Goal: Task Accomplishment & Management: Manage account settings

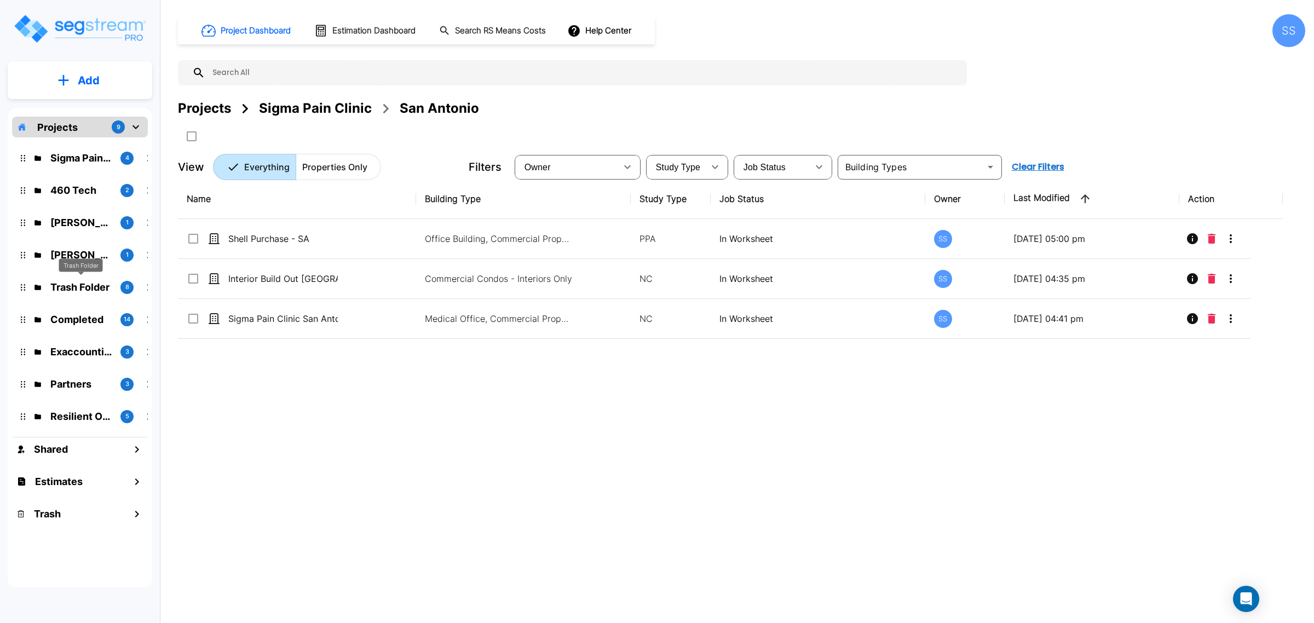
click at [83, 291] on p "Trash Folder" at bounding box center [80, 287] width 61 height 15
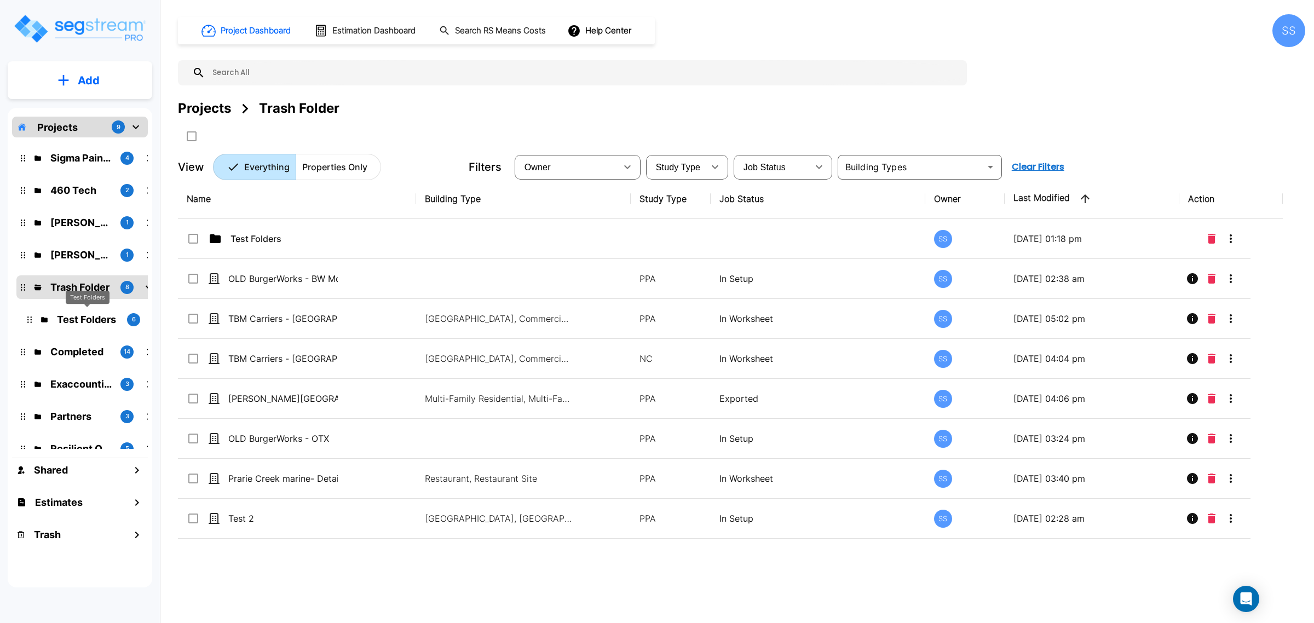
click at [80, 318] on p "Test Folders" at bounding box center [87, 319] width 61 height 15
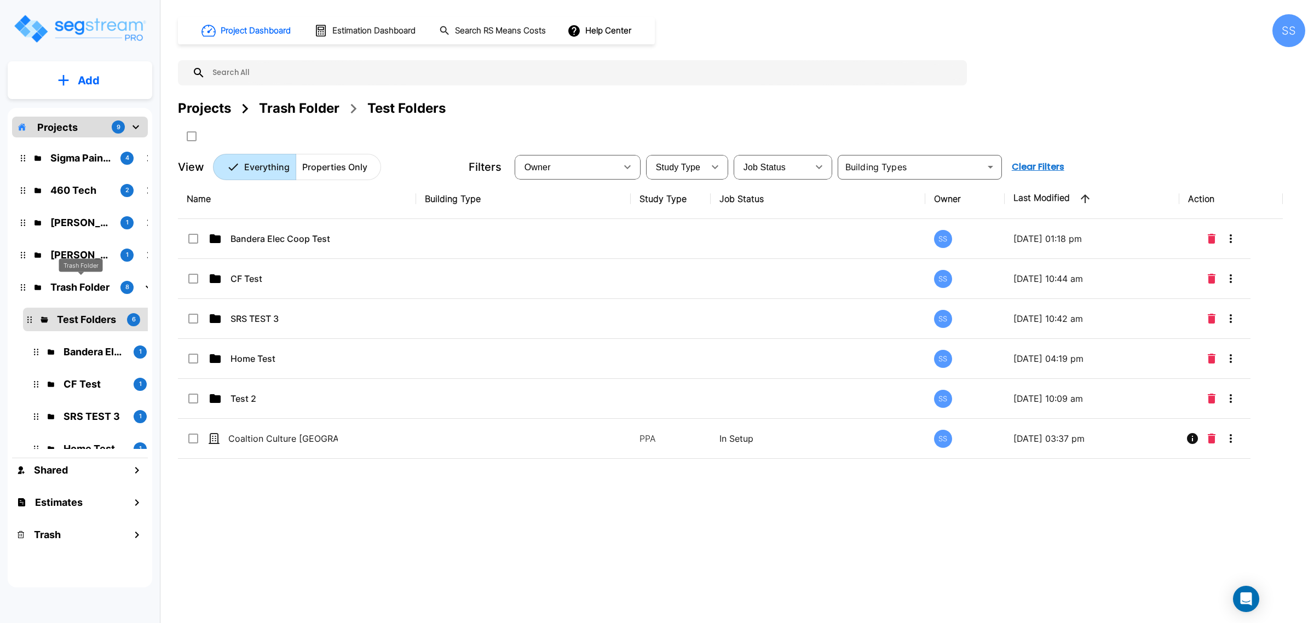
click at [85, 286] on p "Trash Folder" at bounding box center [80, 287] width 61 height 15
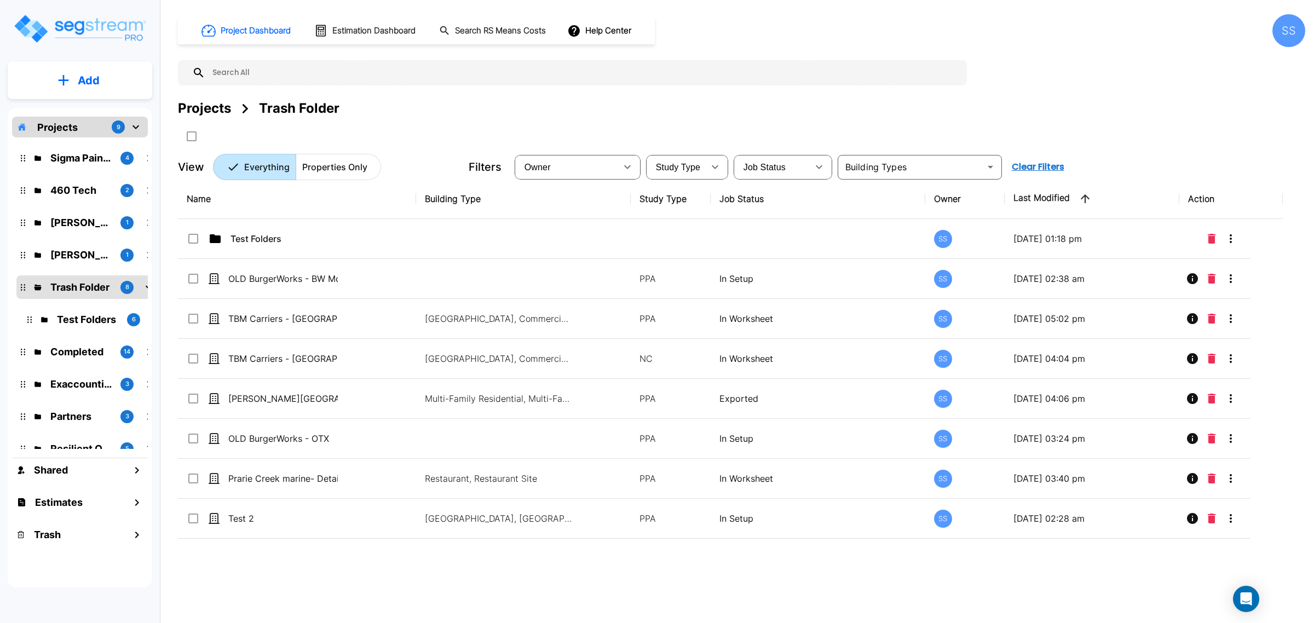
click at [70, 130] on p "Projects" at bounding box center [57, 127] width 41 height 15
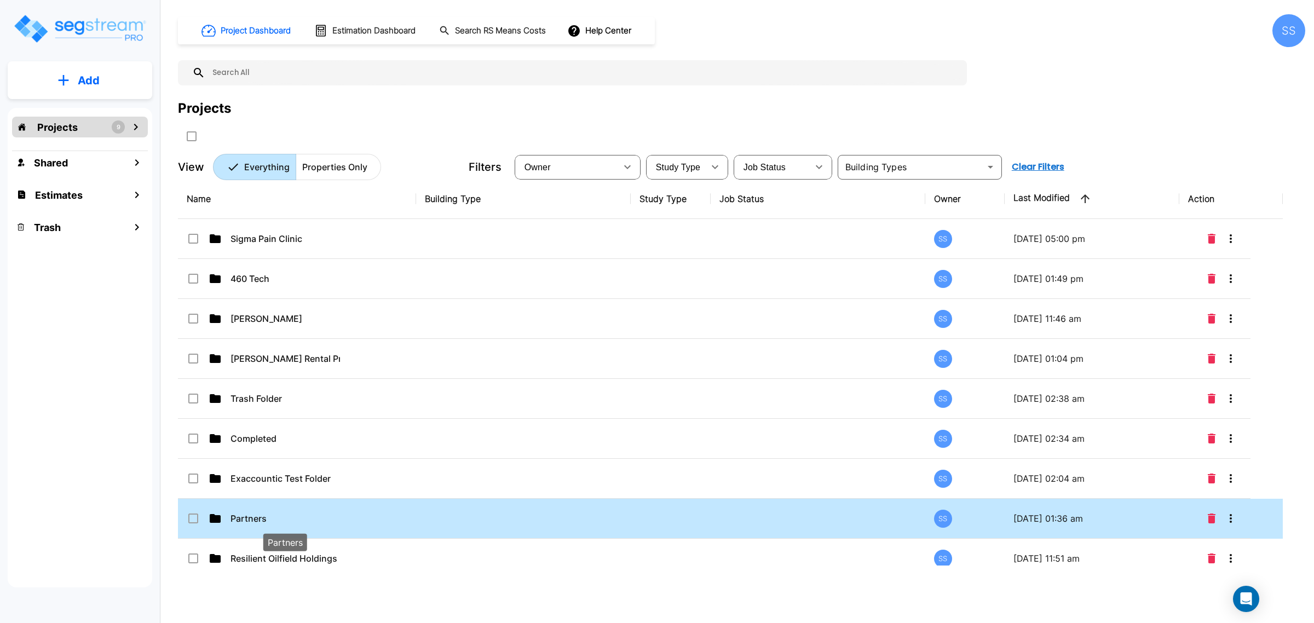
click at [252, 520] on p "Partners" at bounding box center [286, 518] width 110 height 13
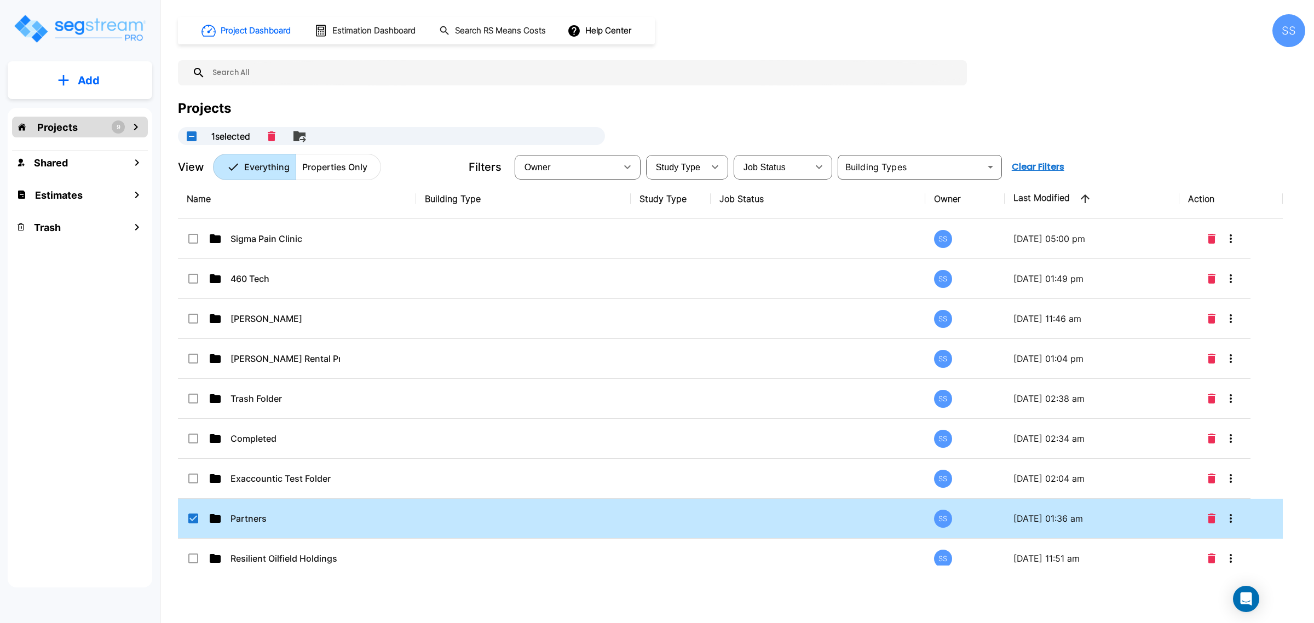
click at [356, 515] on td "Partners" at bounding box center [297, 519] width 238 height 40
checkbox input "false"
click at [356, 515] on td "Partners" at bounding box center [297, 519] width 238 height 40
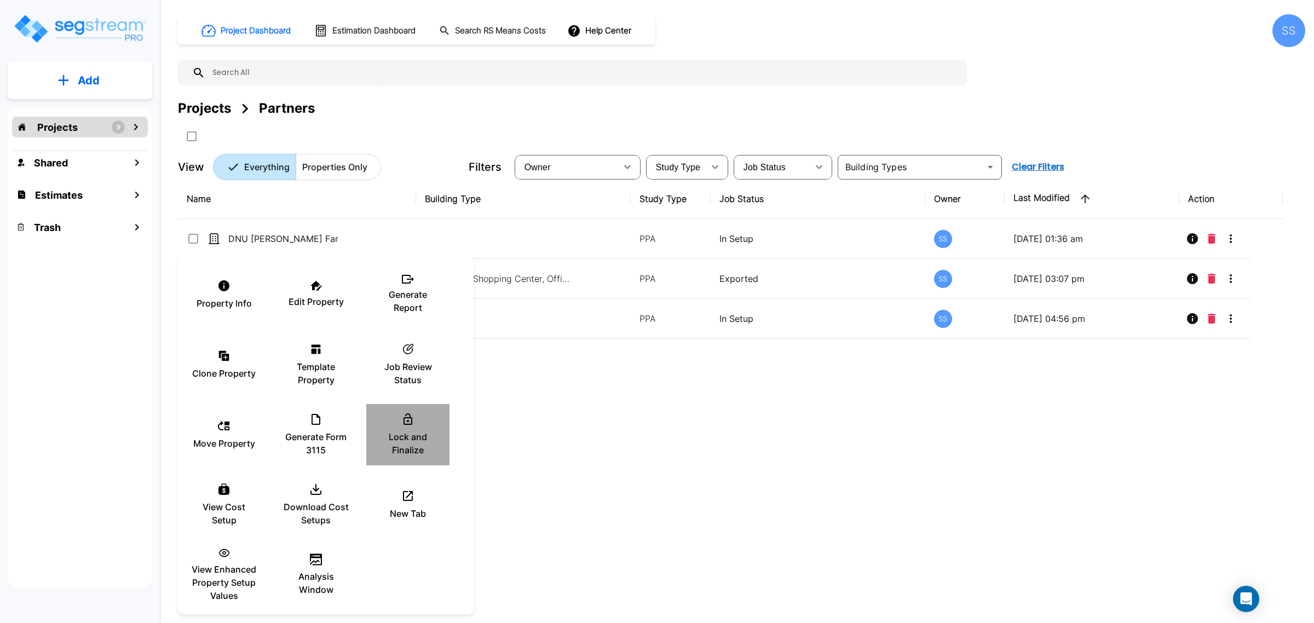
click at [403, 423] on icon at bounding box center [407, 419] width 13 height 13
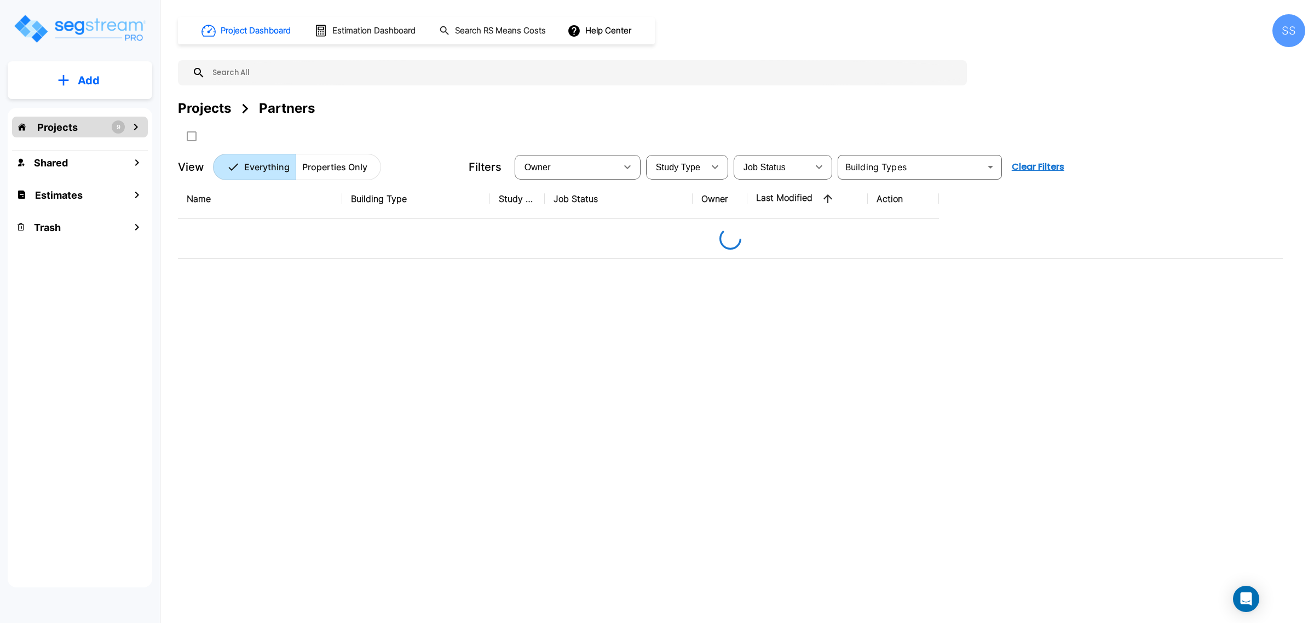
click at [542, 441] on div "Name Building Type Study Type Job Status Owner Last Modified Action" at bounding box center [730, 372] width 1105 height 387
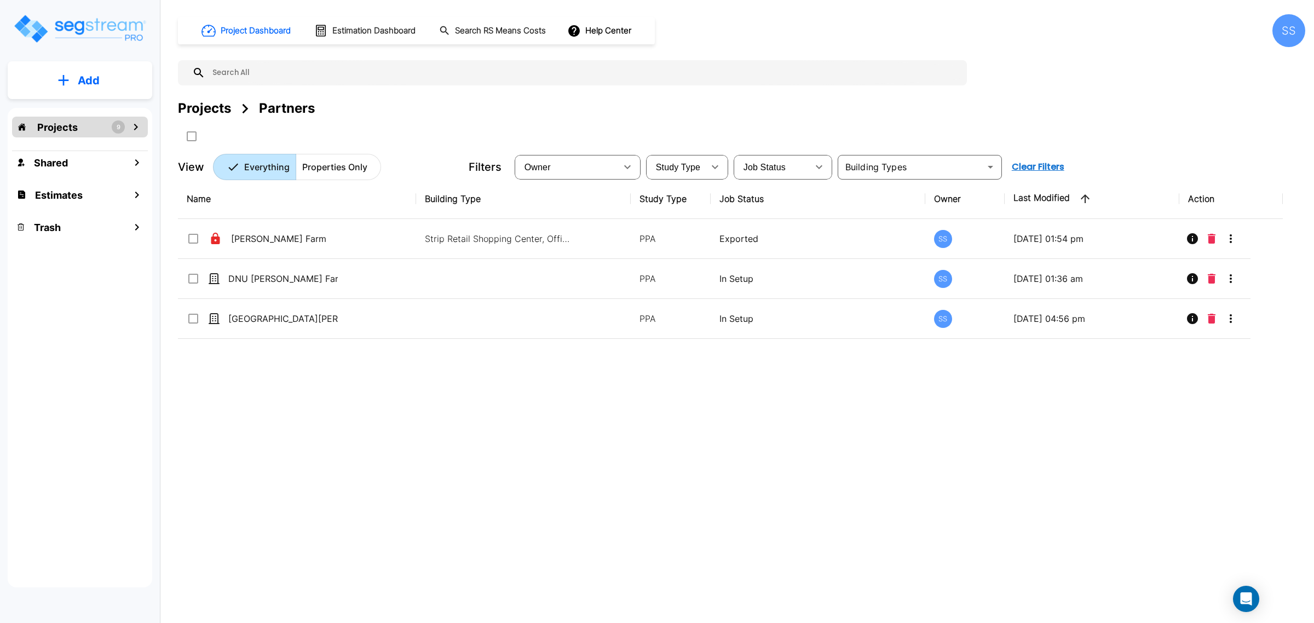
click at [42, 126] on p "Projects" at bounding box center [57, 127] width 41 height 15
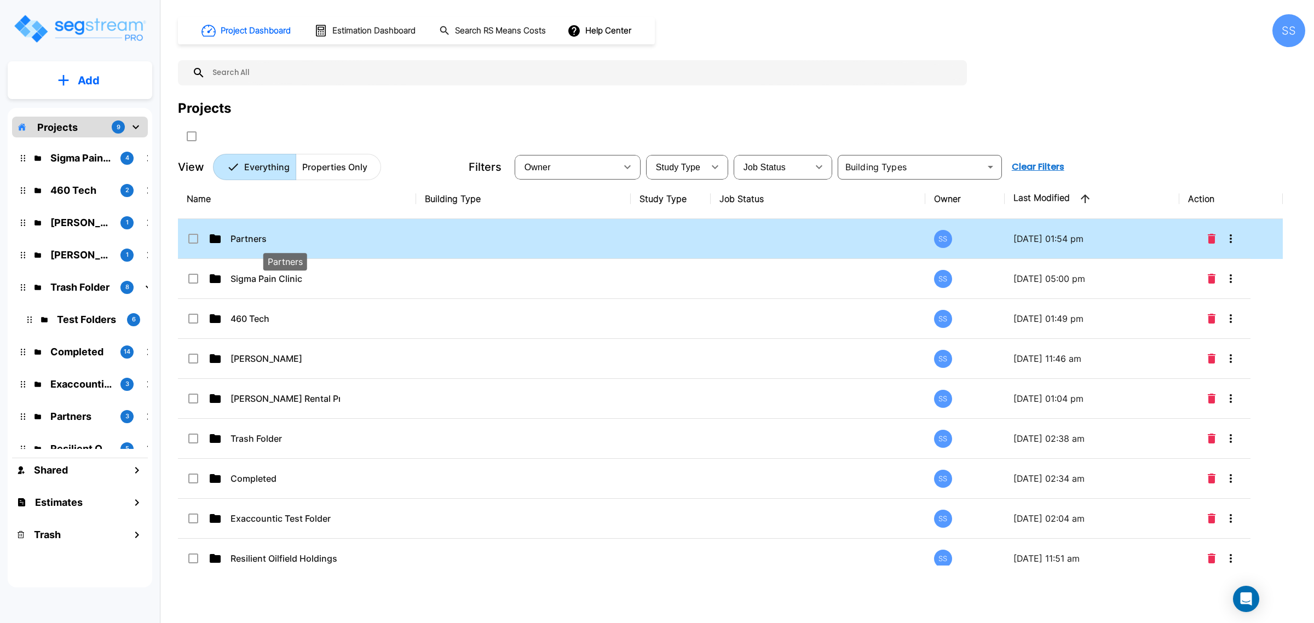
click at [237, 238] on p "Partners" at bounding box center [286, 238] width 110 height 13
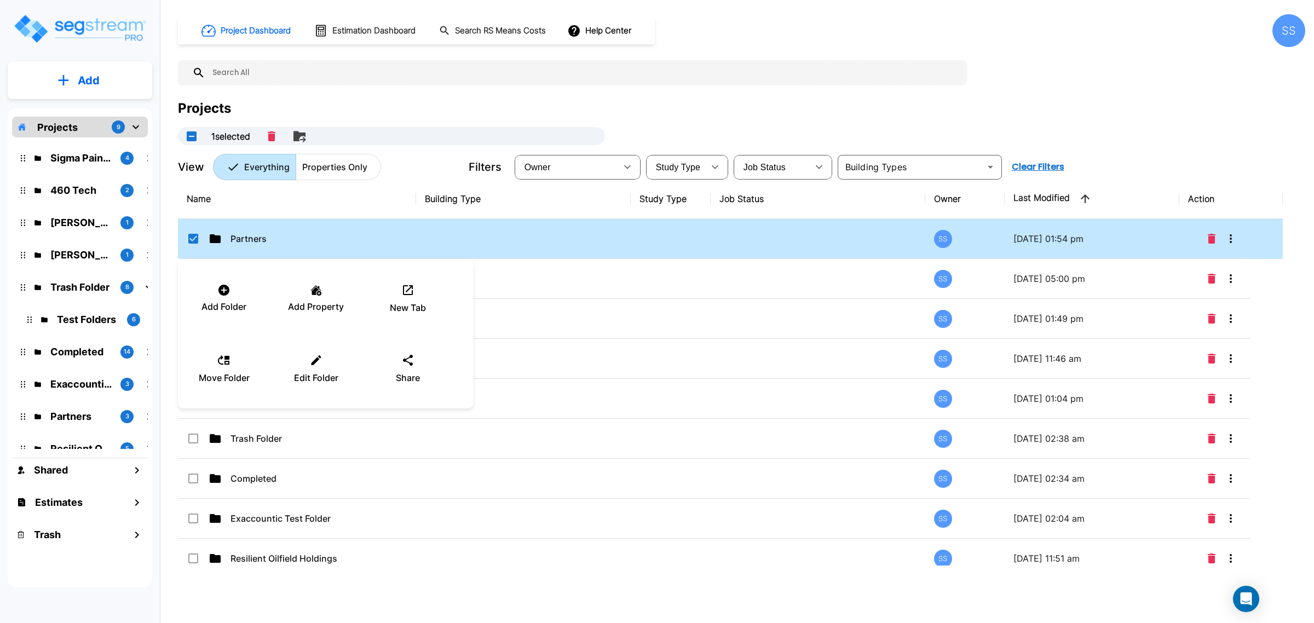
click at [309, 135] on div at bounding box center [657, 311] width 1314 height 623
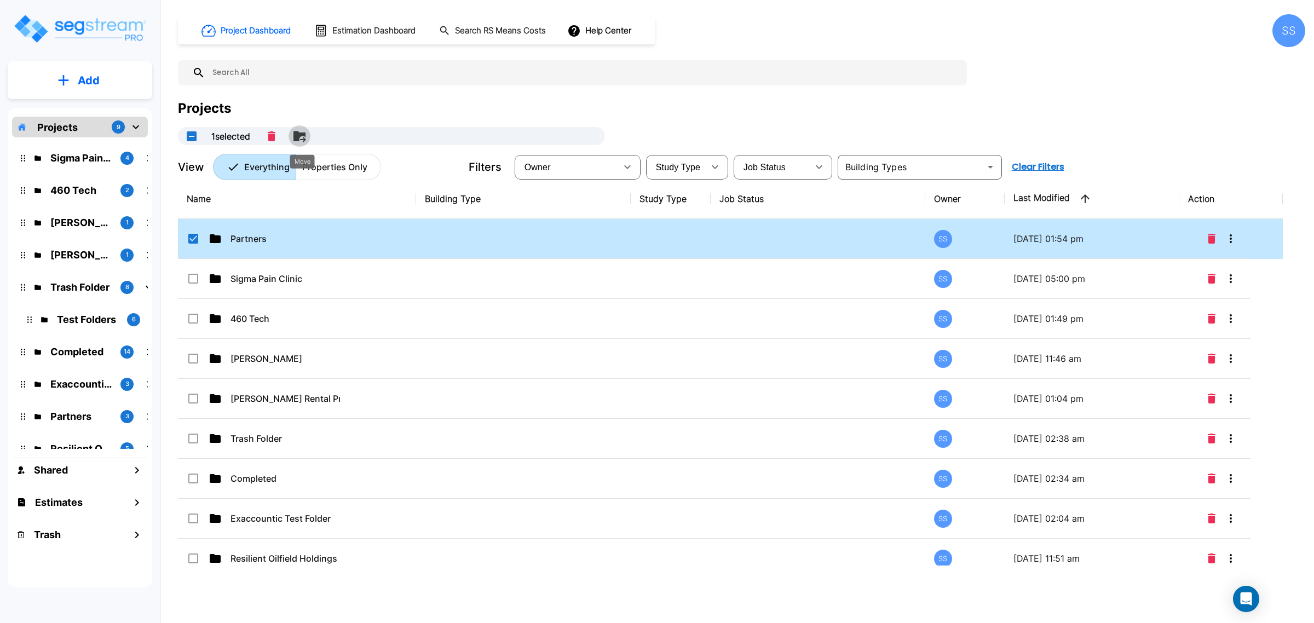
click at [306, 134] on icon "Move" at bounding box center [299, 136] width 12 height 10
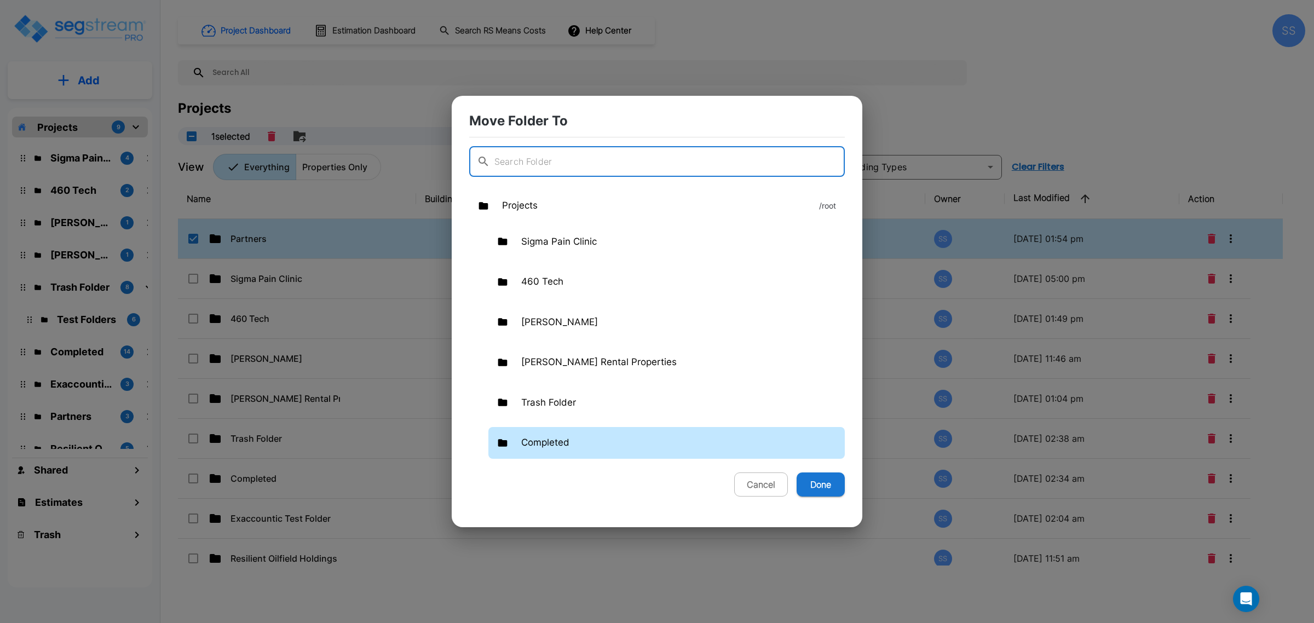
click at [544, 452] on div "Completed" at bounding box center [666, 443] width 356 height 32
click at [836, 489] on button "Done" at bounding box center [821, 485] width 48 height 24
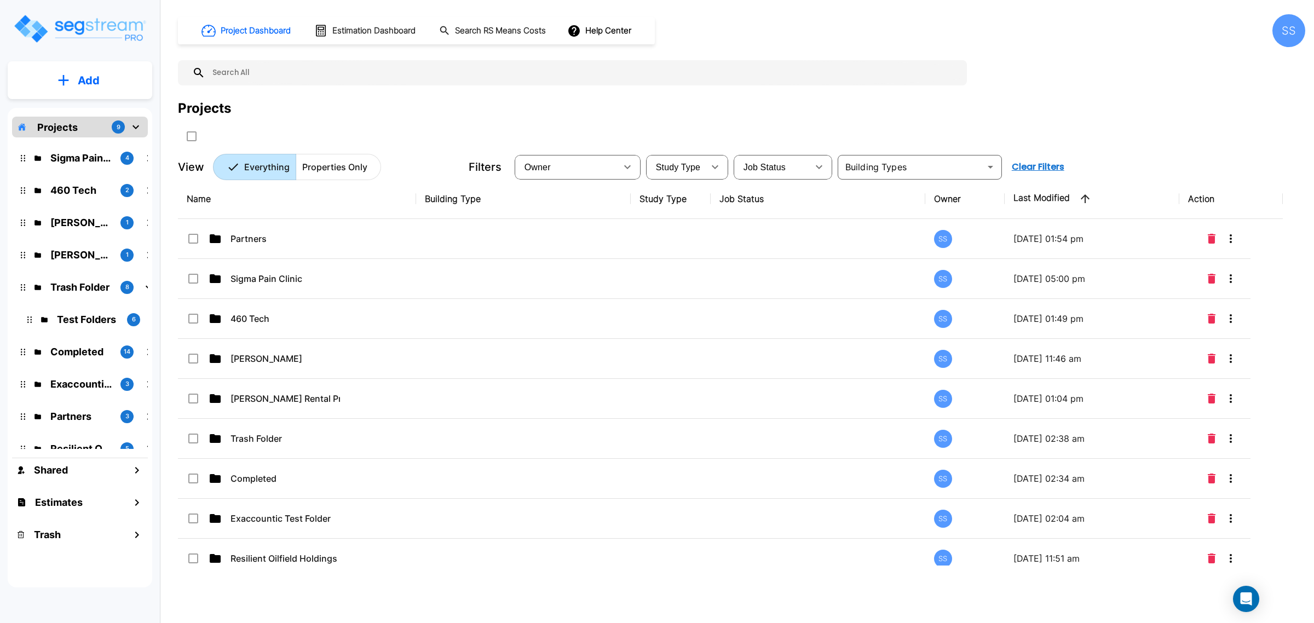
checkbox input "false"
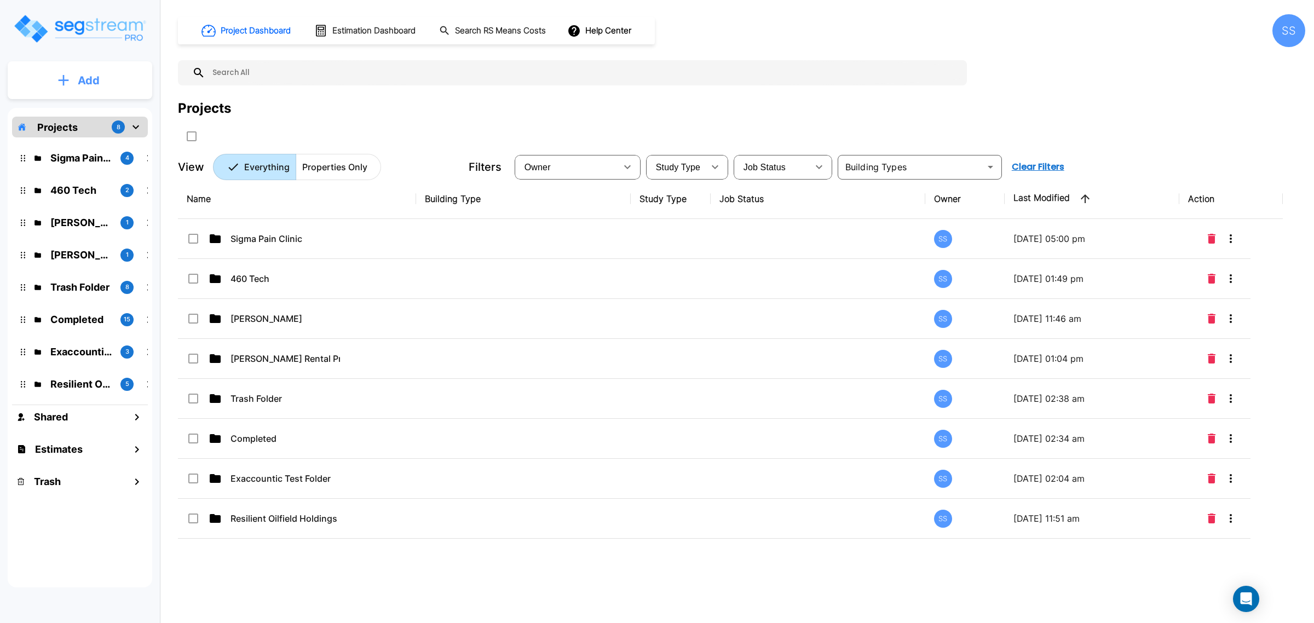
click at [70, 89] on button "Add" at bounding box center [80, 81] width 145 height 32
click at [86, 116] on p "Add Folder" at bounding box center [86, 110] width 45 height 13
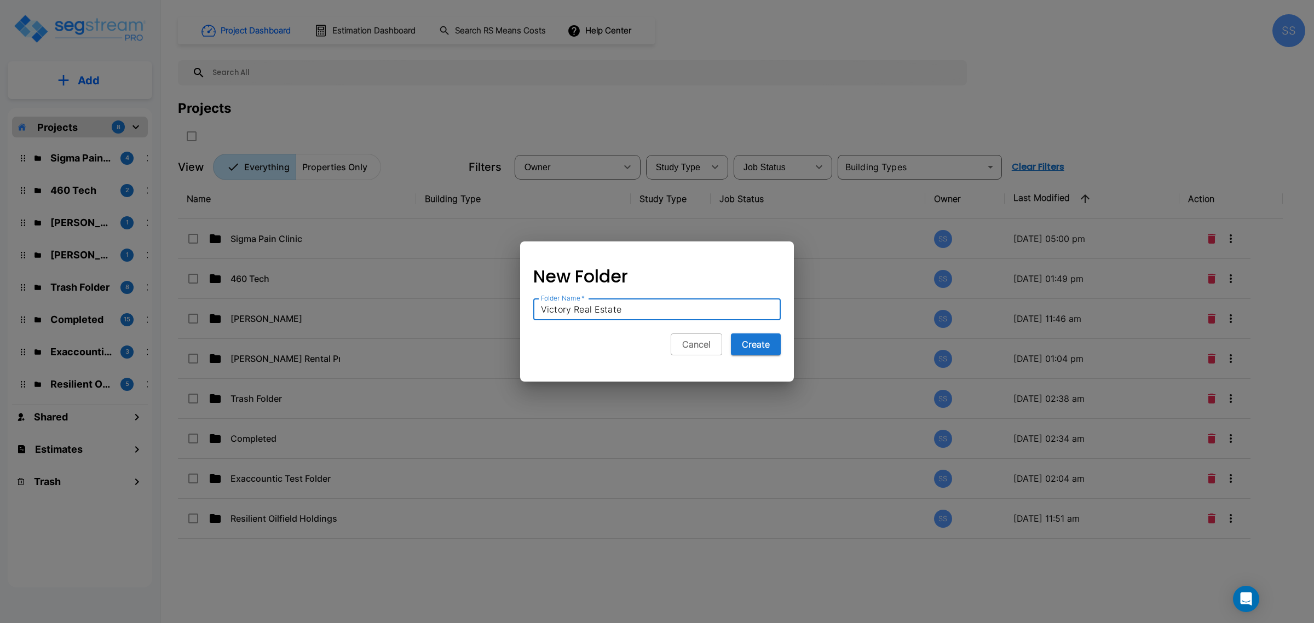
type input "Victory Real Estate"
click at [731, 333] on button "Create" at bounding box center [756, 344] width 50 height 22
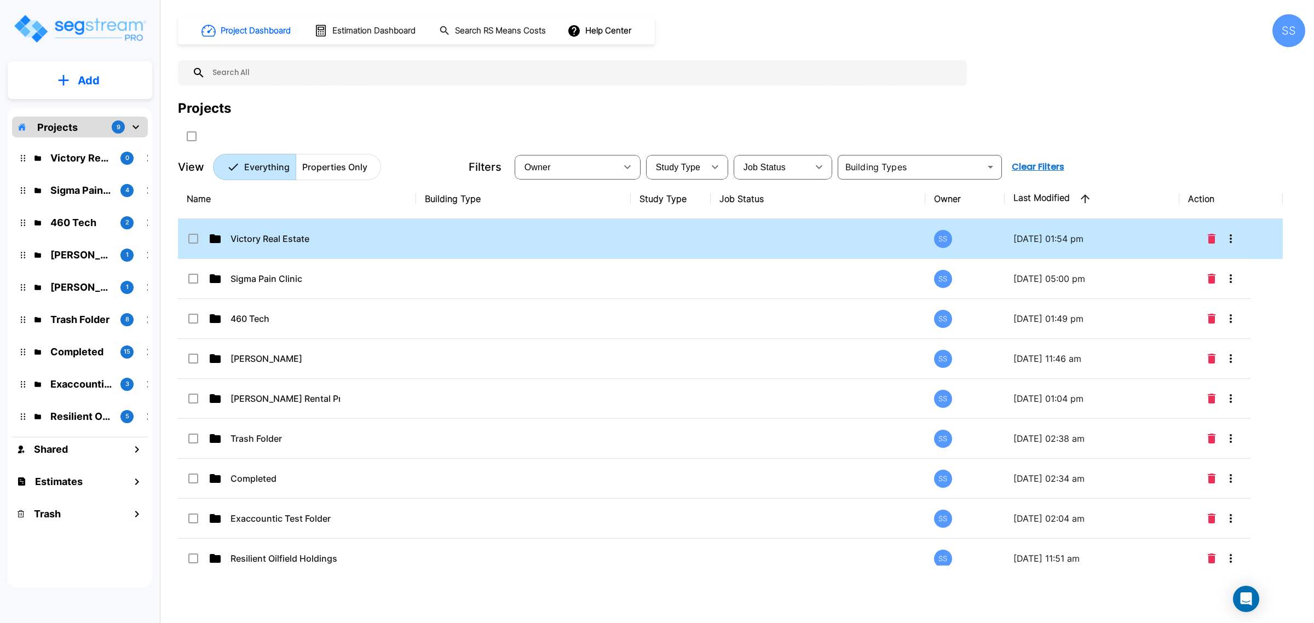
click at [348, 238] on div "Victory Real Estate" at bounding box center [269, 238] width 164 height 13
checkbox input "true"
click at [348, 238] on div "Victory Real Estate" at bounding box center [269, 238] width 164 height 13
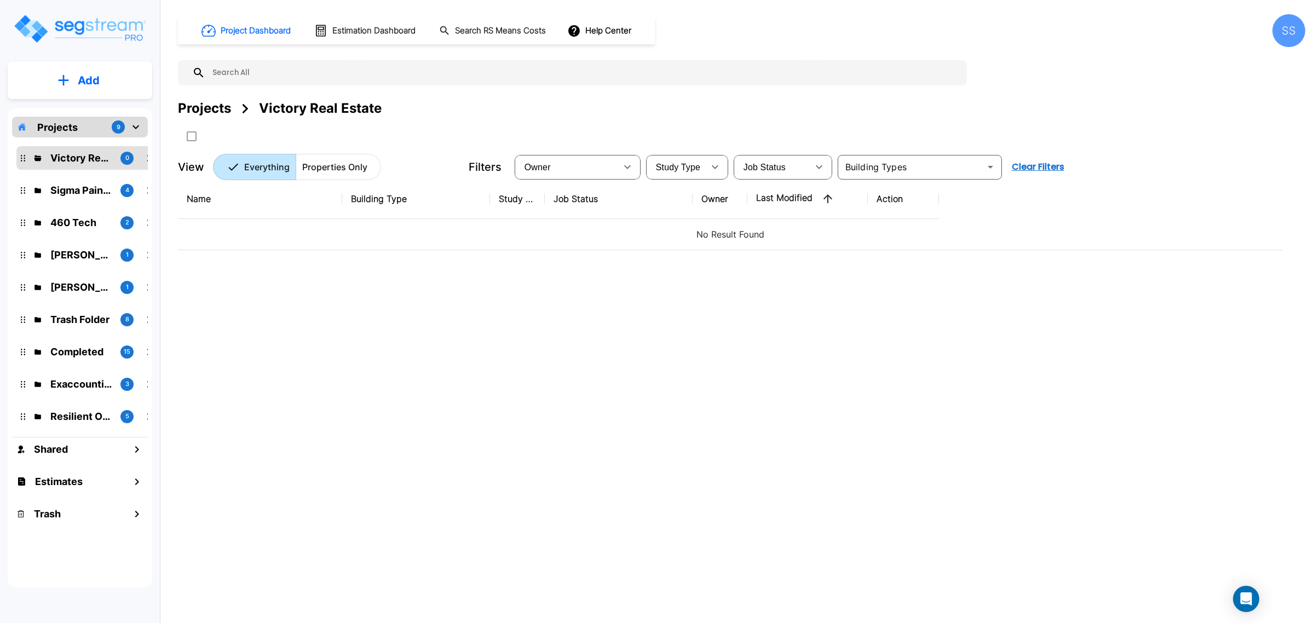
drag, startPoint x: 412, startPoint y: 321, endPoint x: 85, endPoint y: 56, distance: 421.2
click at [412, 318] on div "Name Building Type Study Type Job Status Owner Last Modified Action No Result F…" at bounding box center [730, 372] width 1105 height 387
click at [79, 82] on p "Add" at bounding box center [89, 80] width 22 height 16
click at [97, 111] on p "Add Folder" at bounding box center [86, 110] width 45 height 13
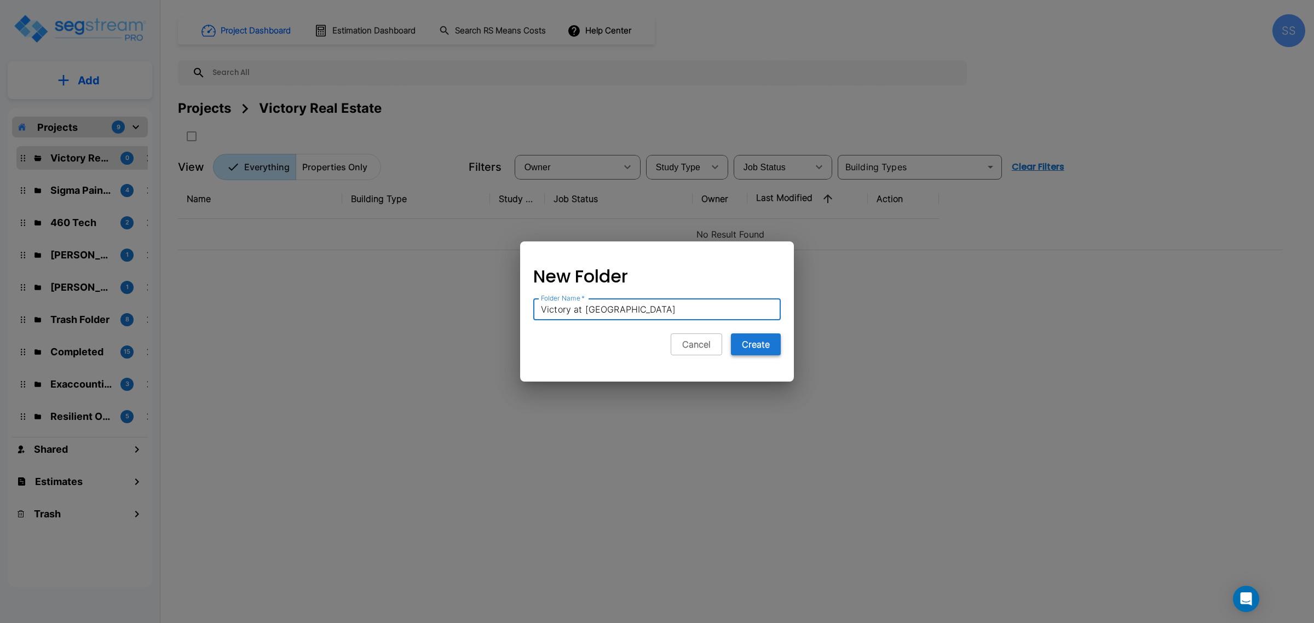
type input "Victory at Forney"
click at [776, 351] on button "Create" at bounding box center [756, 344] width 50 height 22
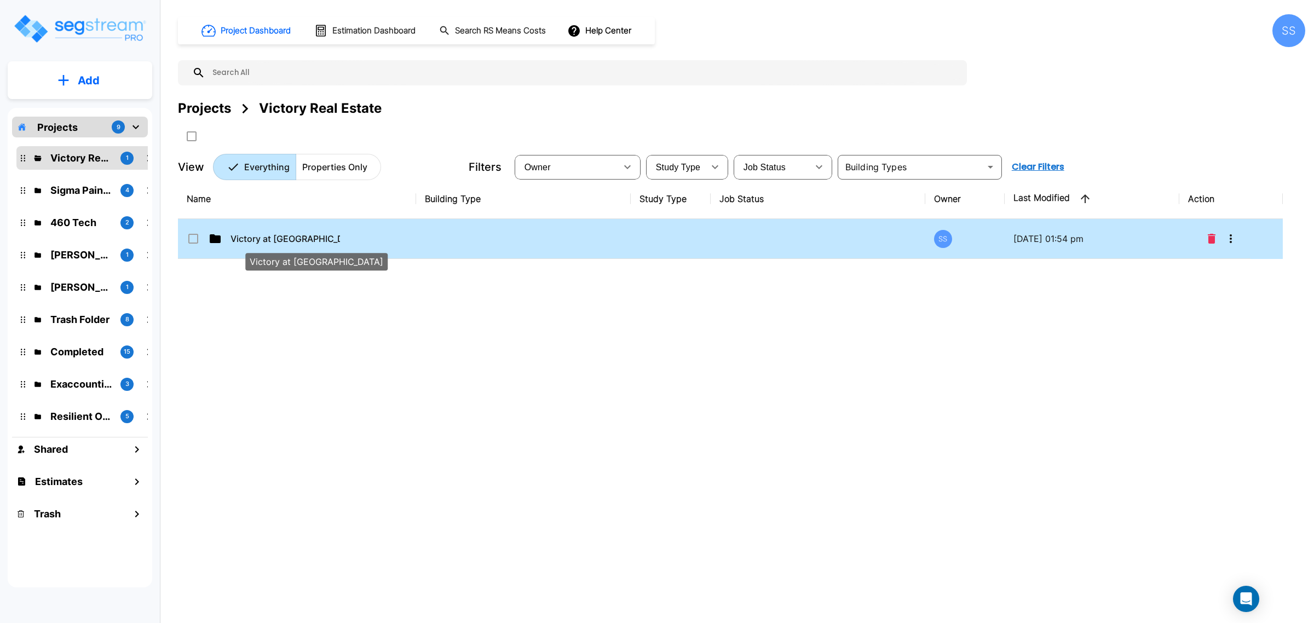
click at [272, 232] on p "Victory at Forney" at bounding box center [286, 238] width 110 height 13
checkbox input "true"
click at [272, 232] on p "Victory at Forney" at bounding box center [286, 238] width 110 height 13
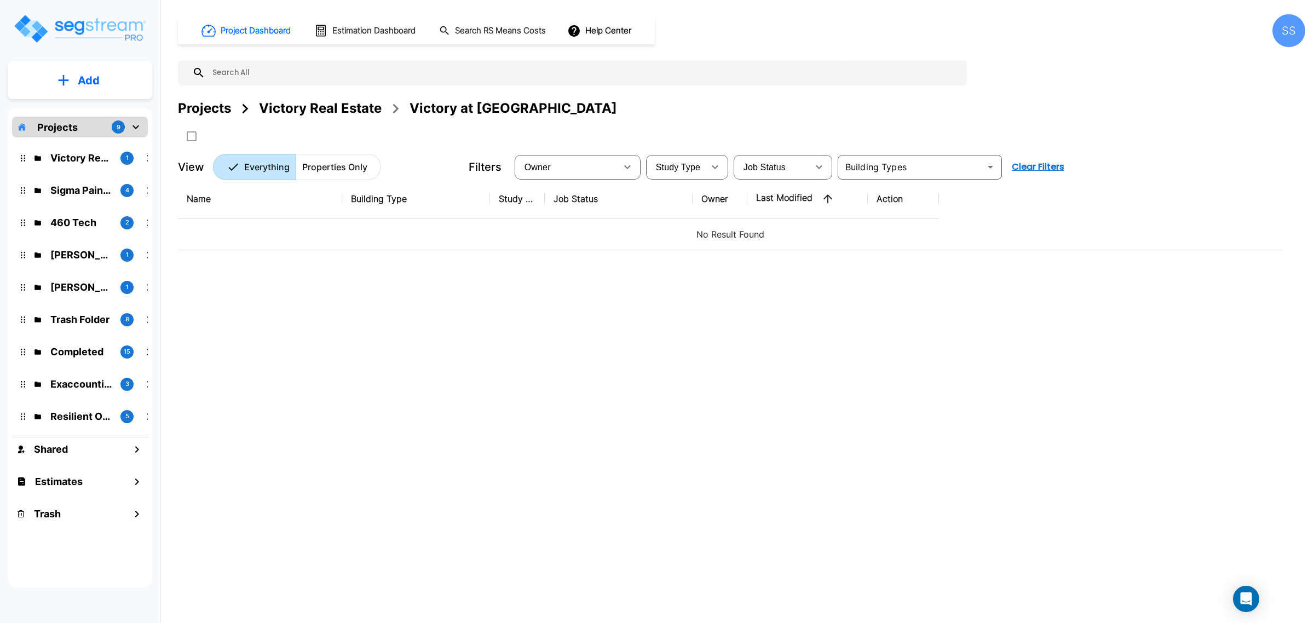
click at [67, 74] on icon "mailbox folders" at bounding box center [63, 79] width 11 height 11
click at [99, 143] on p "Add Property" at bounding box center [87, 141] width 56 height 13
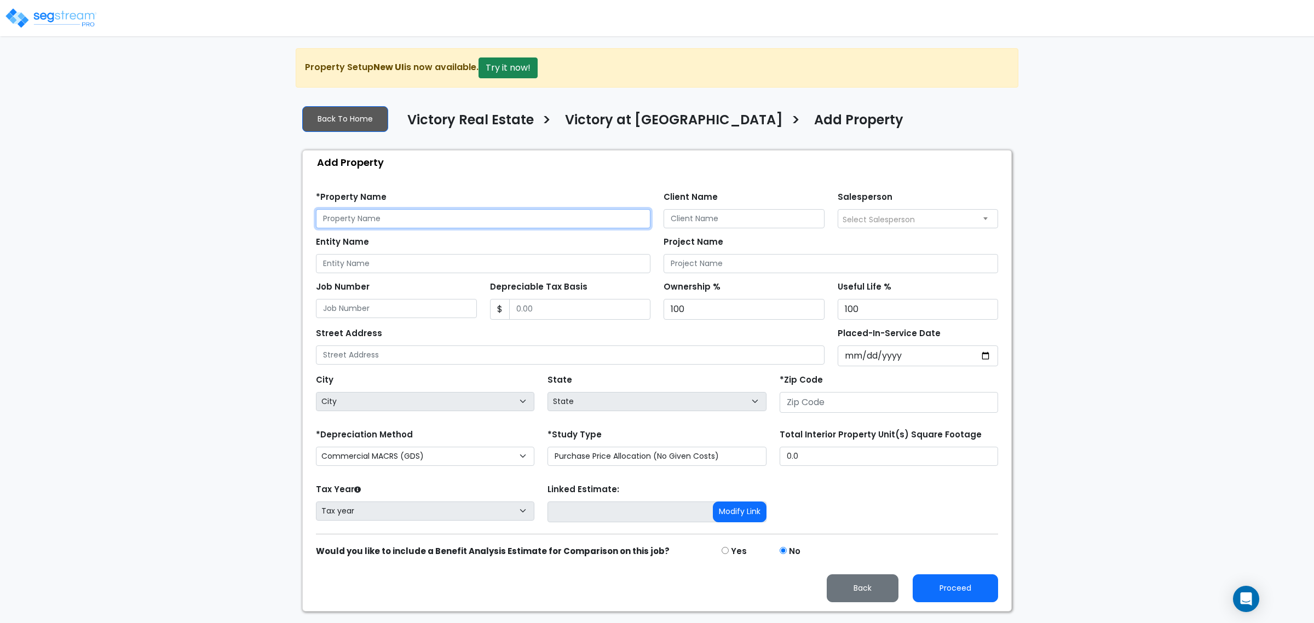
click at [424, 214] on input "text" at bounding box center [483, 218] width 335 height 19
type input "Victory at [PERSON_NAME] Retail 5A & 7"
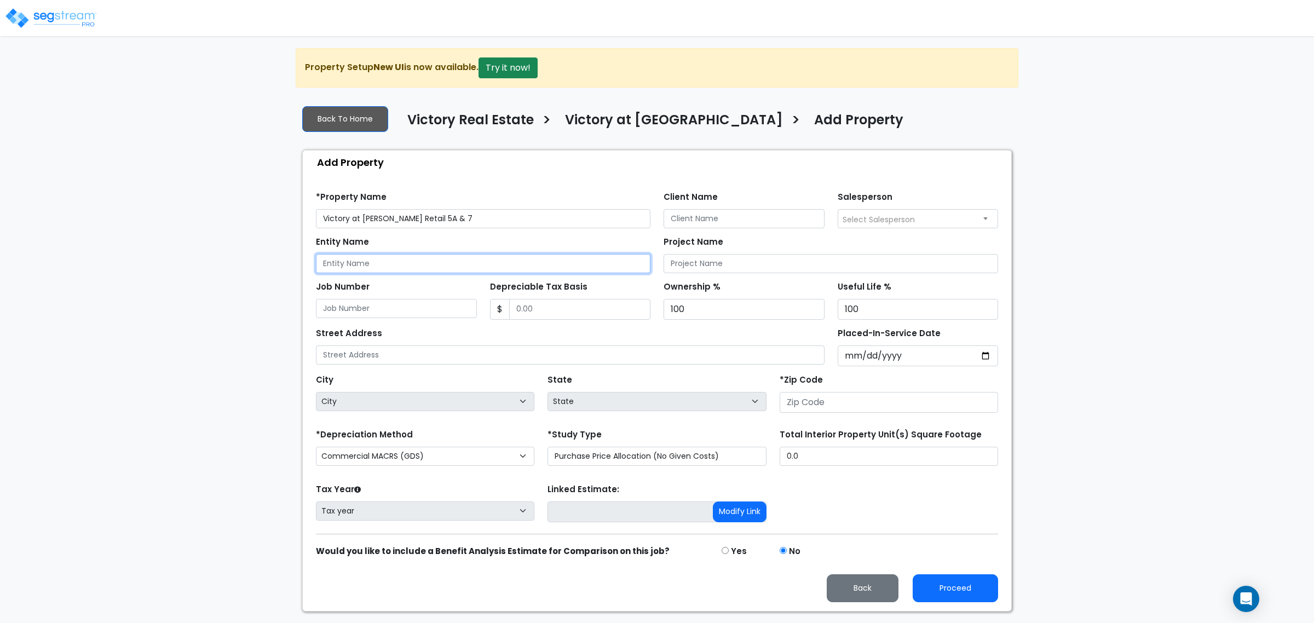
click at [434, 263] on input "Entity Name" at bounding box center [483, 263] width 335 height 19
type input "Victory at Forney"
click at [740, 261] on input "Project Name" at bounding box center [831, 263] width 335 height 19
drag, startPoint x: 699, startPoint y: 208, endPoint x: 706, endPoint y: 226, distance: 18.9
click at [701, 211] on div "Client Name" at bounding box center [744, 208] width 161 height 39
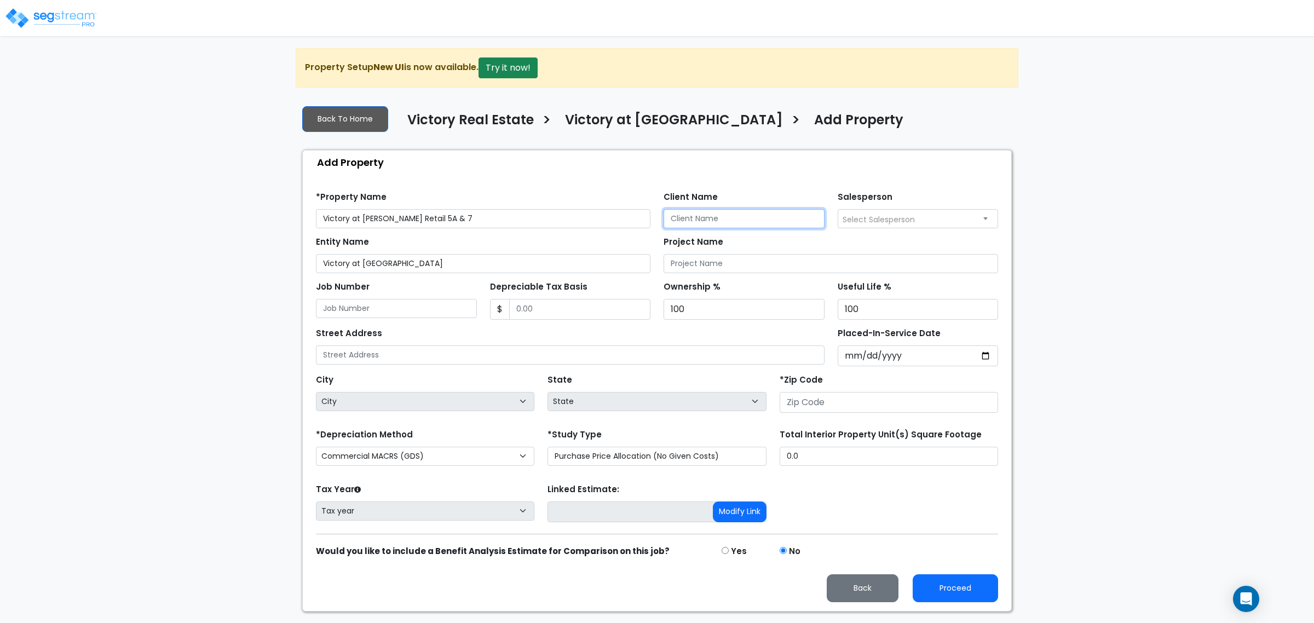
click at [706, 226] on input "Client Name" at bounding box center [744, 218] width 161 height 19
type input "Pierce Autry"
click at [390, 345] on div "Street Address" at bounding box center [570, 344] width 509 height 39
click at [395, 353] on input "text" at bounding box center [570, 354] width 509 height 19
type input "570 & 630 W. Hwy 80"
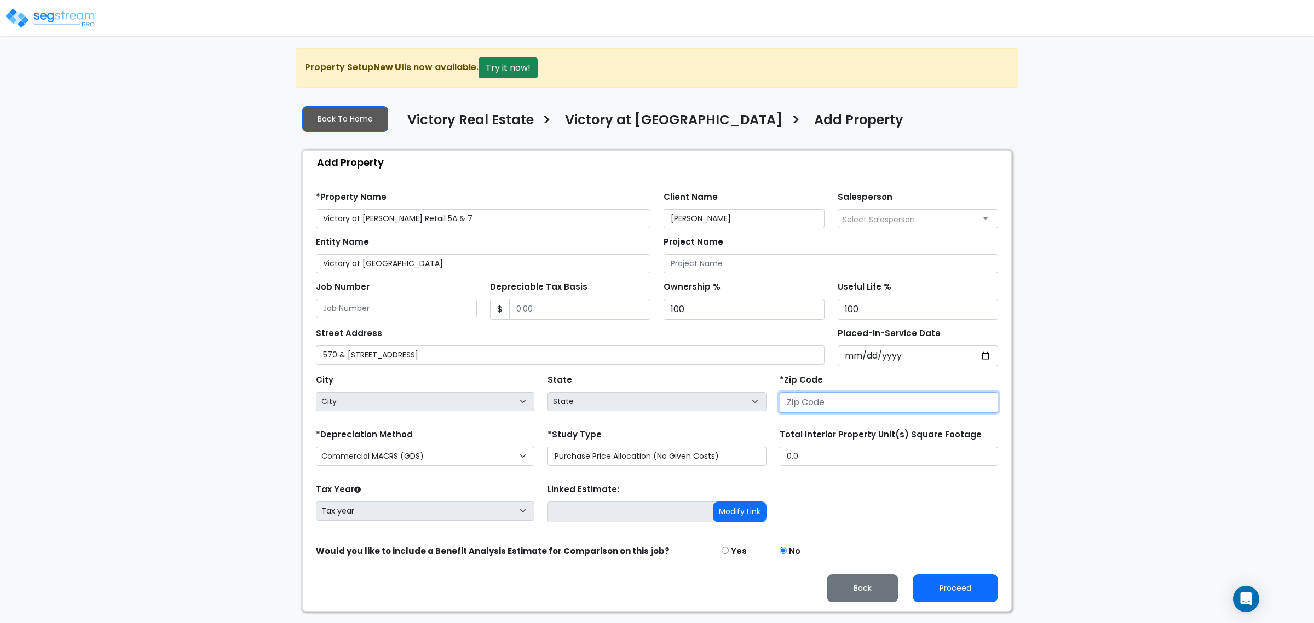
click at [808, 396] on input "number" at bounding box center [889, 402] width 218 height 21
type input "7"
select select "LA"
type input "75"
select select "TX"
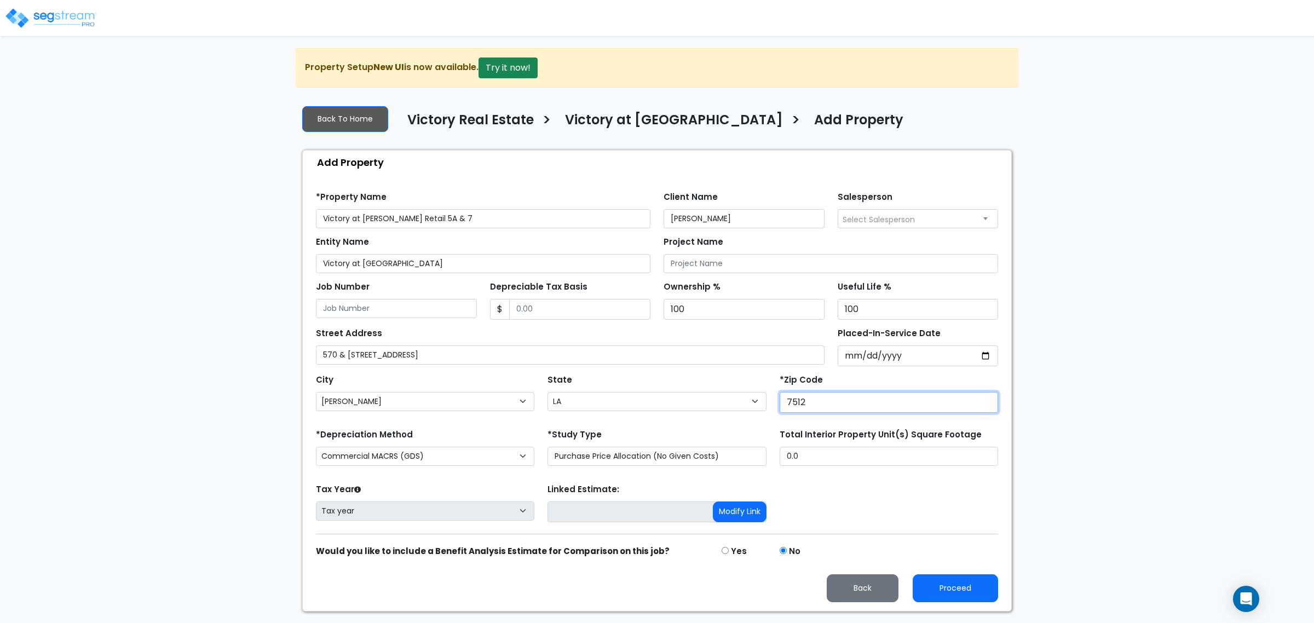
type input "75128"
select select
type input "7512"
select select "TX"
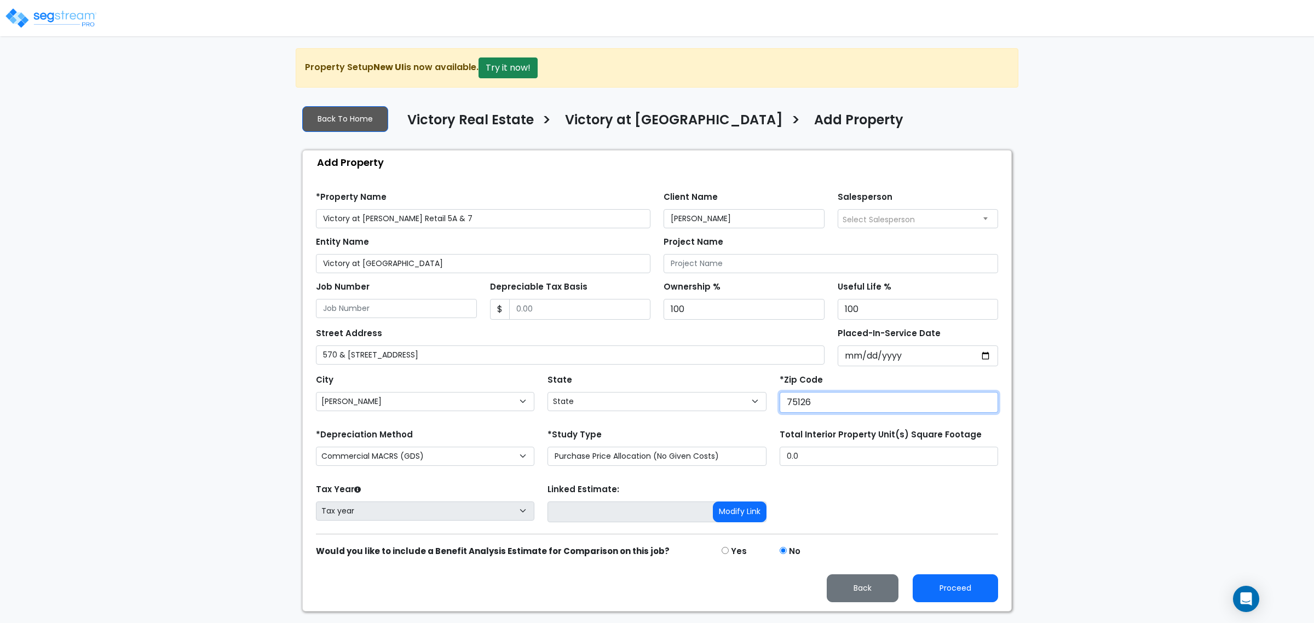
type input "75126"
click at [672, 425] on form "*Property Name Victory at Forney Retail 5A & 7 Client Name Pierce Autry Salespe…" at bounding box center [657, 392] width 682 height 419
click at [666, 459] on select "Purchase Price Allocation (No Given Costs) New Construction / Reno / TI's (Give…" at bounding box center [657, 456] width 218 height 19
select select "NEW"
click at [548, 448] on select "Purchase Price Allocation (No Given Costs) New Construction / Reno / TI's (Give…" at bounding box center [657, 456] width 218 height 19
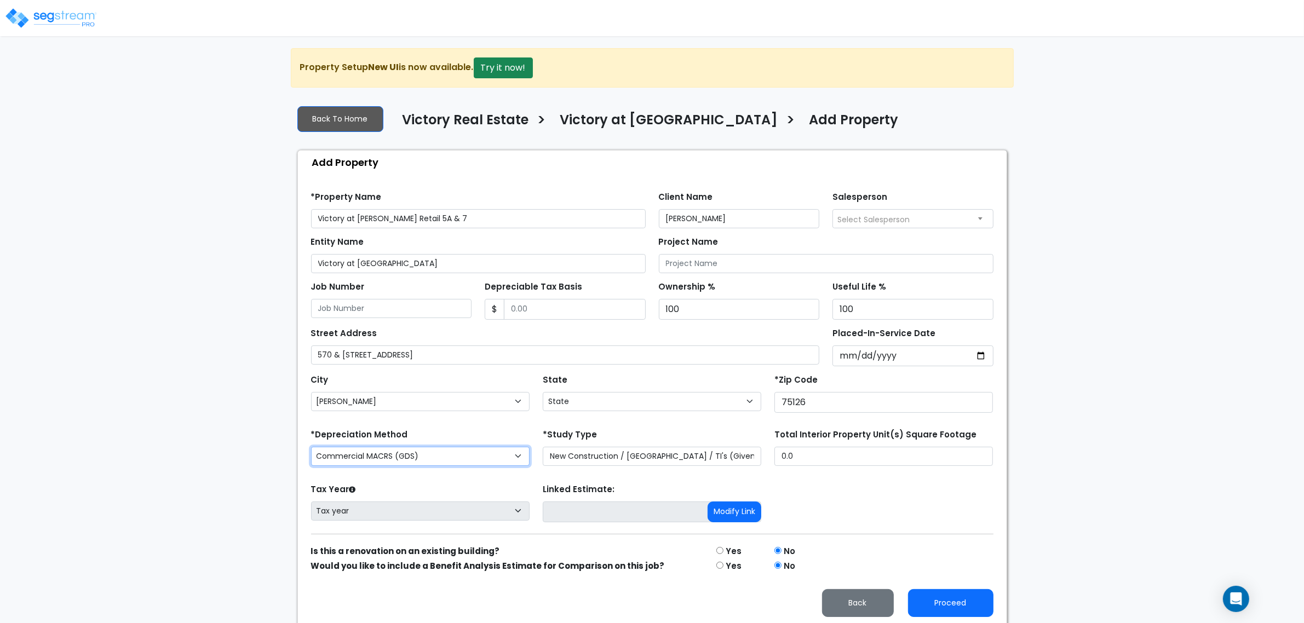
click at [481, 462] on select "Commercial MACRS (GDS) Residential Rental MACRS (GDS) Commercial MACRS (GDS) QIP" at bounding box center [420, 456] width 218 height 19
click at [505, 414] on div "City City Abbeville Abita Springs Acme Addis Aimwell Akers Albany Alexandria Am…" at bounding box center [420, 394] width 232 height 44
click at [846, 360] on input "Placed-In-Service Date" at bounding box center [912, 355] width 161 height 21
type input "0002-09-30"
select select "2"
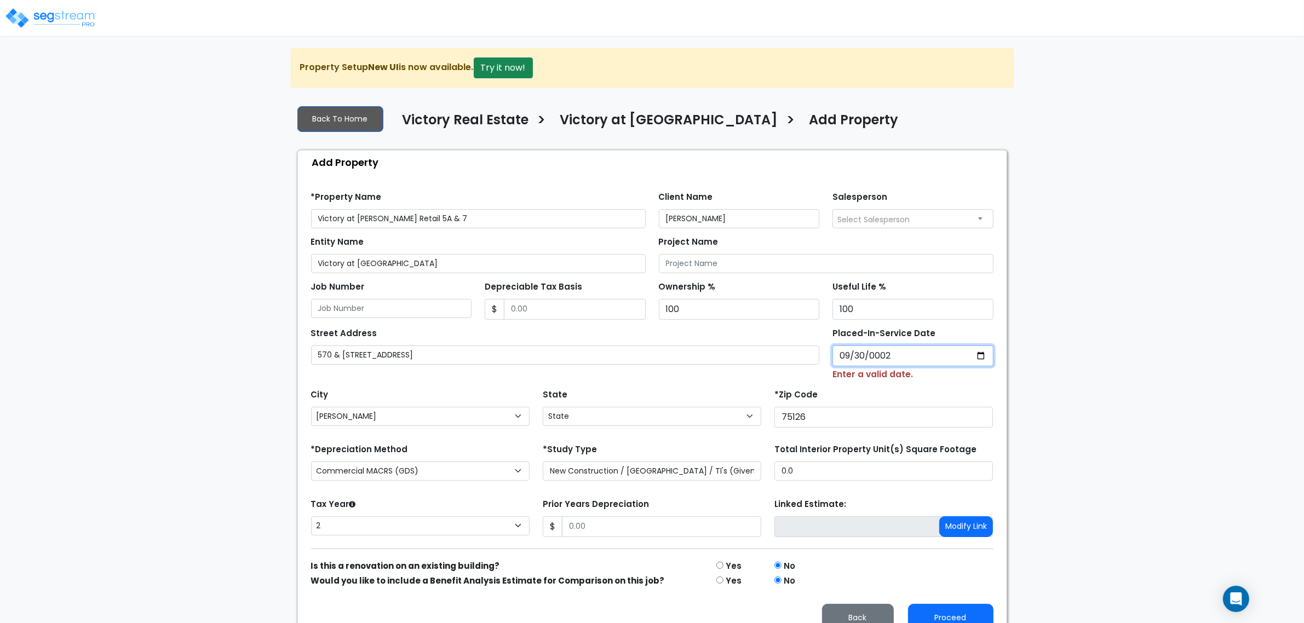
type input "0020-09-30"
select select "20"
type input "0202-09-30"
select select "202"
type input "2023-09-30"
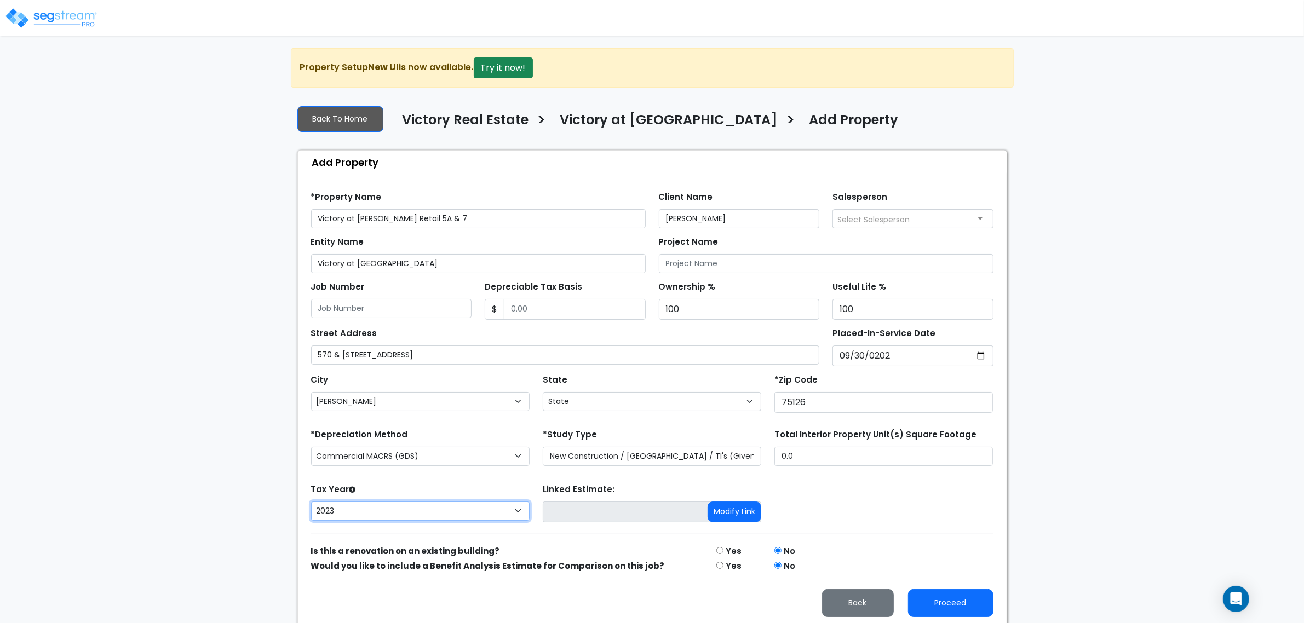
click at [474, 517] on select "2026 2025 2024 2023" at bounding box center [420, 511] width 218 height 19
select select "2024"
click at [311, 503] on select "2026 2025 2024 2023" at bounding box center [420, 511] width 218 height 19
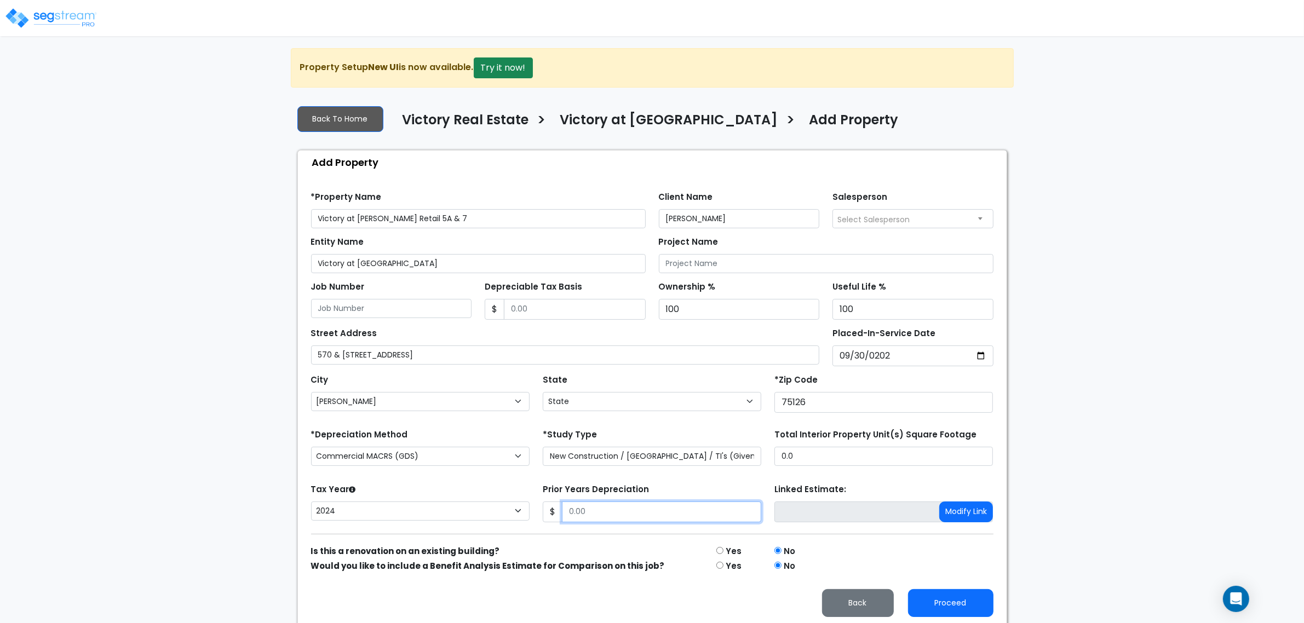
drag, startPoint x: 593, startPoint y: 523, endPoint x: 533, endPoint y: 523, distance: 60.2
click at [533, 523] on div "Tax Year Please Enter The Placed In Service Date First. 2026 2025 2024 2023 Pri…" at bounding box center [651, 503] width 695 height 44
click at [704, 558] on div "Is this a renovation on an existing building?" at bounding box center [507, 550] width 406 height 15
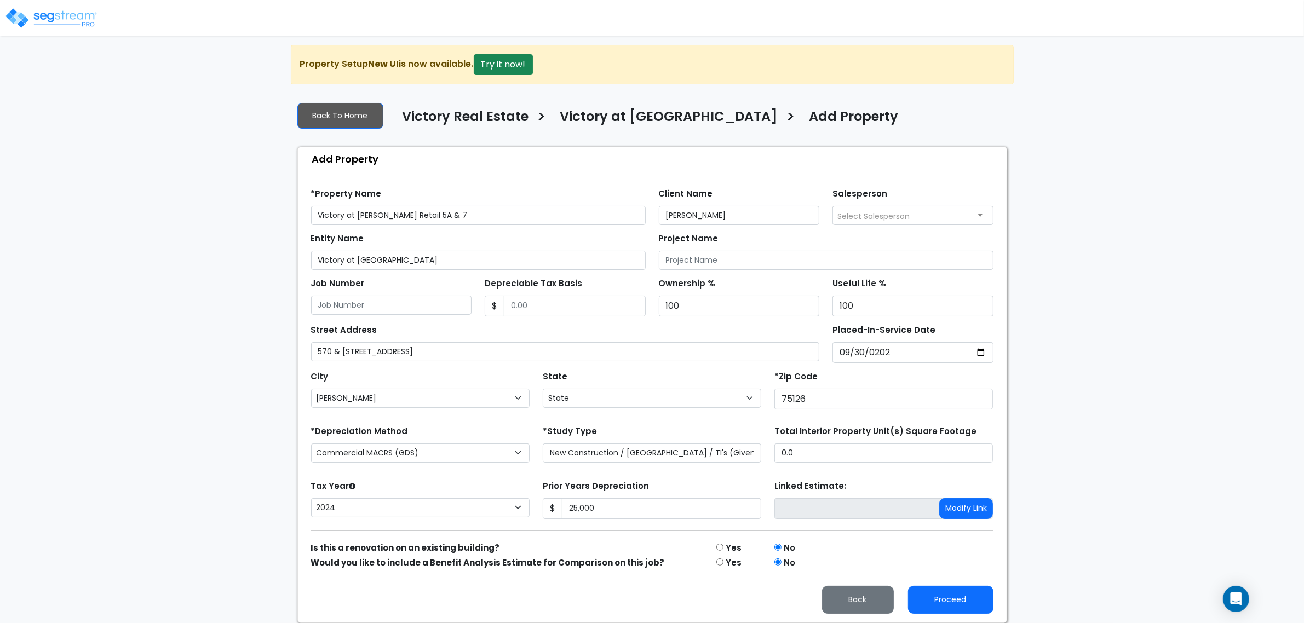
scroll to position [5, 0]
click at [941, 596] on button "Proceed" at bounding box center [950, 600] width 85 height 28
type input "25000"
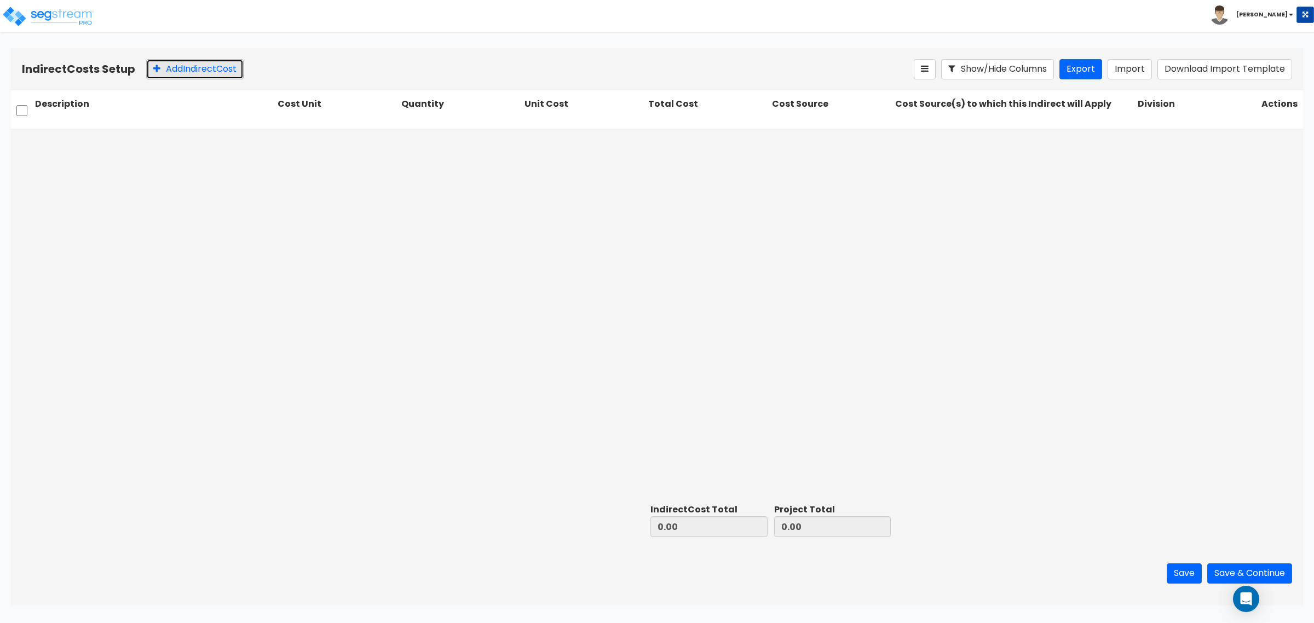
click at [190, 74] on button "Add Indirect Cost" at bounding box center [194, 69] width 97 height 20
type input "On Site Supervision"
click at [291, 143] on div at bounding box center [331, 141] width 95 height 15
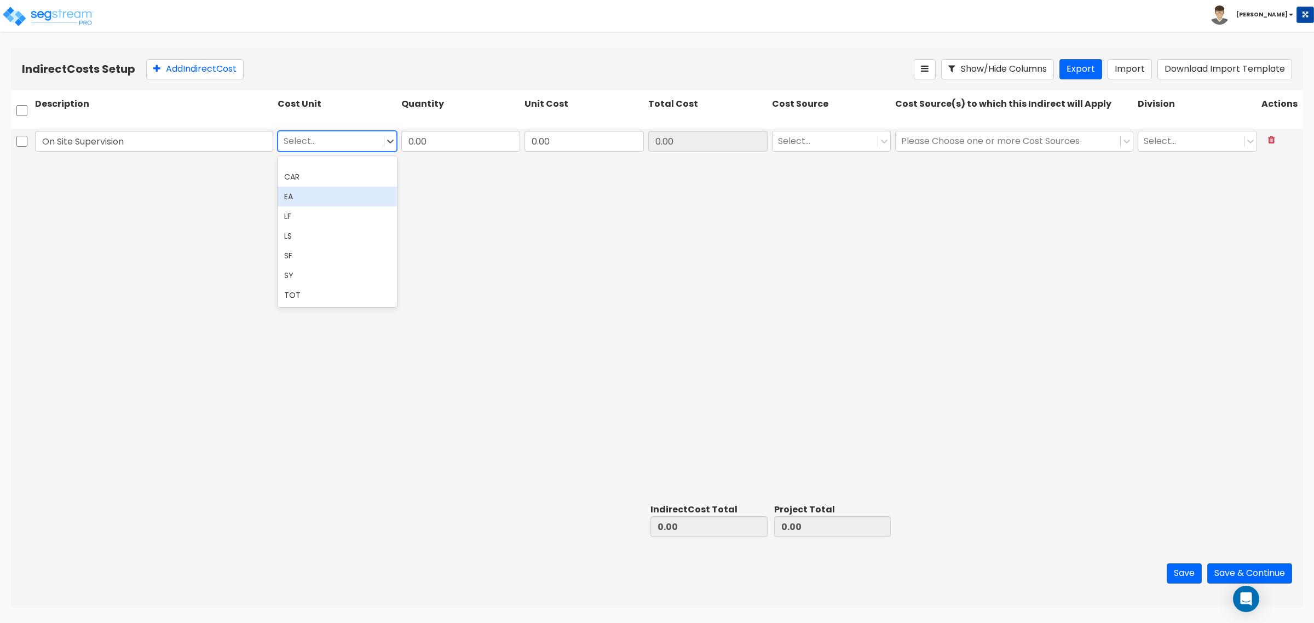
click at [307, 193] on div "EA" at bounding box center [337, 197] width 119 height 20
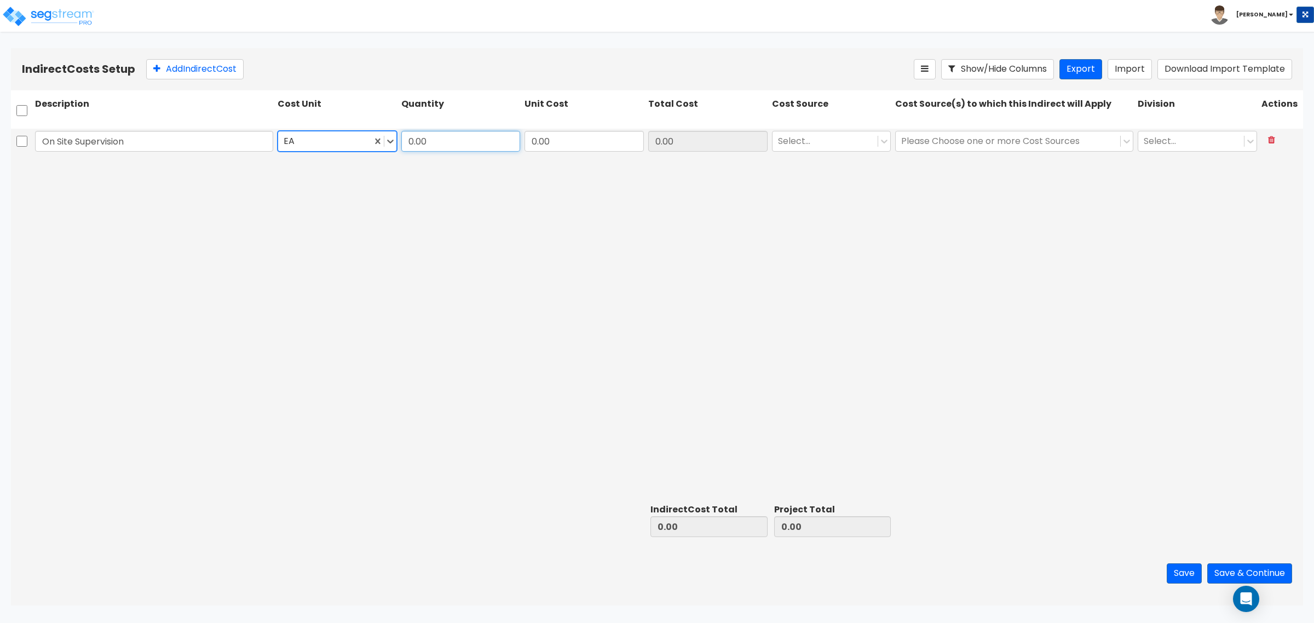
click at [422, 140] on input "0.00" at bounding box center [460, 141] width 119 height 21
type input "1"
click at [586, 140] on input "0.00" at bounding box center [584, 141] width 119 height 21
type input "97,161"
type input "97,161.00"
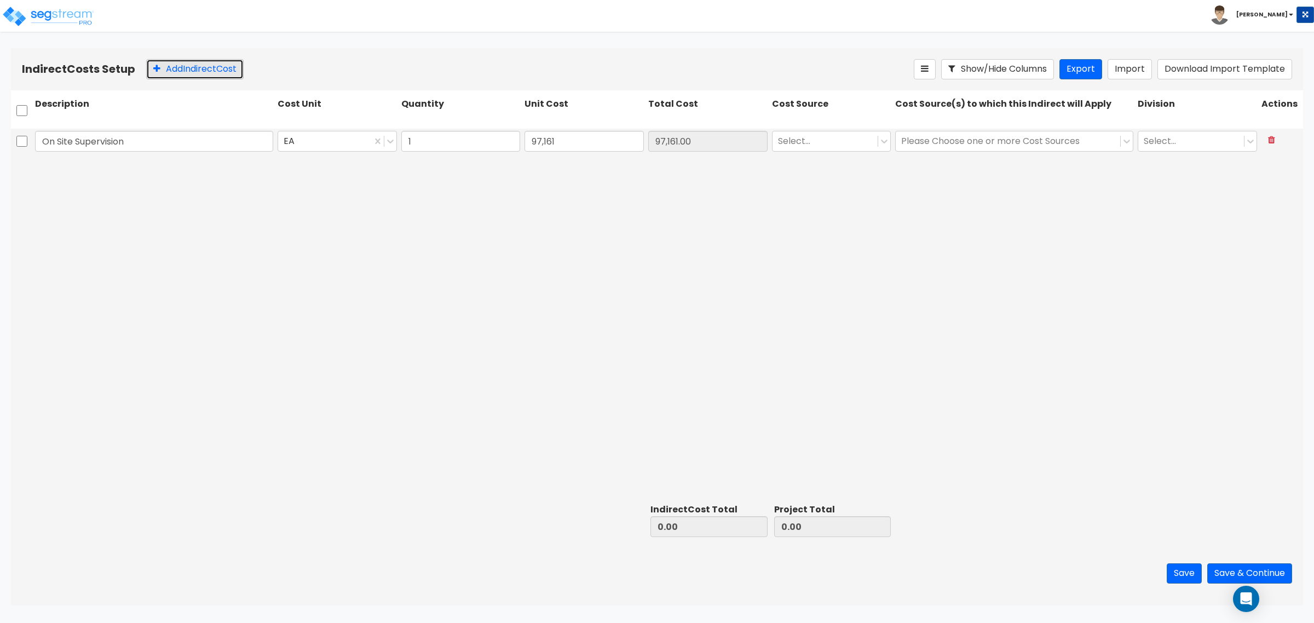
click at [181, 77] on button "Add Indirect Cost" at bounding box center [194, 69] width 97 height 20
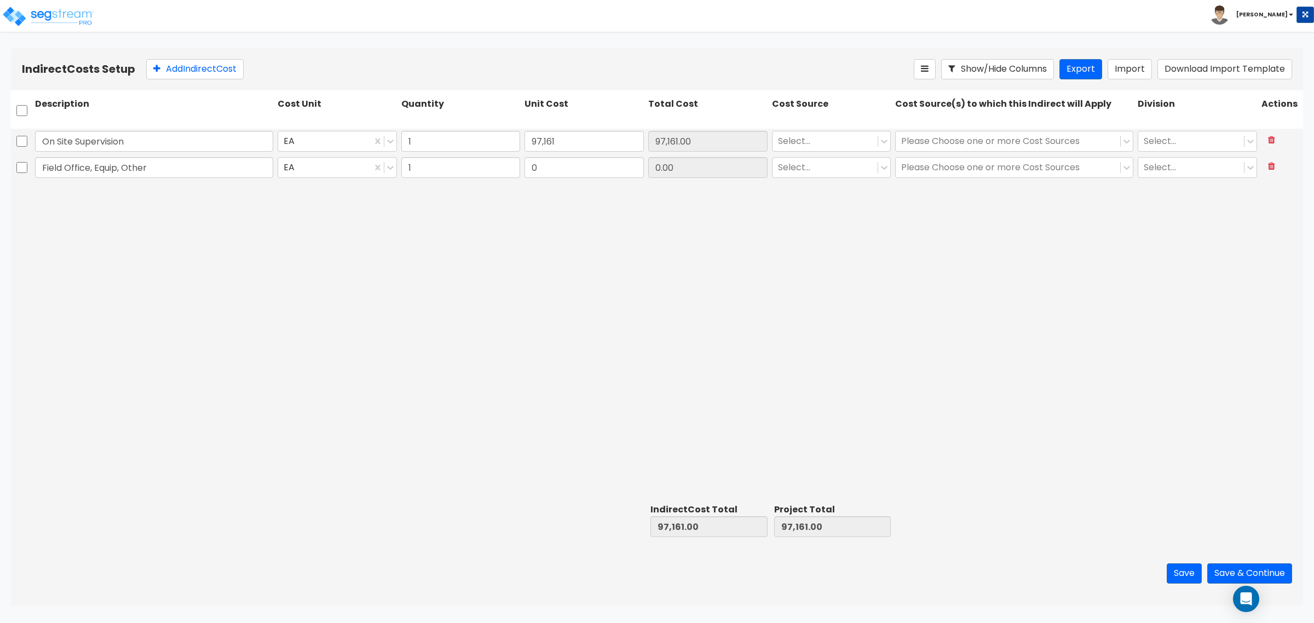
type input "Field Office, Equip, Other"
click at [533, 165] on input "0" at bounding box center [584, 167] width 119 height 21
click at [836, 137] on div at bounding box center [825, 141] width 95 height 15
click at [833, 171] on div "Client Cost" at bounding box center [831, 168] width 119 height 20
click at [943, 138] on div at bounding box center [1008, 141] width 214 height 15
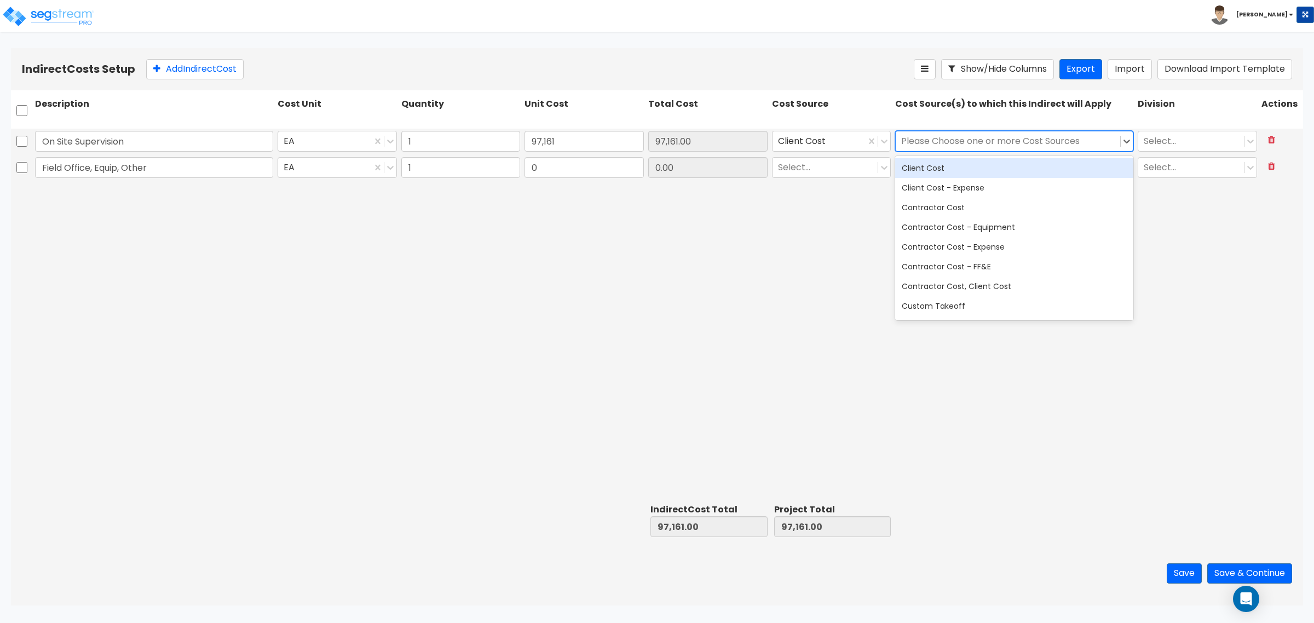
click at [948, 166] on div "Client Cost" at bounding box center [1014, 168] width 238 height 20
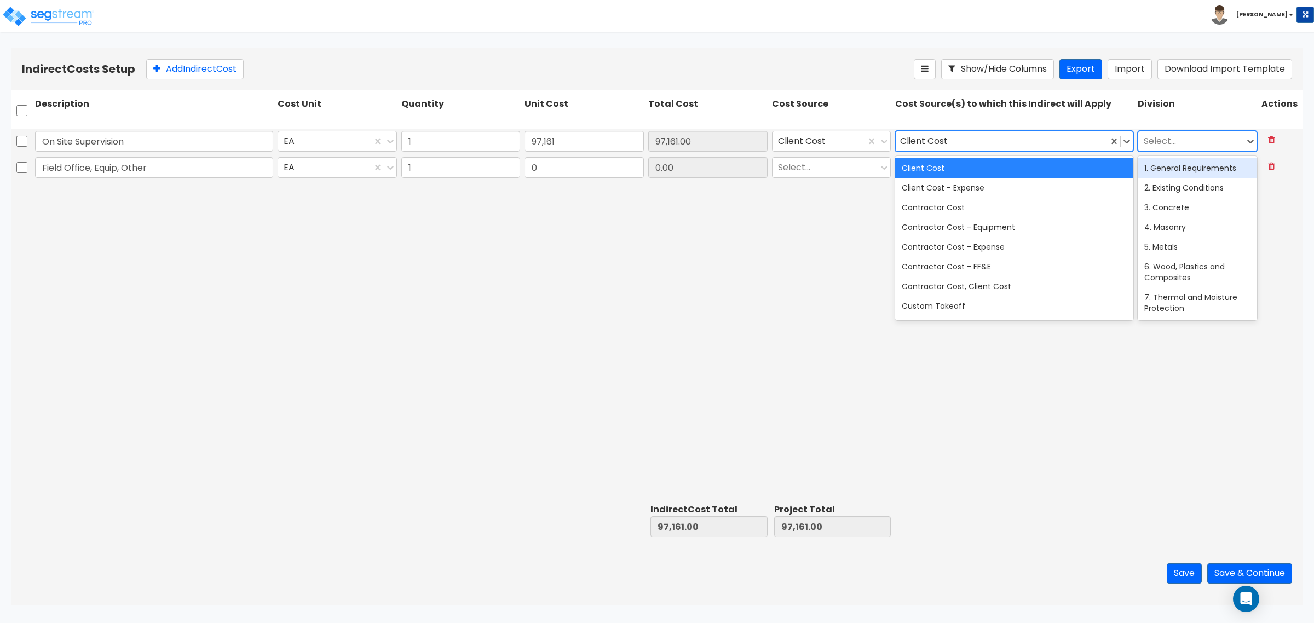
click at [1183, 141] on div at bounding box center [1191, 141] width 95 height 15
click at [1172, 174] on div "1. General Requirements" at bounding box center [1197, 168] width 119 height 20
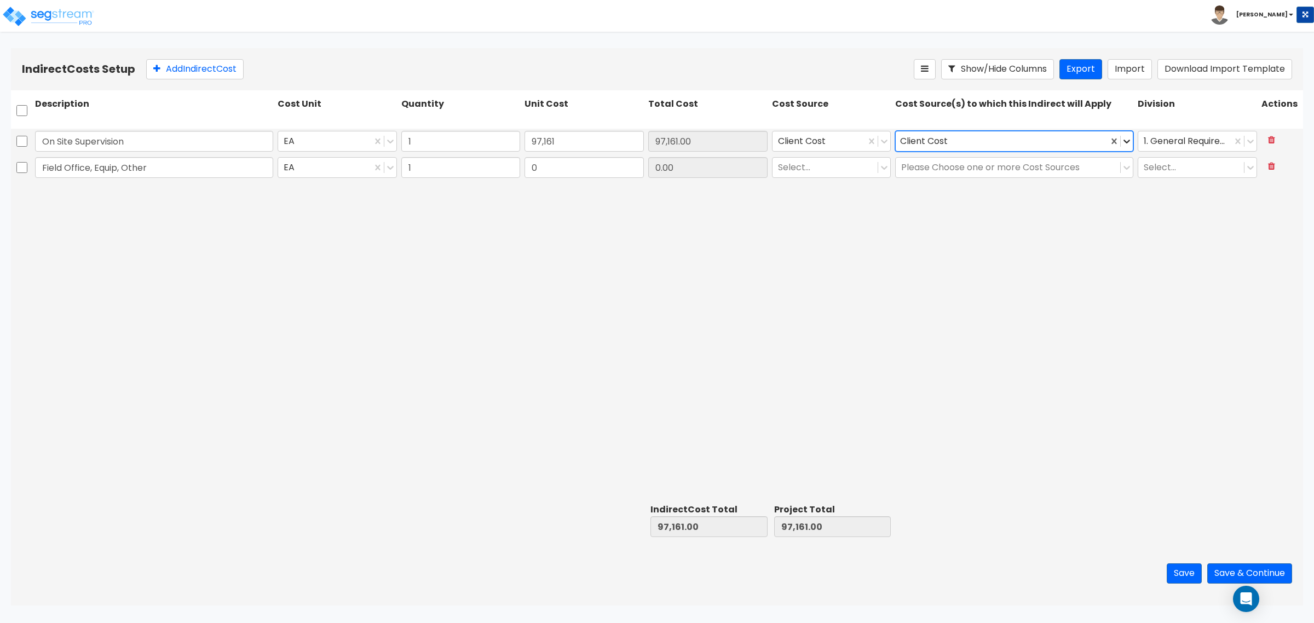
click at [1126, 141] on icon at bounding box center [1126, 141] width 11 height 11
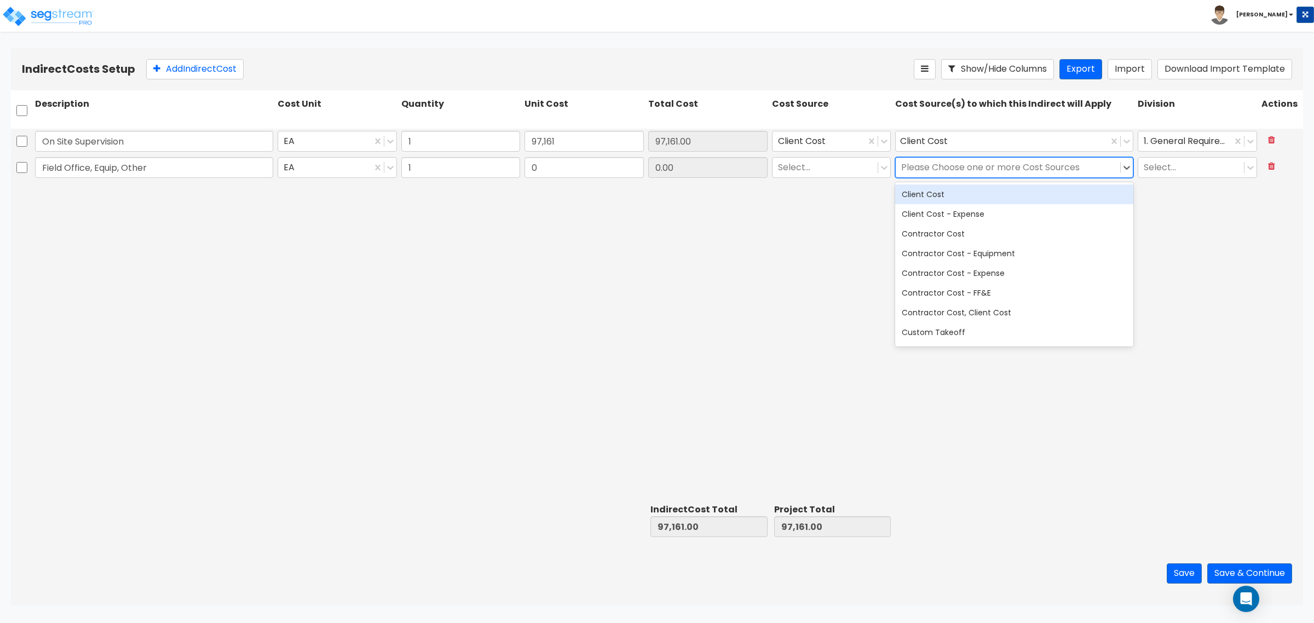
click at [1051, 165] on div at bounding box center [1008, 167] width 214 height 15
click at [1033, 190] on div "Client Cost" at bounding box center [1014, 195] width 238 height 20
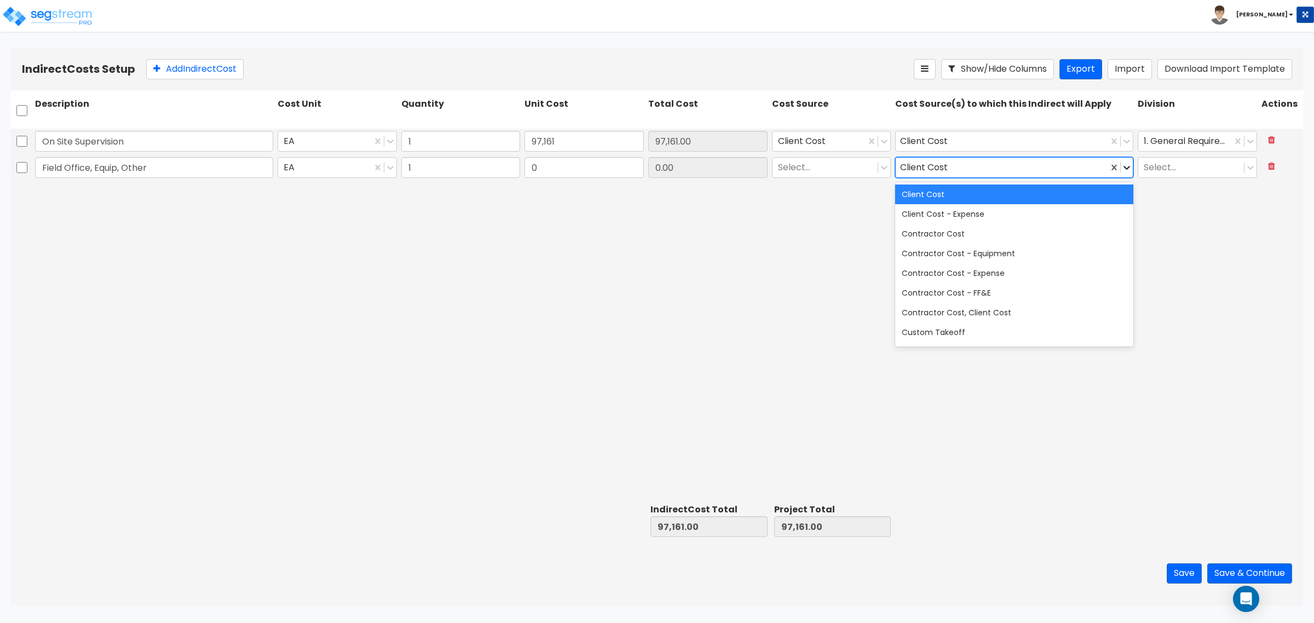
click at [1125, 163] on icon at bounding box center [1126, 167] width 11 height 11
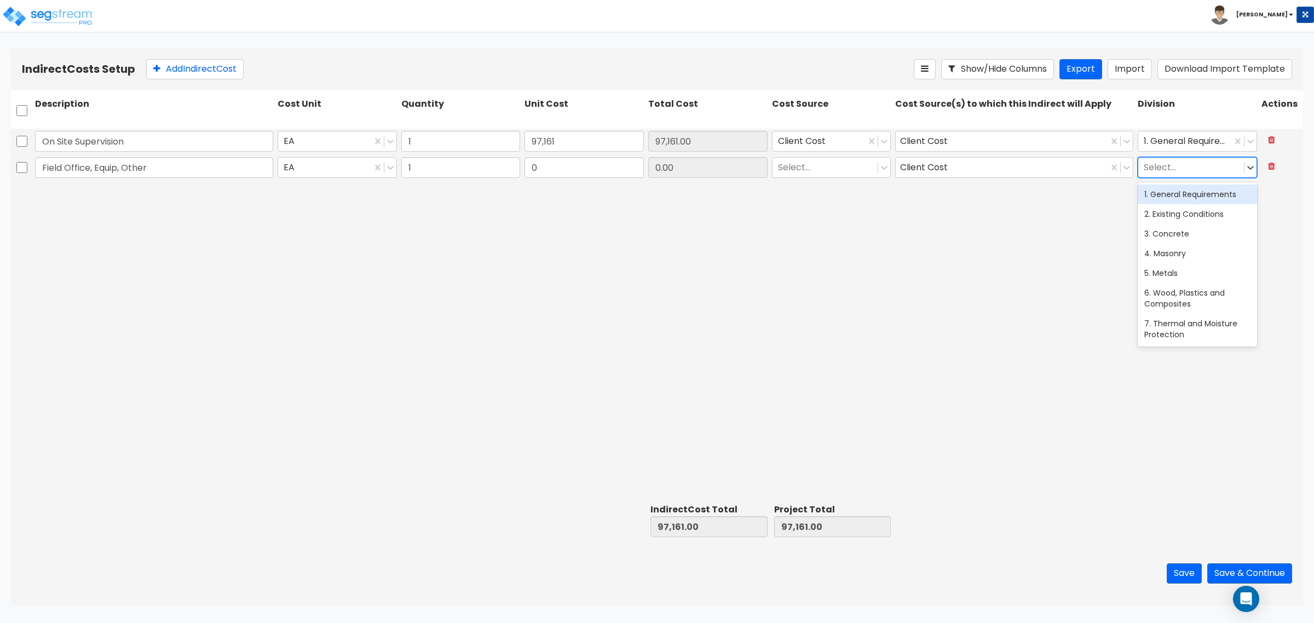
click at [1197, 164] on div at bounding box center [1191, 167] width 95 height 15
drag, startPoint x: 1194, startPoint y: 187, endPoint x: 992, endPoint y: 189, distance: 202.6
click at [1194, 188] on div "1. General Requirements" at bounding box center [1197, 195] width 119 height 20
click at [886, 166] on icon at bounding box center [884, 168] width 7 height 4
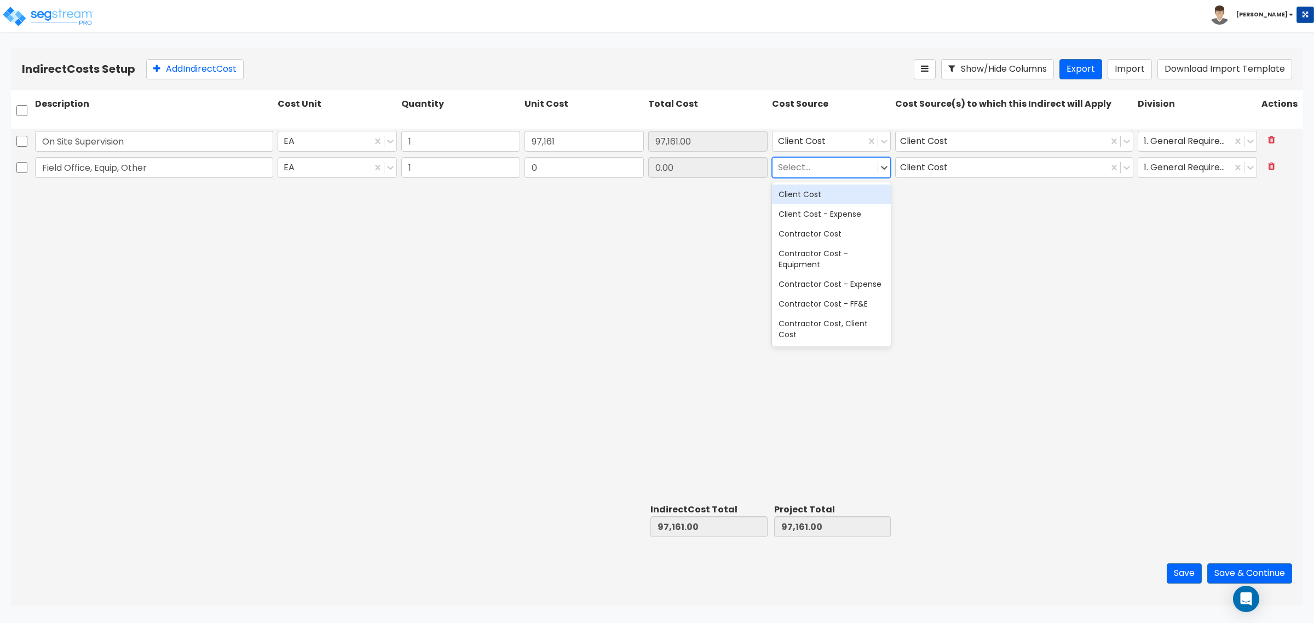
click at [866, 189] on div "Client Cost" at bounding box center [831, 195] width 119 height 20
drag, startPoint x: 688, startPoint y: 205, endPoint x: 464, endPoint y: 183, distance: 225.5
click at [683, 206] on div "On Site Supervision EA 1 97,161 97,161.00 Client Cost Client Cost 1. General Re…" at bounding box center [657, 314] width 1292 height 371
click at [598, 175] on input "0" at bounding box center [584, 167] width 119 height 21
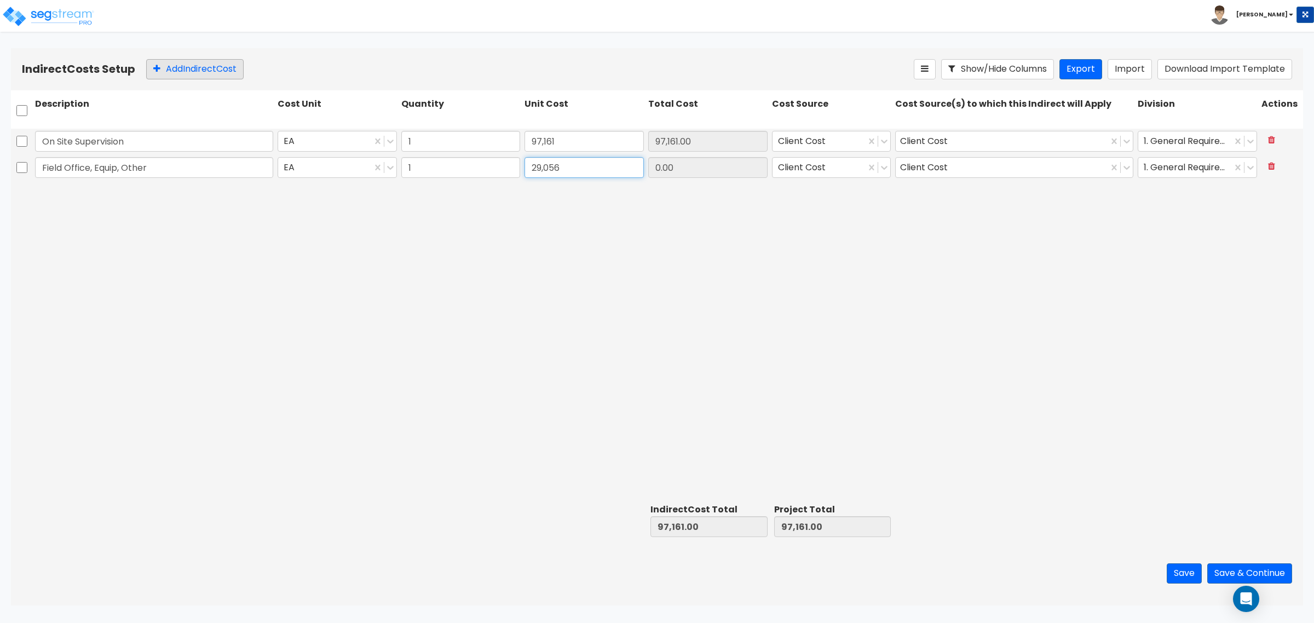
type input "29,056"
type input "29,056.00"
click at [222, 61] on button "Add Indirect Cost" at bounding box center [194, 69] width 97 height 20
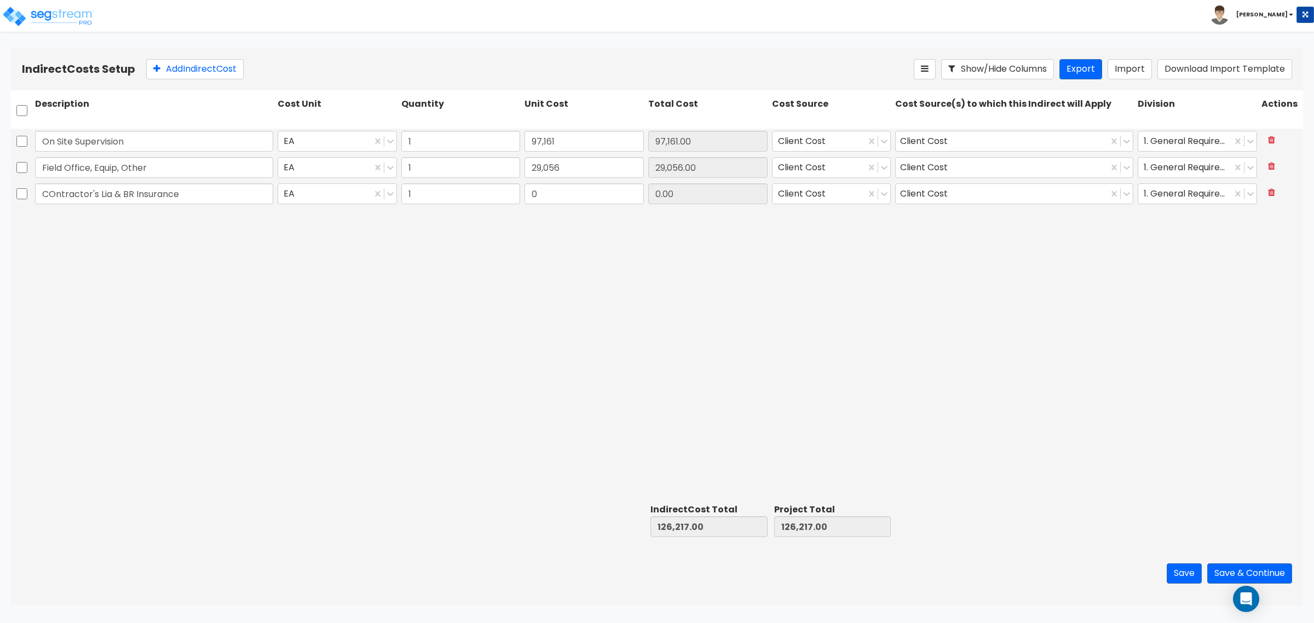
click at [44, 190] on input "COntractor's Lia & BR Insurance" at bounding box center [154, 193] width 238 height 21
click at [48, 190] on input "COntractor's Lia & BR Insurance" at bounding box center [154, 193] width 238 height 21
type input "Contractor's Lia & BR Insurance"
type input "25,485"
type input "25,485.00"
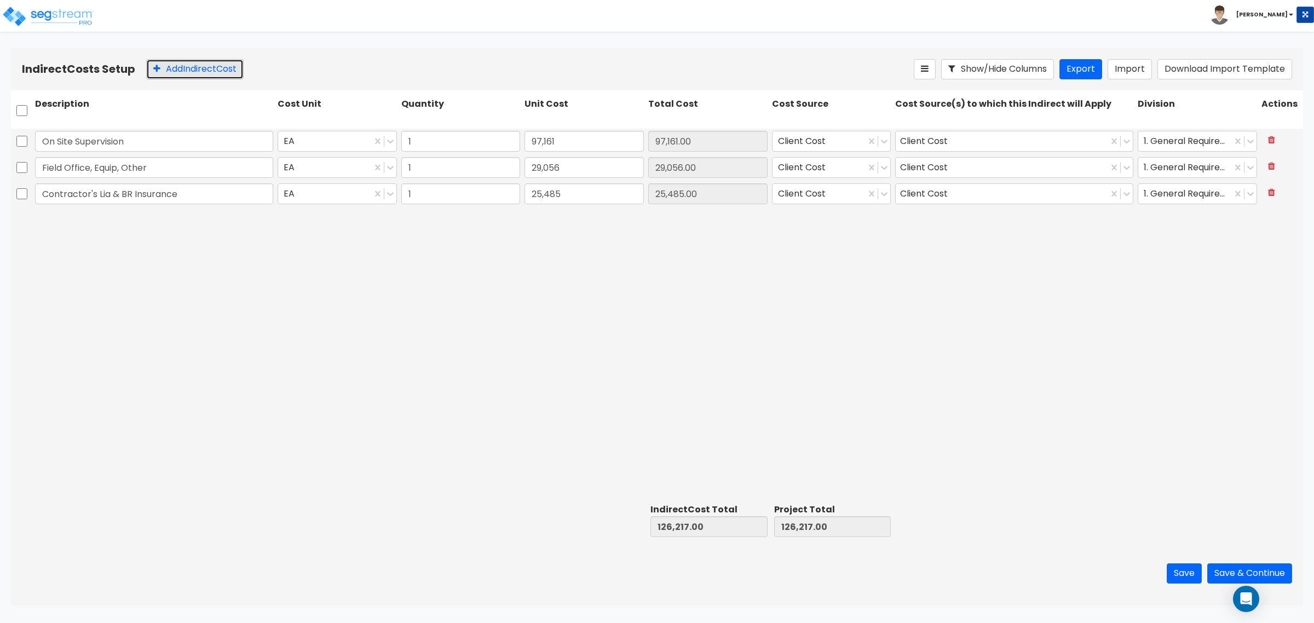
click at [239, 72] on button "Add Indirect Cost" at bounding box center [194, 69] width 97 height 20
click at [119, 225] on input "Fee (Overhead & profit)" at bounding box center [154, 220] width 238 height 21
type input "Fee (Overhead & Profit)"
click at [609, 211] on input "0" at bounding box center [584, 220] width 119 height 21
type input "70,016"
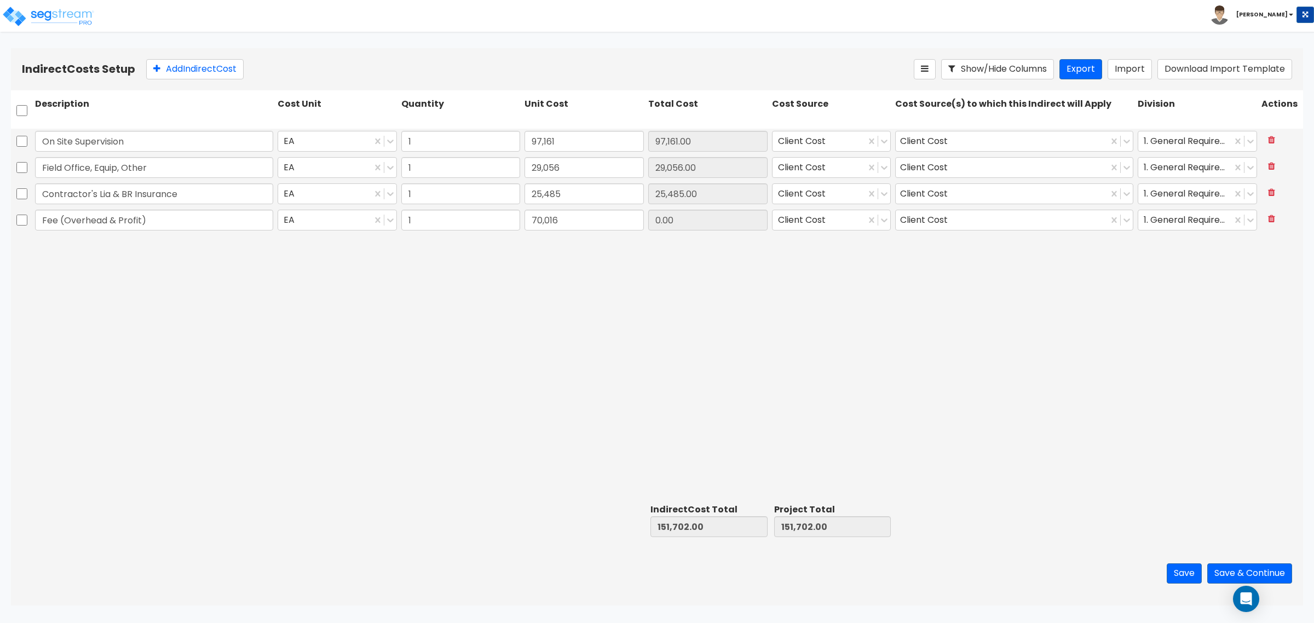
type input "70,016.00"
click at [811, 309] on div "On Site Supervision EA 1 97,161 97,161.00 Client Cost Client Cost 1. General Re…" at bounding box center [657, 314] width 1292 height 371
click at [176, 59] on button "Add Indirect Cost" at bounding box center [194, 69] width 97 height 20
type input "Surveying & Staking"
click at [574, 237] on input "0" at bounding box center [584, 246] width 119 height 21
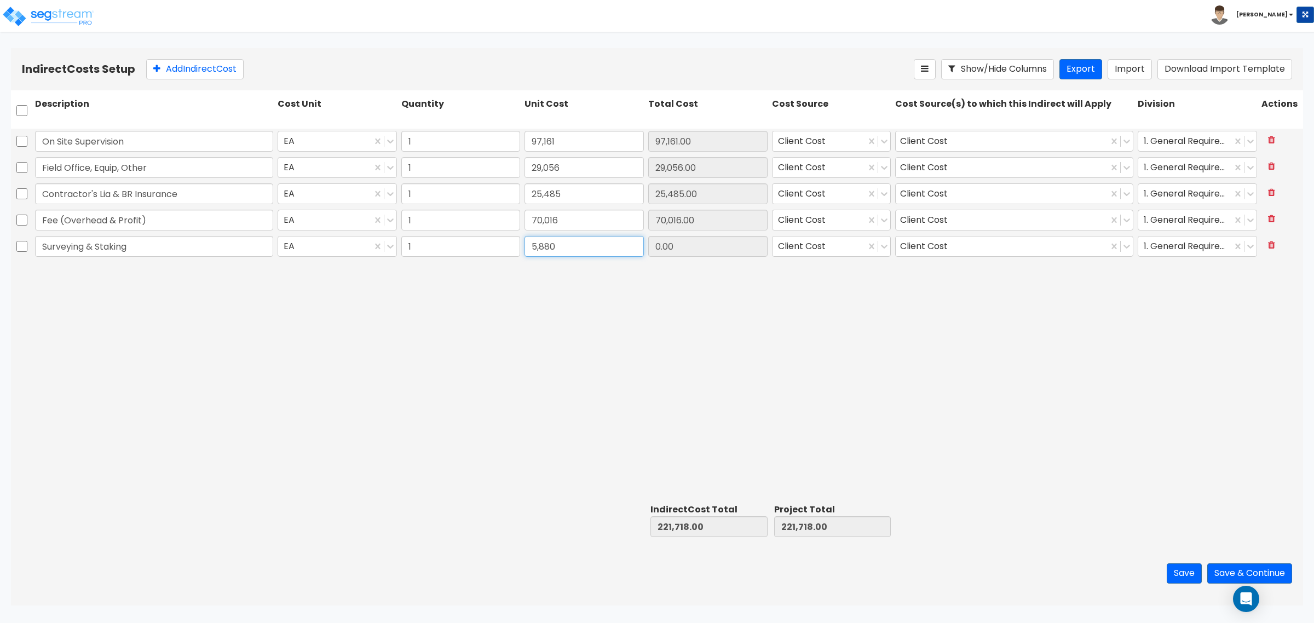
type input "5,880"
type input "5,880.00"
click at [551, 304] on div "On Site Supervision EA 1 97,161 97,161.00 Client Cost Client Cost 1. General Re…" at bounding box center [657, 314] width 1292 height 371
click at [1243, 572] on button "Save & Continue" at bounding box center [1249, 573] width 85 height 20
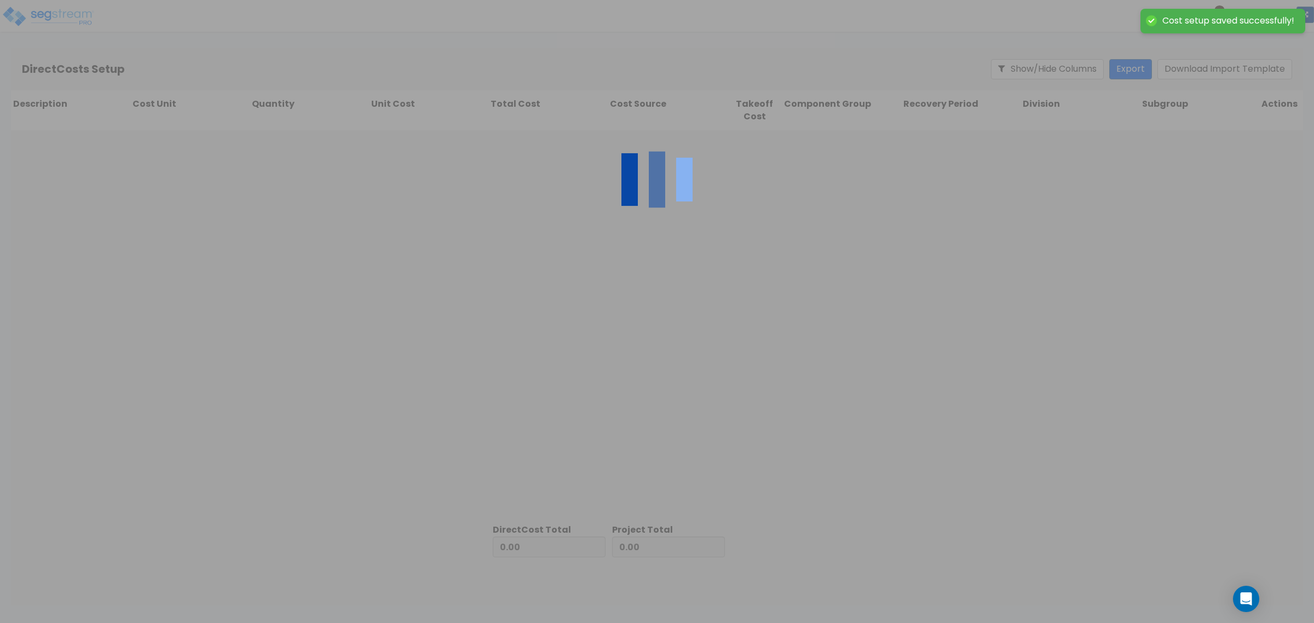
type input "227,598.00"
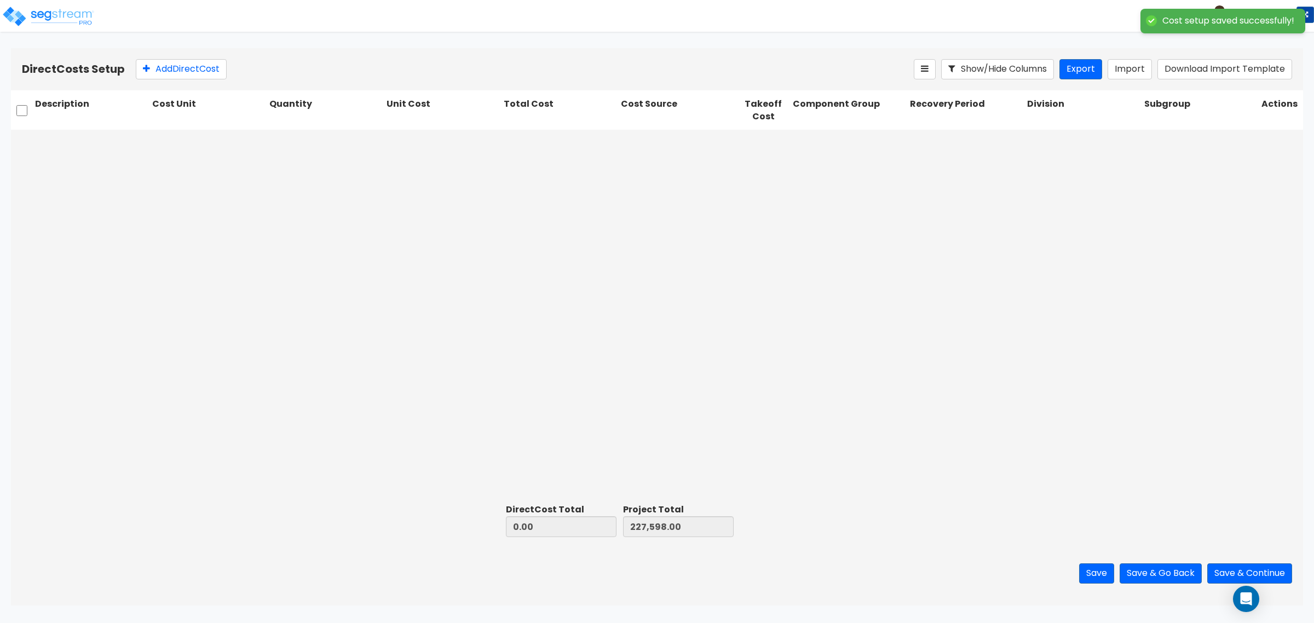
click at [181, 58] on div "Direct Costs Setup Add Direct Cost Show/Hide Columns Export Import Download Imp…" at bounding box center [657, 69] width 1292 height 42
click at [187, 64] on button "Add Direct Cost" at bounding box center [181, 69] width 91 height 20
click at [48, 138] on input "Cncrete Building" at bounding box center [92, 142] width 114 height 21
type input "Concrete Building"
click at [239, 145] on div at bounding box center [203, 142] width 89 height 15
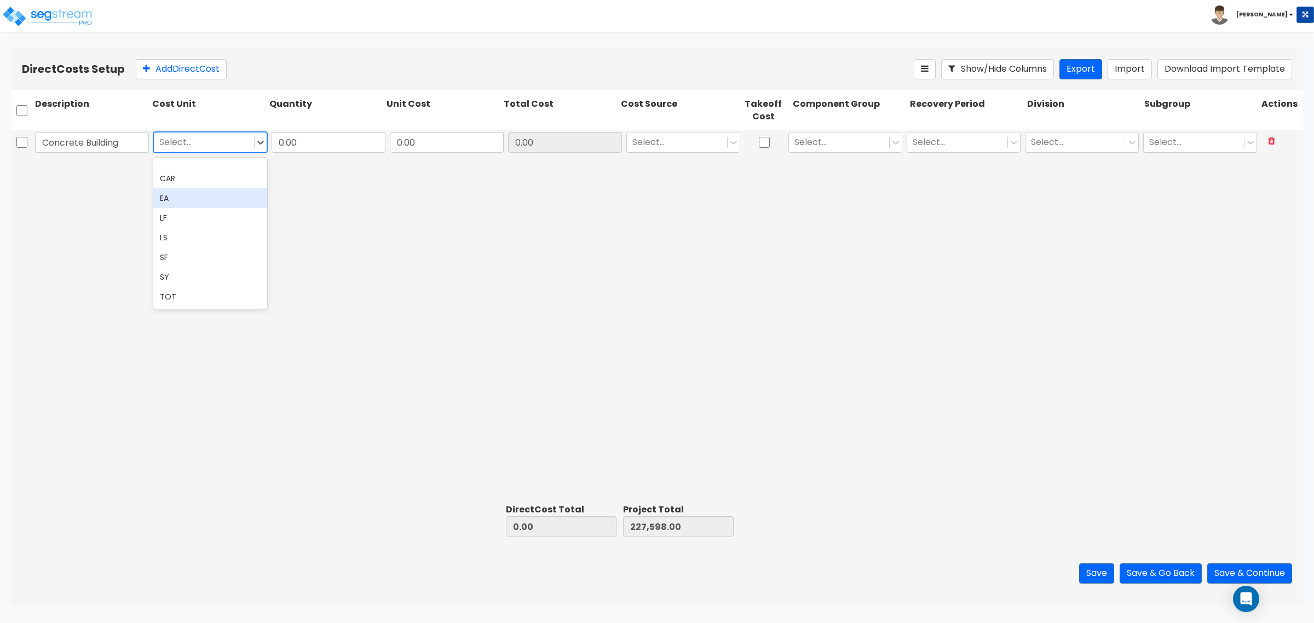
click at [237, 194] on div "EA" at bounding box center [210, 198] width 114 height 20
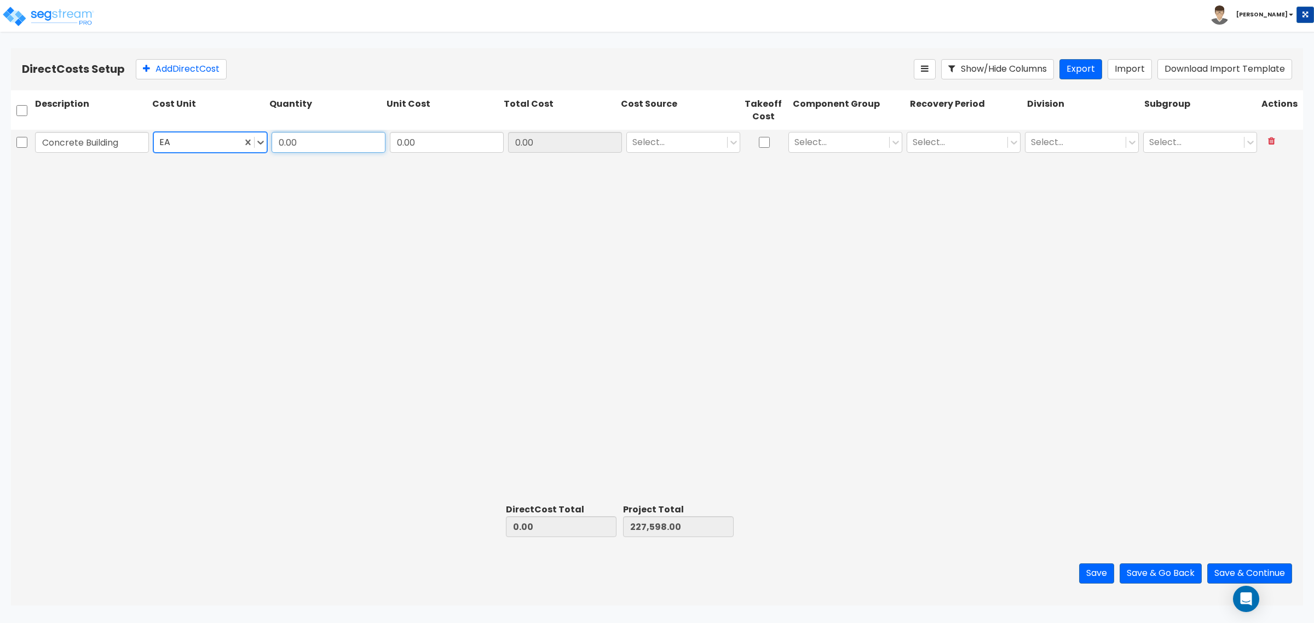
click at [307, 152] on input "0.00" at bounding box center [329, 142] width 114 height 21
type input "1"
click at [434, 140] on input "0.00" at bounding box center [447, 142] width 114 height 21
type input "501,356"
type input "501,356.00"
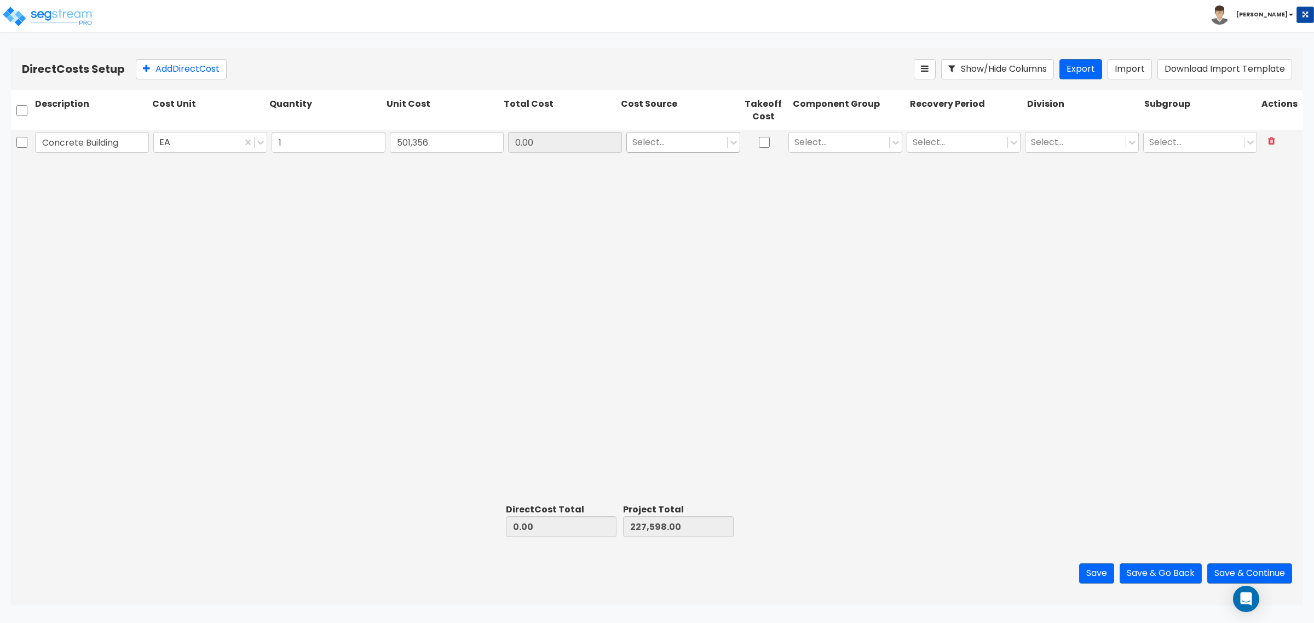
type input "728,954.00"
type input "501,356.00"
click at [681, 144] on div at bounding box center [676, 142] width 89 height 15
drag, startPoint x: 686, startPoint y: 176, endPoint x: 771, endPoint y: 167, distance: 85.3
click at [687, 175] on div "Client Cost" at bounding box center [683, 170] width 114 height 20
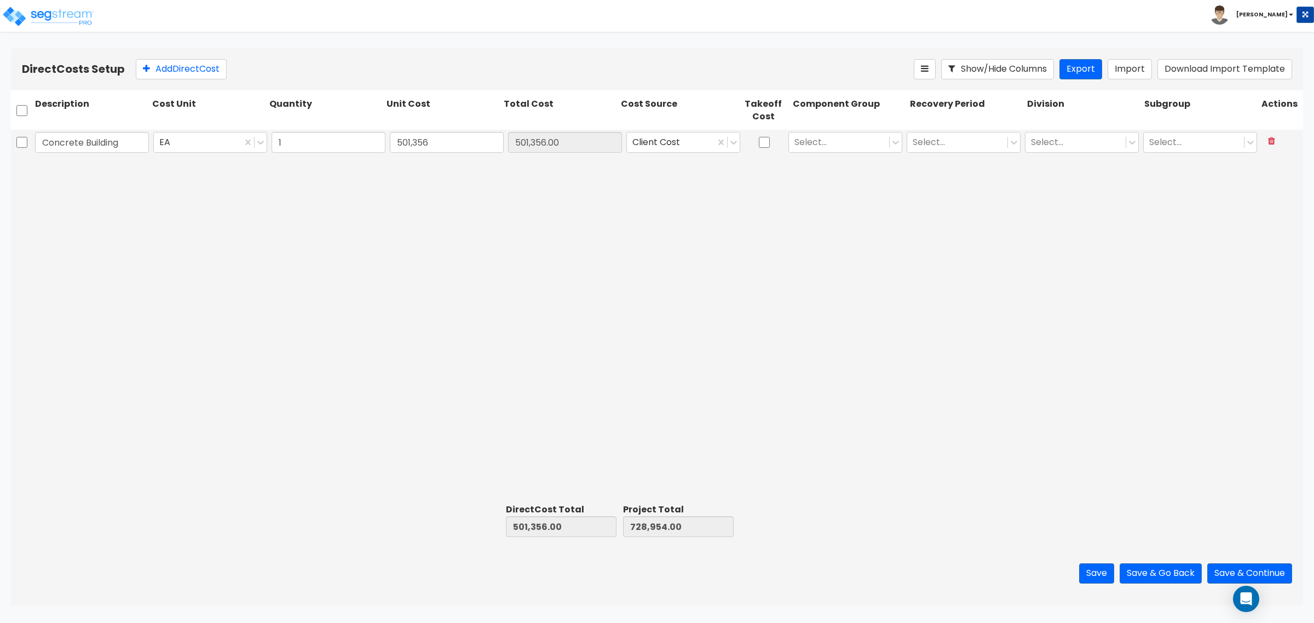
click at [825, 153] on div "Select..." at bounding box center [845, 142] width 118 height 25
click at [838, 146] on div at bounding box center [838, 142] width 89 height 15
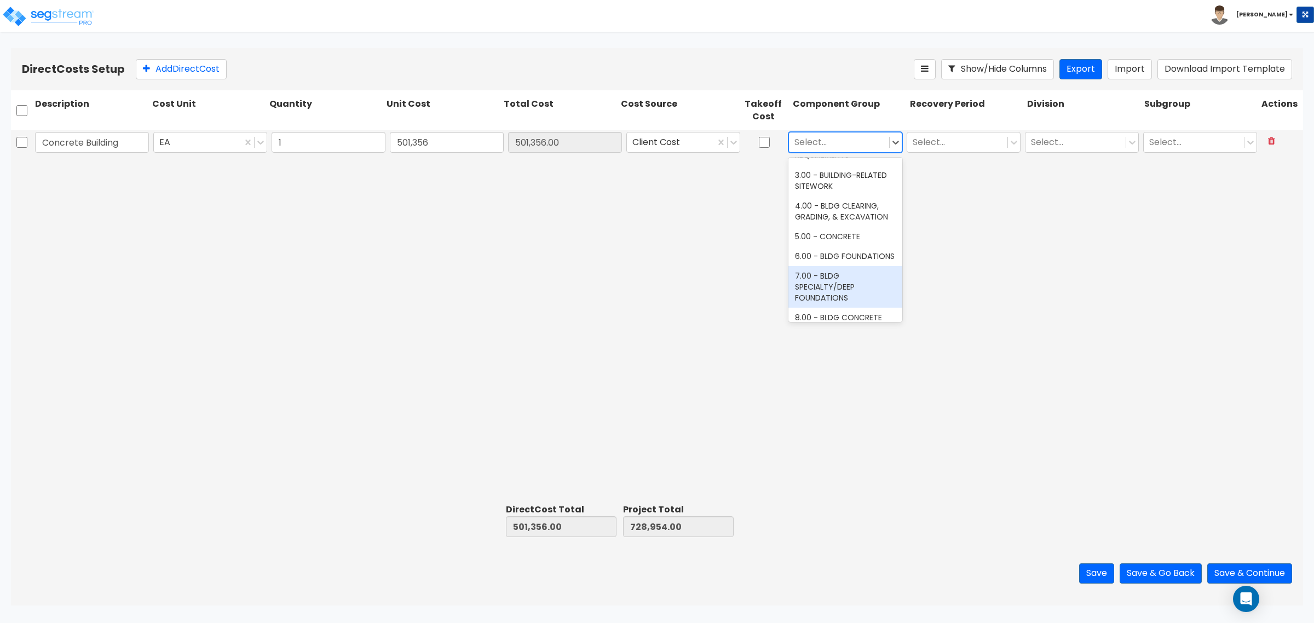
scroll to position [68, 0]
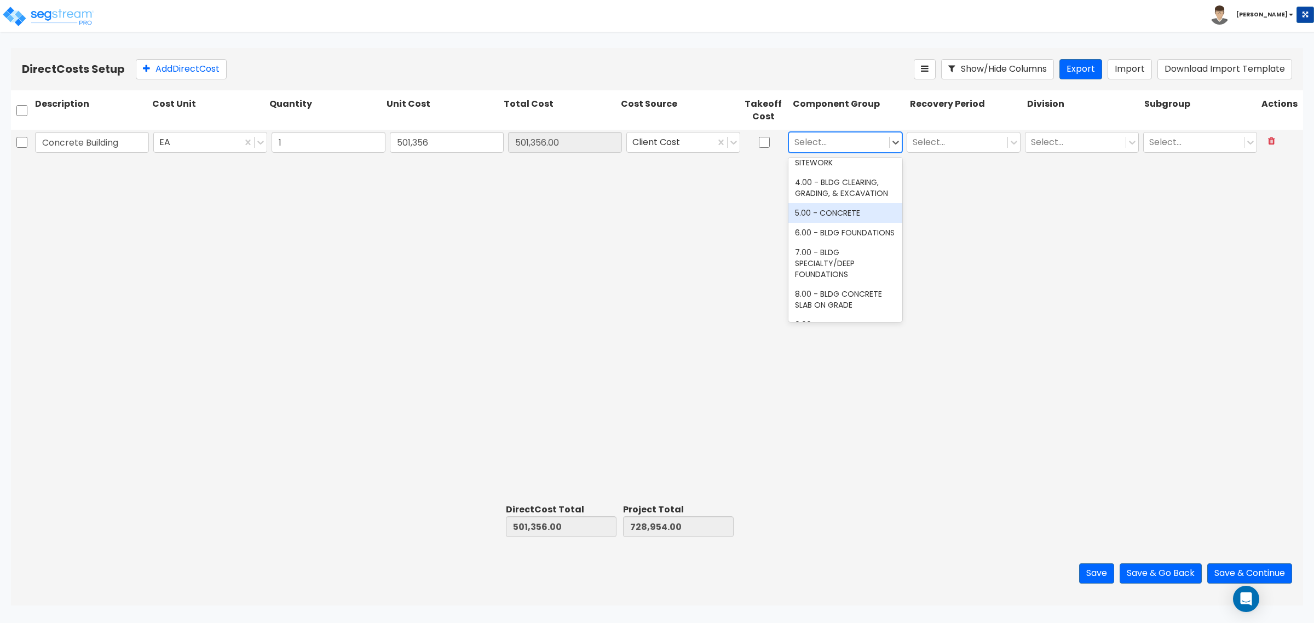
click at [832, 222] on div "5.00 - CONCRETE" at bounding box center [845, 213] width 114 height 20
click at [943, 138] on div at bounding box center [957, 142] width 89 height 15
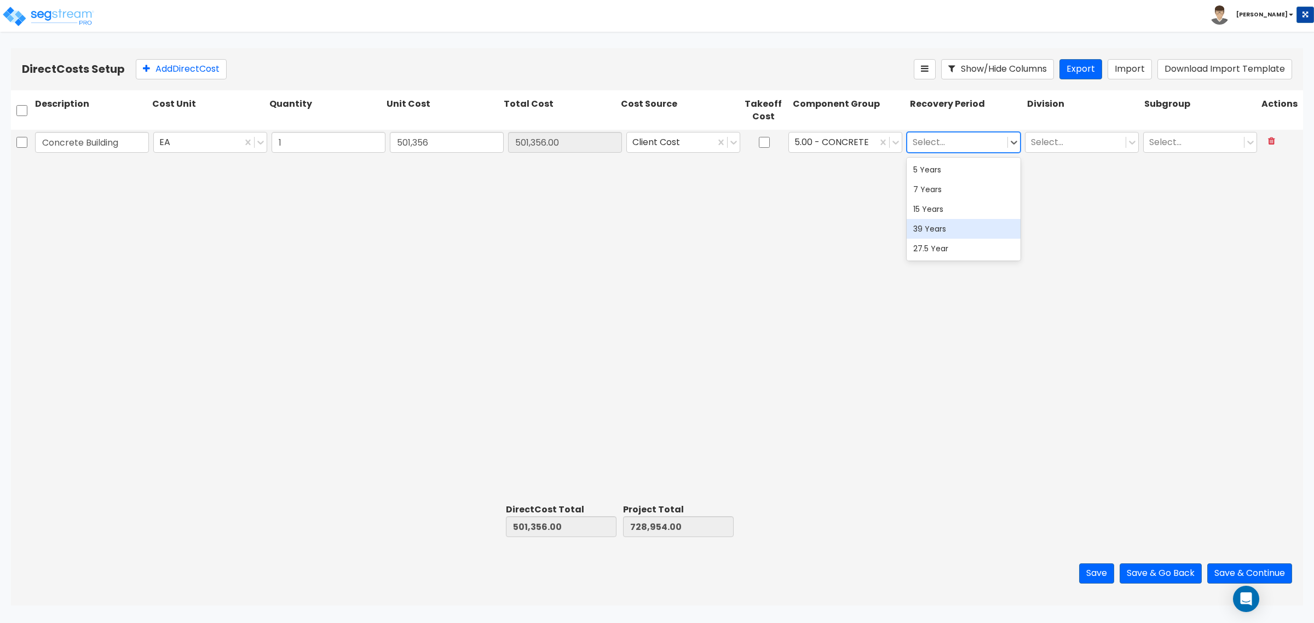
click at [952, 232] on div "39 Years" at bounding box center [964, 229] width 114 height 20
click at [1099, 138] on div at bounding box center [1075, 142] width 89 height 15
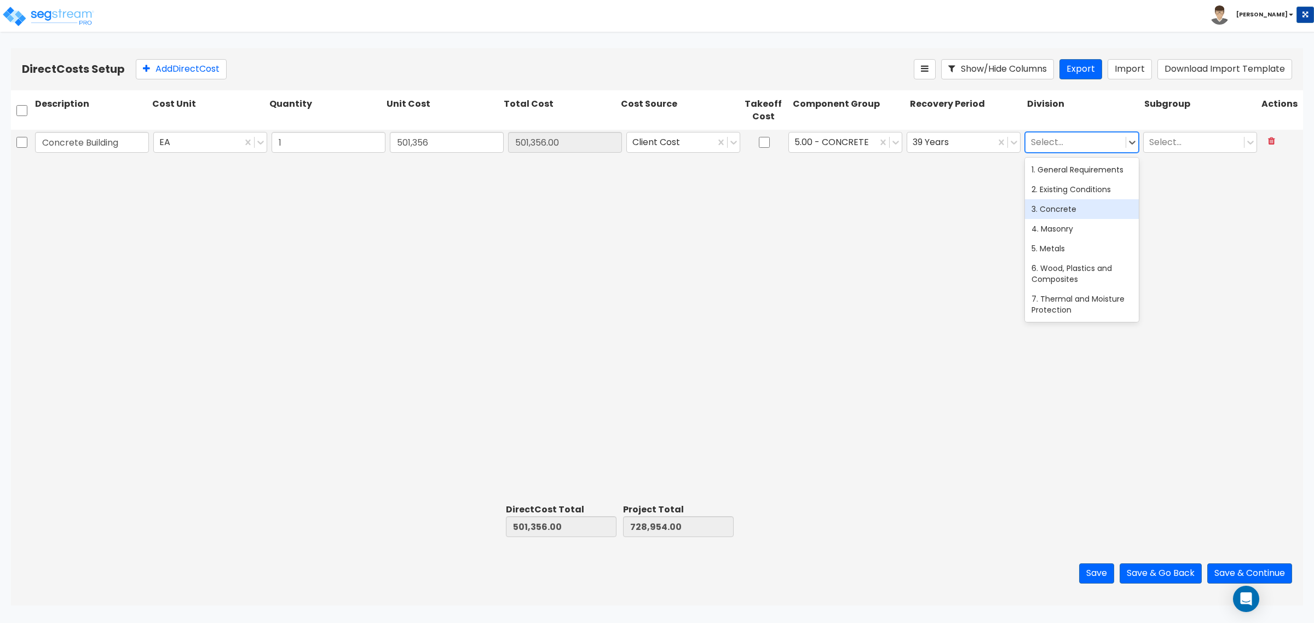
click at [1082, 214] on div "3. Concrete" at bounding box center [1082, 209] width 114 height 20
click at [185, 69] on button "Add Direct Cost" at bounding box center [181, 69] width 91 height 20
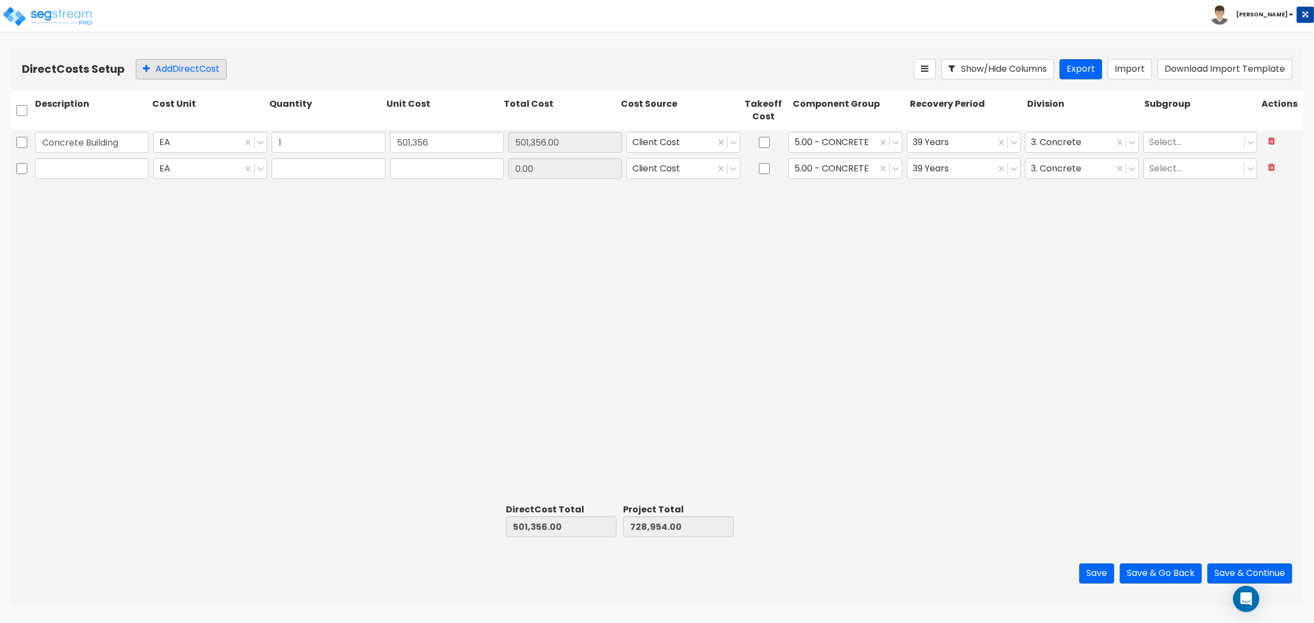
type input "1"
type input "0"
click at [400, 171] on input "0" at bounding box center [447, 168] width 114 height 21
click at [51, 163] on input "COncrete Paving" at bounding box center [92, 168] width 114 height 21
type input "Concrete Paving"
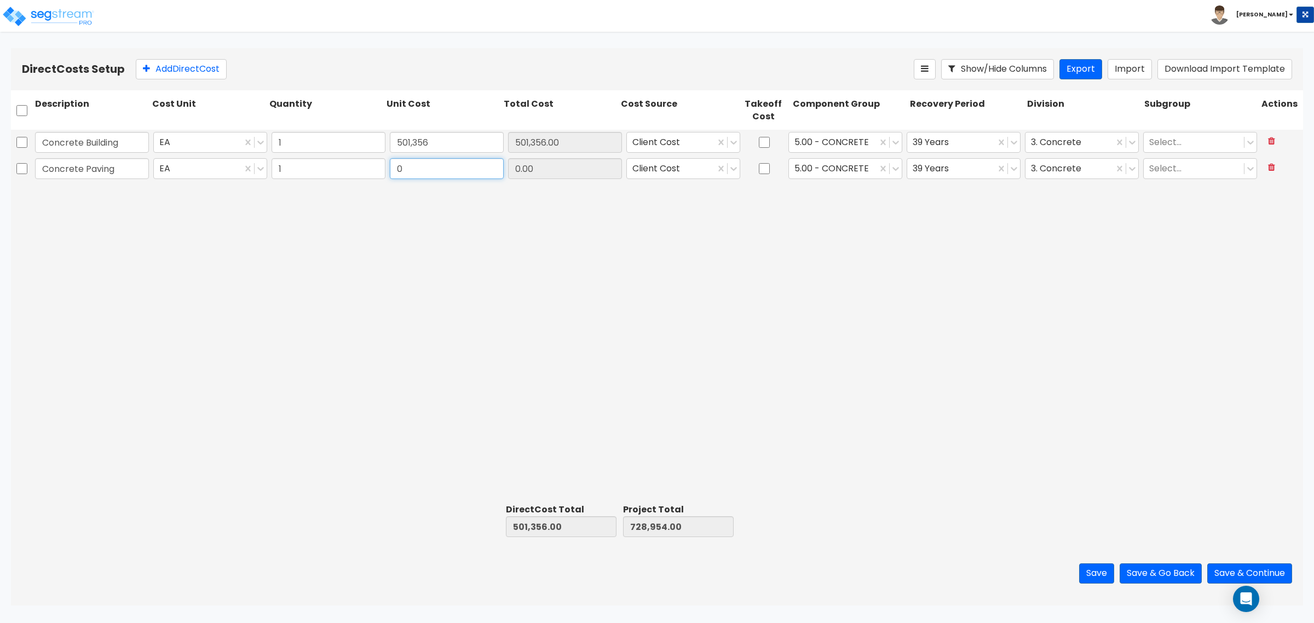
click at [459, 171] on input "0" at bounding box center [447, 168] width 114 height 21
type input "60,000"
type input "561,356.00"
type input "788,954.00"
type input "60,000.00"
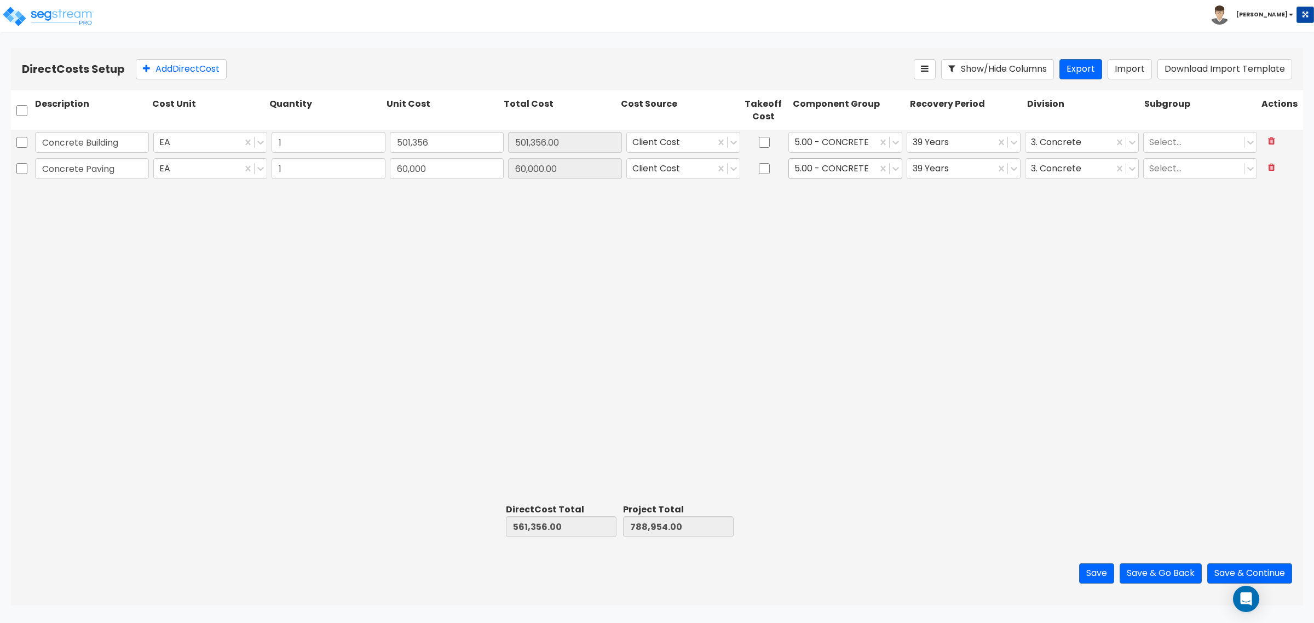
click at [805, 165] on div at bounding box center [832, 169] width 77 height 15
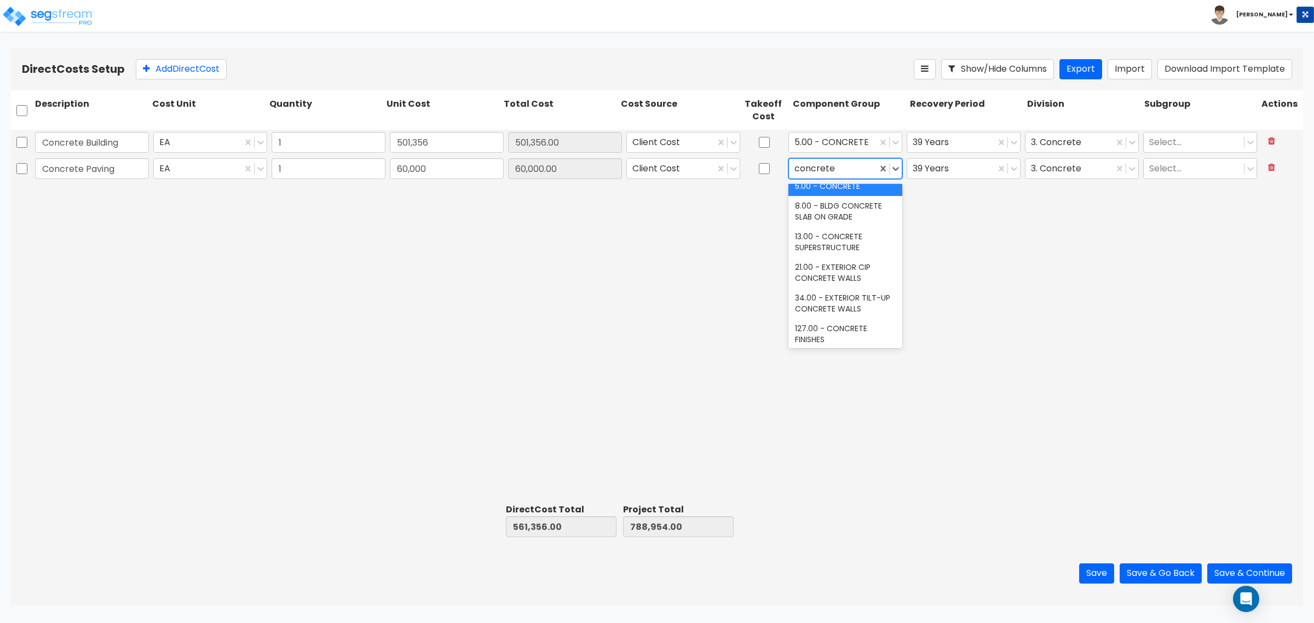
type input "concrete p"
click at [846, 224] on div "376.00 - SITE CONCRETE PAVING" at bounding box center [845, 232] width 114 height 31
click at [966, 163] on div at bounding box center [951, 169] width 77 height 15
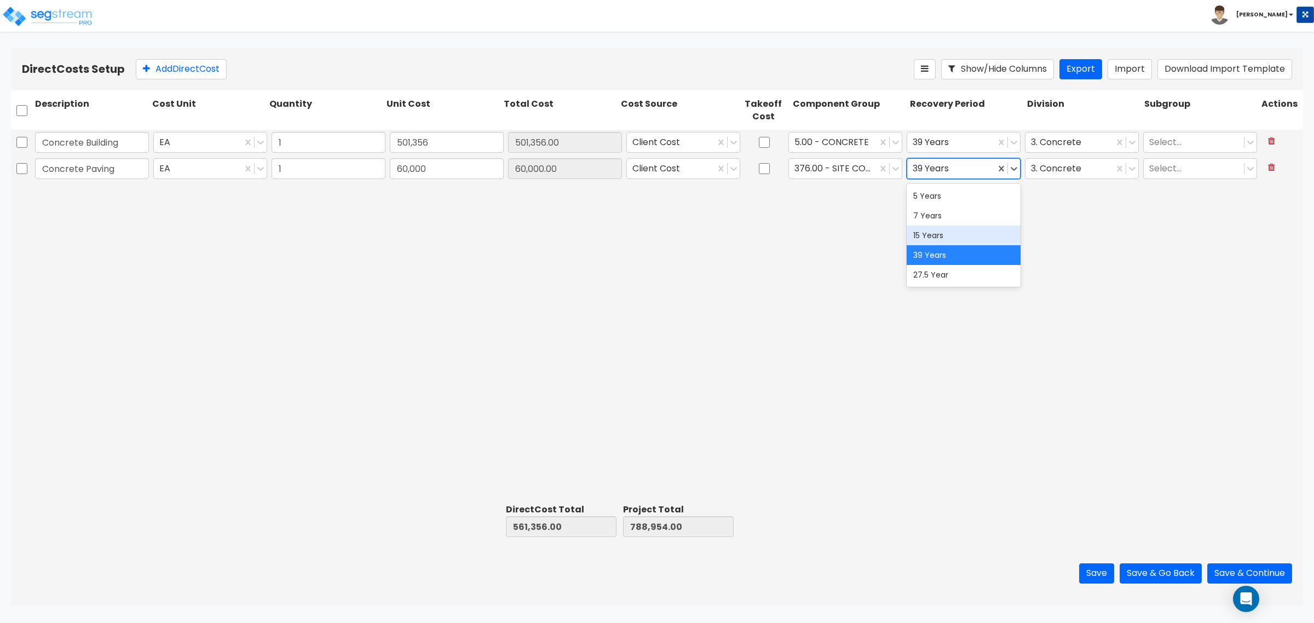
click at [940, 232] on div "15 Years" at bounding box center [964, 236] width 114 height 20
click at [943, 221] on div "Concrete Building EA 1 501,356 501,356.00 Client Cost 5.00 - CONCRETE 39 Years …" at bounding box center [657, 315] width 1292 height 370
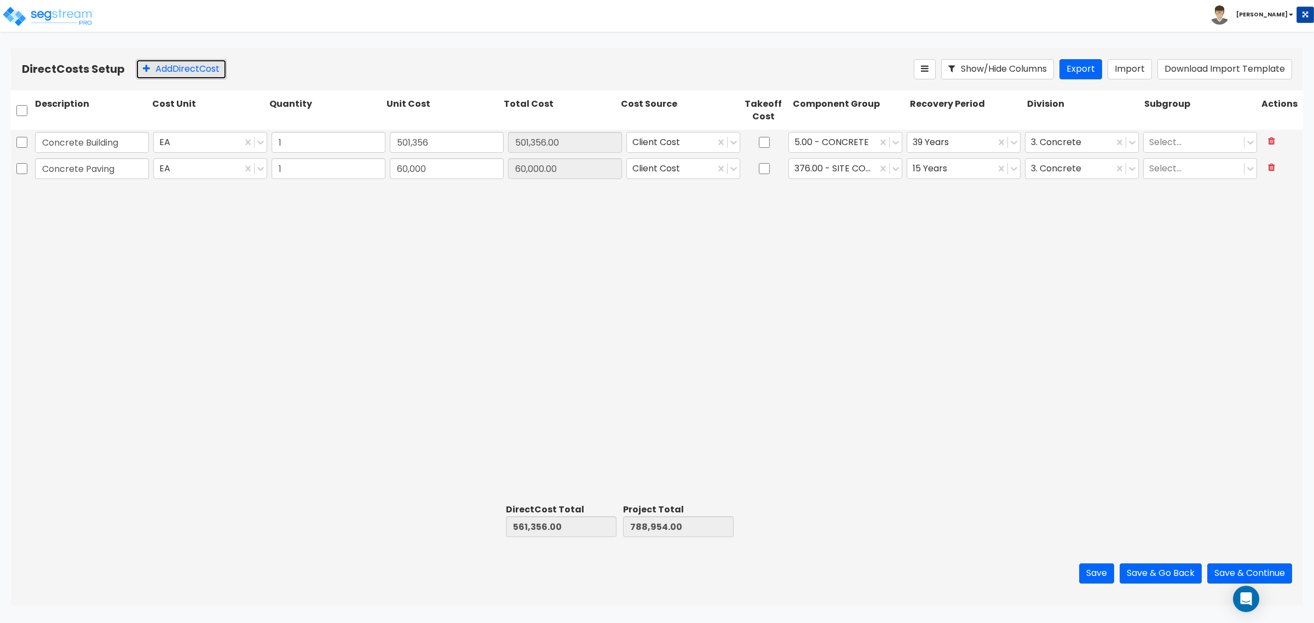
click at [165, 77] on button "Add Direct Cost" at bounding box center [181, 69] width 91 height 20
type input "Masonry"
click at [453, 194] on input "0" at bounding box center [447, 195] width 114 height 21
type input "430,500"
type input "991,856.00"
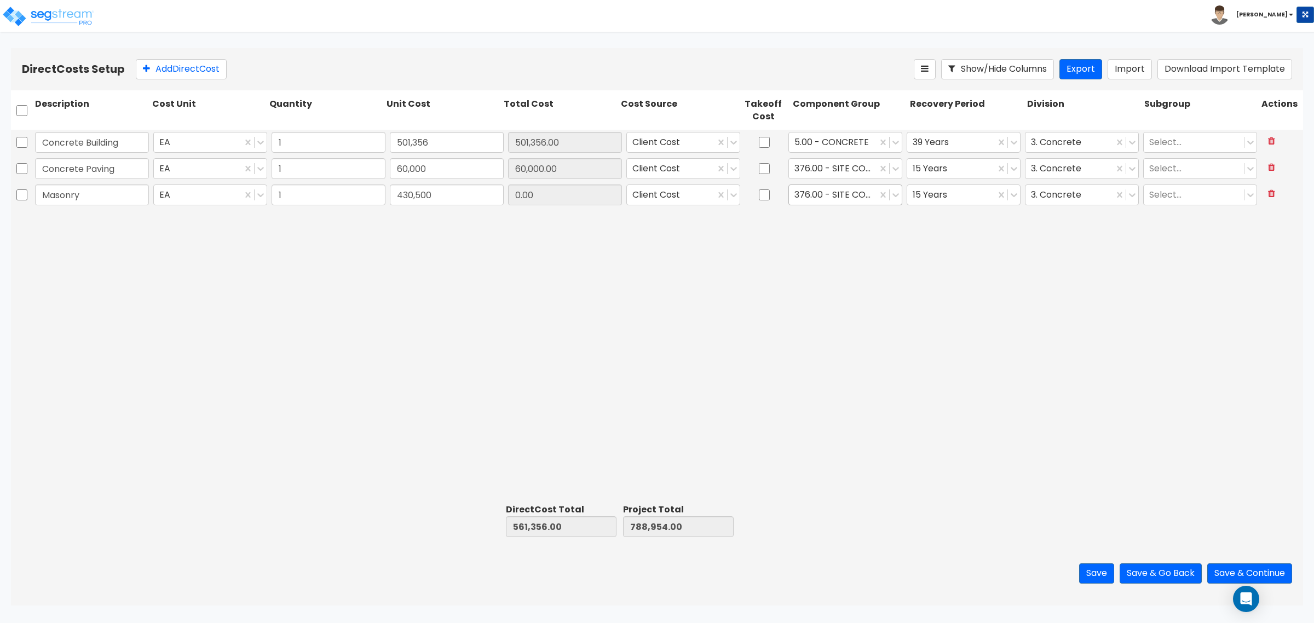
type input "1,219,454.00"
type input "430,500.00"
click at [836, 191] on div at bounding box center [832, 195] width 77 height 15
type input "masonry"
click at [815, 219] on div "17.00 - MASONRY" at bounding box center [845, 222] width 114 height 20
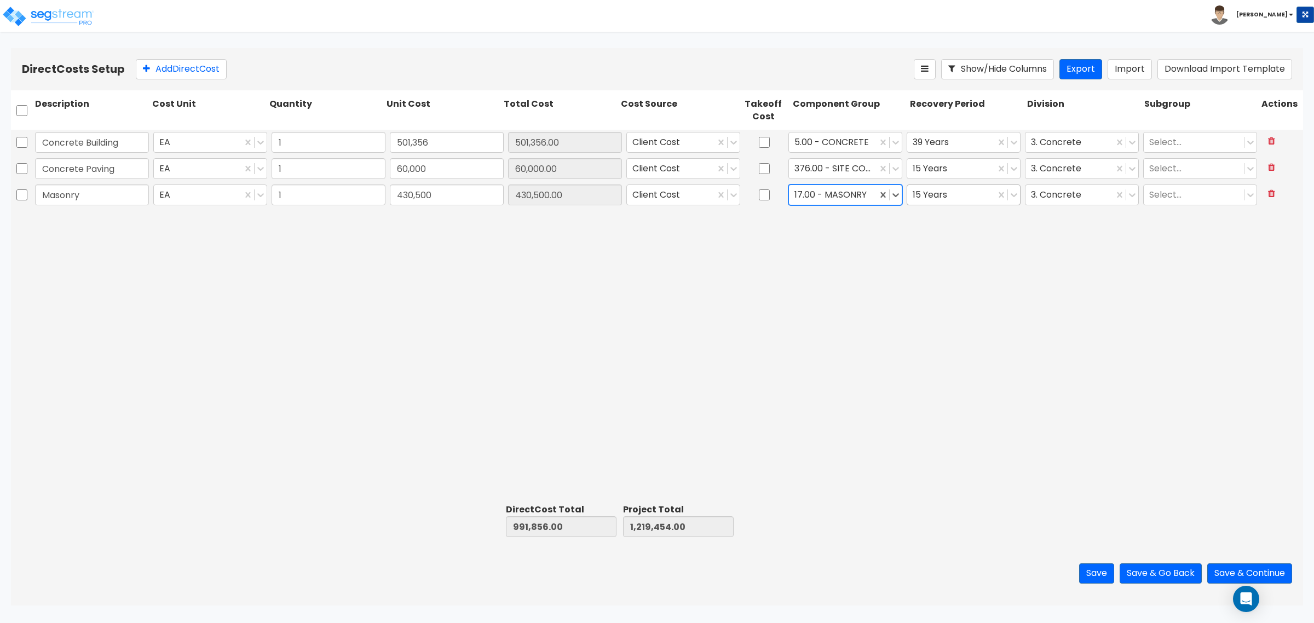
click at [975, 192] on div at bounding box center [951, 195] width 77 height 15
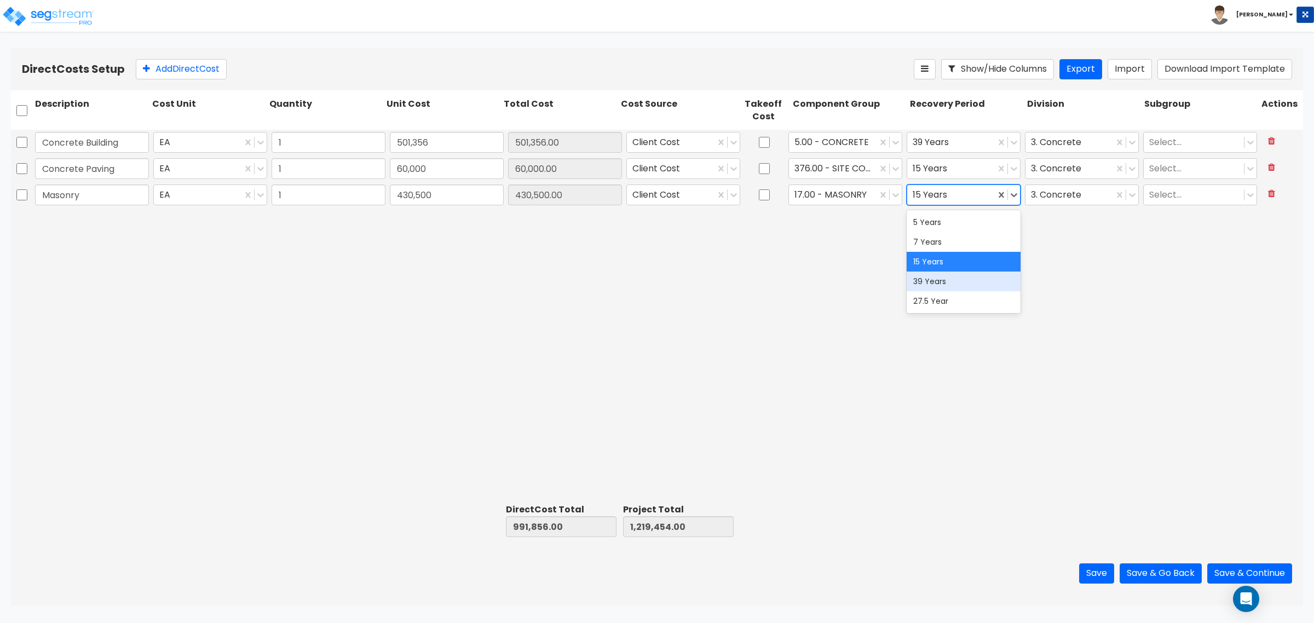
click at [956, 272] on div "39 Years" at bounding box center [964, 282] width 114 height 20
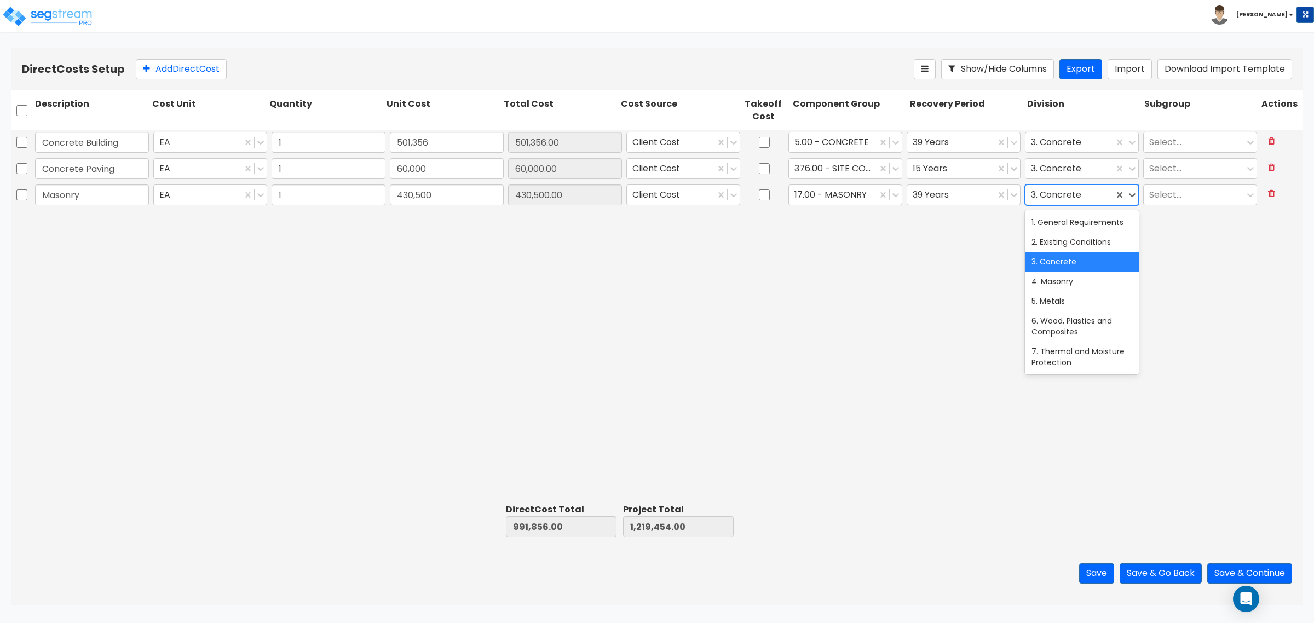
click at [1077, 187] on div "3. Concrete" at bounding box center [1069, 195] width 88 height 19
click at [1075, 291] on div "4. Masonry" at bounding box center [1082, 282] width 114 height 20
click at [934, 289] on div "Concrete Building EA 1 501,356 501,356.00 Client Cost 5.00 - CONCRETE 39 Years …" at bounding box center [657, 315] width 1292 height 370
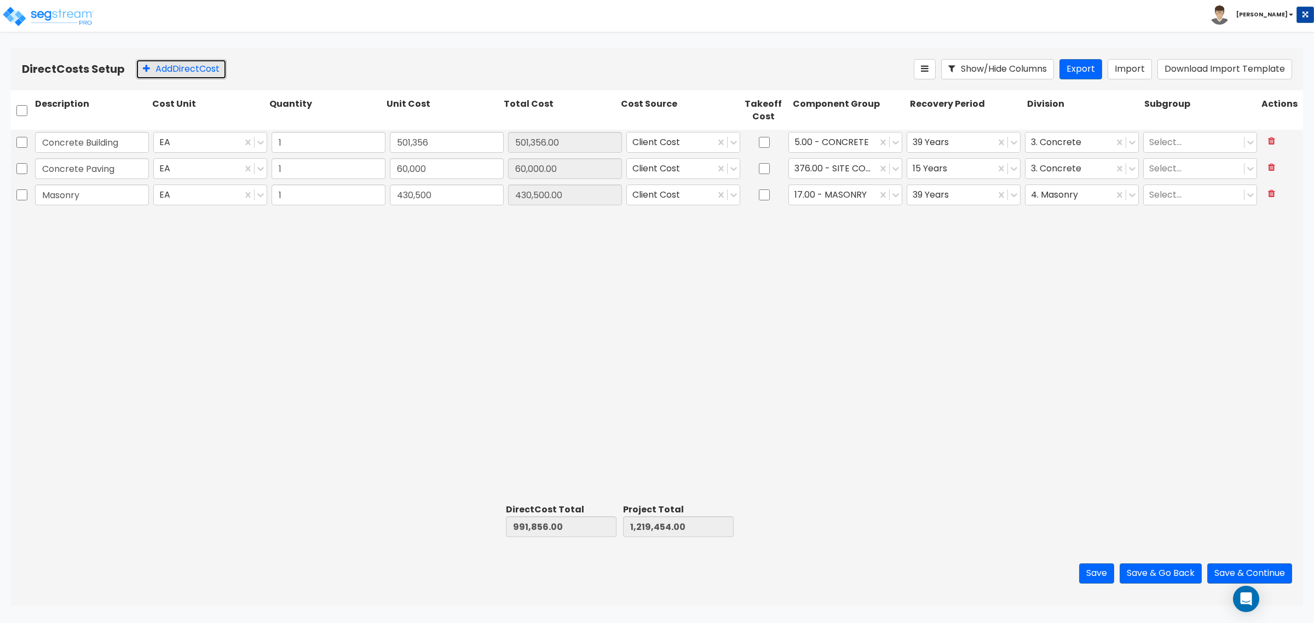
click at [140, 65] on button "Add Direct Cost" at bounding box center [181, 69] width 91 height 20
type input "Structural Steel"
click at [445, 218] on input "0" at bounding box center [447, 221] width 114 height 21
type input "96,923"
type input "1,088,779.00"
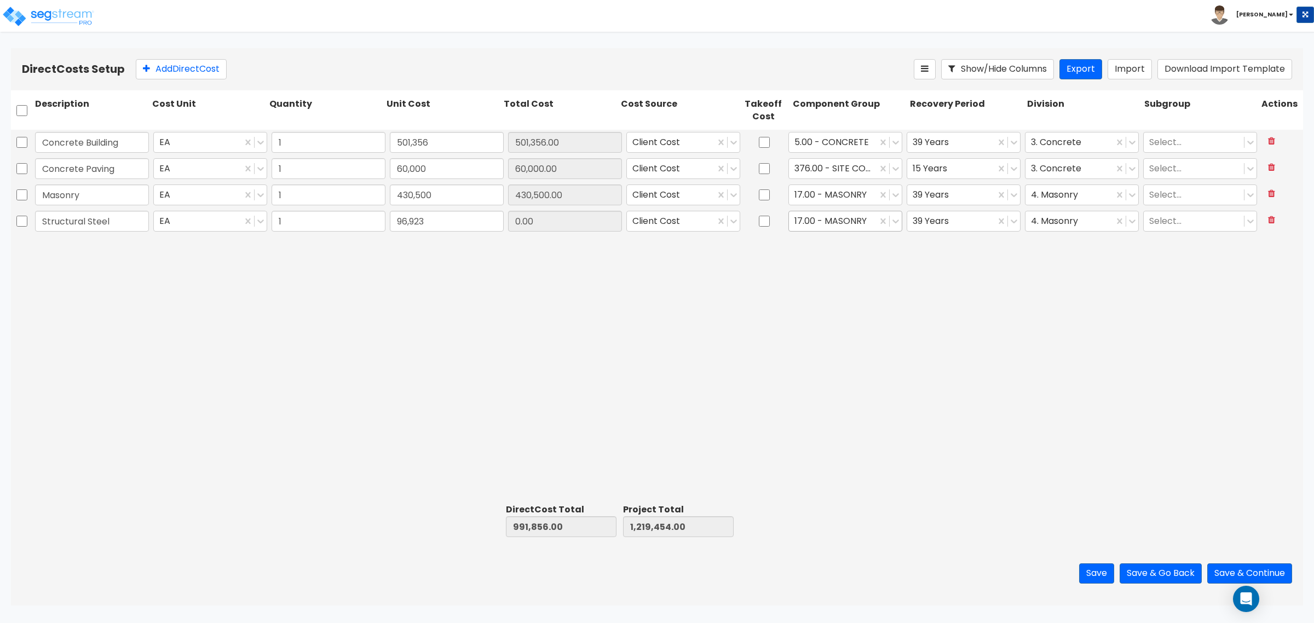
type input "1,316,377.00"
type input "96,923.00"
click at [810, 226] on div at bounding box center [832, 221] width 77 height 15
type input "steel"
click at [819, 244] on div "14.00 - STEEL SUPERSTRUCTURE" at bounding box center [845, 254] width 114 height 31
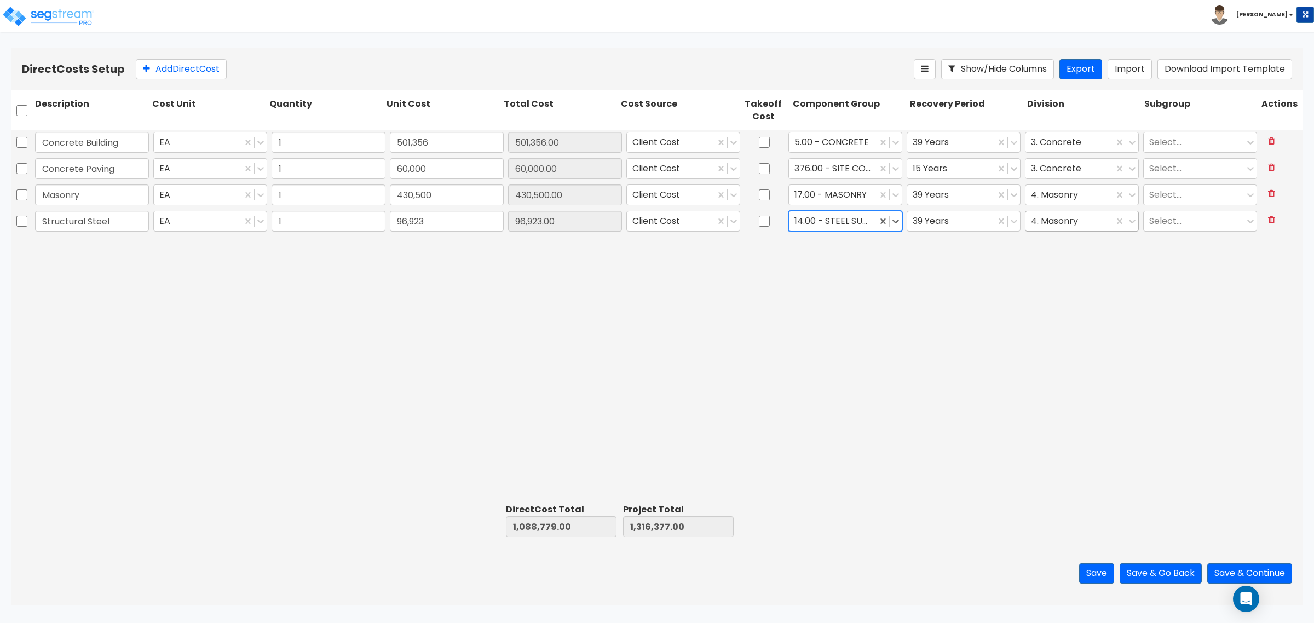
click at [1052, 229] on div "4. Masonry" at bounding box center [1069, 221] width 88 height 19
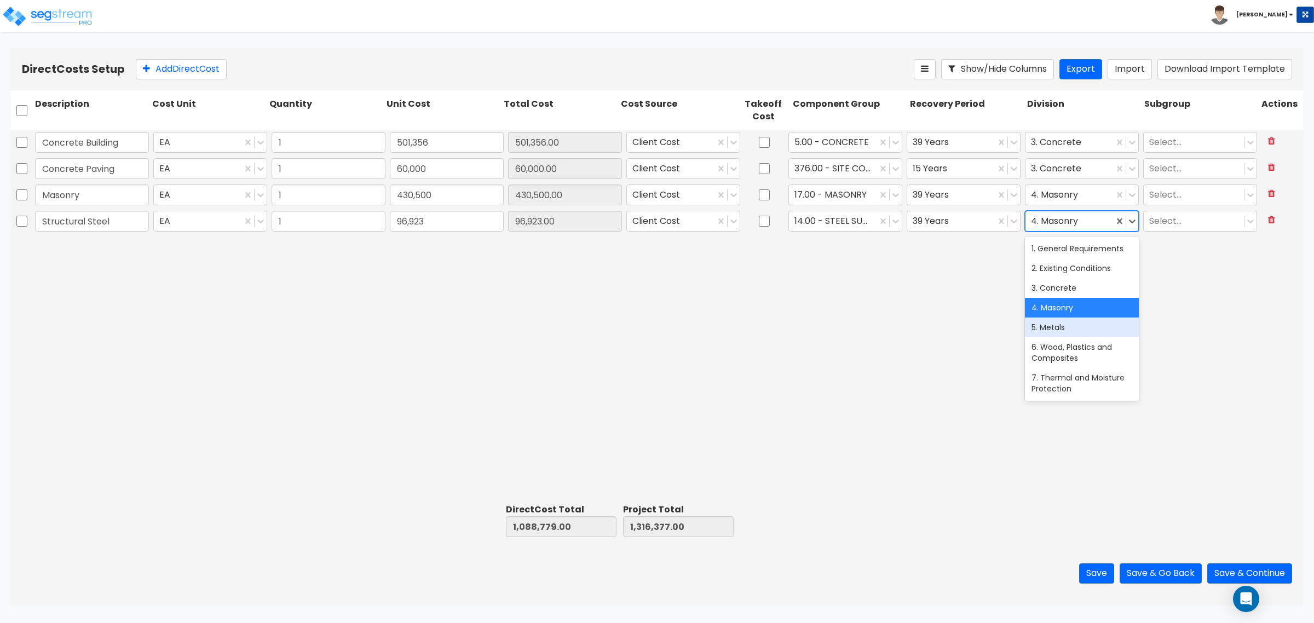
click at [1060, 335] on div "5. Metals" at bounding box center [1082, 328] width 114 height 20
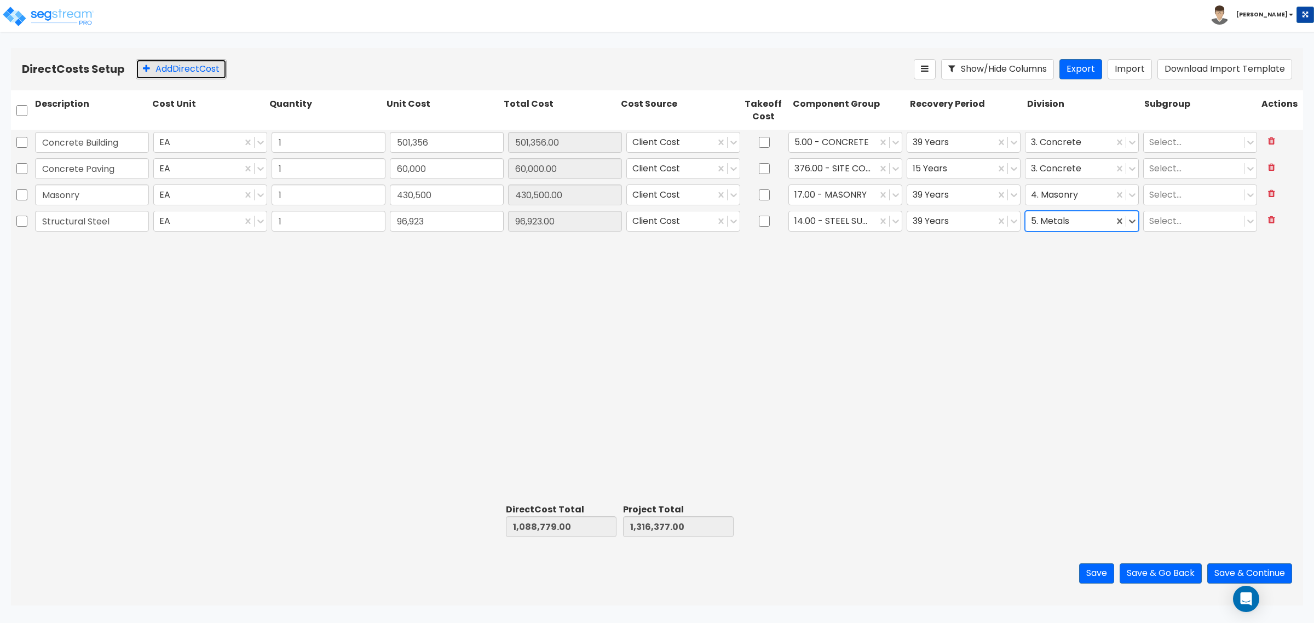
click at [174, 79] on button "Add Direct Cost" at bounding box center [181, 69] width 91 height 20
type input "Waterproofing"
click at [410, 250] on input "0" at bounding box center [447, 247] width 114 height 21
type input "42,140"
type input "1,130,919.00"
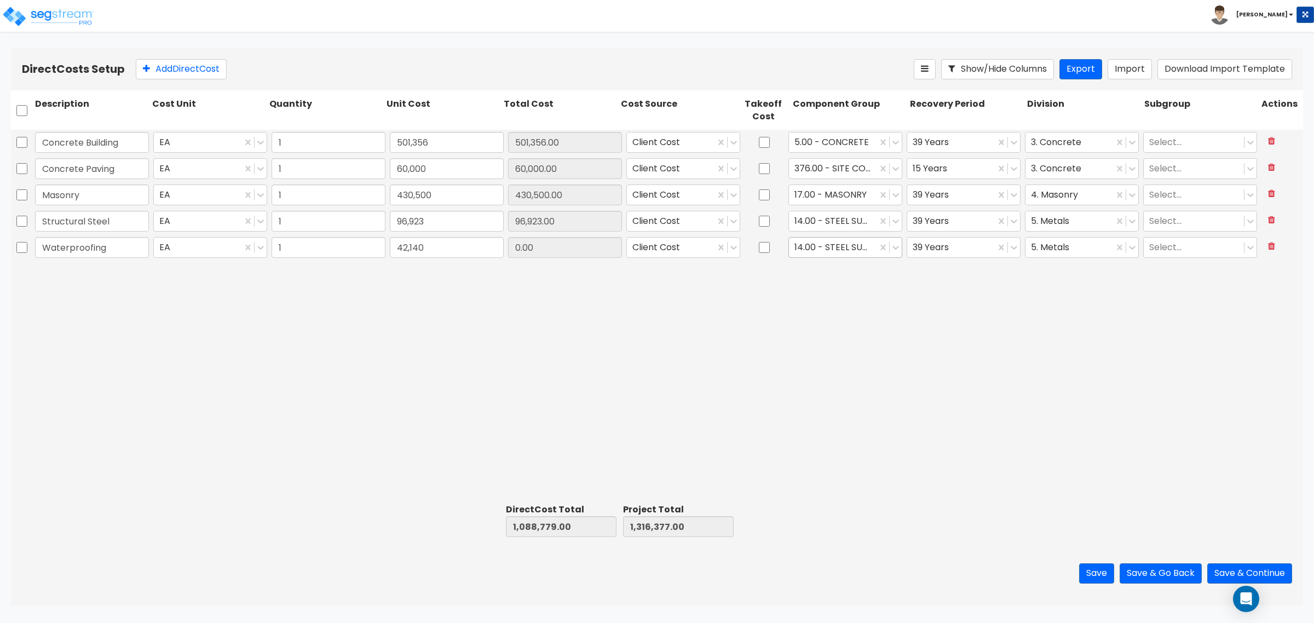
type input "1,358,517.00"
type input "42,140.00"
click at [844, 244] on div at bounding box center [832, 247] width 77 height 15
type input "therma"
click at [844, 278] on div "24.00 - THERMAL & MOISTURE PROTECTION" at bounding box center [845, 280] width 114 height 31
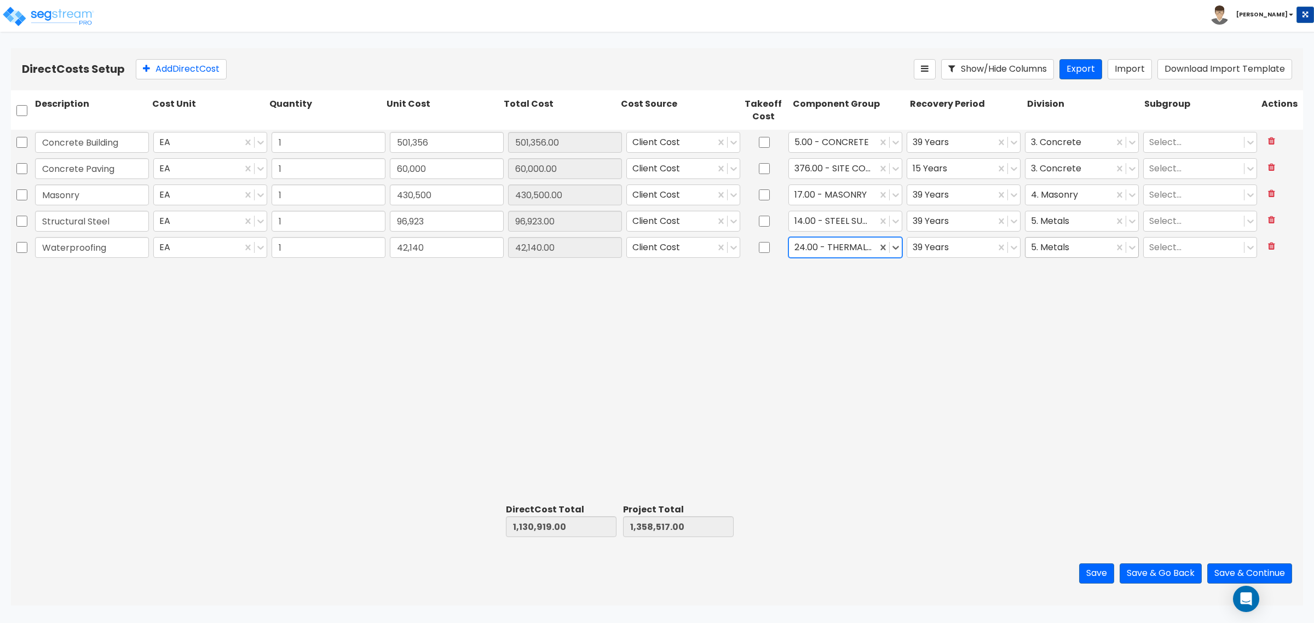
click at [1059, 247] on div at bounding box center [1069, 247] width 77 height 15
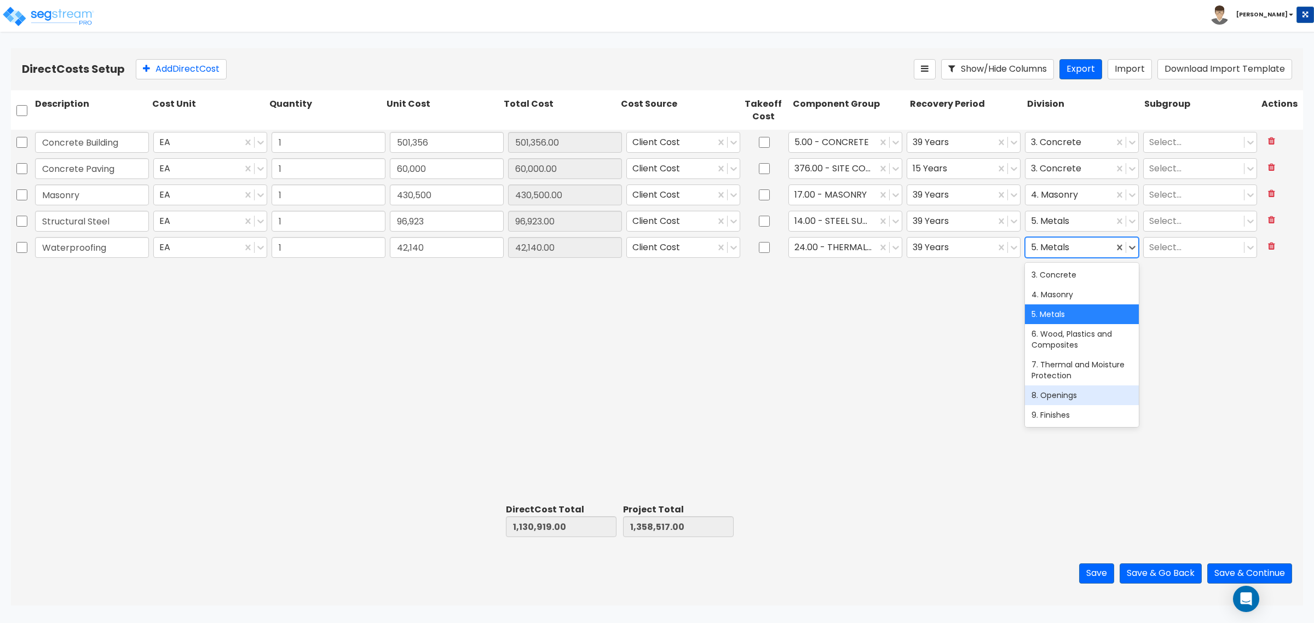
scroll to position [68, 0]
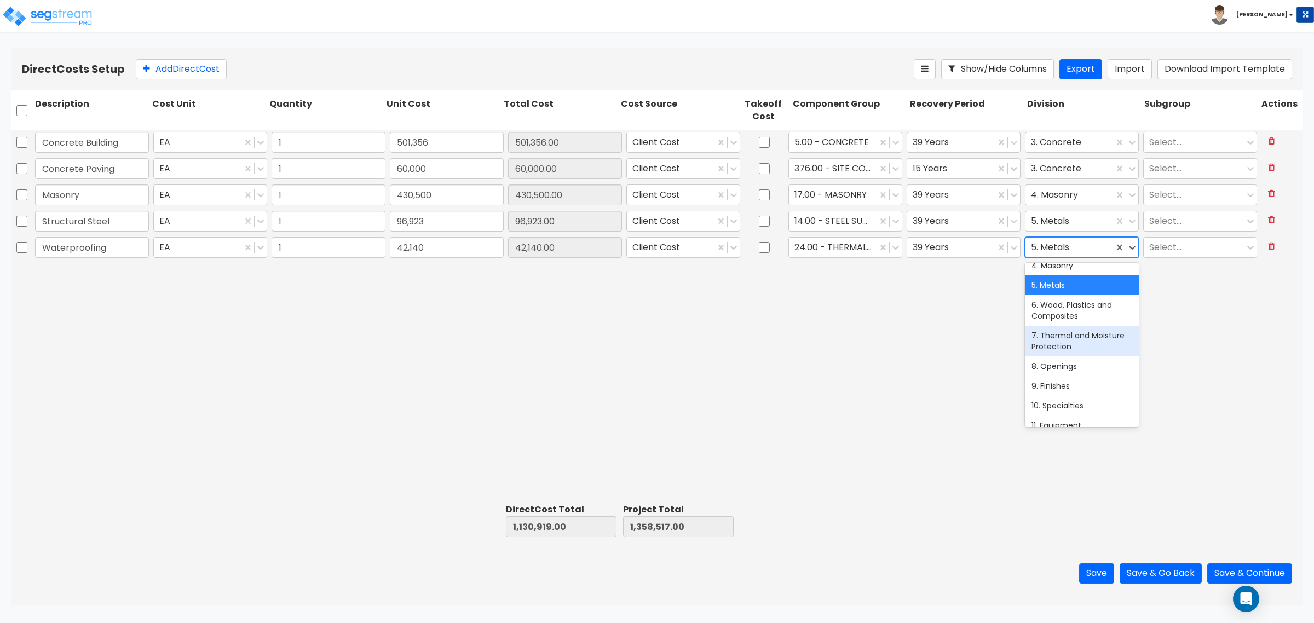
click at [1076, 356] on div "7. Thermal and Moisture Protection" at bounding box center [1082, 341] width 114 height 31
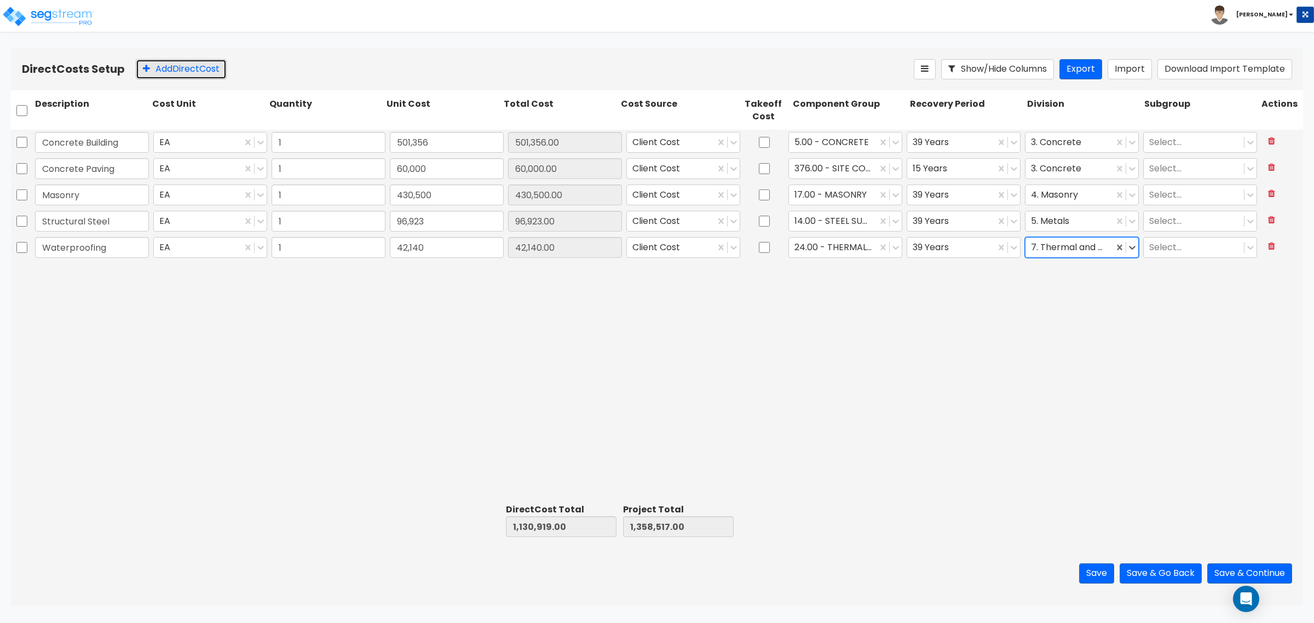
click at [214, 65] on button "Add Direct Cost" at bounding box center [181, 69] width 91 height 20
type input "Roof FLashing/Penetrations"
click at [455, 272] on input "0" at bounding box center [447, 273] width 114 height 21
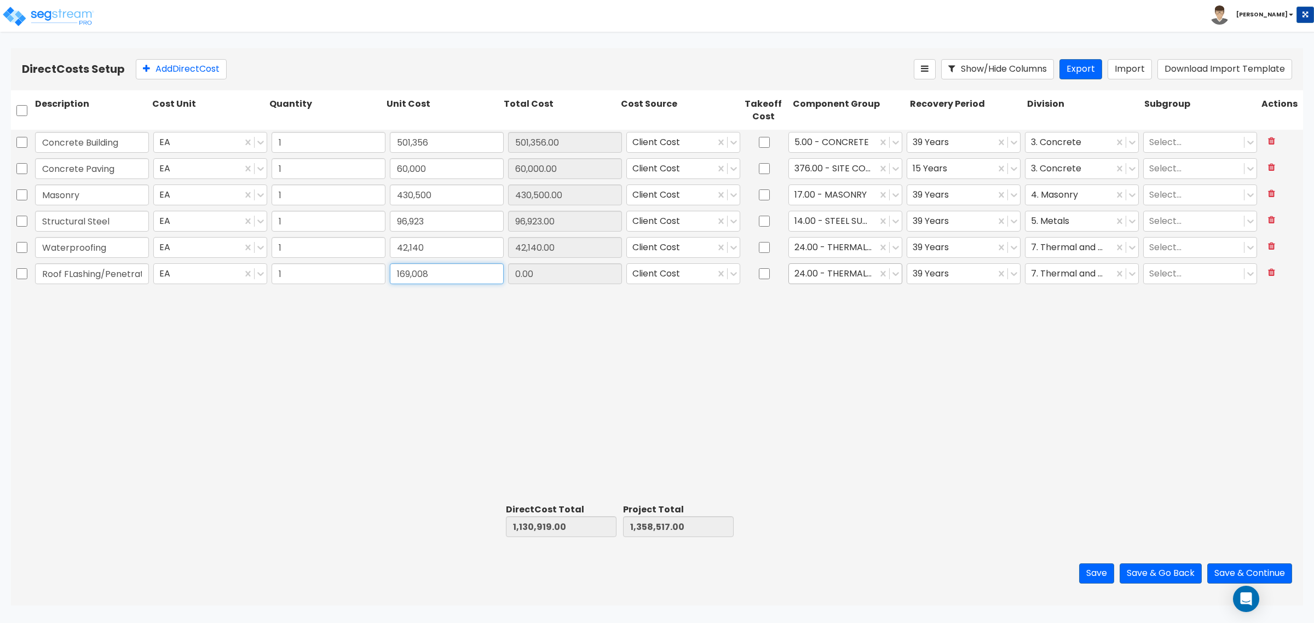
type input "169,008"
type input "1,299,927.00"
type input "1,527,525.00"
type input "169,008.00"
click at [845, 269] on div at bounding box center [832, 274] width 77 height 15
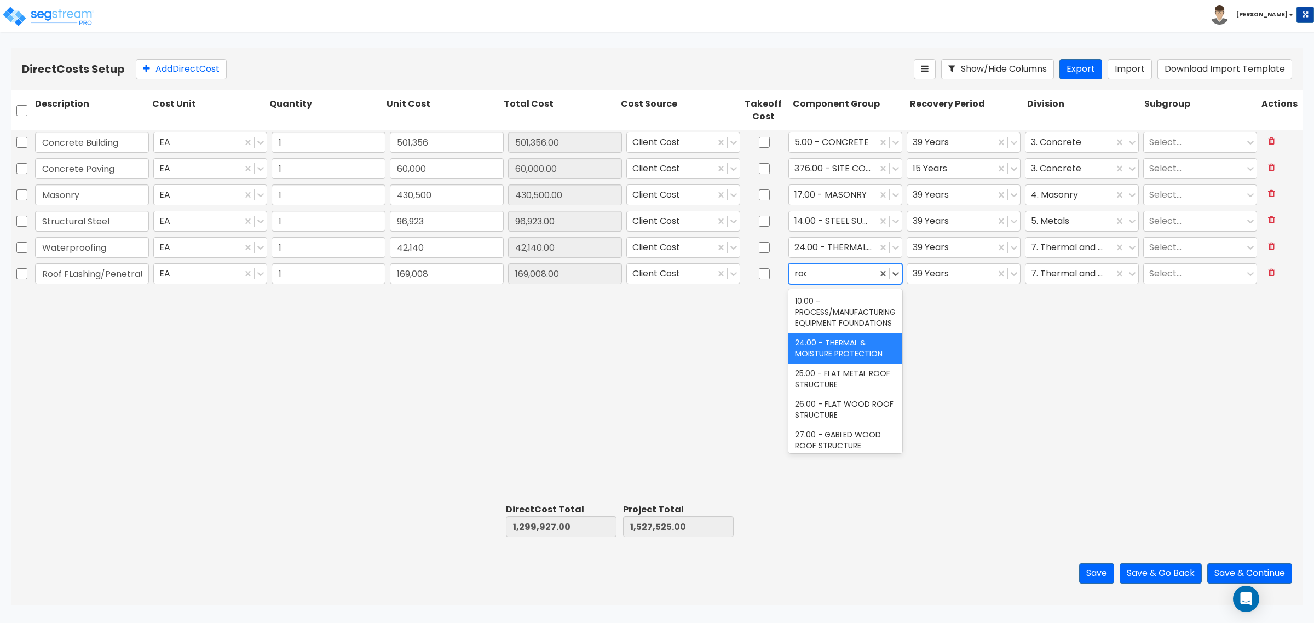
type input "roof"
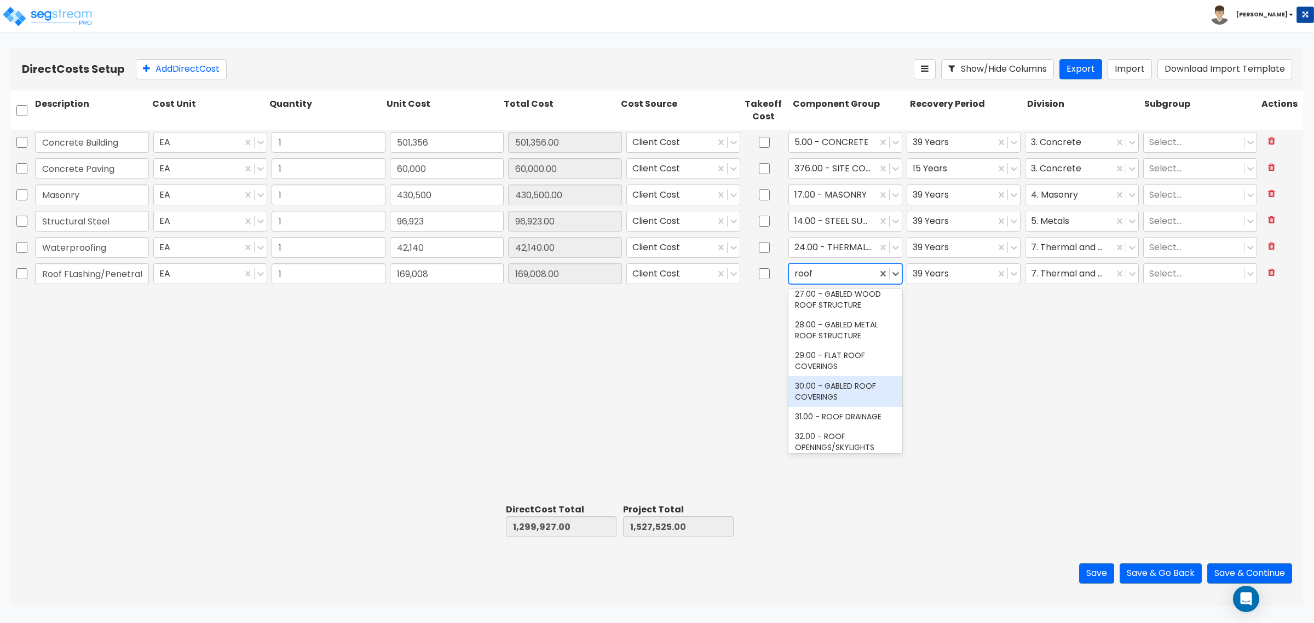
scroll to position [135, 0]
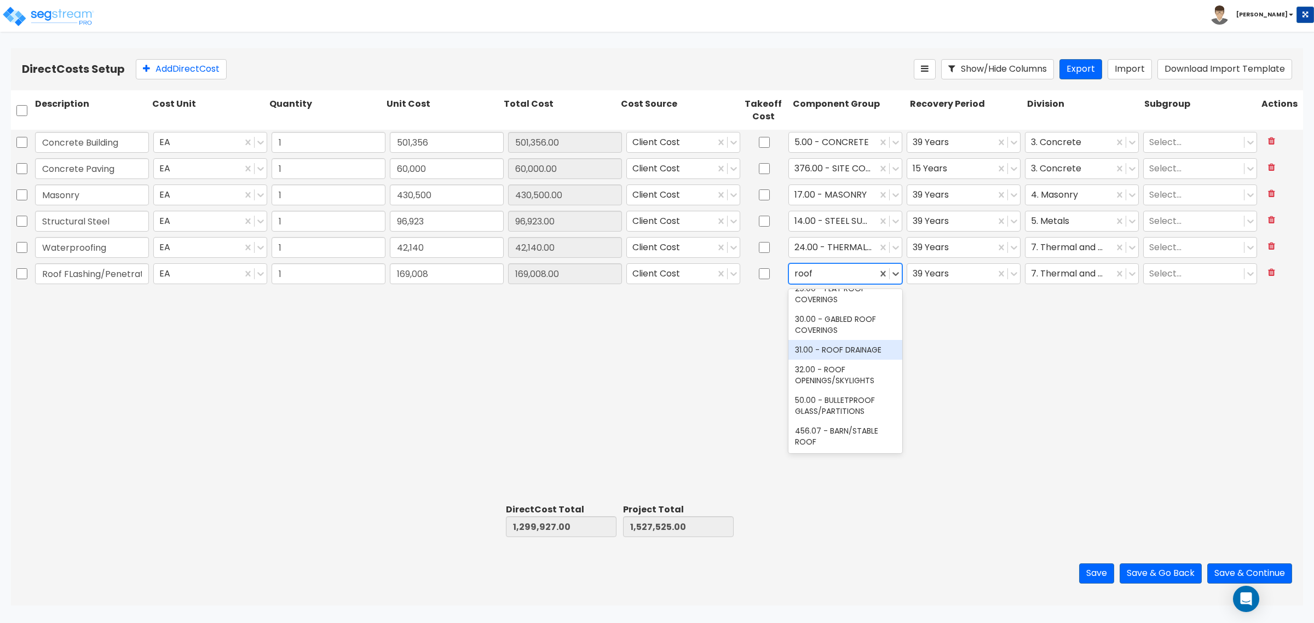
click at [830, 352] on div "31.00 - ROOF DRAINAGE" at bounding box center [845, 350] width 114 height 20
click at [1062, 278] on div at bounding box center [1069, 274] width 77 height 15
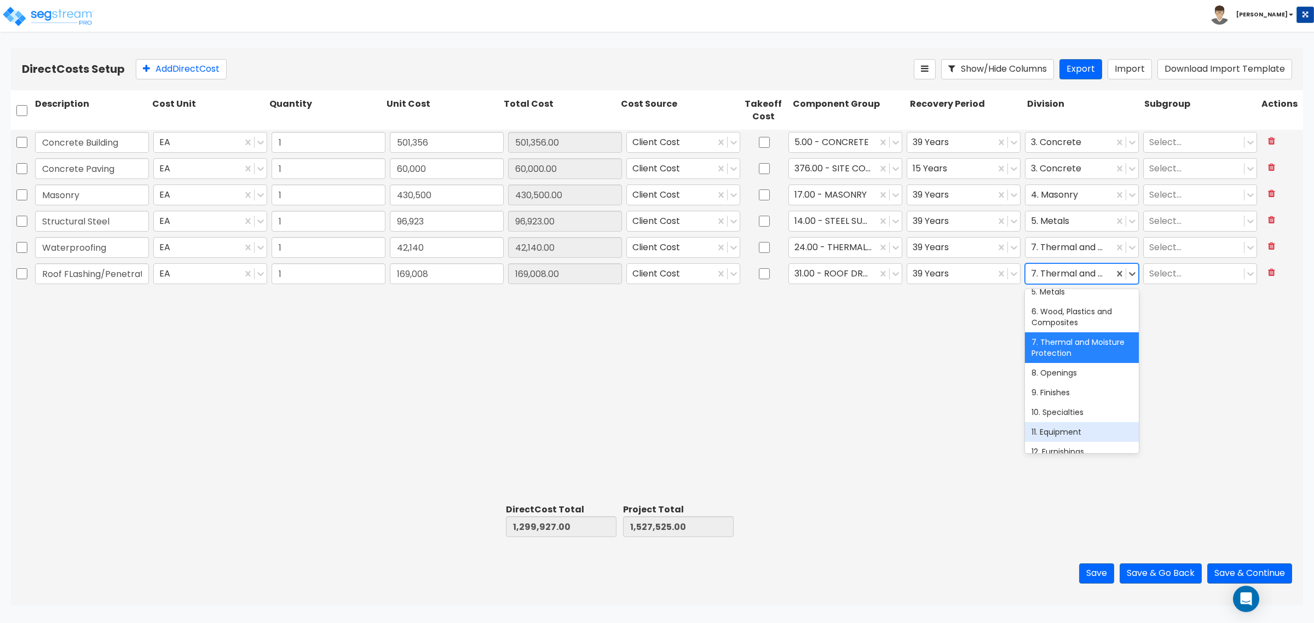
scroll to position [68, 0]
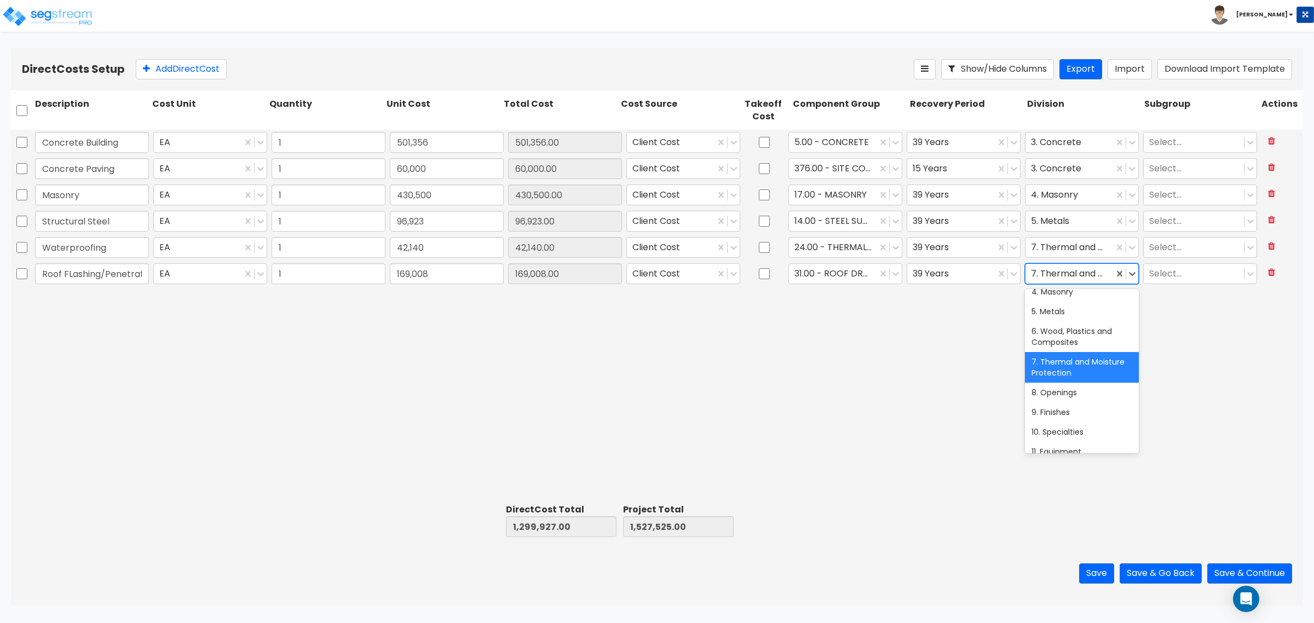
click at [1043, 371] on div "7. Thermal and Moisture Protection" at bounding box center [1082, 367] width 114 height 31
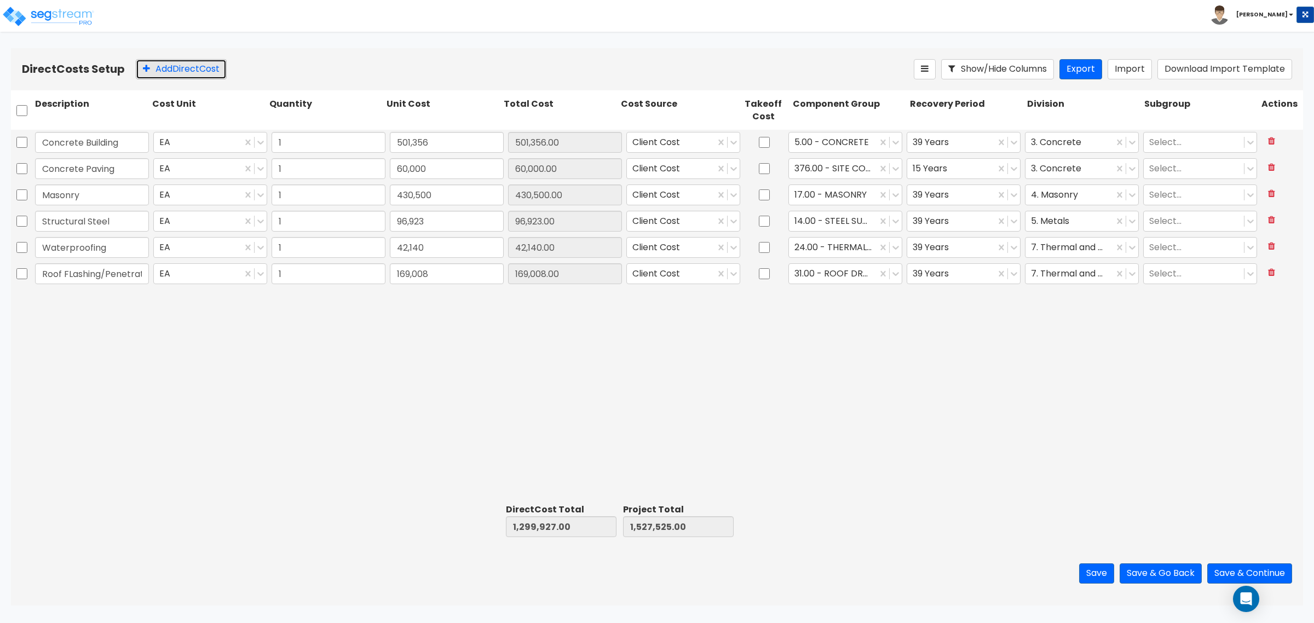
click at [206, 67] on button "Add Direct Cost" at bounding box center [181, 69] width 91 height 20
type input "Metal Panels"
click at [413, 303] on input "0" at bounding box center [447, 300] width 114 height 21
type input "116,120"
type input "1,416,047.00"
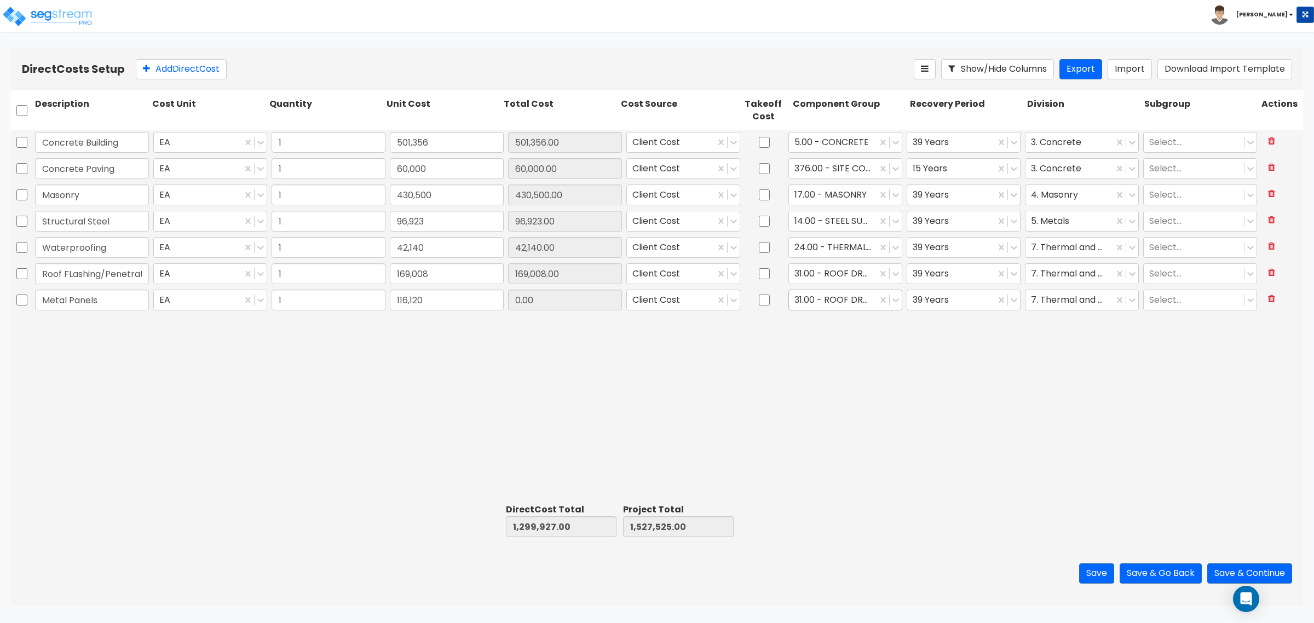
type input "1,643,645.00"
type input "116,120.00"
click at [816, 301] on div at bounding box center [832, 300] width 77 height 15
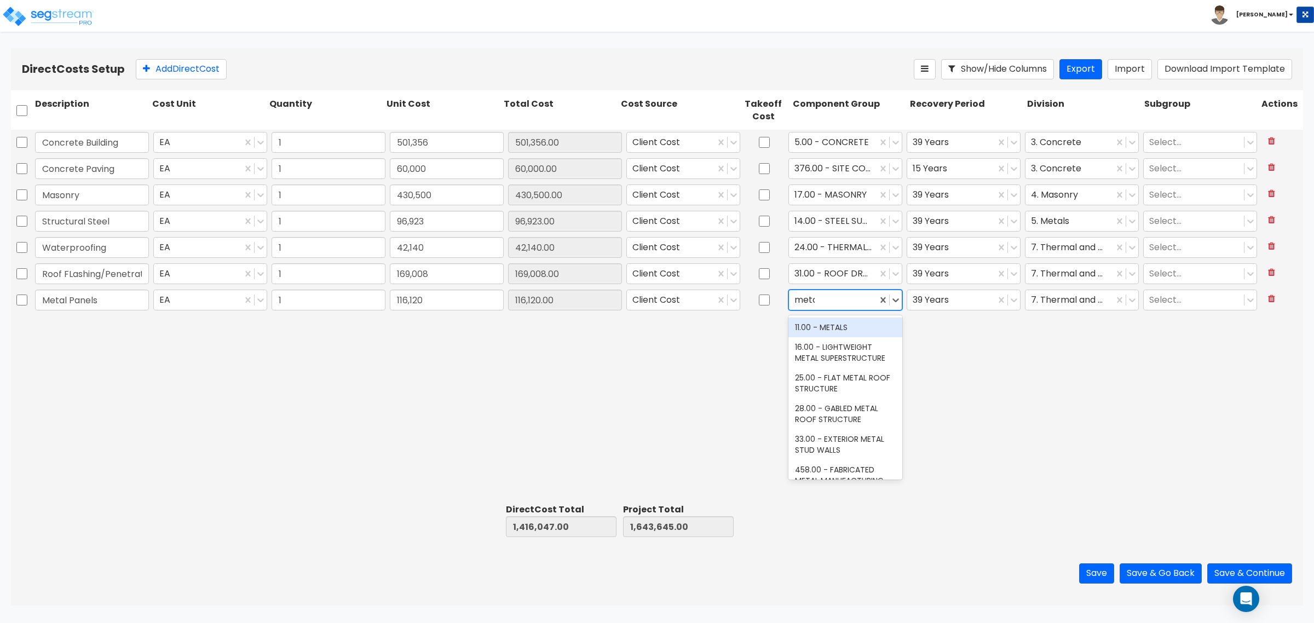
type input "metal"
click at [839, 325] on div "11.00 - METALS" at bounding box center [845, 328] width 114 height 20
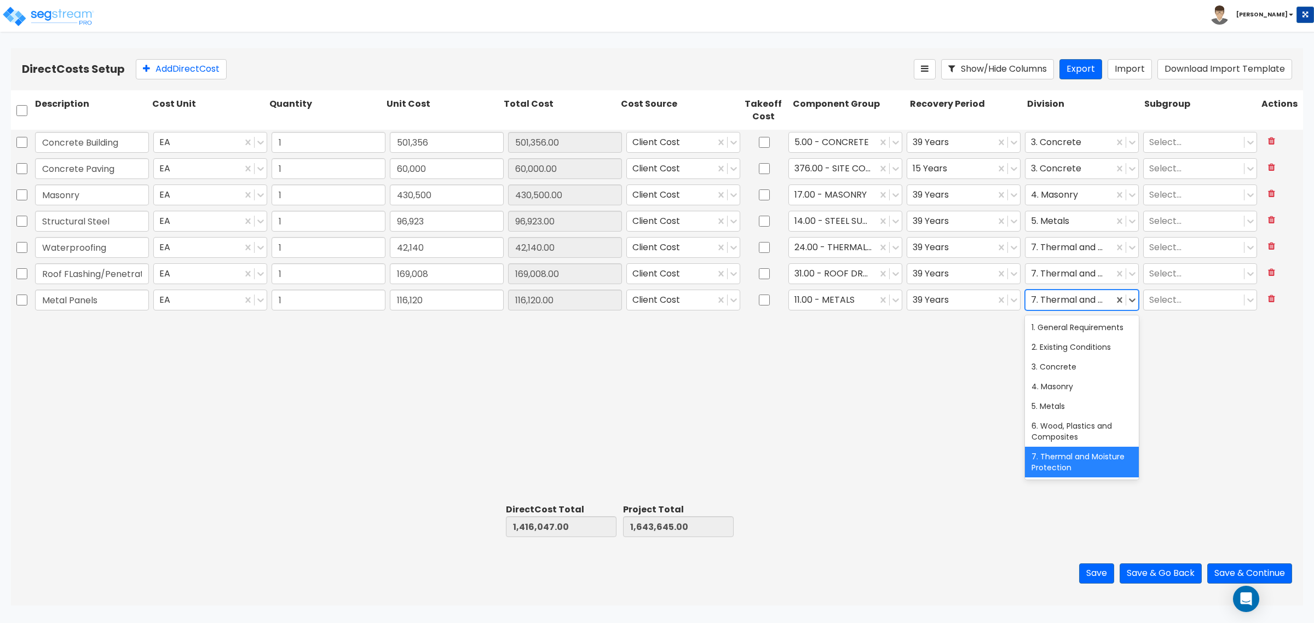
click at [1071, 301] on div at bounding box center [1069, 300] width 77 height 15
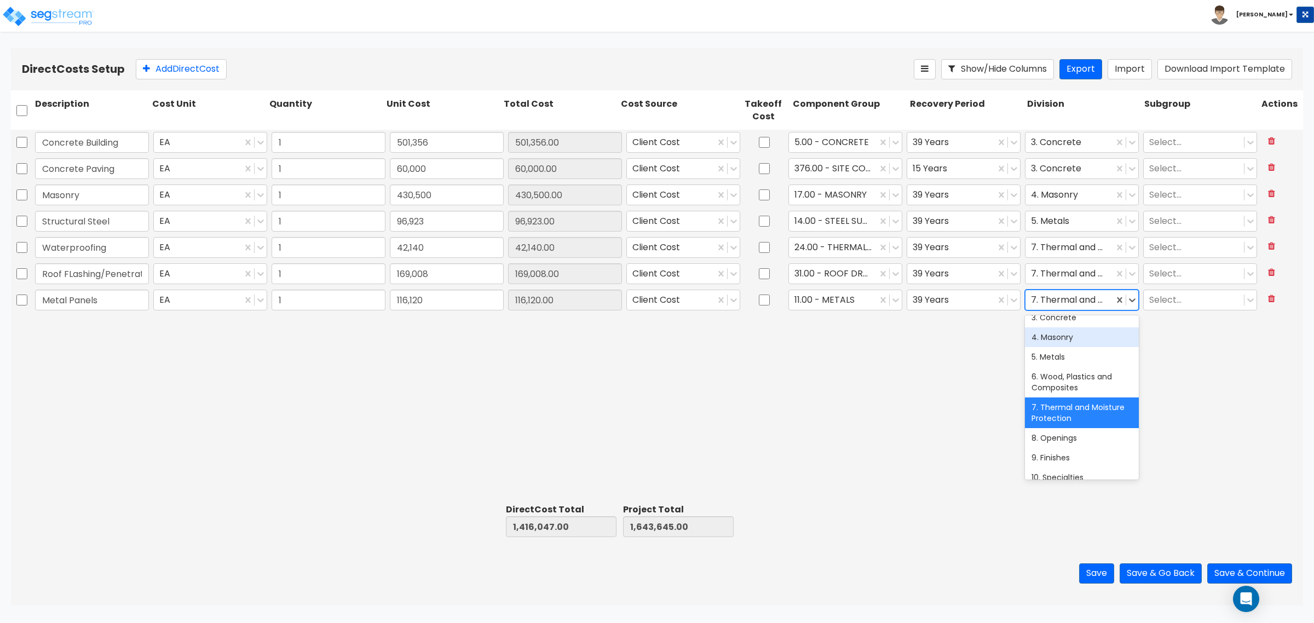
scroll to position [68, 0]
click at [1058, 345] on div "5. Metals" at bounding box center [1082, 338] width 114 height 20
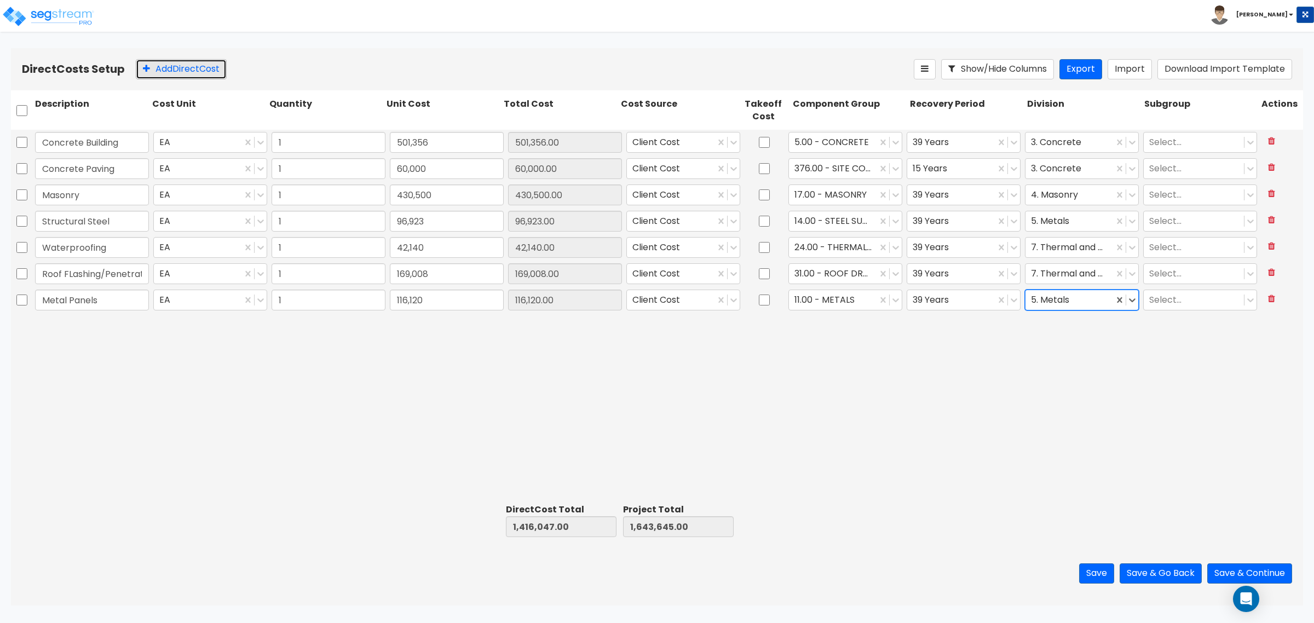
click at [195, 76] on button "Add Direct Cost" at bounding box center [181, 69] width 91 height 20
type input "Doors, Frames, & Hardware"
click at [480, 323] on input "0" at bounding box center [447, 326] width 114 height 21
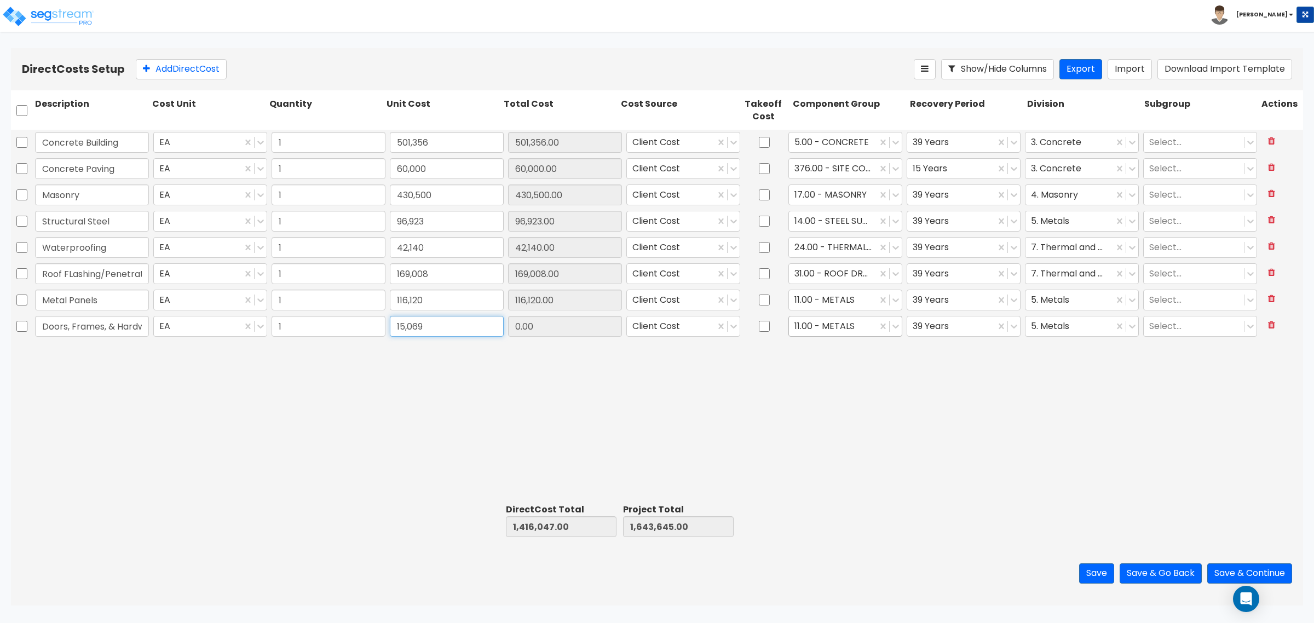
type input "15,069"
type input "1,431,116.00"
type input "1,658,714.00"
type input "15,069.00"
click at [815, 325] on div at bounding box center [832, 326] width 77 height 15
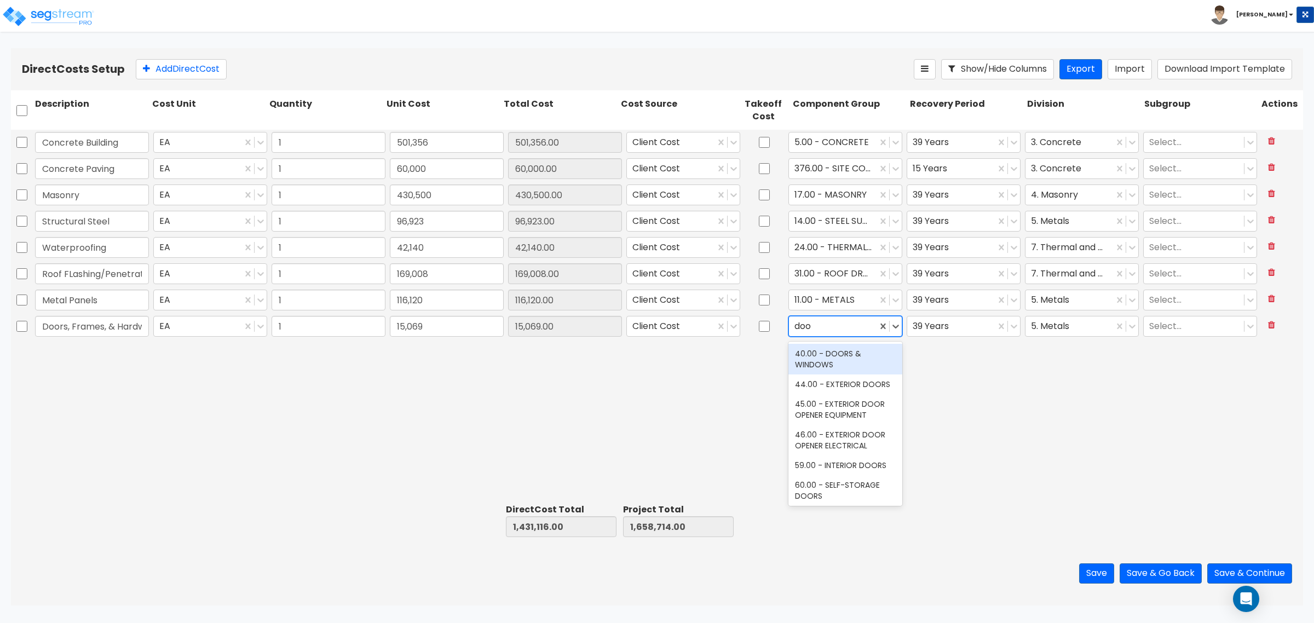
type input "door"
click at [826, 366] on div "40.00 - DOORS & WINDOWS" at bounding box center [845, 359] width 114 height 31
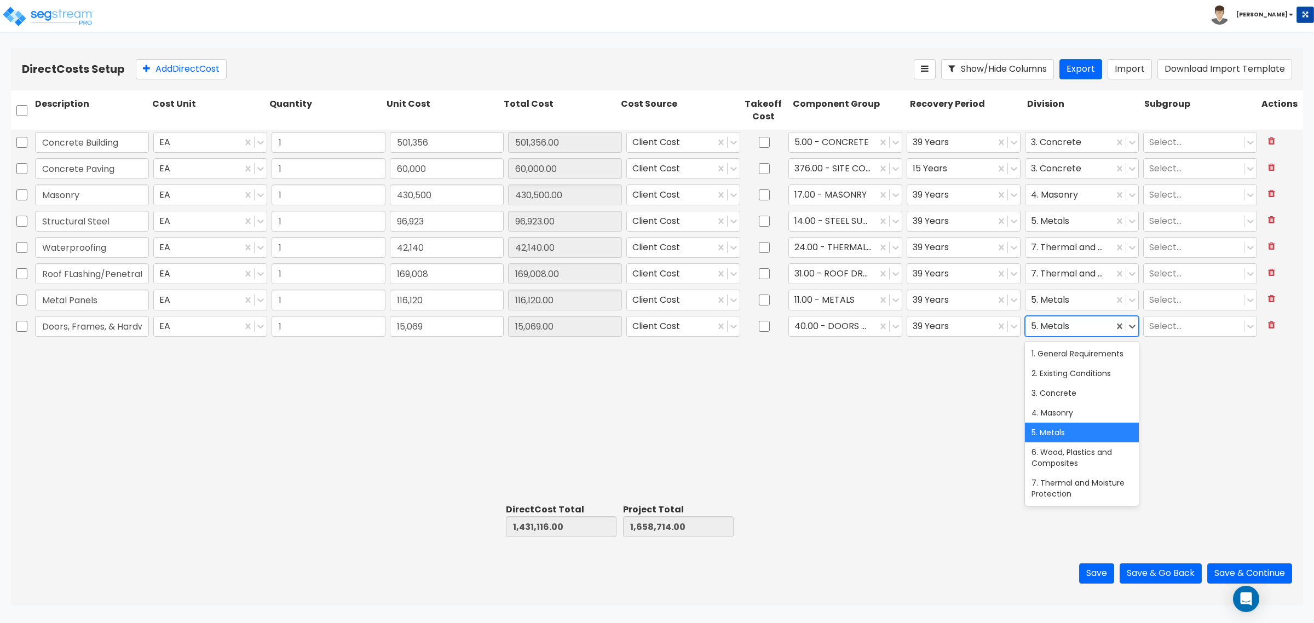
click at [1064, 329] on div at bounding box center [1069, 326] width 77 height 15
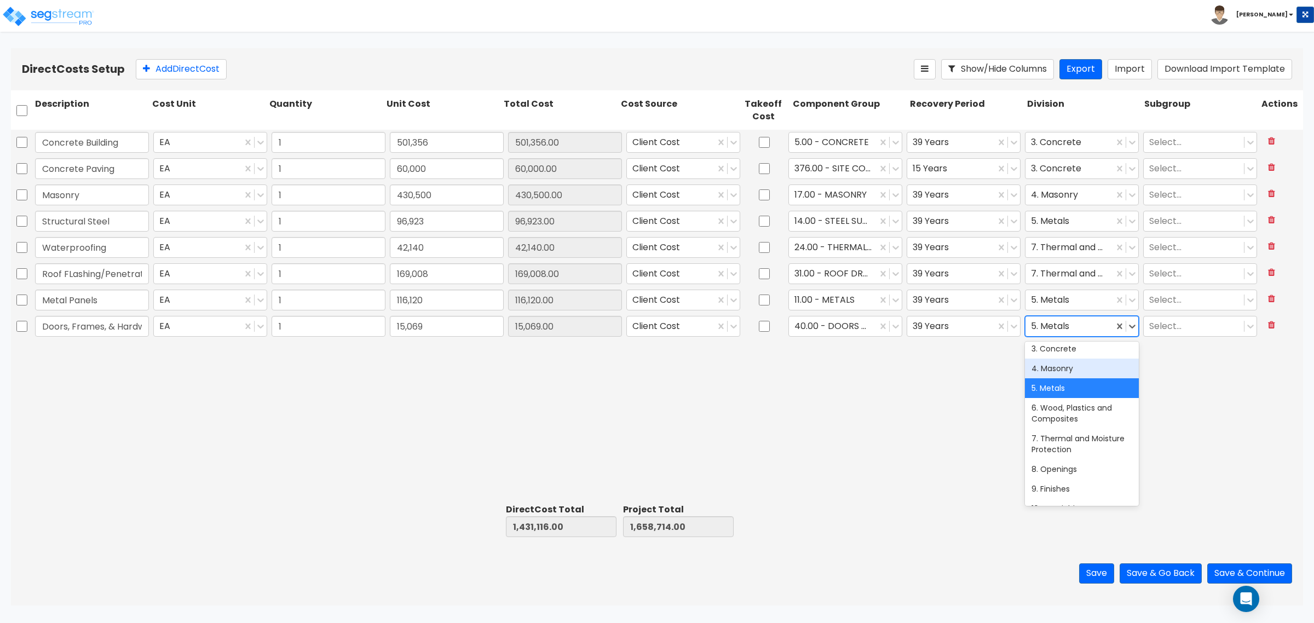
scroll to position [68, 0]
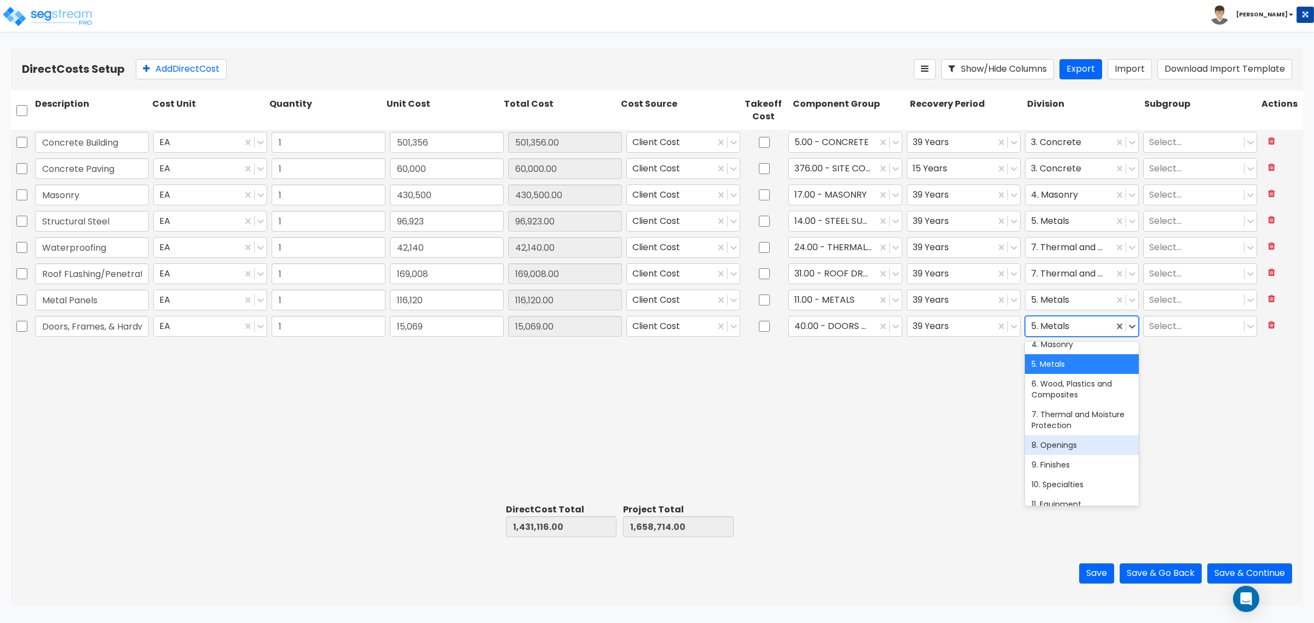
click at [1052, 455] on div "8. Openings" at bounding box center [1082, 445] width 114 height 20
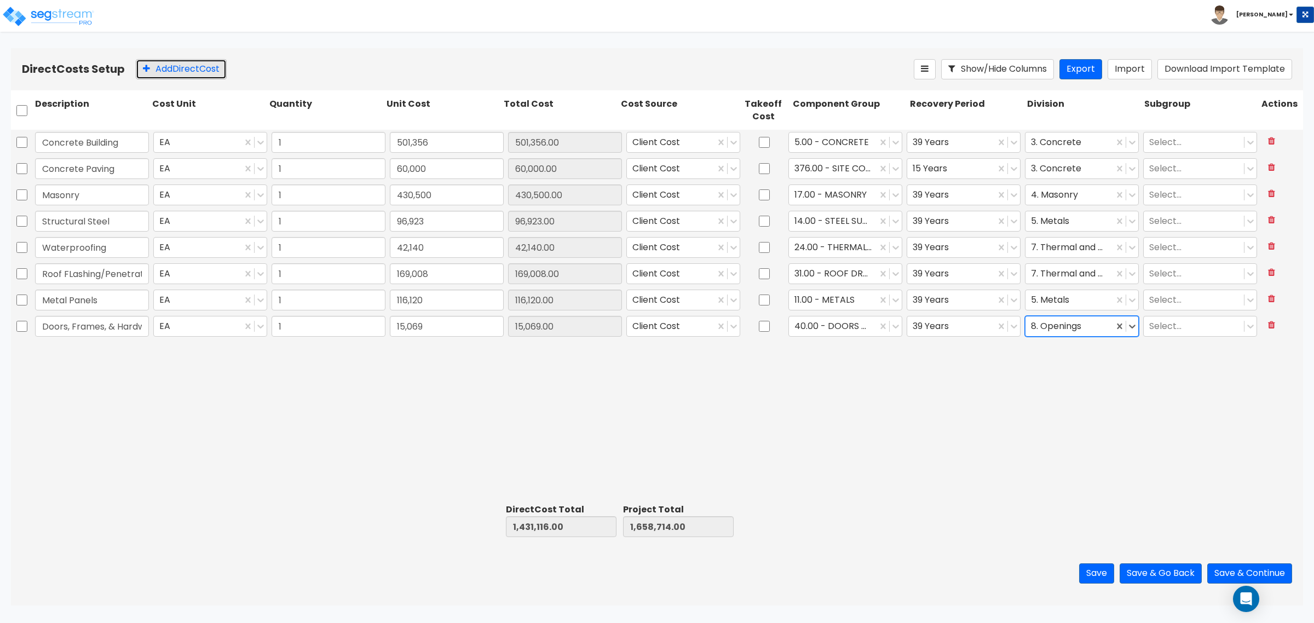
click at [187, 67] on button "Add Direct Cost" at bounding box center [181, 69] width 91 height 20
type input "Glass & Glazing"
click at [419, 343] on input "0" at bounding box center [447, 352] width 114 height 21
type input "93,196"
type input "1,524,312.00"
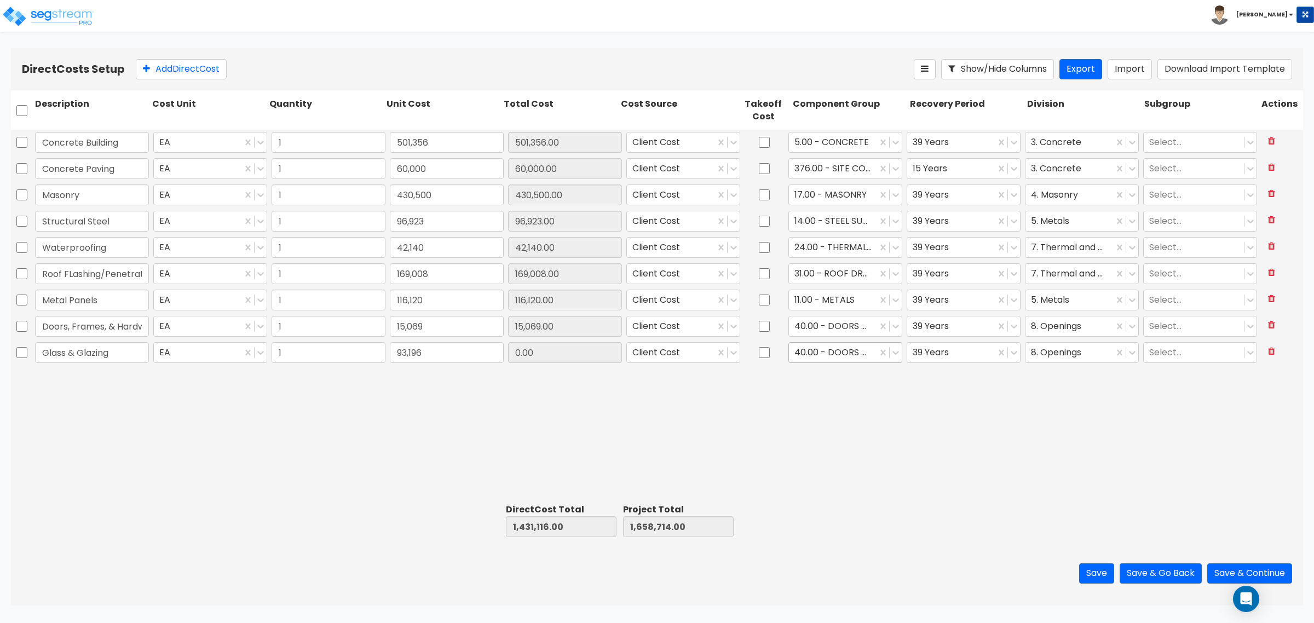
type input "1,751,910.00"
type input "93,196.00"
click at [817, 359] on div at bounding box center [832, 352] width 77 height 15
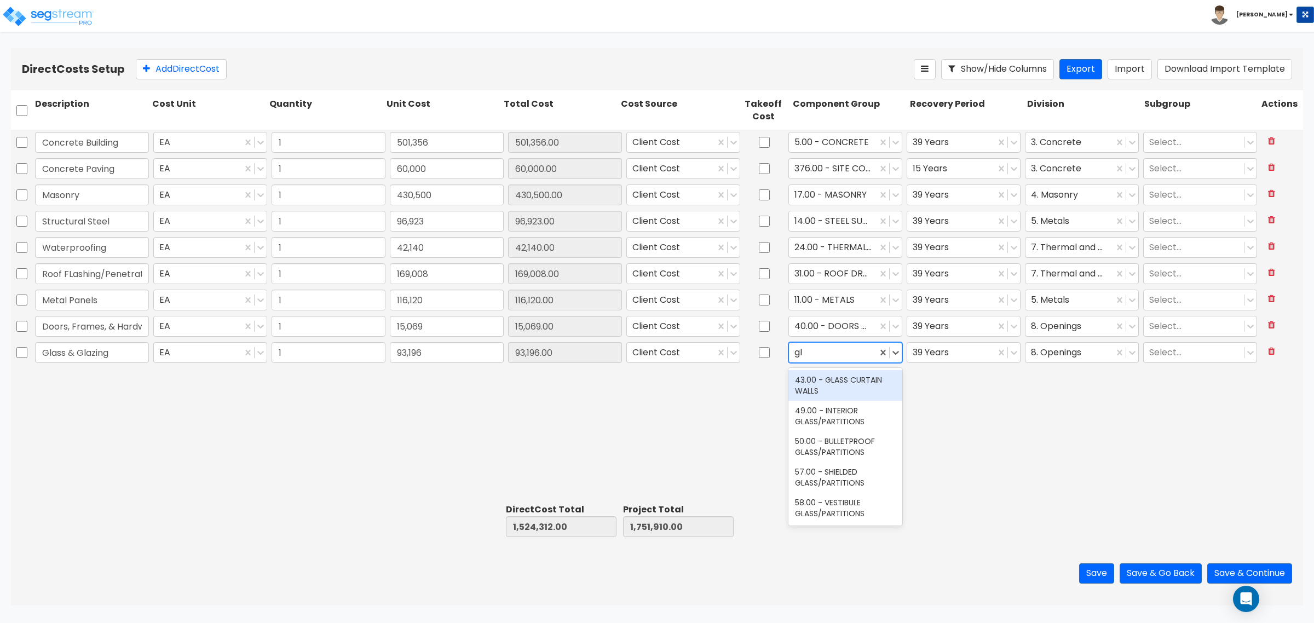
type input "g"
type input "wind"
drag, startPoint x: 840, startPoint y: 412, endPoint x: 874, endPoint y: 403, distance: 35.2
click at [840, 412] on div "41.00 - EXTERIOR WINDOWS" at bounding box center [845, 416] width 114 height 31
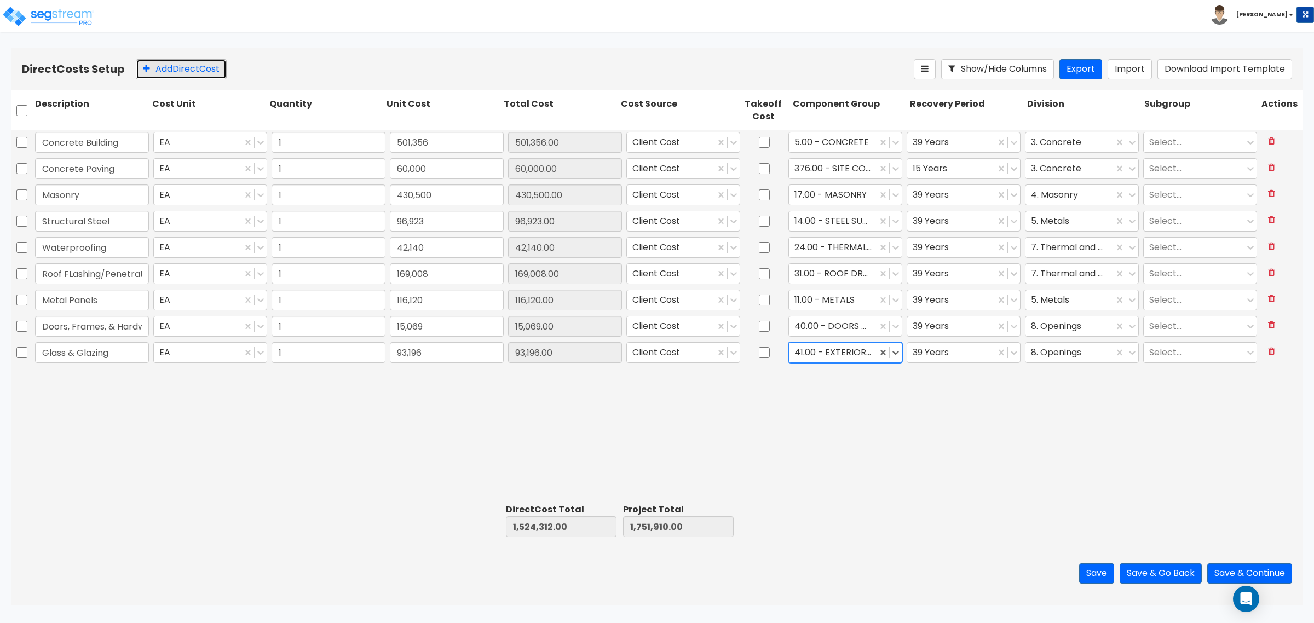
click at [200, 61] on button "Add Direct Cost" at bounding box center [181, 69] width 91 height 20
type input "Framing & Drywall"
click at [395, 385] on input "0" at bounding box center [447, 378] width 114 height 21
type input "103,584"
type input "1,627,896.00"
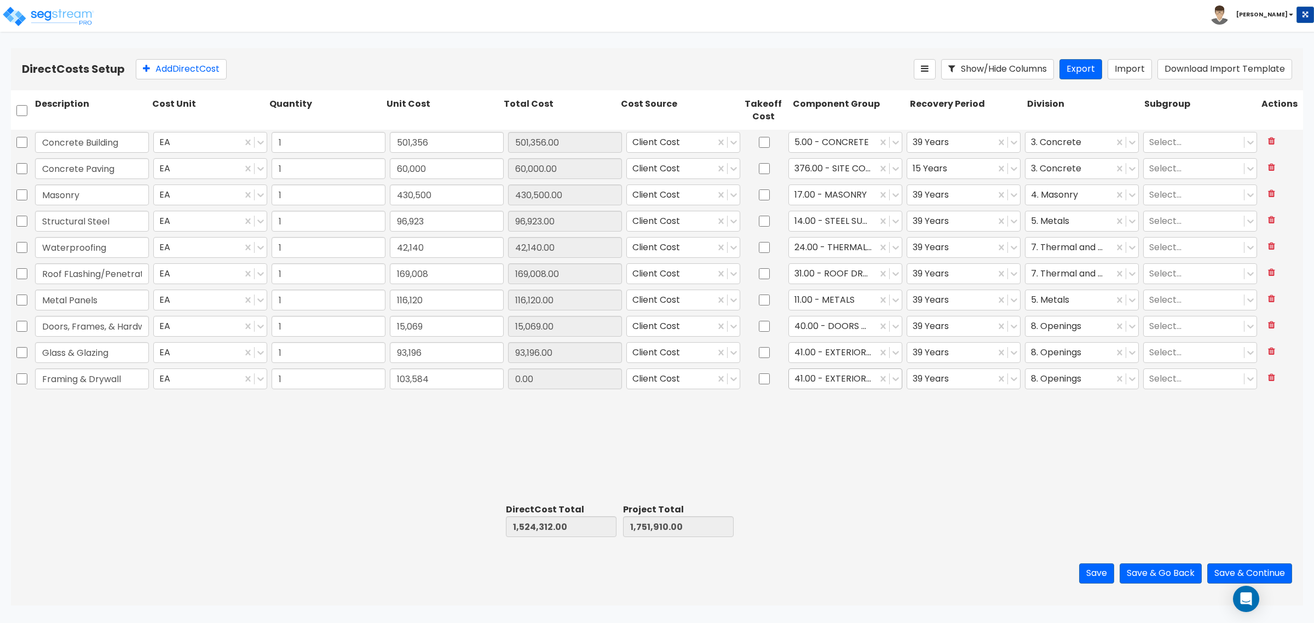
type input "1,855,494.00"
type input "103,584.00"
click at [806, 381] on div at bounding box center [832, 379] width 77 height 15
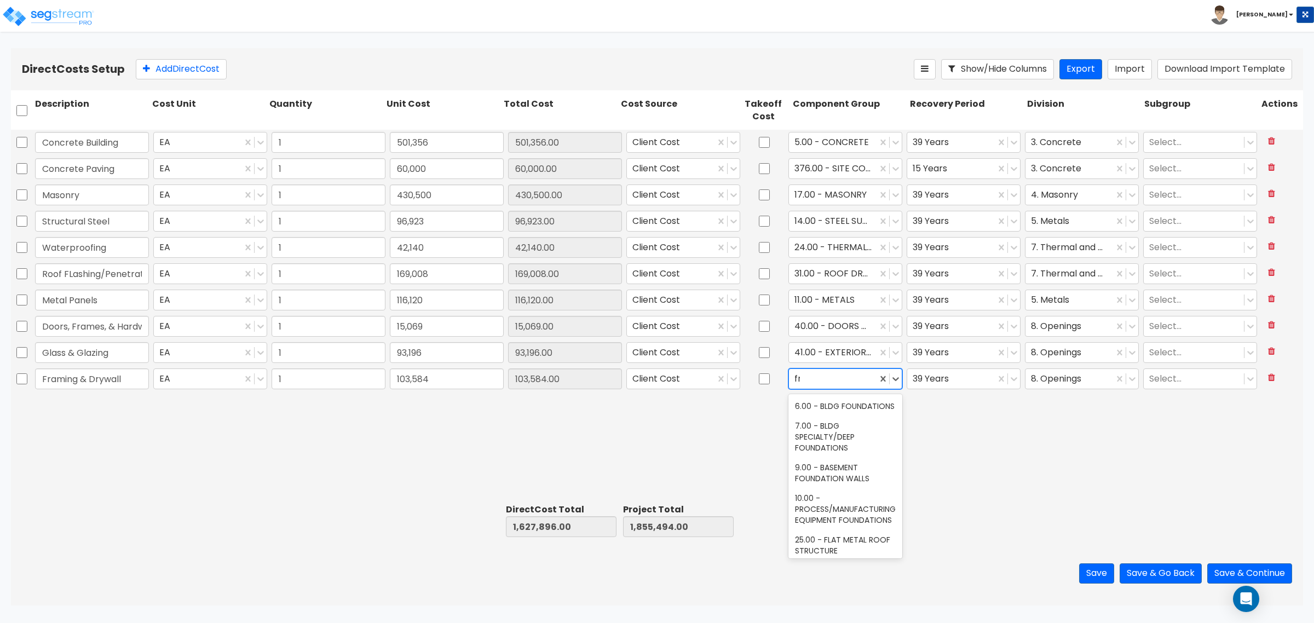
type input "f"
type input "dryw"
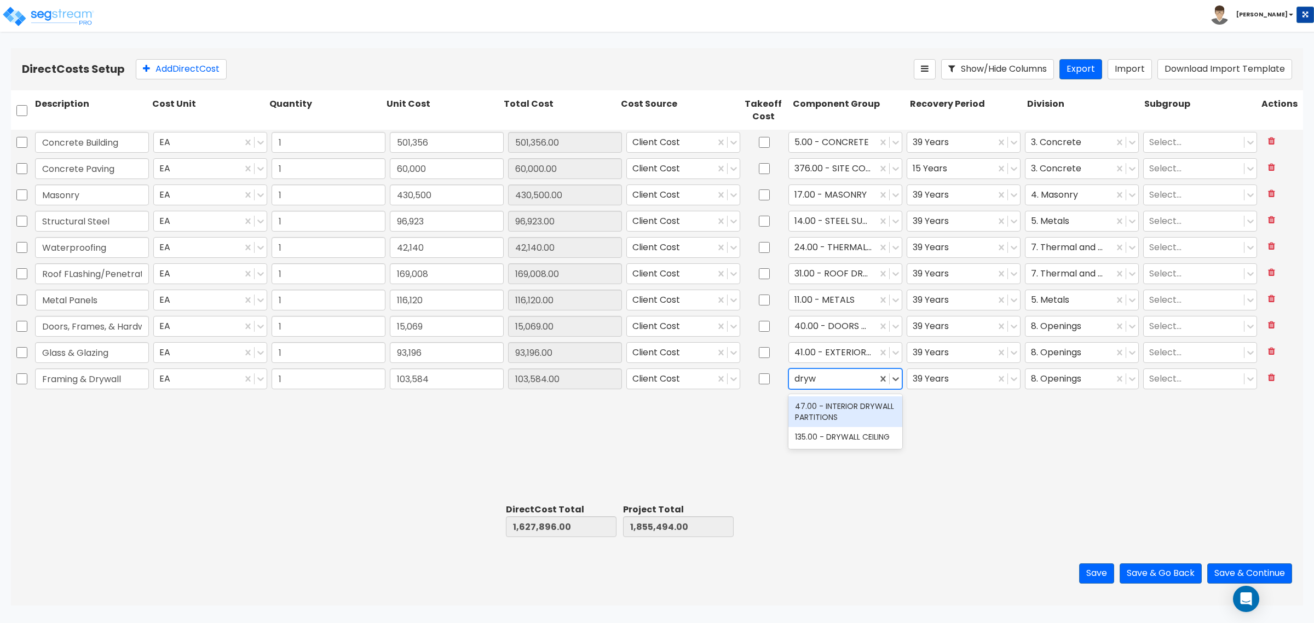
click at [828, 406] on div "47.00 - INTERIOR DRYWALL PARTITIONS" at bounding box center [845, 411] width 114 height 31
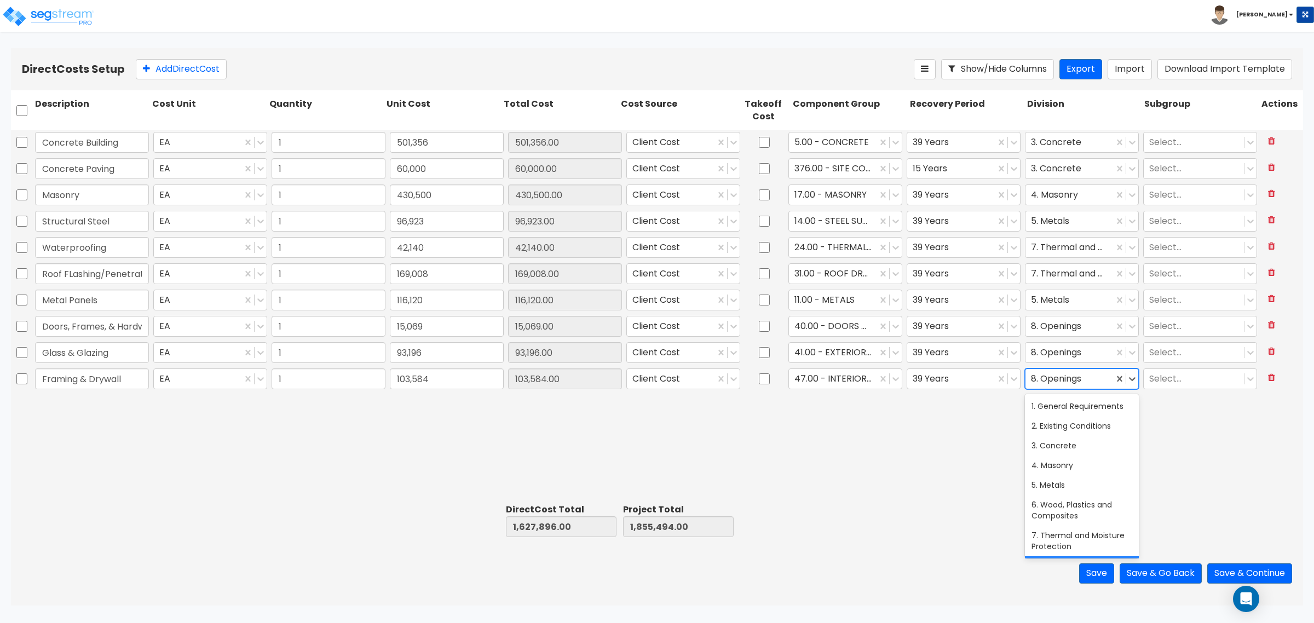
click at [1056, 387] on div "8. Openings" at bounding box center [1069, 379] width 88 height 19
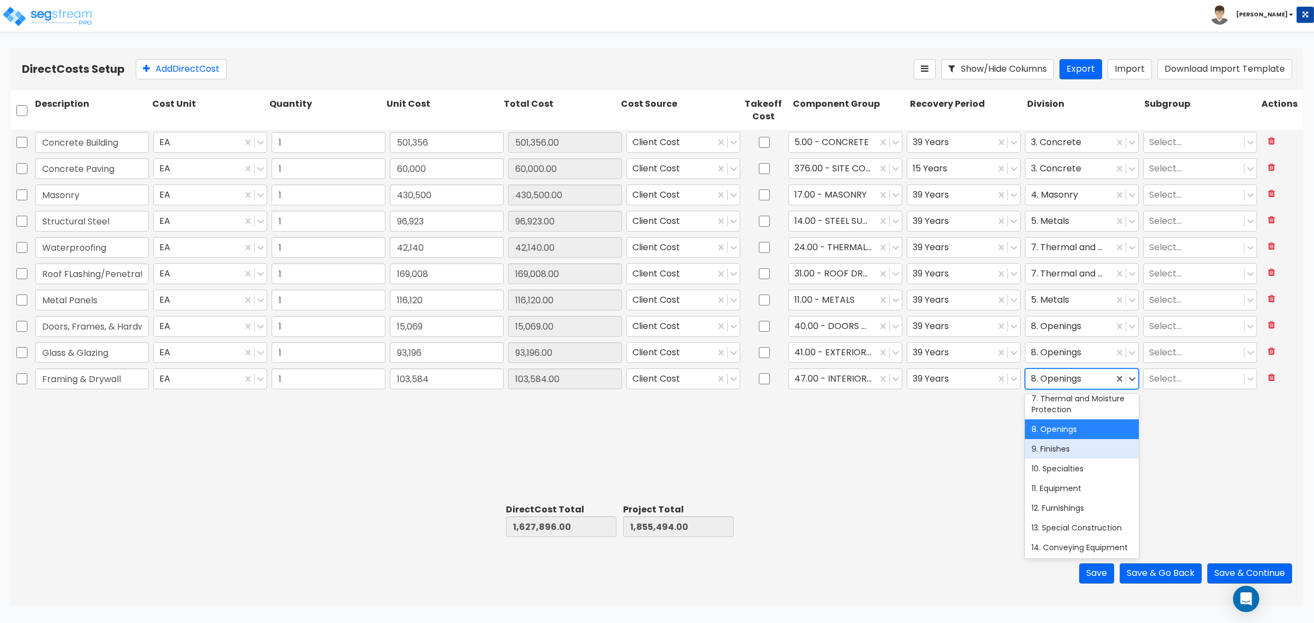
click at [1079, 459] on div "9. Finishes" at bounding box center [1082, 449] width 114 height 20
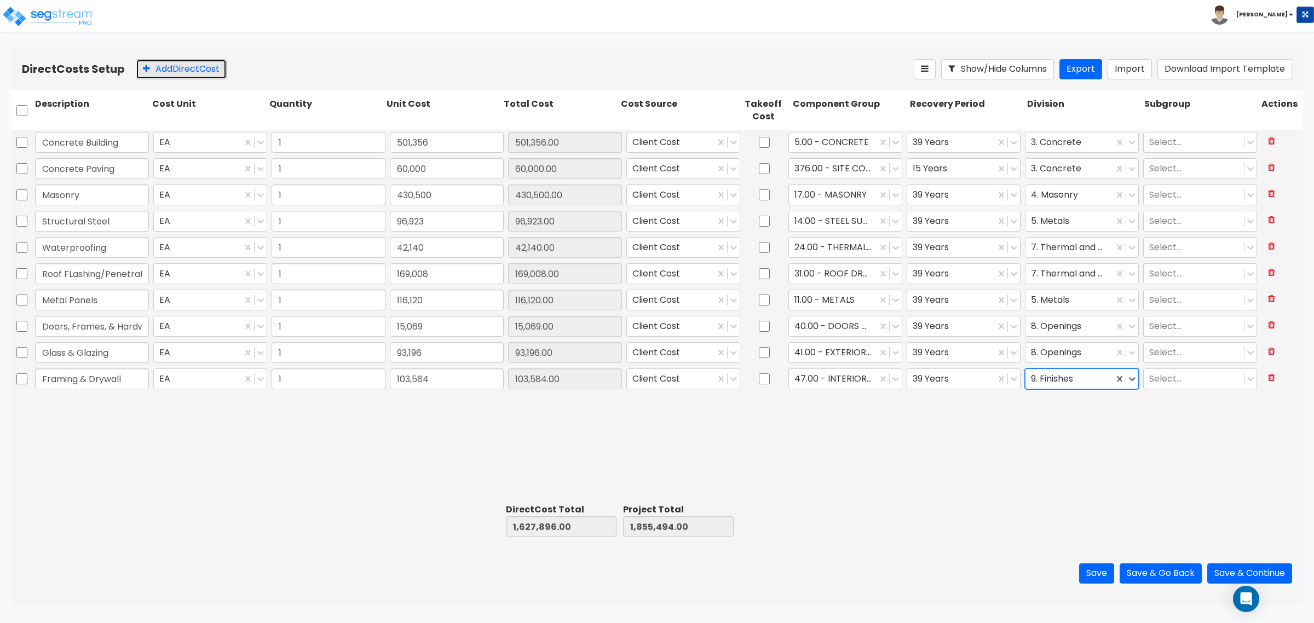
click at [198, 70] on button "Add Direct Cost" at bounding box center [181, 69] width 91 height 20
type input "Paint"
click at [425, 405] on input "0" at bounding box center [447, 405] width 114 height 21
type input "19,708"
type input "1,647,604.00"
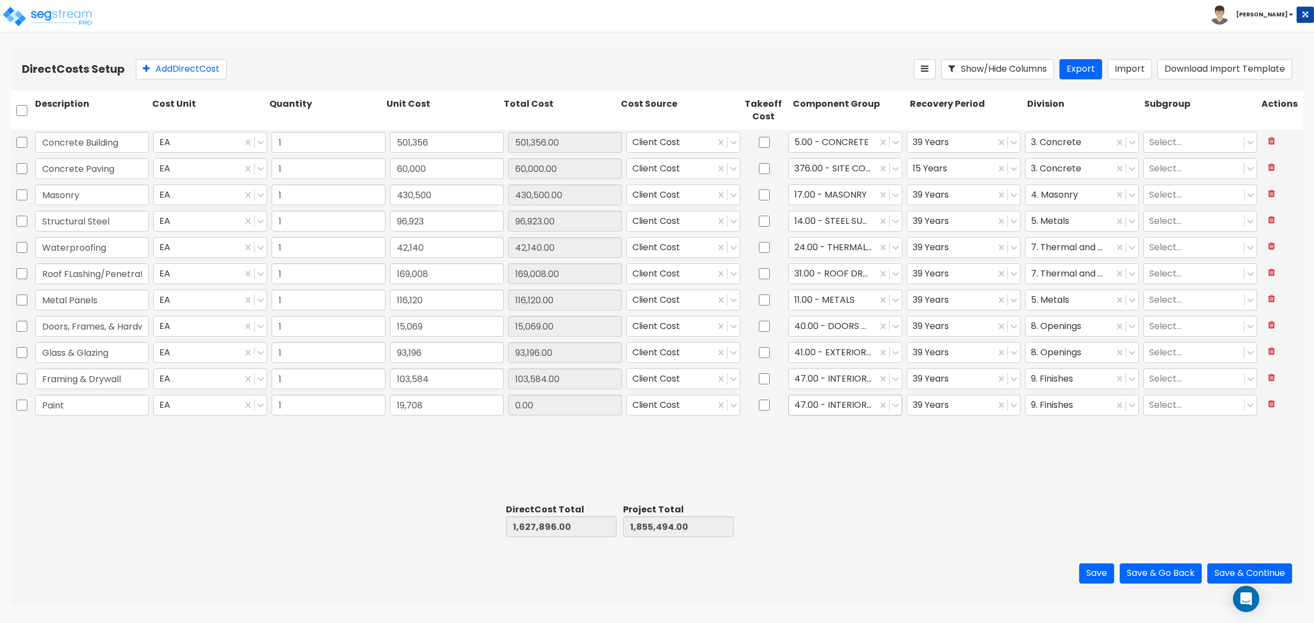
type input "1,875,202.00"
type input "19,708.00"
click at [822, 406] on div at bounding box center [832, 405] width 77 height 15
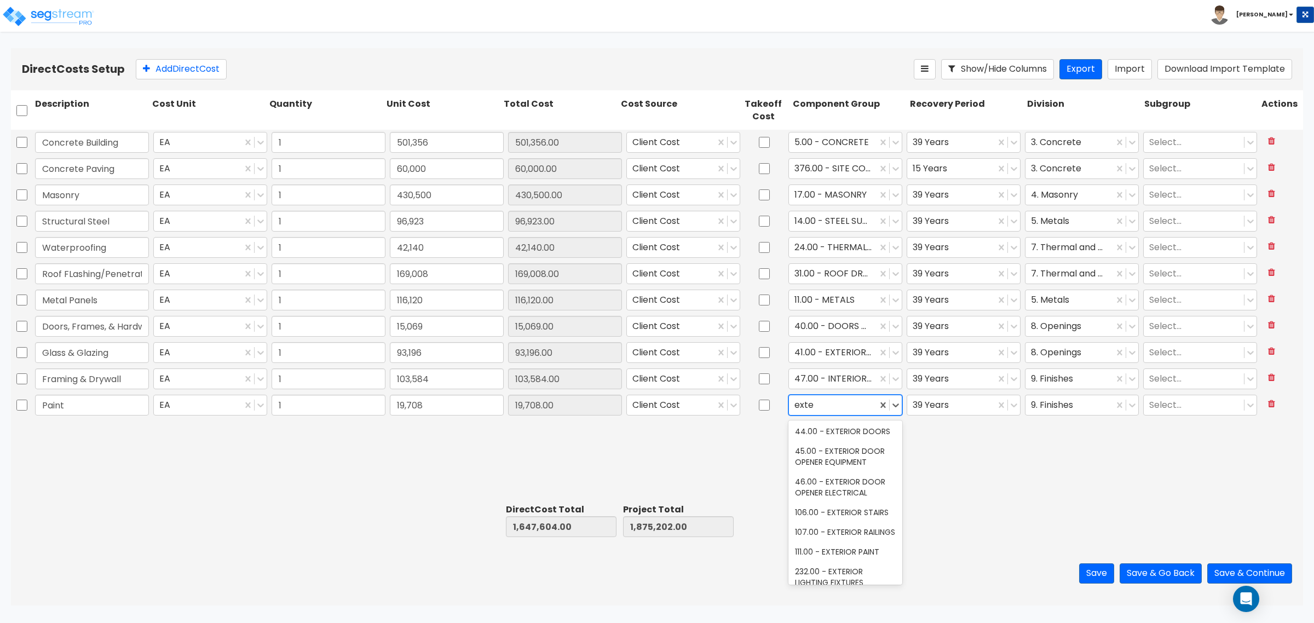
type input "exter"
click at [843, 425] on div "111.00 - EXTERIOR PAINT" at bounding box center [845, 415] width 114 height 20
click at [1058, 398] on div at bounding box center [1069, 405] width 77 height 15
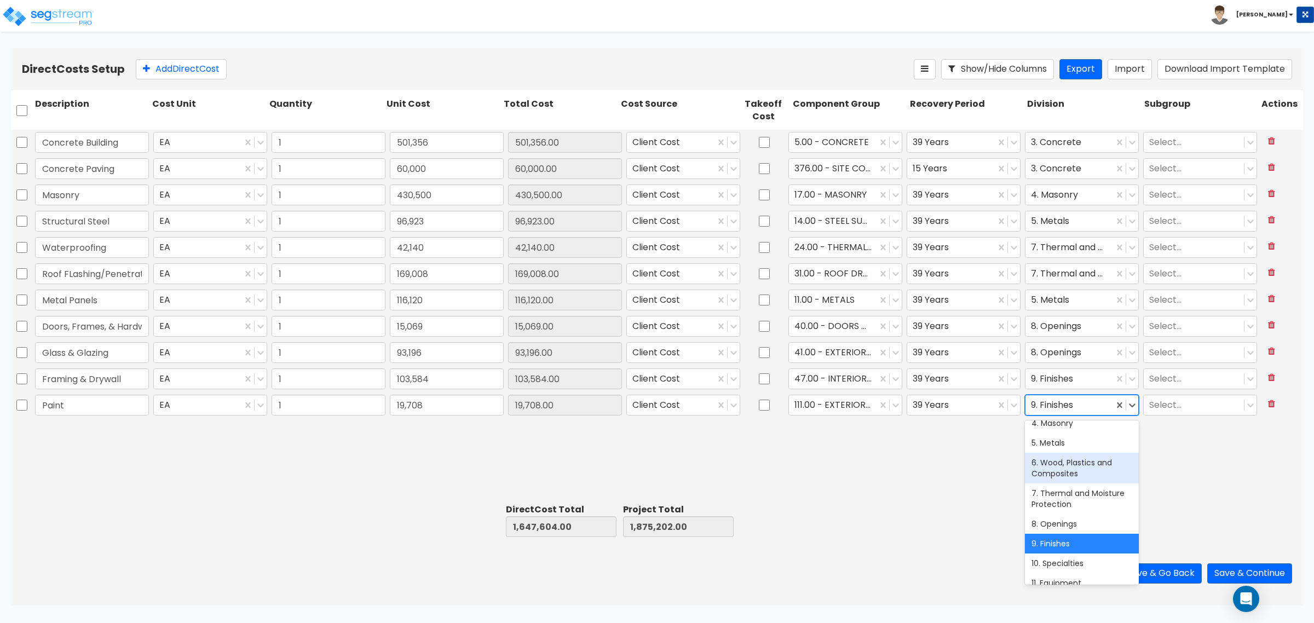
scroll to position [137, 0]
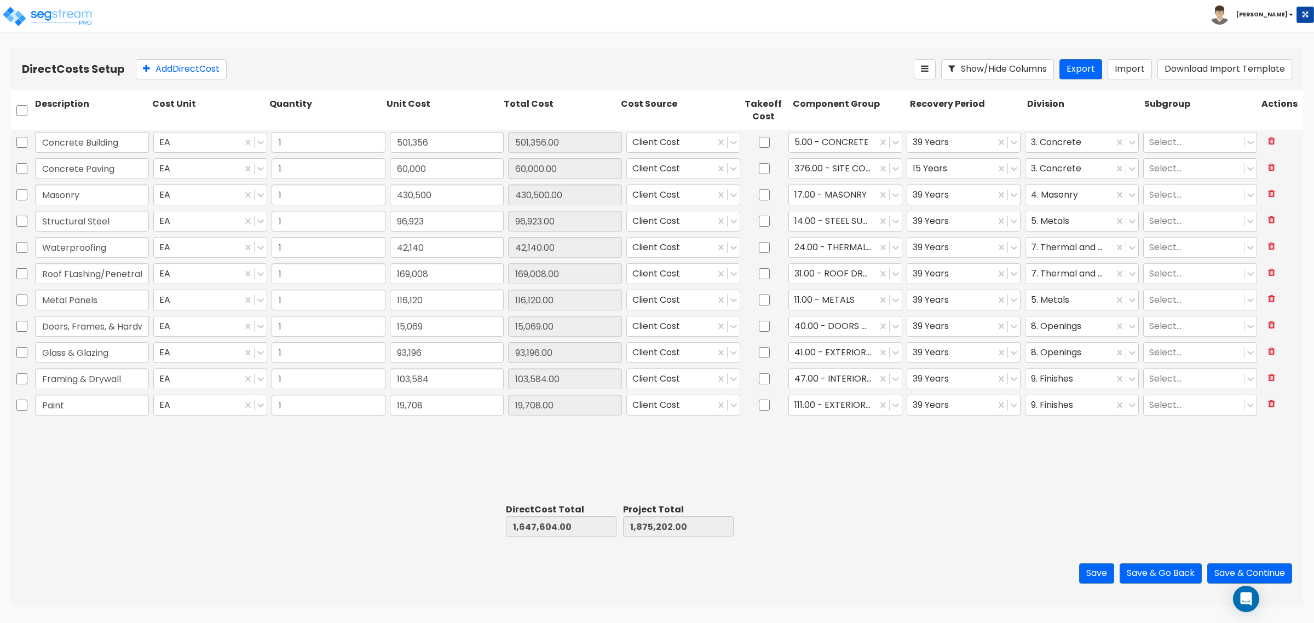
click at [900, 495] on div "Concrete Building EA 1 501,356 501,356.00 Client Cost 5.00 - CONCRETE 39 Years …" at bounding box center [657, 315] width 1292 height 370
click at [187, 74] on button "Add Direct Cost" at bounding box center [181, 69] width 91 height 20
type input "Specialties & Toilet Compartments"
click at [411, 437] on input "0" at bounding box center [447, 431] width 114 height 21
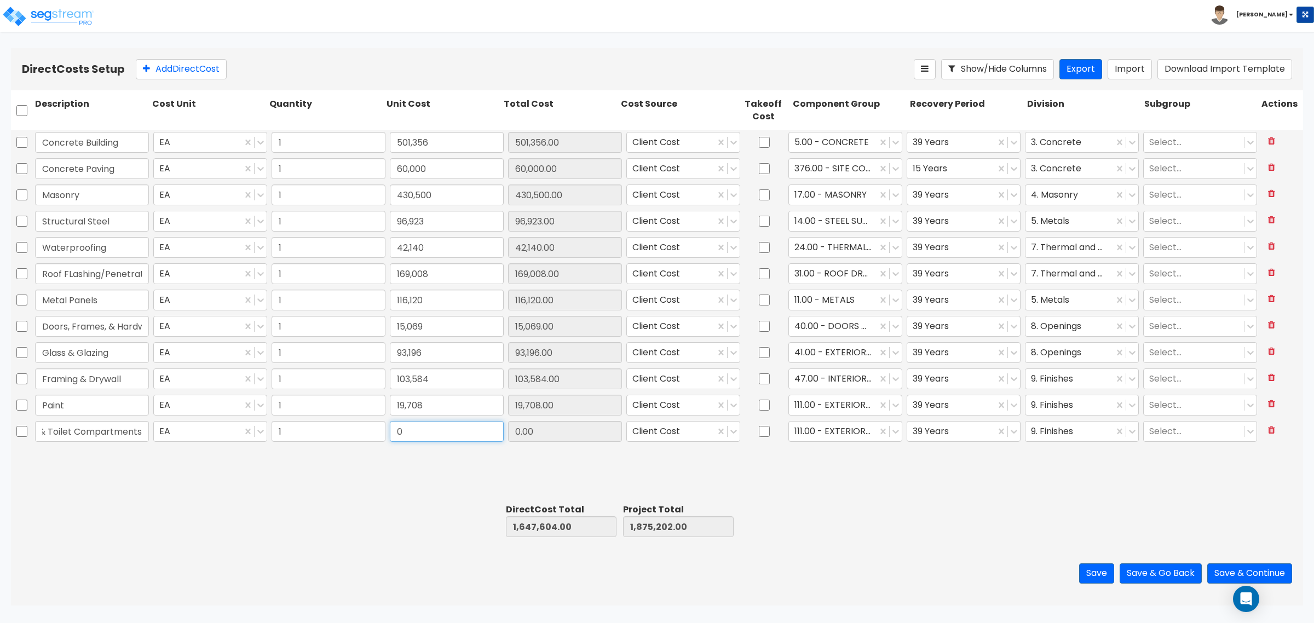
scroll to position [0, 0]
type input "3,958"
type input "1,651,562.00"
type input "1,879,160.00"
type input "3,958.00"
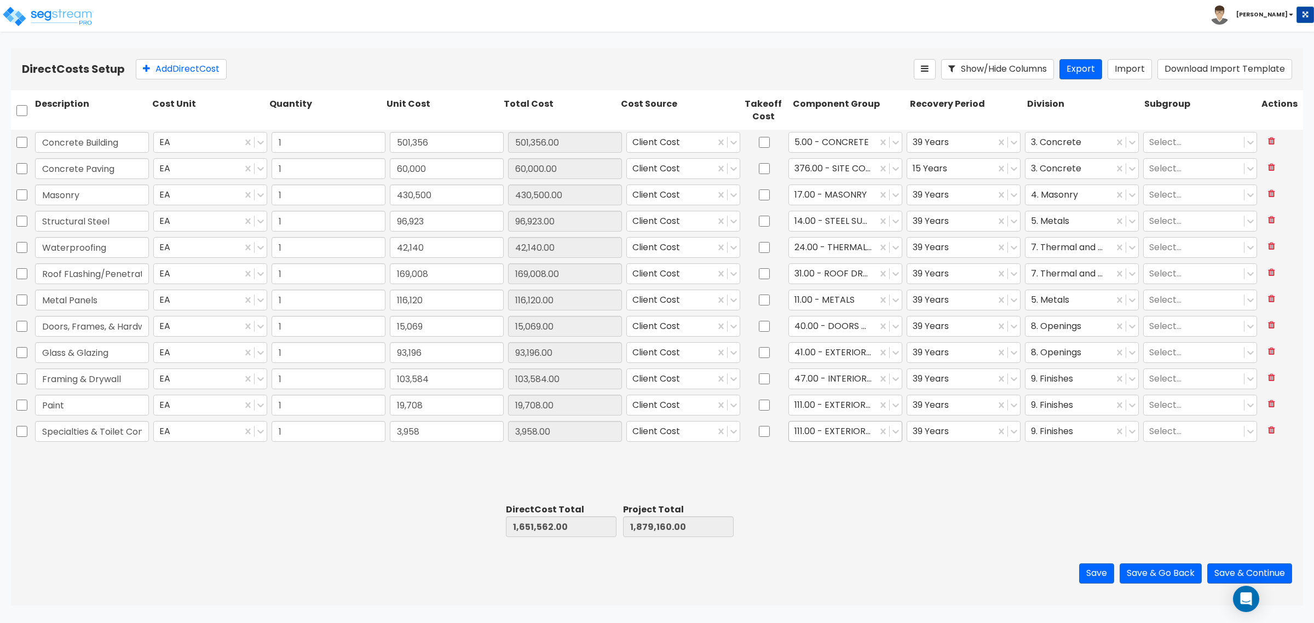
click at [824, 434] on div at bounding box center [832, 431] width 77 height 15
type input "rest"
click at [821, 453] on div "70.00 - RESTROOM ACCESSORIES" at bounding box center [845, 464] width 114 height 31
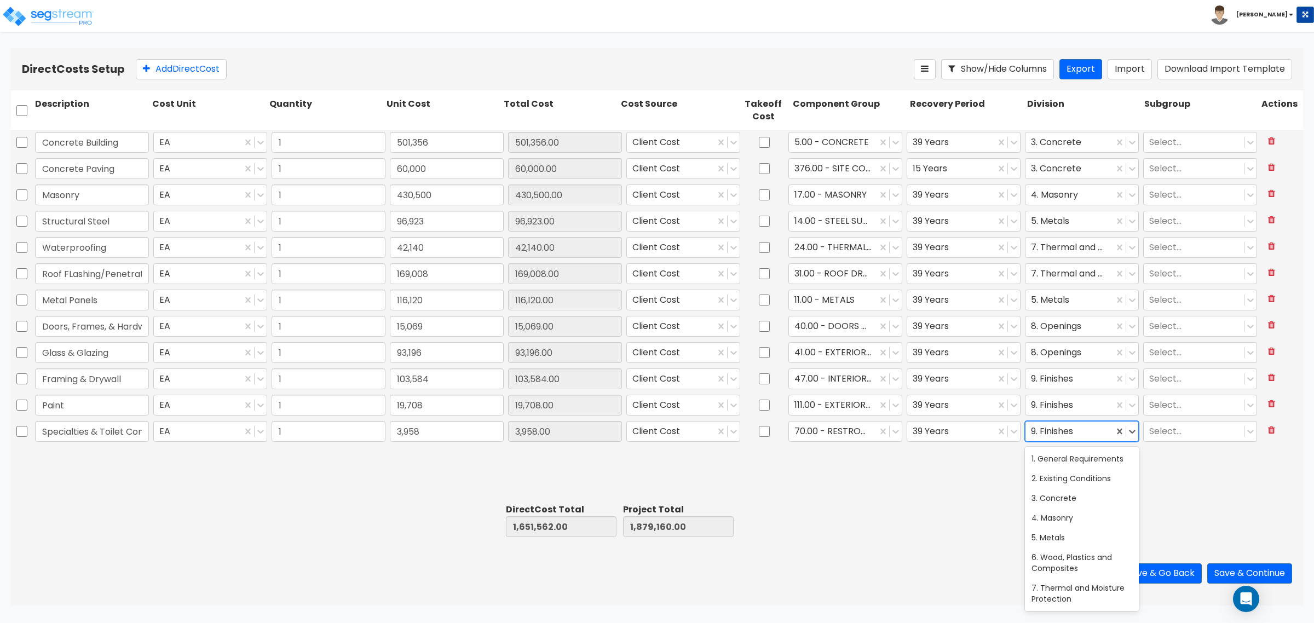
click at [1098, 433] on div at bounding box center [1069, 431] width 77 height 15
click at [1070, 497] on div "12. Furnishings" at bounding box center [1082, 492] width 114 height 20
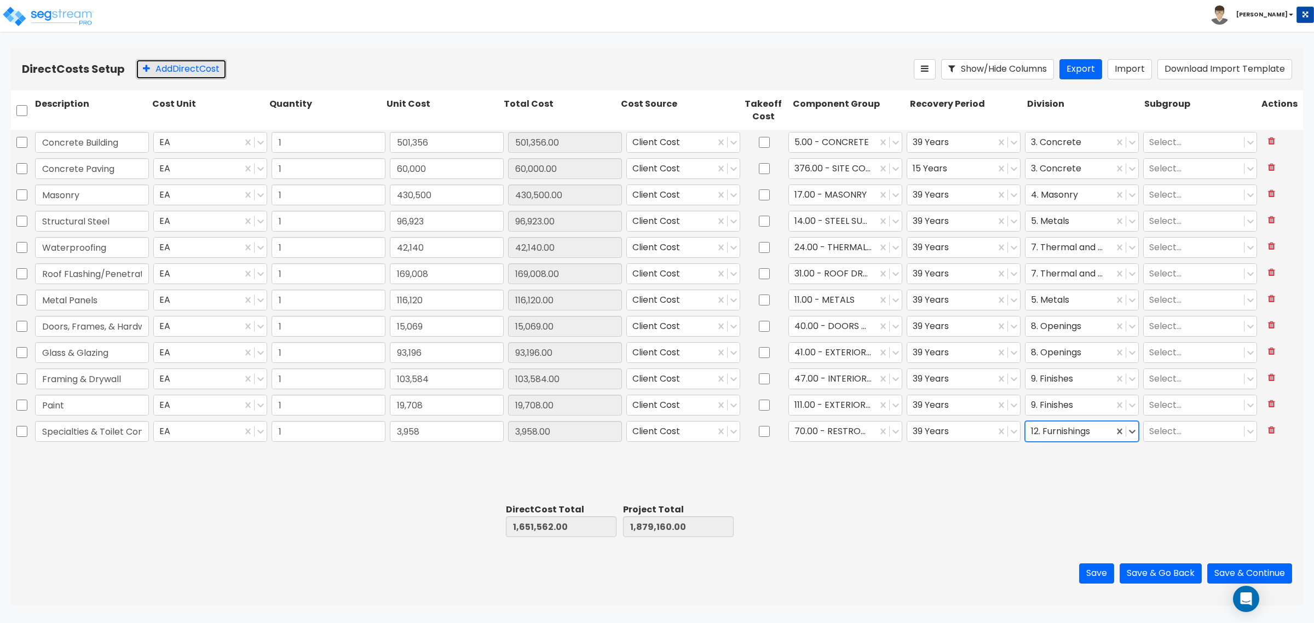
click at [151, 72] on button "Add Direct Cost" at bounding box center [181, 69] width 91 height 20
type input "Fire Sprinkler"
click at [445, 456] on input "0" at bounding box center [447, 457] width 114 height 21
type input "34,400"
type input "1,685,962.00"
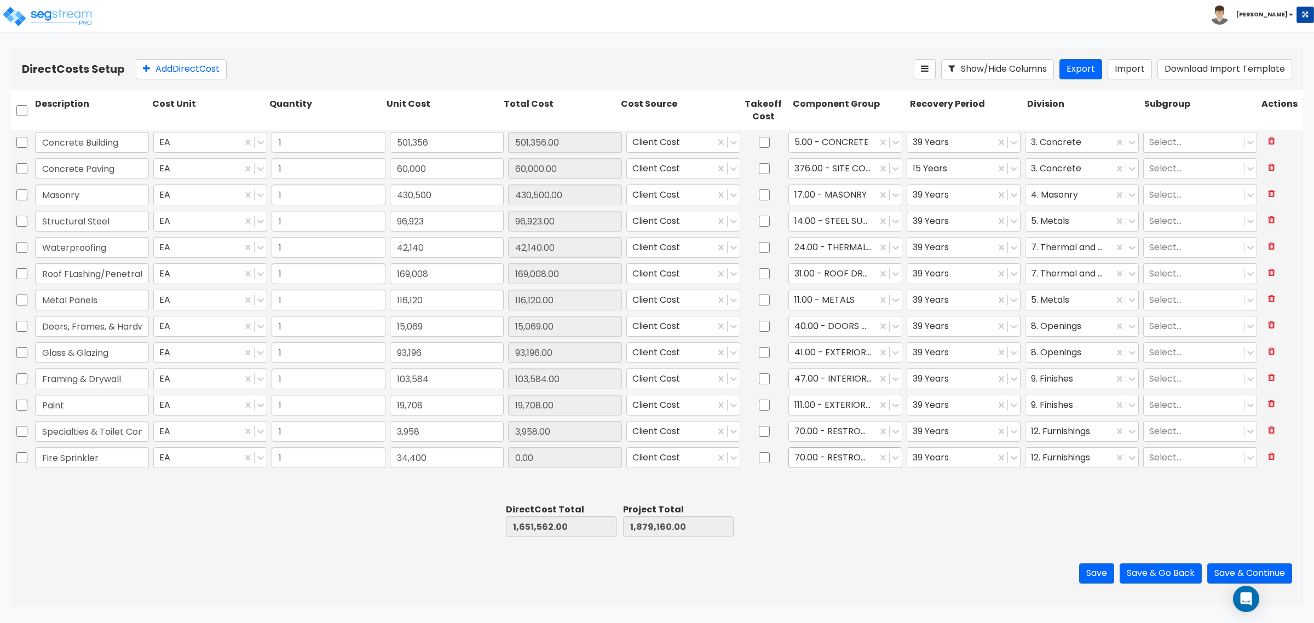
type input "1,913,560.00"
type input "34,400.00"
click at [811, 459] on div at bounding box center [832, 458] width 77 height 15
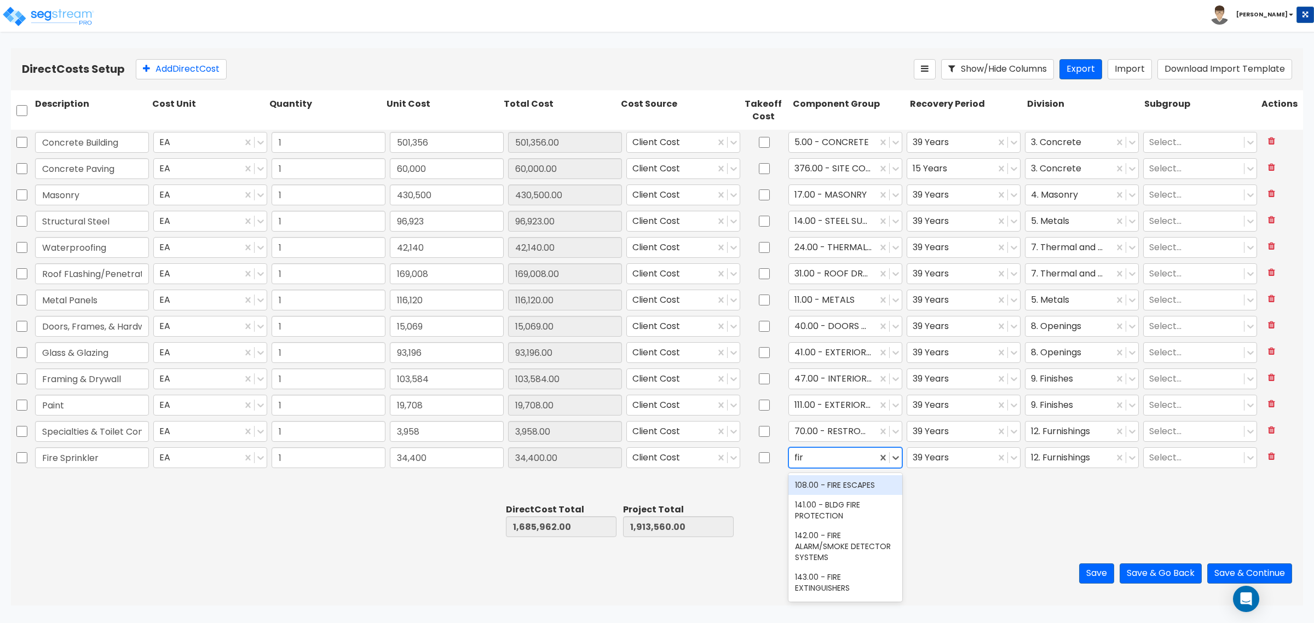
type input "fire"
click at [829, 504] on div "141.00 - BLDG FIRE PROTECTION" at bounding box center [845, 510] width 114 height 31
click at [1080, 458] on div at bounding box center [1069, 458] width 77 height 15
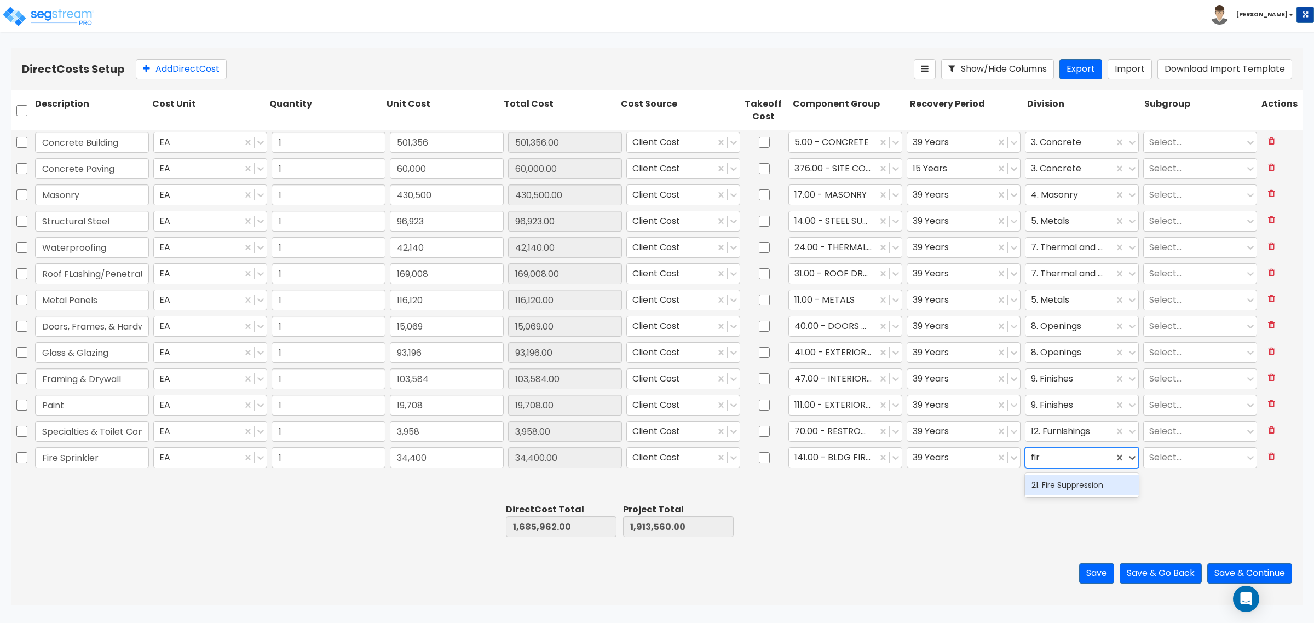
type input "fire"
click at [1090, 483] on div "21. Fire Suppression" at bounding box center [1082, 485] width 114 height 20
click at [176, 65] on button "Add Direct Cost" at bounding box center [181, 69] width 91 height 20
type input "Plumbing"
click at [452, 494] on div "0" at bounding box center [447, 483] width 118 height 25
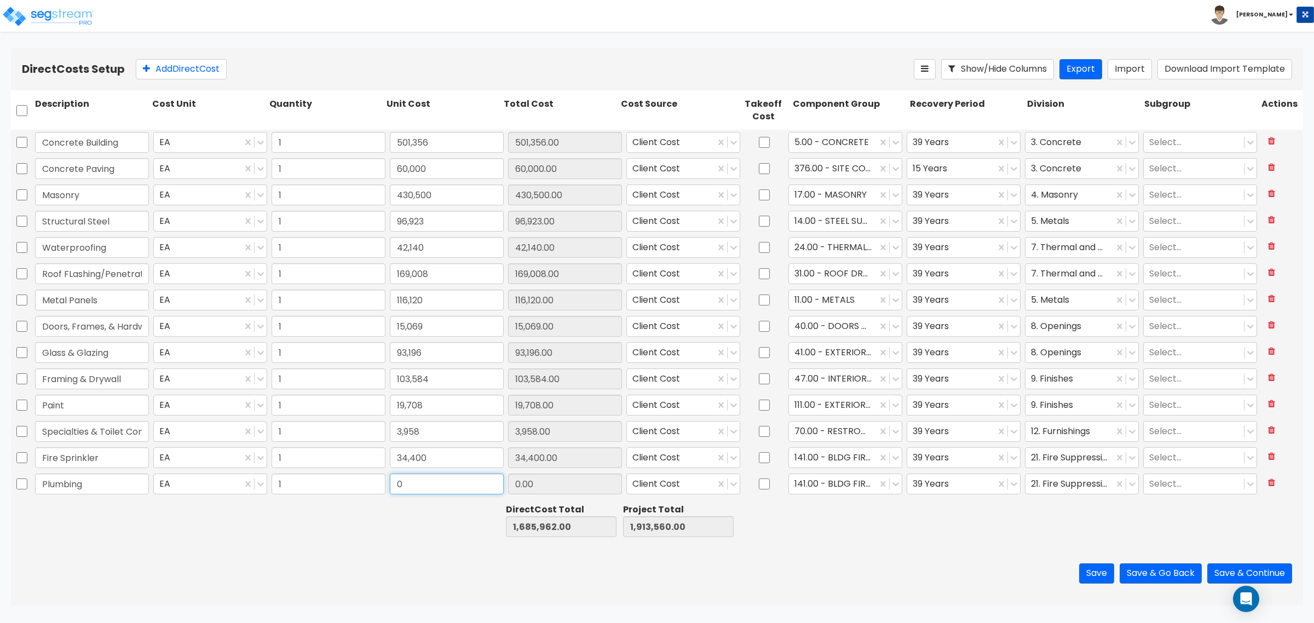
click at [447, 483] on input "0" at bounding box center [447, 484] width 114 height 21
type input "80,213"
type input "1,766,175.00"
type input "1,993,773.00"
type input "80,213.00"
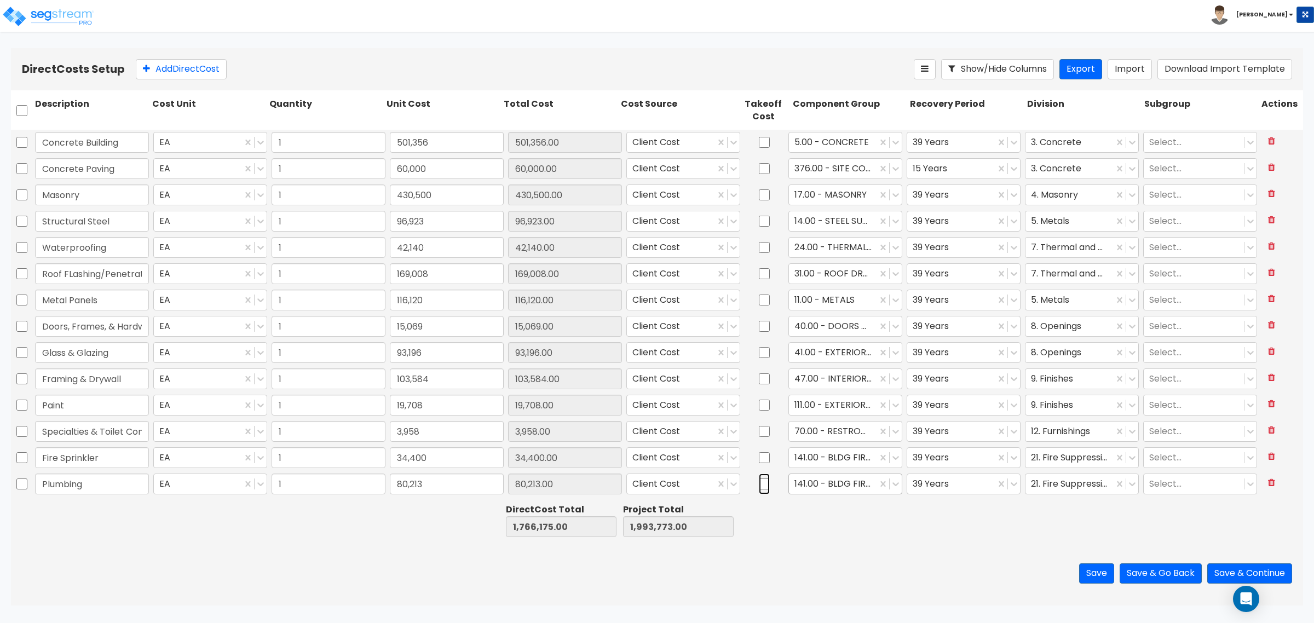
drag, startPoint x: 760, startPoint y: 482, endPoint x: 790, endPoint y: 488, distance: 30.8
click at [764, 483] on input "checkbox" at bounding box center [764, 484] width 11 height 21
checkbox input "true"
click at [814, 488] on div at bounding box center [832, 484] width 77 height 15
type input "general pl"
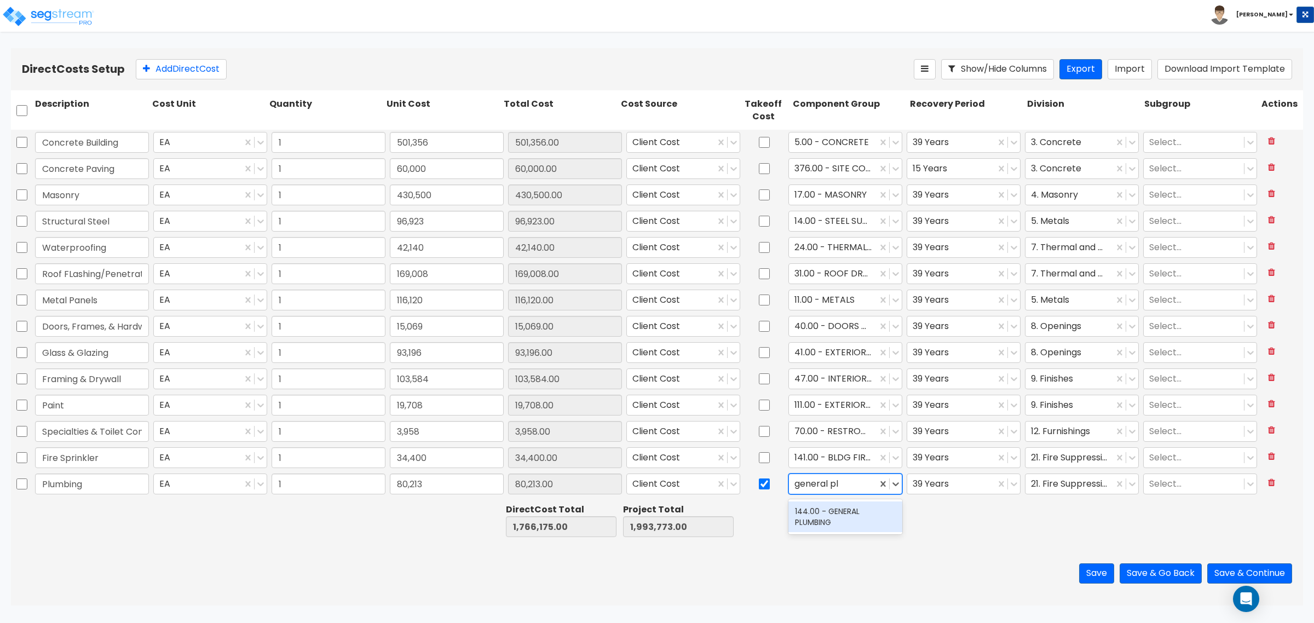
click at [842, 508] on div "144.00 - GENERAL PLUMBING" at bounding box center [845, 517] width 114 height 31
click at [1082, 482] on div at bounding box center [1069, 484] width 77 height 15
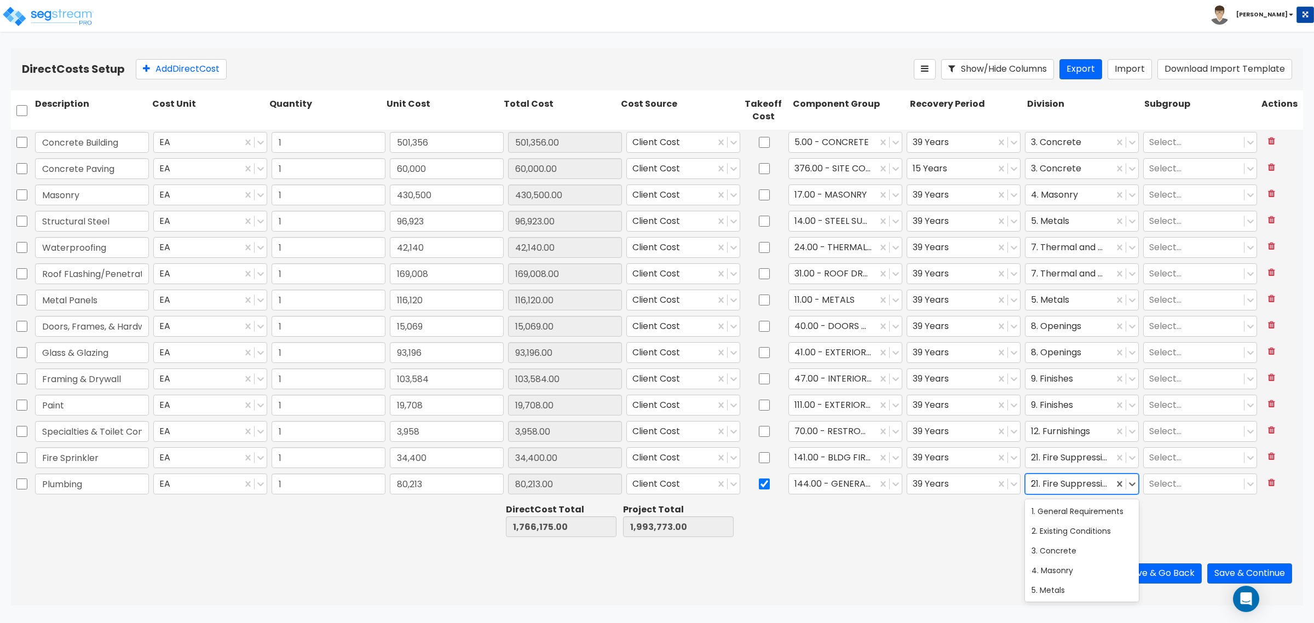
type input "22"
drag, startPoint x: 164, startPoint y: 59, endPoint x: 136, endPoint y: 45, distance: 31.6
click at [165, 59] on button "Add Direct Cost" at bounding box center [181, 69] width 91 height 20
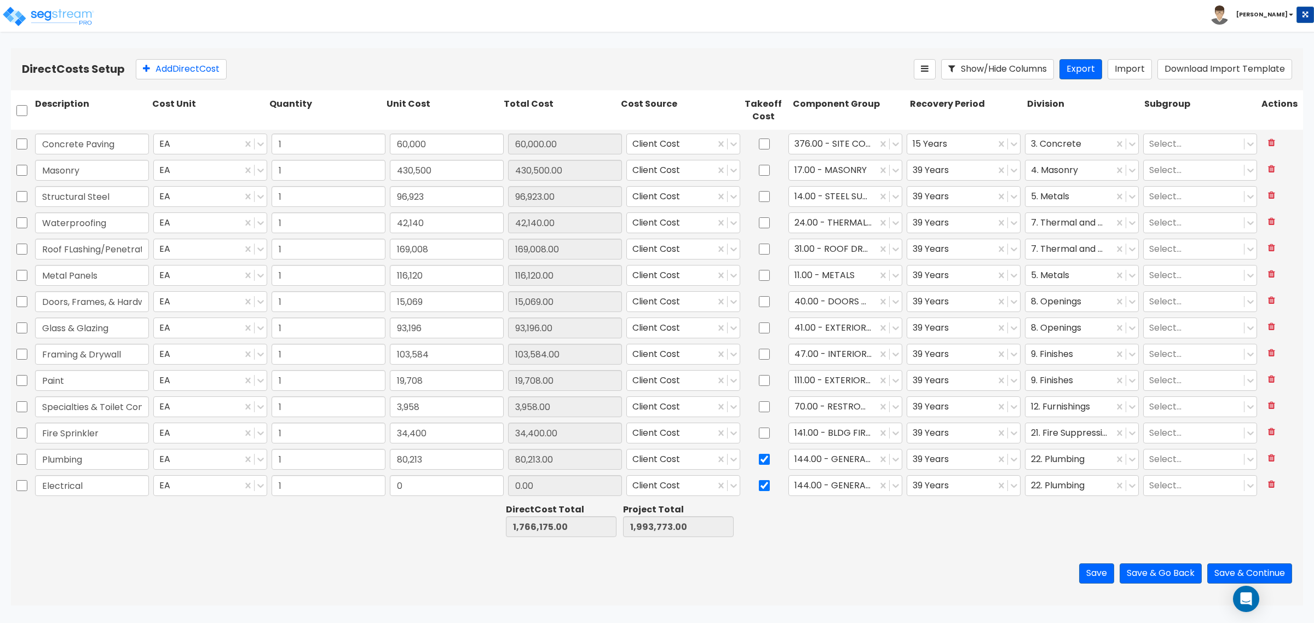
type input "Electrical"
click at [435, 488] on input "0" at bounding box center [447, 485] width 114 height 21
type input "318,828"
type input "2,085,003.00"
type input "2,312,601.00"
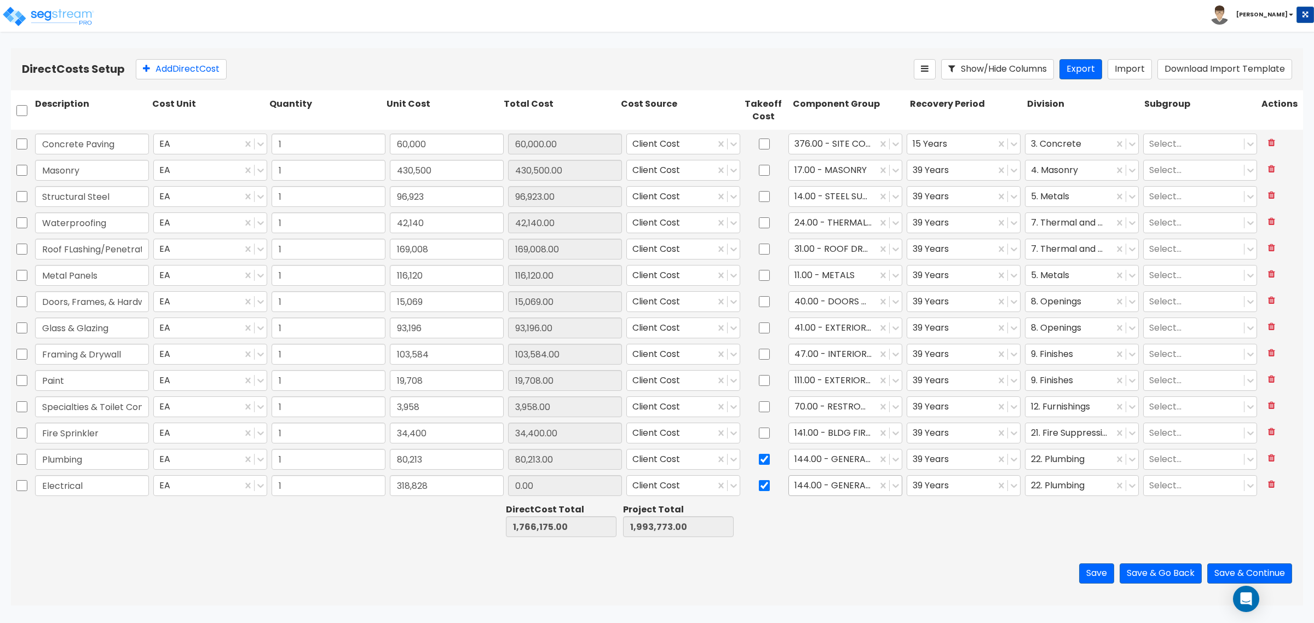
type input "318,828.00"
click at [829, 494] on div "144.00 - GENERAL PLUMBING" at bounding box center [833, 485] width 88 height 19
type input "general elec"
click at [828, 516] on div "145.00 - GENERAL ELECTRICAL" at bounding box center [838, 518] width 113 height 31
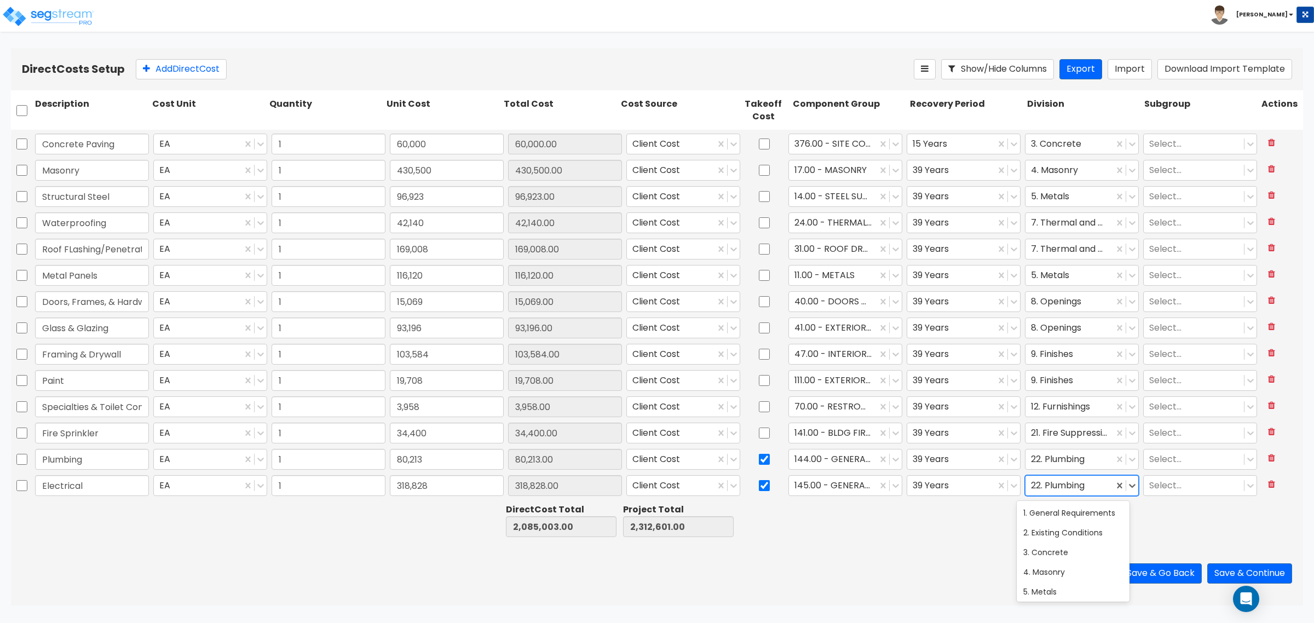
click at [1078, 481] on div at bounding box center [1069, 486] width 77 height 15
type input "26"
click at [173, 59] on div "Direct Costs Setup Add Direct Cost Show/Hide Columns Export Import Download Imp…" at bounding box center [657, 69] width 1292 height 42
click at [174, 64] on button "Add Direct Cost" at bounding box center [181, 69] width 91 height 20
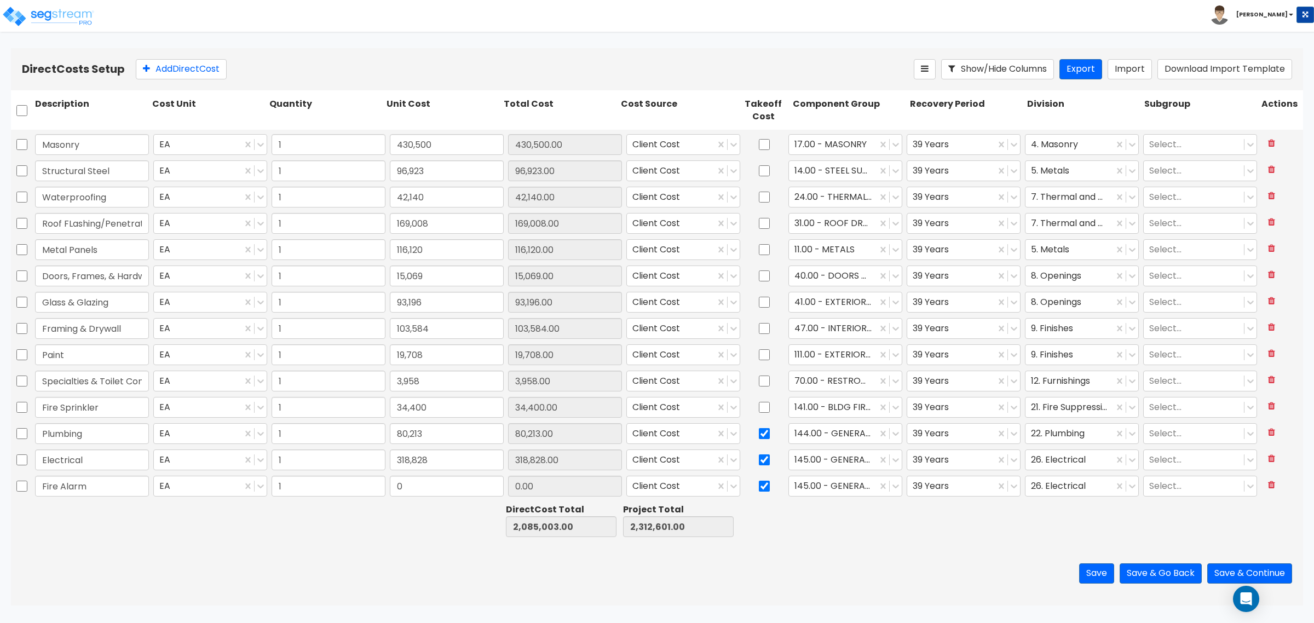
type input "Fire Alarm"
click at [454, 488] on input "0" at bounding box center [447, 486] width 114 height 21
type input "7,905"
type input "2,092,908.00"
type input "2,320,506.00"
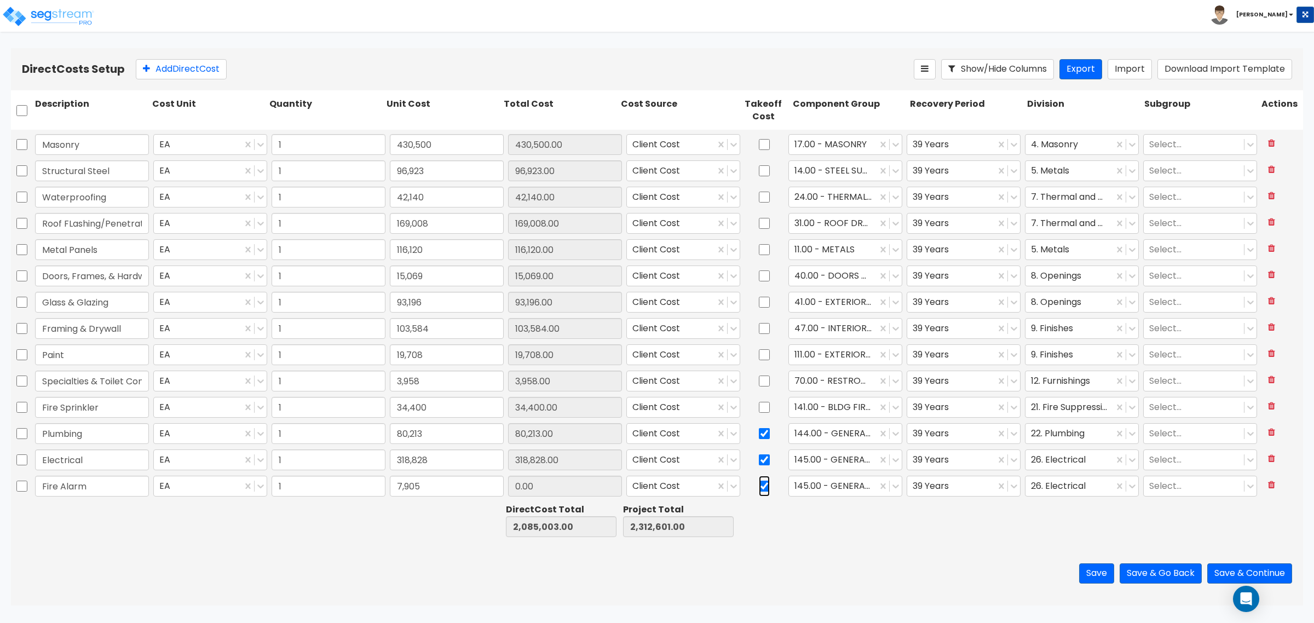
type input "7,905.00"
click at [759, 481] on input "checkbox" at bounding box center [764, 486] width 11 height 21
checkbox input "false"
click at [827, 488] on div at bounding box center [832, 486] width 77 height 15
type input "fire"
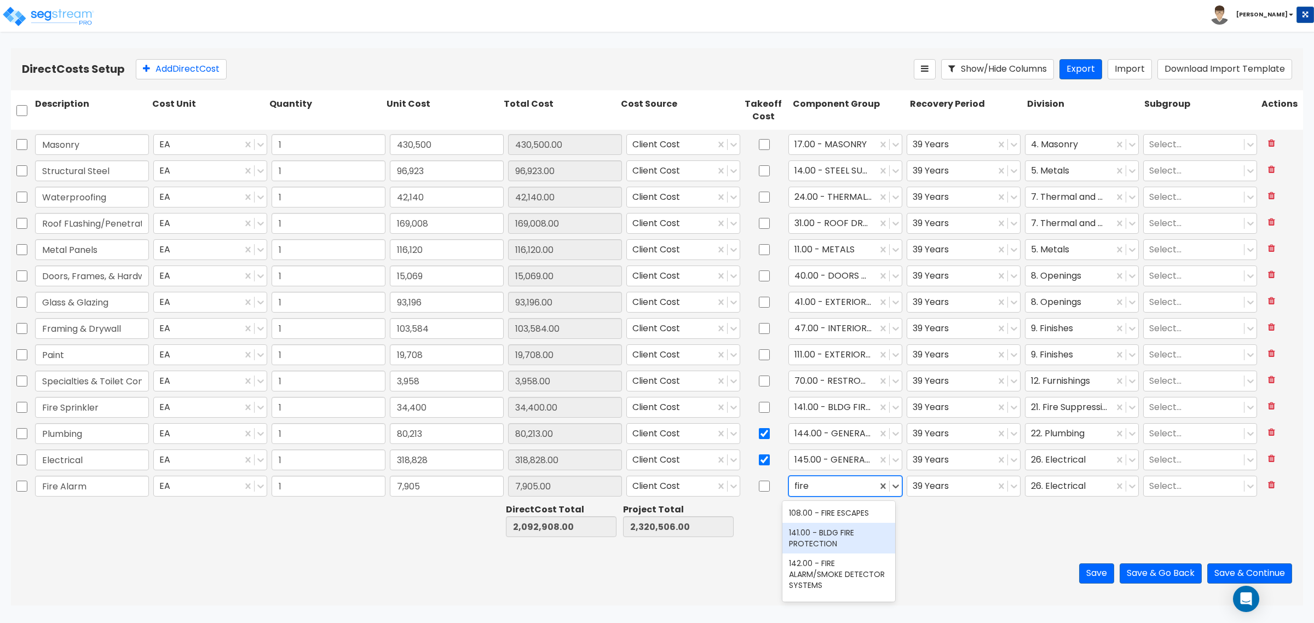
click at [831, 530] on div "141.00 - BLDG FIRE PROTECTION" at bounding box center [838, 538] width 113 height 31
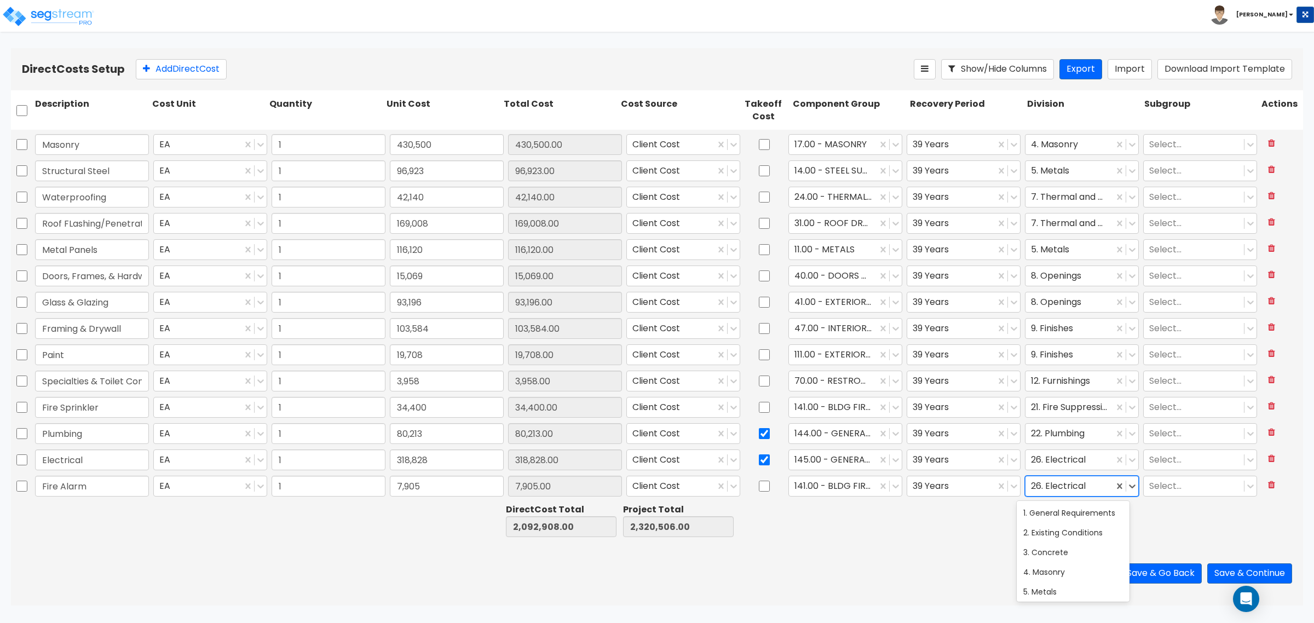
click at [1052, 481] on div at bounding box center [1069, 486] width 77 height 15
type input "fire"
click at [1066, 519] on div "21. Fire Suppression" at bounding box center [1073, 513] width 113 height 20
click at [204, 66] on button "Add Direct Cost" at bounding box center [181, 69] width 91 height 20
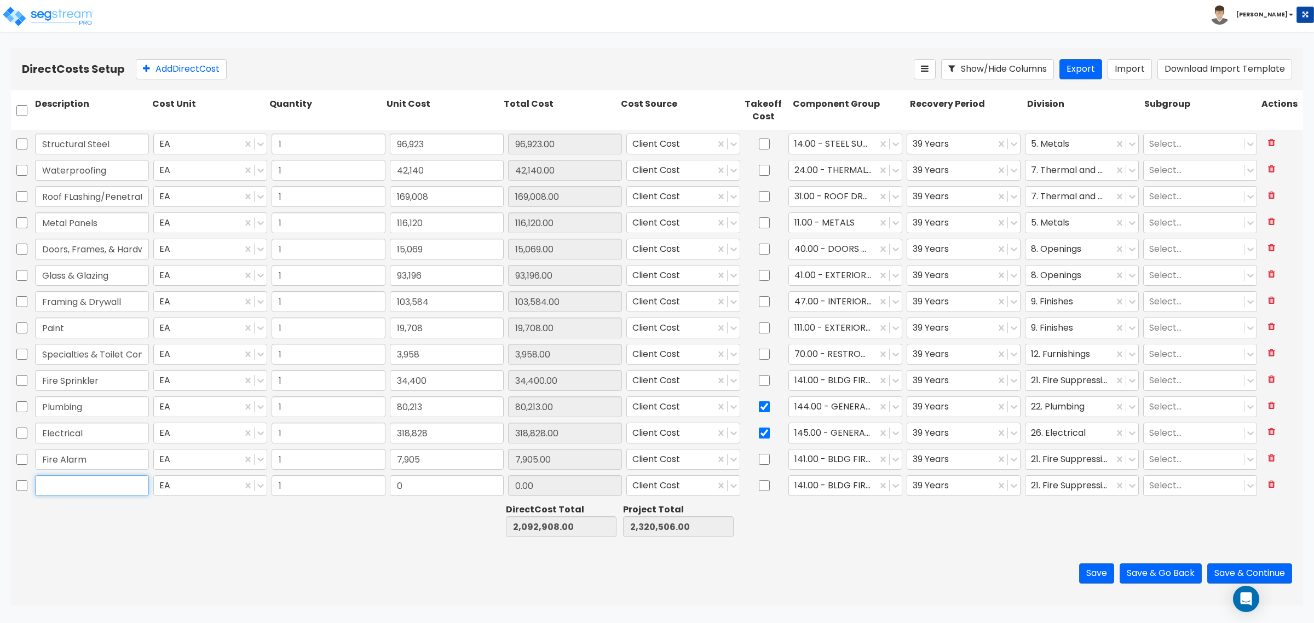
click at [101, 485] on input "text" at bounding box center [92, 485] width 114 height 21
type input "Earthwork & Erosion Control"
click at [457, 497] on div "0" at bounding box center [447, 485] width 118 height 25
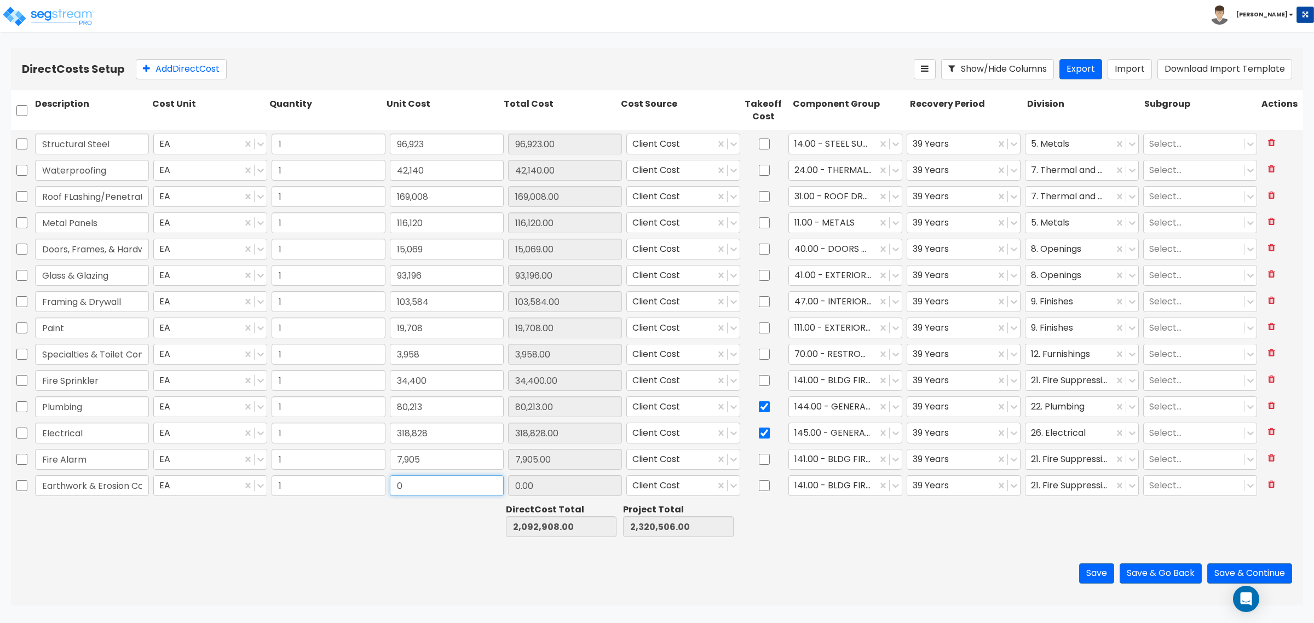
click at [457, 488] on input "0" at bounding box center [447, 485] width 114 height 21
click at [458, 490] on input "0" at bounding box center [447, 485] width 114 height 21
type input "207,404"
type input "2,300,312.00"
type input "2,527,910.00"
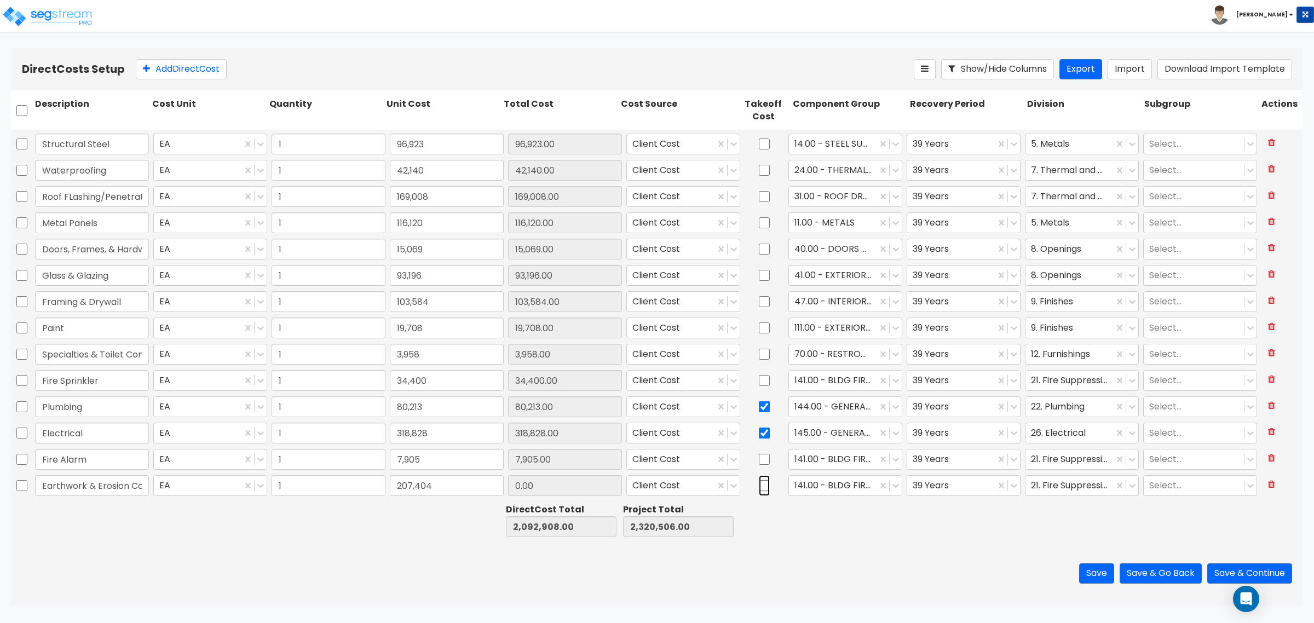
type input "207,404.00"
click at [759, 486] on input "checkbox" at bounding box center [764, 485] width 11 height 21
checkbox input "true"
click at [825, 493] on div at bounding box center [832, 486] width 77 height 15
type input "e"
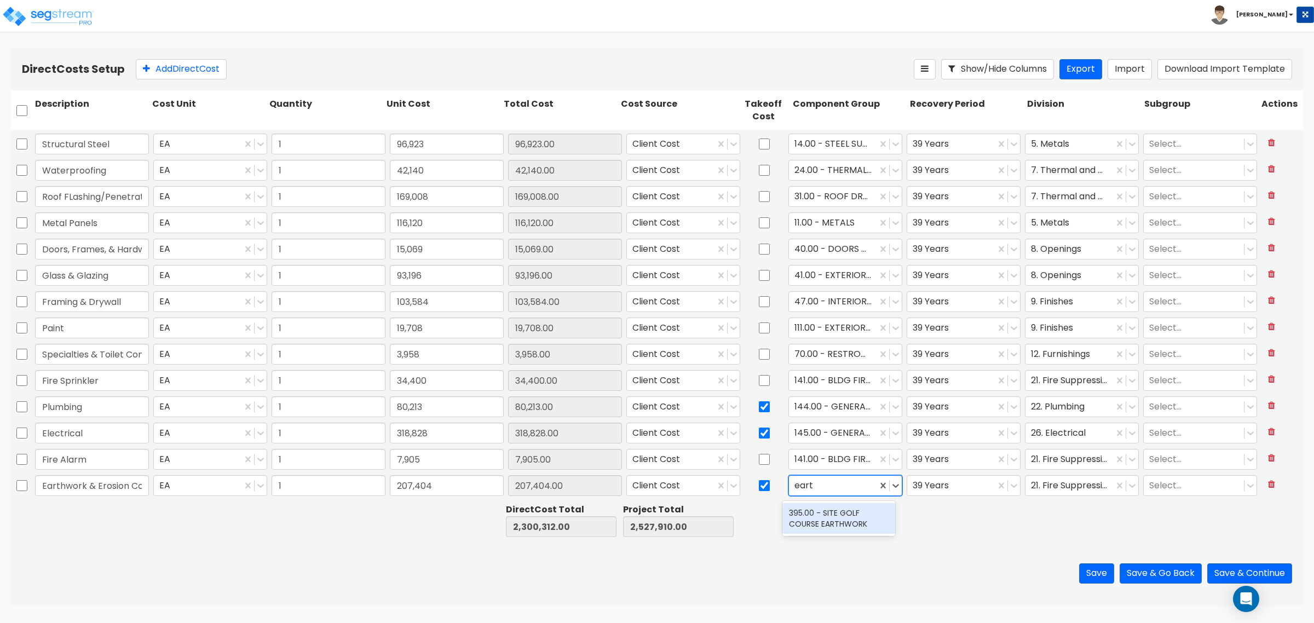
type input "ear"
click at [833, 550] on div "371.00 - SITE CLEARING, GRADING, & EXCAVATION" at bounding box center [838, 549] width 113 height 31
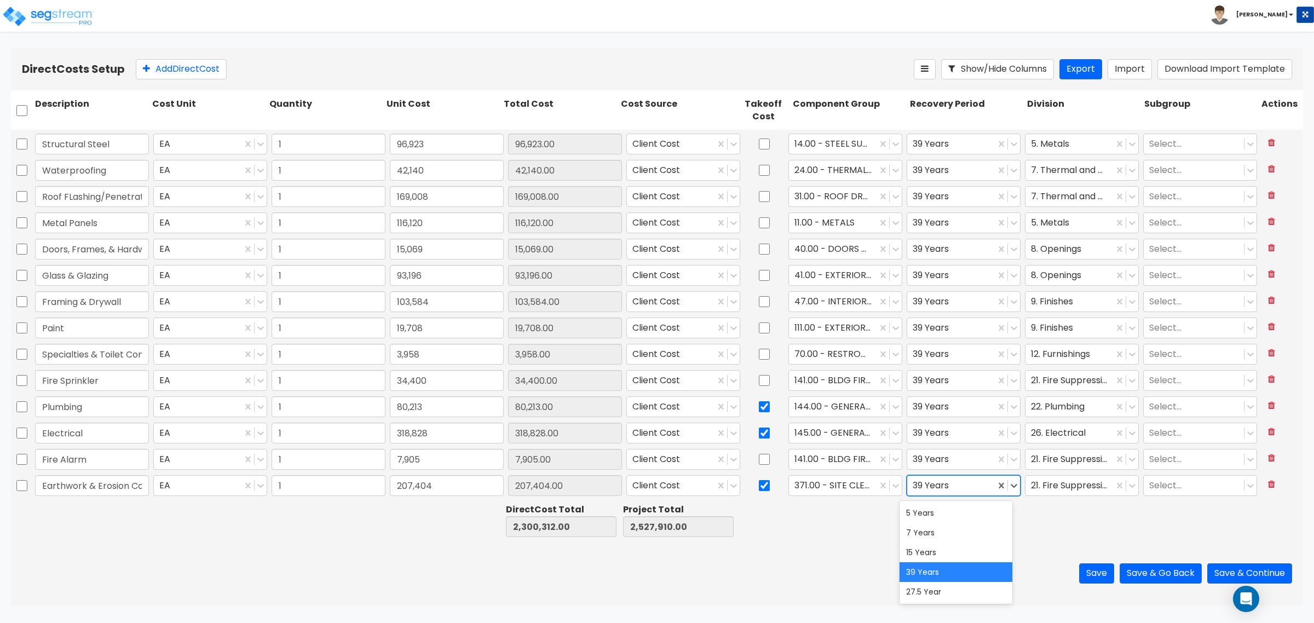
click at [964, 494] on div "39 Years" at bounding box center [951, 485] width 88 height 19
click at [934, 548] on div "15 Years" at bounding box center [956, 553] width 113 height 20
click at [1059, 487] on div at bounding box center [1069, 486] width 77 height 15
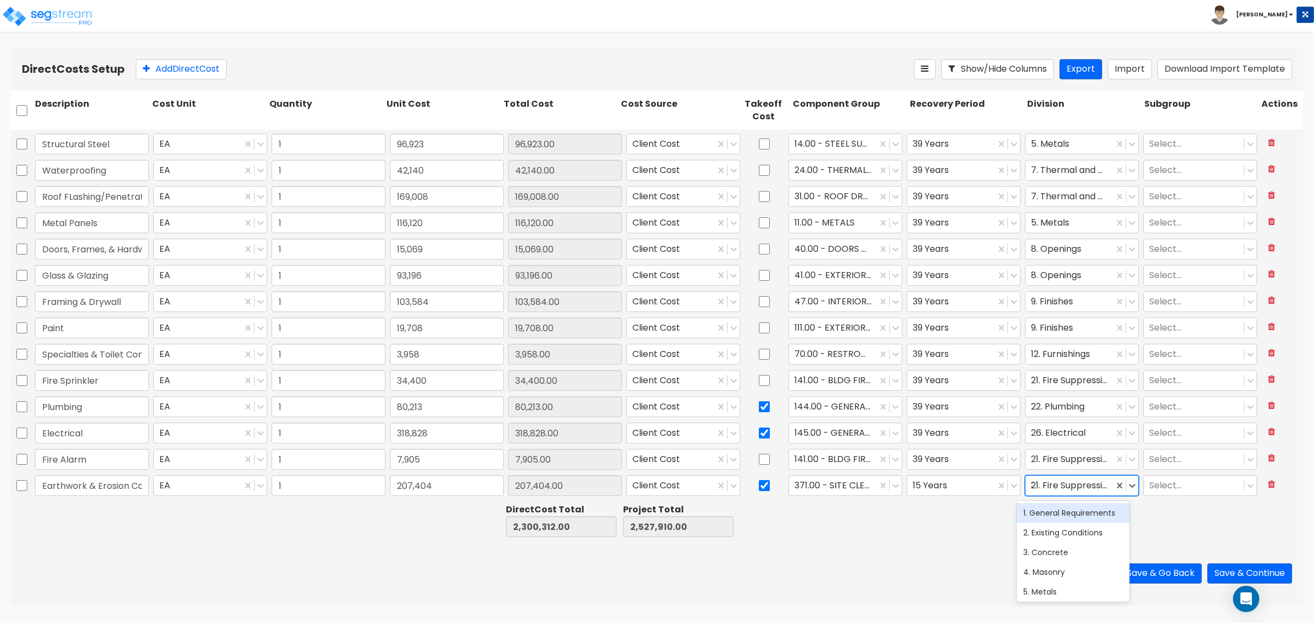
type input "32"
click at [162, 65] on button "Add Direct Cost" at bounding box center [181, 69] width 91 height 20
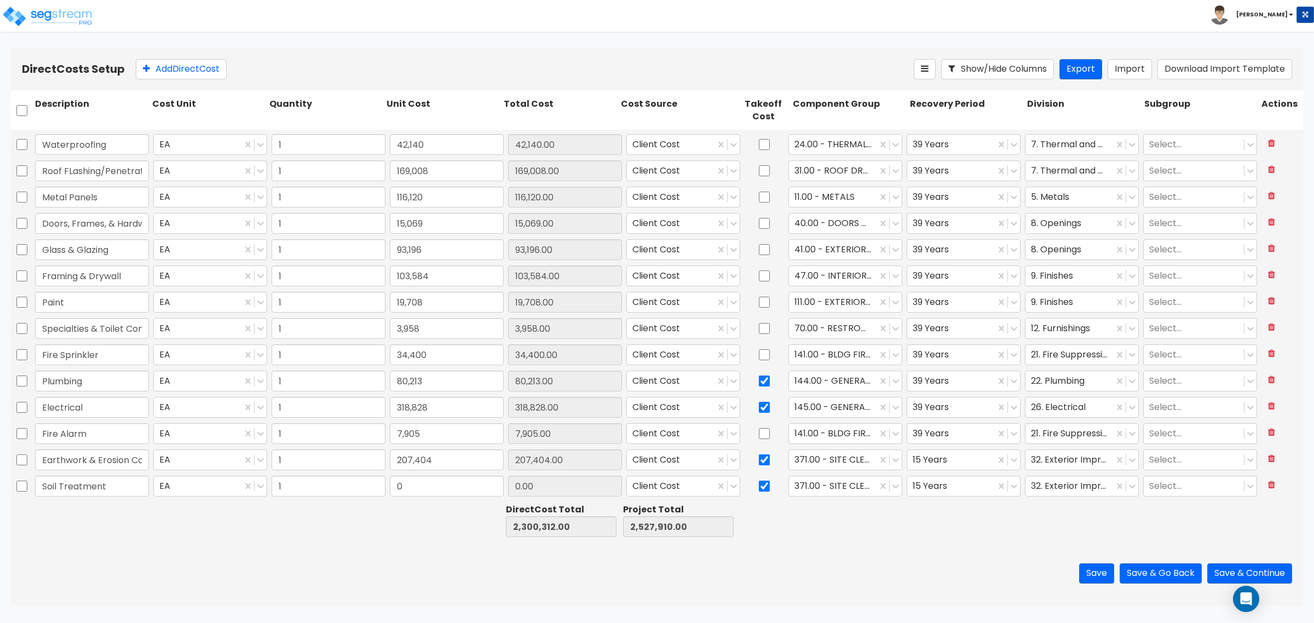
type input "Soil Treatment"
click at [399, 486] on input "0" at bounding box center [447, 486] width 114 height 21
type input "1,021"
type input "2,301,333.00"
type input "2,528,931.00"
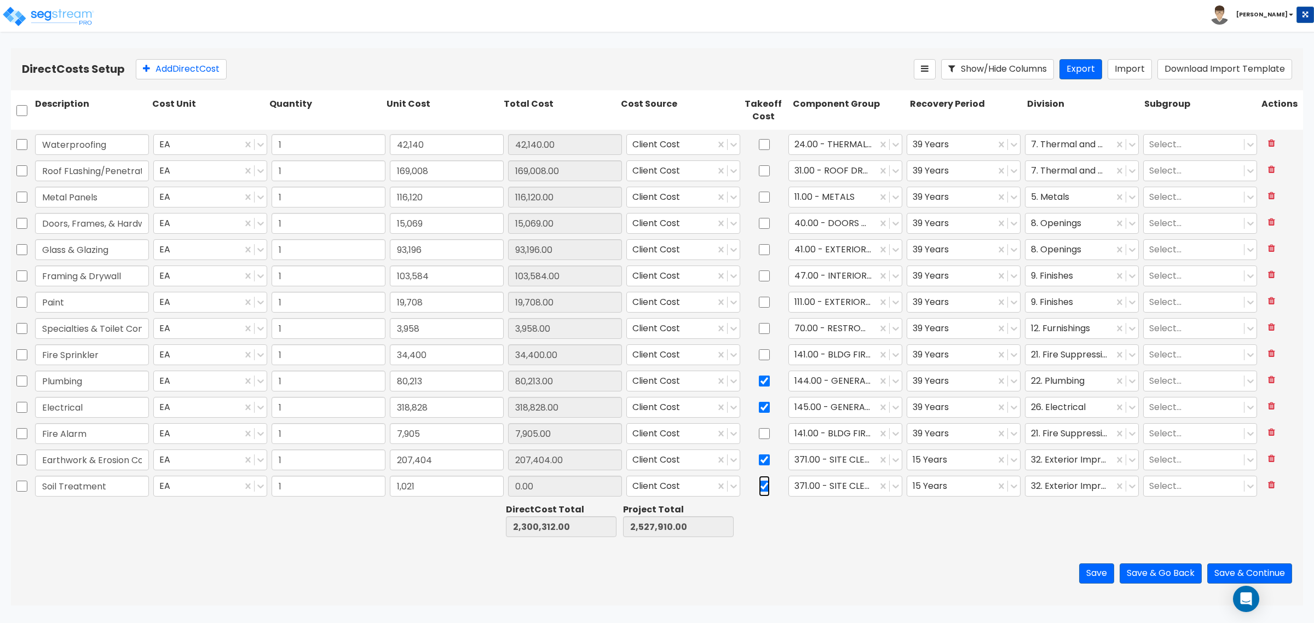
type input "1,021.00"
click at [762, 490] on input "checkbox" at bounding box center [764, 486] width 11 height 21
checkbox input "false"
click at [838, 482] on div at bounding box center [832, 486] width 77 height 15
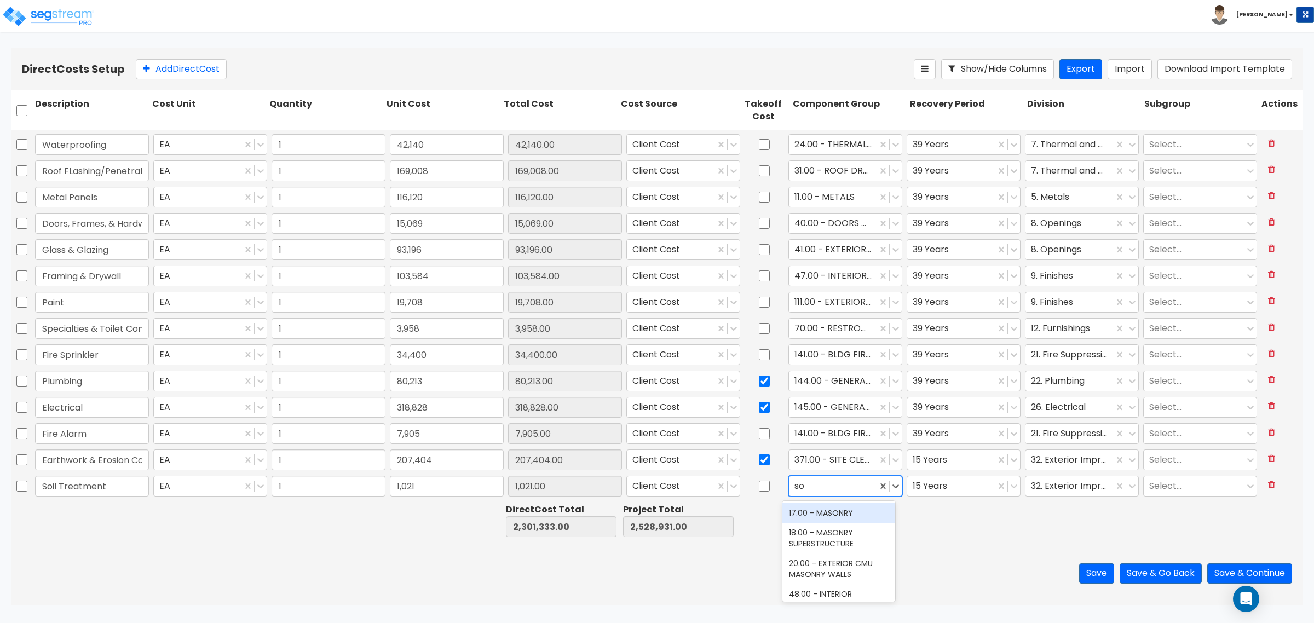
type input "s"
type input "e"
type input "l"
type input "i"
type input "e"
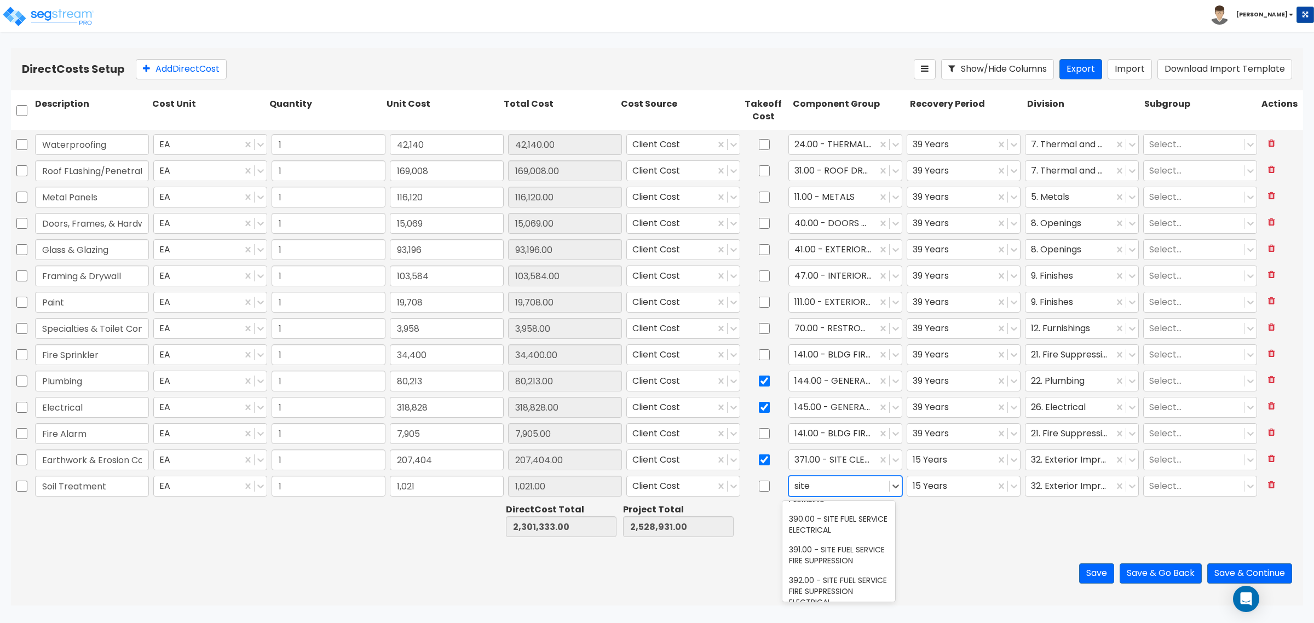
scroll to position [1506, 0]
type input "s"
type input "i"
type input "e"
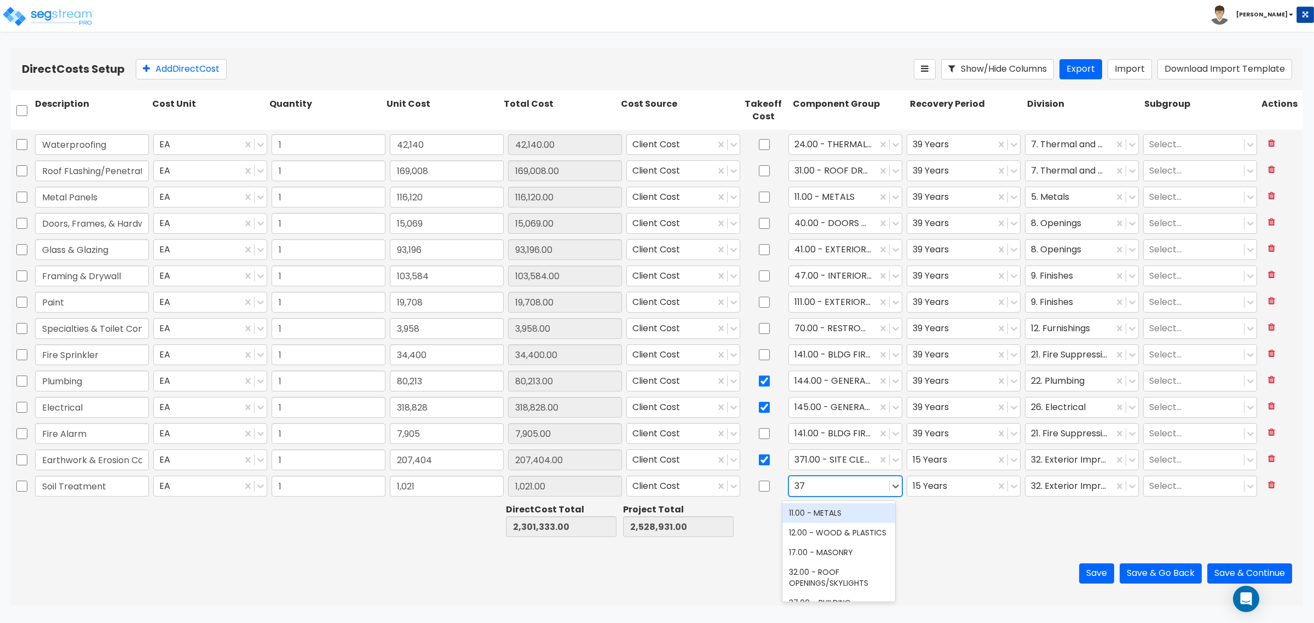
type input "371"
click at [194, 66] on button "Add Direct Cost" at bounding box center [181, 69] width 91 height 20
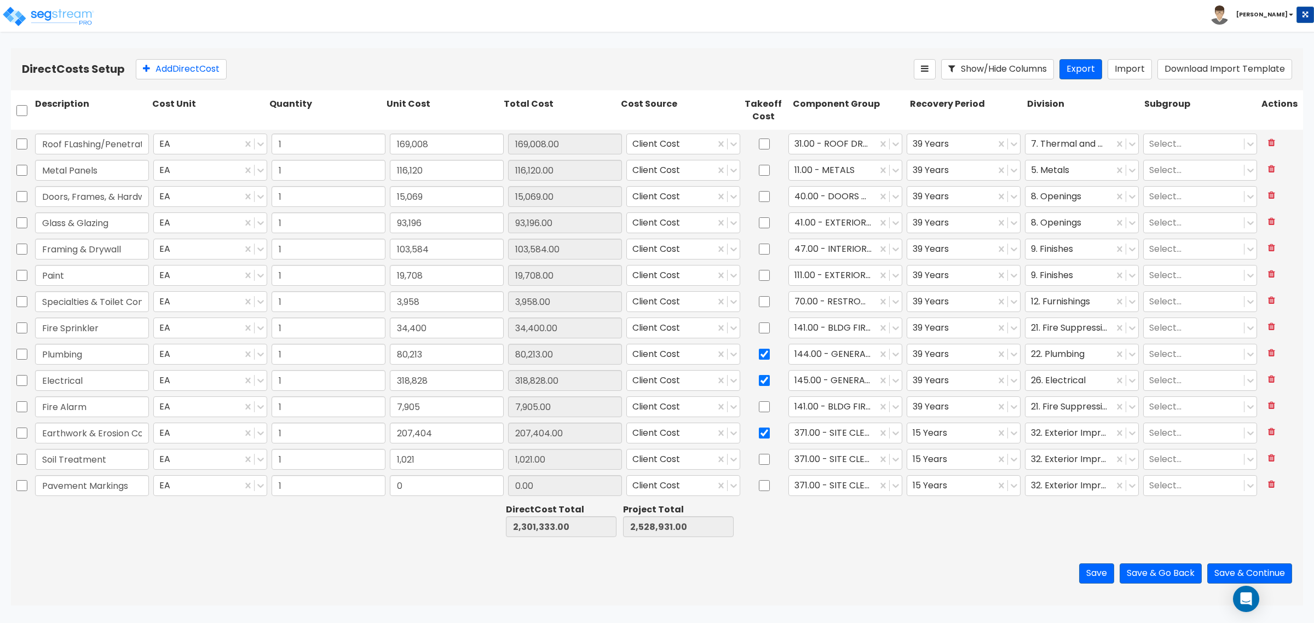
type input "Pavement Markings"
click at [450, 480] on input "0" at bounding box center [447, 485] width 114 height 21
type input "9,198"
click at [811, 479] on div at bounding box center [832, 486] width 77 height 15
type input "2,310,531.00"
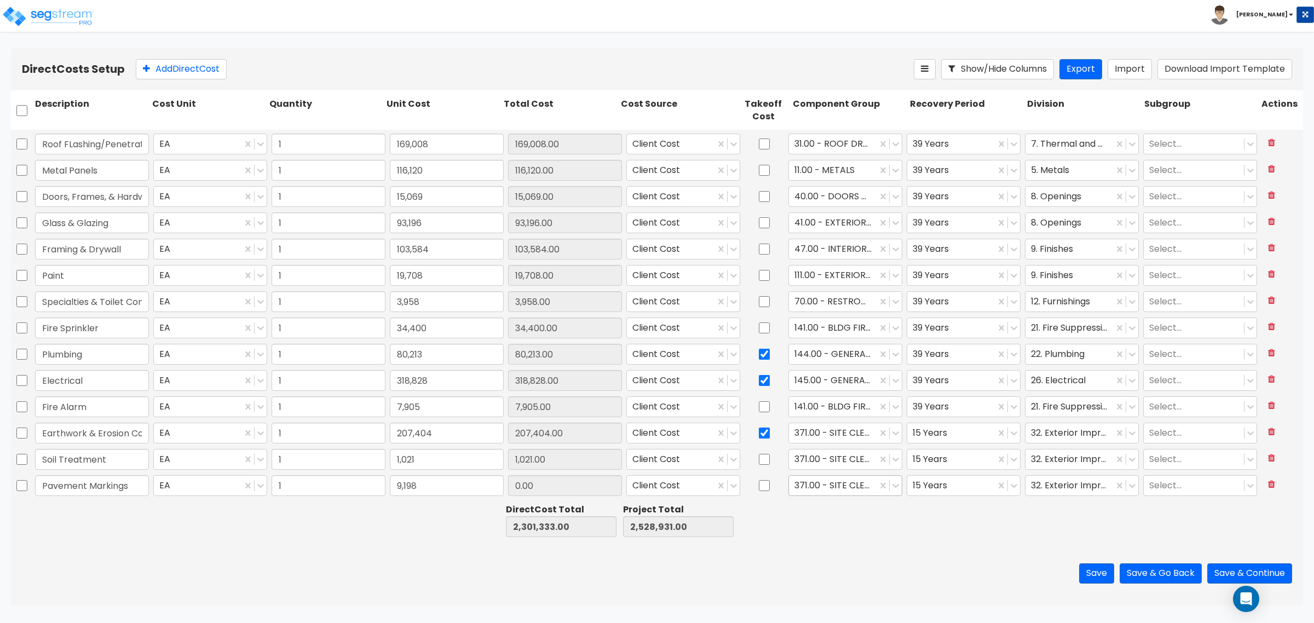
type input "2,538,129.00"
type input "9,198.00"
type input "m"
type input "striping"
click at [833, 540] on div "423.00 - SITE PARKING LOT STRIPING" at bounding box center [838, 548] width 113 height 31
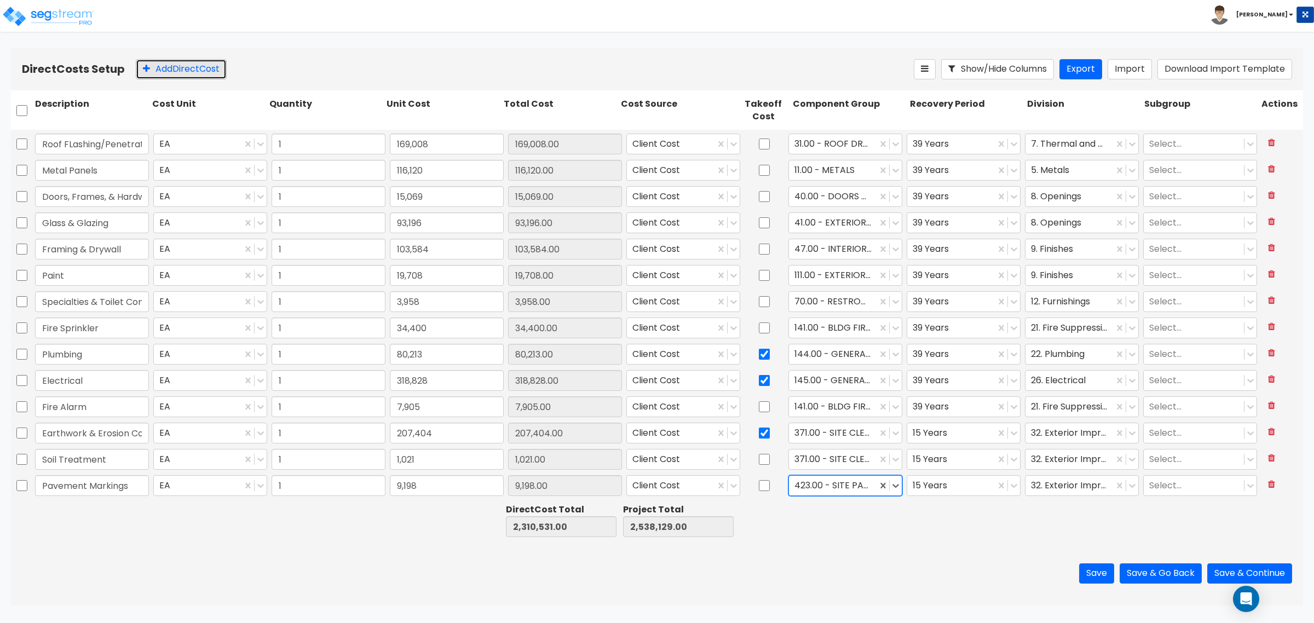
click at [206, 74] on button "Add Direct Cost" at bounding box center [181, 69] width 91 height 20
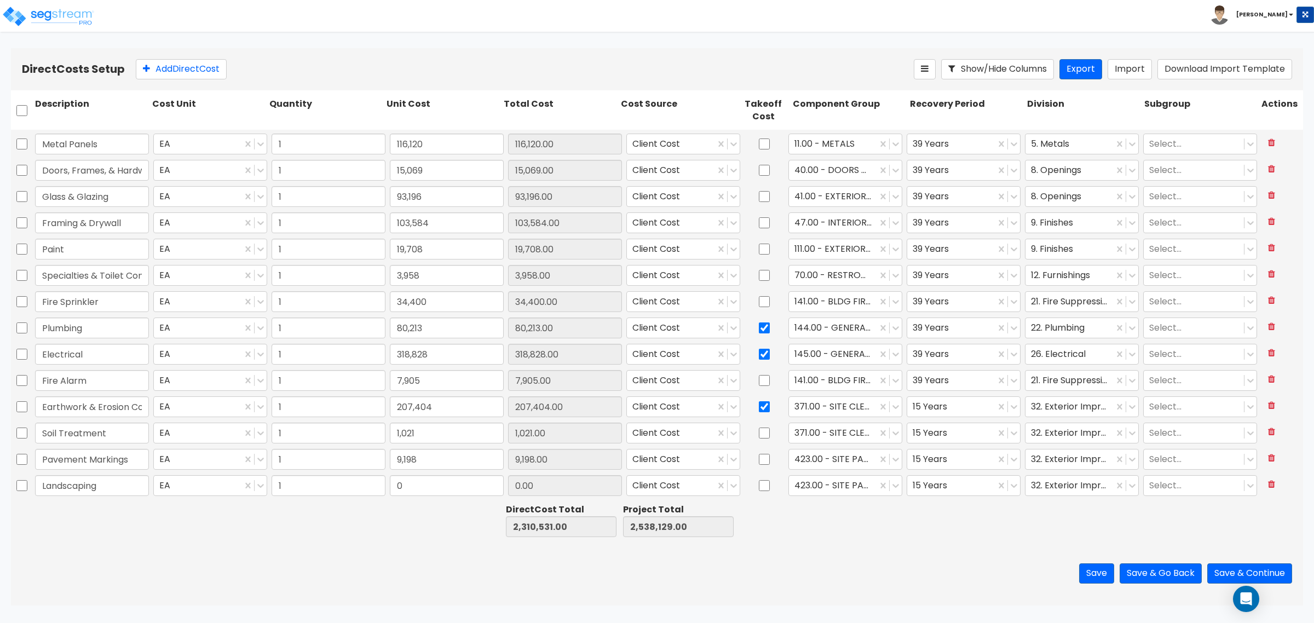
type input "Landscaping"
click at [423, 480] on input "0" at bounding box center [447, 485] width 114 height 21
type input "103,564"
type input "2,414,095.00"
type input "2,641,693.00"
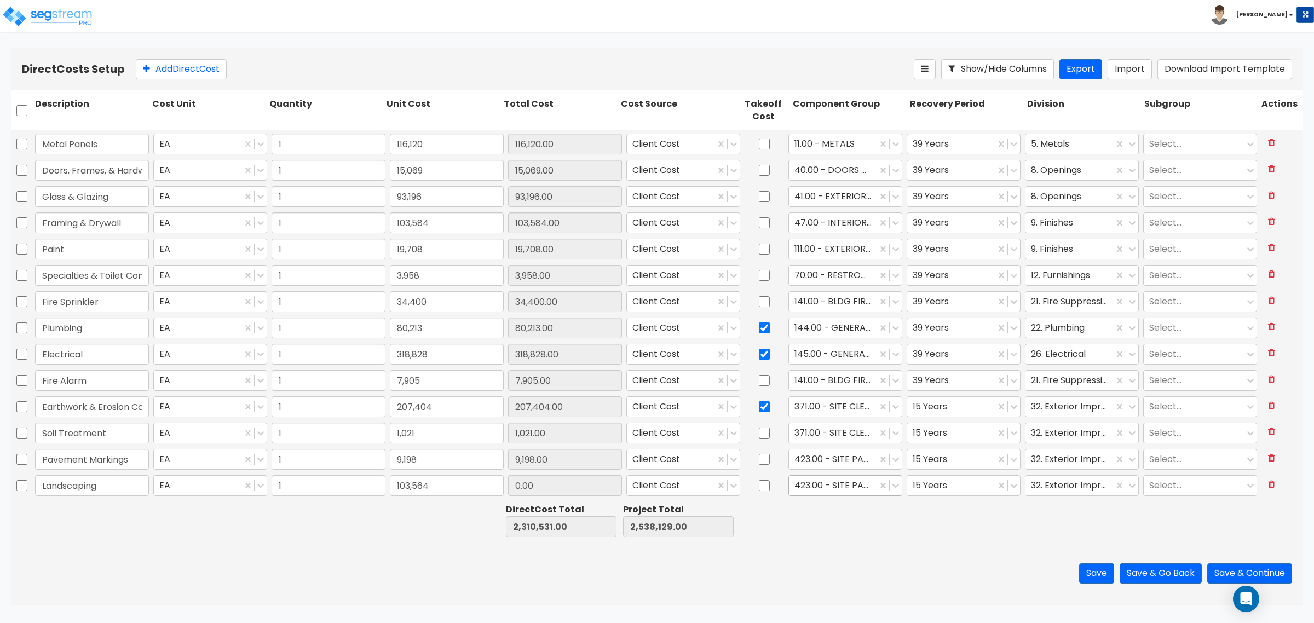
type input "103,564.00"
click at [805, 488] on div at bounding box center [832, 486] width 77 height 15
type input "land"
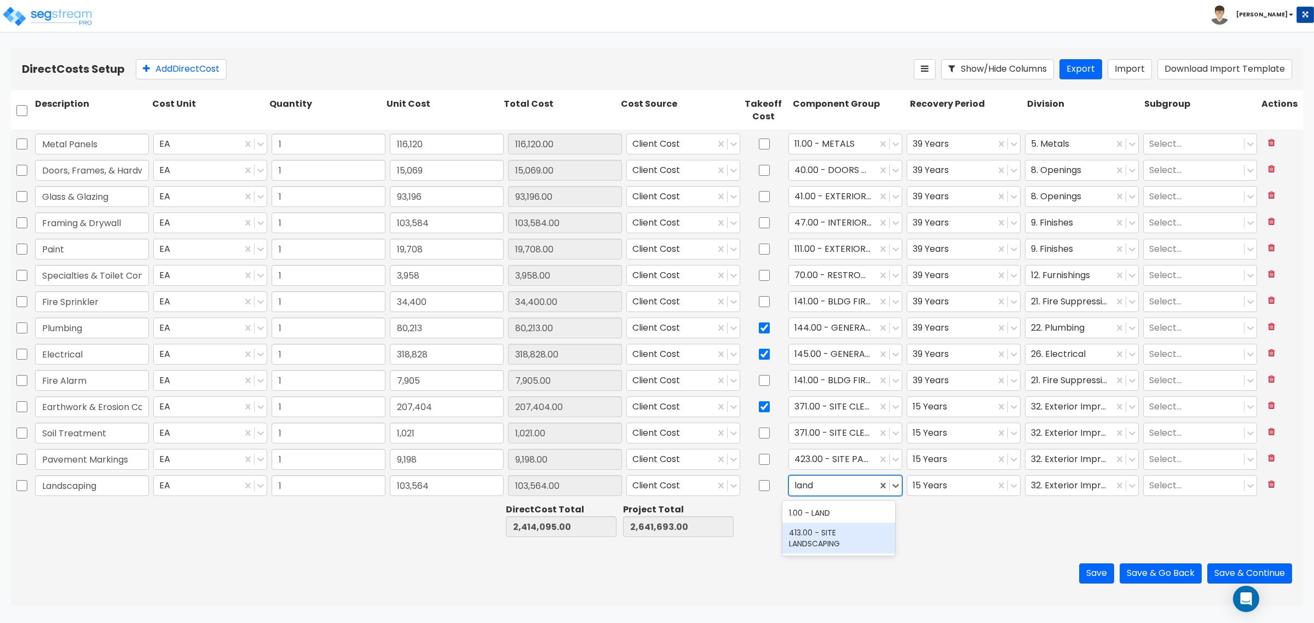
click at [842, 533] on div "413.00 - SITE LANDSCAPING" at bounding box center [838, 538] width 113 height 31
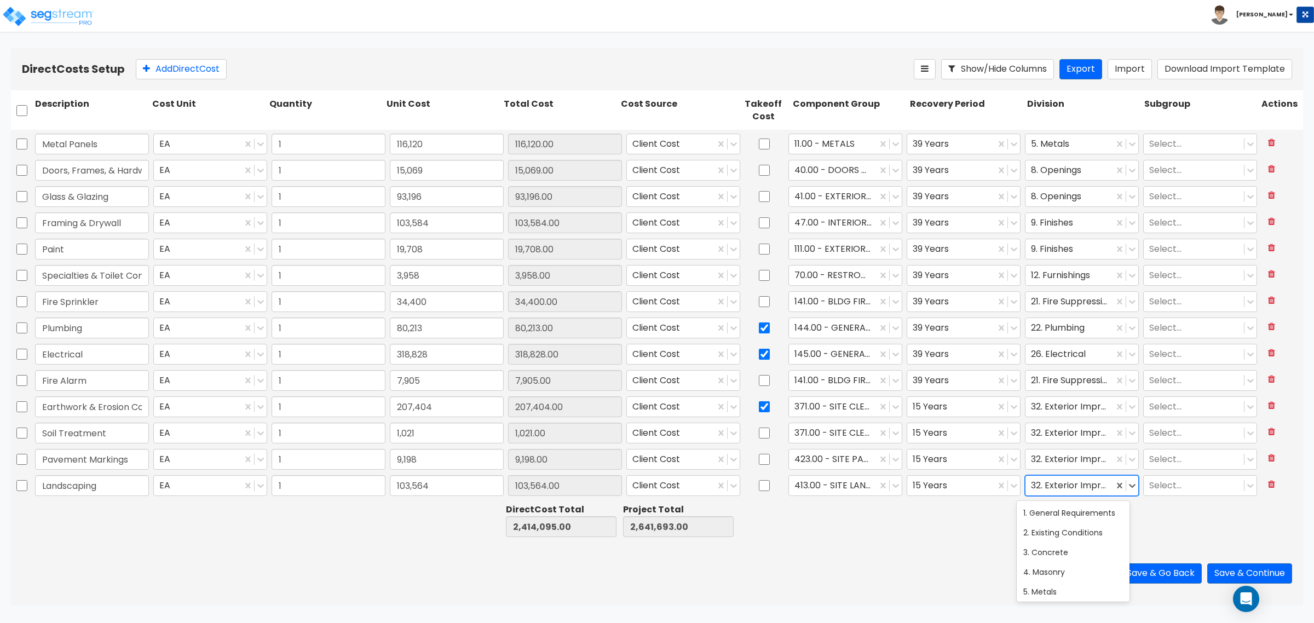
click at [1068, 482] on div at bounding box center [1069, 486] width 77 height 15
type input "land"
click at [976, 529] on div at bounding box center [966, 521] width 117 height 38
click at [171, 66] on button "Add Direct Cost" at bounding box center [181, 69] width 91 height 20
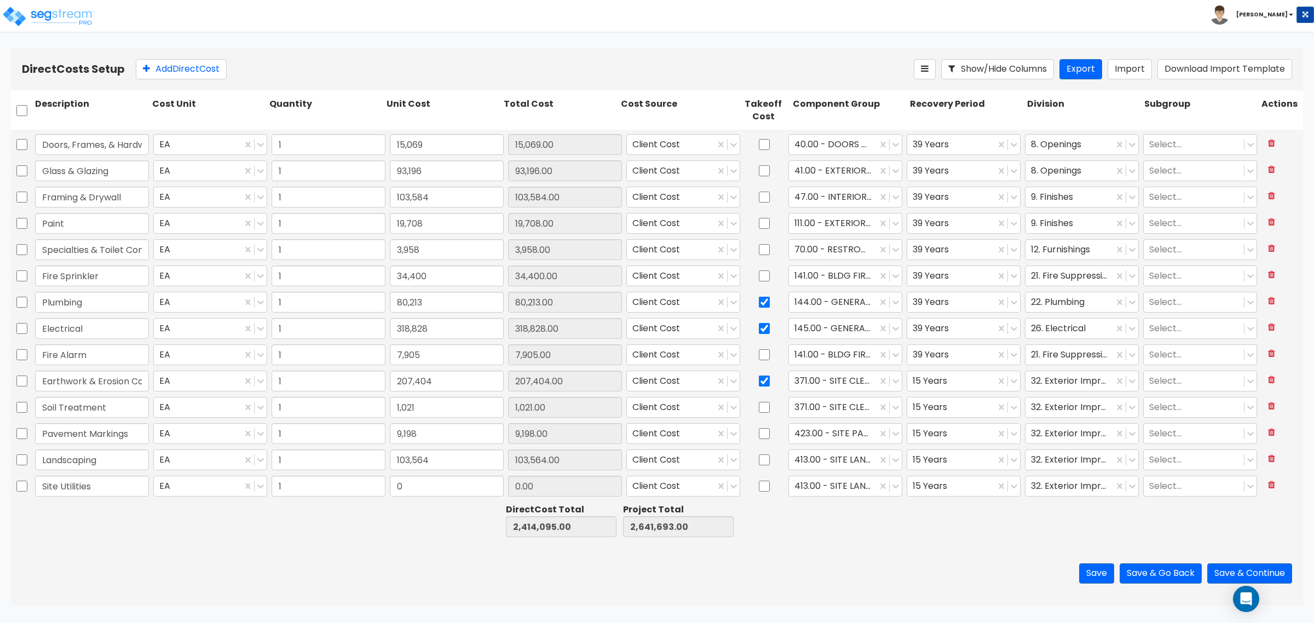
type input "Site Utilities"
click at [414, 483] on input "0" at bounding box center [447, 486] width 114 height 21
type input "153,929"
type input "2,568,024.00"
type input "2,795,622.00"
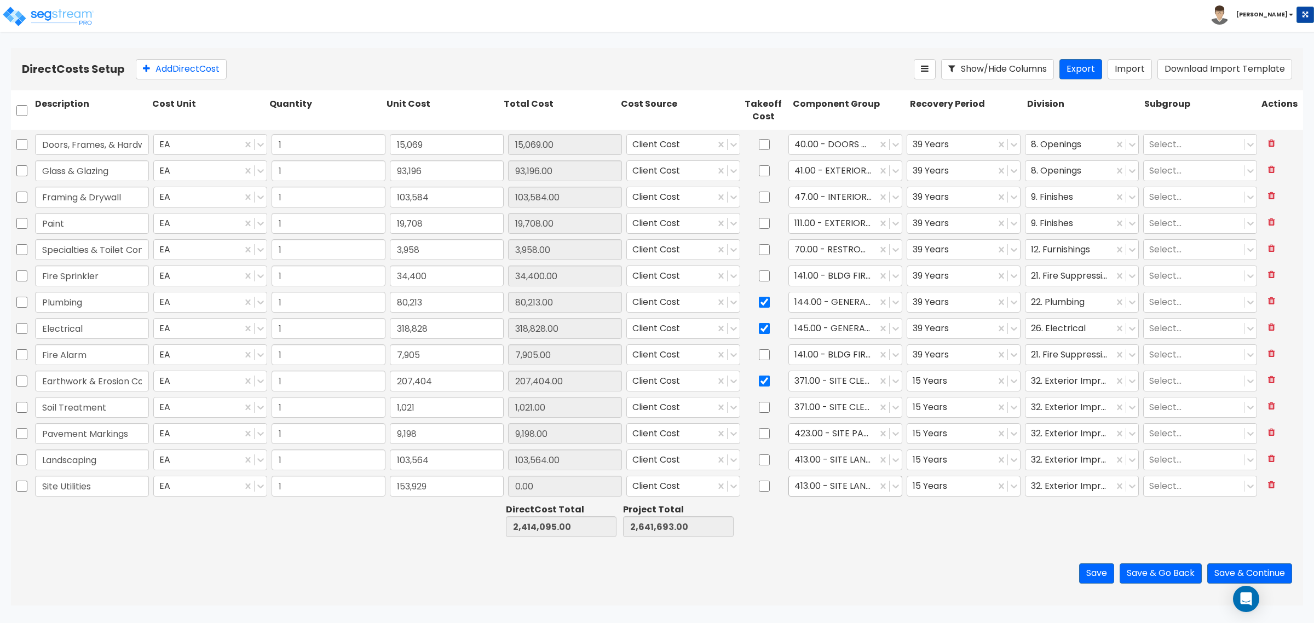
type input "153,929.00"
click at [844, 487] on div at bounding box center [832, 486] width 77 height 15
type input "incomin"
click at [821, 500] on div "Direct Cost Total 2,568,024.00 Project Total 2,795,622.00" at bounding box center [657, 520] width 1292 height 42
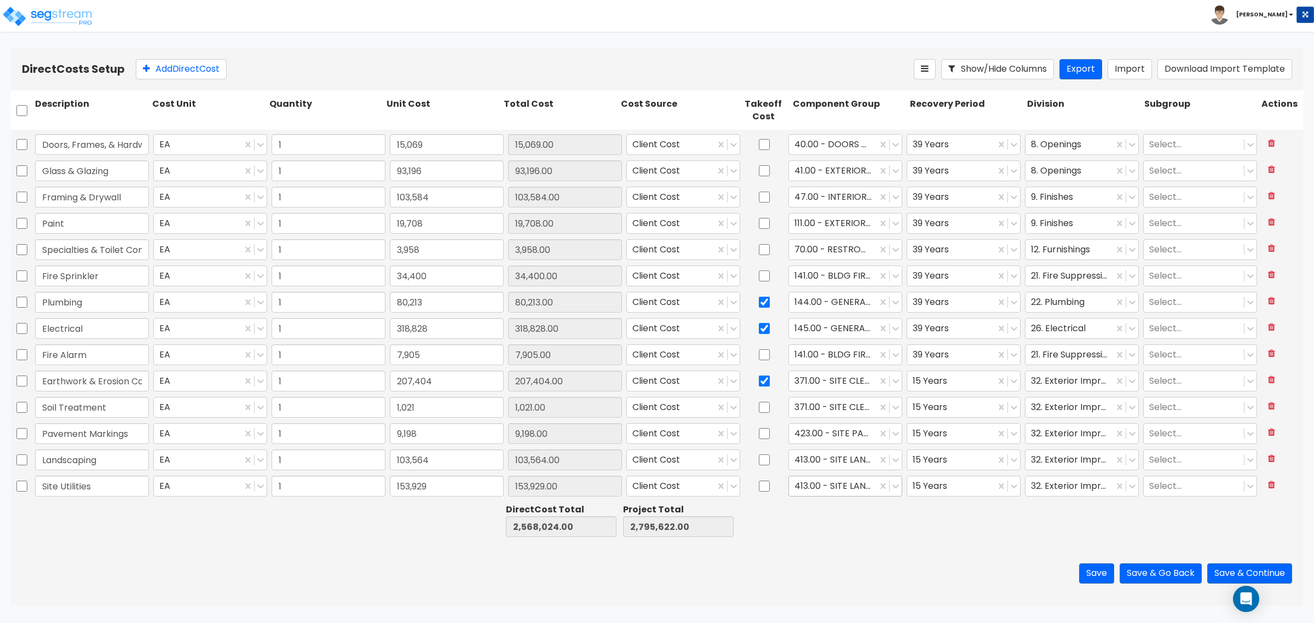
click at [797, 486] on div at bounding box center [832, 486] width 77 height 15
type input "incom"
drag, startPoint x: 847, startPoint y: 521, endPoint x: 830, endPoint y: 508, distance: 21.8
click at [846, 519] on div "351.00 - SITE INCOMING PLUMBING" at bounding box center [838, 518] width 113 height 31
click at [767, 483] on div at bounding box center [764, 486] width 44 height 25
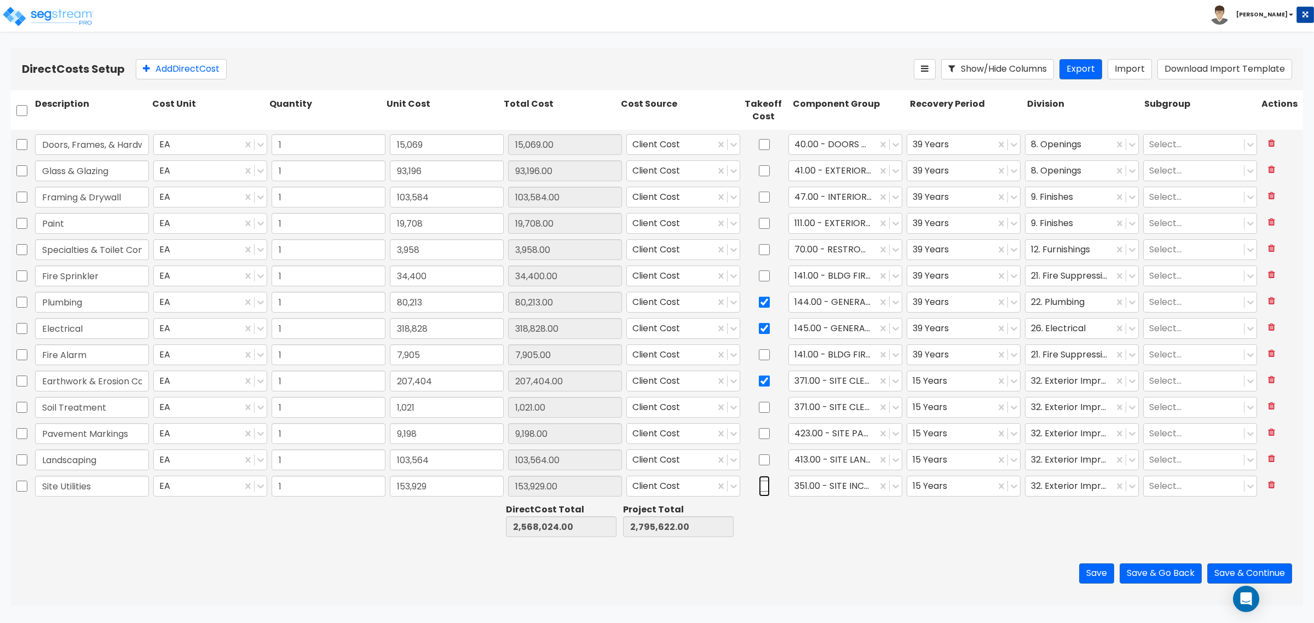
click at [759, 493] on input "checkbox" at bounding box center [764, 486] width 11 height 21
checkbox input "true"
click at [182, 72] on button "Add Direct Cost" at bounding box center [181, 69] width 91 height 20
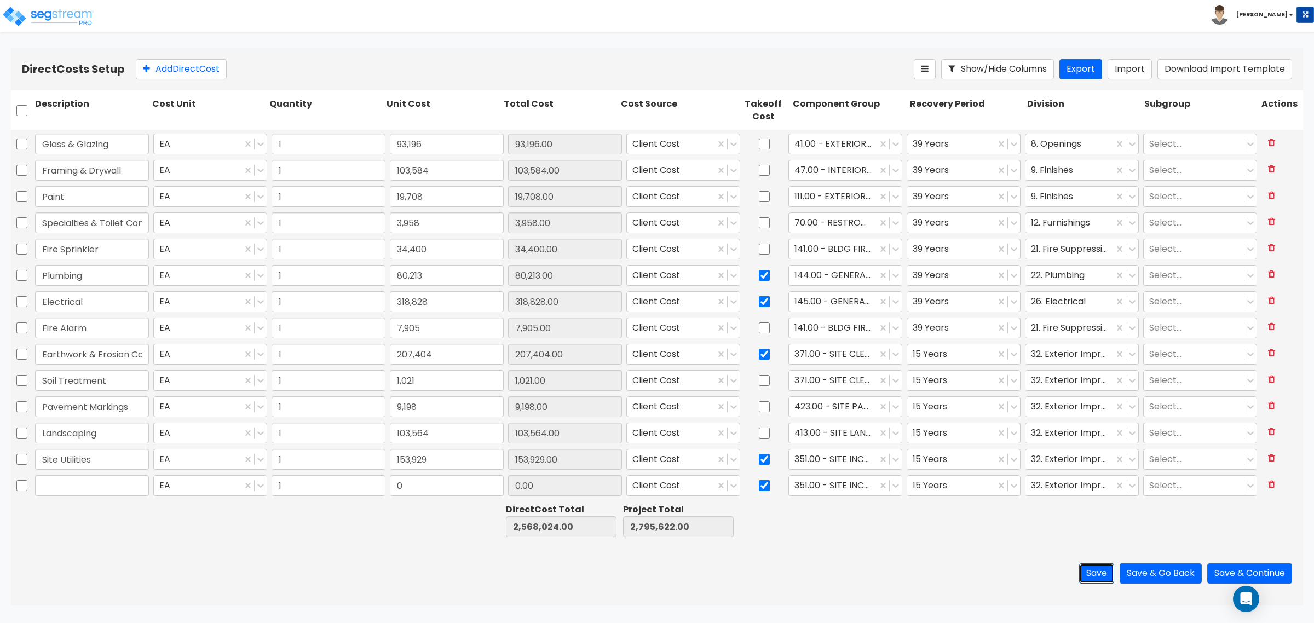
click at [1100, 574] on button "Save" at bounding box center [1096, 573] width 35 height 20
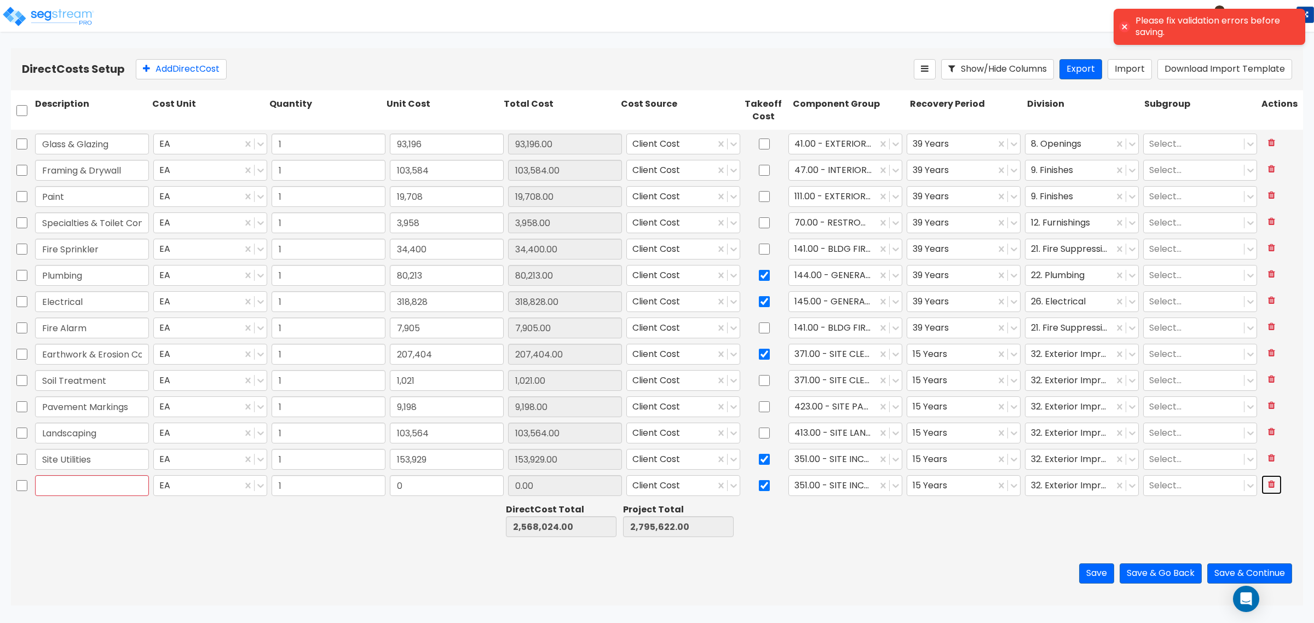
click at [1266, 487] on button at bounding box center [1271, 484] width 20 height 19
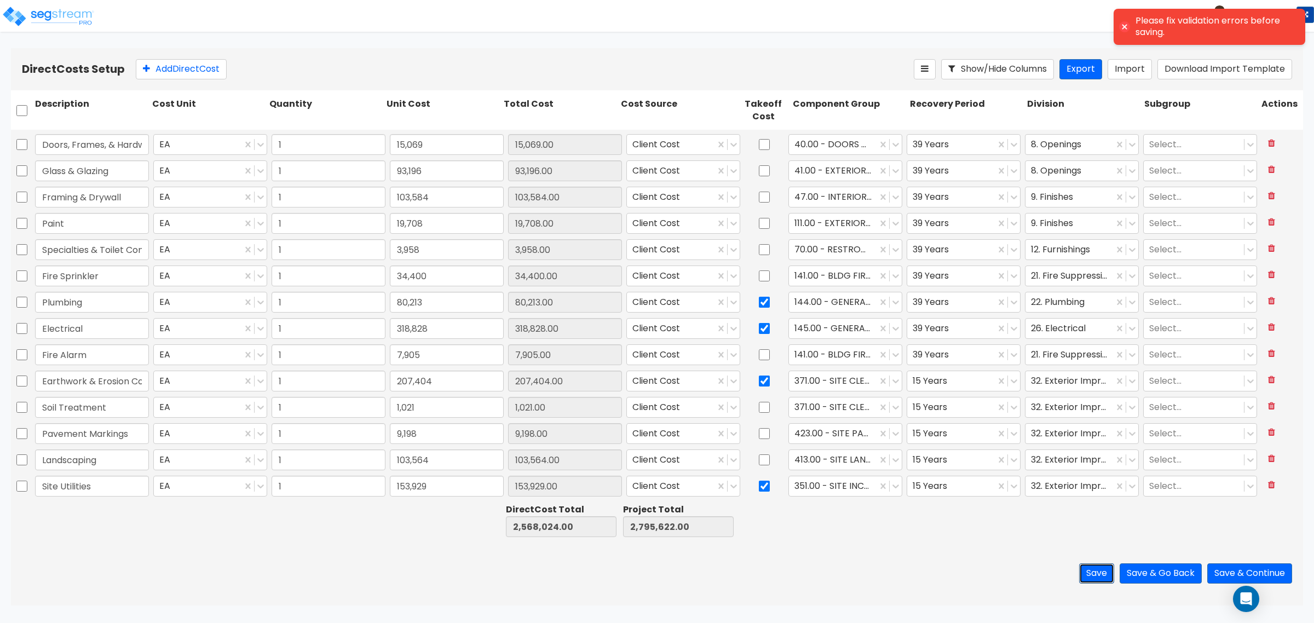
click at [1088, 571] on button "Save" at bounding box center [1096, 573] width 35 height 20
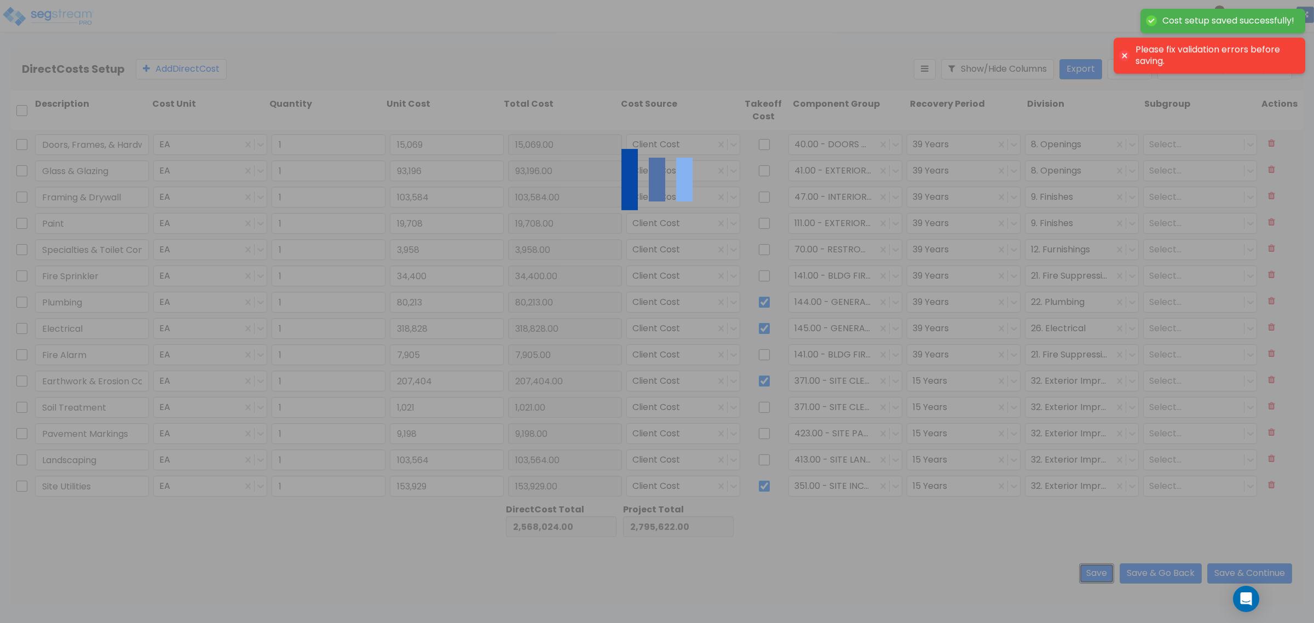
type input "1.00"
type input "116,120.00"
type input "1.00"
type input "15,069.00"
type input "1.00"
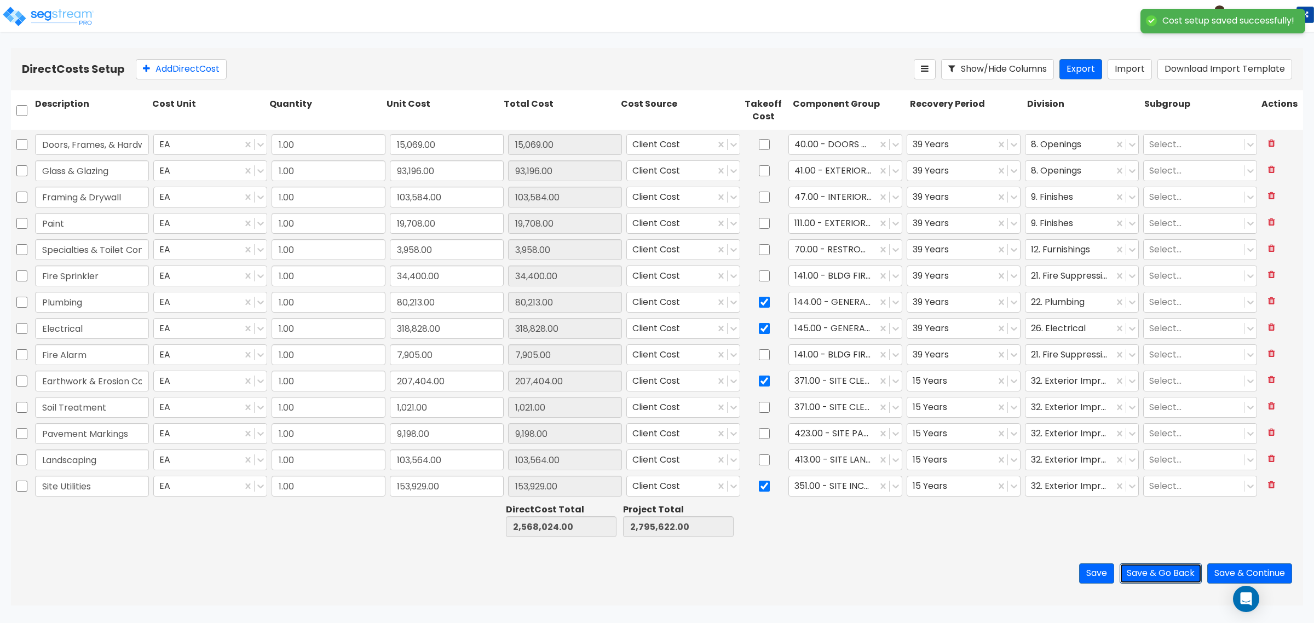
click at [1173, 576] on button "Save & Go Back" at bounding box center [1161, 573] width 82 height 20
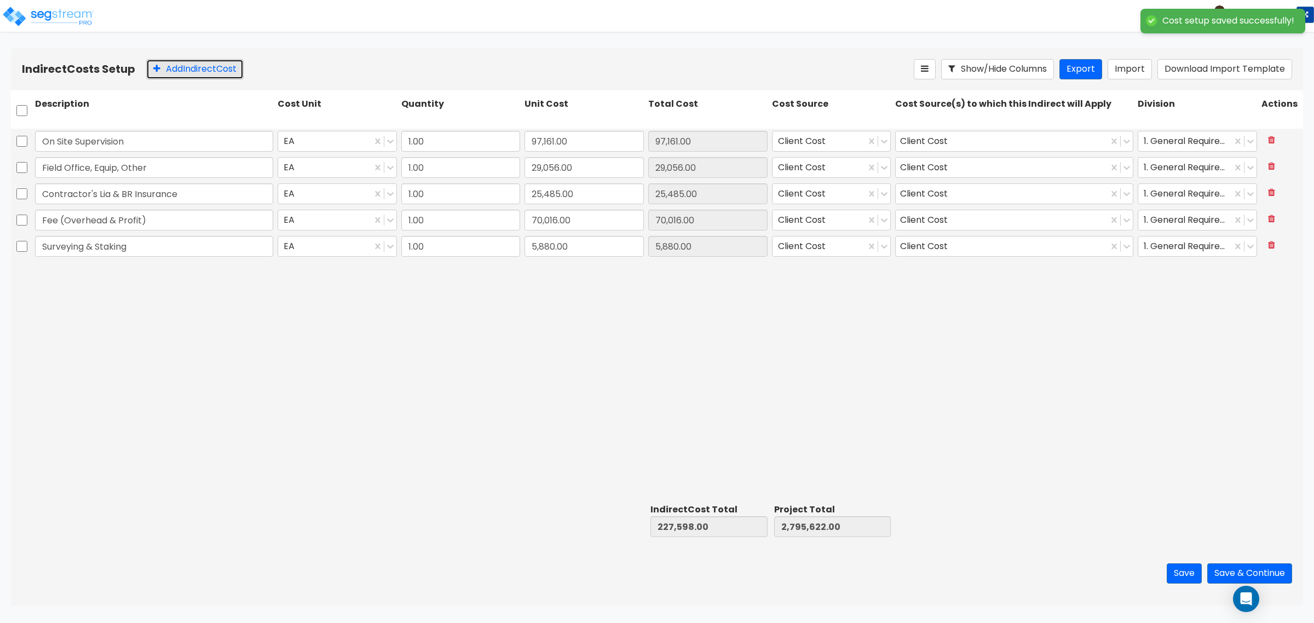
click at [219, 62] on button "Add Indirect Cost" at bounding box center [194, 69] width 97 height 20
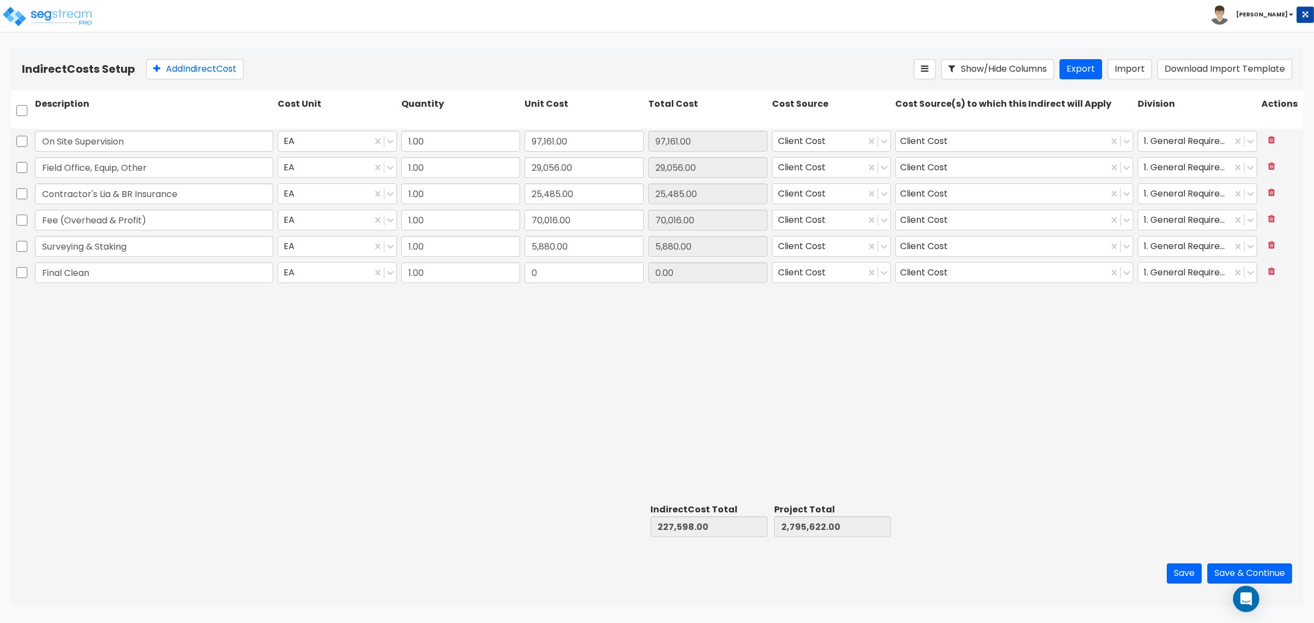
click at [560, 291] on div "On Site Supervision EA 1.00 97,161.00 97,161.00 Client Cost Client Cost 1. Gene…" at bounding box center [657, 314] width 1292 height 371
click at [564, 280] on input "0" at bounding box center [584, 272] width 119 height 21
click at [1232, 570] on button "Save & Continue" at bounding box center [1249, 573] width 85 height 20
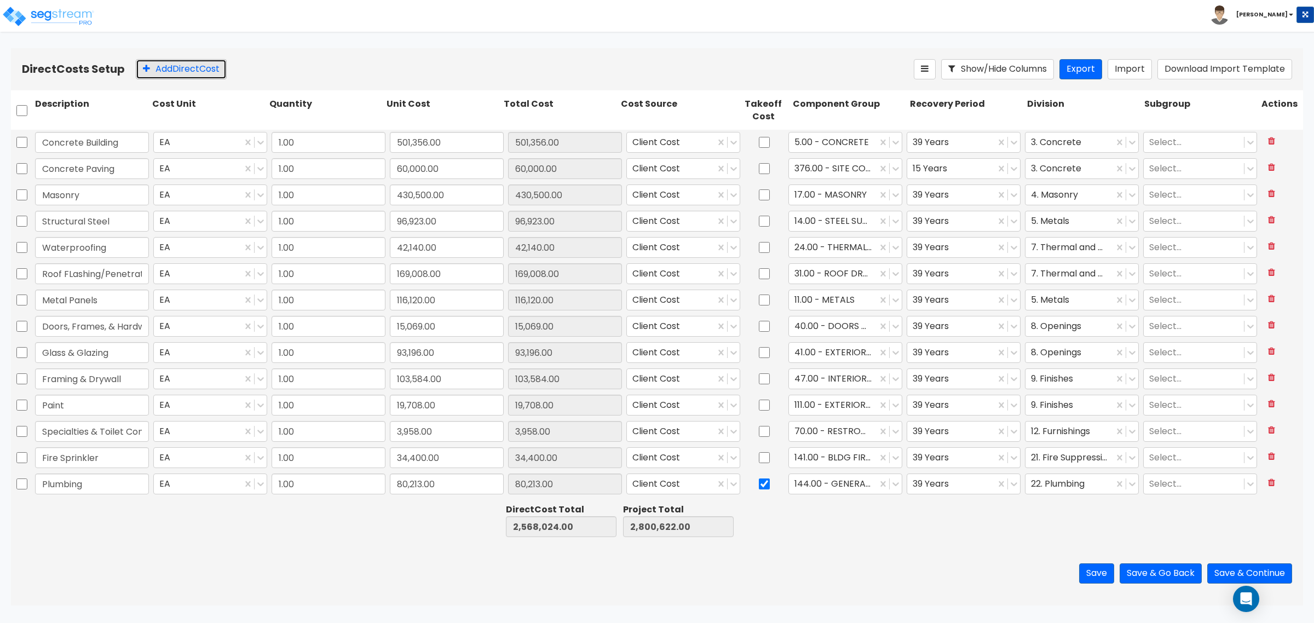
click at [170, 61] on button "Add Direct Cost" at bounding box center [181, 69] width 91 height 20
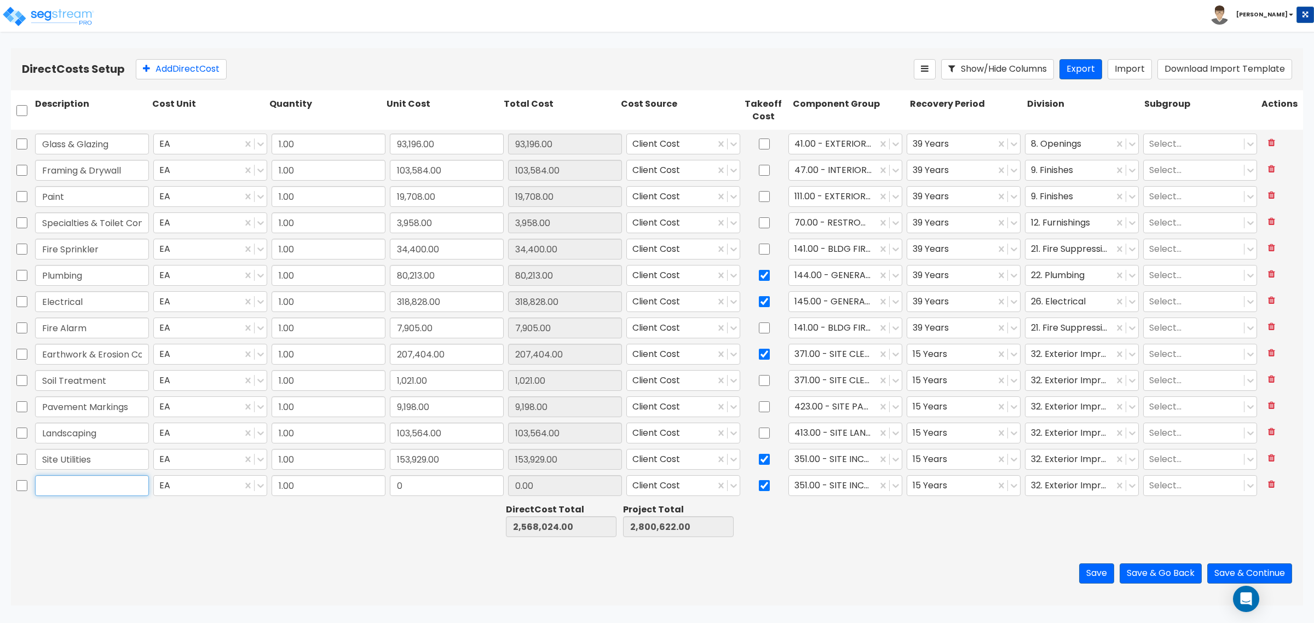
click at [59, 488] on input "text" at bounding box center [92, 485] width 114 height 21
click at [441, 488] on input "0" at bounding box center [447, 485] width 114 height 21
click at [800, 488] on div at bounding box center [832, 486] width 77 height 15
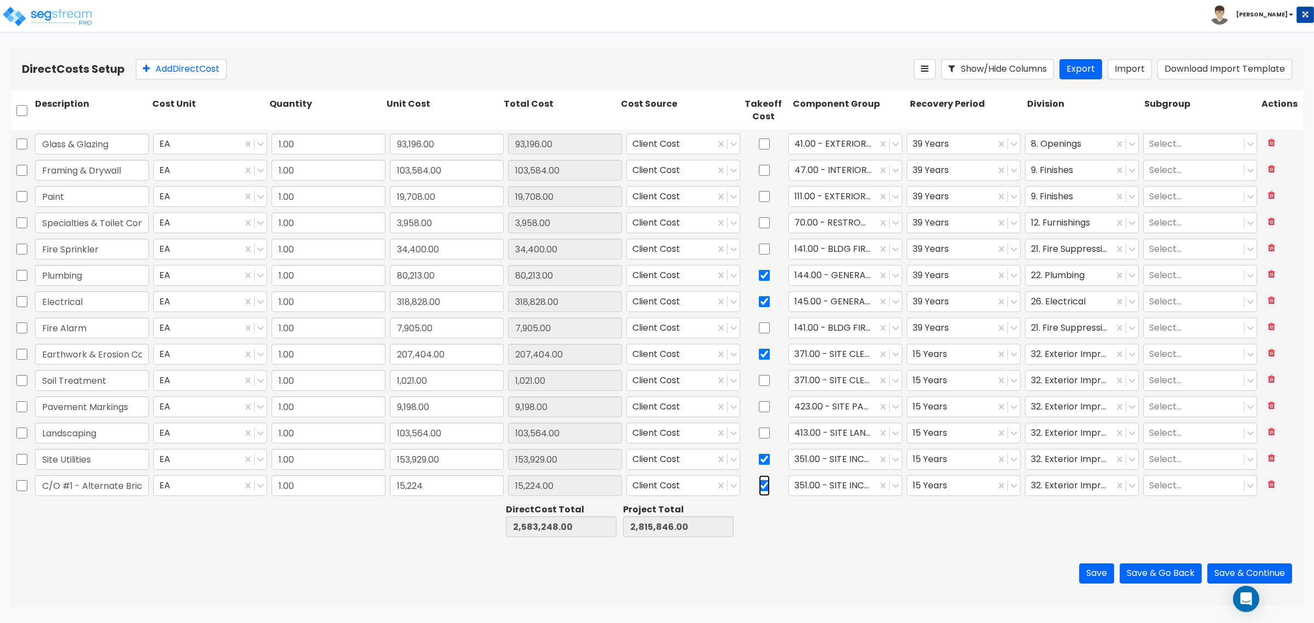
click at [761, 486] on input "checkbox" at bounding box center [764, 485] width 11 height 21
click at [831, 491] on div at bounding box center [832, 486] width 77 height 15
click at [844, 505] on div "456.21 - BARN/STABLE EXTERIOR PAINT" at bounding box center [838, 501] width 113 height 31
click at [956, 490] on div at bounding box center [951, 486] width 77 height 15
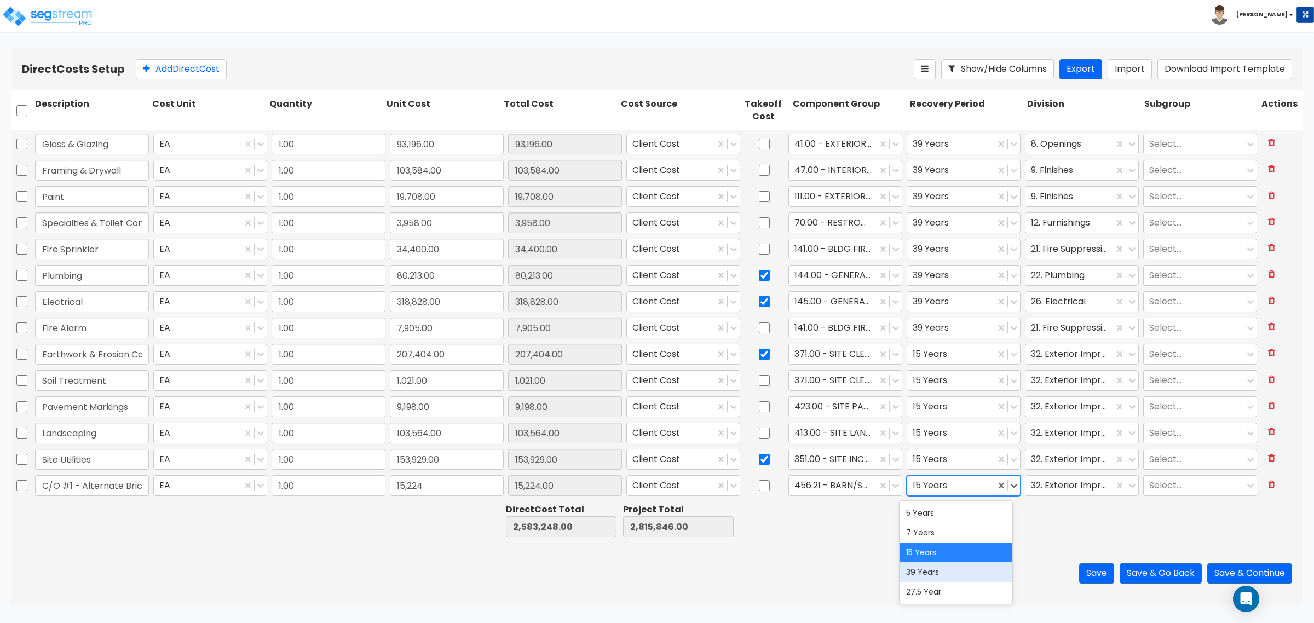
click at [955, 568] on div "39 Years" at bounding box center [956, 572] width 113 height 20
click at [1051, 492] on div at bounding box center [1069, 486] width 77 height 15
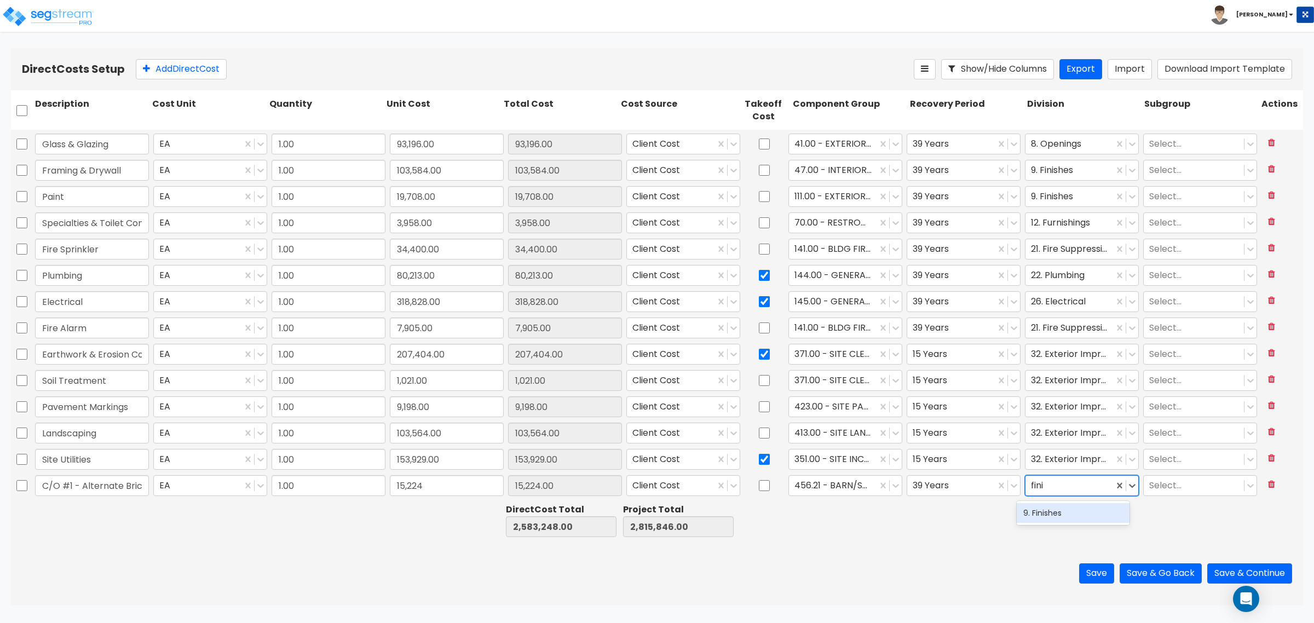
click at [1065, 504] on div "9. Finishes" at bounding box center [1073, 513] width 113 height 20
click at [183, 65] on button "Add Direct Cost" at bounding box center [181, 69] width 91 height 20
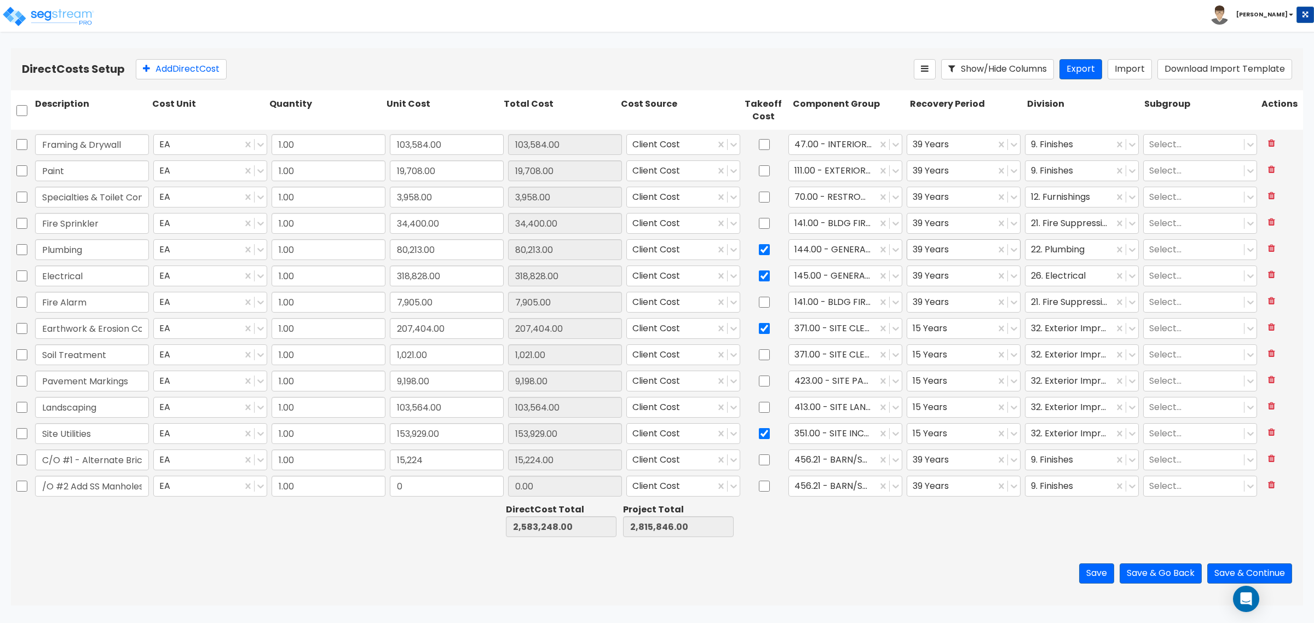
scroll to position [0, 11]
click at [398, 482] on input "0" at bounding box center [447, 486] width 114 height 21
click at [825, 483] on div at bounding box center [832, 486] width 77 height 15
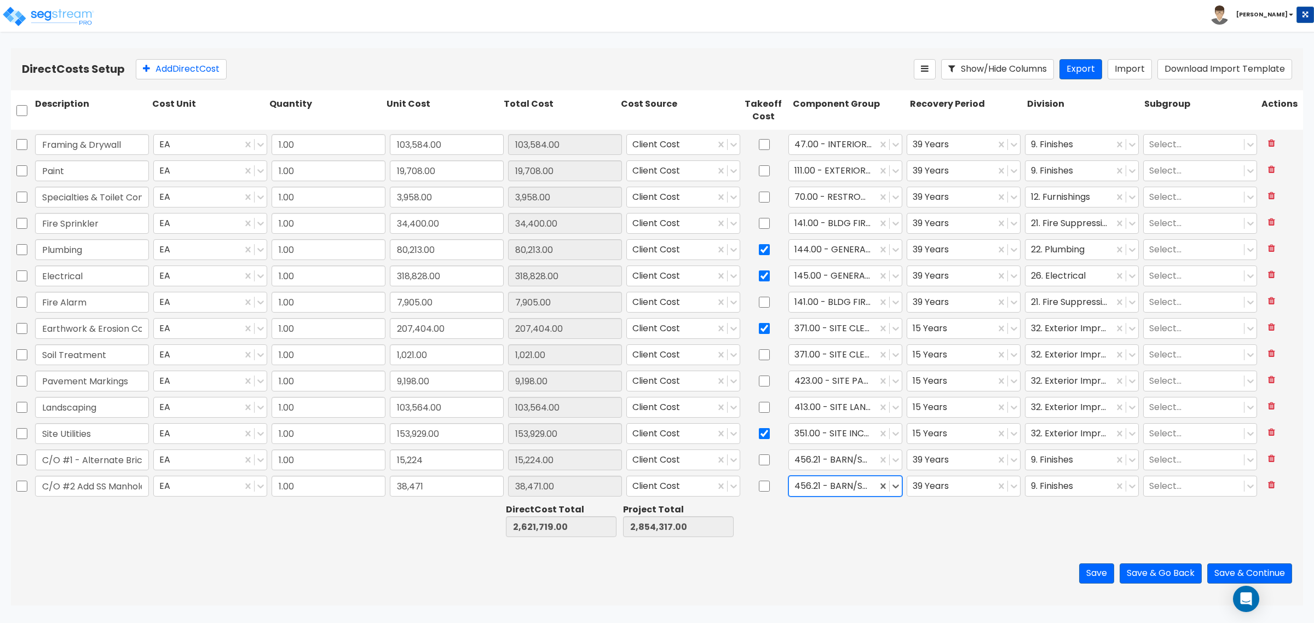
drag, startPoint x: 820, startPoint y: 483, endPoint x: 808, endPoint y: 483, distance: 11.5
click at [808, 483] on div at bounding box center [832, 486] width 77 height 15
click at [803, 523] on div "446.00 - SITE STORM DRAINAGE" at bounding box center [838, 518] width 113 height 31
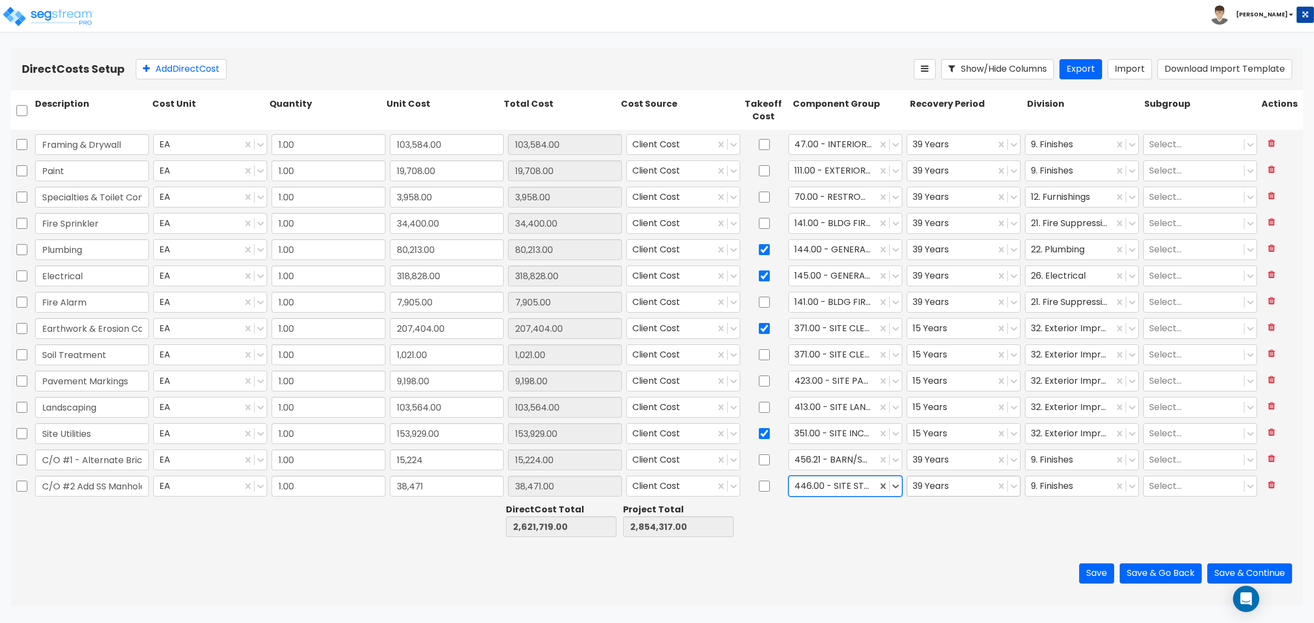
click at [929, 486] on div at bounding box center [951, 486] width 77 height 15
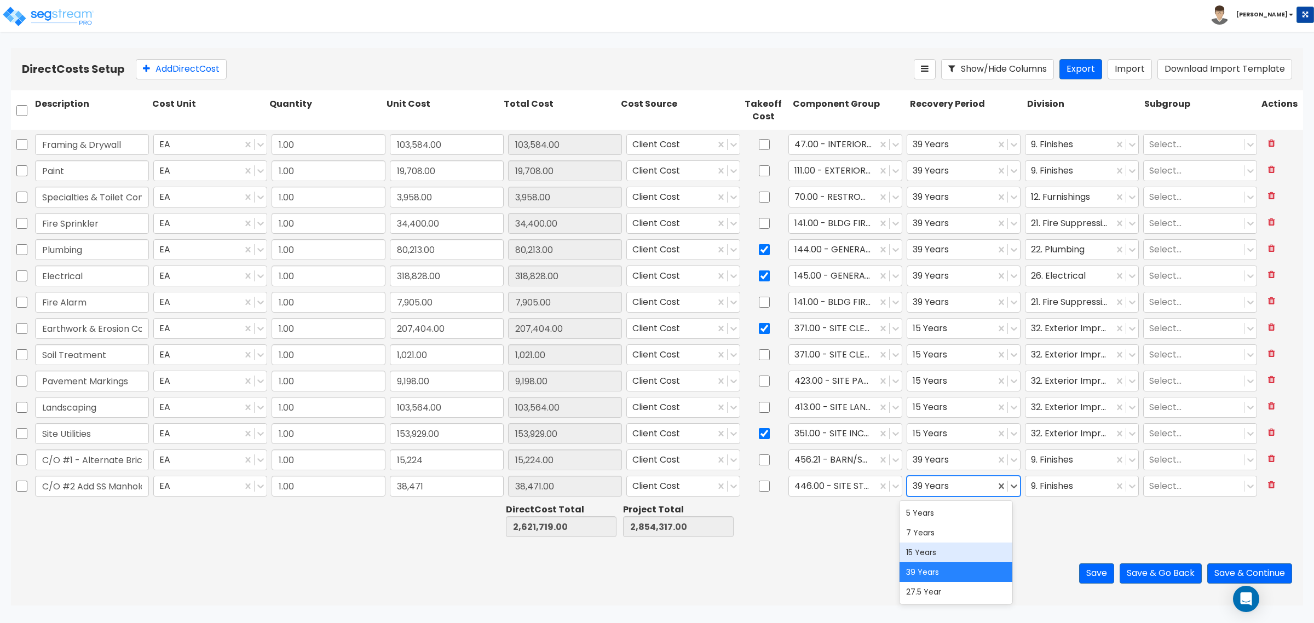
click at [932, 544] on div "15 Years" at bounding box center [956, 553] width 113 height 20
click at [1082, 483] on div at bounding box center [1069, 486] width 77 height 15
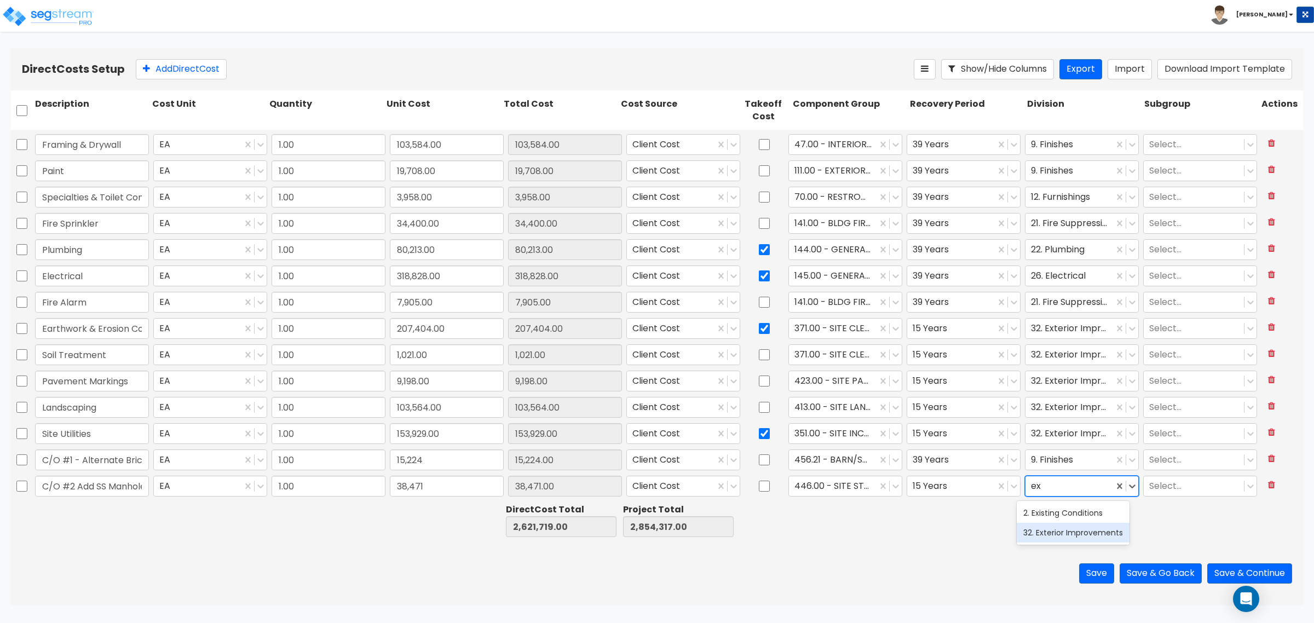
click at [1073, 535] on div "32. Exterior Improvements" at bounding box center [1073, 533] width 113 height 20
click at [146, 76] on button "Add Direct Cost" at bounding box center [181, 69] width 91 height 20
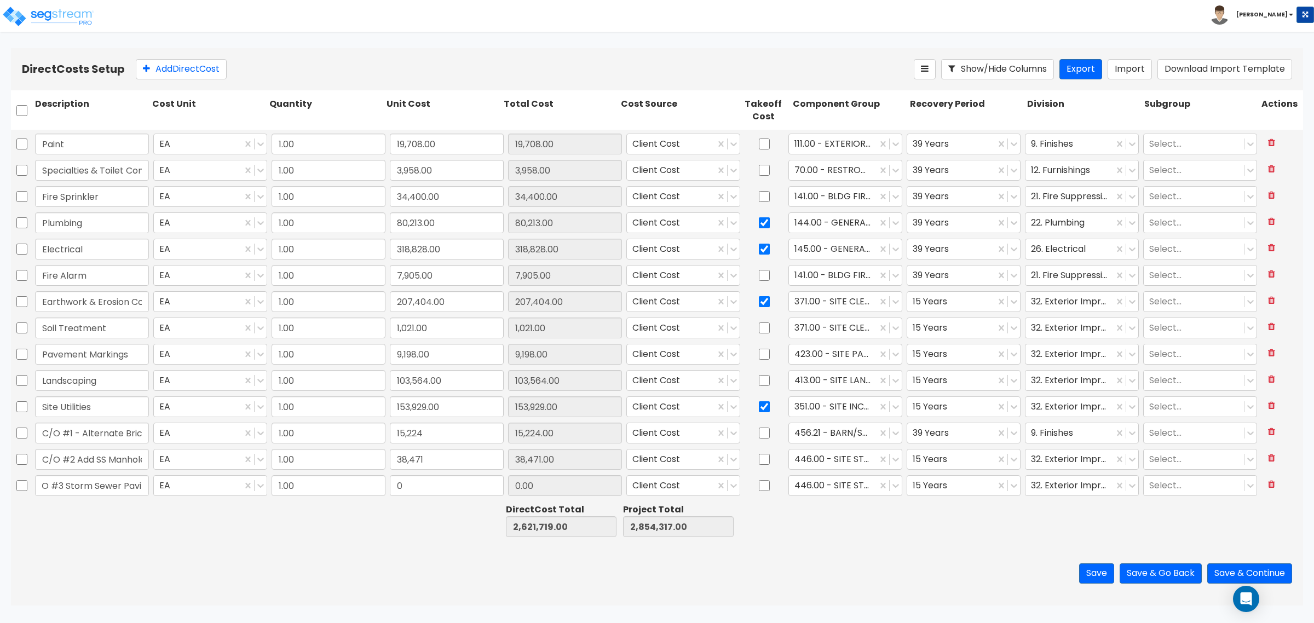
scroll to position [0, 23]
click at [434, 479] on input "0" at bounding box center [447, 485] width 114 height 21
click at [819, 488] on div at bounding box center [832, 486] width 77 height 15
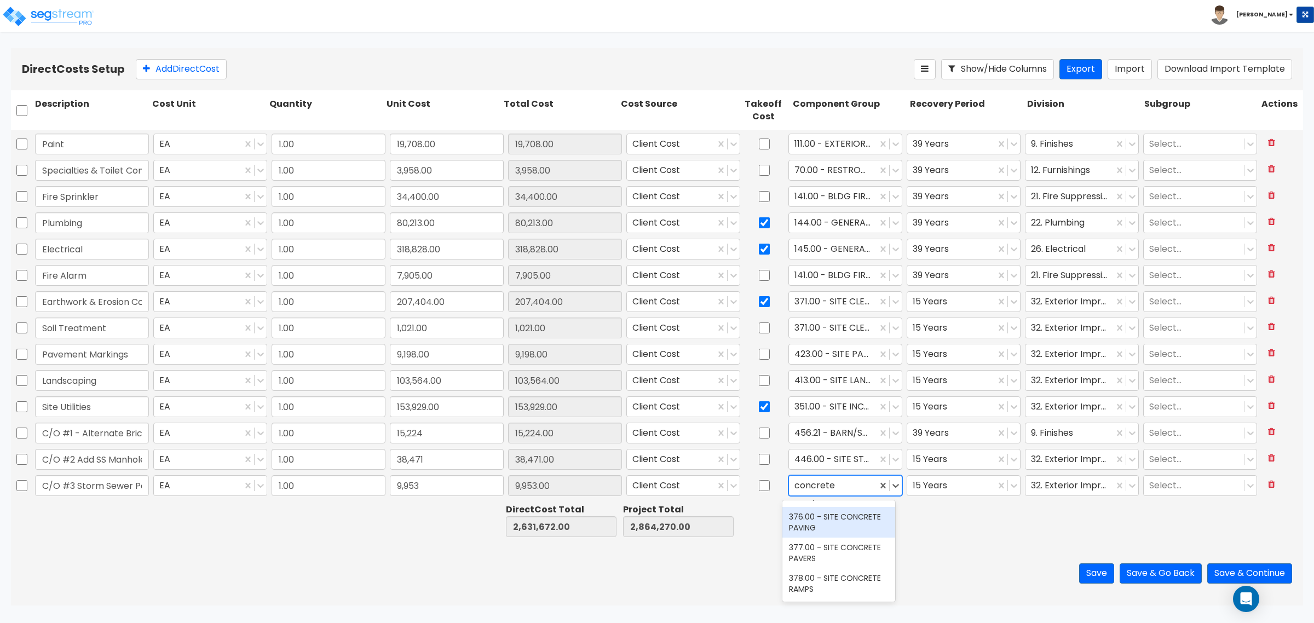
click at [838, 519] on div "376.00 - SITE CONCRETE PAVING" at bounding box center [838, 522] width 113 height 31
click at [1055, 483] on div at bounding box center [1069, 486] width 77 height 15
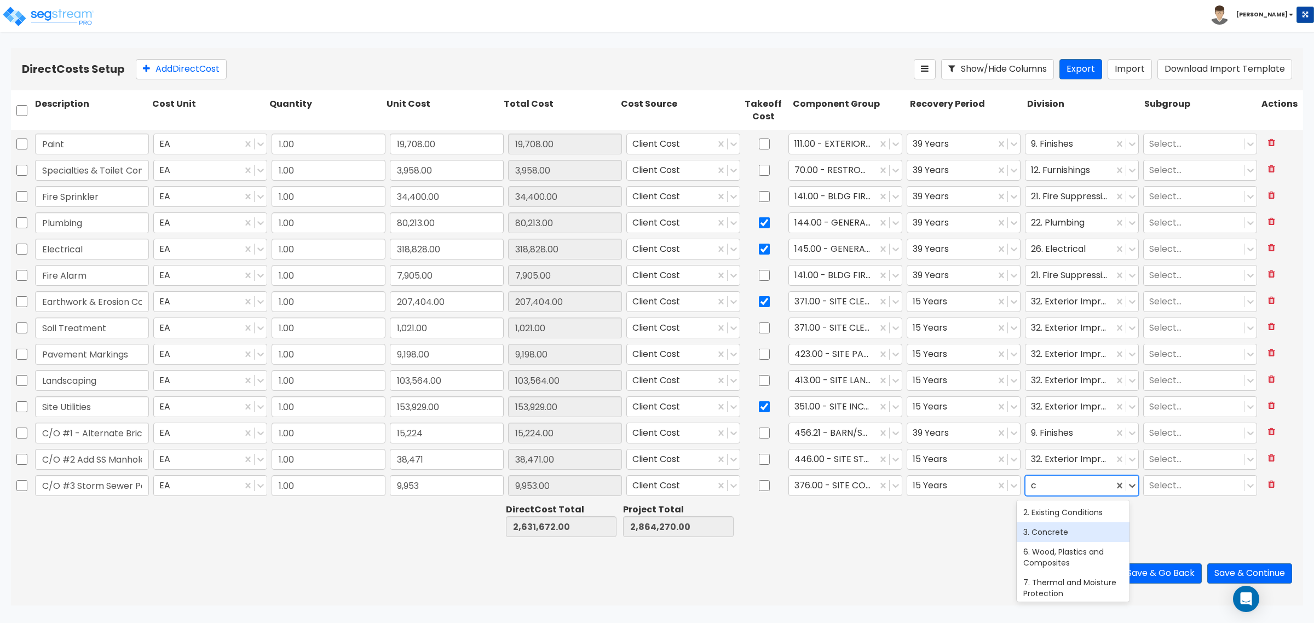
click at [1053, 540] on div "3. Concrete" at bounding box center [1073, 532] width 113 height 20
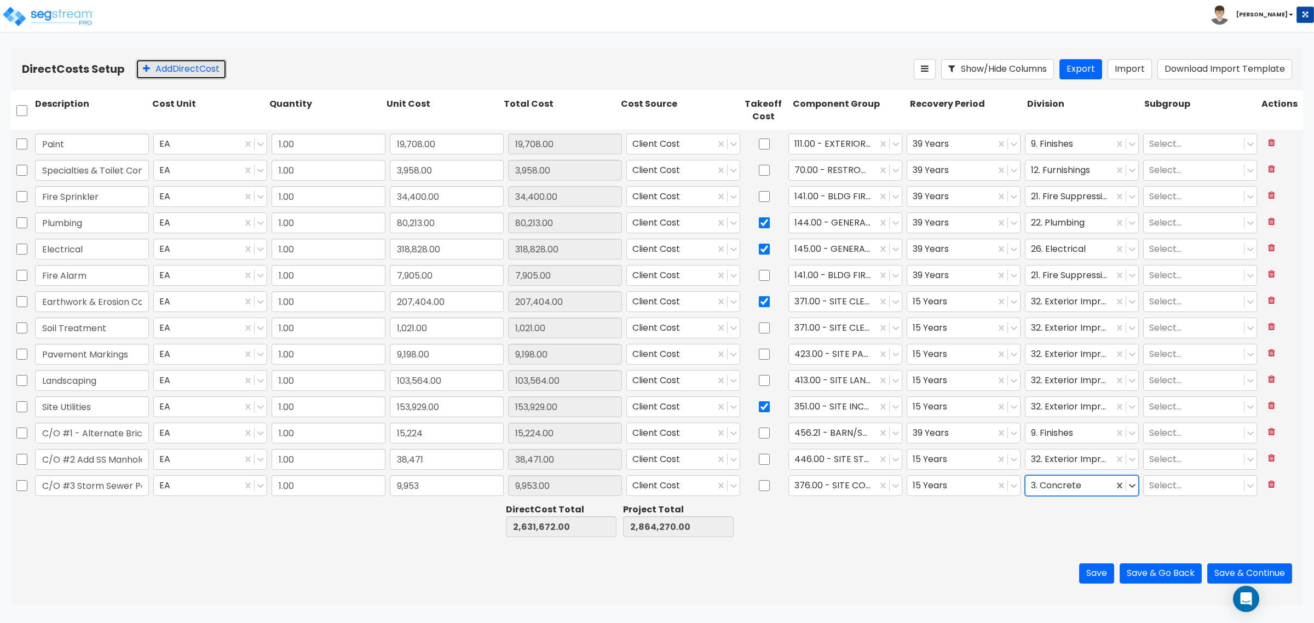
click at [181, 70] on button "Add Direct Cost" at bounding box center [181, 69] width 91 height 20
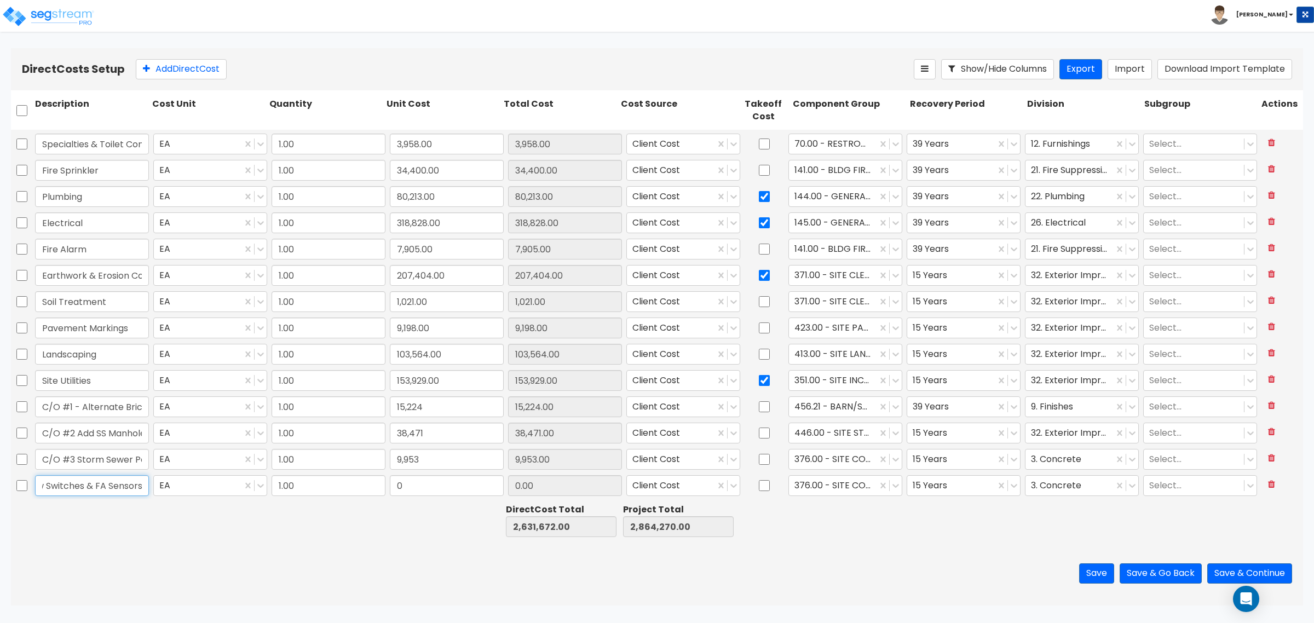
scroll to position [0, 0]
click at [439, 487] on input "0" at bounding box center [447, 485] width 114 height 21
click at [844, 489] on div at bounding box center [832, 486] width 77 height 15
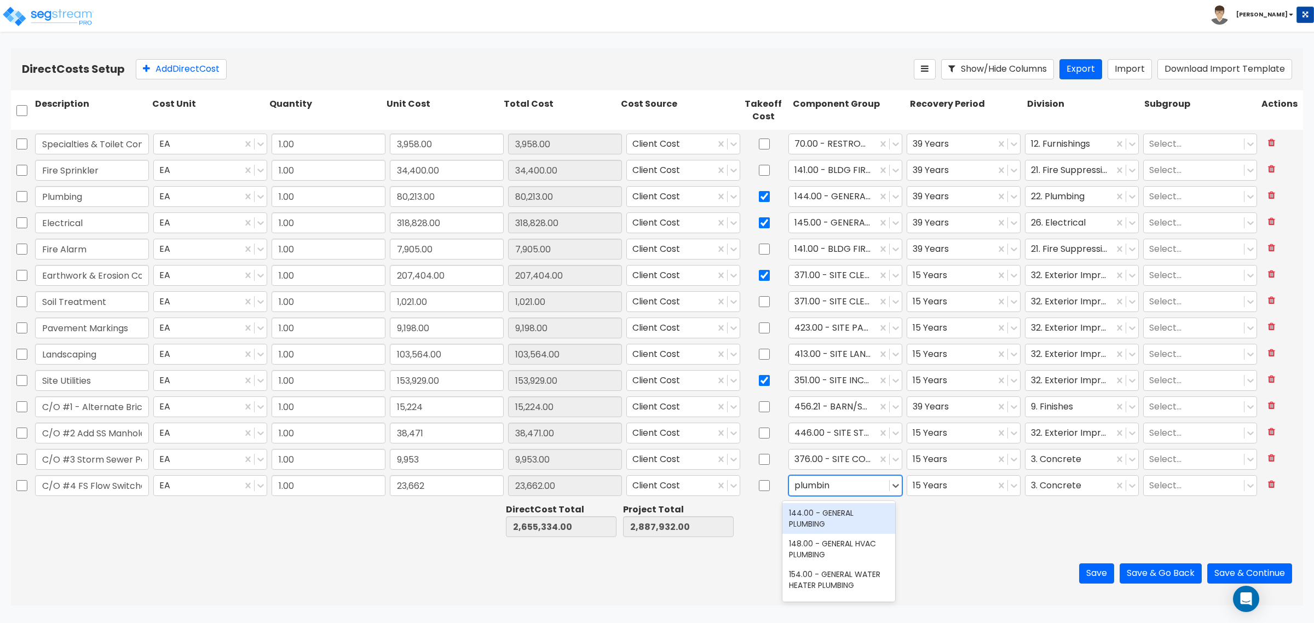
click at [826, 521] on div "144.00 - GENERAL PLUMBING" at bounding box center [838, 518] width 113 height 31
click at [981, 486] on div at bounding box center [951, 486] width 77 height 15
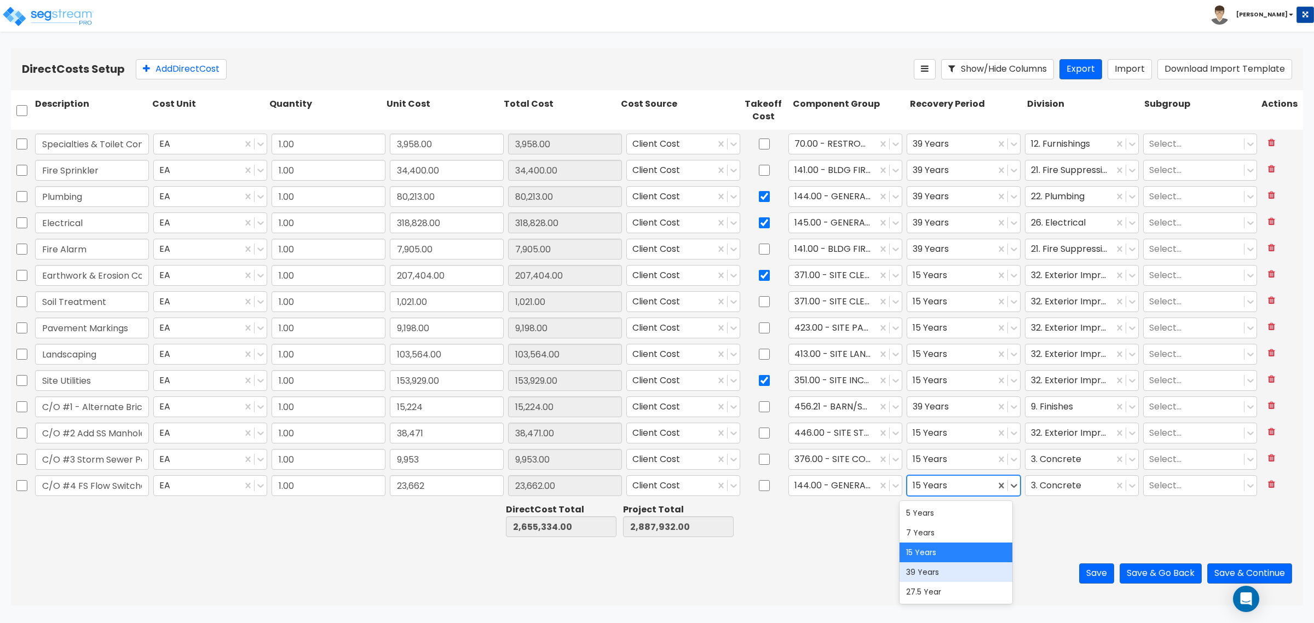
click at [925, 574] on div "39 Years" at bounding box center [956, 572] width 113 height 20
click at [1090, 482] on div at bounding box center [1069, 486] width 77 height 15
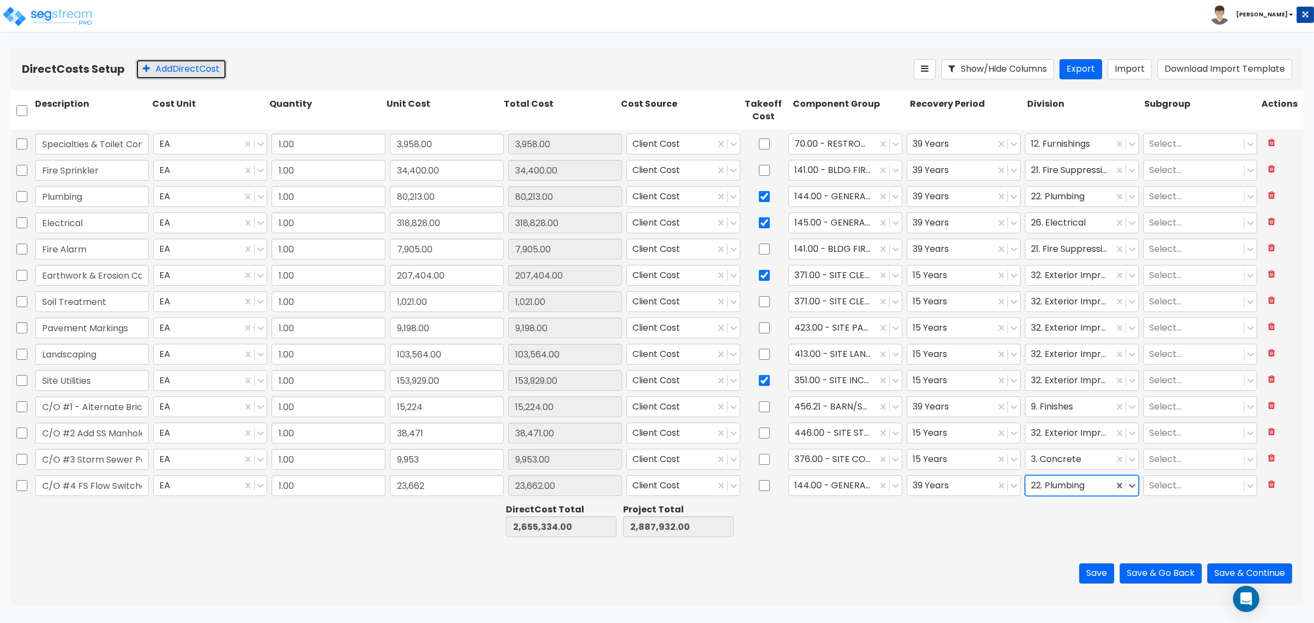
click at [171, 68] on button "Add Direct Cost" at bounding box center [181, 69] width 91 height 20
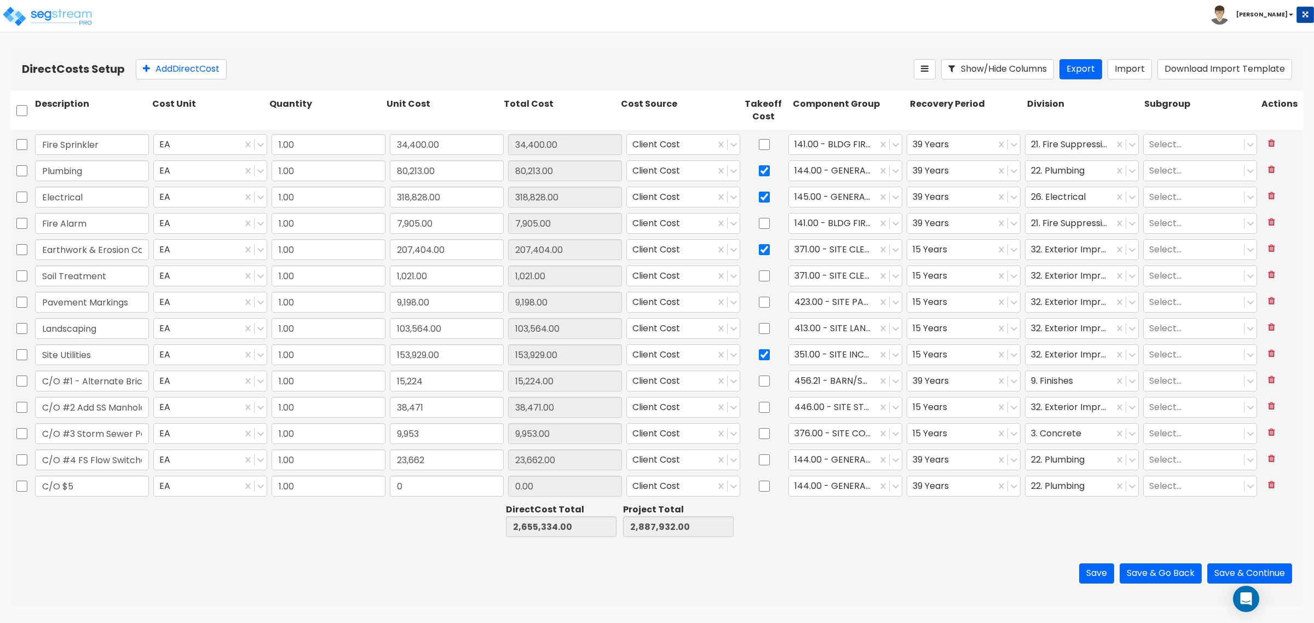
click at [75, 480] on input "C/O $5" at bounding box center [92, 486] width 114 height 21
click at [126, 474] on div "C/O #5" at bounding box center [92, 486] width 118 height 25
click at [118, 491] on input "C/O #5" at bounding box center [92, 486] width 114 height 21
click at [74, 408] on input "C/O #2 Add SS Manholes" at bounding box center [92, 407] width 114 height 21
click at [72, 433] on input "C/O #3 Storm Sewer Paving" at bounding box center [92, 433] width 114 height 21
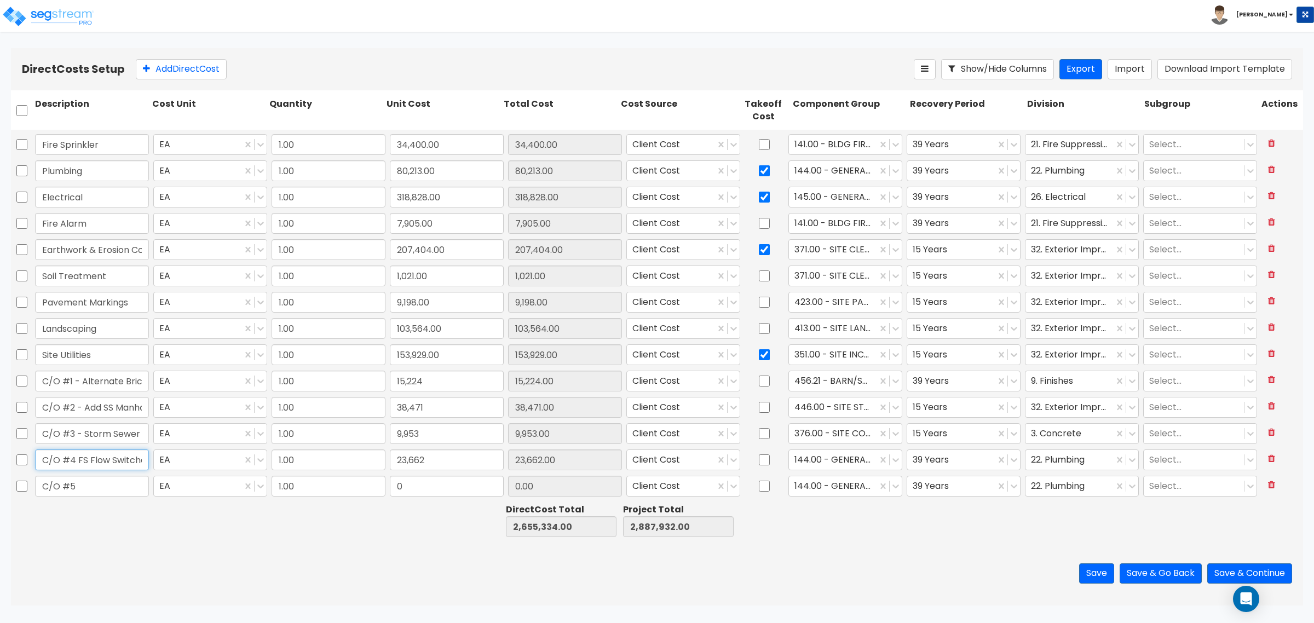
click at [74, 459] on input "C/O #4 FS Flow Switches & FA Sensors" at bounding box center [92, 460] width 114 height 21
click at [79, 487] on input "C/O #5" at bounding box center [92, 486] width 114 height 21
click at [428, 486] on input "0" at bounding box center [447, 486] width 114 height 21
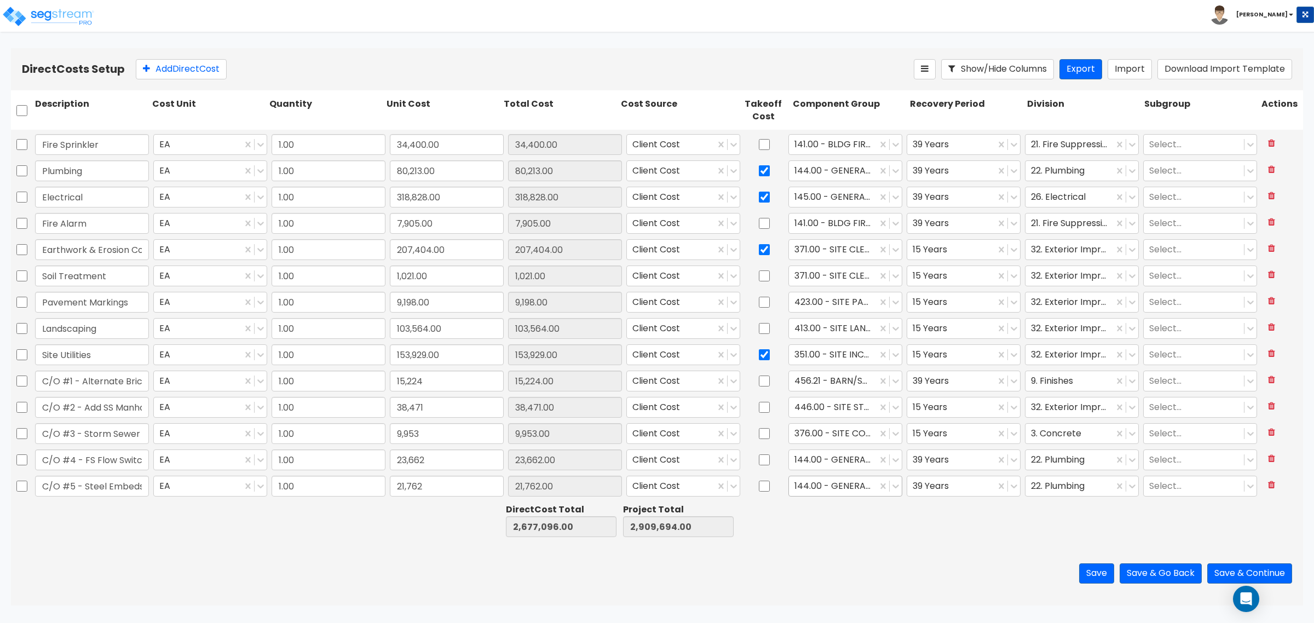
click at [841, 482] on div at bounding box center [832, 486] width 77 height 15
drag, startPoint x: 829, startPoint y: 510, endPoint x: 846, endPoint y: 513, distance: 16.8
click at [829, 511] on div "11.00 - METALS" at bounding box center [838, 513] width 113 height 20
click at [1088, 483] on div at bounding box center [1069, 486] width 77 height 15
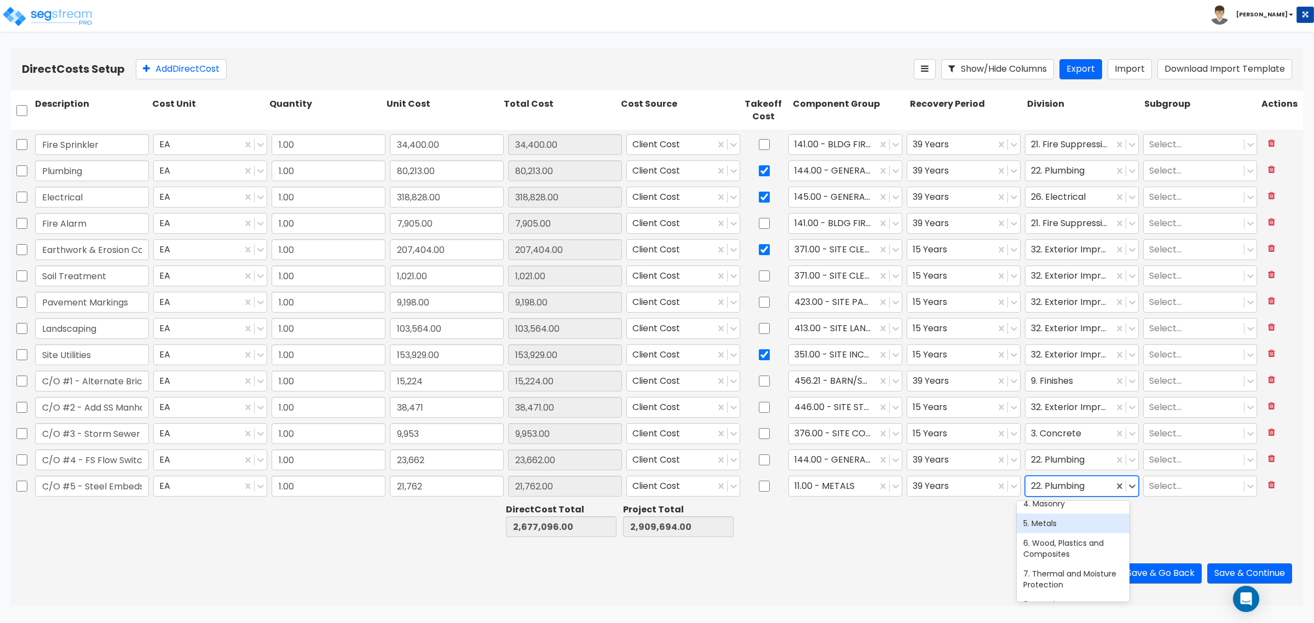
click at [1071, 533] on div "5. Metals" at bounding box center [1073, 524] width 113 height 20
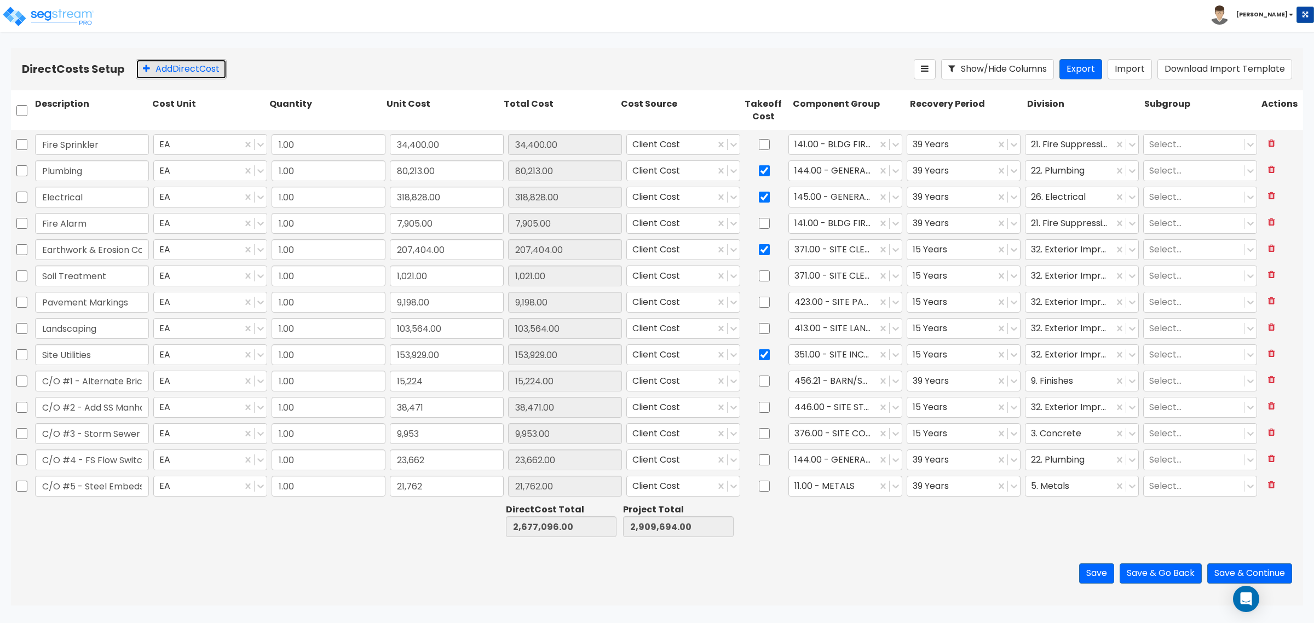
click at [199, 66] on button "Add Direct Cost" at bounding box center [181, 69] width 91 height 20
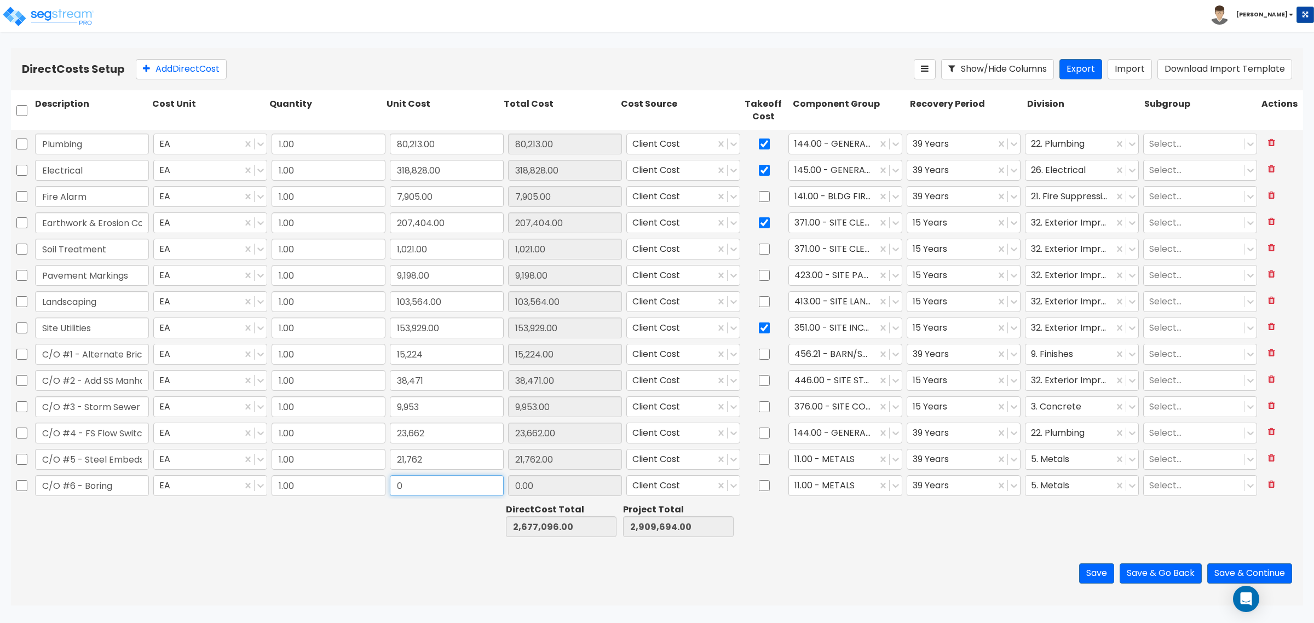
click at [444, 477] on input "0" at bounding box center [447, 485] width 114 height 21
click at [806, 483] on div at bounding box center [832, 486] width 77 height 15
click at [838, 523] on div "3.00 - BUILDING-RELATED SITEWORK" at bounding box center [838, 518] width 113 height 31
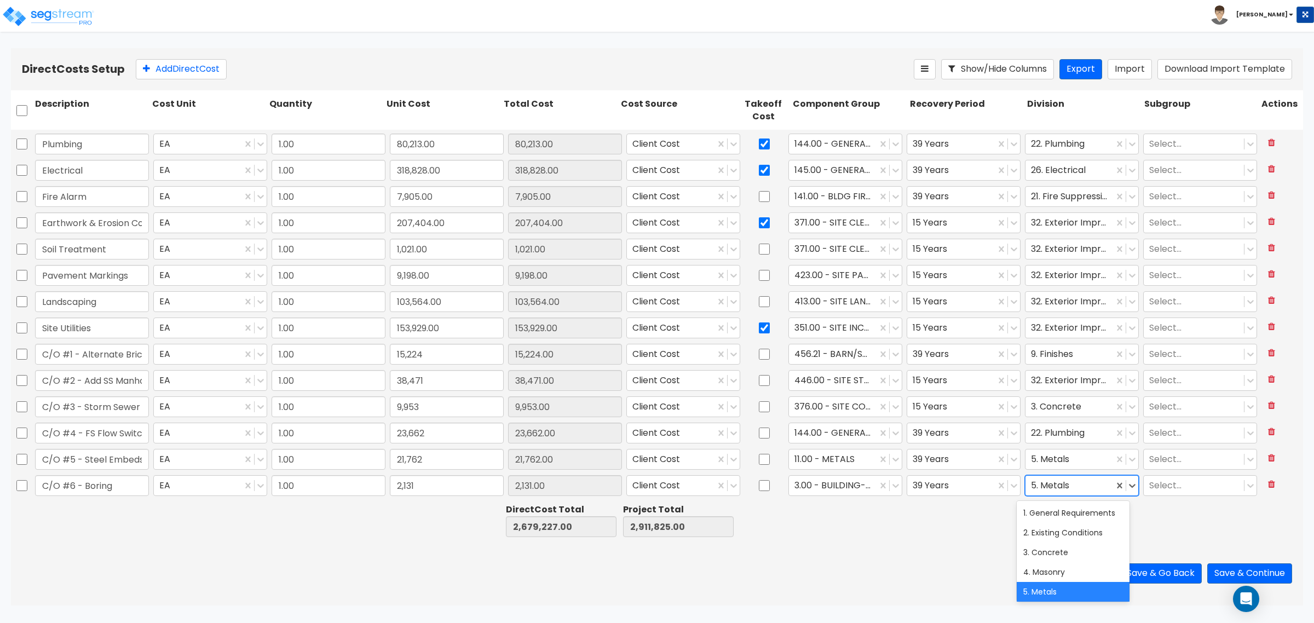
click at [1046, 483] on div at bounding box center [1069, 486] width 77 height 15
click at [1058, 523] on div "31. Earthwork" at bounding box center [1073, 514] width 113 height 20
click at [1061, 227] on div at bounding box center [1069, 223] width 77 height 15
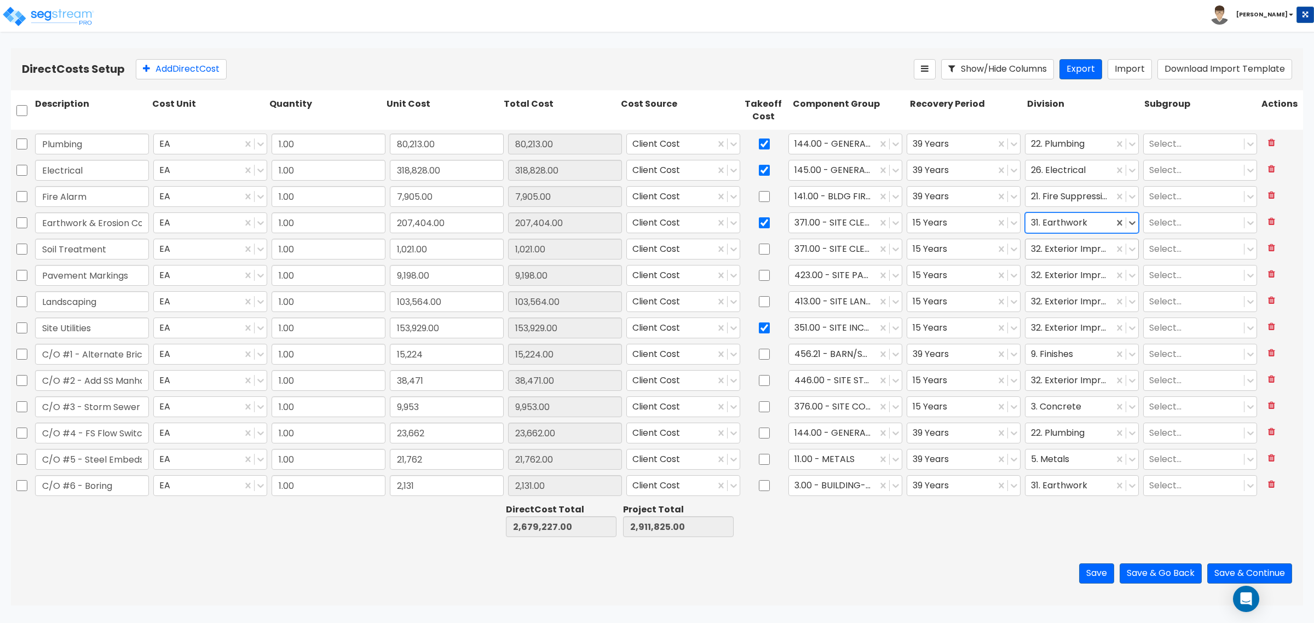
click at [1049, 247] on div at bounding box center [1069, 249] width 77 height 15
click at [217, 62] on button "Add Direct Cost" at bounding box center [181, 69] width 91 height 20
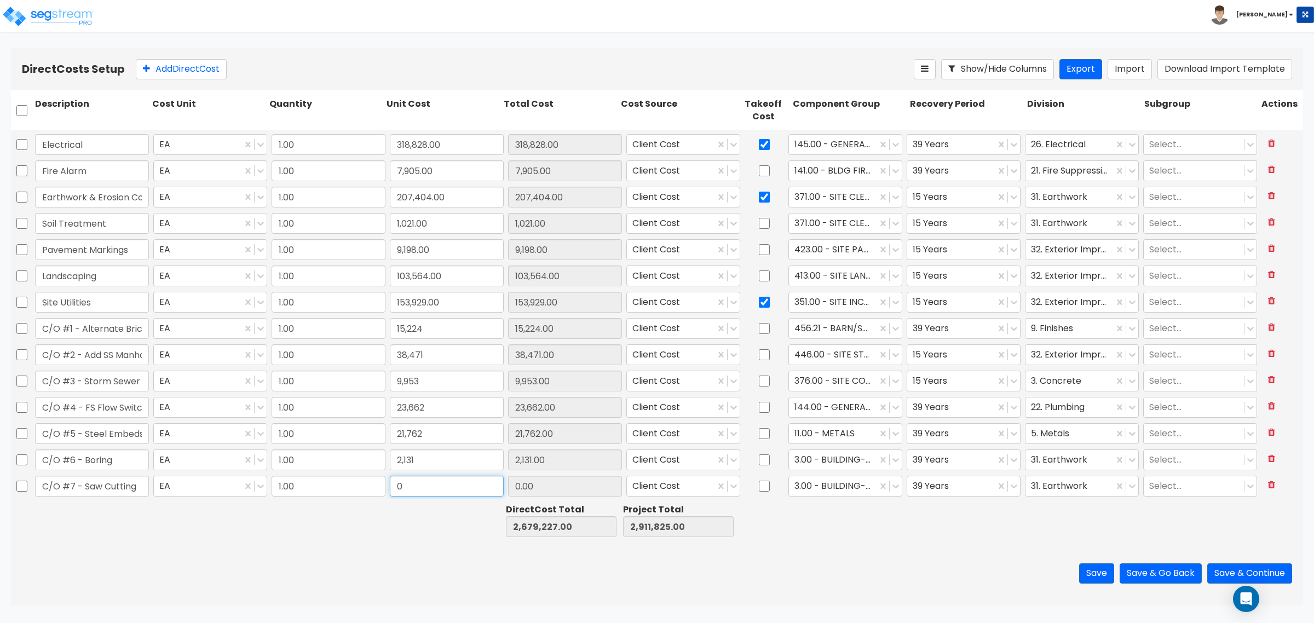
click at [414, 488] on input "0" at bounding box center [447, 486] width 114 height 21
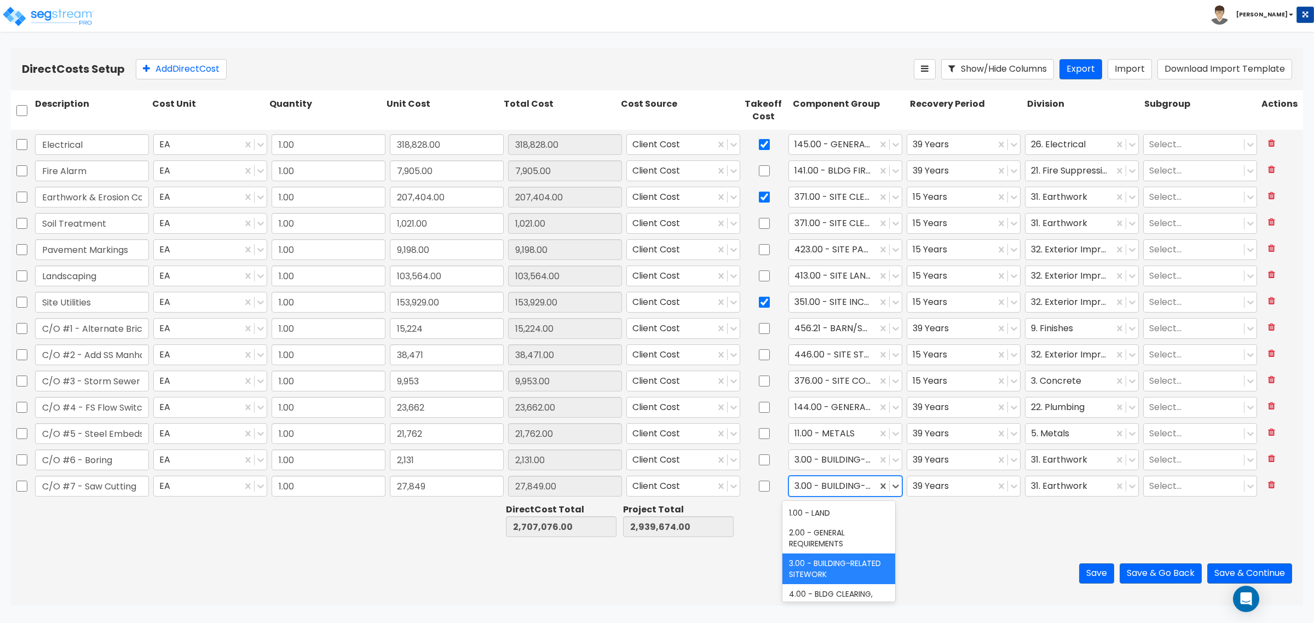
click at [832, 492] on div at bounding box center [832, 486] width 77 height 15
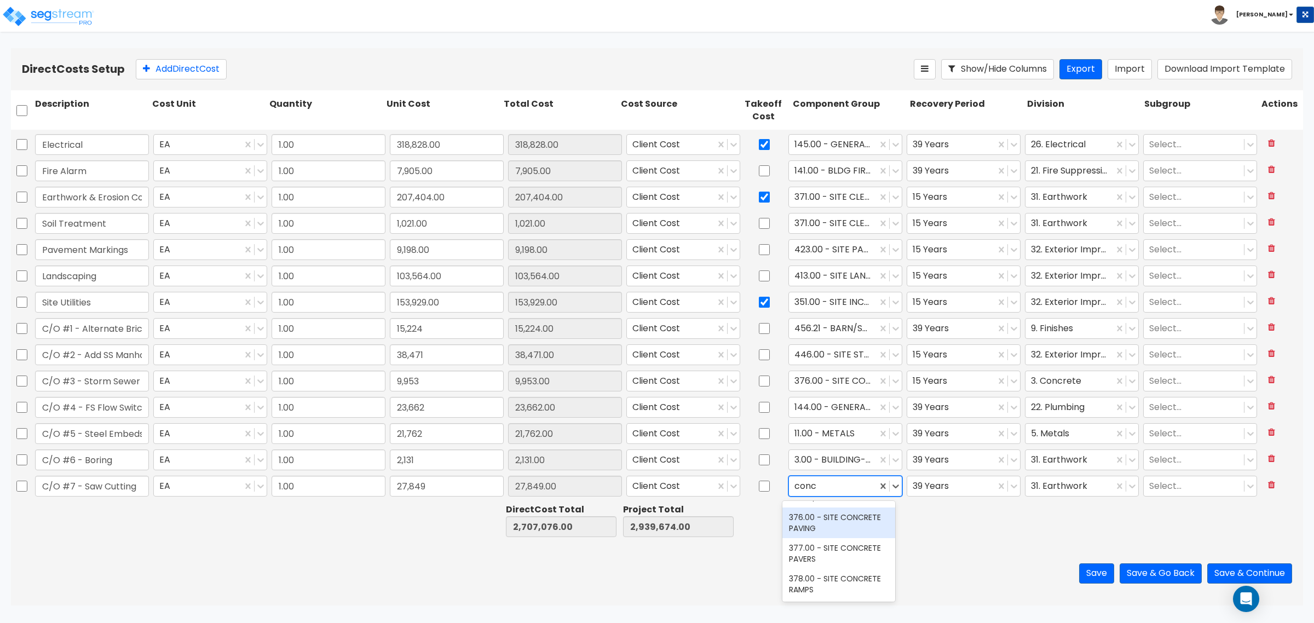
scroll to position [234, 0]
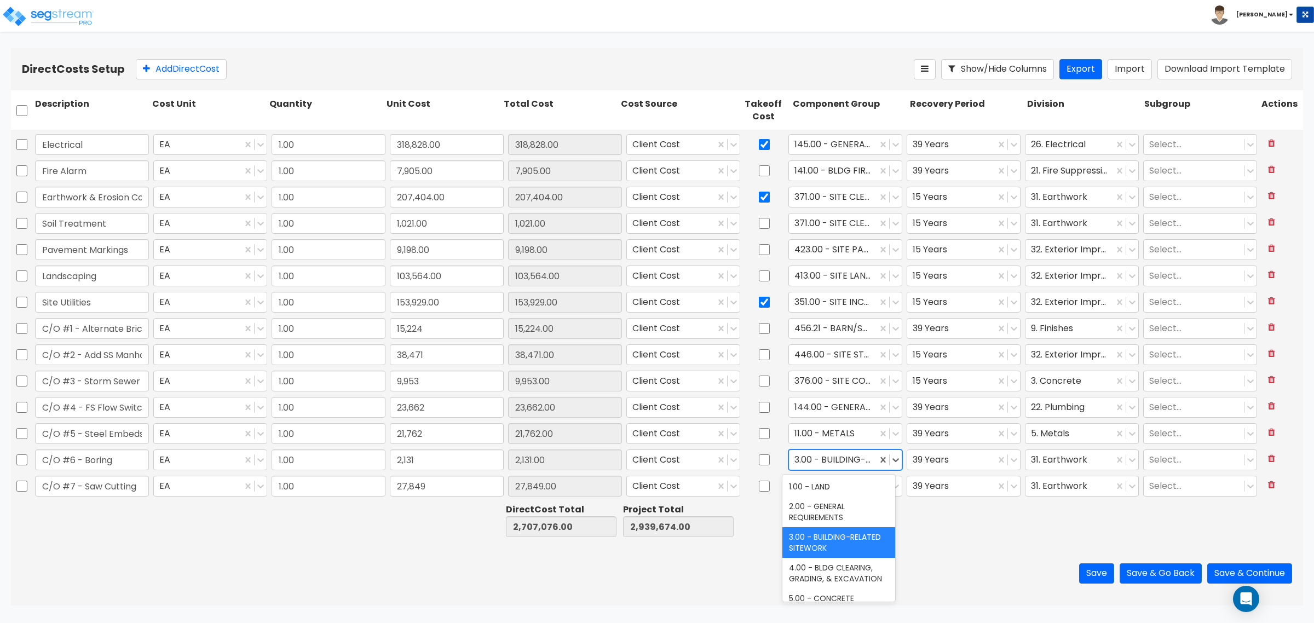
click at [842, 456] on div at bounding box center [832, 460] width 77 height 15
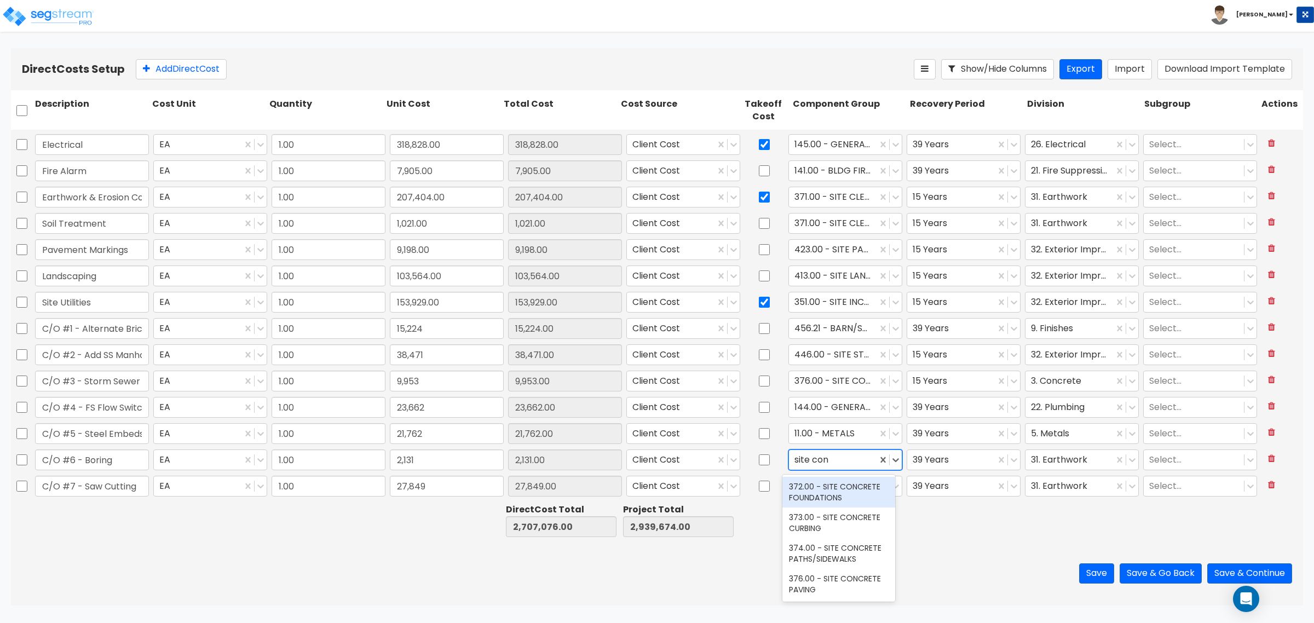
click at [835, 497] on div "372.00 - SITE CONCRETE FOUNDATIONS" at bounding box center [838, 492] width 113 height 31
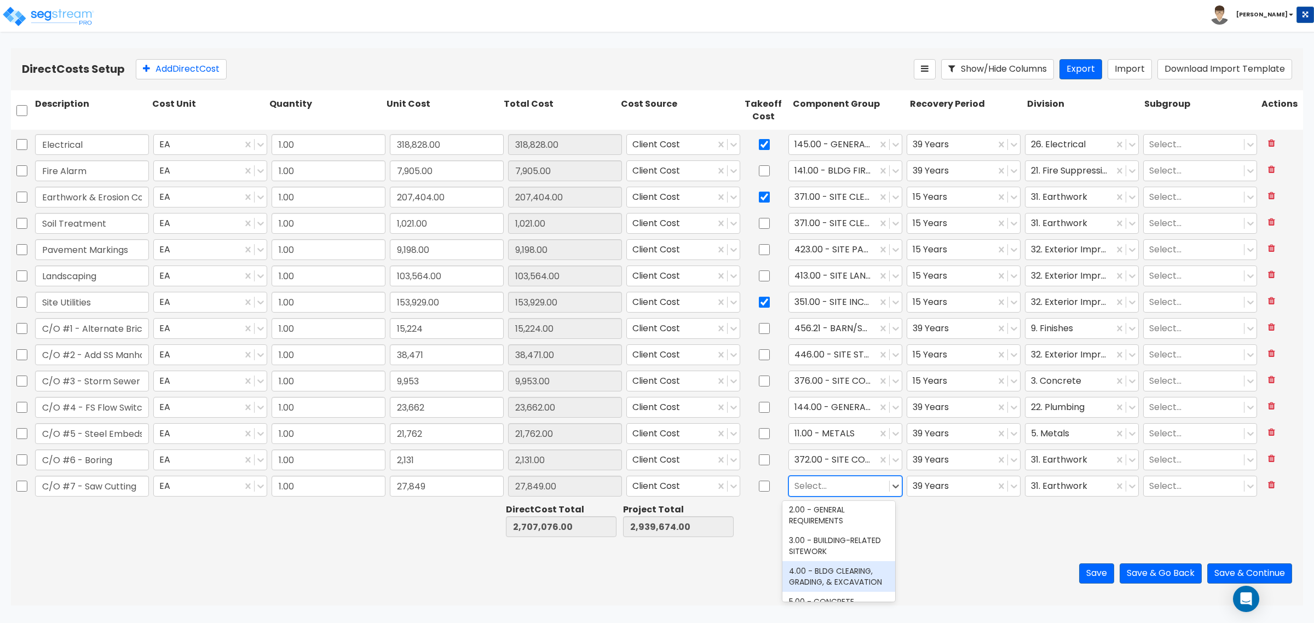
scroll to position [0, 0]
click at [831, 560] on div "3.00 - BUILDING-RELATED SITEWORK" at bounding box center [838, 569] width 113 height 31
click at [174, 81] on div "Direct Costs Setup Add Direct Cost Show/Hide Columns Export Import Download Imp…" at bounding box center [657, 69] width 1292 height 42
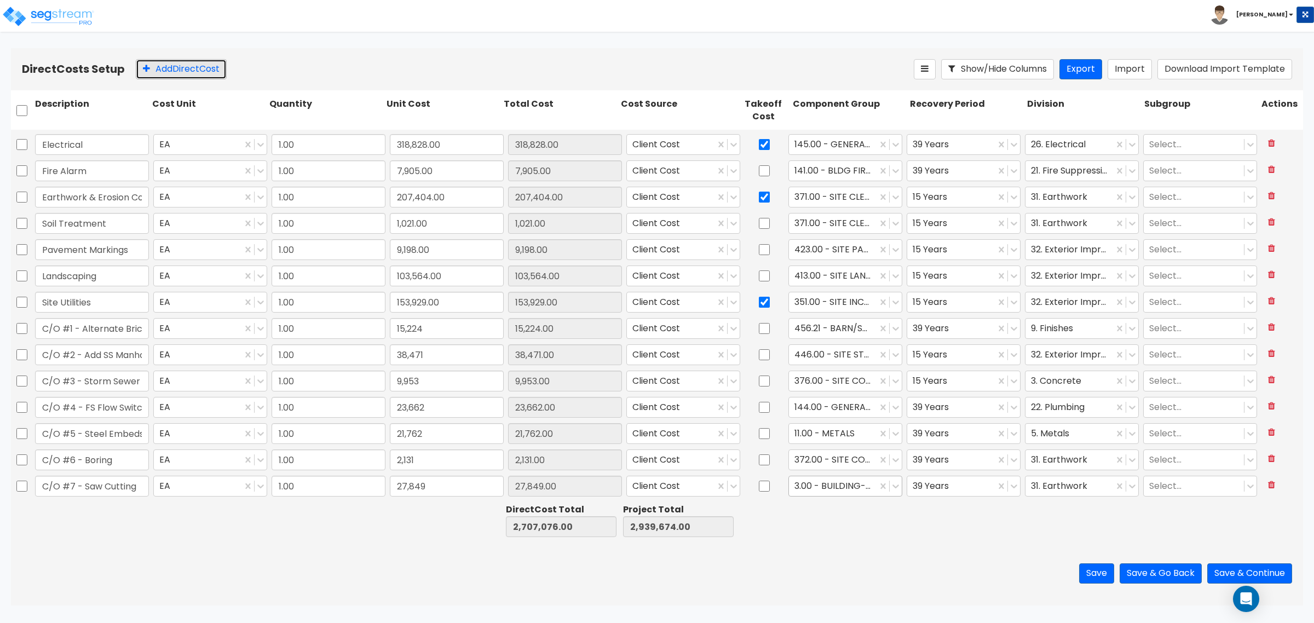
click at [179, 70] on button "Add Direct Cost" at bounding box center [181, 69] width 91 height 20
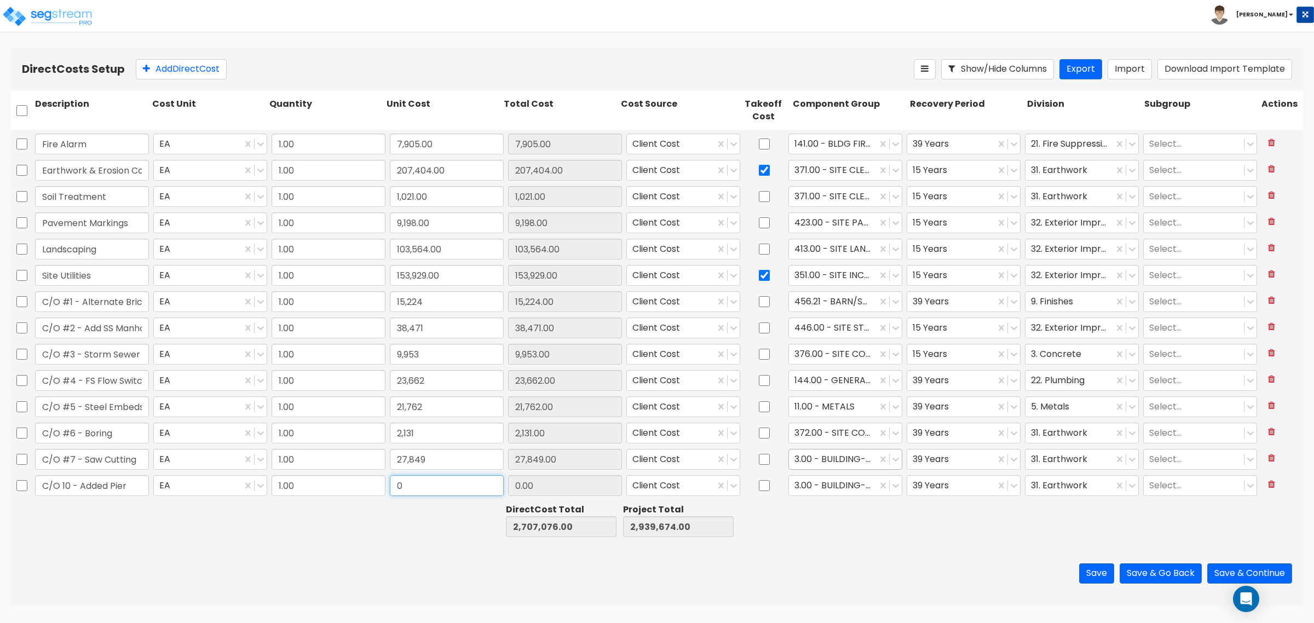
click at [451, 487] on input "0" at bounding box center [447, 485] width 114 height 21
click at [835, 425] on div "372.00 - SITE CONCRETE FOUNDATIONS" at bounding box center [833, 433] width 88 height 19
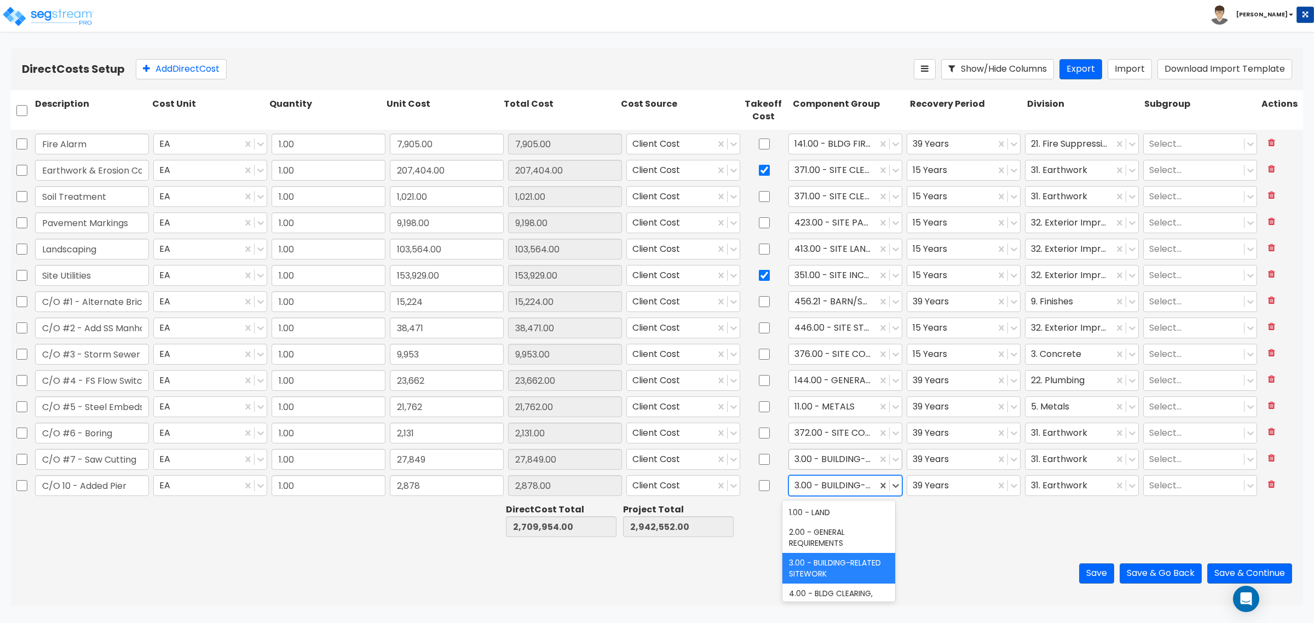
click at [820, 483] on div at bounding box center [832, 486] width 77 height 15
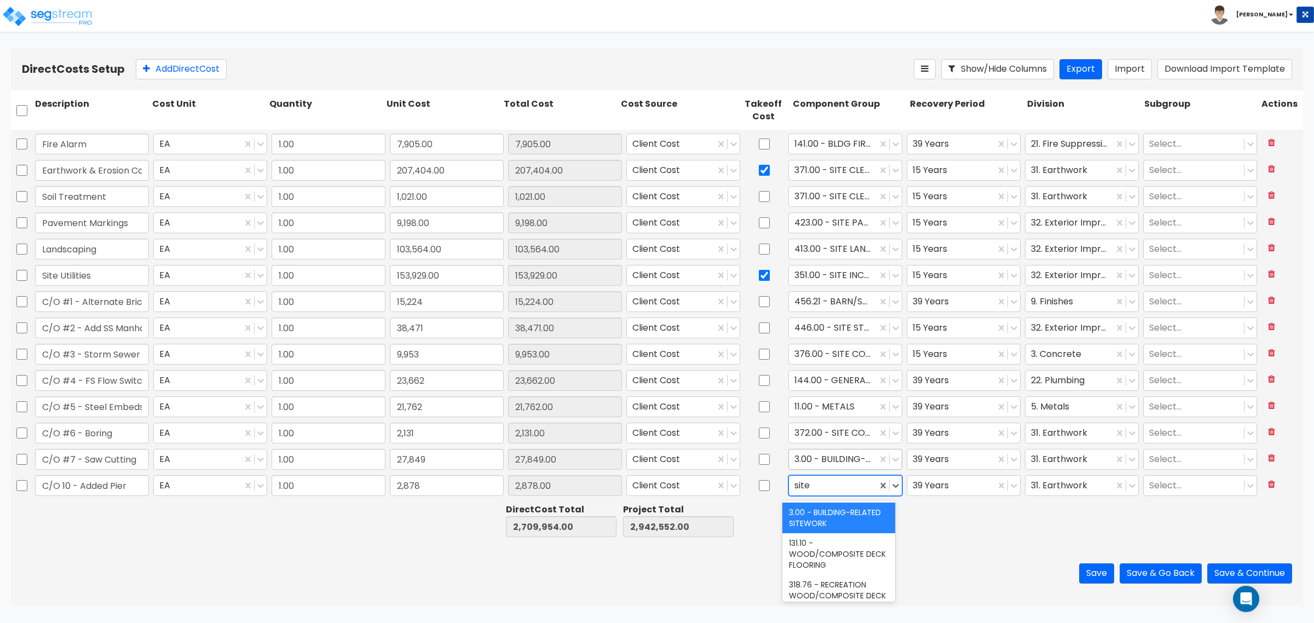
click at [854, 511] on div "3.00 - BUILDING-RELATED SITEWORK" at bounding box center [838, 518] width 113 height 31
click at [1032, 480] on div at bounding box center [1069, 486] width 77 height 15
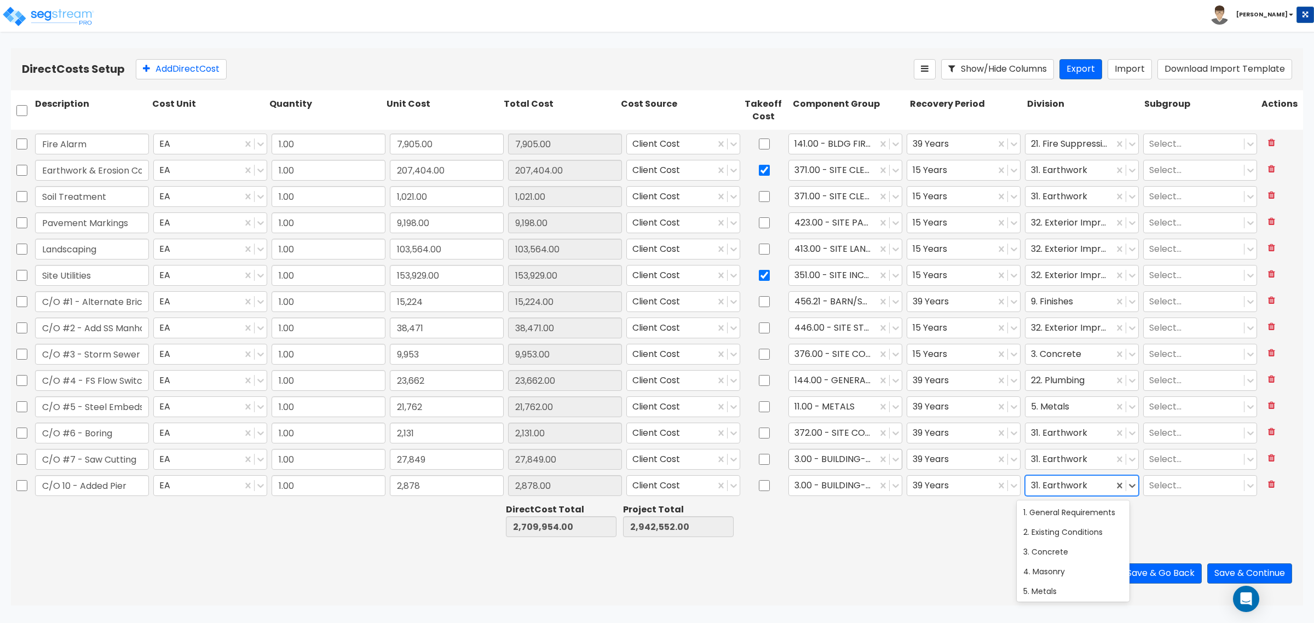
drag, startPoint x: 924, startPoint y: 537, endPoint x: 854, endPoint y: 471, distance: 96.4
click at [920, 533] on div at bounding box center [966, 521] width 117 height 38
click at [191, 66] on button "Add Direct Cost" at bounding box center [181, 69] width 91 height 20
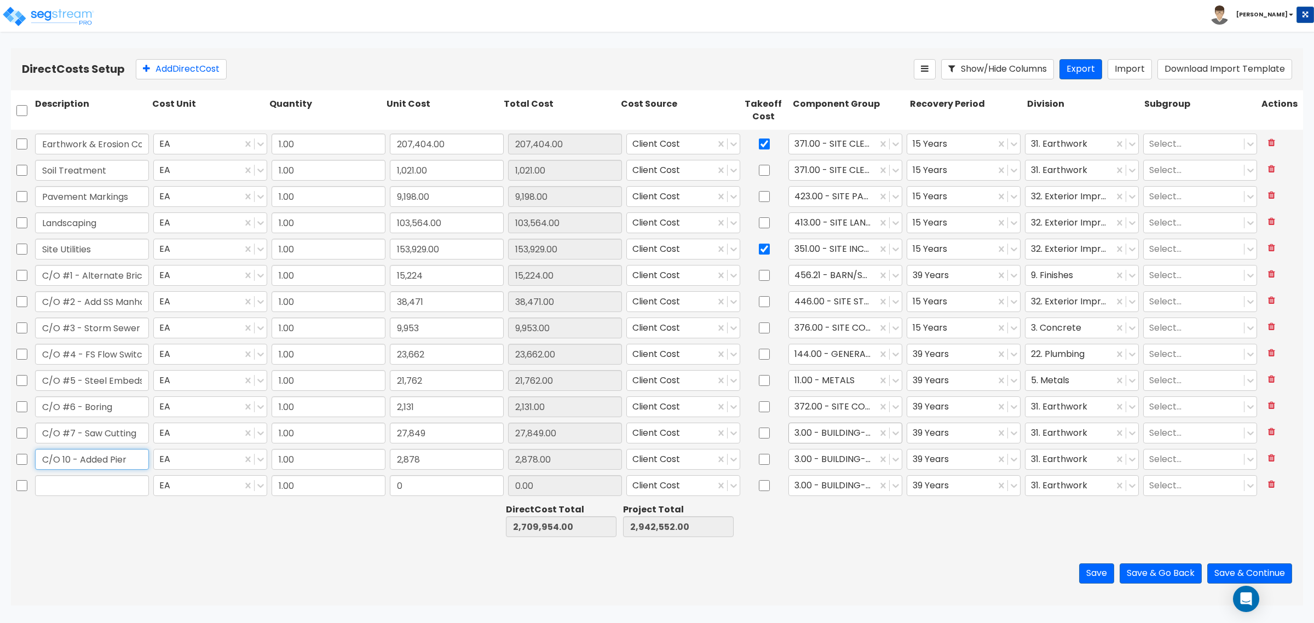
click at [63, 461] on input "C/O 10 - Added Pier" at bounding box center [92, 459] width 114 height 21
click at [74, 493] on input "text" at bounding box center [92, 485] width 114 height 21
drag, startPoint x: 105, startPoint y: 485, endPoint x: 0, endPoint y: 485, distance: 105.1
click at [0, 485] on div "Direct Costs Setup Add Direct Cost Show/Hide Columns Export Import Download Imp…" at bounding box center [657, 326] width 1314 height 557
click at [1268, 482] on icon at bounding box center [1271, 484] width 7 height 9
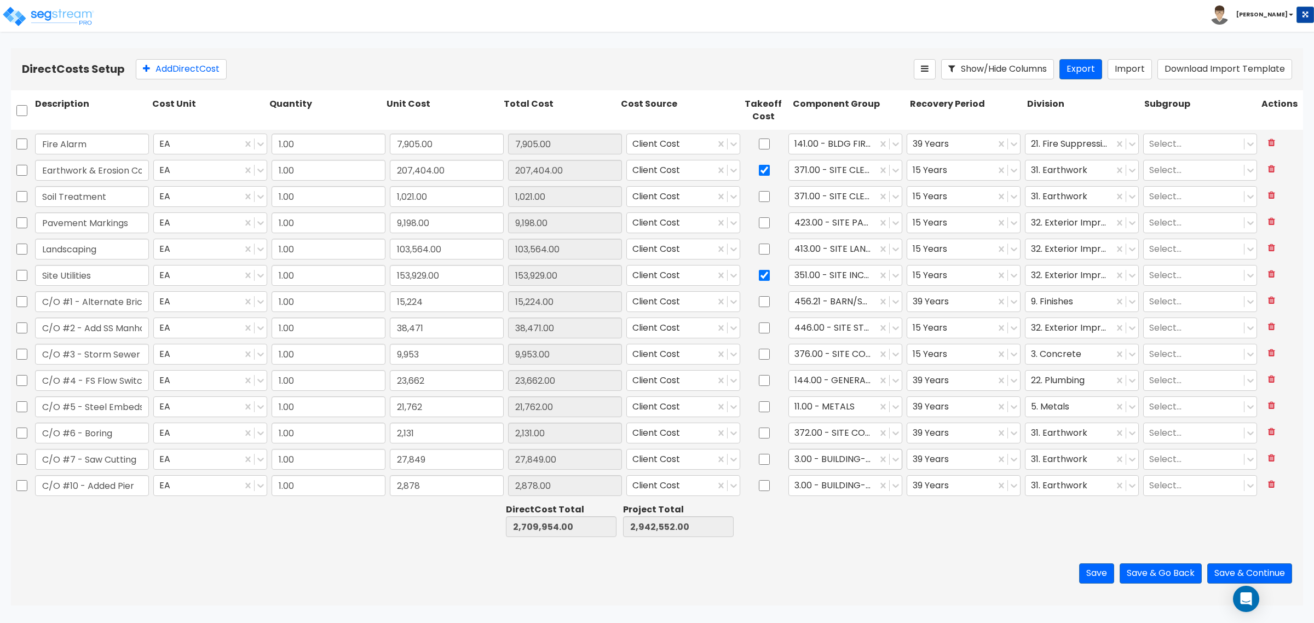
scroll to position [393, 0]
click at [1100, 579] on button "Save" at bounding box center [1096, 573] width 35 height 20
click at [1161, 567] on button "Save & Go Back" at bounding box center [1161, 573] width 82 height 20
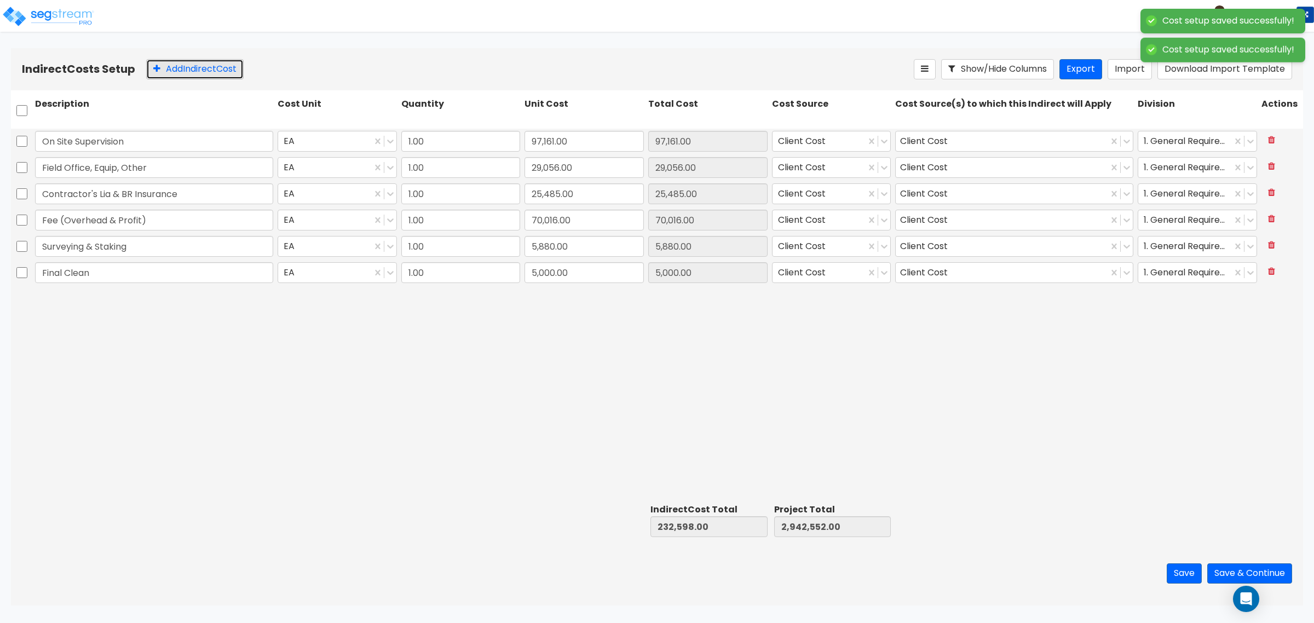
click at [201, 71] on button "Add Indirect Cost" at bounding box center [194, 69] width 97 height 20
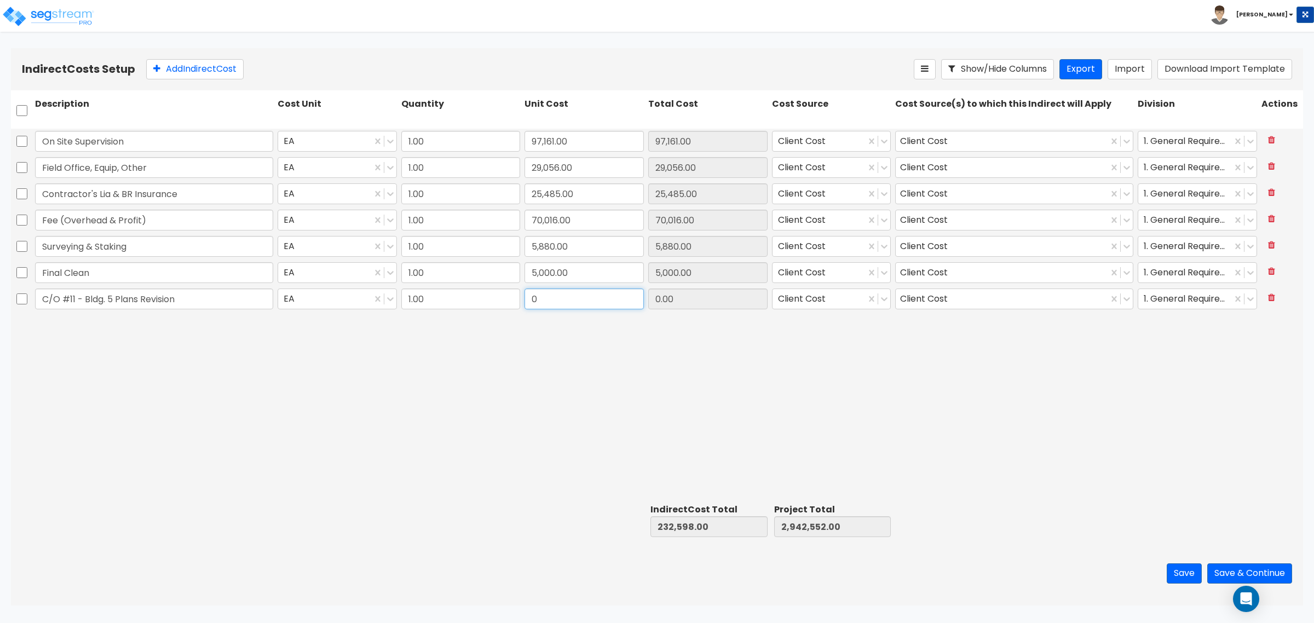
click at [629, 301] on input "0" at bounding box center [584, 299] width 119 height 21
click at [751, 360] on div "On Site Supervision EA 1.00 97,161.00 97,161.00 Client Cost Client Cost 1. Gene…" at bounding box center [657, 314] width 1292 height 371
click at [1241, 571] on button "Save & Continue" at bounding box center [1249, 573] width 85 height 20
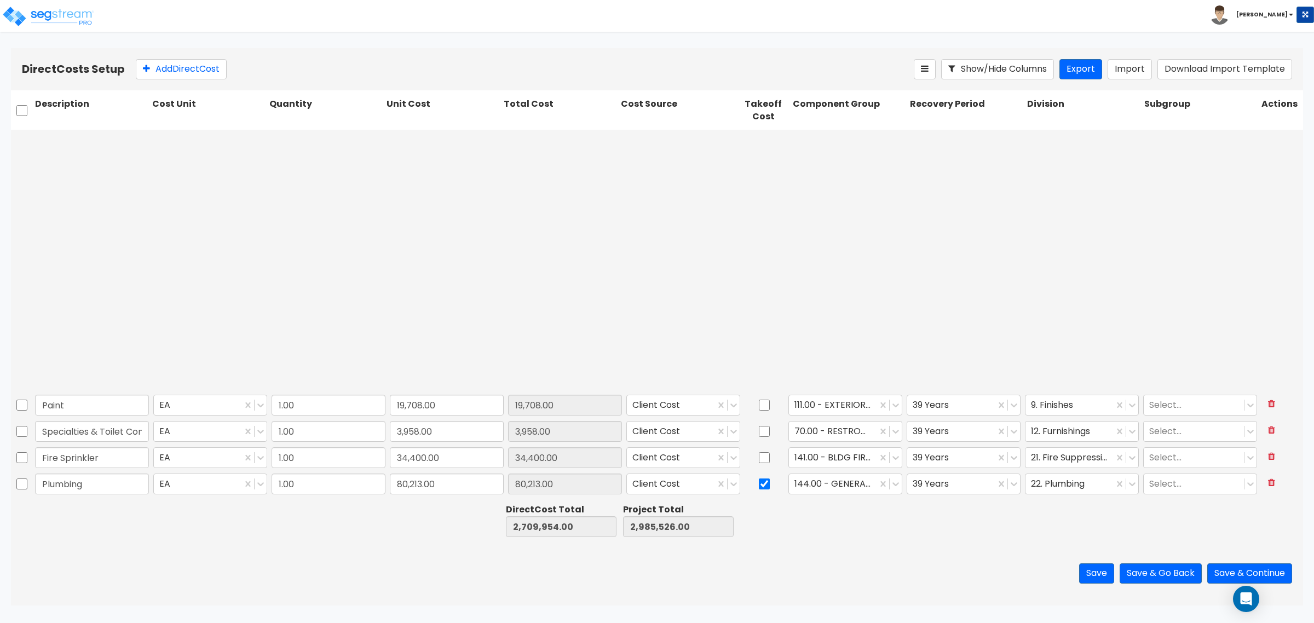
scroll to position [393, 0]
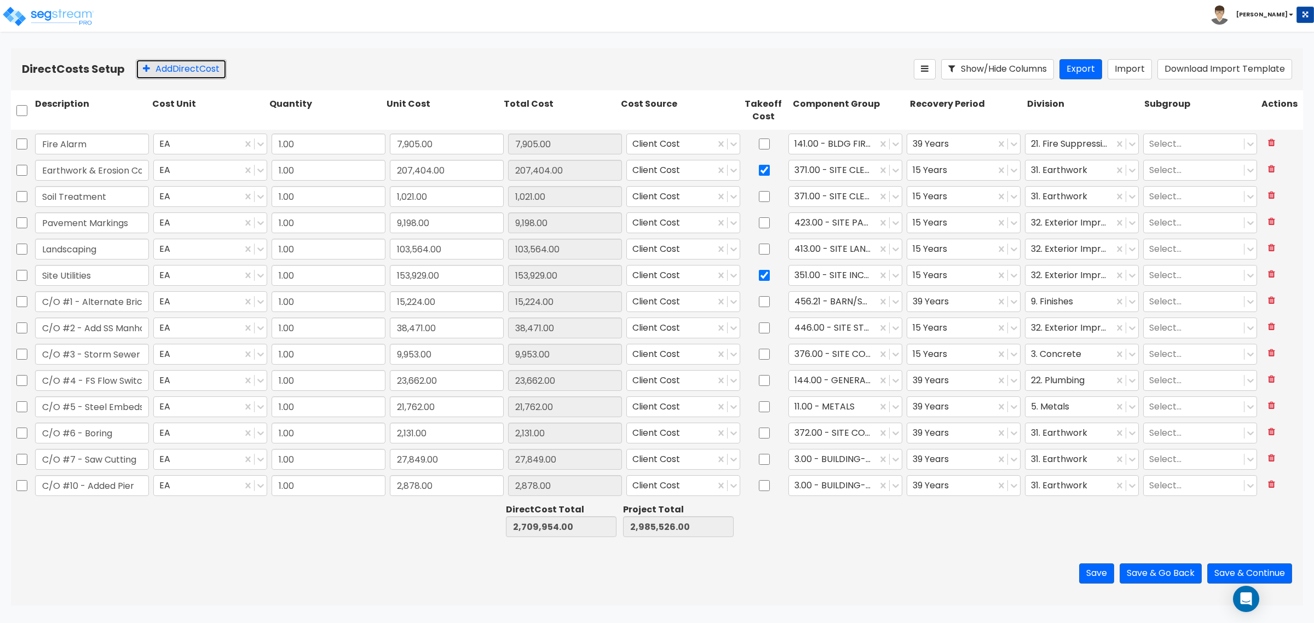
click at [218, 77] on button "Add Direct Cost" at bounding box center [181, 69] width 91 height 20
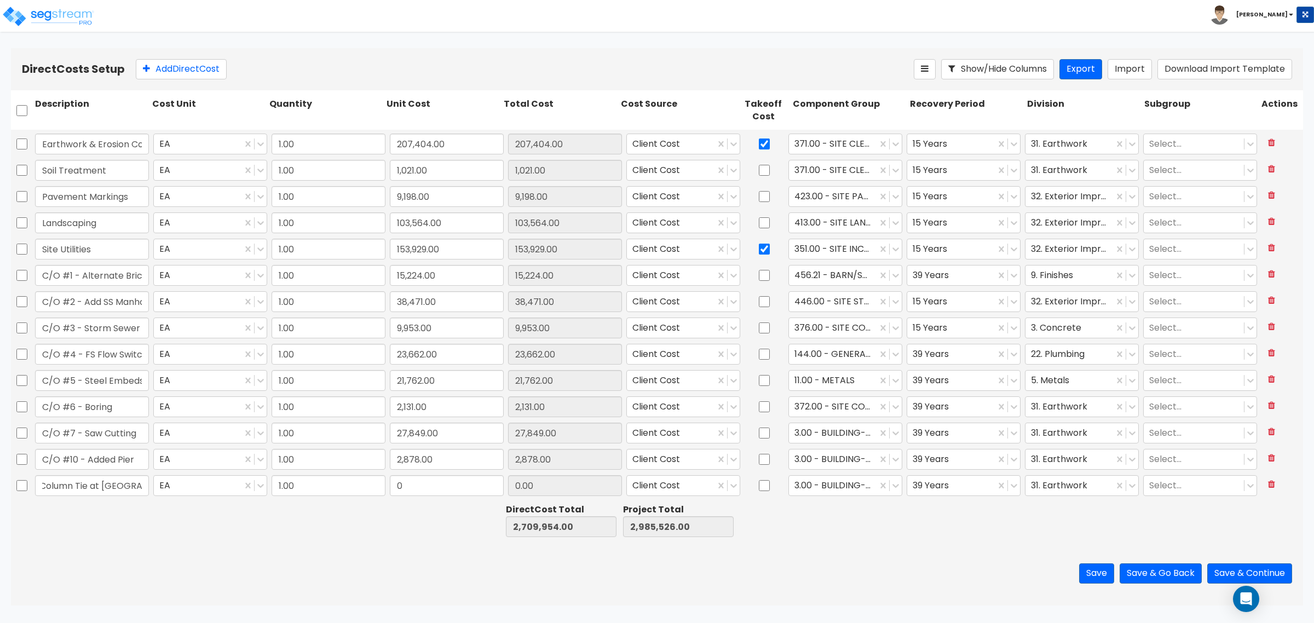
scroll to position [0, 55]
drag, startPoint x: 399, startPoint y: 474, endPoint x: 405, endPoint y: 506, distance: 33.5
click at [399, 482] on div "0" at bounding box center [447, 485] width 118 height 25
click at [405, 506] on div at bounding box center [442, 521] width 117 height 38
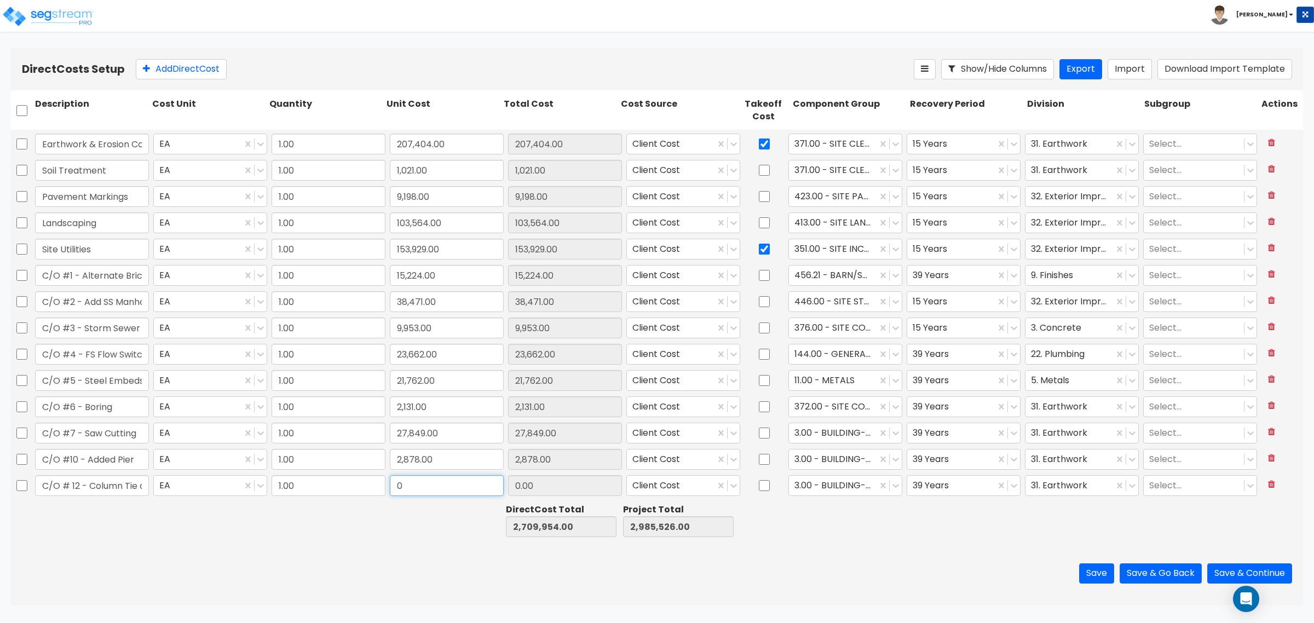
click at [412, 490] on input "0" at bounding box center [447, 485] width 114 height 21
click at [185, 70] on button "Add Direct Cost" at bounding box center [181, 69] width 91 height 20
click at [814, 461] on div at bounding box center [832, 460] width 77 height 15
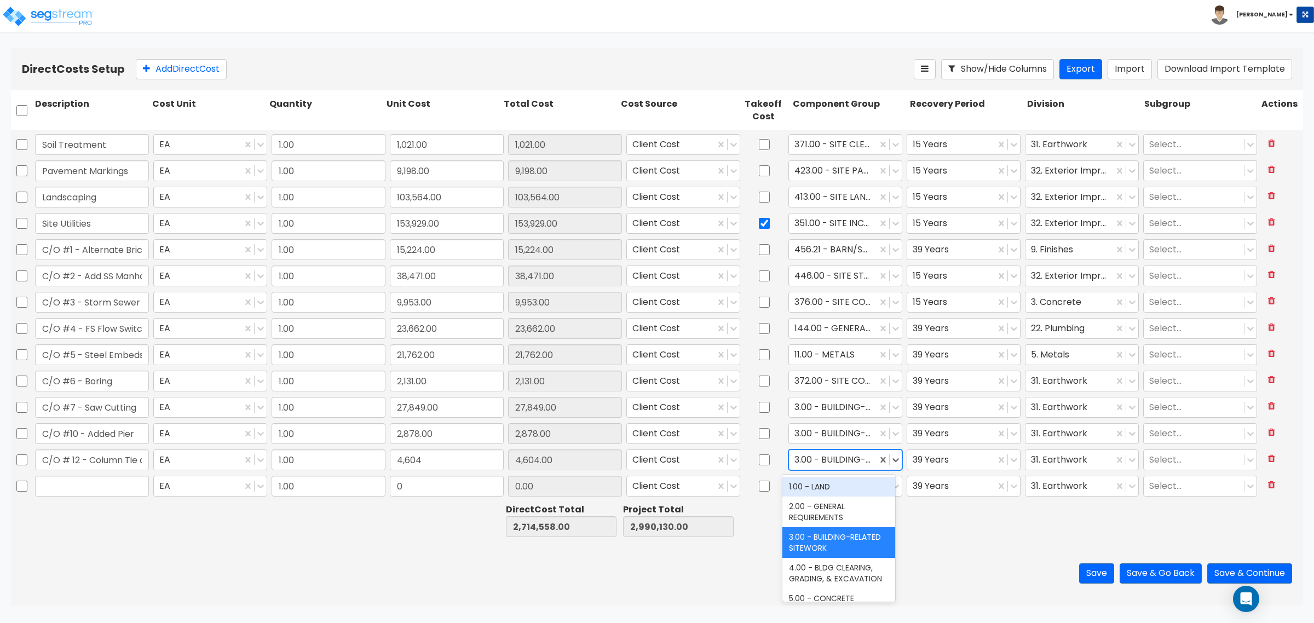
click at [843, 460] on div at bounding box center [832, 460] width 77 height 15
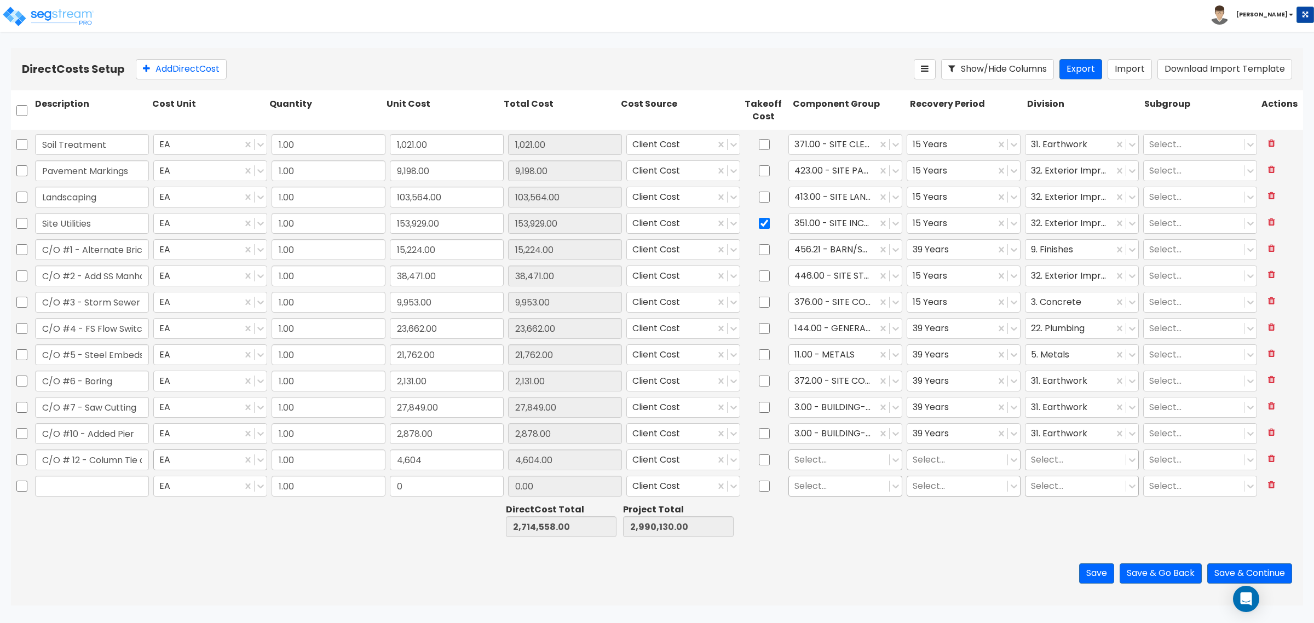
drag, startPoint x: 454, startPoint y: 598, endPoint x: 181, endPoint y: 452, distance: 309.6
click at [449, 598] on div "Save Save & Go Back Save & Continue" at bounding box center [657, 573] width 1292 height 64
click at [71, 491] on input "text" at bounding box center [92, 486] width 114 height 21
click at [844, 460] on div at bounding box center [838, 460] width 89 height 15
click at [1268, 488] on button at bounding box center [1271, 485] width 20 height 19
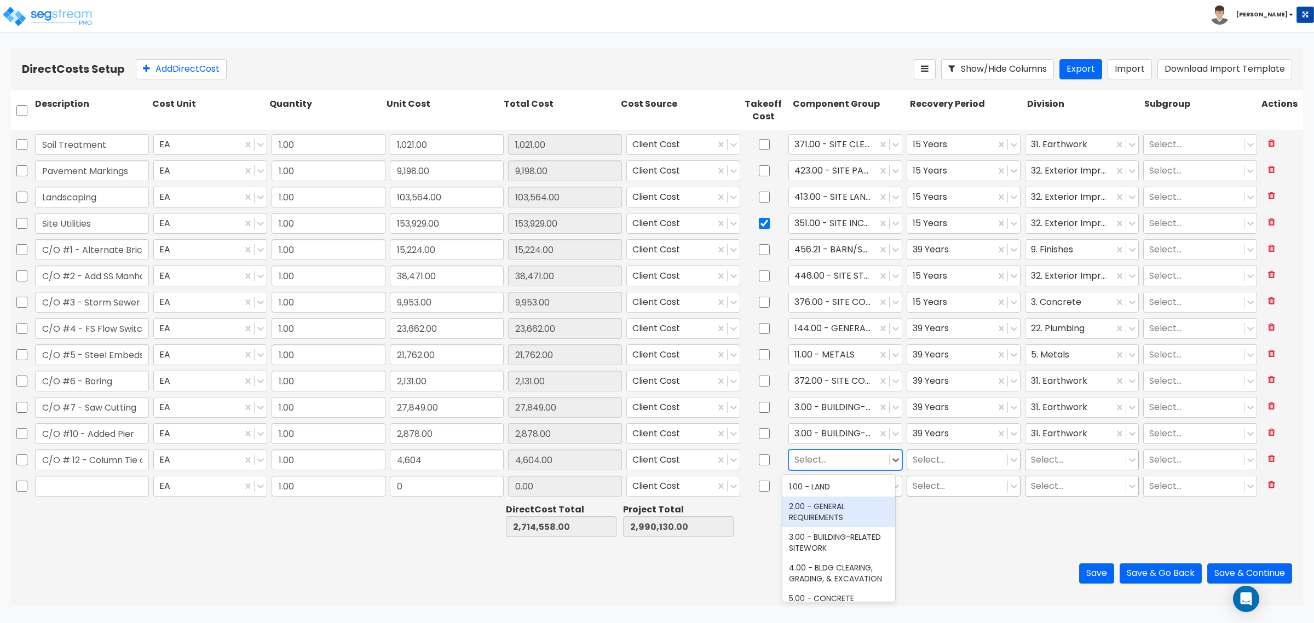
scroll to position [419, 0]
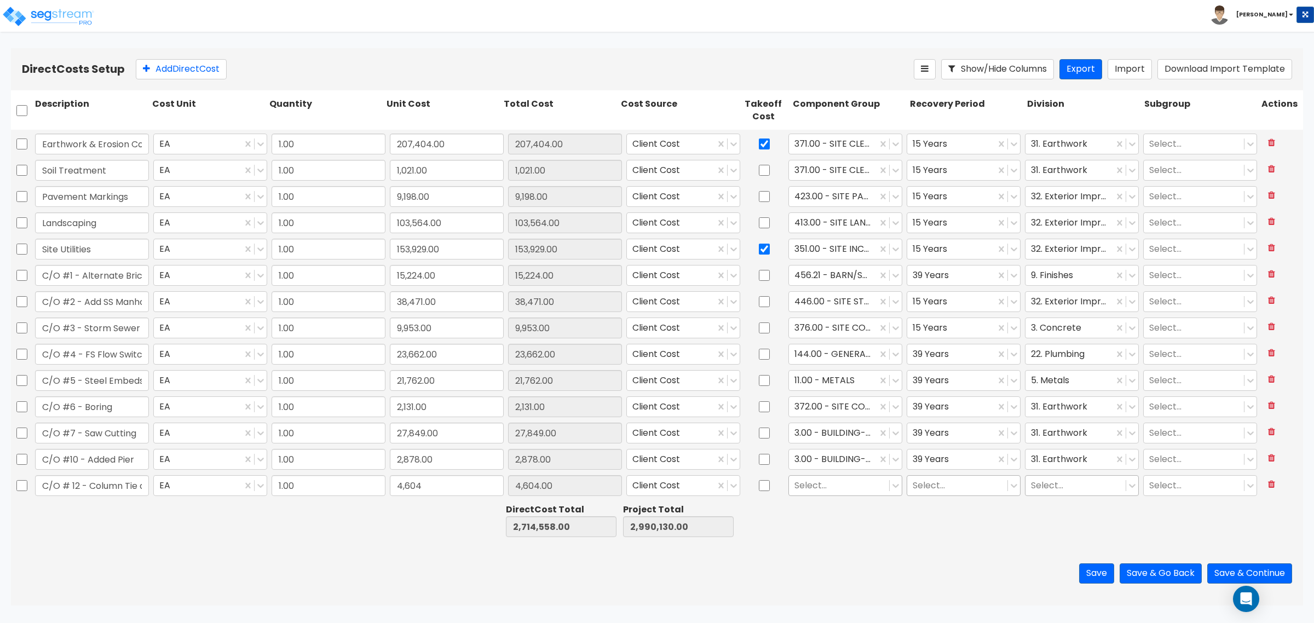
click at [806, 483] on div at bounding box center [838, 486] width 89 height 15
click at [606, 584] on div "Save Save & Go Back Save & Continue" at bounding box center [657, 573] width 1292 height 64
click at [257, 539] on div at bounding box center [208, 521] width 117 height 38
click at [847, 485] on div at bounding box center [838, 486] width 89 height 15
click at [803, 485] on div at bounding box center [838, 486] width 89 height 15
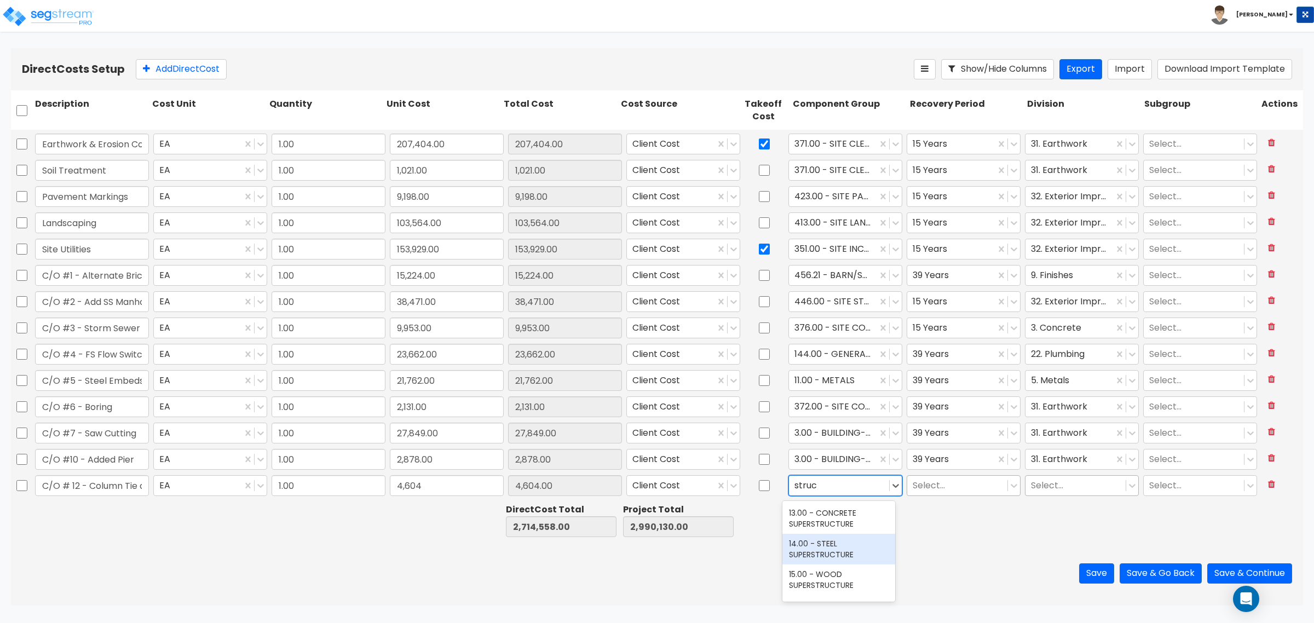
click at [835, 535] on div "14.00 - STEEL SUPERSTRUCTURE" at bounding box center [838, 549] width 113 height 31
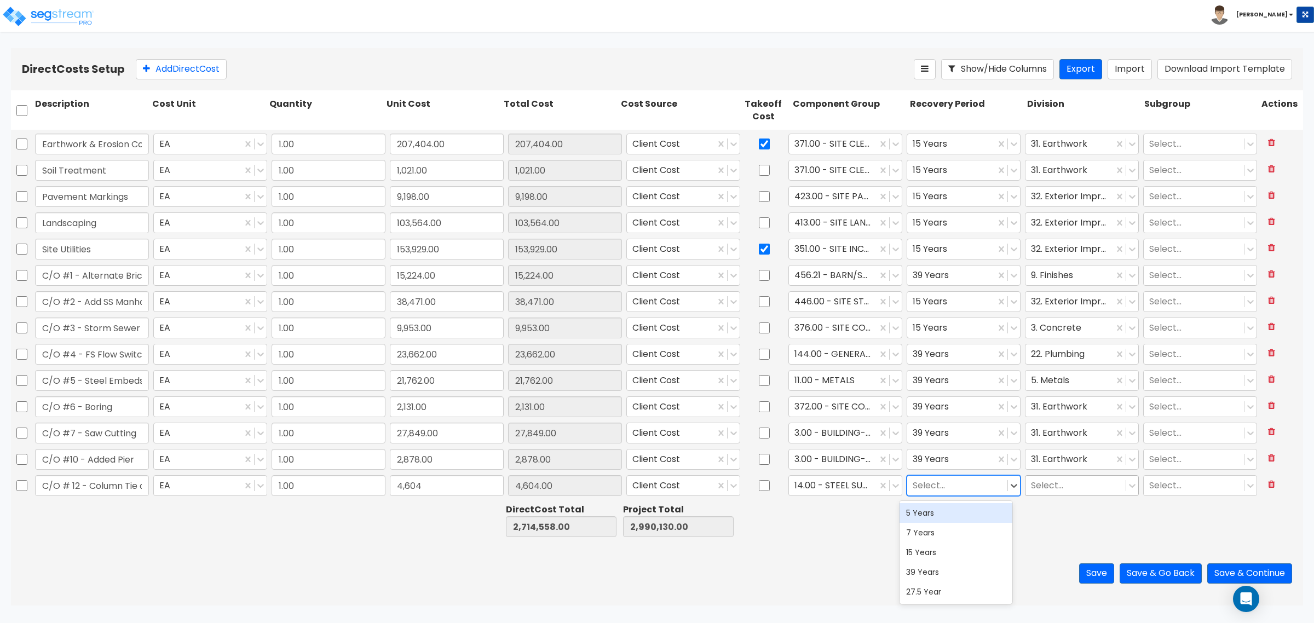
click at [948, 490] on div at bounding box center [957, 486] width 89 height 15
drag, startPoint x: 931, startPoint y: 564, endPoint x: 1038, endPoint y: 512, distance: 119.5
click at [935, 565] on div "39 Years" at bounding box center [956, 572] width 113 height 20
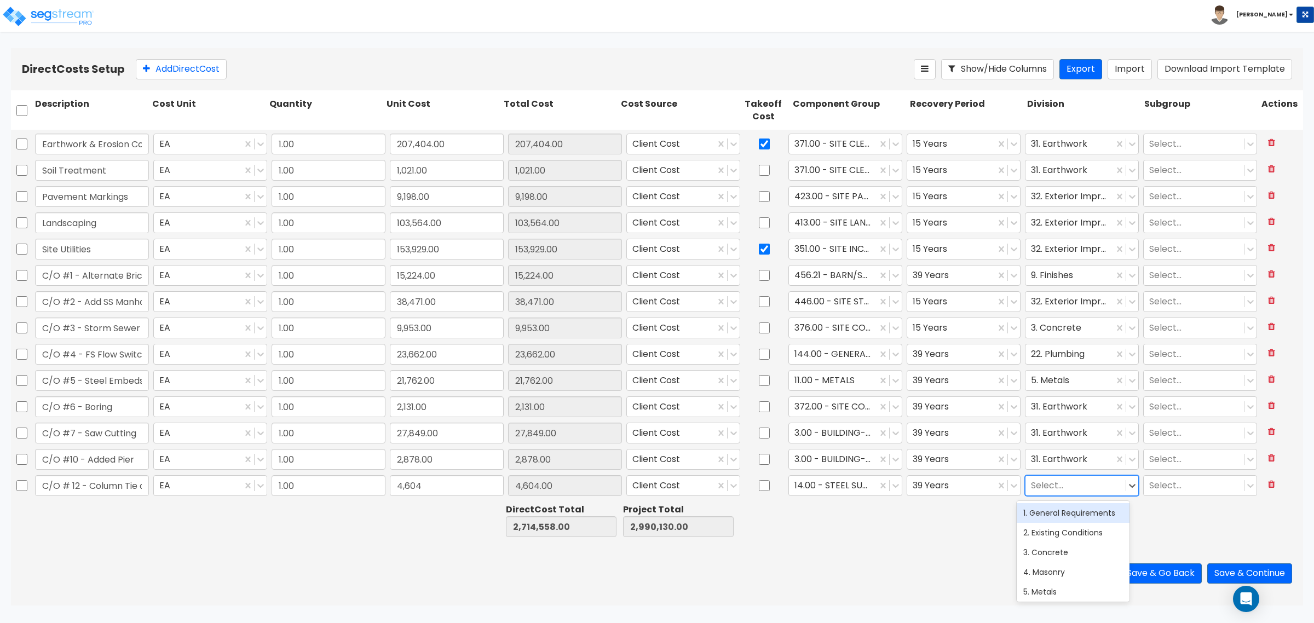
click at [1056, 488] on div at bounding box center [1075, 486] width 89 height 15
click at [1057, 529] on div "5. Metals" at bounding box center [1073, 524] width 113 height 20
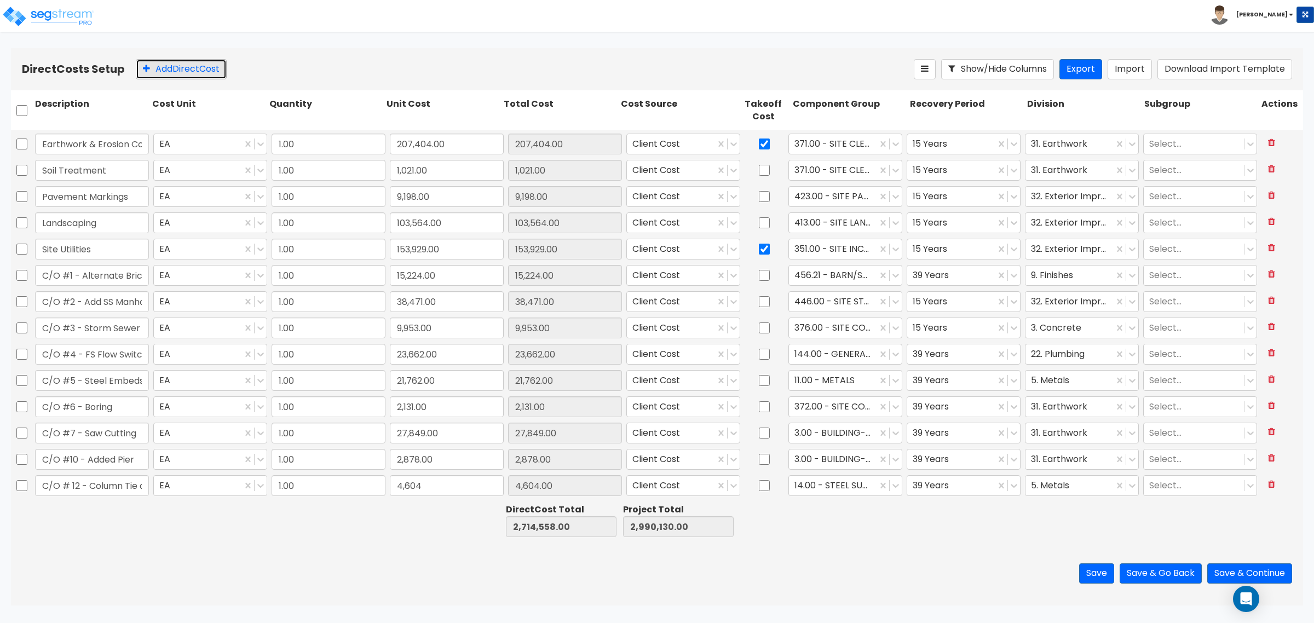
click at [193, 72] on button "Add Direct Cost" at bounding box center [181, 69] width 91 height 20
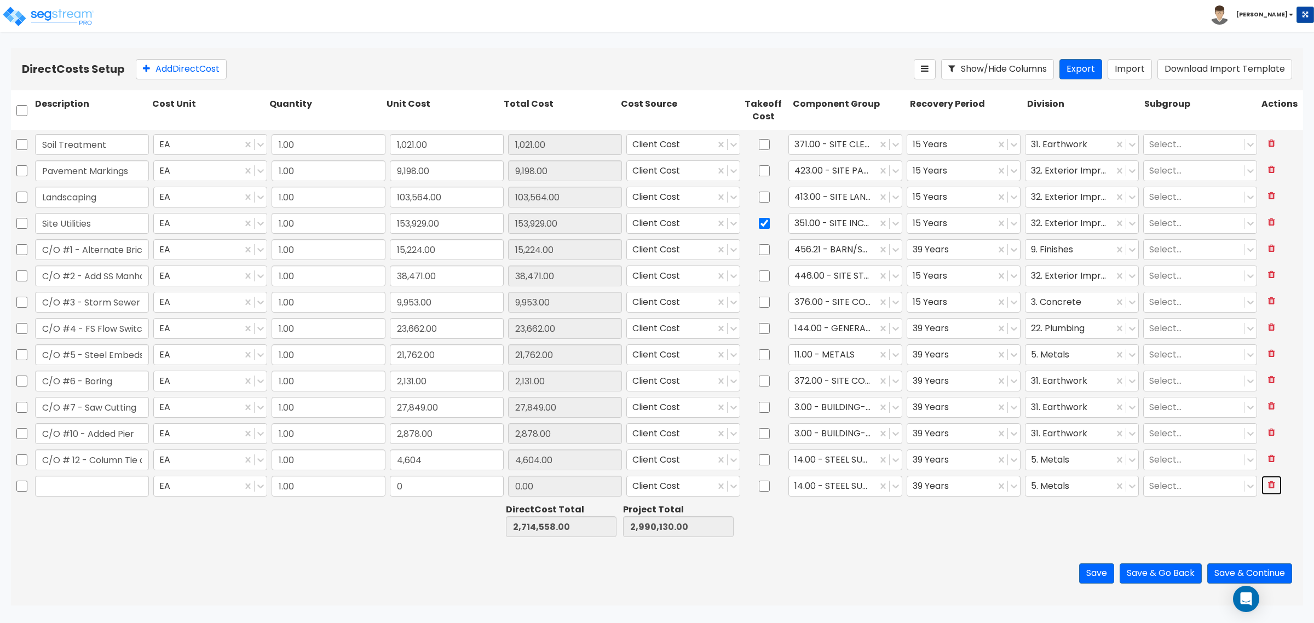
click at [1266, 482] on button at bounding box center [1271, 485] width 20 height 19
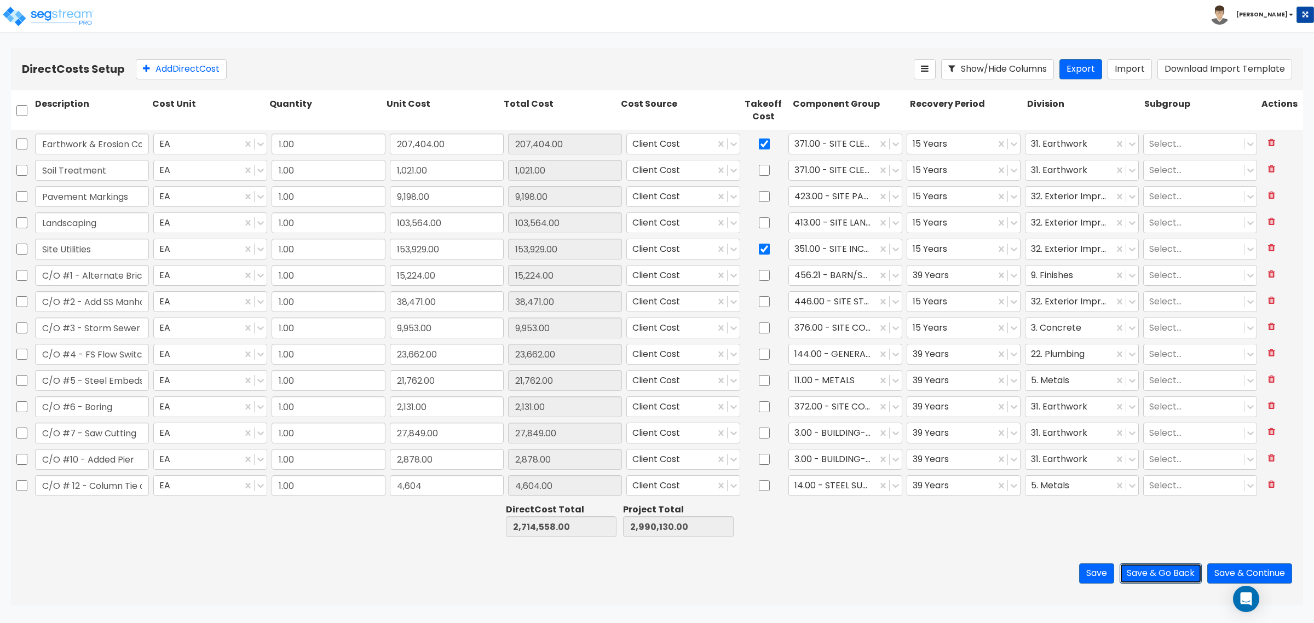
click at [1172, 570] on button "Save & Go Back" at bounding box center [1161, 573] width 82 height 20
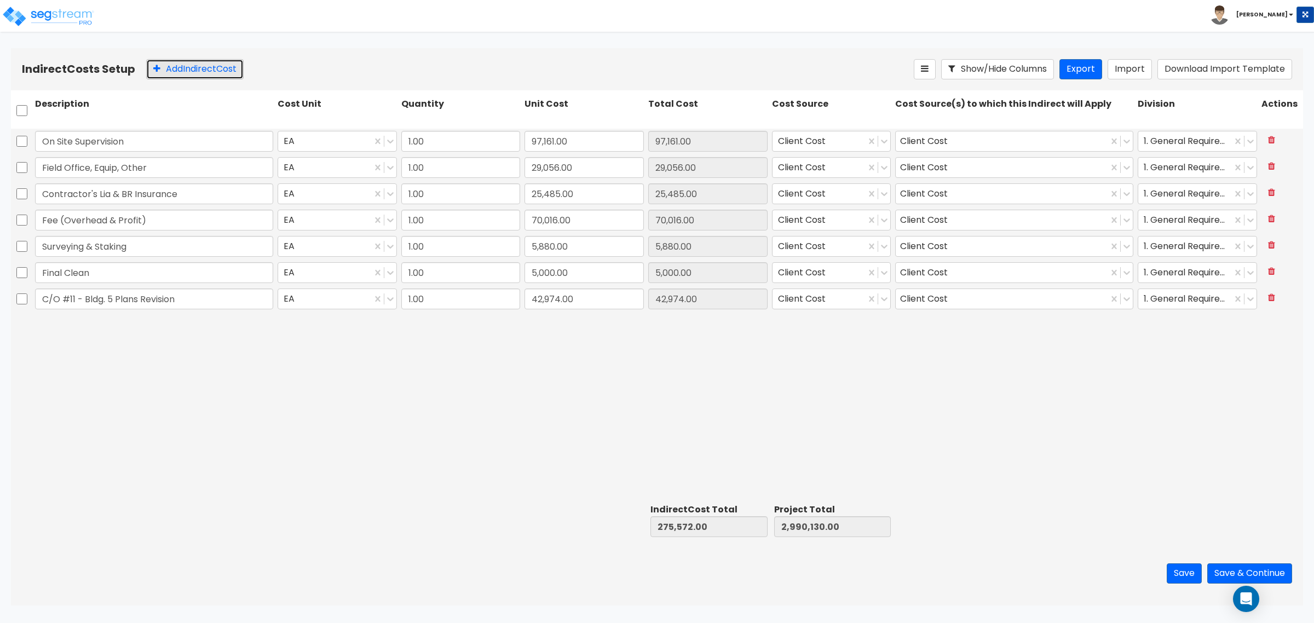
click at [165, 71] on button "Add Indirect Cost" at bounding box center [194, 69] width 97 height 20
click at [564, 332] on input "0" at bounding box center [584, 325] width 119 height 21
click at [1220, 577] on button "Save & Continue" at bounding box center [1249, 573] width 85 height 20
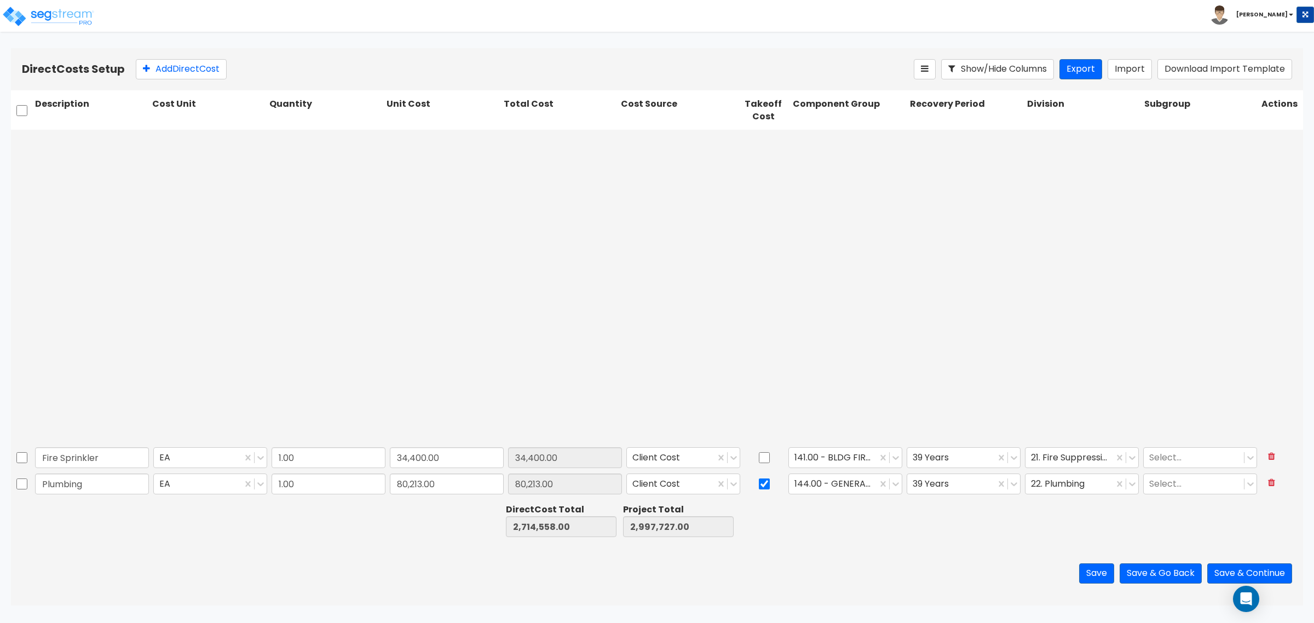
scroll to position [419, 0]
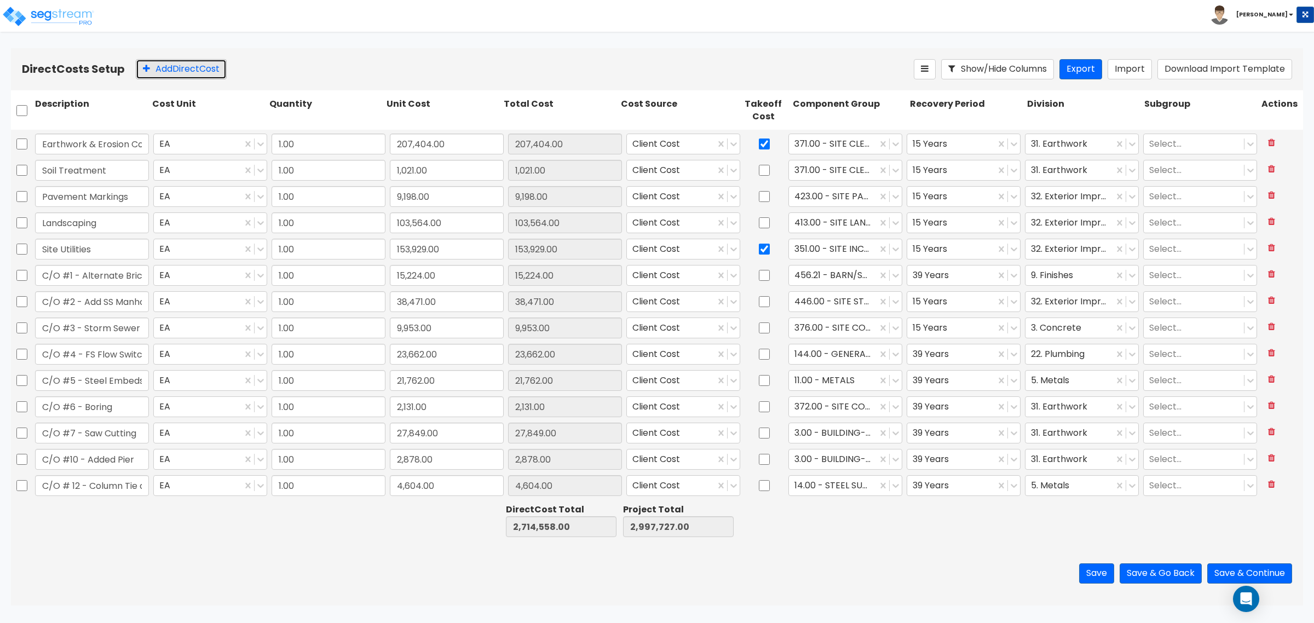
click at [154, 75] on button "Add Direct Cost" at bounding box center [181, 69] width 91 height 20
click at [107, 483] on input "C/O #14 - C CHannel" at bounding box center [92, 486] width 114 height 21
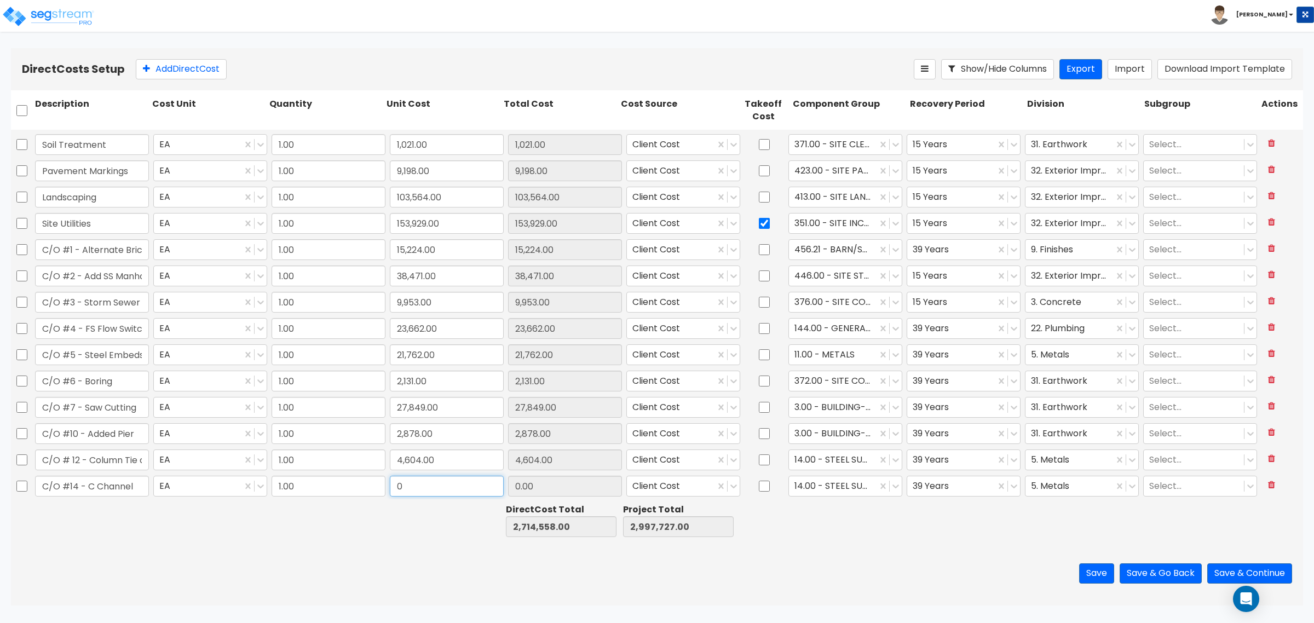
click at [405, 493] on input "0" at bounding box center [447, 486] width 114 height 21
click at [867, 485] on div "14.00 - STEEL SUPERSTRUCTURE" at bounding box center [833, 486] width 88 height 19
click at [833, 508] on div "11.00 - METALS" at bounding box center [838, 513] width 113 height 20
click at [193, 66] on button "Add Direct Cost" at bounding box center [181, 69] width 91 height 20
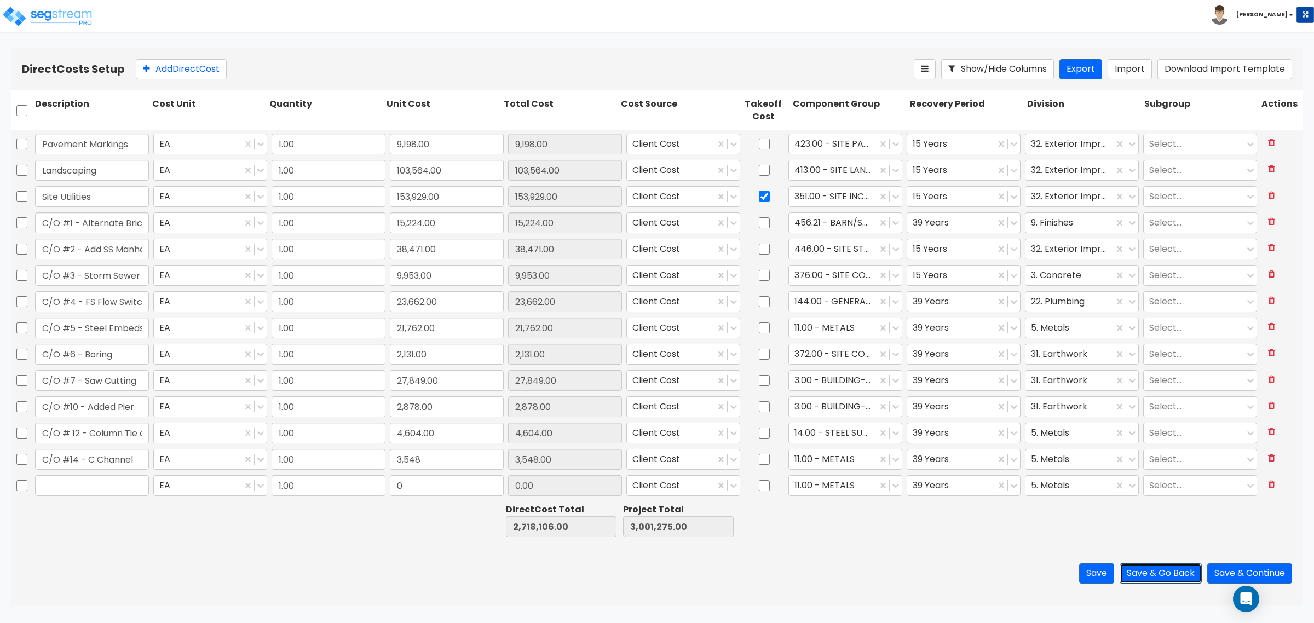
click at [1165, 567] on button "Save & Go Back" at bounding box center [1161, 573] width 82 height 20
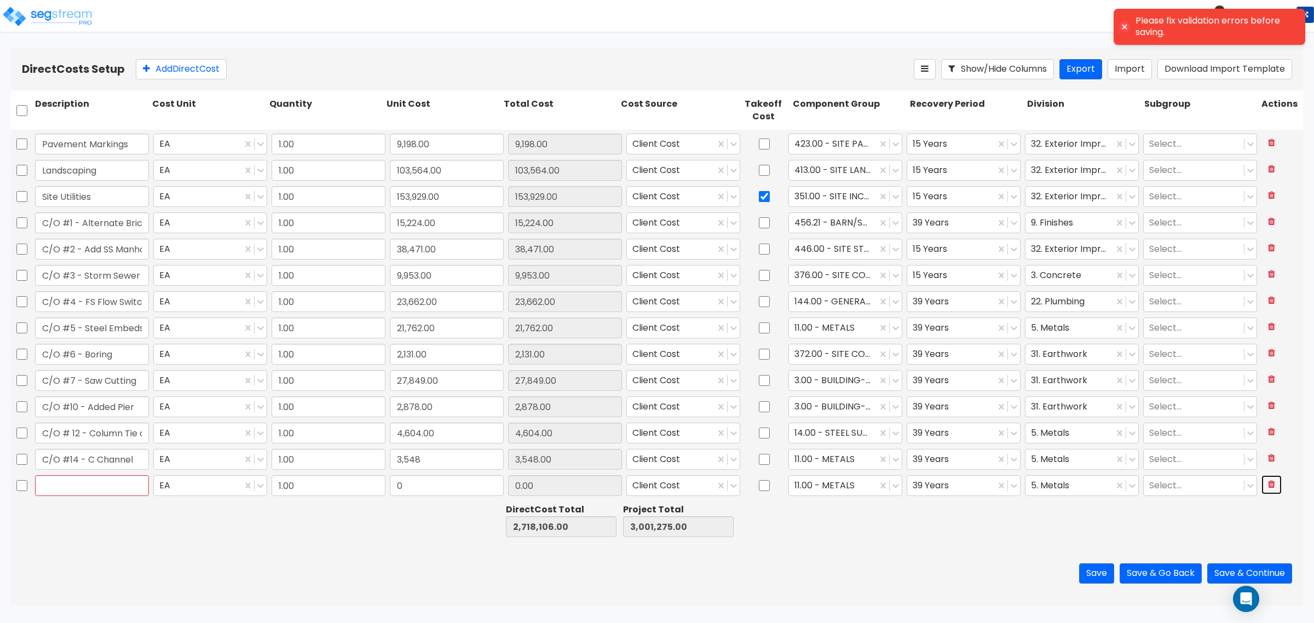
click at [1265, 483] on button at bounding box center [1271, 484] width 20 height 19
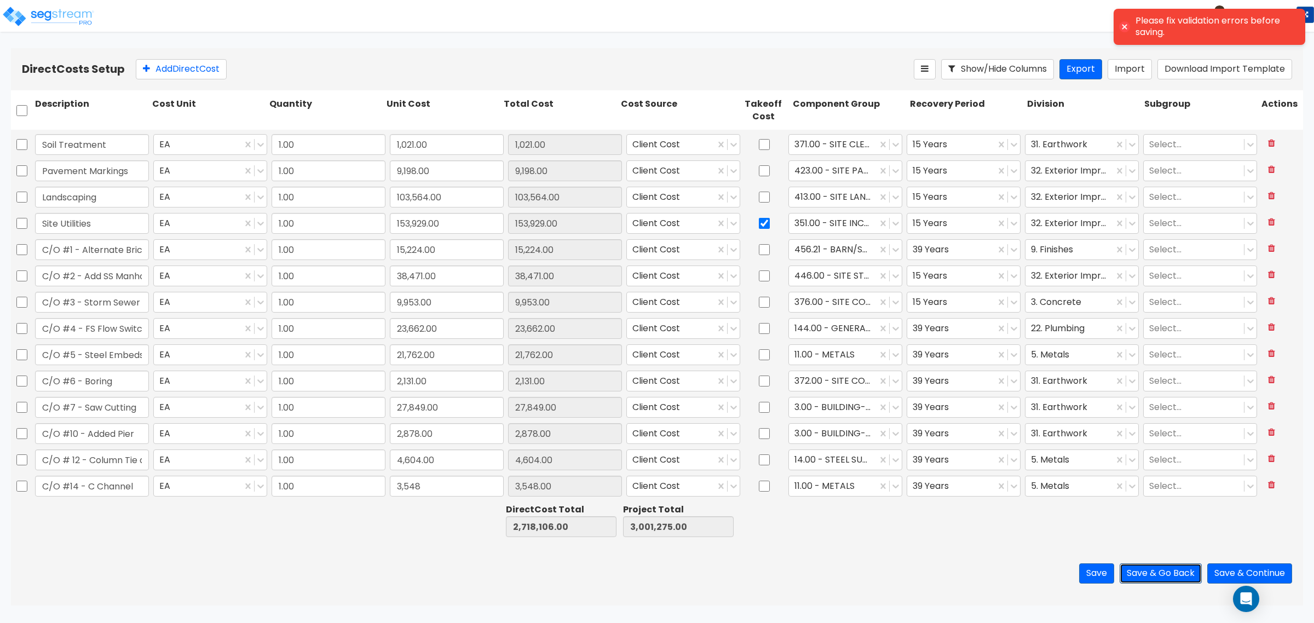
click at [1163, 573] on button "Save & Go Back" at bounding box center [1161, 573] width 82 height 20
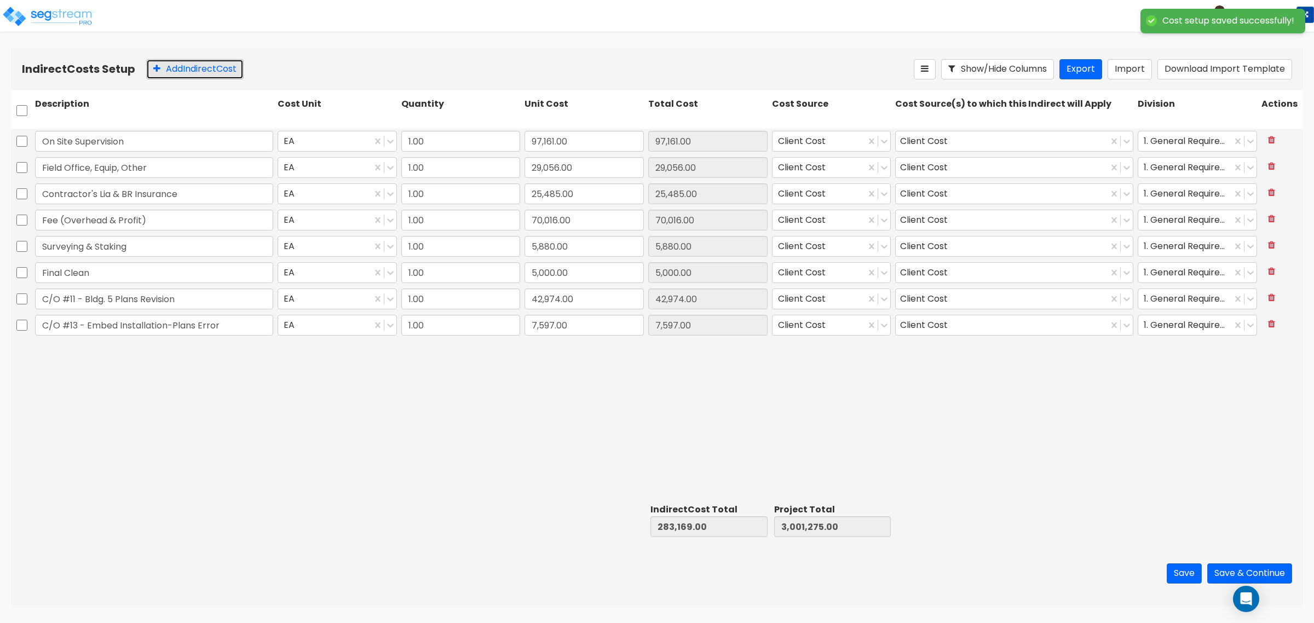
click at [204, 66] on button "Add Indirect Cost" at bounding box center [194, 69] width 97 height 20
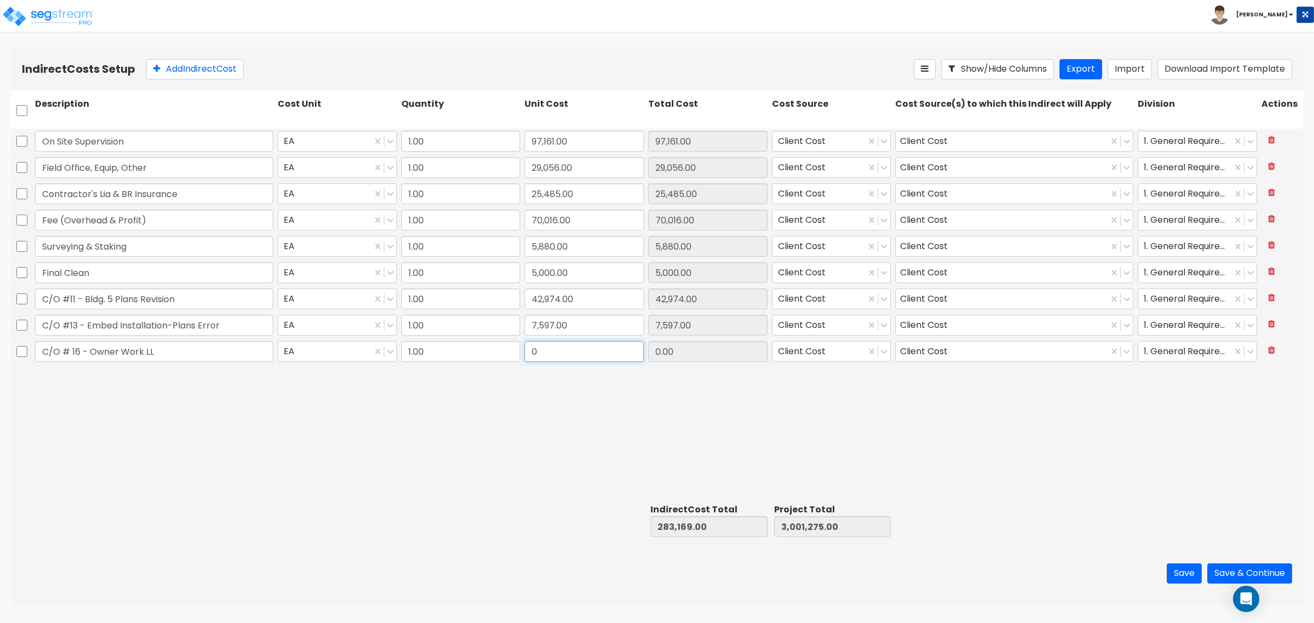
click at [601, 355] on input "0" at bounding box center [584, 351] width 119 height 21
click at [1249, 570] on button "Save & Continue" at bounding box center [1249, 573] width 85 height 20
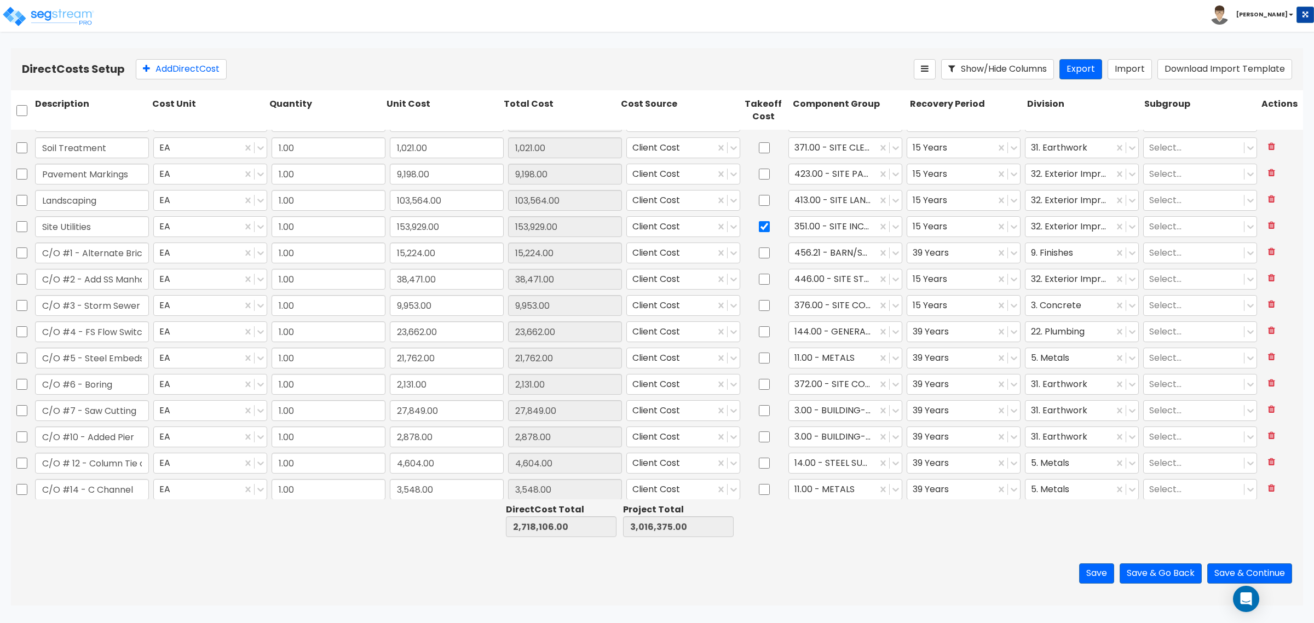
scroll to position [445, 0]
click at [163, 67] on button "Add Direct Cost" at bounding box center [181, 69] width 91 height 20
click at [434, 483] on input "0" at bounding box center [447, 485] width 114 height 21
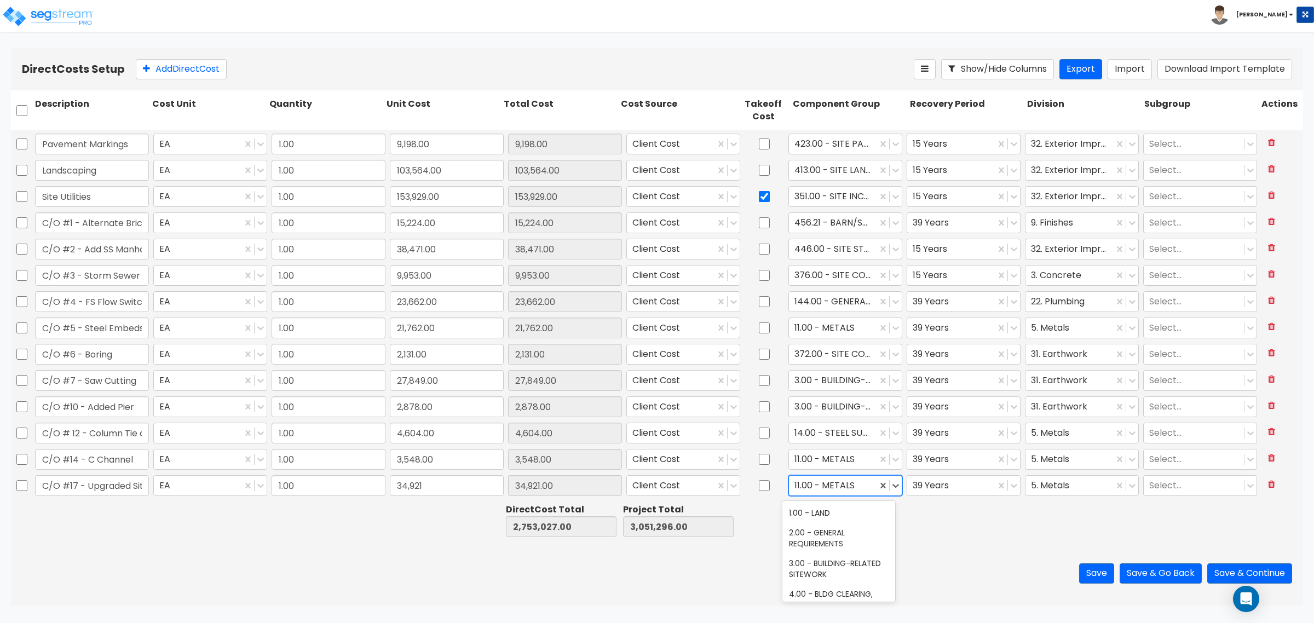
click at [808, 485] on div at bounding box center [832, 486] width 77 height 15
click at [844, 514] on div "421.00 - SITE PARKING LOT LIGHTING FIXTURES" at bounding box center [838, 498] width 113 height 31
click at [981, 483] on div at bounding box center [951, 486] width 77 height 15
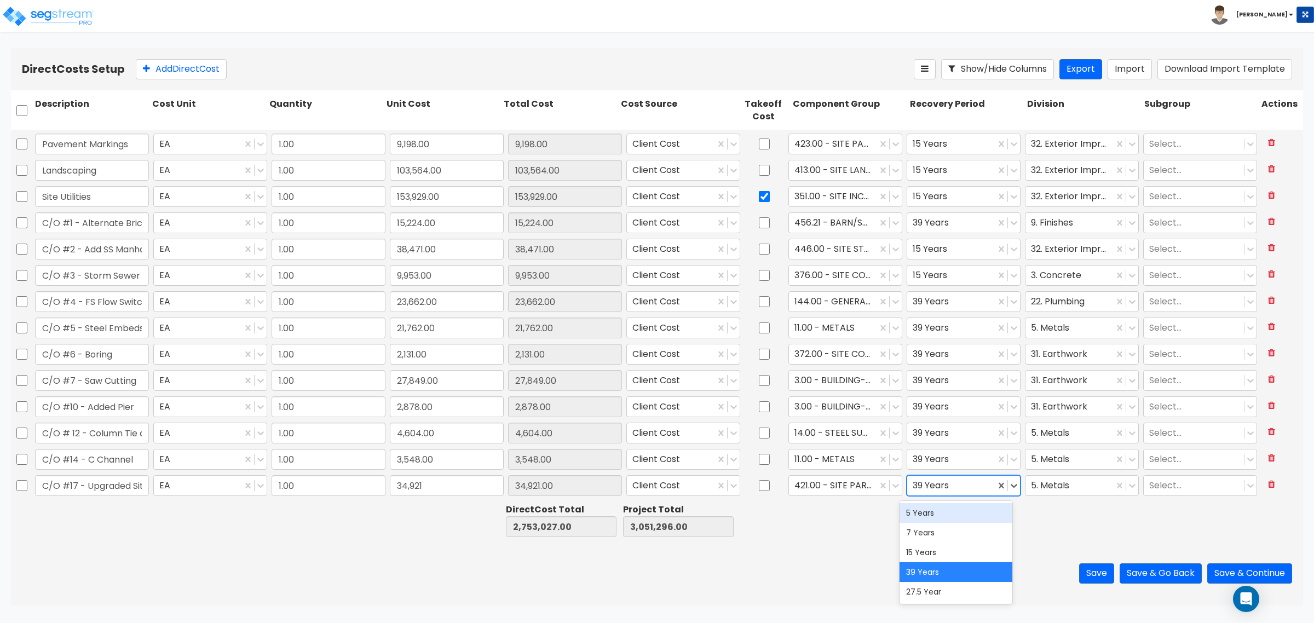
click at [958, 515] on div "5 Years" at bounding box center [956, 513] width 113 height 20
click at [1069, 487] on div at bounding box center [1069, 486] width 77 height 15
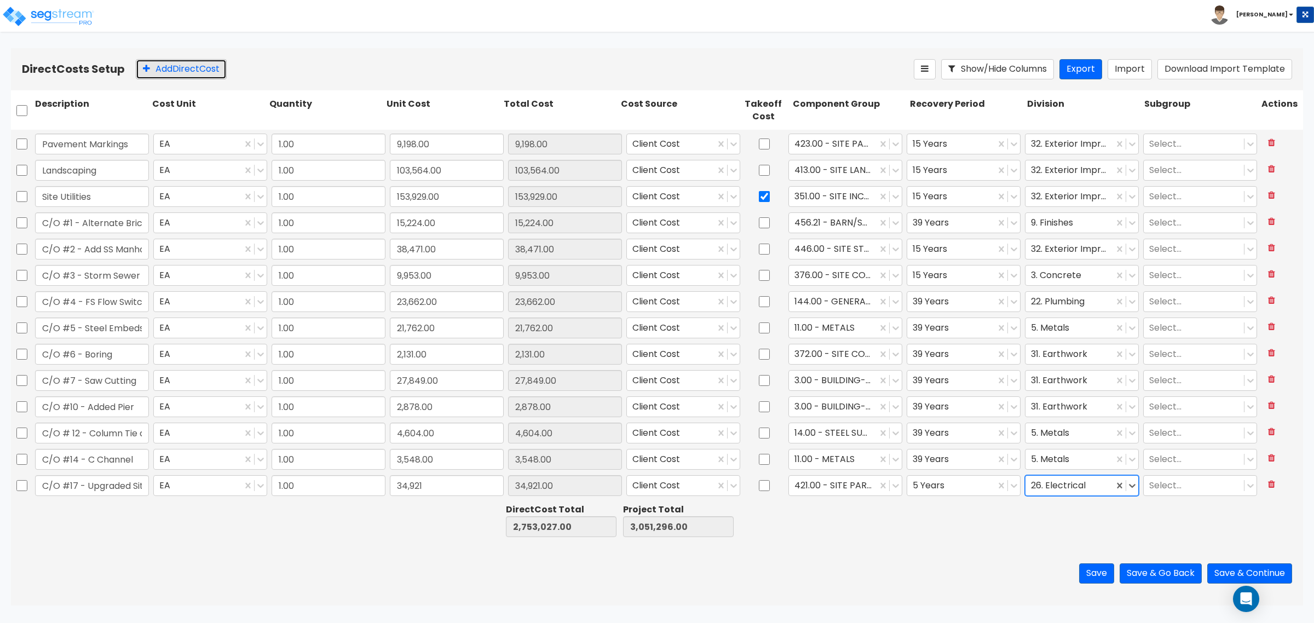
click at [196, 71] on button "Add Direct Cost" at bounding box center [181, 69] width 91 height 20
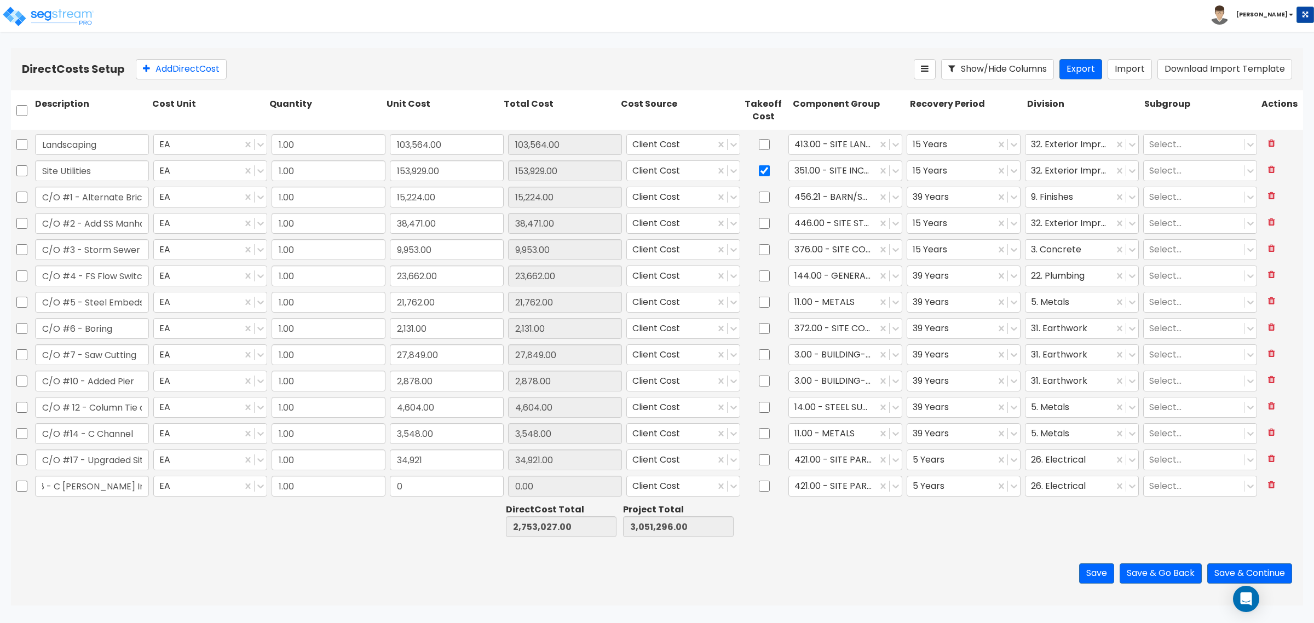
scroll to position [0, 39]
click at [95, 489] on input "C/O #18 - C CHannell Installtion" at bounding box center [92, 486] width 114 height 21
click at [64, 485] on input "C/O #18 - C CHannel Installtion" at bounding box center [92, 486] width 114 height 21
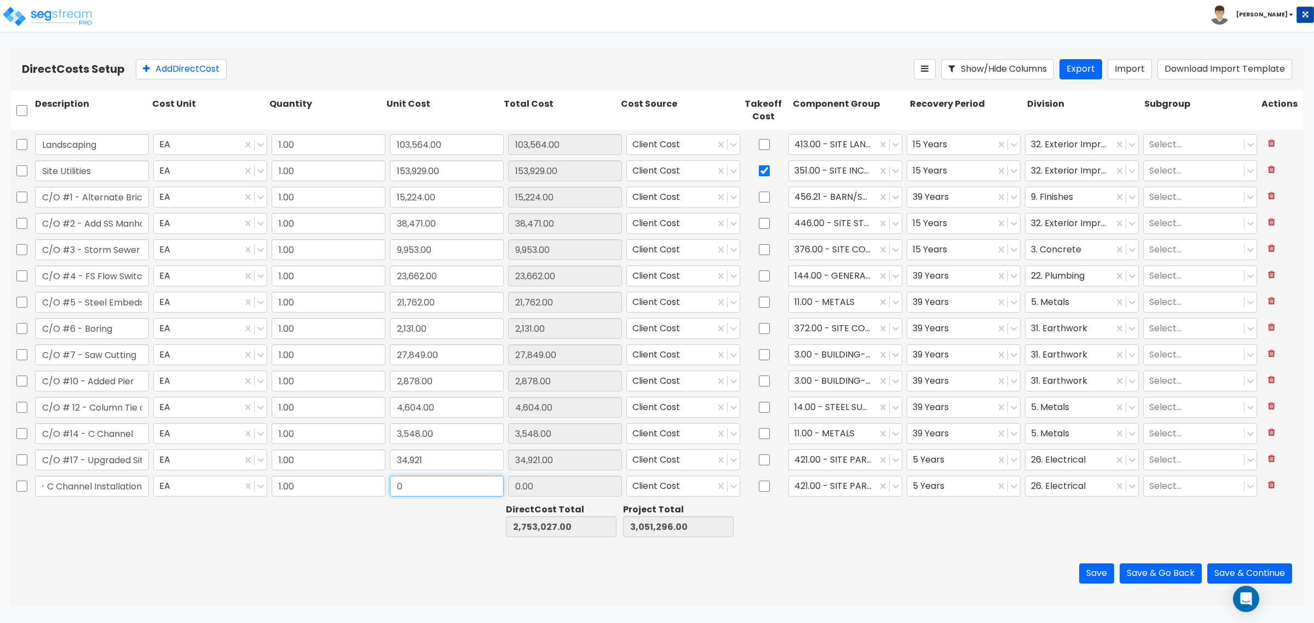
click at [419, 486] on input "0" at bounding box center [447, 486] width 114 height 21
click at [822, 512] on div "11.00 - METALS" at bounding box center [838, 513] width 113 height 20
click at [931, 491] on div at bounding box center [951, 486] width 77 height 15
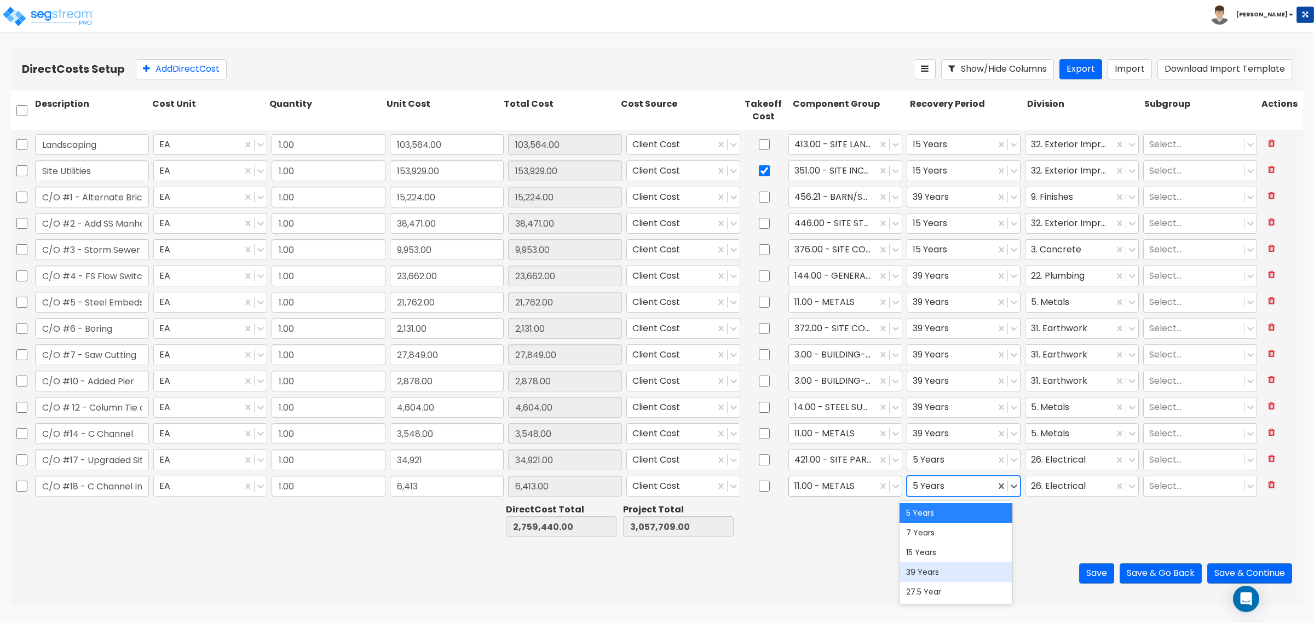
click at [951, 579] on div "39 Years" at bounding box center [956, 572] width 113 height 20
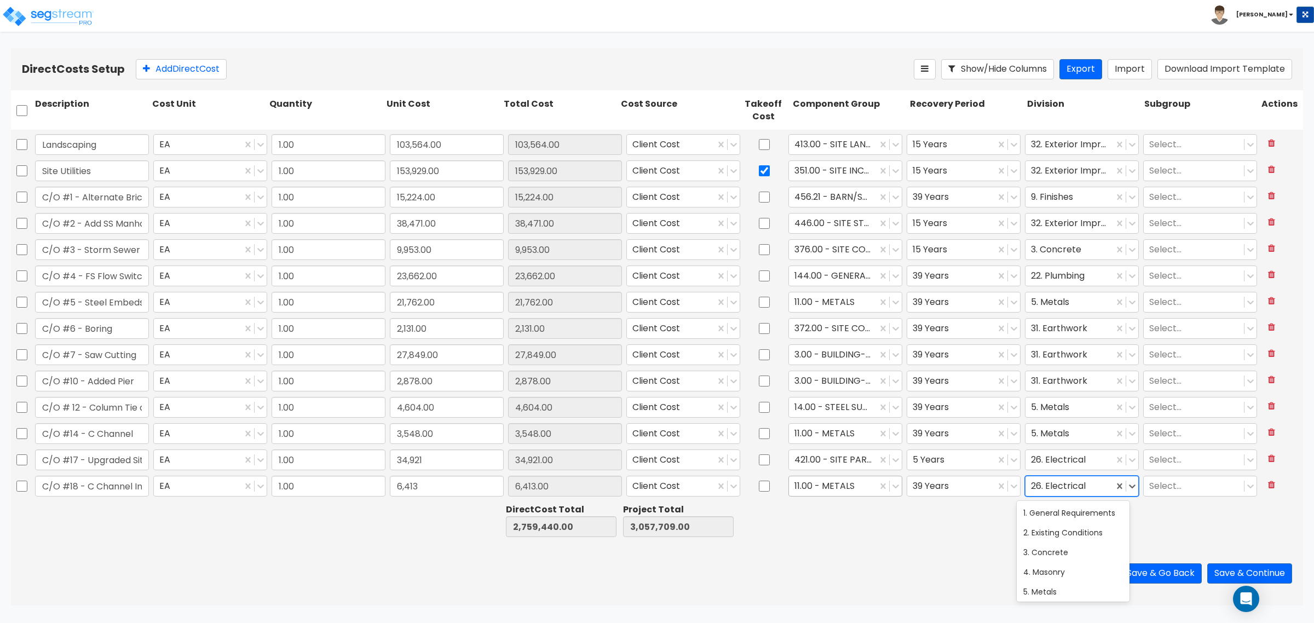
click at [1052, 492] on div at bounding box center [1069, 486] width 77 height 15
click at [1101, 568] on button "Save" at bounding box center [1096, 573] width 35 height 20
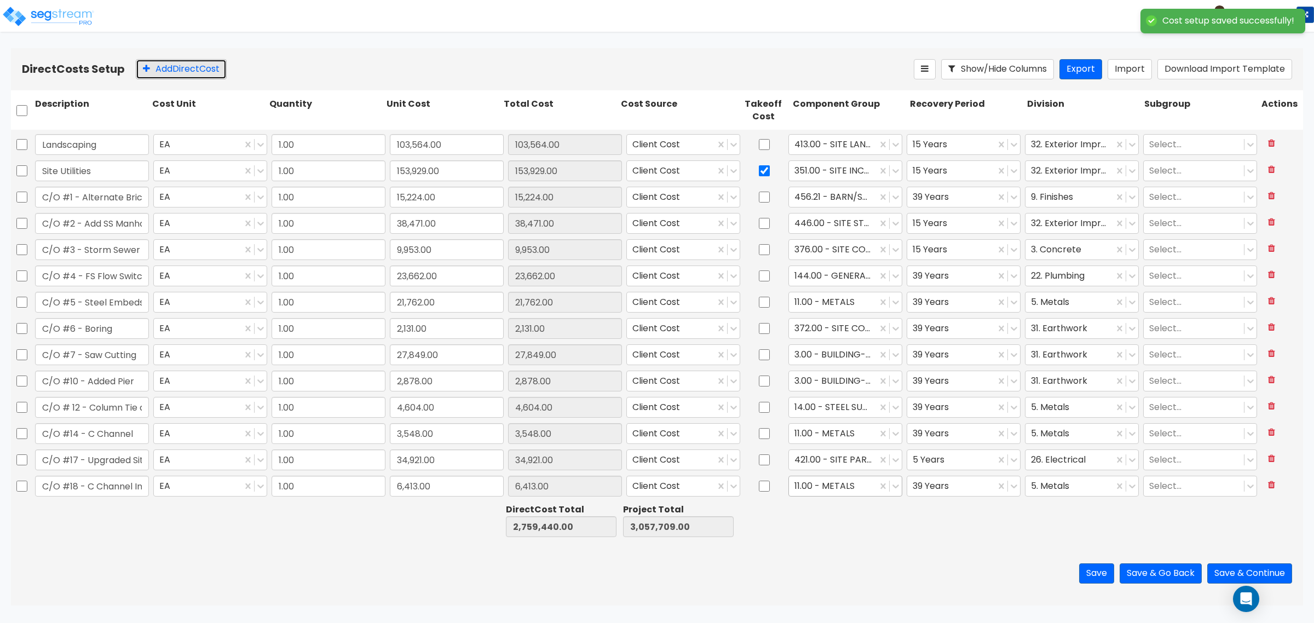
click at [178, 73] on button "Add Direct Cost" at bounding box center [181, 69] width 91 height 20
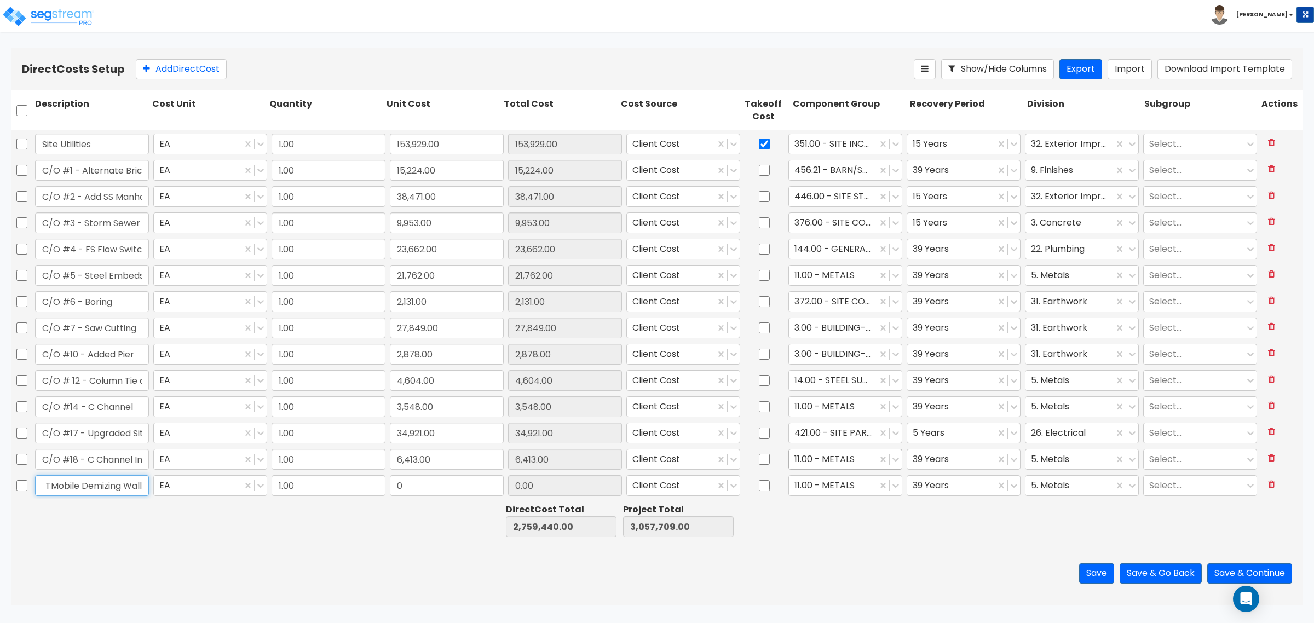
scroll to position [0, 47]
click at [395, 482] on input "0" at bounding box center [447, 485] width 114 height 21
click at [829, 488] on div at bounding box center [832, 486] width 77 height 15
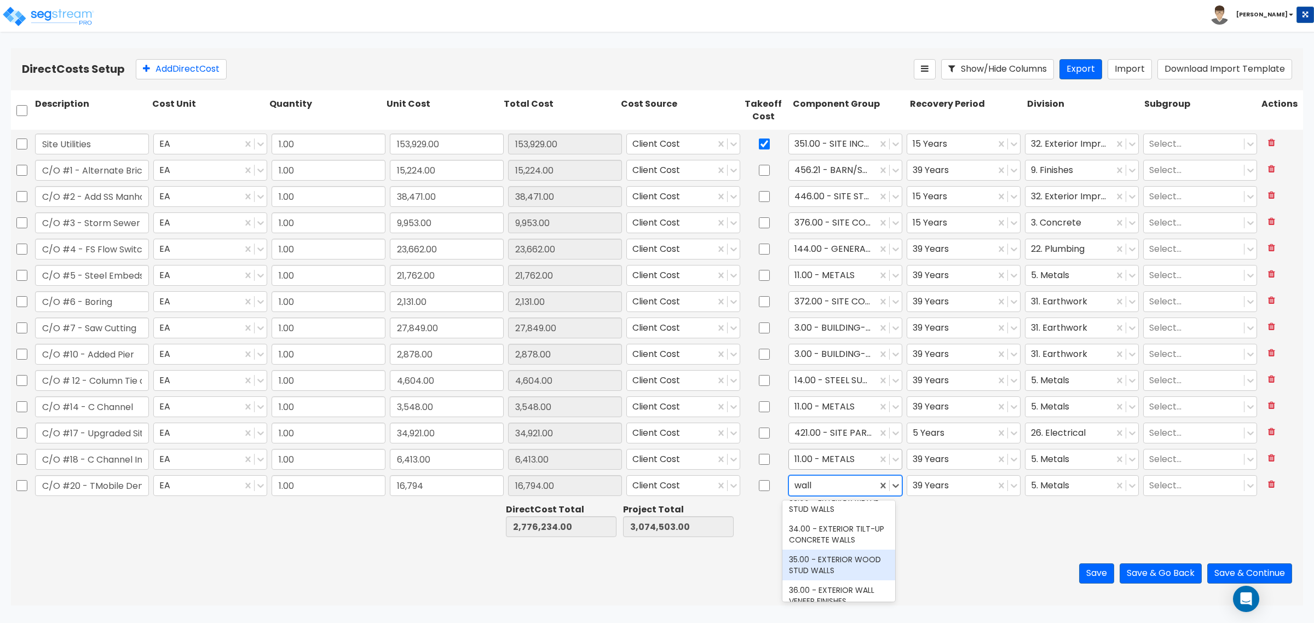
scroll to position [205, 0]
click at [852, 525] on div "36.00 - EXTERIOR WALL VENEER FINISHES" at bounding box center [838, 527] width 113 height 31
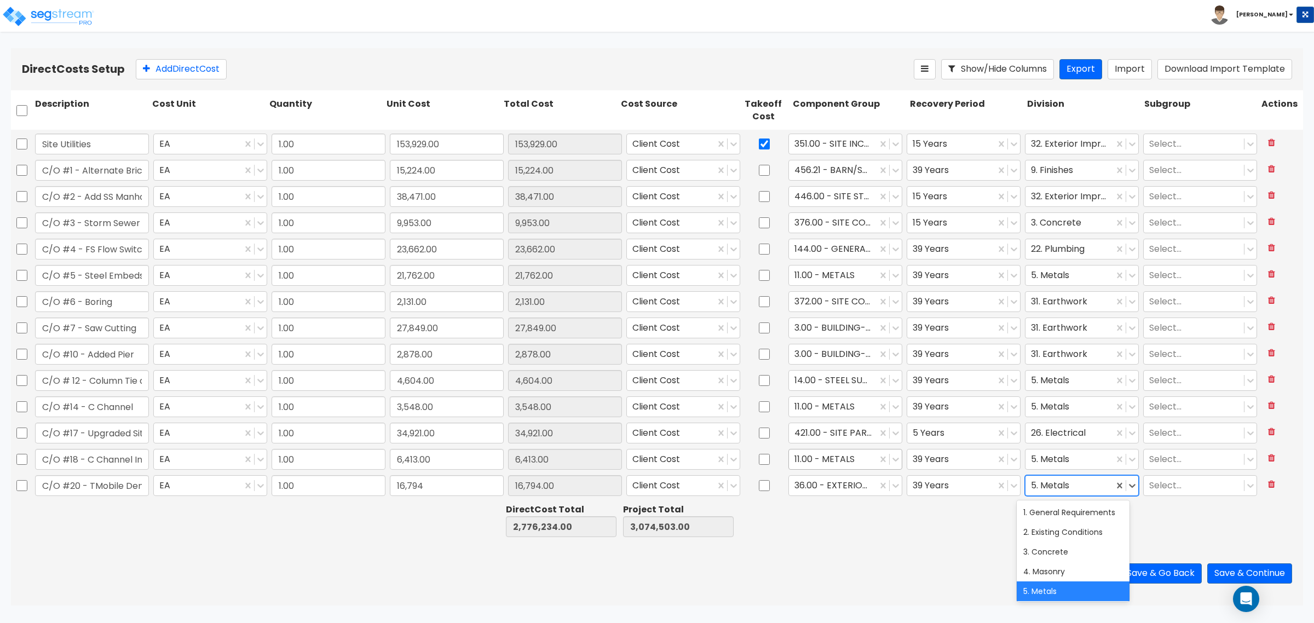
click at [1043, 486] on div at bounding box center [1069, 486] width 77 height 15
click at [1070, 565] on div "9. Finishes" at bounding box center [1073, 555] width 113 height 20
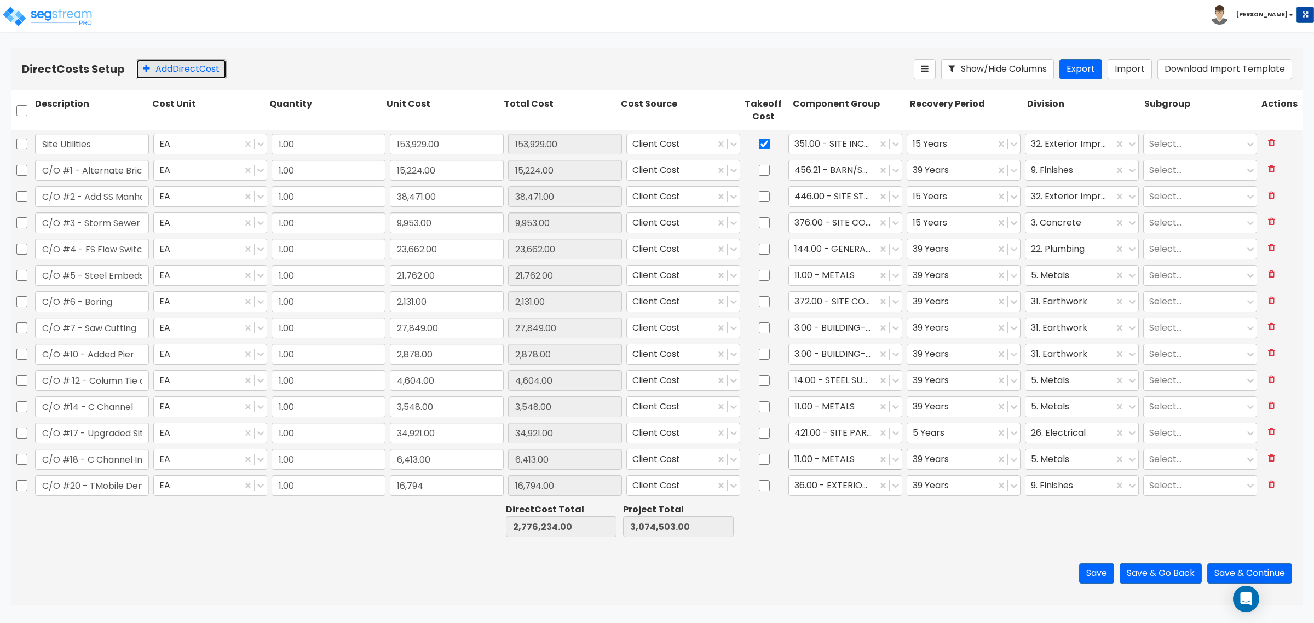
click at [198, 71] on button "Add Direct Cost" at bounding box center [181, 69] width 91 height 20
click at [445, 488] on input "0" at bounding box center [447, 485] width 114 height 21
click at [827, 494] on div "36.00 - EXTERIOR WALL VENEER FINISHES" at bounding box center [833, 485] width 88 height 19
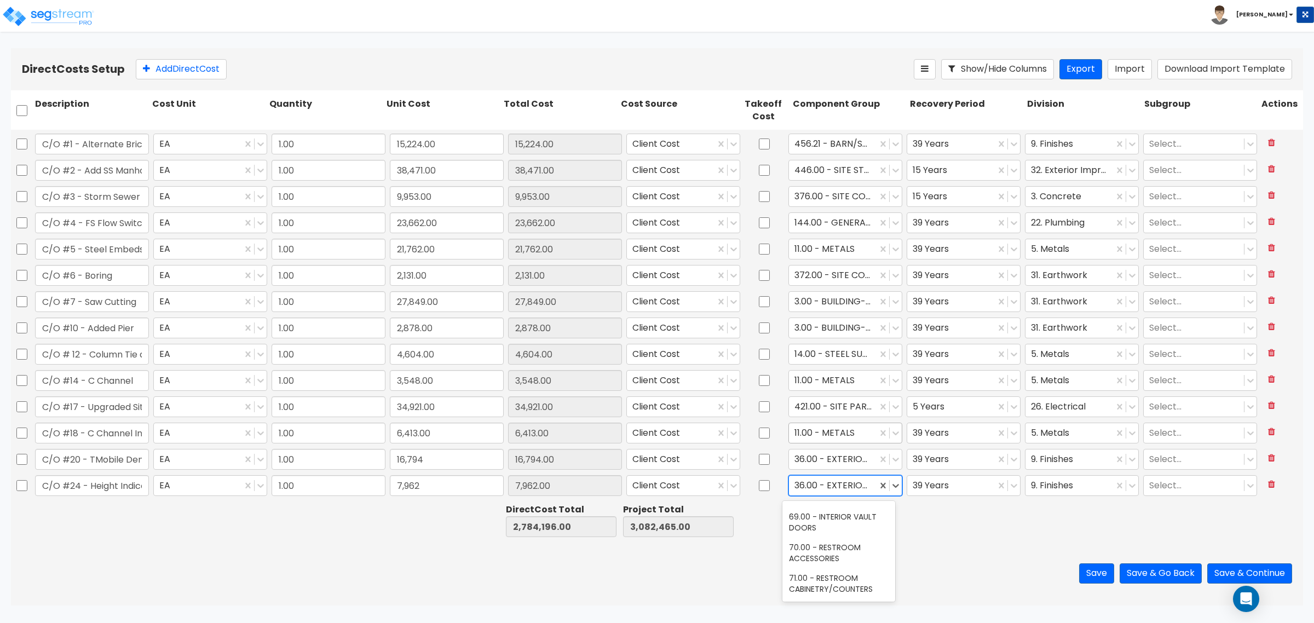
scroll to position [2190, 0]
click at [831, 486] on div at bounding box center [832, 486] width 77 height 15
click at [831, 497] on div "36.00 - EXTERIOR WALL VENEER FINISHES" at bounding box center [845, 485] width 118 height 25
click at [833, 491] on div at bounding box center [832, 486] width 77 height 15
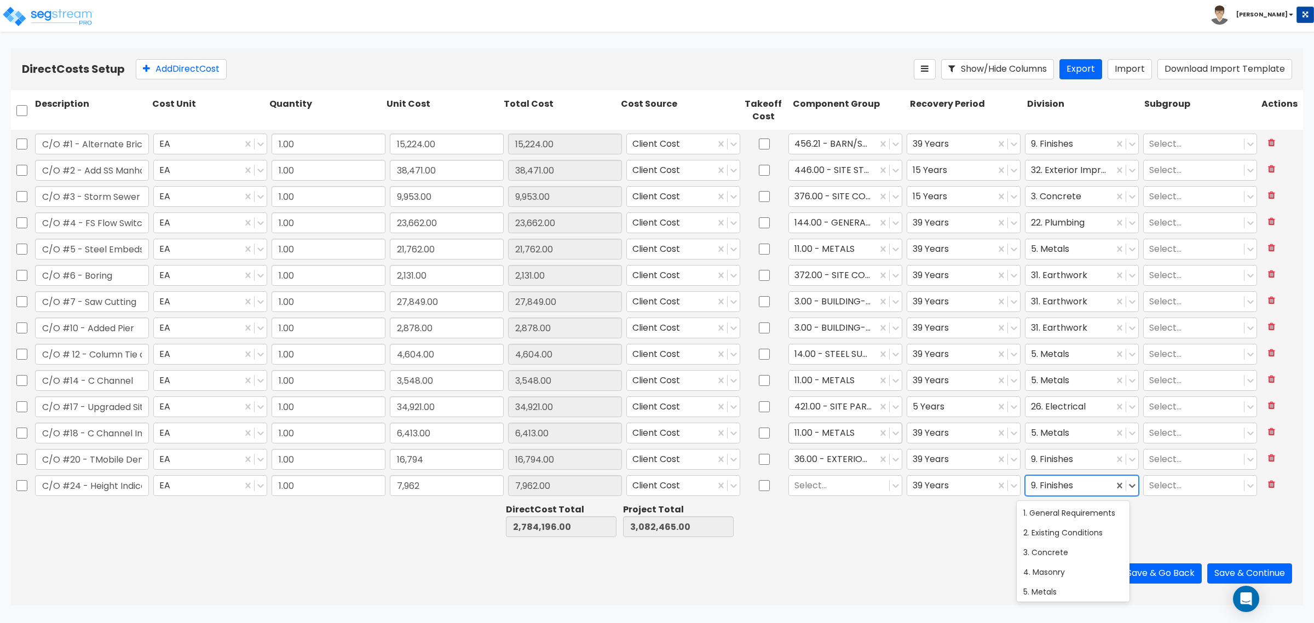
click at [1079, 479] on div at bounding box center [1069, 486] width 77 height 15
click at [954, 487] on div at bounding box center [951, 486] width 77 height 15
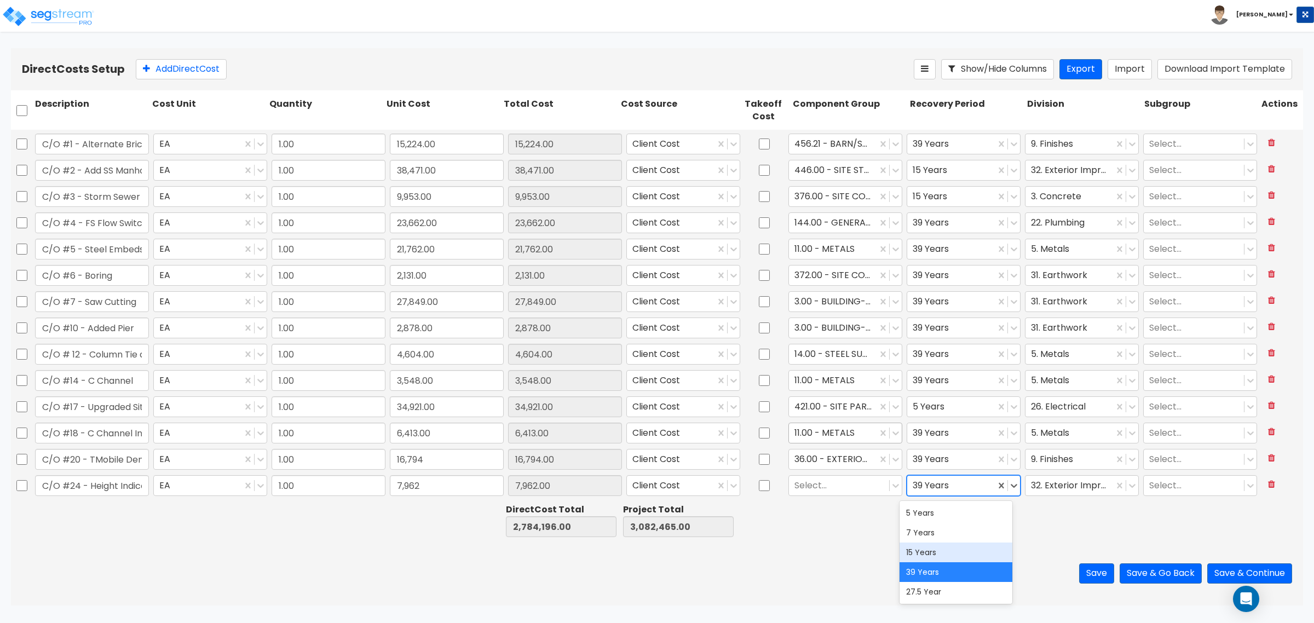
click at [927, 550] on div "15 Years" at bounding box center [956, 553] width 113 height 20
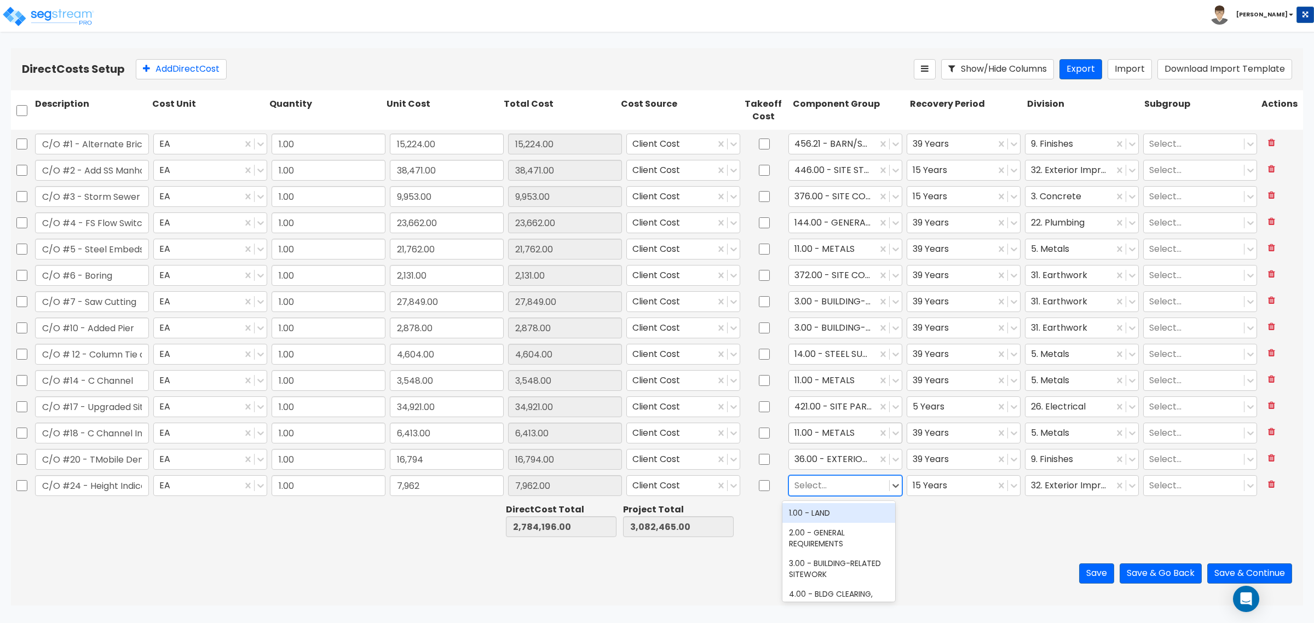
click at [856, 490] on div at bounding box center [838, 486] width 89 height 15
click at [800, 510] on div "11.00 - METALS" at bounding box center [838, 513] width 113 height 20
click at [176, 70] on button "Add Direct Cost" at bounding box center [181, 69] width 91 height 20
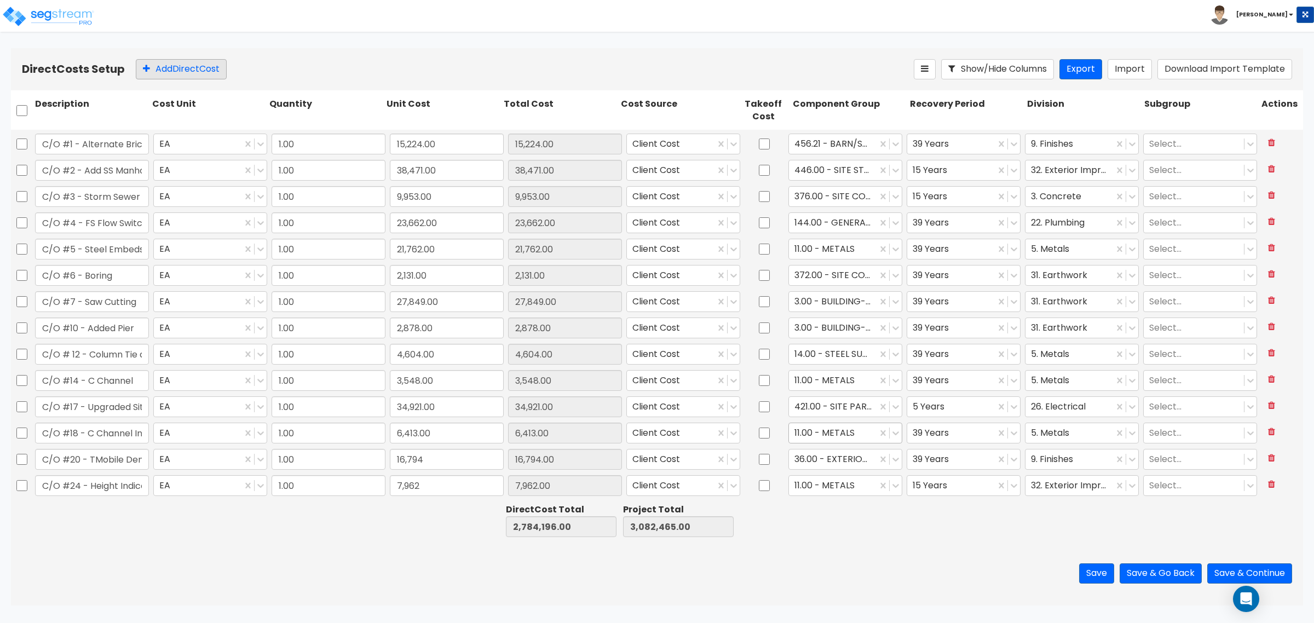
scroll to position [576, 0]
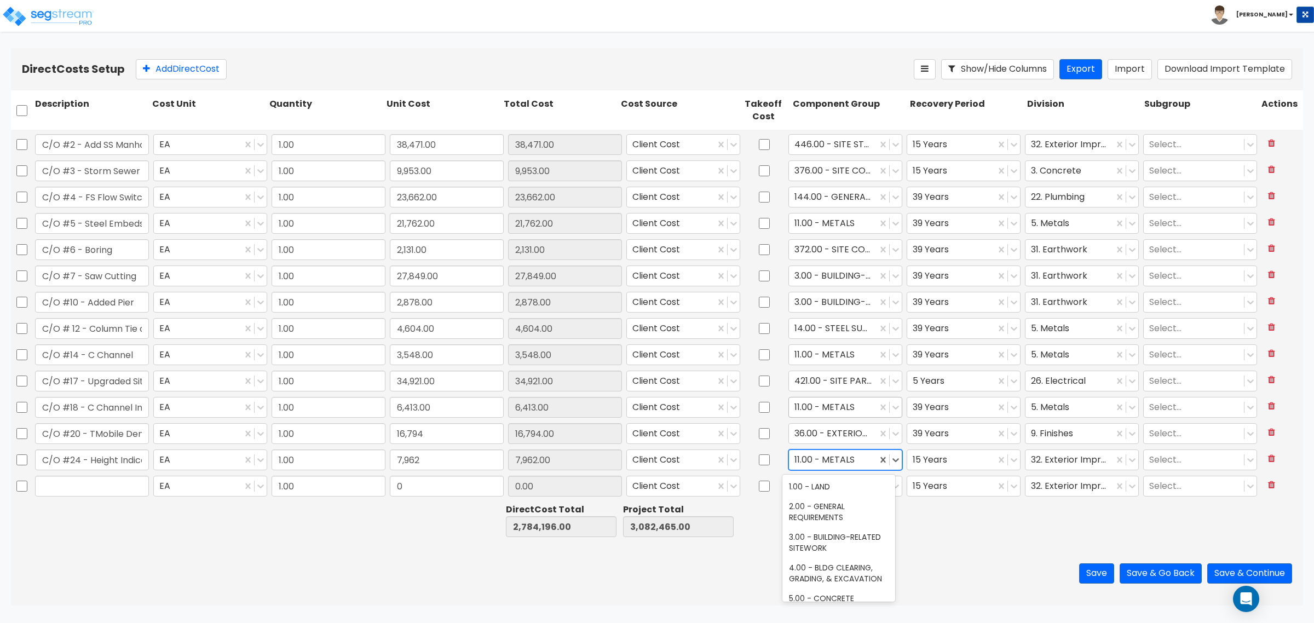
click at [827, 454] on div at bounding box center [832, 460] width 77 height 15
click at [754, 570] on div "Save Save & Go Back Save & Continue" at bounding box center [657, 573] width 1292 height 64
click at [49, 481] on input "text" at bounding box center [92, 486] width 114 height 21
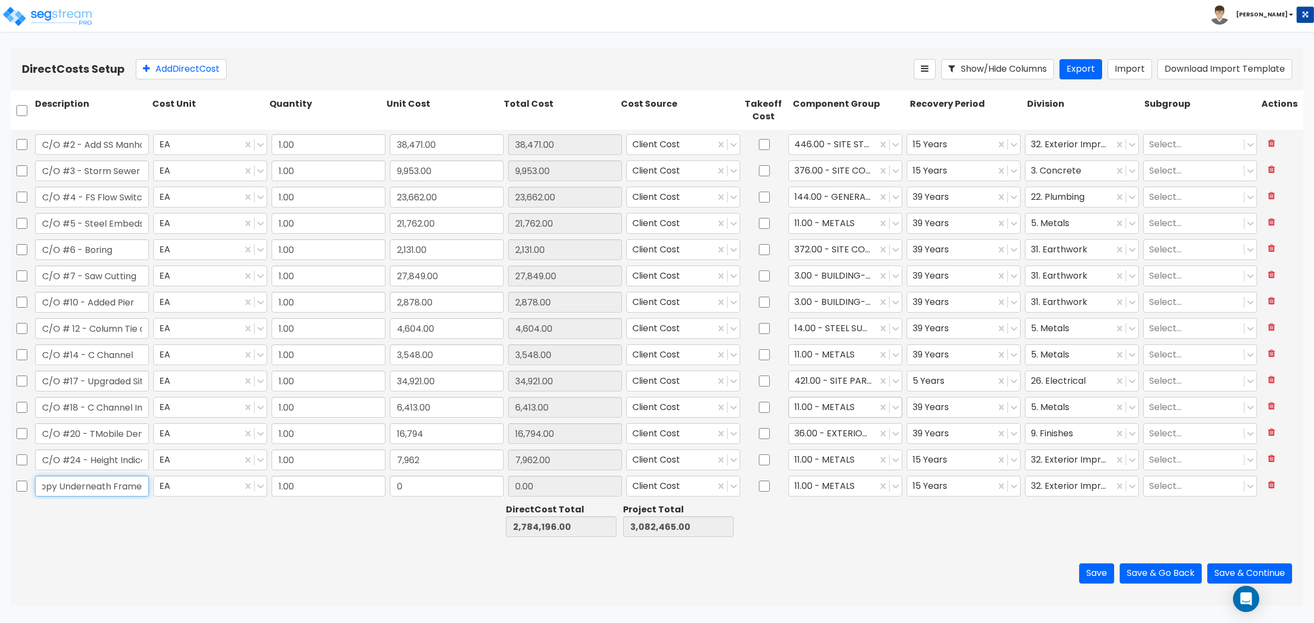
scroll to position [0, 68]
click at [406, 488] on input "0" at bounding box center [447, 486] width 114 height 21
click at [808, 480] on div at bounding box center [832, 486] width 77 height 15
click at [816, 507] on div "38.00 - DEMOUNTABLE AWNINGS & CANOPIES" at bounding box center [838, 518] width 113 height 31
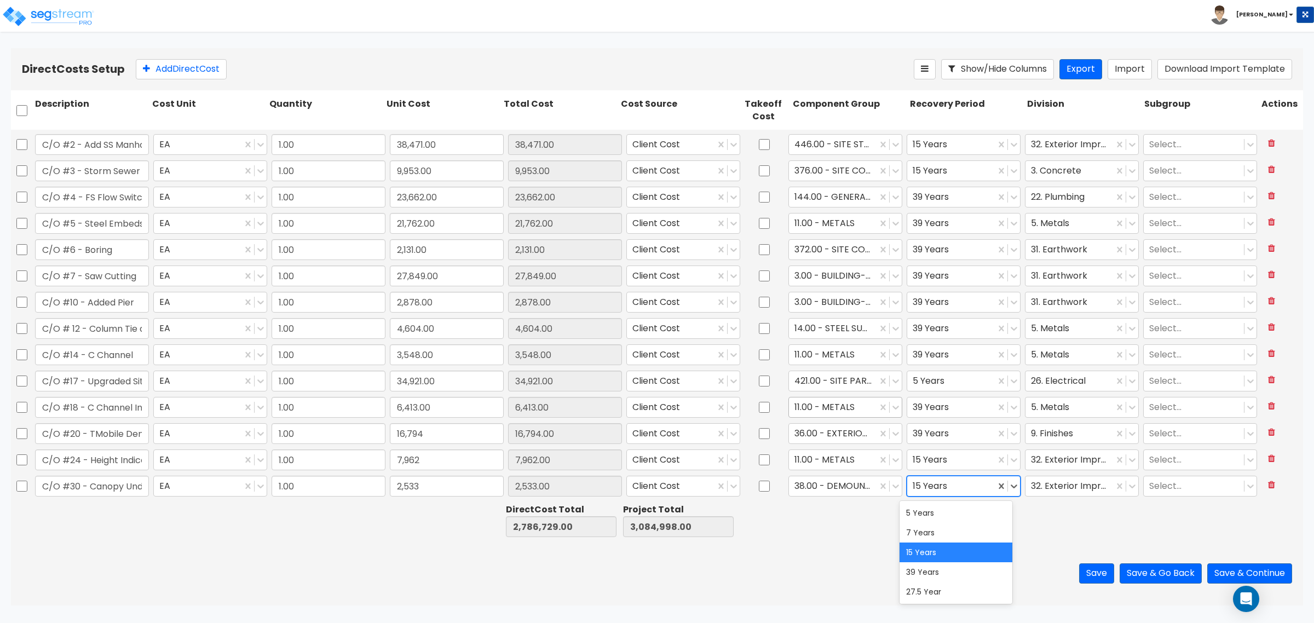
click at [943, 480] on div at bounding box center [951, 486] width 77 height 15
click at [935, 566] on div "39 Years" at bounding box center [956, 572] width 113 height 20
click at [1081, 480] on div at bounding box center [1069, 486] width 77 height 15
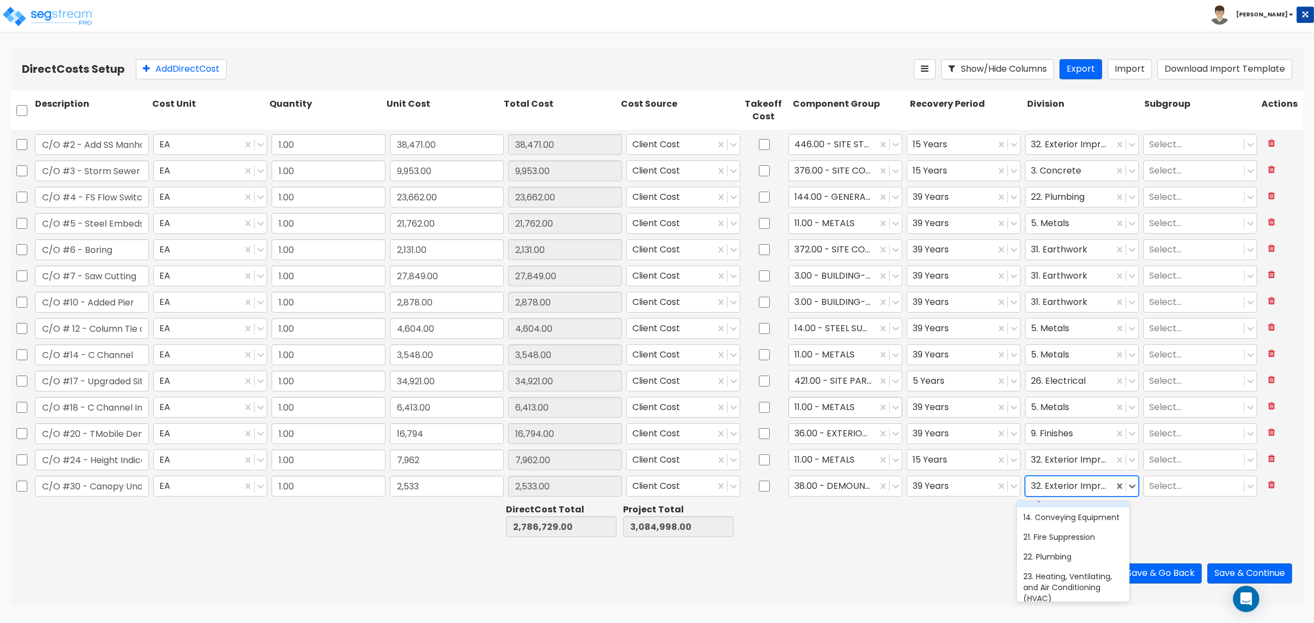
scroll to position [205, 0]
click at [1057, 517] on div "10. Specialties" at bounding box center [1073, 507] width 113 height 20
click at [171, 70] on button "Add Direct Cost" at bounding box center [181, 69] width 91 height 20
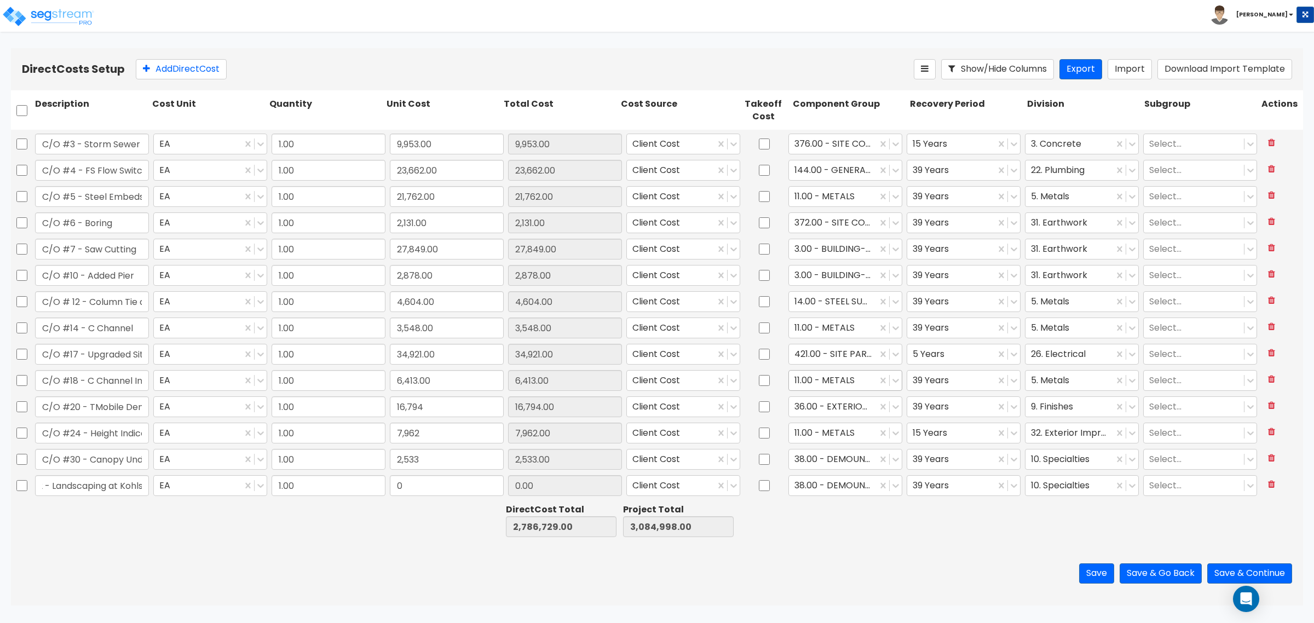
scroll to position [0, 42]
click at [458, 488] on input "0" at bounding box center [447, 485] width 114 height 21
click at [805, 485] on div at bounding box center [832, 486] width 77 height 15
drag, startPoint x: 842, startPoint y: 545, endPoint x: 921, endPoint y: 515, distance: 84.2
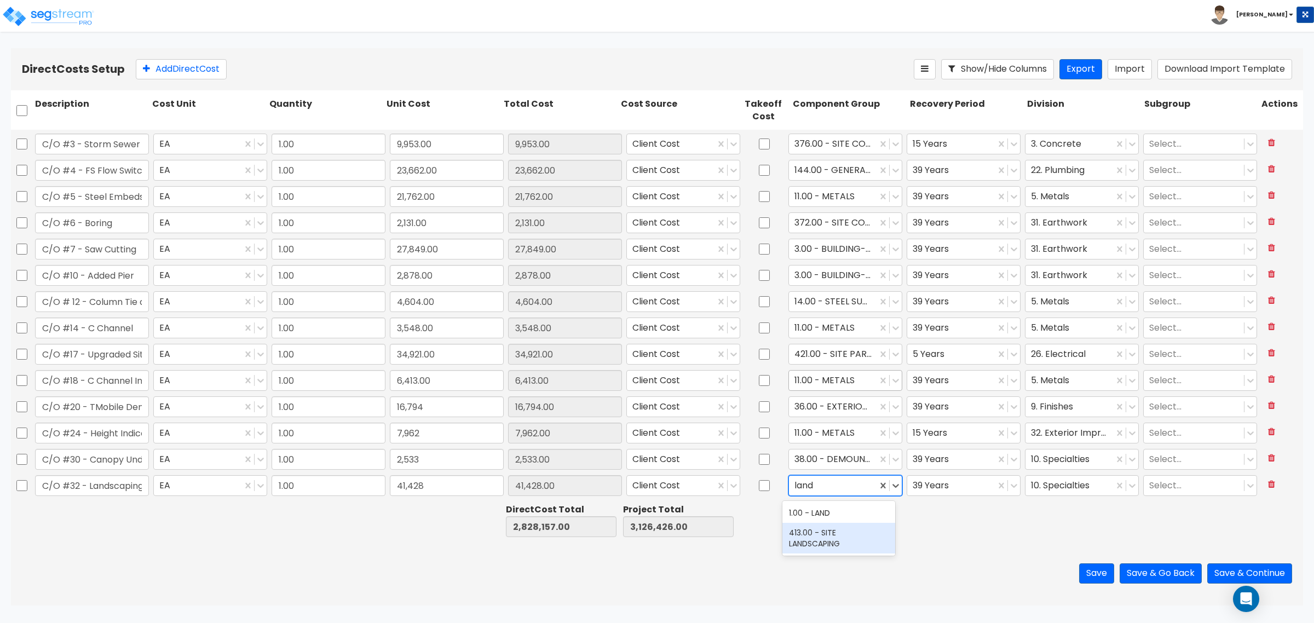
click at [844, 545] on div "413.00 - SITE LANDSCAPING" at bounding box center [838, 538] width 113 height 31
click at [967, 471] on div "39 Years" at bounding box center [963, 459] width 118 height 25
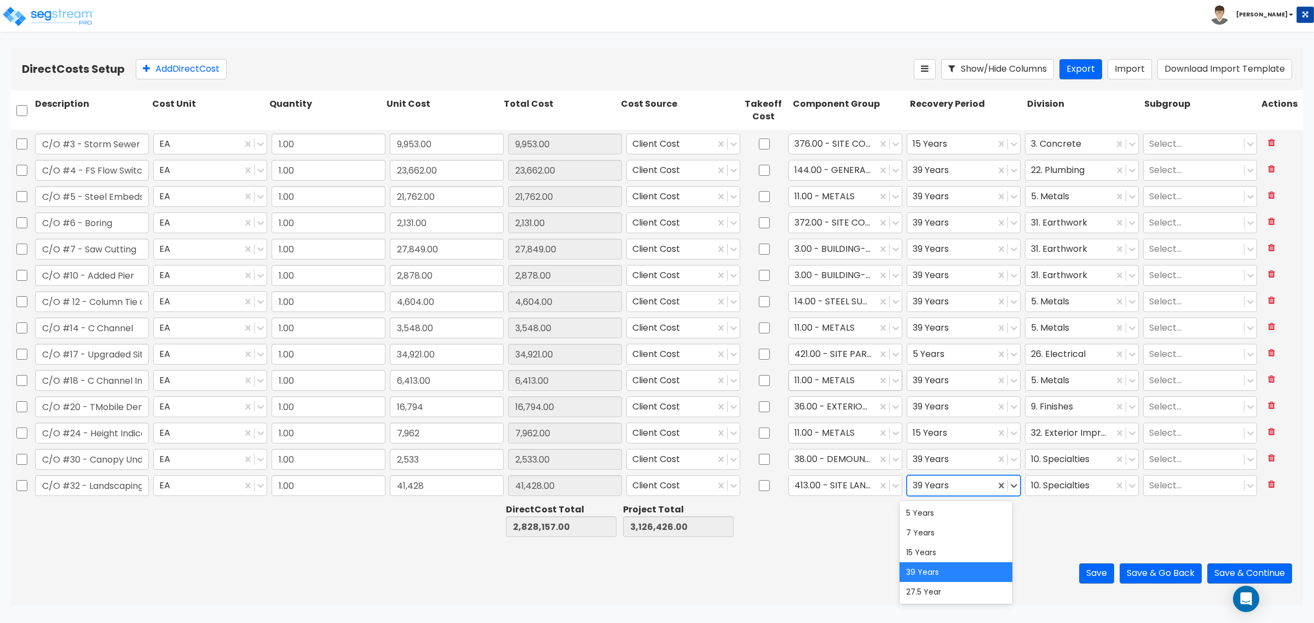
click at [953, 486] on div at bounding box center [951, 486] width 77 height 15
drag, startPoint x: 941, startPoint y: 545, endPoint x: 989, endPoint y: 542, distance: 48.8
click at [943, 546] on div "15 Years" at bounding box center [956, 553] width 113 height 20
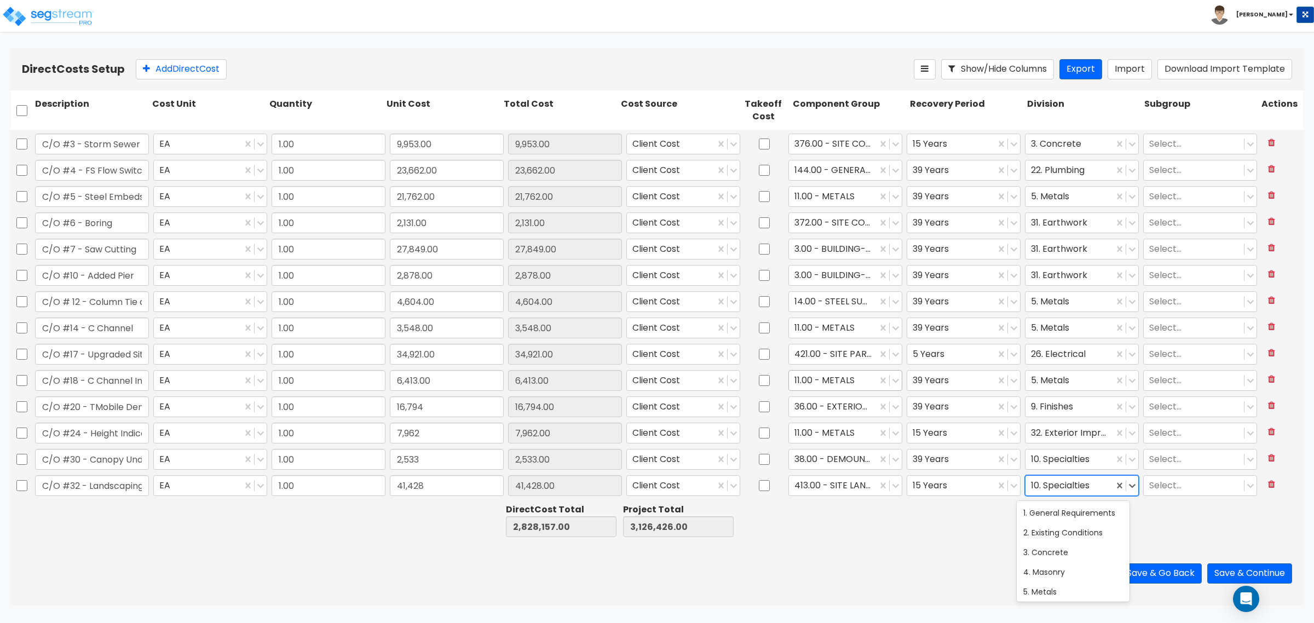
click at [1054, 491] on div at bounding box center [1069, 486] width 77 height 15
click at [165, 75] on button "Add Direct Cost" at bounding box center [181, 69] width 91 height 20
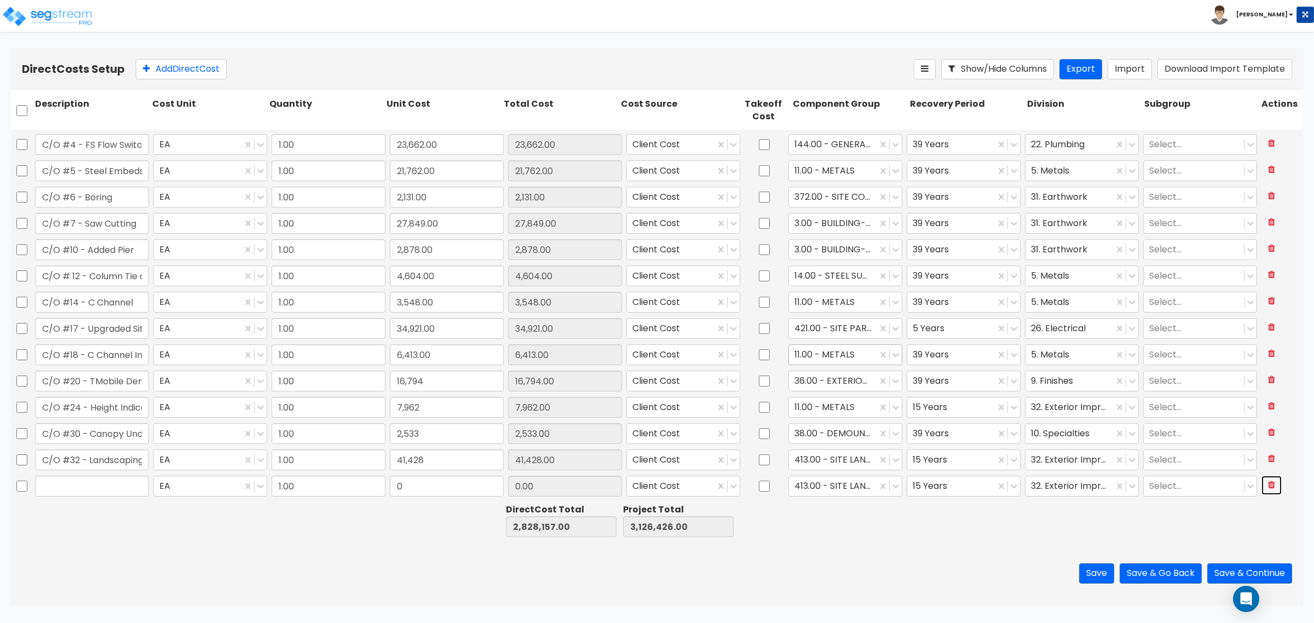
click at [1265, 482] on button at bounding box center [1271, 485] width 20 height 19
click at [1155, 570] on button "Save & Go Back" at bounding box center [1161, 573] width 82 height 20
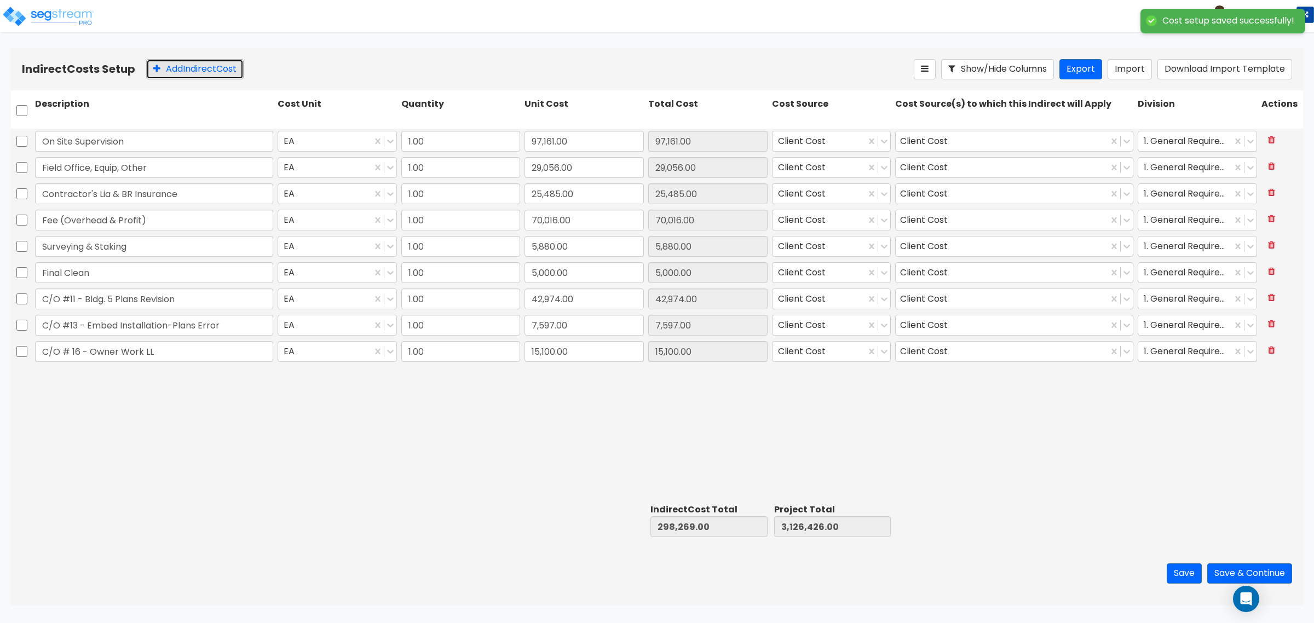
click at [165, 73] on button "Add Indirect Cost" at bounding box center [194, 69] width 97 height 20
click at [122, 376] on input "C/O #33 Punch WOrk on Kohks" at bounding box center [154, 377] width 238 height 21
click at [170, 381] on input "C/O #33 Punch WOrk on Kohks" at bounding box center [154, 377] width 238 height 21
click at [131, 379] on input "C/O #33 Punch WOrk on Kohls" at bounding box center [154, 377] width 238 height 21
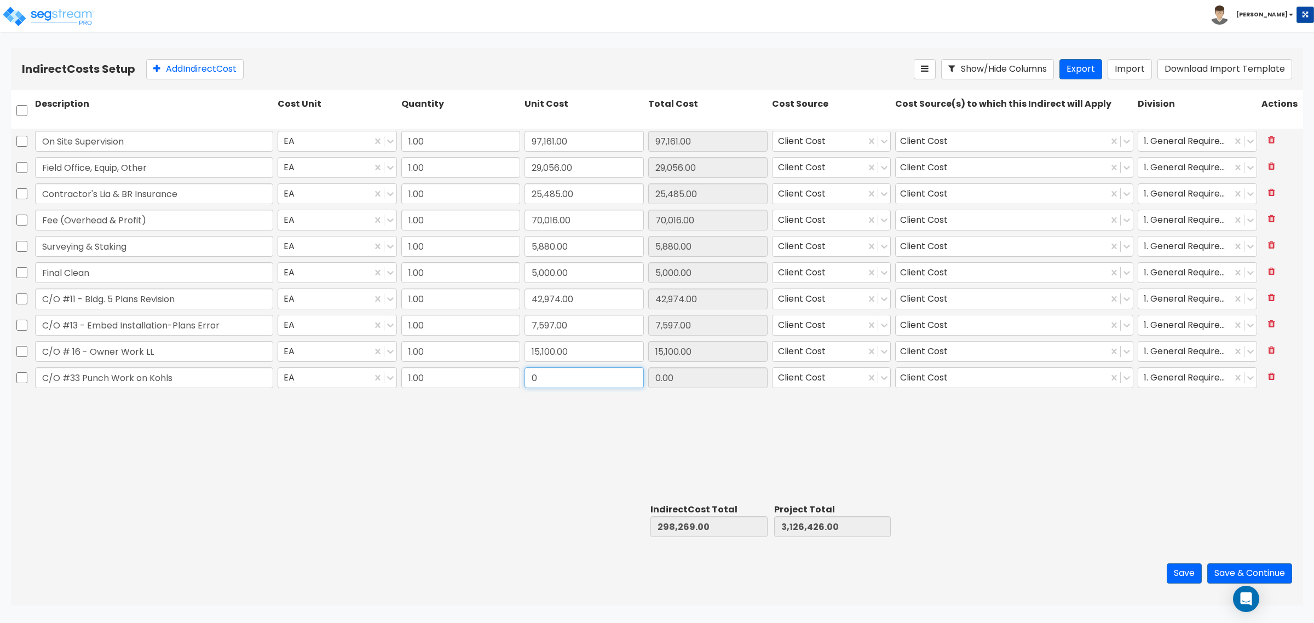
click at [575, 368] on input "0" at bounding box center [584, 377] width 119 height 21
click at [1183, 578] on button "Save" at bounding box center [1184, 573] width 35 height 20
click at [1250, 565] on button "Save & Continue" at bounding box center [1249, 573] width 85 height 20
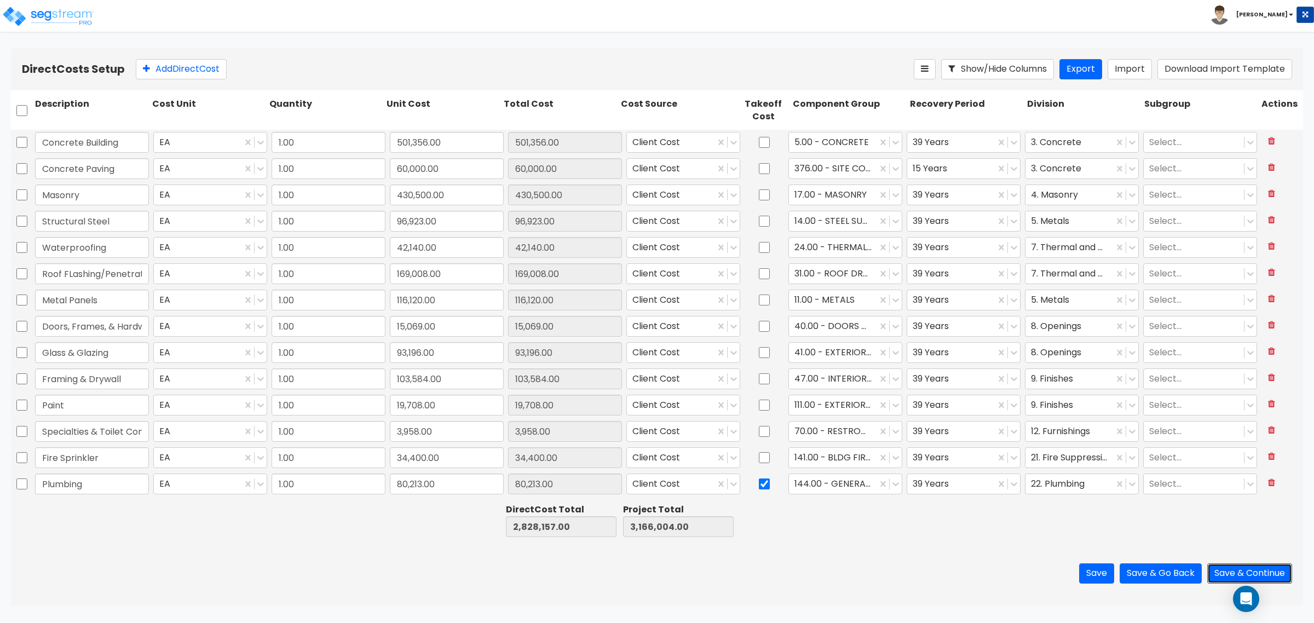
click at [1232, 575] on button "Save & Continue" at bounding box center [1249, 573] width 85 height 20
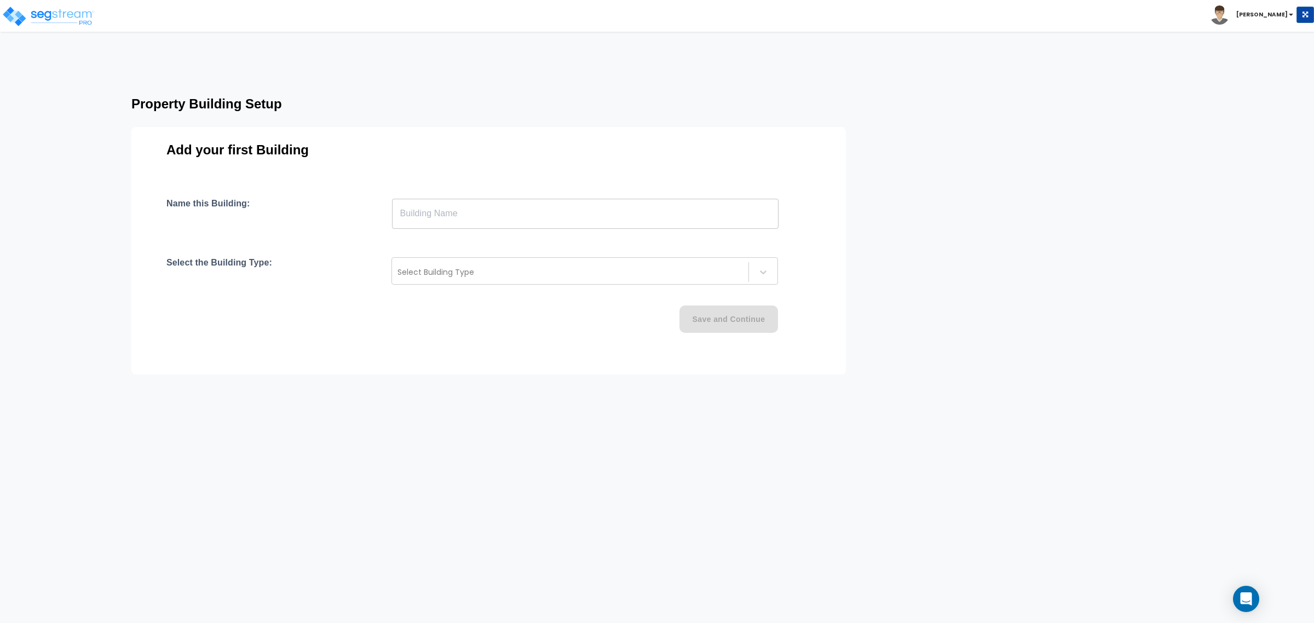
click at [464, 217] on input "text" at bounding box center [585, 213] width 387 height 31
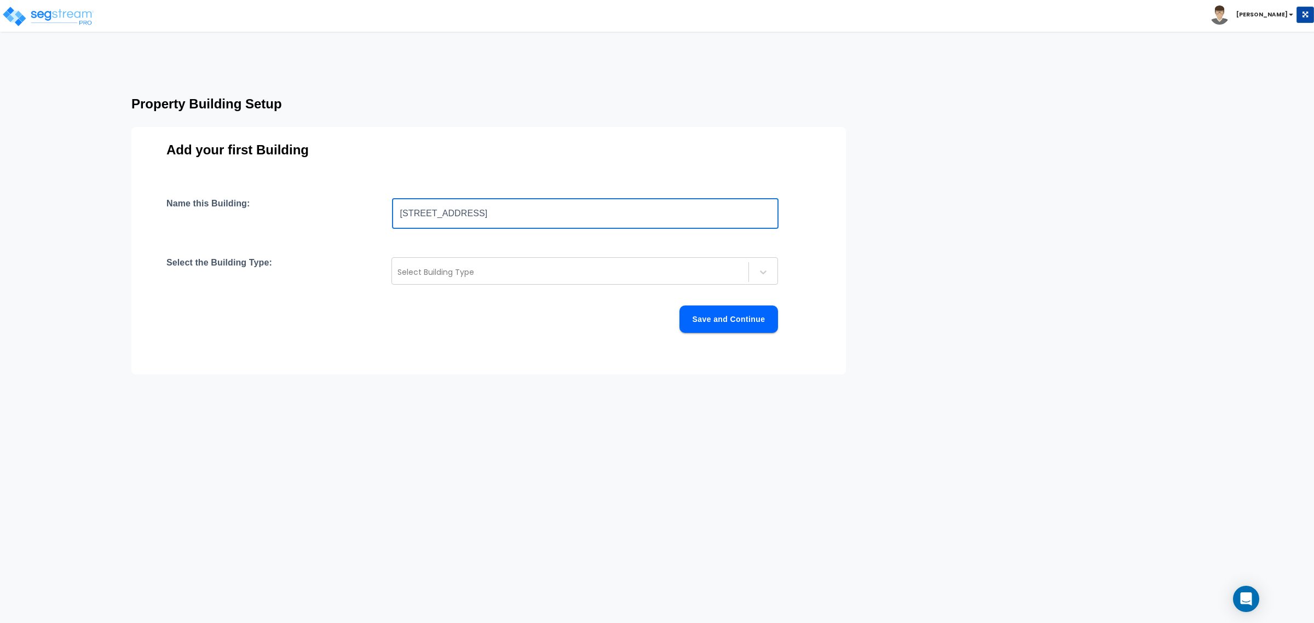
type input "570 W. Hwy 80"
click at [572, 248] on div "Name this Building: 570 W. Hwy 80 ​ Select the Building Type: Select Building T…" at bounding box center [488, 278] width 644 height 161
click at [568, 264] on div "Select Building Type" at bounding box center [570, 272] width 356 height 18
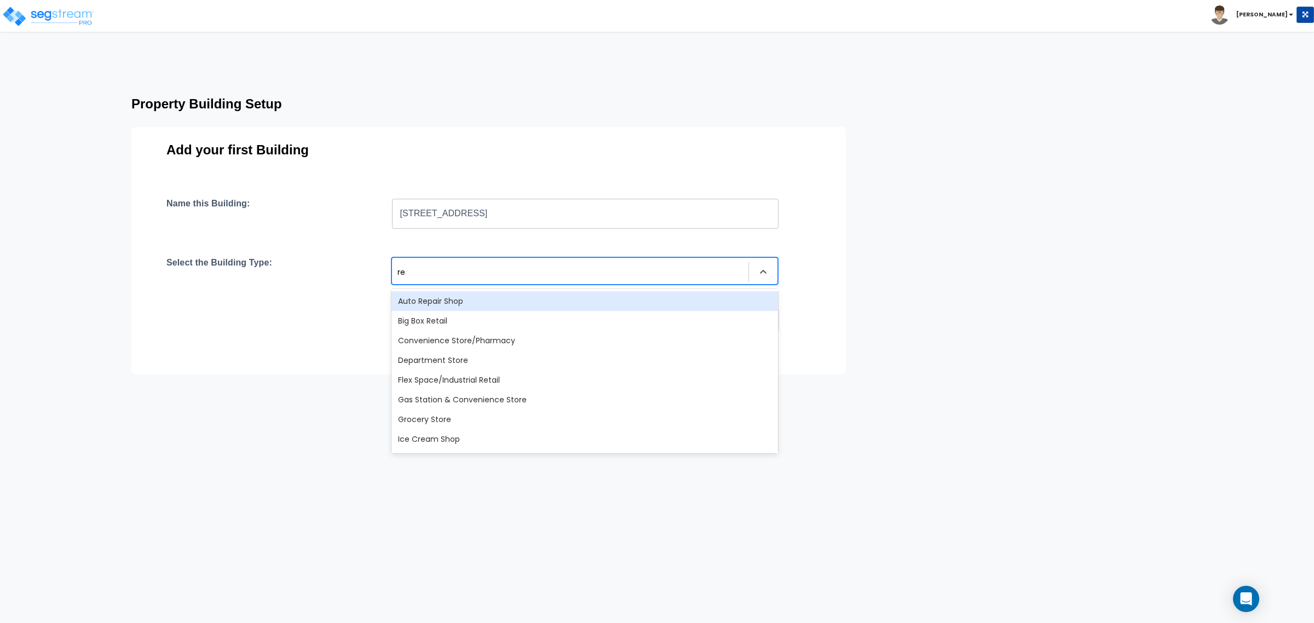
type input "ret"
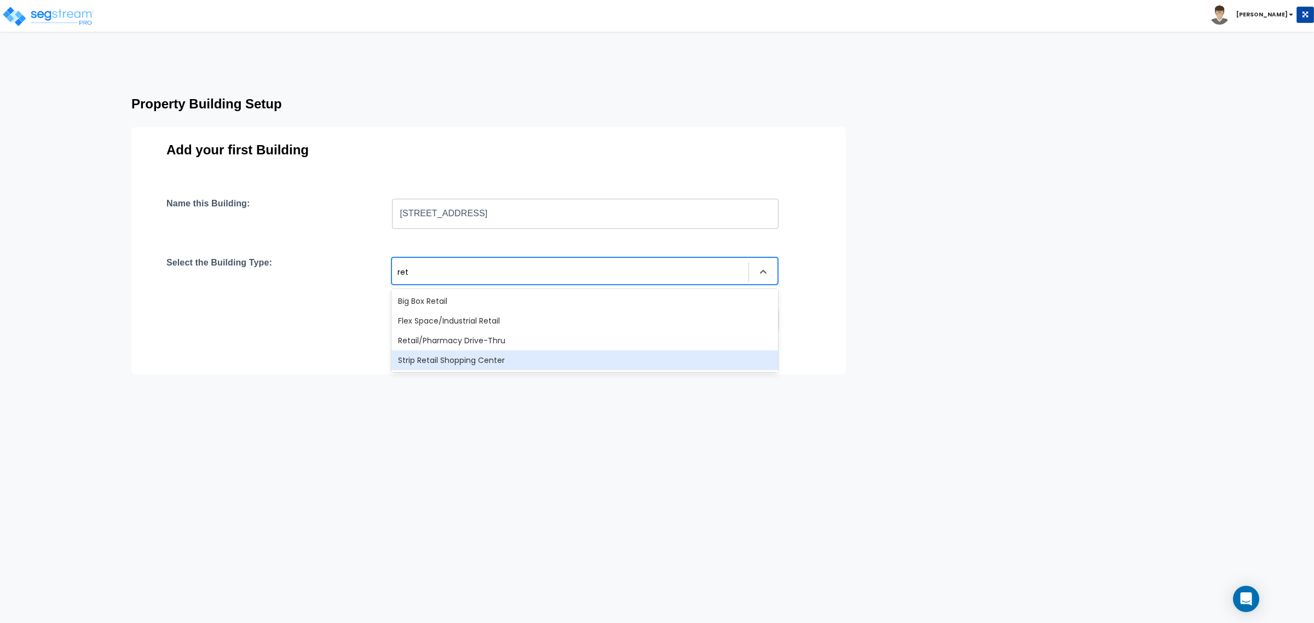
click at [493, 363] on div "Strip Retail Shopping Center" at bounding box center [584, 360] width 387 height 20
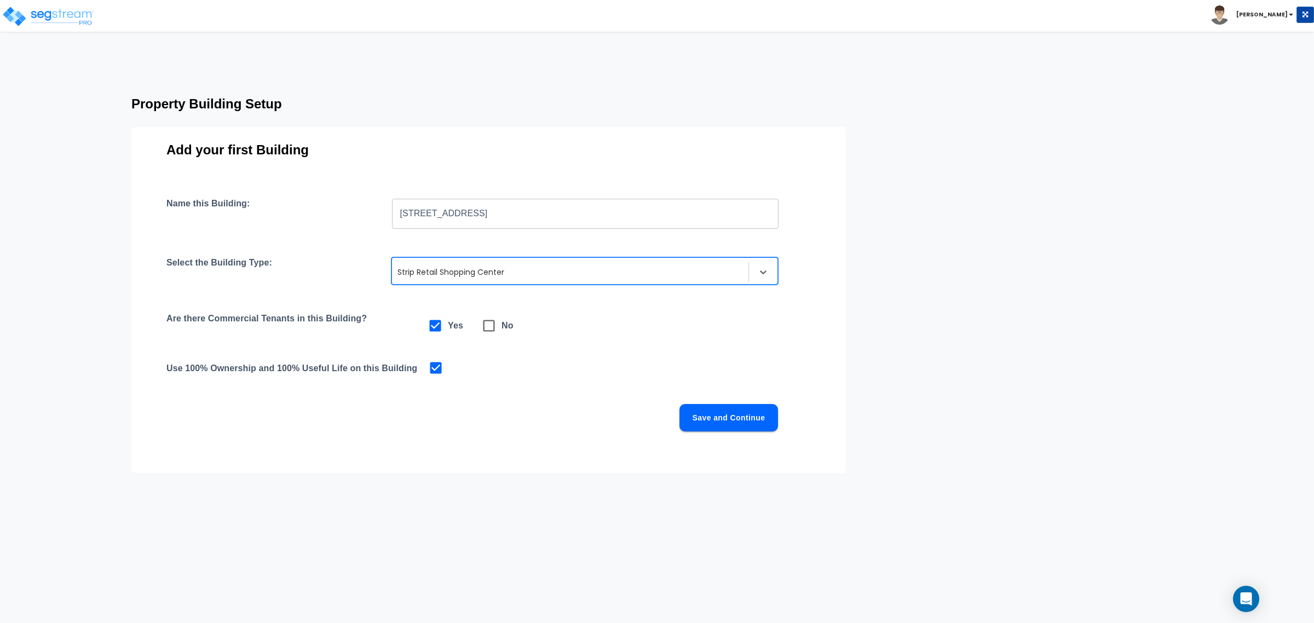
click at [721, 417] on button "Save and Continue" at bounding box center [728, 417] width 99 height 27
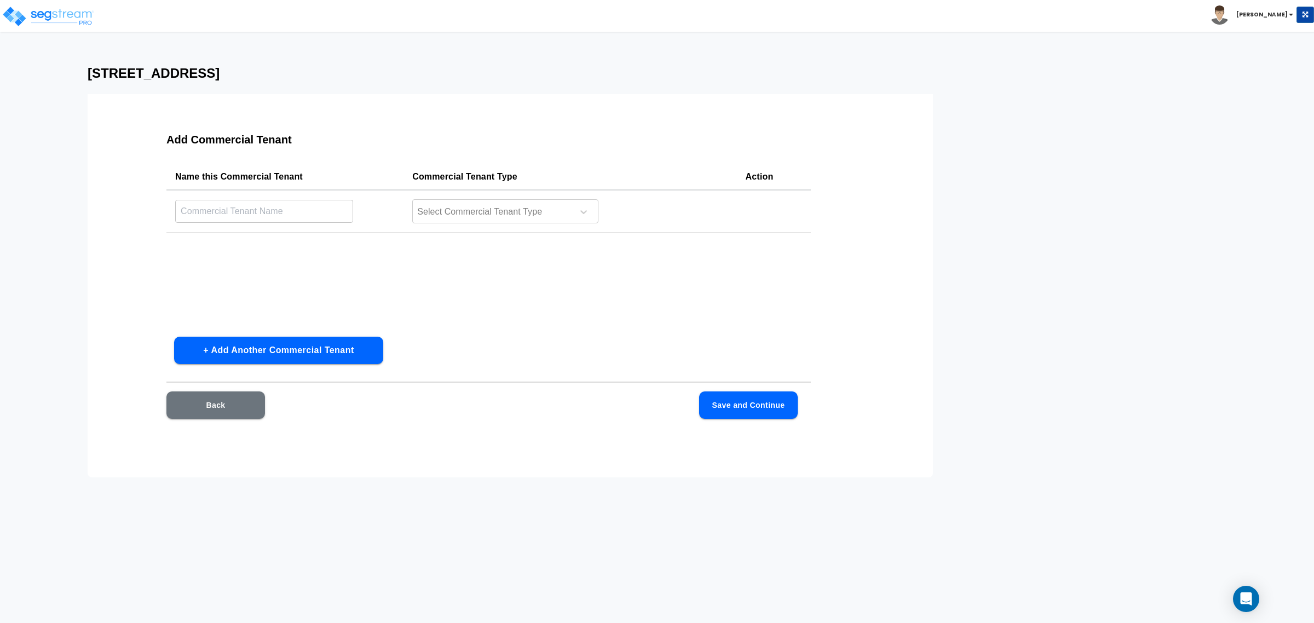
click at [291, 214] on input "text" at bounding box center [264, 211] width 178 height 24
type input "Tenant 1"
click at [461, 216] on div at bounding box center [491, 212] width 150 height 15
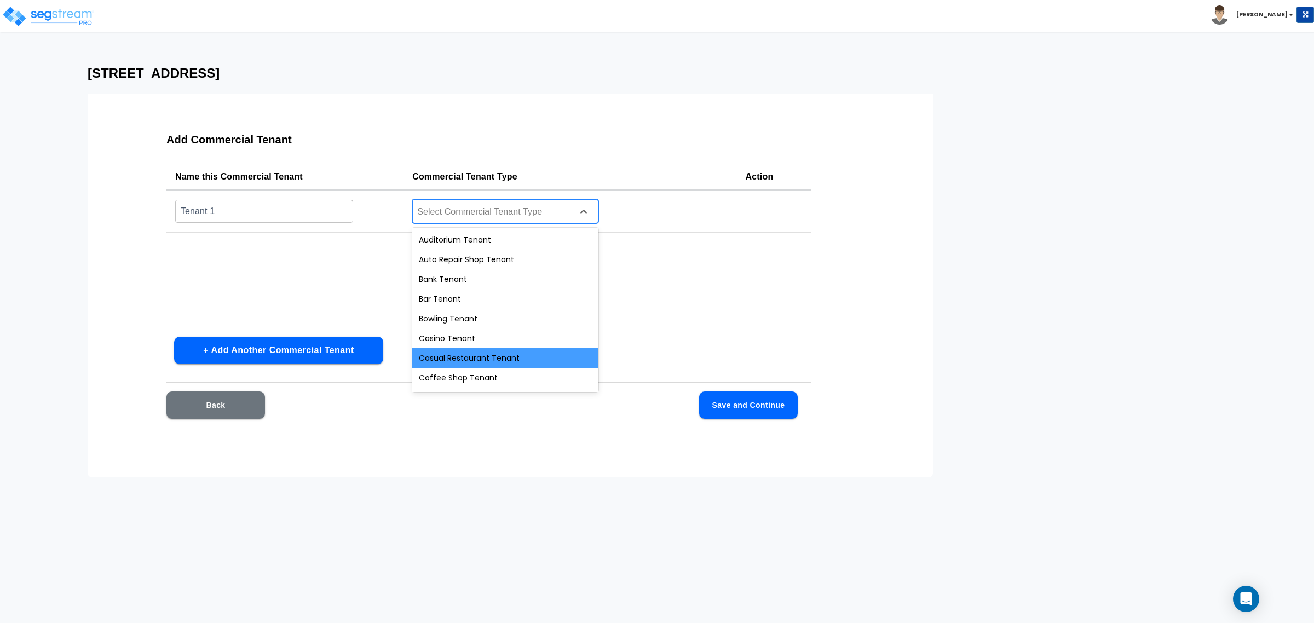
click at [464, 358] on div "Casual Restaurant Tenant" at bounding box center [505, 358] width 186 height 20
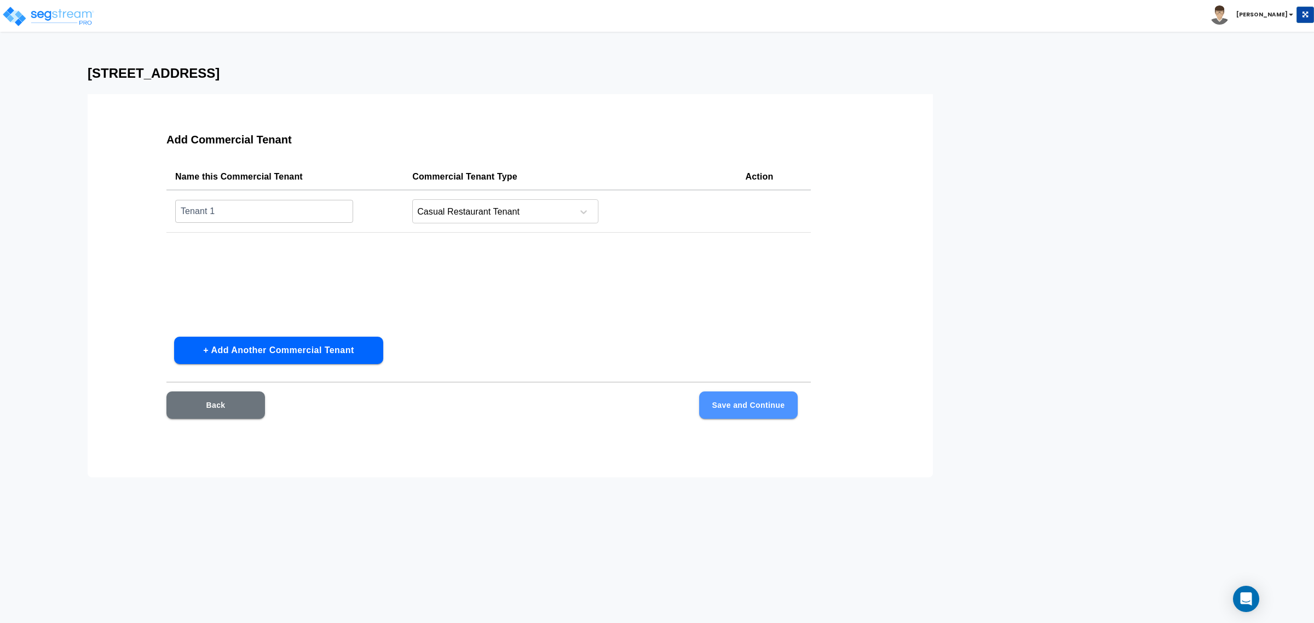
click at [727, 403] on button "Save and Continue" at bounding box center [748, 404] width 99 height 27
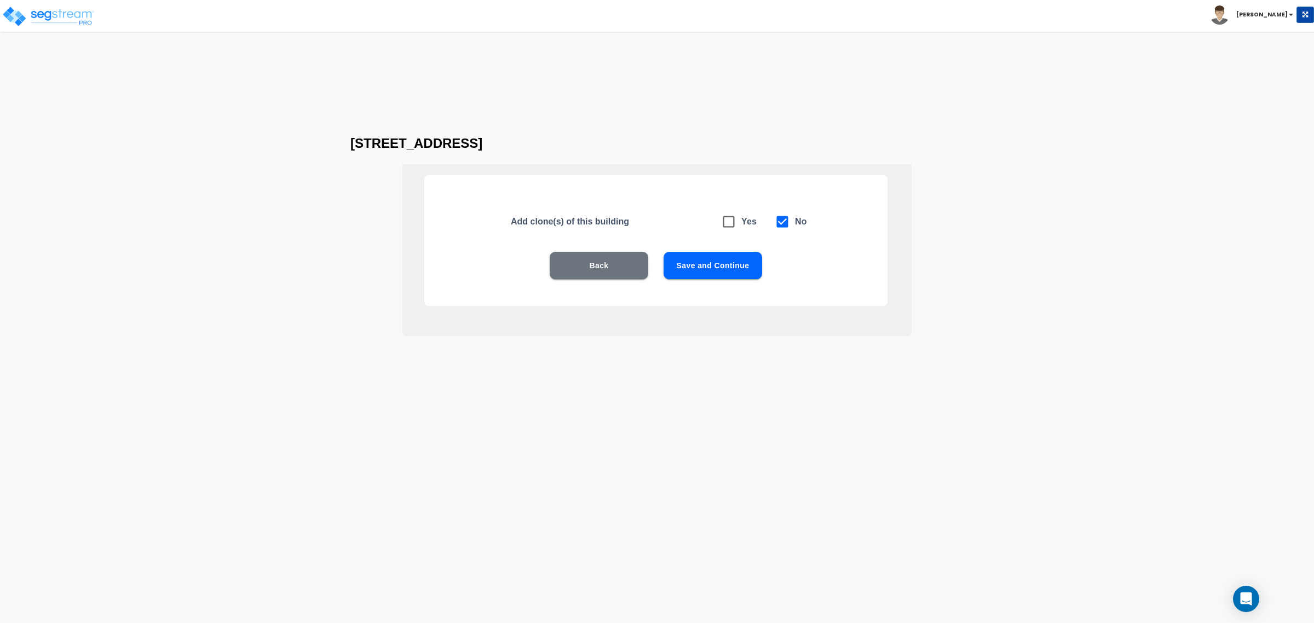
click at [713, 266] on button "Save and Continue" at bounding box center [713, 265] width 99 height 27
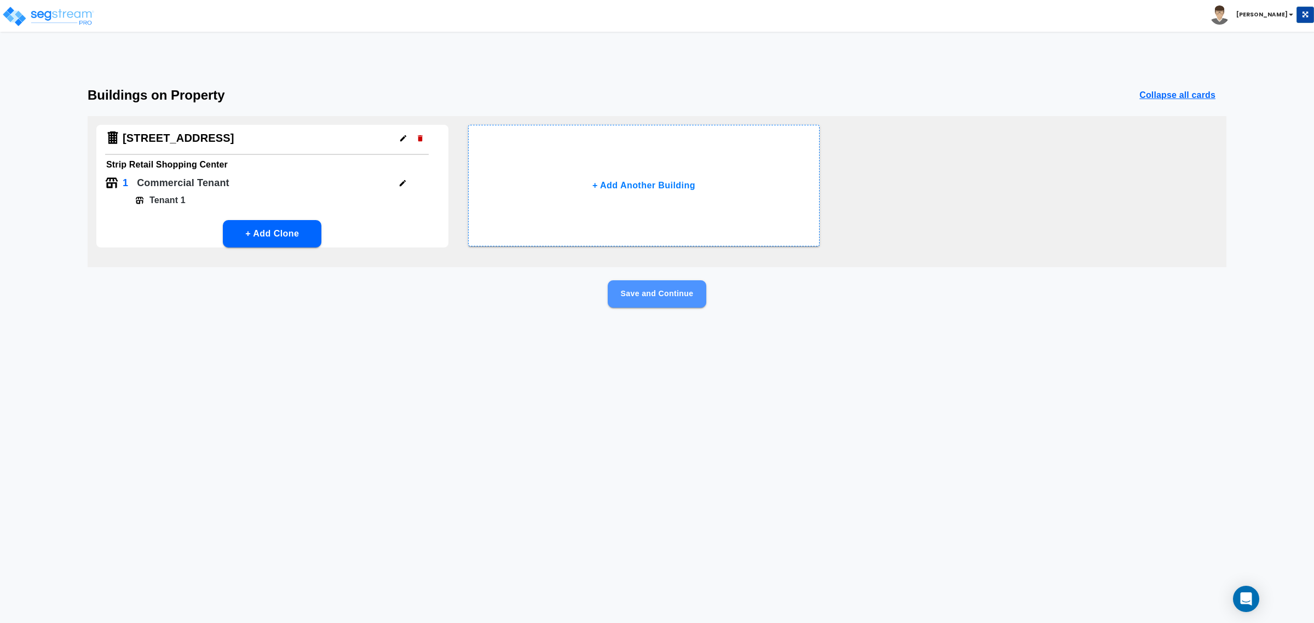
click at [656, 304] on button "Save and Continue" at bounding box center [657, 293] width 99 height 27
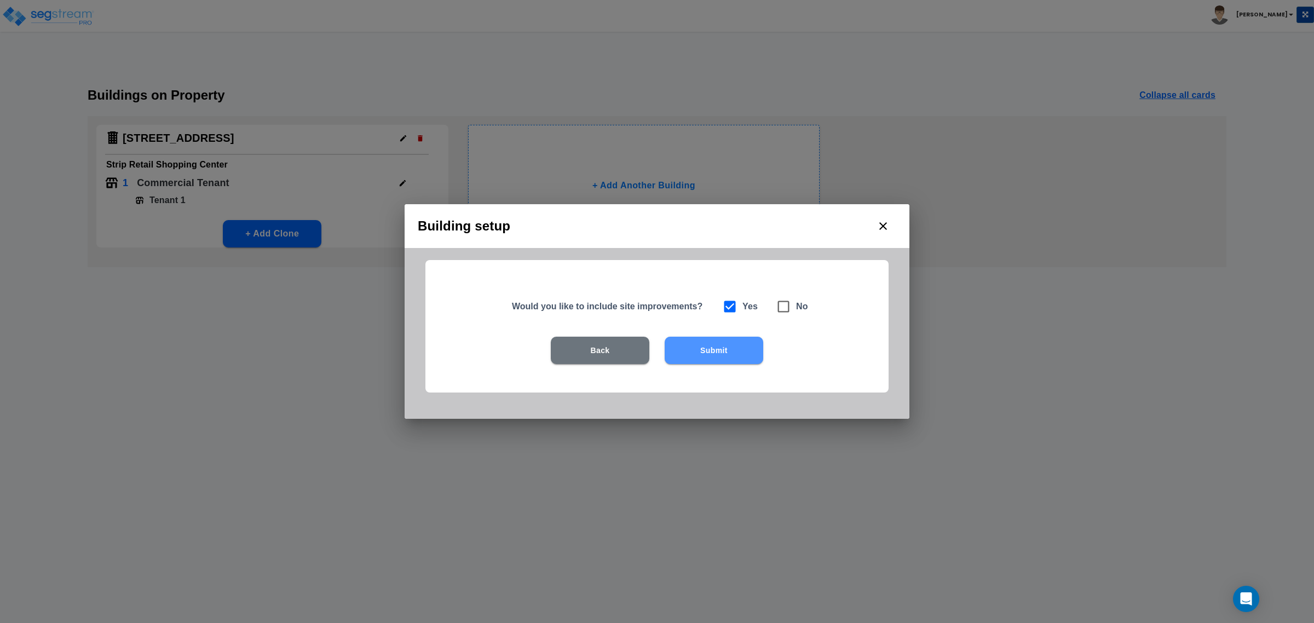
click at [725, 354] on button "Submit" at bounding box center [714, 350] width 99 height 27
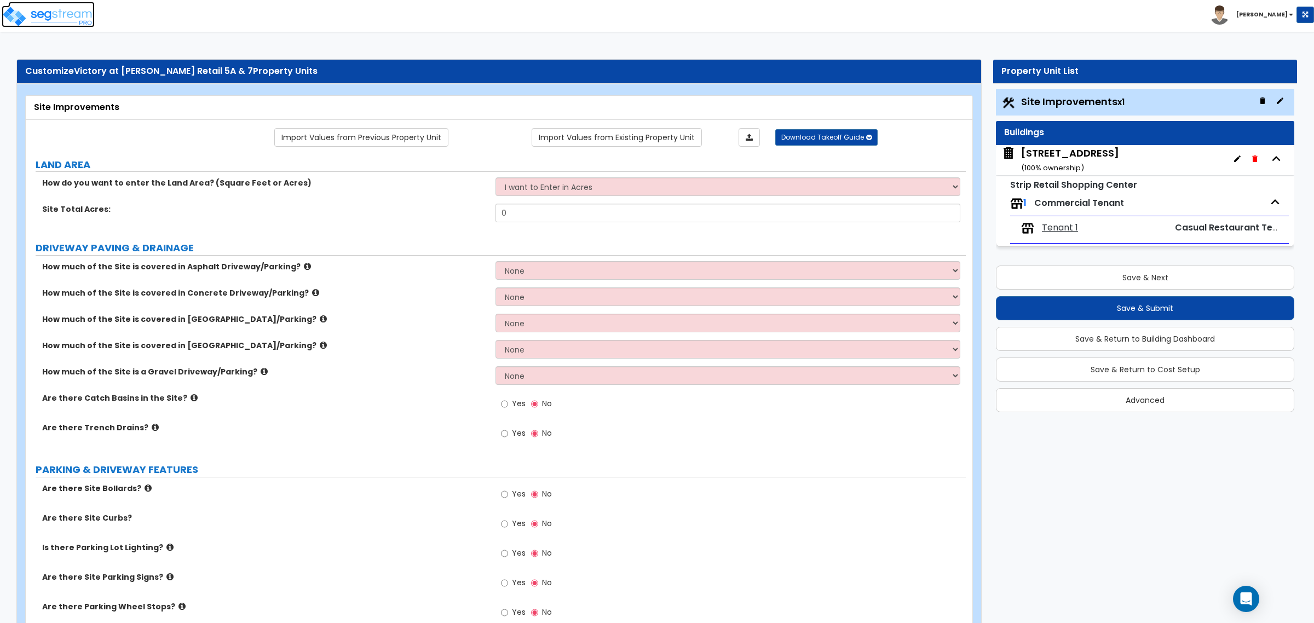
click at [80, 17] on img at bounding box center [48, 16] width 93 height 22
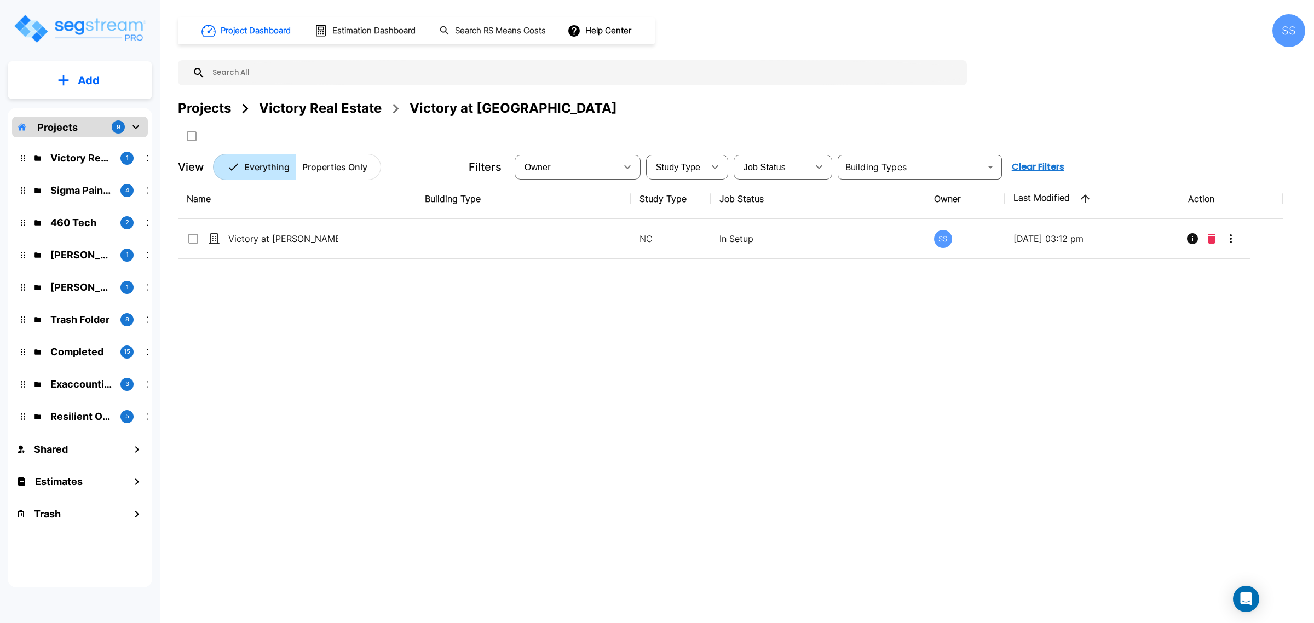
click at [302, 103] on div "Victory Real Estate" at bounding box center [320, 109] width 123 height 20
click at [86, 70] on button "Add" at bounding box center [80, 81] width 145 height 32
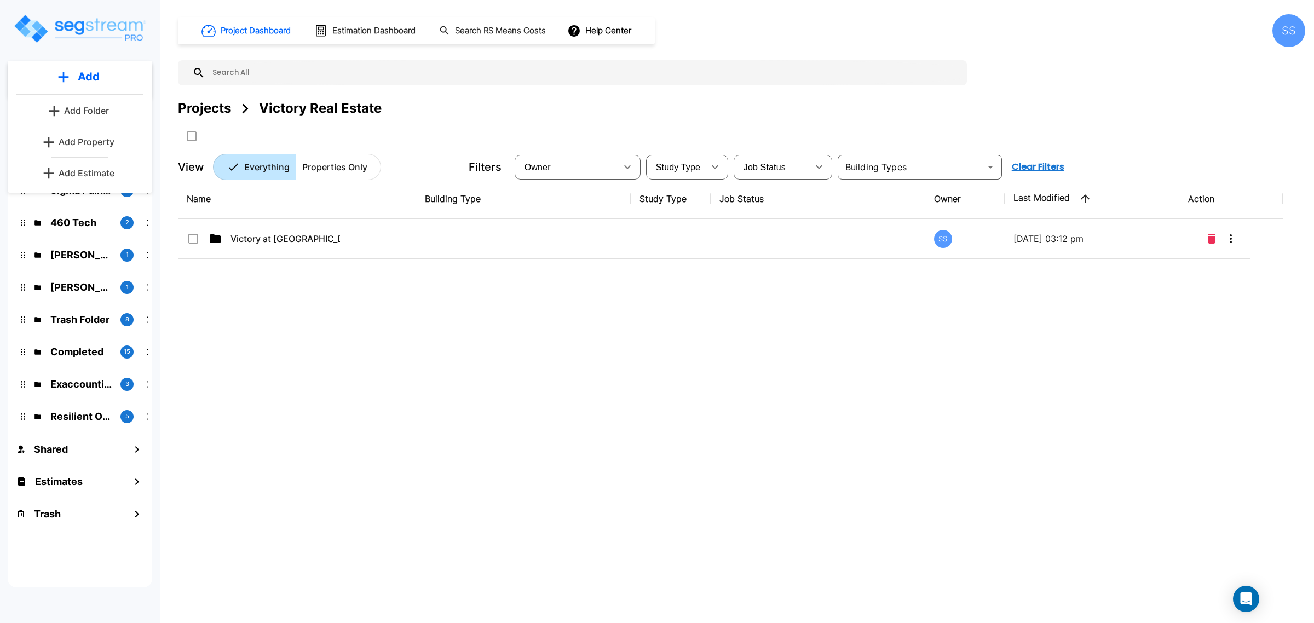
click at [100, 108] on p "Add Folder" at bounding box center [86, 110] width 45 height 13
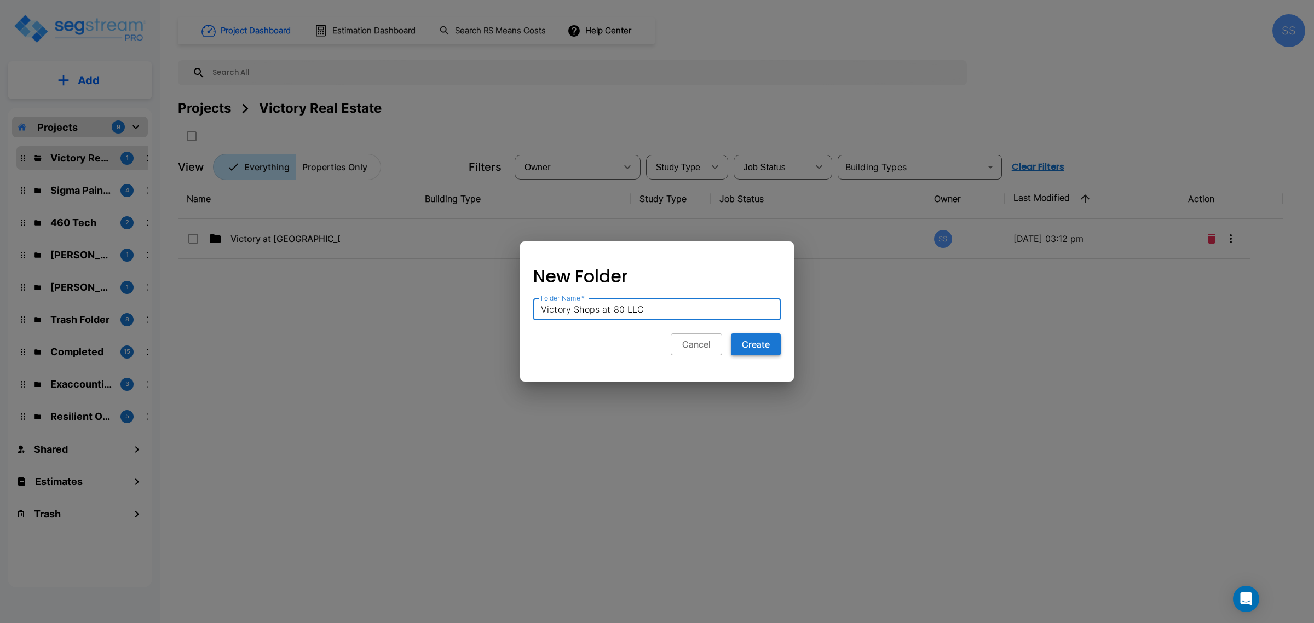
type input "Victory Shops at 80 LLC"
click at [761, 349] on button "Create" at bounding box center [756, 344] width 50 height 22
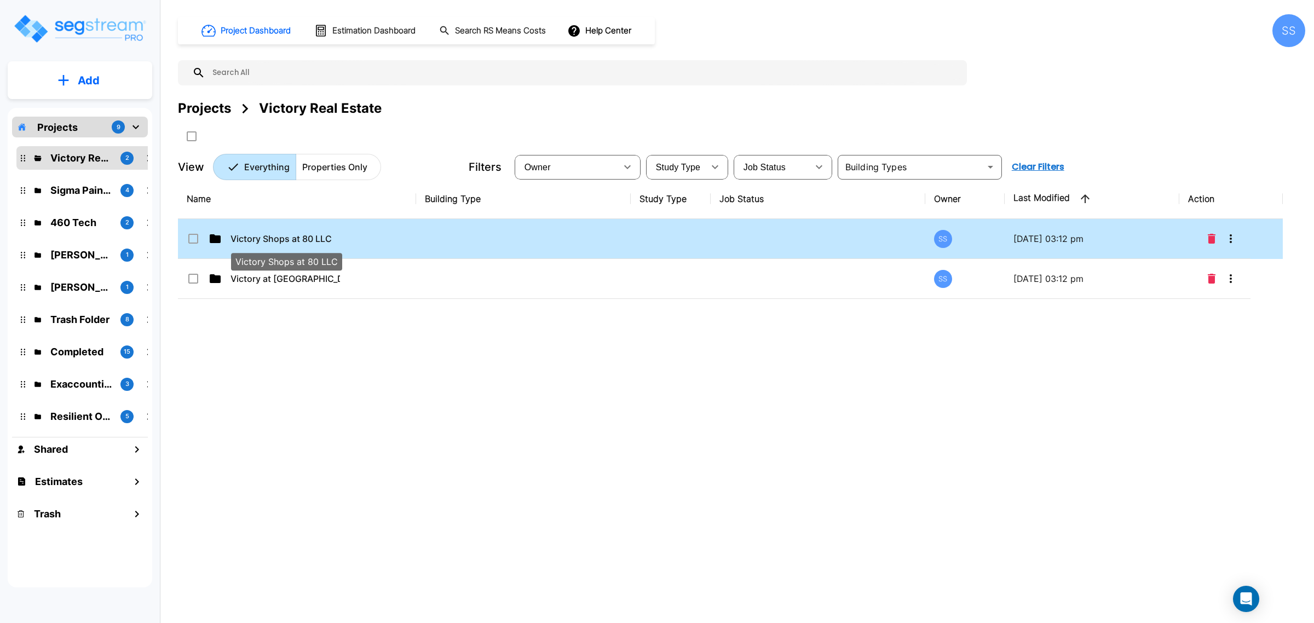
click at [278, 241] on p "Victory Shops at 80 LLC" at bounding box center [286, 238] width 110 height 13
checkbox input "true"
click at [278, 241] on p "Victory Shops at 80 LLC" at bounding box center [286, 238] width 110 height 13
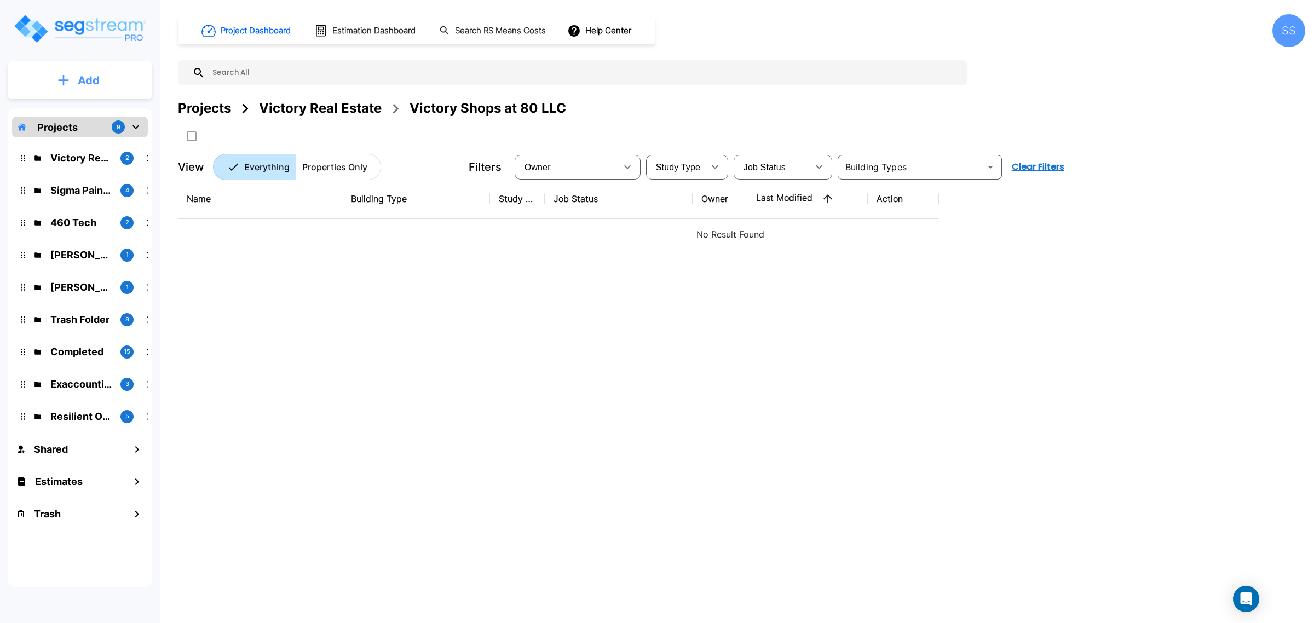
click at [72, 69] on button "Add" at bounding box center [80, 81] width 145 height 32
click at [83, 134] on link "Add Property" at bounding box center [79, 142] width 81 height 22
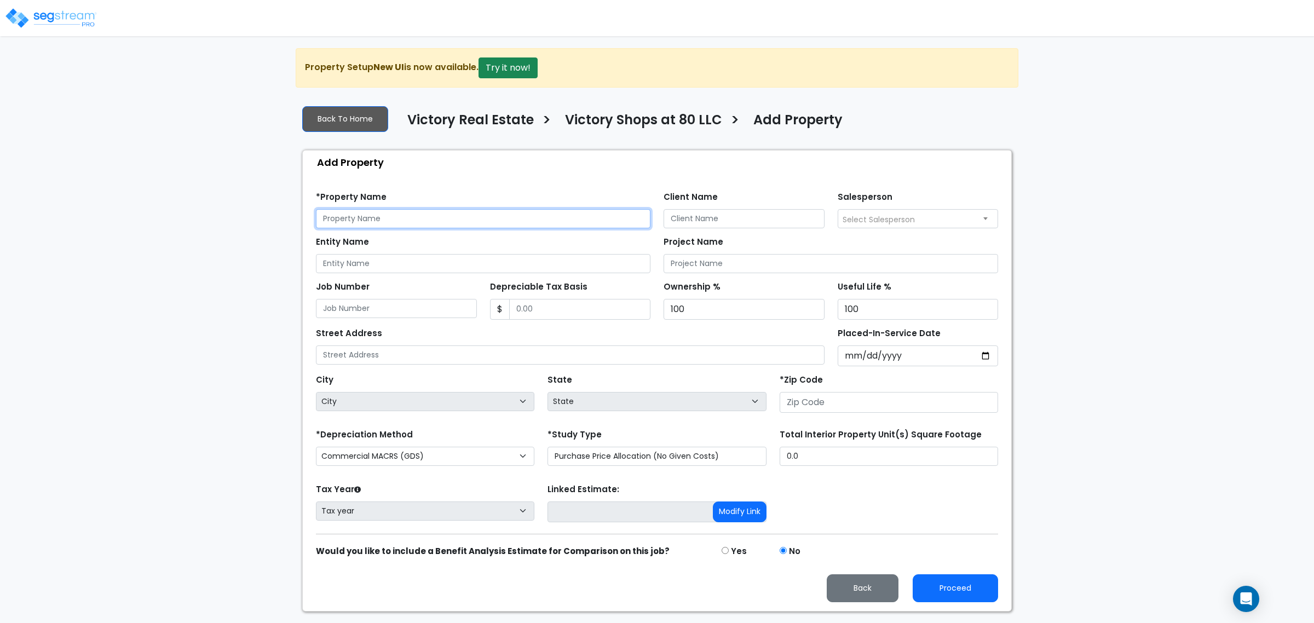
click at [412, 223] on input "text" at bounding box center [483, 218] width 335 height 19
type input "[PERSON_NAME] Marketplace Bldg. 6B"
click at [687, 230] on div "Entity Name Project Name" at bounding box center [656, 250] width 695 height 45
click at [693, 228] on input "Client Name" at bounding box center [744, 218] width 161 height 19
type input "[PERSON_NAME]"
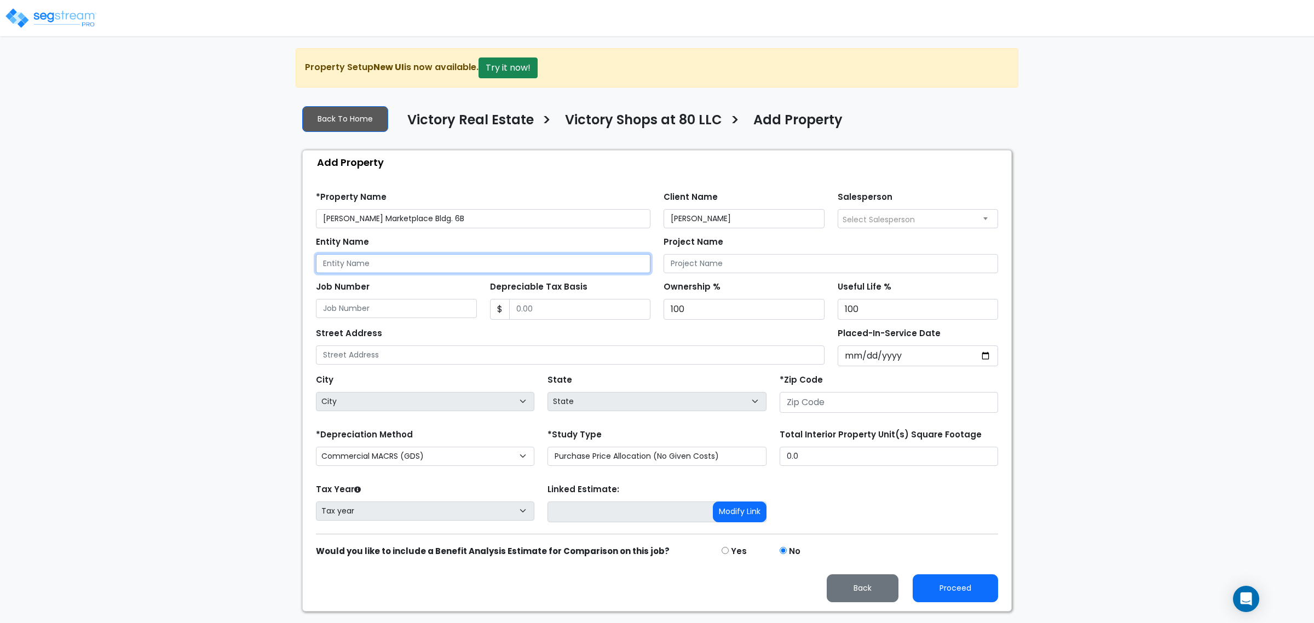
click at [465, 258] on input "Entity Name" at bounding box center [483, 263] width 335 height 19
type input "Victory Shops at 80 LLC"
click at [554, 315] on input "Depreciable Tax Basis" at bounding box center [580, 309] width 142 height 21
click at [581, 455] on select "Purchase Price Allocation (No Given Costs) New Construction / Reno / TI's (Give…" at bounding box center [657, 456] width 218 height 19
select select "NEW"
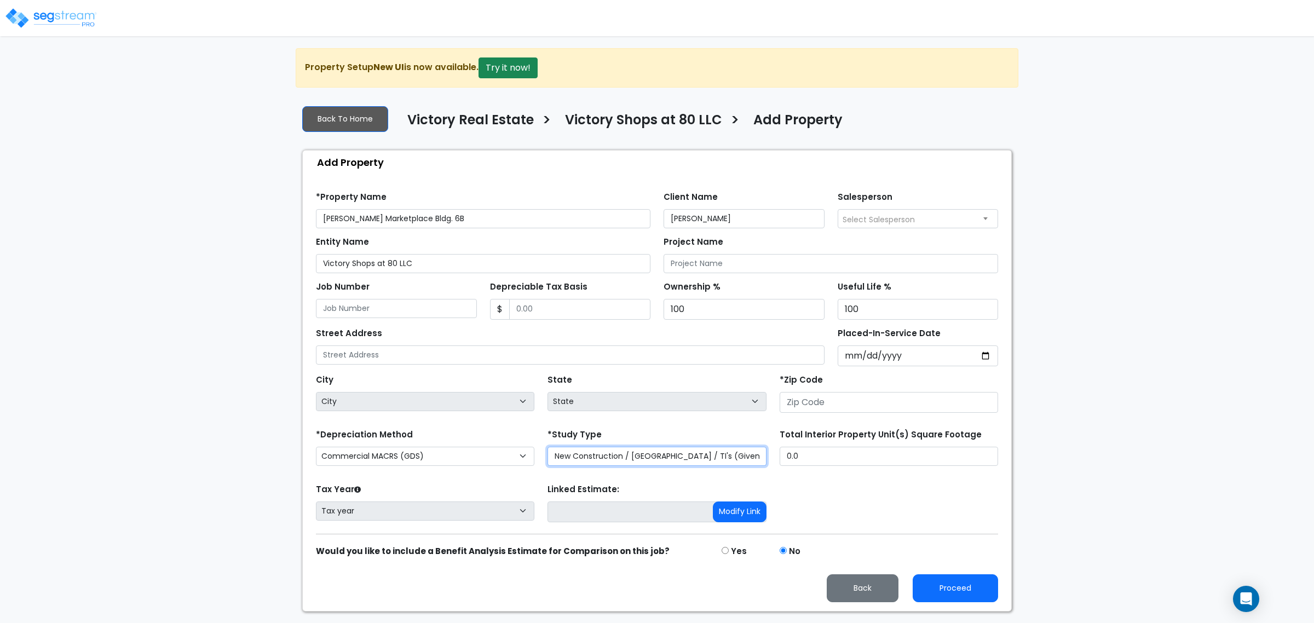
click at [548, 448] on select "Purchase Price Allocation (No Given Costs) New Construction / Reno / TI's (Give…" at bounding box center [657, 456] width 218 height 19
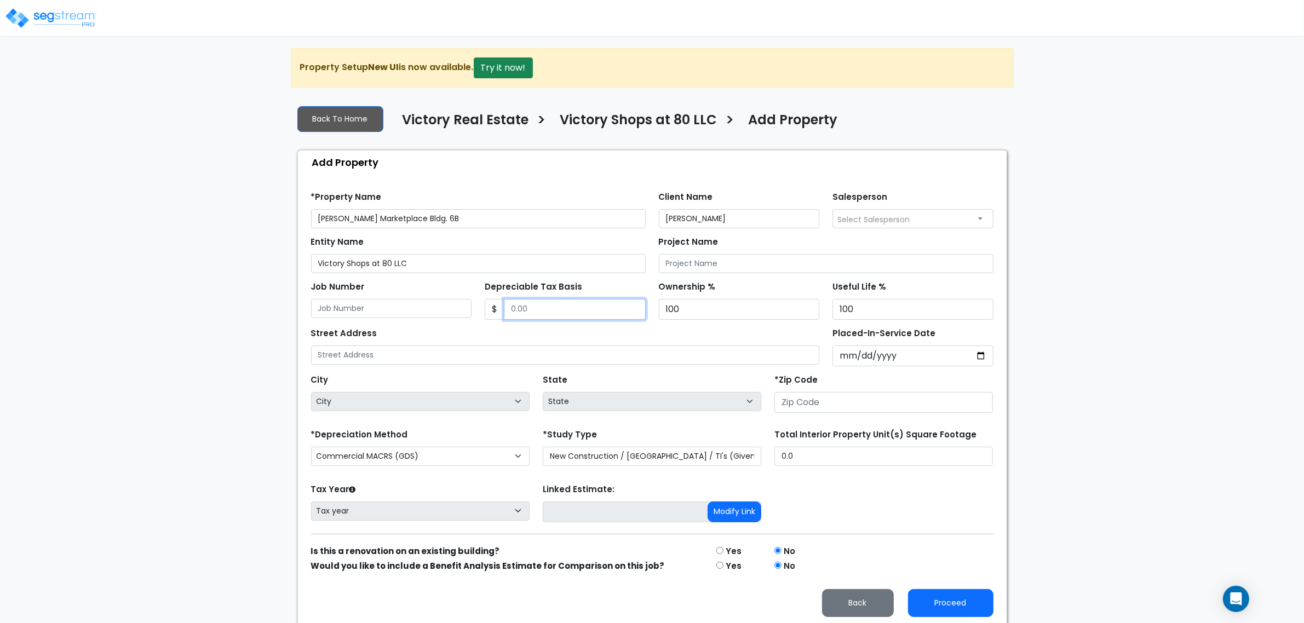
click at [538, 309] on input "Depreciable Tax Basis" at bounding box center [575, 309] width 142 height 21
type input "1,902,276"
click at [814, 403] on input "number" at bounding box center [883, 402] width 218 height 21
type input "75"
select select "LA"
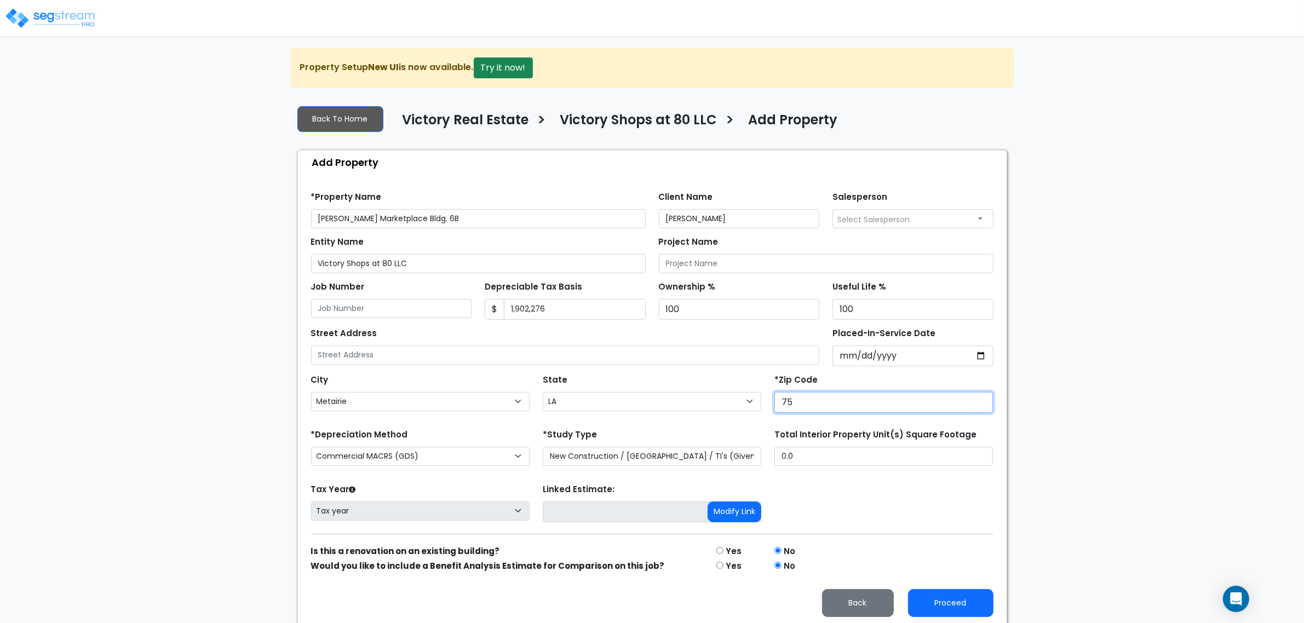
type input "751"
select select "[GEOGRAPHIC_DATA]"
type input "75126"
click at [516, 358] on input "text" at bounding box center [565, 354] width 509 height 19
type input "[STREET_ADDRESS]"
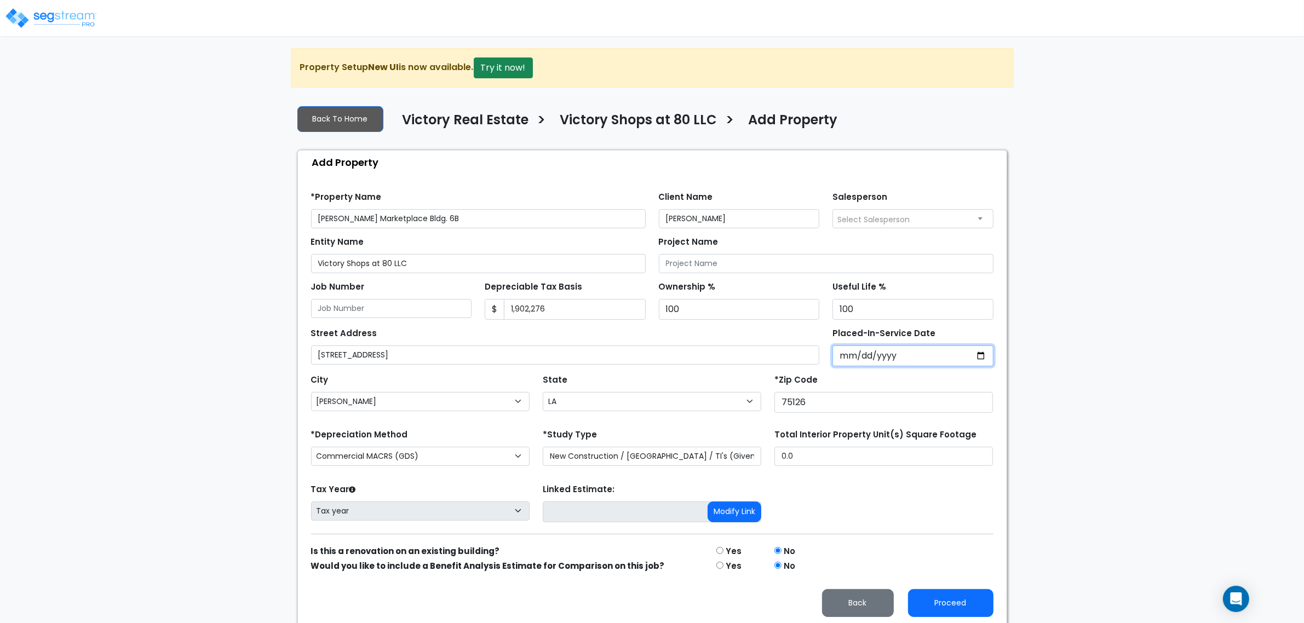
click at [888, 362] on input "Placed-In-Service Date" at bounding box center [912, 355] width 161 height 21
click at [852, 356] on input "Placed-In-Service Date" at bounding box center [912, 355] width 161 height 21
type input "0020-04-30"
select select "20"
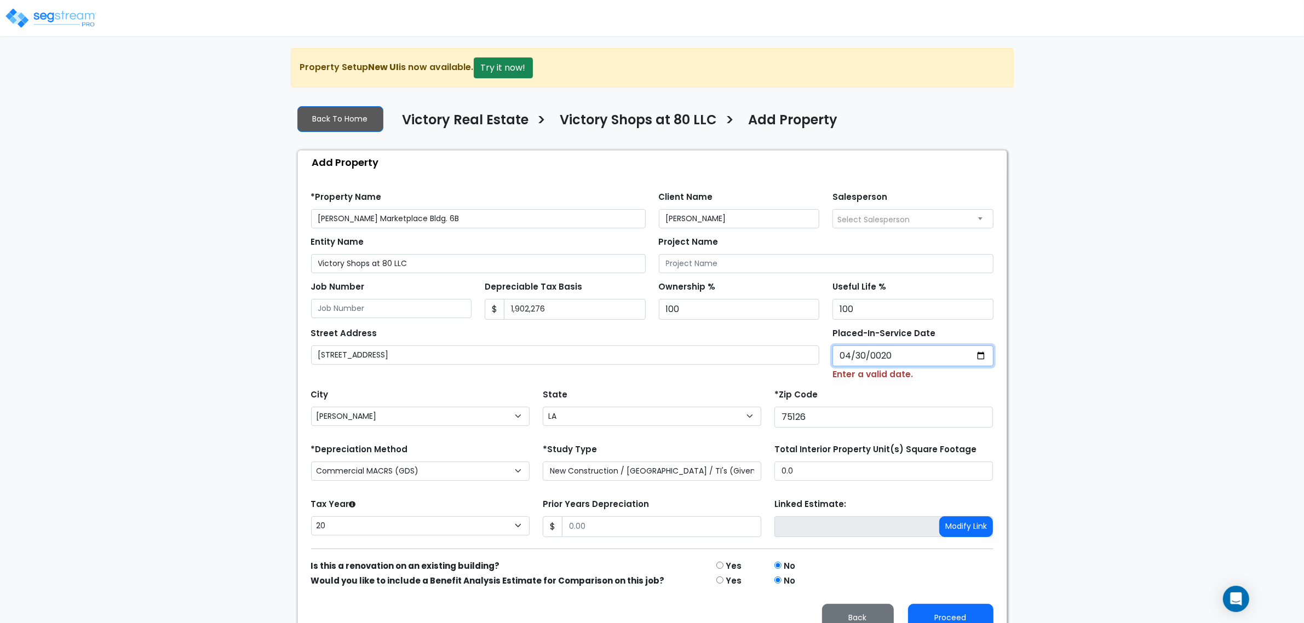
type input "0202-04-30"
select select "202"
type input "[DATE]"
select select "2024"
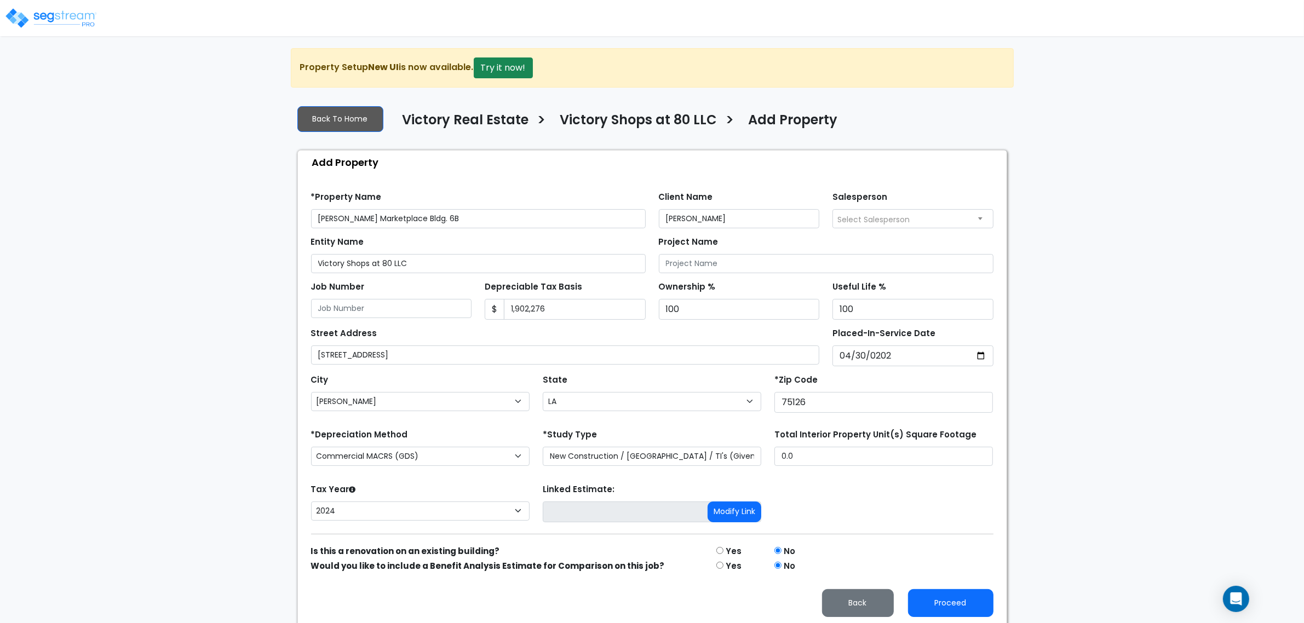
click at [822, 502] on div "Tax Year Please Enter The Placed In Service Date First. 2026 2025 2024 Prior Ye…" at bounding box center [651, 503] width 695 height 44
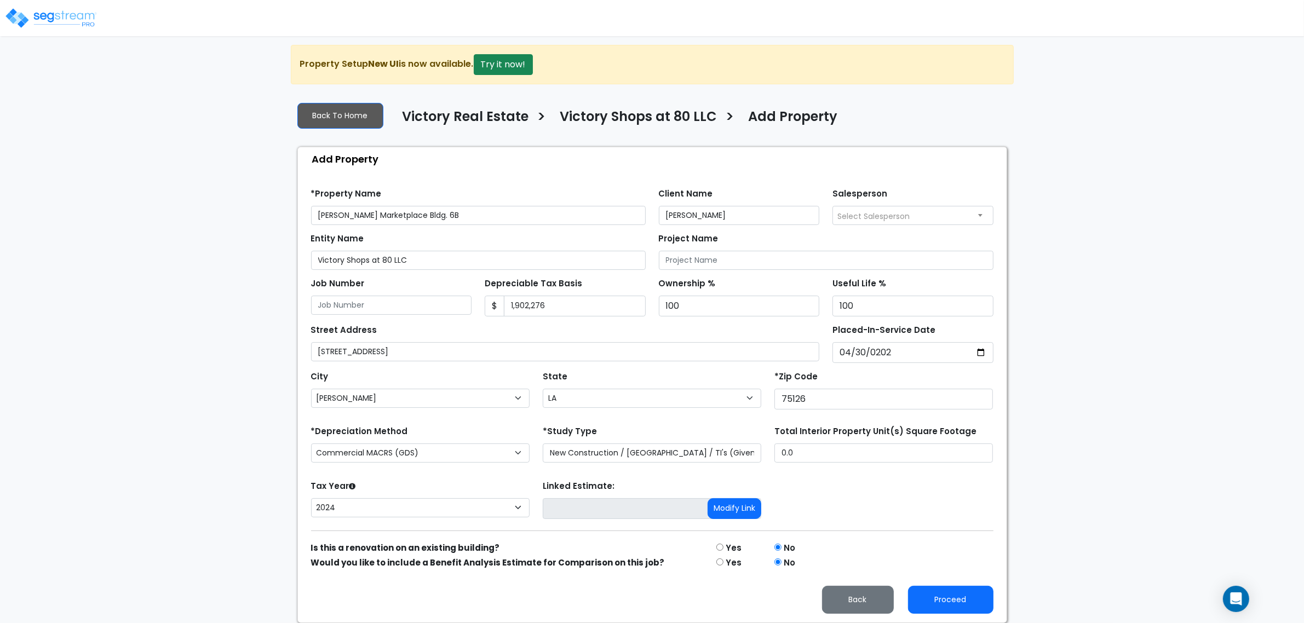
scroll to position [5, 0]
click at [948, 607] on button "Proceed" at bounding box center [950, 600] width 85 height 28
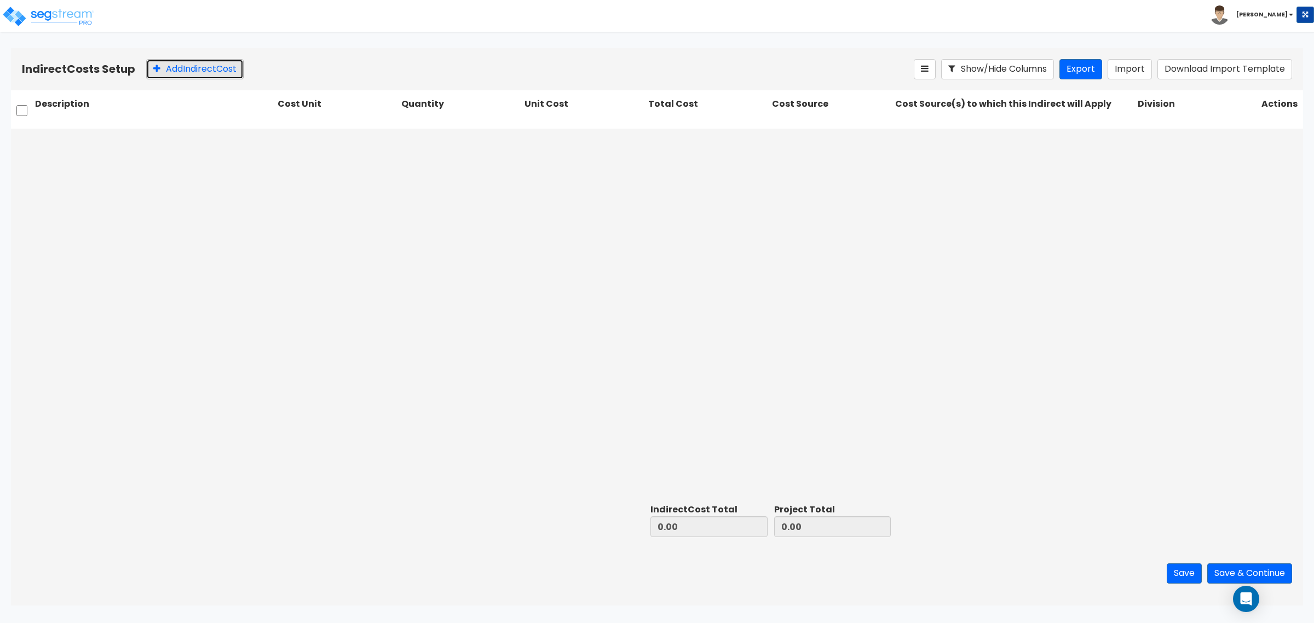
click at [203, 70] on button "Add Indirect Cost" at bounding box center [194, 69] width 97 height 20
click at [185, 129] on div at bounding box center [154, 141] width 243 height 25
click at [224, 140] on input "text" at bounding box center [154, 141] width 238 height 21
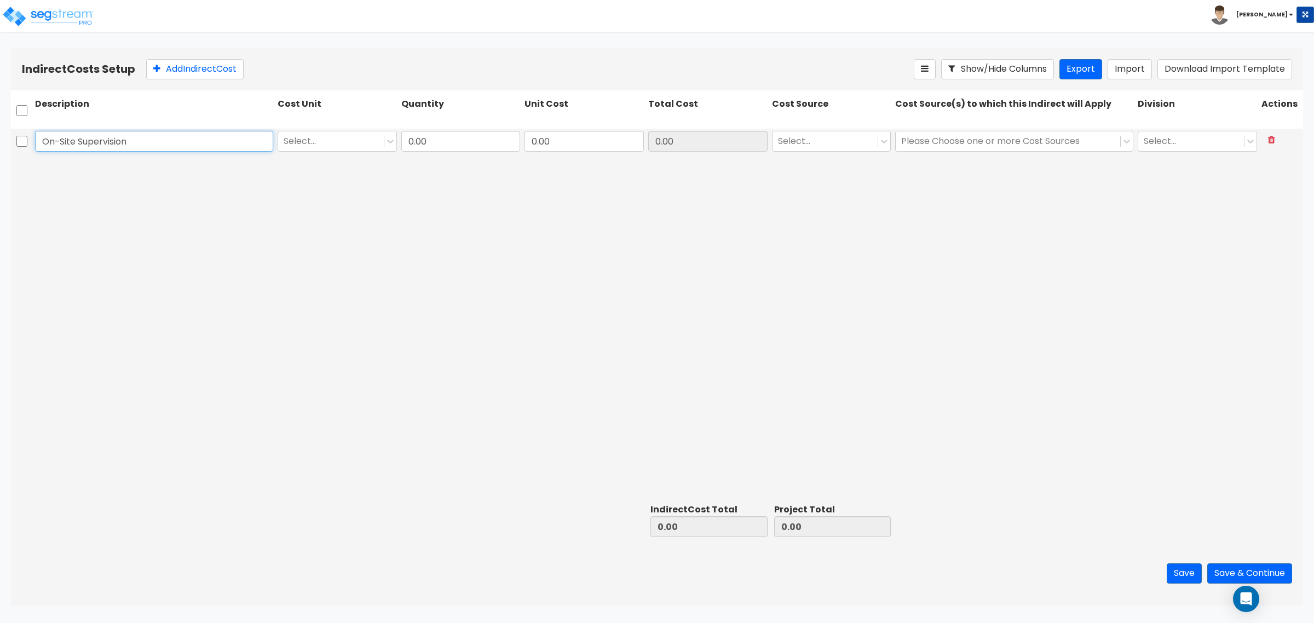
type input "On-Site Supervision"
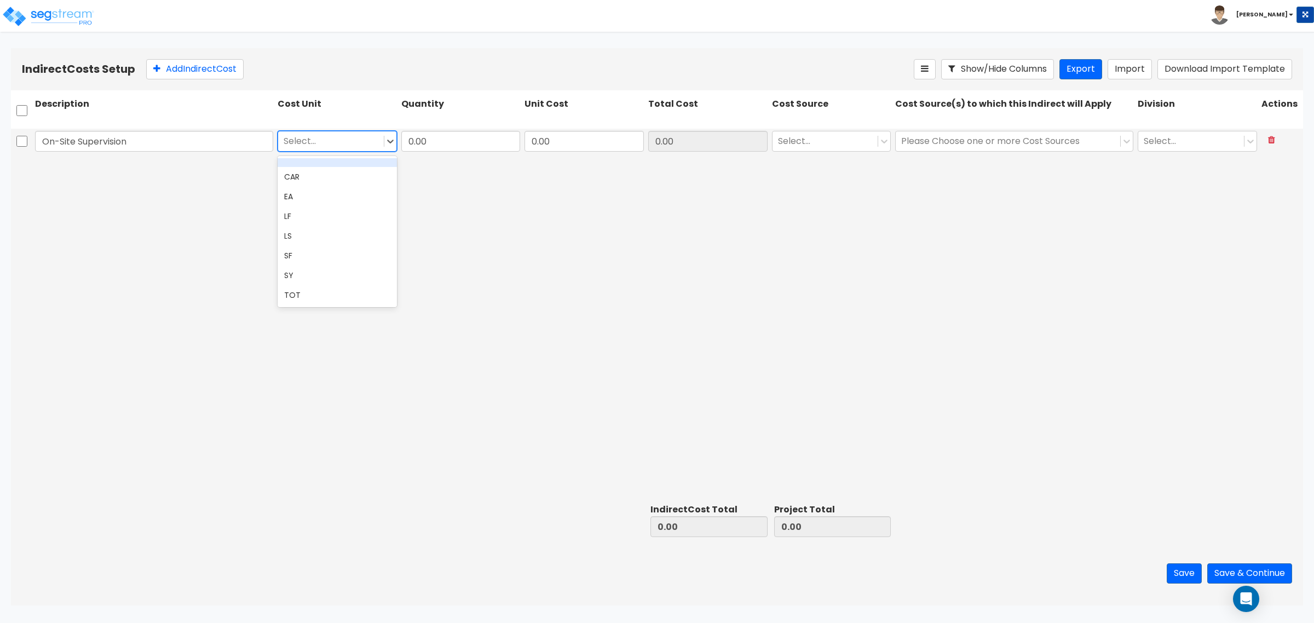
click at [329, 143] on div at bounding box center [331, 141] width 95 height 15
click at [338, 201] on div "EA" at bounding box center [337, 197] width 119 height 20
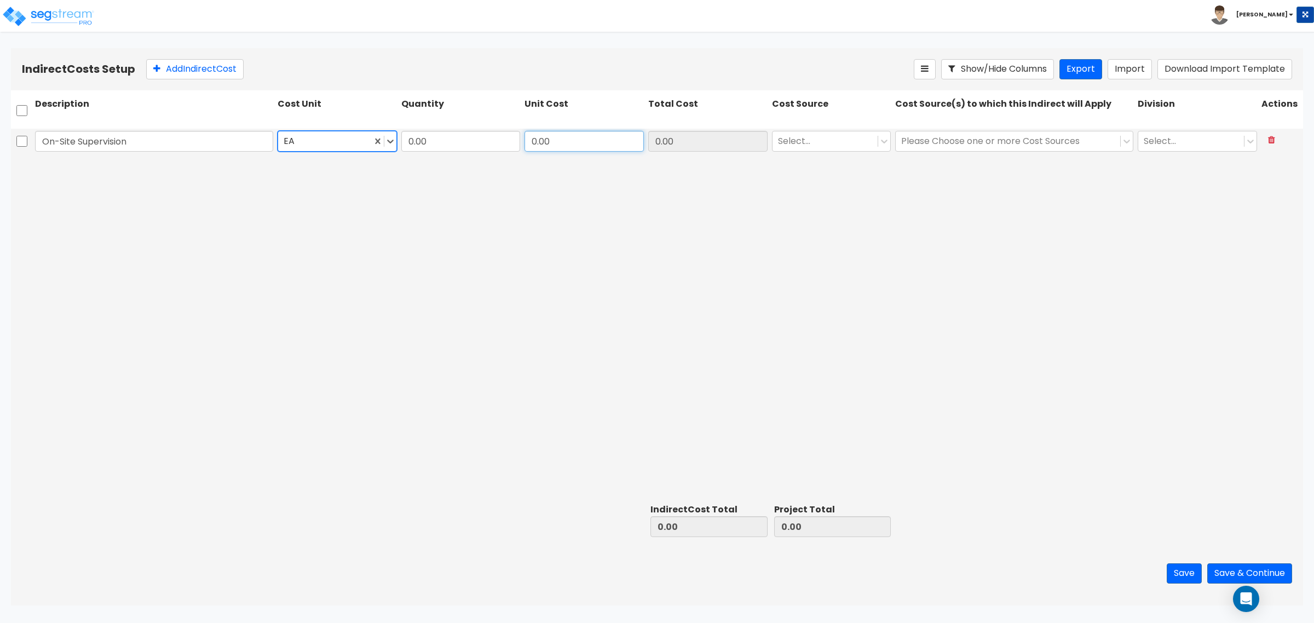
click at [595, 146] on input "0.00" at bounding box center [584, 141] width 119 height 21
click at [468, 143] on input "0.00" at bounding box center [460, 141] width 119 height 21
type input "1"
click at [546, 137] on input "0.00" at bounding box center [584, 141] width 119 height 21
type input "69,717"
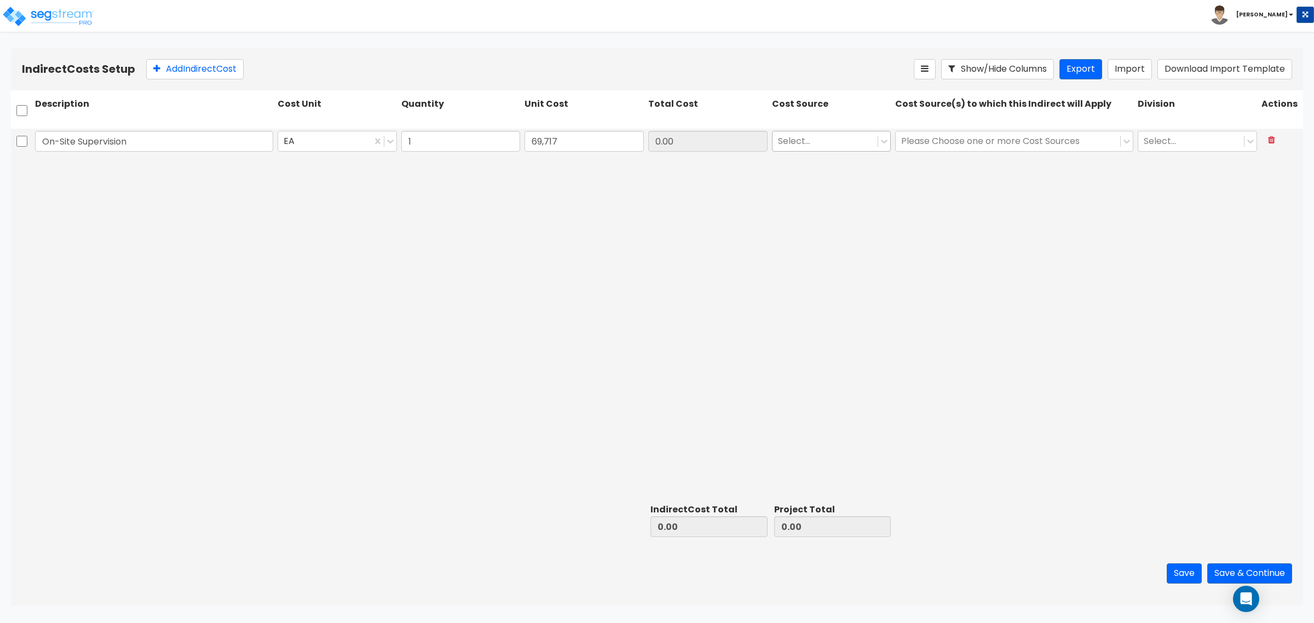
type input "69,717.00"
click at [815, 140] on div at bounding box center [825, 141] width 95 height 15
drag, startPoint x: 823, startPoint y: 174, endPoint x: 877, endPoint y: 164, distance: 55.0
click at [828, 173] on div "Client Cost" at bounding box center [831, 168] width 119 height 20
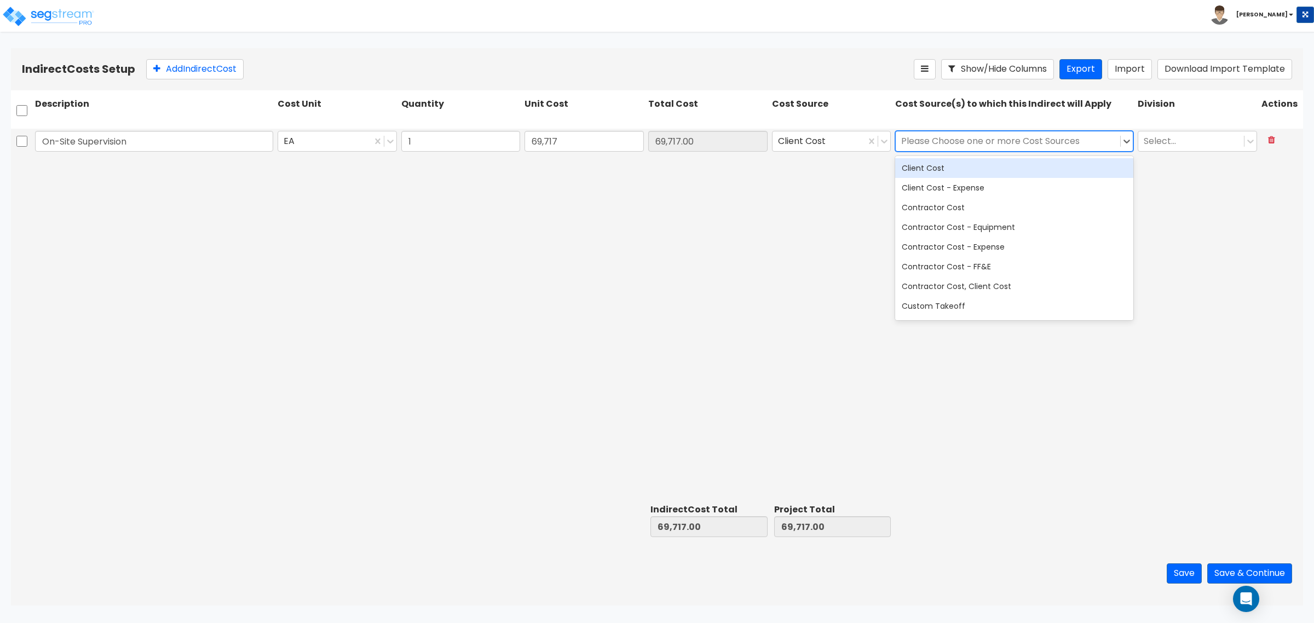
click at [1003, 143] on div at bounding box center [1008, 141] width 214 height 15
click at [990, 165] on div "Client Cost" at bounding box center [1014, 168] width 238 height 20
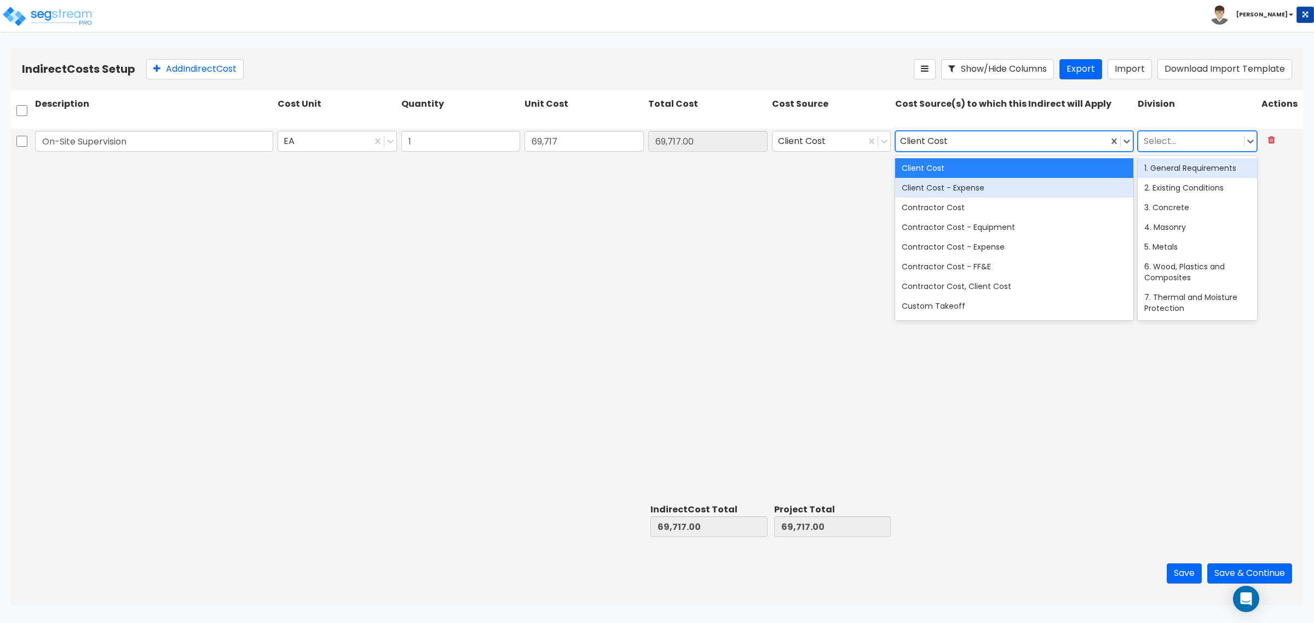
click at [1195, 137] on div at bounding box center [1191, 141] width 95 height 15
click at [1166, 175] on div "1. General Requirements" at bounding box center [1197, 168] width 119 height 20
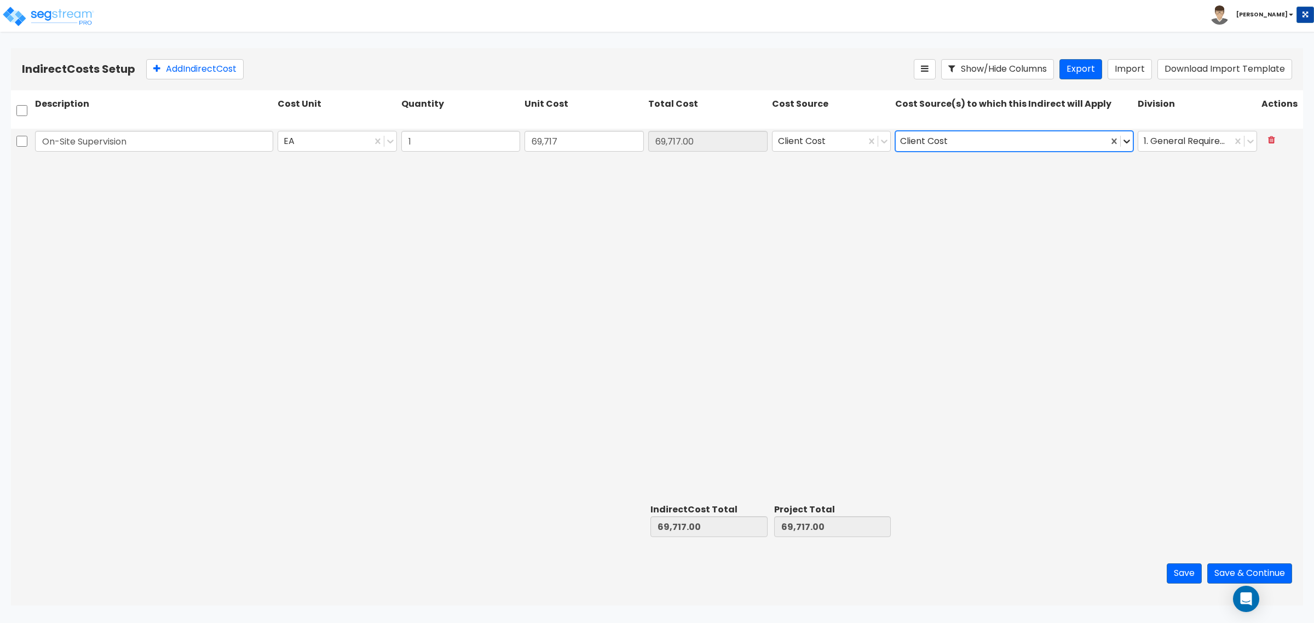
click at [1126, 147] on div at bounding box center [1127, 141] width 12 height 12
click at [162, 64] on button "Add Indirect Cost" at bounding box center [194, 69] width 97 height 20
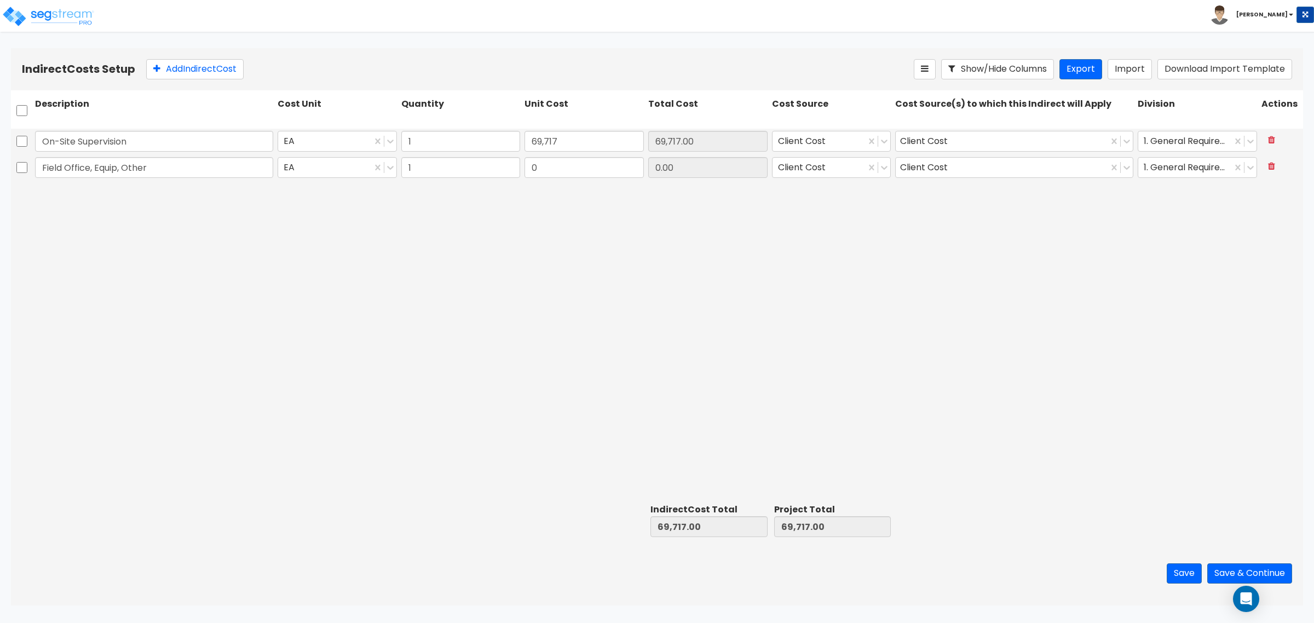
type input "Field Office, Equip, Other"
click at [540, 174] on input "0" at bounding box center [584, 167] width 119 height 21
type input "24,744"
type input "24,744.00"
click at [184, 80] on div "Indirect Costs Setup Add Indirect Cost Show/Hide Columns Export Import Download…" at bounding box center [657, 69] width 1292 height 42
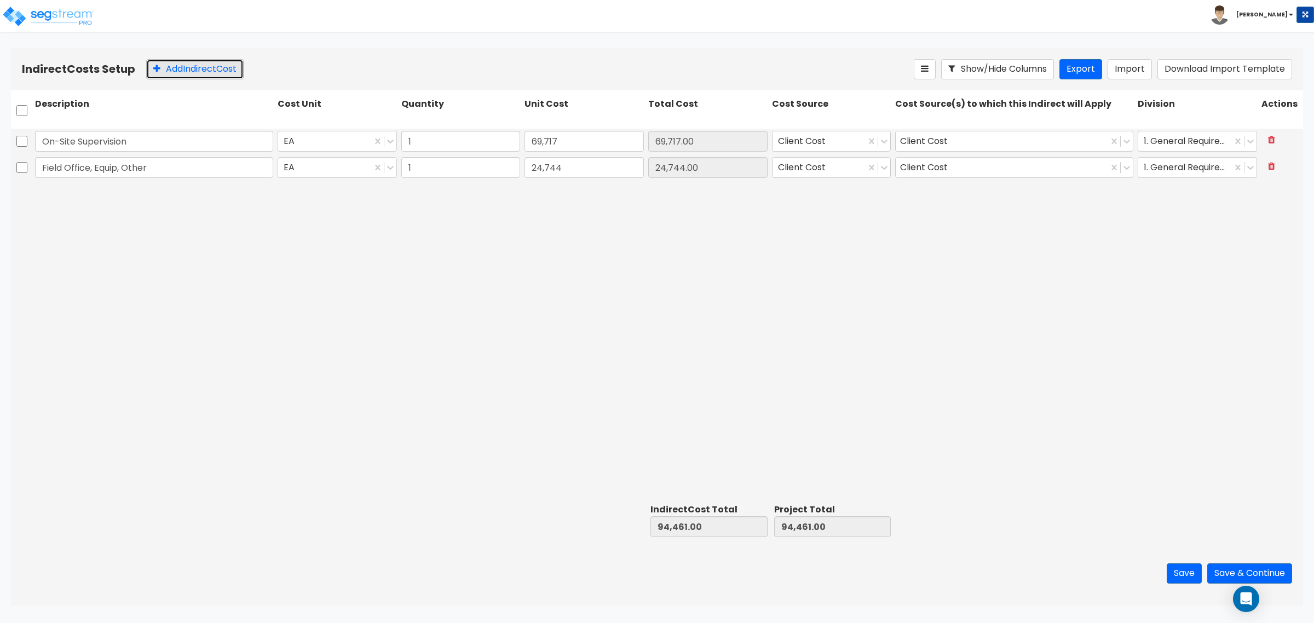
click at [216, 68] on button "Add Indirect Cost" at bounding box center [194, 69] width 97 height 20
type input "Contractor's Lia& BR Insurance"
click at [556, 183] on input "0" at bounding box center [584, 193] width 119 height 21
type input "12,247"
type input "12,247.00"
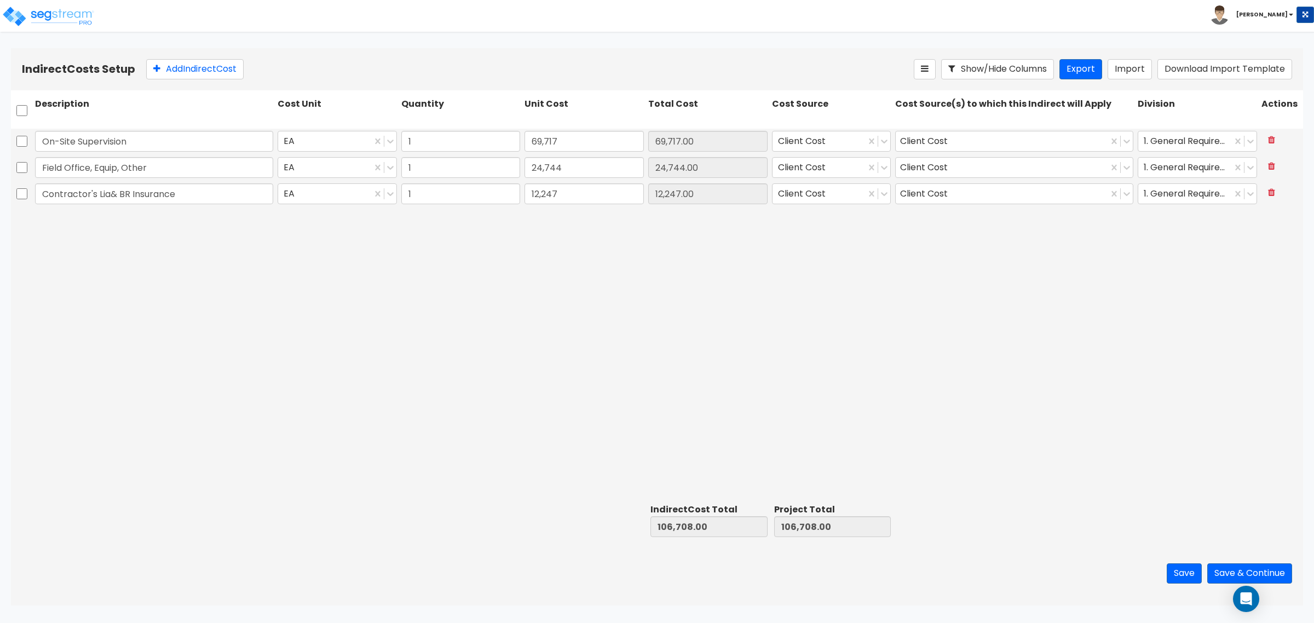
click at [197, 58] on div "Indirect Costs Setup Add Indirect Cost Show/Hide Columns Export Import Download…" at bounding box center [657, 69] width 1292 height 42
click at [204, 72] on button "Add Indirect Cost" at bounding box center [194, 69] width 97 height 20
click at [124, 220] on input "Fee (Overhead & profit)" at bounding box center [154, 220] width 238 height 21
type input "Fee (Overhead & Profit)"
click at [585, 217] on input "0" at bounding box center [584, 220] width 119 height 21
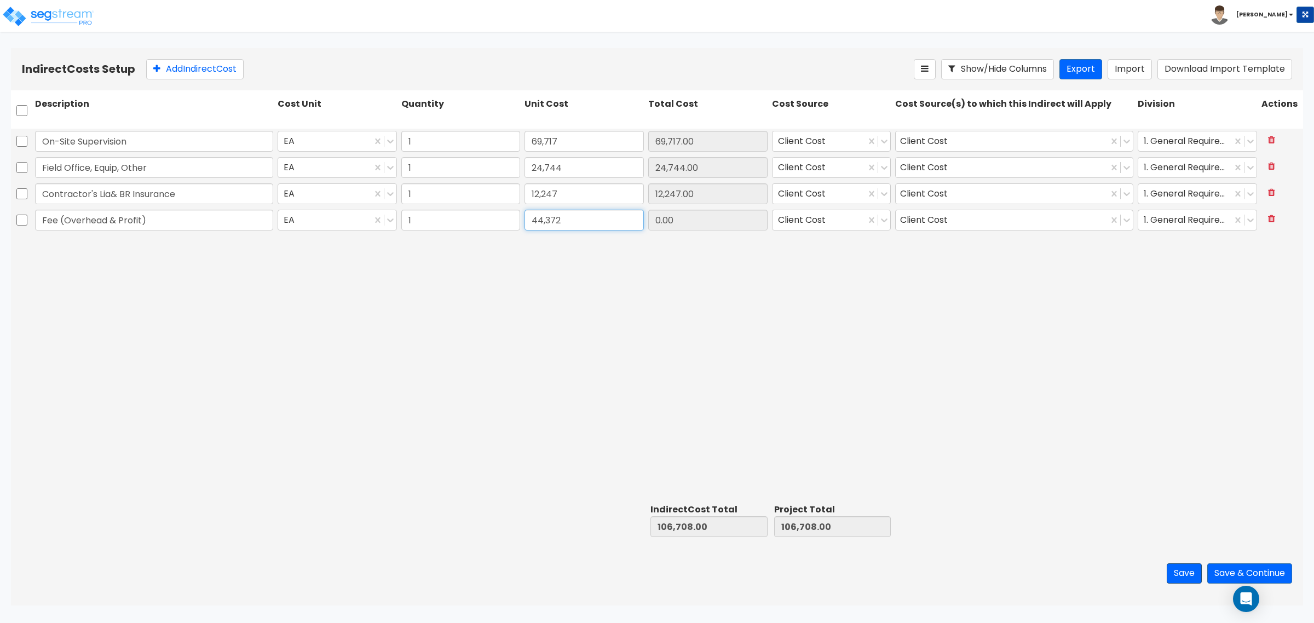
type input "44,372"
type input "44,372.00"
click at [1174, 571] on button "Save" at bounding box center [1184, 573] width 35 height 20
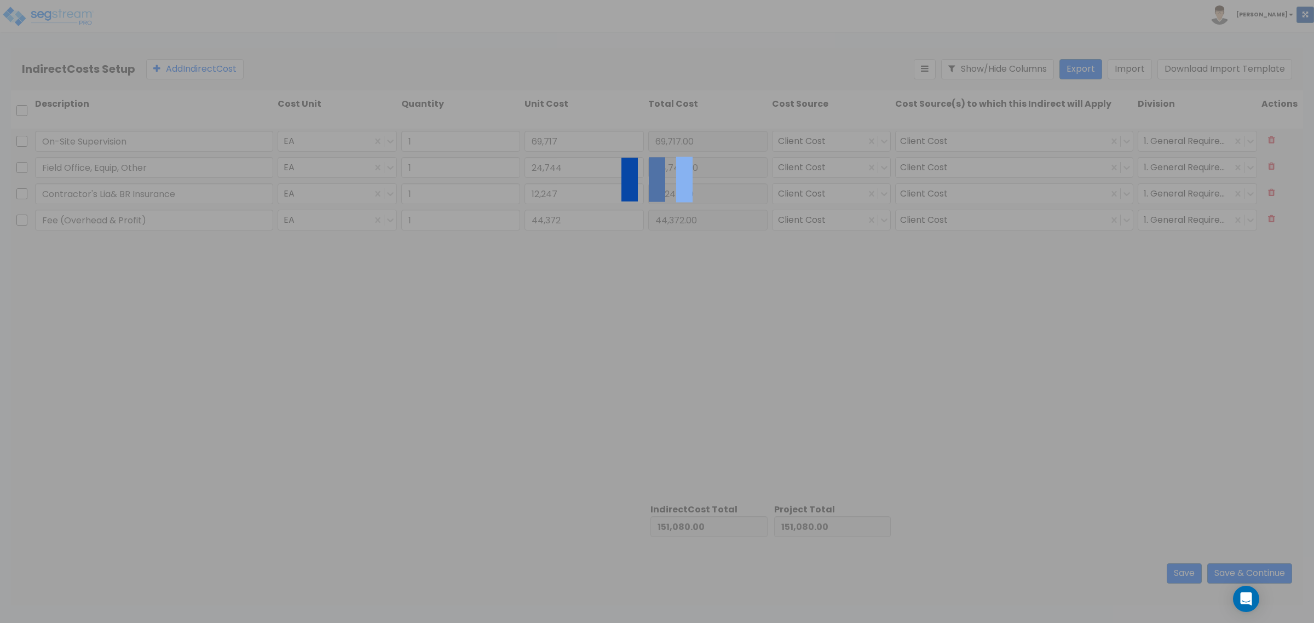
click at [320, 307] on div at bounding box center [657, 311] width 1314 height 623
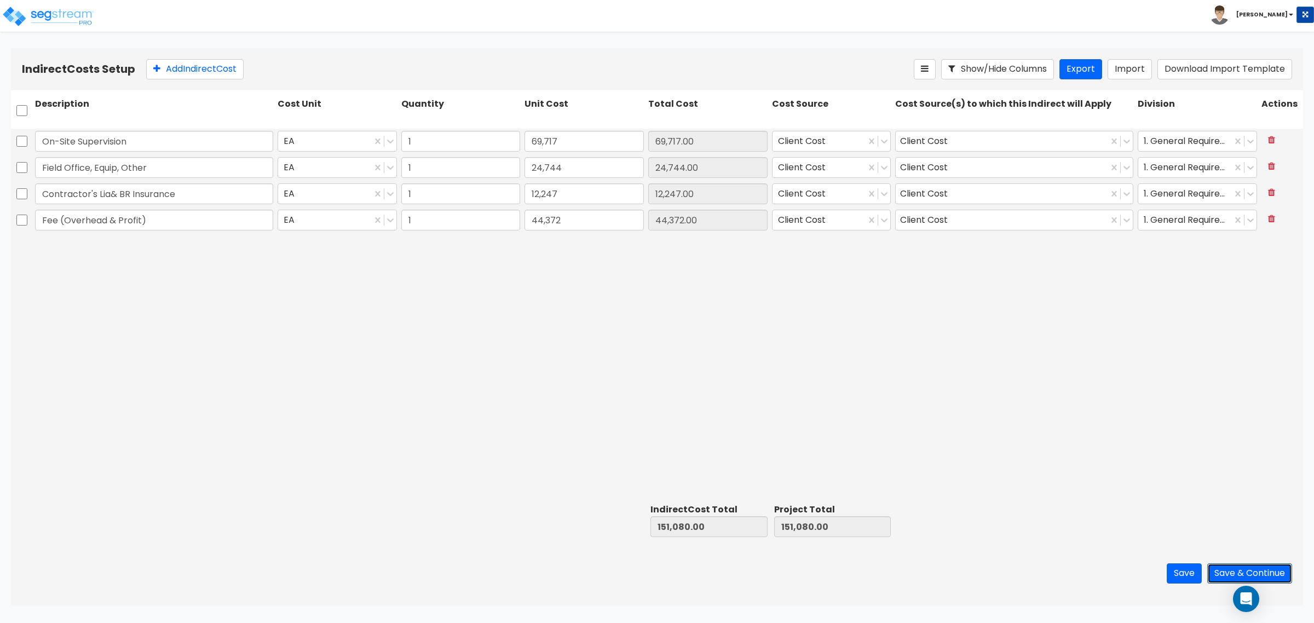
click at [1257, 574] on button "Save & Continue" at bounding box center [1249, 573] width 85 height 20
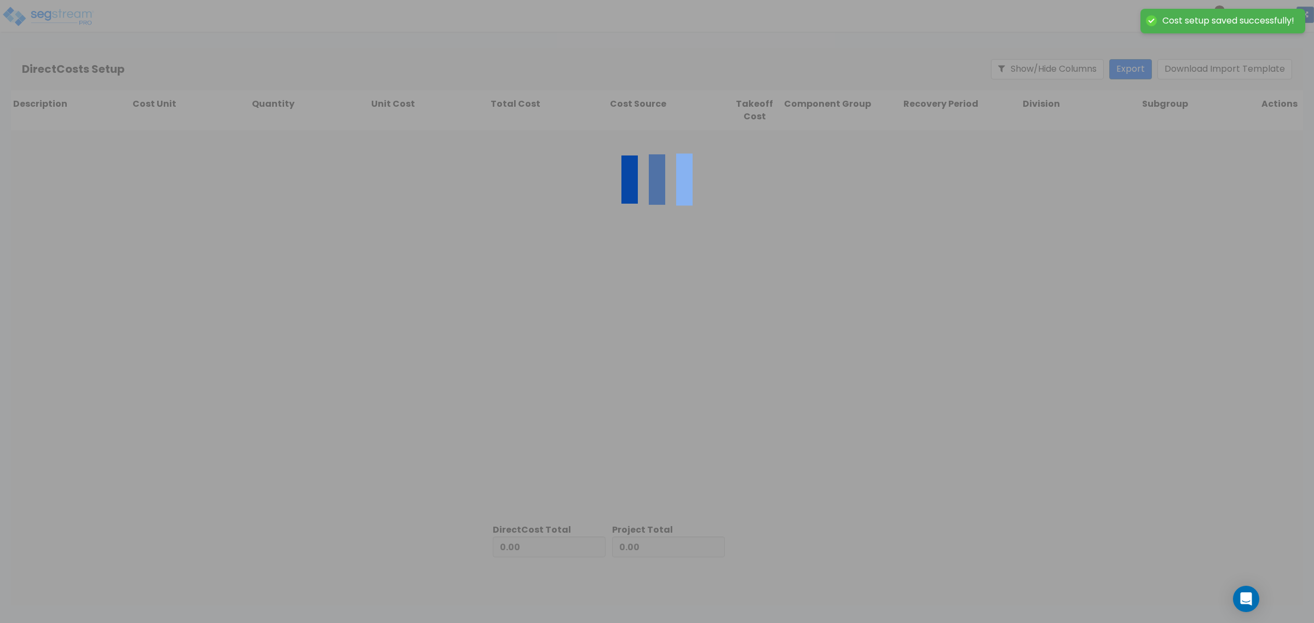
type input "151,080.00"
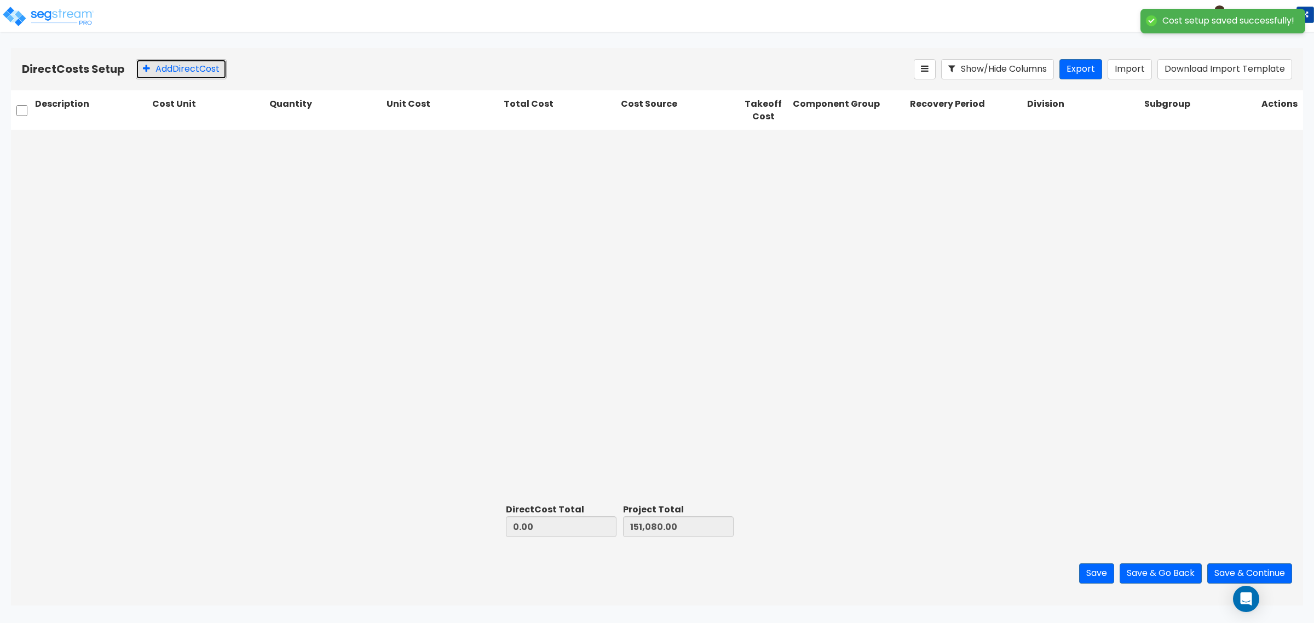
click at [182, 66] on button "Add Direct Cost" at bounding box center [181, 69] width 91 height 20
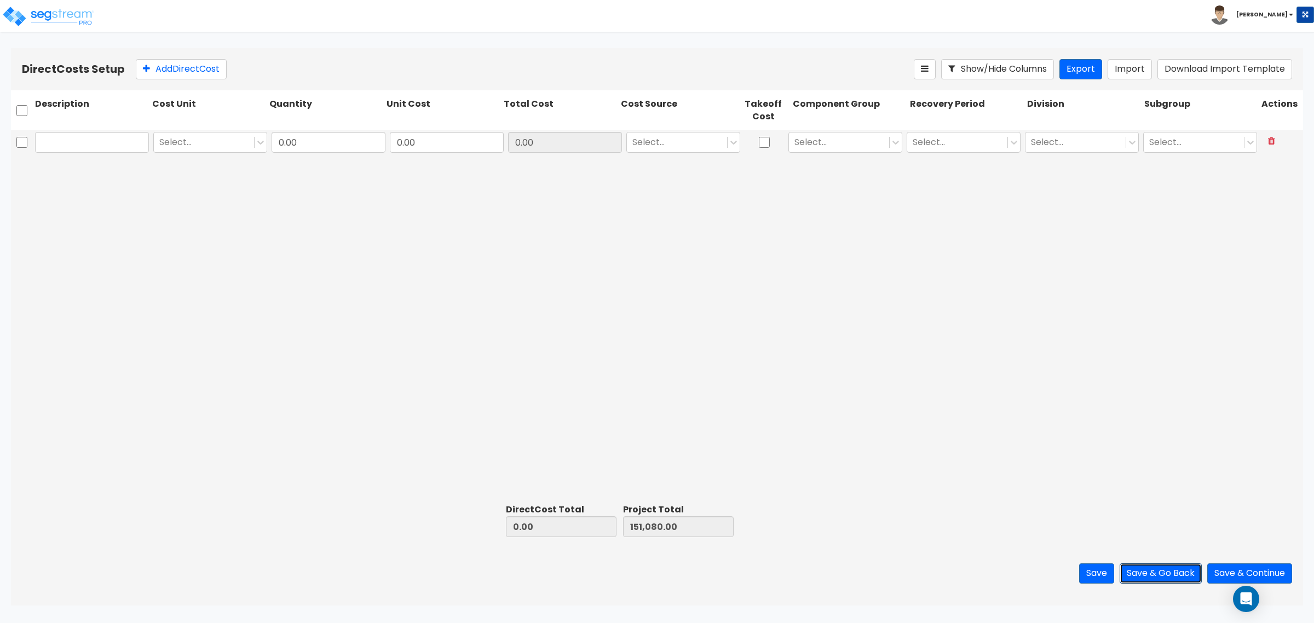
click at [1181, 579] on button "Save & Go Back" at bounding box center [1161, 573] width 82 height 20
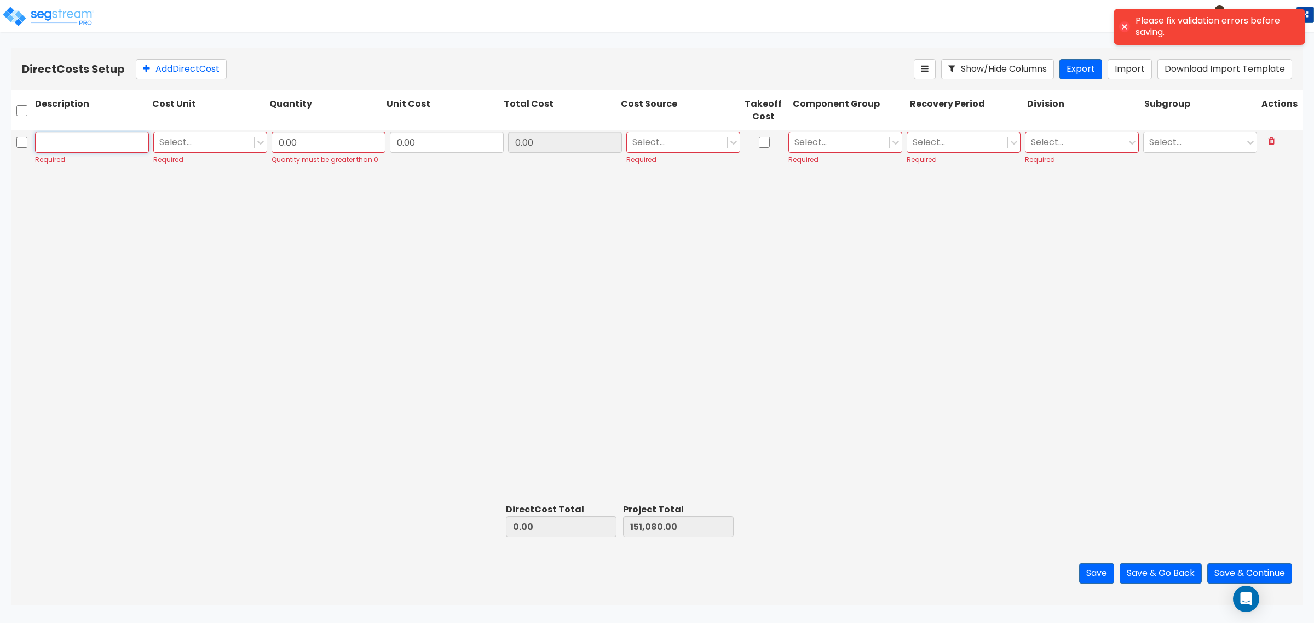
click at [75, 149] on input "text" at bounding box center [92, 142] width 114 height 21
click at [1266, 140] on button at bounding box center [1271, 141] width 20 height 19
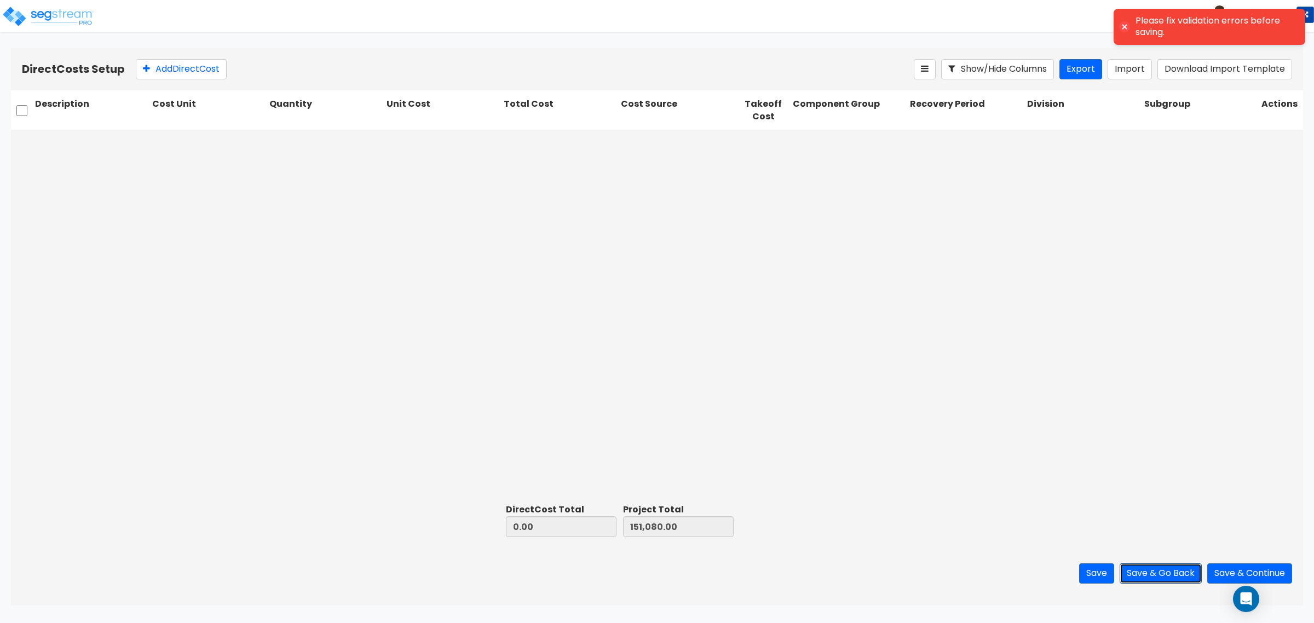
click at [1161, 569] on button "Save & Go Back" at bounding box center [1161, 573] width 82 height 20
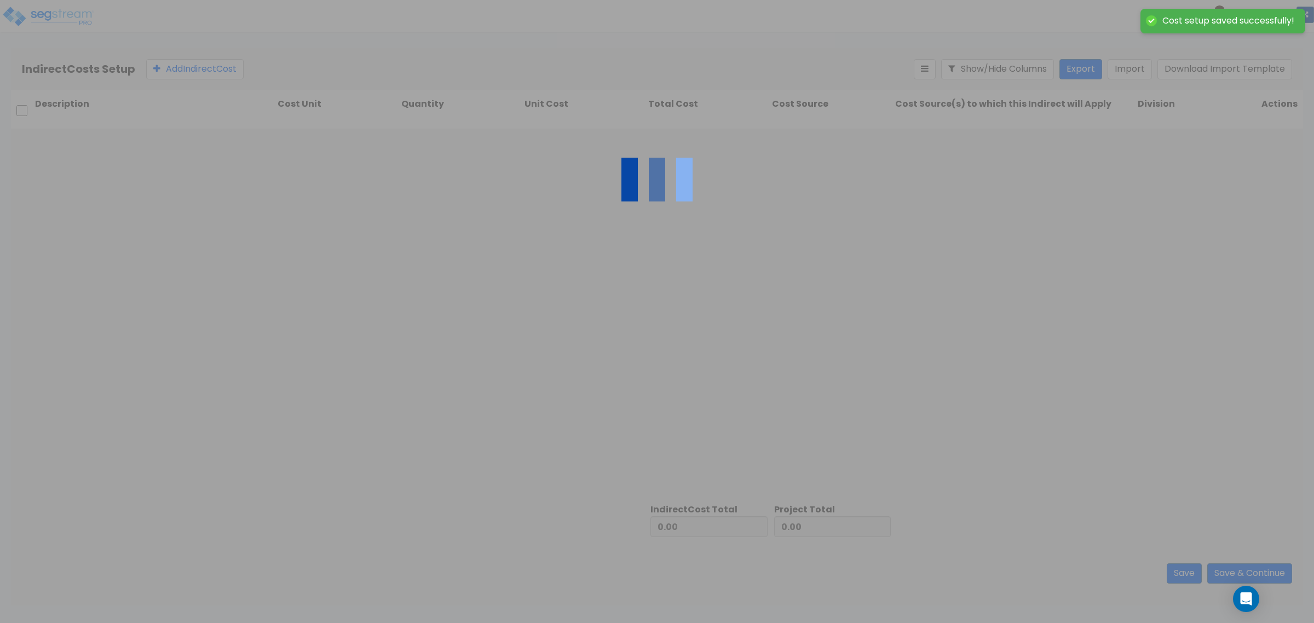
type input "151,080.00"
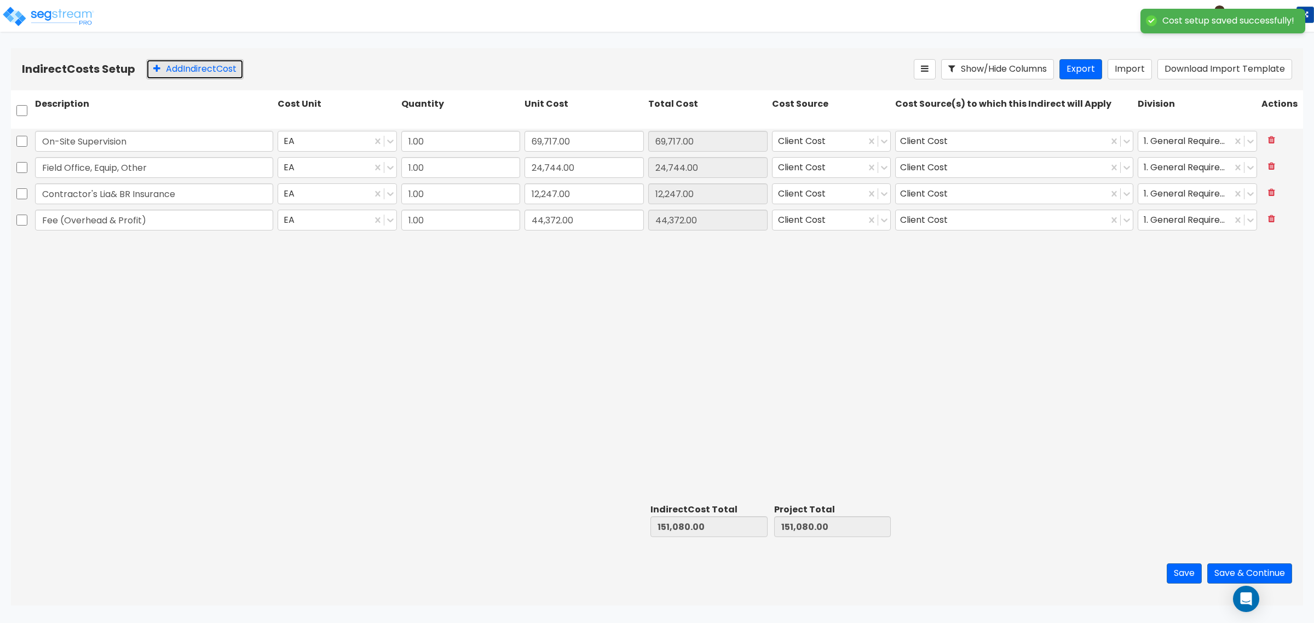
click at [167, 61] on button "Add Indirect Cost" at bounding box center [194, 69] width 97 height 20
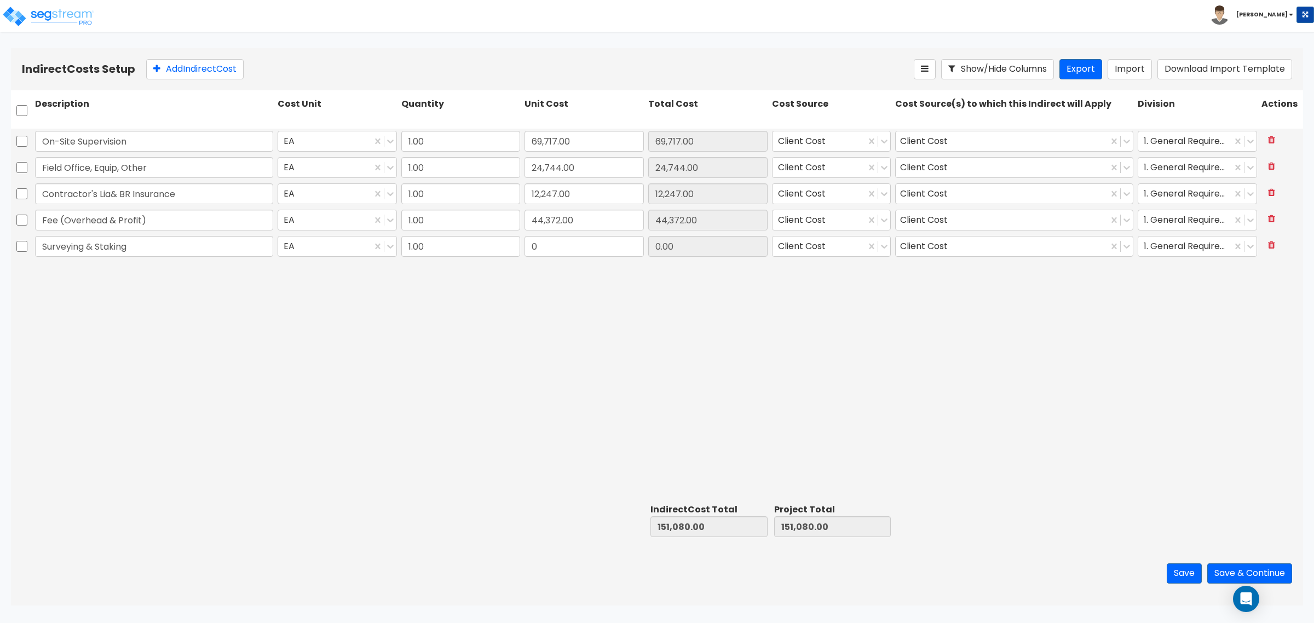
type input "Surveying & Staking"
click at [593, 261] on div "On-Site Supervision EA 1.00 69,717.00 69,717.00 Client Cost Client Cost 1. Gene…" at bounding box center [657, 314] width 1292 height 371
click at [586, 252] on input "0" at bounding box center [584, 246] width 119 height 21
type input "2,750"
type input "153,830.00"
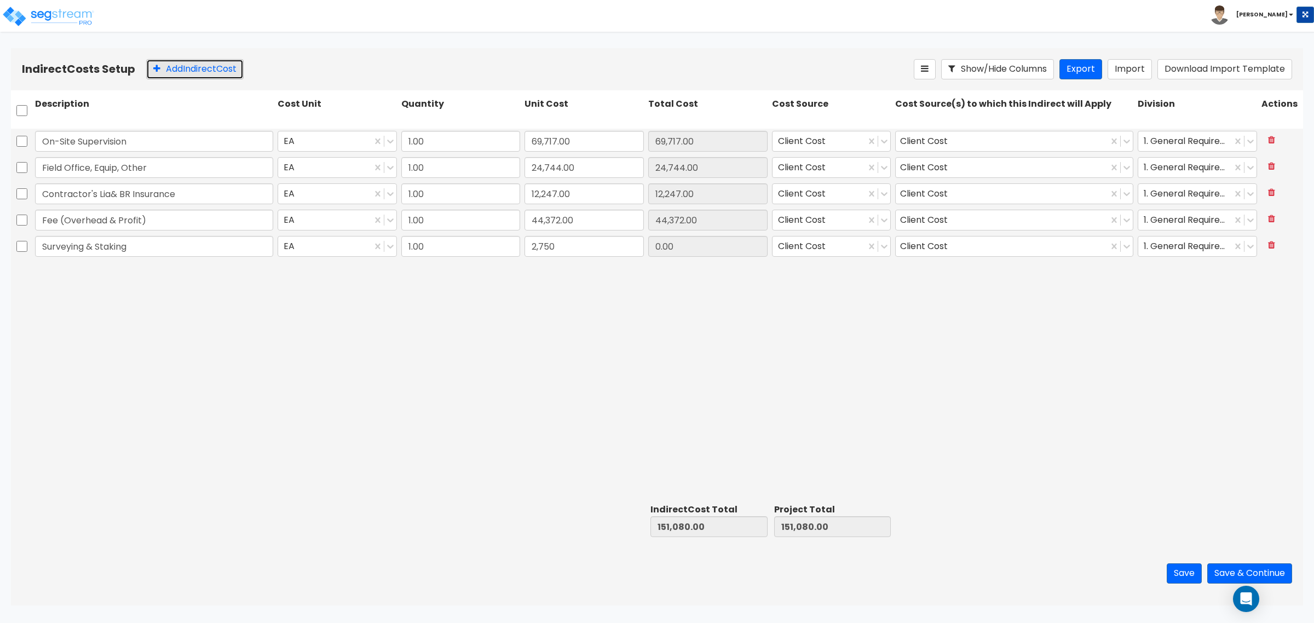
type input "153,830.00"
type input "2,750.00"
click at [226, 67] on button "Add Indirect Cost" at bounding box center [194, 69] width 97 height 20
click at [48, 264] on input "FInal Clean" at bounding box center [154, 272] width 238 height 21
type input "Final Clean"
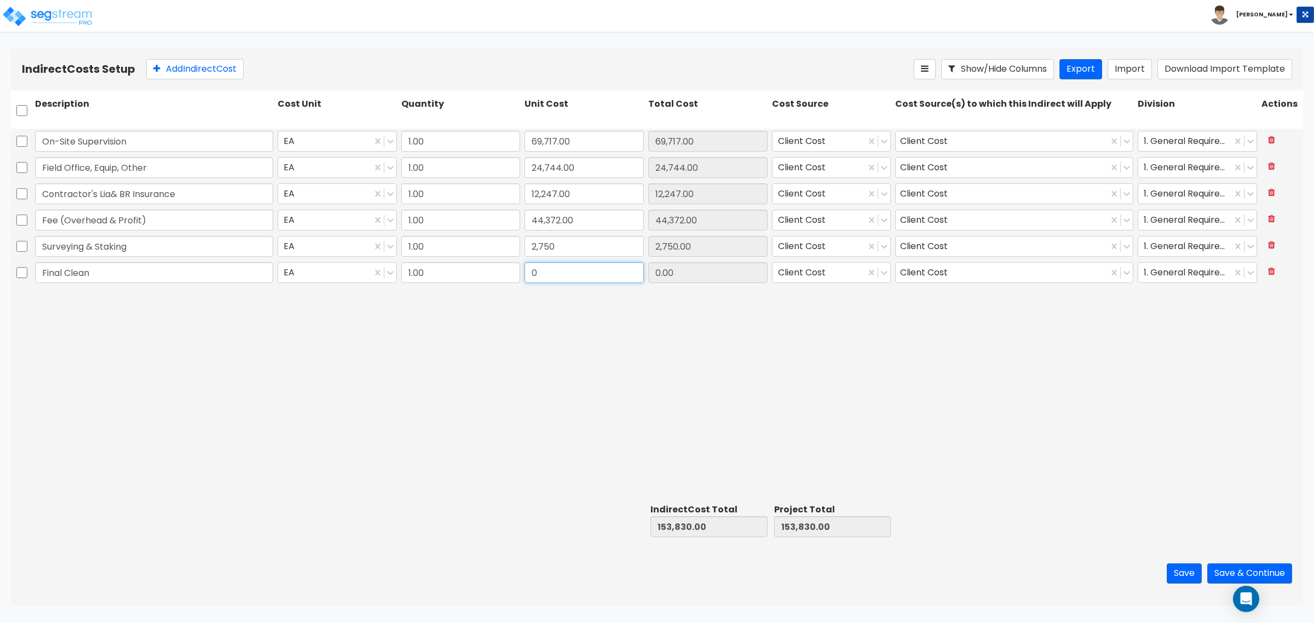
click at [598, 271] on input "0" at bounding box center [584, 272] width 119 height 21
type input "3,500"
type input "157,330.00"
type input "3,500.00"
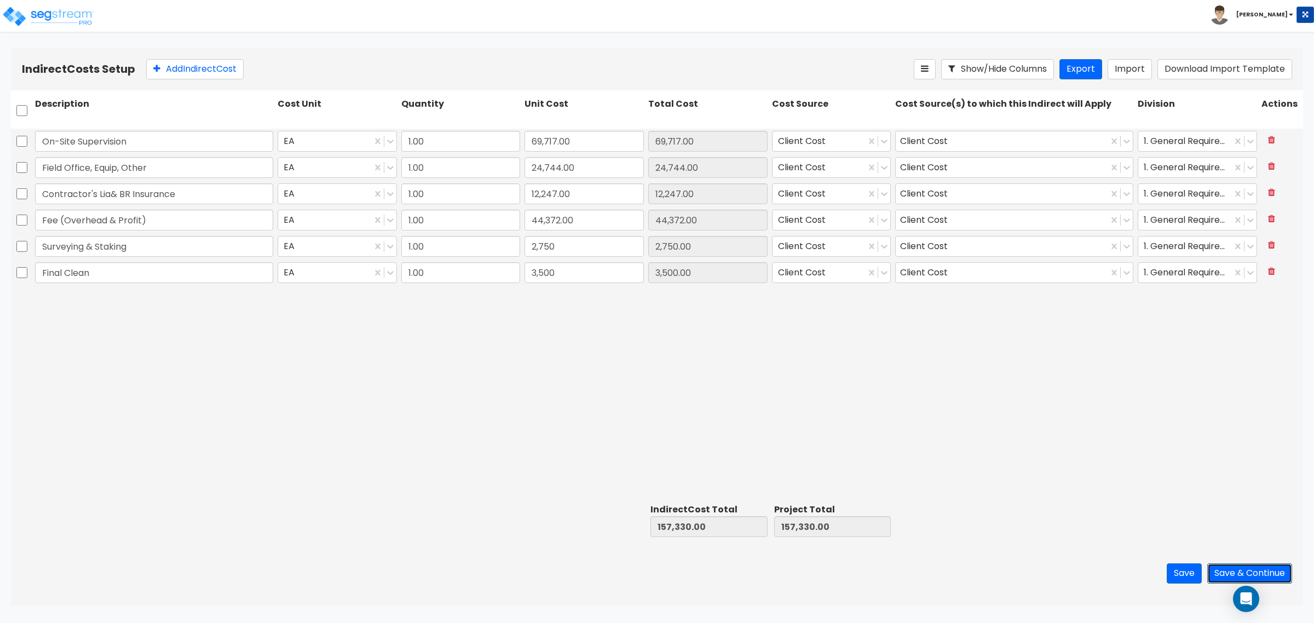
click at [1258, 572] on button "Save & Continue" at bounding box center [1249, 573] width 85 height 20
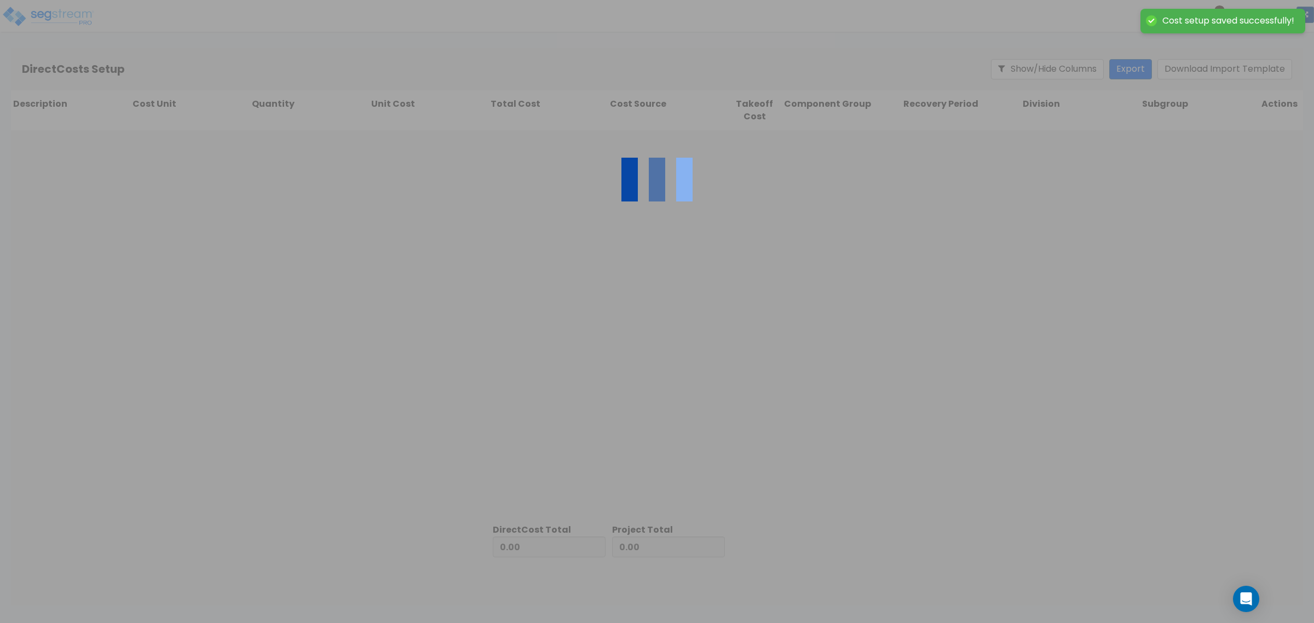
type input "157,330.00"
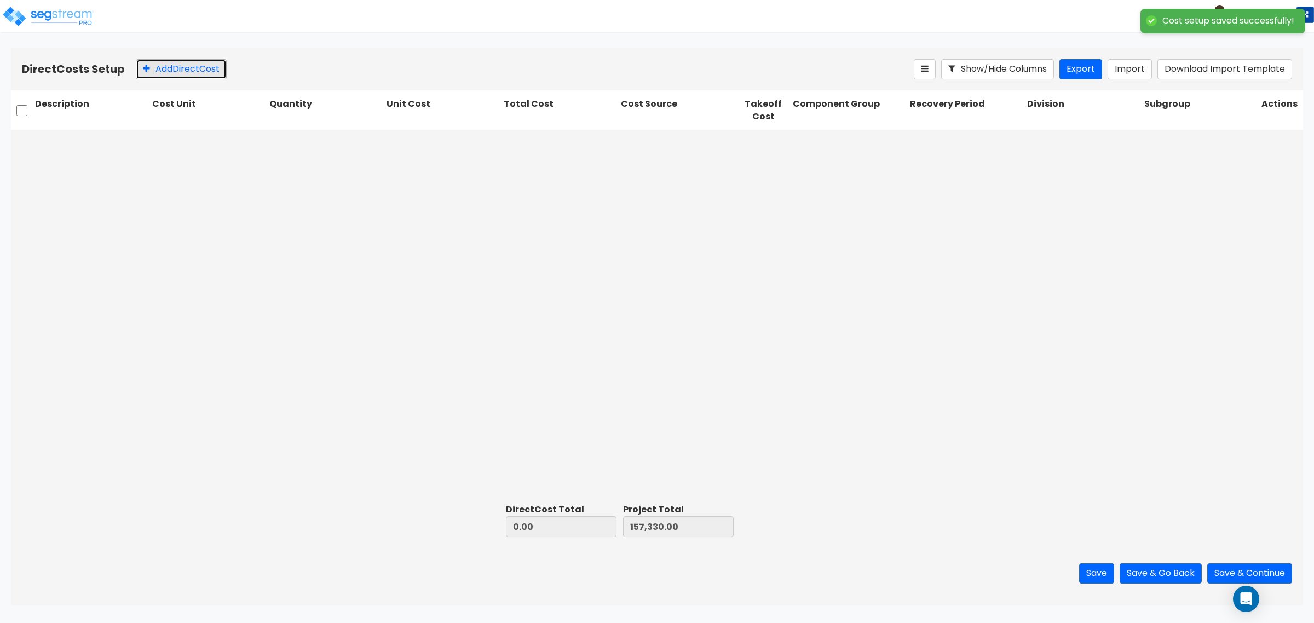
click at [164, 73] on button "Add Direct Cost" at bounding box center [181, 69] width 91 height 20
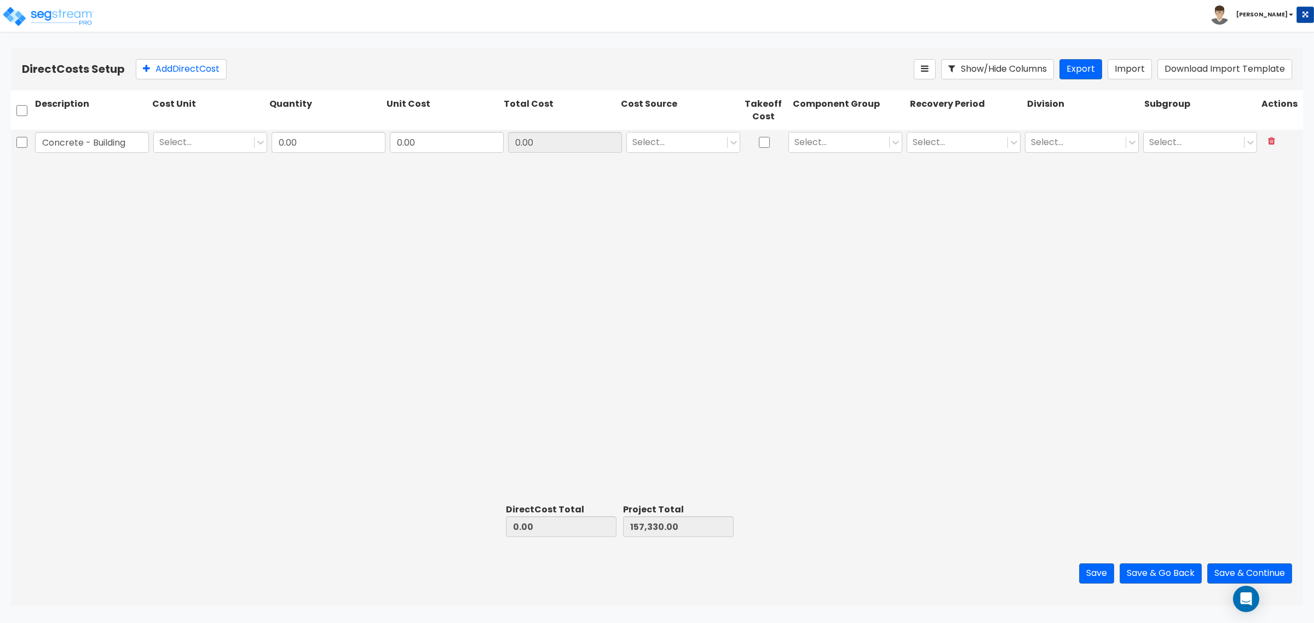
type input "Concrete - Building"
click at [417, 138] on input "0.00" at bounding box center [447, 142] width 114 height 21
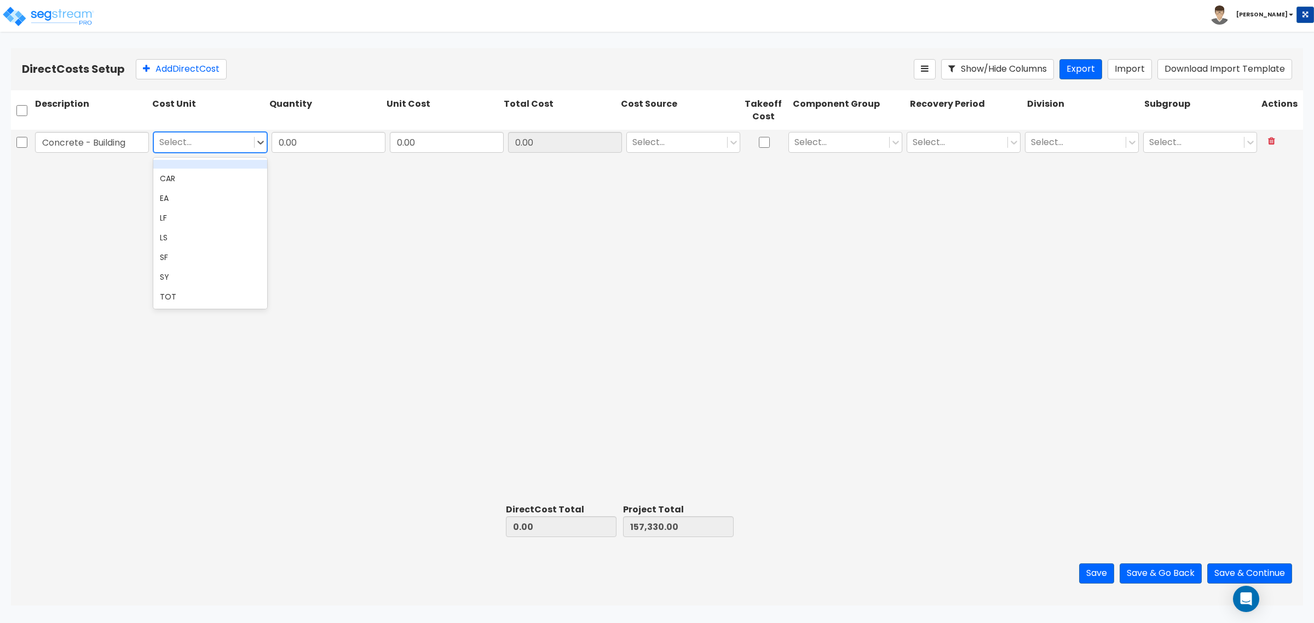
click at [204, 141] on div at bounding box center [203, 142] width 89 height 15
drag, startPoint x: 211, startPoint y: 192, endPoint x: 281, endPoint y: 158, distance: 78.1
click at [211, 193] on div "EA" at bounding box center [210, 198] width 114 height 20
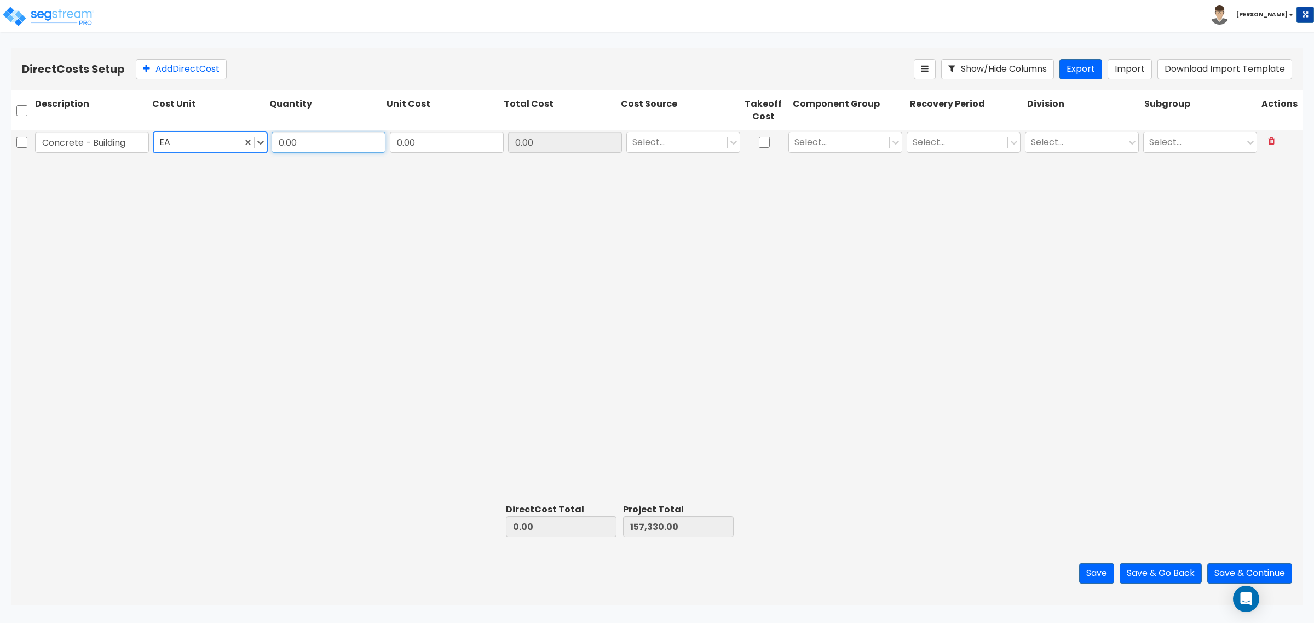
click at [297, 151] on input "0.00" at bounding box center [329, 142] width 114 height 21
type input "1"
click at [445, 149] on input "0.00" at bounding box center [447, 142] width 114 height 21
type input "206,269"
type input "206,269.00"
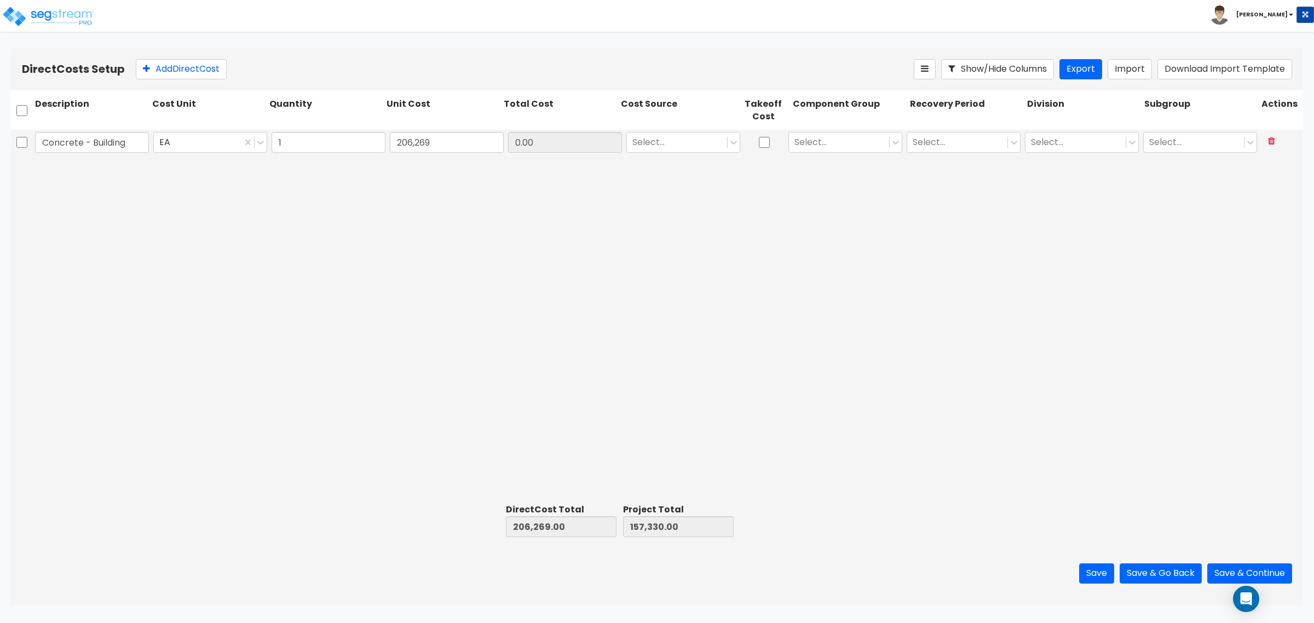
type input "363,599.00"
type input "206,269.00"
click at [674, 135] on div at bounding box center [676, 142] width 89 height 15
click at [665, 170] on div "Client Cost" at bounding box center [683, 170] width 114 height 20
click at [798, 143] on div at bounding box center [838, 142] width 89 height 15
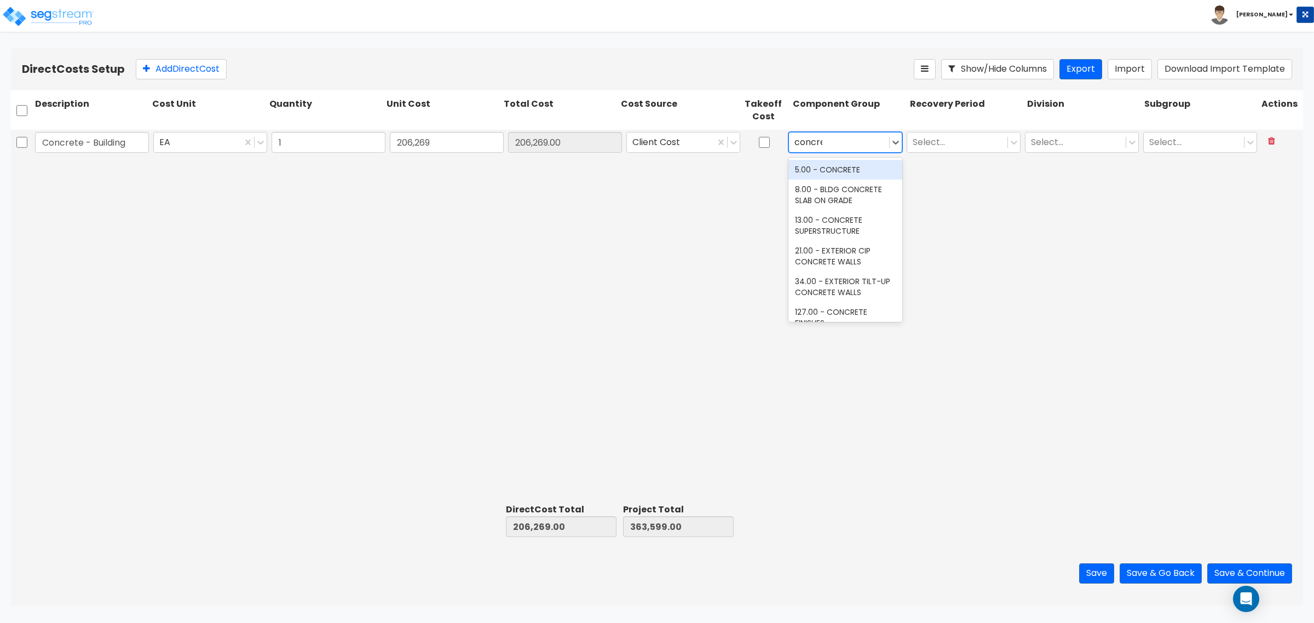
type input "concrete"
click at [842, 192] on div "8.00 - BLDG CONCRETE SLAB ON GRADE" at bounding box center [845, 195] width 114 height 31
click at [924, 140] on div at bounding box center [957, 142] width 89 height 15
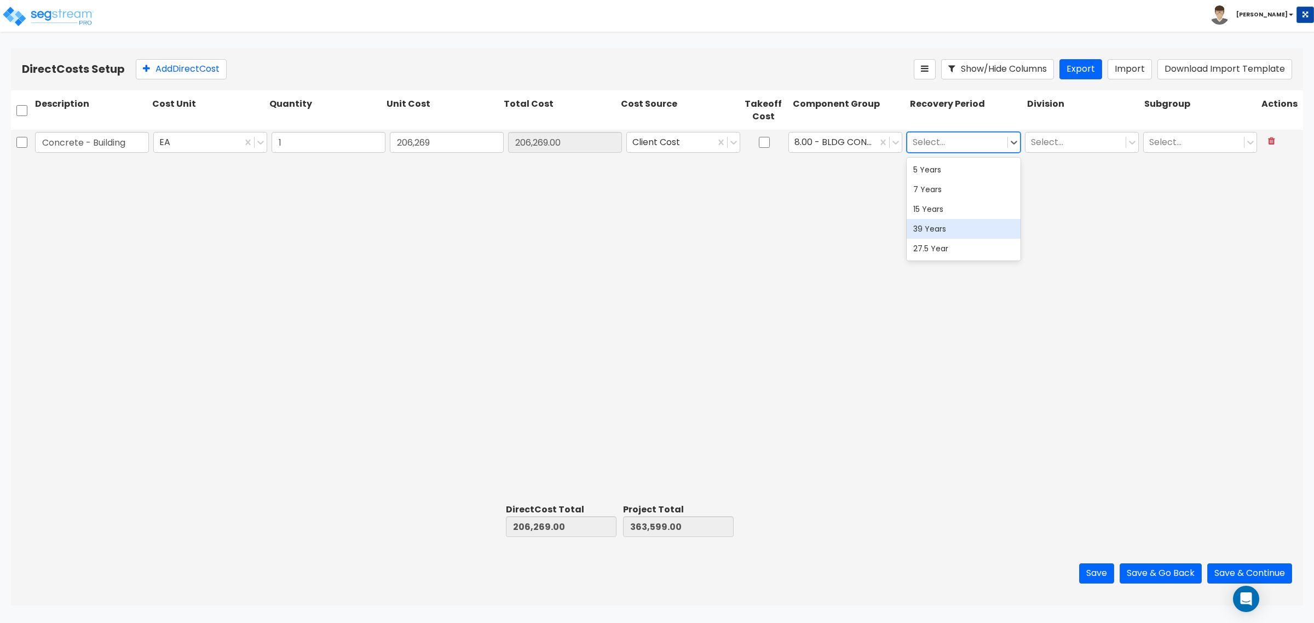
click at [934, 228] on div "39 Years" at bounding box center [964, 229] width 114 height 20
click at [1053, 143] on div at bounding box center [1075, 142] width 89 height 15
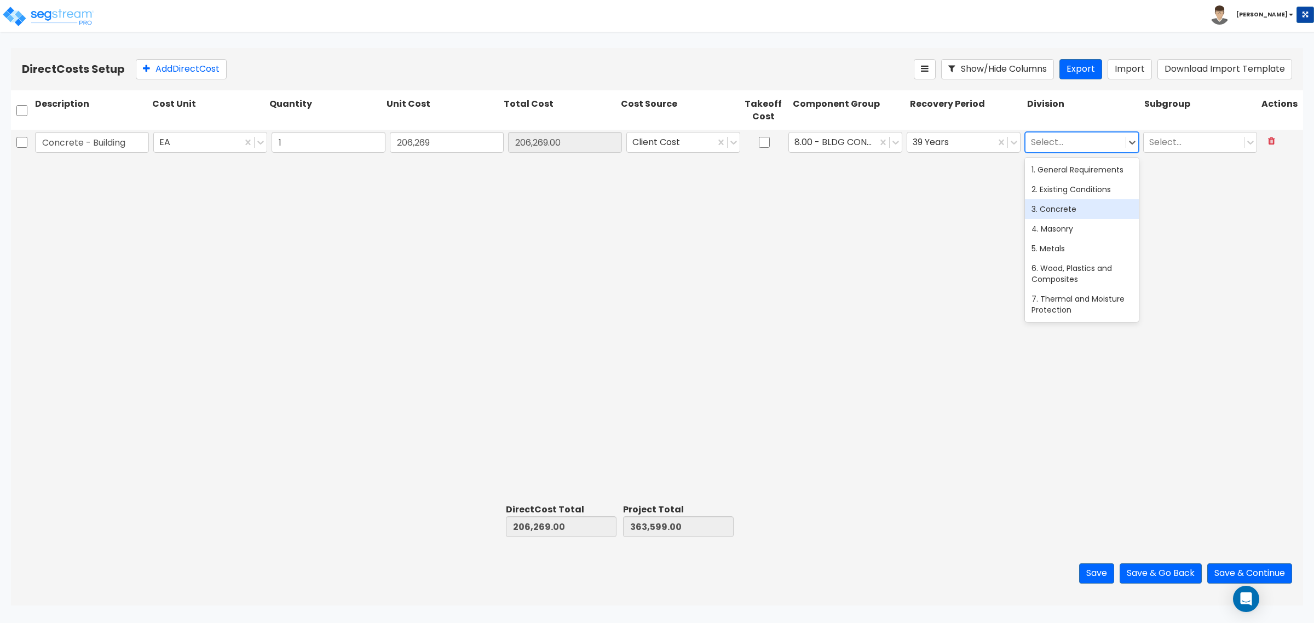
click at [1063, 217] on div "3. Concrete" at bounding box center [1082, 209] width 114 height 20
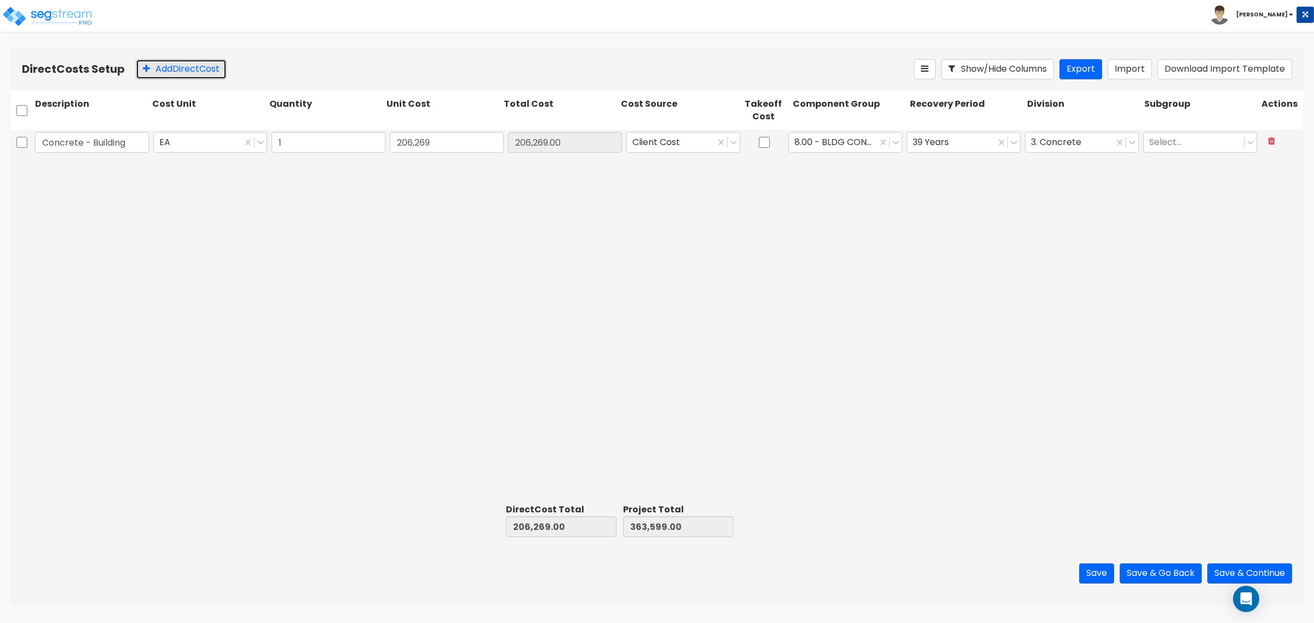
click at [165, 66] on button "Add Direct Cost" at bounding box center [181, 69] width 91 height 20
type input "Concrete - Paving"
click at [436, 172] on input "0" at bounding box center [447, 168] width 114 height 21
type input "68,756"
type input "275,025.00"
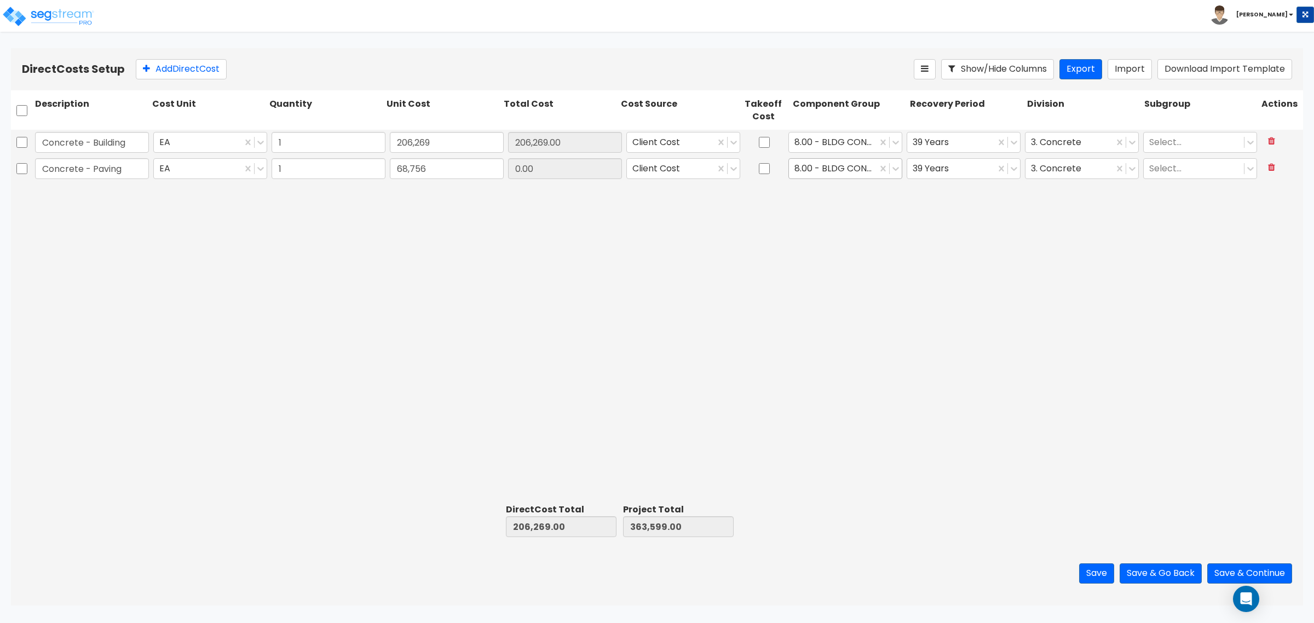
type input "432,355.00"
type input "68,756.00"
click at [829, 176] on div "8.00 - BLDG CONCRETE SLAB ON GRADE" at bounding box center [833, 168] width 88 height 19
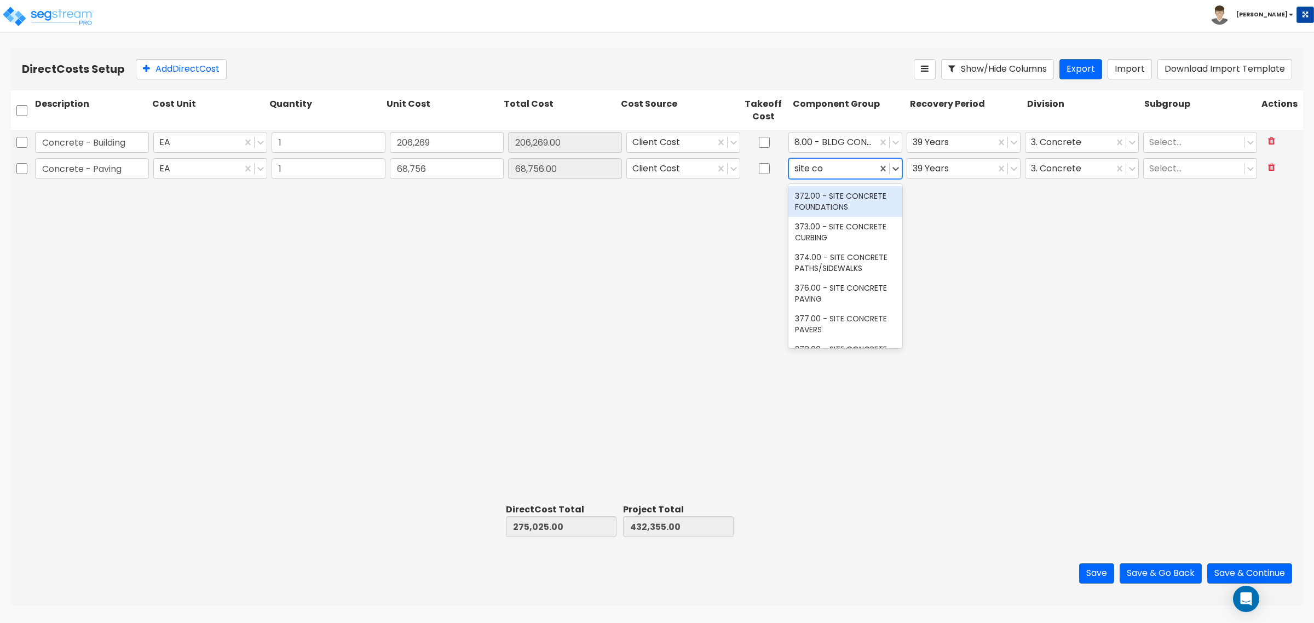
type input "site con"
click at [822, 296] on div "376.00 - SITE CONCRETE PAVING" at bounding box center [845, 293] width 114 height 31
click at [993, 181] on div "39 Years" at bounding box center [963, 168] width 118 height 25
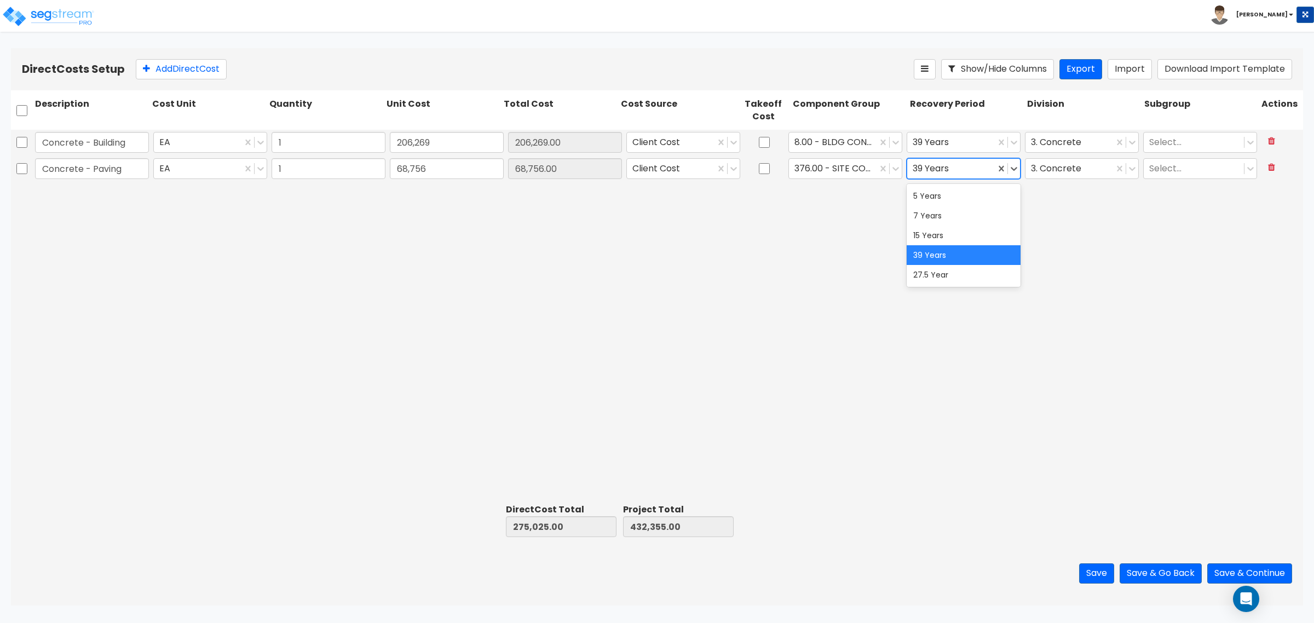
click at [981, 171] on div at bounding box center [951, 169] width 77 height 15
click at [954, 239] on div "15 Years" at bounding box center [964, 236] width 114 height 20
click at [154, 67] on button "Add Direct Cost" at bounding box center [181, 69] width 91 height 20
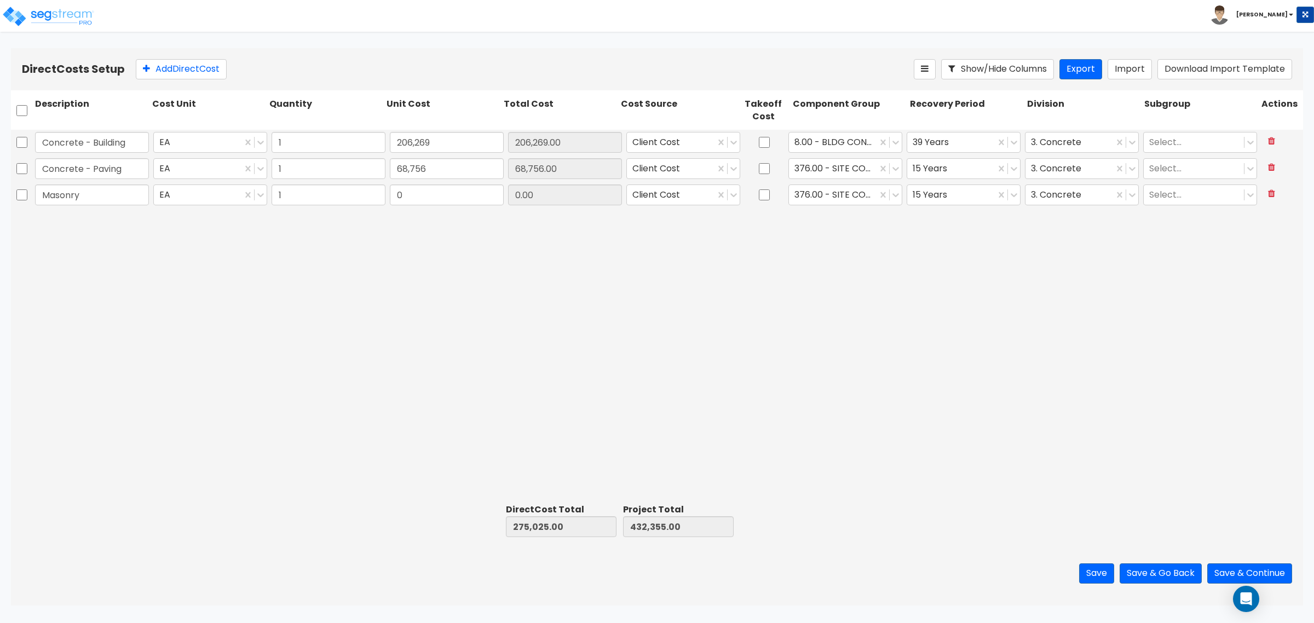
type input "Masonry"
click at [425, 214] on div "Concrete - Building EA 1 206,269 206,269.00 Client Cost 8.00 - BLDG CONCRETE SL…" at bounding box center [657, 315] width 1292 height 370
click at [420, 198] on input "0" at bounding box center [447, 195] width 114 height 21
type input "249,485"
type input "524,510.00"
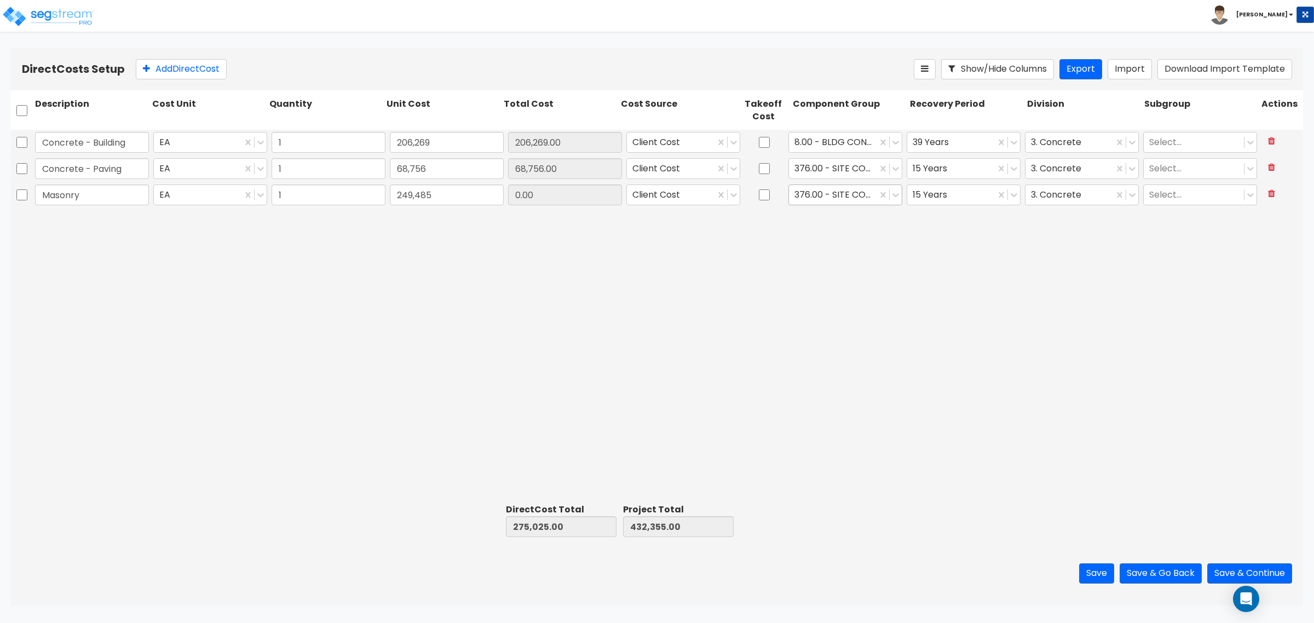
type input "681,840.00"
type input "249,485.00"
click at [808, 192] on div at bounding box center [832, 195] width 77 height 15
type input "mason"
click at [816, 221] on div "17.00 - MASONRY" at bounding box center [845, 222] width 114 height 20
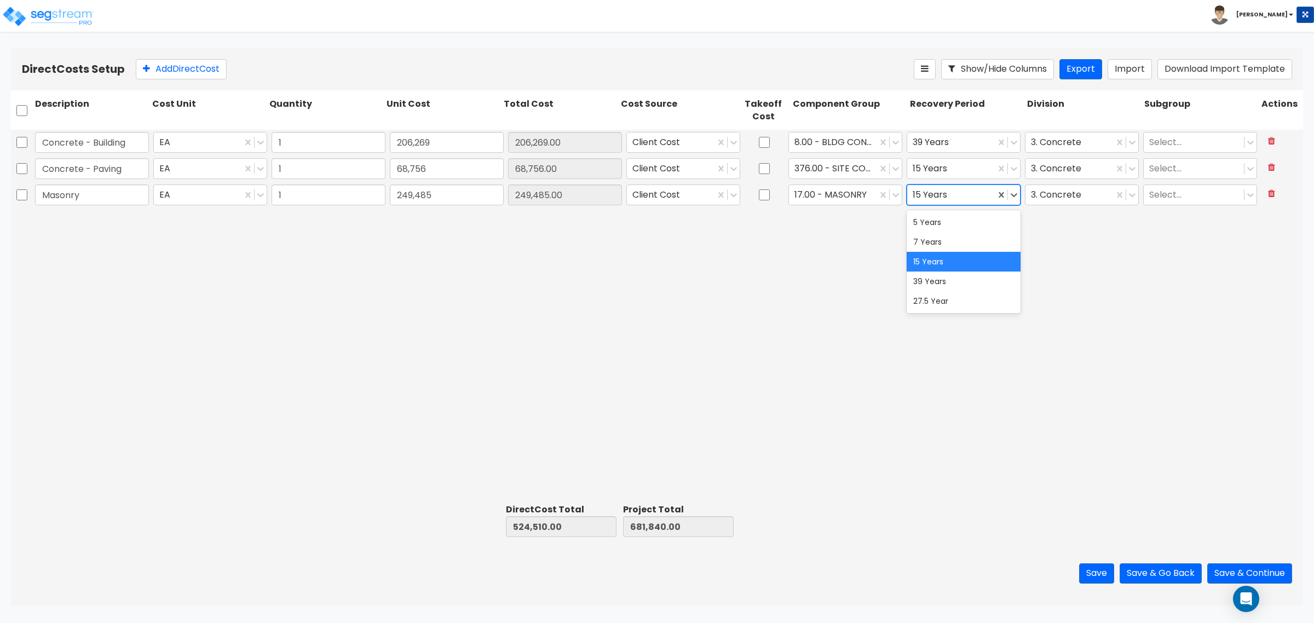
click at [938, 190] on div at bounding box center [951, 195] width 77 height 15
click at [949, 272] on div "39 Years" at bounding box center [964, 282] width 114 height 20
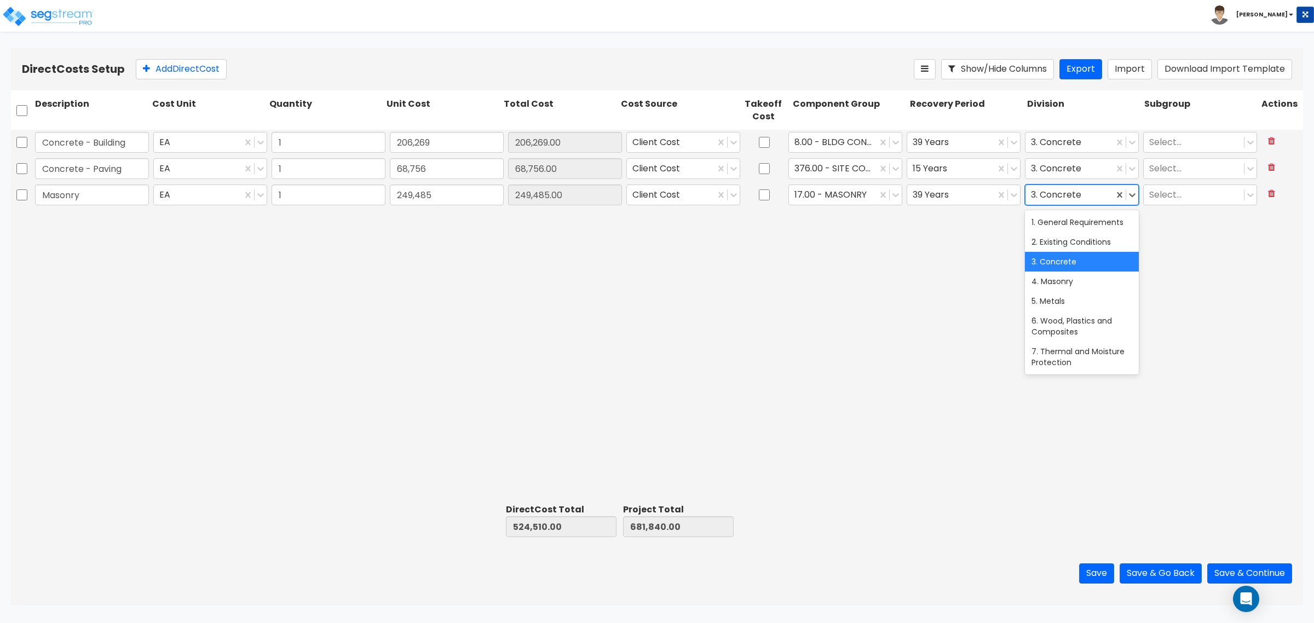
click at [1065, 193] on div at bounding box center [1069, 195] width 77 height 15
click at [1103, 291] on div "4. Masonry" at bounding box center [1082, 282] width 114 height 20
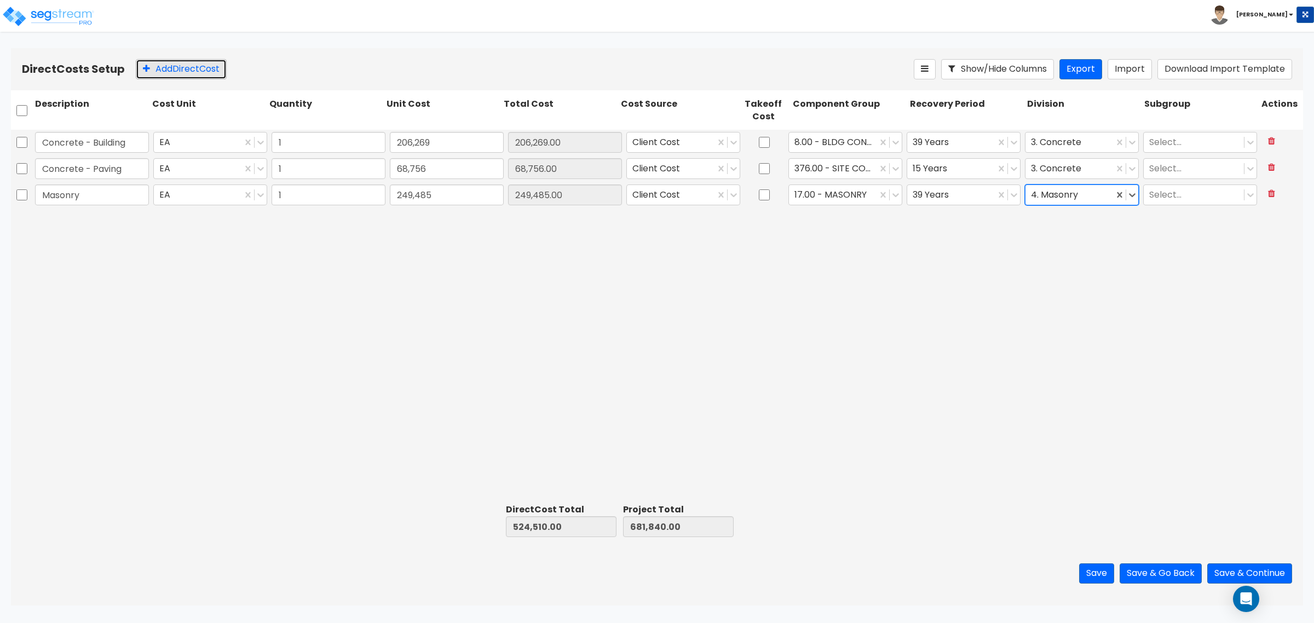
click at [177, 59] on button "Add Direct Cost" at bounding box center [181, 69] width 91 height 20
type input "Structural Steel"
click at [426, 215] on input "0" at bounding box center [447, 221] width 114 height 21
type input "301,500"
type input "826,010.00"
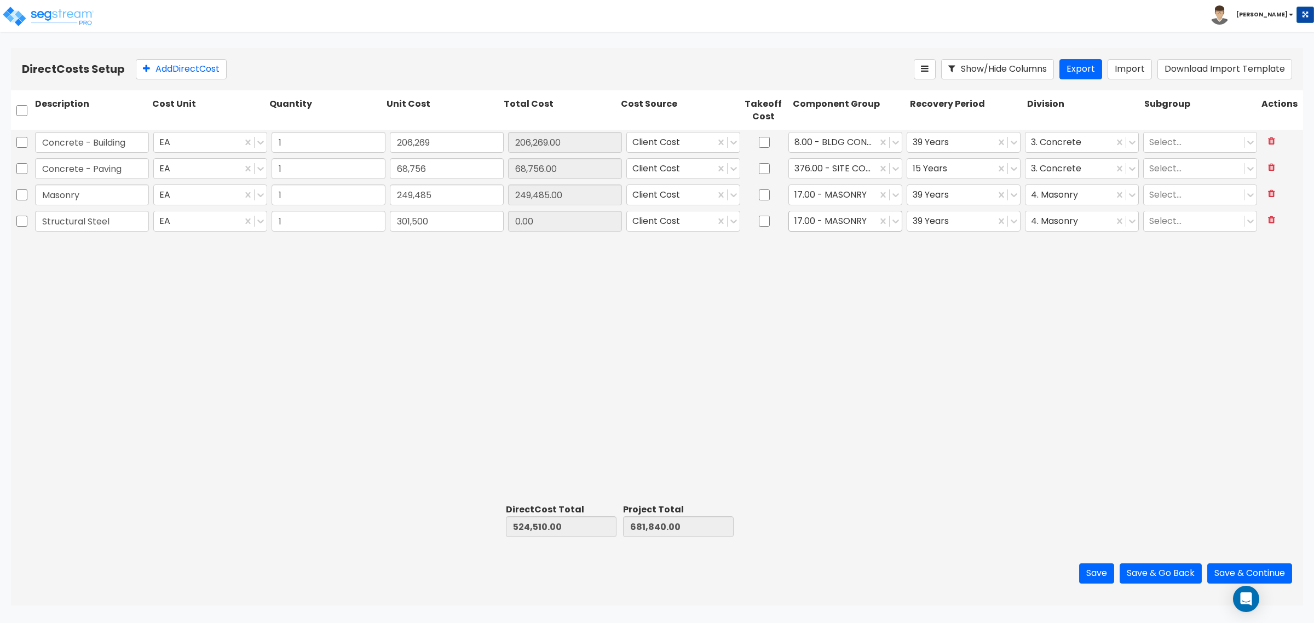
type input "983,340.00"
type input "301,500.00"
click at [814, 217] on div at bounding box center [832, 221] width 77 height 15
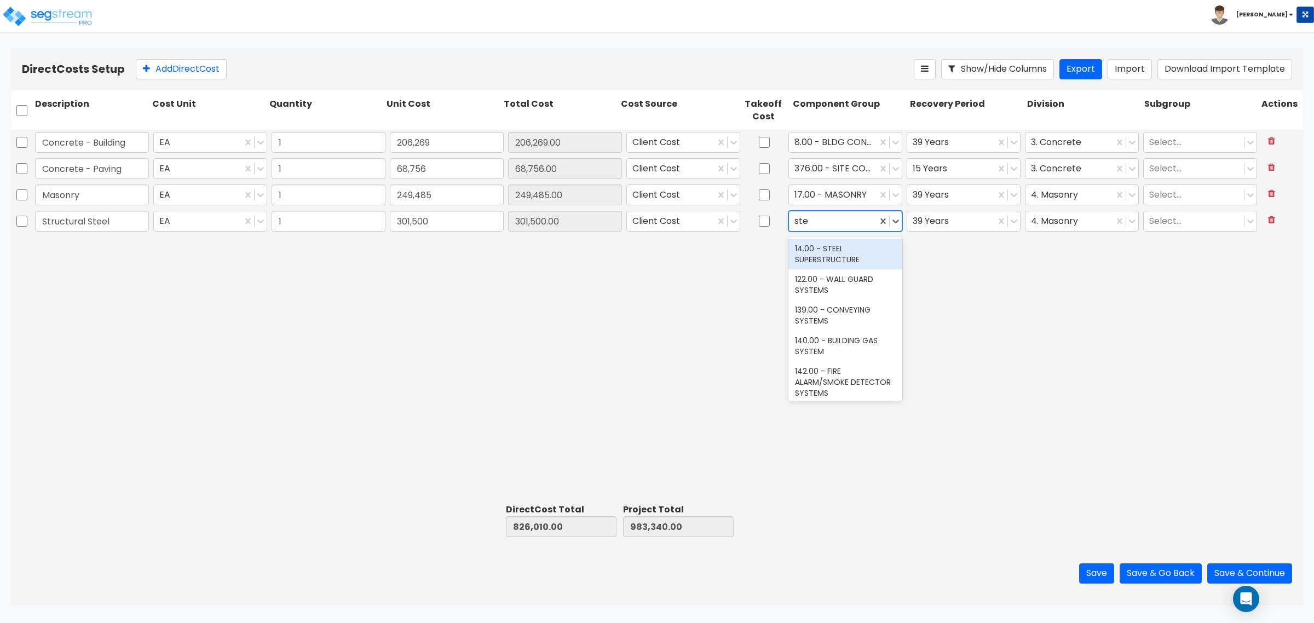
type input "stee"
drag, startPoint x: 830, startPoint y: 277, endPoint x: 822, endPoint y: 260, distance: 18.6
click at [822, 260] on div "14.00 - STEEL SUPERSTRUCTURE 206.00 - CRANE SUPPORT STEEL" at bounding box center [845, 270] width 114 height 66
click at [822, 260] on div "14.00 - STEEL SUPERSTRUCTURE" at bounding box center [845, 254] width 114 height 31
click at [1077, 208] on div "Masonry EA 1 249,485 249,485.00 Client Cost 17.00 - MASONRY 39 Years 4. Masonry…" at bounding box center [657, 195] width 1292 height 26
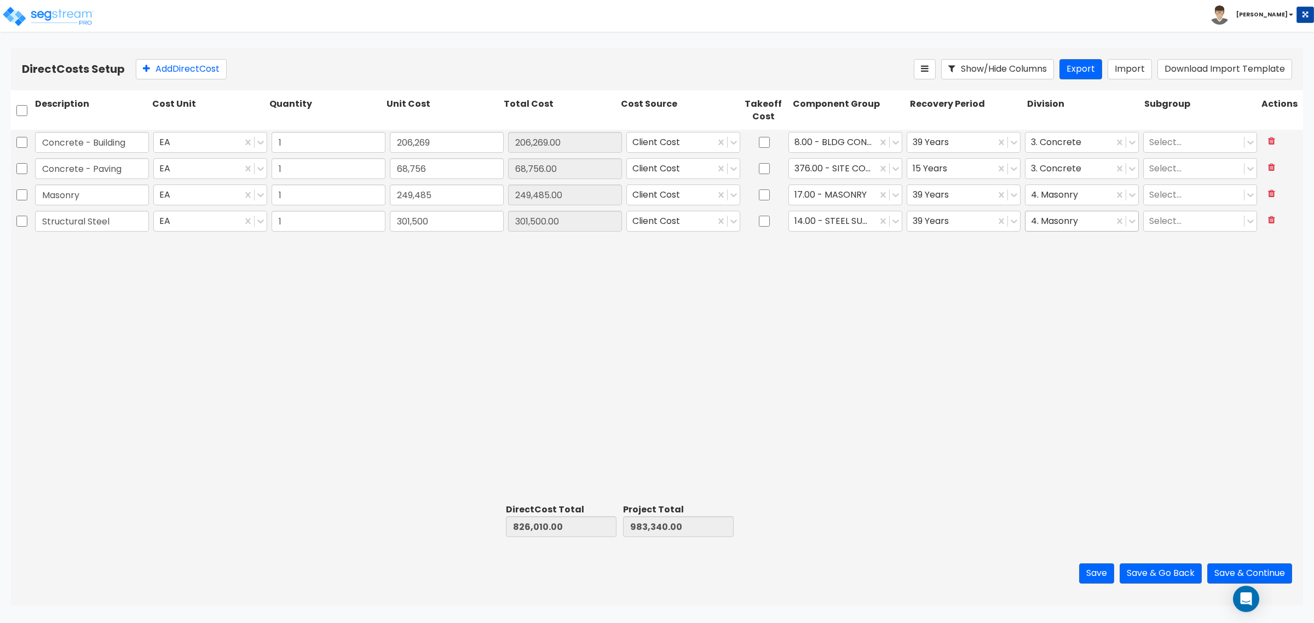
click at [1074, 212] on div "4. Masonry" at bounding box center [1069, 221] width 88 height 19
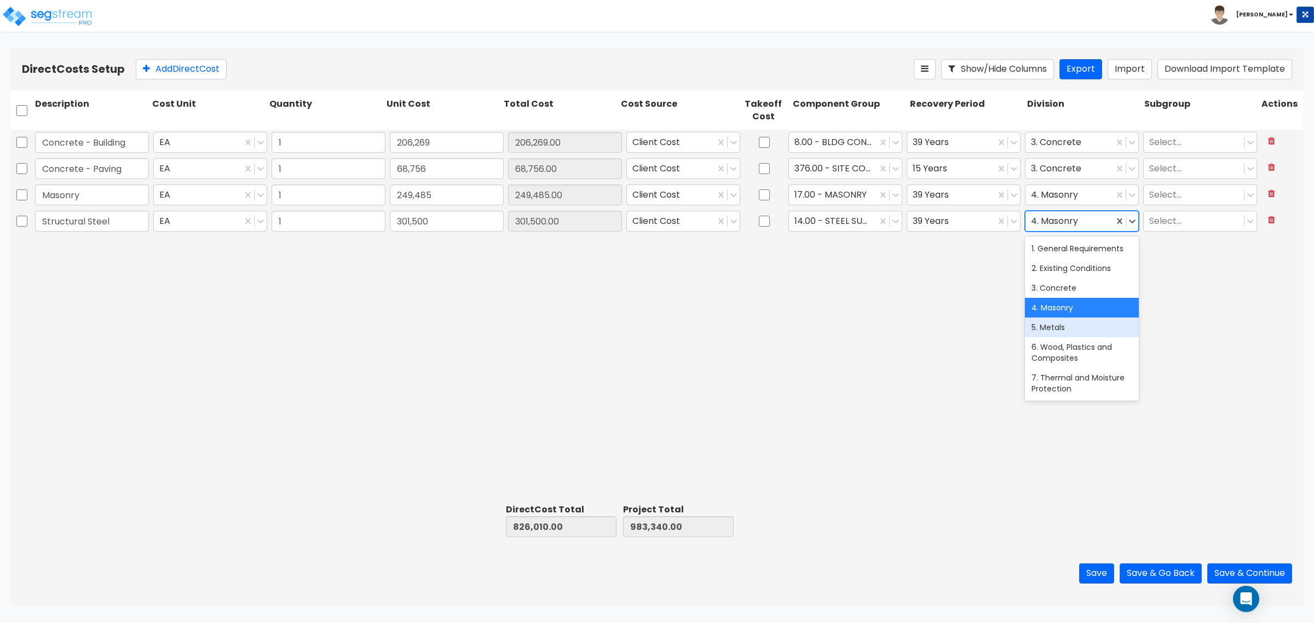
click at [1080, 335] on div "5. Metals" at bounding box center [1082, 328] width 114 height 20
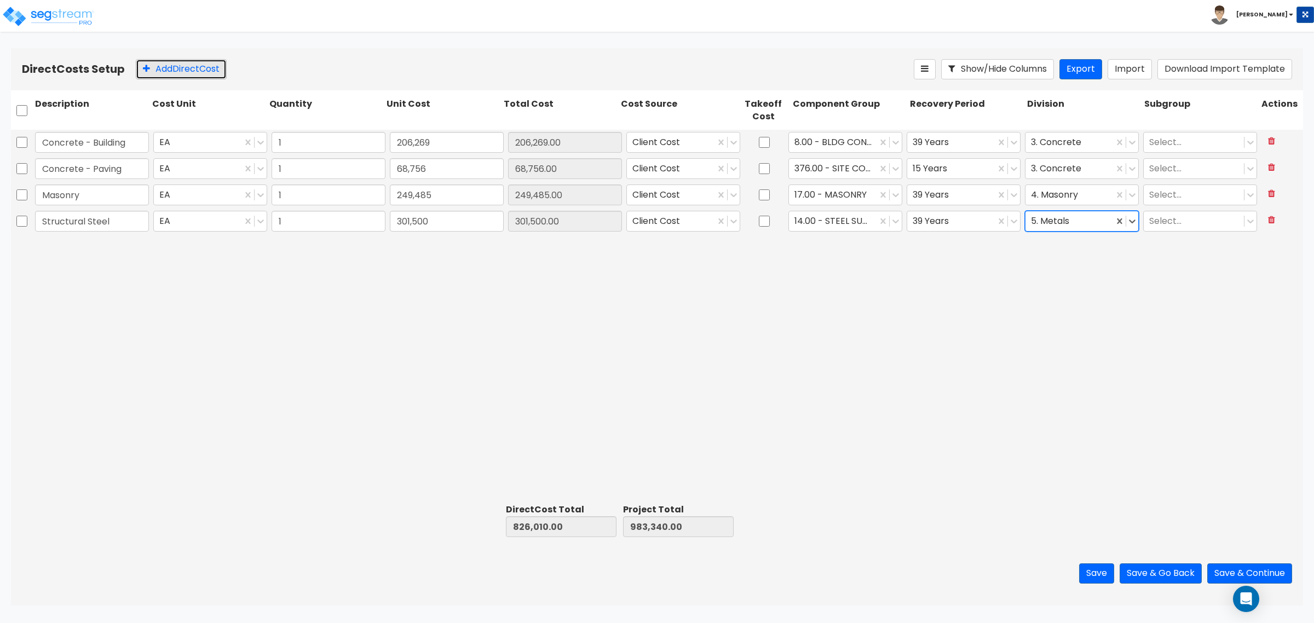
click at [200, 67] on button "Add Direct Cost" at bounding box center [181, 69] width 91 height 20
type input "Waterproofing"
click at [434, 258] on div "0" at bounding box center [447, 247] width 118 height 25
click at [438, 256] on input "0" at bounding box center [447, 247] width 114 height 21
type input "24,886"
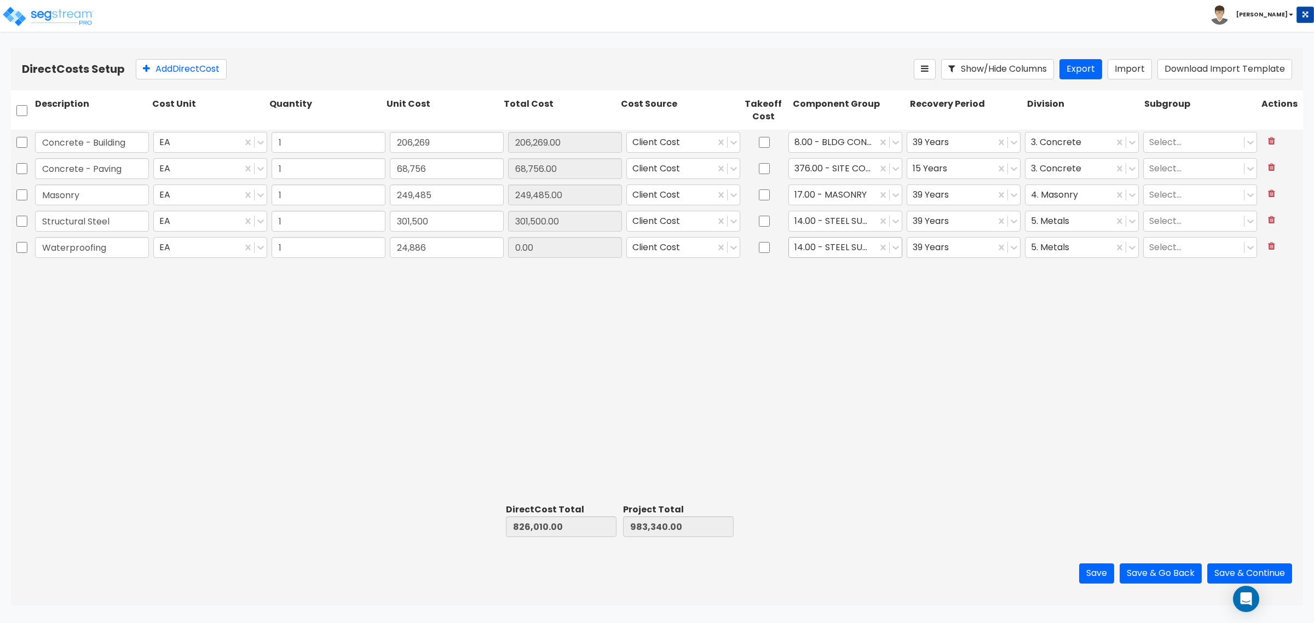
type input "850,896.00"
type input "1,008,226.00"
type input "24,886.00"
click at [806, 245] on div at bounding box center [832, 247] width 77 height 15
type input "ther"
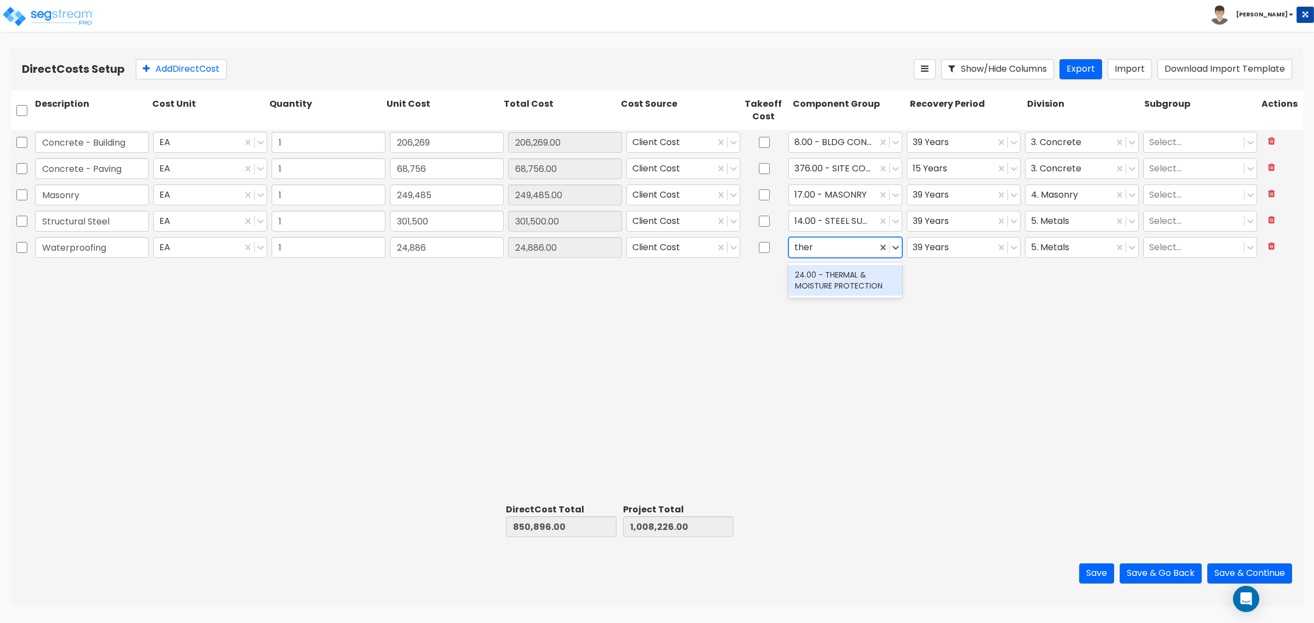
click at [837, 283] on div "24.00 - THERMAL & MOISTURE PROTECTION" at bounding box center [845, 280] width 114 height 31
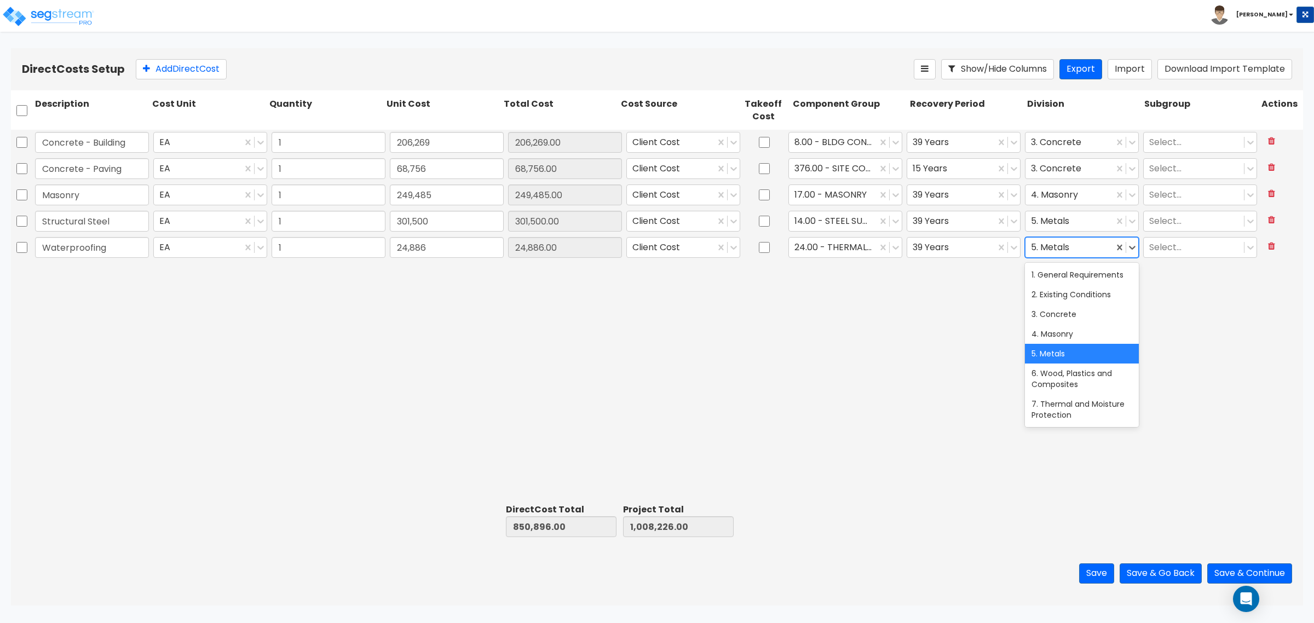
drag, startPoint x: 1065, startPoint y: 242, endPoint x: 1071, endPoint y: 340, distance: 98.2
click at [1065, 243] on div at bounding box center [1069, 247] width 77 height 15
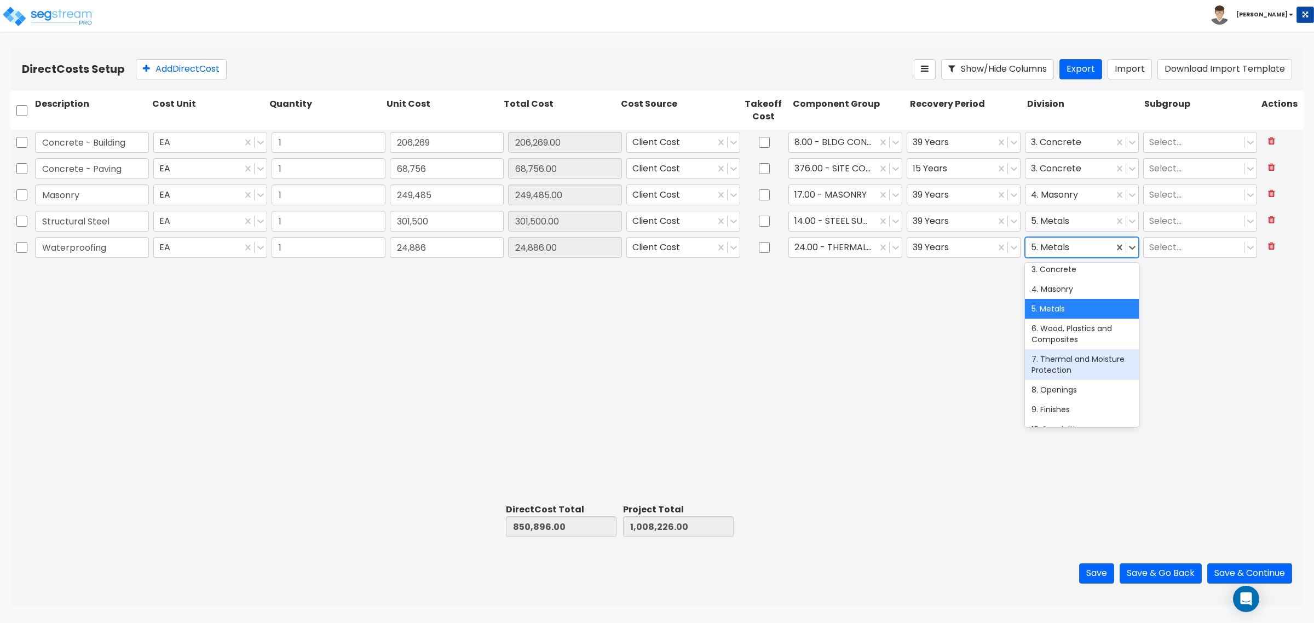
scroll to position [68, 0]
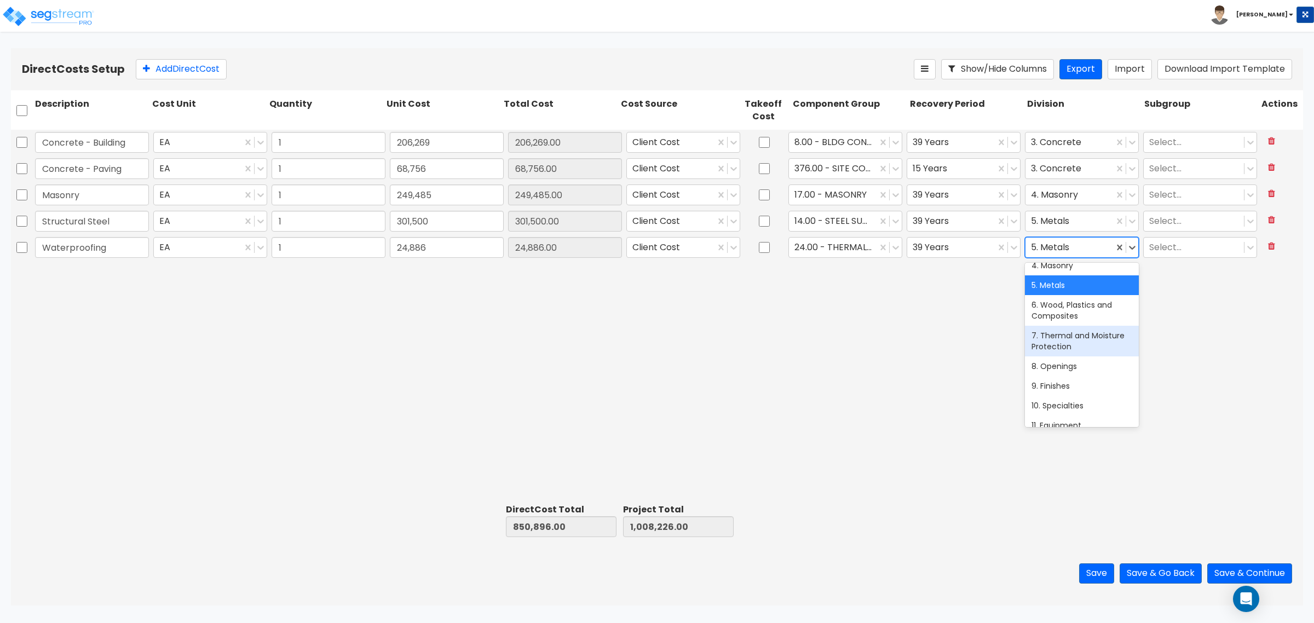
click at [1087, 340] on div "7. Thermal and Moisture Protection" at bounding box center [1082, 341] width 114 height 31
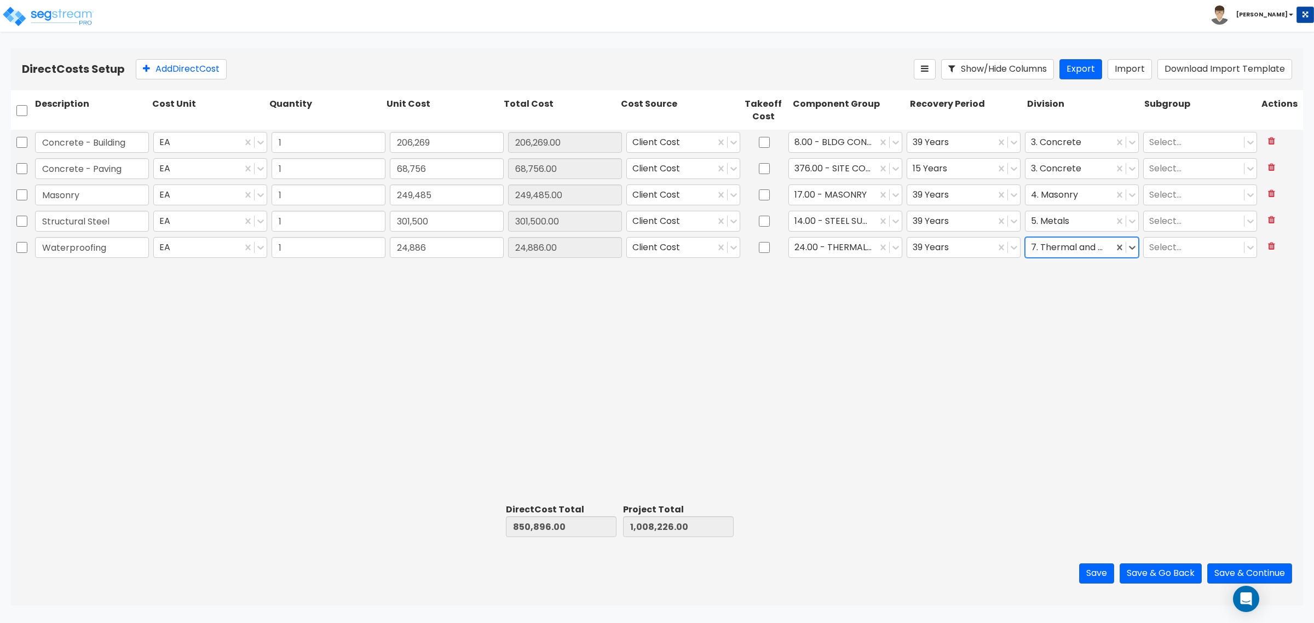
click at [176, 55] on div "Direct Costs Setup Add Direct Cost Show/Hide Columns Export Import Download Imp…" at bounding box center [657, 69] width 1292 height 42
click at [173, 61] on button "Add Direct Cost" at bounding box center [181, 69] width 91 height 20
type input "Roofing System"
click at [410, 267] on input "0" at bounding box center [447, 273] width 114 height 21
type input "98,472"
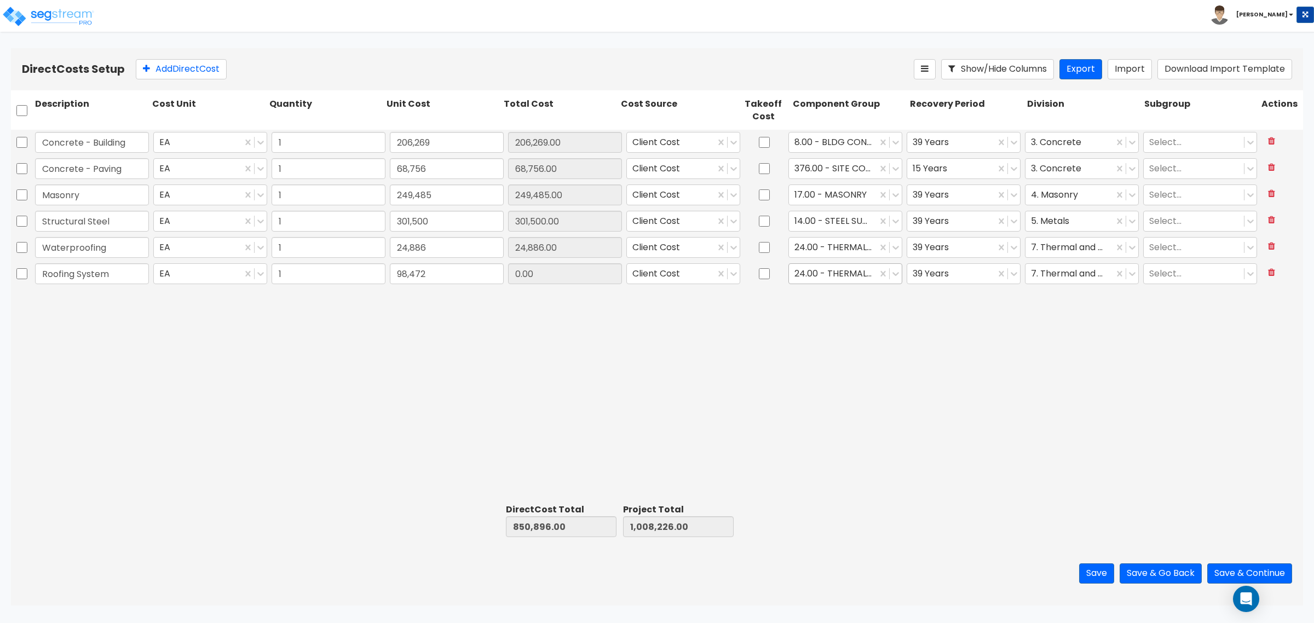
type input "949,368.00"
type input "1,106,698.00"
type input "98,472.00"
click at [820, 275] on div at bounding box center [832, 274] width 77 height 15
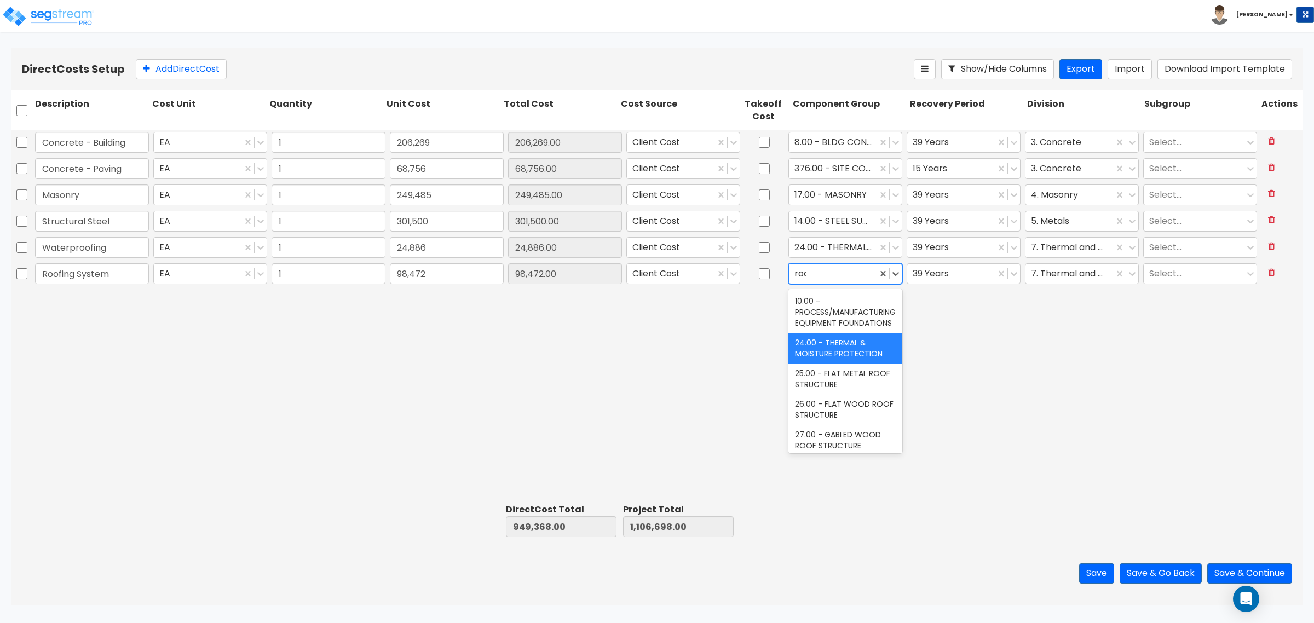
type input "roof"
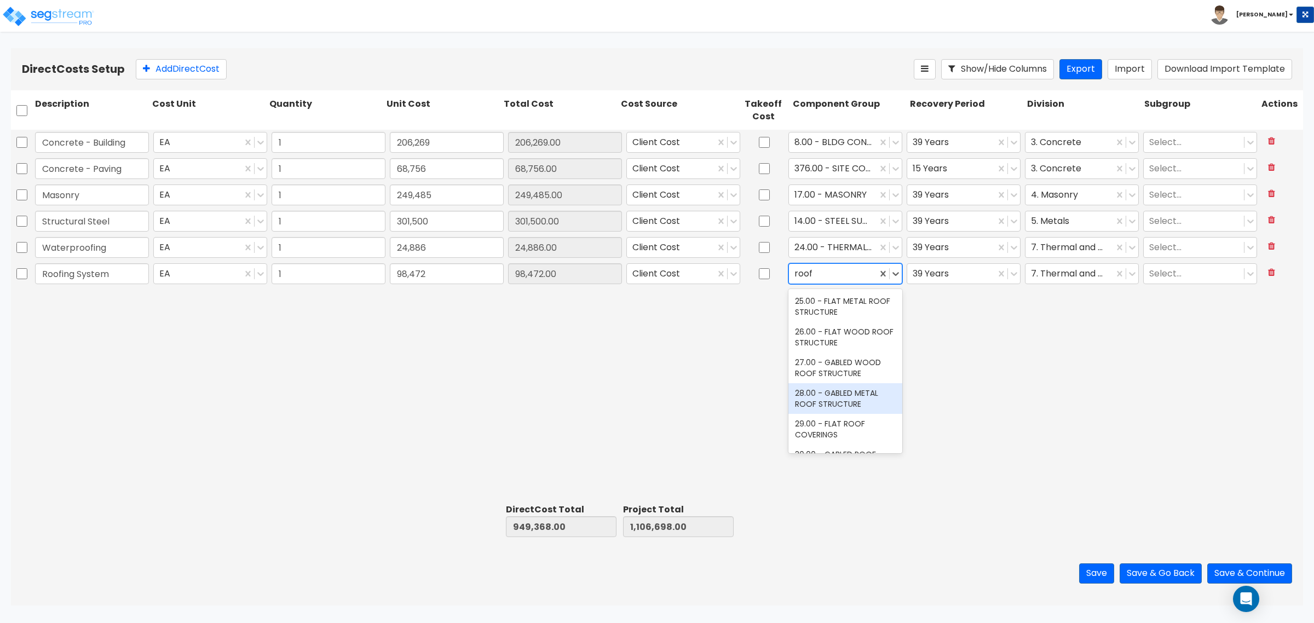
scroll to position [68, 0]
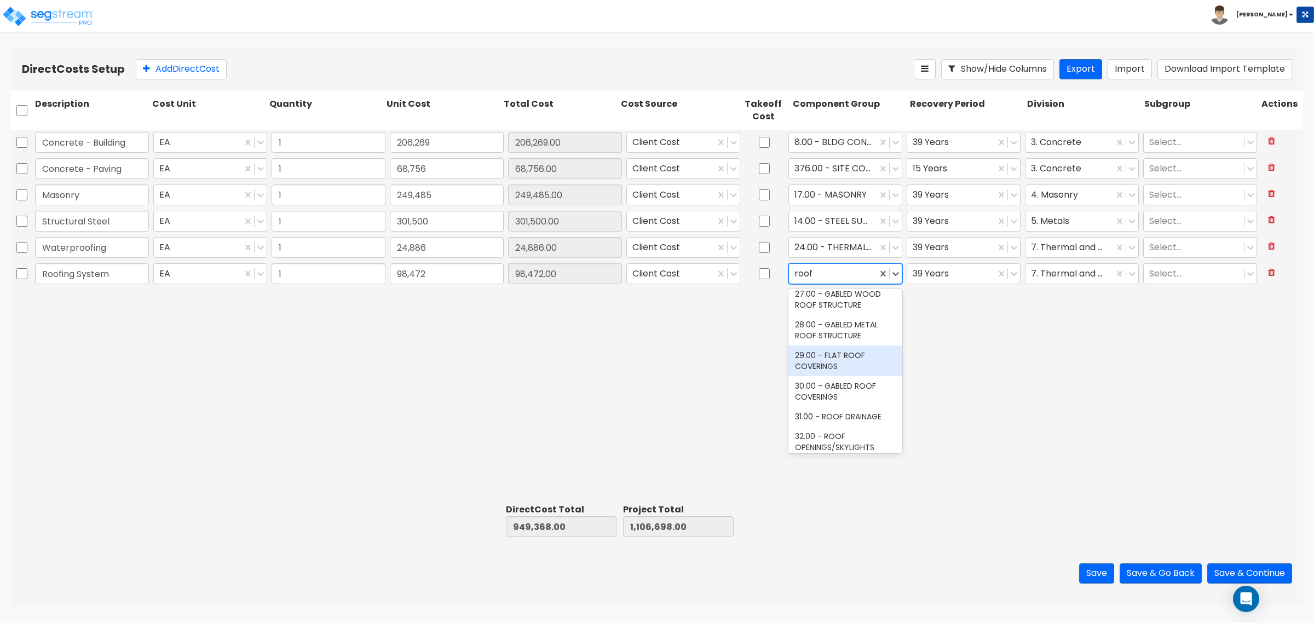
click at [850, 370] on div "29.00 - FLAT ROOF COVERINGS" at bounding box center [845, 360] width 114 height 31
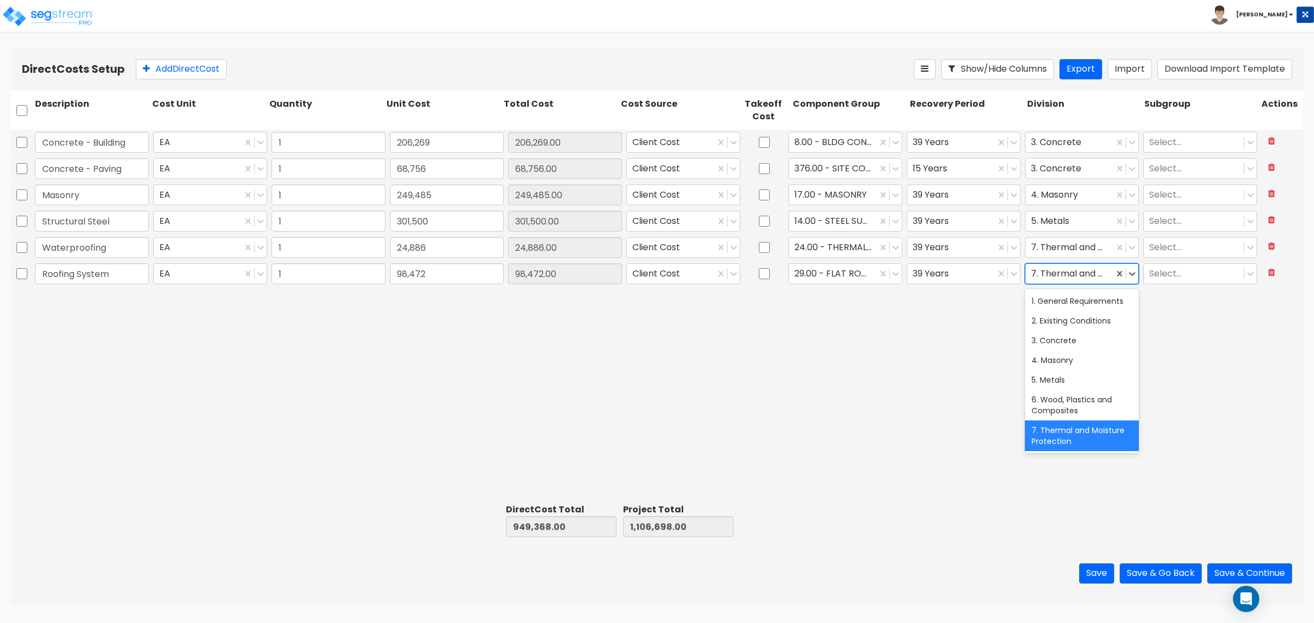
click at [1058, 277] on div at bounding box center [1069, 274] width 77 height 15
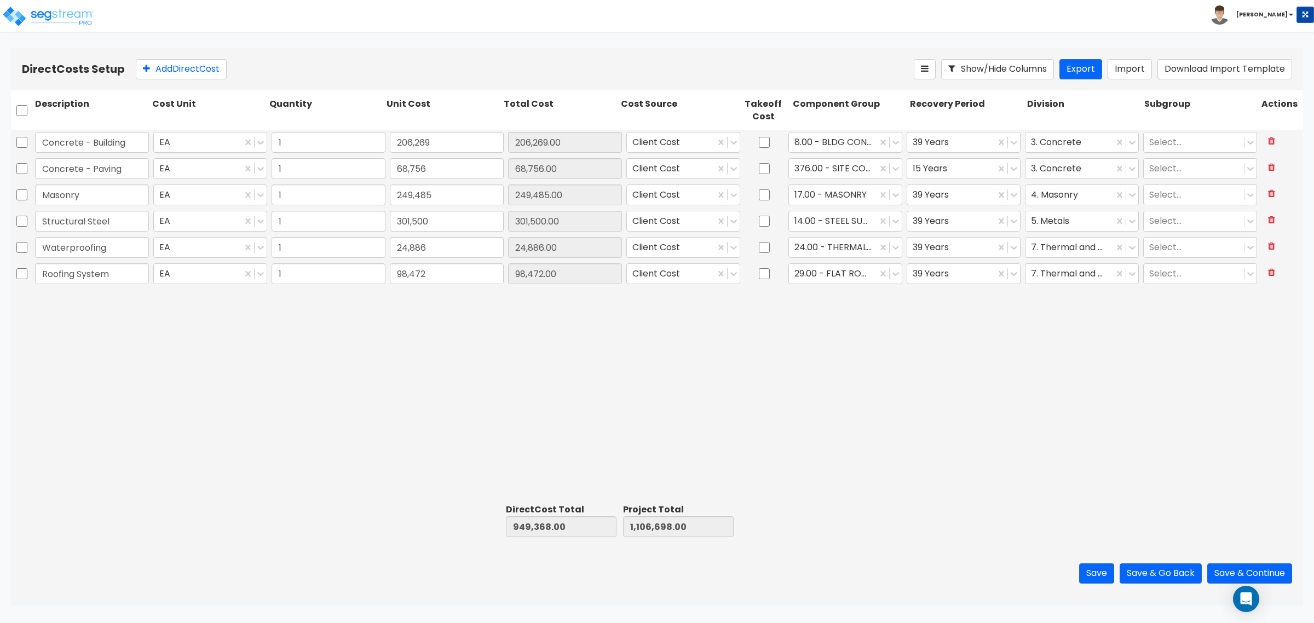
drag, startPoint x: 746, startPoint y: 360, endPoint x: 326, endPoint y: 141, distance: 474.1
click at [745, 359] on div "Concrete - Building EA 1 206,269 206,269.00 Client Cost 8.00 - BLDG CONCRETE SL…" at bounding box center [657, 315] width 1292 height 370
click at [191, 75] on button "Add Direct Cost" at bounding box center [181, 69] width 91 height 20
type input "F"
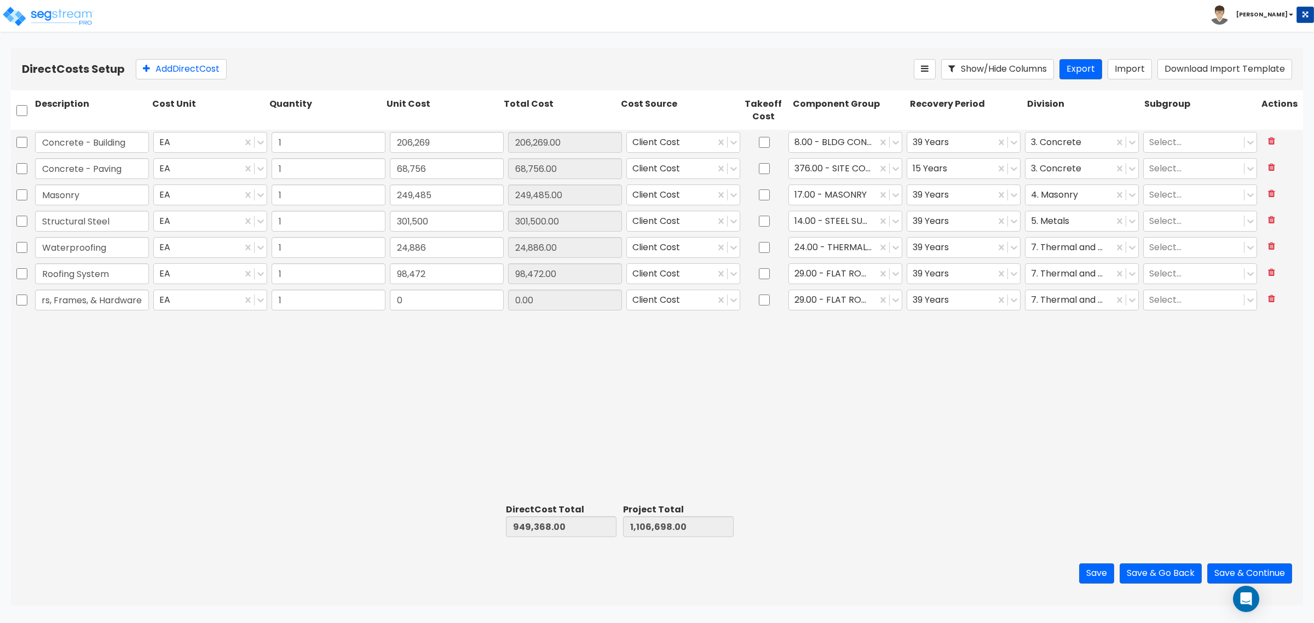
type input "Doors, Frames, & Hardware"
click at [434, 304] on input "0" at bounding box center [447, 300] width 114 height 21
type input "13,473"
type input "962,841.00"
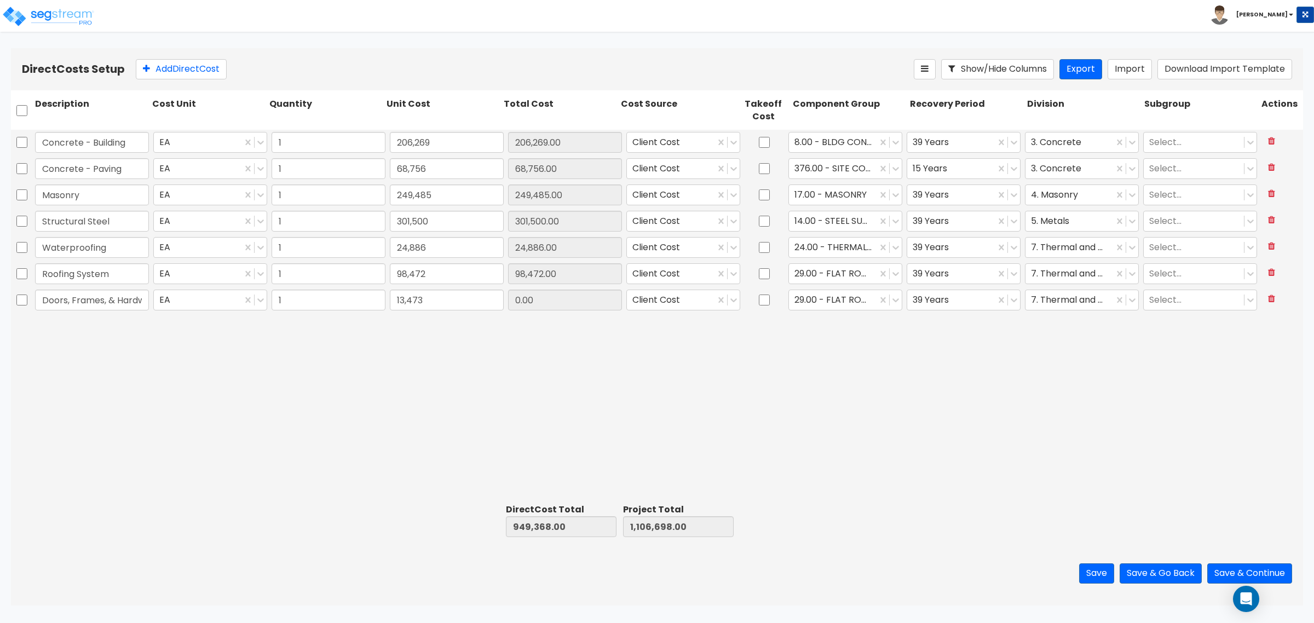
type input "1,120,171.00"
type input "13,473.00"
drag, startPoint x: 825, startPoint y: 285, endPoint x: 811, endPoint y: 297, distance: 17.8
click at [825, 286] on div "29.00 - FLAT ROOF COVERINGS" at bounding box center [845, 273] width 118 height 25
click at [805, 304] on div at bounding box center [832, 300] width 77 height 15
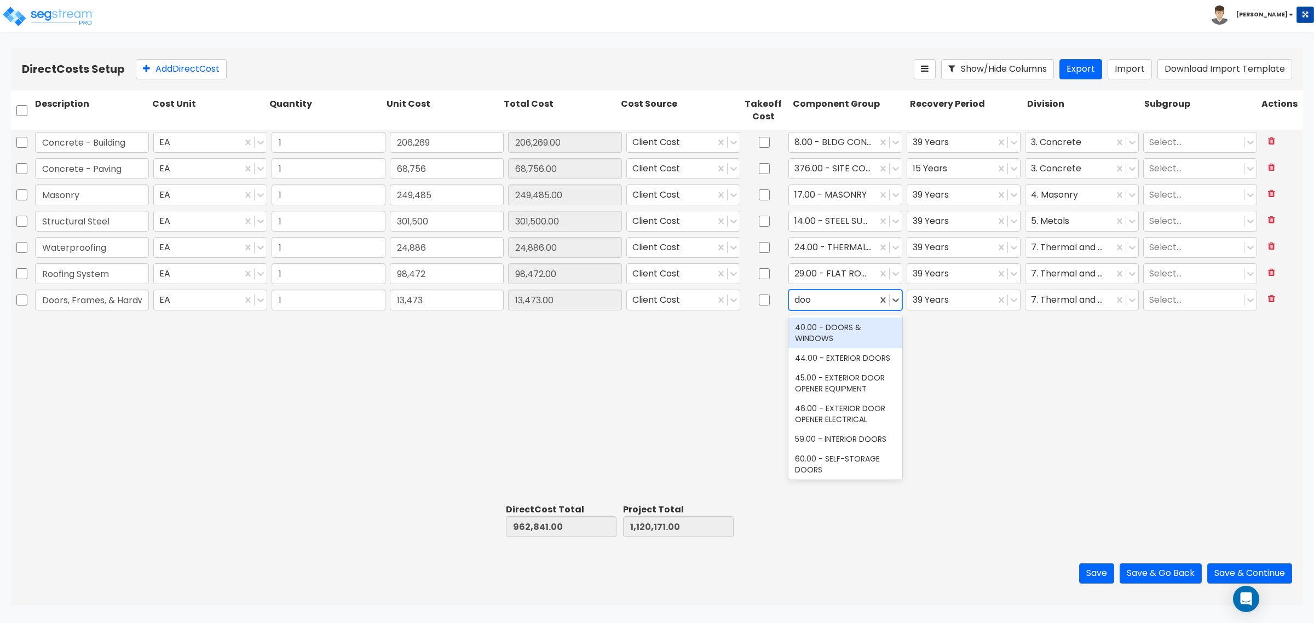
type input "door"
click at [827, 321] on div "40.00 - DOORS & WINDOWS" at bounding box center [845, 333] width 114 height 31
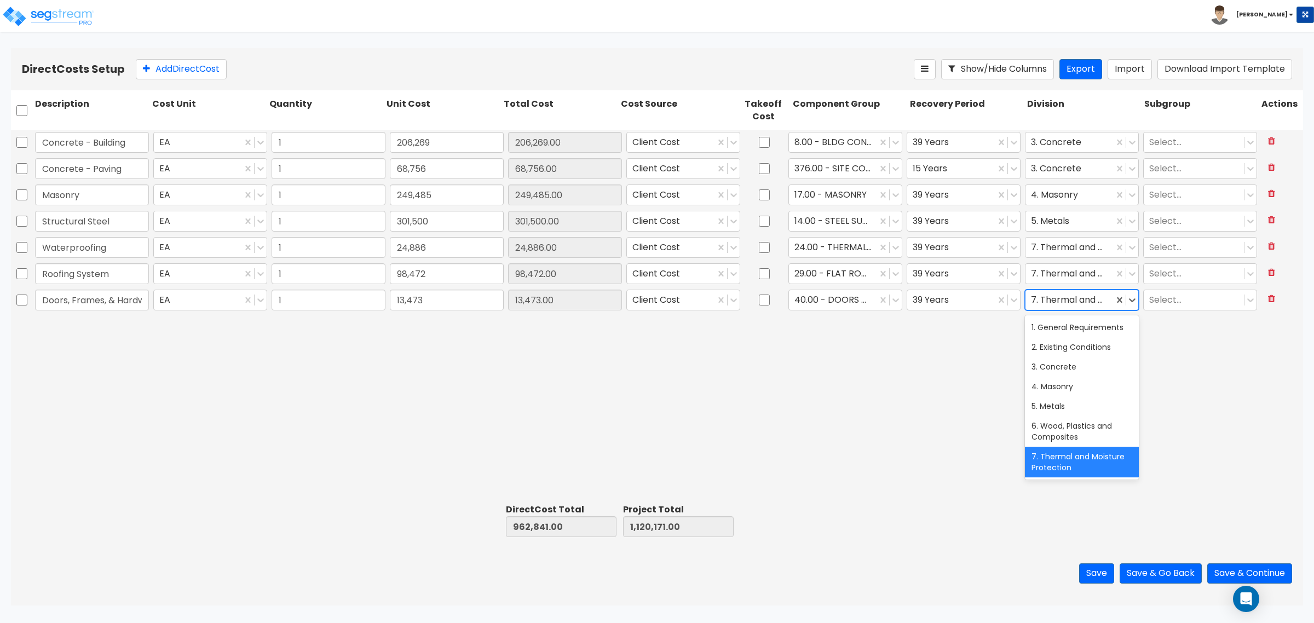
click at [1051, 302] on div at bounding box center [1069, 300] width 77 height 15
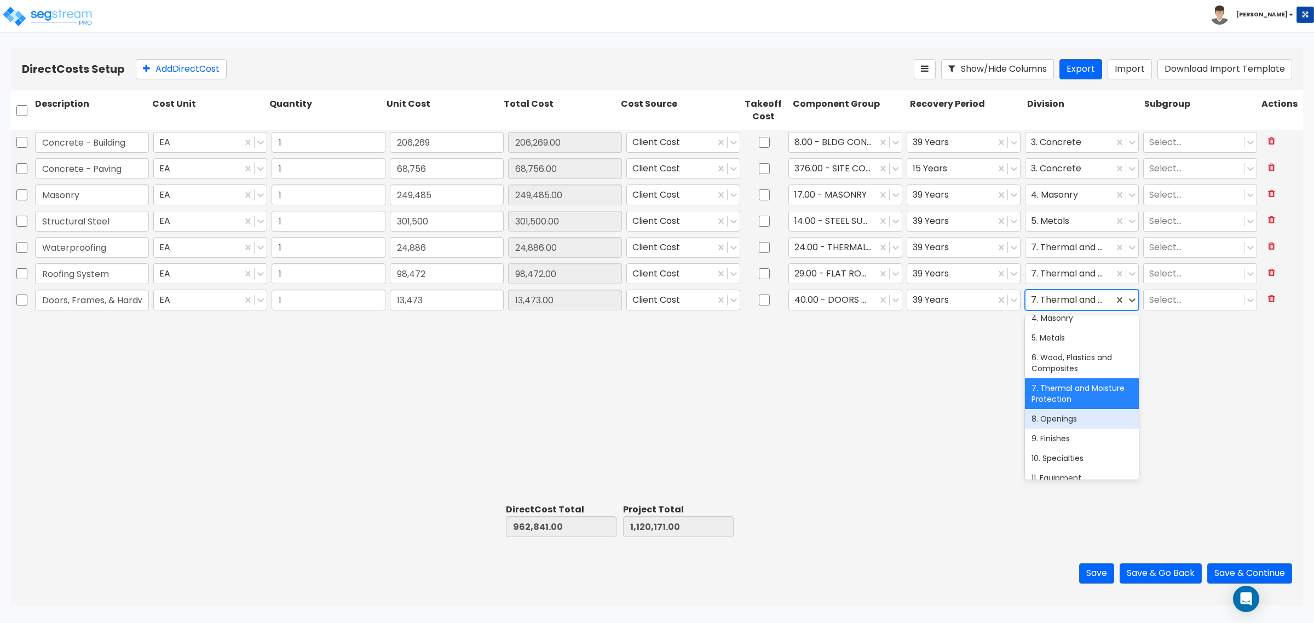
click at [1072, 429] on div "8. Openings" at bounding box center [1082, 419] width 114 height 20
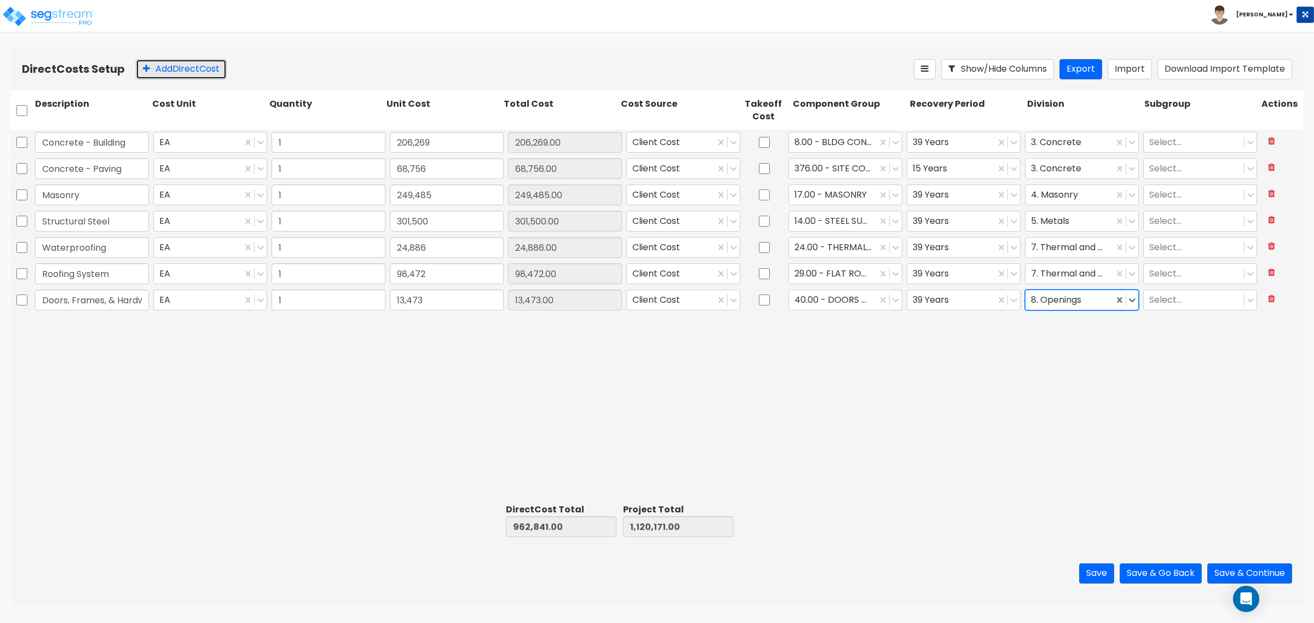
click at [192, 60] on button "Add Direct Cost" at bounding box center [181, 69] width 91 height 20
type input "Glass & Glazing"
click at [437, 316] on input "0" at bounding box center [447, 326] width 114 height 21
type input "61,240"
type input "1,024,081.00"
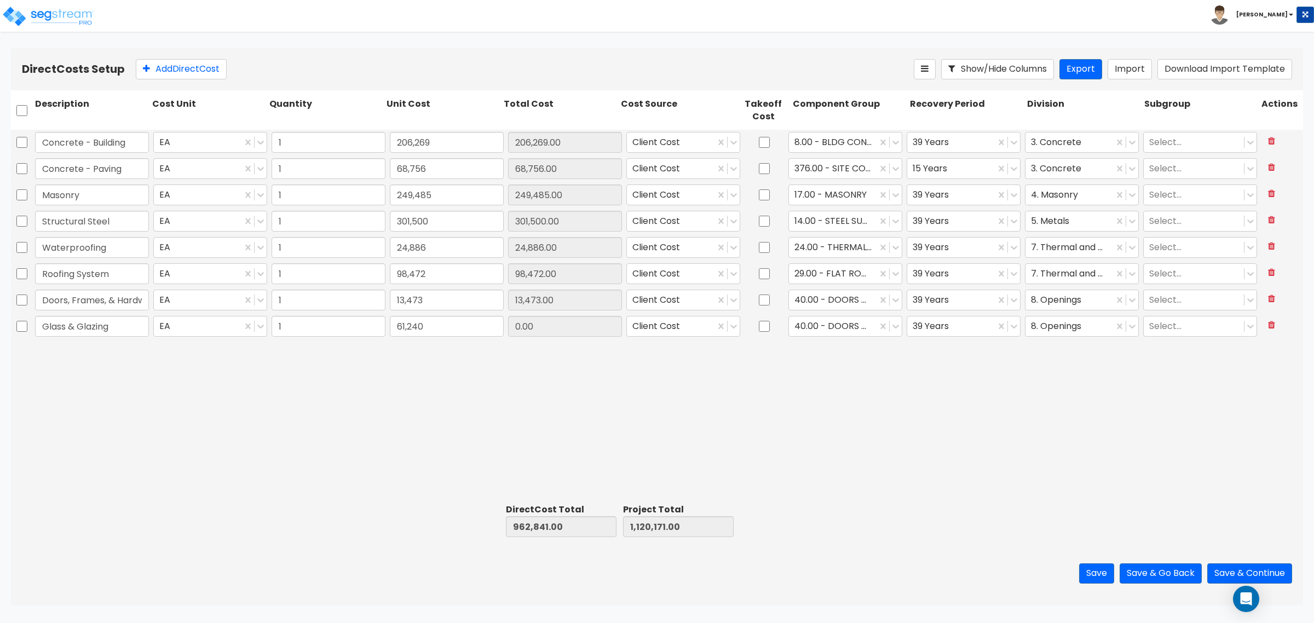
type input "1,181,411.00"
type input "61,240.00"
click at [814, 345] on div "Concrete - Building EA 1 206,269 206,269.00 Client Cost 8.00 - BLDG CONCRETE SL…" at bounding box center [657, 315] width 1292 height 370
click at [814, 327] on div at bounding box center [832, 326] width 77 height 15
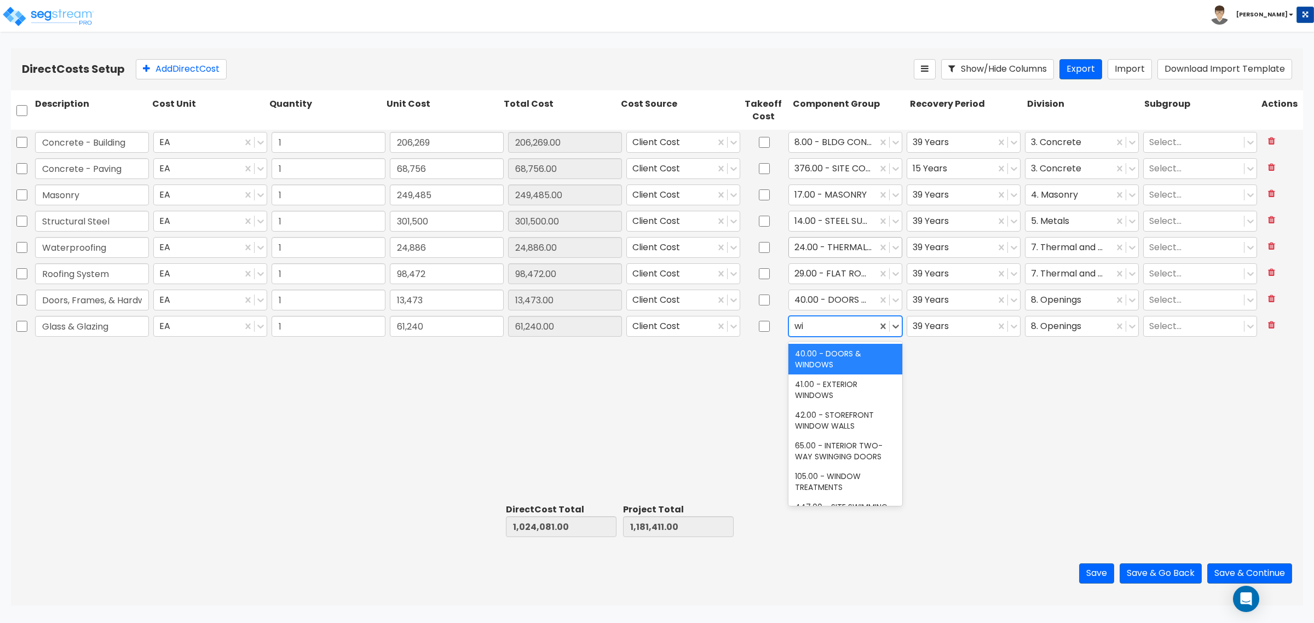
scroll to position [0, 0]
type input "wind"
click at [833, 409] on div "42.00 - STOREFRONT WINDOW WALLS" at bounding box center [845, 420] width 114 height 31
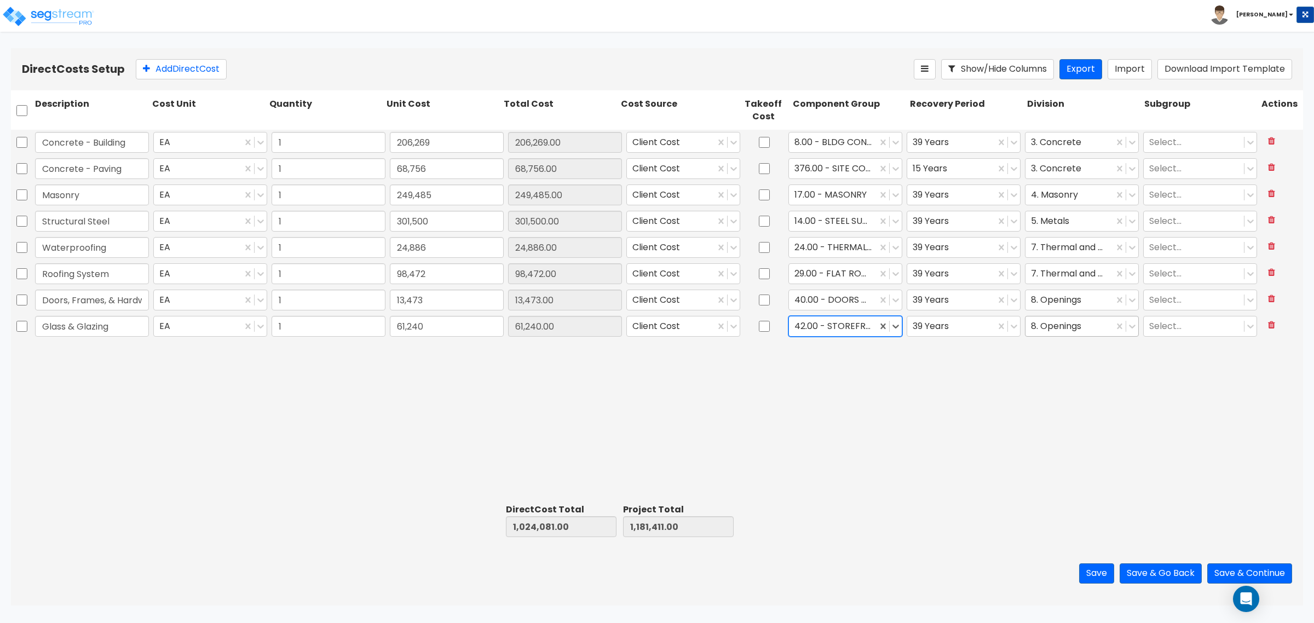
click at [1039, 323] on div at bounding box center [1069, 326] width 77 height 15
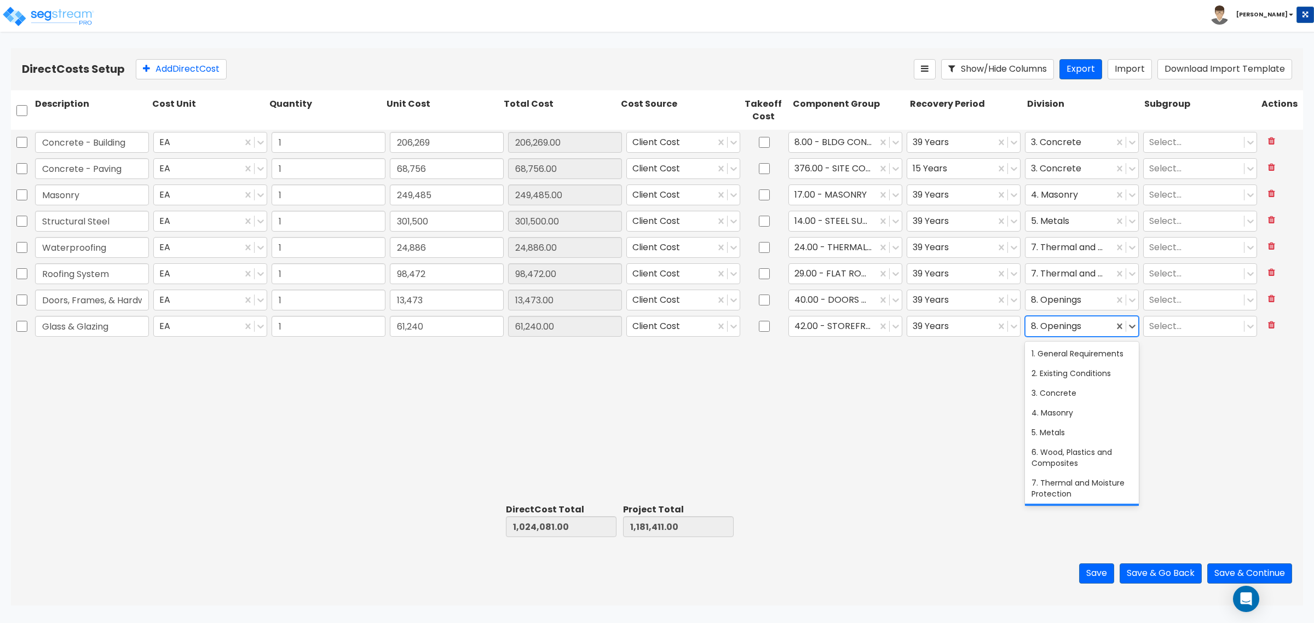
drag, startPoint x: 858, startPoint y: 447, endPoint x: 578, endPoint y: 289, distance: 322.2
click at [850, 438] on div "Concrete - Building EA 1 206,269 206,269.00 Client Cost 8.00 - BLDG CONCRETE SL…" at bounding box center [657, 315] width 1292 height 370
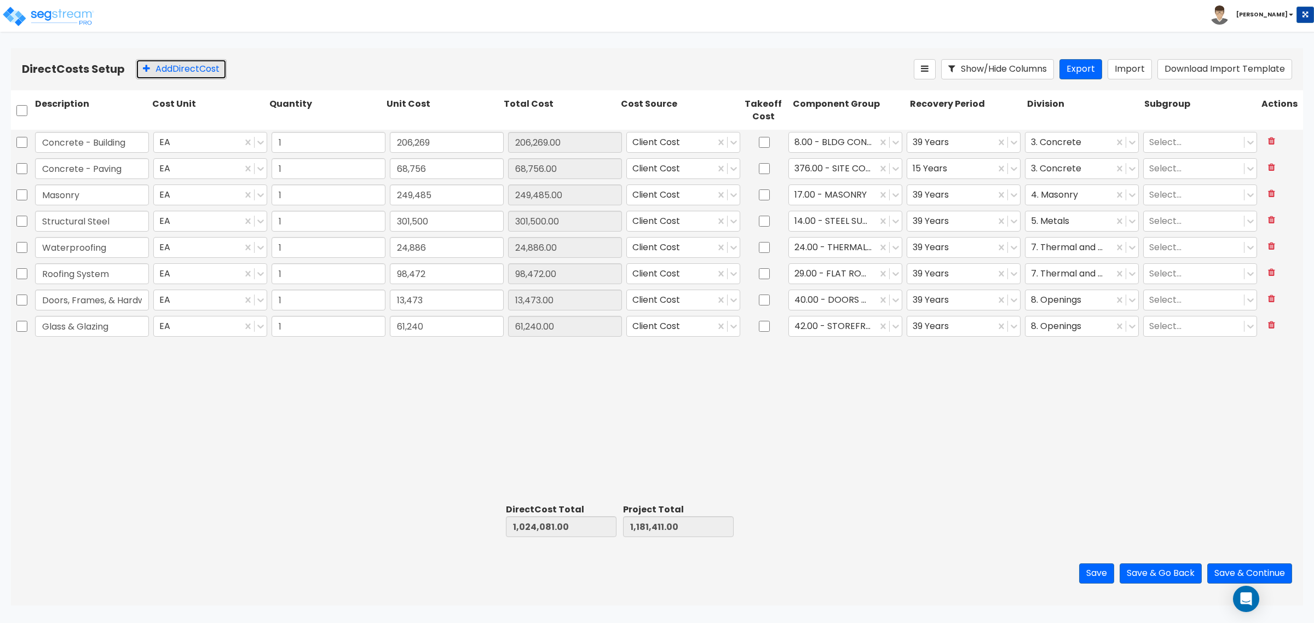
click at [203, 69] on button "Add Direct Cost" at bounding box center [181, 69] width 91 height 20
type input "Framing & Drywall"
click at [465, 352] on input "0" at bounding box center [447, 352] width 114 height 21
type input "79,608"
type input "1,103,689.00"
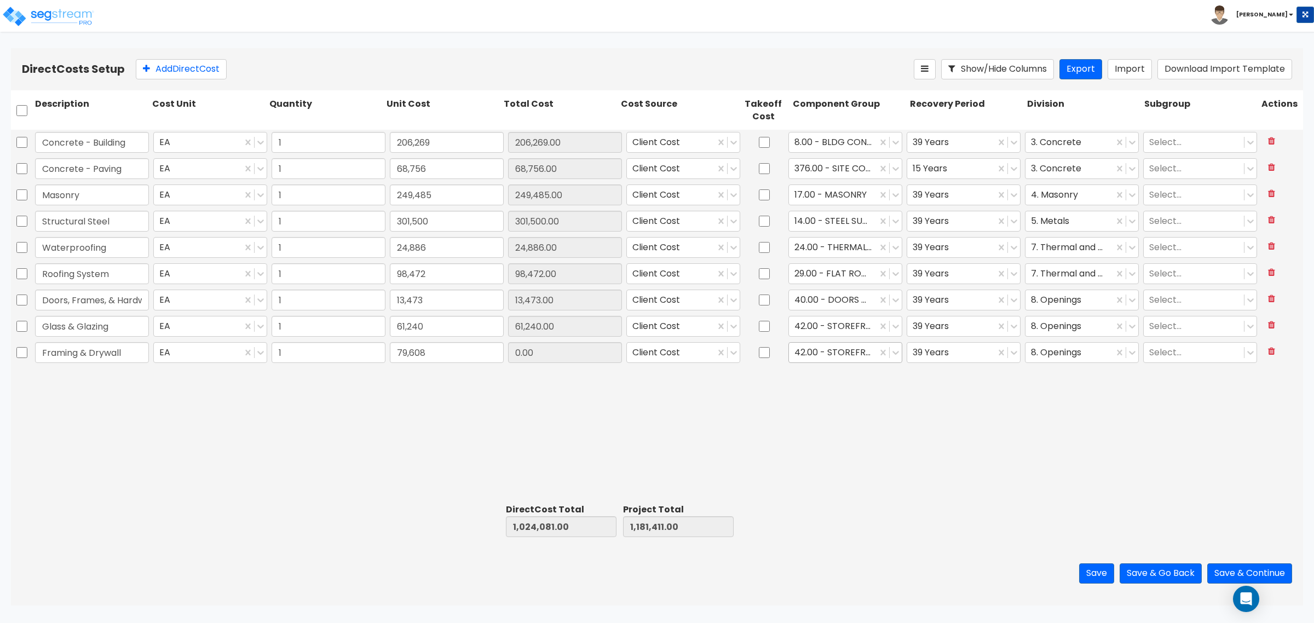
type input "1,261,019.00"
type input "79,608.00"
click at [803, 352] on div at bounding box center [832, 352] width 77 height 15
type input "drywall"
click at [839, 381] on div "47.00 - INTERIOR DRYWALL PARTITIONS" at bounding box center [845, 385] width 114 height 31
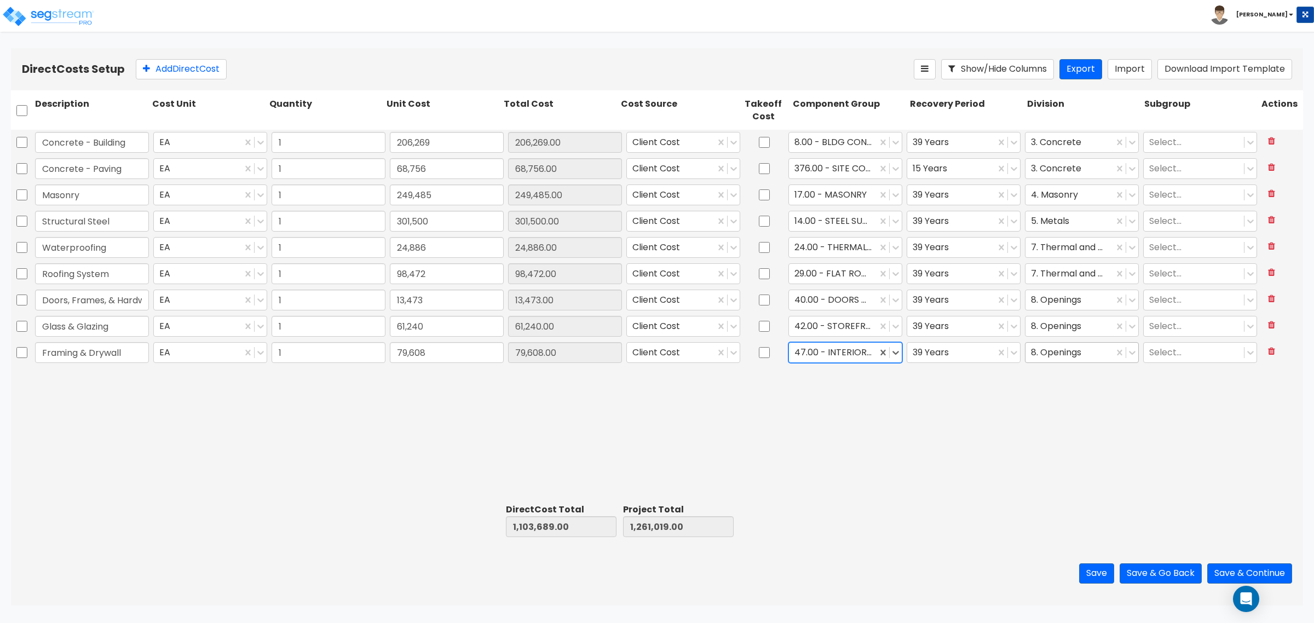
click at [1046, 360] on div "8. Openings" at bounding box center [1069, 352] width 88 height 19
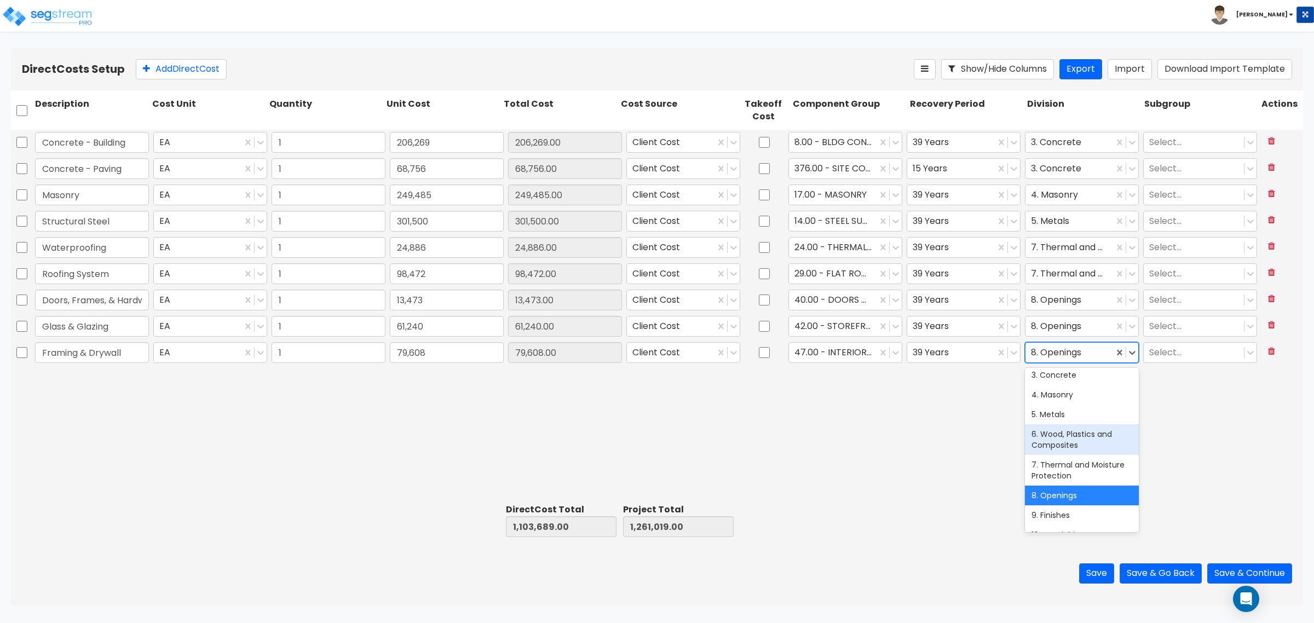
scroll to position [68, 0]
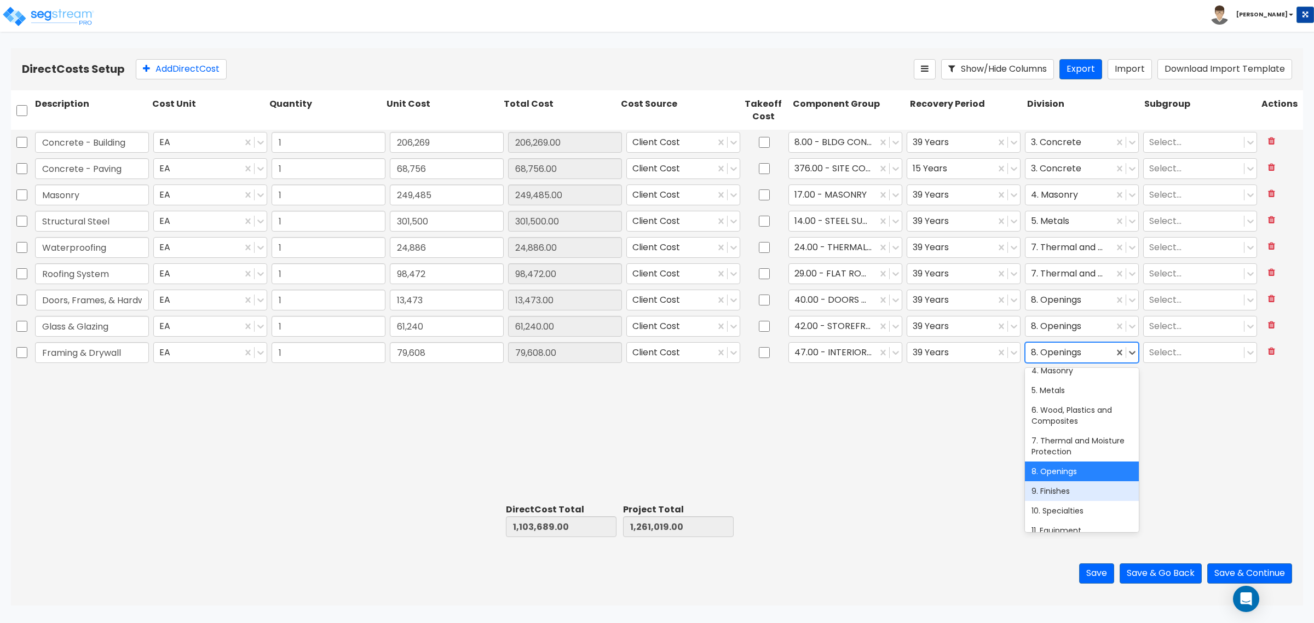
click at [1063, 499] on div "9. Finishes" at bounding box center [1082, 491] width 114 height 20
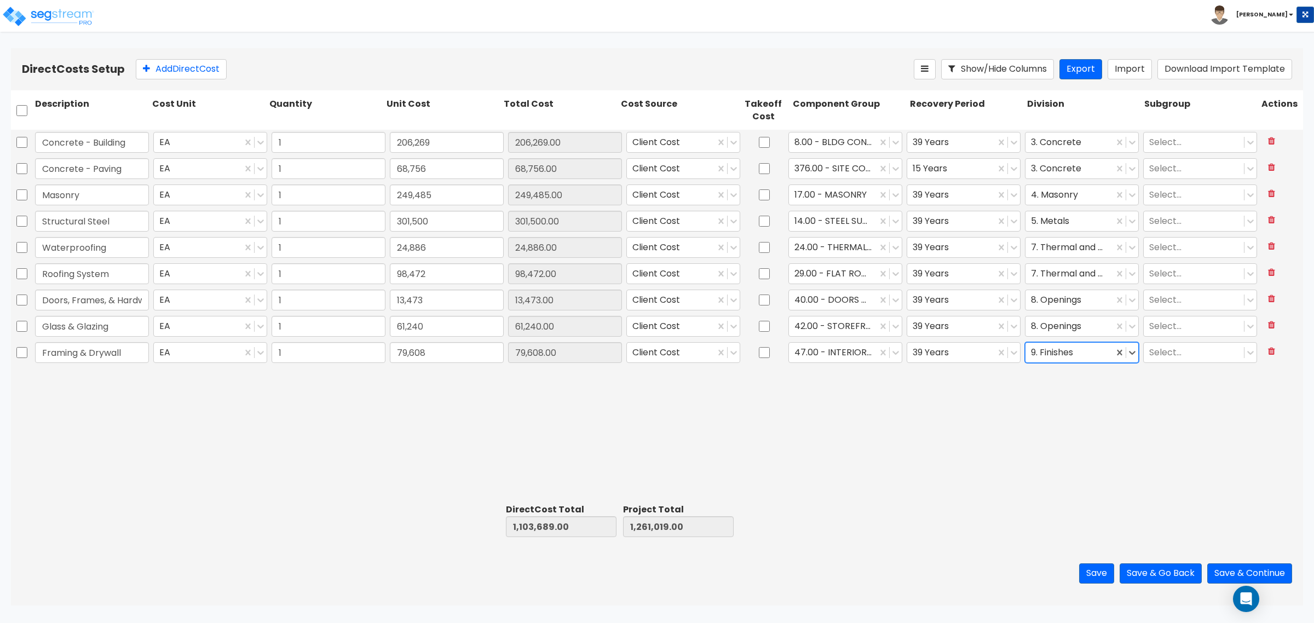
click at [168, 81] on div "Direct Costs Setup Add Direct Cost Show/Hide Columns Export Import Download Imp…" at bounding box center [657, 69] width 1292 height 42
click at [185, 72] on button "Add Direct Cost" at bounding box center [181, 69] width 91 height 20
type input "Paint"
click at [428, 370] on input "0" at bounding box center [447, 378] width 114 height 21
type input "15,300"
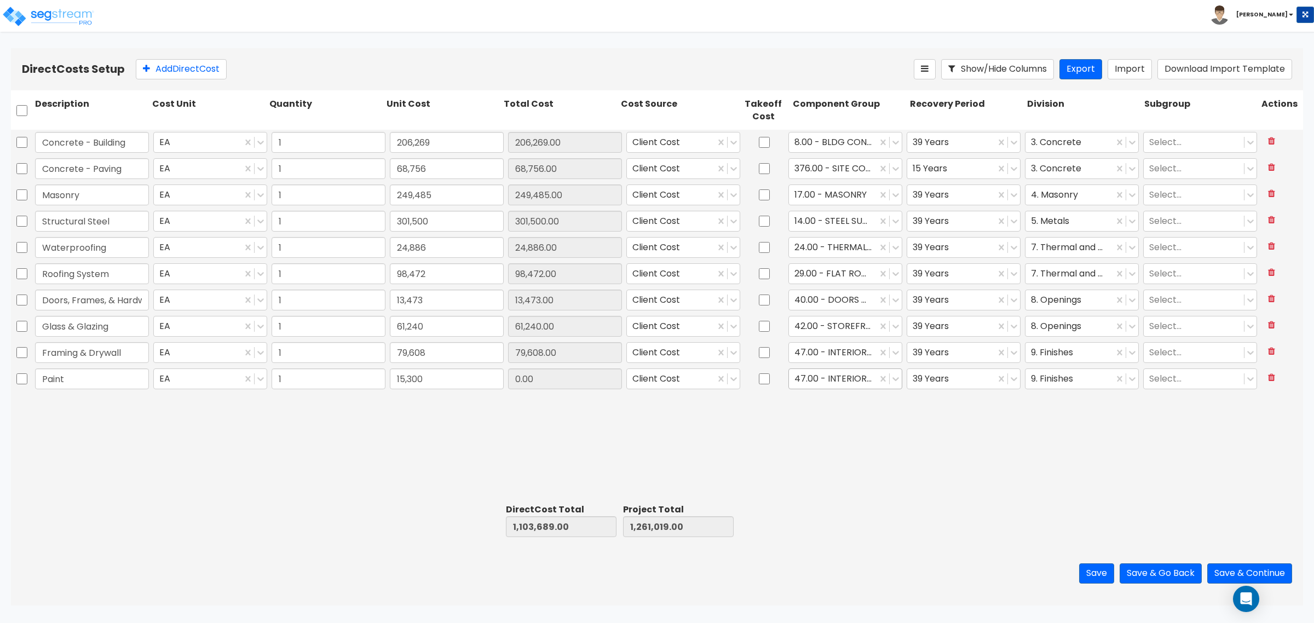
type input "1,118,989.00"
type input "1,276,319.00"
type input "15,300.00"
click at [829, 378] on div at bounding box center [832, 379] width 77 height 15
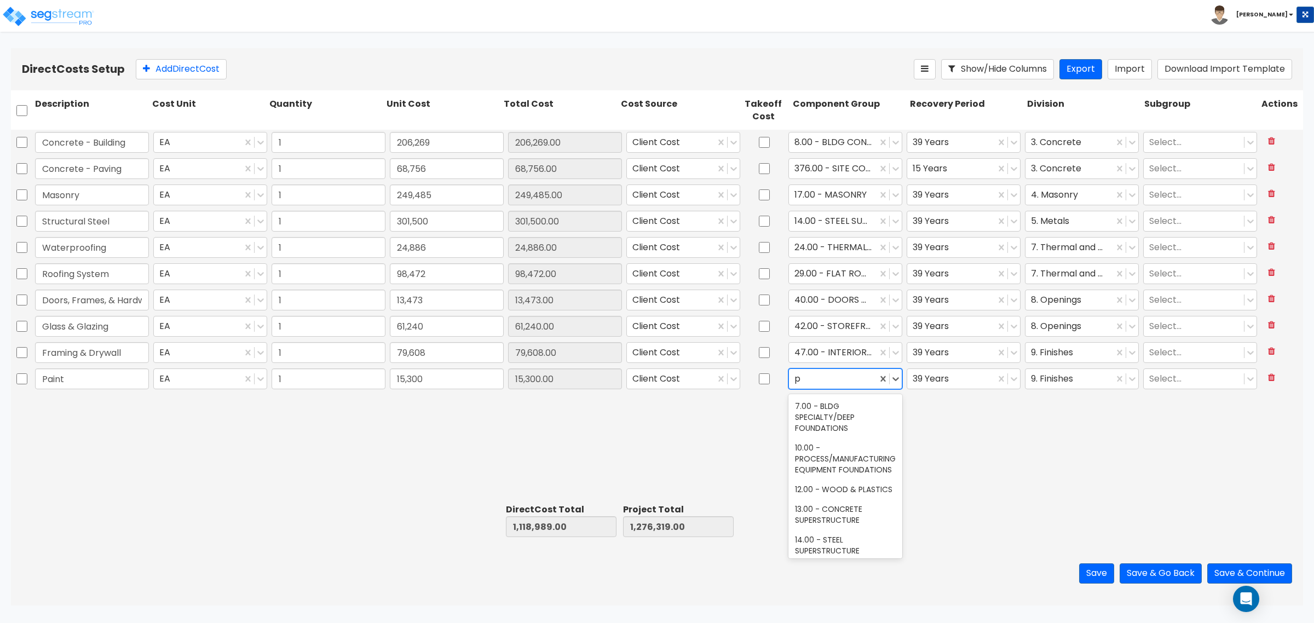
scroll to position [0, 0]
type input "paint"
click at [849, 397] on div "111.00 - EXTERIOR PAINT" at bounding box center [845, 406] width 114 height 20
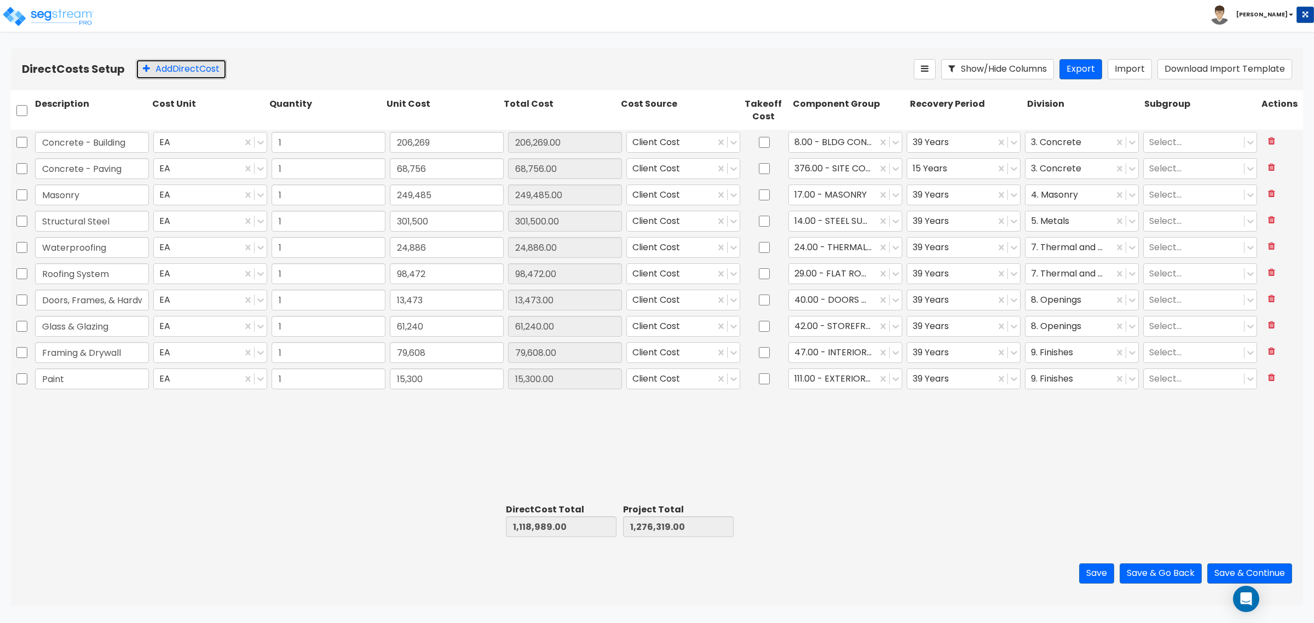
click at [212, 71] on button "Add Direct Cost" at bounding box center [181, 69] width 91 height 20
type input "Specialties & Toilet Compartments"
click at [431, 403] on input "0" at bounding box center [447, 405] width 114 height 21
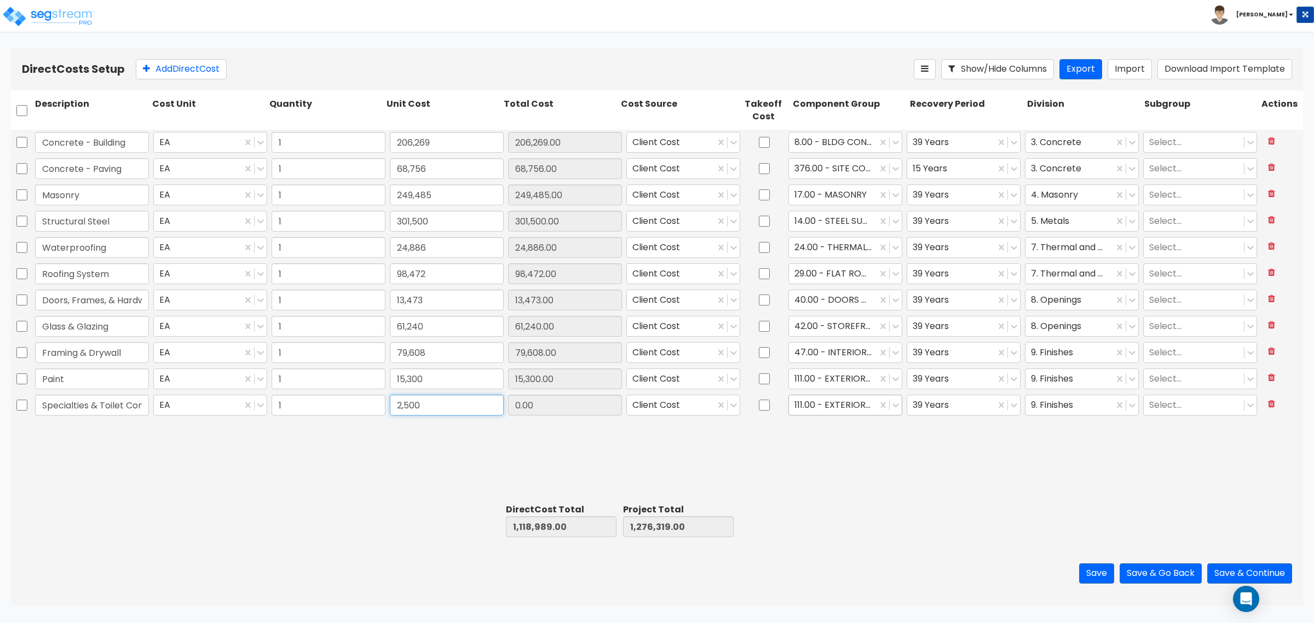
type input "2,500"
type input "1,121,489.00"
type input "1,278,819.00"
type input "2,500.00"
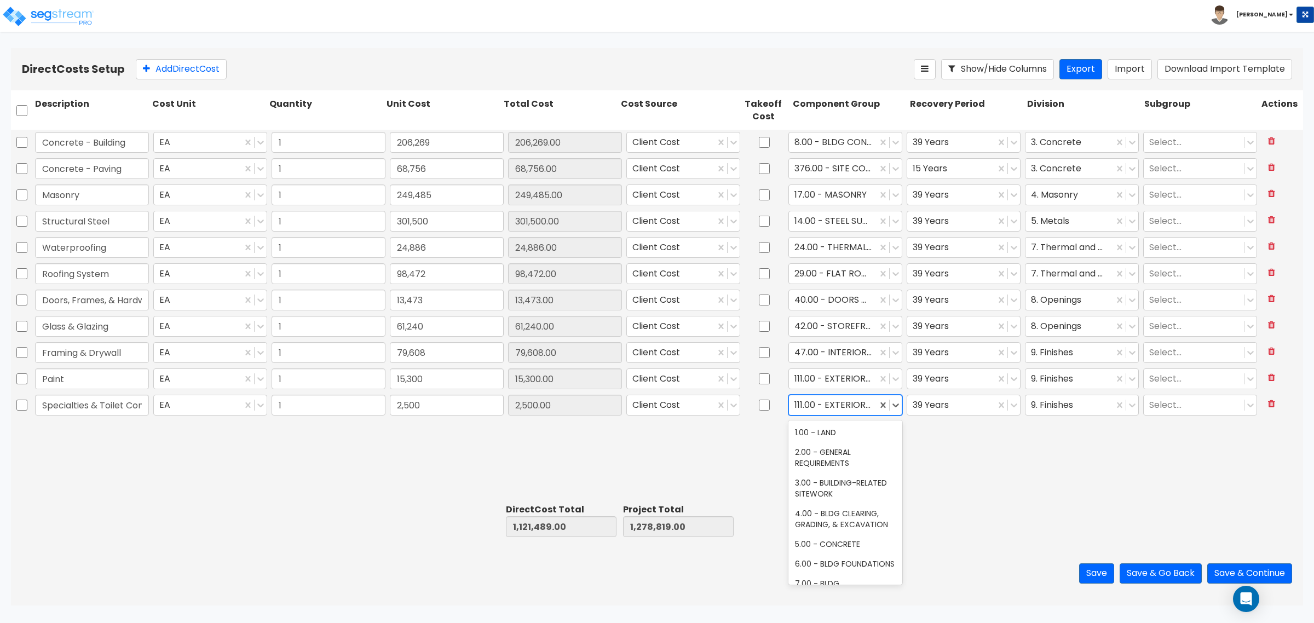
click at [827, 401] on div at bounding box center [832, 405] width 77 height 15
type input "rest"
click at [855, 438] on div "70.00 - RESTROOM ACCESSORIES" at bounding box center [845, 438] width 114 height 31
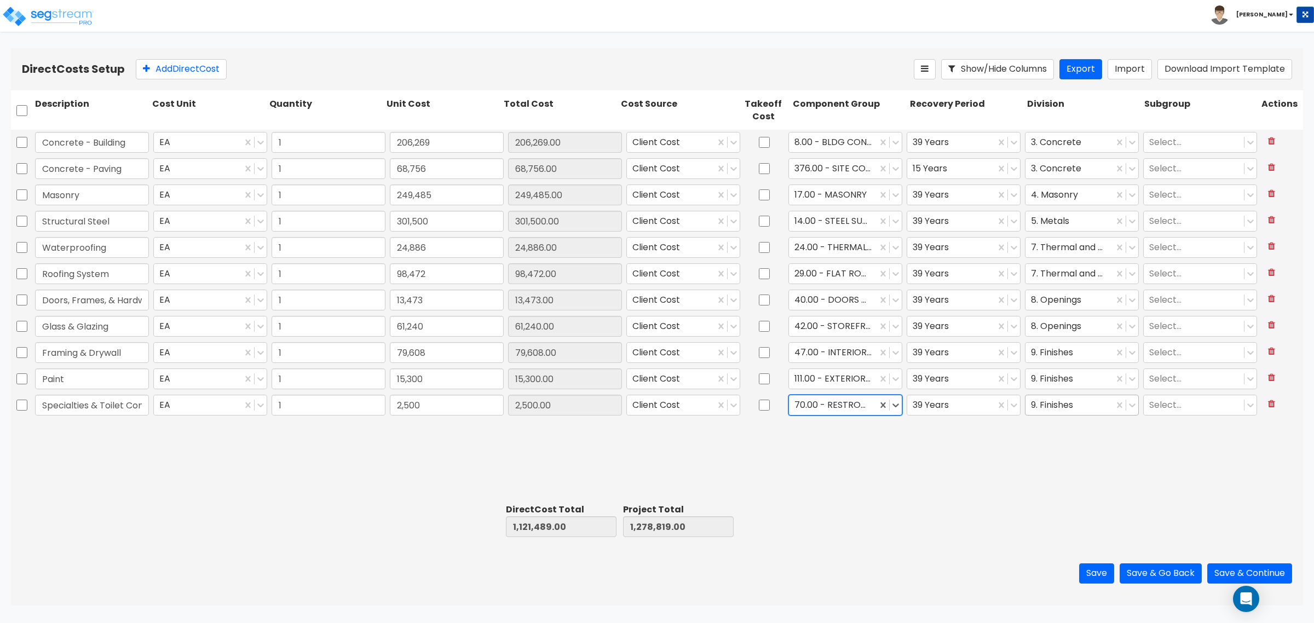
click at [1055, 408] on div at bounding box center [1069, 405] width 77 height 15
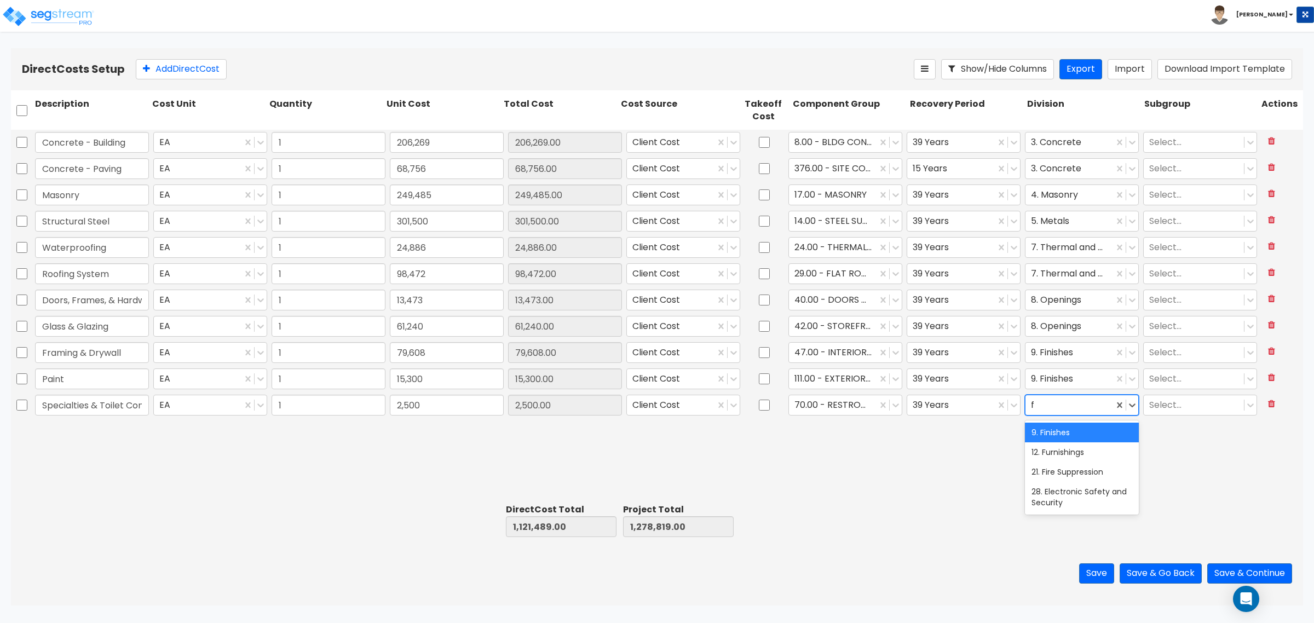
type input "fu"
click at [149, 67] on icon at bounding box center [146, 68] width 7 height 9
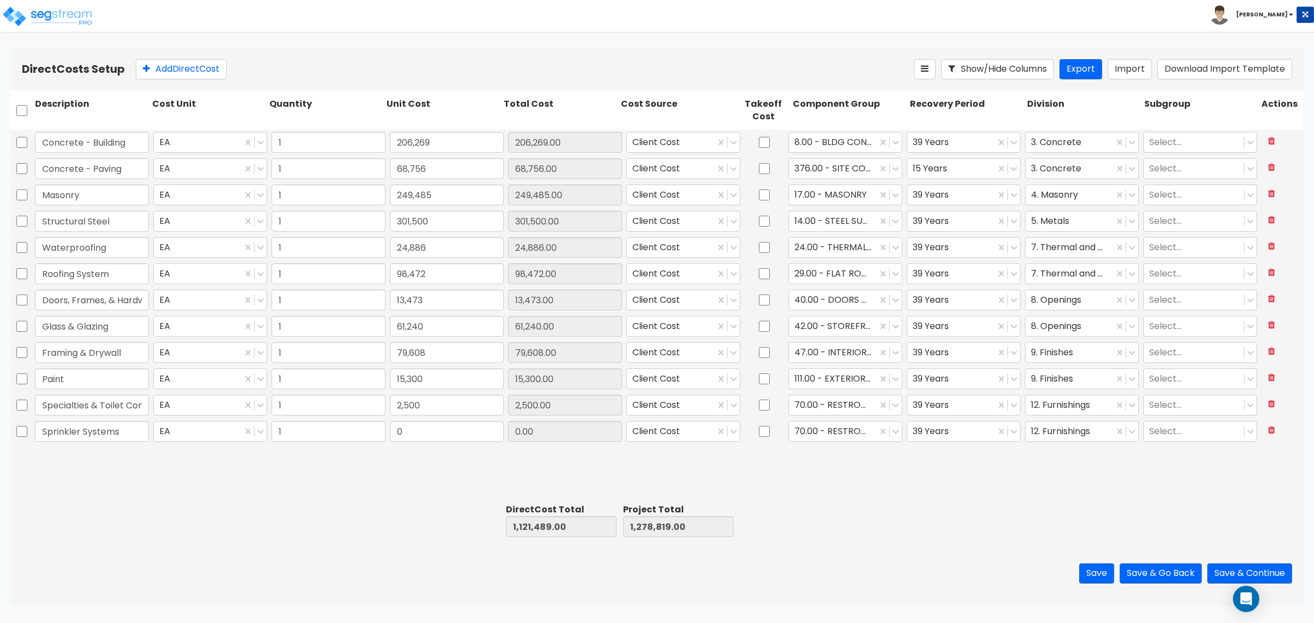
type input "Sprinkler Systems"
click at [475, 431] on input "0" at bounding box center [447, 431] width 114 height 21
type input "18,100"
type input "1,139,589.00"
type input "1,296,919.00"
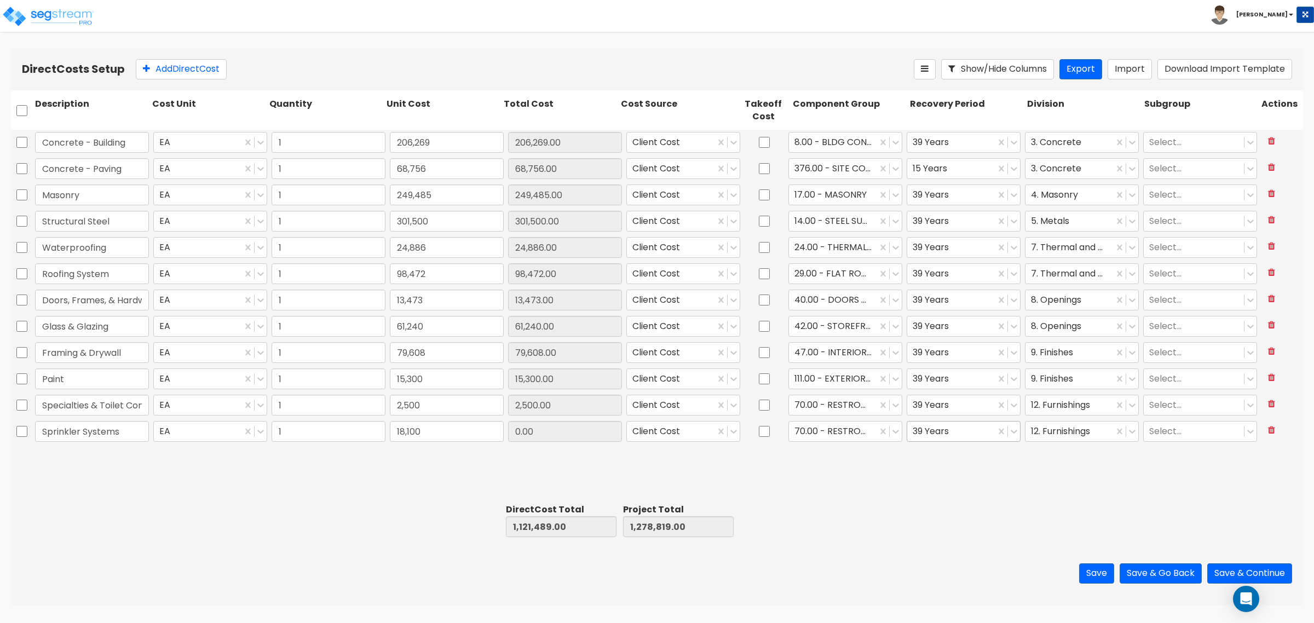
type input "18,100.00"
click at [964, 428] on div at bounding box center [951, 431] width 77 height 15
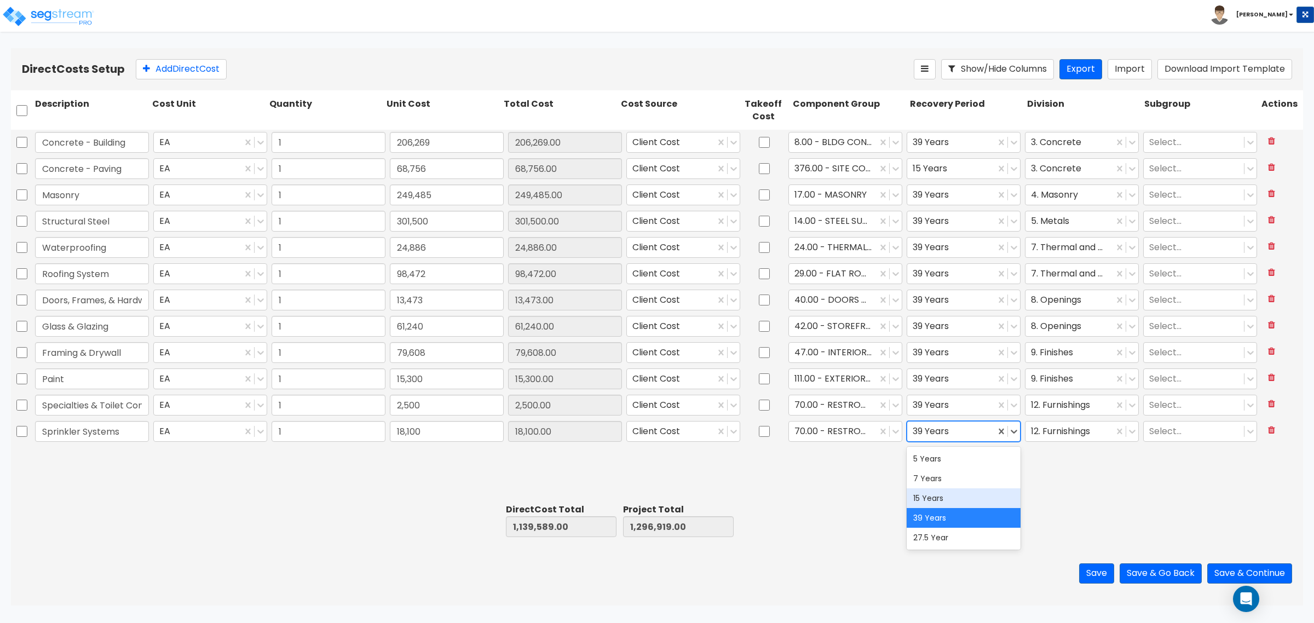
click at [949, 491] on div "15 Years" at bounding box center [964, 498] width 114 height 20
click at [846, 434] on div at bounding box center [832, 431] width 77 height 15
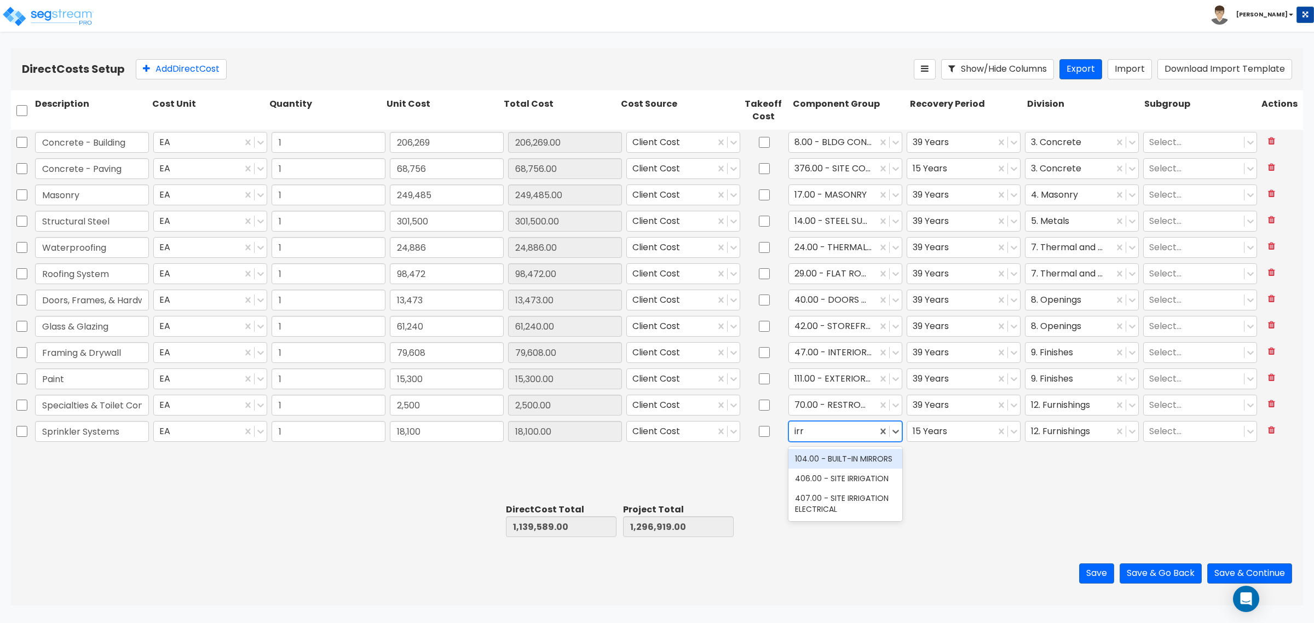
type input "irri"
click at [850, 457] on div "406.00 - SITE IRRIGATION" at bounding box center [845, 459] width 114 height 20
click at [1057, 434] on div at bounding box center [1069, 431] width 77 height 15
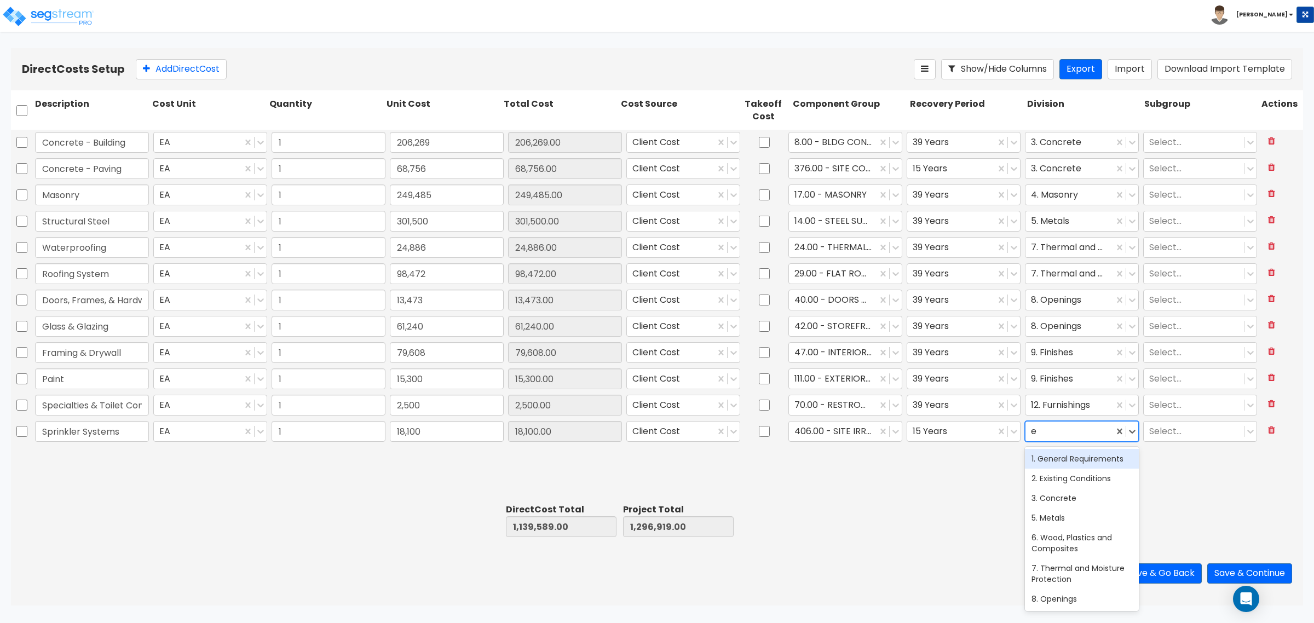
type input "ex"
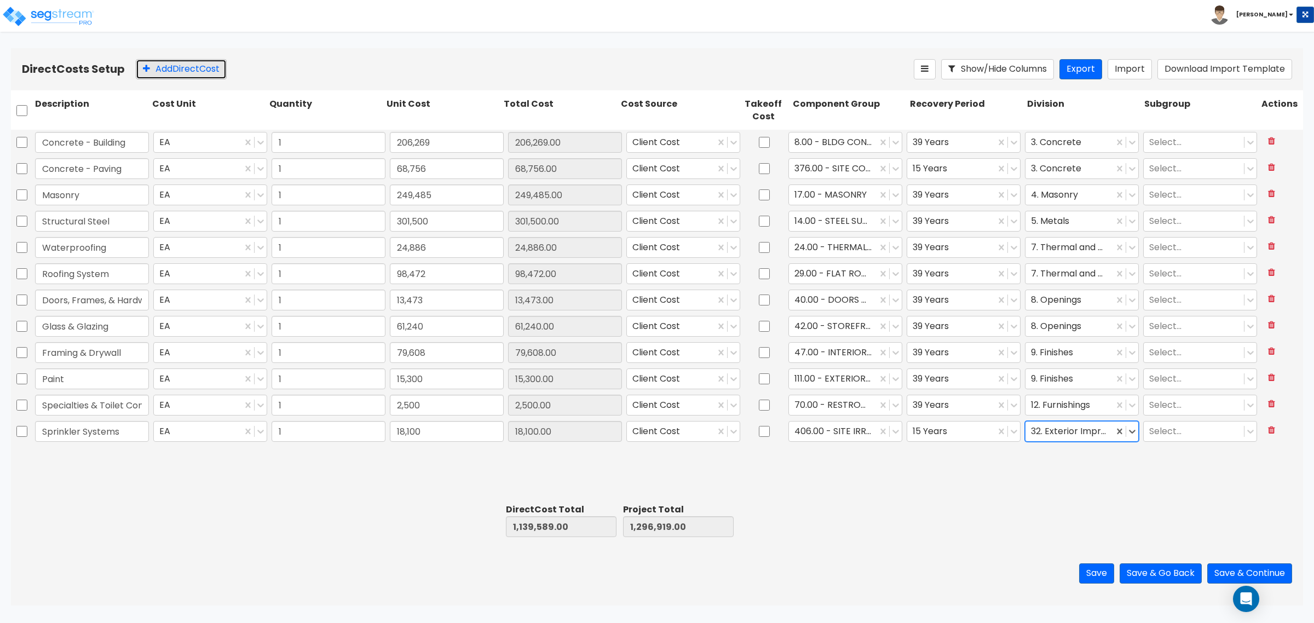
click at [159, 72] on button "Add Direct Cost" at bounding box center [181, 69] width 91 height 20
type input "Plumbing"
click at [411, 445] on div "0" at bounding box center [447, 457] width 118 height 25
click at [410, 461] on input "0" at bounding box center [447, 457] width 114 height 21
type input "37,600"
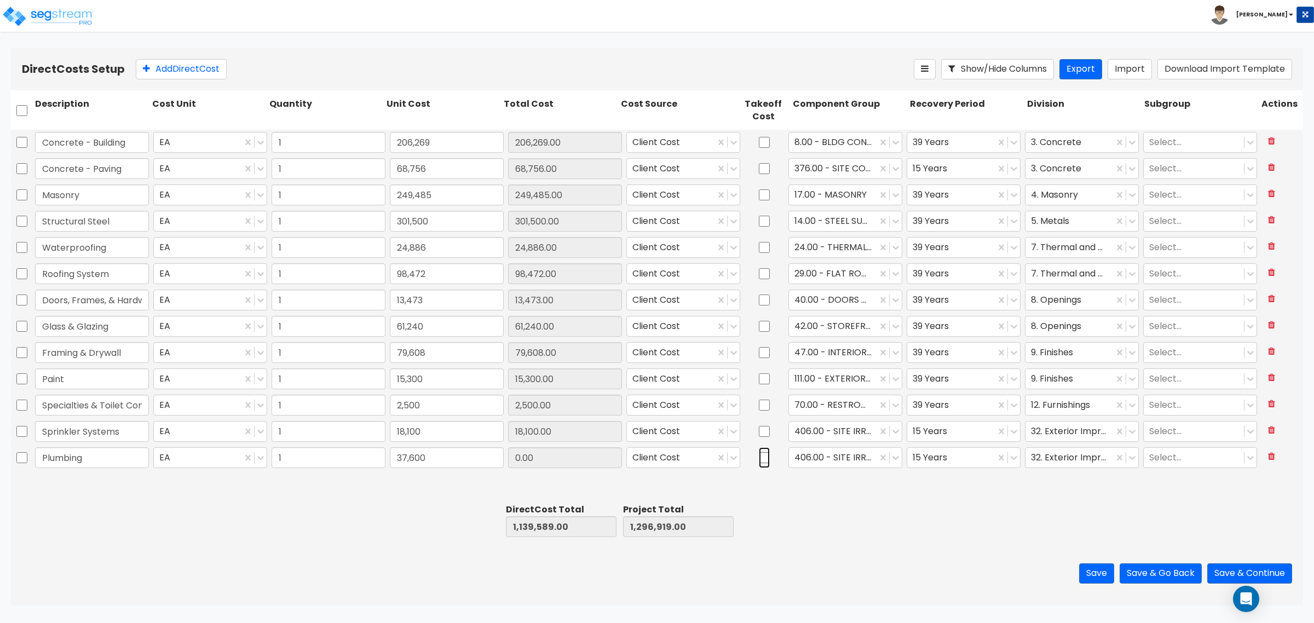
type input "1,177,189.00"
type input "1,334,519.00"
type input "37,600.00"
drag, startPoint x: 764, startPoint y: 456, endPoint x: 883, endPoint y: 466, distance: 119.3
click at [764, 458] on input "checkbox" at bounding box center [764, 457] width 11 height 21
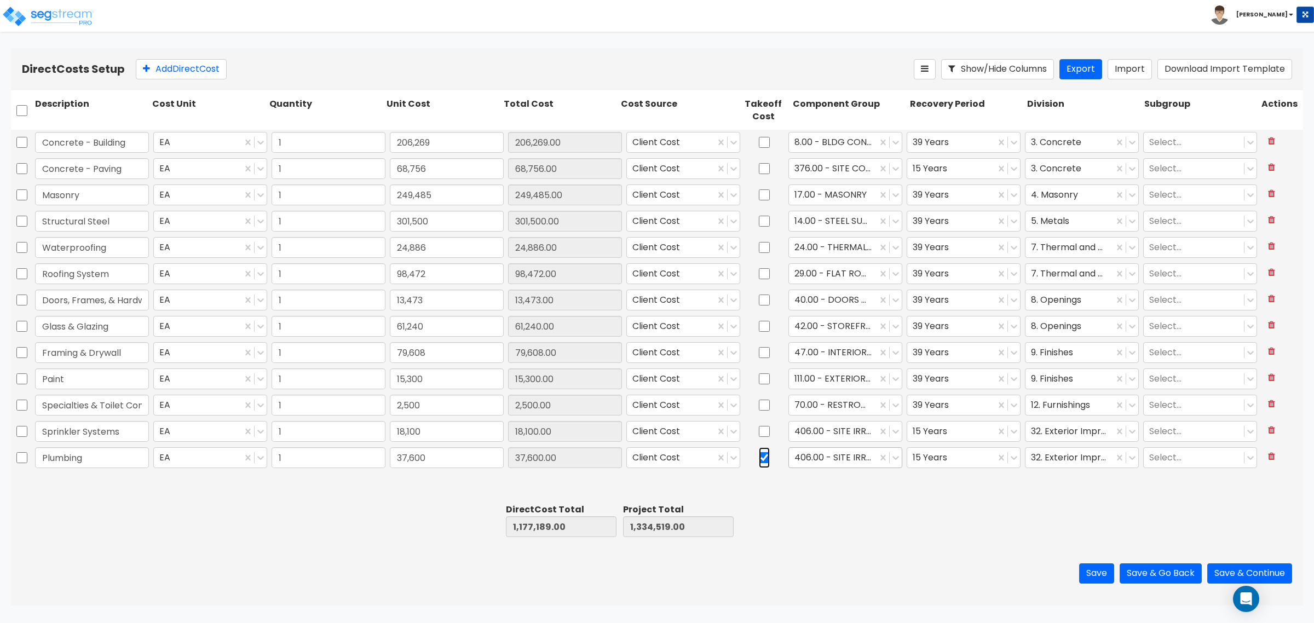
checkbox input "true"
click at [883, 466] on div at bounding box center [889, 458] width 25 height 20
type input "general pl"
click at [829, 481] on div "144.00 - GENERAL PLUMBING" at bounding box center [845, 490] width 114 height 31
click at [918, 454] on div at bounding box center [951, 458] width 77 height 15
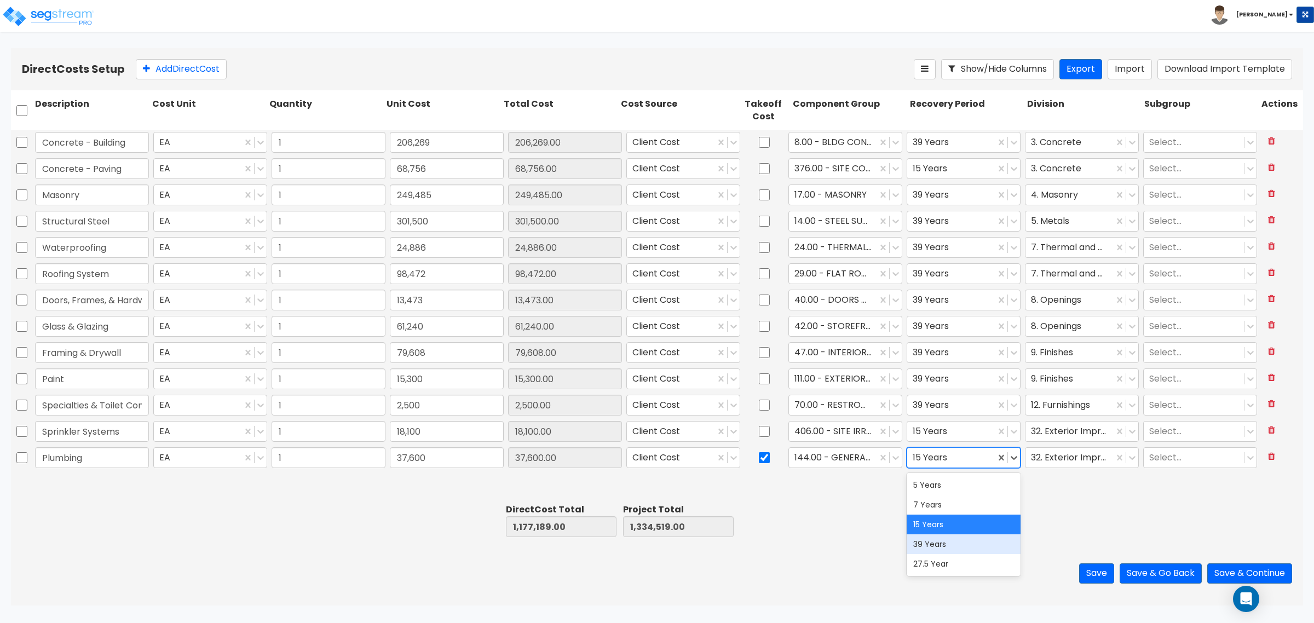
click at [935, 542] on div "39 Years" at bounding box center [964, 544] width 114 height 20
click at [1060, 456] on div at bounding box center [1069, 458] width 77 height 15
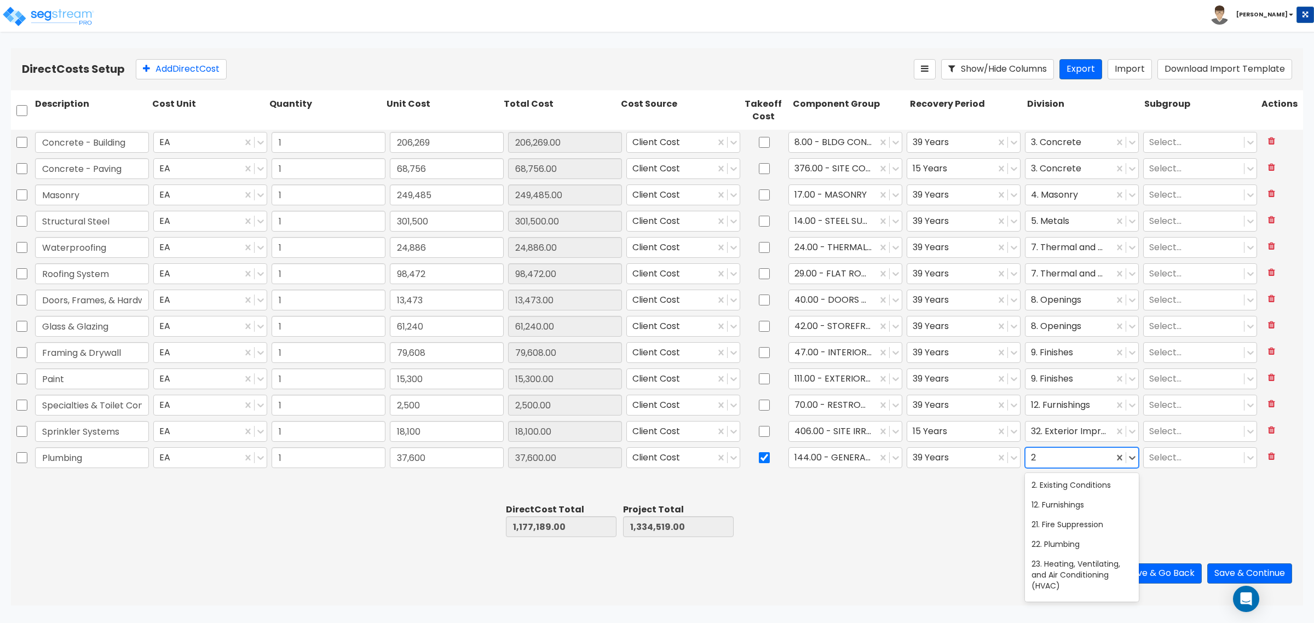
scroll to position [127, 0]
type input "22"
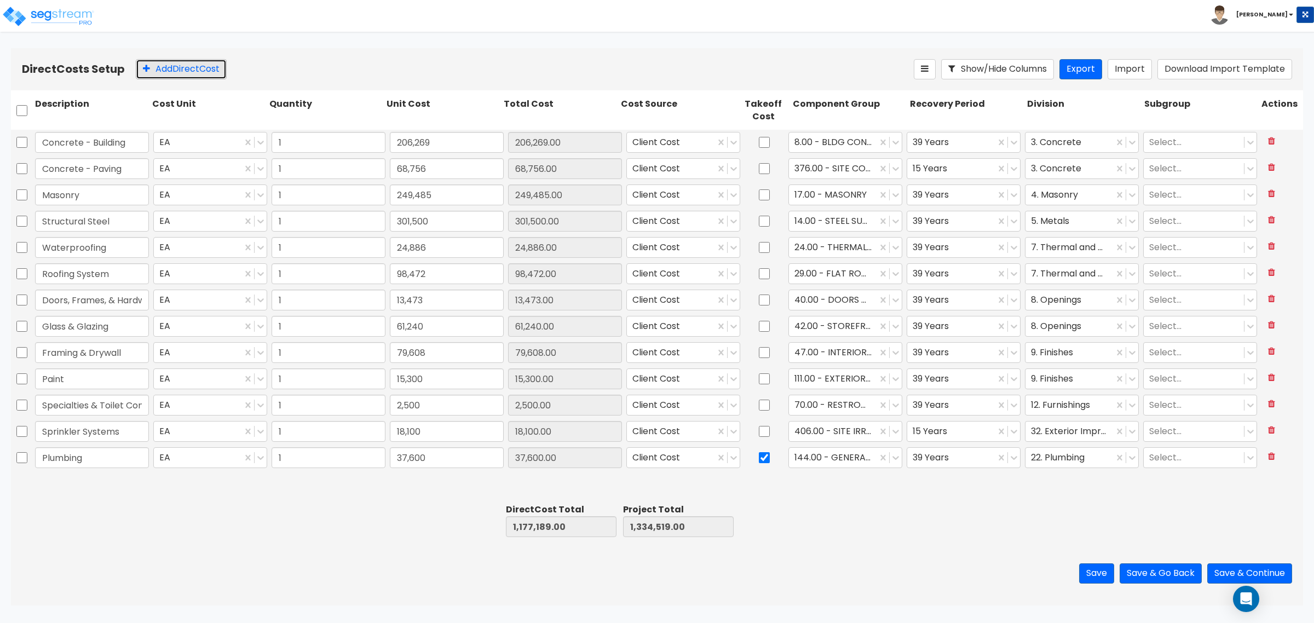
click at [181, 63] on button "Add Direct Cost" at bounding box center [181, 69] width 91 height 20
type input "Electrical"
click at [438, 486] on input "0" at bounding box center [447, 484] width 114 height 21
type input "136,250"
type input "1,313,439.00"
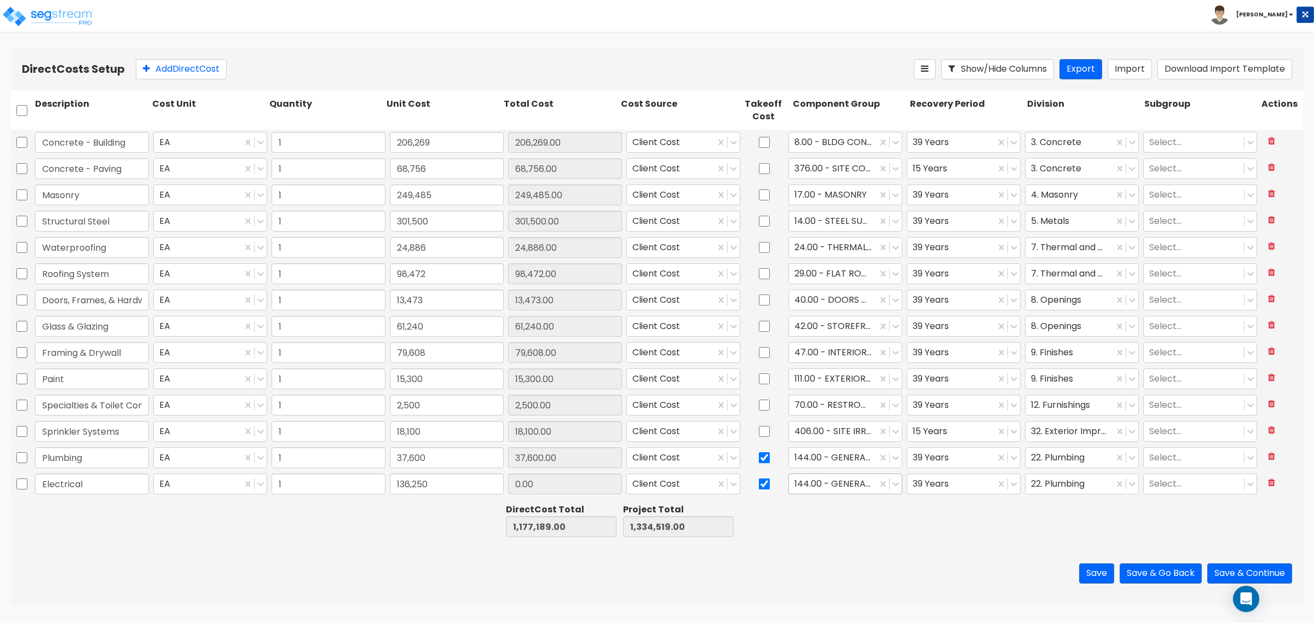
type input "1,470,769.00"
type input "136,250.00"
click at [829, 483] on div at bounding box center [832, 484] width 77 height 15
type input "general ele"
click at [836, 514] on div "145.00 - GENERAL ELECTRICAL" at bounding box center [845, 517] width 114 height 31
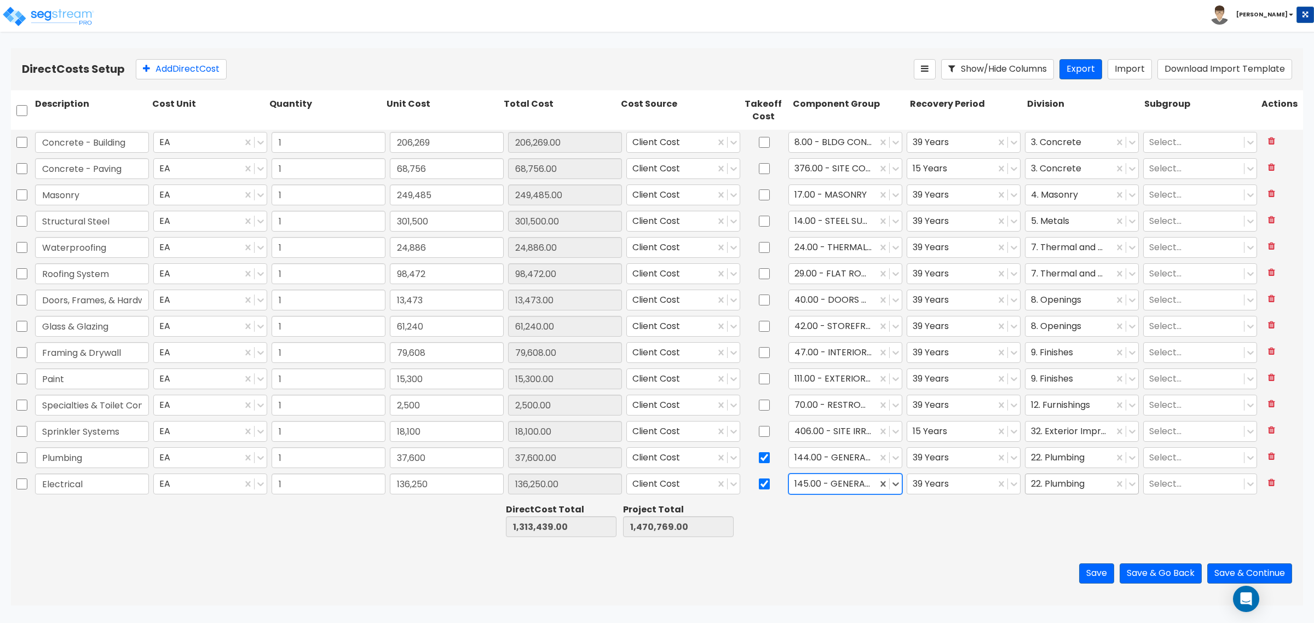
click at [1059, 480] on div at bounding box center [1069, 484] width 77 height 15
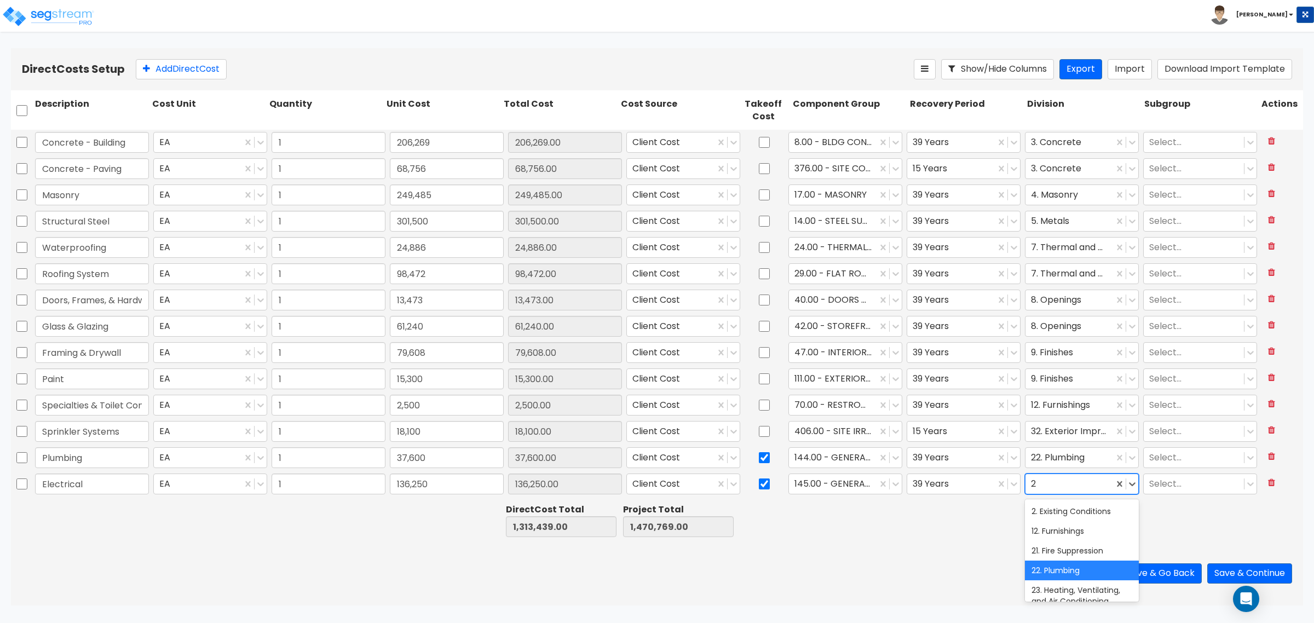
type input "26"
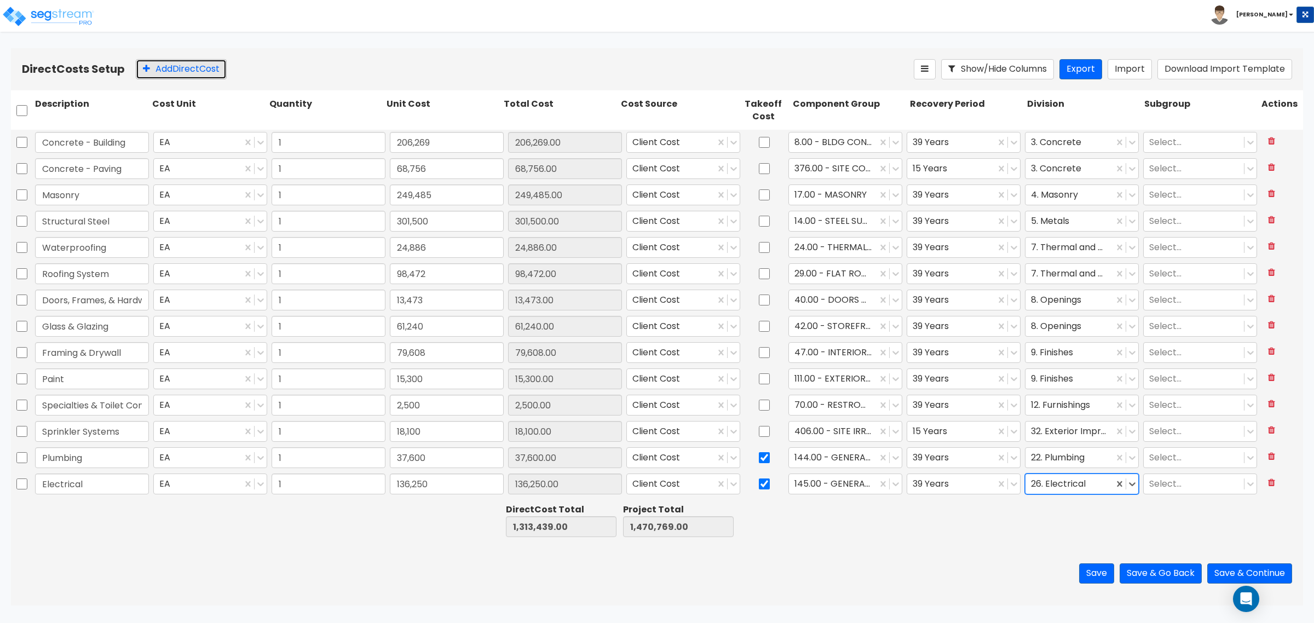
click at [193, 68] on button "Add Direct Cost" at bounding box center [181, 69] width 91 height 20
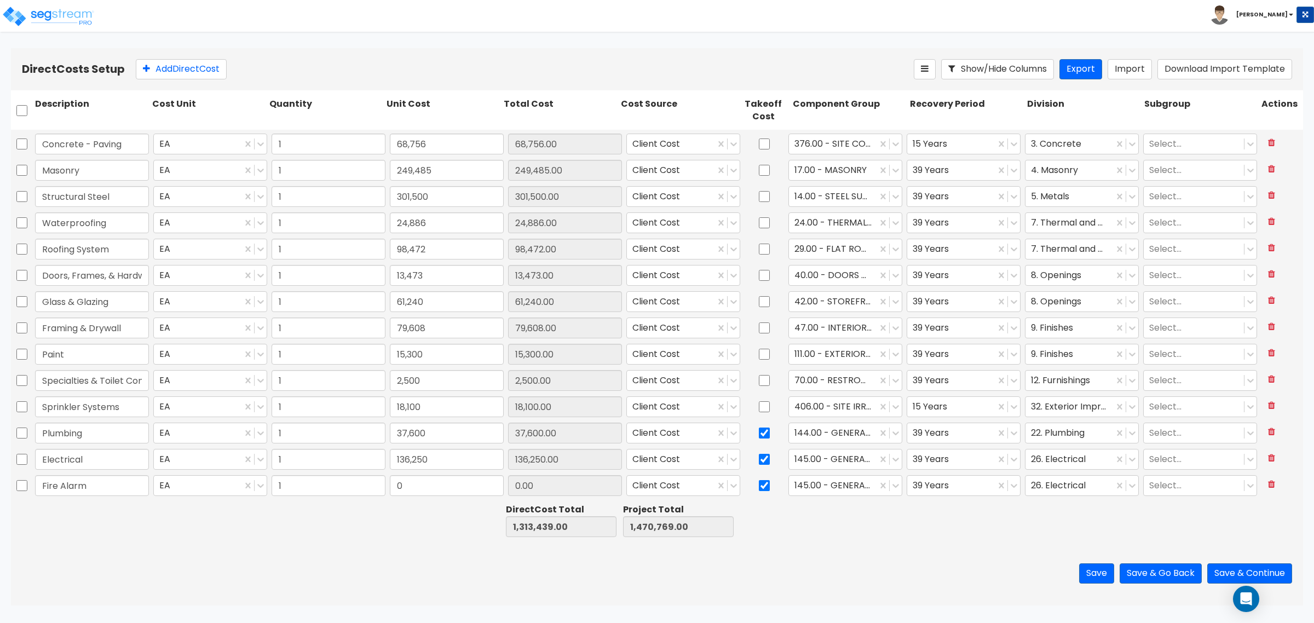
type input "Fire Alarm"
click at [401, 488] on input "0" at bounding box center [447, 485] width 114 height 21
type input "6,463"
type input "1,319,902.00"
type input "1,477,232.00"
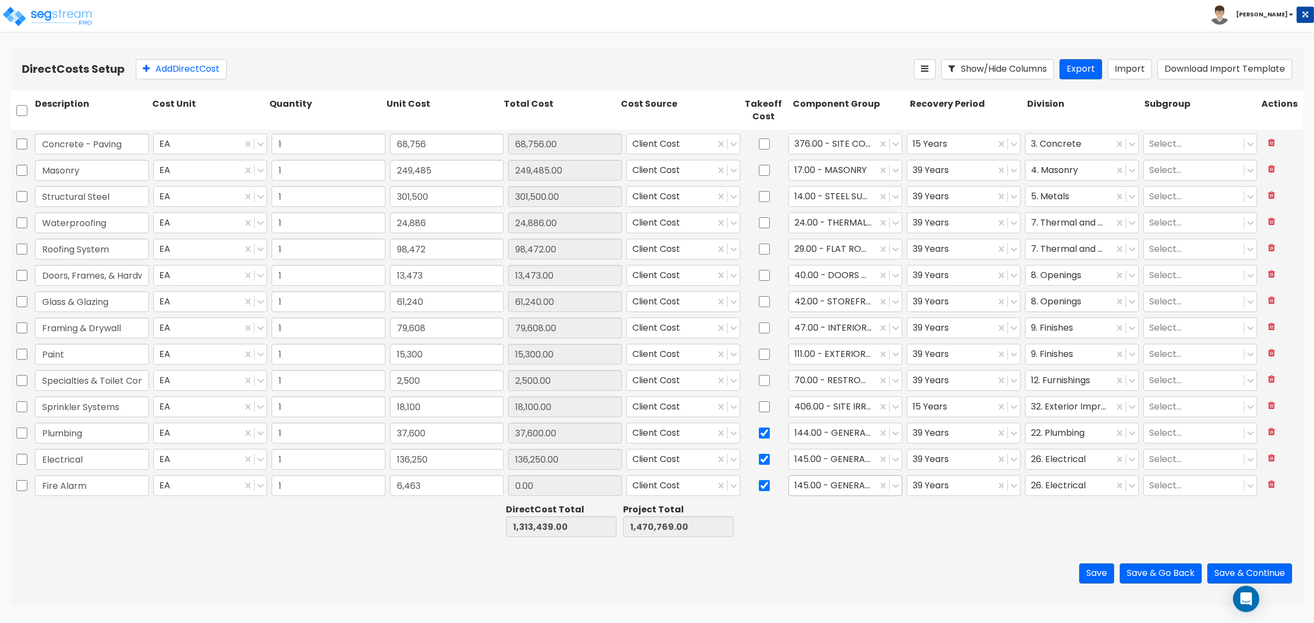
type input "6,463.00"
drag, startPoint x: 813, startPoint y: 496, endPoint x: 817, endPoint y: 492, distance: 5.8
click at [814, 494] on div "145.00 - GENERAL ELECTRICAL" at bounding box center [845, 485] width 114 height 21
type input "fur"
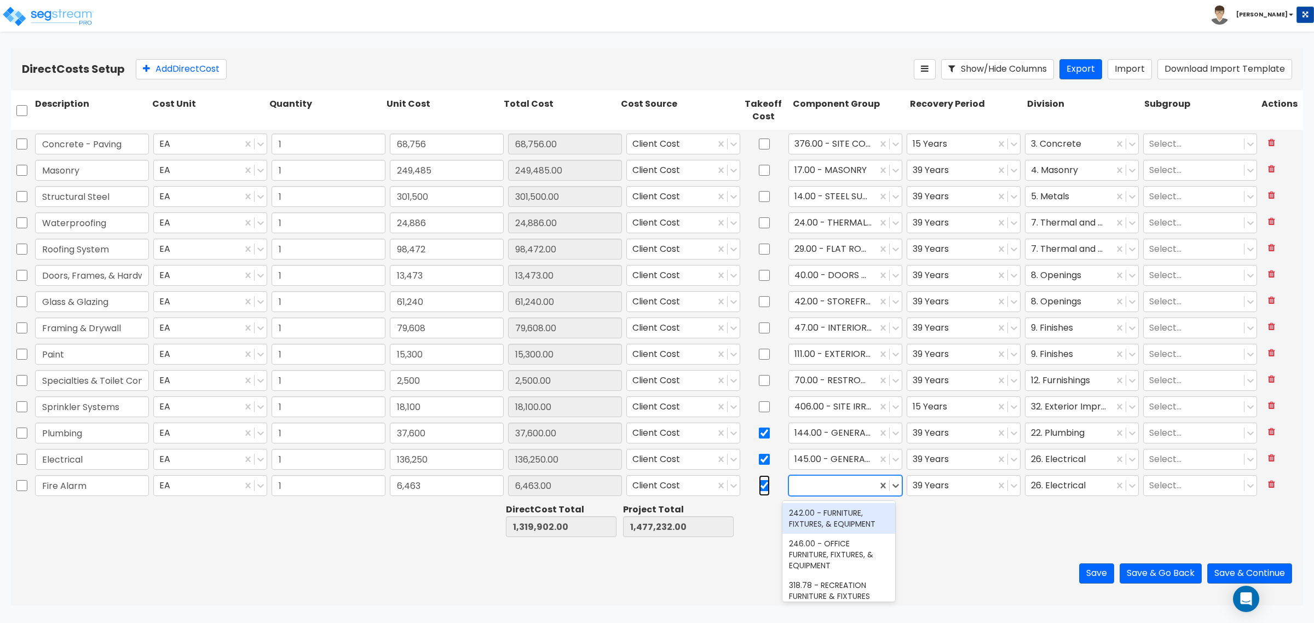
click at [759, 481] on input "checkbox" at bounding box center [764, 485] width 11 height 21
checkbox input "false"
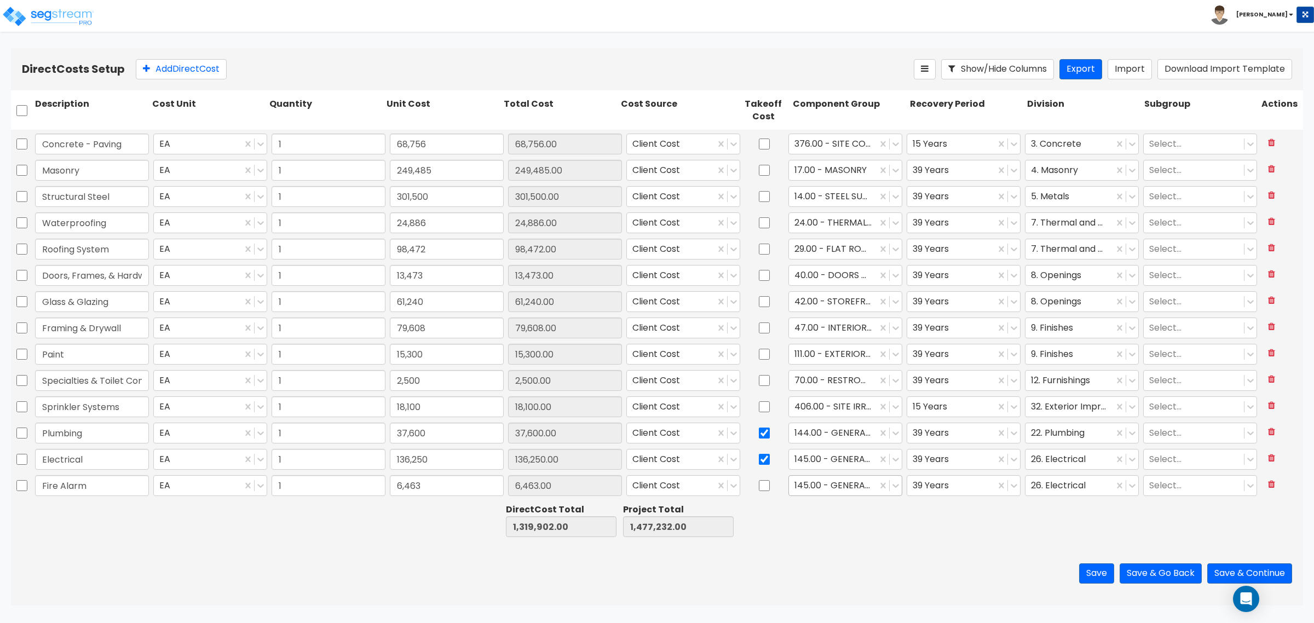
click at [822, 492] on div at bounding box center [832, 486] width 77 height 15
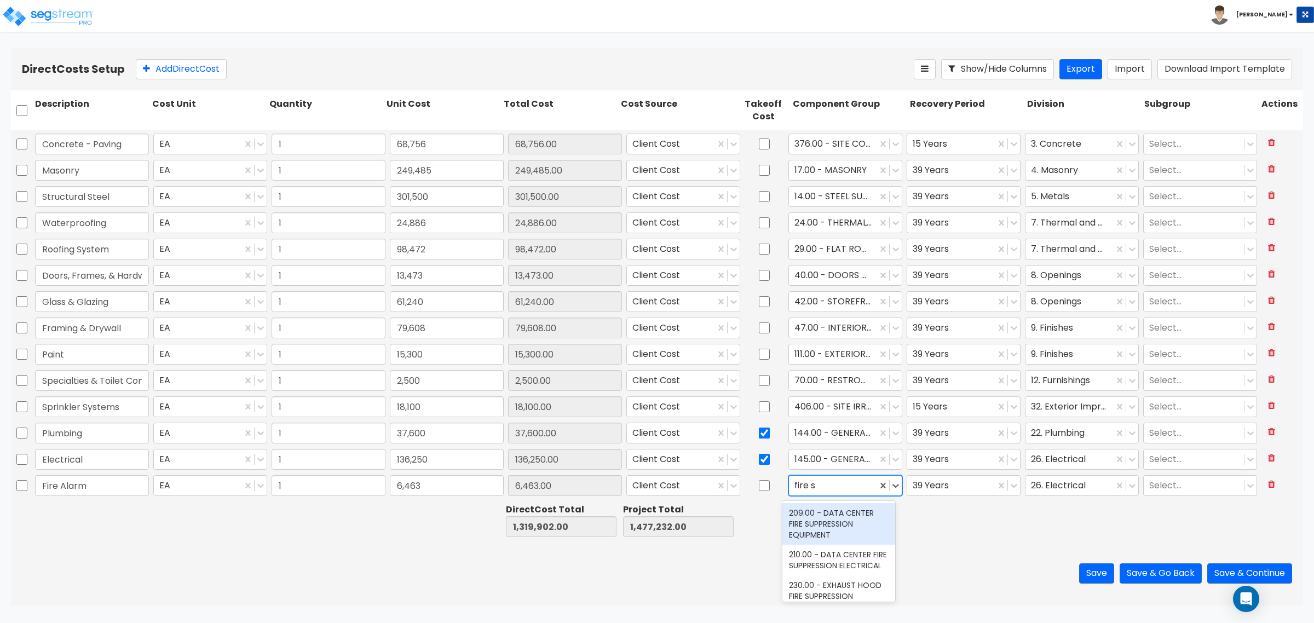
type input "fire"
click at [834, 539] on div "141.00 - BLDG FIRE PROTECTION" at bounding box center [838, 538] width 113 height 31
click at [1048, 475] on div "26. Electrical" at bounding box center [1082, 485] width 114 height 21
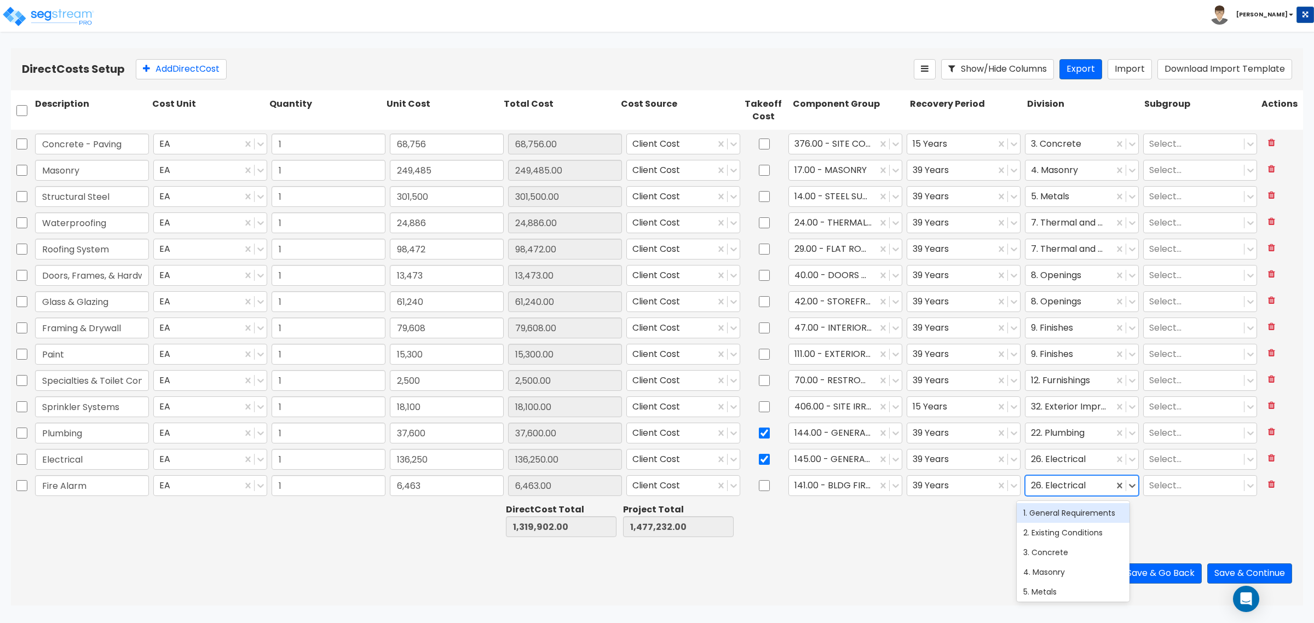
type input "f"
click at [1062, 549] on div "21. Fire Suppression" at bounding box center [1073, 553] width 113 height 20
click at [201, 65] on button "Add Direct Cost" at bounding box center [181, 69] width 91 height 20
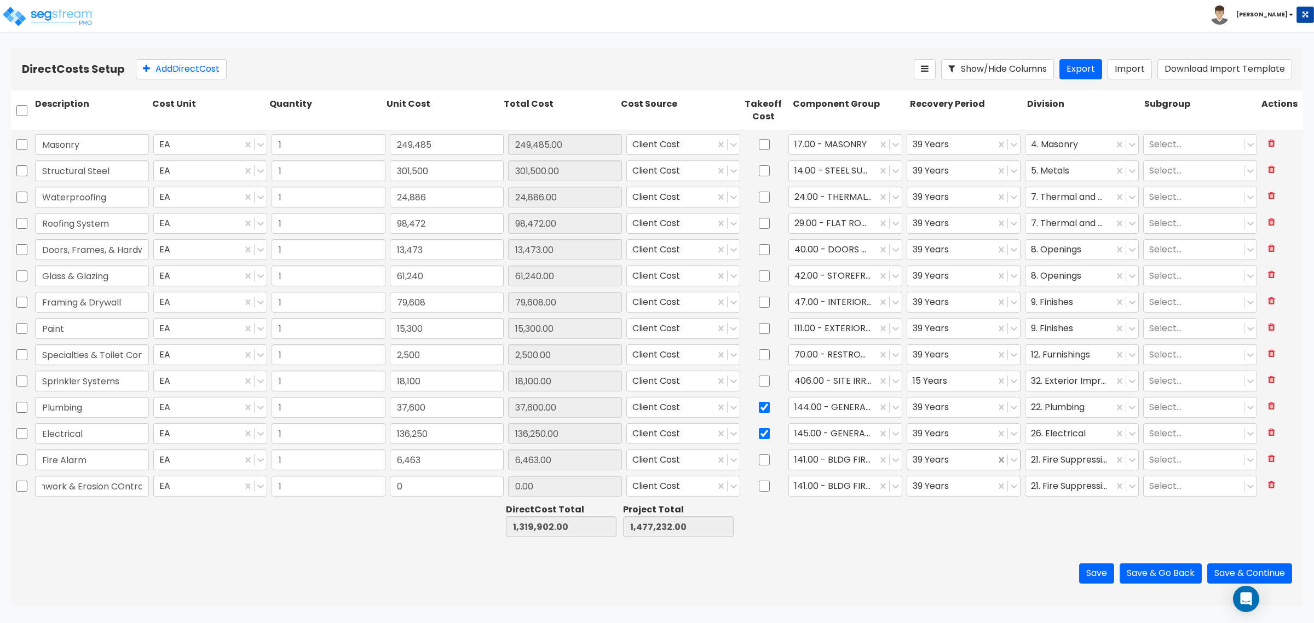
scroll to position [0, 22]
click at [118, 487] on input "Earthwork & Erosion COntrol" at bounding box center [92, 486] width 114 height 21
type input "Earthwork & Erosion Control"
click at [425, 482] on input "0" at bounding box center [447, 486] width 114 height 21
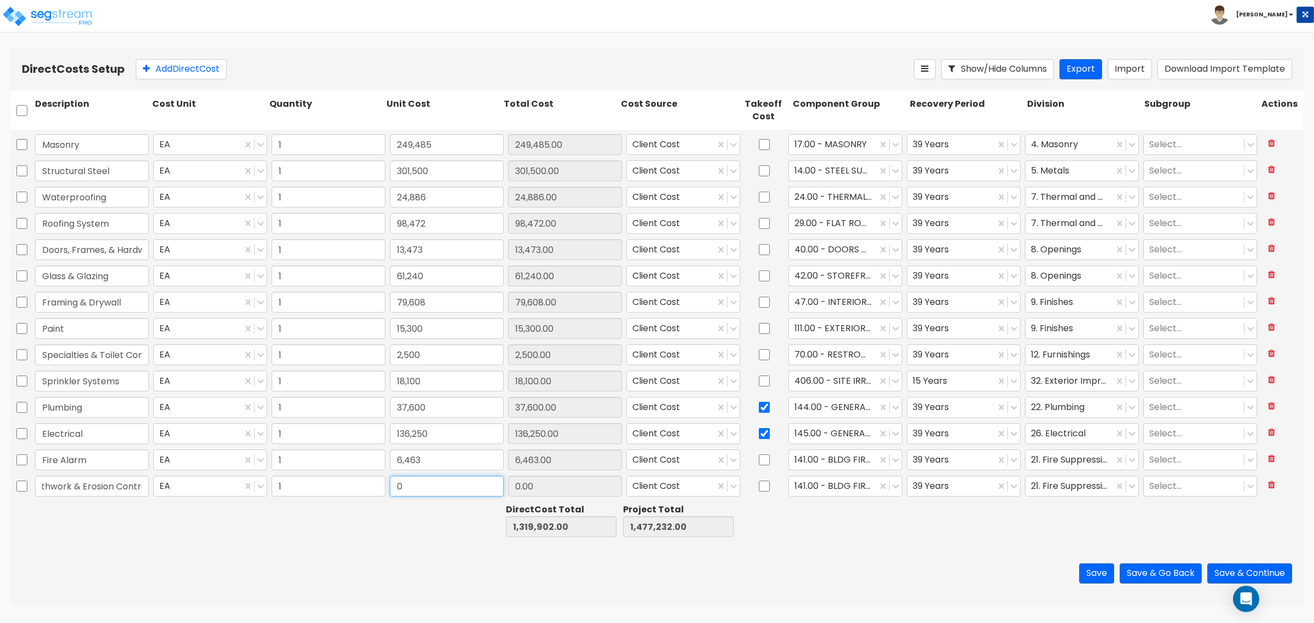
scroll to position [0, 0]
type input "143,269"
type input "1,463,171.00"
type input "1,620,501.00"
type input "143,269.00"
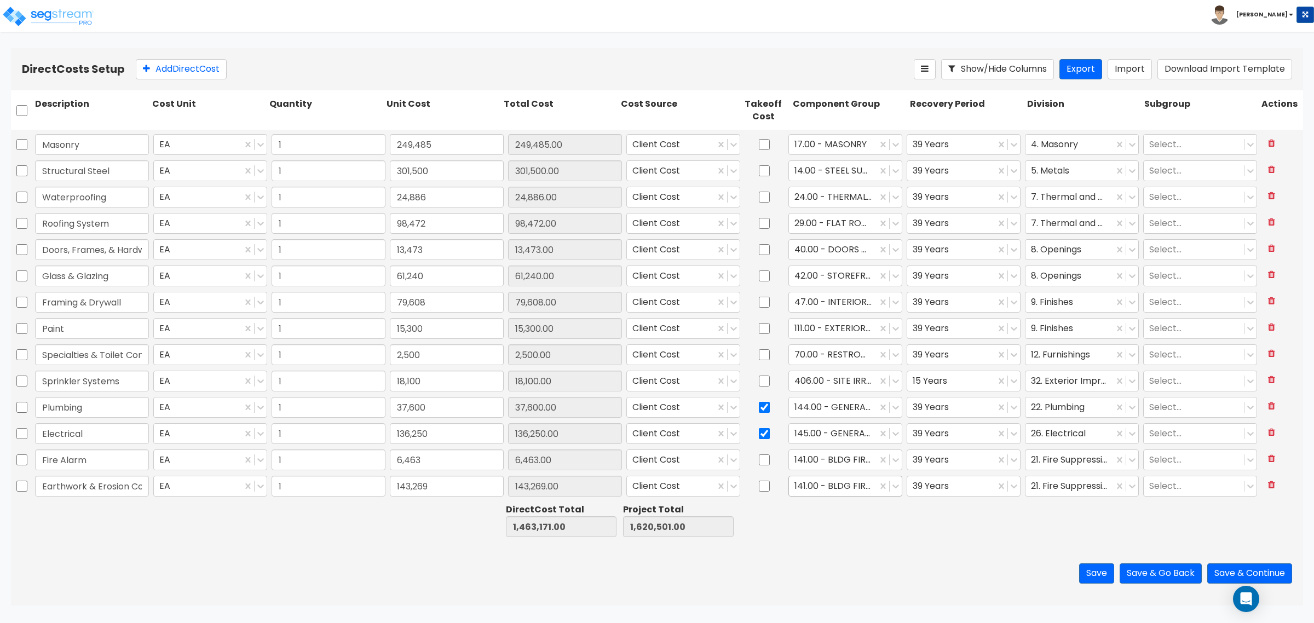
click at [809, 480] on div at bounding box center [832, 486] width 77 height 15
type input "ear"
click at [839, 558] on div "371.00 - SITE CLEARING, GRADING, & EXCAVATION" at bounding box center [838, 549] width 113 height 31
click at [957, 493] on div at bounding box center [951, 486] width 77 height 15
click at [941, 550] on div "15 Years" at bounding box center [956, 553] width 113 height 20
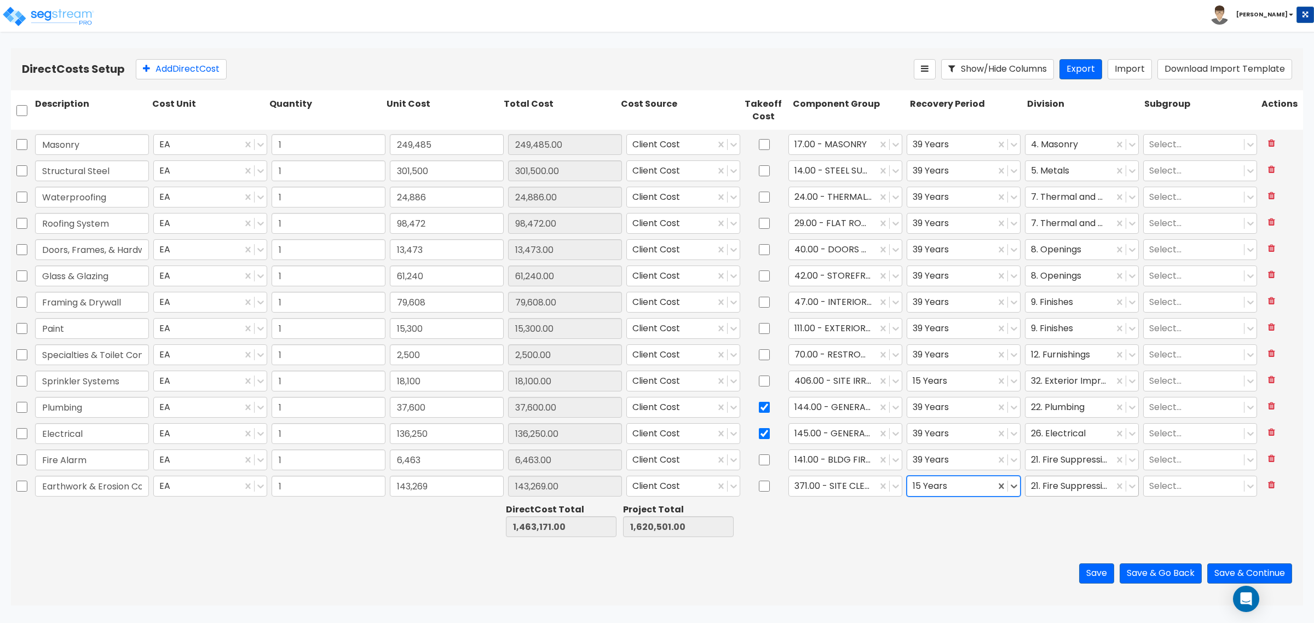
click at [1034, 491] on div at bounding box center [1069, 486] width 77 height 15
type input "earth"
click at [1043, 516] on div "31. Earthwork" at bounding box center [1073, 513] width 113 height 20
click at [210, 80] on div "Direct Costs Setup Add Direct Cost Show/Hide Columns Export Import Download Imp…" at bounding box center [657, 69] width 1292 height 42
click at [210, 76] on button "Add Direct Cost" at bounding box center [181, 69] width 91 height 20
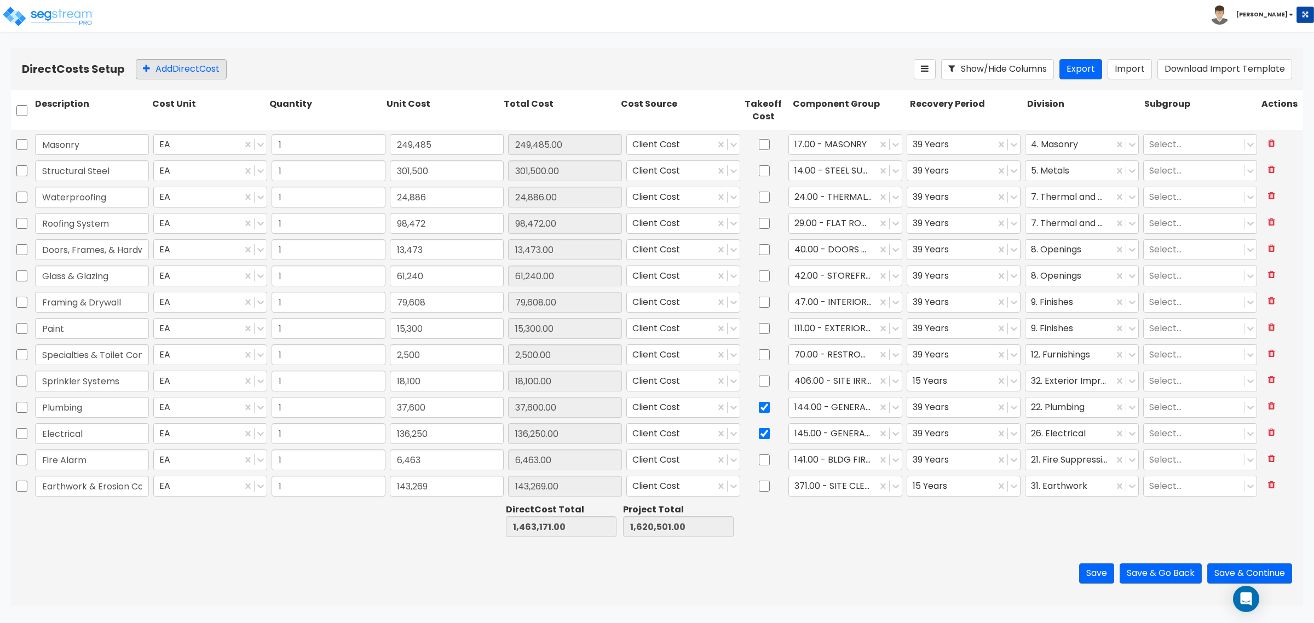
scroll to position [77, 0]
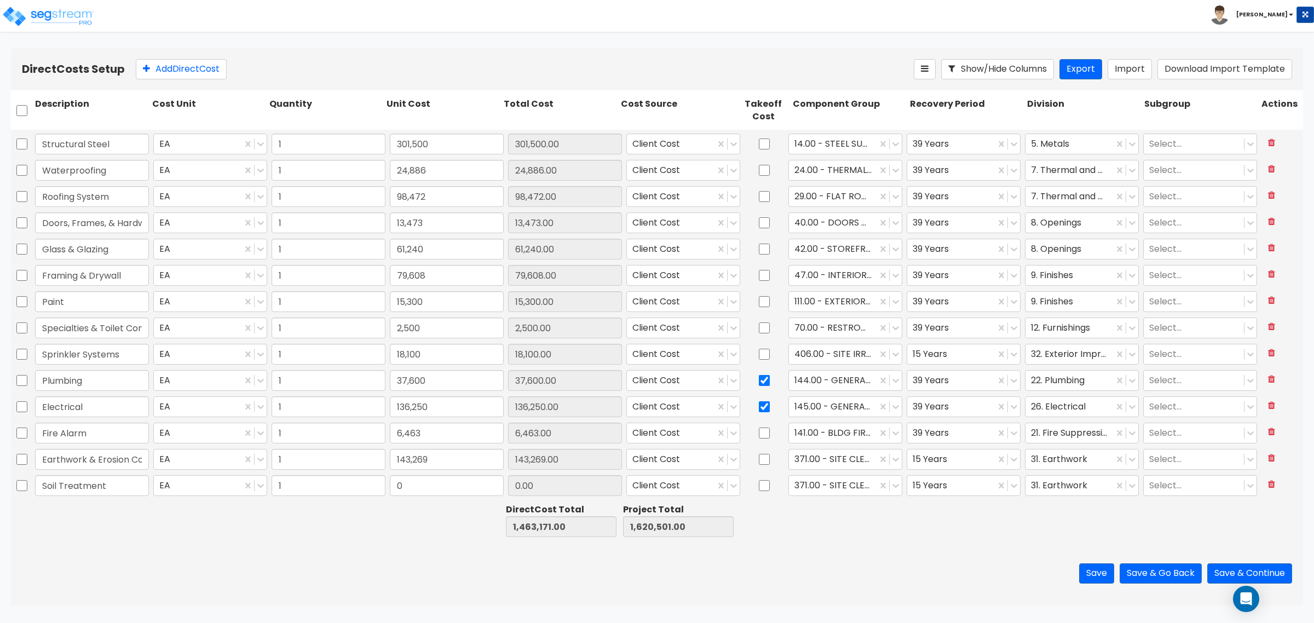
type input "Soil Treatment"
click at [450, 481] on input "0" at bounding box center [447, 485] width 114 height 21
type input "599"
type input "1,463,770.00"
type input "1,621,100.00"
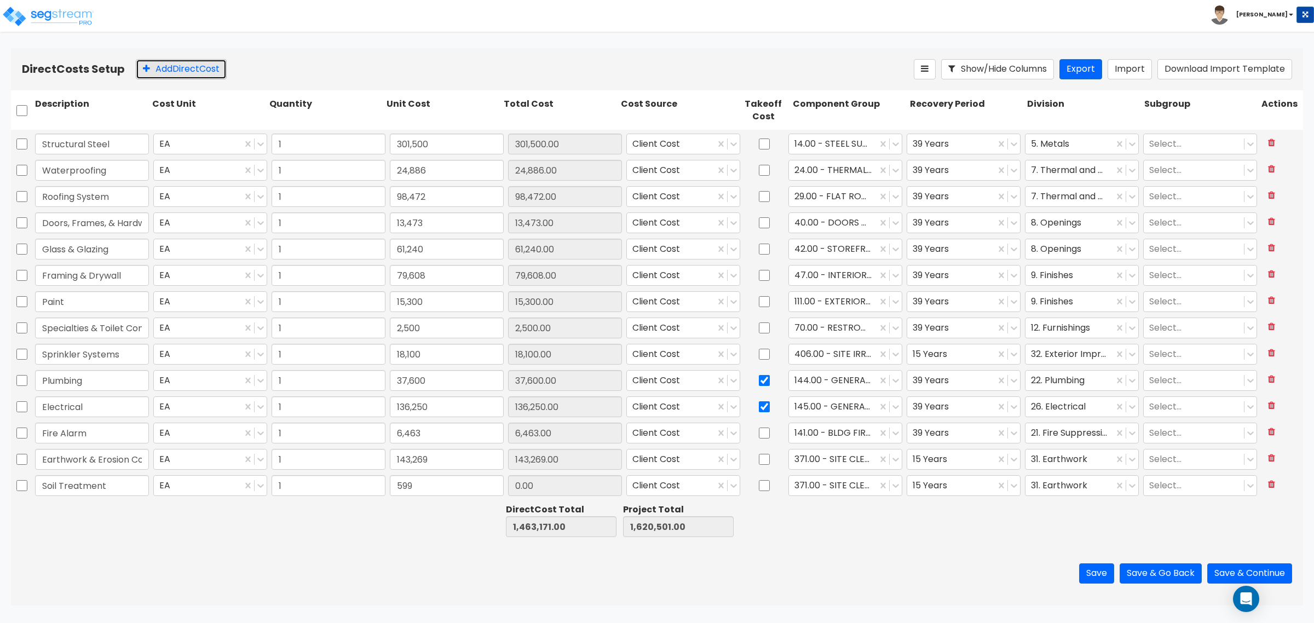
type input "599.00"
click at [193, 66] on button "Add Direct Cost" at bounding box center [181, 69] width 91 height 20
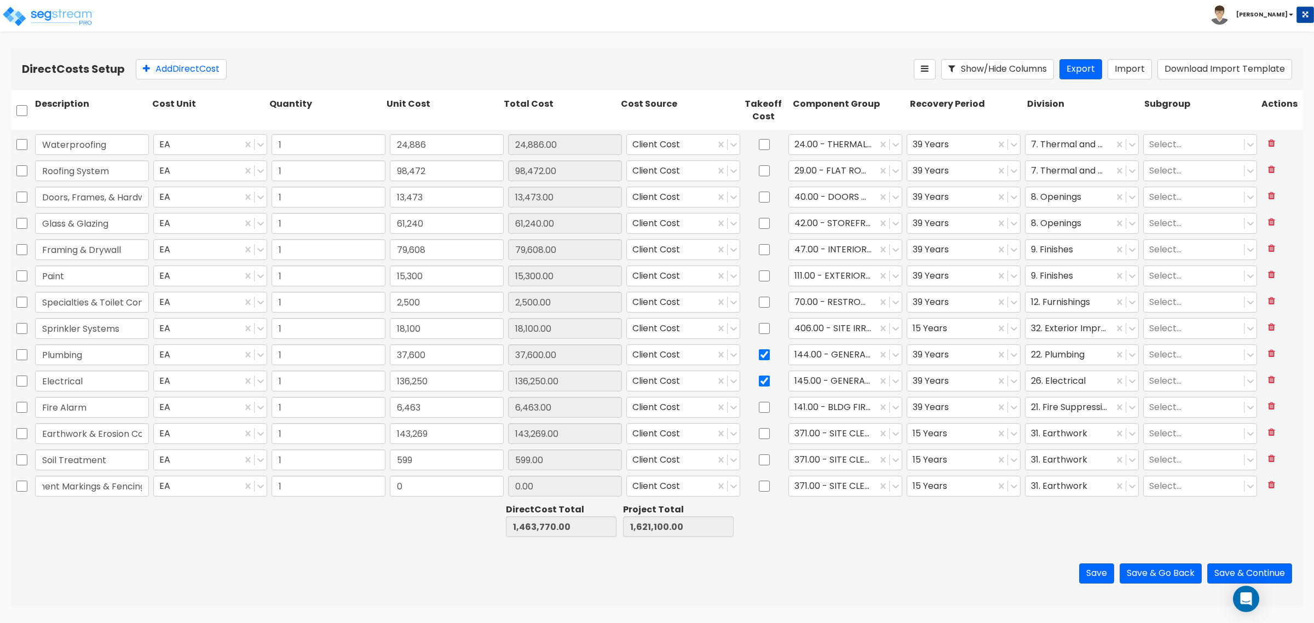
scroll to position [0, 33]
type input "Pavement Markings & Fencing"
click at [764, 479] on div at bounding box center [764, 486] width 44 height 25
drag, startPoint x: 759, startPoint y: 482, endPoint x: 869, endPoint y: 483, distance: 110.1
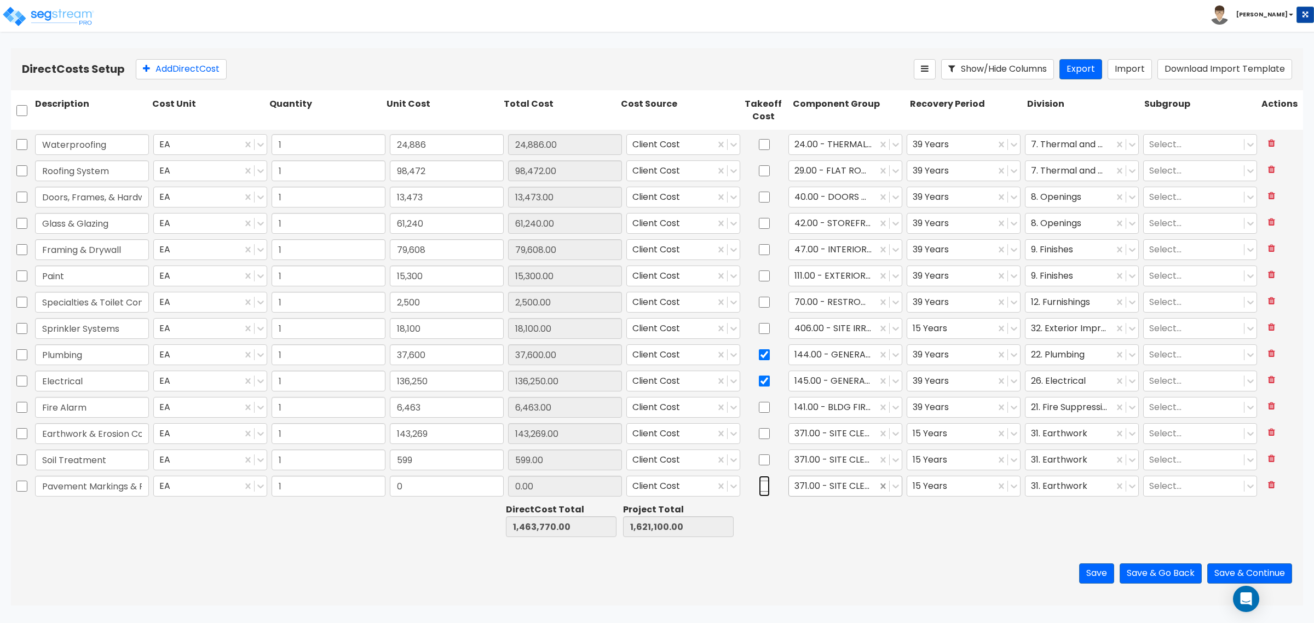
click at [759, 482] on input "checkbox" at bounding box center [764, 486] width 11 height 21
checkbox input "true"
type input "strip"
click at [860, 560] on div "100.00 - PARKING GARAGE STRIPING 423.00 - SITE PARKING LOT STRIPING" at bounding box center [838, 534] width 113 height 66
click at [860, 557] on div "423.00 - SITE PARKING LOT STRIPING" at bounding box center [838, 549] width 113 height 31
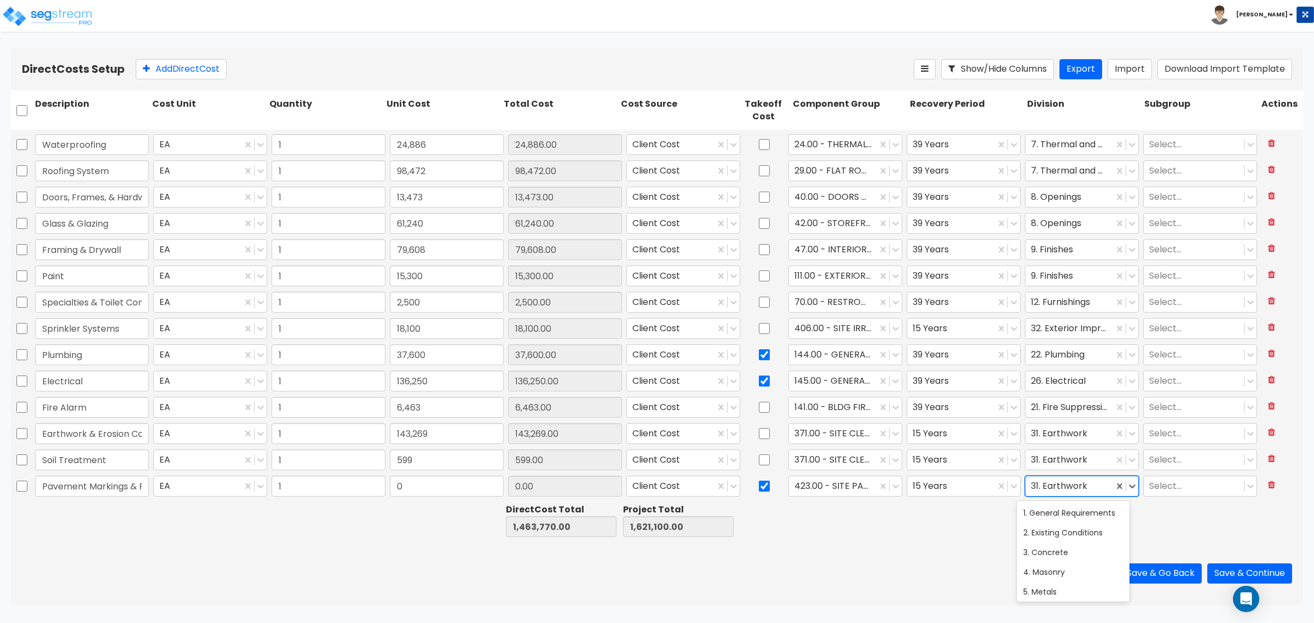
click at [1047, 483] on div at bounding box center [1069, 486] width 77 height 15
type input "32"
click at [197, 77] on button "Add Direct Cost" at bounding box center [181, 69] width 91 height 20
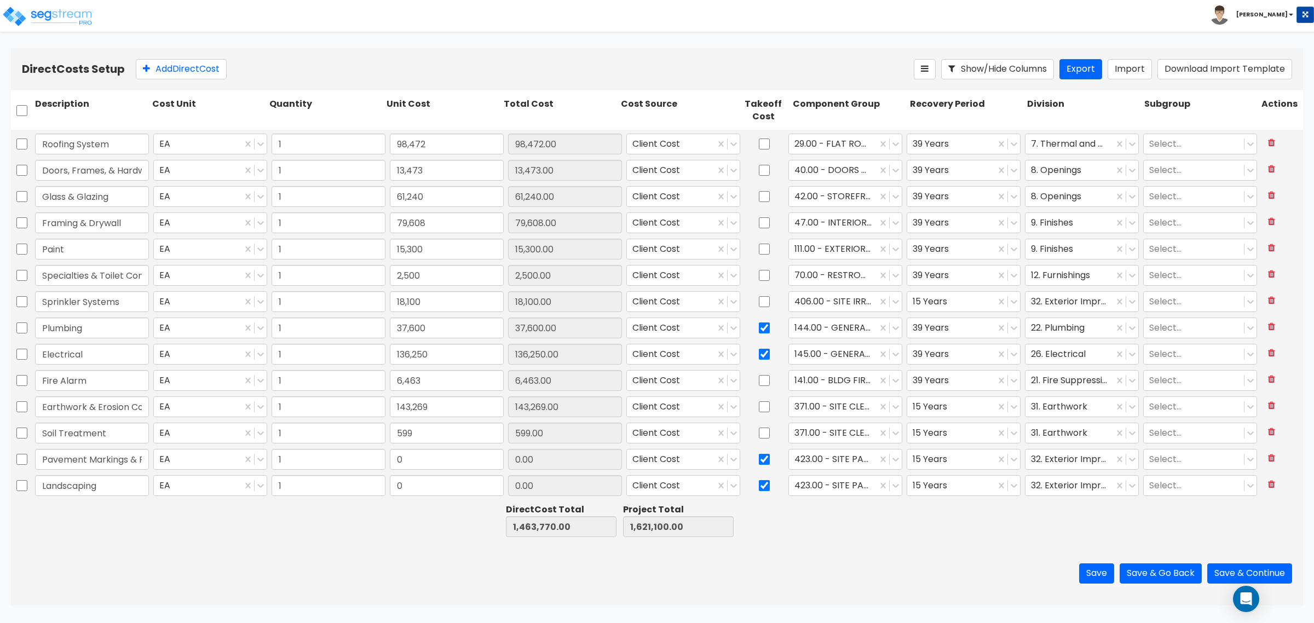
type input "Landscaping"
click at [372, 452] on input "1" at bounding box center [329, 459] width 114 height 21
click at [411, 464] on input "0" at bounding box center [447, 459] width 114 height 21
type input "6,950"
type input "1,470,720.00"
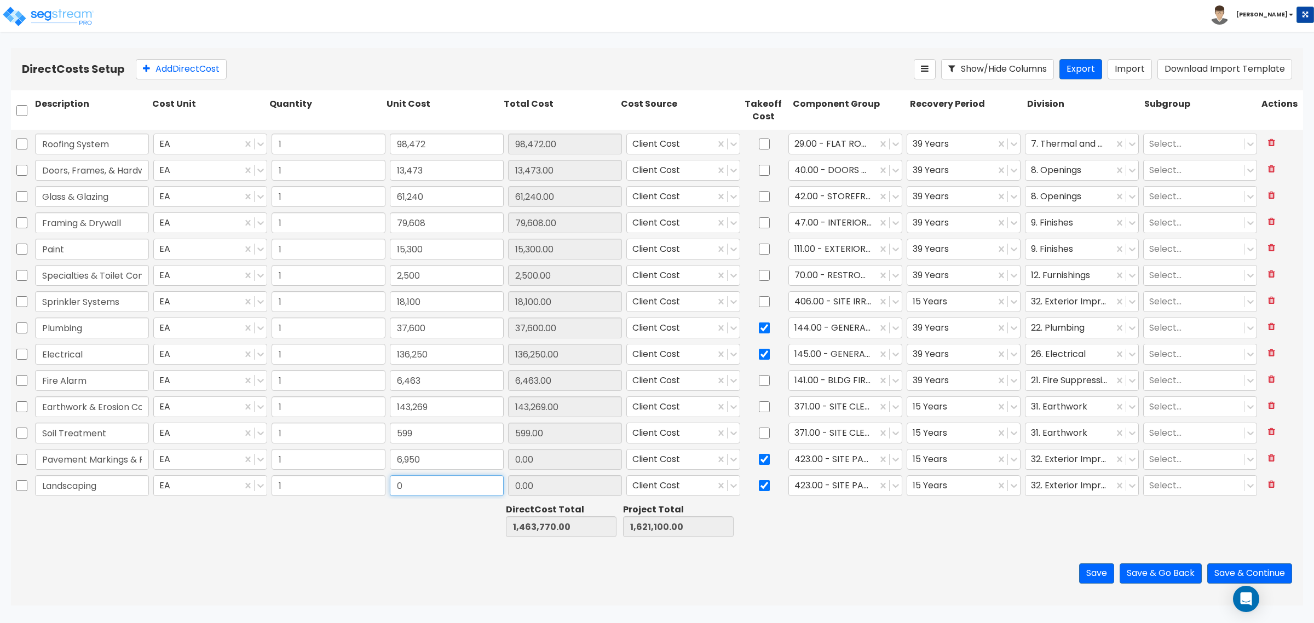
type input "1,628,050.00"
type input "6,950.00"
click at [428, 477] on input "0" at bounding box center [447, 485] width 114 height 21
type input "60,248"
type input "1,530,968.00"
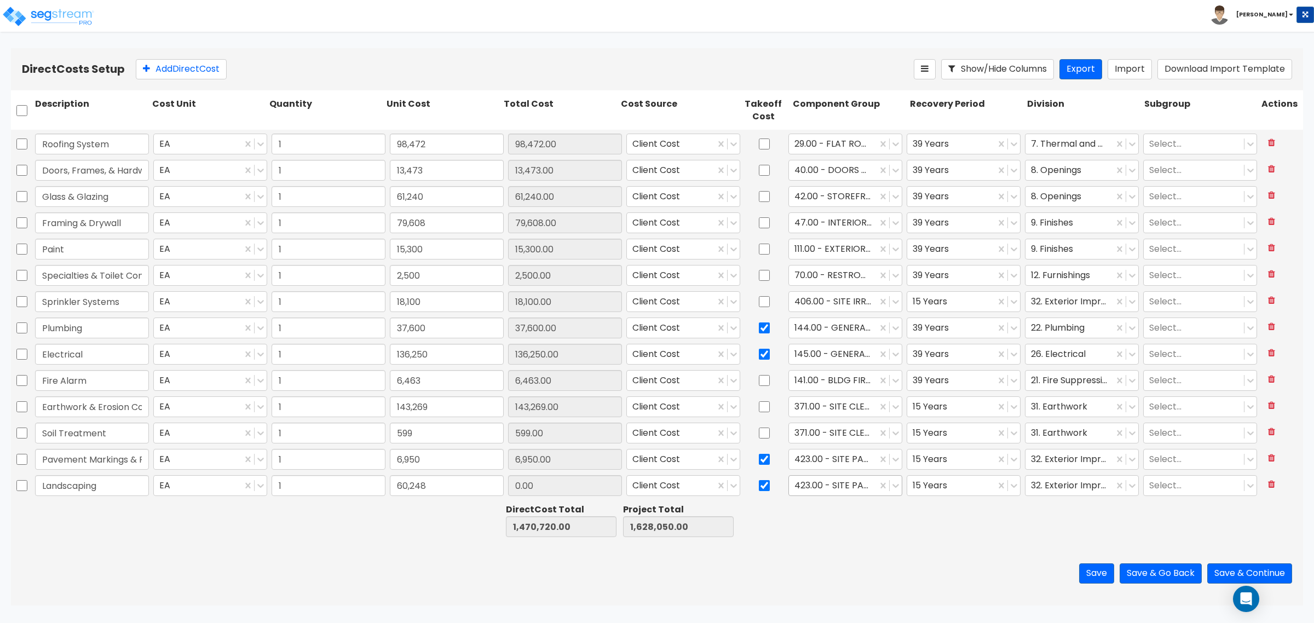
type input "1,688,298.00"
type input "60,248.00"
click at [850, 481] on div at bounding box center [832, 486] width 77 height 15
type input "land"
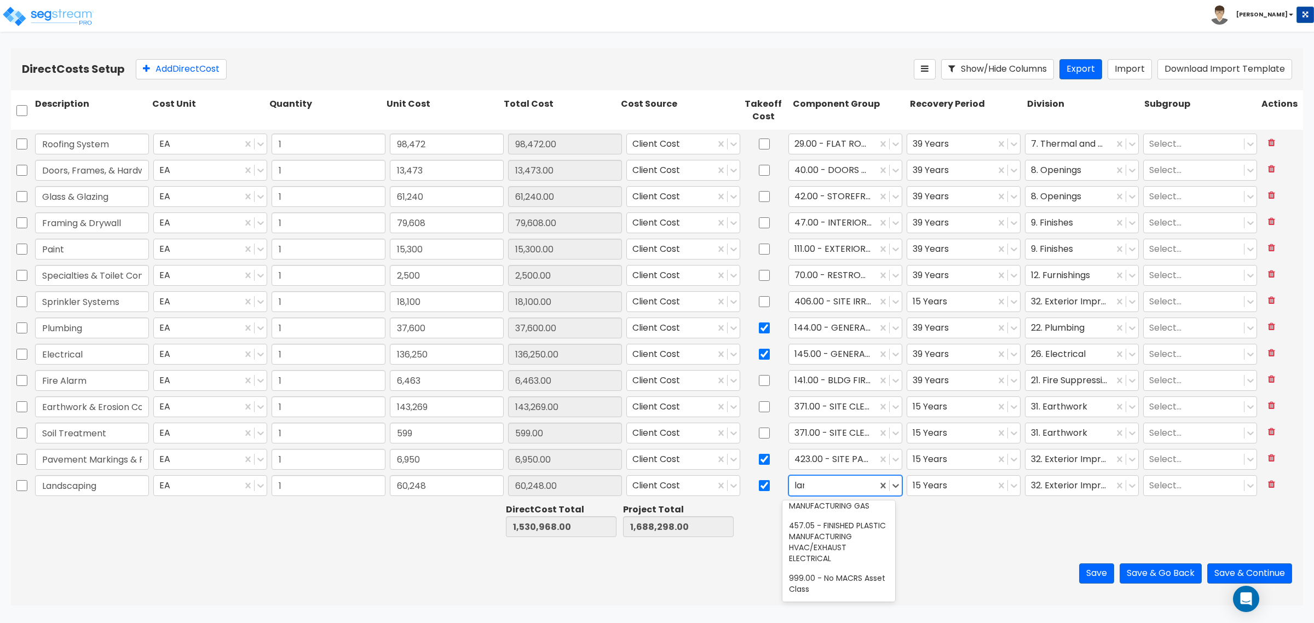
scroll to position [0, 0]
click at [798, 555] on div "1.00 - LAND 413.00 - SITE LANDSCAPING" at bounding box center [838, 527] width 113 height 55
click at [801, 543] on div "413.00 - SITE LANDSCAPING" at bounding box center [838, 537] width 113 height 31
click at [759, 489] on input "checkbox" at bounding box center [764, 485] width 11 height 21
checkbox input "false"
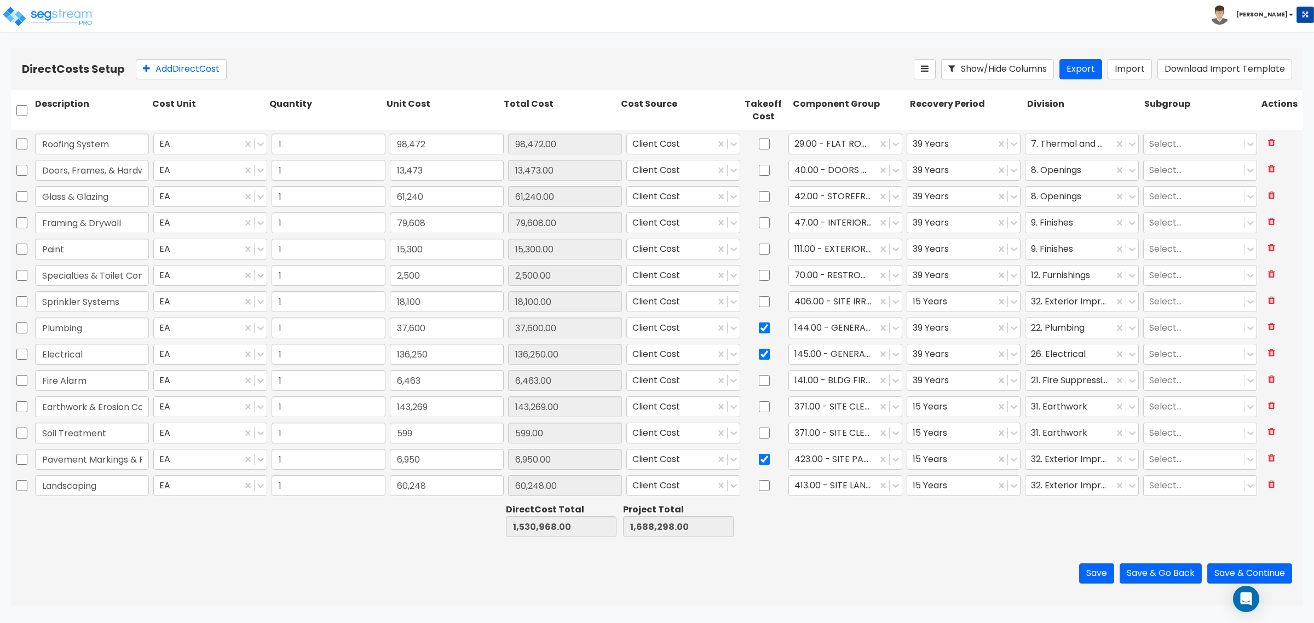
click at [216, 57] on div "Direct Costs Setup Add Direct Cost Show/Hide Columns Export Import Download Imp…" at bounding box center [657, 69] width 1292 height 42
click at [210, 69] on button "Add Direct Cost" at bounding box center [181, 69] width 91 height 20
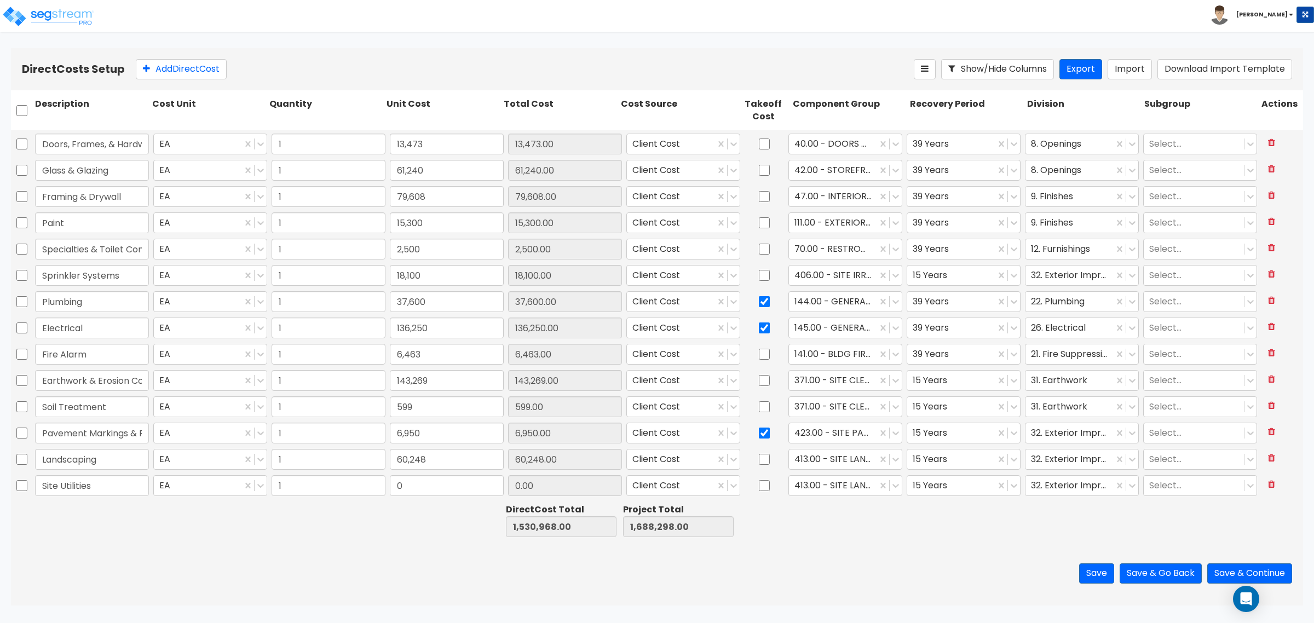
type input "Site Utilities"
click at [470, 496] on input "0" at bounding box center [447, 485] width 114 height 21
type input "86,600"
type input "1,617,568.00"
type input "1,774,898.00"
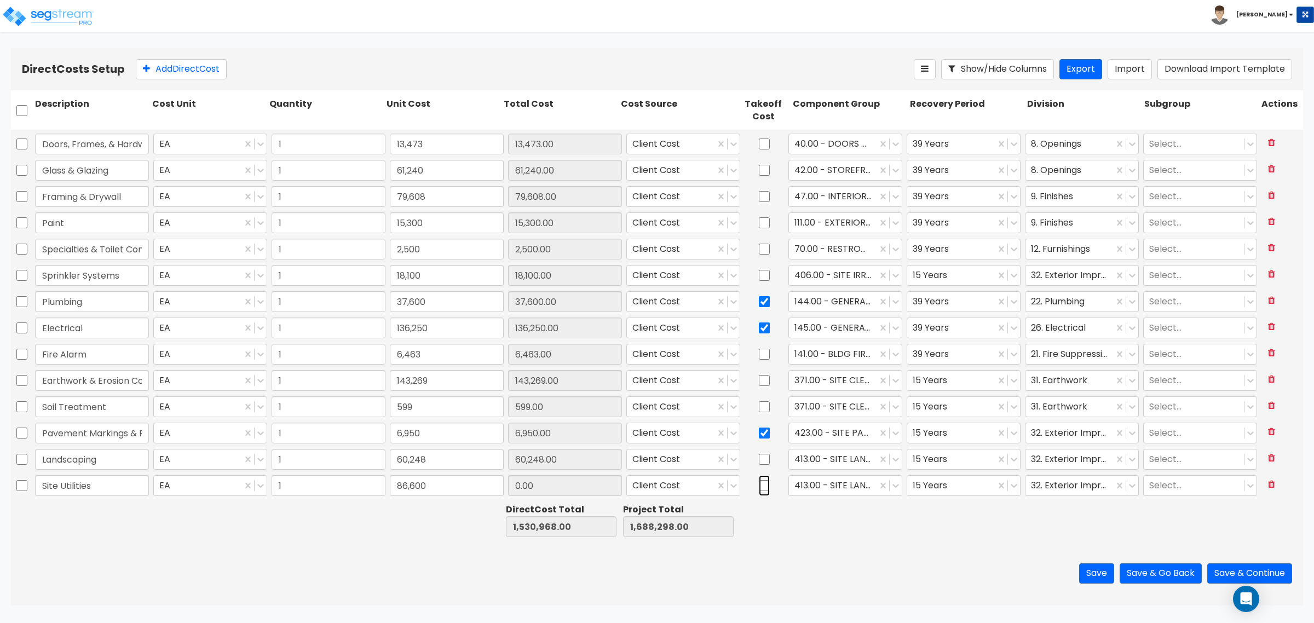
type input "86,600.00"
click at [762, 485] on input "checkbox" at bounding box center [764, 485] width 11 height 21
checkbox input "true"
click at [798, 482] on div at bounding box center [832, 486] width 77 height 15
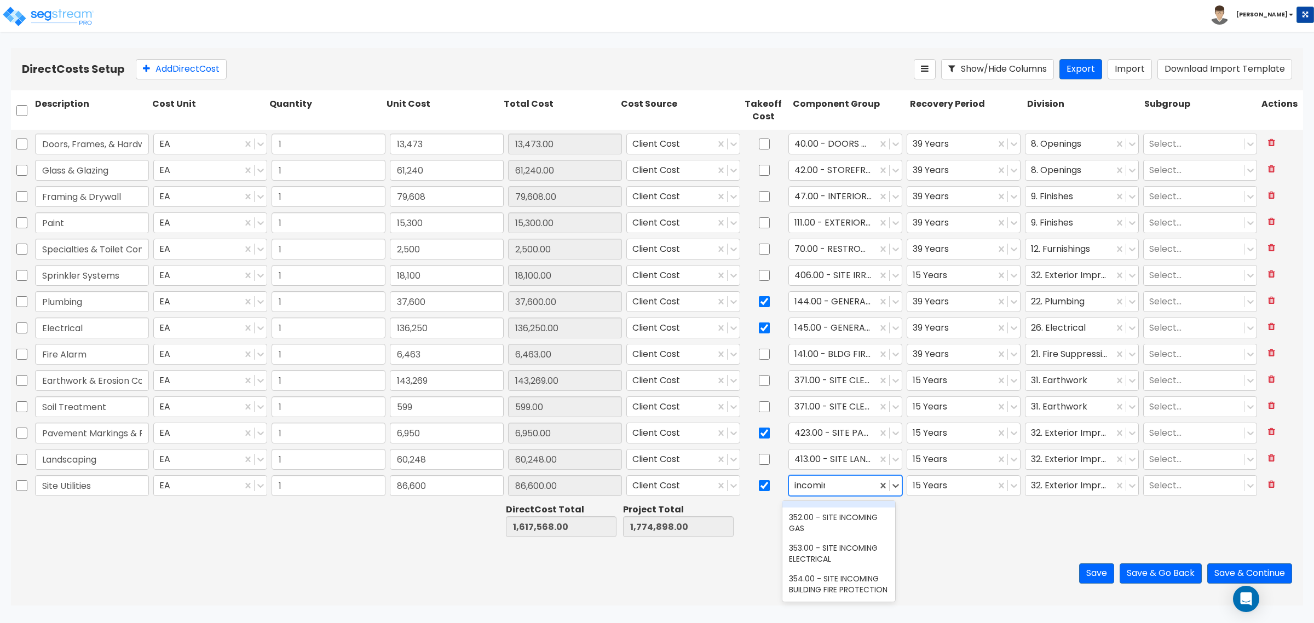
type input "incoming"
click at [855, 508] on div "352.00 - SITE INCOMING GAS" at bounding box center [838, 523] width 113 height 31
click at [932, 489] on div at bounding box center [951, 486] width 77 height 15
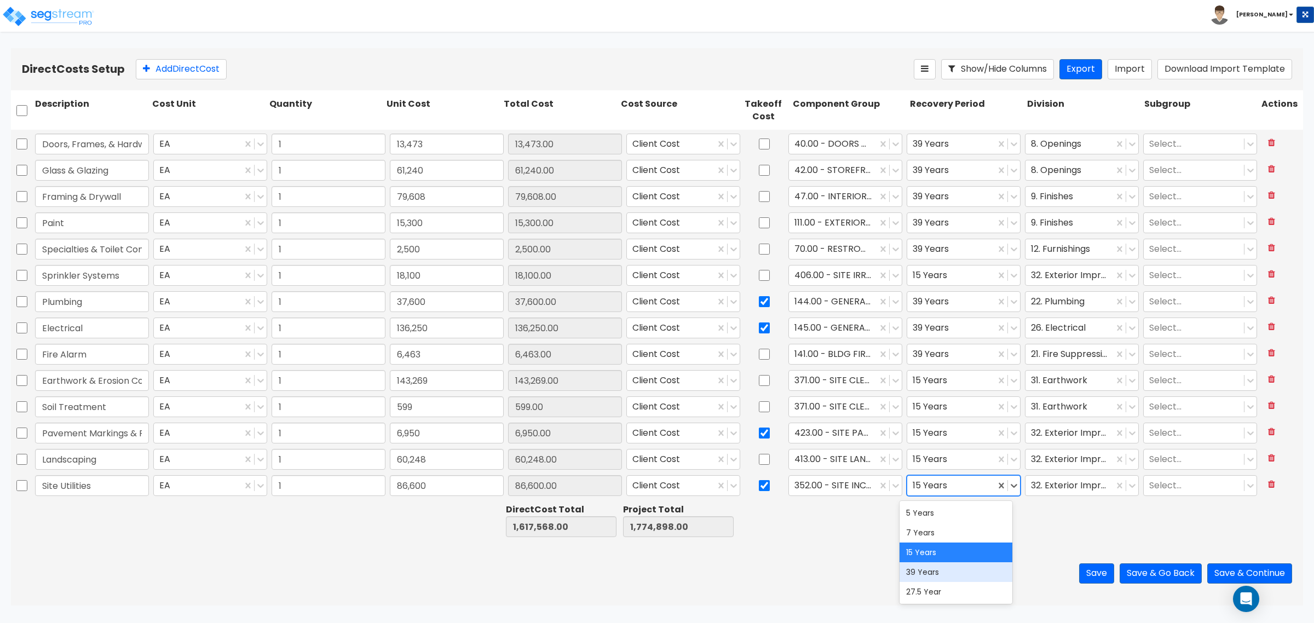
click at [938, 578] on div "39 Years" at bounding box center [956, 572] width 113 height 20
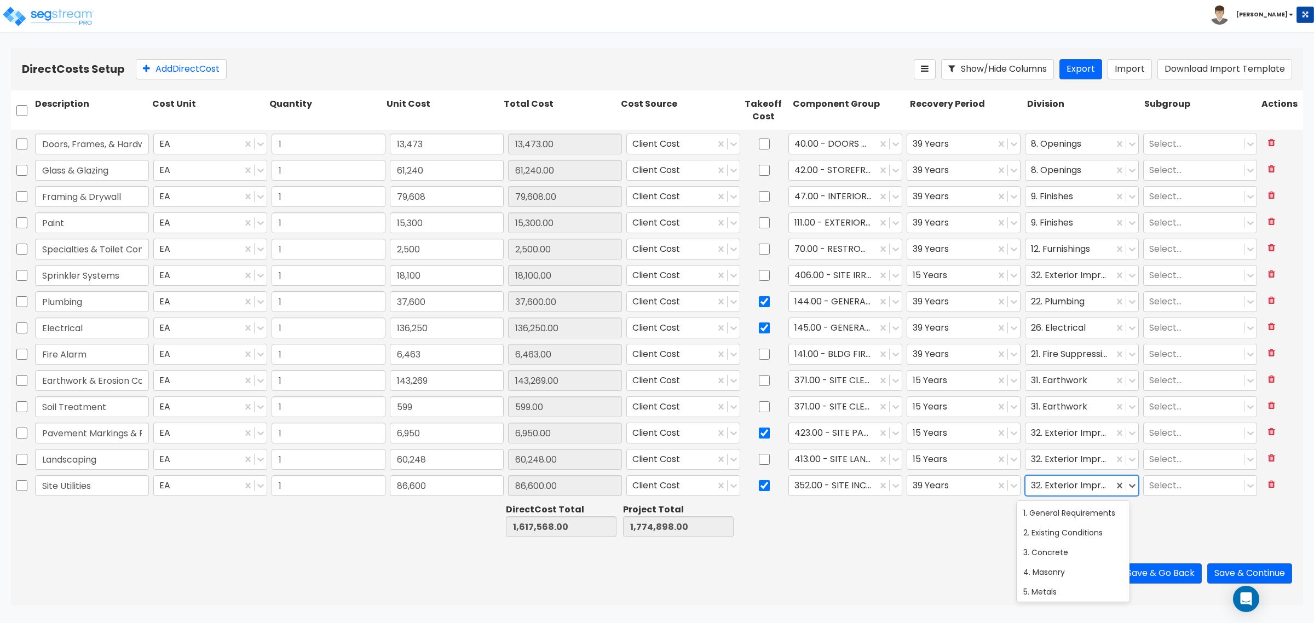
click at [1050, 486] on div at bounding box center [1069, 486] width 77 height 15
click at [957, 526] on div at bounding box center [966, 521] width 117 height 38
click at [209, 59] on button "Add Direct Cost" at bounding box center [181, 69] width 91 height 20
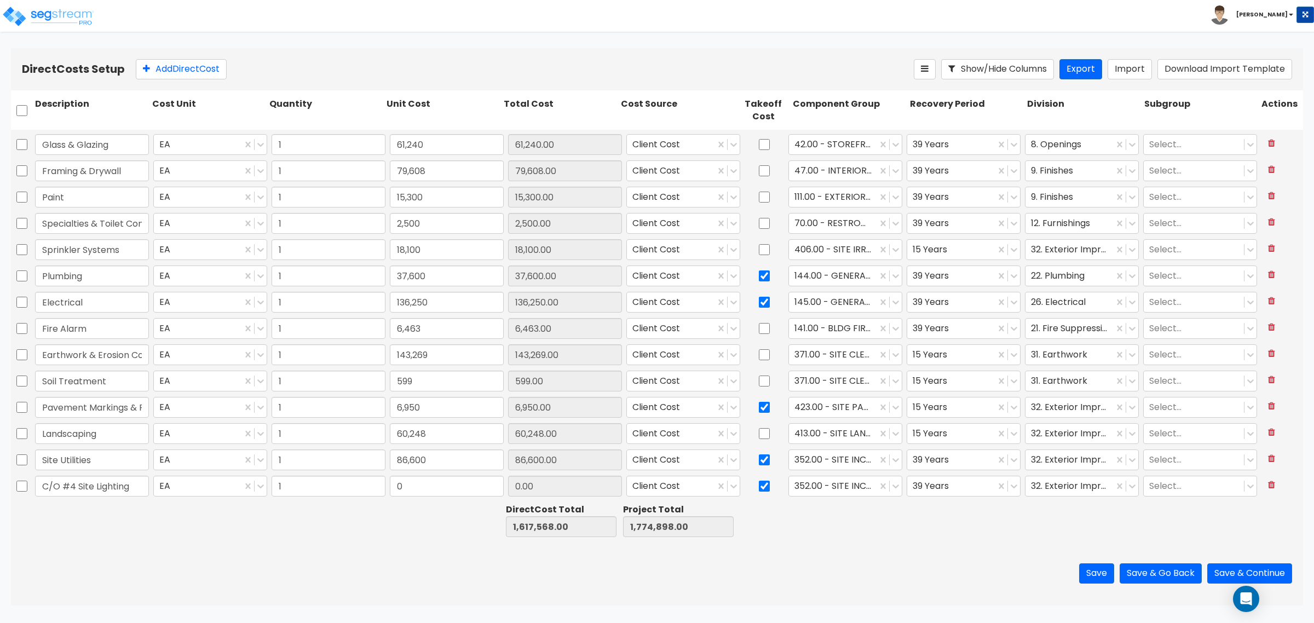
type input "C/O #4 Site Lighting"
click at [445, 474] on div "0" at bounding box center [447, 486] width 118 height 25
click at [441, 483] on input "0" at bounding box center [447, 486] width 114 height 21
type input "32,603"
type input "1,650,171.00"
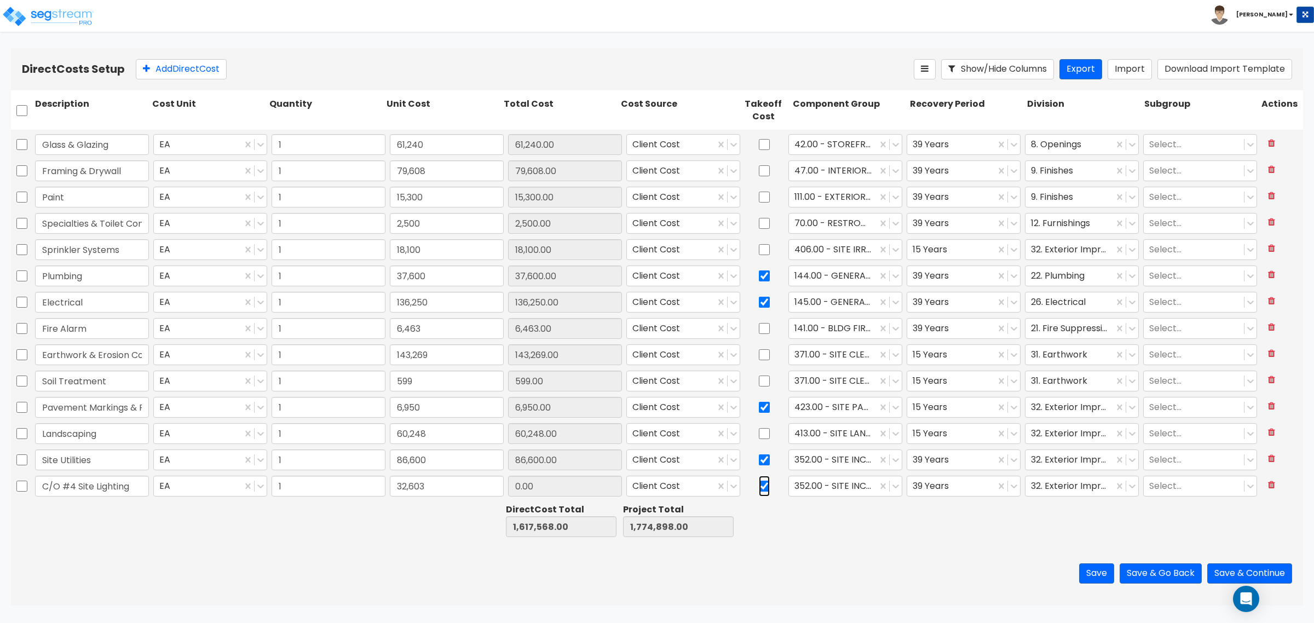
type input "1,807,501.00"
type input "32,603.00"
click at [759, 488] on input "checkbox" at bounding box center [764, 486] width 11 height 21
checkbox input "false"
click at [809, 488] on div at bounding box center [832, 486] width 77 height 15
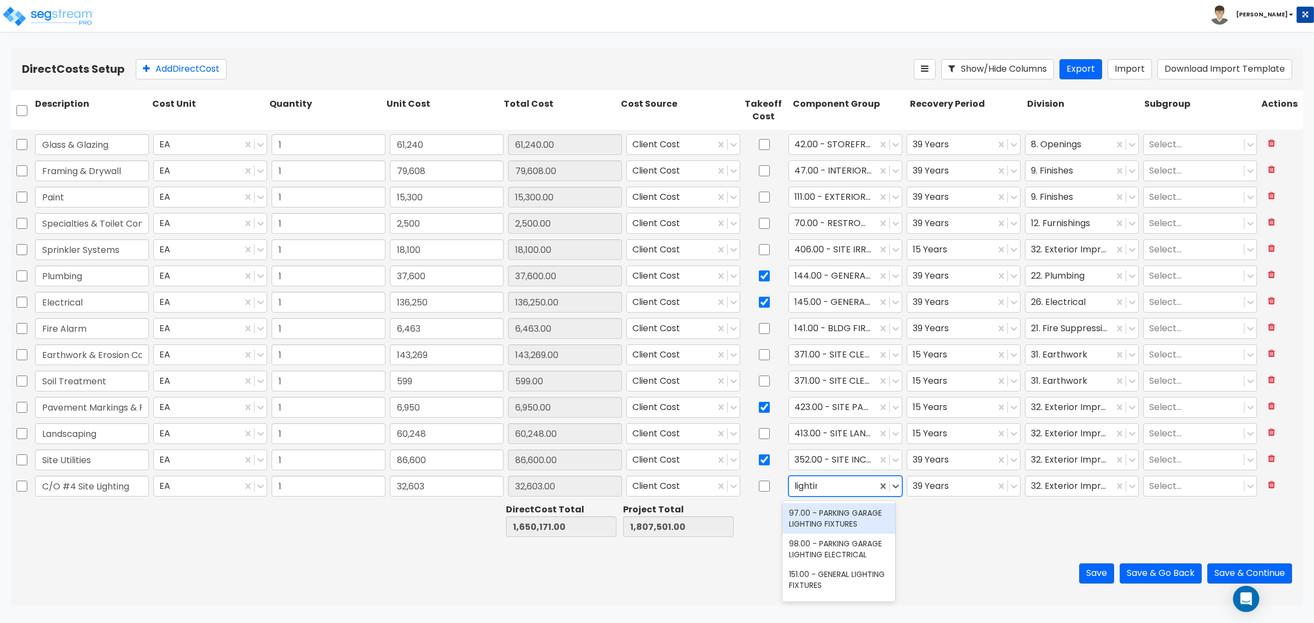
type input "lighting"
click at [846, 527] on div "232.00 - EXTERIOR LIGHTING FIXTURES" at bounding box center [838, 512] width 113 height 31
click at [920, 495] on div "39 Years" at bounding box center [951, 486] width 88 height 19
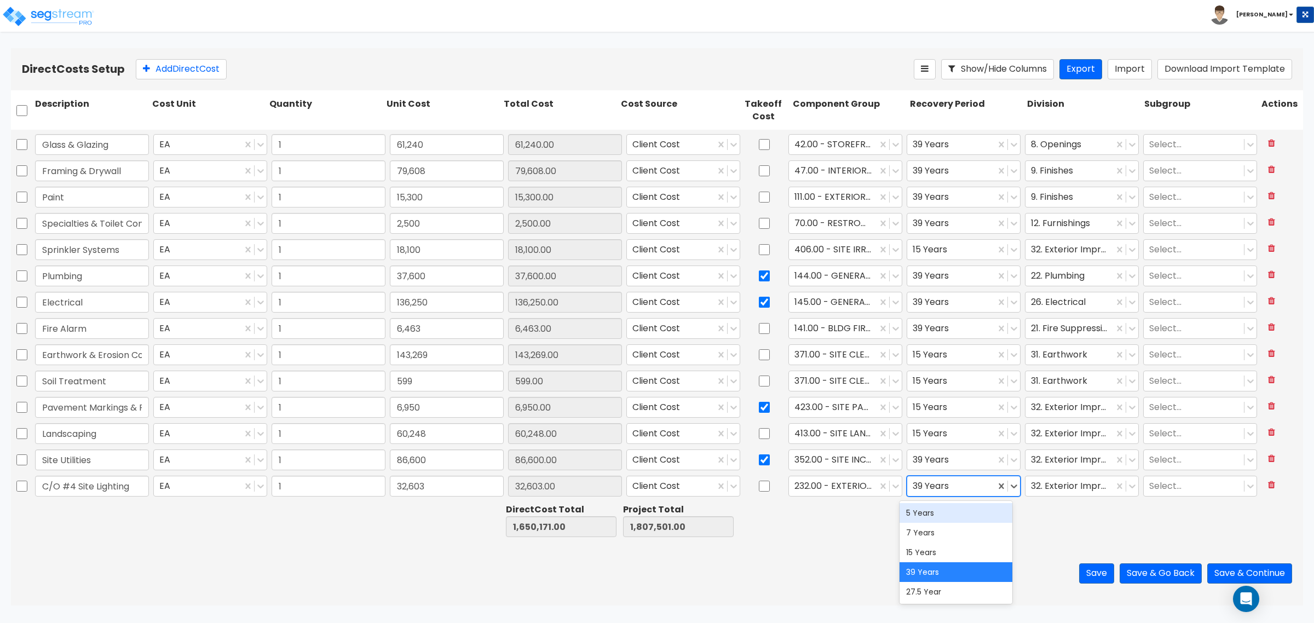
click at [934, 513] on div "5 Years" at bounding box center [956, 513] width 113 height 20
click at [1040, 486] on div at bounding box center [1069, 486] width 77 height 15
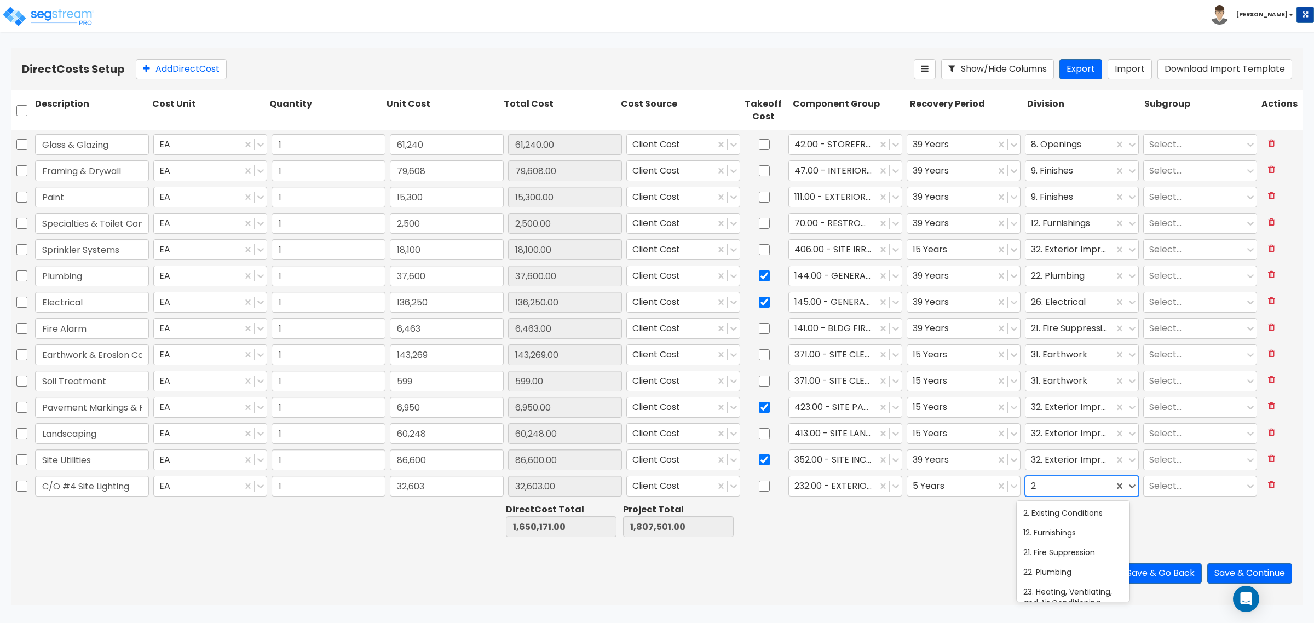
scroll to position [0, 0]
type input "26"
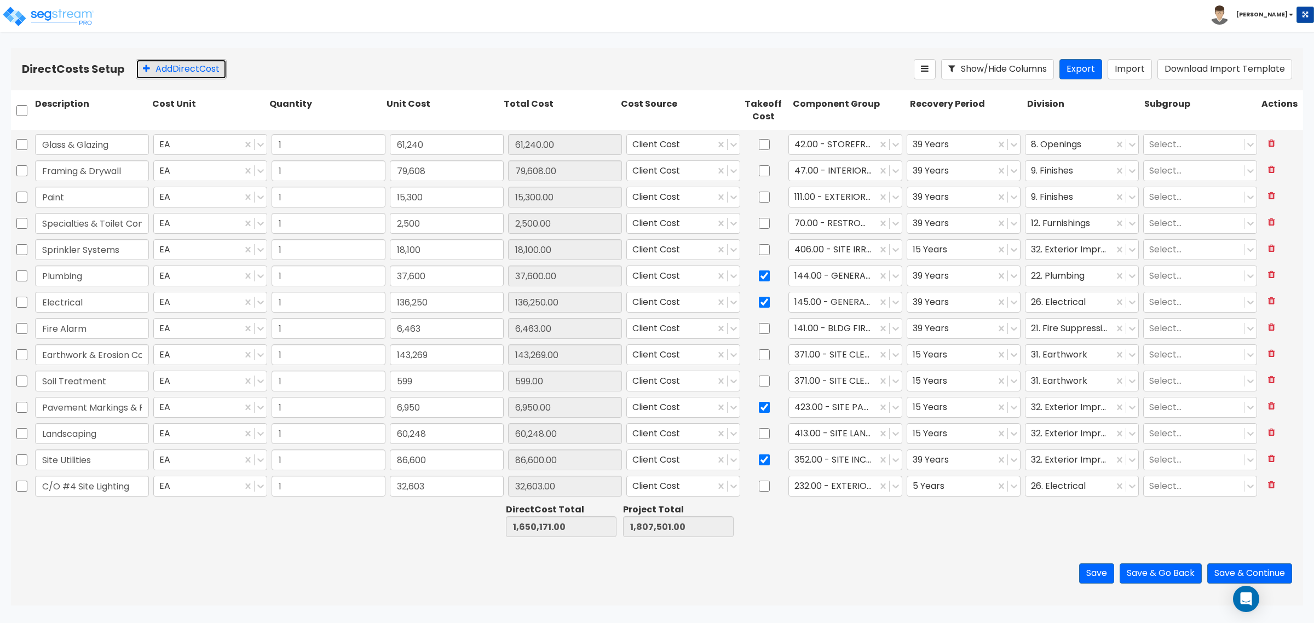
click at [179, 65] on button "Add Direct Cost" at bounding box center [181, 69] width 91 height 20
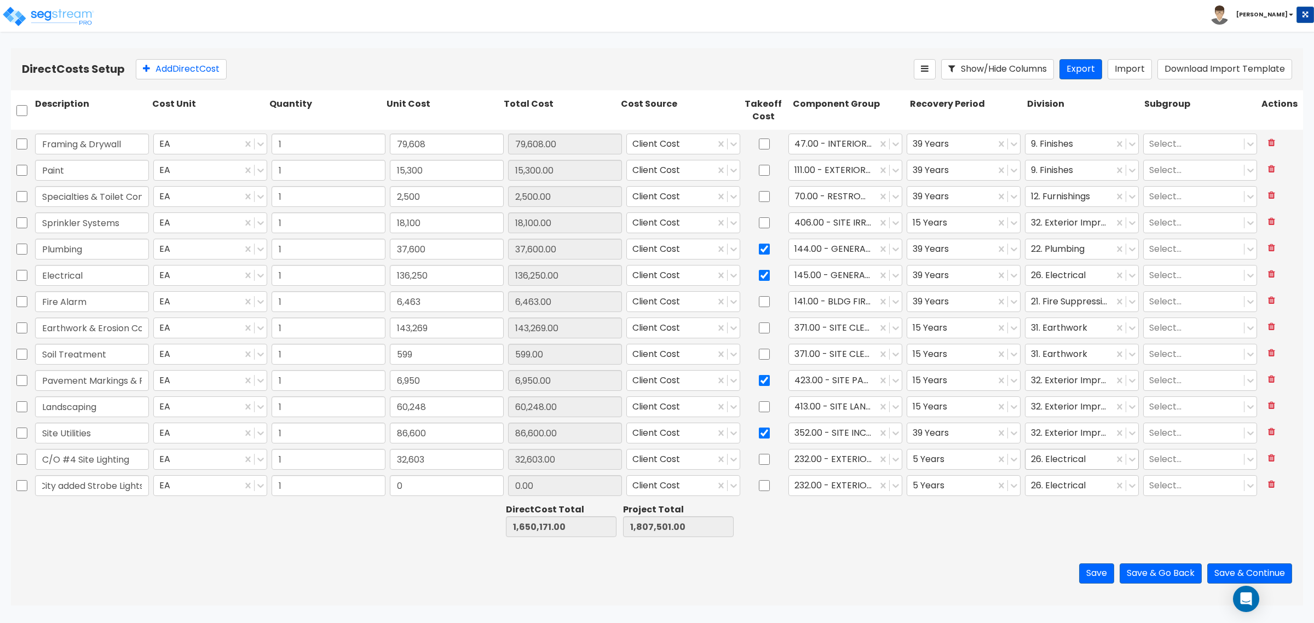
scroll to position [0, 45]
type input "C/O #12 City added Strobe Lights"
click at [444, 482] on input "0" at bounding box center [447, 485] width 114 height 21
type input "2,831"
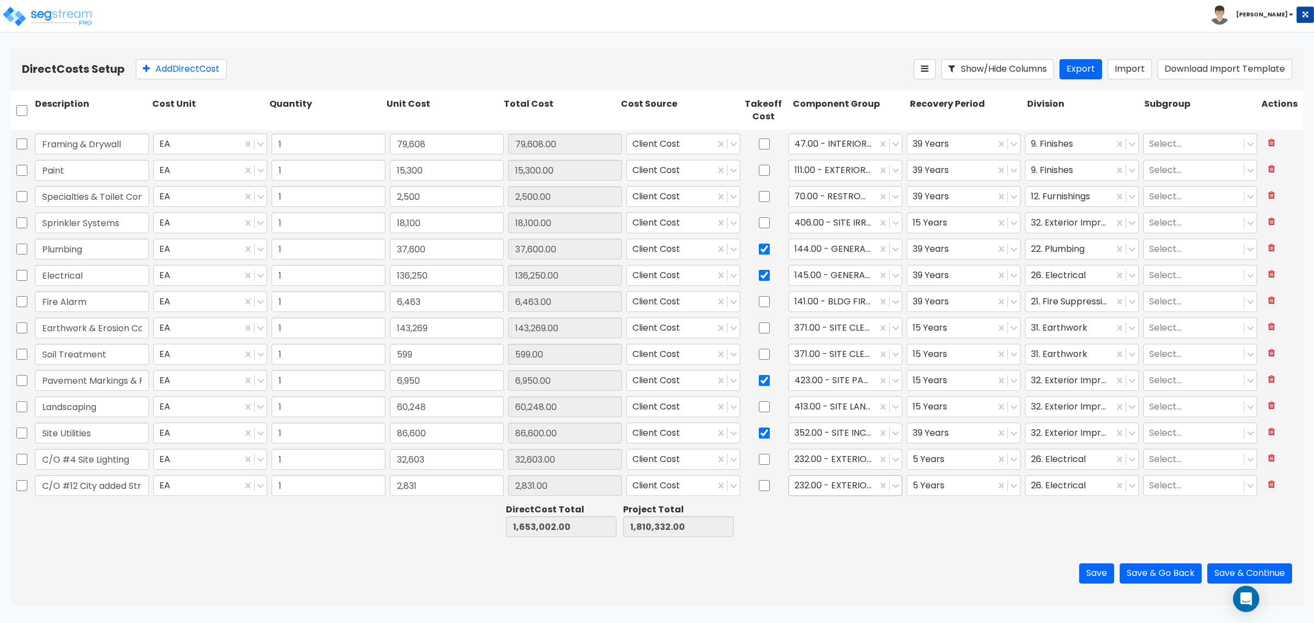
click at [834, 491] on div at bounding box center [832, 486] width 77 height 15
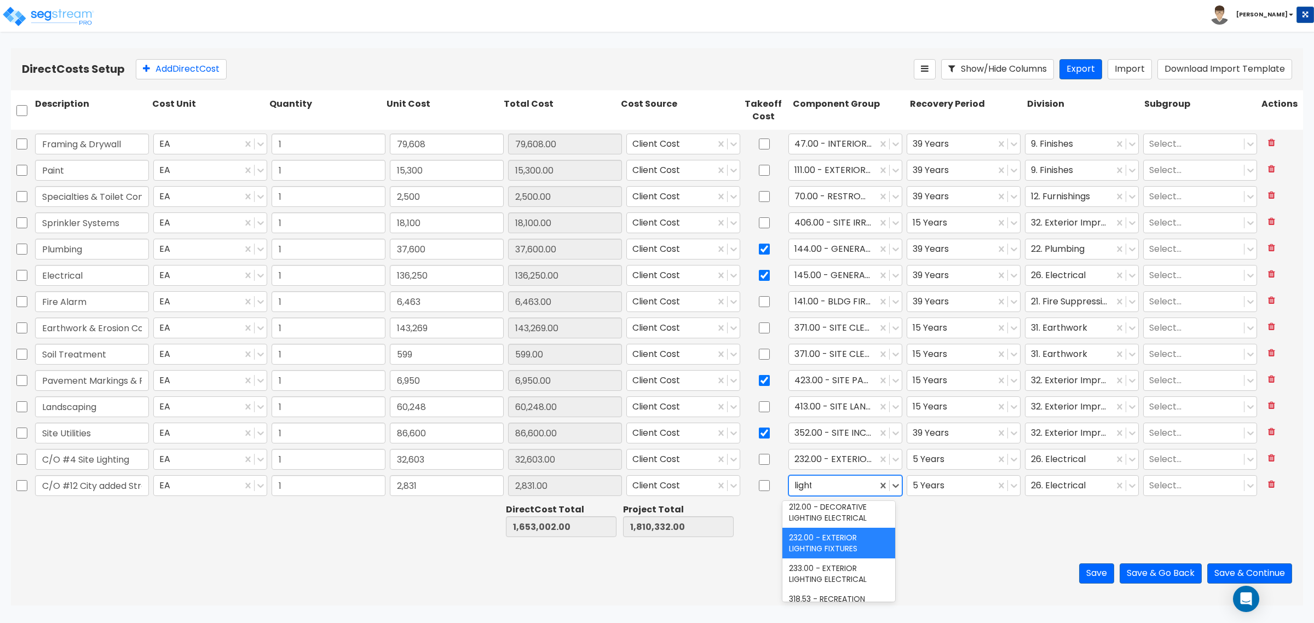
scroll to position [231, 0]
click at [811, 508] on div "211.00 - DECORATIVE LIGHTING FIXTURES" at bounding box center [838, 493] width 113 height 31
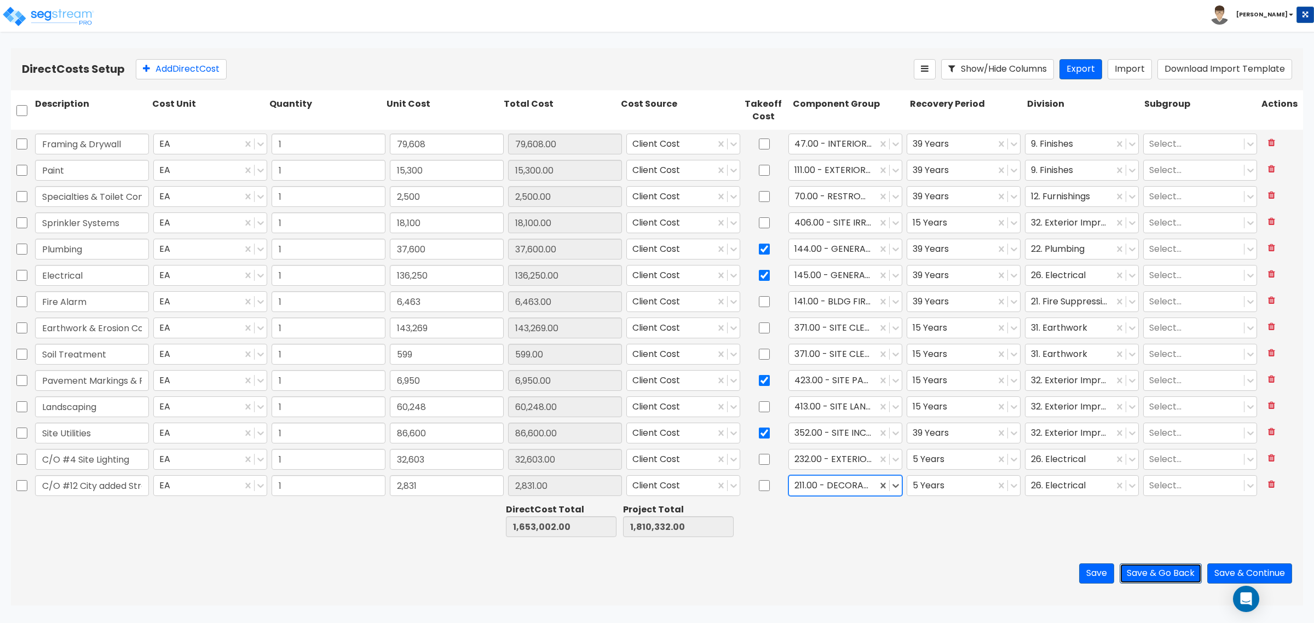
click at [1136, 573] on button "Save & Go Back" at bounding box center [1161, 573] width 82 height 20
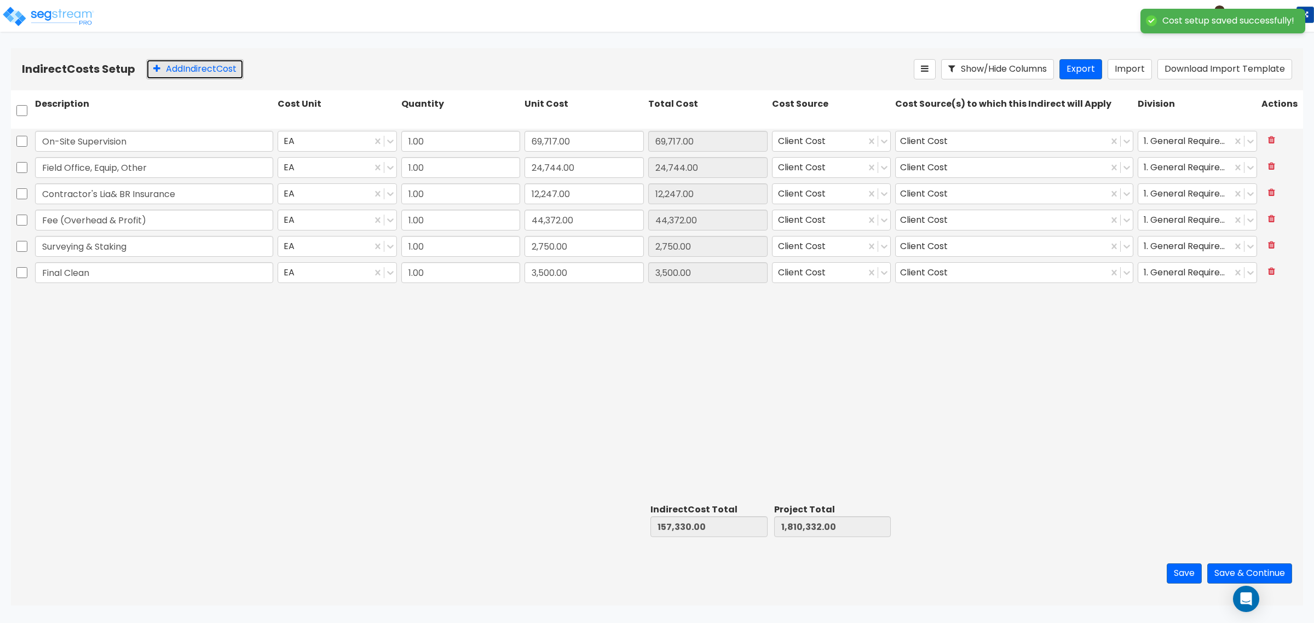
click at [206, 62] on button "Add Indirect Cost" at bounding box center [194, 69] width 97 height 20
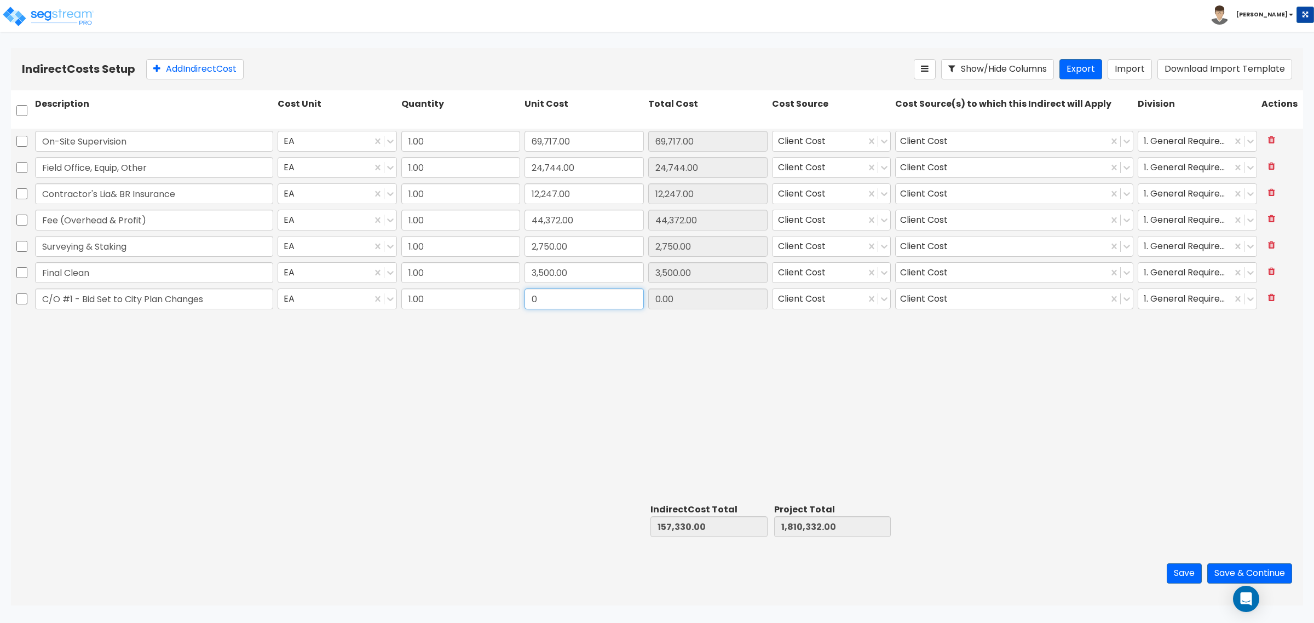
click at [562, 299] on input "0" at bounding box center [584, 299] width 119 height 21
click at [181, 60] on button "Add Indirect Cost" at bounding box center [194, 69] width 97 height 20
click at [562, 319] on input "0" at bounding box center [584, 325] width 119 height 21
click at [191, 60] on button "Add Indirect Cost" at bounding box center [194, 69] width 97 height 20
click at [590, 345] on input "0" at bounding box center [584, 351] width 119 height 21
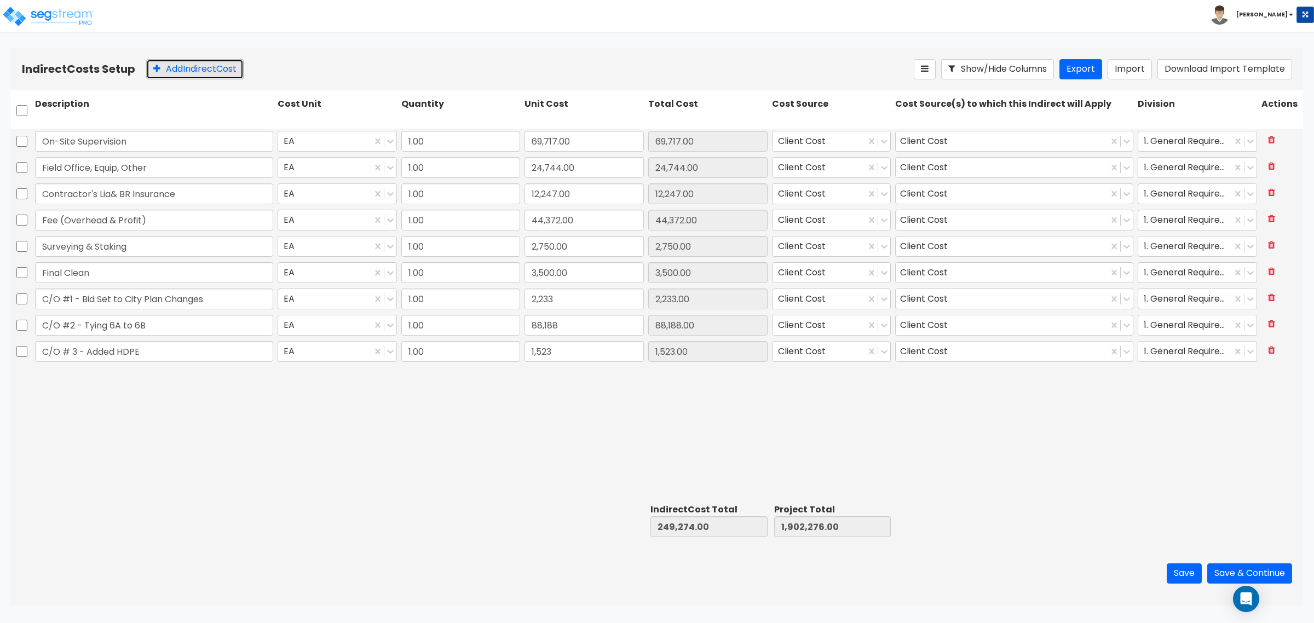
click at [195, 64] on button "Add Indirect Cost" at bounding box center [194, 69] width 97 height 20
click at [188, 371] on input "C/O #13 - City Added Work for FInal Inspection" at bounding box center [154, 377] width 238 height 21
click at [583, 385] on input "0" at bounding box center [584, 377] width 119 height 21
click at [1269, 379] on icon at bounding box center [1271, 376] width 7 height 9
click at [1041, 452] on div "On-Site Supervision EA 1.00 69,717.00 69,717.00 Client Cost Client Cost 1. Gene…" at bounding box center [657, 314] width 1292 height 371
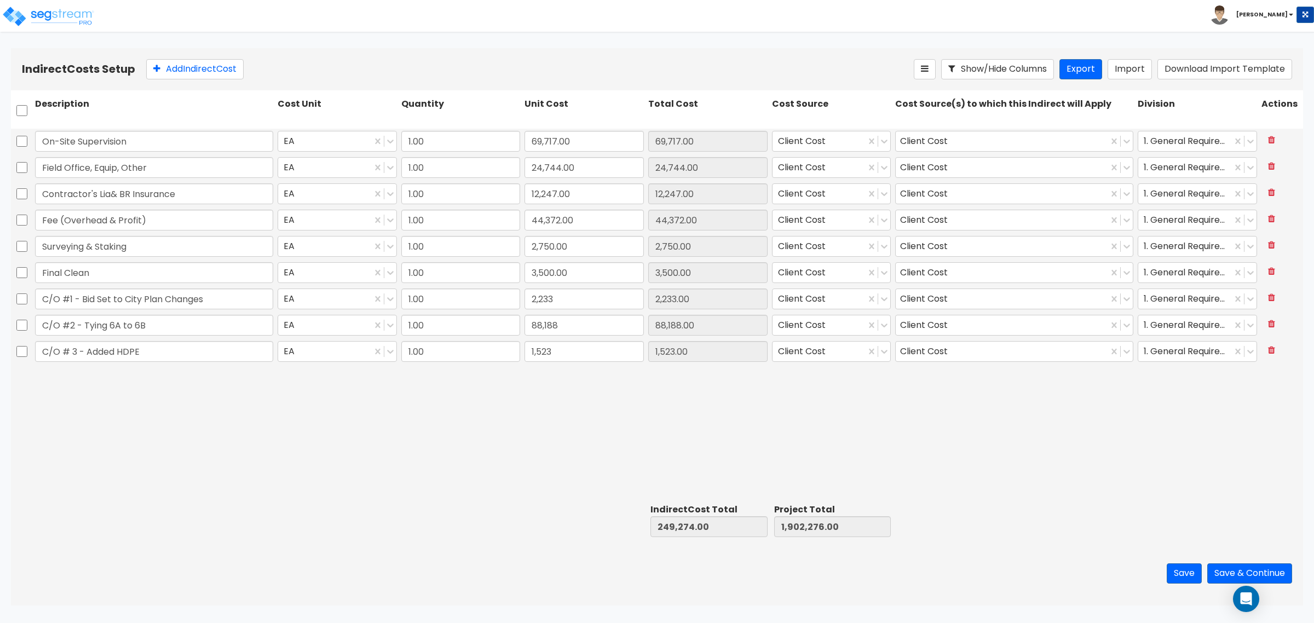
click at [994, 447] on div "On-Site Supervision EA 1.00 69,717.00 69,717.00 Client Cost Client Cost 1. Gene…" at bounding box center [657, 314] width 1292 height 371
click at [1251, 570] on button "Save & Continue" at bounding box center [1249, 573] width 85 height 20
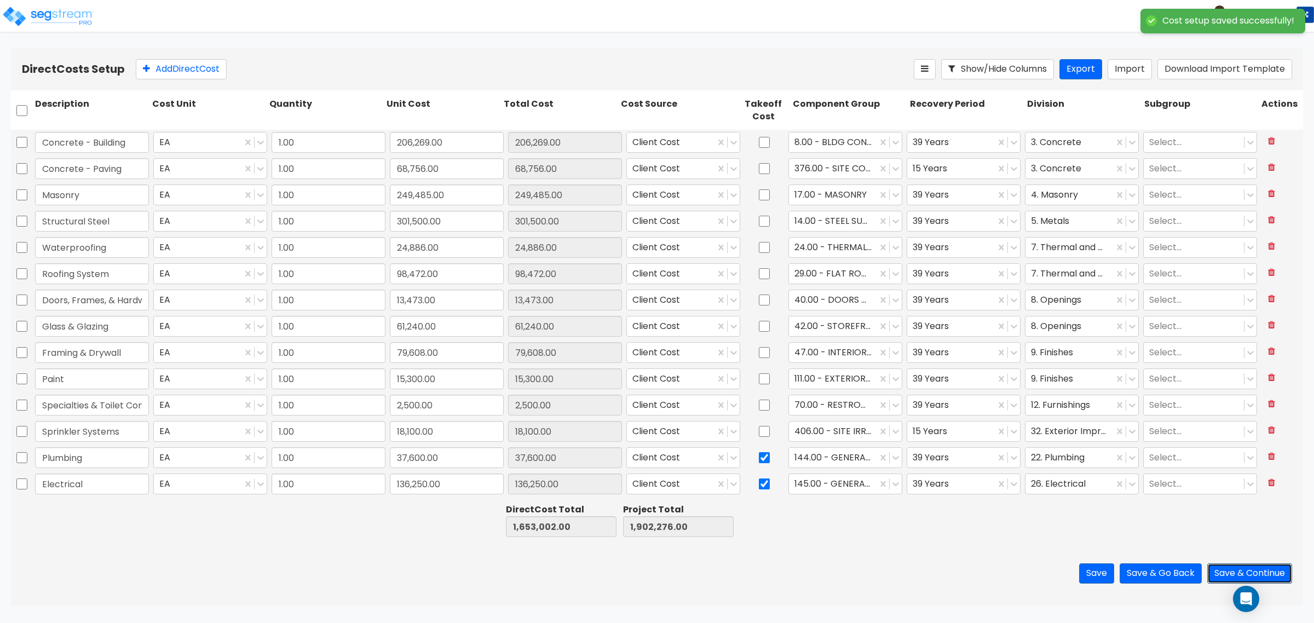
click at [1247, 567] on button "Save & Continue" at bounding box center [1249, 573] width 85 height 20
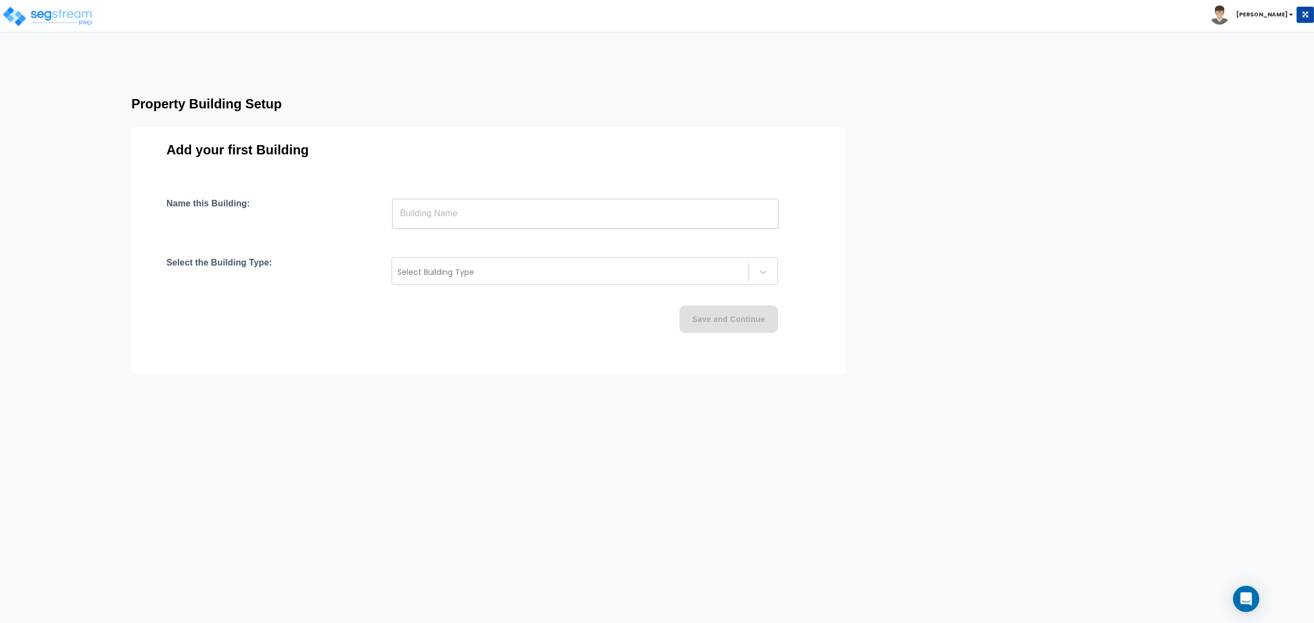
click at [496, 221] on input "text" at bounding box center [585, 213] width 387 height 31
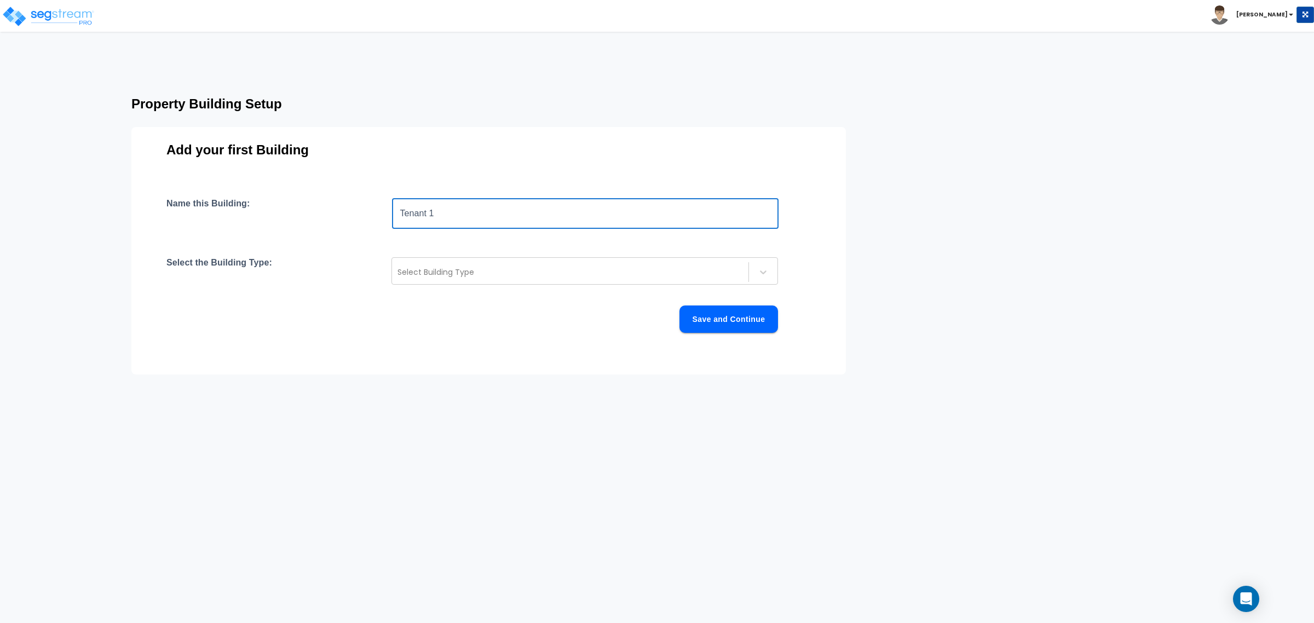
type input "Tenant 1"
click at [491, 292] on div "Name this Building: Tenant 1 ​ Select the Building Type: Select Building Type S…" at bounding box center [488, 278] width 644 height 161
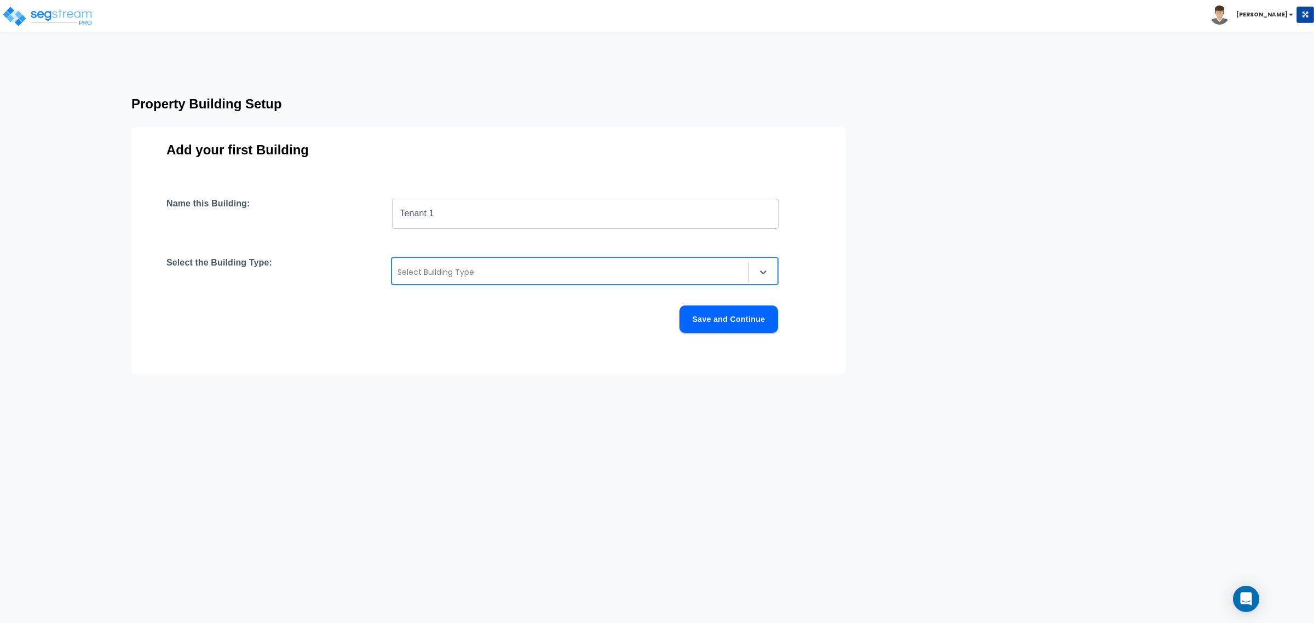
click at [492, 278] on div at bounding box center [569, 272] width 345 height 13
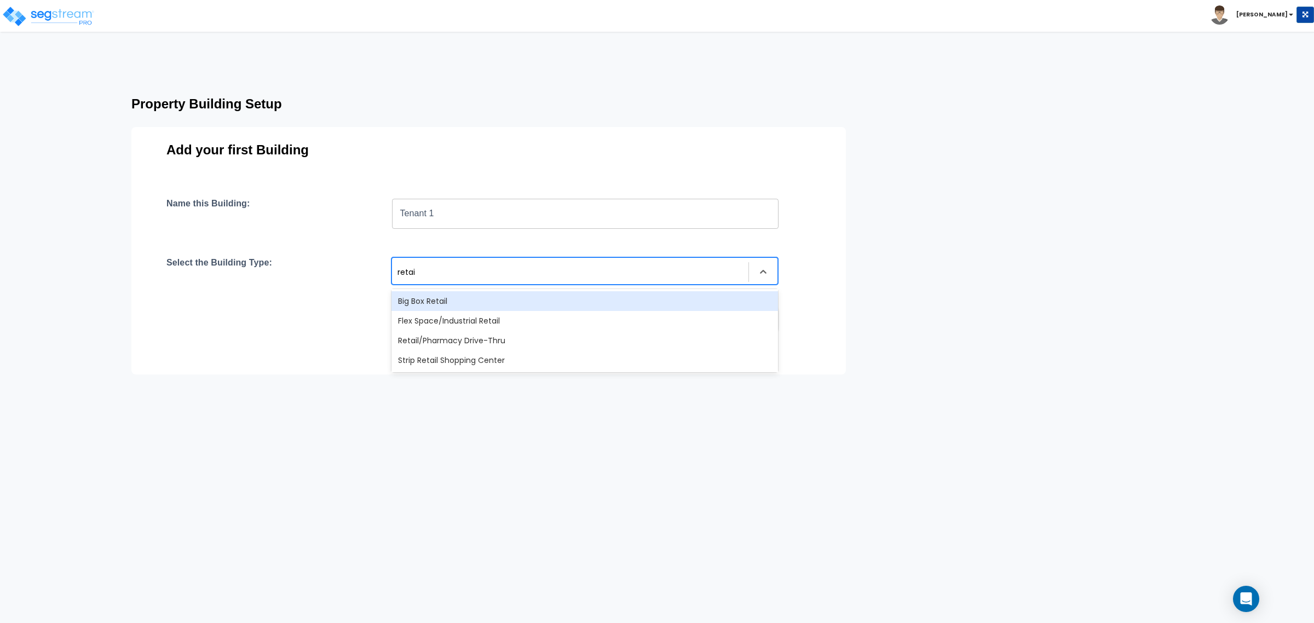
type input "retail"
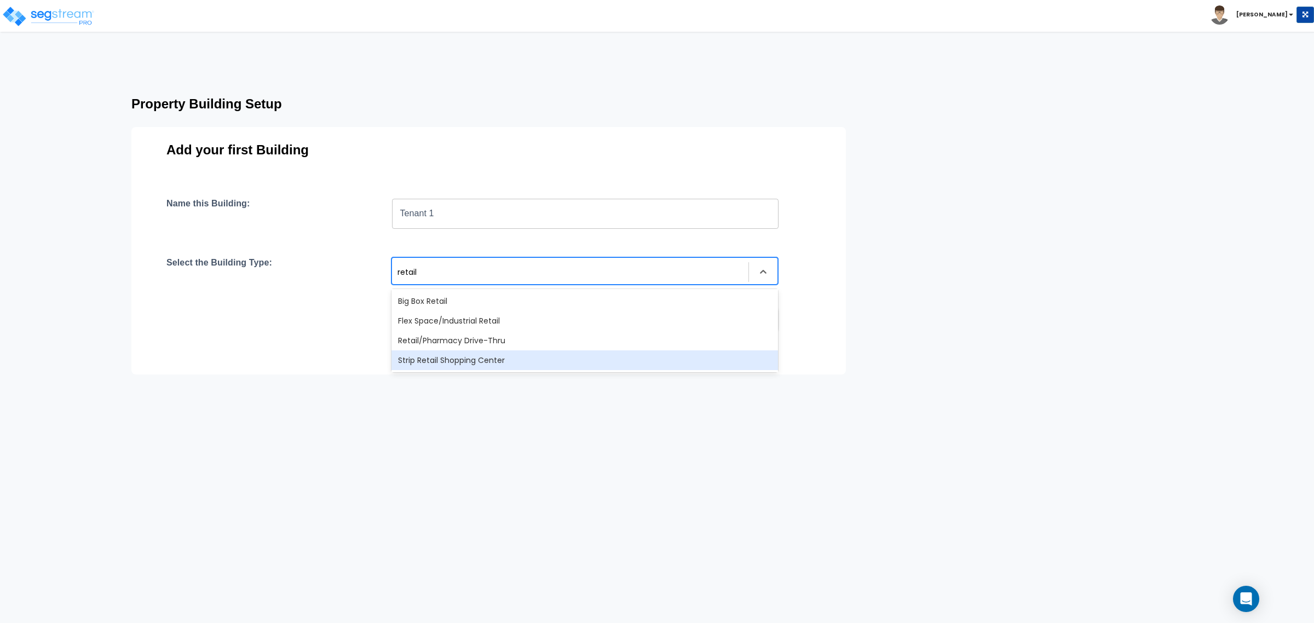
click at [474, 356] on div "Strip Retail Shopping Center" at bounding box center [584, 360] width 387 height 20
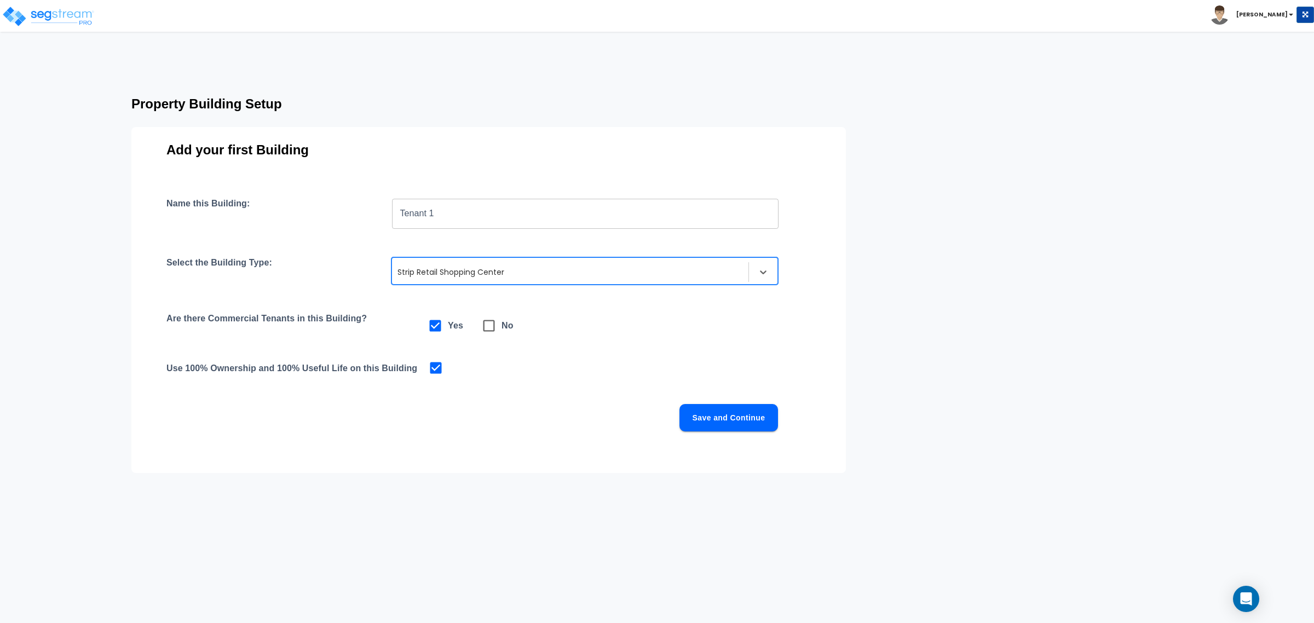
click at [713, 420] on button "Save and Continue" at bounding box center [728, 417] width 99 height 27
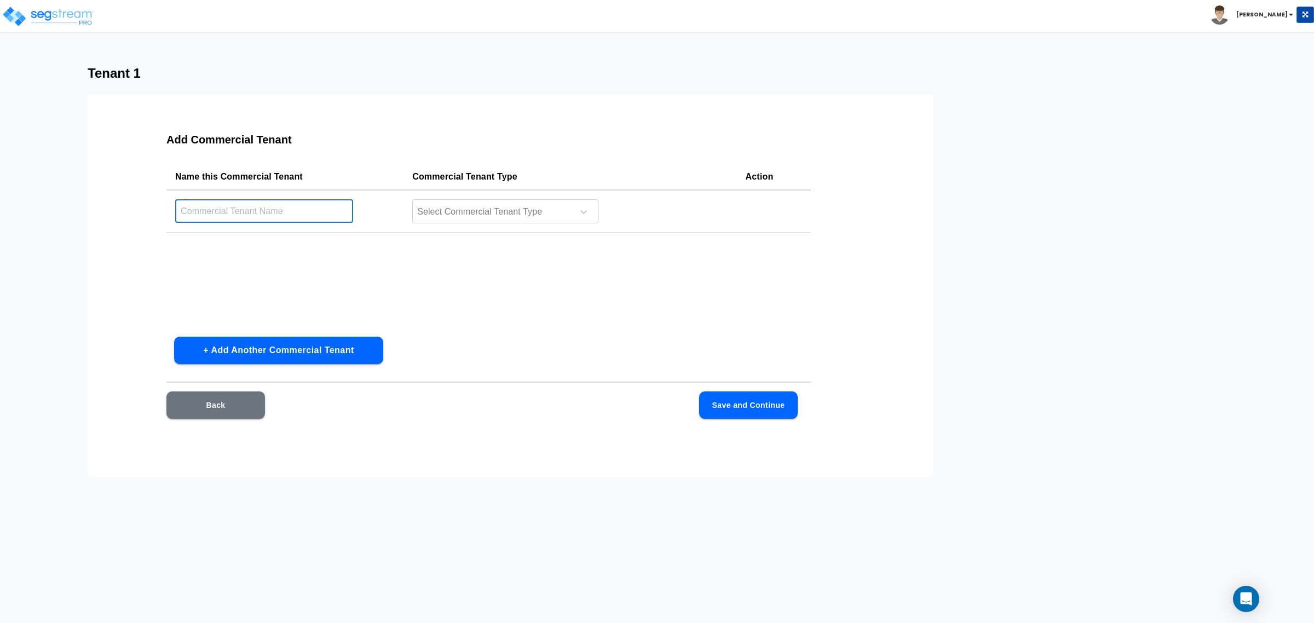
click at [305, 217] on input "text" at bounding box center [264, 211] width 178 height 24
type input "Tenant 1"
click at [514, 216] on div at bounding box center [491, 212] width 150 height 15
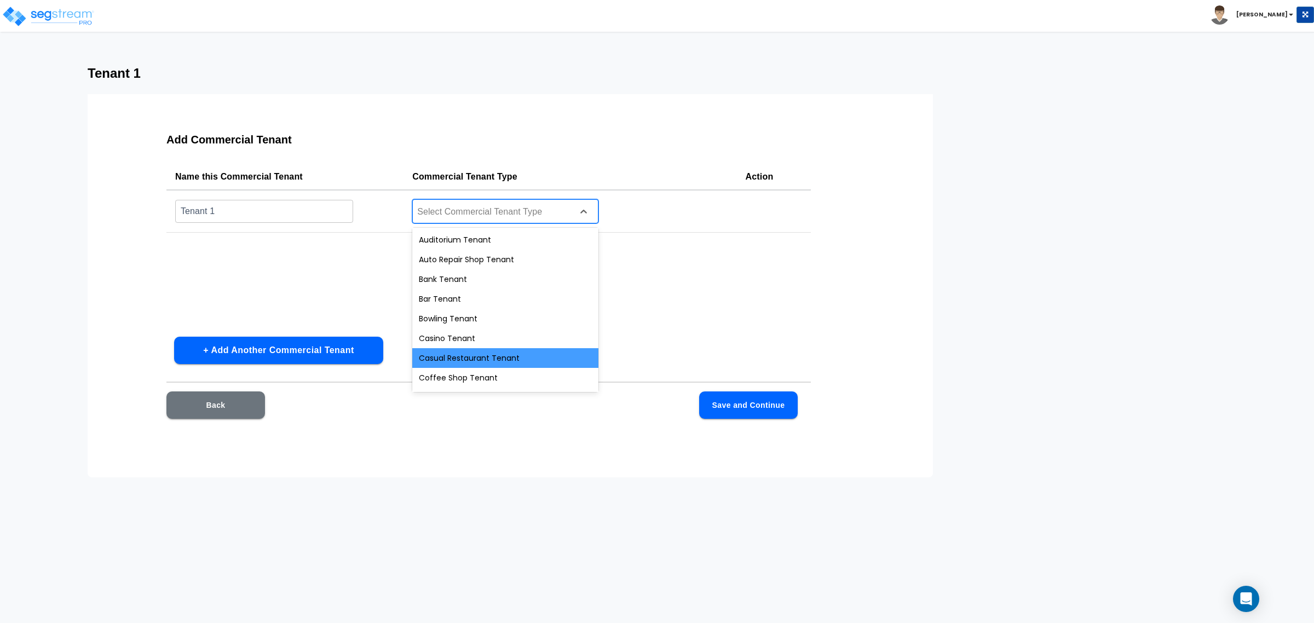
drag, startPoint x: 464, startPoint y: 351, endPoint x: 681, endPoint y: 399, distance: 222.0
click at [466, 352] on div "Casual Restaurant Tenant" at bounding box center [505, 358] width 186 height 20
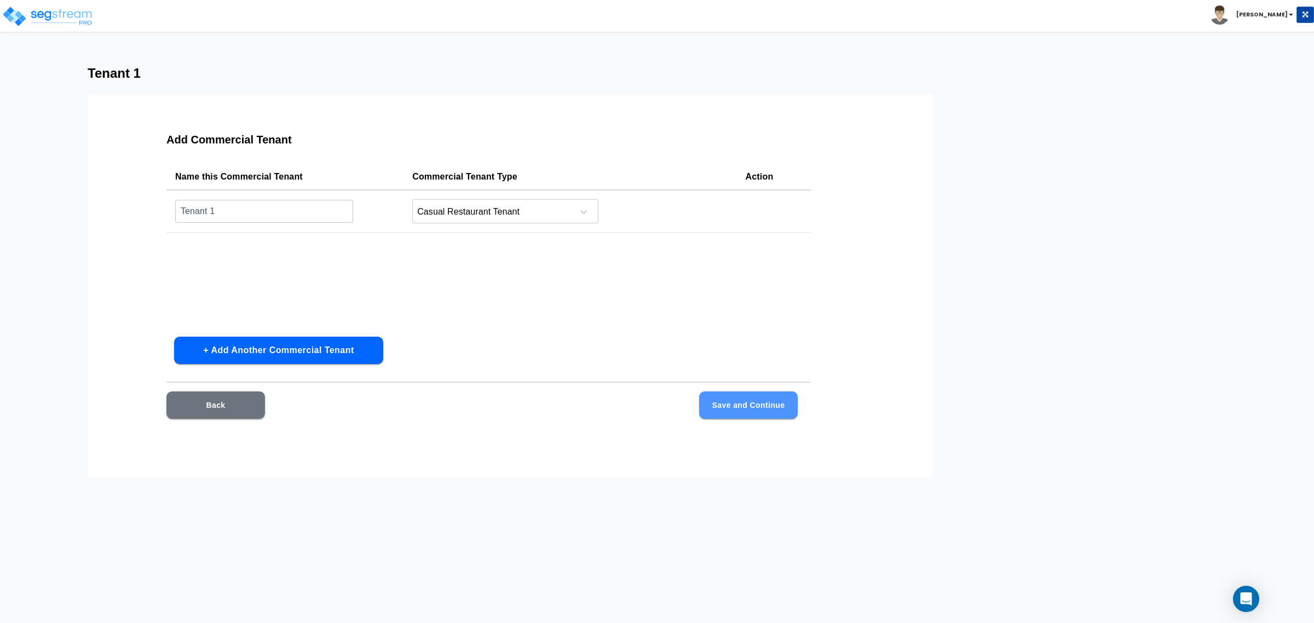
click at [699, 401] on button "Save and Continue" at bounding box center [748, 404] width 99 height 27
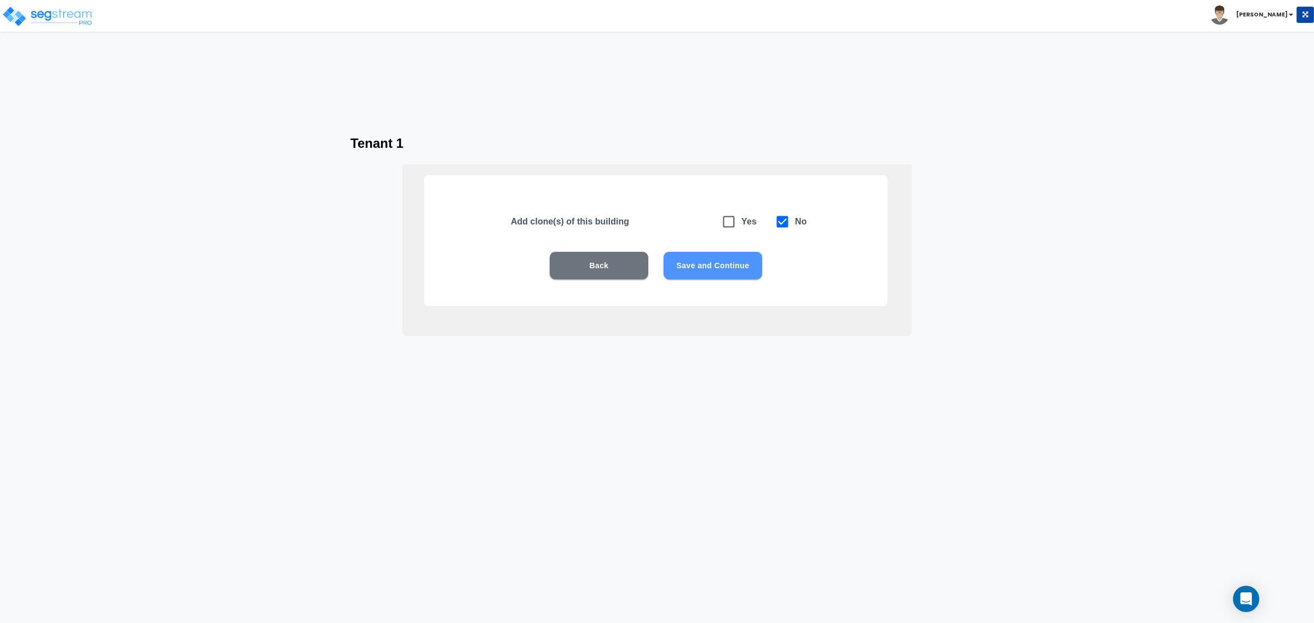
click at [745, 269] on button "Save and Continue" at bounding box center [713, 265] width 99 height 27
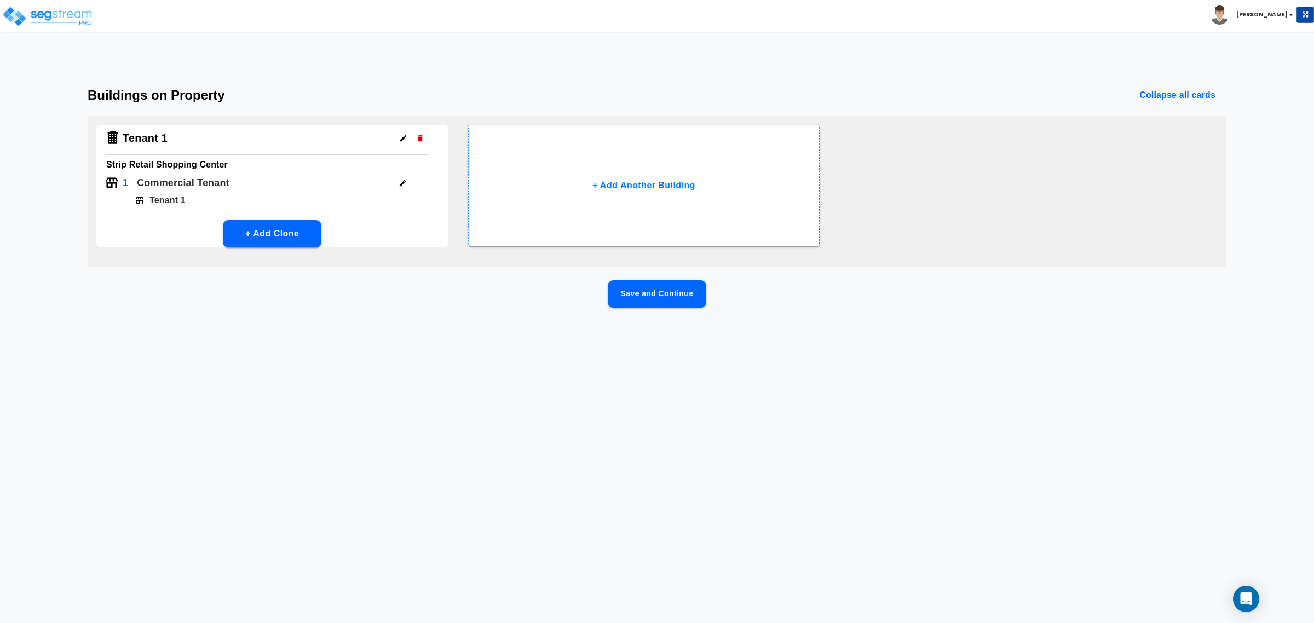
click at [701, 304] on button "Save and Continue" at bounding box center [657, 293] width 99 height 27
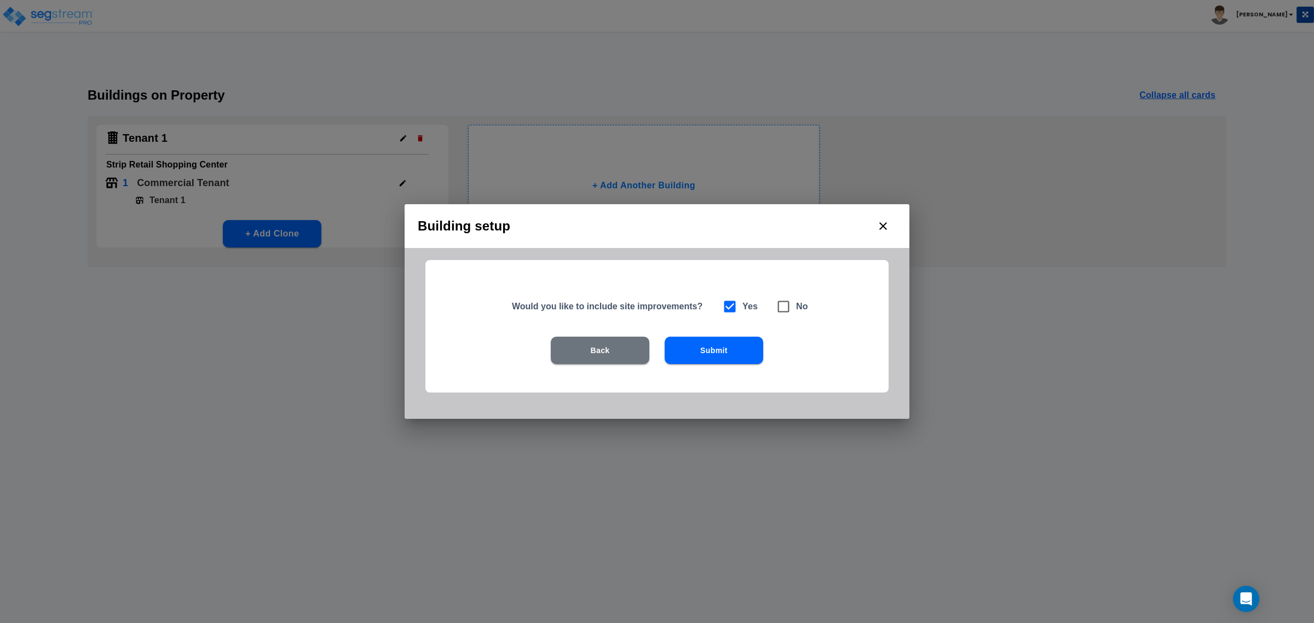
click at [706, 360] on button "Submit" at bounding box center [714, 350] width 99 height 27
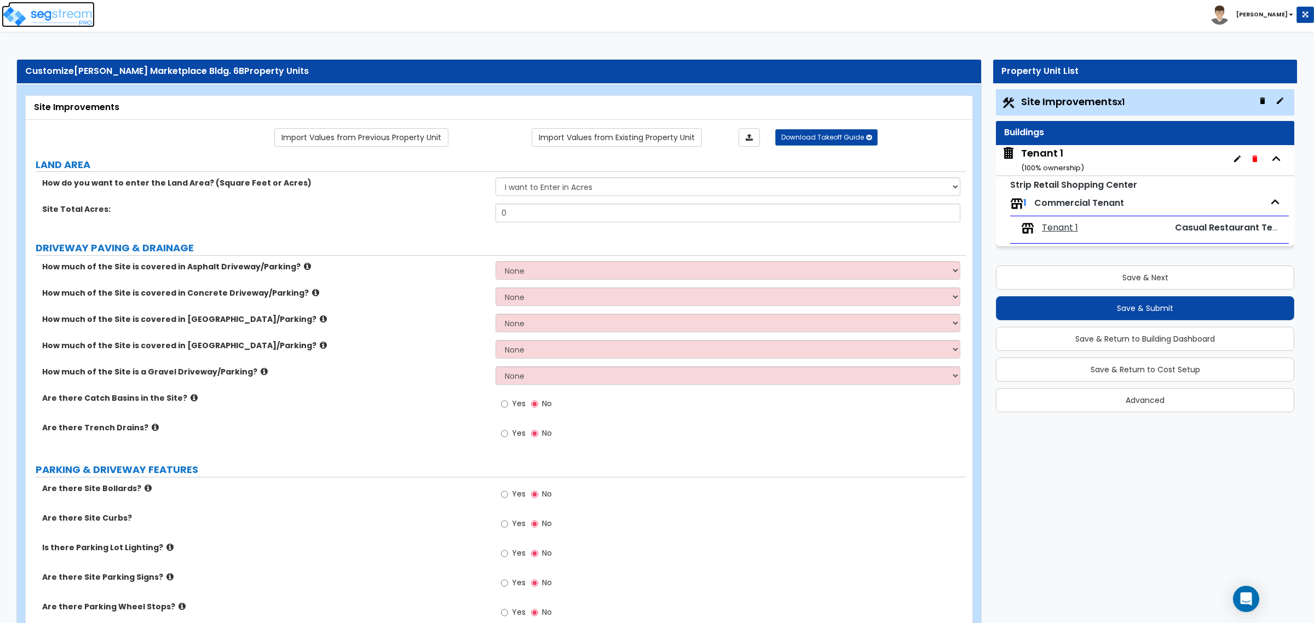
click at [53, 12] on img at bounding box center [48, 16] width 93 height 22
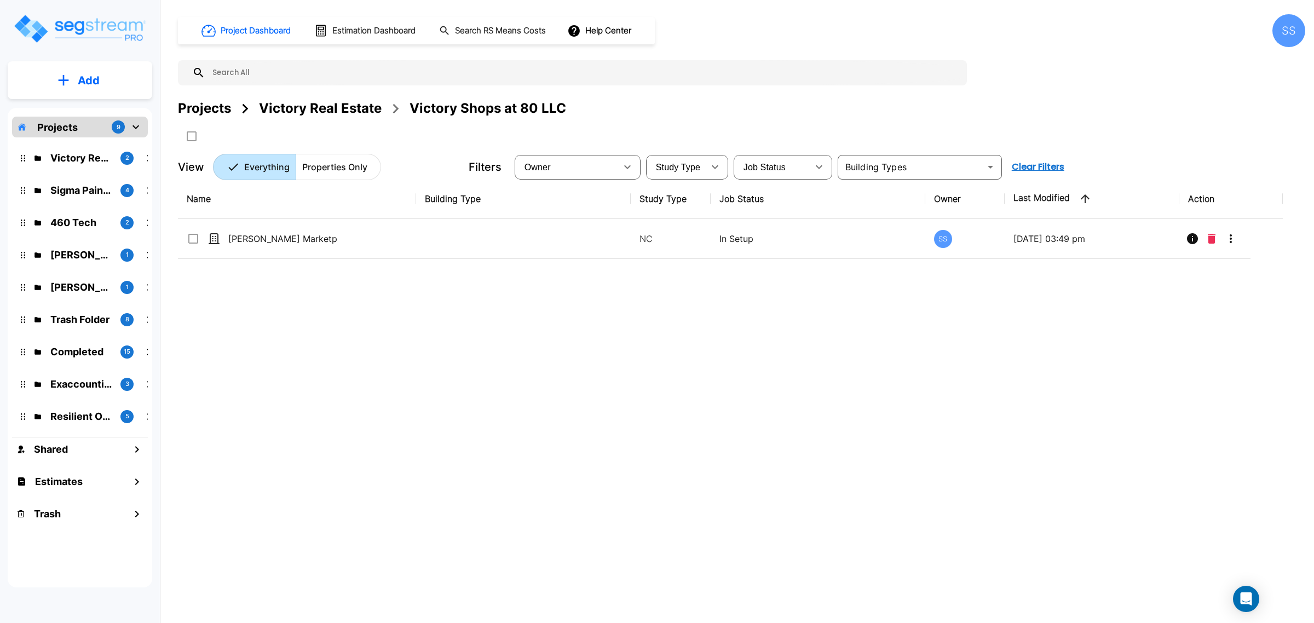
drag, startPoint x: 390, startPoint y: 412, endPoint x: 237, endPoint y: 186, distance: 273.2
click at [389, 411] on div "Name Building Type Study Type Job Status Owner Last Modified Action [PERSON_NAM…" at bounding box center [730, 372] width 1105 height 387
click at [286, 107] on div "Victory Real Estate" at bounding box center [320, 109] width 123 height 20
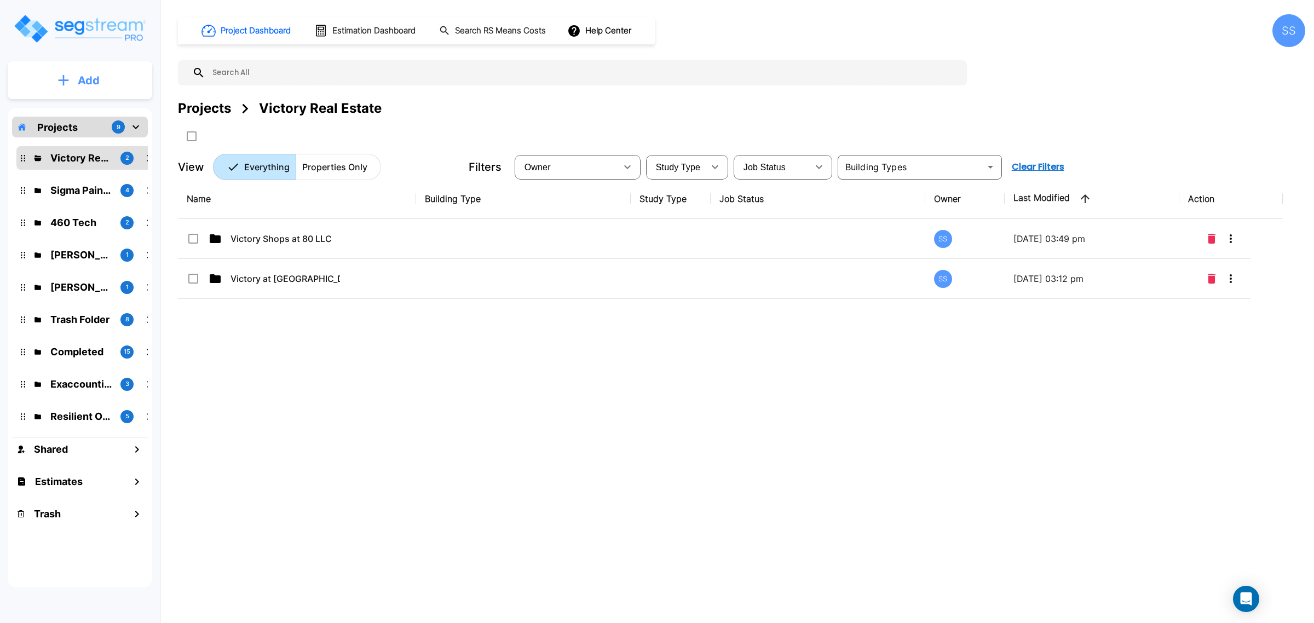
click at [69, 80] on button "Add" at bounding box center [80, 81] width 145 height 32
click at [107, 113] on p "Add Folder" at bounding box center [86, 110] width 45 height 13
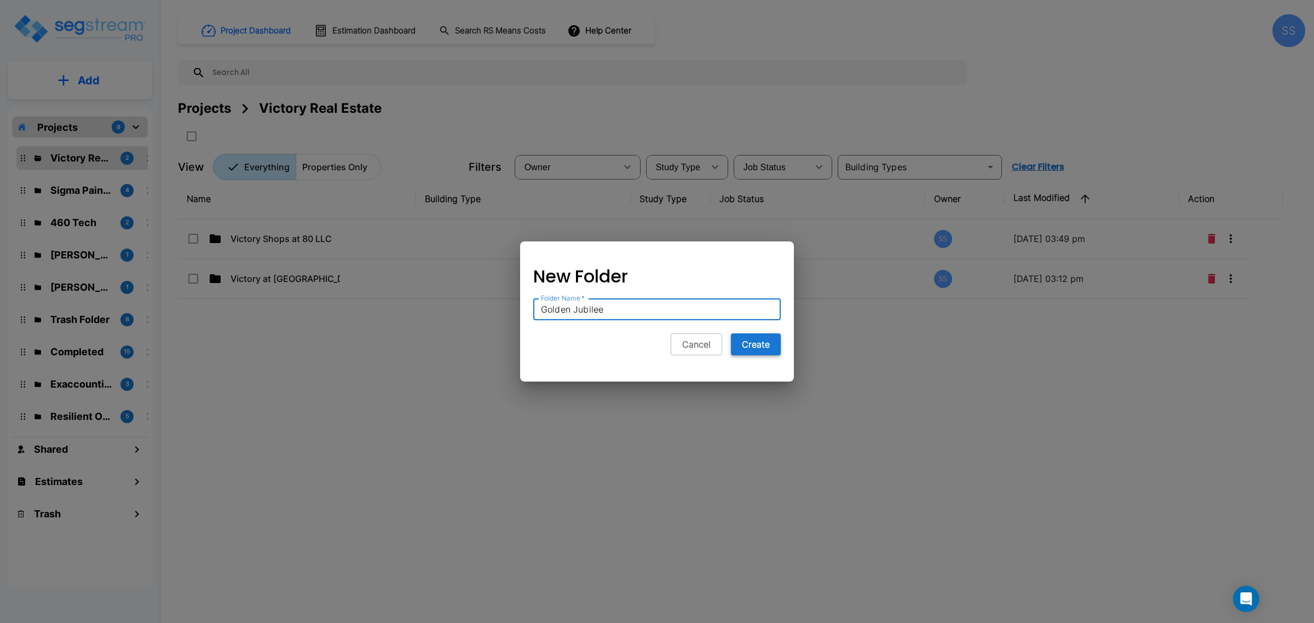
type input "Golden Jubilee"
click at [744, 348] on button "Create" at bounding box center [756, 344] width 50 height 22
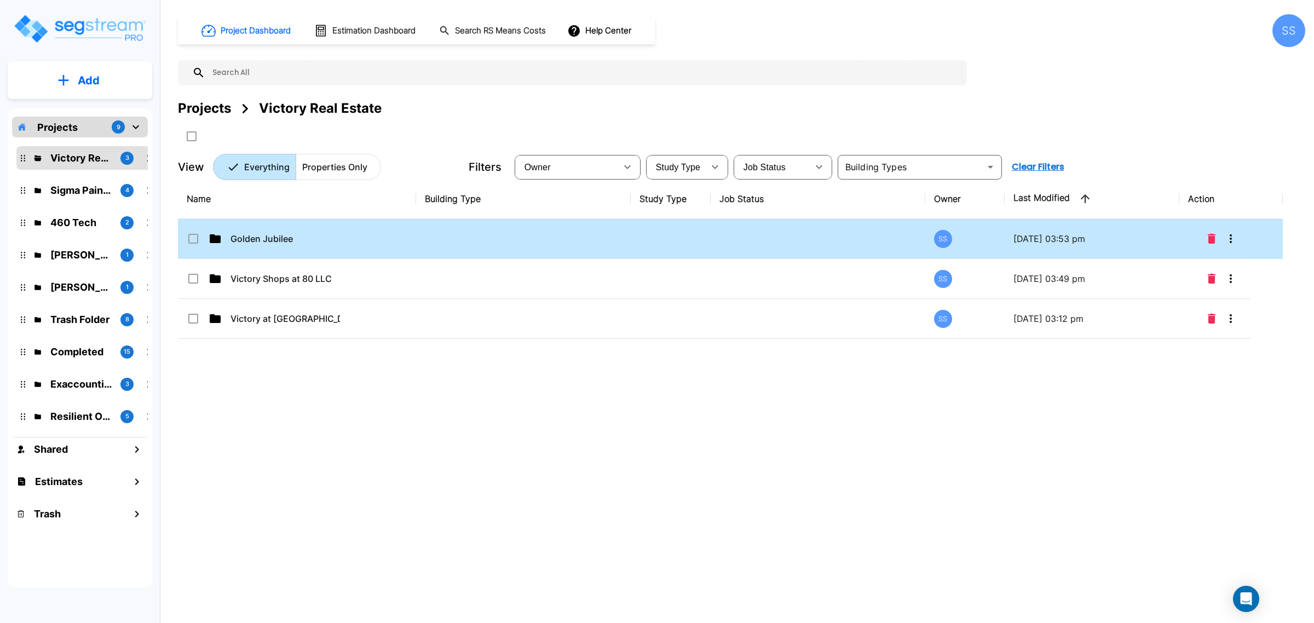
click at [275, 226] on td "Golden Jubilee" at bounding box center [297, 239] width 238 height 40
checkbox input "true"
click at [275, 226] on td "Golden Jubilee" at bounding box center [297, 239] width 238 height 40
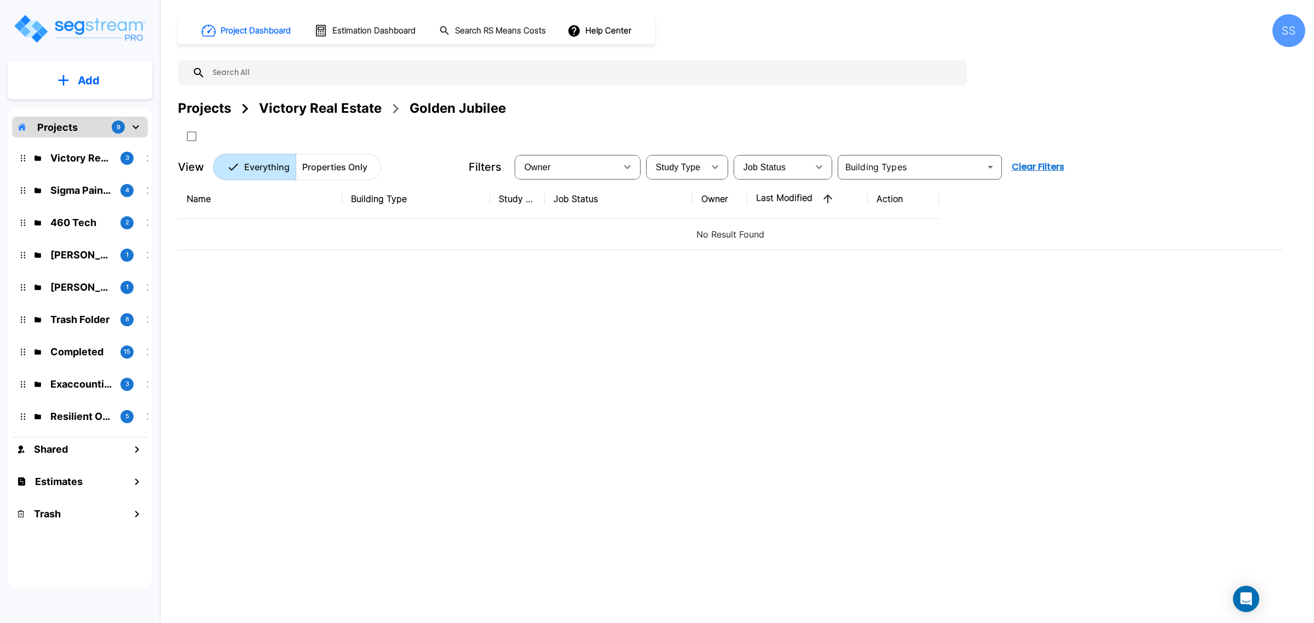
click at [96, 65] on button "Add" at bounding box center [80, 81] width 145 height 32
click at [88, 141] on p "Add Property" at bounding box center [87, 141] width 56 height 13
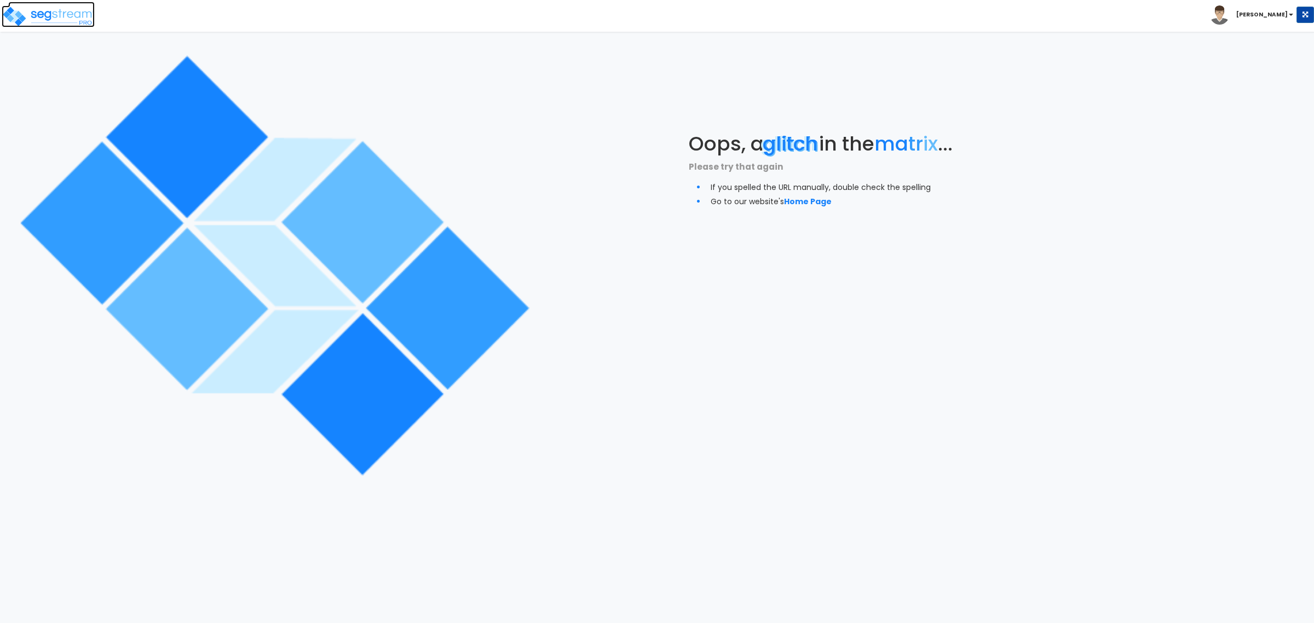
click at [53, 7] on img at bounding box center [48, 16] width 93 height 22
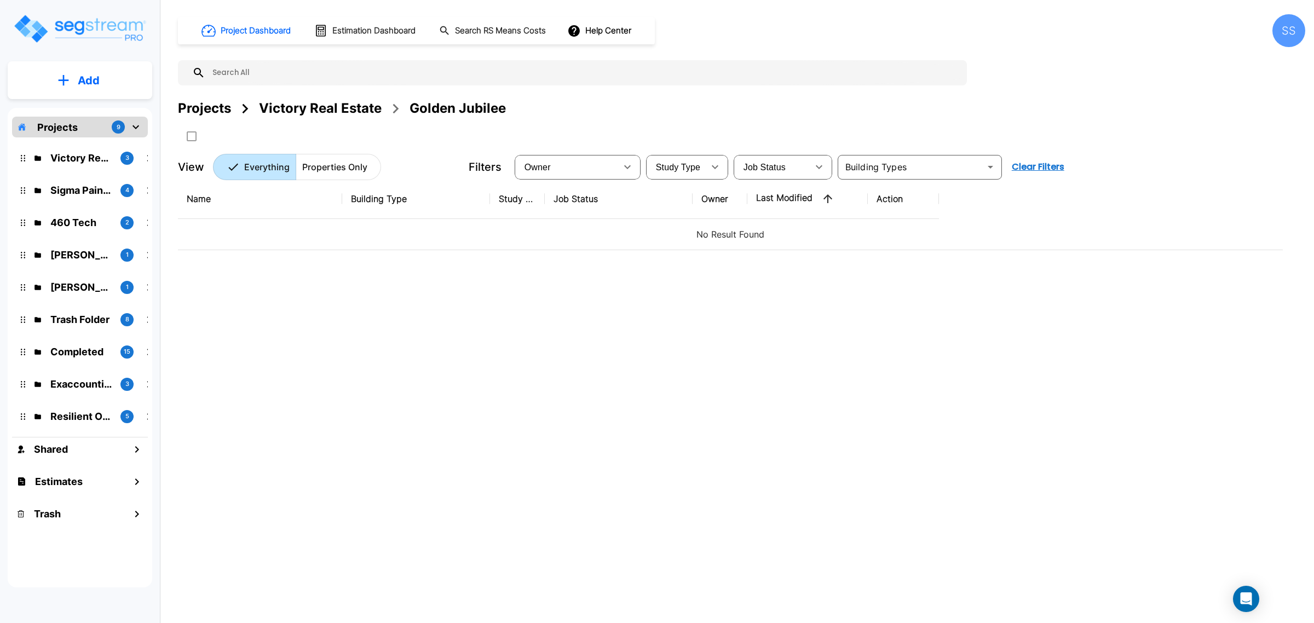
click at [103, 85] on button "Add" at bounding box center [80, 81] width 145 height 32
click at [600, 356] on div "Name Building Type Study Type Job Status Owner Last Modified Action No Result F…" at bounding box center [730, 372] width 1105 height 387
click at [1174, 107] on div "Projects Victory Real Estate Golden Jubilee" at bounding box center [741, 109] width 1127 height 20
click at [77, 71] on button "Add" at bounding box center [80, 81] width 145 height 32
click at [99, 147] on p "Add Property" at bounding box center [87, 141] width 56 height 13
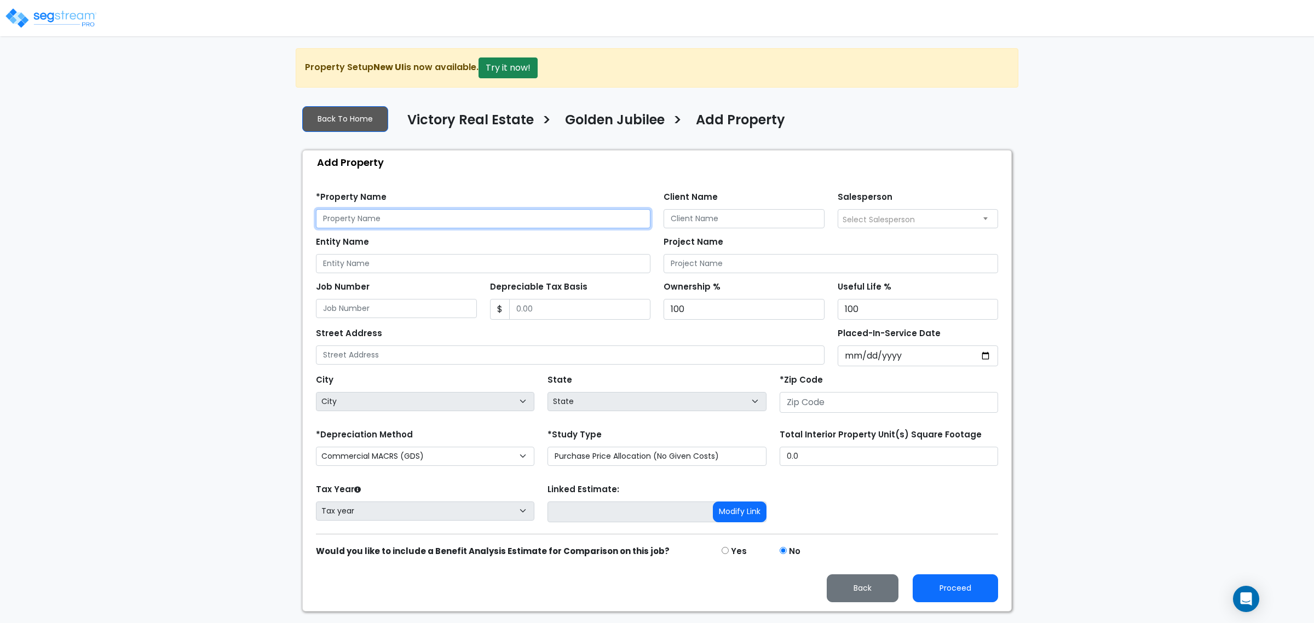
click at [423, 216] on input "text" at bounding box center [483, 218] width 335 height 19
type input "[PERSON_NAME] (Golden Jubilee) Retail 4"
click at [681, 217] on input "Client Name" at bounding box center [744, 218] width 161 height 19
type input "[PERSON_NAME]"
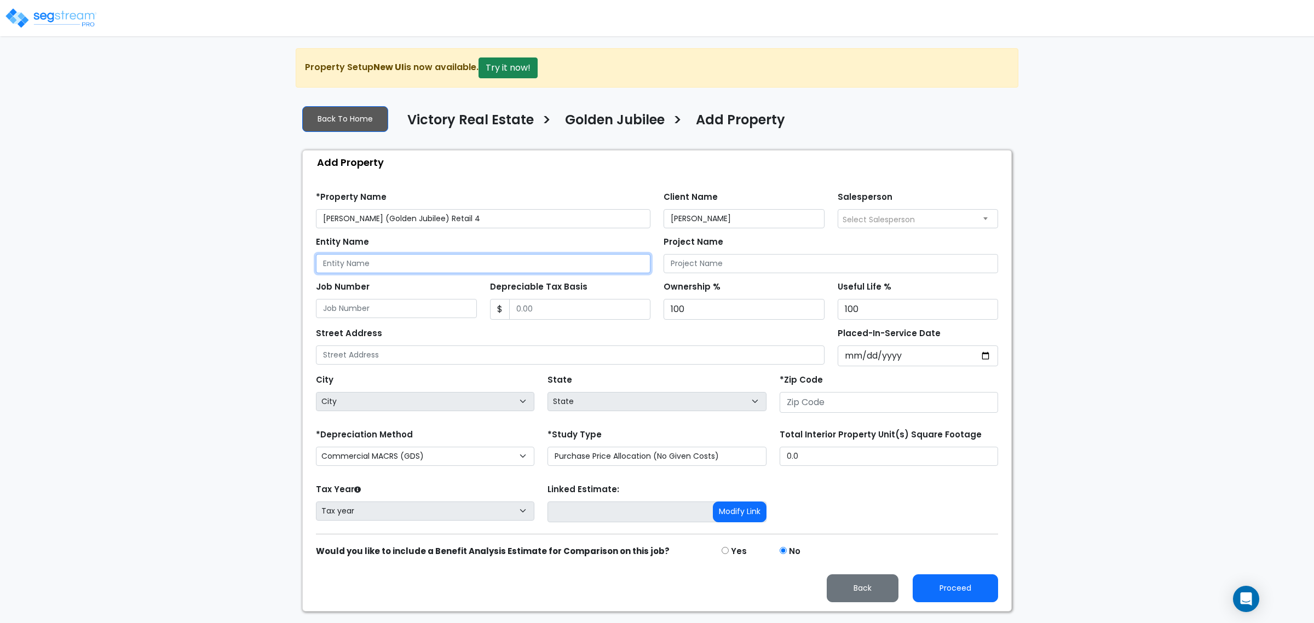
click at [612, 262] on input "Entity Name" at bounding box center [483, 263] width 335 height 19
type input "Golden Jubilee Retail, LLC"
click at [546, 300] on input "Depreciable Tax Basis" at bounding box center [580, 309] width 142 height 21
type input "2,101,191"
click at [847, 352] on input "Placed-In-Service Date" at bounding box center [918, 355] width 161 height 21
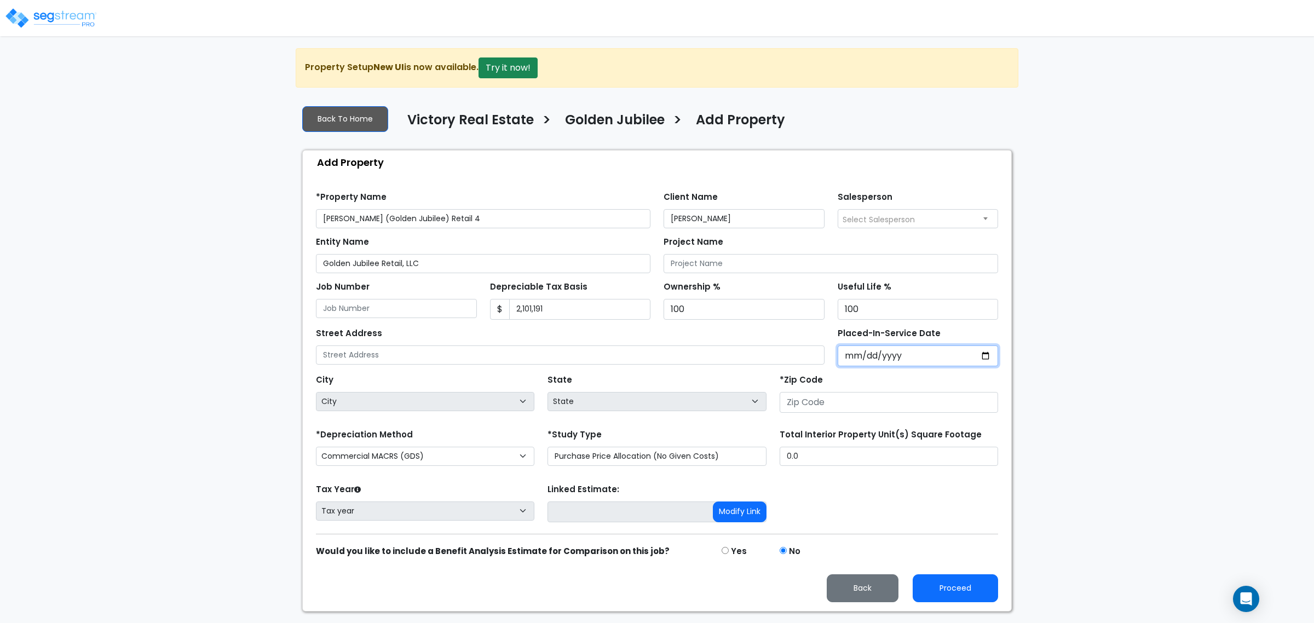
type input "0002-10-31"
select select "2"
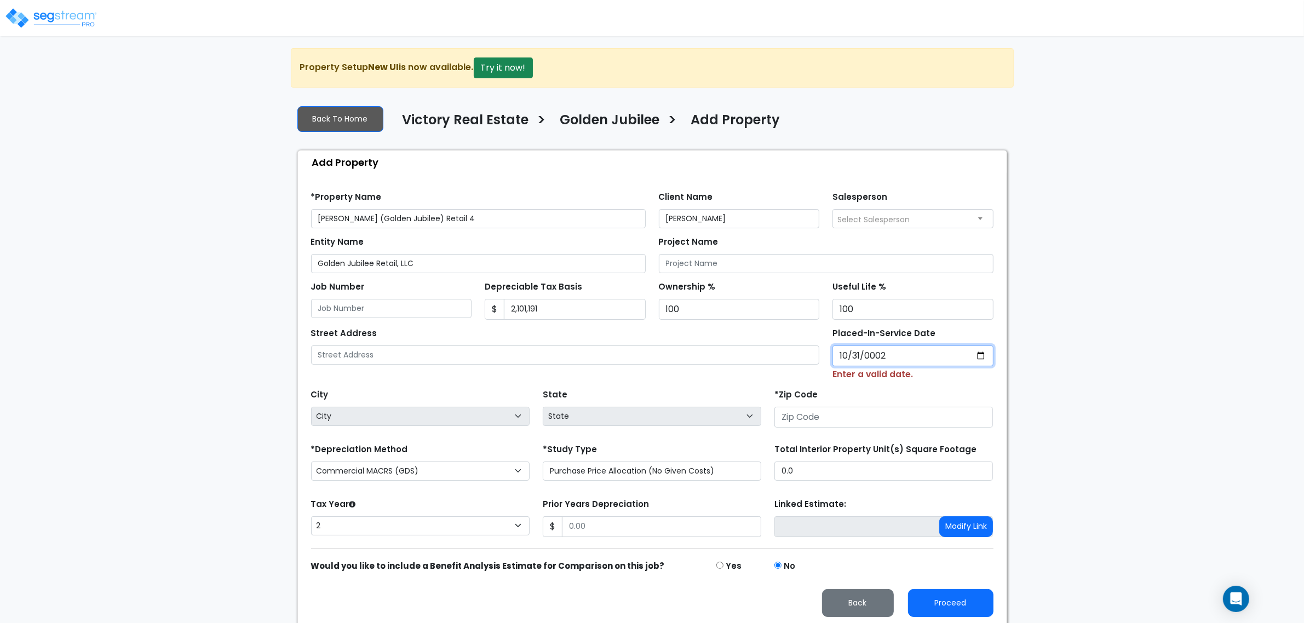
type input "0020-10-31"
select select "20"
type input "[DATE]"
select select "2023"
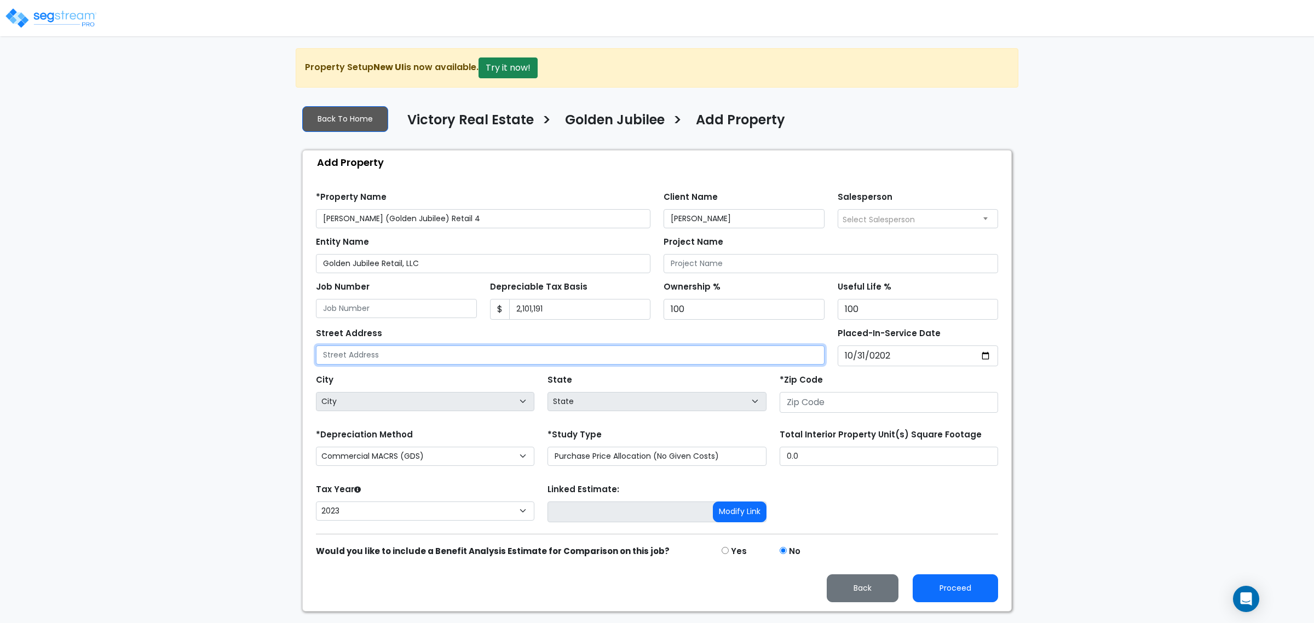
click at [453, 358] on input "text" at bounding box center [570, 354] width 509 height 19
type input "[STREET_ADDRESS]"
click at [830, 406] on input "number" at bounding box center [889, 402] width 218 height 21
type input "75"
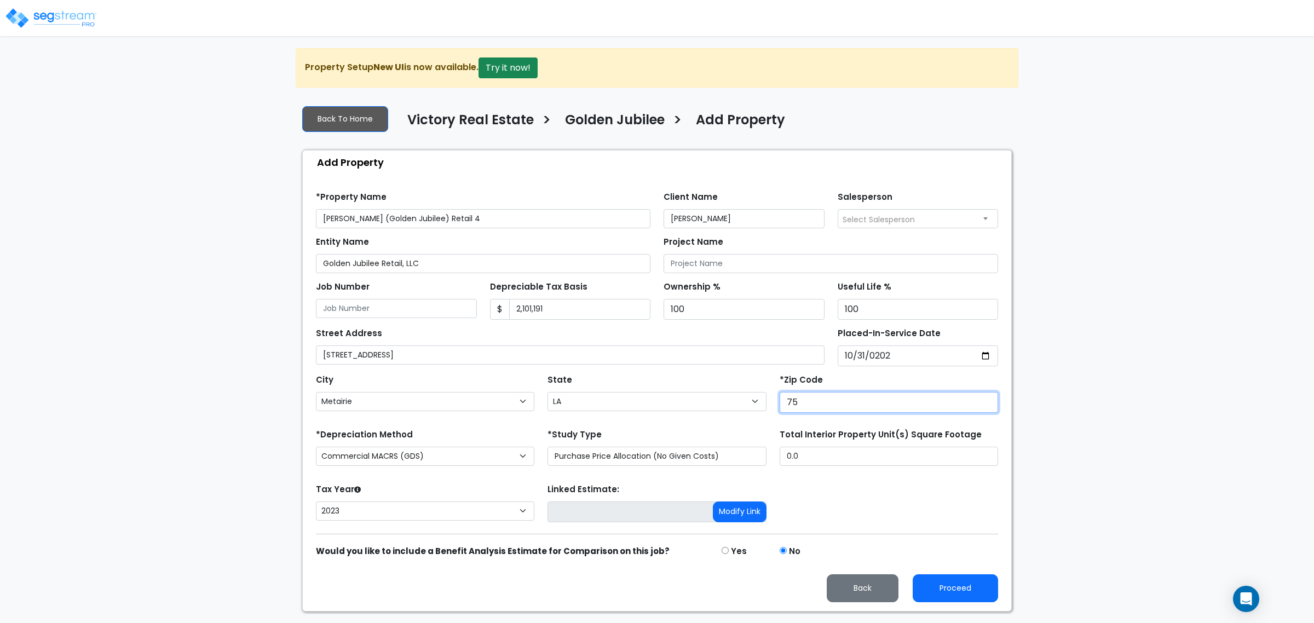
select select "[GEOGRAPHIC_DATA]"
type input "75126"
click at [620, 460] on select "Purchase Price Allocation (No Given Costs) New Construction / Reno / TI's (Give…" at bounding box center [657, 456] width 218 height 19
select select "NEW"
click at [548, 448] on select "Purchase Price Allocation (No Given Costs) New Construction / Reno / TI's (Give…" at bounding box center [657, 456] width 218 height 19
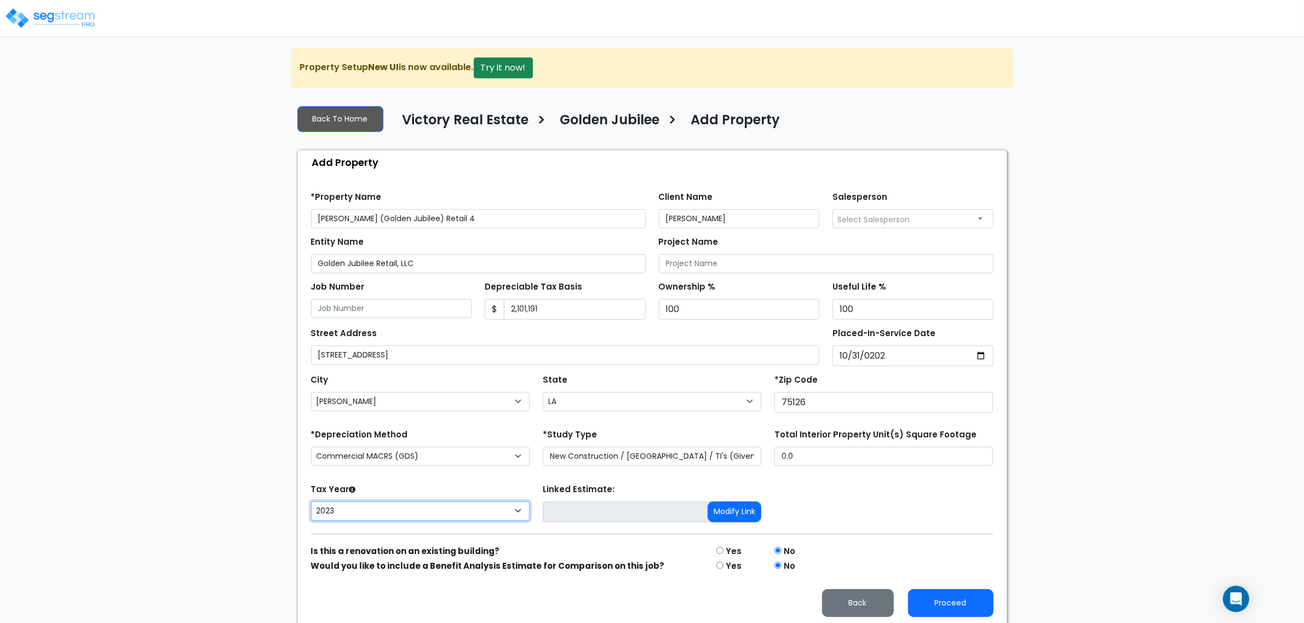
click at [417, 505] on select "[CREDIT_CARD_NUMBER]" at bounding box center [420, 511] width 218 height 19
select select "2024"
click at [311, 503] on select "[CREDIT_CARD_NUMBER]" at bounding box center [420, 511] width 218 height 19
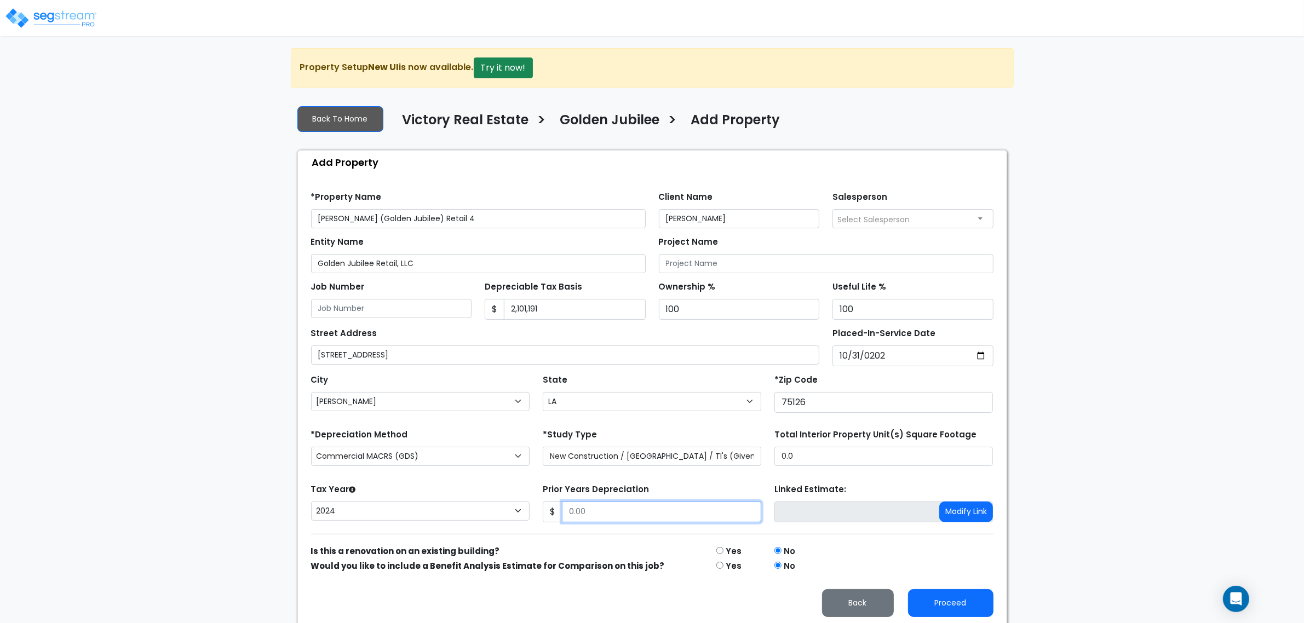
click at [597, 522] on input "Prior Years Depreciation" at bounding box center [661, 512] width 199 height 21
click at [483, 368] on div "City City [GEOGRAPHIC_DATA] [GEOGRAPHIC_DATA] [GEOGRAPHIC_DATA] [GEOGRAPHIC_DAT…" at bounding box center [651, 390] width 695 height 49
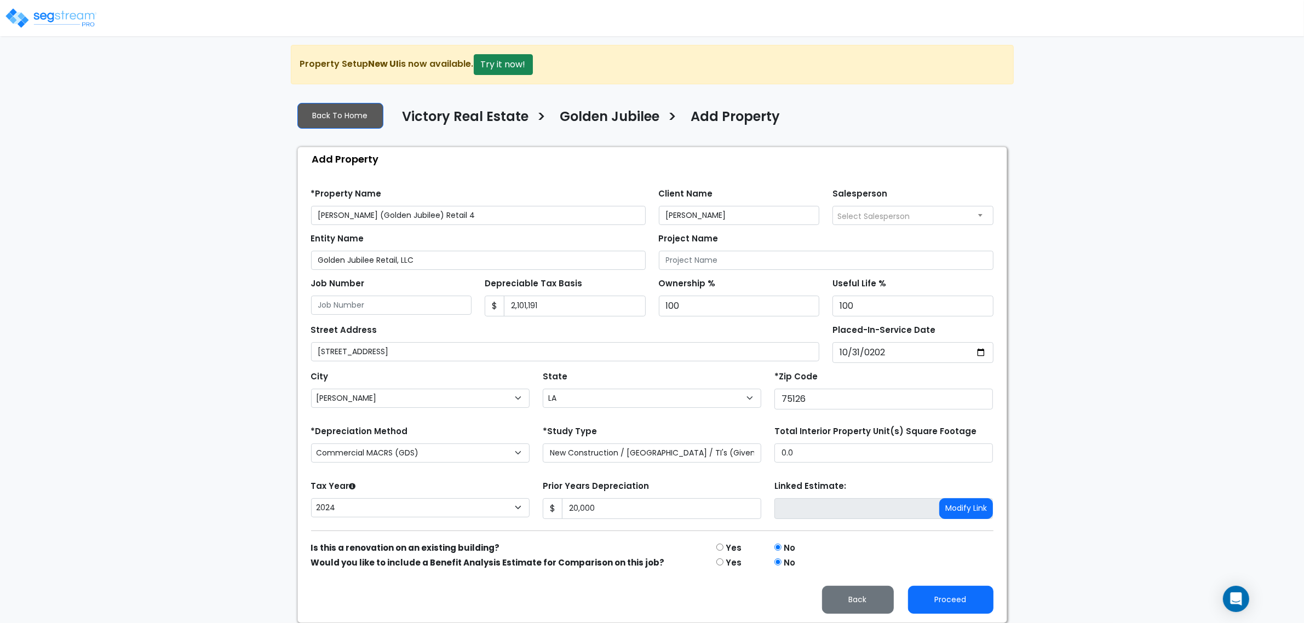
scroll to position [5, 0]
click at [972, 609] on button "Proceed" at bounding box center [950, 600] width 85 height 28
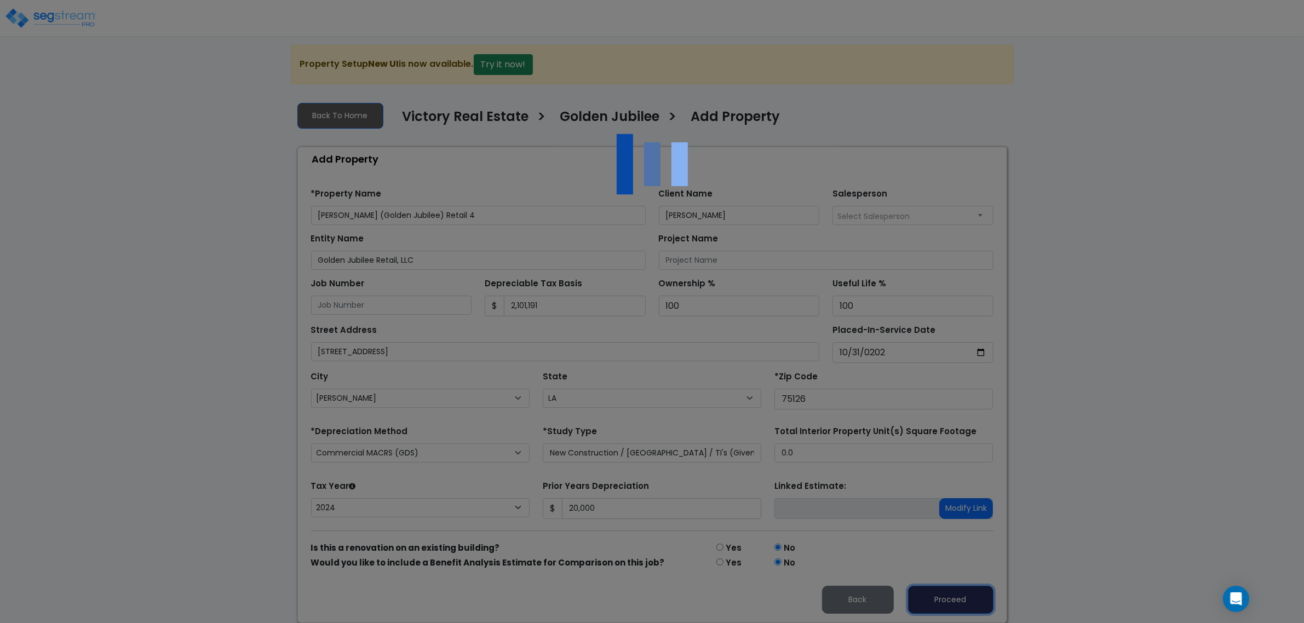
type input "20000"
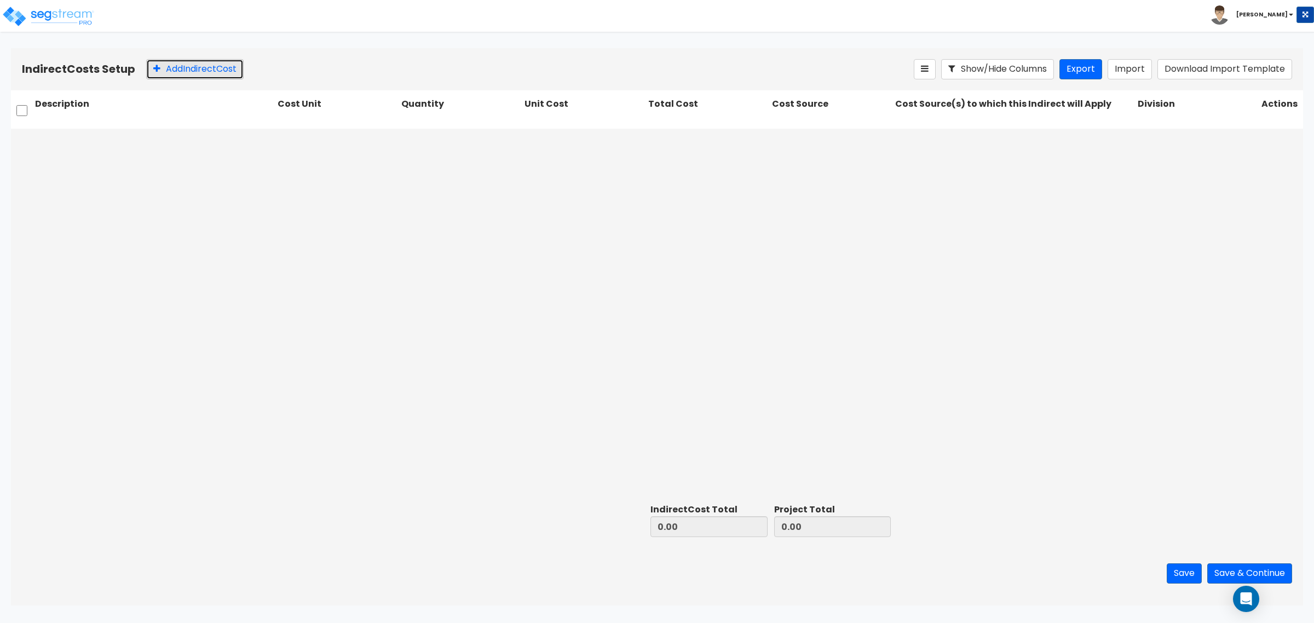
click at [182, 74] on button "Add Indirect Cost" at bounding box center [194, 69] width 97 height 20
type input "On-Site Supervision"
click at [381, 143] on div "Select..." at bounding box center [331, 140] width 106 height 19
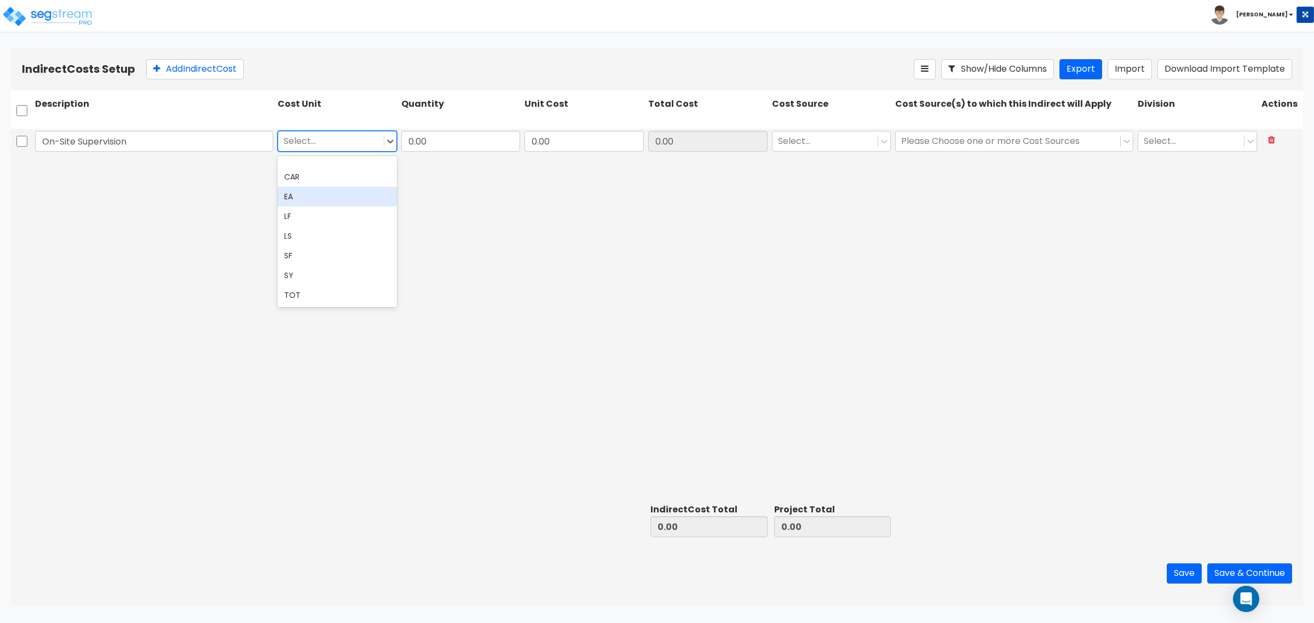
click at [356, 195] on div "EA" at bounding box center [337, 197] width 119 height 20
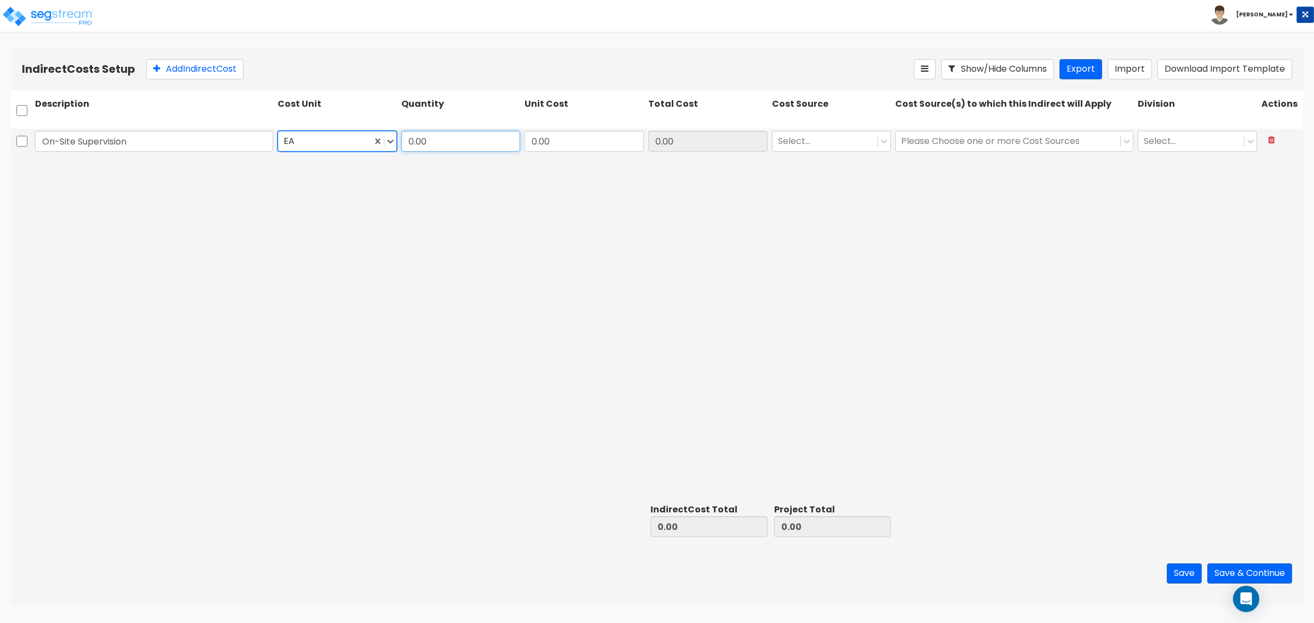
click at [448, 141] on input "0.00" at bounding box center [460, 141] width 119 height 21
type input "1"
click at [569, 142] on input "0.00" at bounding box center [584, 141] width 119 height 21
type input "66,002"
type input "66,002.00"
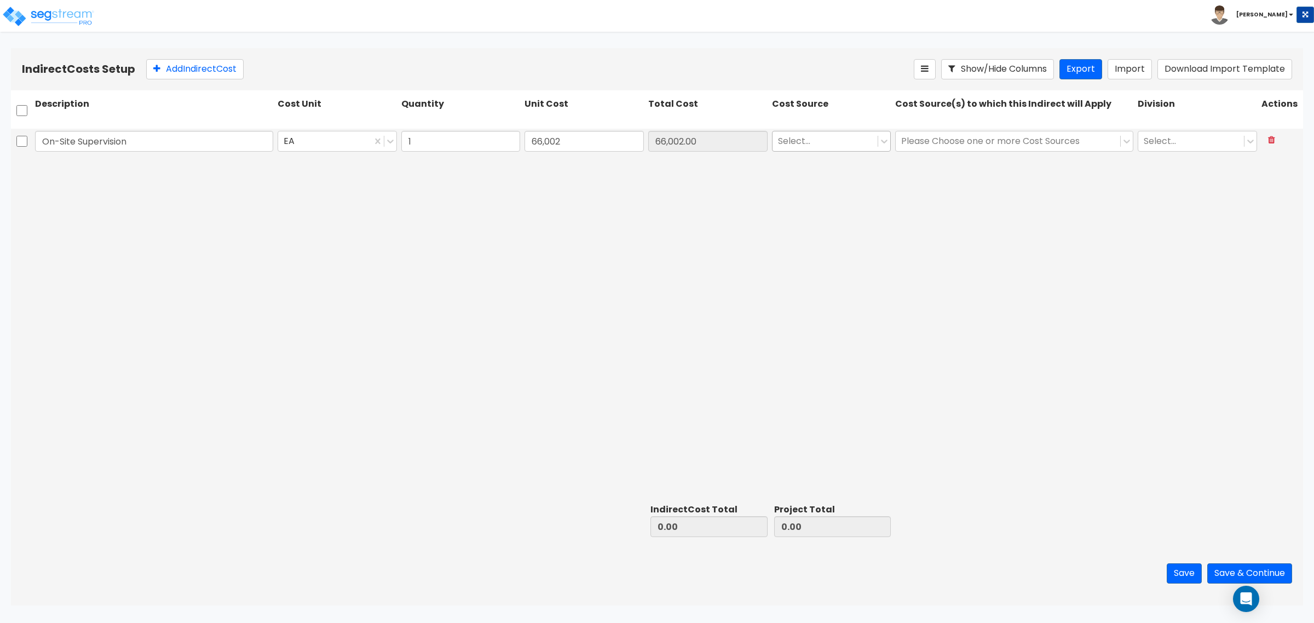
click at [784, 132] on div "Select..." at bounding box center [826, 140] width 106 height 19
click at [823, 169] on div "Client Cost" at bounding box center [831, 168] width 119 height 20
click at [950, 148] on div at bounding box center [1008, 141] width 214 height 15
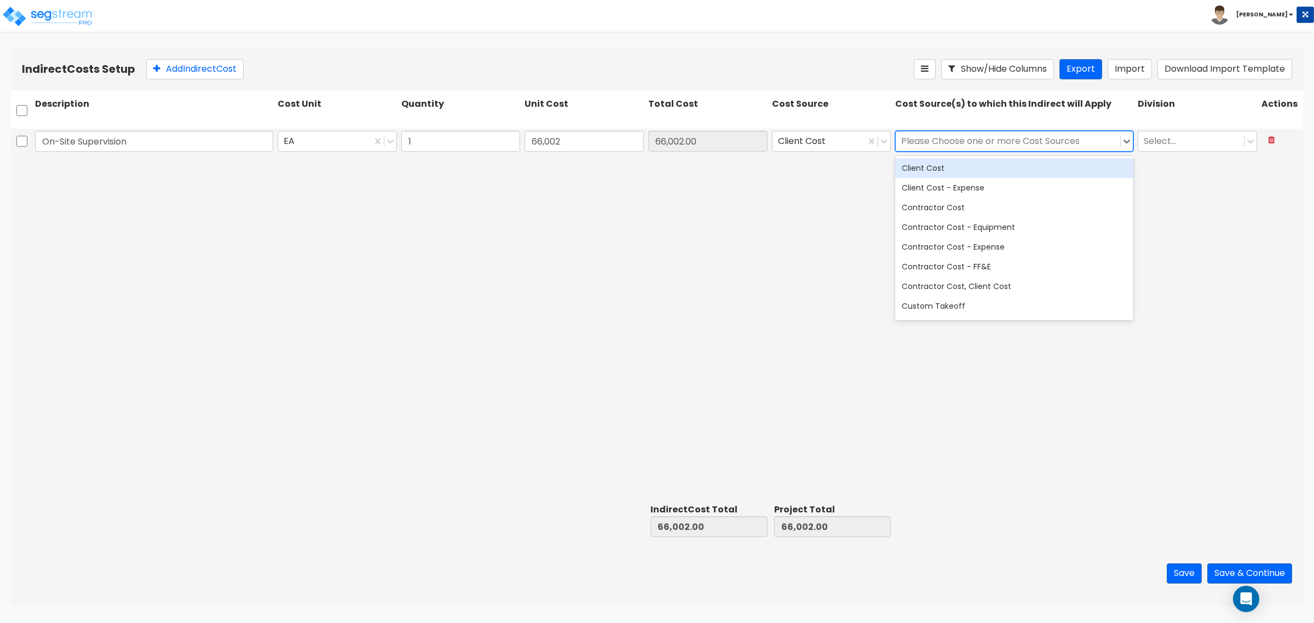
drag, startPoint x: 960, startPoint y: 176, endPoint x: 984, endPoint y: 165, distance: 27.0
click at [960, 175] on div "Client Cost" at bounding box center [1014, 168] width 238 height 20
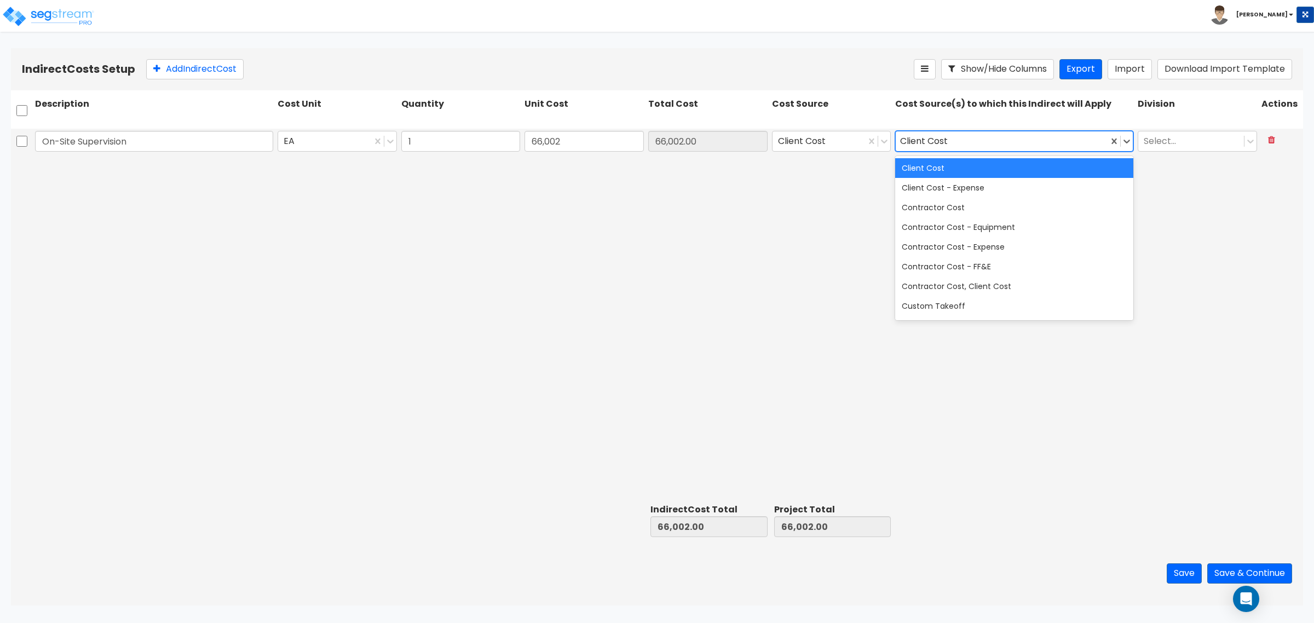
click at [1042, 163] on div "Client Cost" at bounding box center [1014, 168] width 238 height 20
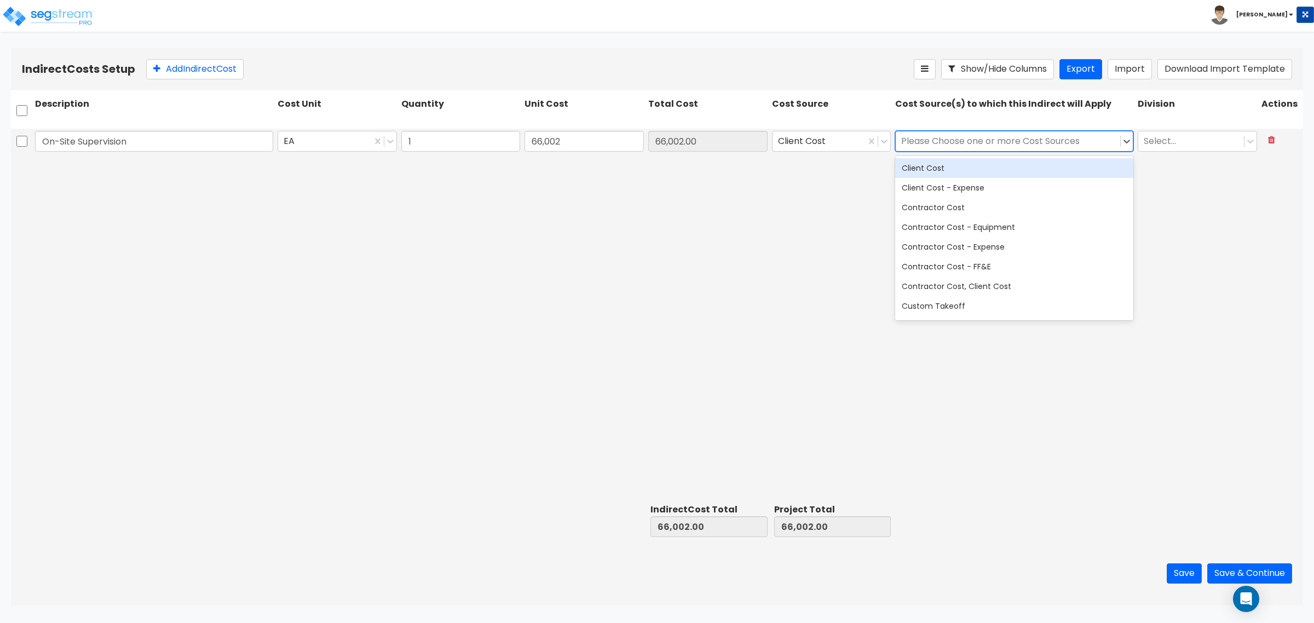
click at [1225, 129] on div "Select..." at bounding box center [1198, 141] width 124 height 25
drag, startPoint x: 1020, startPoint y: 164, endPoint x: 1055, endPoint y: 166, distance: 34.5
click at [1020, 165] on div "Client Cost" at bounding box center [1014, 168] width 238 height 20
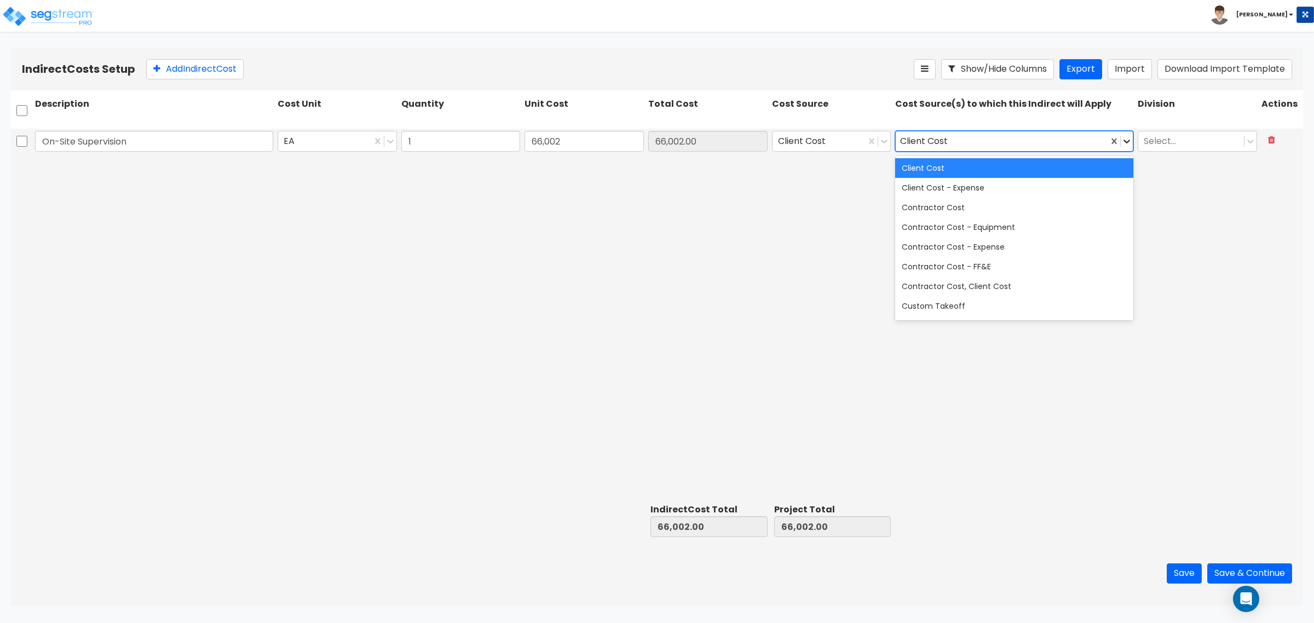
click at [1124, 140] on icon at bounding box center [1126, 141] width 11 height 11
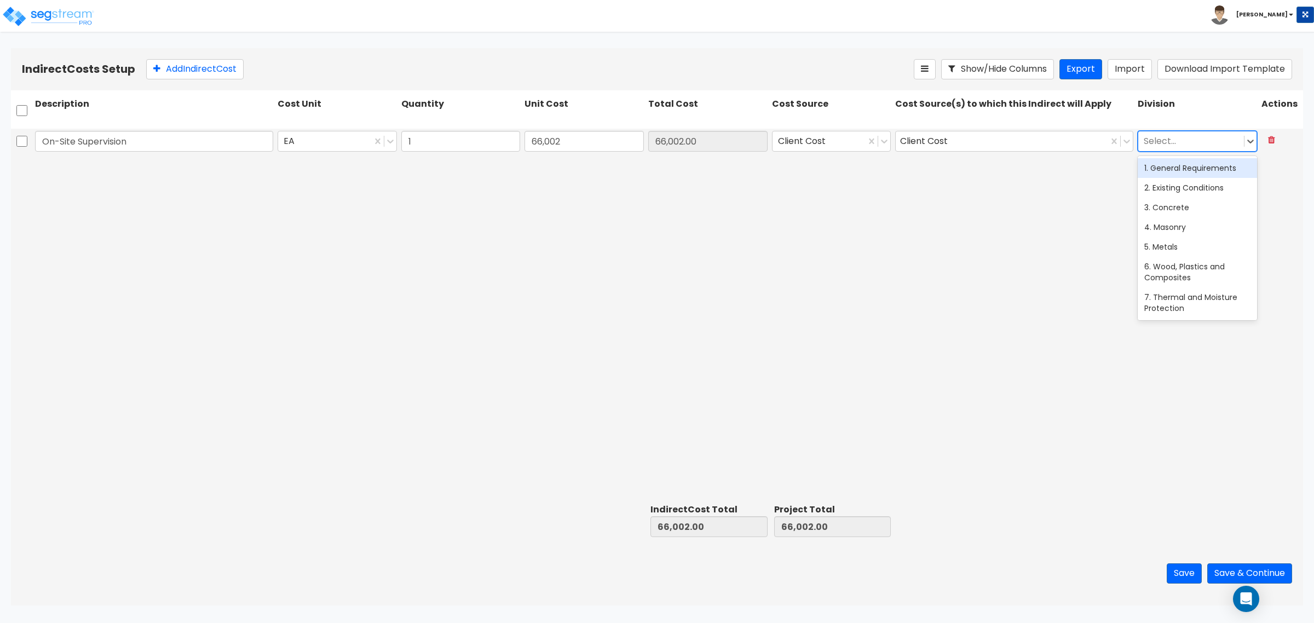
click at [1151, 139] on div at bounding box center [1191, 141] width 95 height 15
click at [1195, 171] on div "1. General Requirements" at bounding box center [1197, 168] width 119 height 20
click at [206, 89] on div "Indirect Costs Setup Add Indirect Cost Show/Hide Columns Export Import Download…" at bounding box center [657, 69] width 1292 height 42
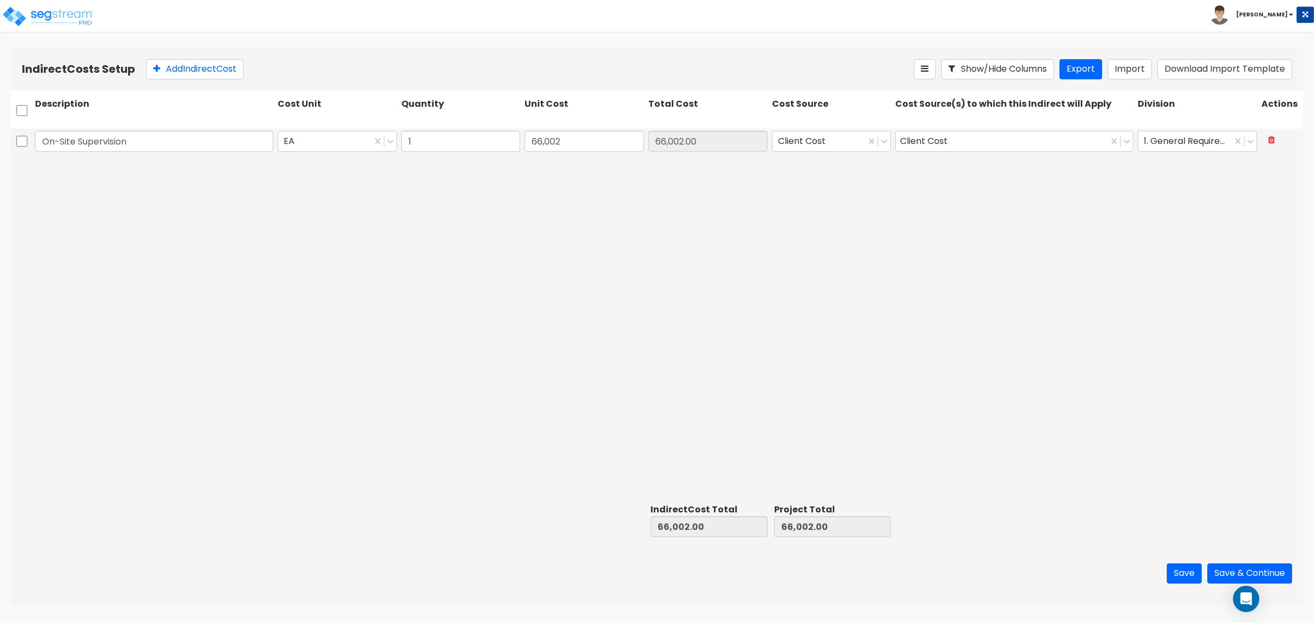
click at [214, 81] on div "Indirect Costs Setup Add Indirect Cost Show/Hide Columns Export Import Download…" at bounding box center [657, 69] width 1292 height 42
click at [227, 70] on button "Add Indirect Cost" at bounding box center [194, 69] width 97 height 20
type input "Field Office, Equipment, Other"
click at [582, 163] on input "0" at bounding box center [584, 167] width 119 height 21
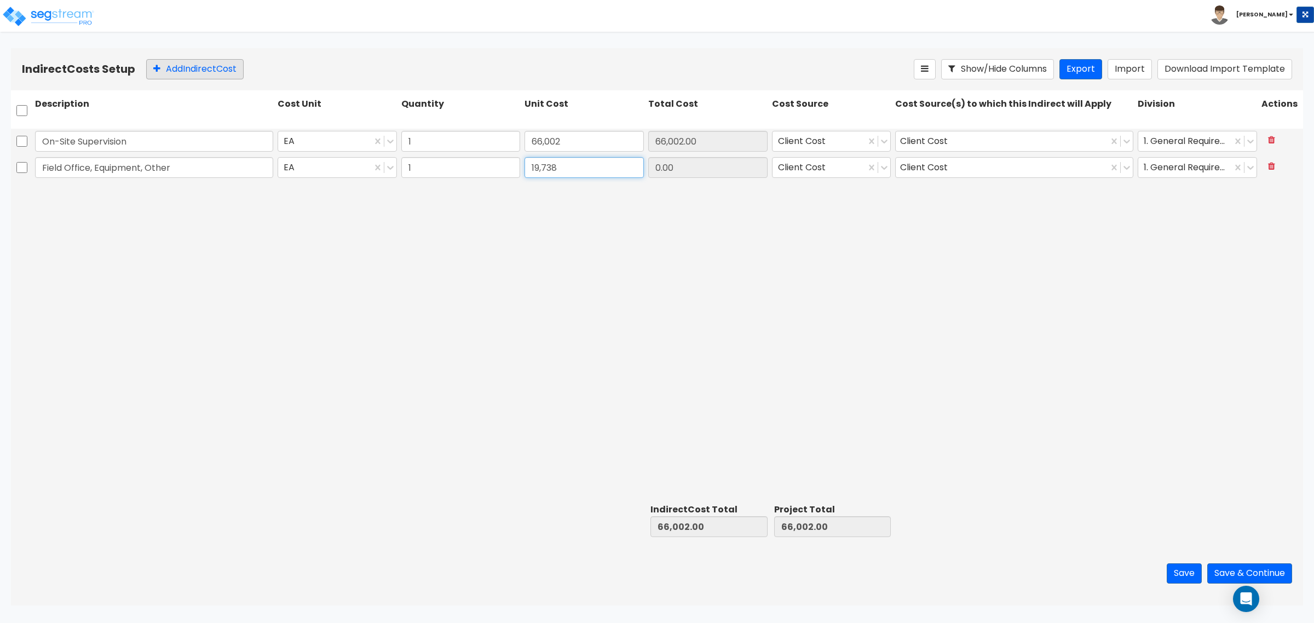
type input "19,738"
type input "19,738.00"
click at [212, 61] on button "Add Indirect Cost" at bounding box center [194, 69] width 97 height 20
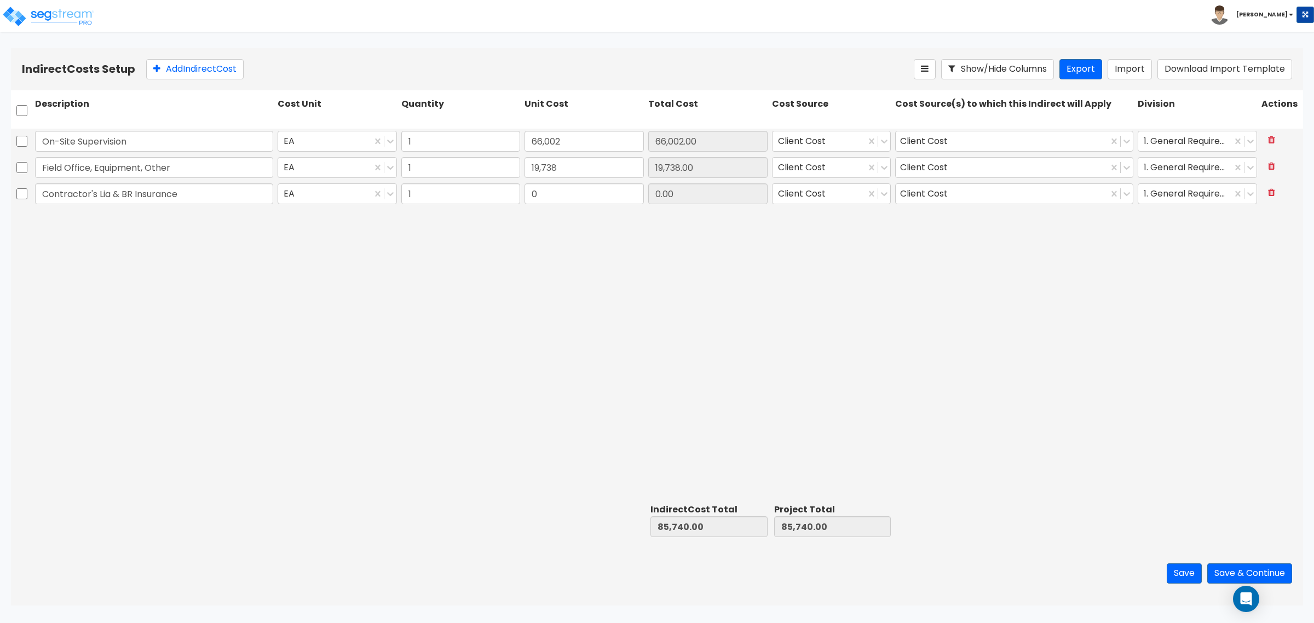
type input "Contractor's Lia & BR Insurance"
click at [589, 193] on input "0" at bounding box center [584, 193] width 119 height 21
type input "17,312"
type input "17,312.00"
click at [165, 64] on button "Add Indirect Cost" at bounding box center [194, 69] width 97 height 20
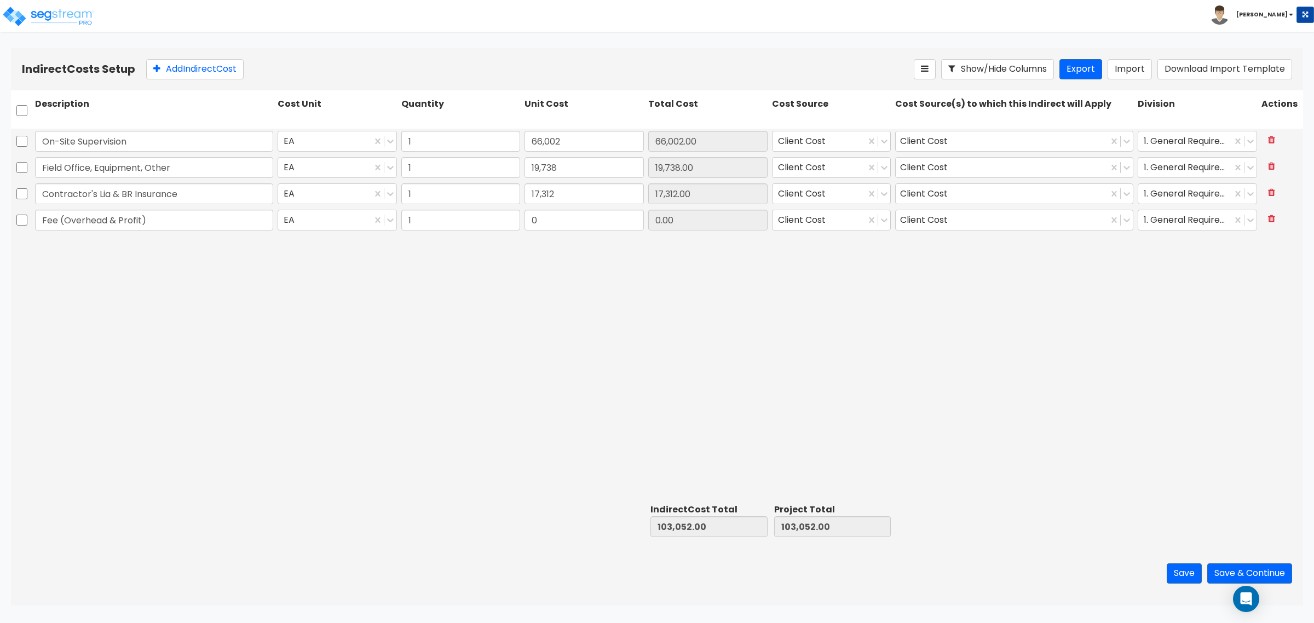
type input "Fee (Overhead & Profit)"
click at [554, 214] on input "0" at bounding box center [584, 220] width 119 height 21
type input "47,562"
type input "47,562.00"
click at [545, 269] on div "On-Site Supervision EA 1 66,002 66,002.00 Client Cost Client Cost 1. General Re…" at bounding box center [657, 314] width 1292 height 371
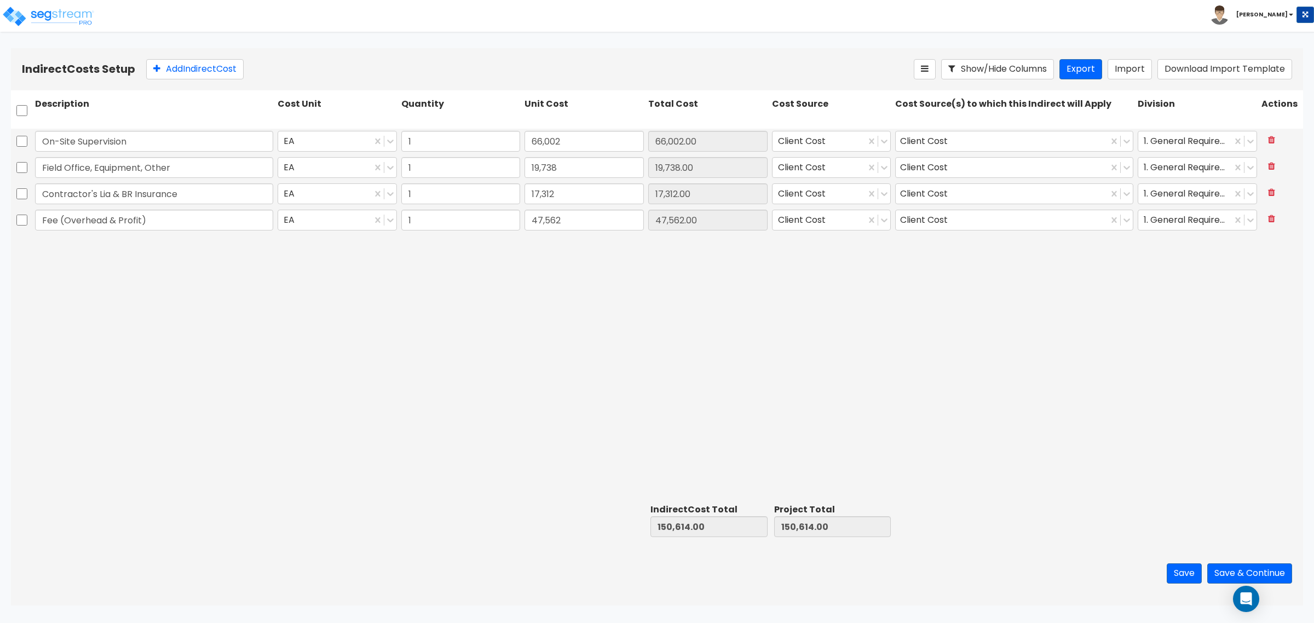
drag, startPoint x: 1182, startPoint y: 562, endPoint x: 1182, endPoint y: 573, distance: 11.0
click at [1182, 564] on div "Save Save & Continue" at bounding box center [657, 573] width 1292 height 64
click at [1182, 573] on button "Save" at bounding box center [1184, 573] width 35 height 20
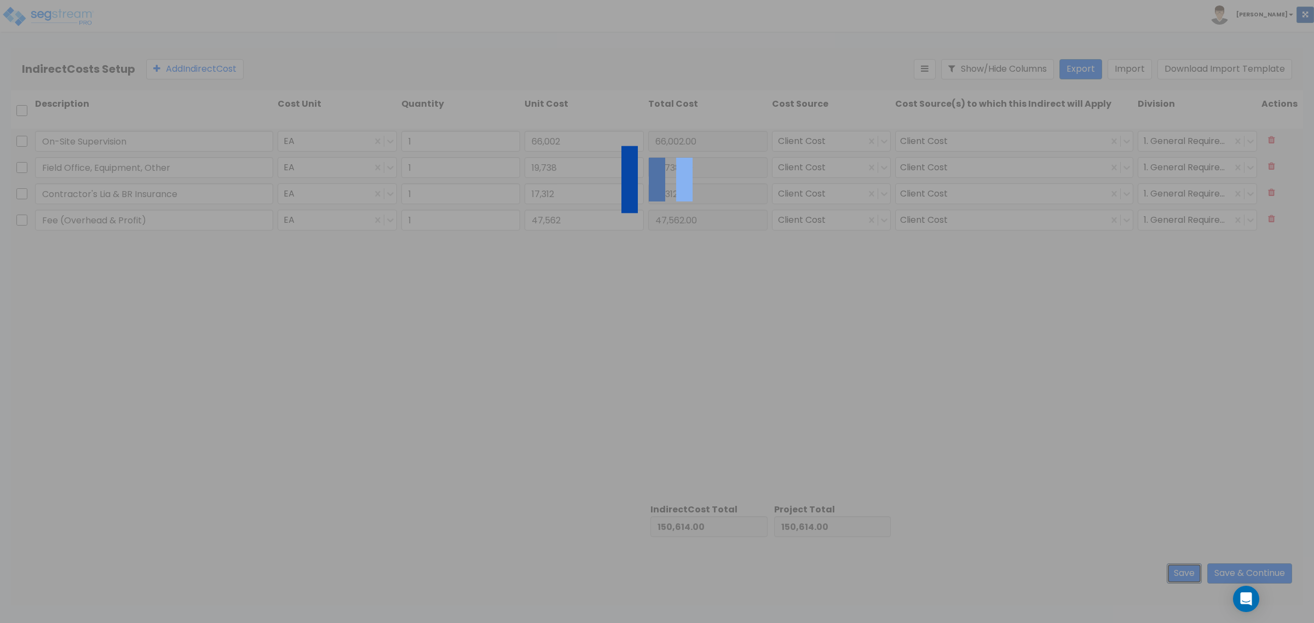
type input "1.00"
type input "66,002.00"
type input "1.00"
type input "19,738.00"
type input "1.00"
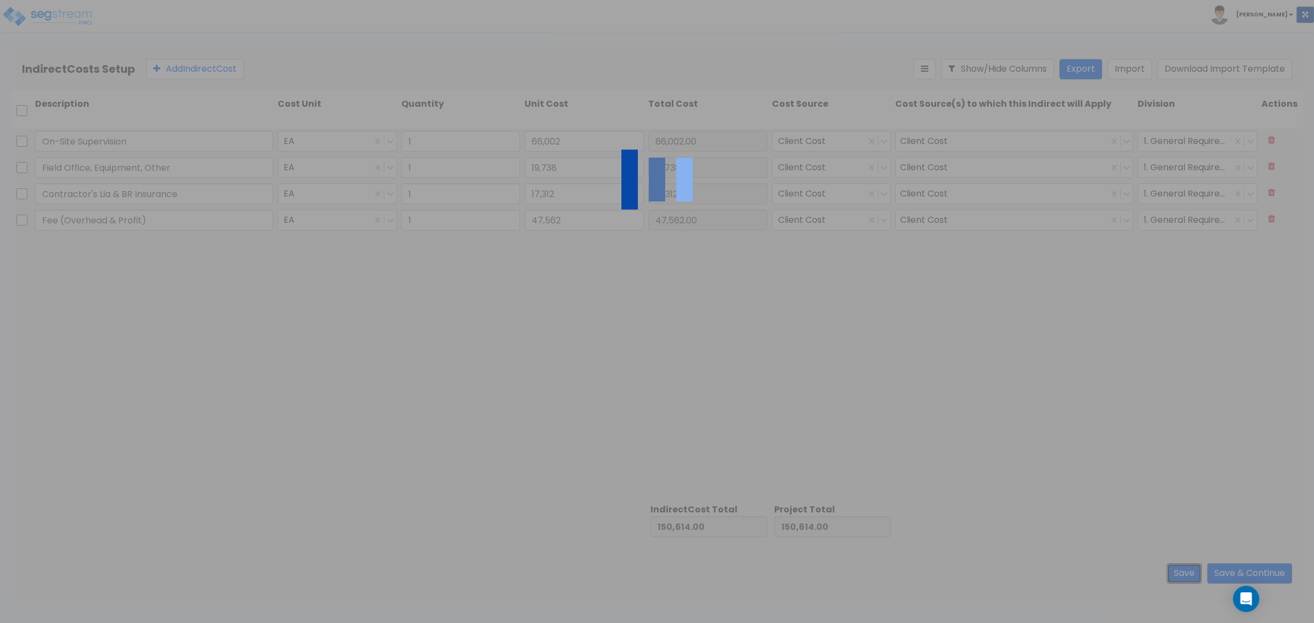
type input "17,312.00"
type input "1.00"
type input "47,562.00"
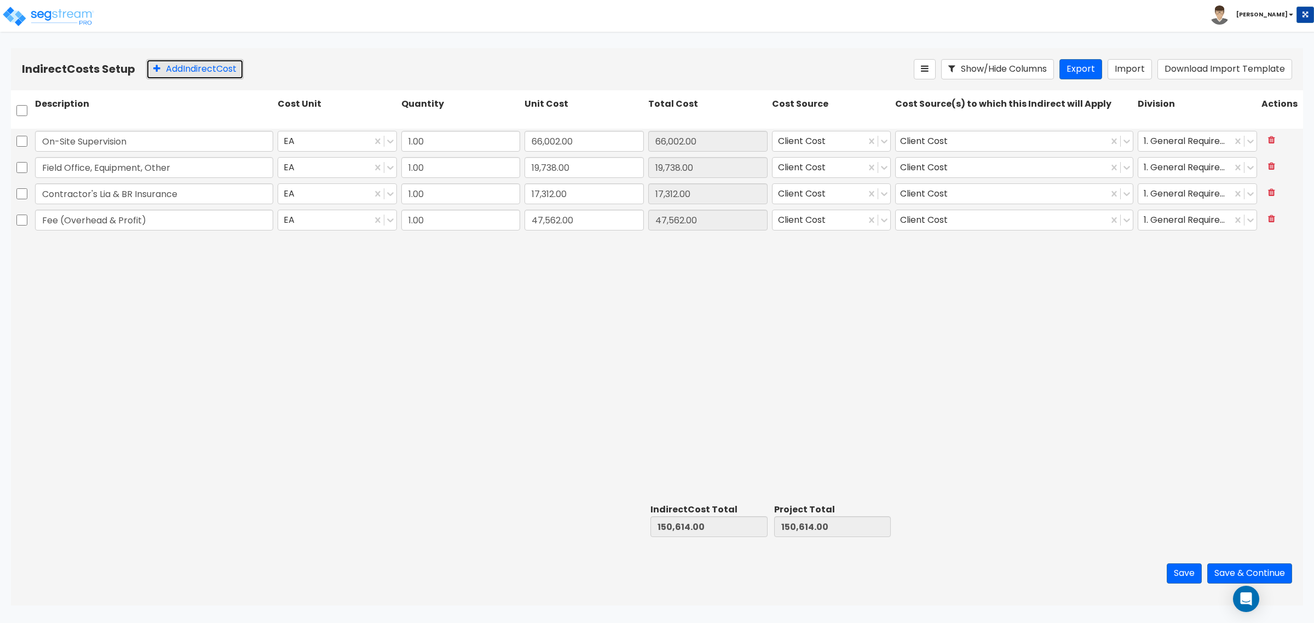
click at [226, 63] on button "Add Indirect Cost" at bounding box center [194, 69] width 97 height 20
type input "Surveying & Staking"
click at [557, 255] on input "0" at bounding box center [584, 246] width 119 height 21
type input "4,060"
type input "4,060.00"
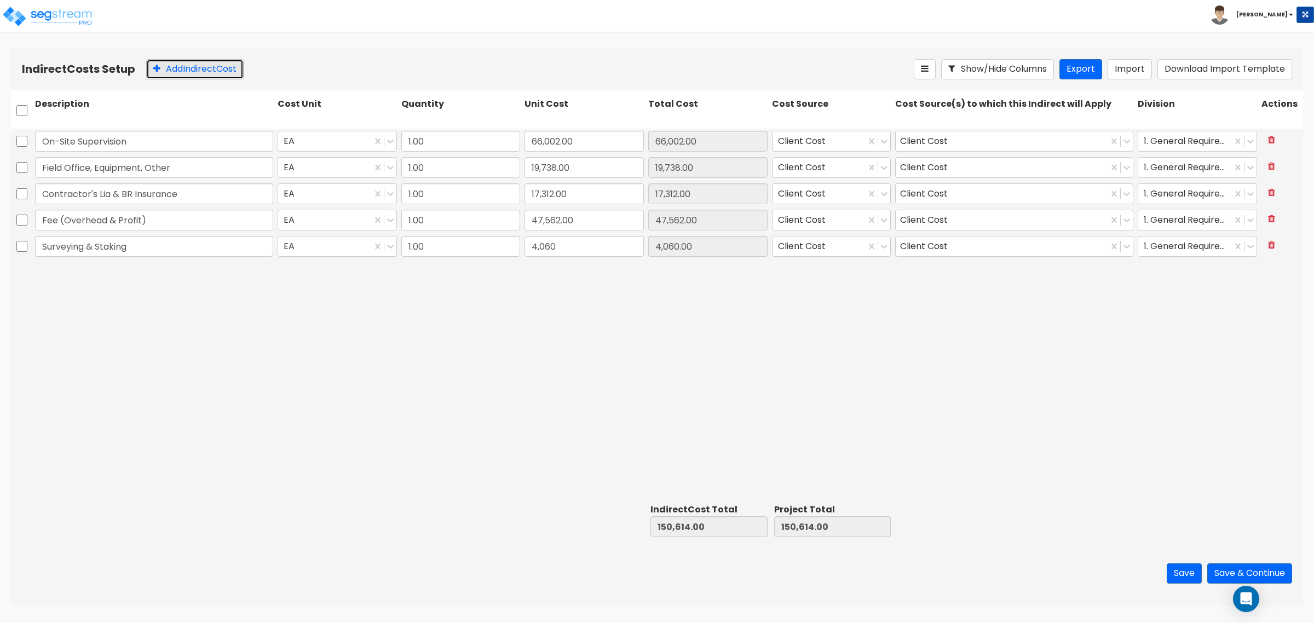
click at [212, 61] on button "Add Indirect Cost" at bounding box center [194, 69] width 97 height 20
click at [57, 277] on input "FInal Clean" at bounding box center [154, 272] width 238 height 21
type input "Final Clean"
click at [511, 277] on input "1.00" at bounding box center [460, 272] width 119 height 21
click at [550, 274] on input "0" at bounding box center [584, 272] width 119 height 21
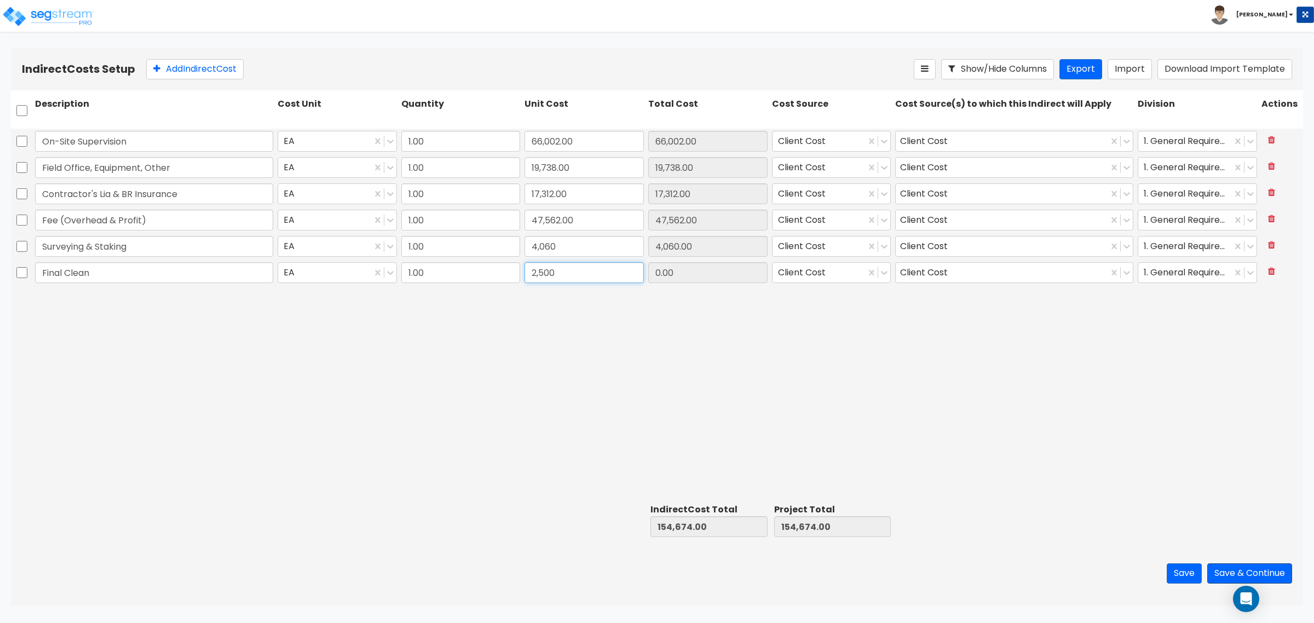
type input "2,500"
type input "2,500.00"
click at [1243, 573] on button "Save & Continue" at bounding box center [1249, 573] width 85 height 20
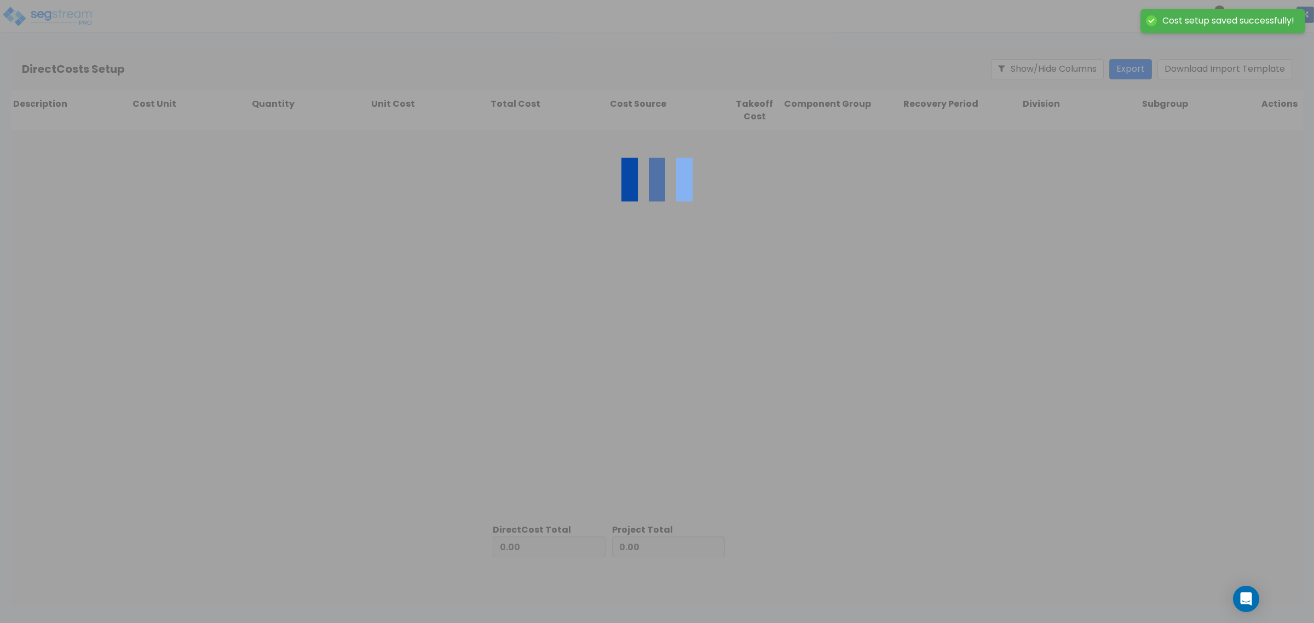
type input "157,174.00"
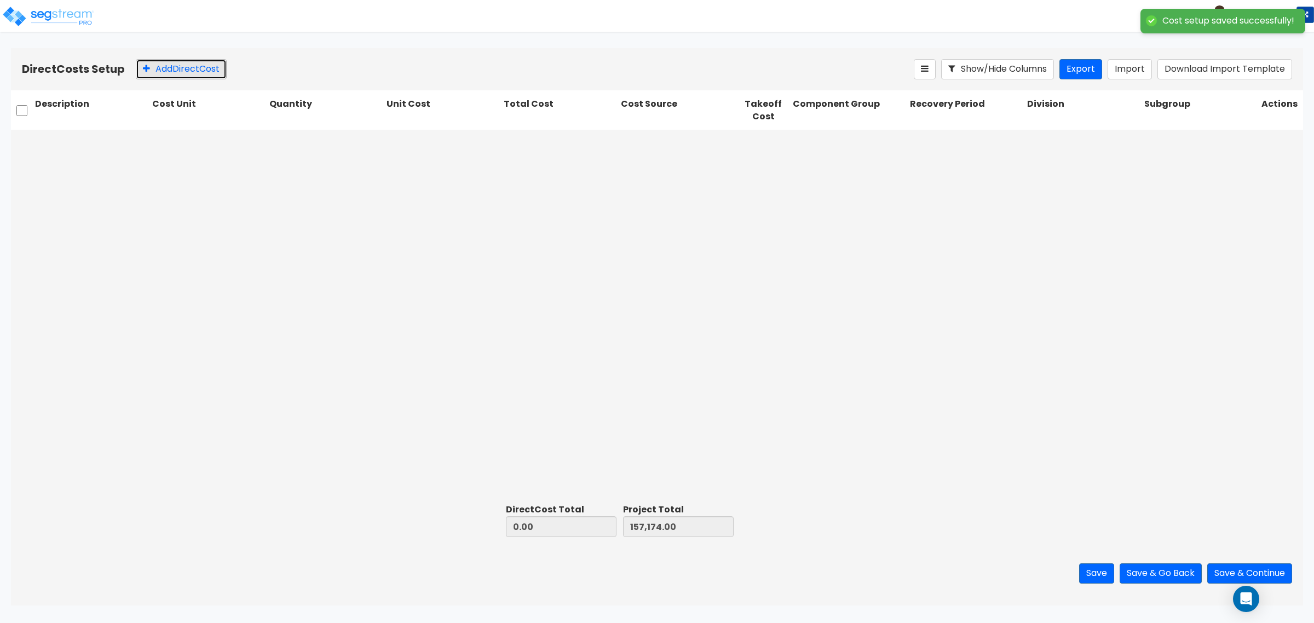
click at [175, 74] on button "Add Direct Cost" at bounding box center [181, 69] width 91 height 20
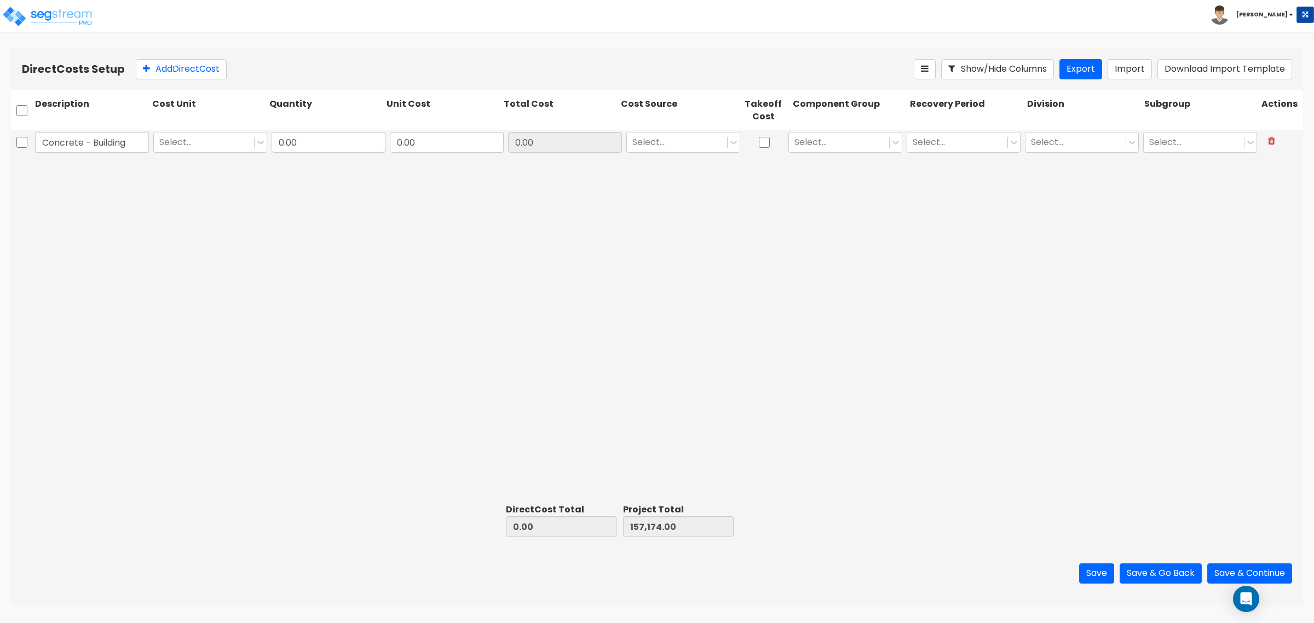
type input "Concrete - Building"
click at [320, 139] on input "0.00" at bounding box center [329, 142] width 114 height 21
click at [214, 140] on div at bounding box center [203, 142] width 89 height 15
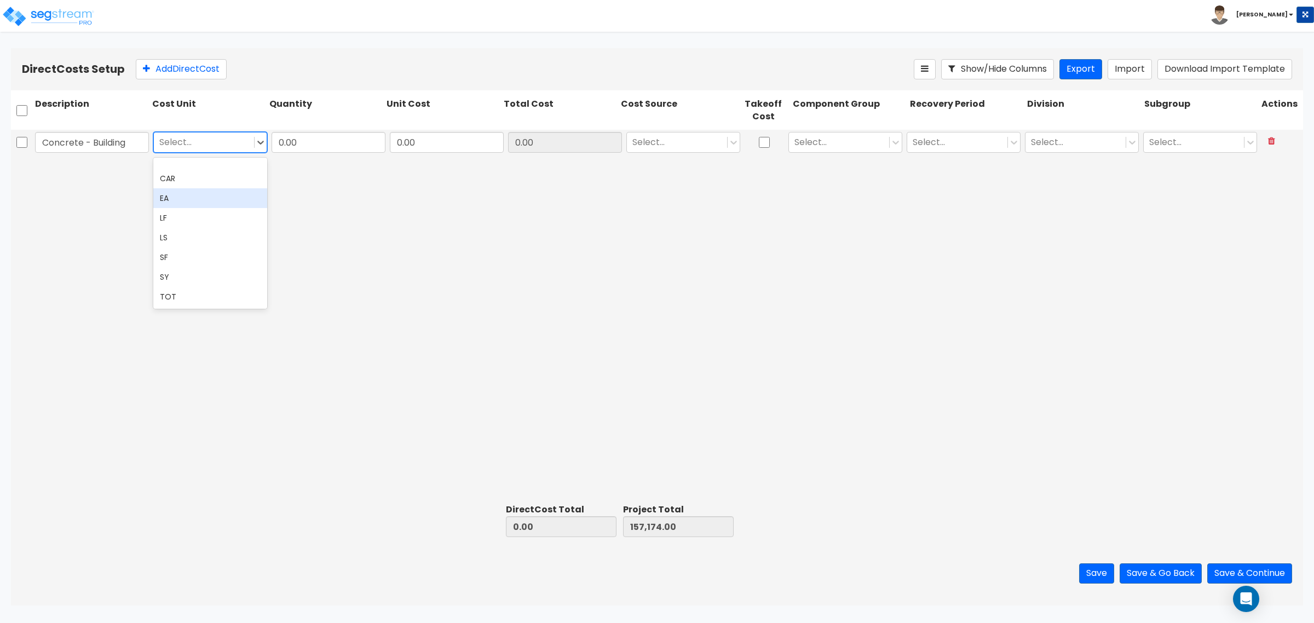
click at [201, 193] on div "EA" at bounding box center [210, 198] width 114 height 20
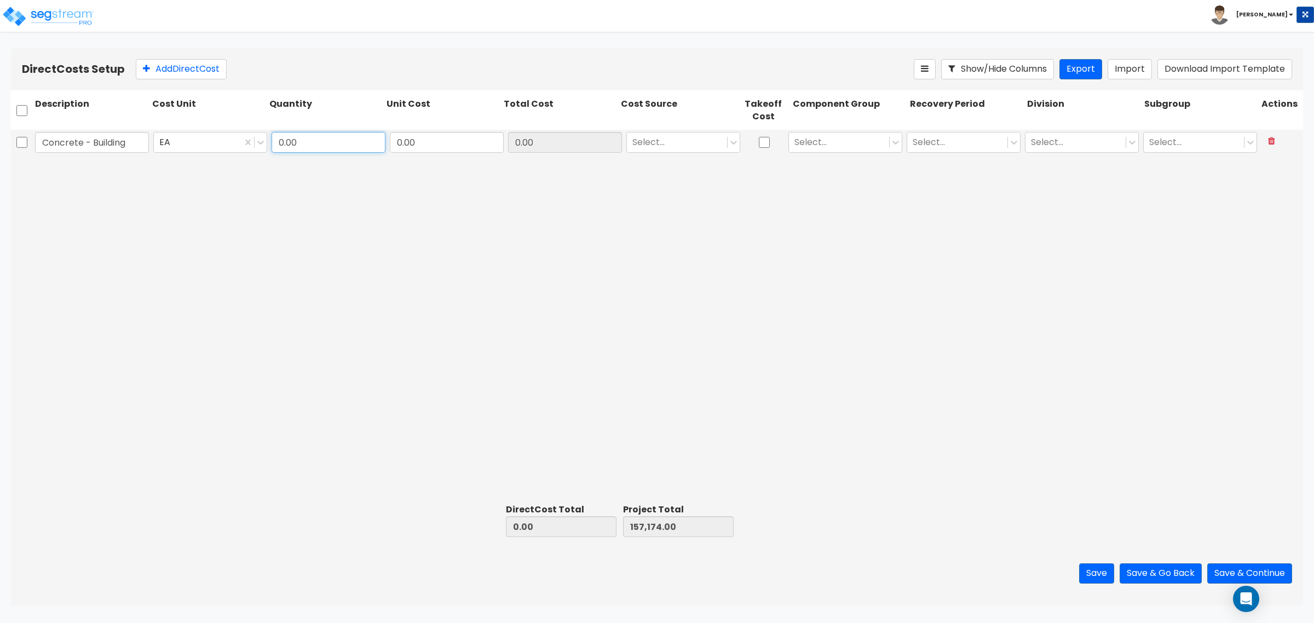
click at [297, 134] on input "0.00" at bounding box center [329, 142] width 114 height 21
type input "1"
click at [403, 141] on input "0.00" at bounding box center [447, 142] width 114 height 21
type input "505,661"
type input "505,661.00"
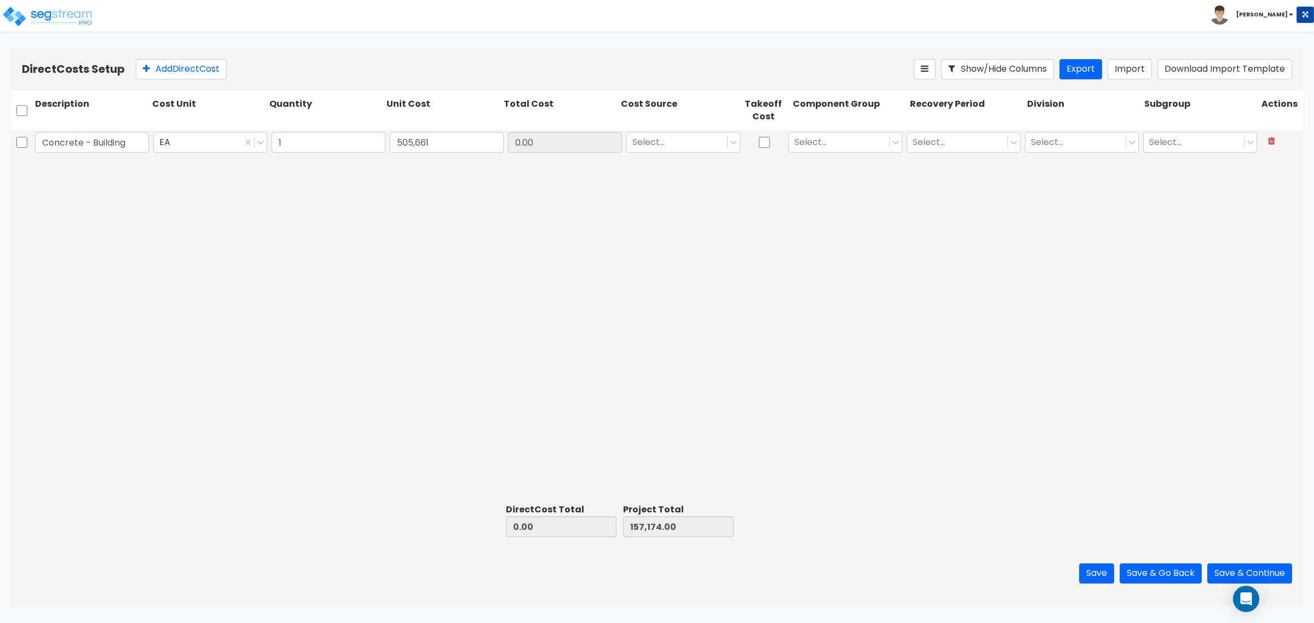
type input "662,835.00"
type input "505,661.00"
click at [648, 137] on div at bounding box center [676, 142] width 89 height 15
click at [663, 169] on div "Client Cost" at bounding box center [683, 170] width 114 height 20
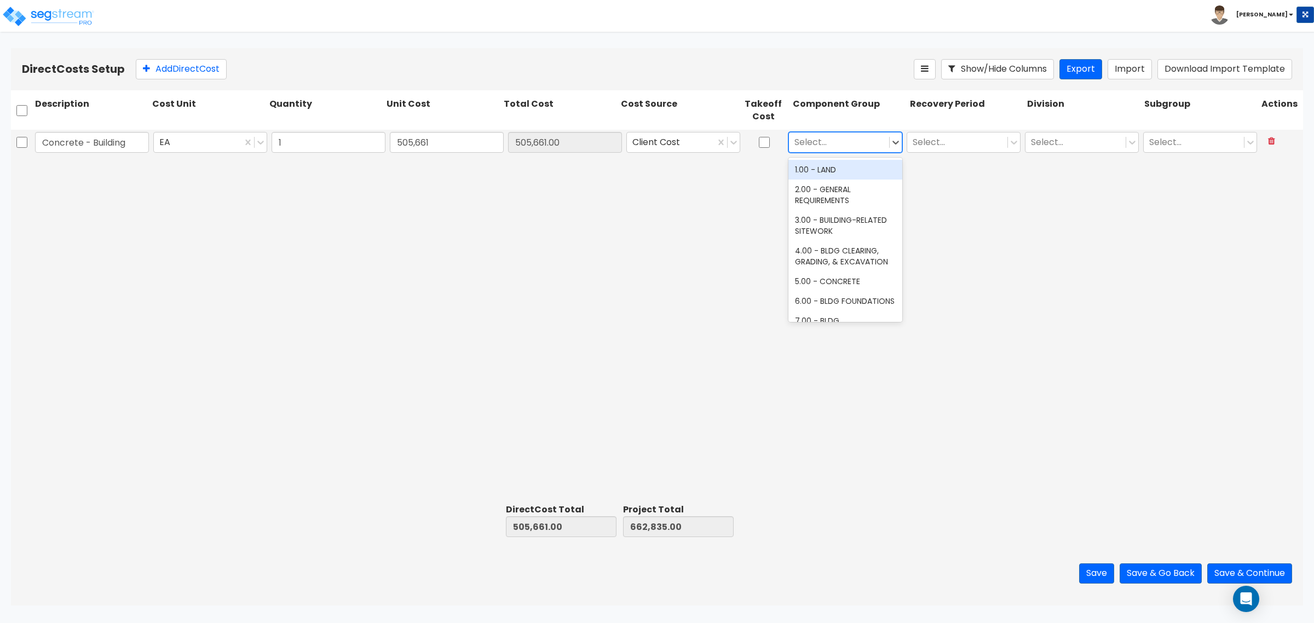
click at [827, 137] on div at bounding box center [838, 142] width 89 height 15
type input "concrete"
click at [816, 193] on div "8.00 - BLDG CONCRETE SLAB ON GRADE" at bounding box center [845, 195] width 114 height 31
click at [940, 152] on div "Select..." at bounding box center [964, 142] width 114 height 21
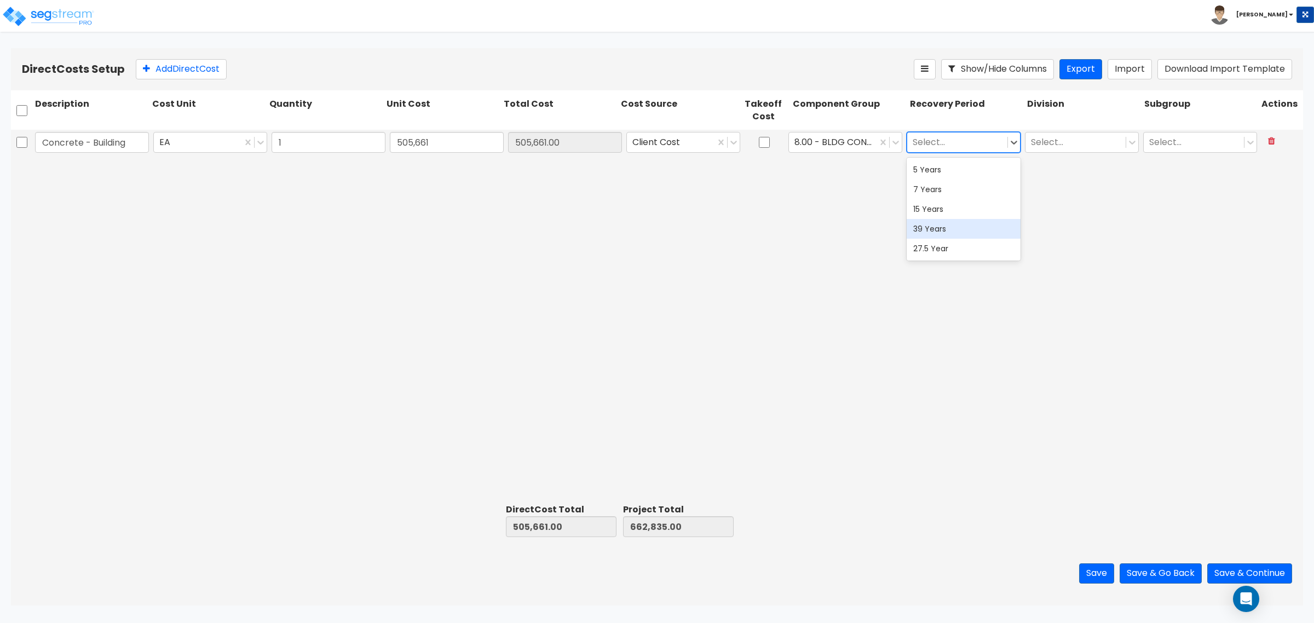
click at [936, 231] on div "39 Years" at bounding box center [964, 229] width 114 height 20
click at [1050, 138] on div at bounding box center [1075, 142] width 89 height 15
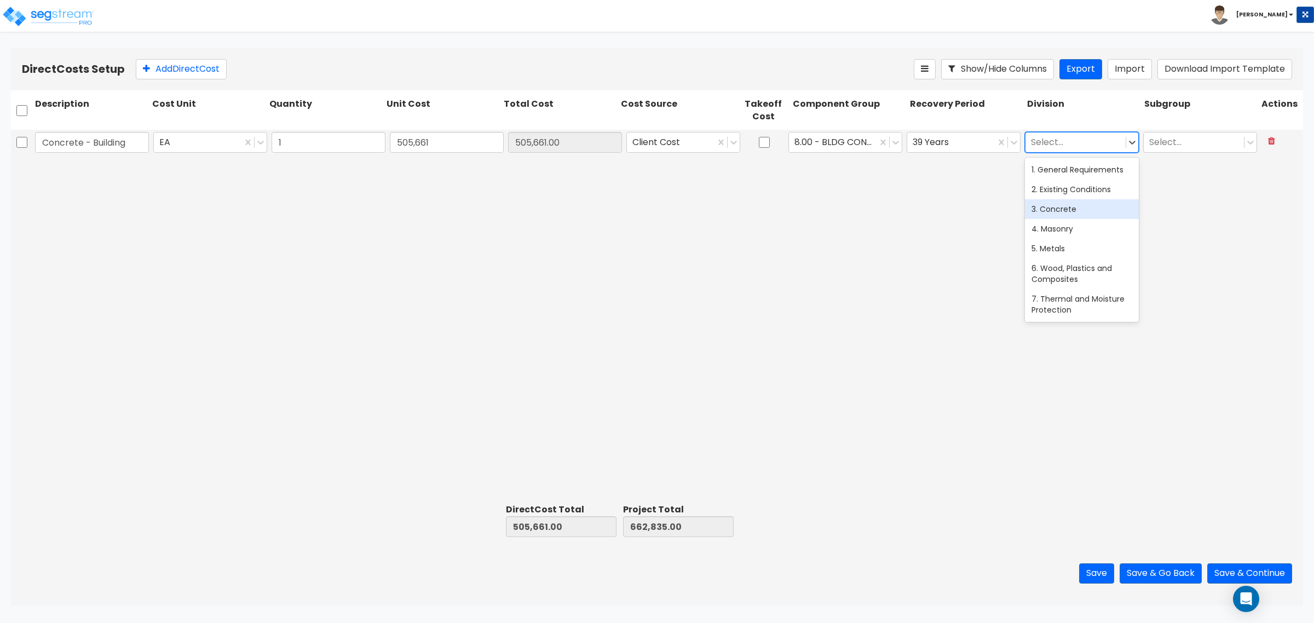
click at [1056, 217] on div "3. Concrete" at bounding box center [1082, 209] width 114 height 20
click at [1180, 147] on div at bounding box center [1193, 142] width 89 height 15
drag, startPoint x: 1094, startPoint y: 216, endPoint x: 646, endPoint y: 100, distance: 462.8
click at [1093, 217] on div "Concrete - Building EA 1 505,661 505,661.00 Client Cost 8.00 - BLDG CONCRETE SL…" at bounding box center [657, 315] width 1292 height 370
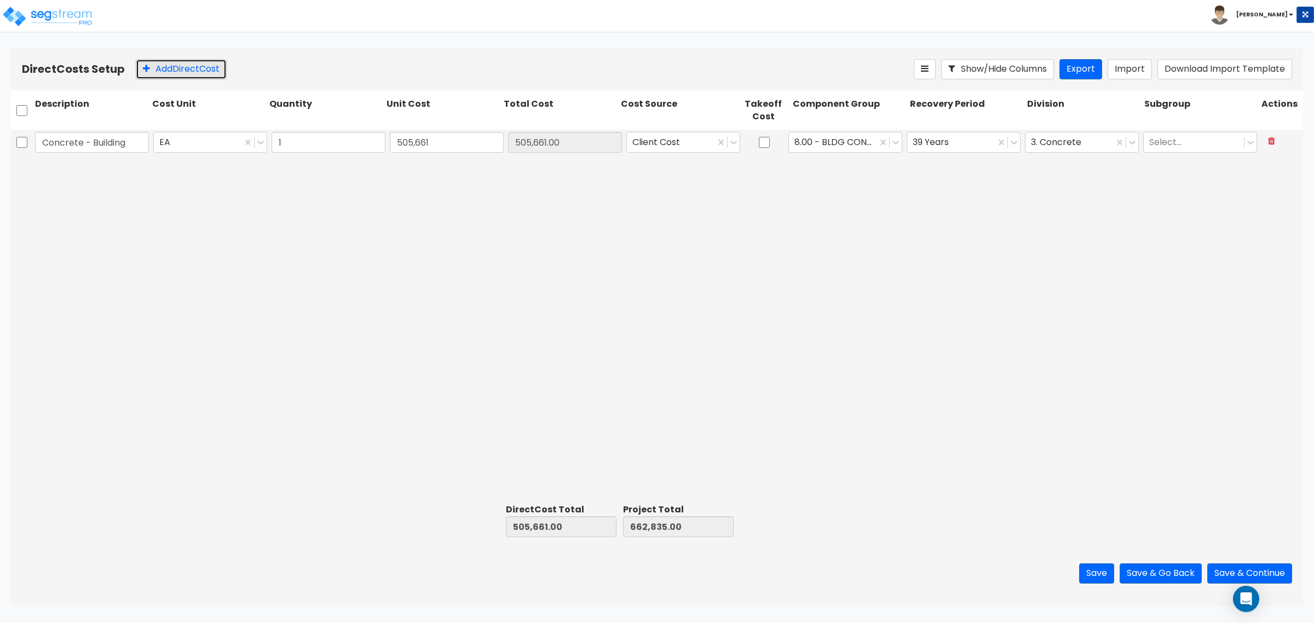
click at [211, 74] on button "Add Direct Cost" at bounding box center [181, 69] width 91 height 20
type input "Concrete - Paving"
click at [425, 178] on input "0" at bounding box center [447, 168] width 114 height 21
type input "80,000"
type input "585,661.00"
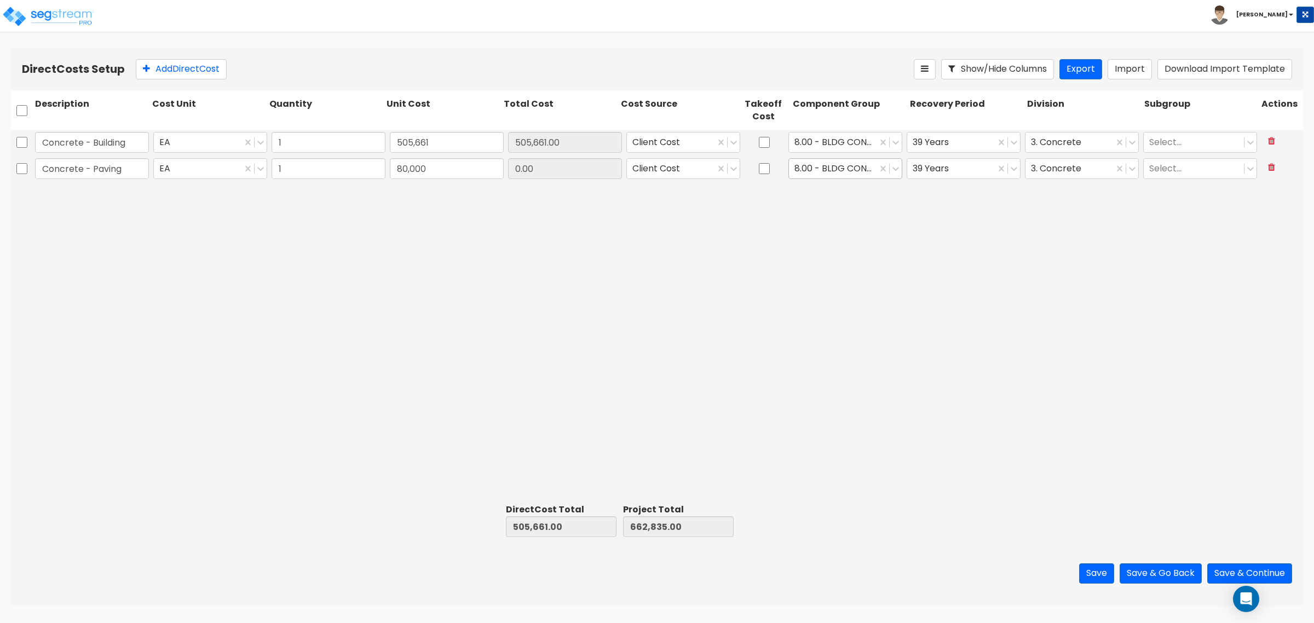
type input "742,835.00"
type input "80,000.00"
click at [834, 176] on div at bounding box center [832, 169] width 77 height 15
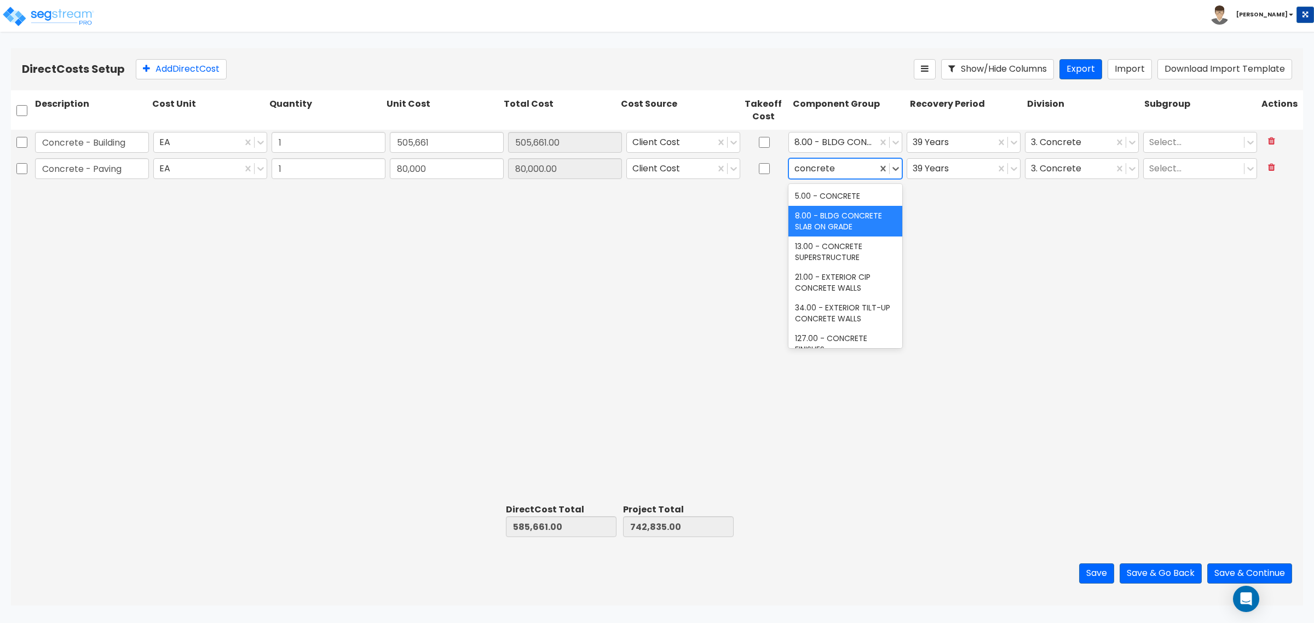
type input "concrete p"
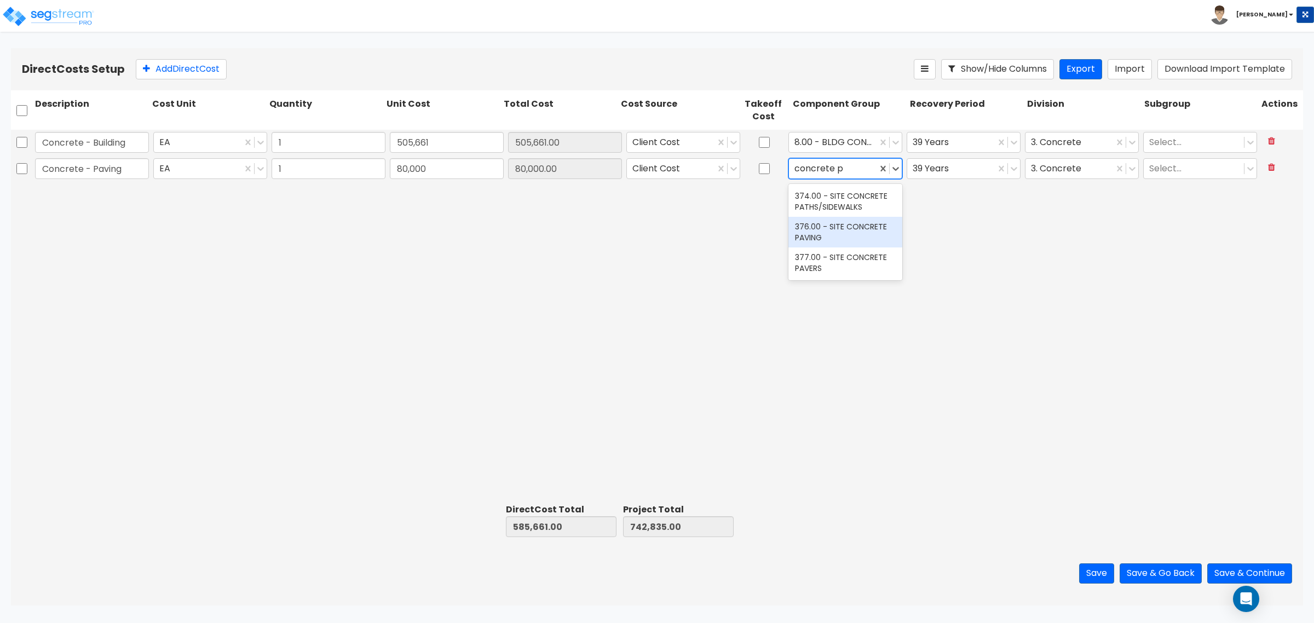
click at [838, 228] on div "376.00 - SITE CONCRETE PAVING" at bounding box center [845, 232] width 114 height 31
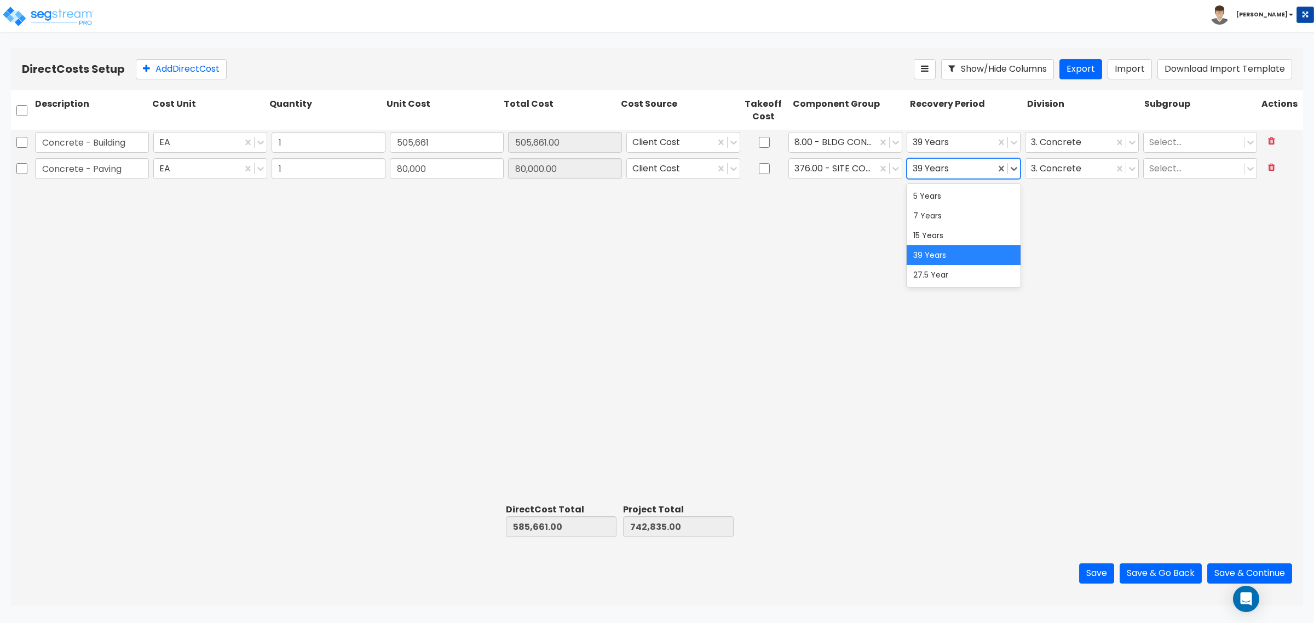
click at [945, 169] on div at bounding box center [951, 169] width 77 height 15
click at [946, 228] on div "15 Years" at bounding box center [964, 236] width 114 height 20
click at [163, 64] on button "Add Direct Cost" at bounding box center [181, 69] width 91 height 20
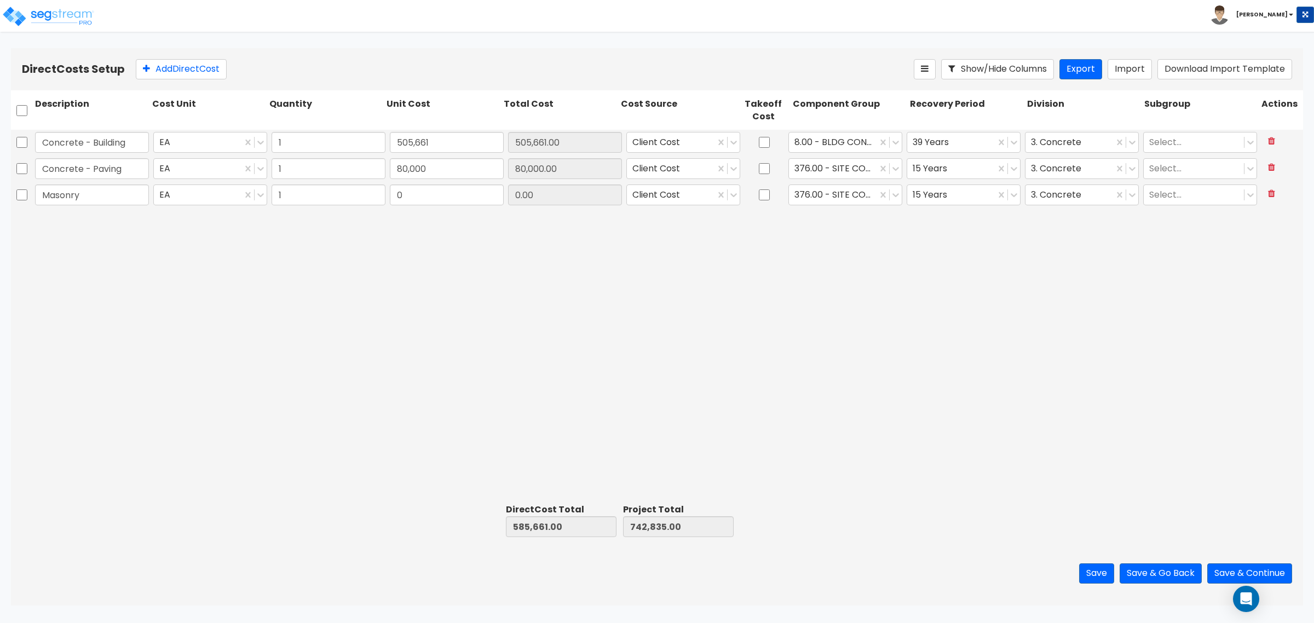
type input "Masonry"
click at [407, 203] on input "0" at bounding box center [447, 195] width 114 height 21
type input "67,800"
type input "653,461.00"
type input "810,635.00"
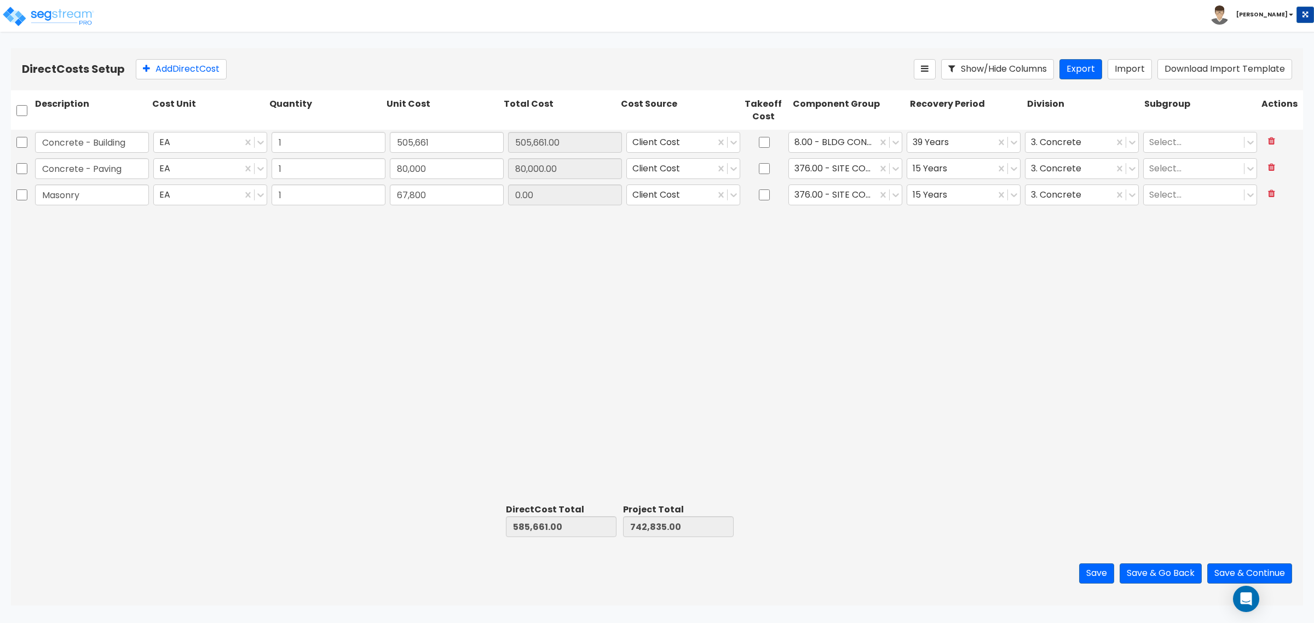
type input "67,800.00"
click at [814, 206] on div "376.00 - SITE CONCRETE PAVING" at bounding box center [845, 194] width 118 height 25
click at [815, 200] on div at bounding box center [832, 195] width 77 height 15
type input "masonr"
click at [821, 227] on div "17.00 - MASONRY" at bounding box center [845, 222] width 114 height 20
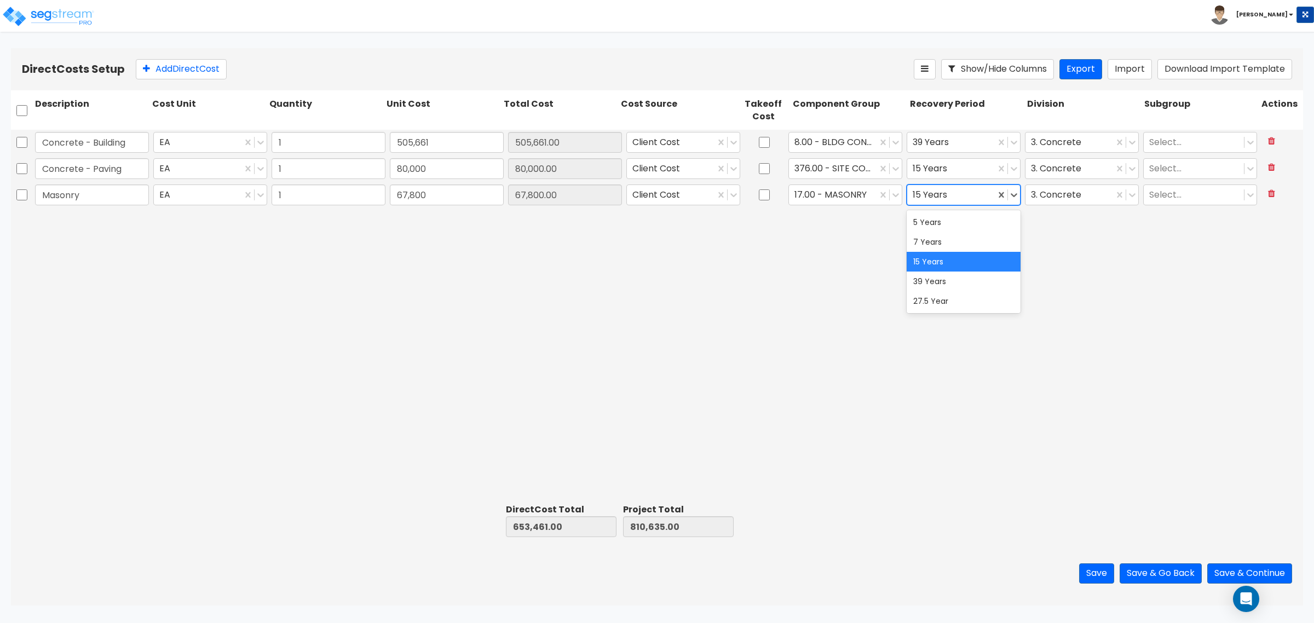
click at [948, 195] on div at bounding box center [951, 195] width 77 height 15
drag, startPoint x: 932, startPoint y: 277, endPoint x: 1058, endPoint y: 221, distance: 138.0
click at [937, 275] on div "39 Years" at bounding box center [964, 282] width 114 height 20
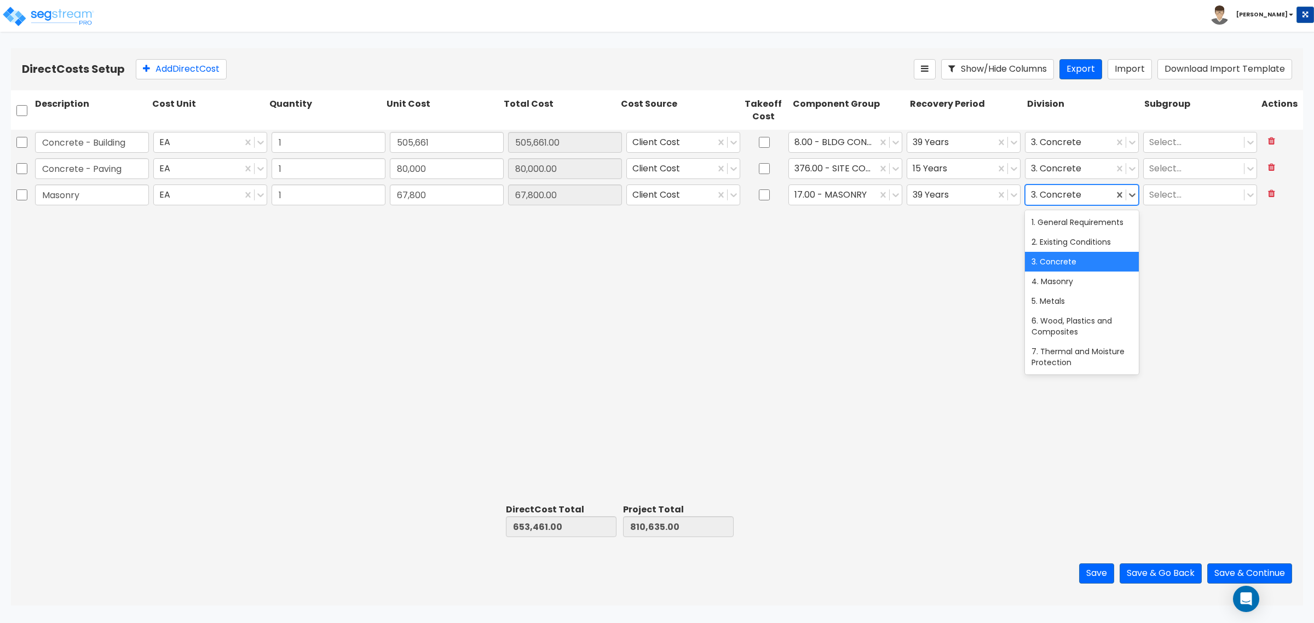
click at [1083, 195] on div at bounding box center [1069, 195] width 77 height 15
click at [1071, 291] on div "4. Masonry" at bounding box center [1082, 282] width 114 height 20
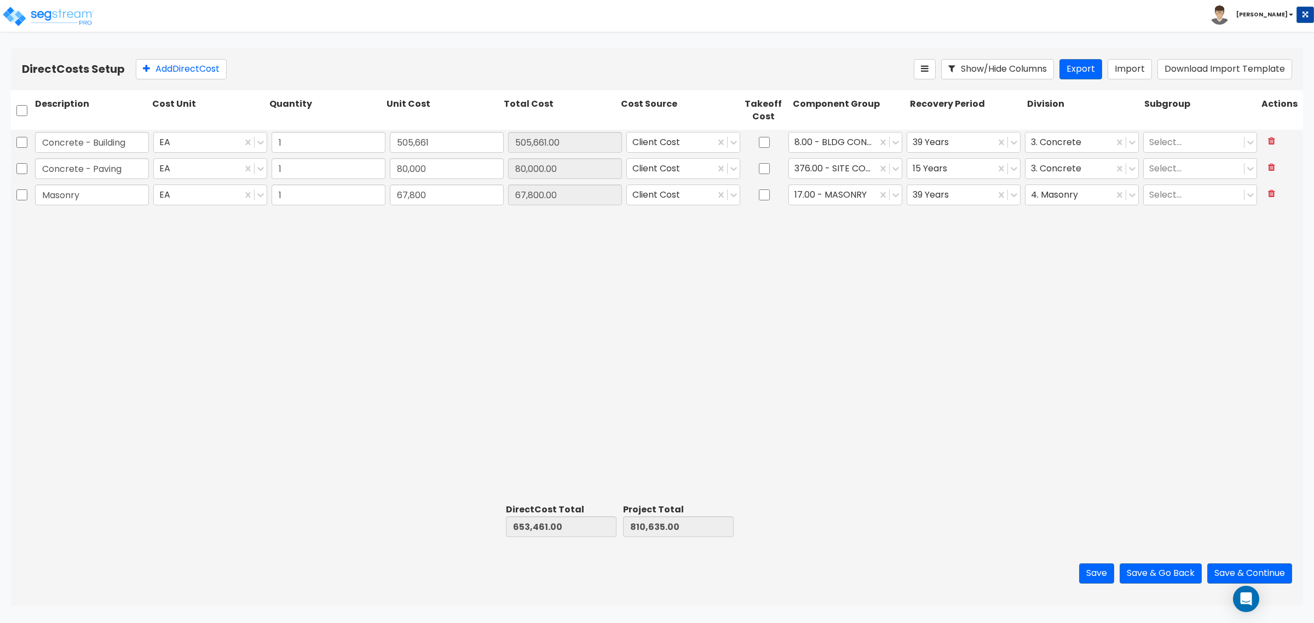
click at [223, 51] on div "Direct Costs Setup Add Direct Cost Show/Hide Columns Export Import Download Imp…" at bounding box center [657, 69] width 1292 height 42
click at [198, 73] on button "Add Direct Cost" at bounding box center [181, 69] width 91 height 20
type input "Structural Steel"
click at [418, 217] on input "0" at bounding box center [447, 221] width 114 height 21
type input "74,556"
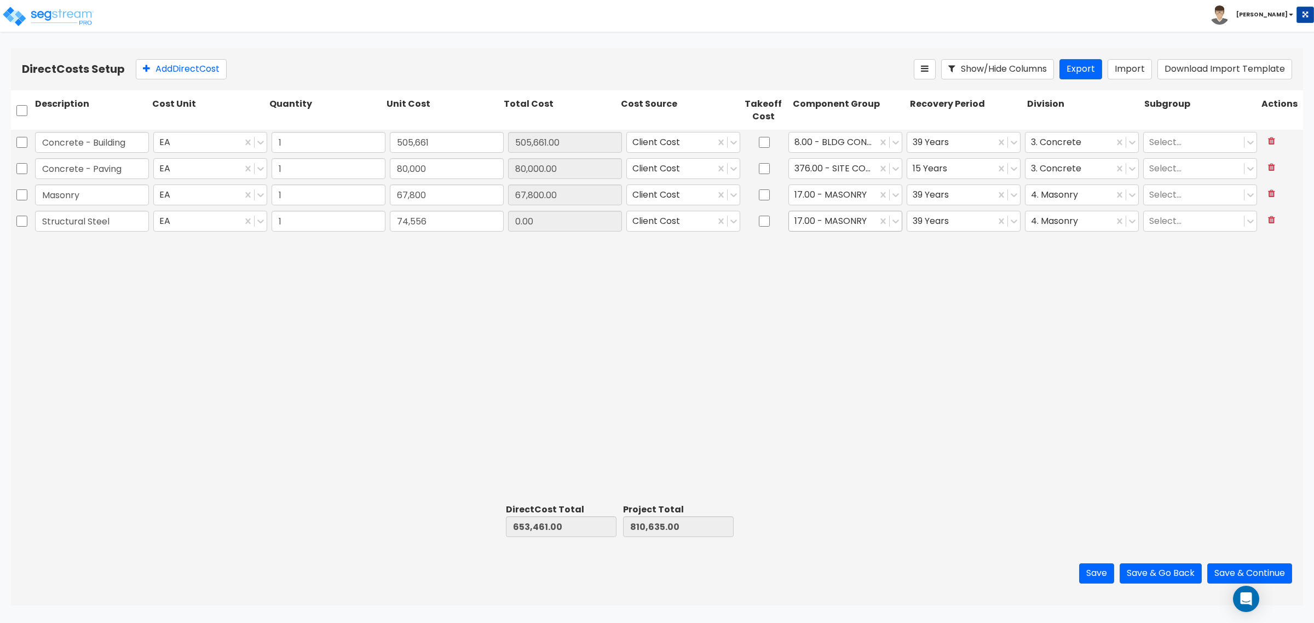
type input "728,017.00"
type input "885,191.00"
type input "74,556.00"
click at [819, 218] on div at bounding box center [832, 221] width 77 height 15
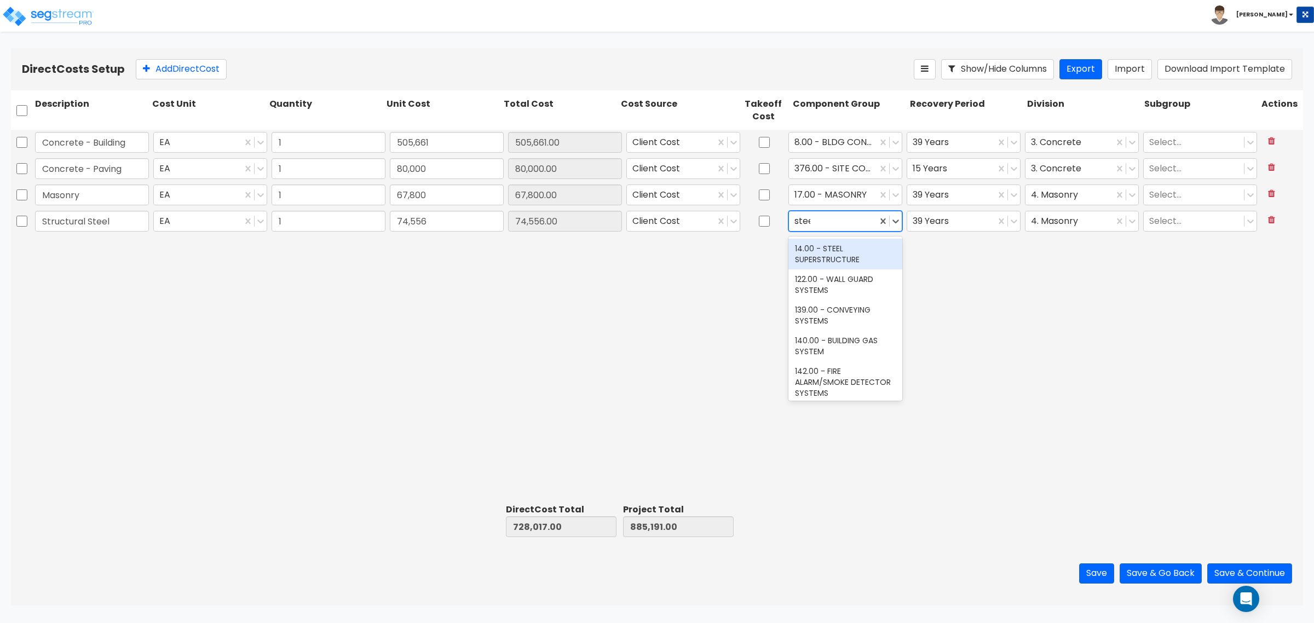
type input "steel"
click at [803, 252] on div "14.00 - STEEL SUPERSTRUCTURE" at bounding box center [845, 254] width 114 height 31
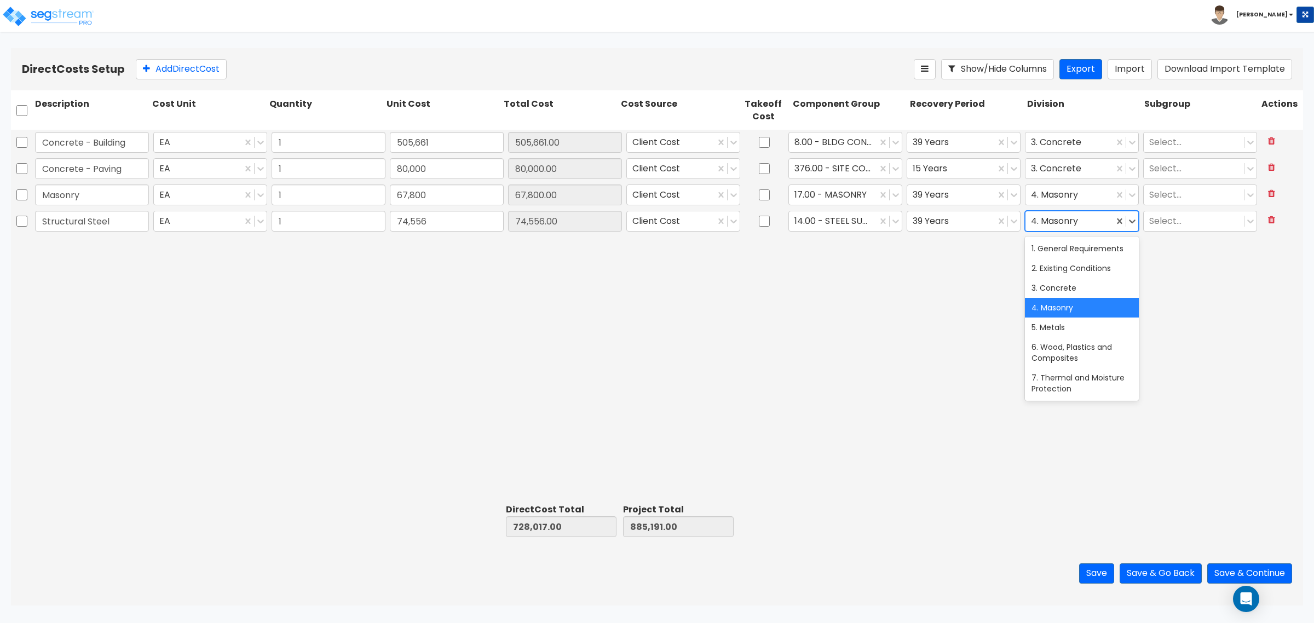
click at [1071, 212] on div "4. Masonry" at bounding box center [1069, 221] width 88 height 19
click at [1065, 337] on div "5. Metals" at bounding box center [1082, 328] width 114 height 20
click at [177, 53] on div "Direct Costs Setup Add Direct Cost Show/Hide Columns Export Import Download Imp…" at bounding box center [657, 69] width 1292 height 42
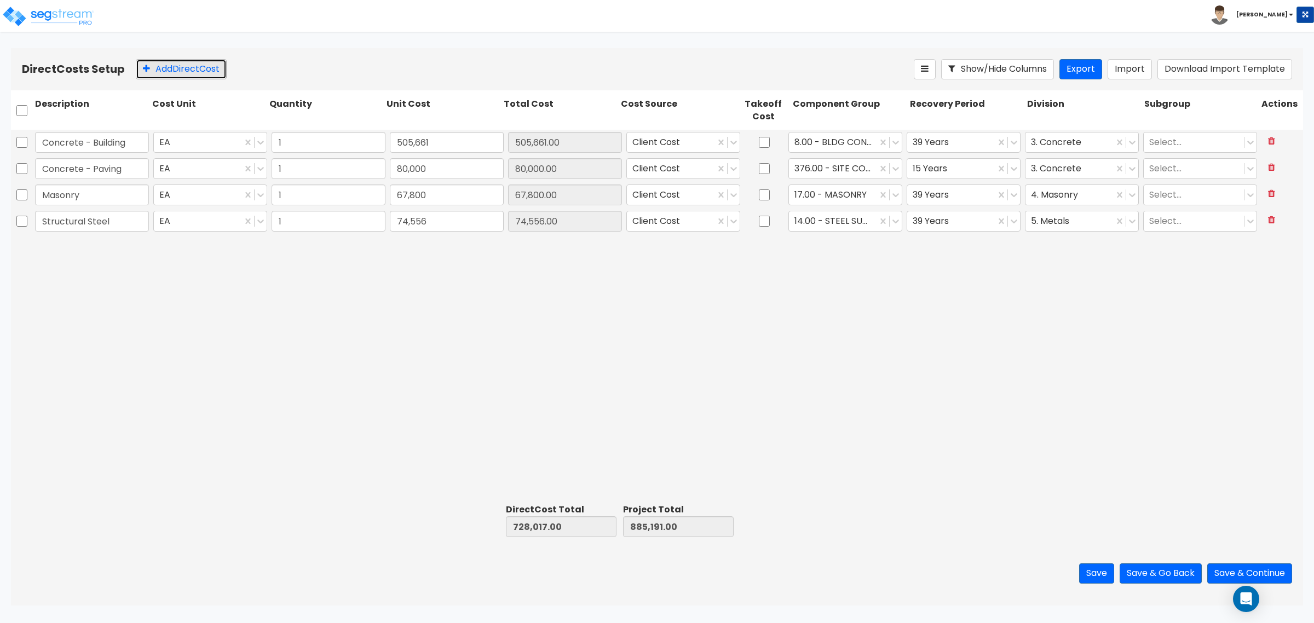
click at [181, 60] on button "Add Direct Cost" at bounding box center [181, 69] width 91 height 20
type input "Waterproofing"
click at [426, 252] on input "0" at bounding box center [447, 247] width 114 height 21
click at [471, 255] on input "0" at bounding box center [447, 247] width 114 height 21
type input "26,650"
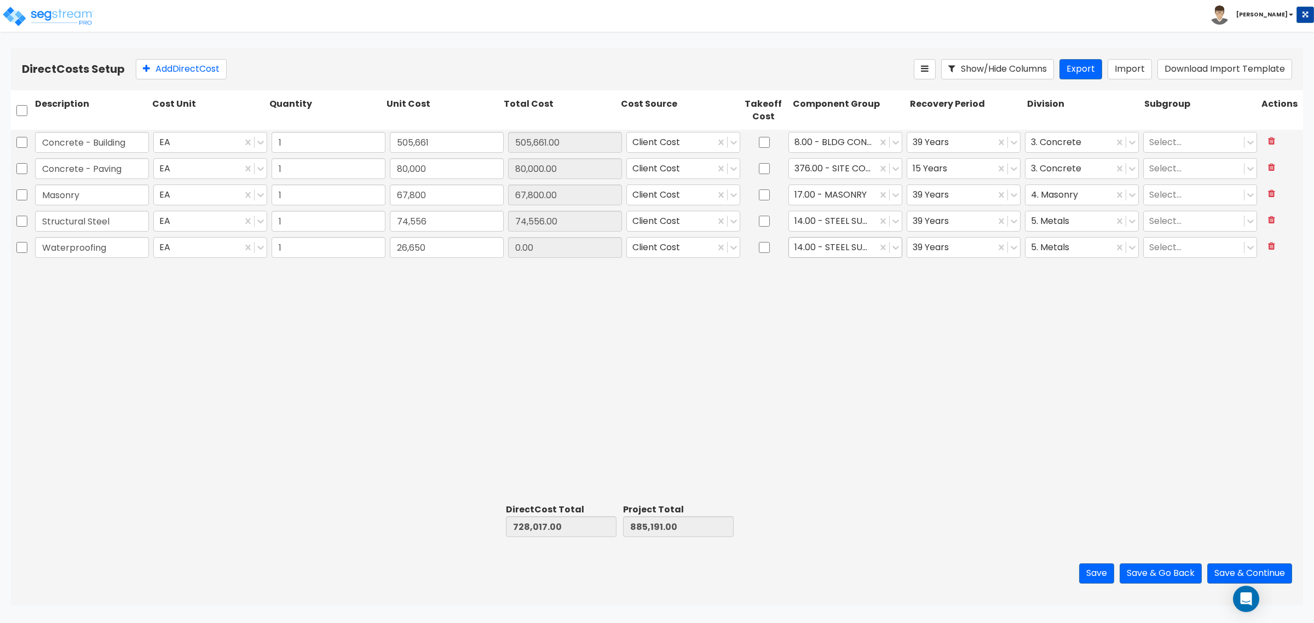
type input "754,667.00"
type input "911,841.00"
type input "26,650.00"
click at [846, 244] on div at bounding box center [832, 247] width 77 height 15
type input "therm"
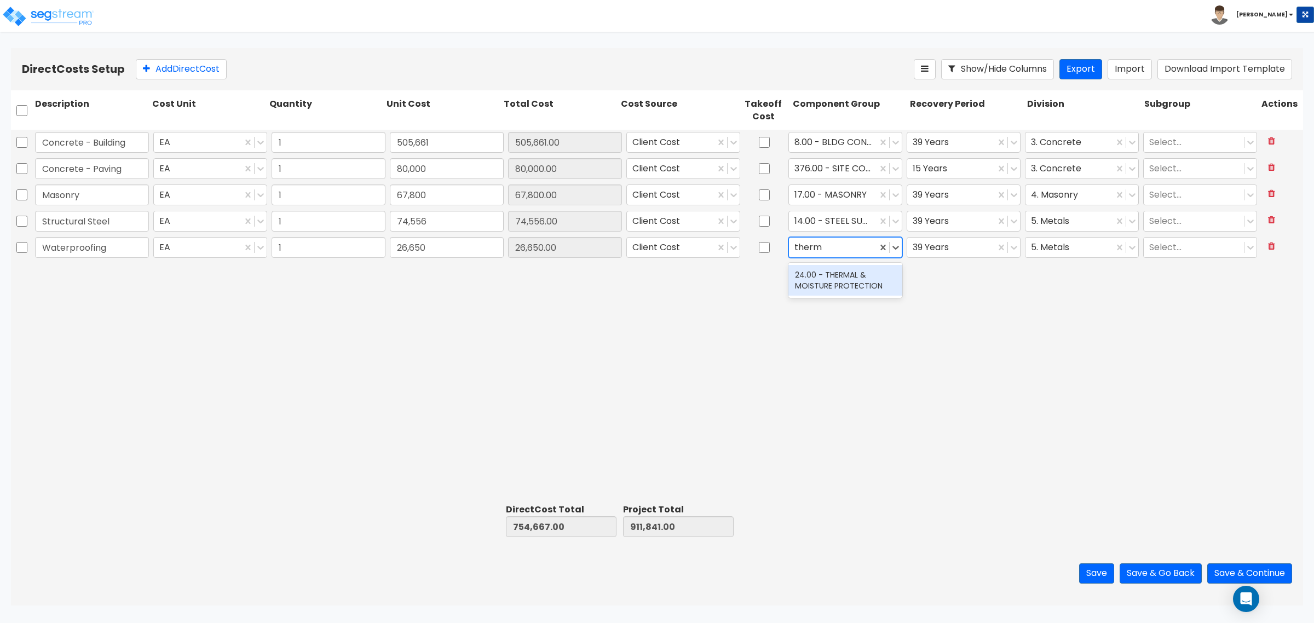
click at [869, 271] on div "24.00 - THERMAL & MOISTURE PROTECTION" at bounding box center [845, 280] width 114 height 31
click at [1041, 244] on div at bounding box center [1069, 247] width 77 height 15
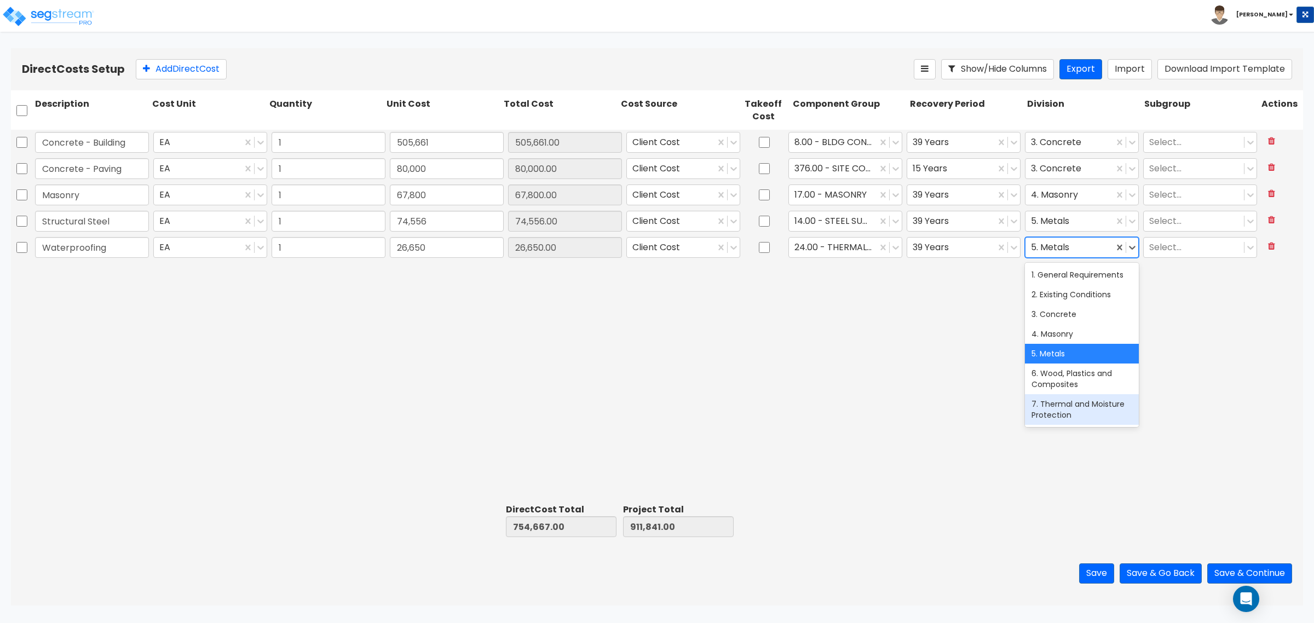
click at [1033, 414] on div "7. Thermal and Moisture Protection" at bounding box center [1082, 409] width 114 height 31
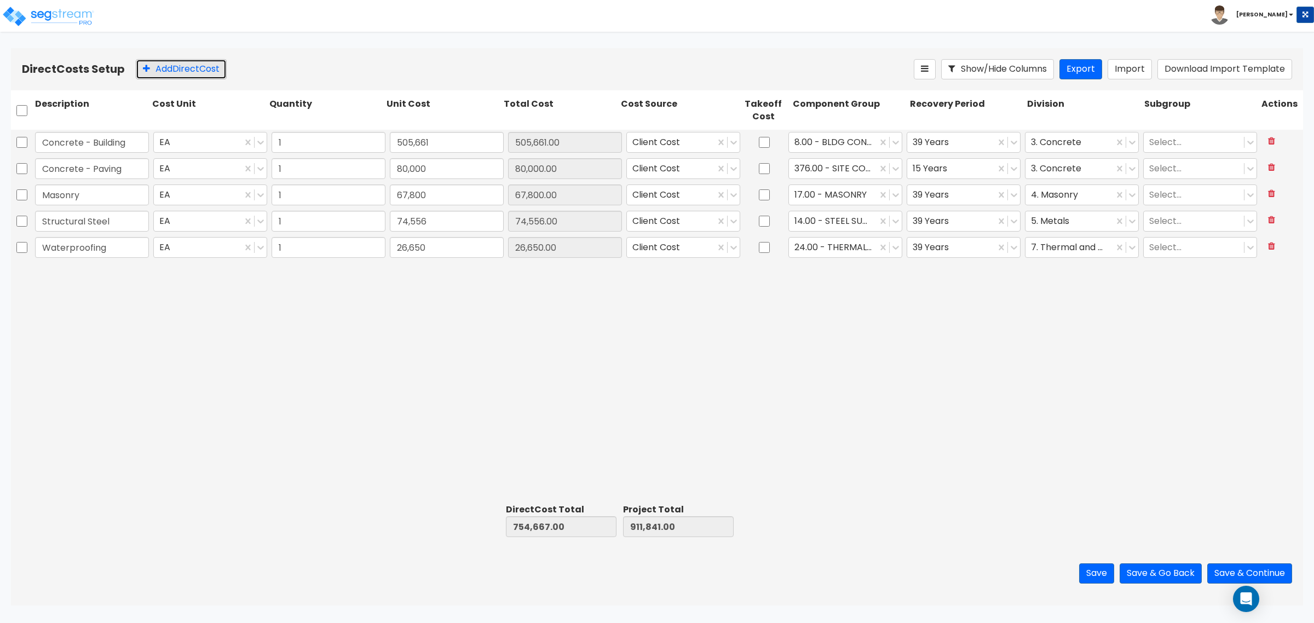
click at [176, 66] on button "Add Direct Cost" at bounding box center [181, 69] width 91 height 20
type input "Roof Flashing/Penetrations"
click at [451, 267] on input "0" at bounding box center [447, 273] width 114 height 21
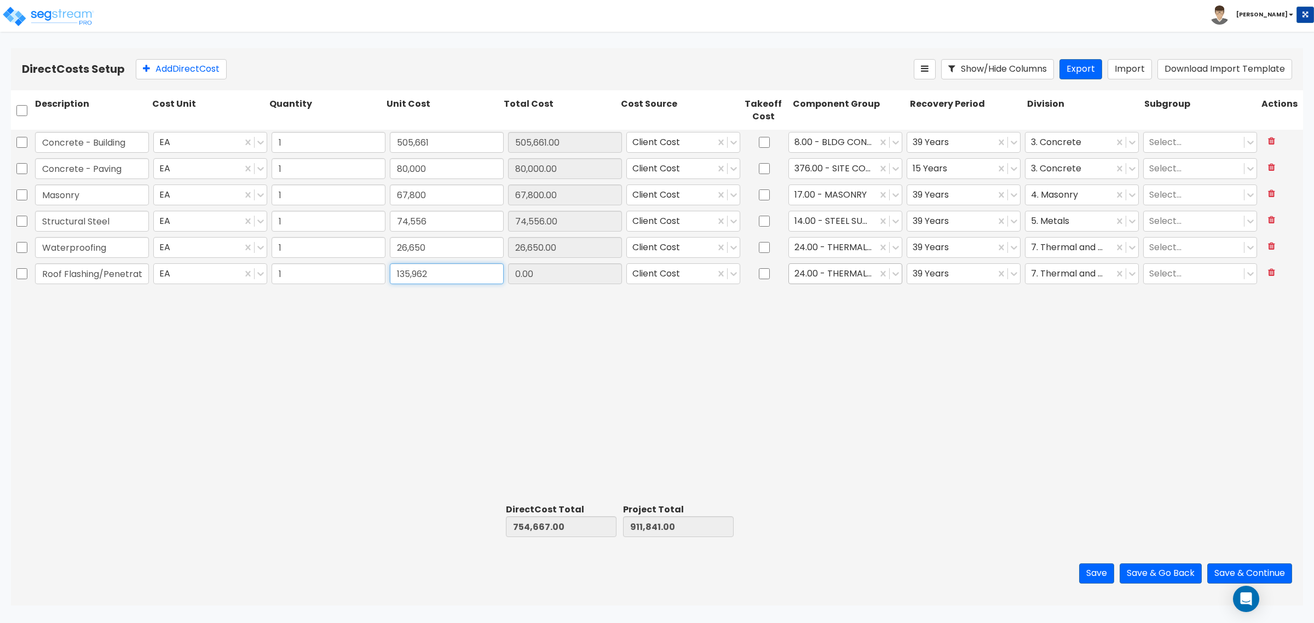
type input "135,962"
type input "890,629.00"
type input "1,047,803.00"
type input "135,962.00"
click at [829, 264] on div "24.00 - THERMAL & MOISTURE PROTECTION" at bounding box center [833, 273] width 88 height 19
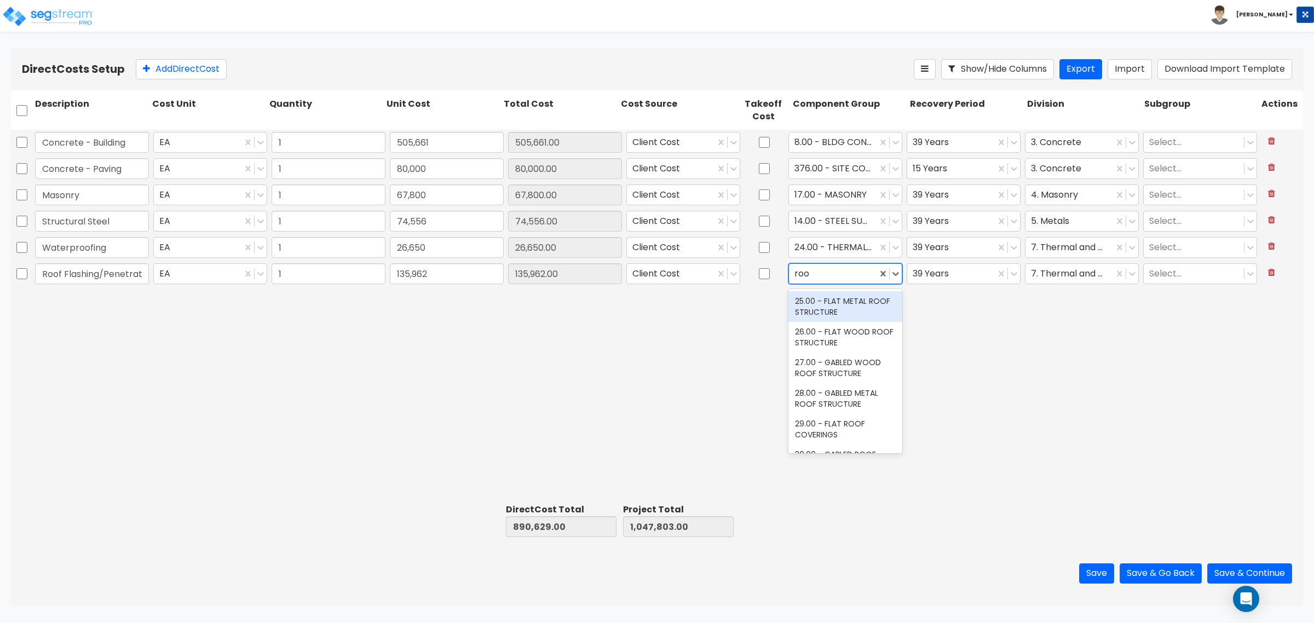
type input "roof"
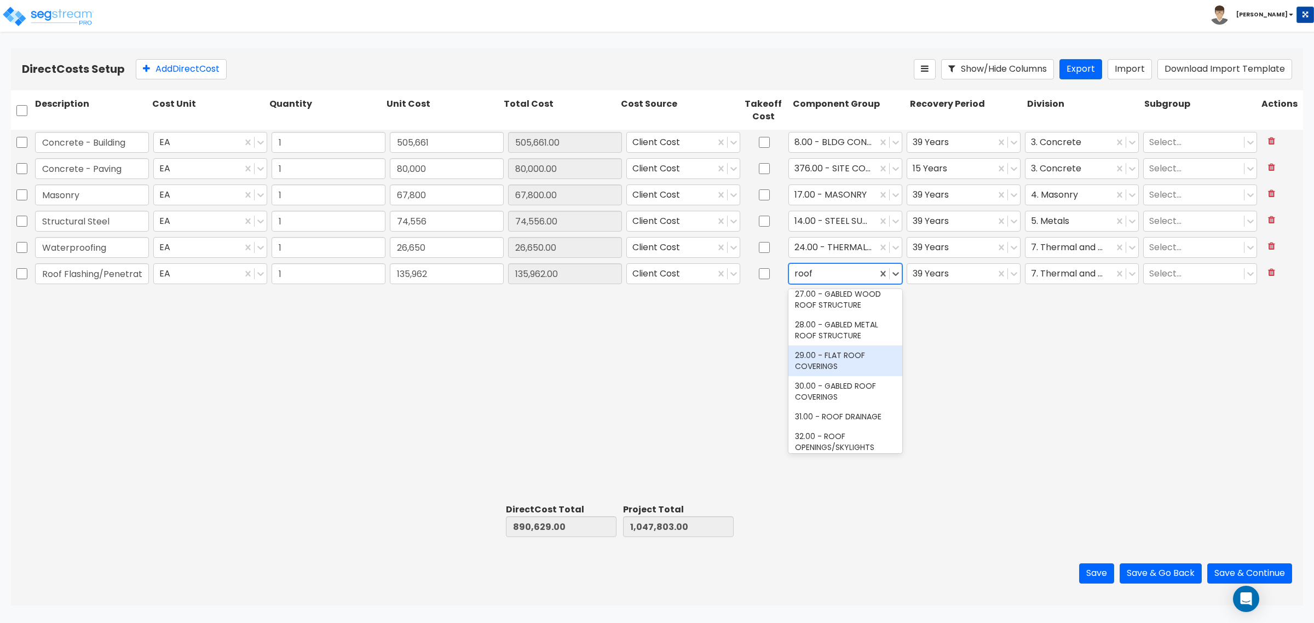
click at [840, 354] on div "29.00 - FLAT ROOF COVERINGS" at bounding box center [845, 360] width 114 height 31
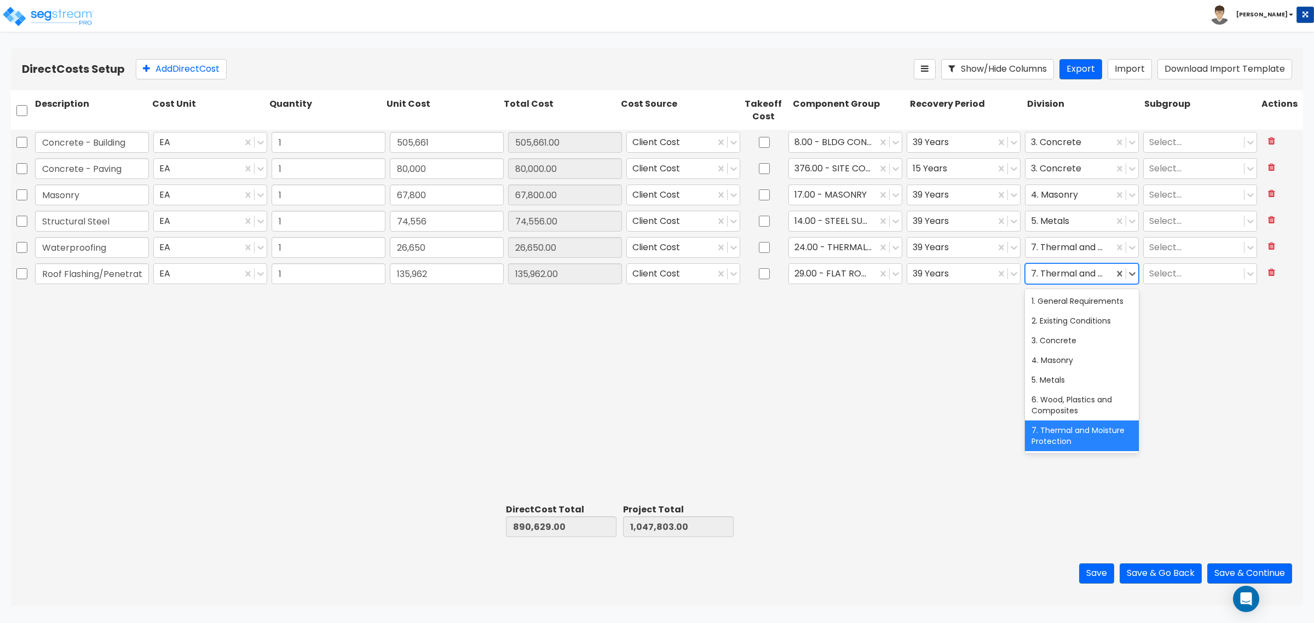
click at [1079, 267] on div at bounding box center [1069, 274] width 77 height 15
drag, startPoint x: 800, startPoint y: 411, endPoint x: 594, endPoint y: 223, distance: 278.7
click at [799, 405] on div "Concrete - Building EA 1 505,661 505,661.00 Client Cost 8.00 - BLDG CONCRETE SL…" at bounding box center [657, 315] width 1292 height 370
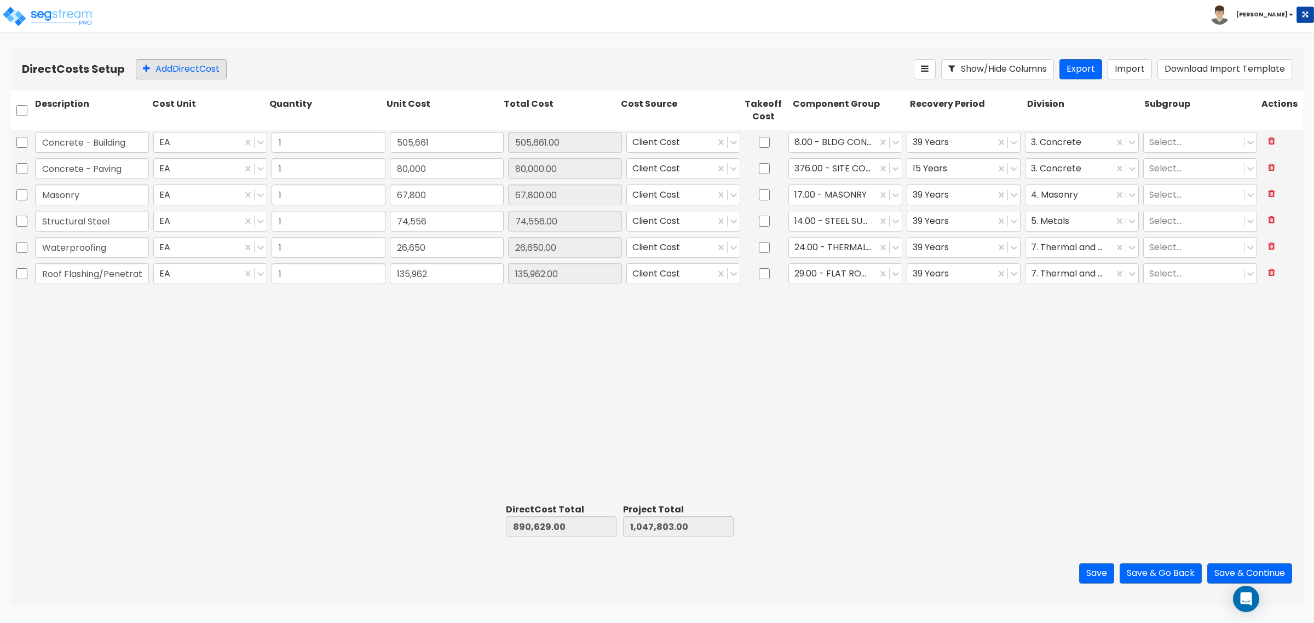
drag, startPoint x: 237, startPoint y: 66, endPoint x: 201, endPoint y: 70, distance: 35.7
click at [236, 66] on div "Add Direct Cost" at bounding box center [525, 69] width 778 height 20
click at [200, 70] on button "Add Direct Cost" at bounding box center [181, 69] width 91 height 20
type input "Metal Panels"
click at [417, 297] on input "0" at bounding box center [447, 300] width 114 height 21
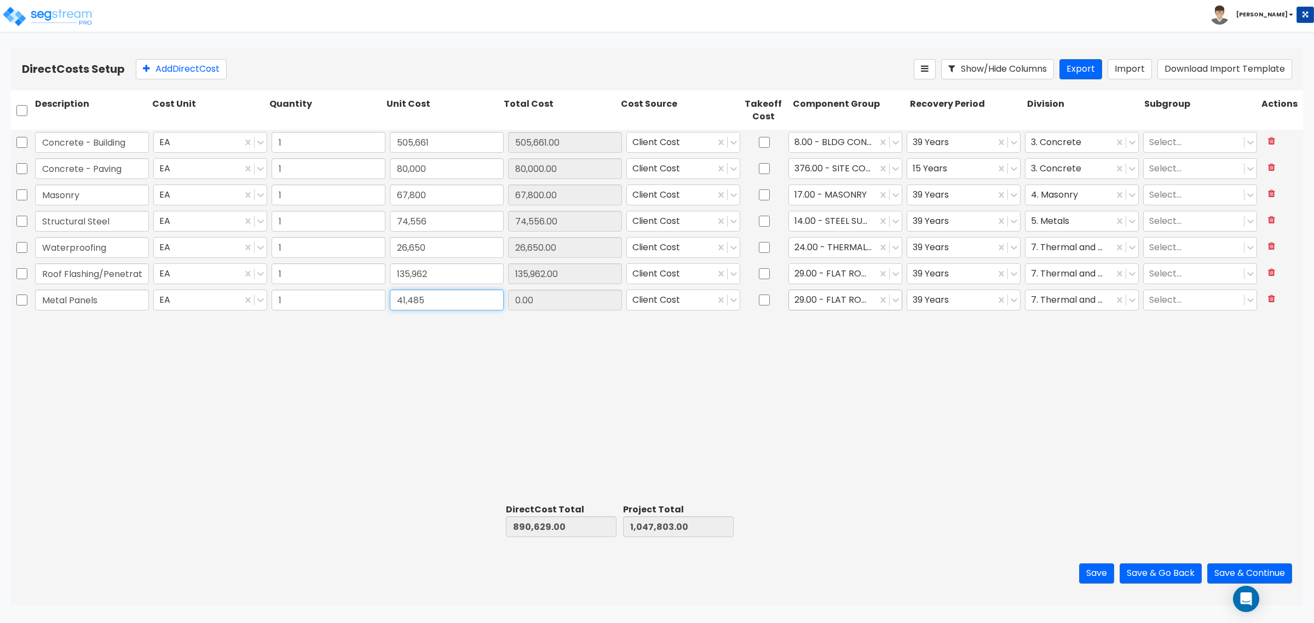
type input "41,485"
type input "932,114.00"
type input "1,089,288.00"
type input "41,485.00"
click at [819, 303] on div at bounding box center [832, 300] width 77 height 15
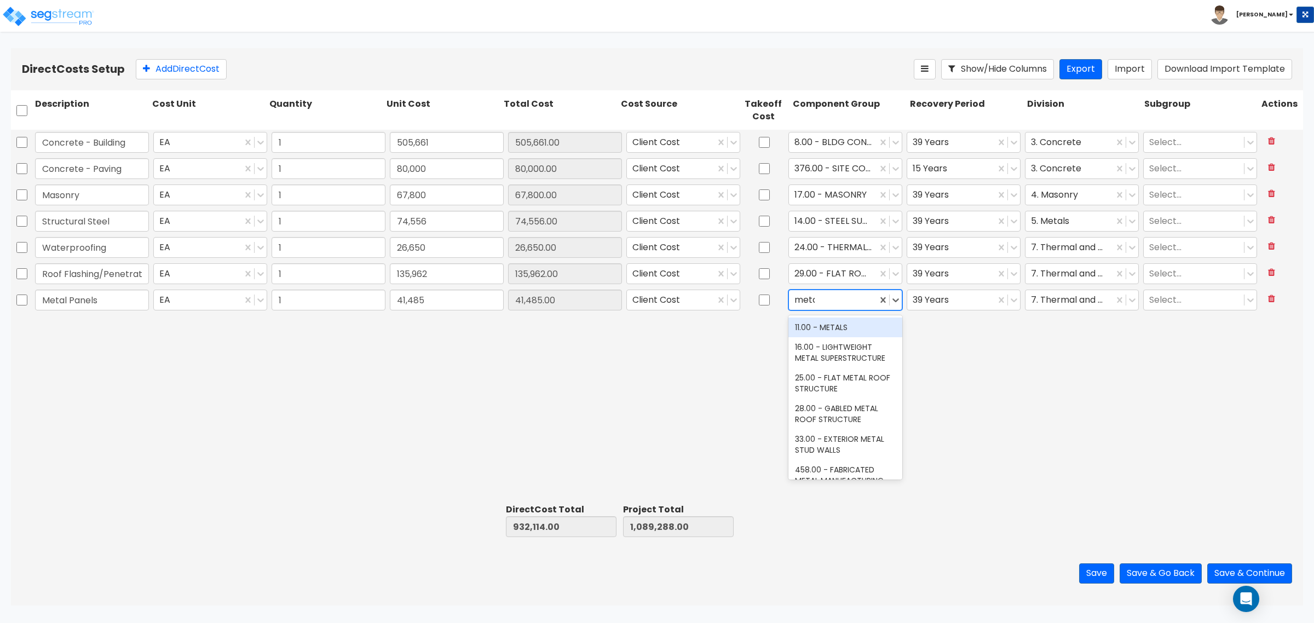
type input "metal"
drag, startPoint x: 831, startPoint y: 326, endPoint x: 1036, endPoint y: 299, distance: 207.5
click at [840, 326] on div "11.00 - METALS" at bounding box center [845, 328] width 114 height 20
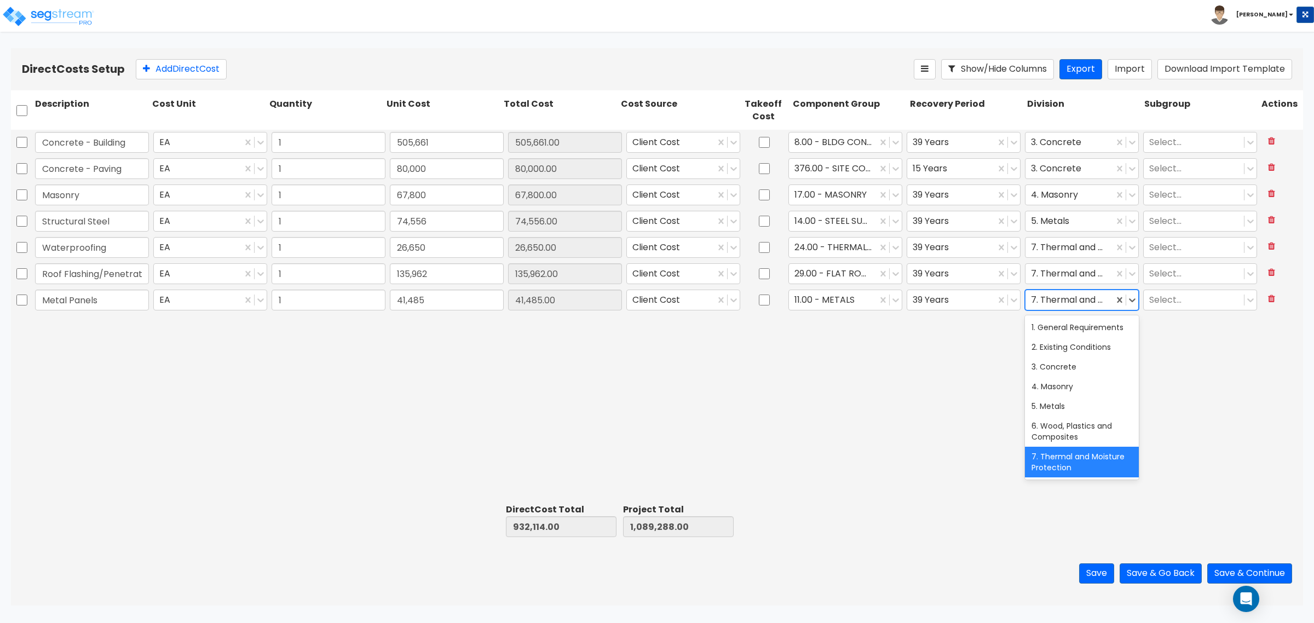
click at [1088, 294] on div at bounding box center [1069, 300] width 77 height 15
click at [1076, 416] on div "5. Metals" at bounding box center [1082, 406] width 114 height 20
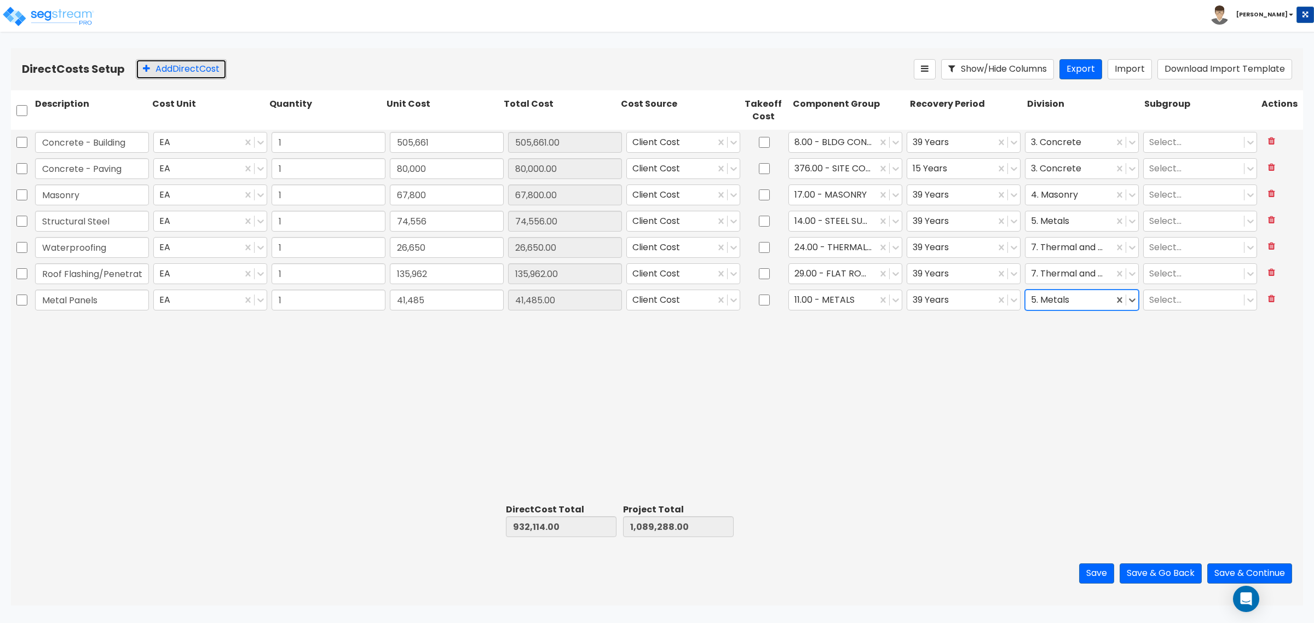
click at [163, 59] on button "Add Direct Cost" at bounding box center [181, 69] width 91 height 20
click at [105, 325] on input "Doors, Frames & hardware" at bounding box center [92, 326] width 114 height 21
type input "Doors, Frames & Hardware"
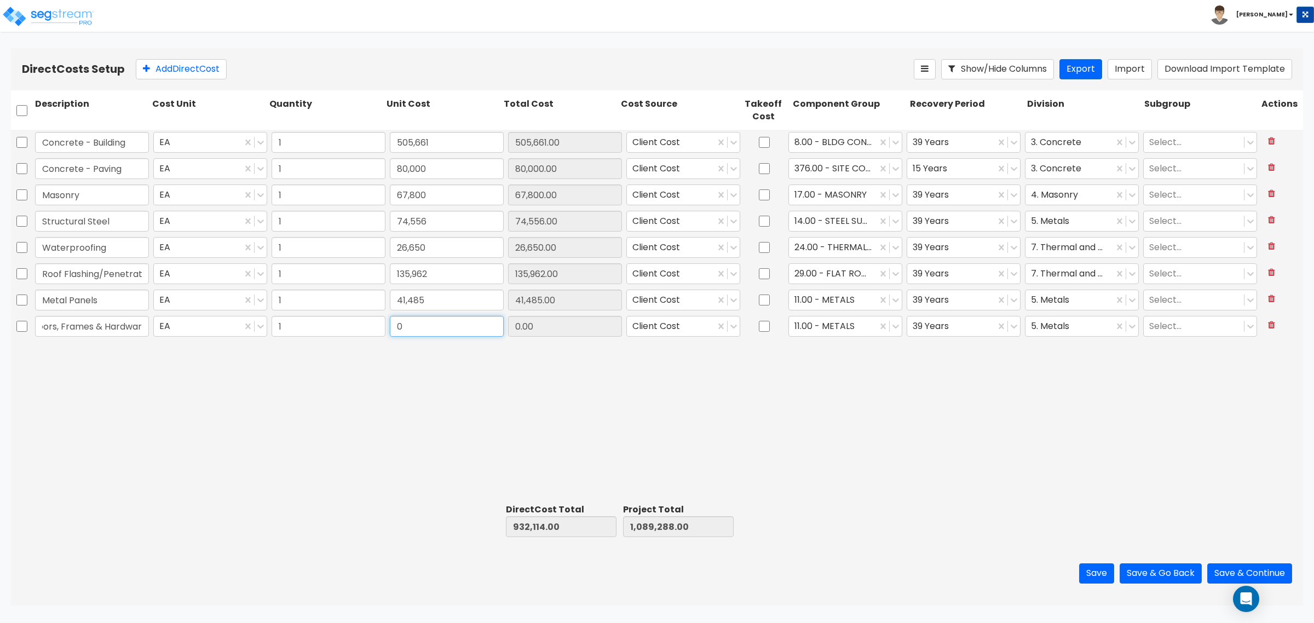
click at [415, 320] on input "0" at bounding box center [447, 326] width 114 height 21
type input "7,535"
type input "939,649.00"
type input "1,096,823.00"
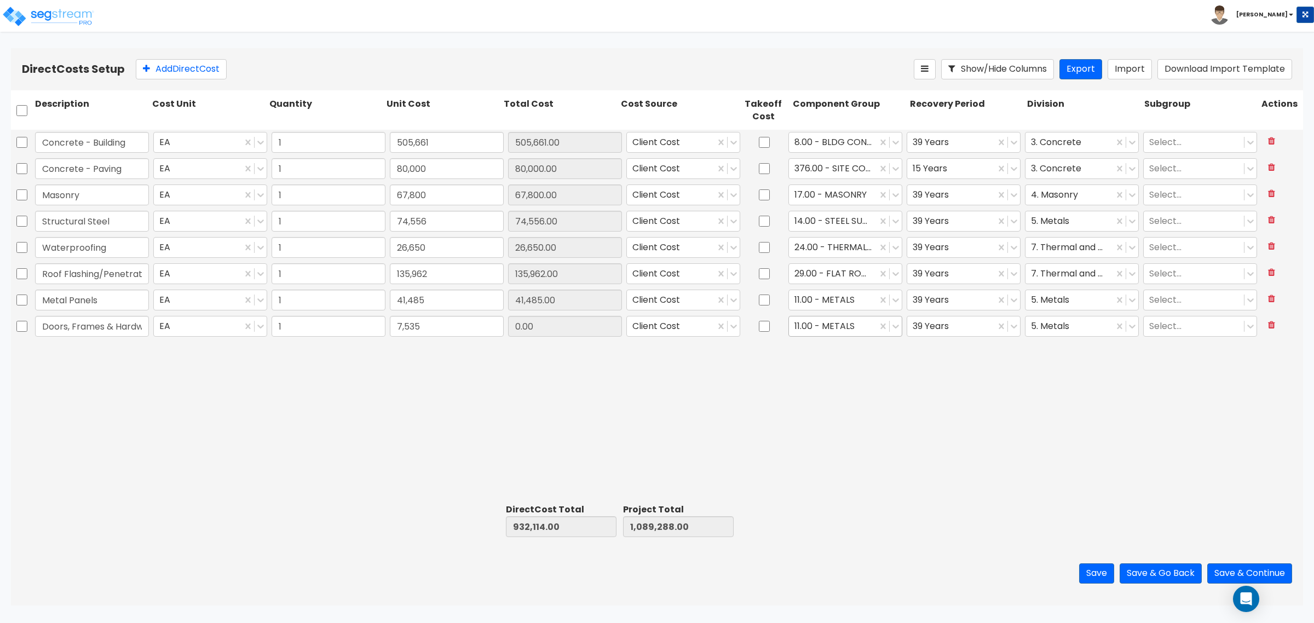
type input "7,535.00"
click at [812, 336] on div "11.00 - METALS" at bounding box center [833, 326] width 88 height 19
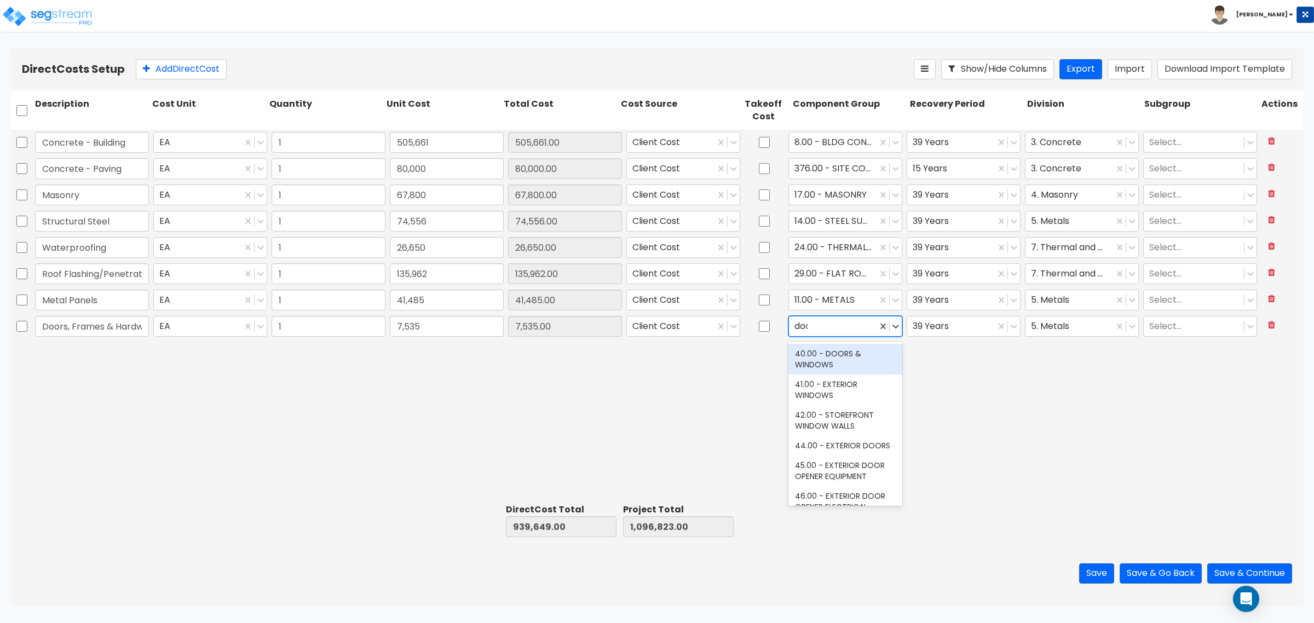
type input "door"
click at [817, 354] on div "40.00 - DOORS & WINDOWS" at bounding box center [845, 359] width 114 height 31
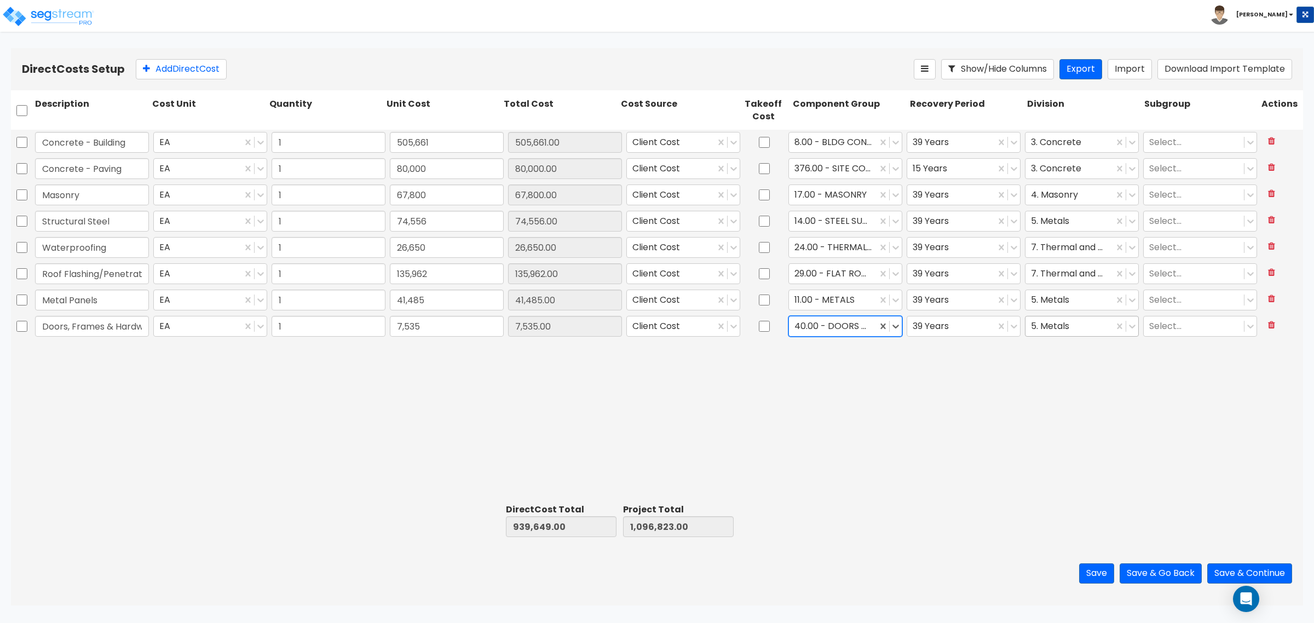
click at [1051, 327] on div at bounding box center [1069, 326] width 77 height 15
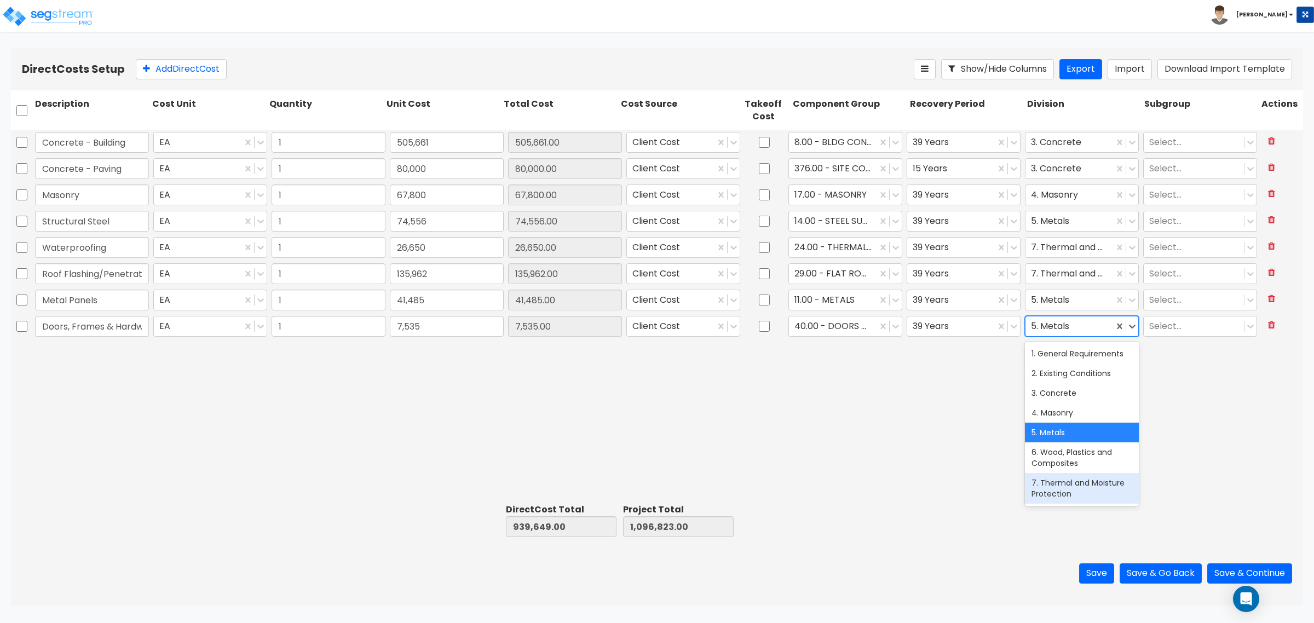
scroll to position [68, 0]
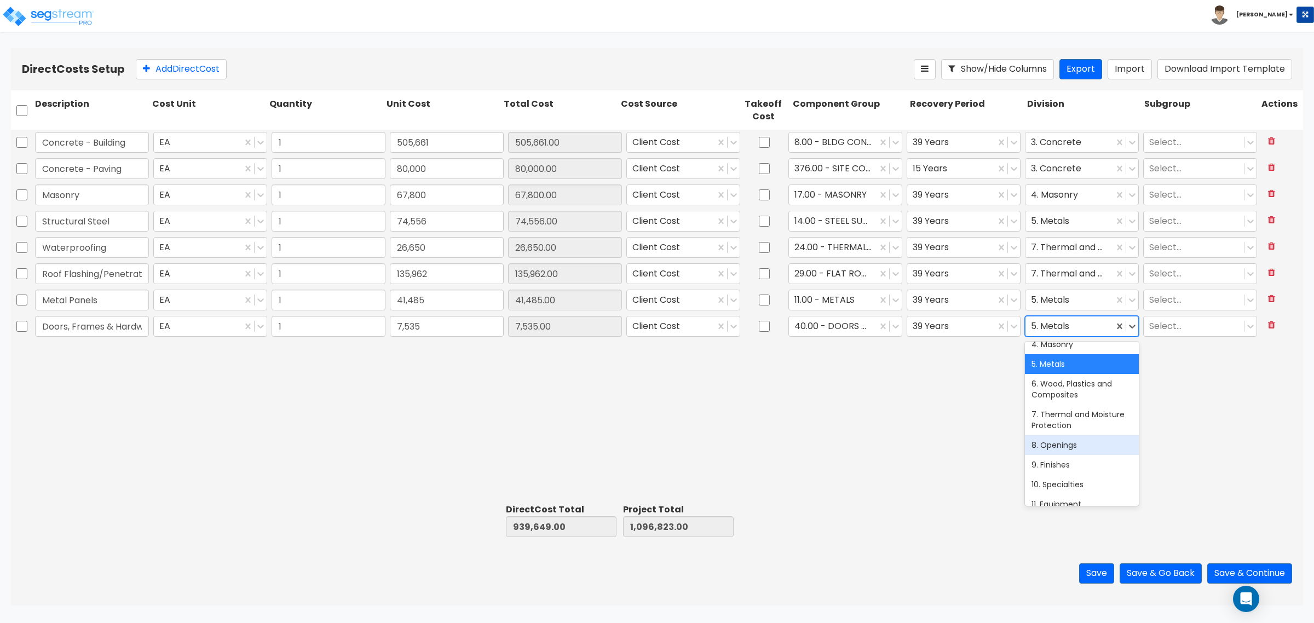
drag, startPoint x: 1071, startPoint y: 458, endPoint x: 1007, endPoint y: 436, distance: 67.0
click at [1071, 455] on div "8. Openings" at bounding box center [1082, 445] width 114 height 20
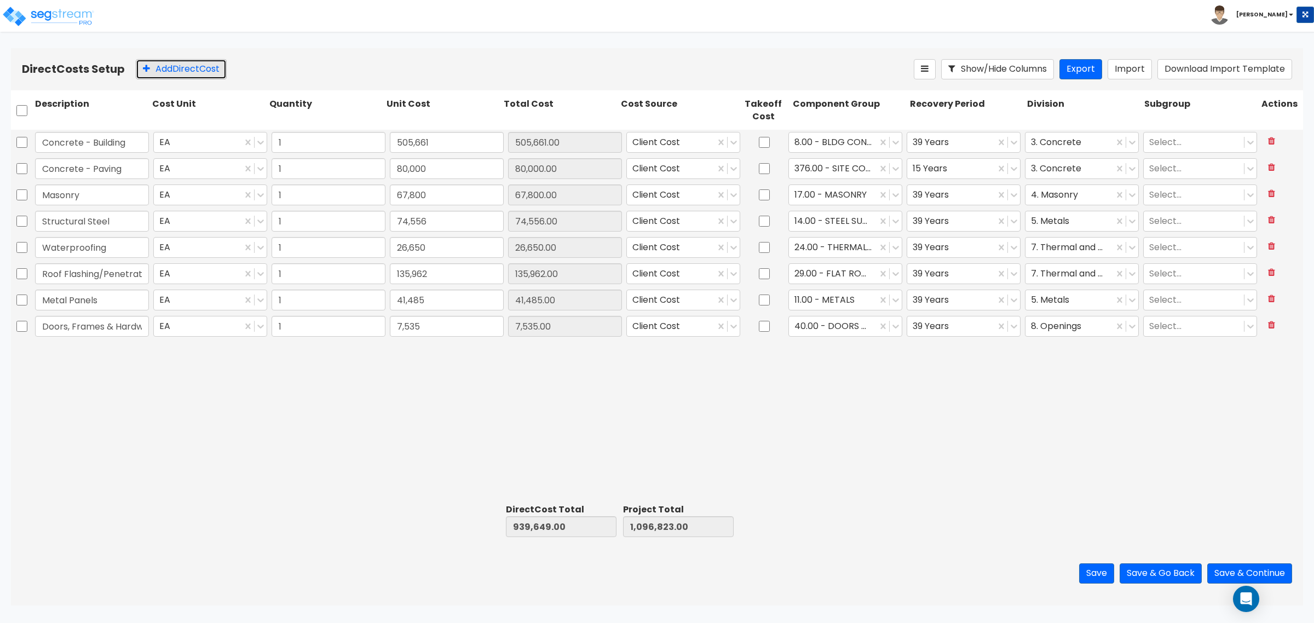
click at [166, 61] on button "Add Direct Cost" at bounding box center [181, 69] width 91 height 20
type input "Glass & Glazing"
click at [439, 350] on input "0" at bounding box center [447, 352] width 114 height 21
type input "83,917"
type input "1,023,566.00"
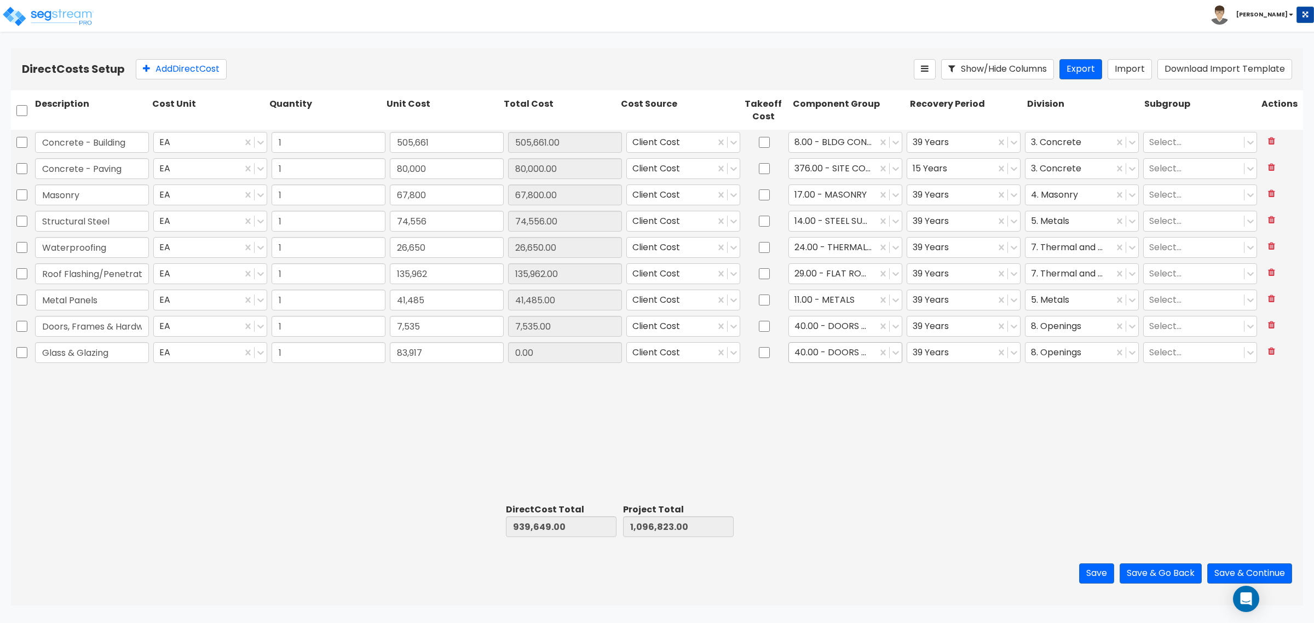
type input "1,180,740.00"
type input "83,917.00"
click at [805, 354] on div at bounding box center [832, 352] width 77 height 15
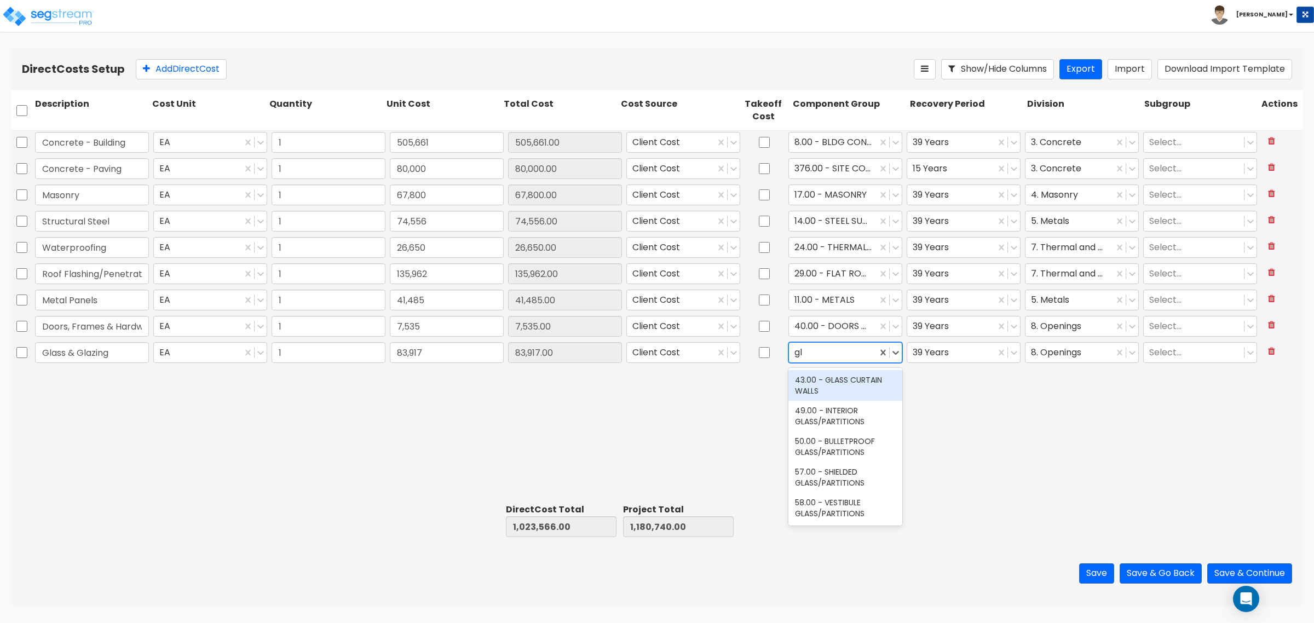
type input "g"
type input "wind"
click at [841, 444] on div "42.00 - STOREFRONT WINDOW WALLS" at bounding box center [845, 446] width 114 height 31
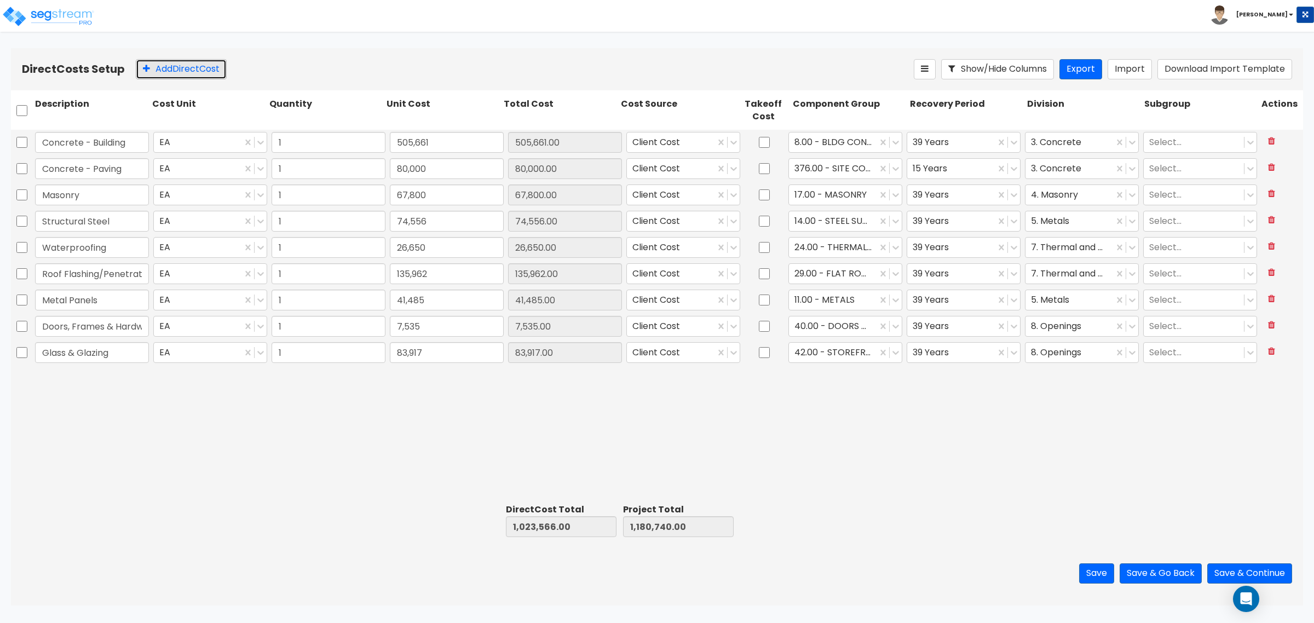
click at [206, 70] on button "Add Direct Cost" at bounding box center [181, 69] width 91 height 20
type input "Framing & Drywall"
click at [430, 371] on input "0" at bounding box center [447, 378] width 114 height 21
type input "42,187"
type input "1,065,753.00"
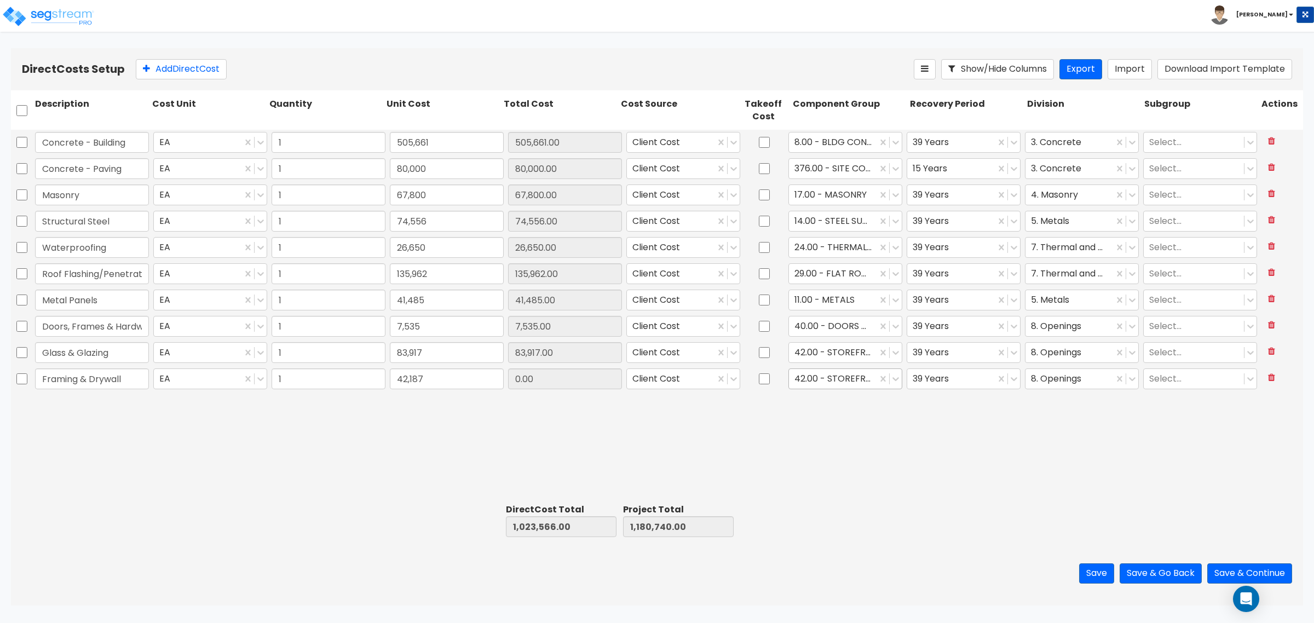
type input "1,222,927.00"
type input "42,187.00"
click at [810, 379] on div at bounding box center [832, 379] width 77 height 15
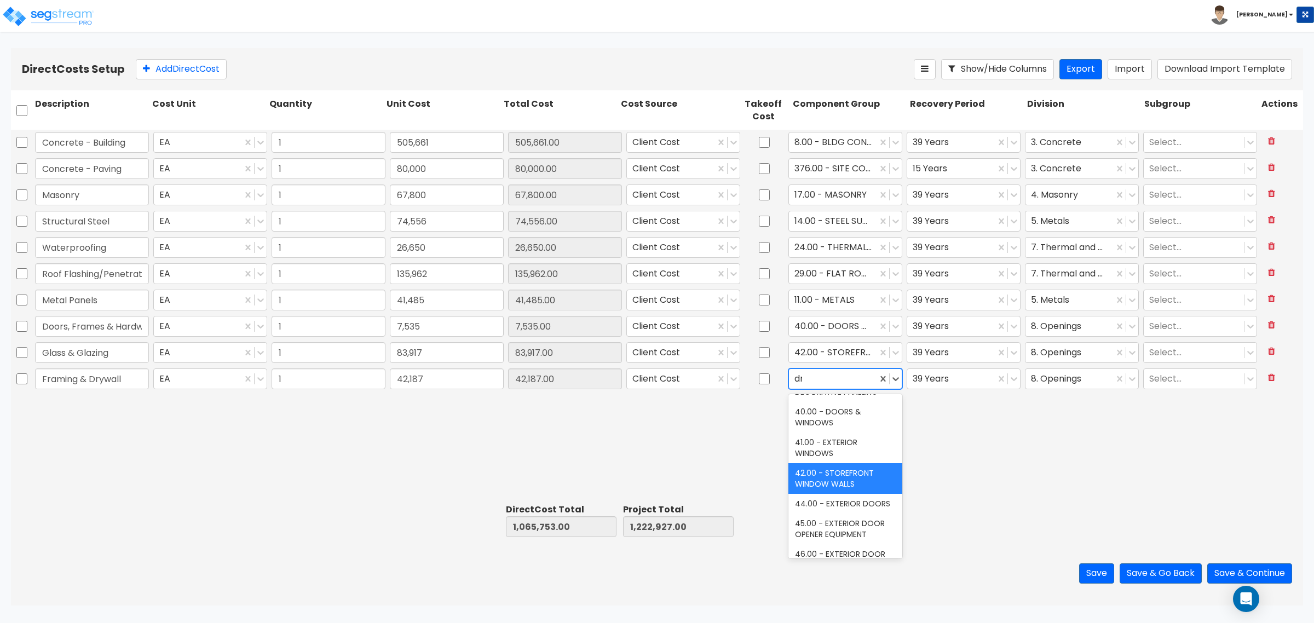
scroll to position [188, 0]
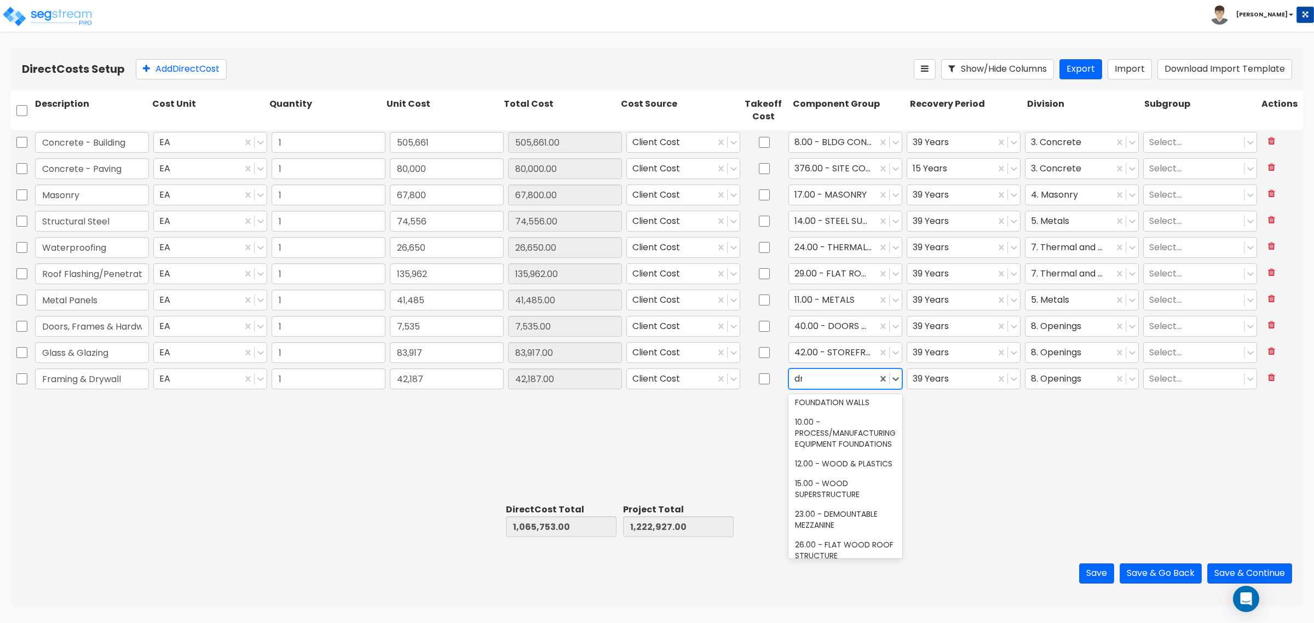
type input "dryw"
click at [819, 405] on div "47.00 - INTERIOR DRYWALL PARTITIONS" at bounding box center [845, 411] width 114 height 31
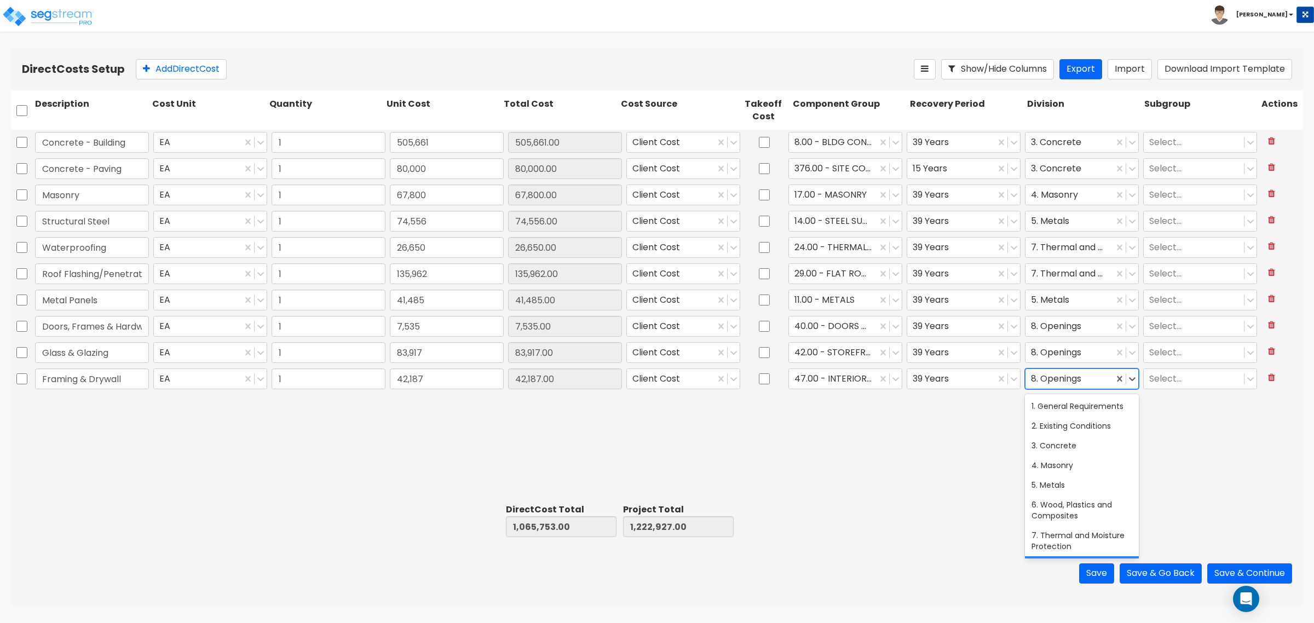
click at [1065, 378] on div at bounding box center [1069, 379] width 77 height 15
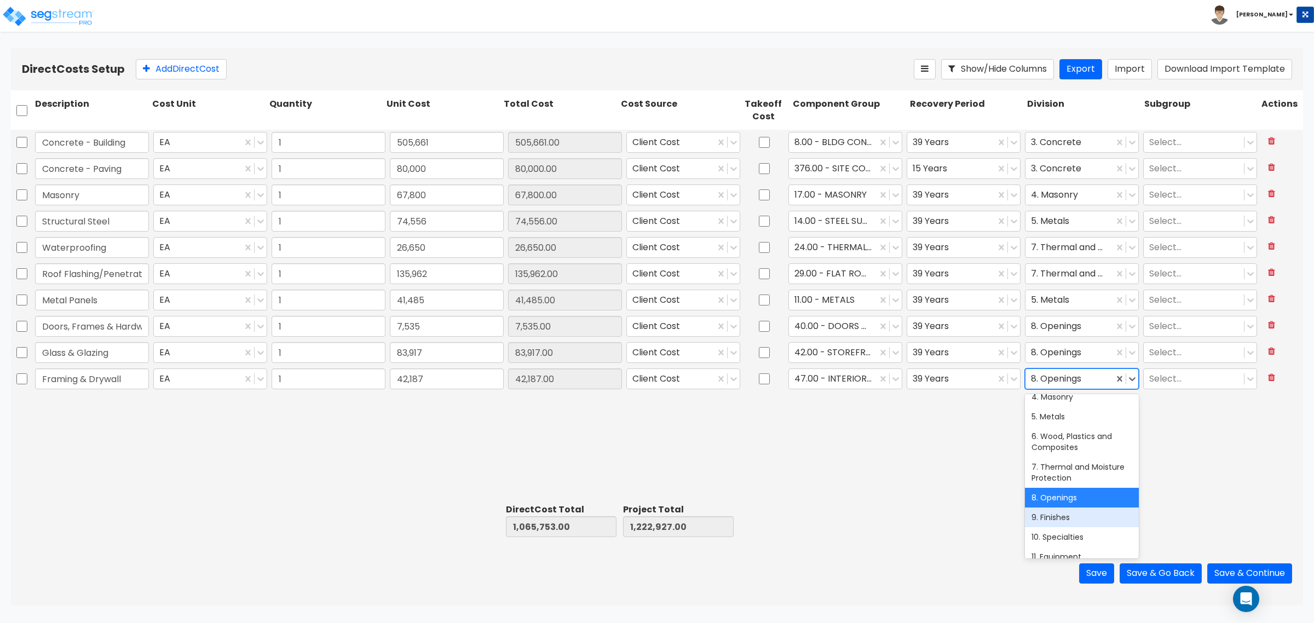
click at [1052, 527] on div "9. Finishes" at bounding box center [1082, 518] width 114 height 20
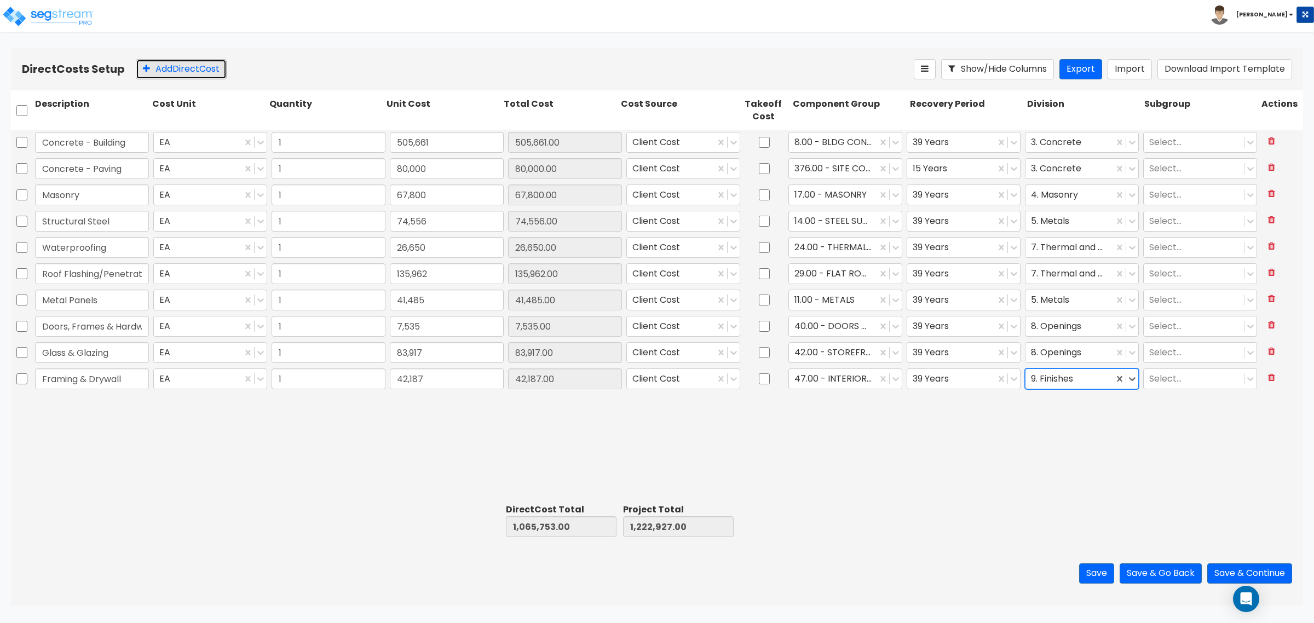
click at [165, 64] on button "Add Direct Cost" at bounding box center [181, 69] width 91 height 20
type input "Paint"
click at [417, 412] on input "0" at bounding box center [447, 405] width 114 height 21
type input "28,726"
type input "1,094,479.00"
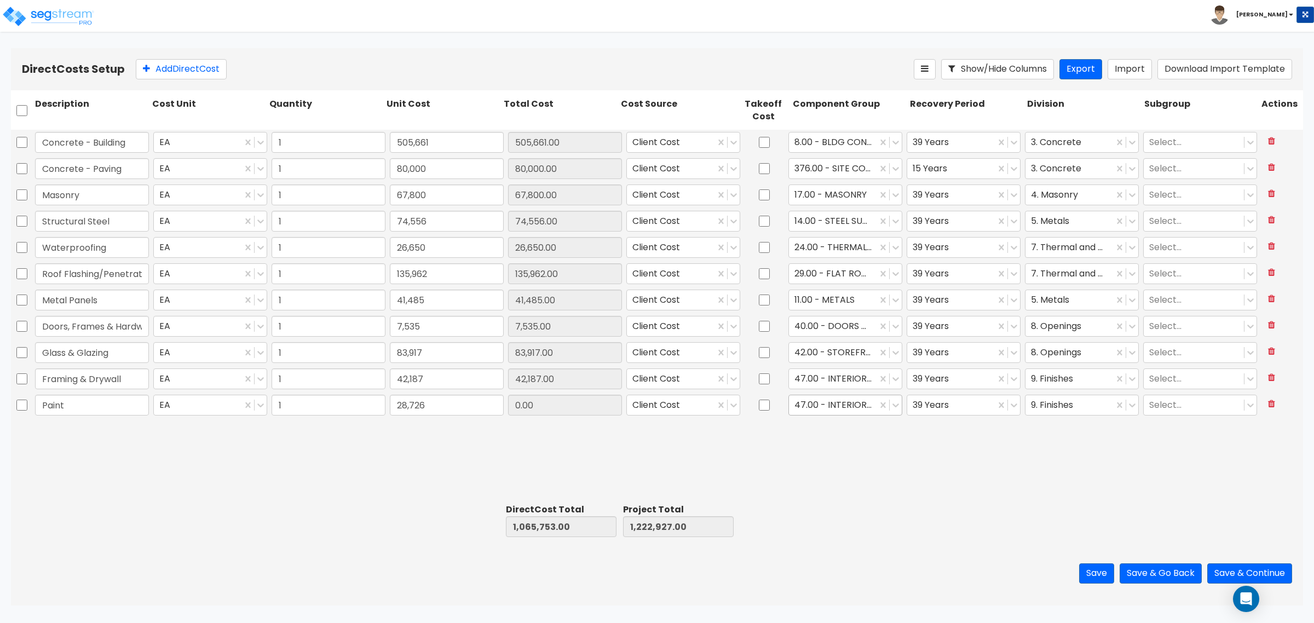
type input "1,251,653.00"
type input "28,726.00"
click at [836, 400] on div at bounding box center [832, 405] width 77 height 15
type input "paint"
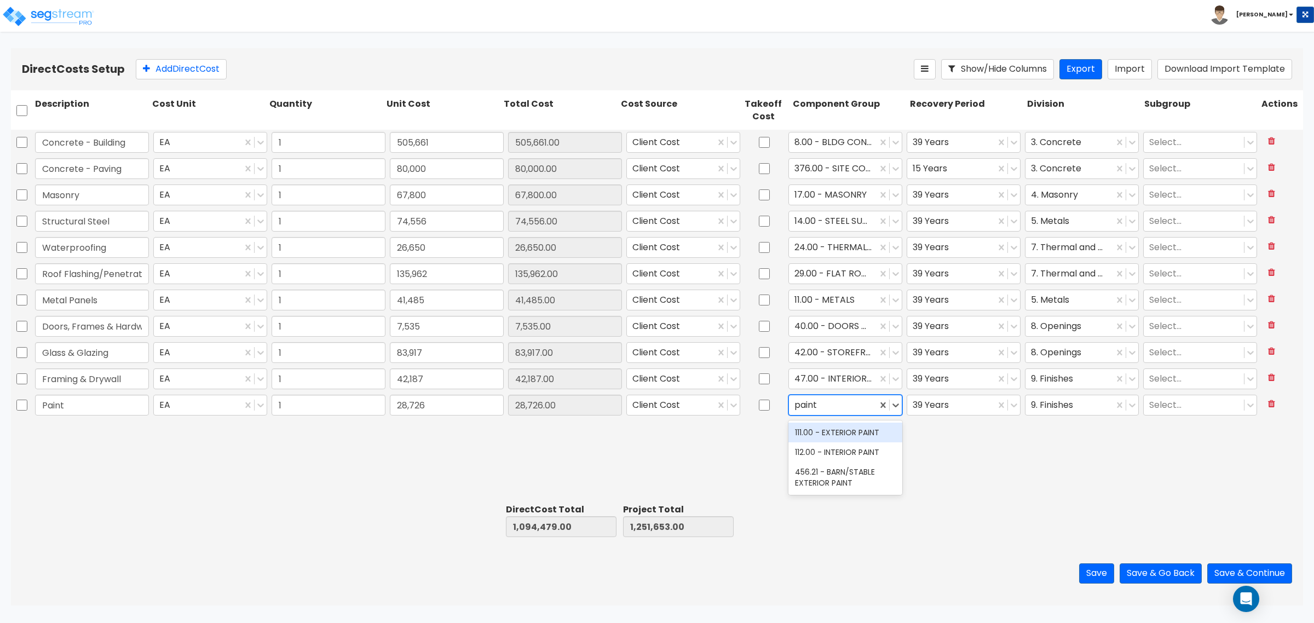
click at [806, 430] on div "111.00 - EXTERIOR PAINT" at bounding box center [845, 433] width 114 height 20
click at [179, 81] on div "Direct Costs Setup Add Direct Cost Show/Hide Columns Export Import Download Imp…" at bounding box center [657, 69] width 1292 height 42
click at [203, 66] on button "Add Direct Cost" at bounding box center [181, 69] width 91 height 20
type input "Specialties & Toilet Compartments"
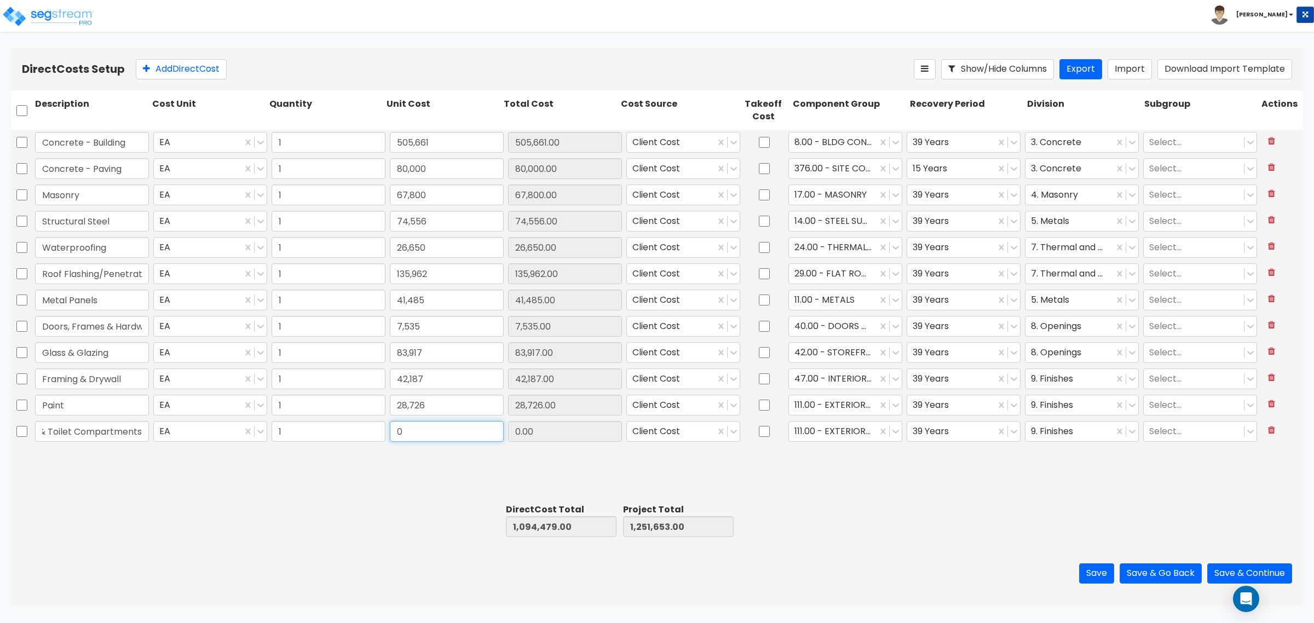
scroll to position [0, 0]
click at [425, 424] on input "0" at bounding box center [447, 431] width 114 height 21
type input "1,979"
type input "1,096,458.00"
type input "1,253,632.00"
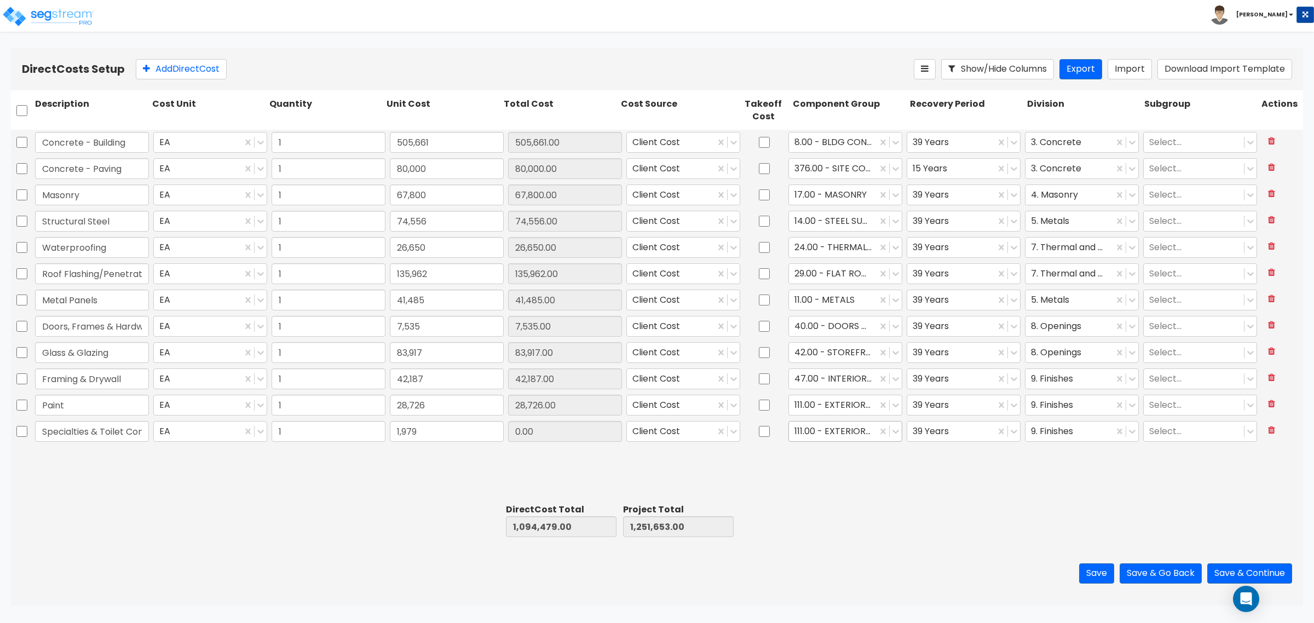
type input "1,979.00"
click at [835, 425] on div at bounding box center [832, 431] width 77 height 15
type input "restroo"
click at [837, 469] on div "70.00 - RESTROOM ACCESSORIES" at bounding box center [845, 464] width 114 height 31
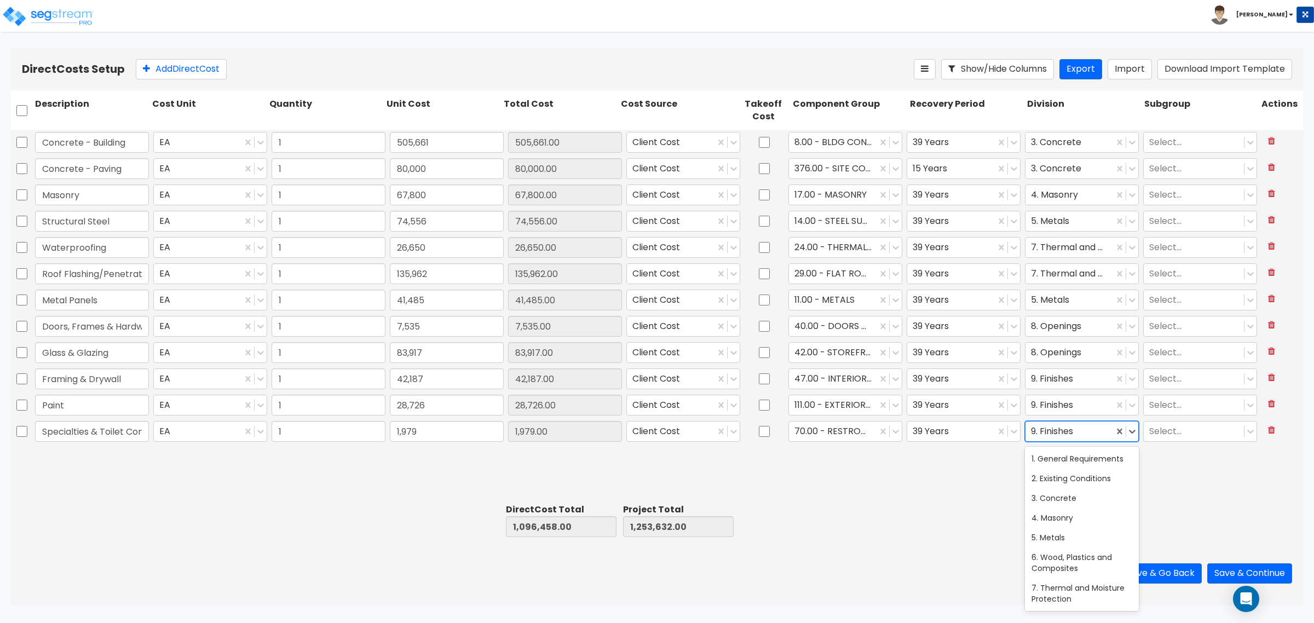
click at [1075, 435] on div at bounding box center [1069, 431] width 77 height 15
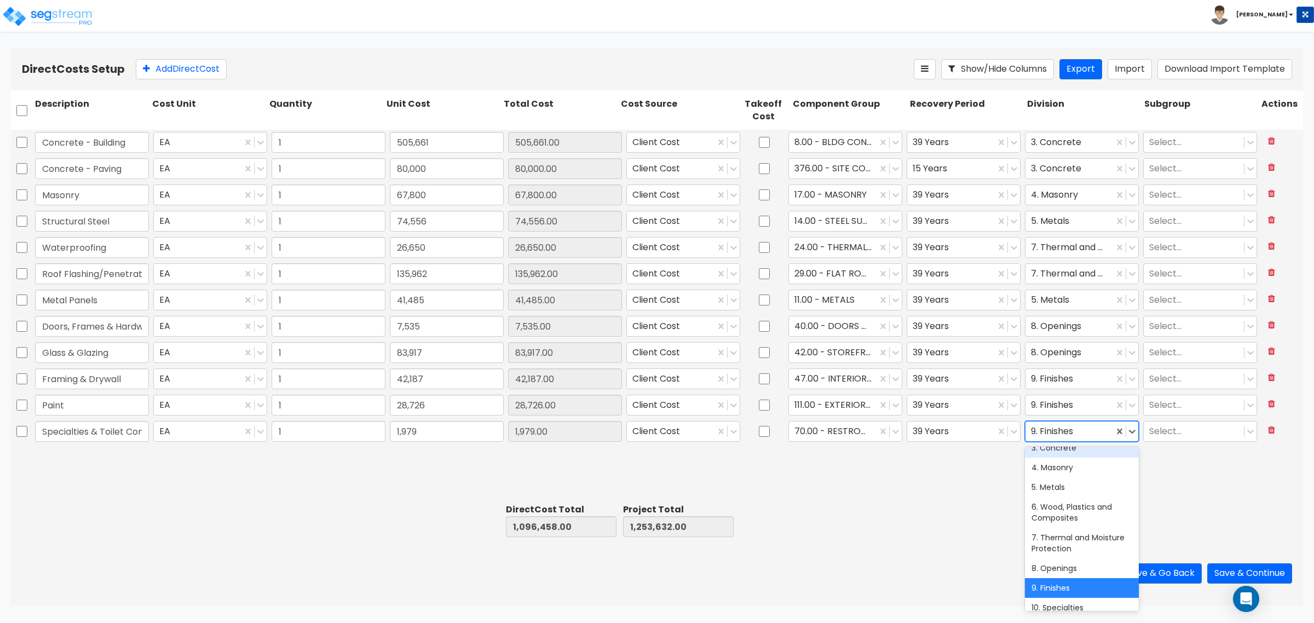
scroll to position [137, 0]
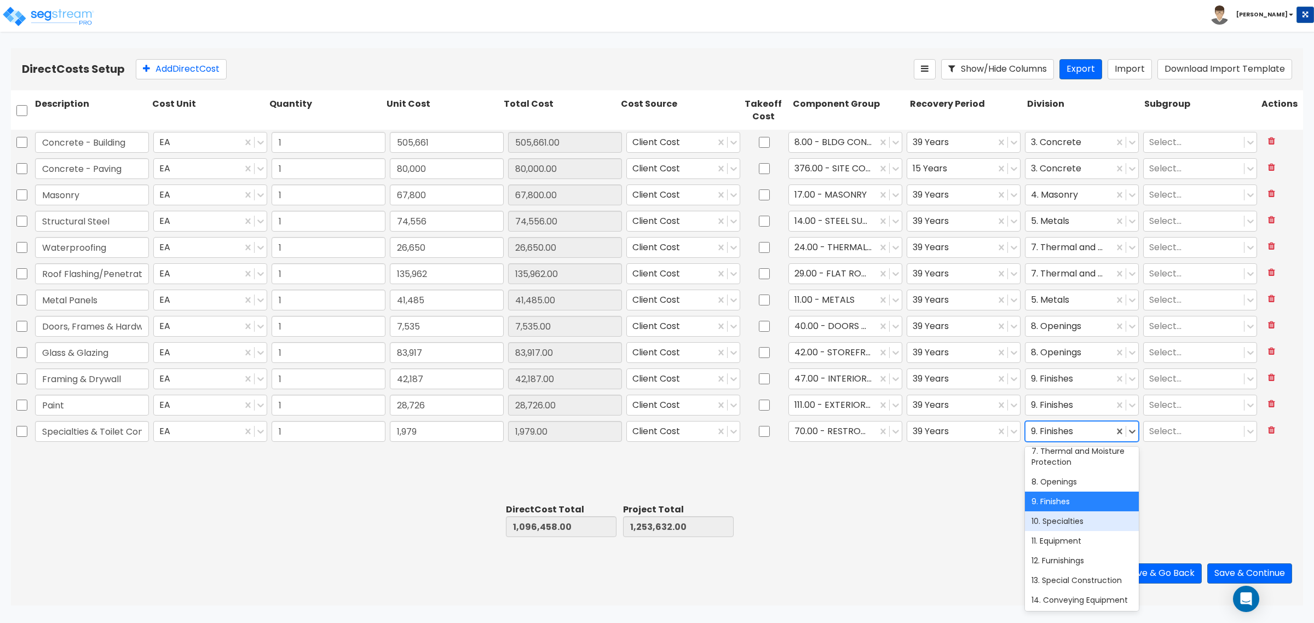
click at [1064, 531] on div "10. Specialties" at bounding box center [1082, 521] width 114 height 20
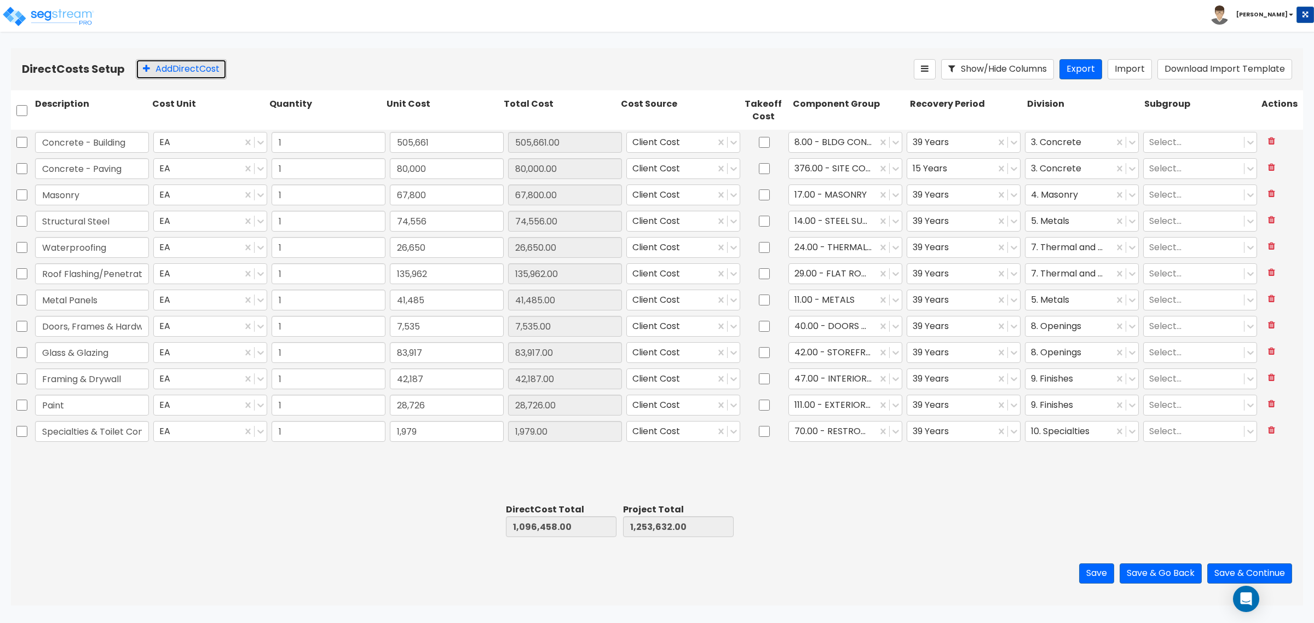
click at [194, 67] on button "Add Direct Cost" at bounding box center [181, 69] width 91 height 20
click at [66, 453] on input "Fire SPrinkler" at bounding box center [92, 457] width 114 height 21
type input "Fire Sprinkler"
click at [423, 458] on input "0" at bounding box center [447, 457] width 114 height 21
type input "28,500"
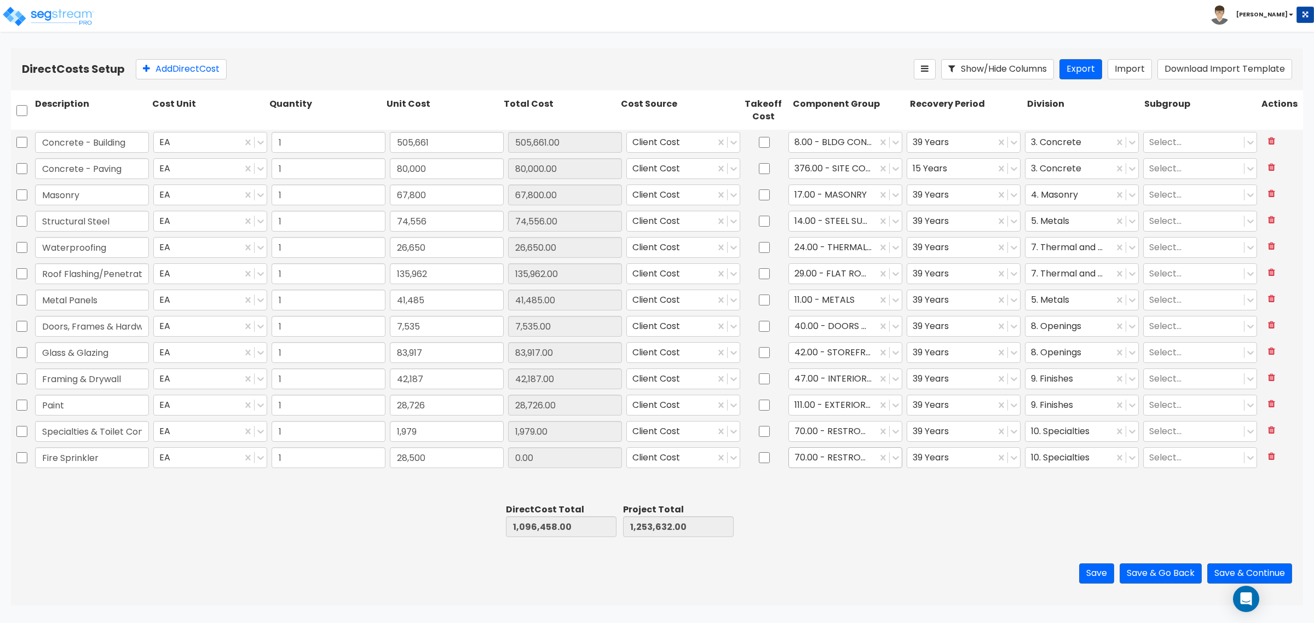
type input "1,124,958.00"
type input "1,282,132.00"
type input "28,500.00"
click at [817, 456] on div at bounding box center [832, 458] width 77 height 15
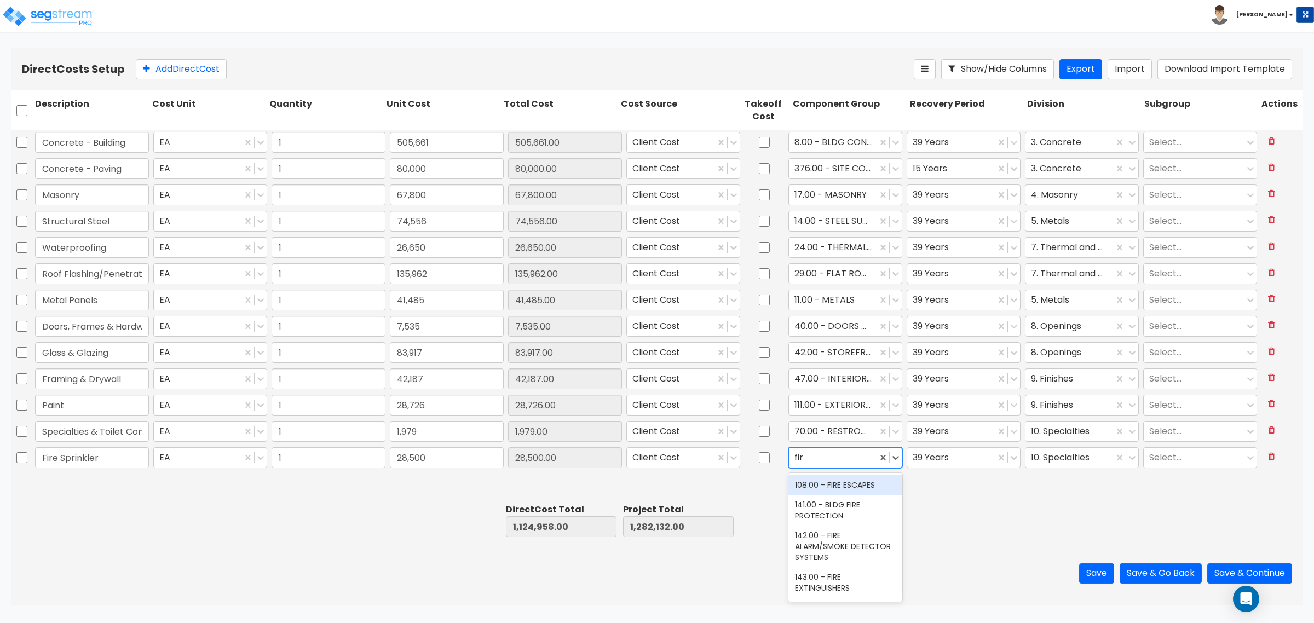
type input "fire"
click at [819, 511] on div "141.00 - BLDG FIRE PROTECTION" at bounding box center [845, 510] width 114 height 31
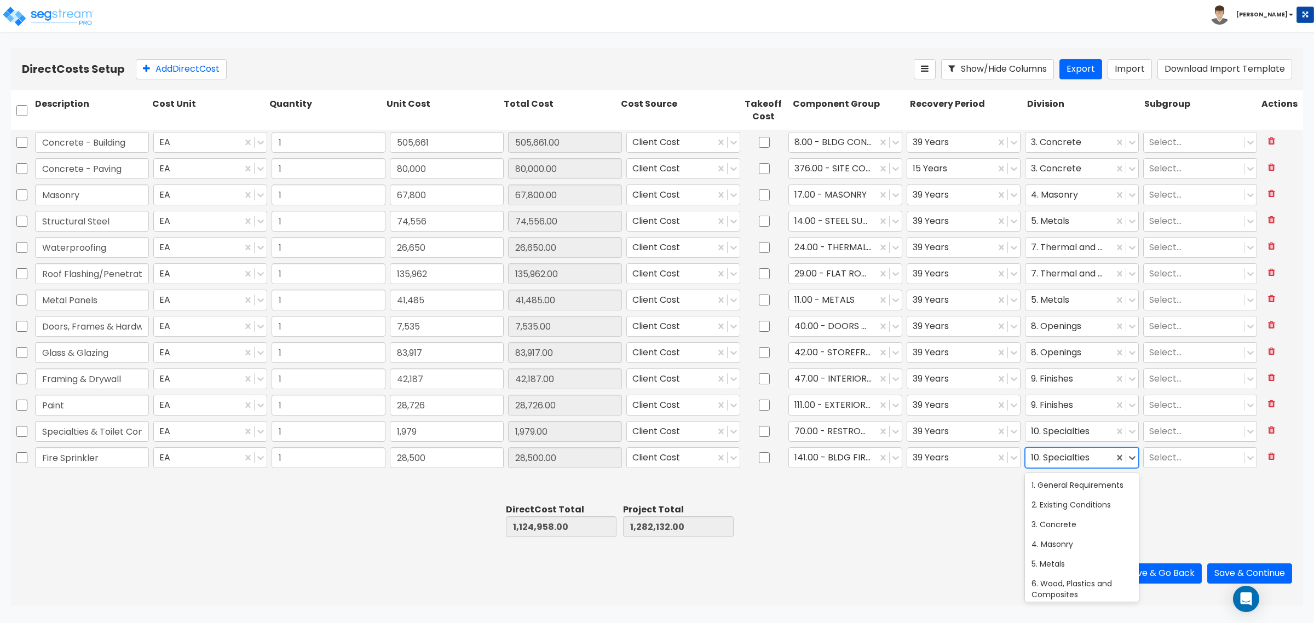
click at [1081, 457] on div at bounding box center [1069, 458] width 77 height 15
type input "f"
drag, startPoint x: 1060, startPoint y: 523, endPoint x: 1035, endPoint y: 510, distance: 28.2
click at [1058, 523] on div "21. Fire Suppression" at bounding box center [1082, 525] width 114 height 20
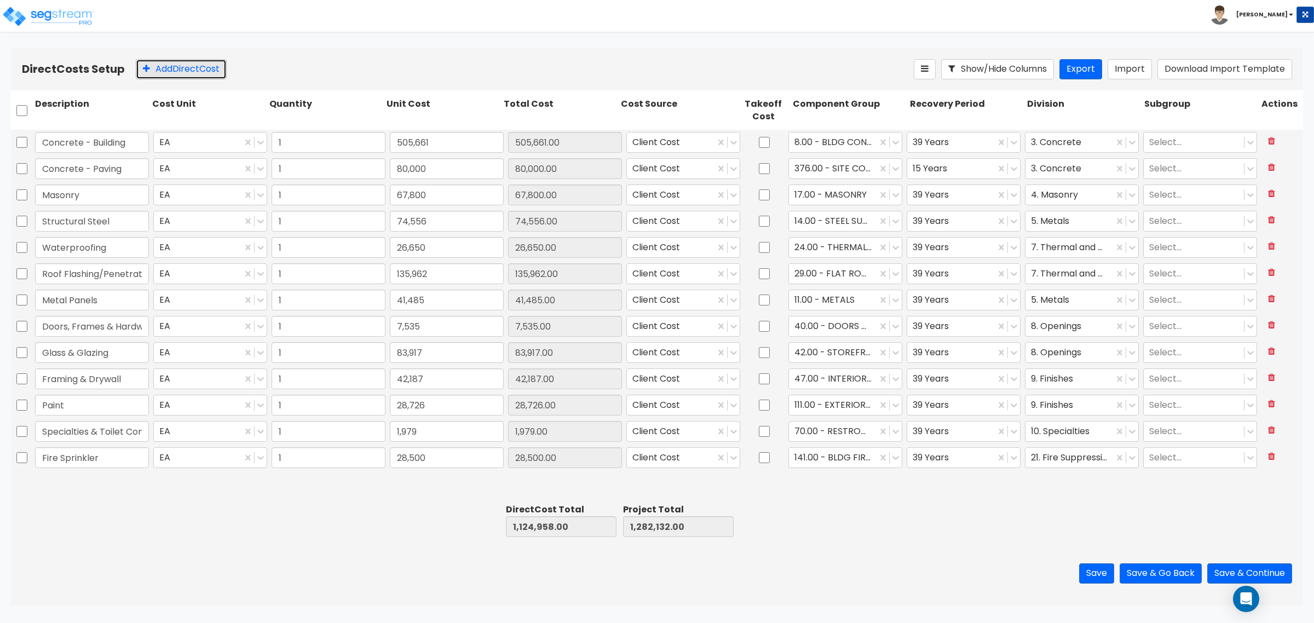
click at [192, 63] on button "Add Direct Cost" at bounding box center [181, 69] width 91 height 20
type input "Plumbing"
click at [413, 487] on input "0" at bounding box center [447, 484] width 114 height 21
type input "69,313"
type input "1,194,271.00"
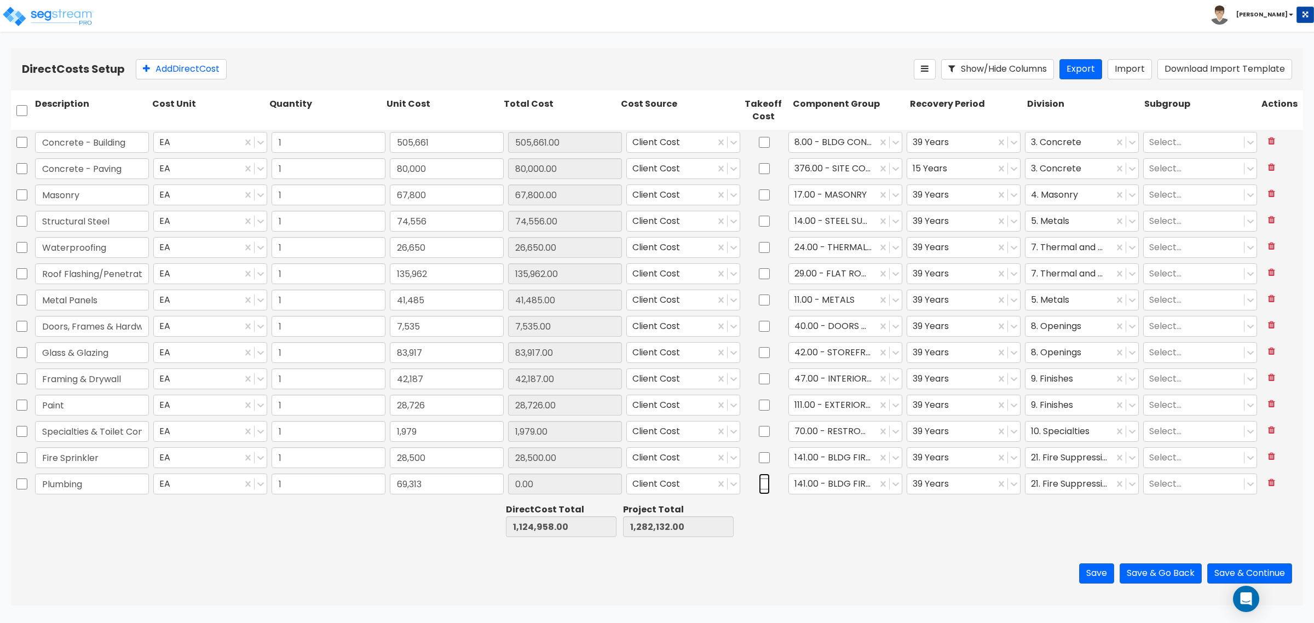
type input "1,351,445.00"
type input "69,313.00"
drag, startPoint x: 759, startPoint y: 482, endPoint x: 769, endPoint y: 482, distance: 9.9
click at [762, 482] on input "checkbox" at bounding box center [764, 484] width 11 height 21
checkbox input "true"
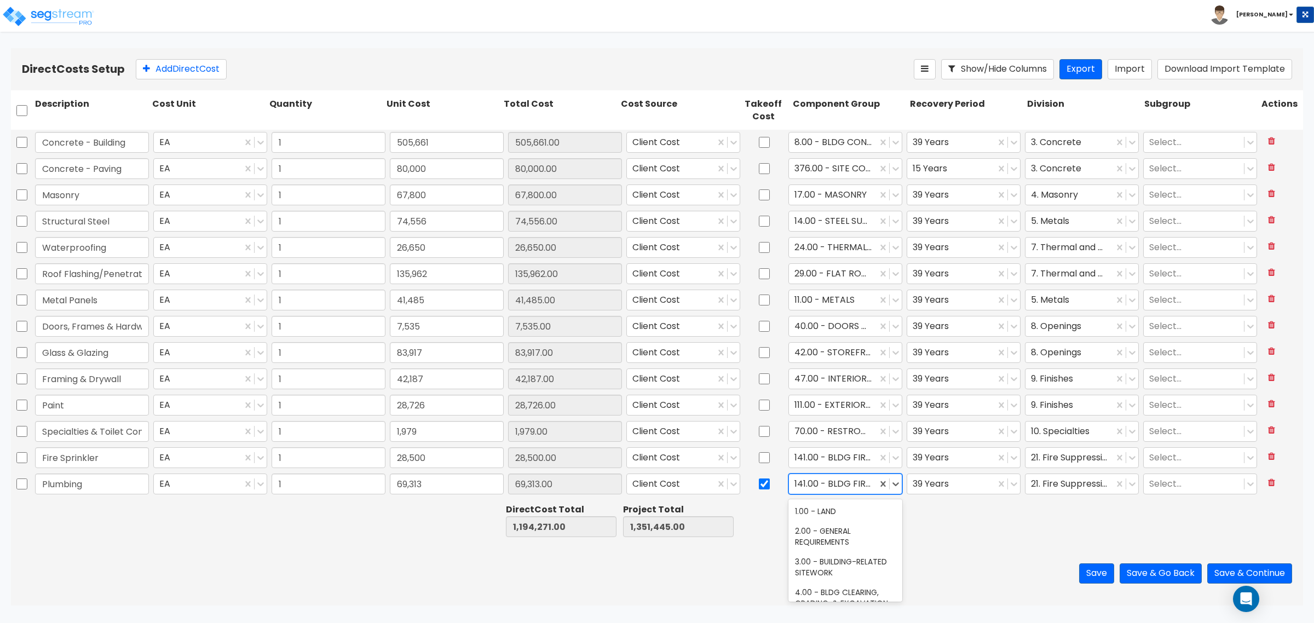
click at [806, 482] on div at bounding box center [832, 484] width 77 height 15
type input "general pl"
click at [816, 512] on div "144.00 - GENERAL PLUMBING" at bounding box center [845, 517] width 114 height 31
click at [1054, 480] on div at bounding box center [1069, 484] width 77 height 15
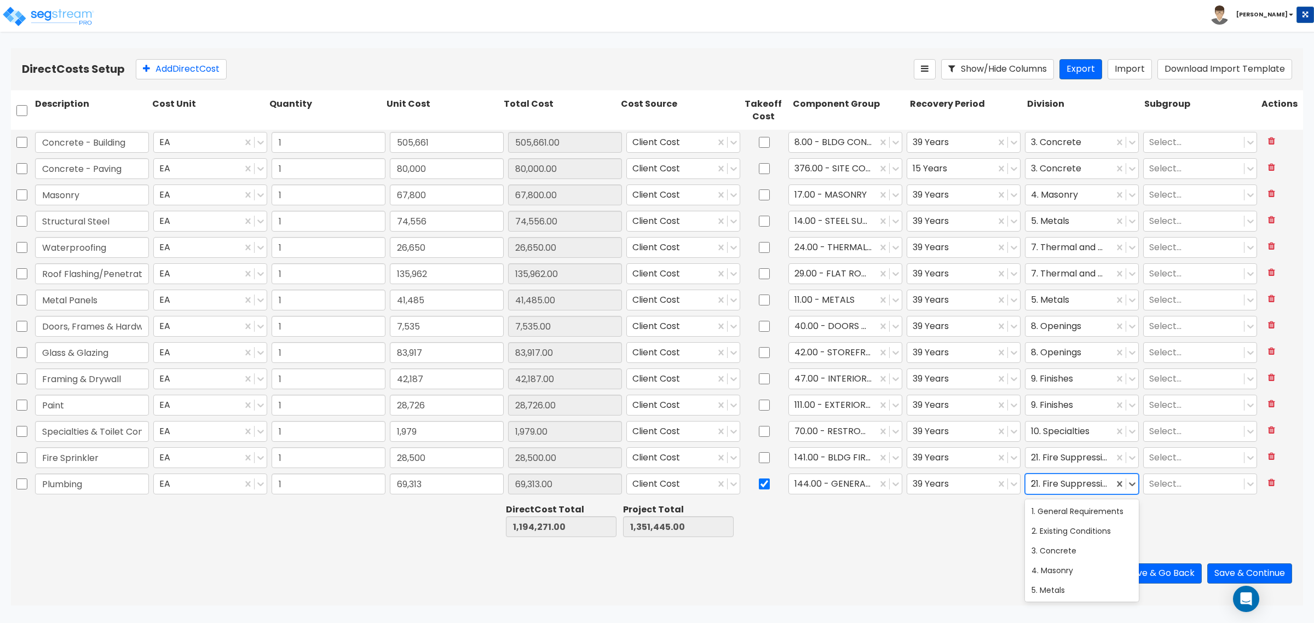
type input "22"
click at [156, 66] on button "Add Direct Cost" at bounding box center [181, 69] width 91 height 20
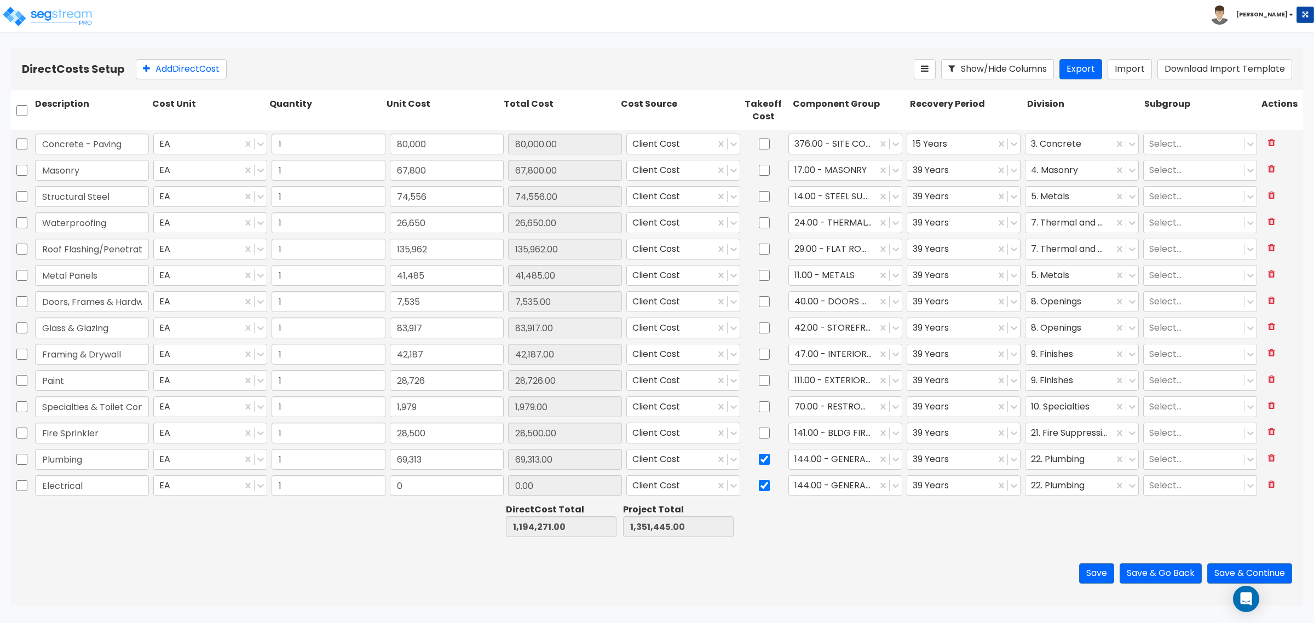
type input "Electrical"
click at [412, 479] on input "0" at bounding box center [447, 485] width 114 height 21
type input "218,486"
type input "1,412,757.00"
type input "1,569,931.00"
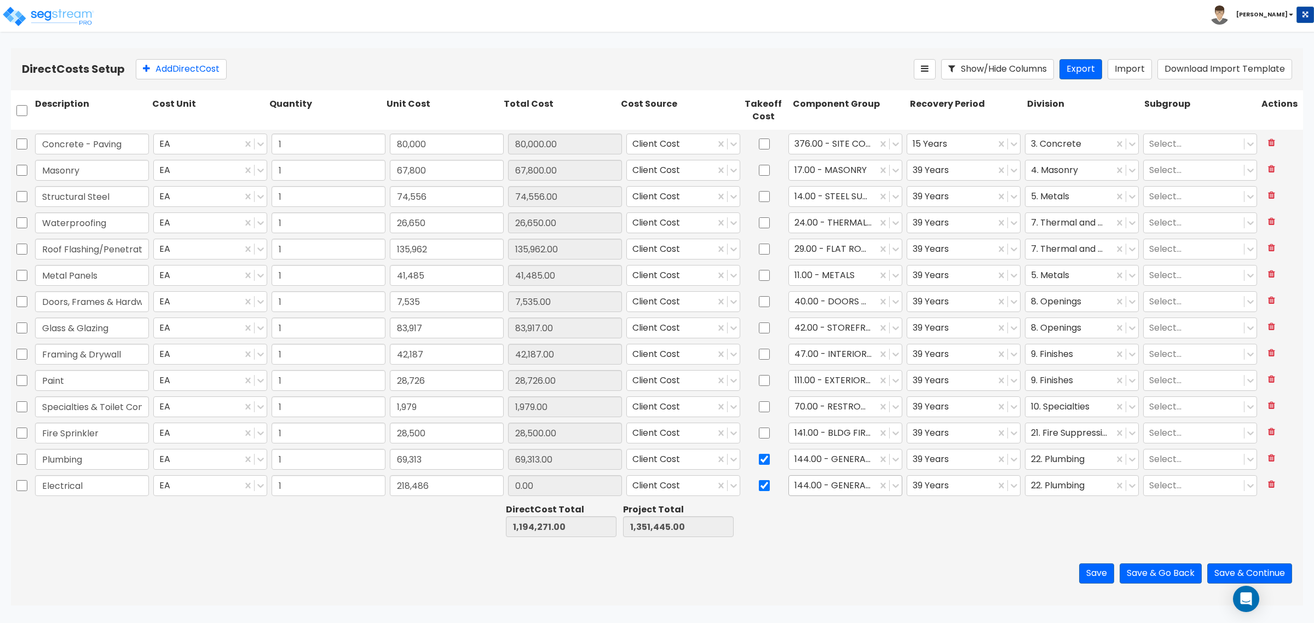
type input "218,486.00"
click at [825, 482] on div at bounding box center [832, 486] width 77 height 15
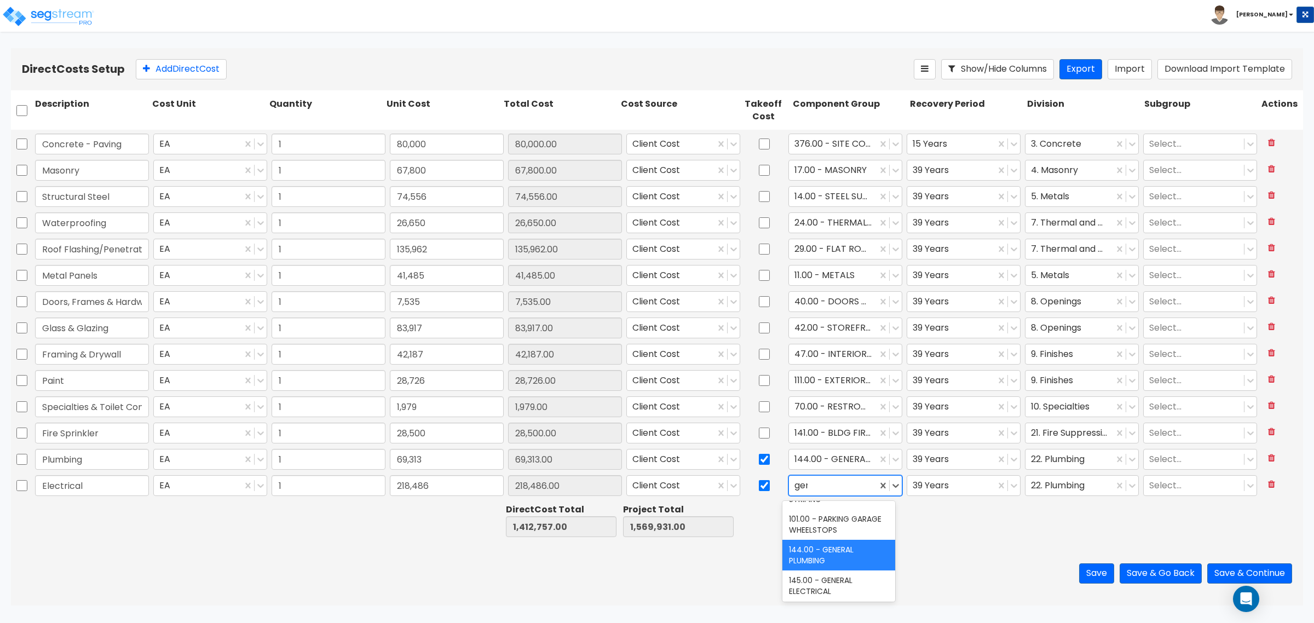
scroll to position [0, 0]
type input "general ele"
click at [817, 512] on div "145.00 - GENERAL ELECTRICAL" at bounding box center [838, 518] width 113 height 31
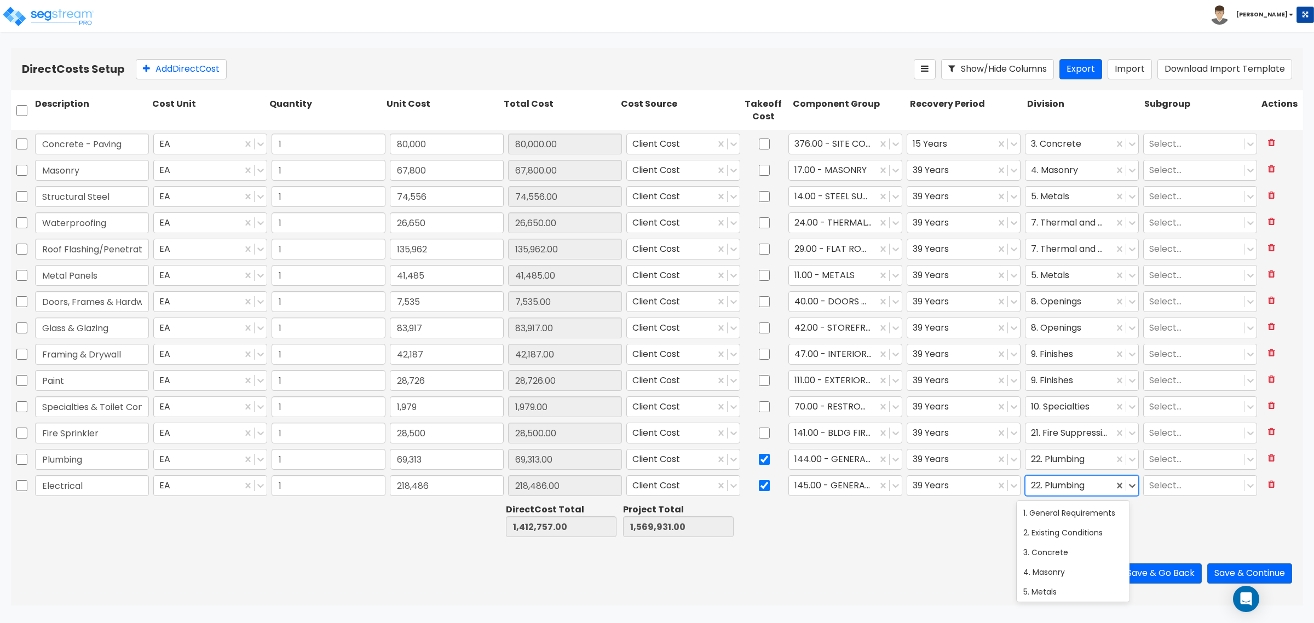
drag, startPoint x: 1027, startPoint y: 488, endPoint x: 1035, endPoint y: 485, distance: 9.2
click at [1031, 486] on div at bounding box center [1069, 486] width 77 height 15
type input "26"
click at [185, 59] on button "Add Direct Cost" at bounding box center [181, 69] width 91 height 20
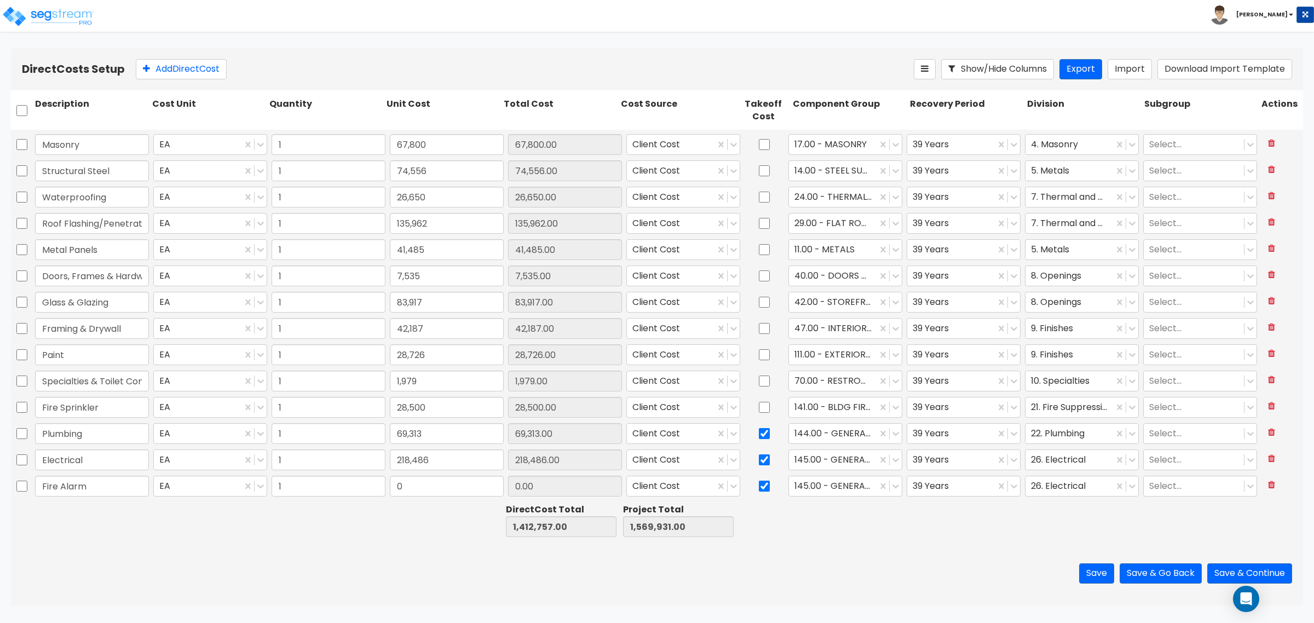
type input "Fire Alarm"
click at [395, 486] on input "0" at bounding box center [447, 486] width 114 height 21
type input "3,952"
type input "1,416,709.00"
type input "1,573,883.00"
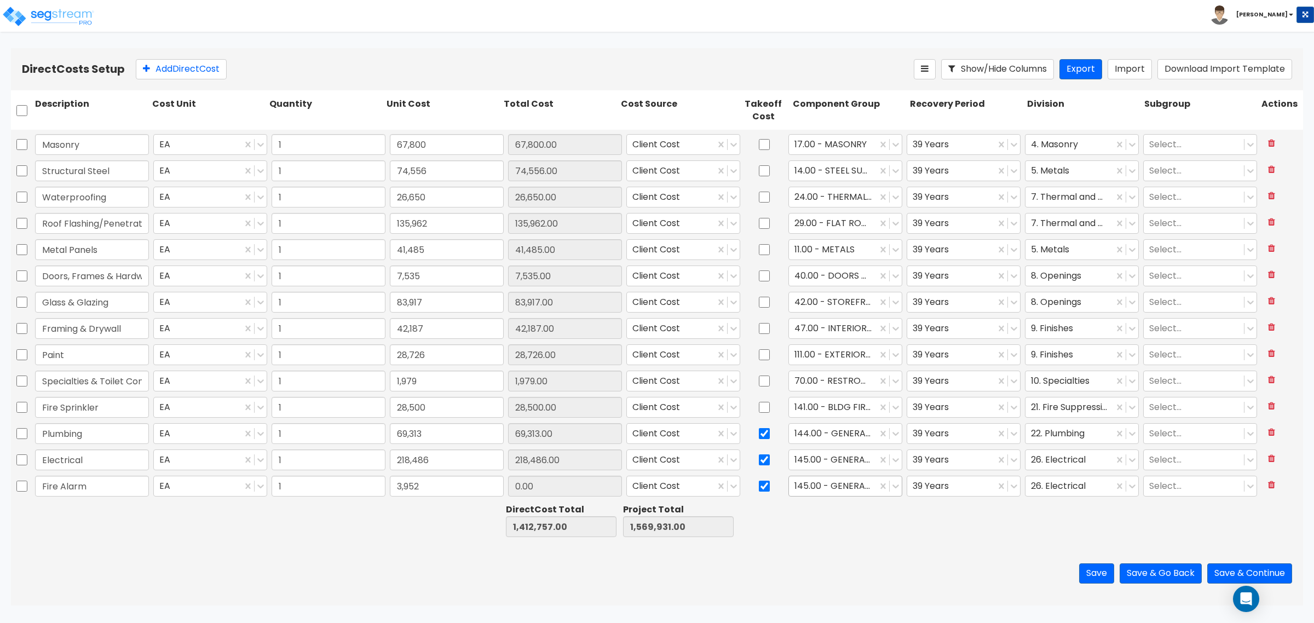
type input "3,952.00"
click at [814, 493] on div at bounding box center [832, 486] width 77 height 15
click at [763, 485] on input "checkbox" at bounding box center [764, 486] width 11 height 21
checkbox input "false"
click at [789, 483] on div "145.00 - GENERAL ELECTRICAL" at bounding box center [833, 486] width 88 height 19
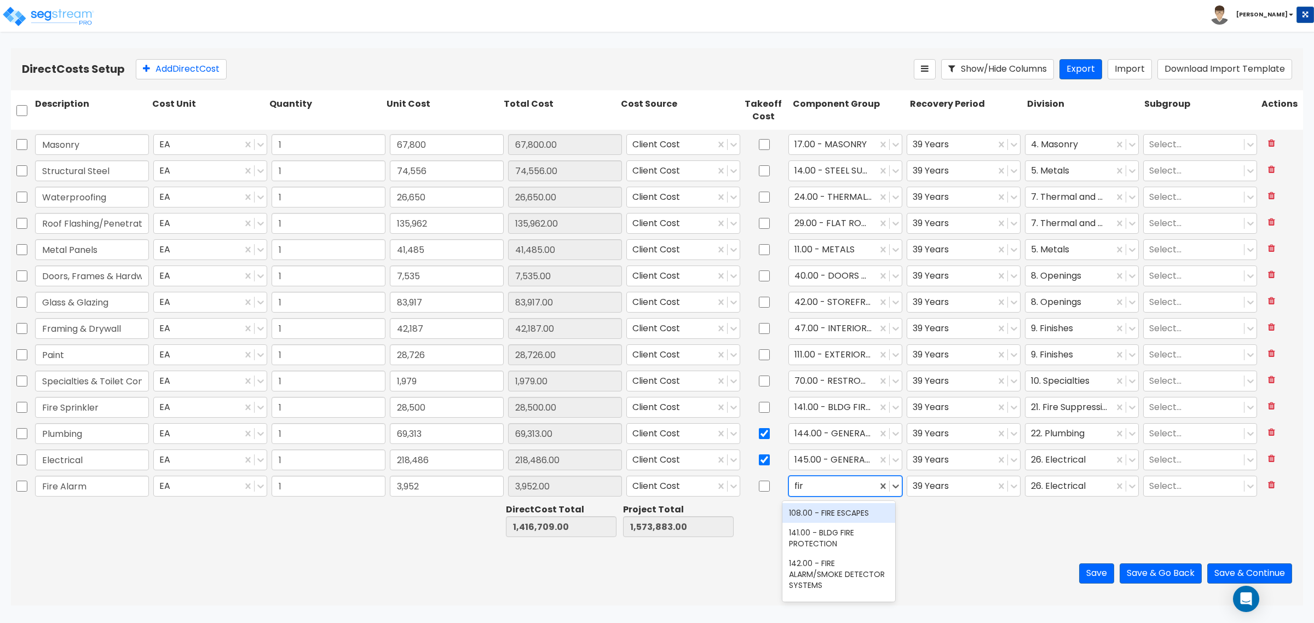
type input "fire"
click at [812, 534] on div "141.00 - BLDG FIRE PROTECTION" at bounding box center [838, 538] width 113 height 31
click at [877, 480] on div at bounding box center [889, 486] width 25 height 20
type input "fire"
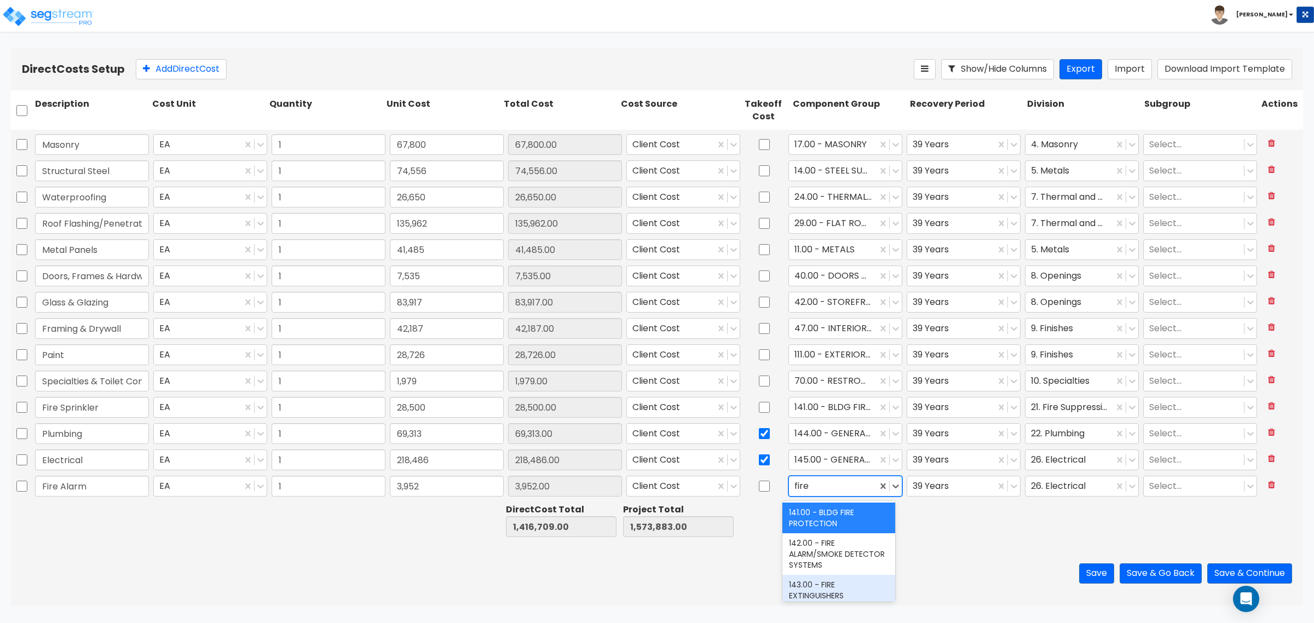
scroll to position [0, 0]
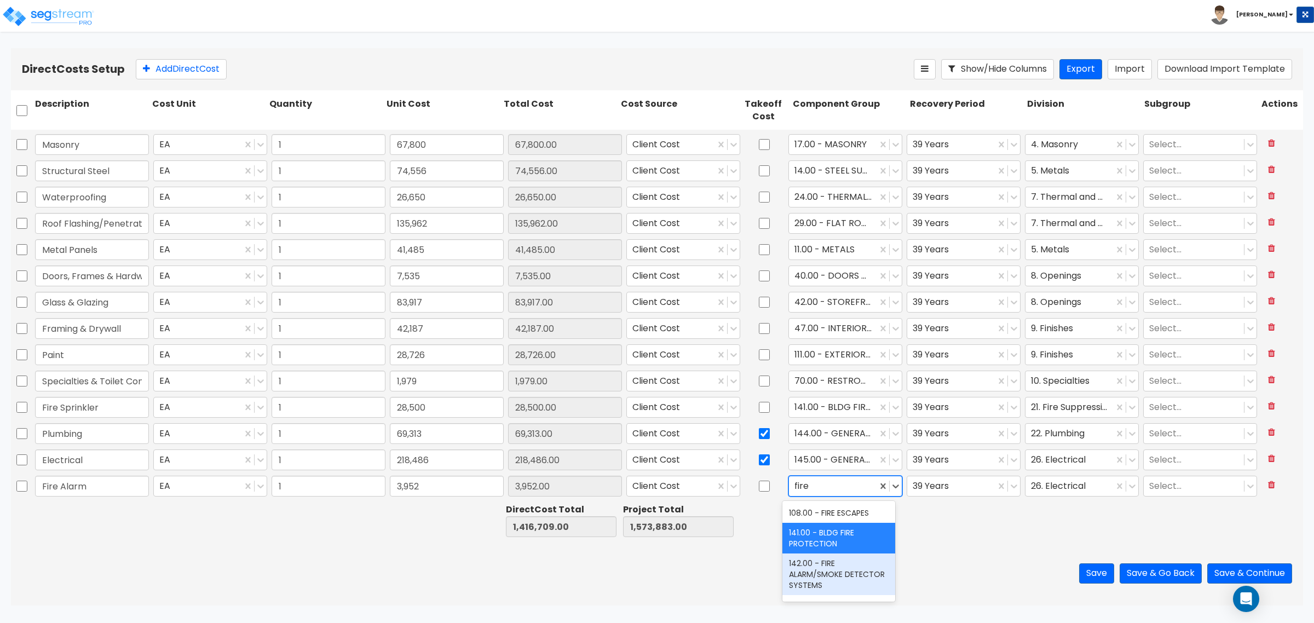
click at [827, 564] on div "142.00 - FIRE ALARM/SMOKE DETECTOR SYSTEMS" at bounding box center [838, 575] width 113 height 42
click at [1043, 490] on div at bounding box center [1069, 486] width 77 height 15
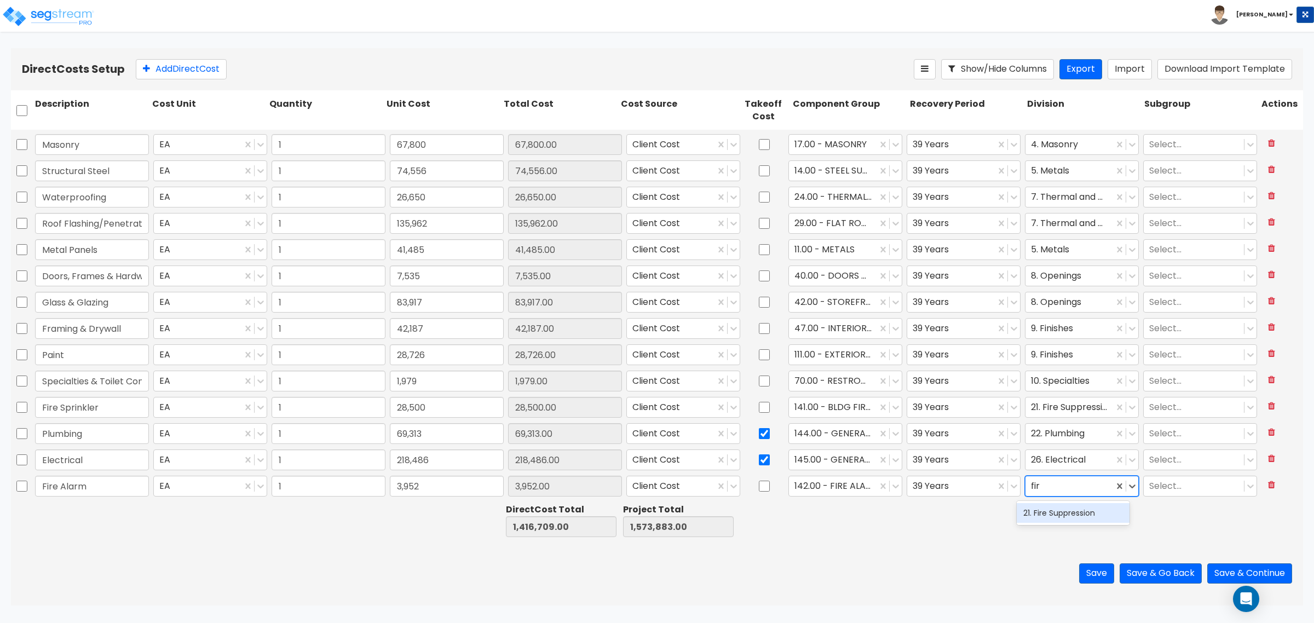
type input "fire"
click at [1082, 515] on div "21. Fire Suppression" at bounding box center [1073, 513] width 113 height 20
click at [162, 63] on button "Add Direct Cost" at bounding box center [181, 69] width 91 height 20
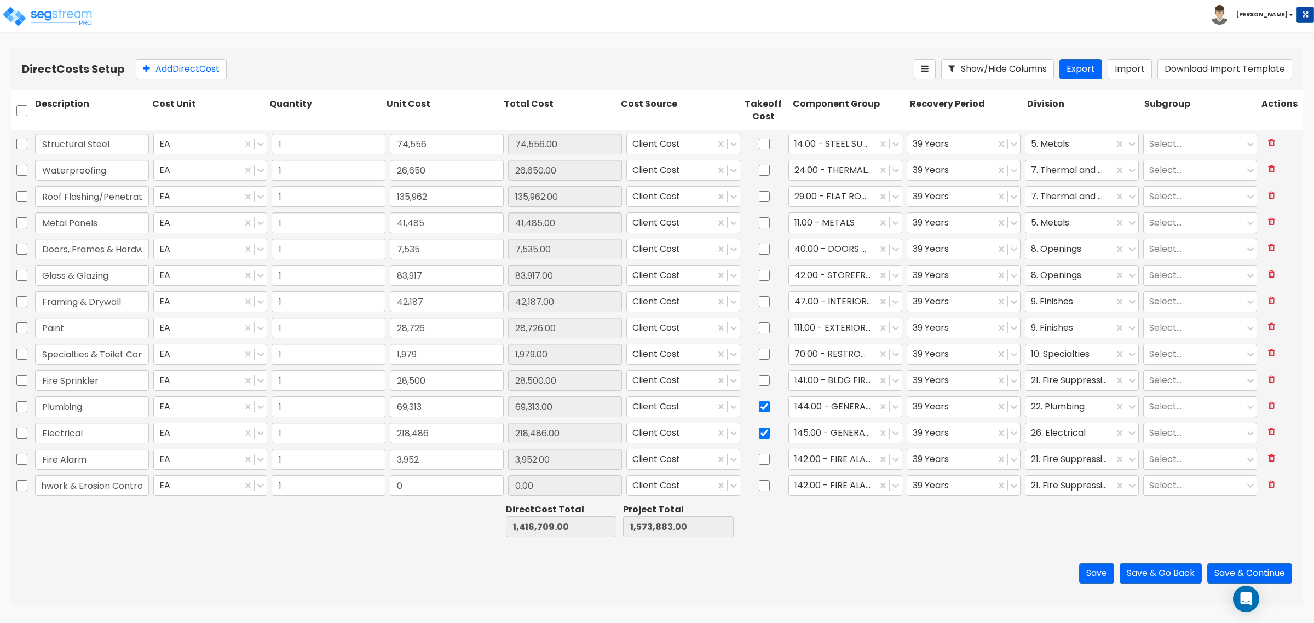
scroll to position [0, 21]
type input "Earthwork & Erosion Control"
click at [429, 469] on input "3,952" at bounding box center [447, 459] width 114 height 21
click at [419, 486] on input "0" at bounding box center [447, 485] width 114 height 21
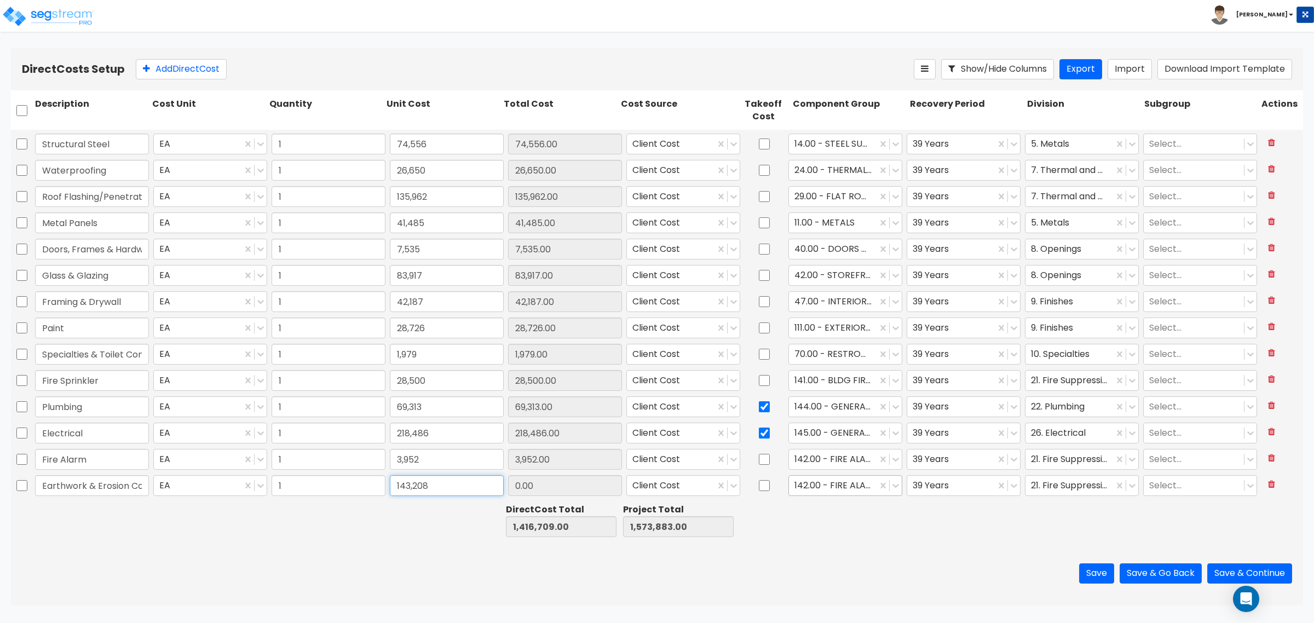
type input "143,208"
type input "1,559,917.00"
type input "1,717,091.00"
type input "143,208.00"
click at [794, 486] on div at bounding box center [832, 486] width 77 height 15
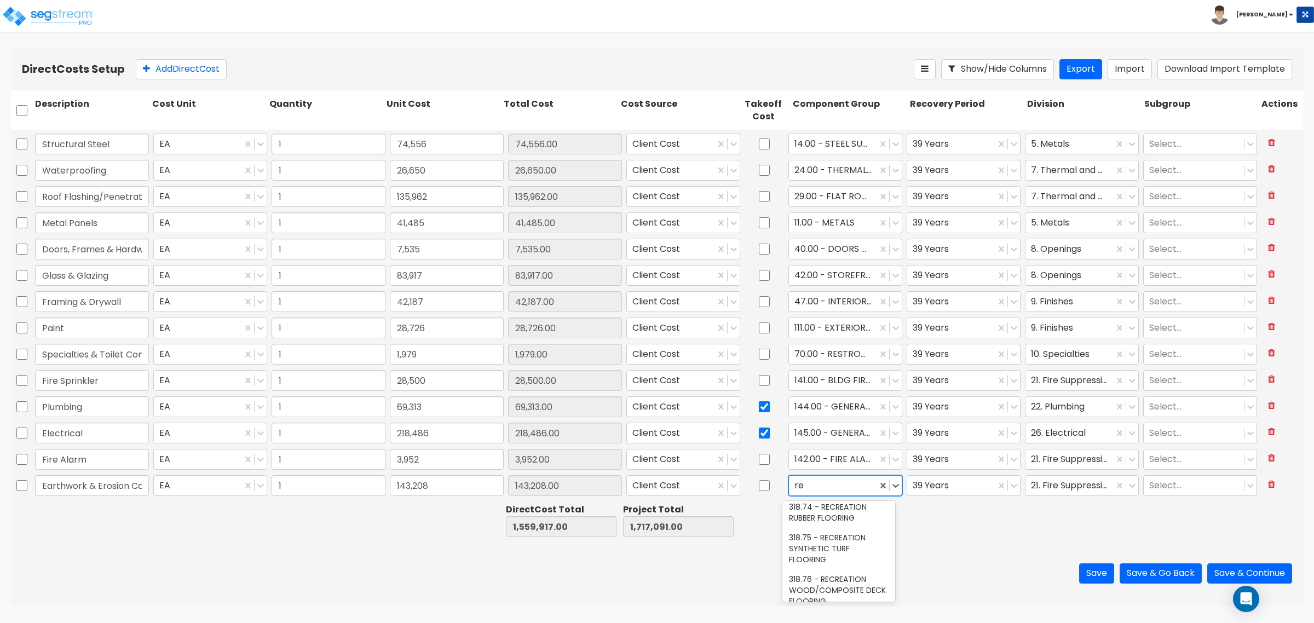
type input "r"
type input "ea"
drag, startPoint x: 825, startPoint y: 483, endPoint x: 769, endPoint y: 483, distance: 55.3
click at [769, 483] on div "Earthwork & Erosion Control EA 1 143,208 143,208.00 Client Cost All selected op…" at bounding box center [657, 485] width 1292 height 25
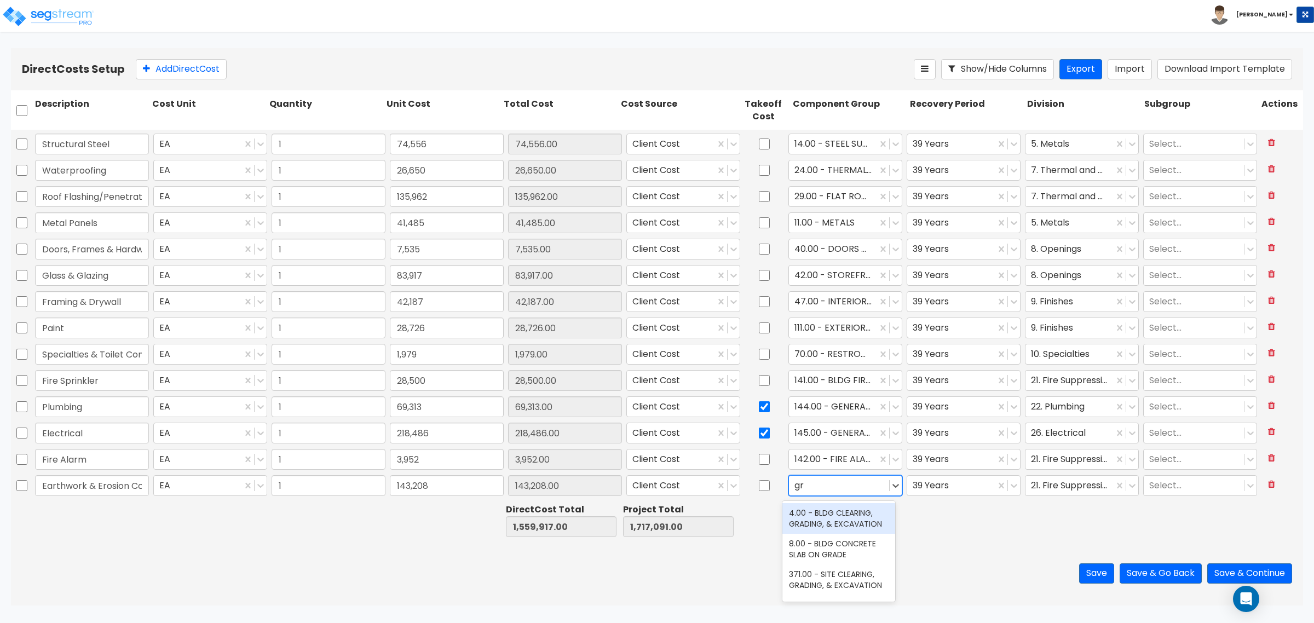
type input "gra"
click at [827, 580] on div "371.00 - SITE CLEARING, GRADING, & EXCAVATION" at bounding box center [838, 579] width 113 height 31
click at [939, 488] on div at bounding box center [951, 486] width 77 height 15
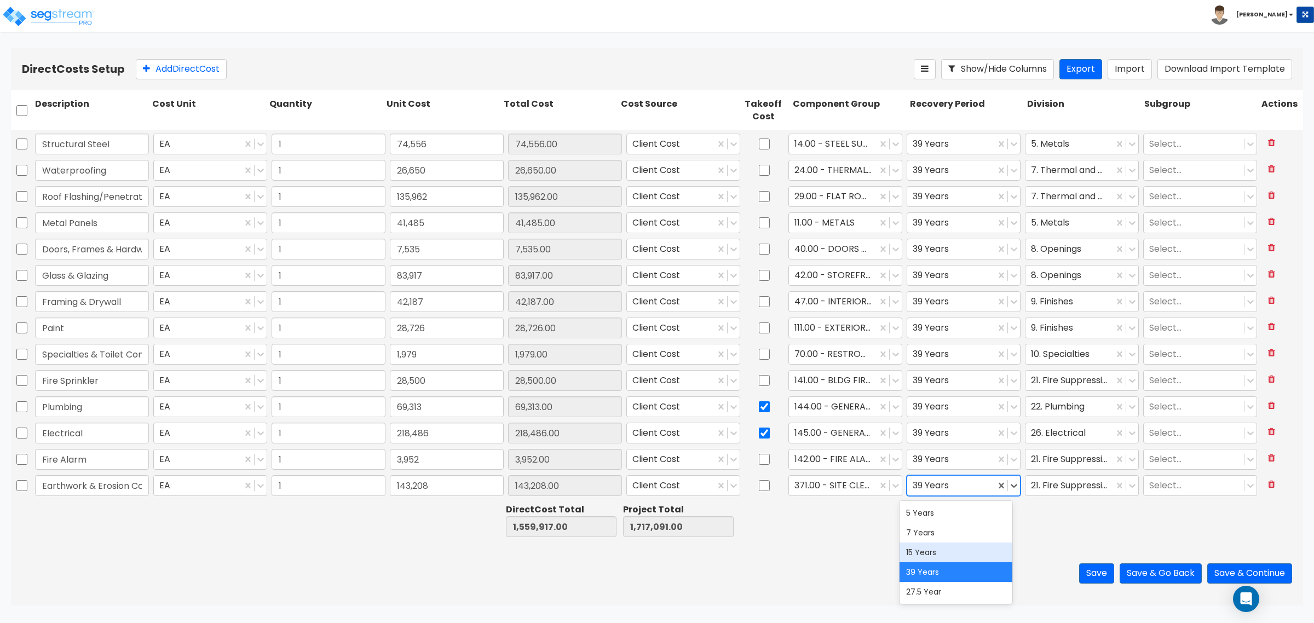
click at [920, 550] on div "15 Years" at bounding box center [956, 553] width 113 height 20
click at [1051, 488] on div at bounding box center [1069, 486] width 77 height 15
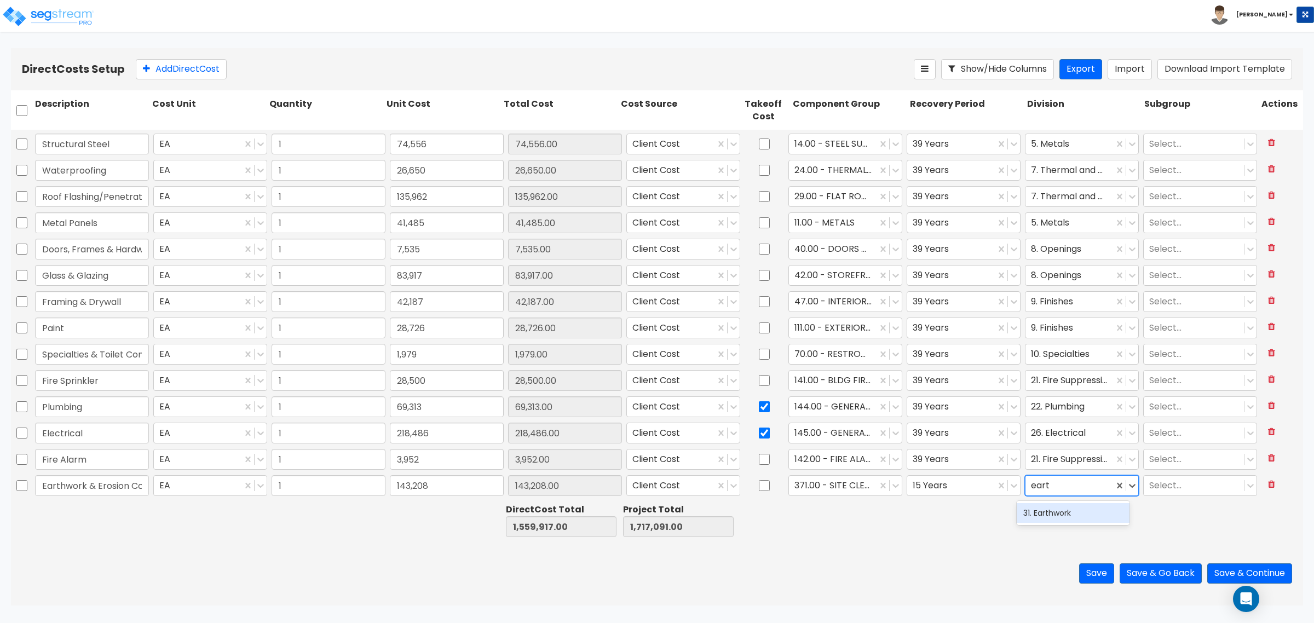
type input "earth"
click at [1056, 516] on div "31. Earthwork" at bounding box center [1073, 513] width 113 height 20
click at [215, 49] on div "Direct Costs Setup Add Direct Cost Show/Hide Columns Export Import Download Imp…" at bounding box center [657, 69] width 1292 height 42
click at [210, 62] on button "Add Direct Cost" at bounding box center [181, 69] width 91 height 20
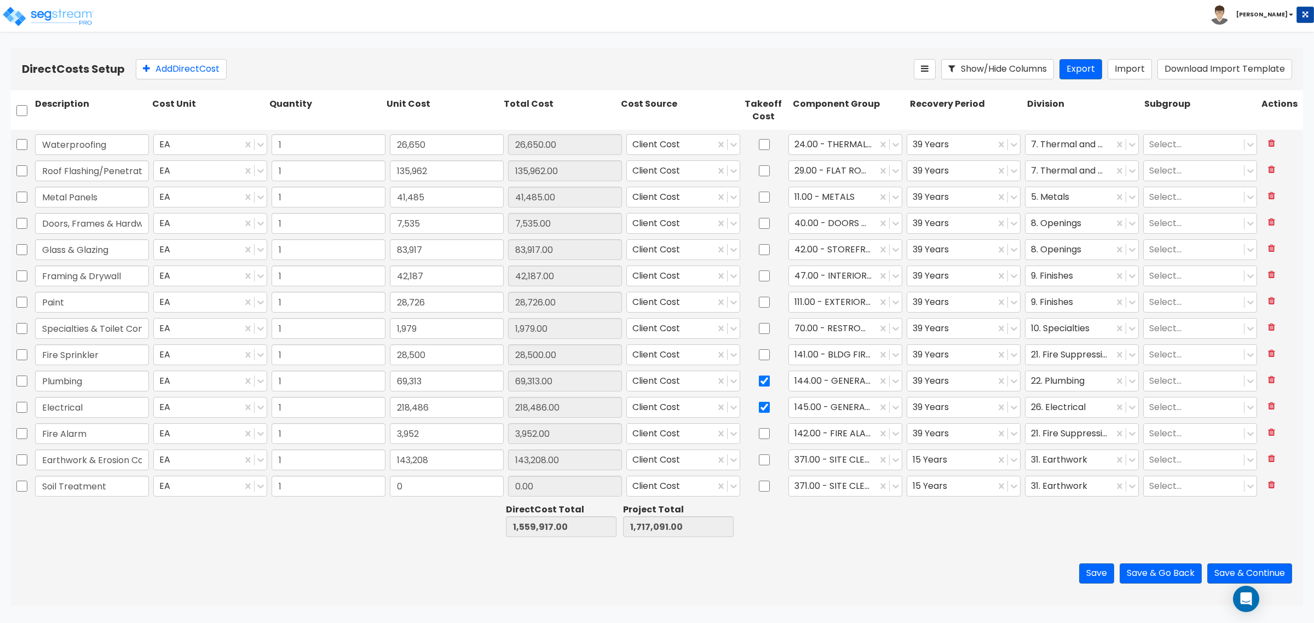
type input "Soil Treatment"
click at [425, 474] on div "0" at bounding box center [447, 486] width 118 height 25
click at [413, 483] on input "0" at bounding box center [447, 486] width 114 height 21
type input "1"
type input "1,231"
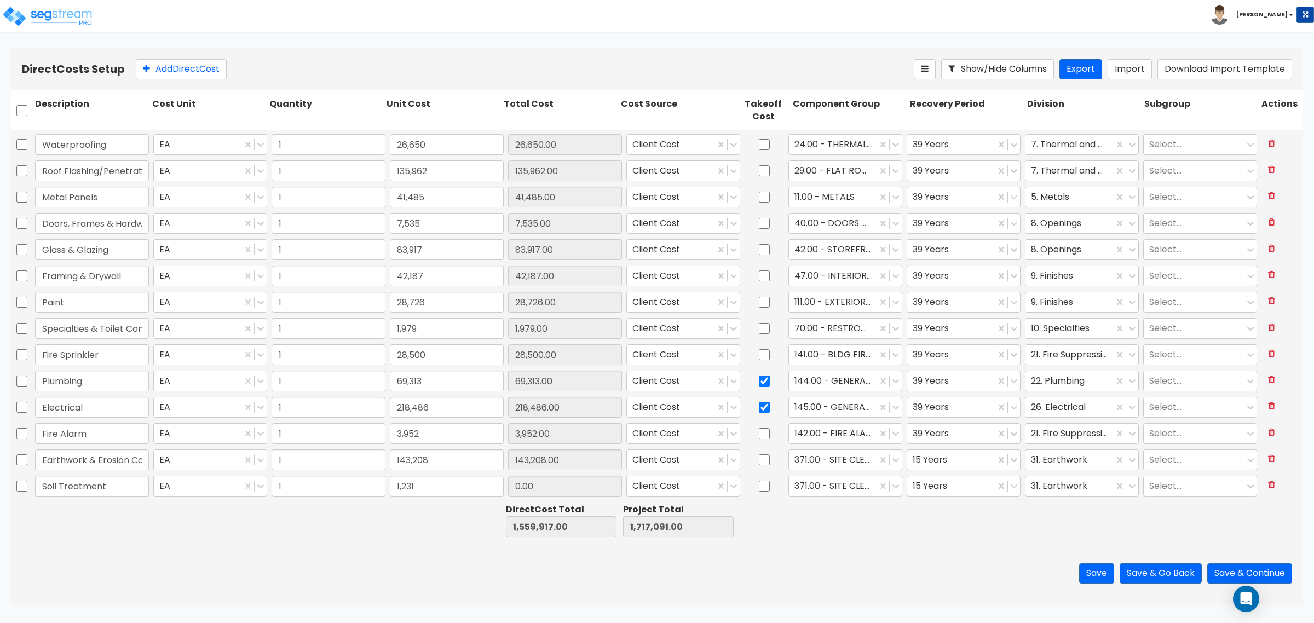
type input "1,561,148.00"
type input "1,718,322.00"
type input "1,231.00"
click at [178, 80] on div "Direct Costs Setup Add Direct Cost Show/Hide Columns Export Import Download Imp…" at bounding box center [657, 69] width 1292 height 42
click at [192, 73] on button "Add Direct Cost" at bounding box center [181, 69] width 91 height 20
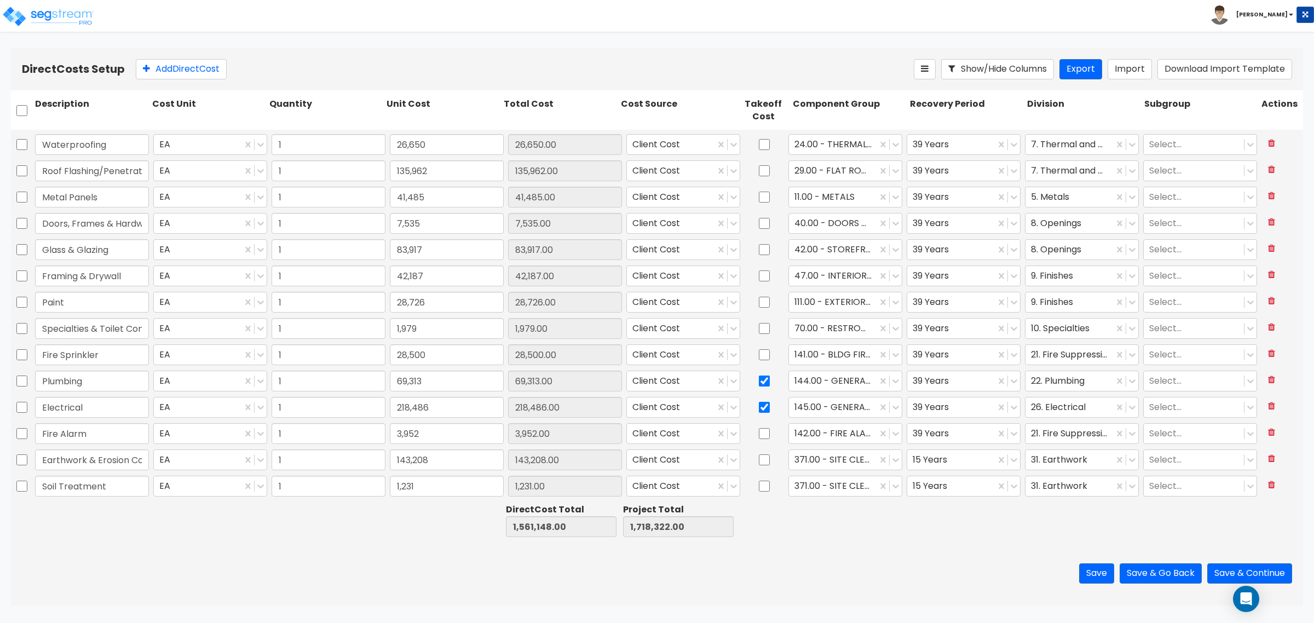
scroll to position [130, 0]
type input "Pavement Markings"
drag, startPoint x: 447, startPoint y: 496, endPoint x: 446, endPoint y: 483, distance: 12.6
click at [446, 495] on div "0" at bounding box center [447, 485] width 118 height 25
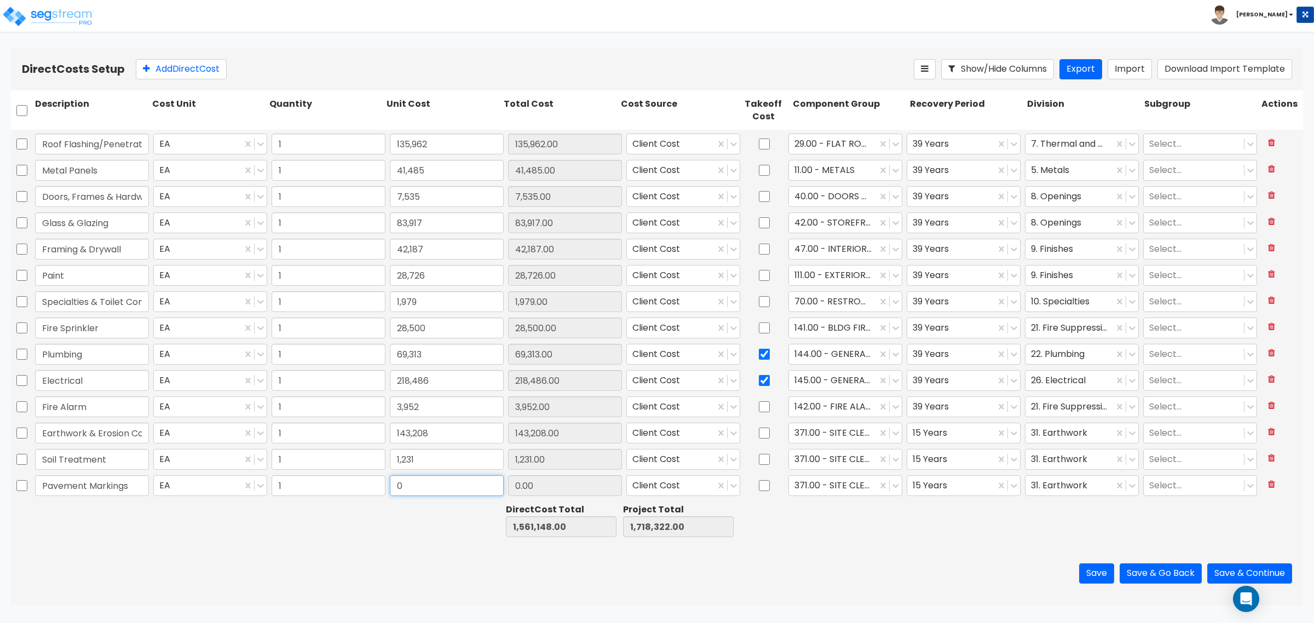
click at [446, 483] on input "0" at bounding box center [447, 485] width 114 height 21
type input "6,251"
type input "1,567,399.00"
type input "1,724,573.00"
type input "6,251.00"
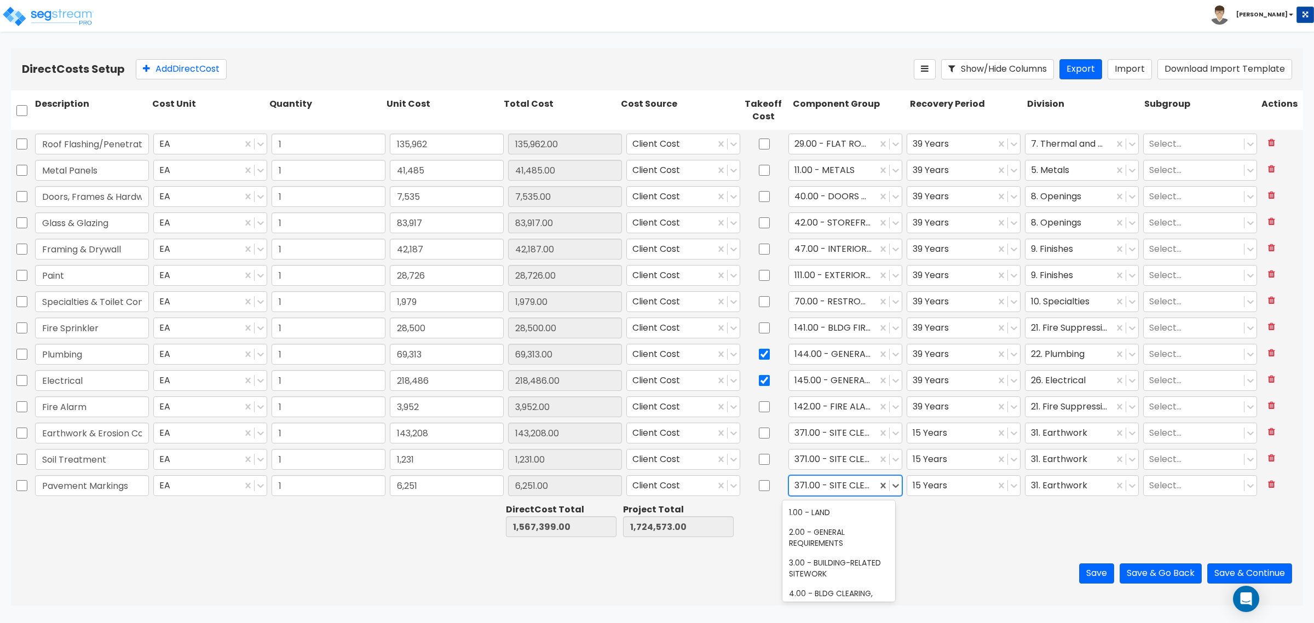
click at [817, 485] on div at bounding box center [832, 486] width 77 height 15
type input "striping"
click at [811, 546] on div "423.00 - SITE PARKING LOT STRIPING" at bounding box center [838, 548] width 113 height 31
click at [1061, 480] on div at bounding box center [1069, 486] width 77 height 15
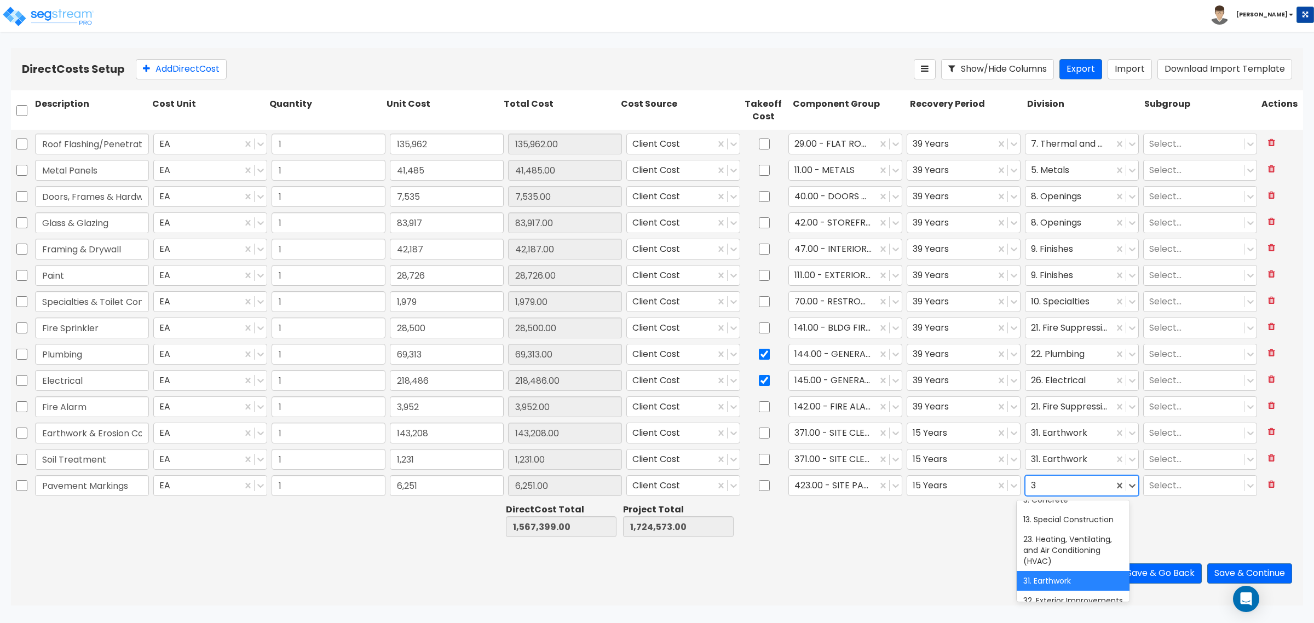
type input "32"
click at [207, 56] on div "Direct Costs Setup Add Direct Cost Show/Hide Columns Export Import Download Imp…" at bounding box center [657, 69] width 1292 height 42
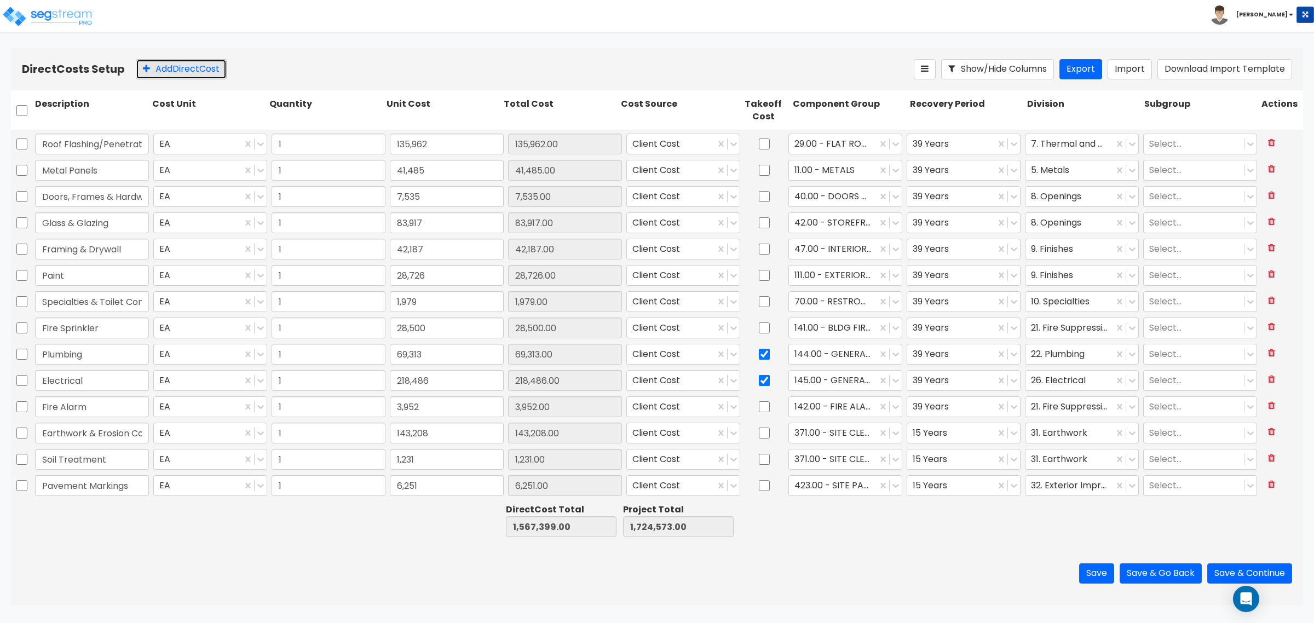
click at [206, 61] on button "Add Direct Cost" at bounding box center [181, 69] width 91 height 20
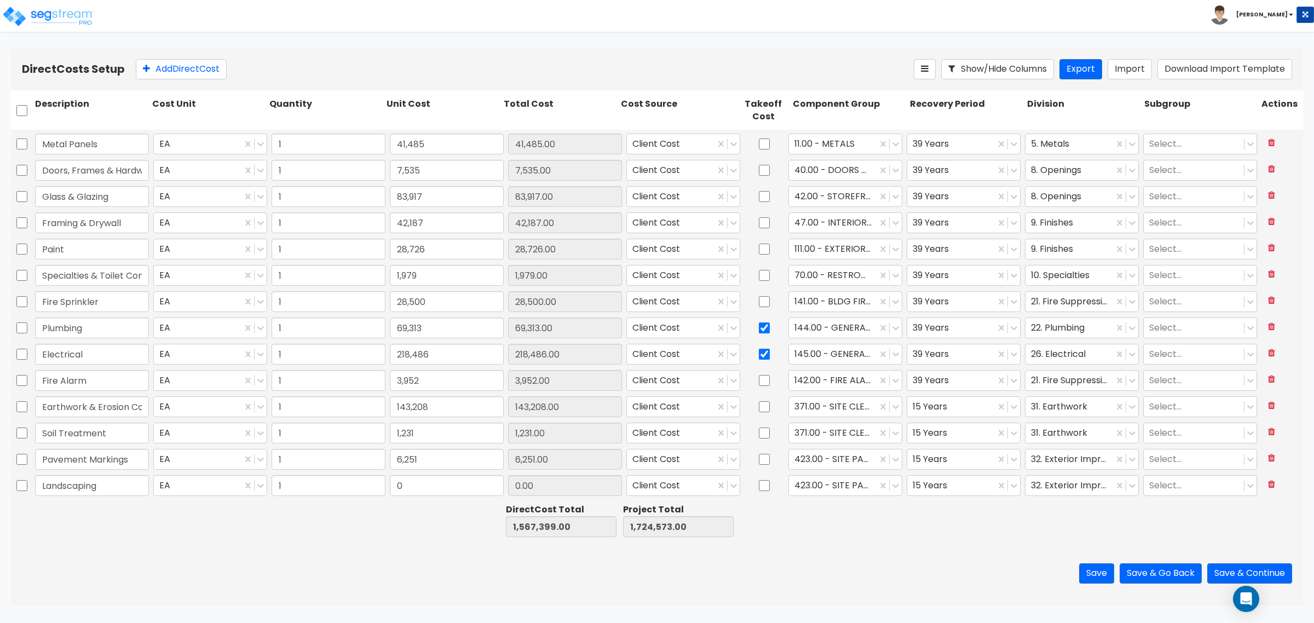
type input "Landscaping"
click at [410, 479] on input "0" at bounding box center [447, 485] width 114 height 21
type input "71,508"
type input "1,638,907.00"
type input "1,796,081.00"
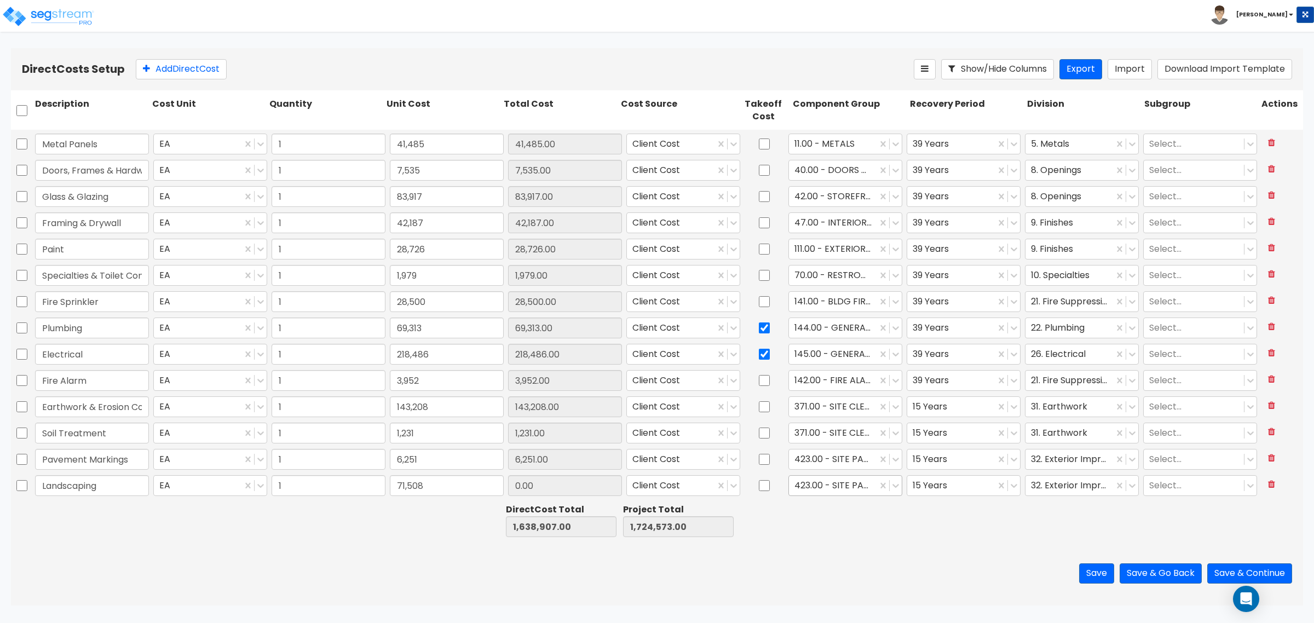
type input "71,508.00"
click at [852, 486] on div at bounding box center [832, 486] width 77 height 15
type input "land"
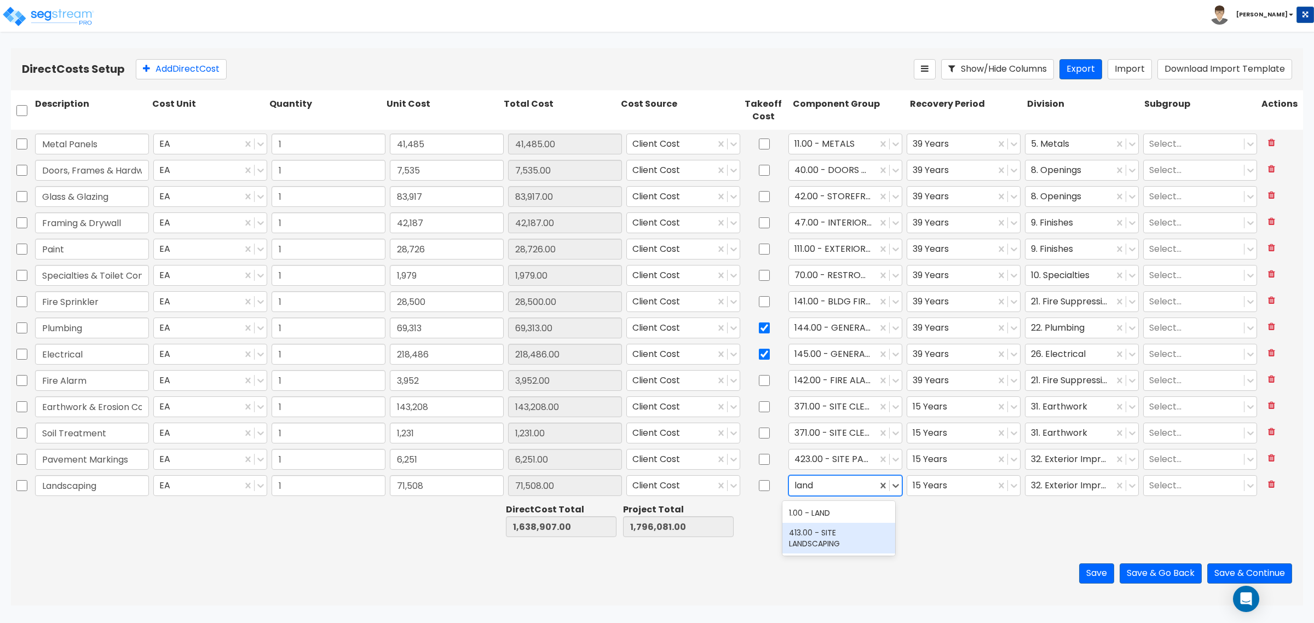
click at [833, 533] on div "413.00 - SITE LANDSCAPING" at bounding box center [838, 538] width 113 height 31
click at [187, 51] on div "Direct Costs Setup Add Direct Cost Show/Hide Columns Export Import Download Imp…" at bounding box center [657, 69] width 1292 height 42
click at [189, 64] on button "Add Direct Cost" at bounding box center [181, 69] width 91 height 20
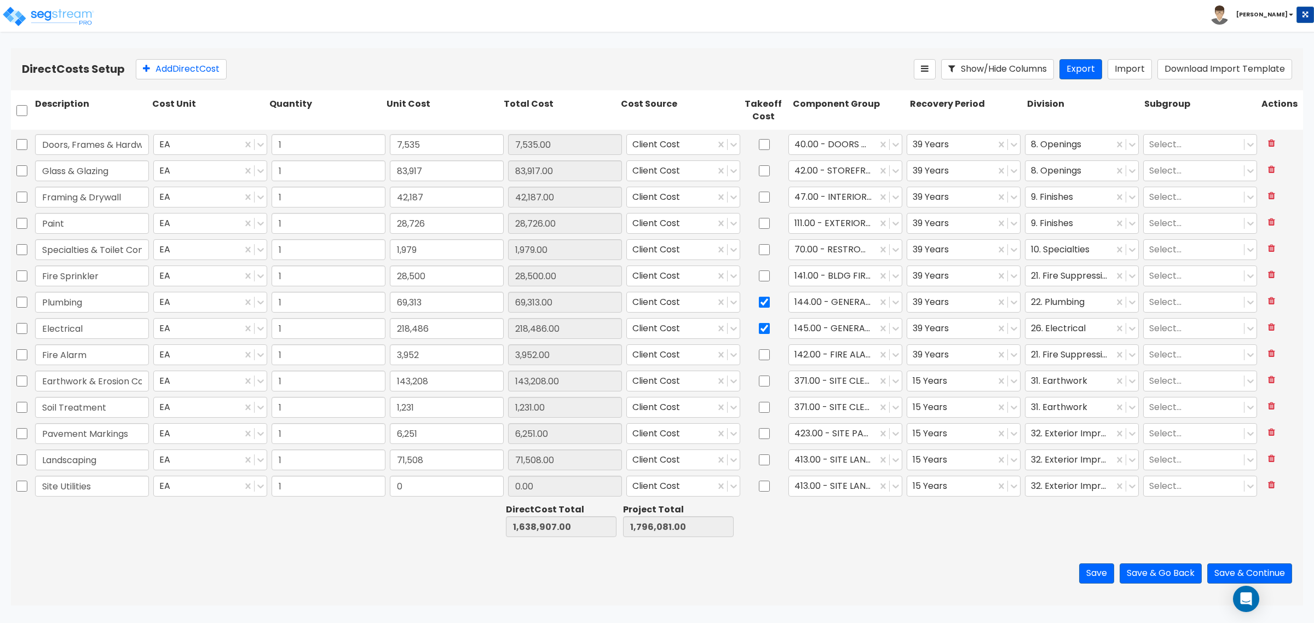
type input "Site Utilities"
click at [459, 477] on input "0" at bounding box center [447, 486] width 114 height 21
type input "106,284"
type input "1,745,191.00"
type input "1,902,365.00"
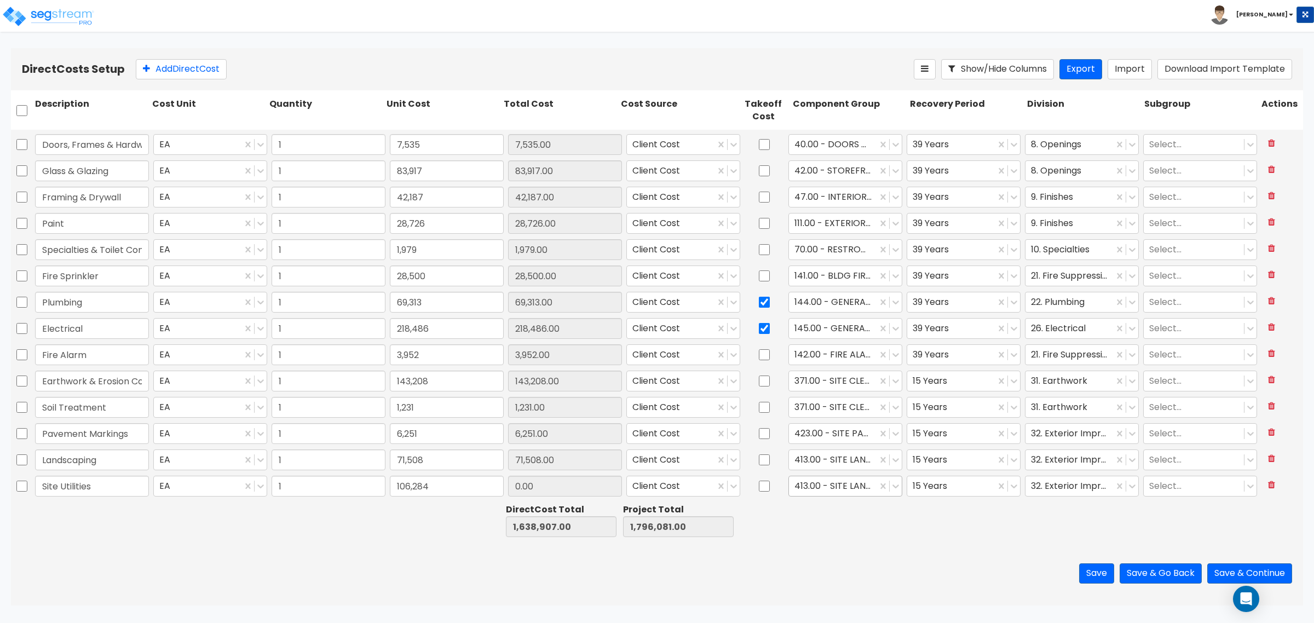
type input "106,284.00"
click at [837, 490] on div at bounding box center [832, 486] width 77 height 15
click at [762, 489] on input "checkbox" at bounding box center [764, 486] width 11 height 21
checkbox input "true"
click at [811, 482] on div at bounding box center [832, 486] width 77 height 15
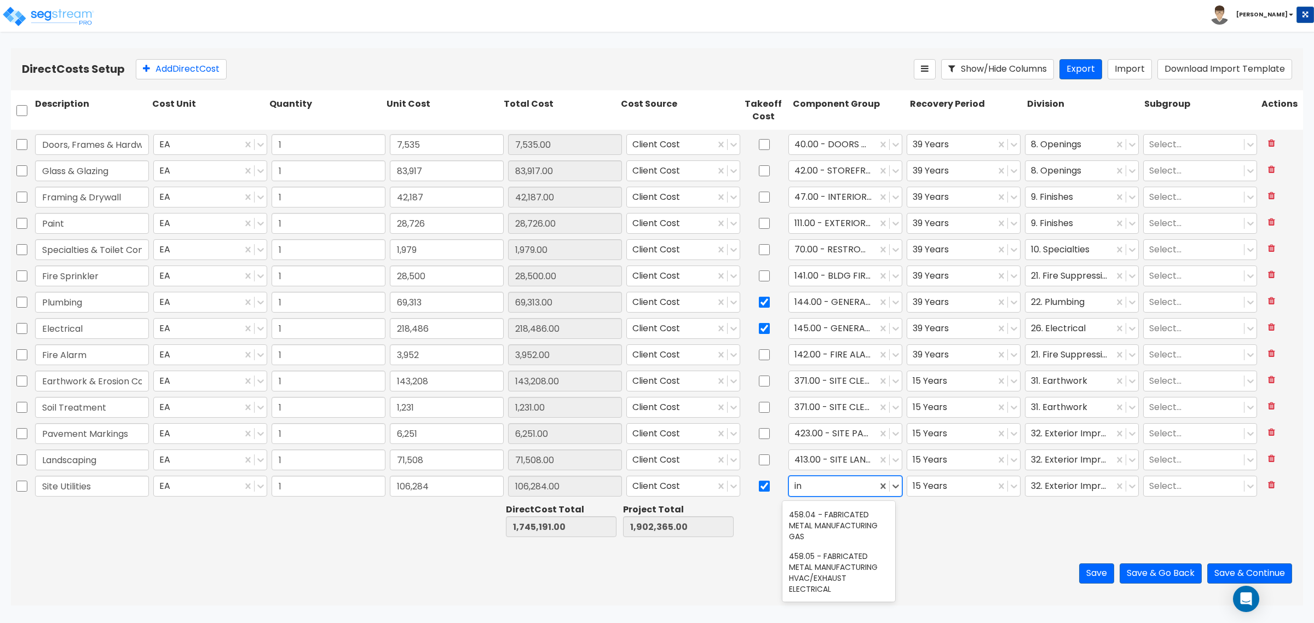
scroll to position [37, 0]
type input "incoming"
click at [806, 507] on div "352.00 - SITE INCOMING GAS" at bounding box center [838, 522] width 113 height 31
click at [943, 481] on div at bounding box center [951, 486] width 77 height 15
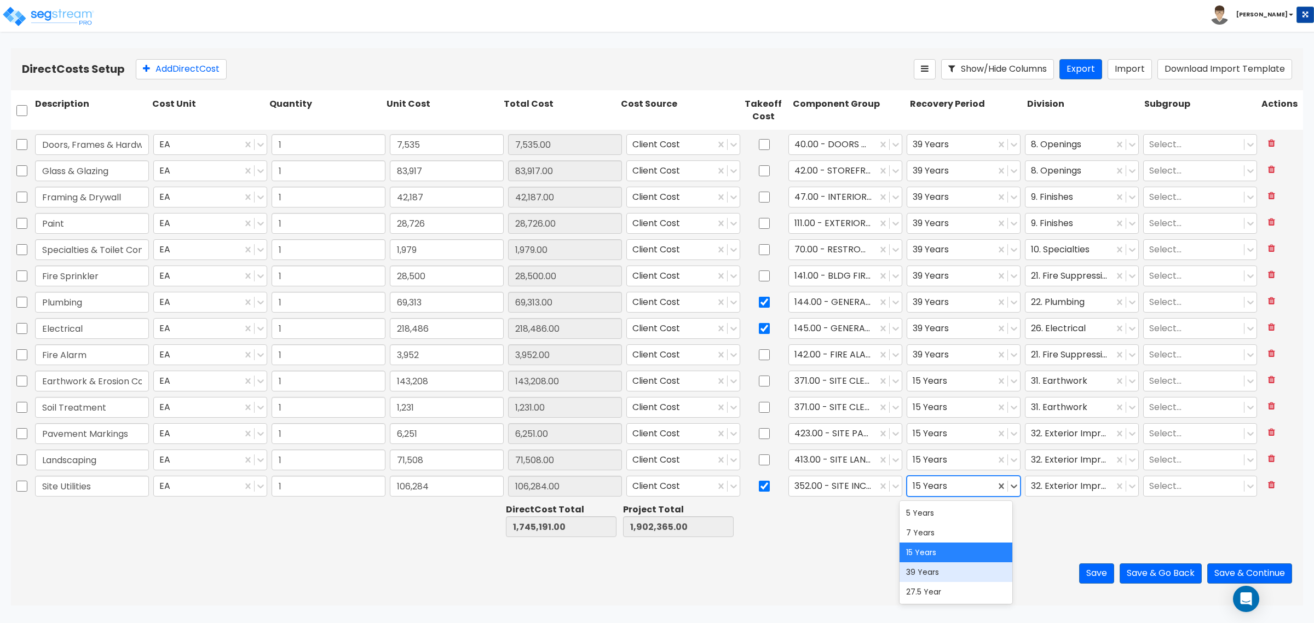
click at [936, 567] on div "39 Years" at bounding box center [956, 572] width 113 height 20
click at [189, 77] on button "Add Direct Cost" at bounding box center [181, 69] width 91 height 20
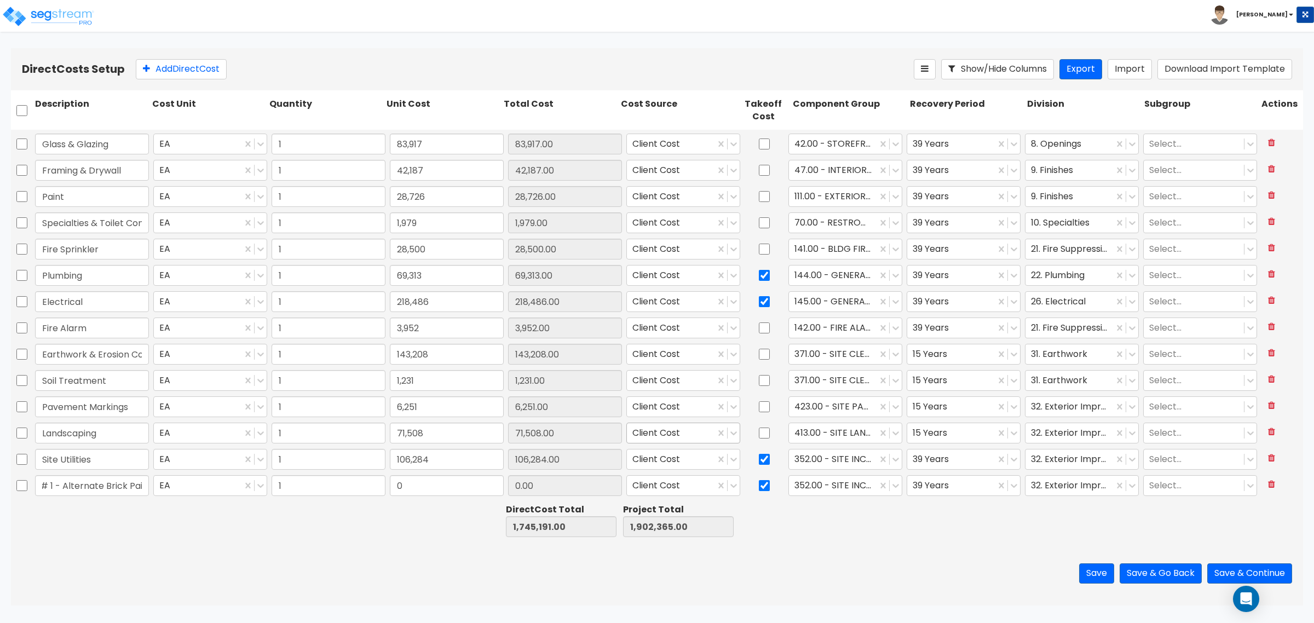
scroll to position [0, 31]
type input "C/O # 1 - Alternate Brick Paint"
click at [404, 479] on input "0" at bounding box center [447, 485] width 114 height 21
type input "6,813"
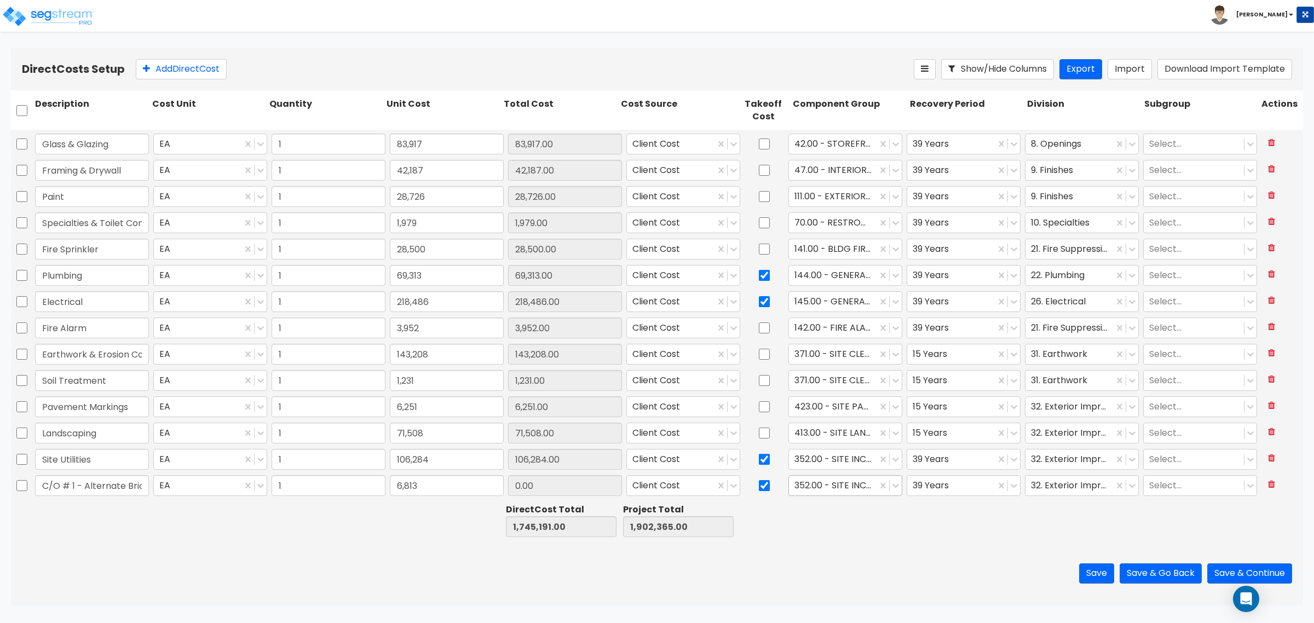
click at [820, 493] on div at bounding box center [832, 486] width 77 height 15
type input "1,752,004.00"
type input "1,909,178.00"
type input "6,813.00"
click at [760, 483] on input "checkbox" at bounding box center [764, 485] width 11 height 21
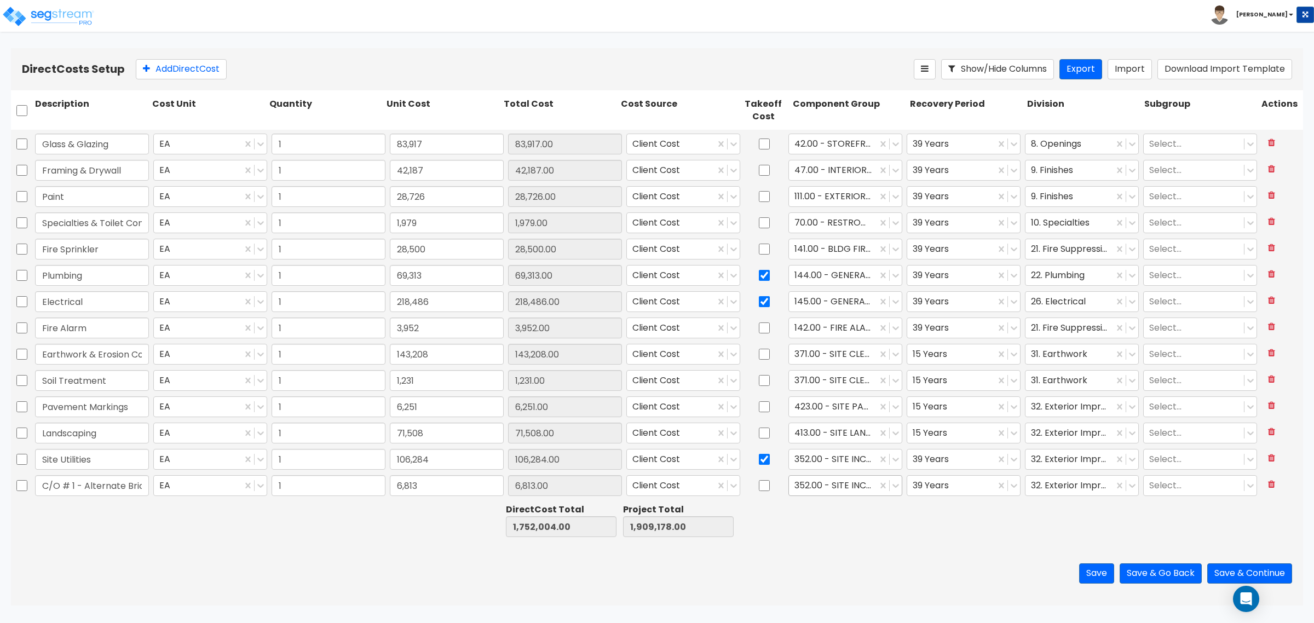
click at [827, 486] on div at bounding box center [832, 486] width 77 height 15
drag, startPoint x: 838, startPoint y: 510, endPoint x: 984, endPoint y: 510, distance: 146.2
click at [838, 510] on div "111.00 - EXTERIOR PAINT" at bounding box center [838, 513] width 113 height 20
click at [1059, 489] on div at bounding box center [1069, 486] width 77 height 15
click at [197, 79] on button "Add Direct Cost" at bounding box center [181, 69] width 91 height 20
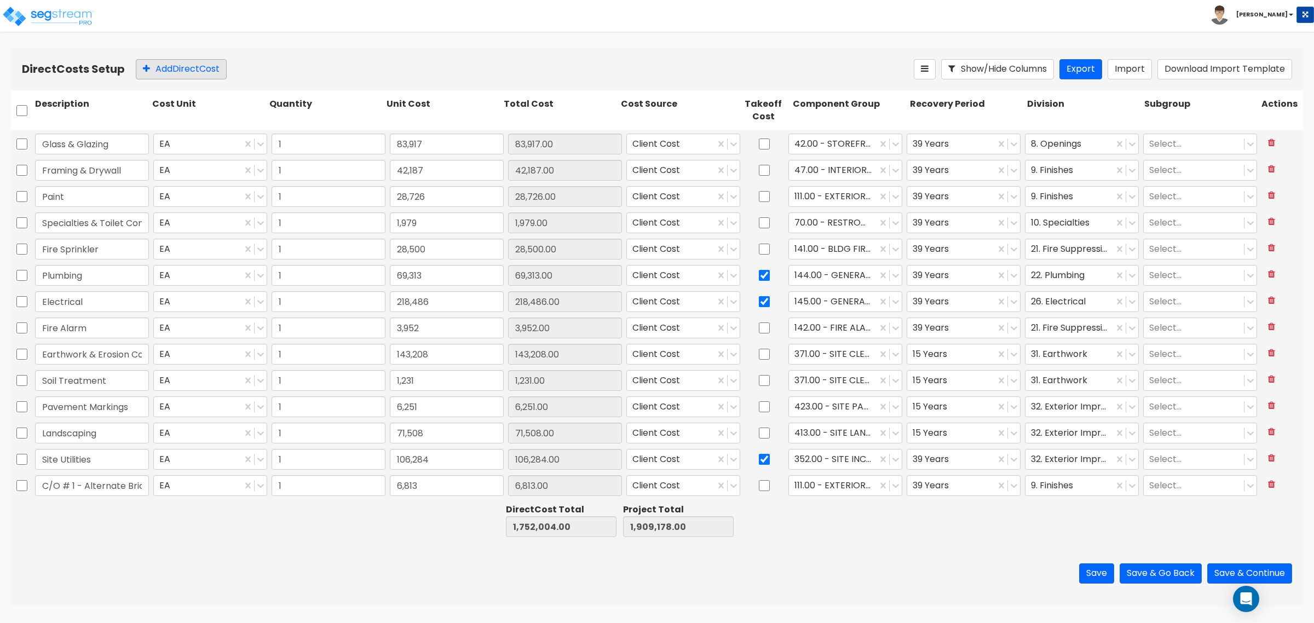
scroll to position [234, 0]
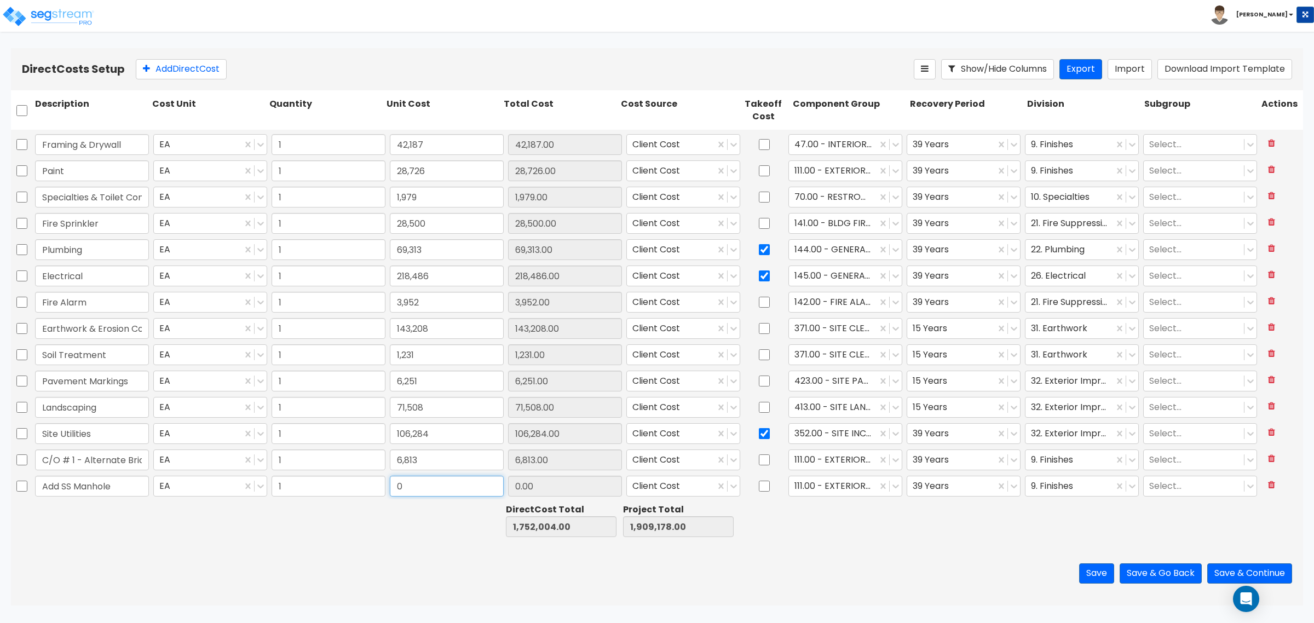
click at [423, 488] on input "0" at bounding box center [447, 486] width 114 height 21
click at [800, 487] on div at bounding box center [832, 486] width 77 height 15
click at [811, 530] on div "446.00 - SITE STORM DRAINAGE" at bounding box center [838, 518] width 113 height 31
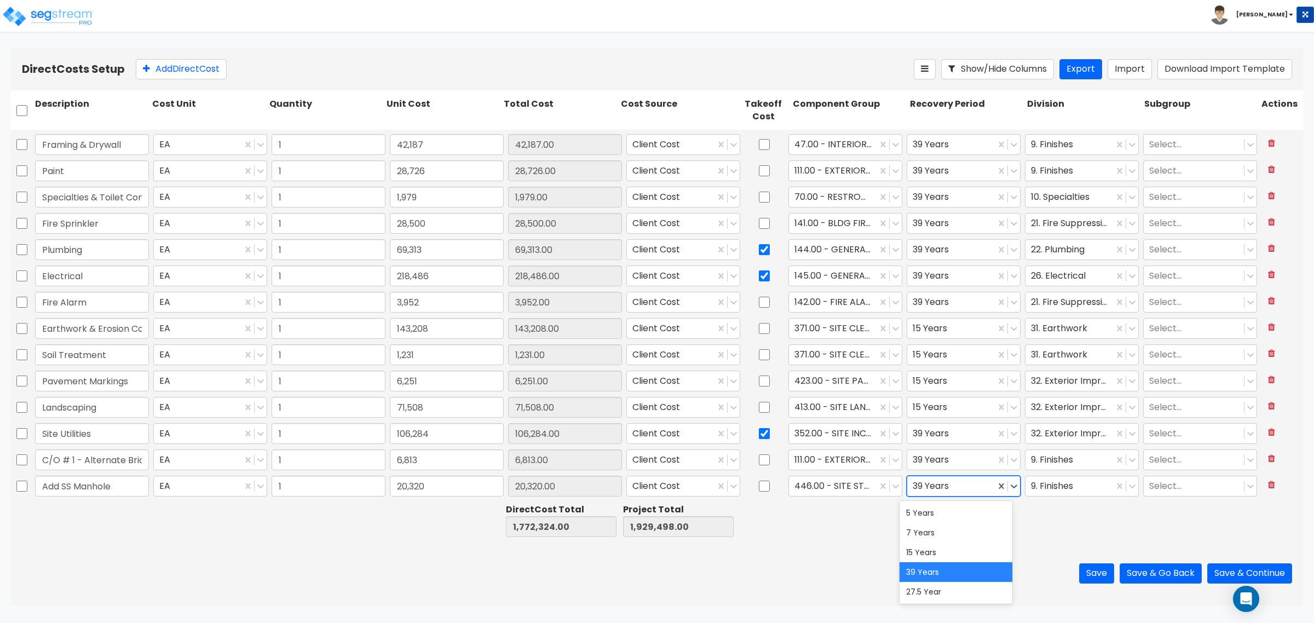
click at [913, 488] on div at bounding box center [951, 486] width 77 height 15
click at [913, 549] on div "15 Years" at bounding box center [956, 553] width 113 height 20
click at [1057, 488] on div at bounding box center [1069, 486] width 77 height 15
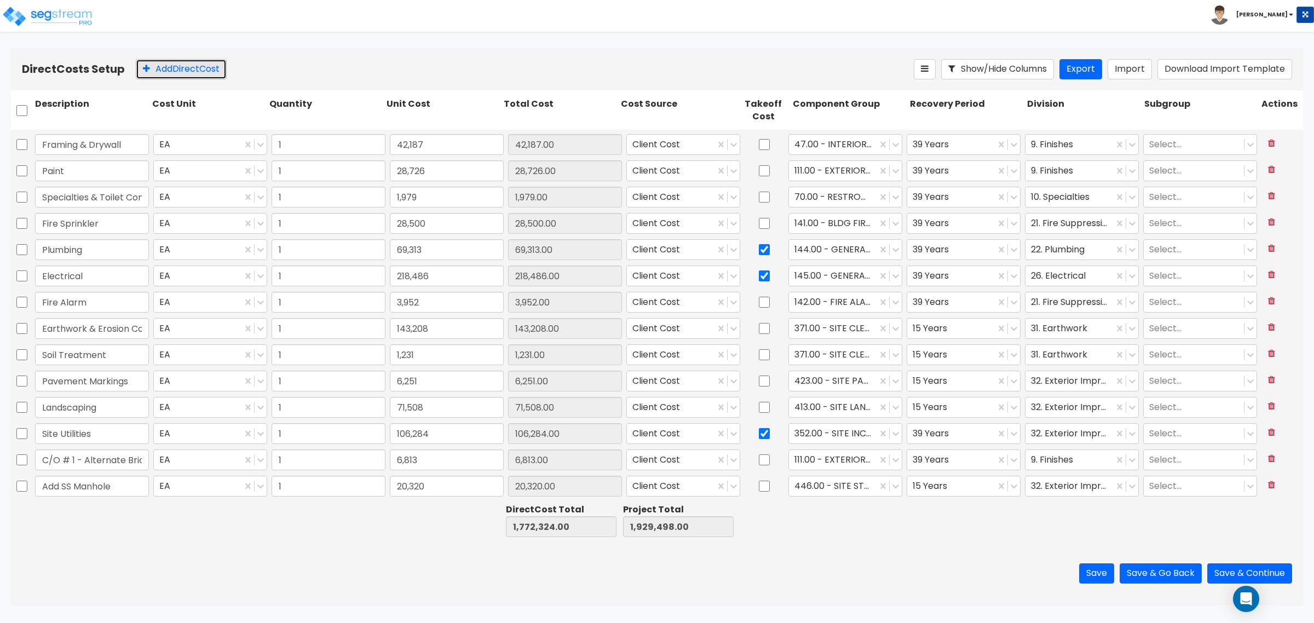
click at [185, 62] on button "Add Direct Cost" at bounding box center [181, 69] width 91 height 20
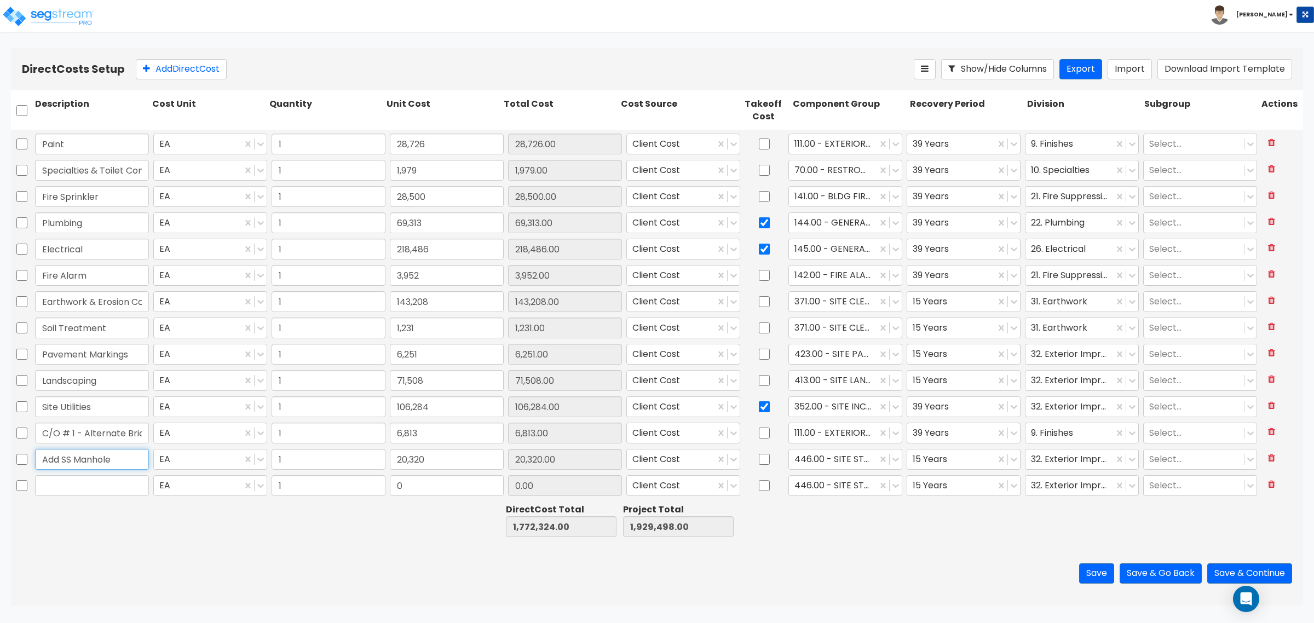
click at [39, 458] on input "Add SS Manhole" at bounding box center [92, 459] width 114 height 21
click at [59, 495] on input "text" at bounding box center [92, 485] width 114 height 21
drag, startPoint x: 378, startPoint y: 490, endPoint x: 398, endPoint y: 490, distance: 19.7
click at [379, 490] on input "1" at bounding box center [329, 485] width 114 height 21
click at [412, 491] on input "0" at bounding box center [447, 485] width 114 height 21
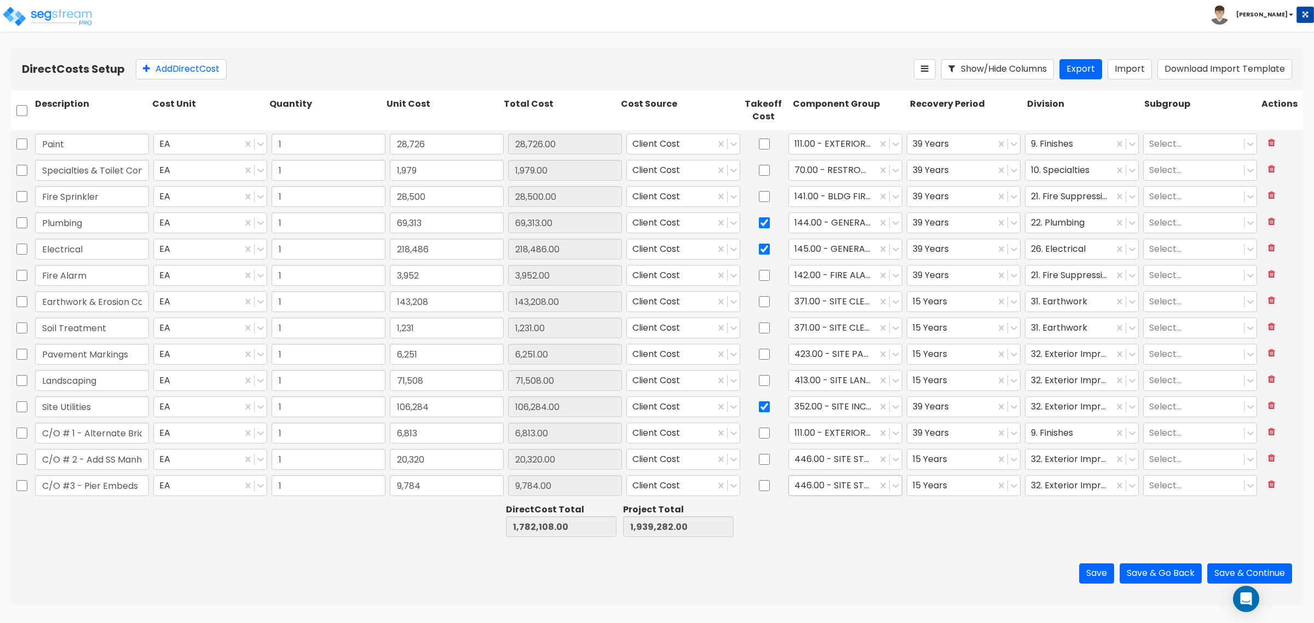
click at [808, 479] on div at bounding box center [832, 486] width 77 height 15
click at [830, 510] on div "6.00 - BLDG FOUNDATIONS" at bounding box center [838, 513] width 113 height 20
click at [939, 488] on div at bounding box center [951, 486] width 77 height 15
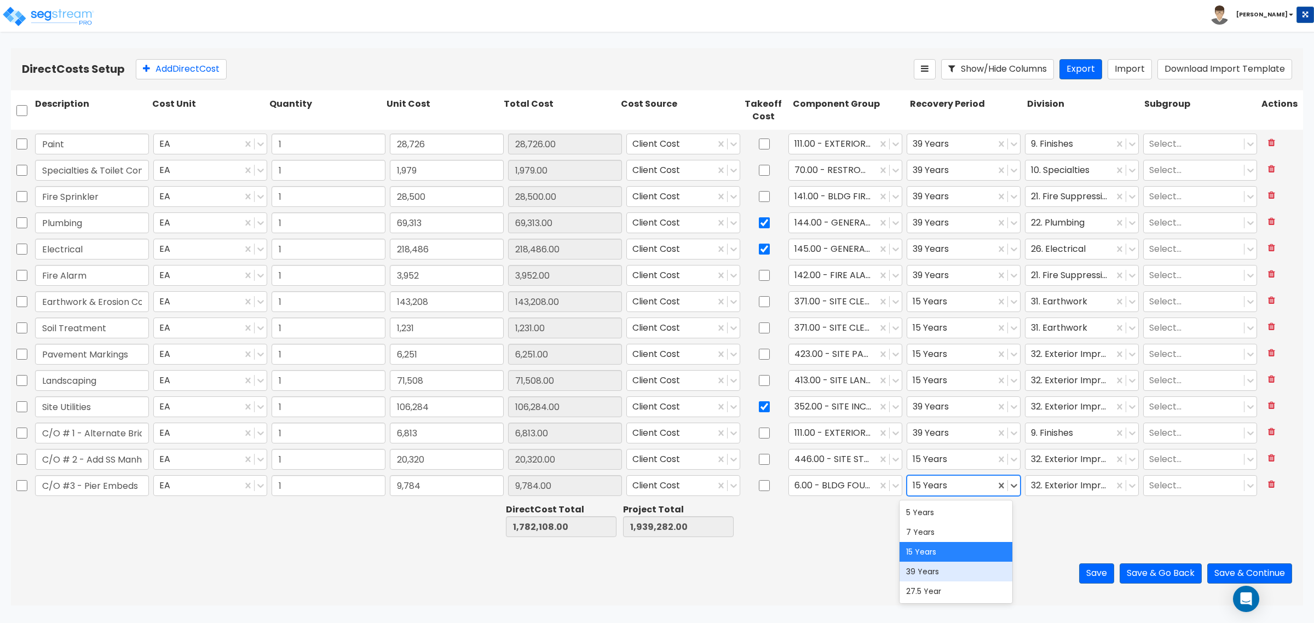
click at [928, 568] on div "39 Years" at bounding box center [956, 572] width 113 height 20
click at [1065, 482] on div at bounding box center [1069, 486] width 77 height 15
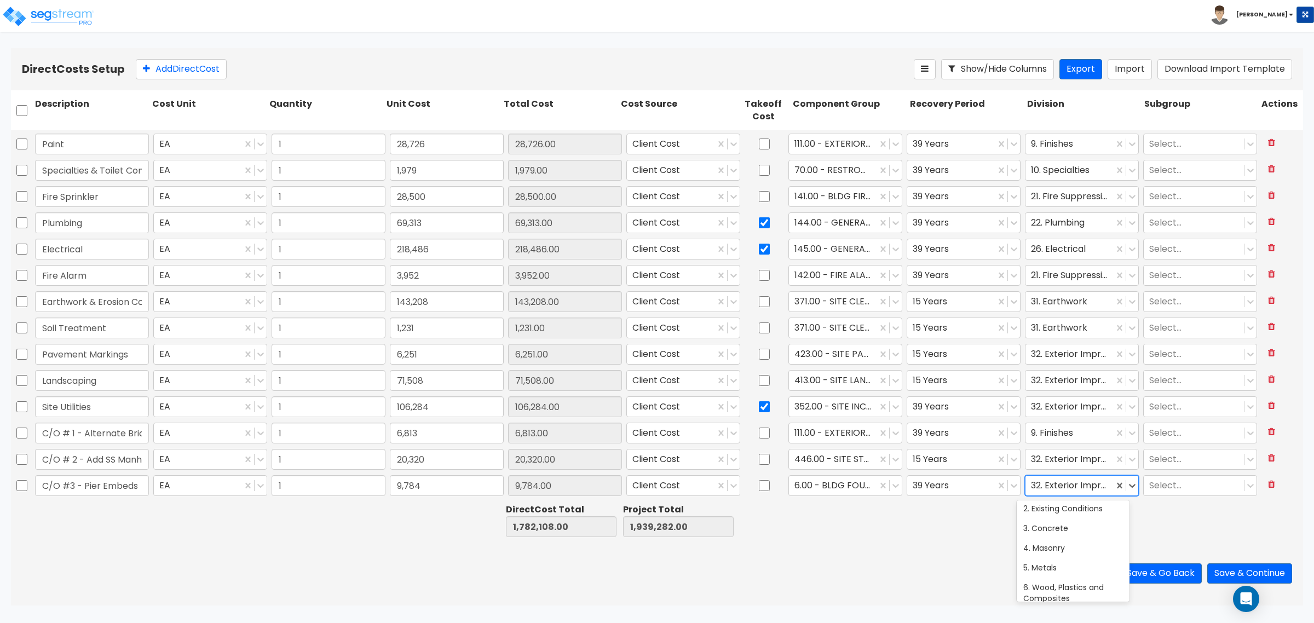
scroll to position [0, 0]
click at [1044, 557] on div "3. Concrete" at bounding box center [1073, 552] width 113 height 20
click at [199, 62] on button "Add Direct Cost" at bounding box center [181, 69] width 91 height 20
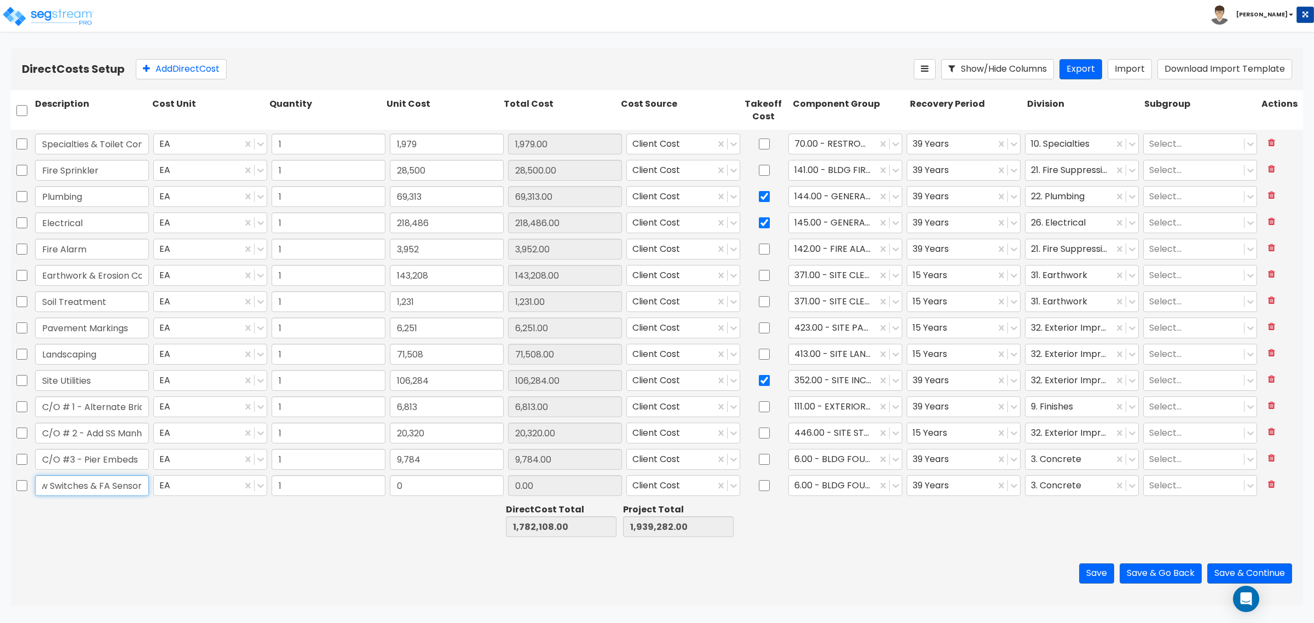
scroll to position [0, 75]
click at [436, 480] on input "0" at bounding box center [447, 485] width 114 height 21
click at [794, 482] on div at bounding box center [832, 486] width 77 height 15
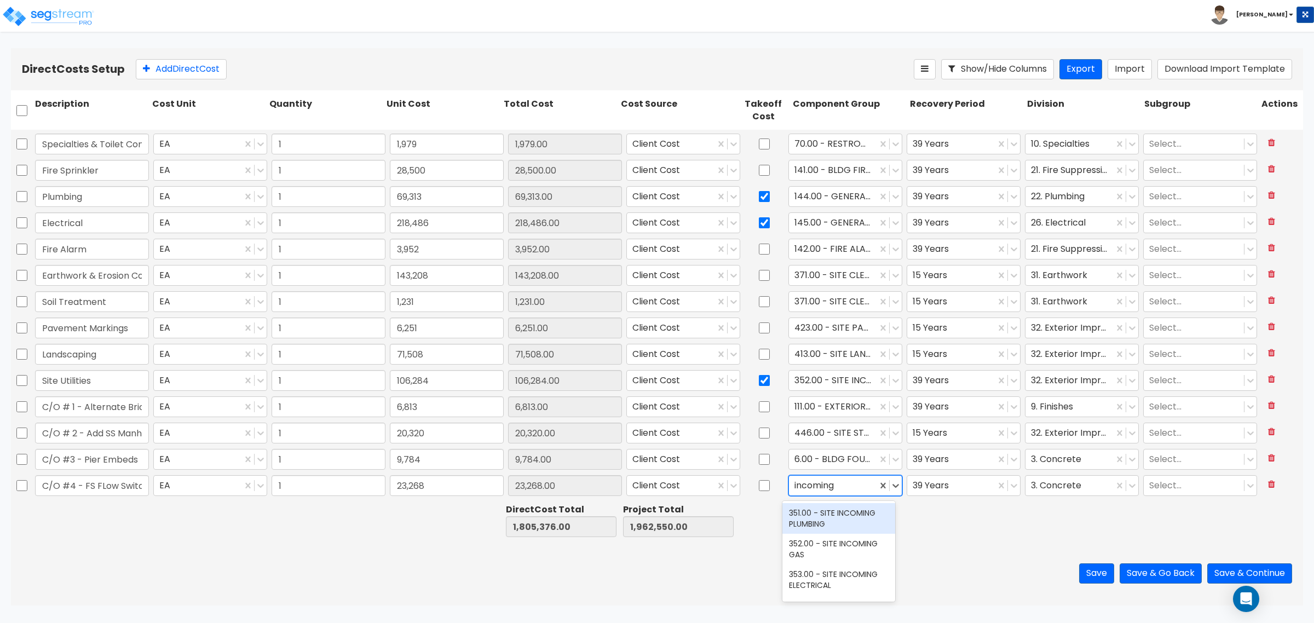
click at [836, 516] on div "351.00 - SITE INCOMING PLUMBING" at bounding box center [838, 518] width 113 height 31
click at [1039, 487] on div at bounding box center [1069, 486] width 77 height 15
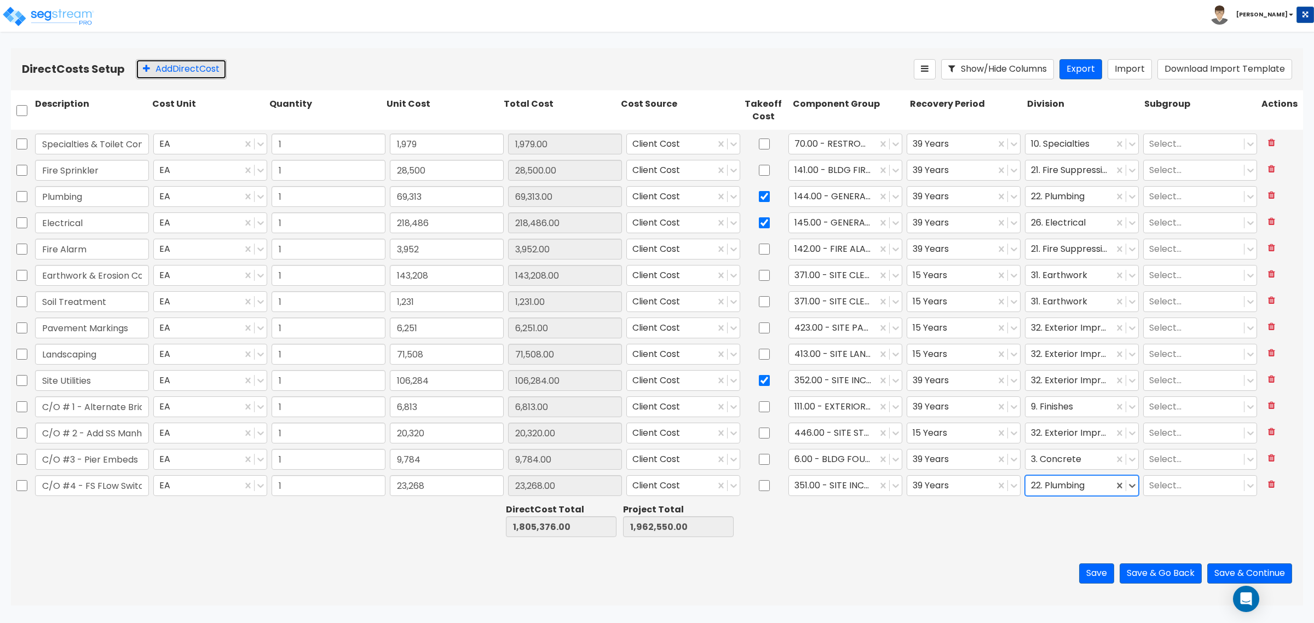
click at [185, 74] on button "Add Direct Cost" at bounding box center [181, 69] width 91 height 20
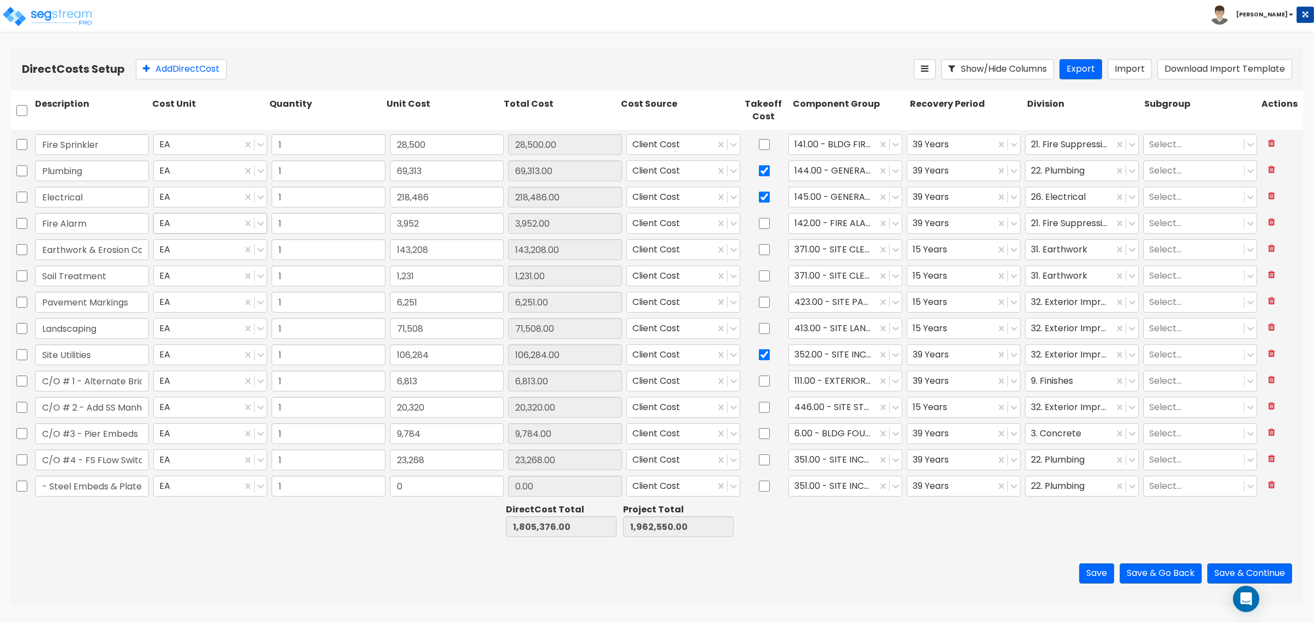
scroll to position [0, 40]
click at [430, 487] on input "0" at bounding box center [447, 486] width 114 height 21
click at [836, 486] on div at bounding box center [832, 486] width 77 height 15
click at [839, 511] on div "11.00 - METALS" at bounding box center [838, 513] width 113 height 20
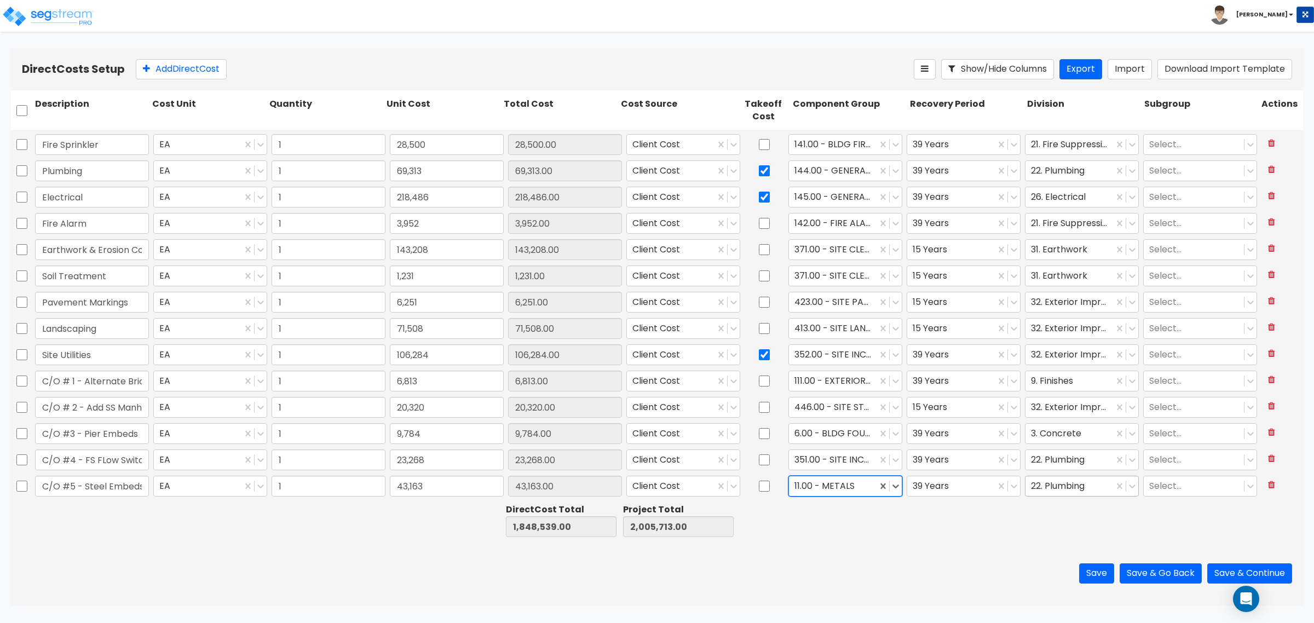
click at [1069, 485] on div at bounding box center [1069, 486] width 77 height 15
drag, startPoint x: 178, startPoint y: 66, endPoint x: 174, endPoint y: 79, distance: 14.4
click at [178, 66] on button "Add Direct Cost" at bounding box center [181, 69] width 91 height 20
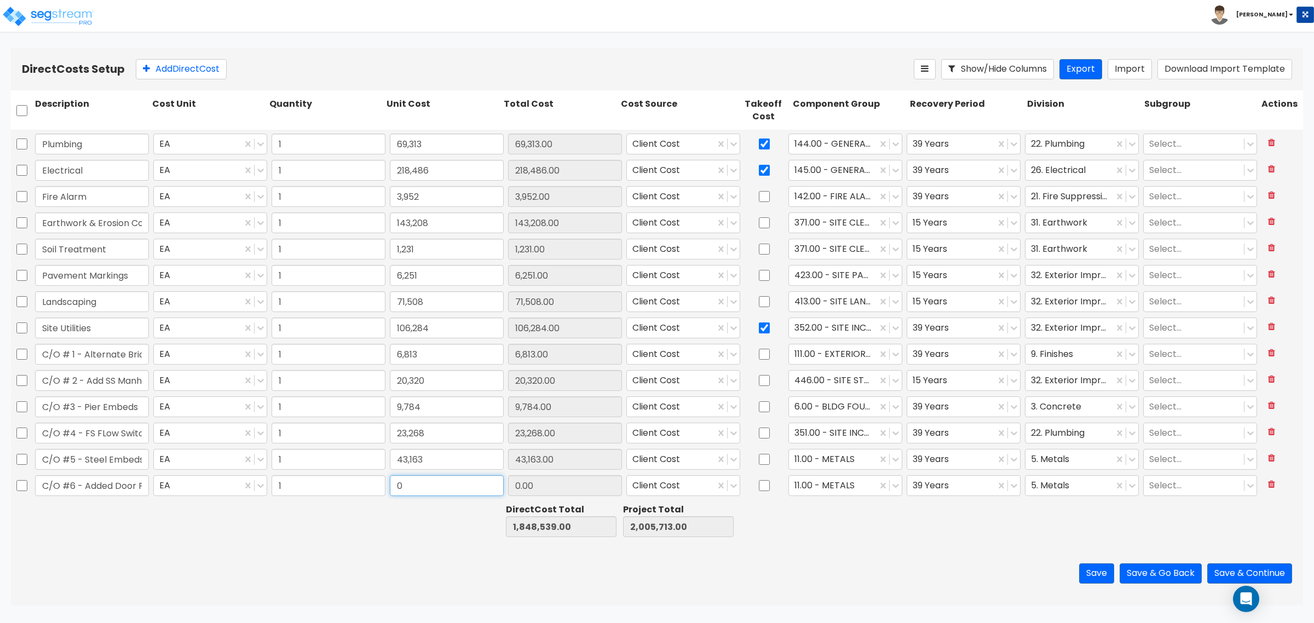
click at [433, 486] on input "0" at bounding box center [447, 485] width 114 height 21
click at [847, 480] on div at bounding box center [832, 486] width 77 height 15
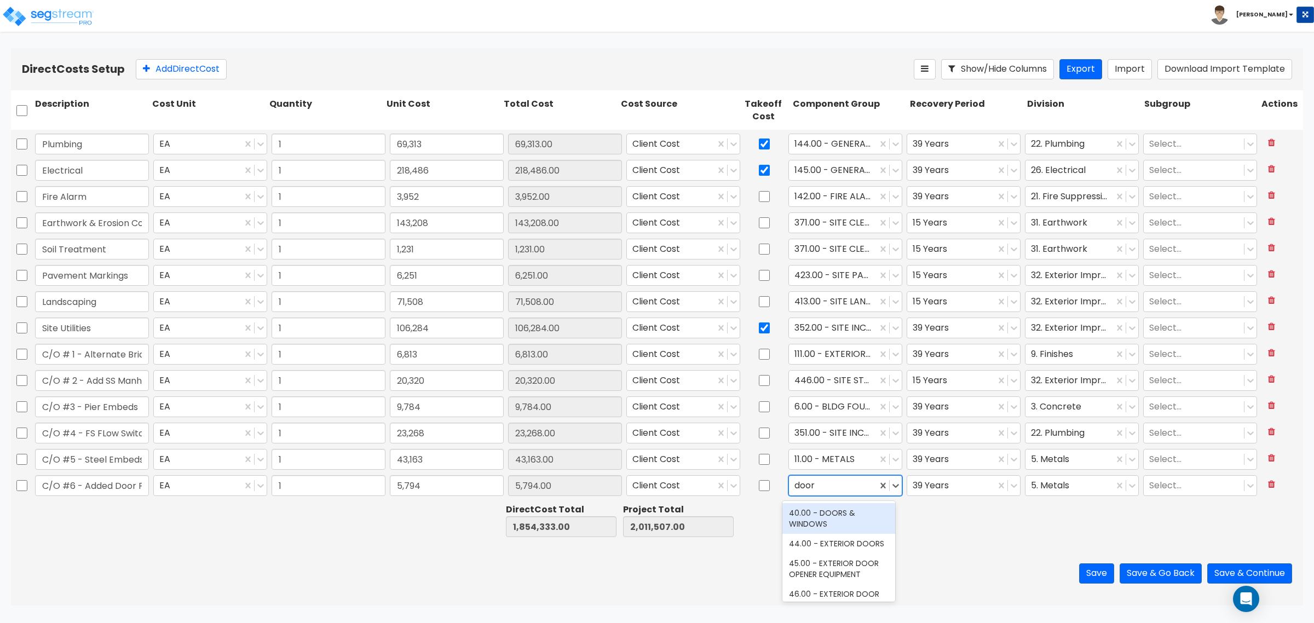
click at [836, 522] on div "40.00 - DOORS & WINDOWS" at bounding box center [838, 518] width 113 height 31
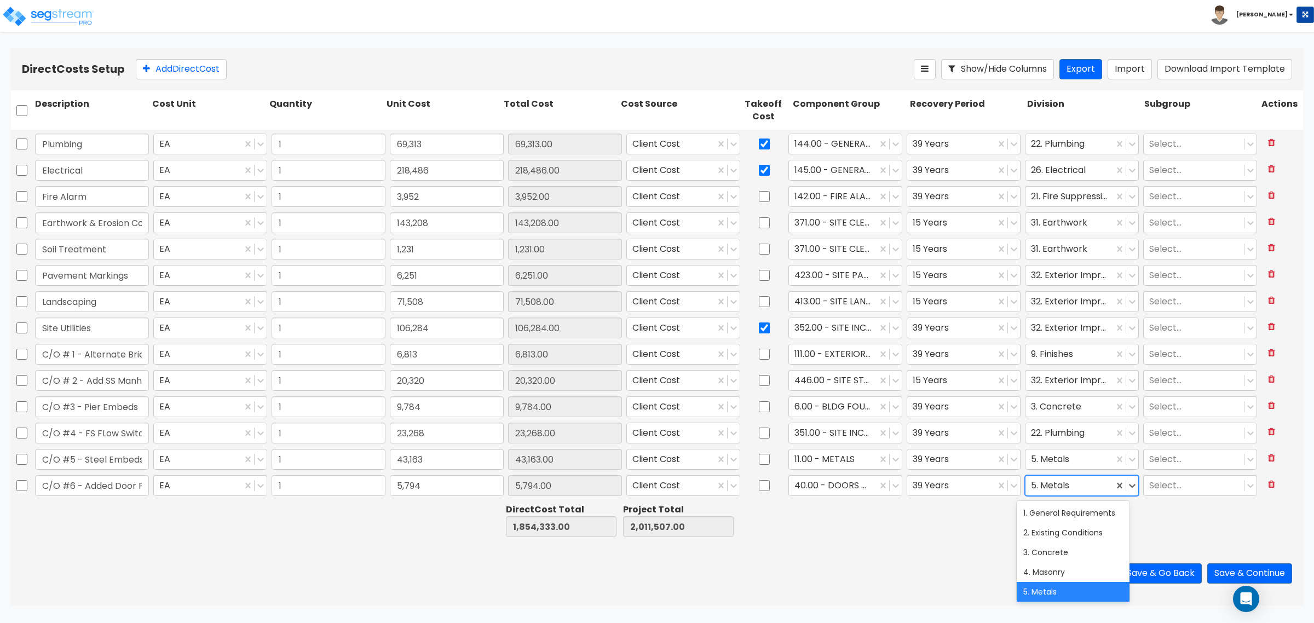
click at [1051, 482] on div at bounding box center [1069, 486] width 77 height 15
click at [174, 59] on button "Add Direct Cost" at bounding box center [181, 69] width 91 height 20
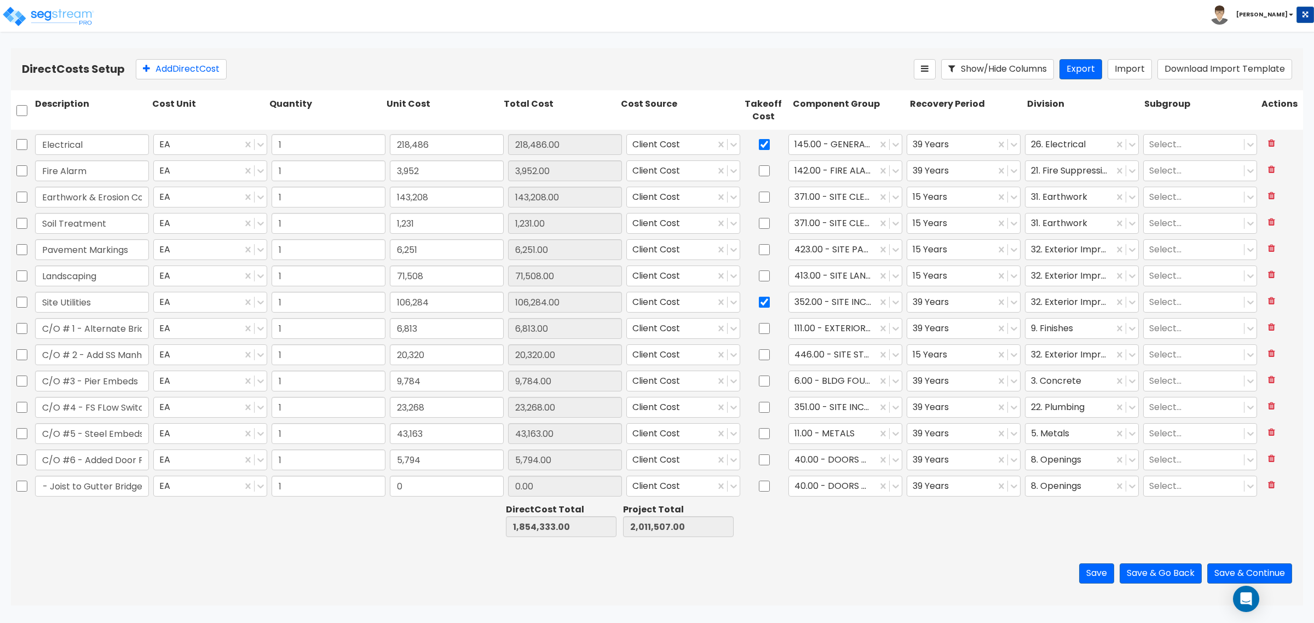
scroll to position [0, 39]
click at [429, 487] on input "0" at bounding box center [447, 486] width 114 height 21
click at [802, 482] on div at bounding box center [832, 486] width 77 height 15
click at [820, 488] on div at bounding box center [832, 486] width 77 height 15
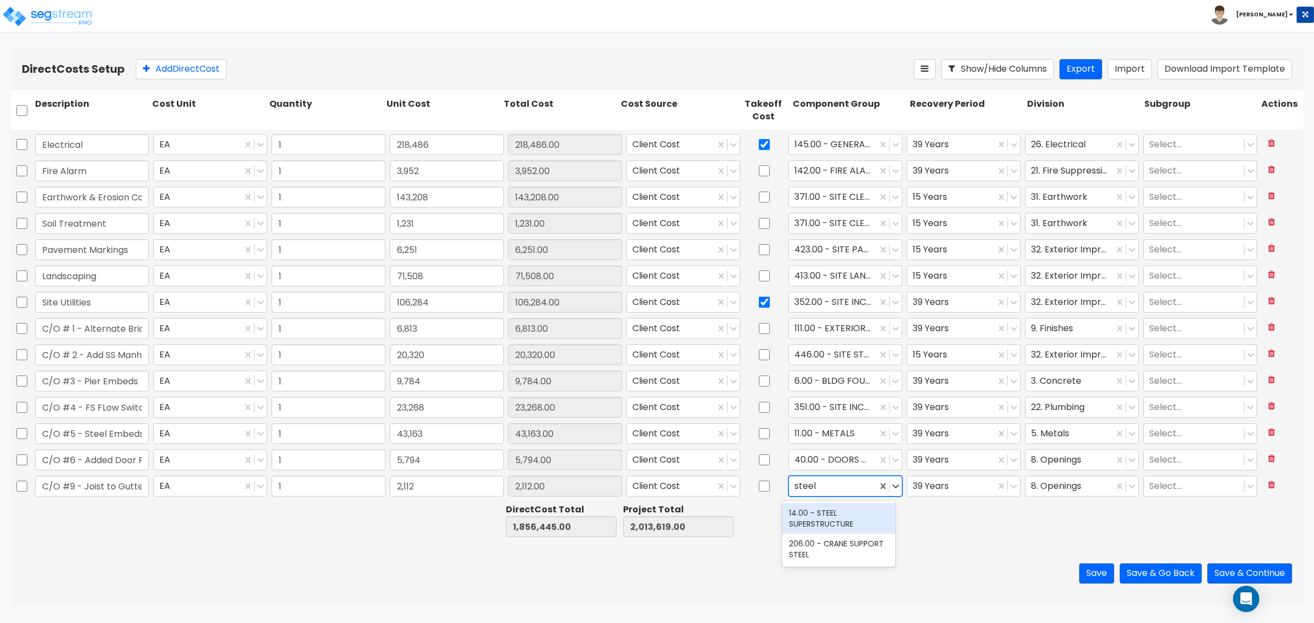
click at [828, 520] on div "14.00 - STEEL SUPERSTRUCTURE" at bounding box center [838, 518] width 113 height 31
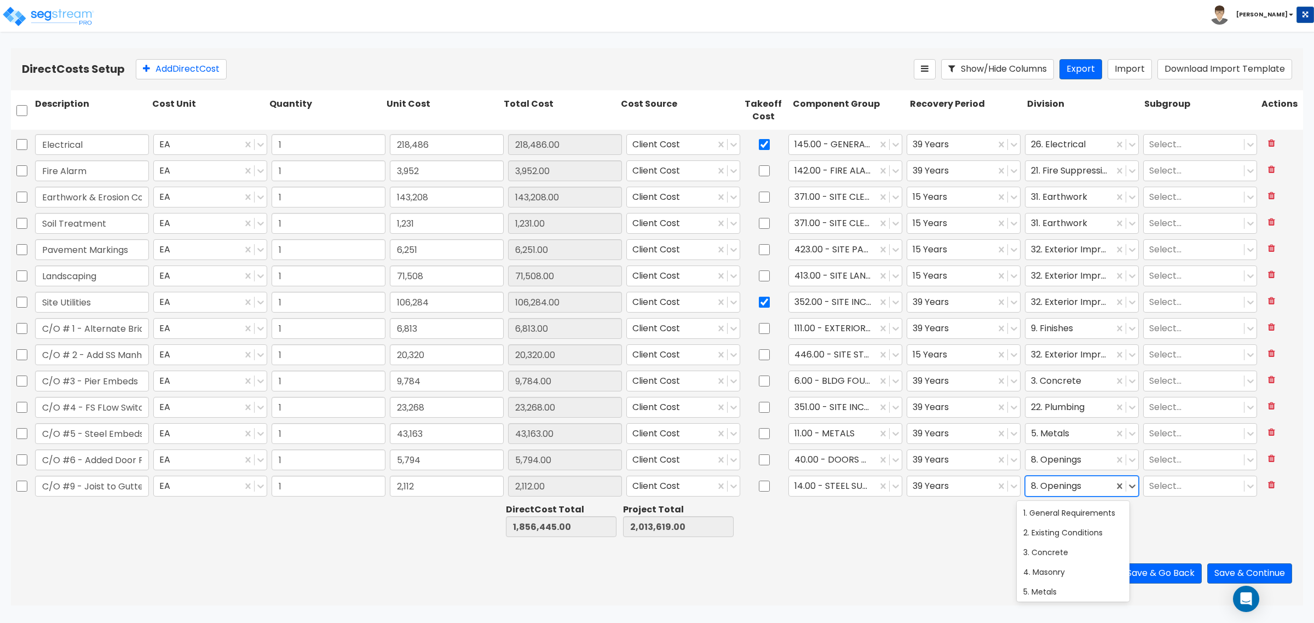
click at [1044, 486] on div at bounding box center [1069, 486] width 77 height 15
click at [176, 67] on button "Add Direct Cost" at bounding box center [181, 69] width 91 height 20
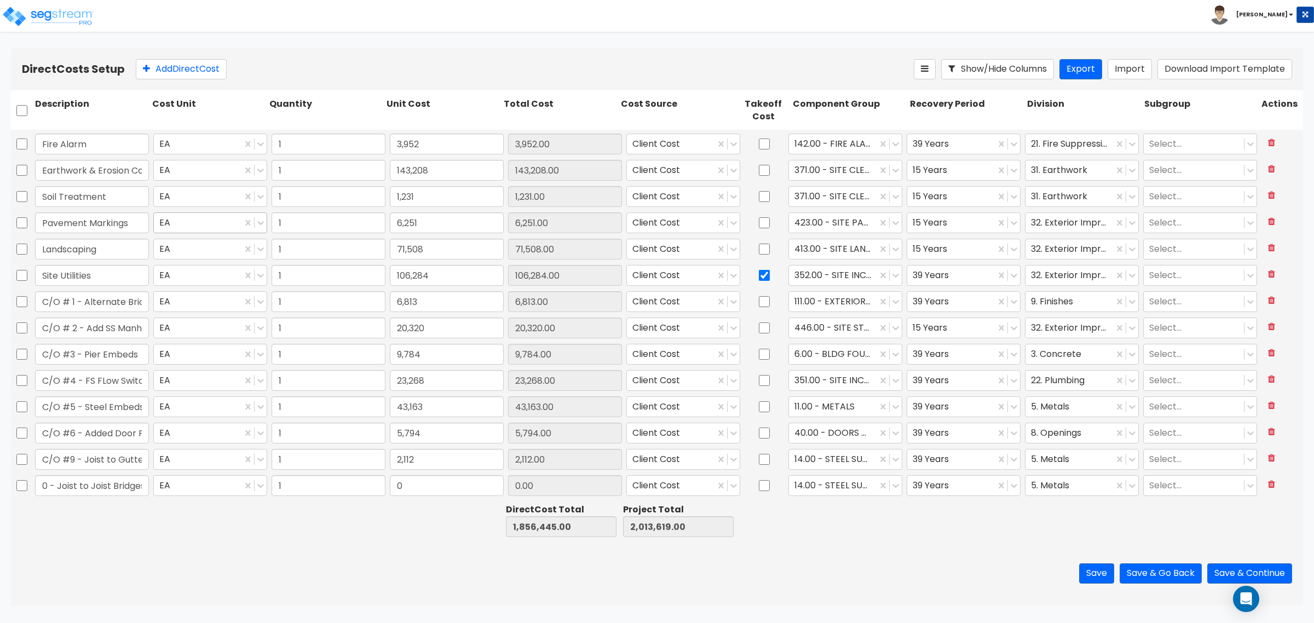
scroll to position [0, 34]
click at [445, 485] on input "0" at bounding box center [447, 485] width 114 height 21
click at [170, 67] on button "Add Direct Cost" at bounding box center [181, 69] width 91 height 20
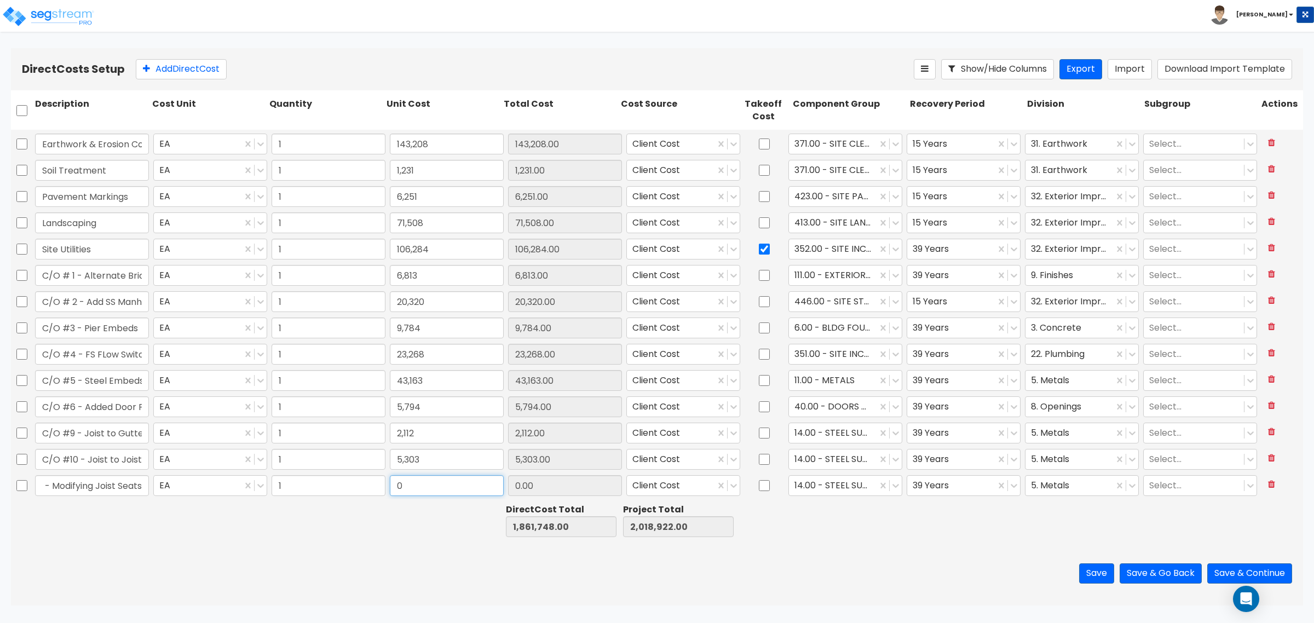
click at [405, 491] on input "0" at bounding box center [447, 485] width 114 height 21
click at [178, 77] on button "Add Direct Cost" at bounding box center [181, 69] width 91 height 20
drag, startPoint x: 472, startPoint y: 472, endPoint x: 469, endPoint y: 477, distance: 6.4
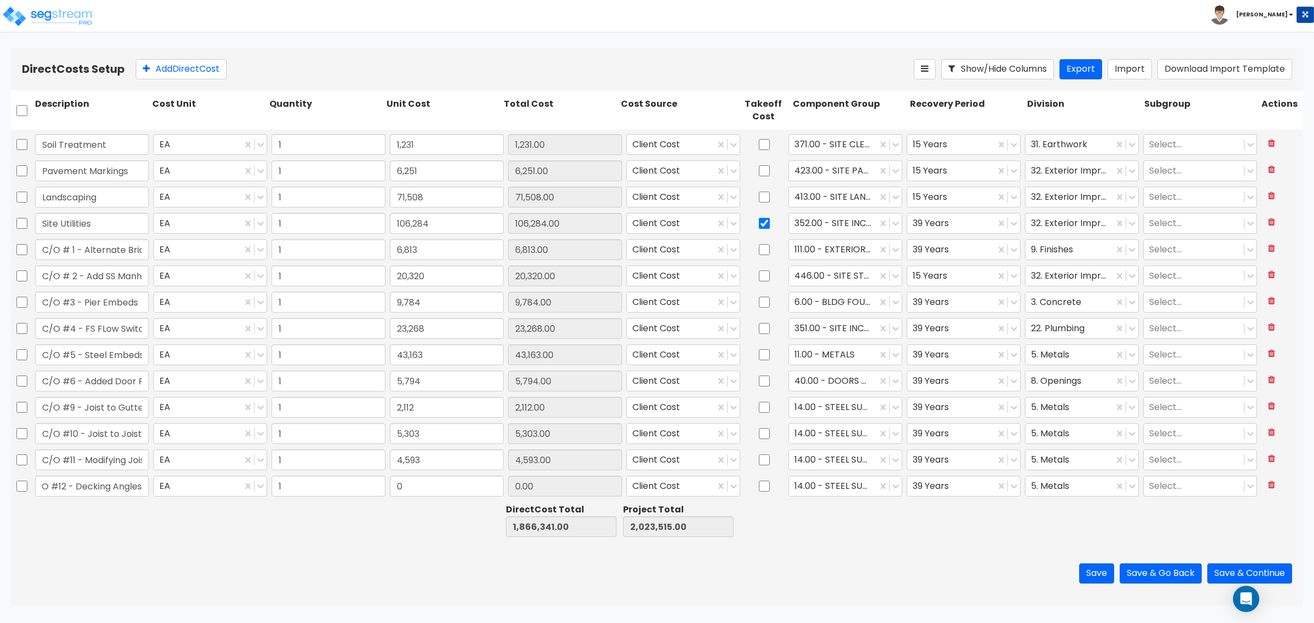
click at [471, 473] on div "C/O #11 - Modifying Joist Seats EA 1 4,593 4,593.00 Client Cost 14.00 - STEEL S…" at bounding box center [657, 460] width 1292 height 26
click at [463, 498] on div "0" at bounding box center [447, 486] width 118 height 25
drag, startPoint x: 461, startPoint y: 498, endPoint x: 459, endPoint y: 485, distance: 13.3
click at [461, 497] on div "0" at bounding box center [447, 486] width 118 height 25
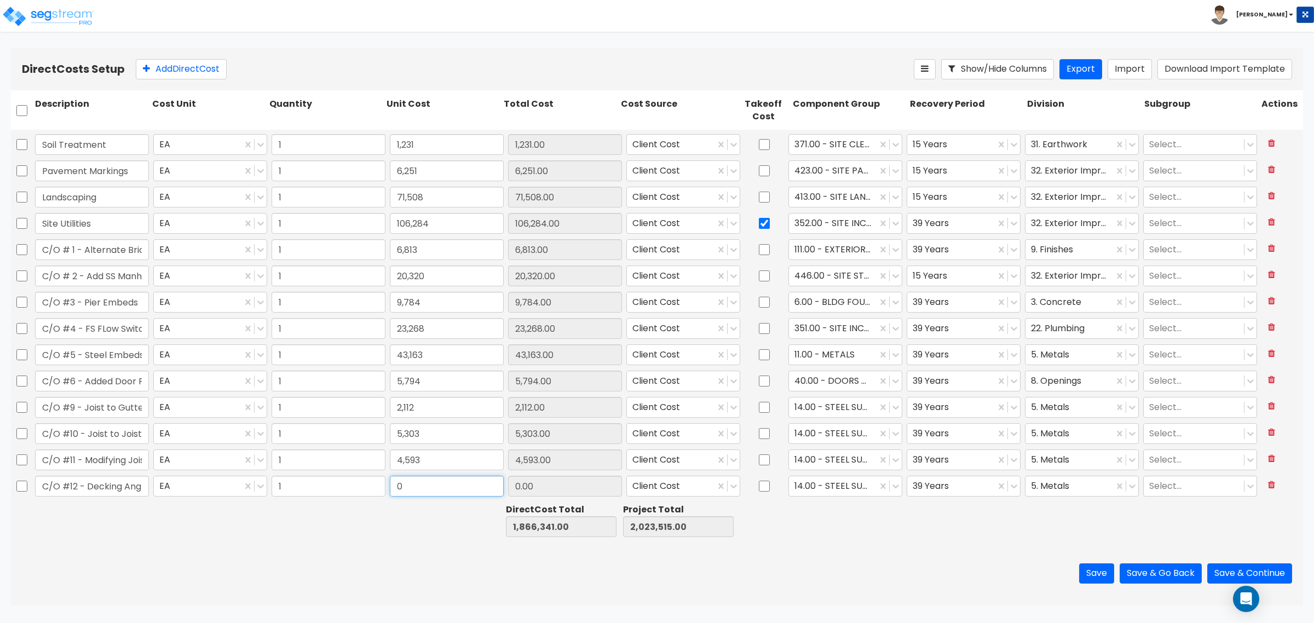
click at [401, 483] on input "0" at bounding box center [447, 486] width 114 height 21
click at [852, 483] on div at bounding box center [832, 486] width 77 height 15
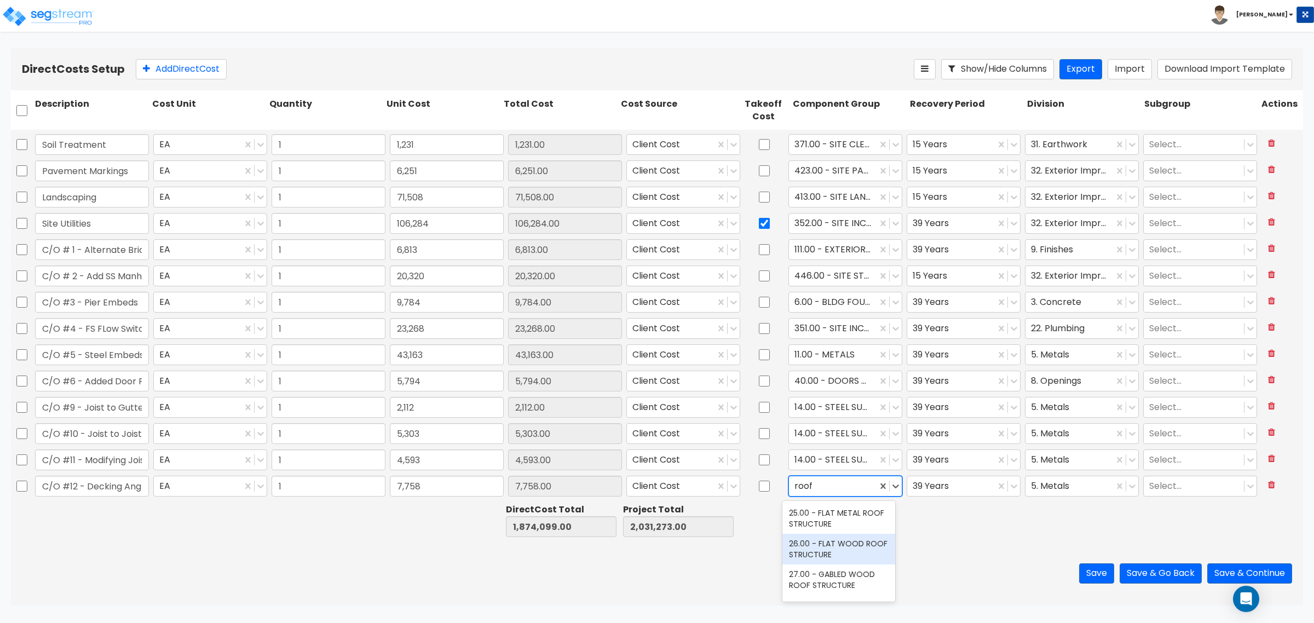
click at [848, 544] on div "26.00 - FLAT WOOD ROOF STRUCTURE" at bounding box center [838, 549] width 113 height 31
click at [1031, 488] on div at bounding box center [1069, 486] width 77 height 15
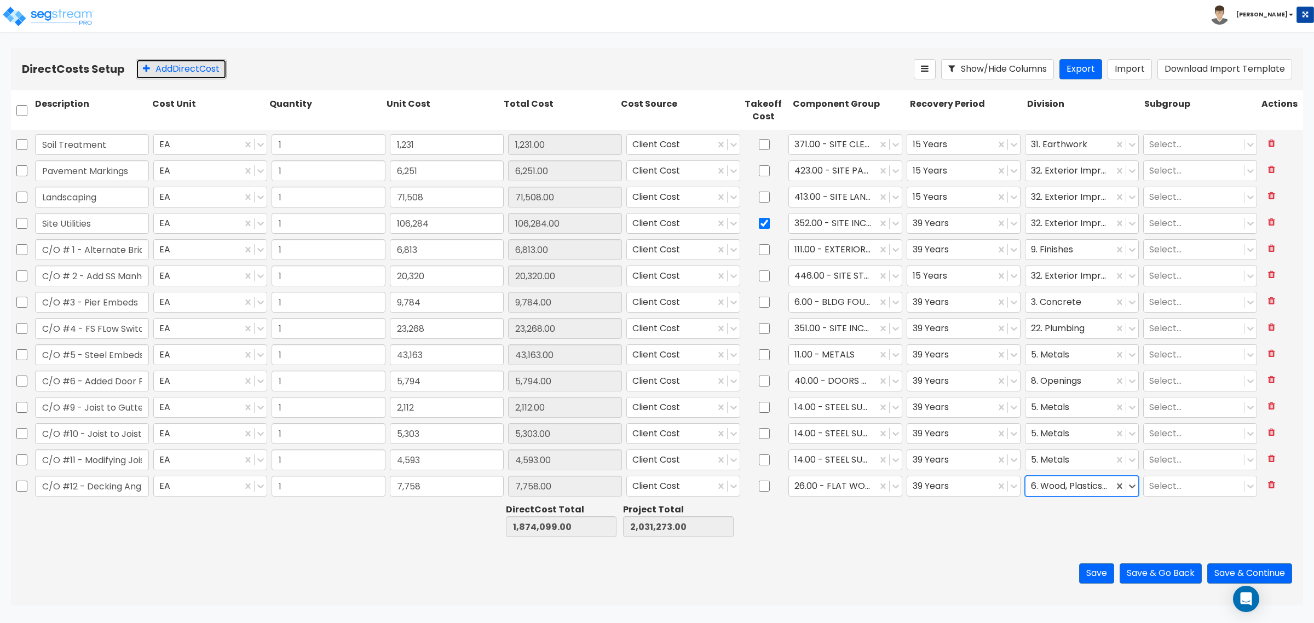
click at [152, 68] on button "Add Direct Cost" at bounding box center [181, 69] width 91 height 20
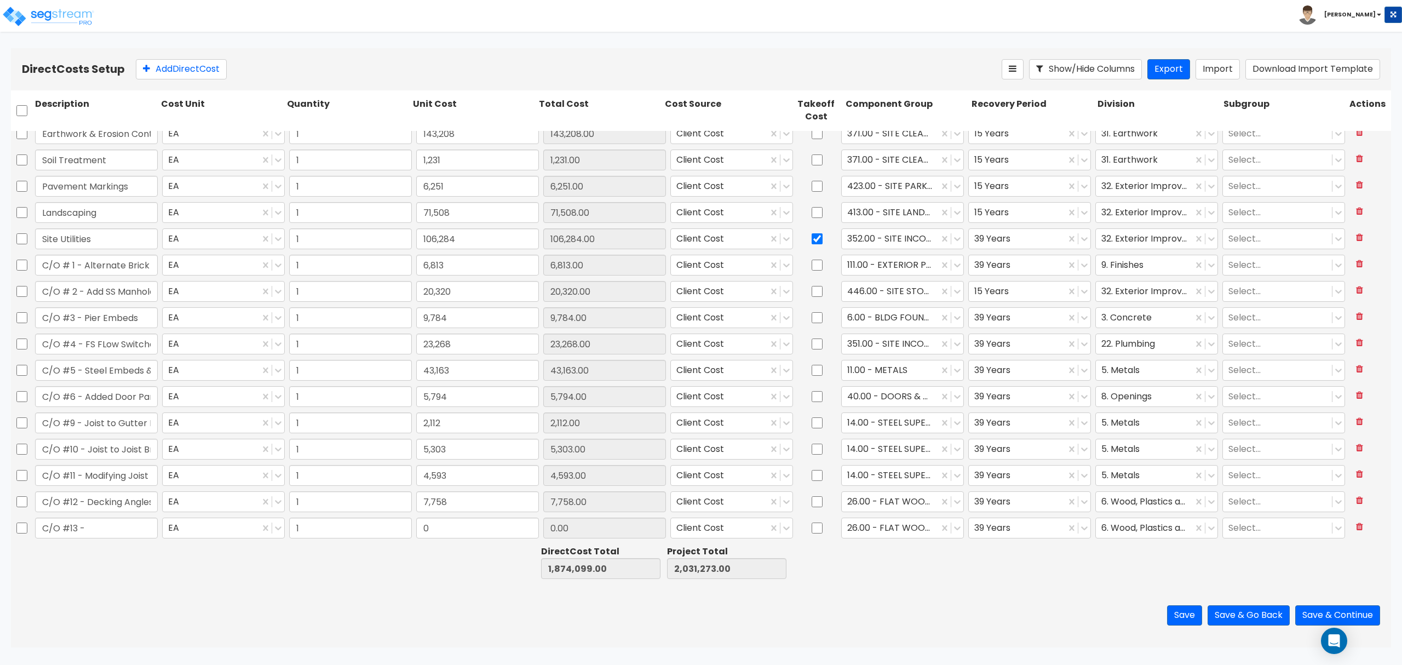
scroll to position [430, 0]
click at [426, 535] on input "0" at bounding box center [477, 527] width 123 height 21
click at [433, 533] on input "text" at bounding box center [477, 527] width 123 height 21
click at [692, 464] on div "Electrical EA 1 218,486 218,486.00 Client Cost 145.00 - GENERAL ELECTRICAL 39 Y…" at bounding box center [701, 121] width 1380 height 841
click at [487, 533] on input "text" at bounding box center [477, 527] width 123 height 21
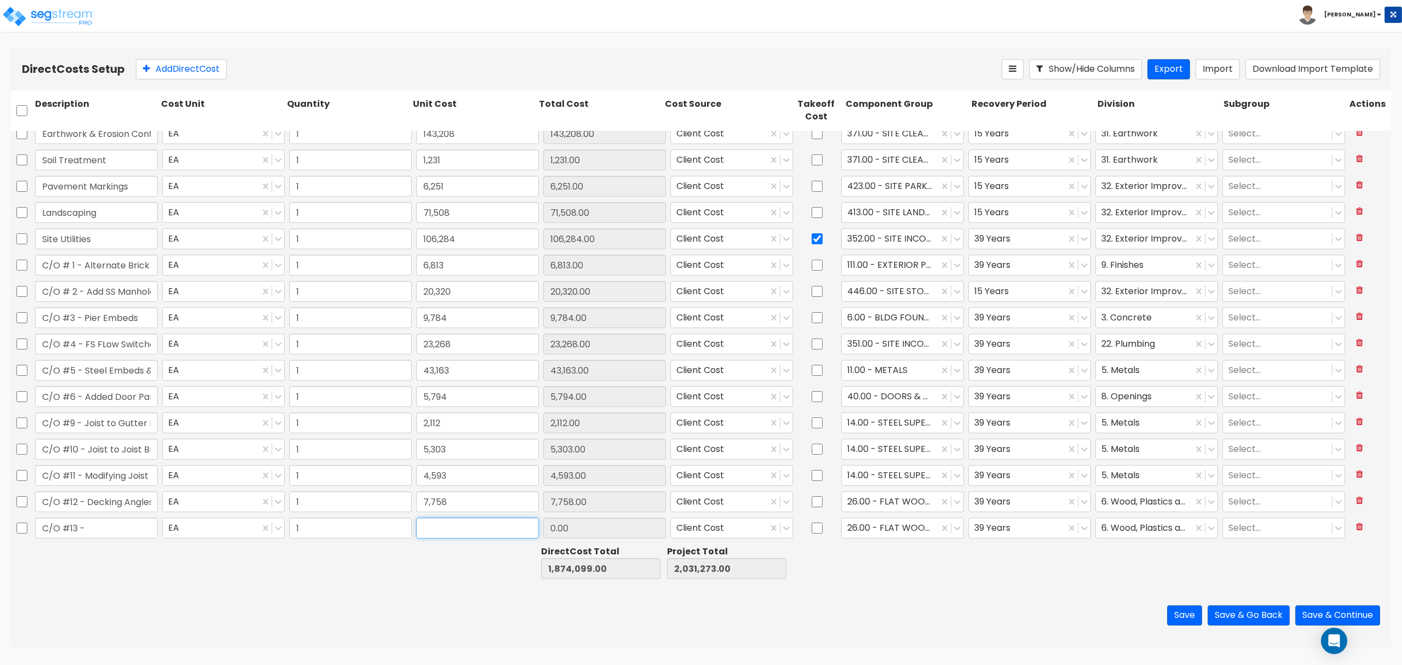
click at [485, 532] on input "text" at bounding box center [477, 527] width 123 height 21
click at [1172, 614] on button "Save" at bounding box center [1184, 615] width 35 height 20
click at [406, 528] on input "1" at bounding box center [350, 527] width 123 height 21
click at [430, 528] on input "text" at bounding box center [477, 527] width 123 height 21
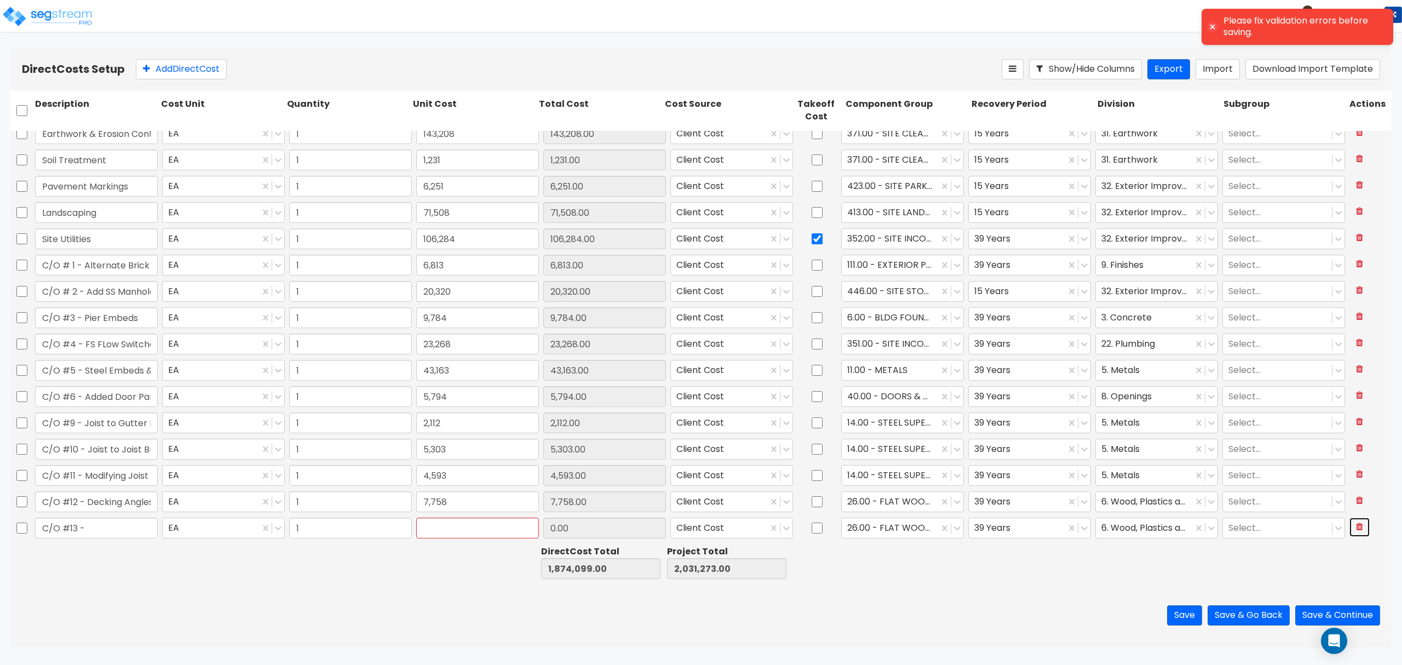
click at [1313, 526] on icon at bounding box center [1359, 526] width 7 height 9
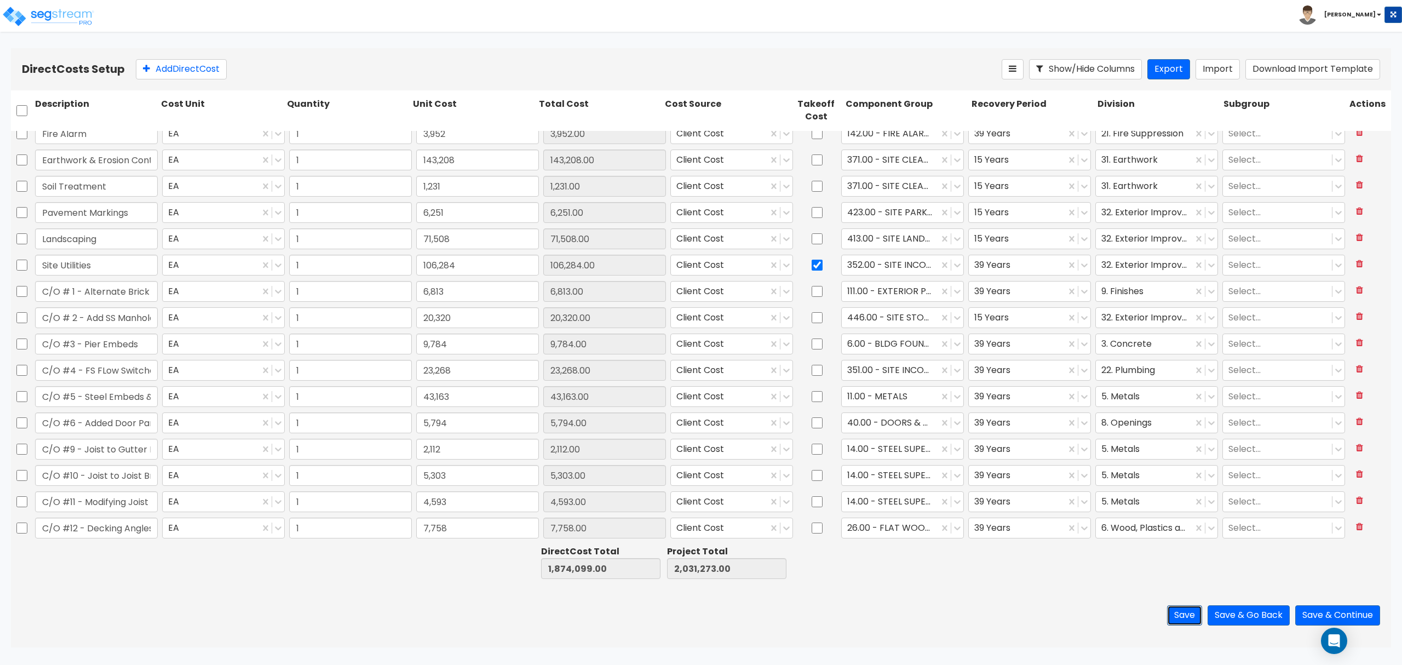
click at [1176, 618] on button "Save" at bounding box center [1184, 615] width 35 height 20
drag, startPoint x: 1330, startPoint y: 614, endPoint x: 1210, endPoint y: 623, distance: 120.8
click at [1210, 623] on div "Save Save & Go Back Save & Continue" at bounding box center [701, 615] width 1380 height 64
click at [1208, 608] on button "Save & Go Back" at bounding box center [1248, 615] width 82 height 20
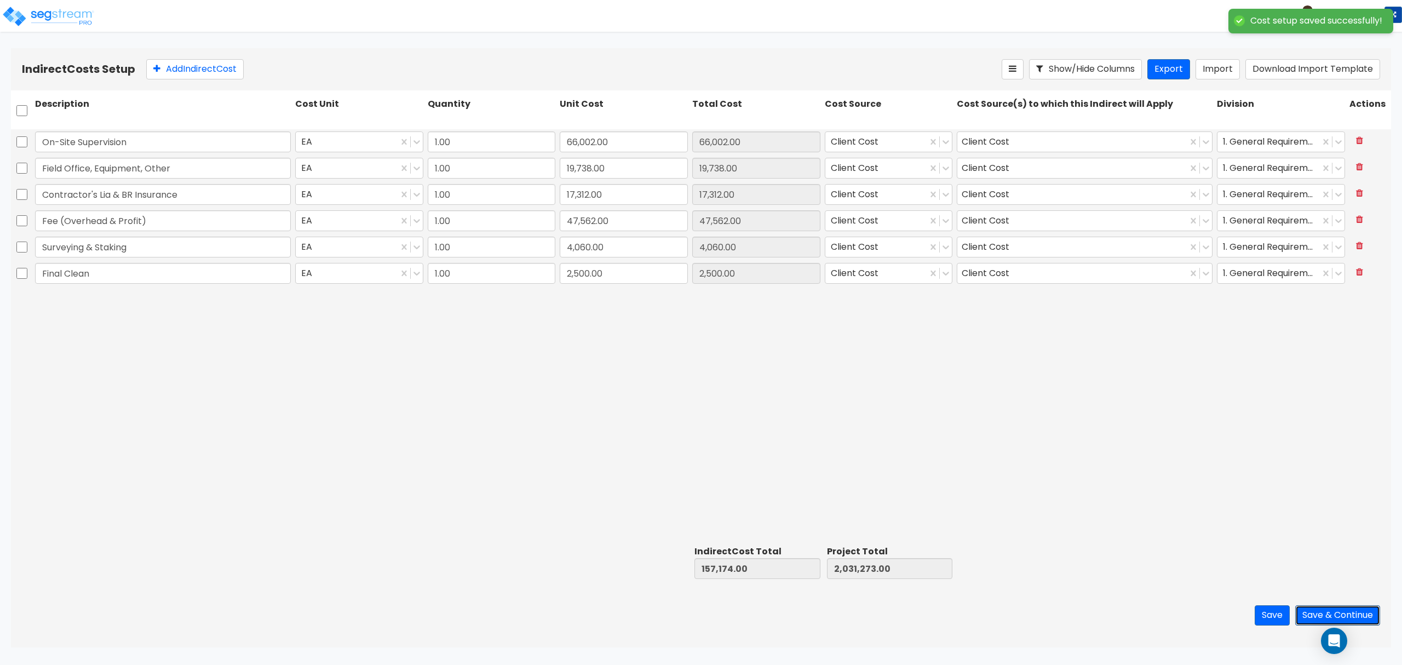
click at [1312, 608] on button "Save & Continue" at bounding box center [1337, 615] width 85 height 20
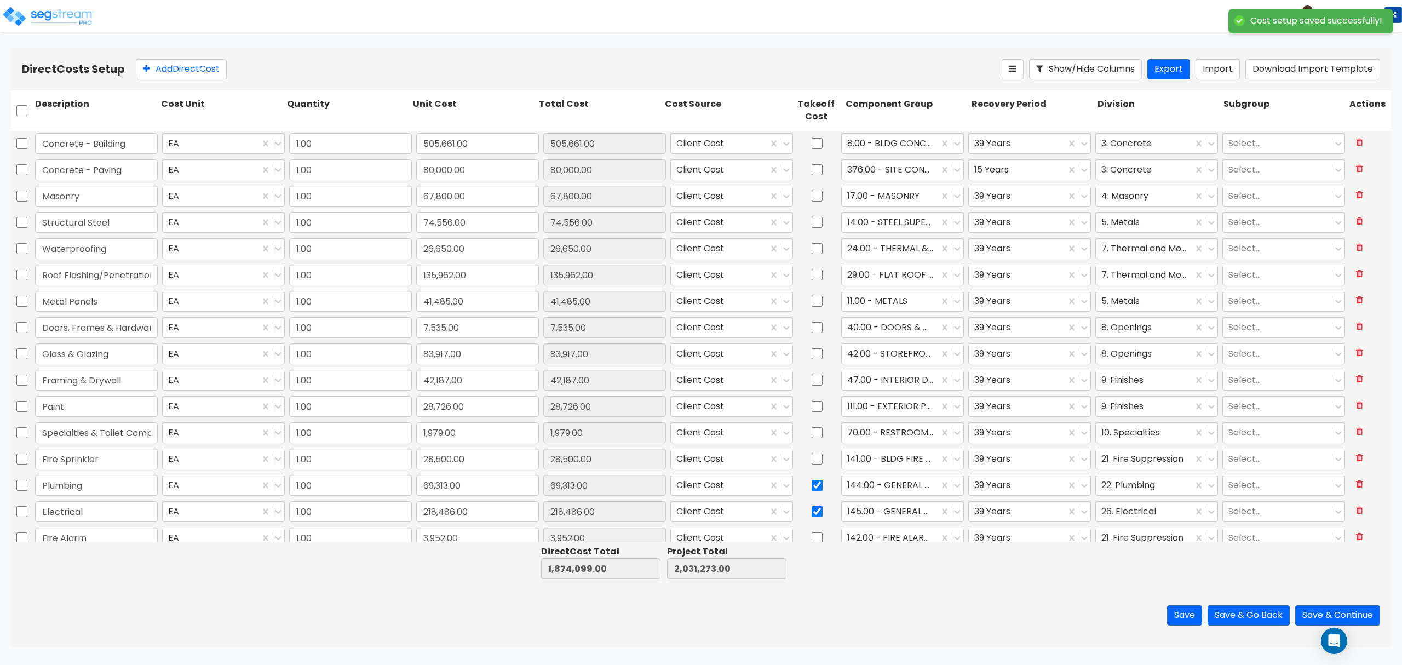
scroll to position [404, 0]
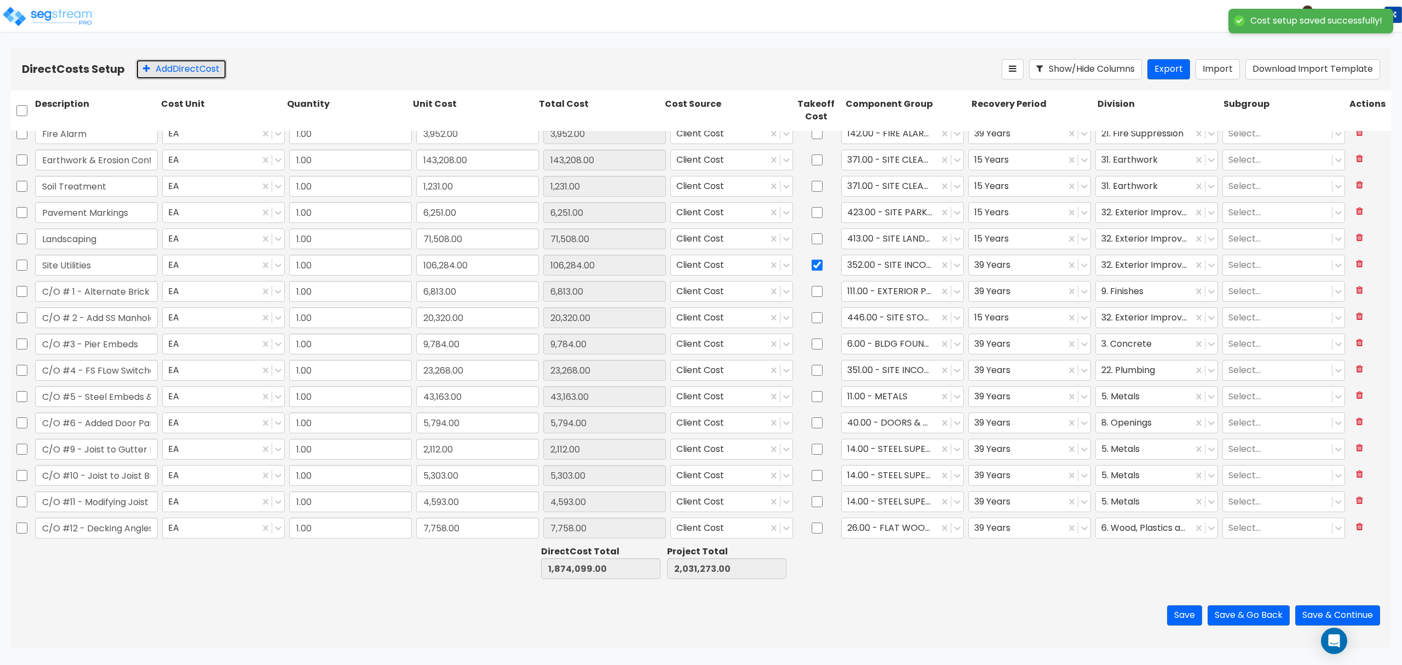
click at [178, 73] on button "Add Direct Cost" at bounding box center [181, 69] width 91 height 20
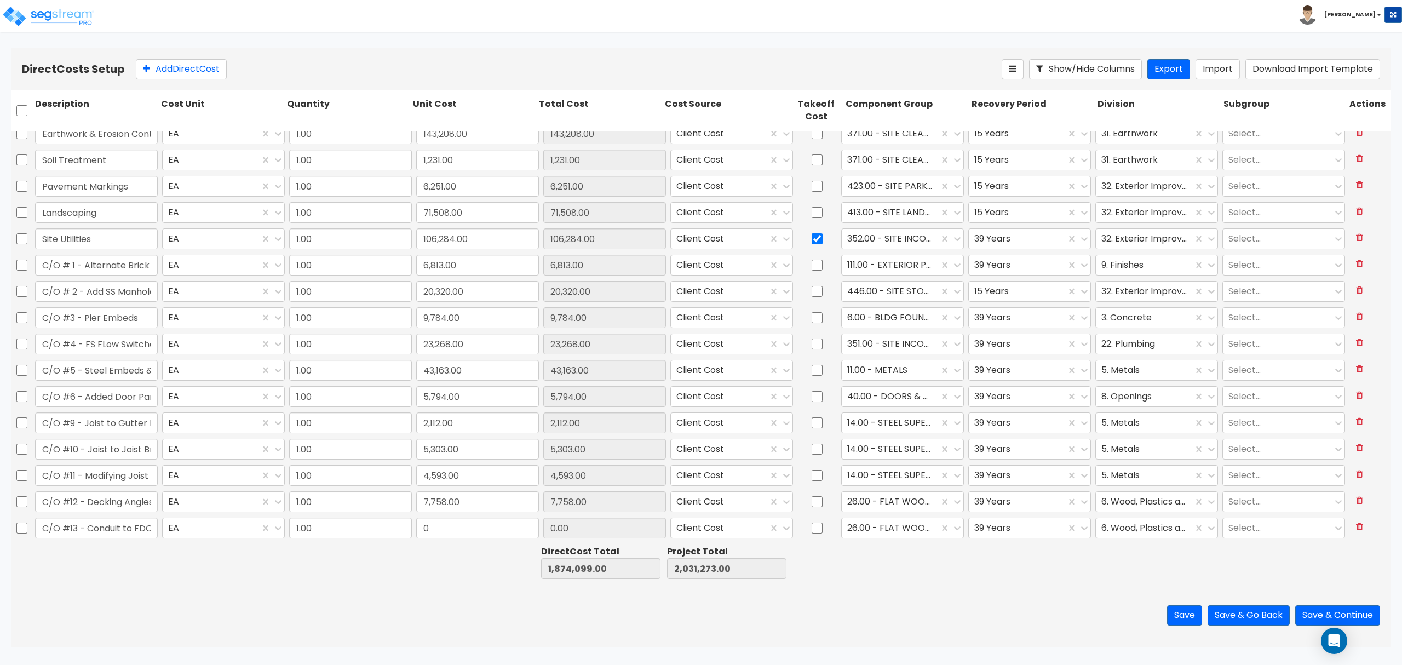
scroll to position [0, 3]
click at [468, 531] on input "0" at bounding box center [477, 527] width 123 height 21
click at [432, 532] on input "0" at bounding box center [477, 527] width 123 height 21
click at [856, 527] on div at bounding box center [890, 527] width 86 height 15
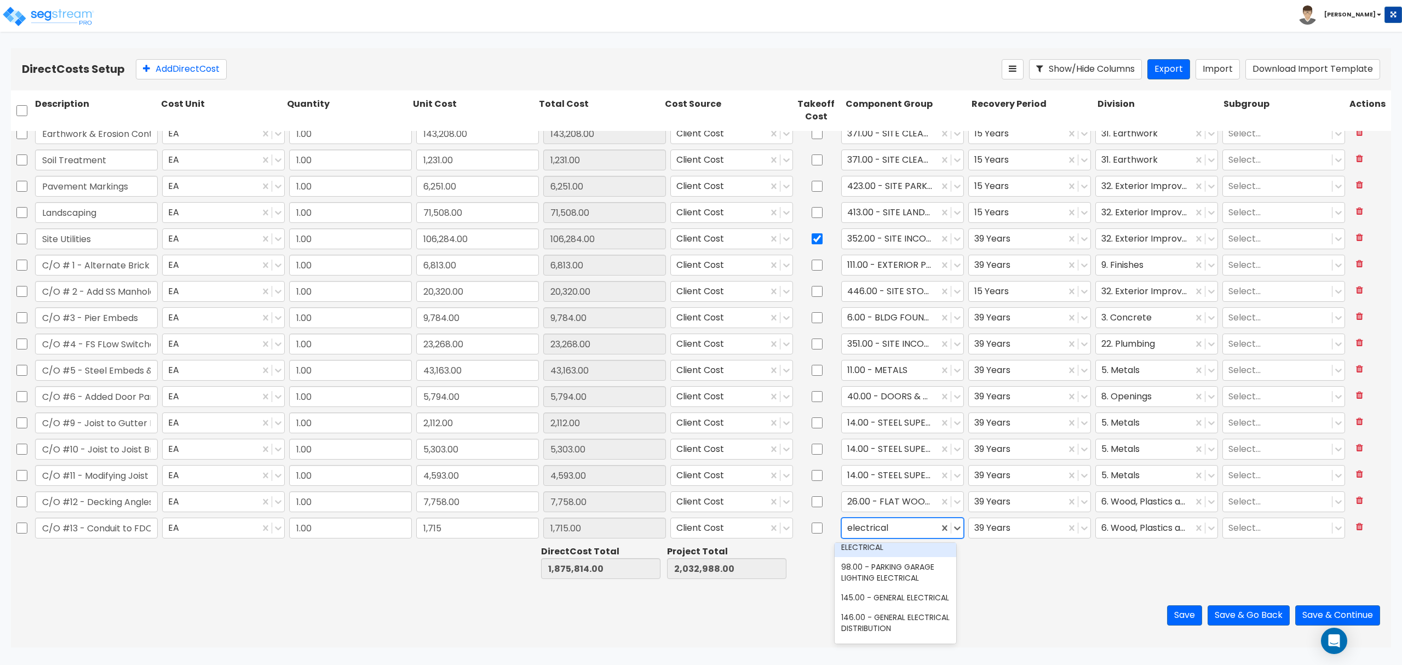
scroll to position [146, 0]
click at [863, 563] on div "145.00 - GENERAL ELECTRICAL" at bounding box center [895, 562] width 122 height 20
click at [1116, 526] on div at bounding box center [1144, 527] width 86 height 15
click at [184, 68] on button "Add Direct Cost" at bounding box center [181, 69] width 91 height 20
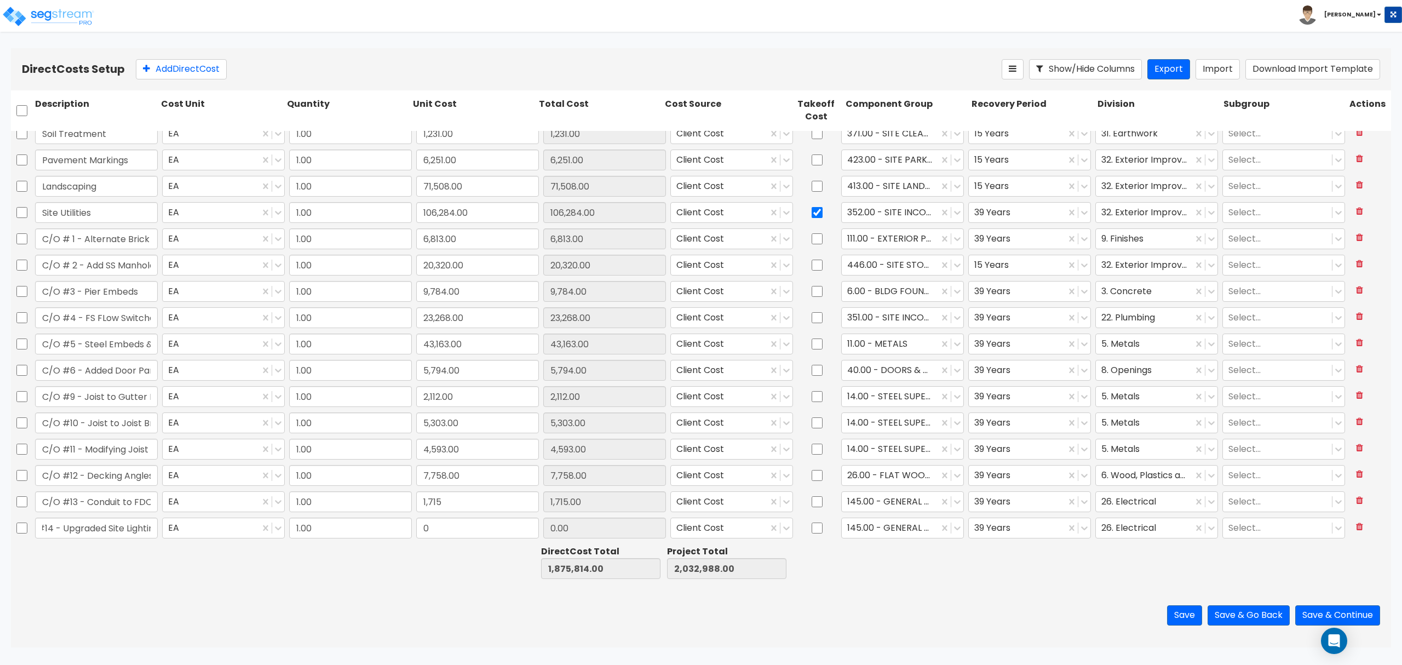
scroll to position [0, 37]
click at [430, 515] on div "0" at bounding box center [477, 527] width 127 height 25
click at [430, 517] on input "0" at bounding box center [477, 527] width 123 height 21
click at [871, 520] on div "145.00 - GENERAL ELECTRICAL" at bounding box center [890, 527] width 97 height 19
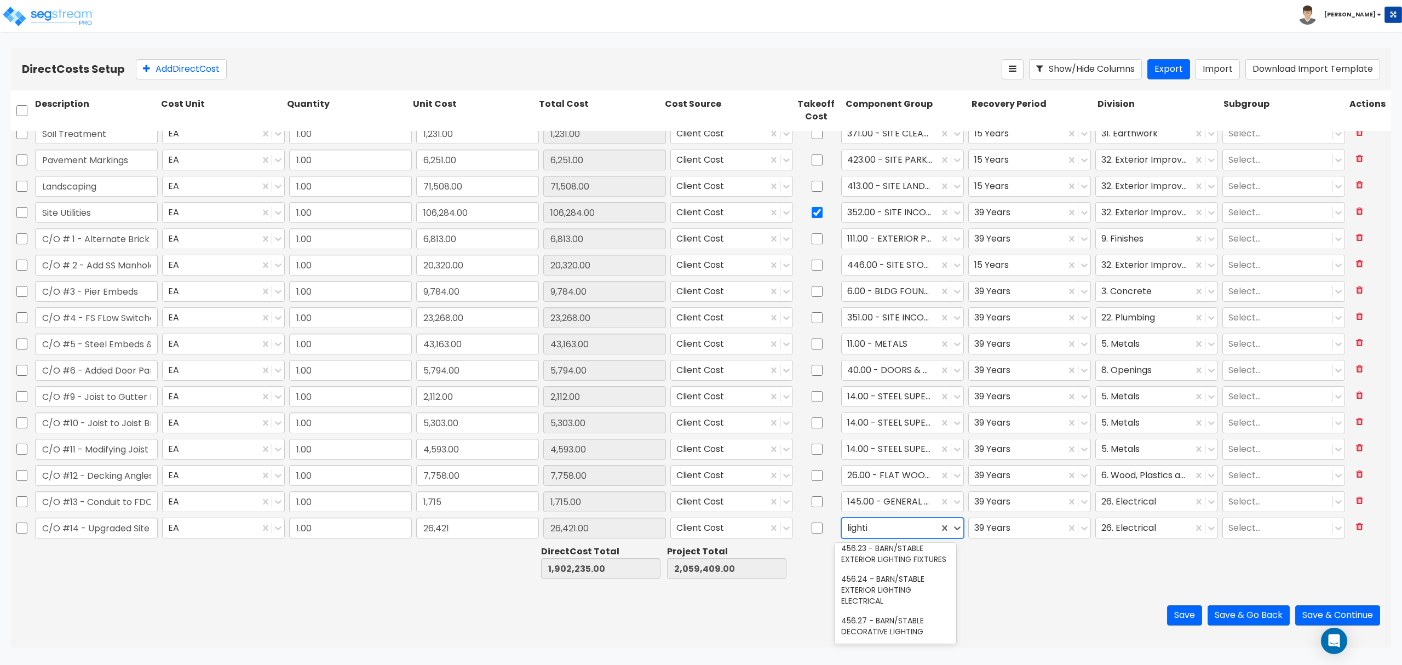
scroll to position [1211, 0]
click at [888, 554] on div "456.23 - BARN/STABLE EXTERIOR LIGHTING FIXTURES" at bounding box center [895, 553] width 122 height 31
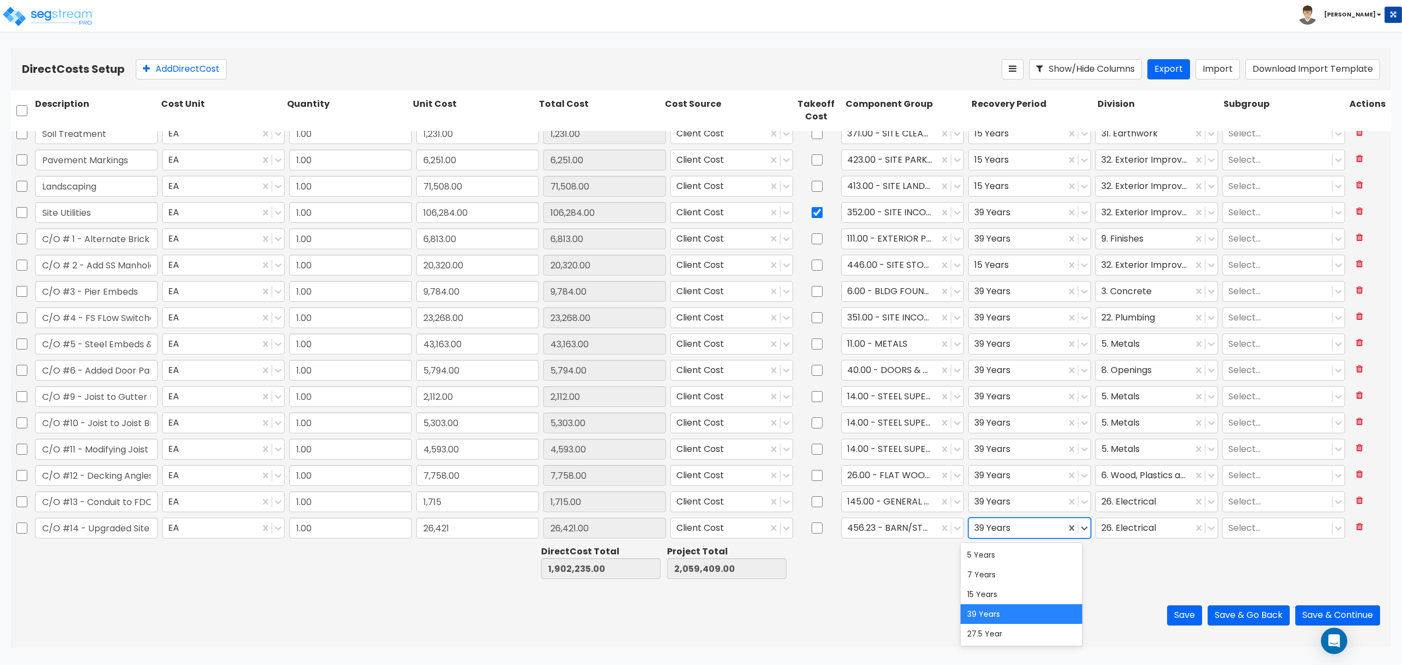
click at [1033, 524] on div at bounding box center [1017, 527] width 86 height 15
click at [1036, 557] on div "5 Years" at bounding box center [1021, 555] width 122 height 20
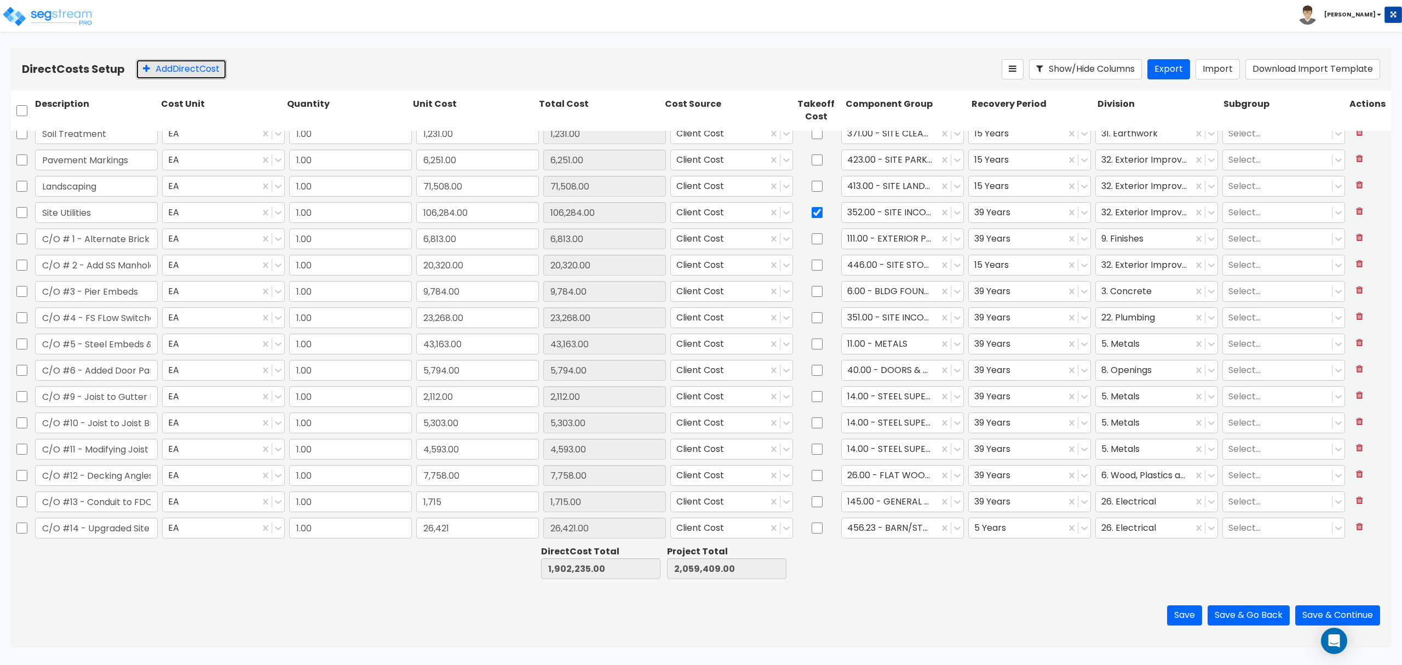
click at [191, 68] on button "Add Direct Cost" at bounding box center [181, 69] width 91 height 20
click at [439, 533] on input "0" at bounding box center [477, 527] width 123 height 21
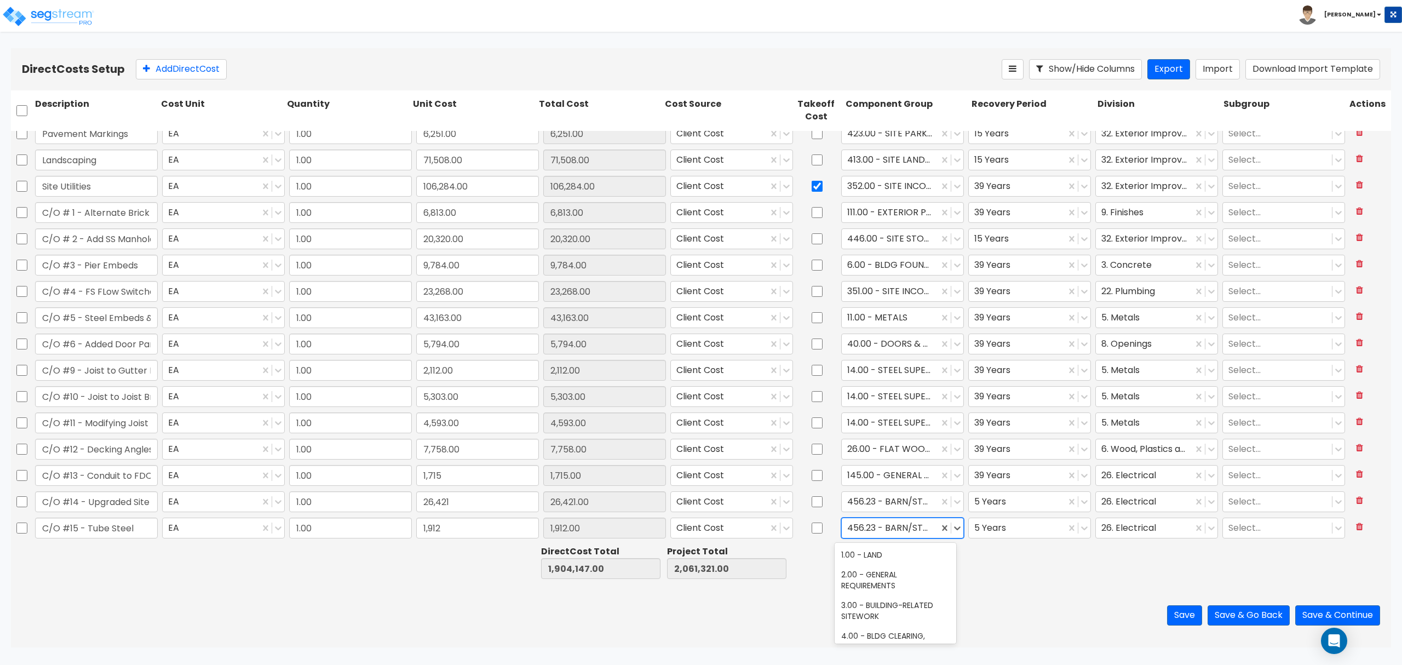
click at [875, 523] on div at bounding box center [890, 527] width 86 height 15
click at [875, 546] on div "11.00 - METALS" at bounding box center [895, 555] width 122 height 20
click at [981, 528] on div at bounding box center [1017, 527] width 86 height 15
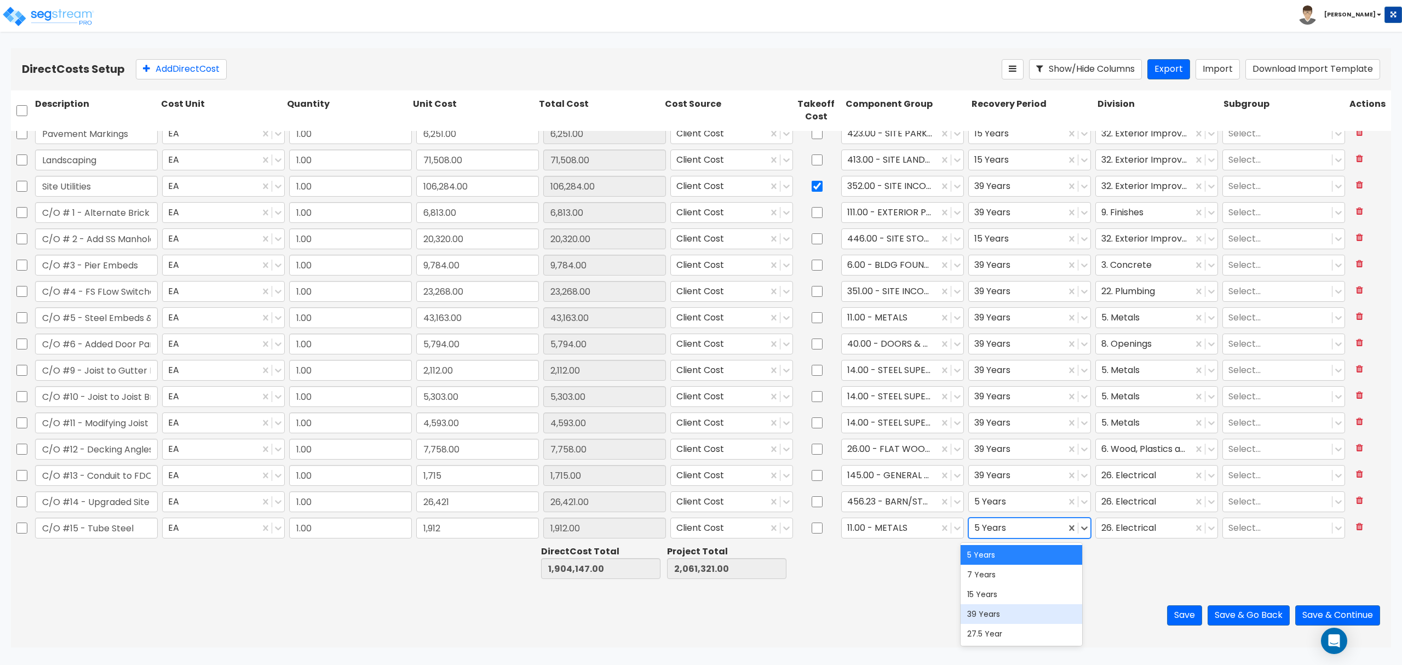
click at [1005, 616] on div "39 Years" at bounding box center [1021, 614] width 122 height 20
click at [1104, 533] on div at bounding box center [1144, 527] width 86 height 15
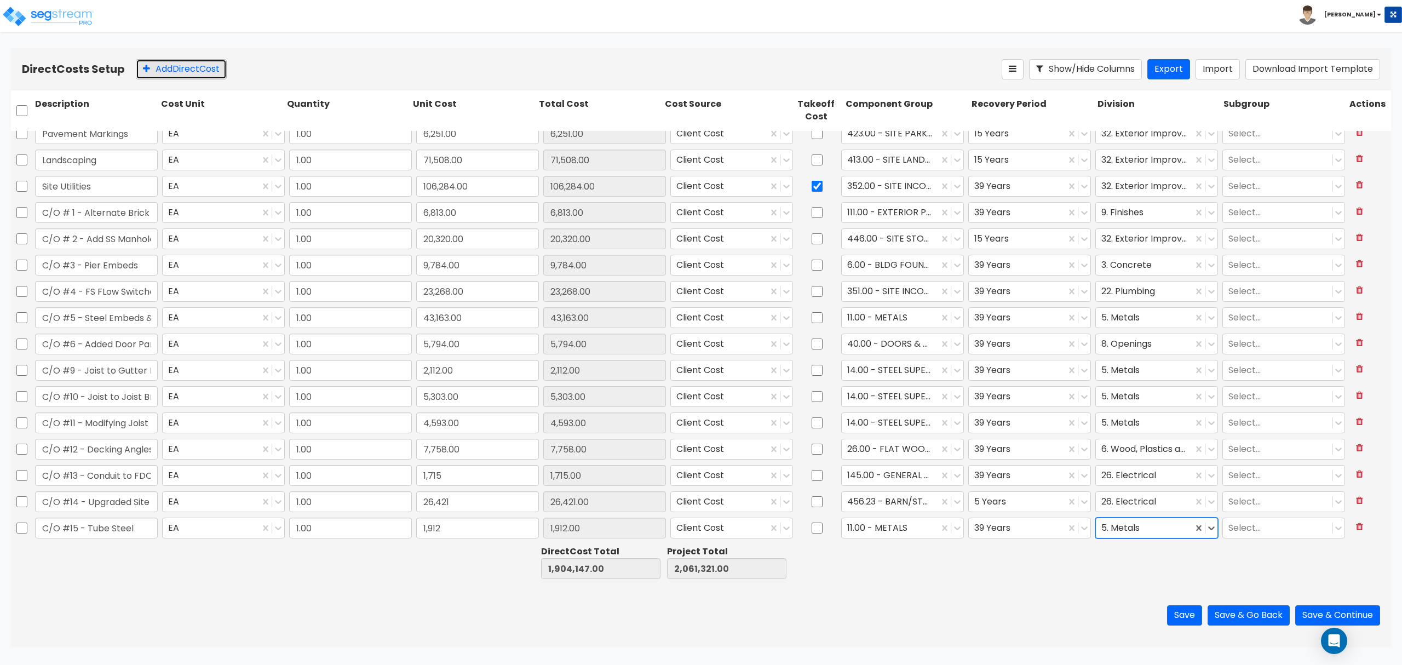
click at [189, 68] on button "Add Direct Cost" at bounding box center [181, 69] width 91 height 20
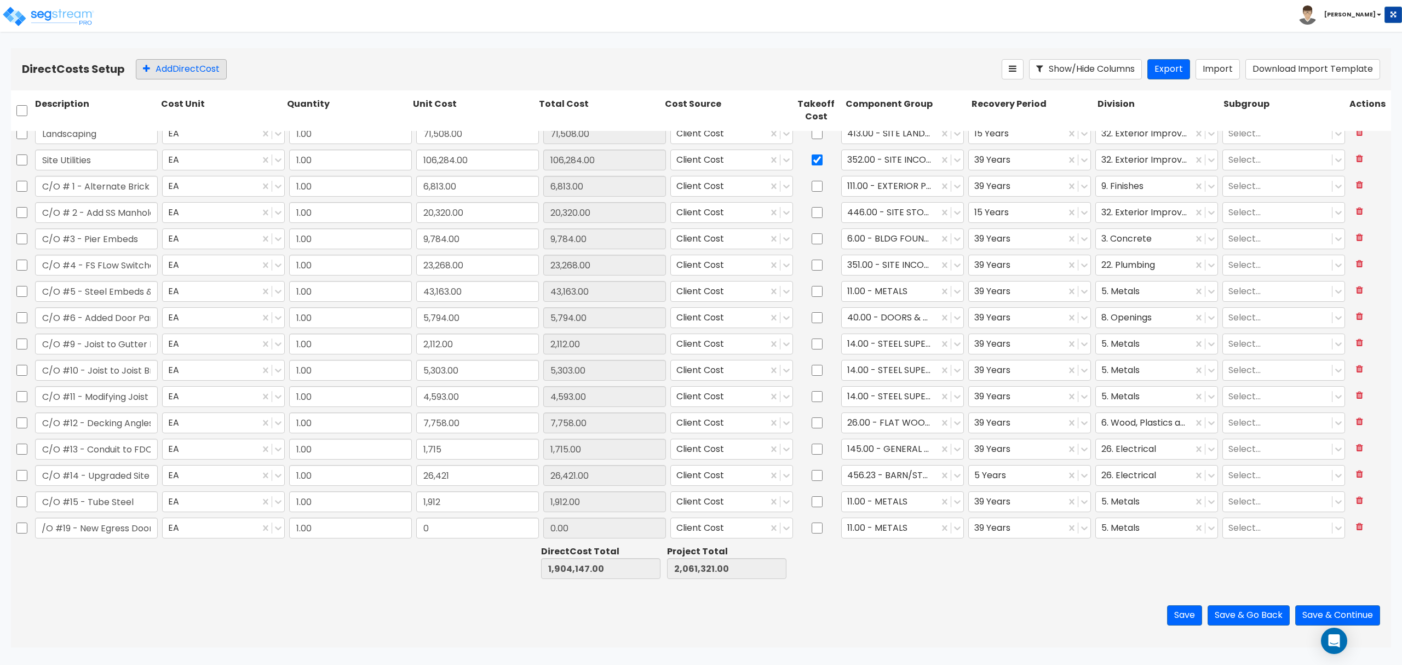
scroll to position [0, 10]
click at [437, 523] on input "0" at bounding box center [477, 527] width 123 height 21
click at [887, 531] on div at bounding box center [890, 527] width 86 height 15
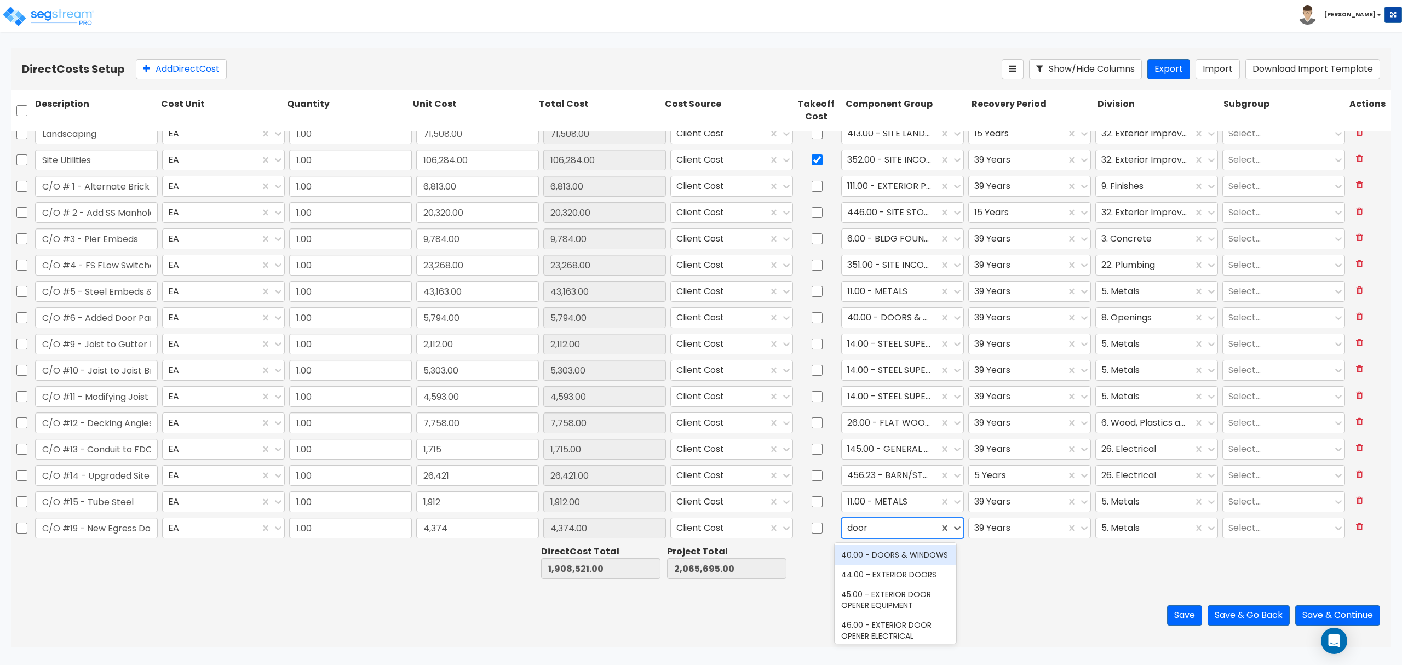
click at [870, 561] on div "40.00 - DOORS & WINDOWS" at bounding box center [895, 555] width 122 height 20
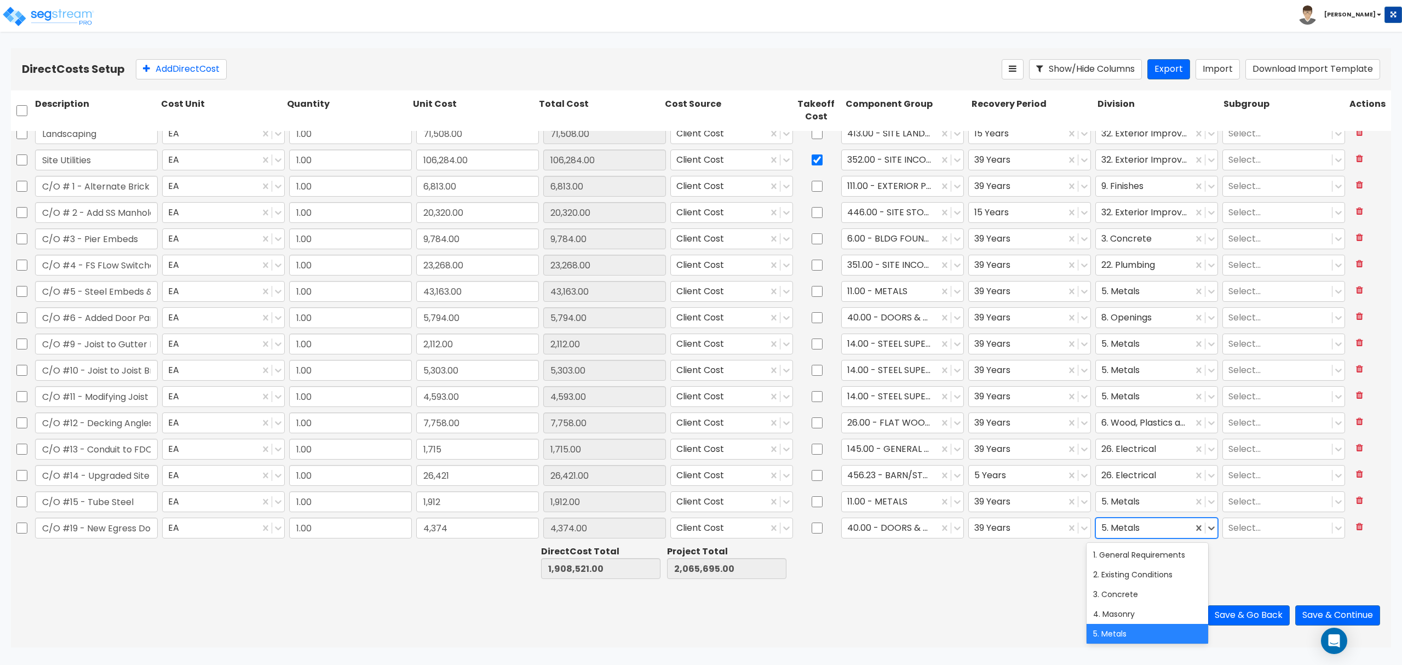
click at [1096, 524] on div "5. Metals" at bounding box center [1144, 527] width 97 height 19
click at [164, 72] on button "Add Direct Cost" at bounding box center [181, 69] width 91 height 20
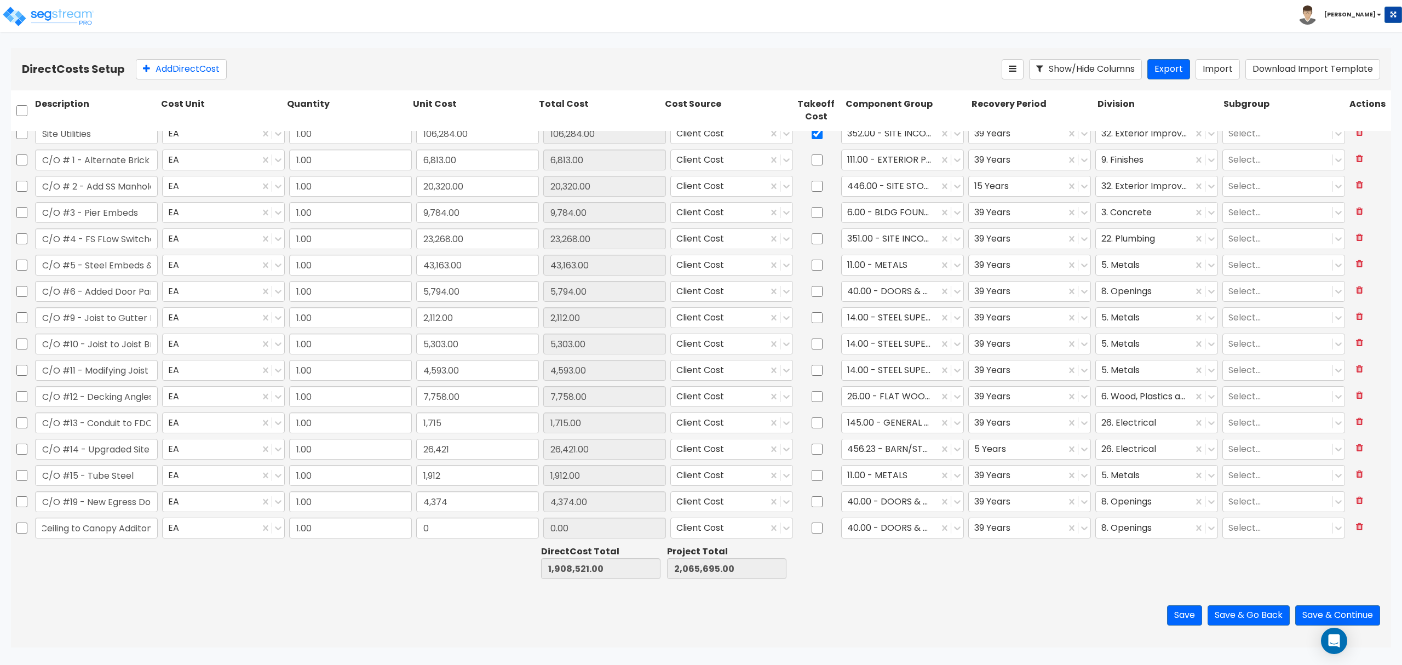
scroll to position [0, 55]
click at [476, 530] on input "0" at bounding box center [477, 527] width 123 height 21
click at [851, 519] on div "40.00 - DOORS & WINDOWS" at bounding box center [902, 527] width 123 height 21
click at [879, 566] on div "38.00 - DEMOUNTABLE AWNINGS & CANOPIES" at bounding box center [895, 560] width 122 height 31
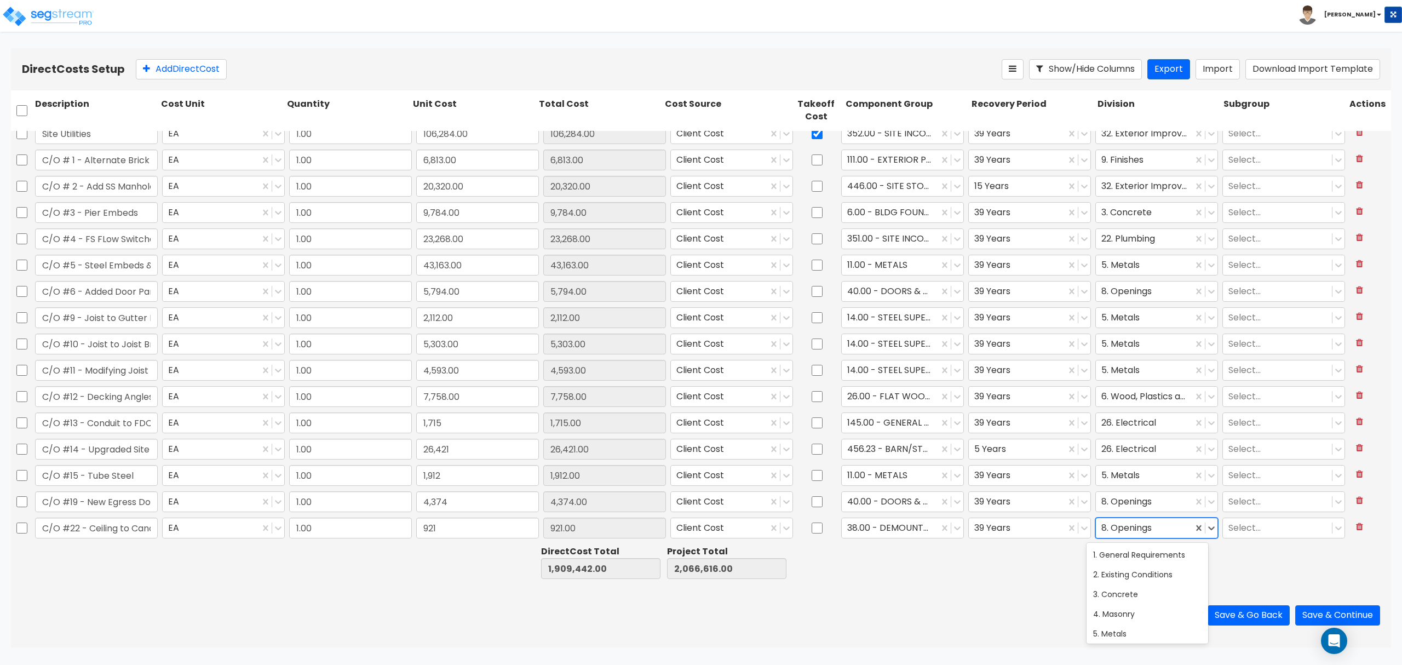
click at [1142, 537] on div "8. Openings" at bounding box center [1144, 527] width 97 height 19
click at [1135, 586] on div "9. Finishes" at bounding box center [1147, 589] width 122 height 20
click at [171, 69] on button "Add Direct Cost" at bounding box center [181, 69] width 91 height 20
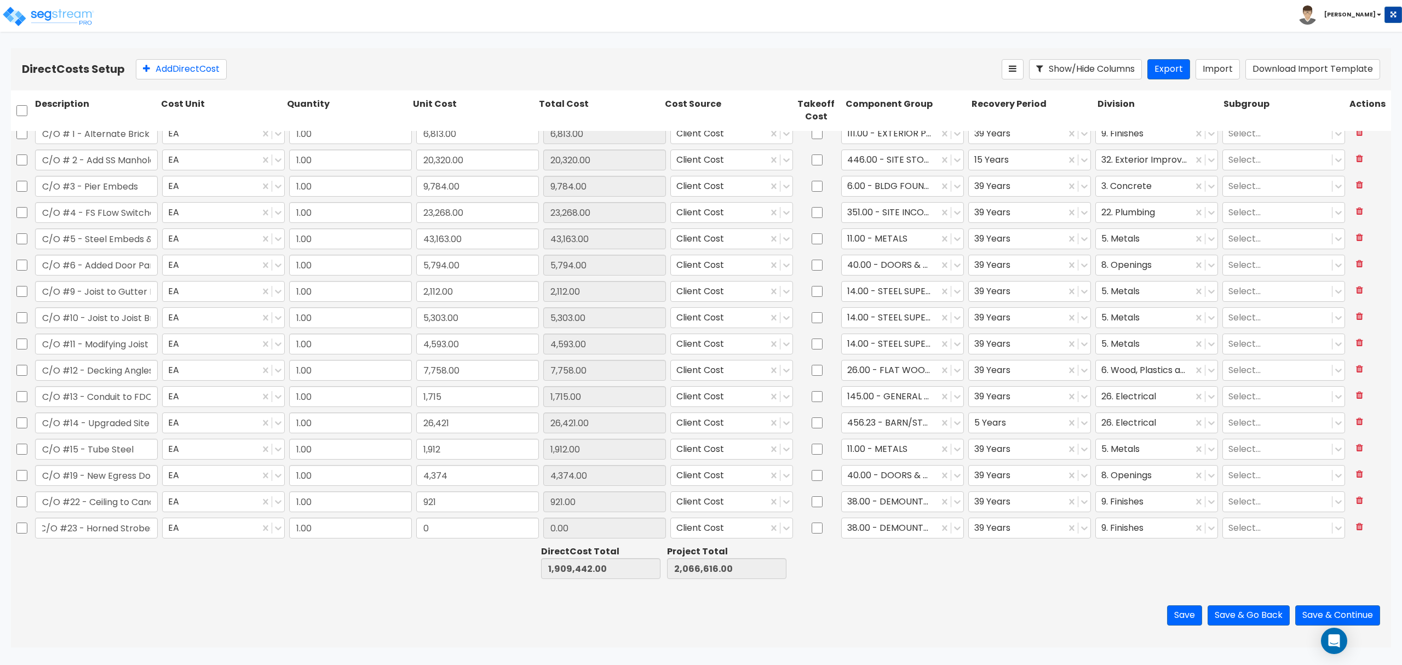
scroll to position [0, 7]
click at [429, 527] on input "0" at bounding box center [477, 527] width 123 height 21
drag, startPoint x: 421, startPoint y: 537, endPoint x: 428, endPoint y: 538, distance: 7.1
click at [421, 537] on input "5" at bounding box center [477, 527] width 123 height 21
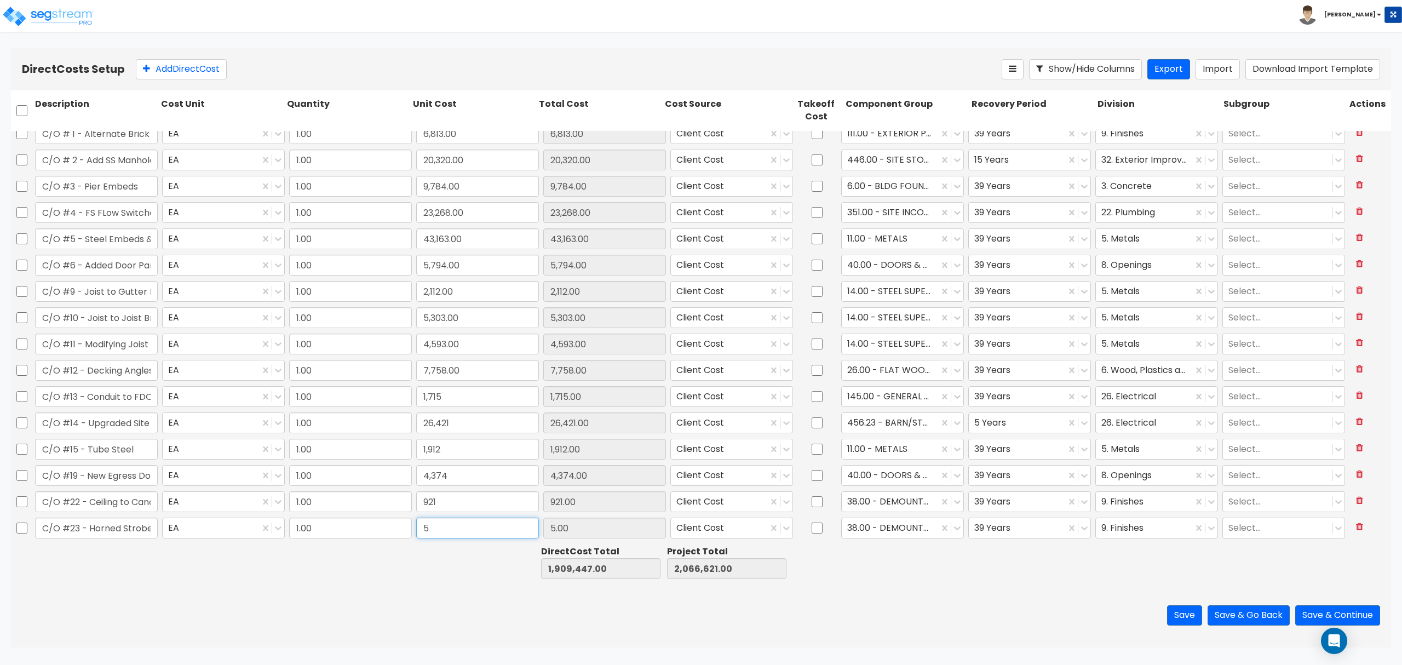
click at [434, 537] on input "5" at bounding box center [477, 527] width 123 height 21
click at [866, 528] on div at bounding box center [890, 527] width 86 height 15
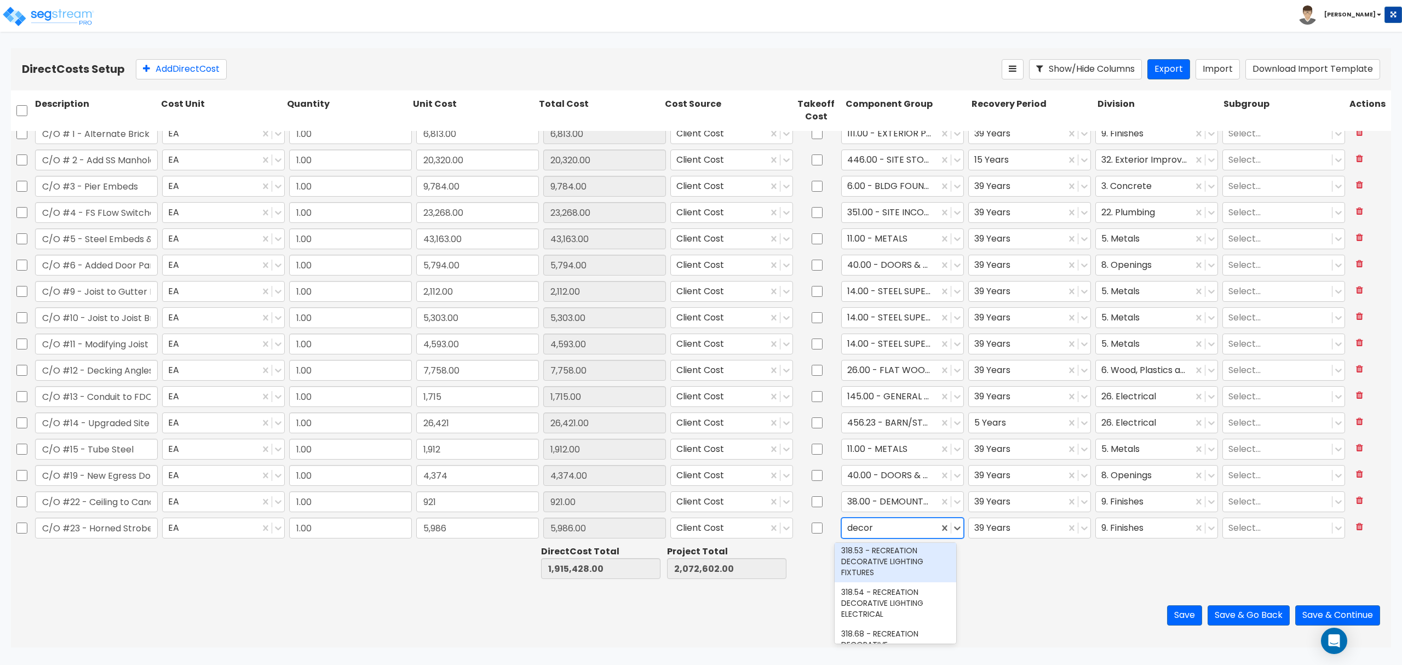
scroll to position [146, 0]
click at [885, 580] on div "211.00 - DECORATIVE LIGHTING FIXTURES" at bounding box center [895, 567] width 122 height 31
click at [1018, 530] on div at bounding box center [1017, 527] width 86 height 15
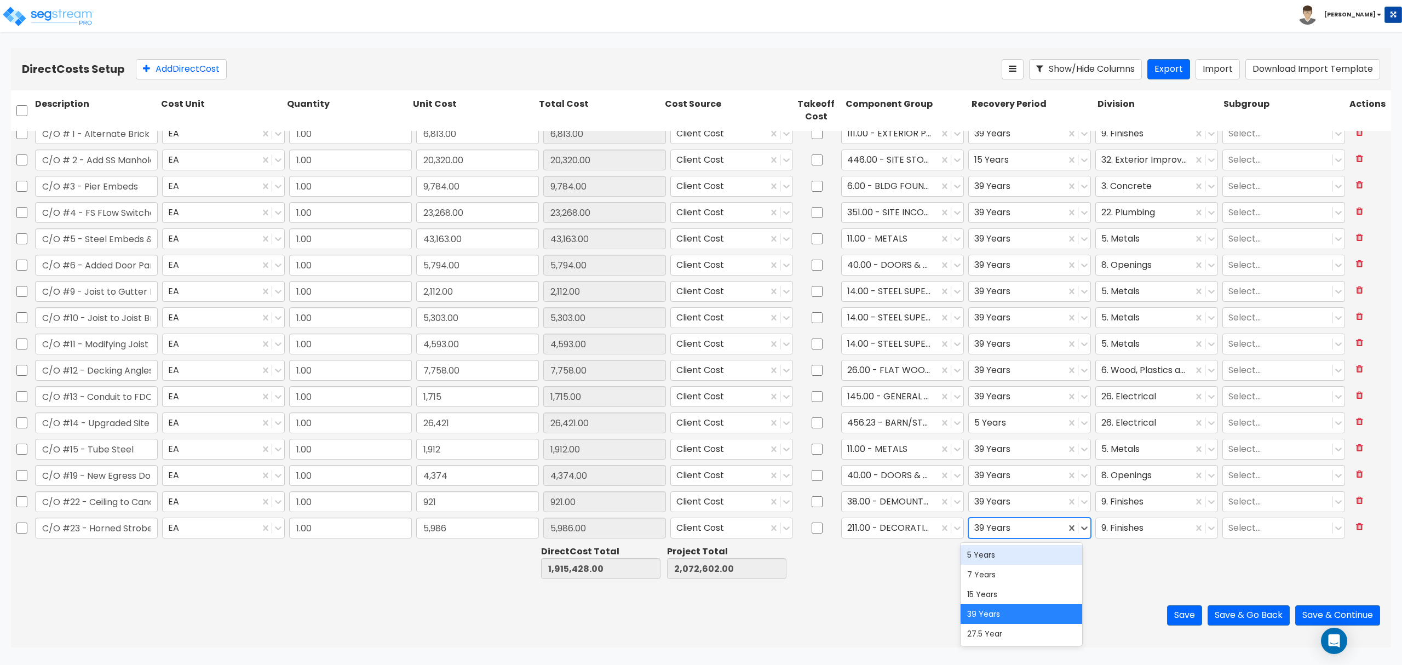
click at [1004, 556] on div "5 Years" at bounding box center [1021, 555] width 122 height 20
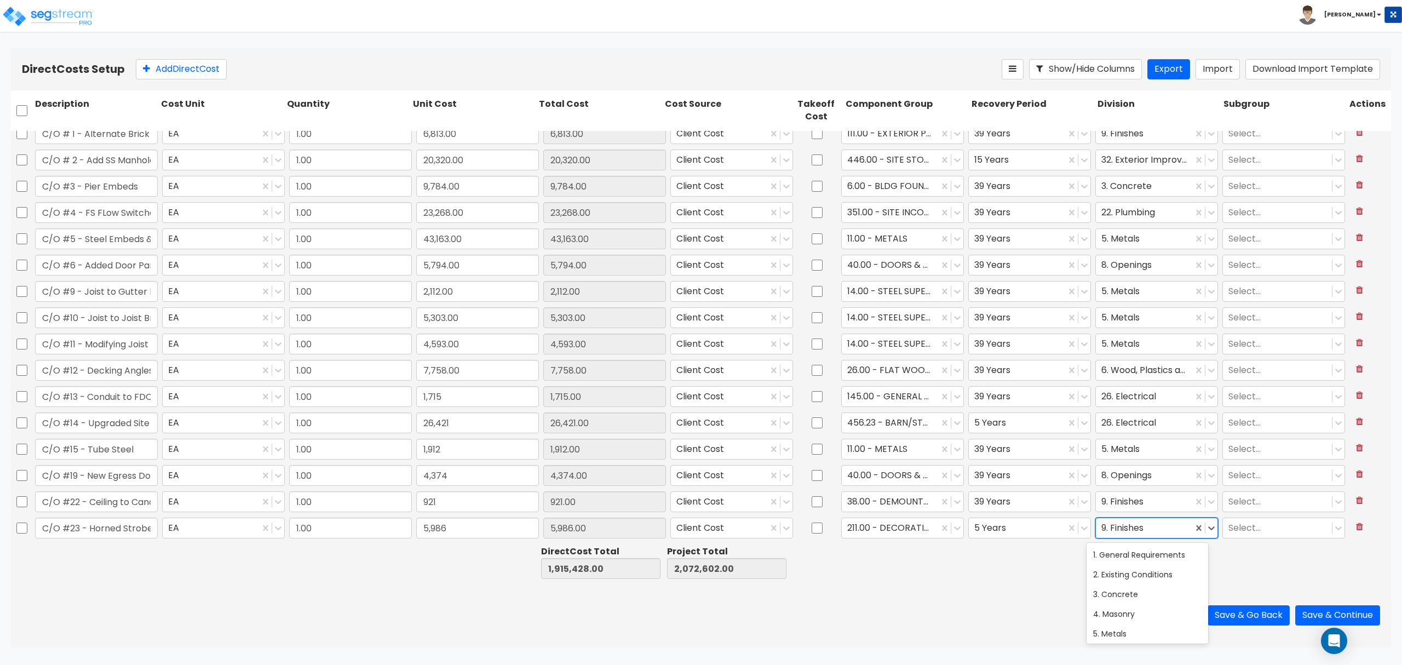
click at [1111, 531] on div at bounding box center [1144, 527] width 86 height 15
click at [180, 77] on button "Add Direct Cost" at bounding box center [181, 69] width 91 height 20
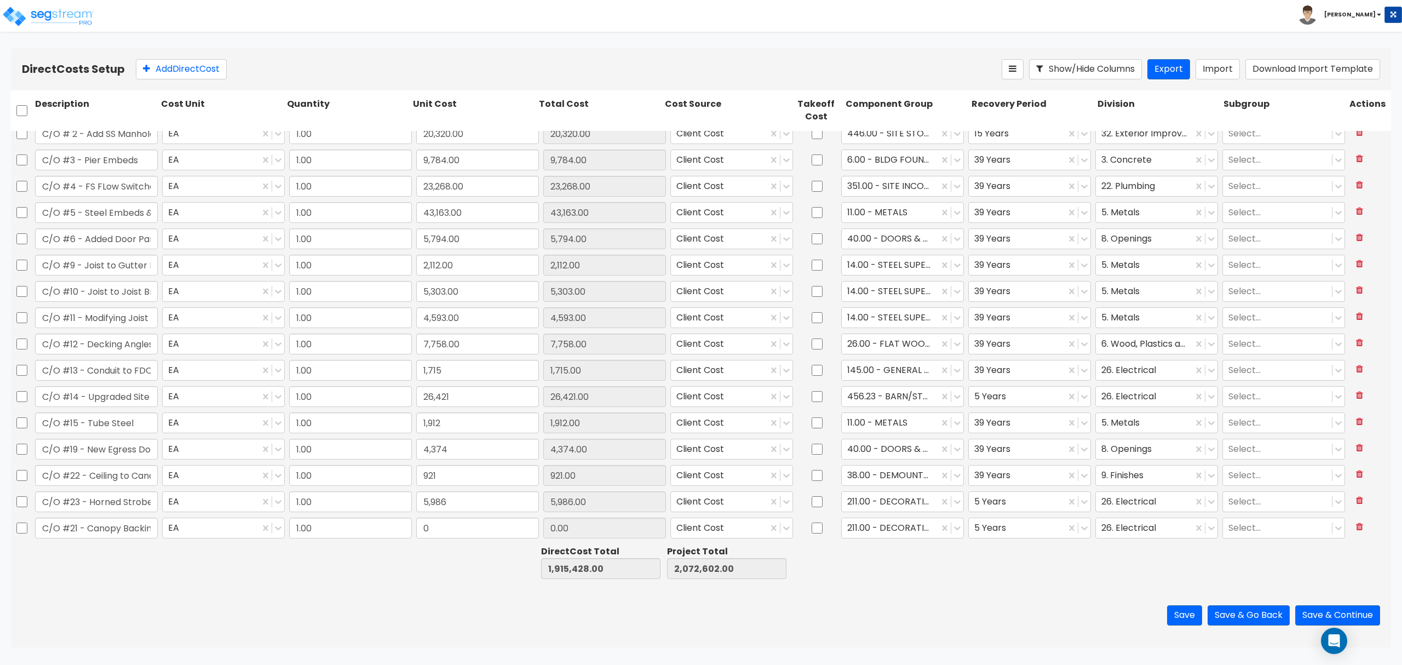
scroll to position [0, 9]
click at [441, 528] on input "0" at bounding box center [477, 527] width 123 height 21
click at [883, 530] on div at bounding box center [890, 527] width 86 height 15
click at [898, 562] on div "38.00 - DEMOUNTABLE AWNINGS & CANOPIES" at bounding box center [895, 560] width 122 height 31
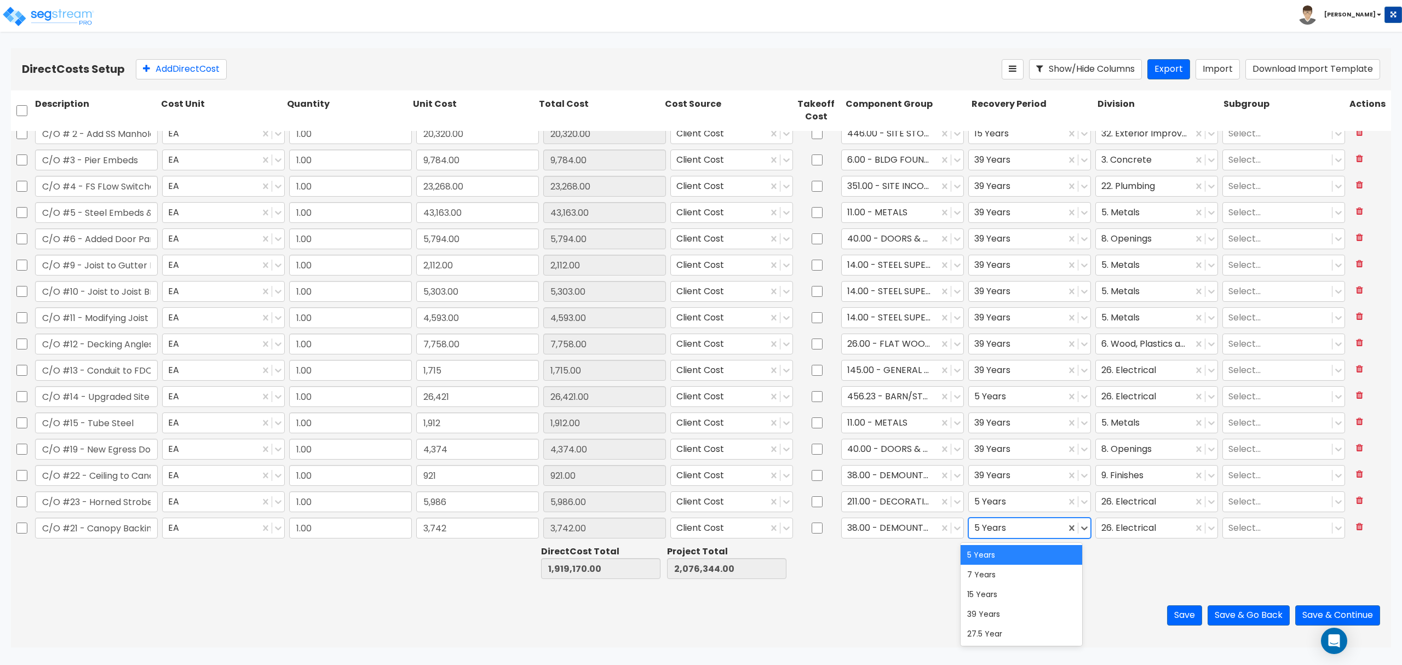
click at [983, 529] on div at bounding box center [1017, 527] width 86 height 15
click at [993, 614] on div "39 Years" at bounding box center [1021, 614] width 122 height 20
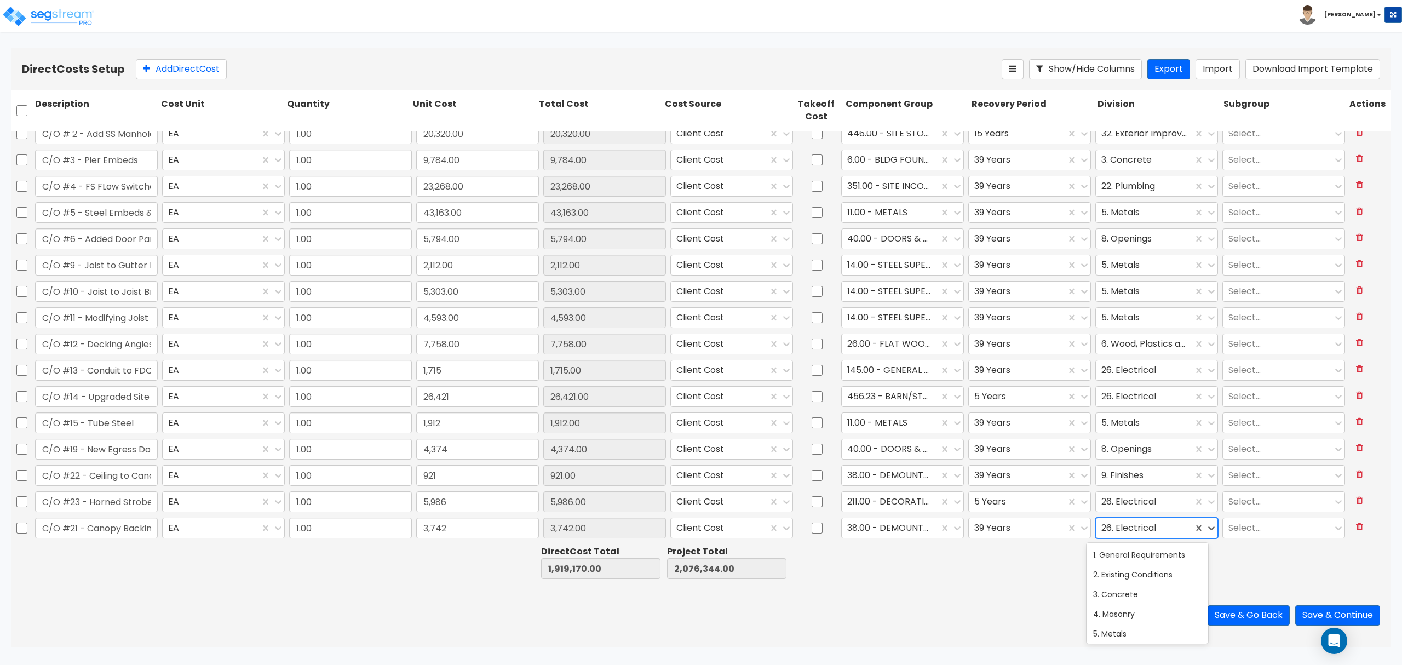
drag, startPoint x: 1104, startPoint y: 531, endPoint x: 1119, endPoint y: 527, distance: 15.3
click at [1105, 530] on div at bounding box center [1144, 527] width 86 height 15
click at [195, 53] on div "Direct Costs Setup Add Direct Cost Show/Hide Columns Export Import Download Imp…" at bounding box center [701, 69] width 1380 height 42
click at [195, 64] on button "Add Direct Cost" at bounding box center [181, 69] width 91 height 20
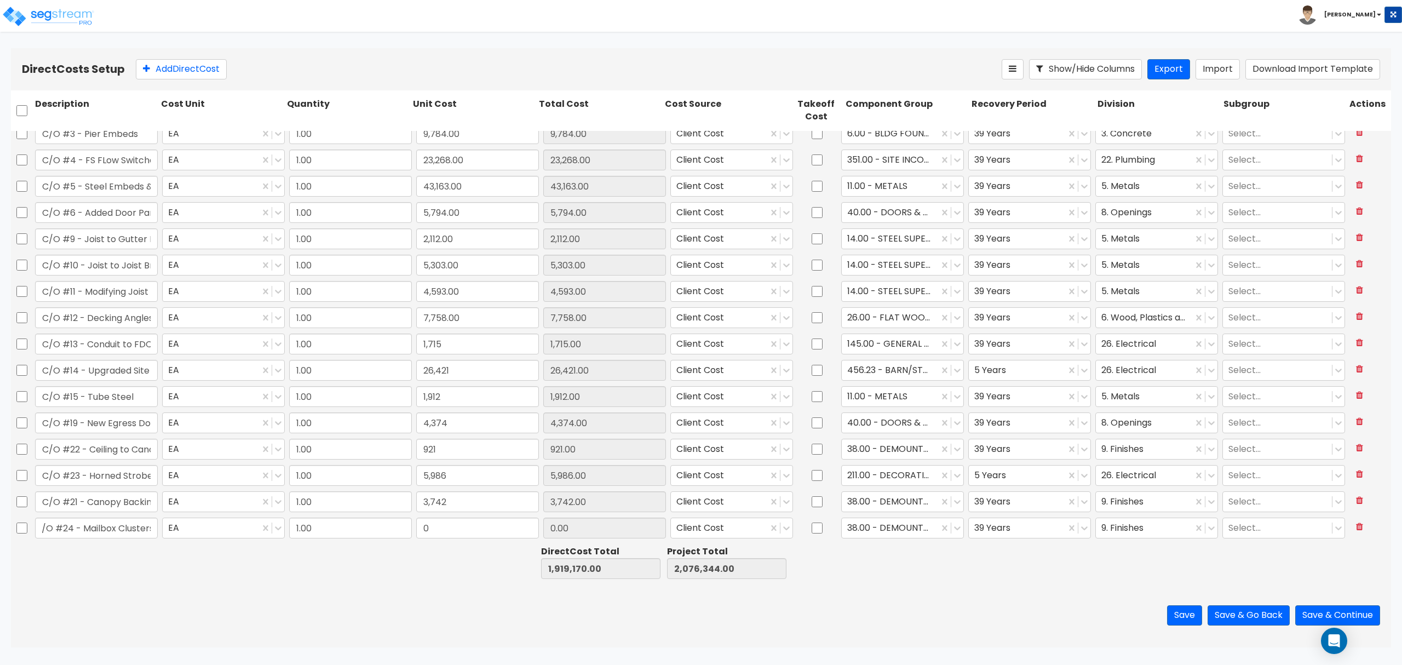
scroll to position [0, 11]
click at [465, 529] on input "0" at bounding box center [477, 527] width 123 height 21
click at [847, 526] on input "text" at bounding box center [848, 527] width 2 height 13
click at [855, 526] on div at bounding box center [890, 527] width 86 height 15
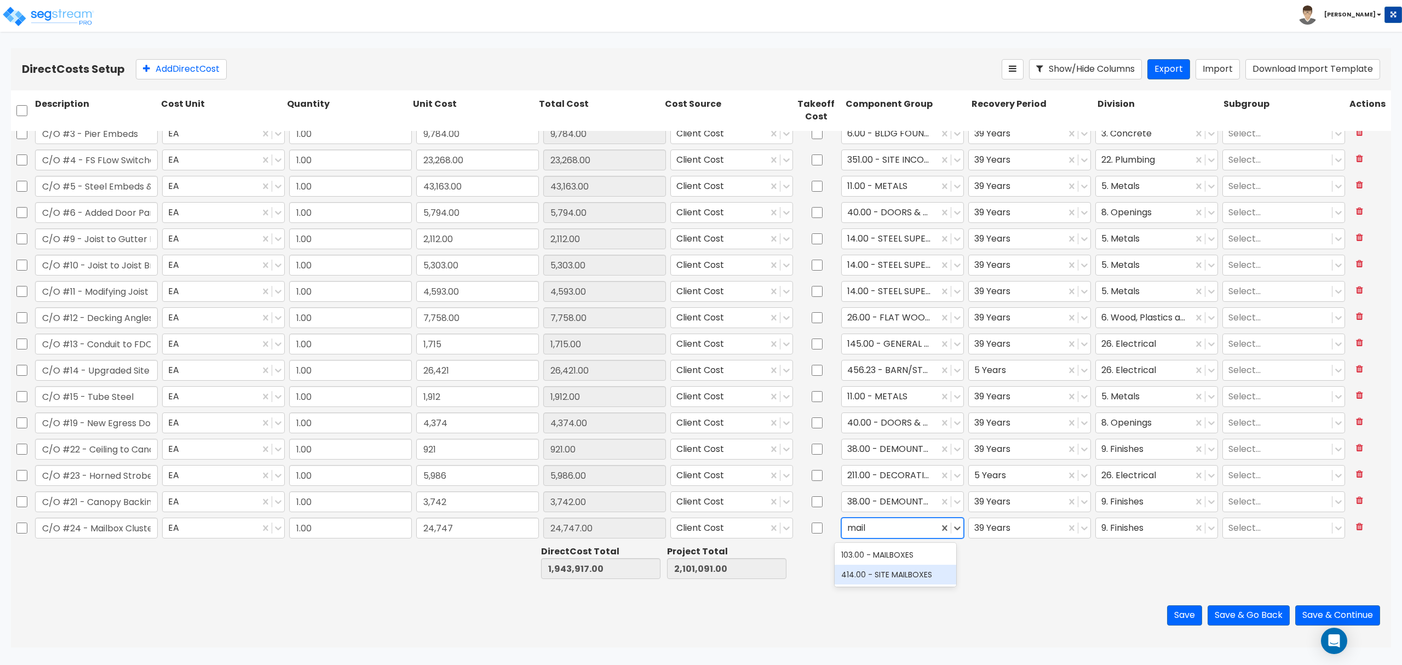
click at [878, 572] on div "414.00 - SITE MAILBOXES" at bounding box center [895, 574] width 122 height 20
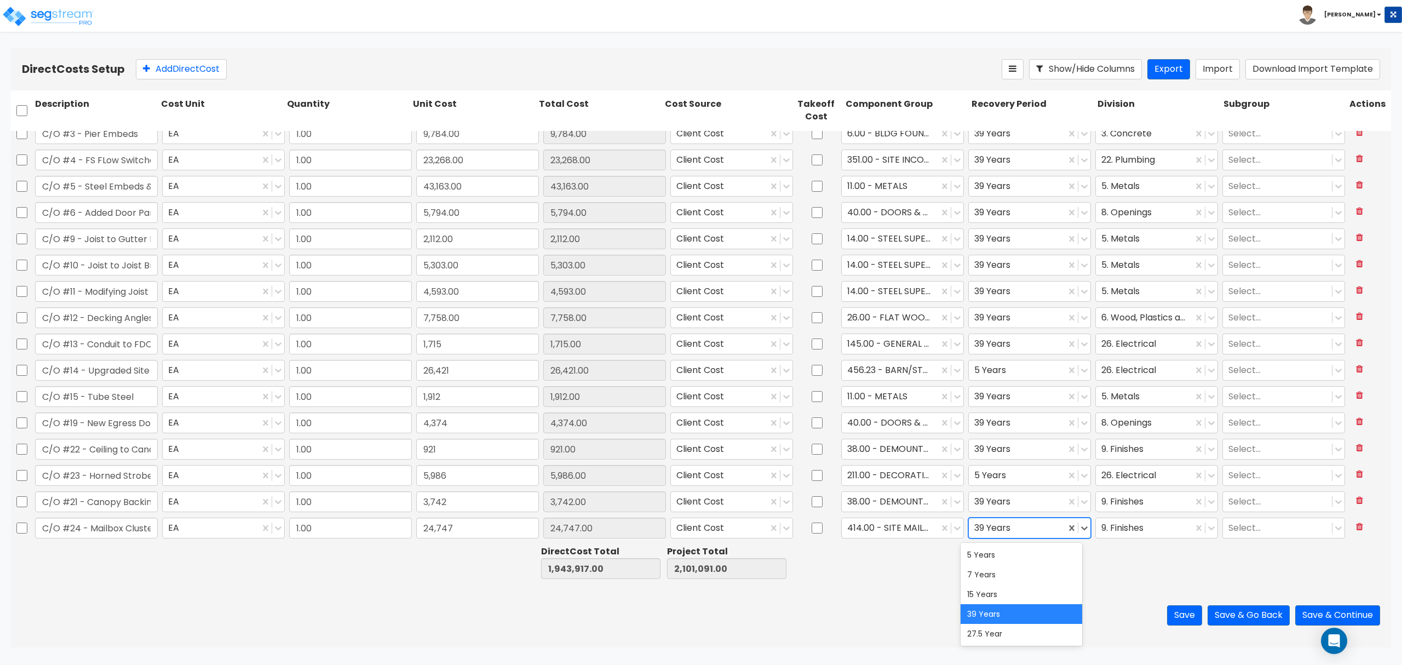
click at [995, 534] on div at bounding box center [1017, 527] width 86 height 15
click at [990, 586] on div "15 Years" at bounding box center [1021, 594] width 122 height 20
click at [1114, 530] on div at bounding box center [1144, 527] width 86 height 15
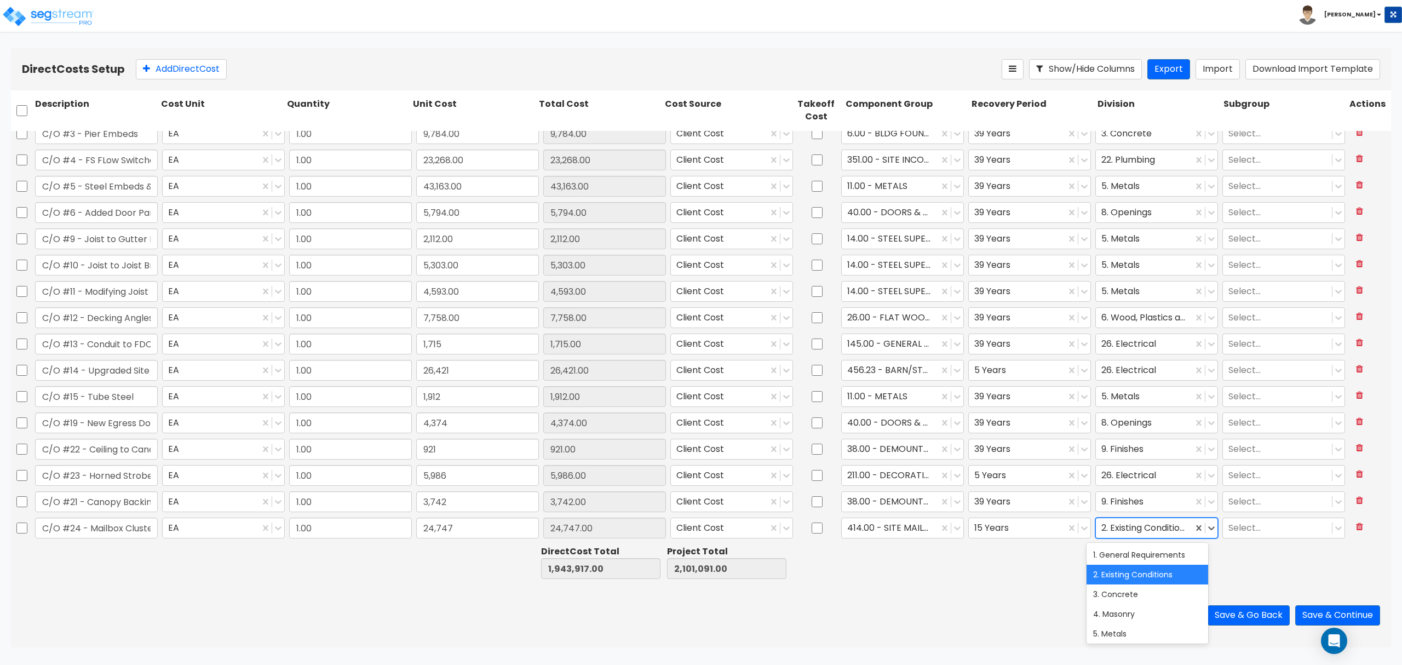
click at [1122, 534] on div at bounding box center [1144, 527] width 86 height 15
click at [1178, 618] on button "Save" at bounding box center [1184, 615] width 35 height 20
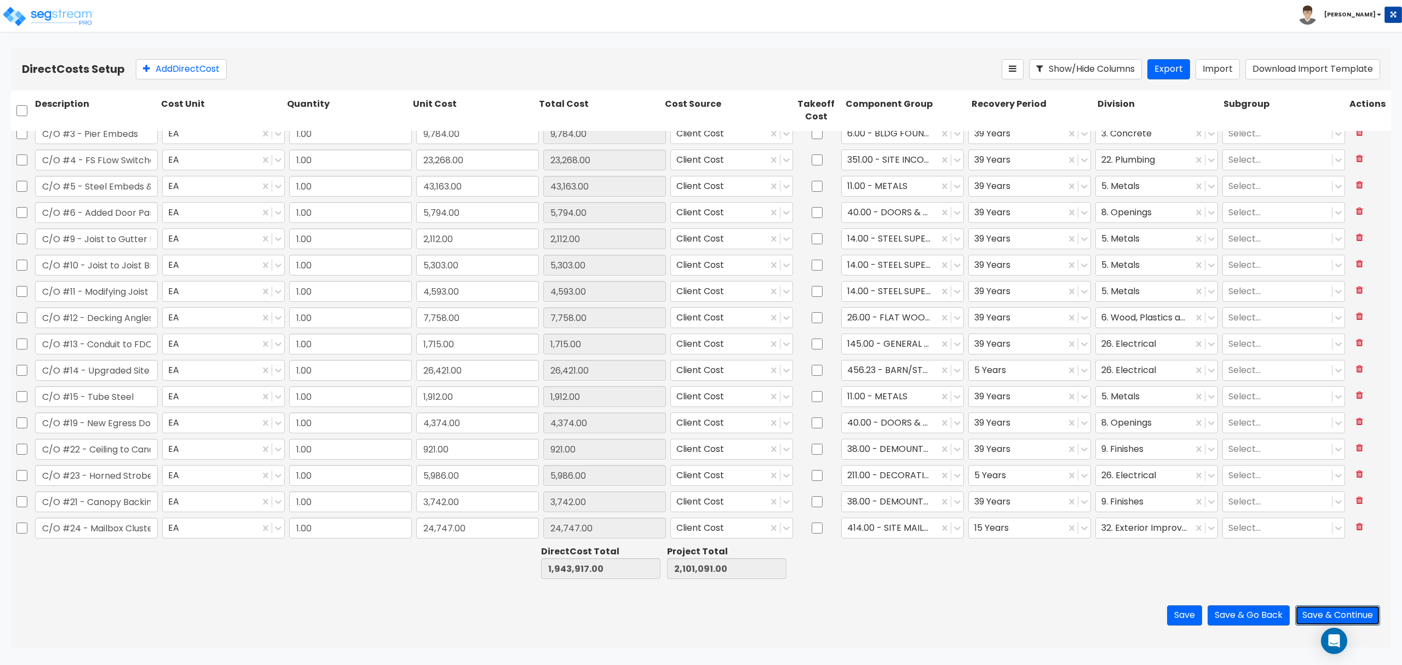
click at [1306, 611] on button "Save & Continue" at bounding box center [1337, 615] width 85 height 20
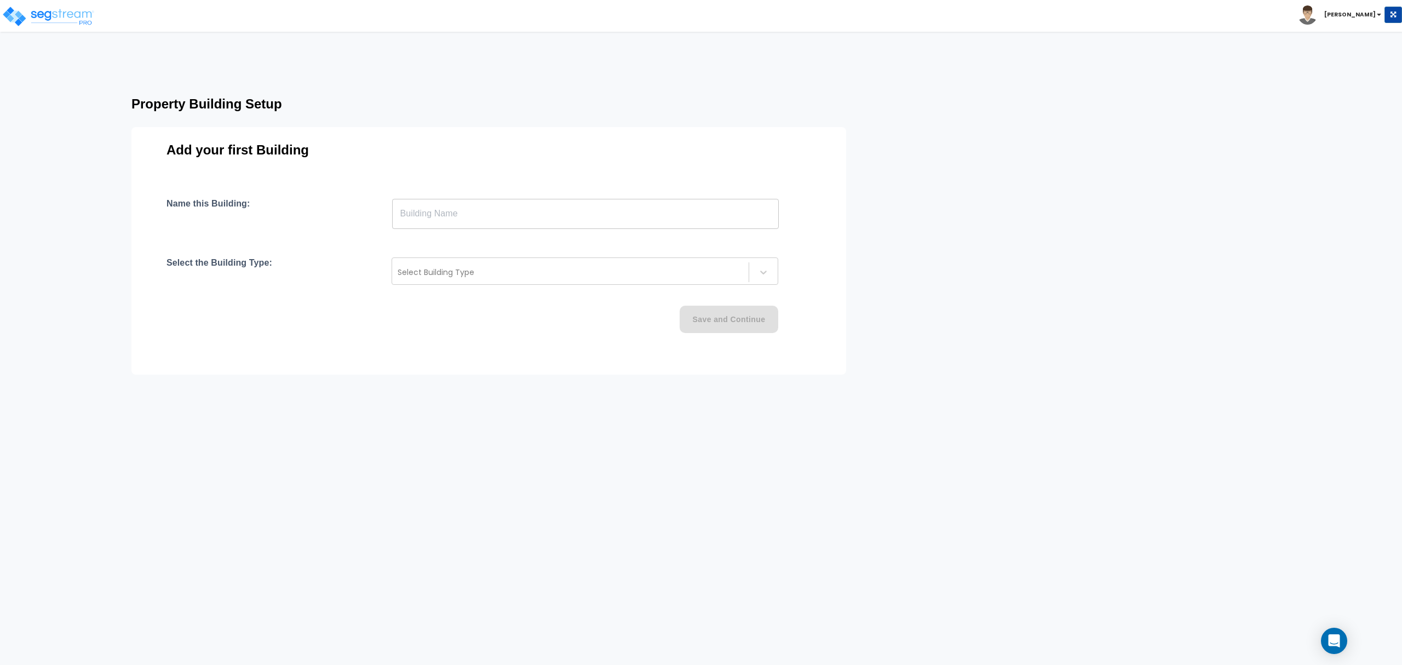
click at [548, 229] on div "Name this Building: ​ Select the Building Type: Select Building Type Save and C…" at bounding box center [488, 278] width 644 height 161
click at [546, 222] on input "text" at bounding box center [585, 213] width 387 height 31
type input "Tenant 1"
click at [682, 274] on div at bounding box center [569, 272] width 345 height 13
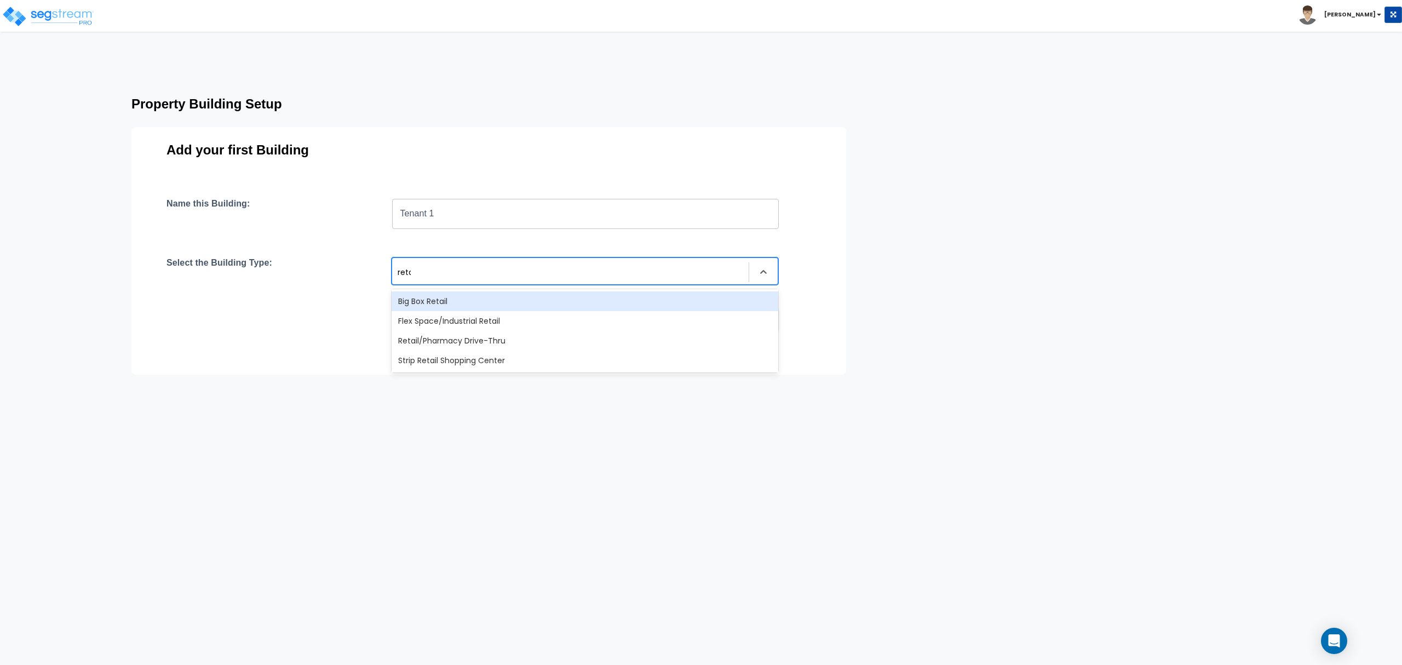
type input "retail"
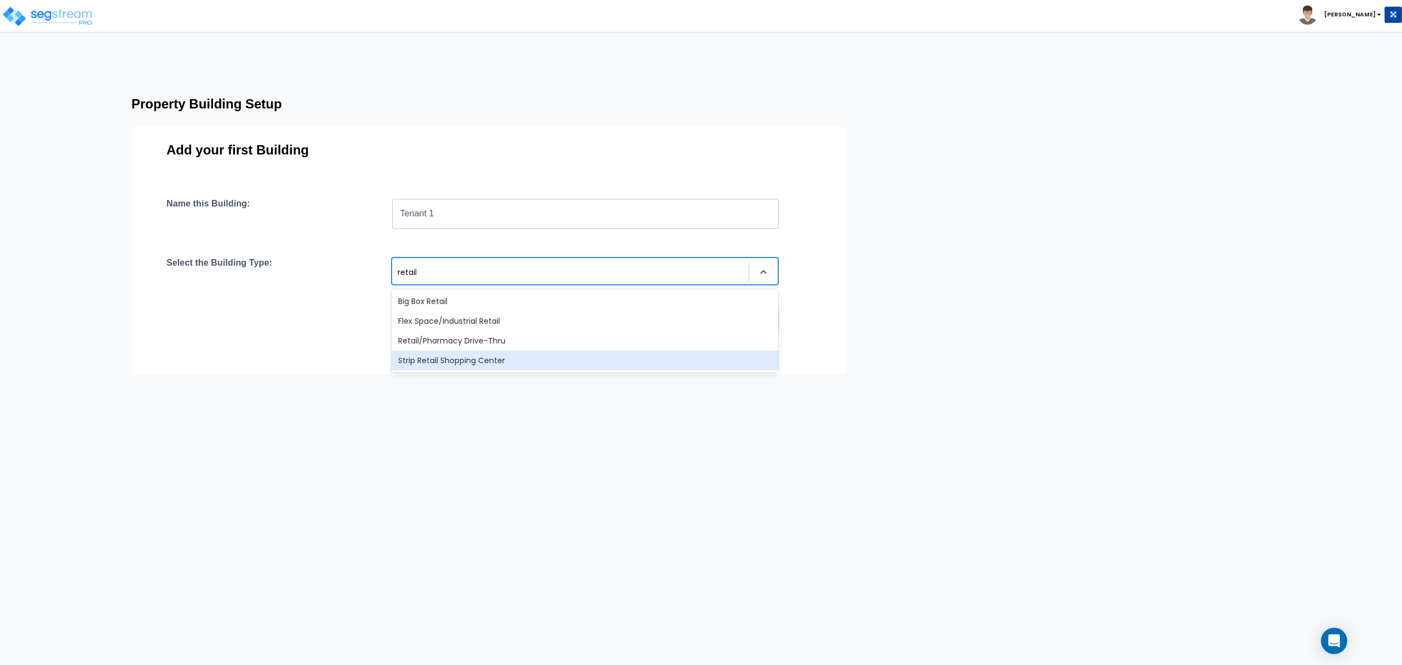
click at [576, 355] on div "Strip Retail Shopping Center" at bounding box center [584, 360] width 387 height 20
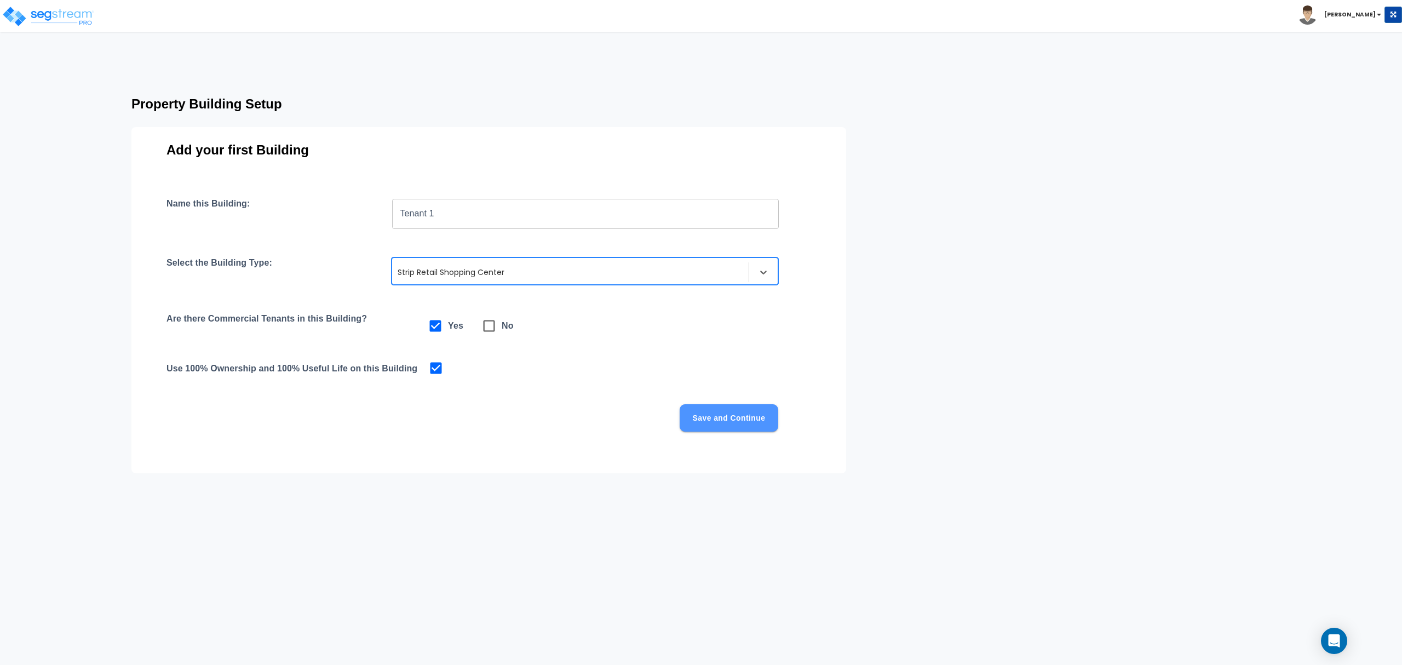
click at [690, 414] on button "Save and Continue" at bounding box center [728, 417] width 99 height 27
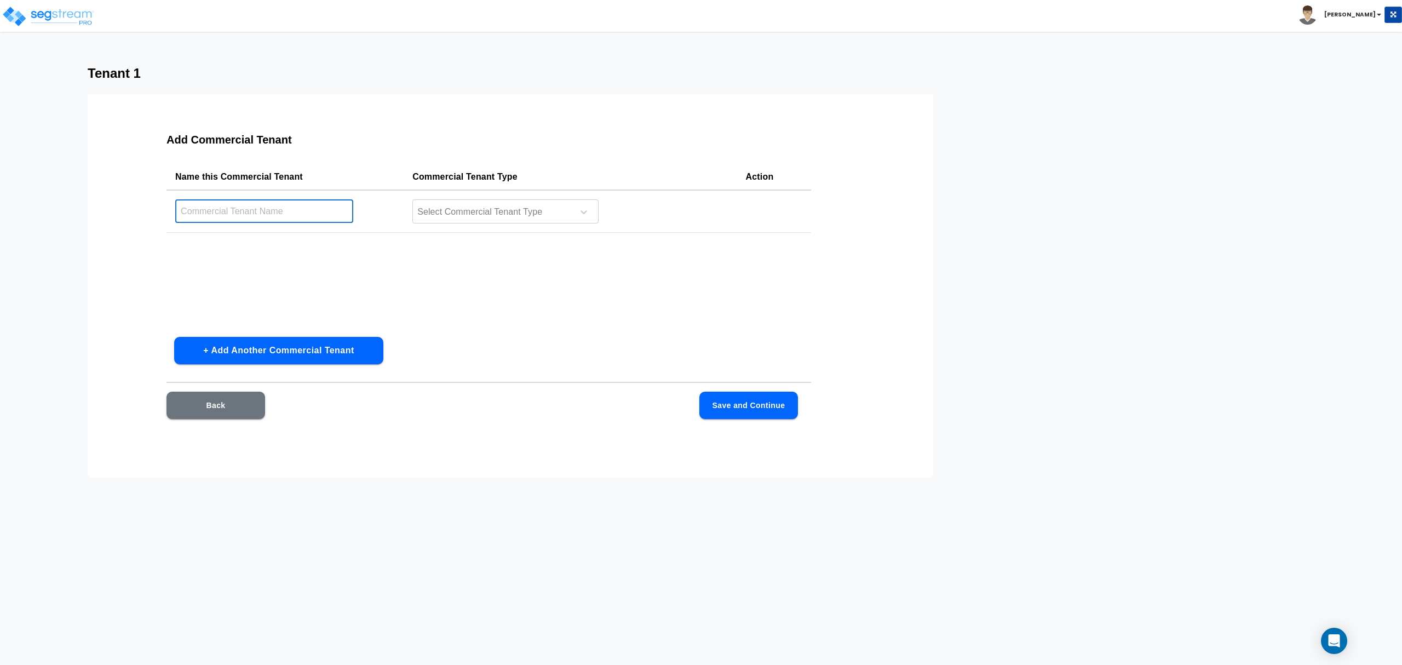
click at [267, 206] on input "text" at bounding box center [264, 211] width 178 height 24
type input "Tenant 1"
click at [491, 216] on div at bounding box center [491, 212] width 150 height 15
type input "c"
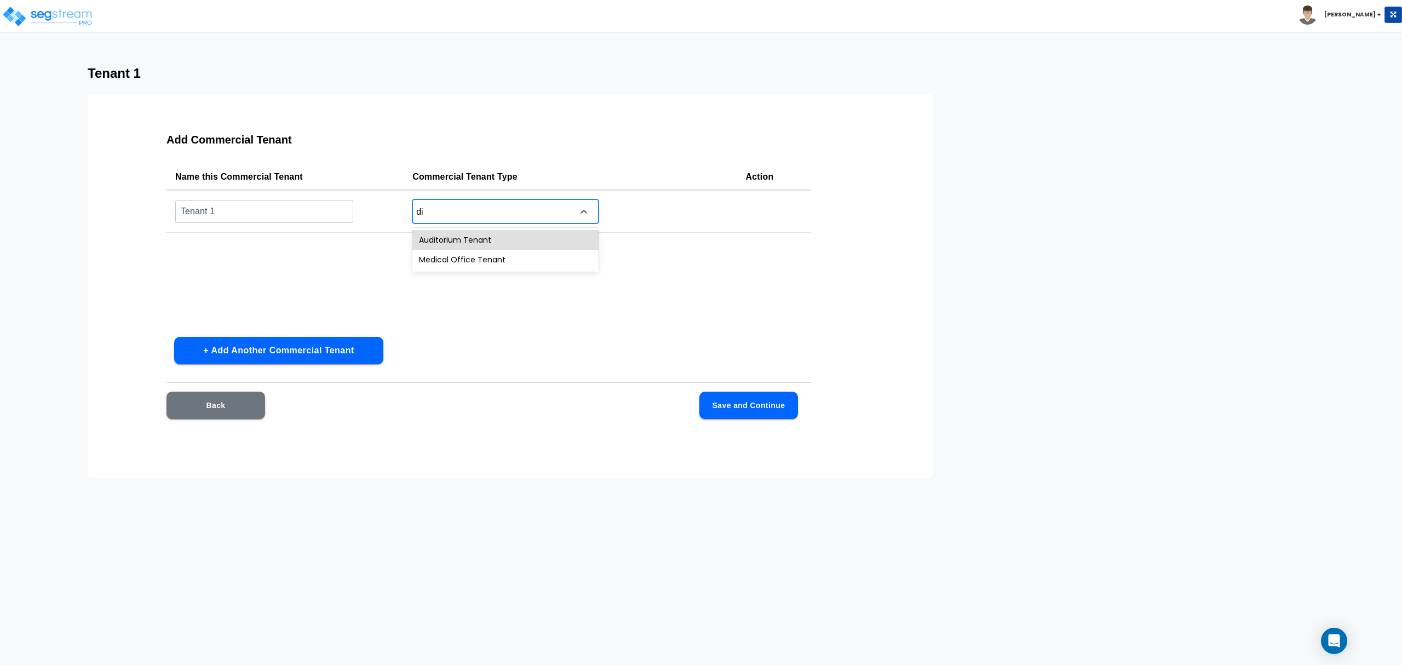
type input "d"
type input "res"
click at [561, 233] on div "Casual Restaurant Tenant" at bounding box center [505, 240] width 186 height 20
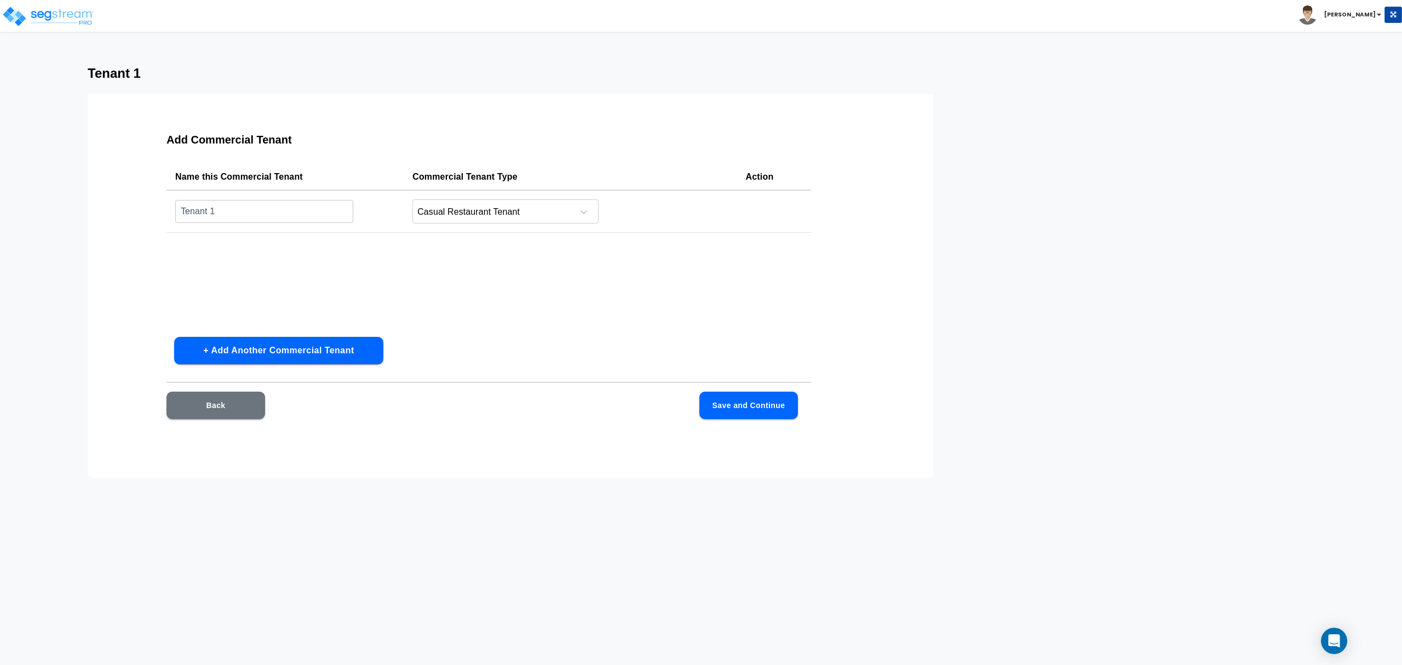
click at [689, 406] on div "Back Save and Continue" at bounding box center [481, 404] width 631 height 27
click at [708, 403] on button "Save and Continue" at bounding box center [748, 404] width 99 height 27
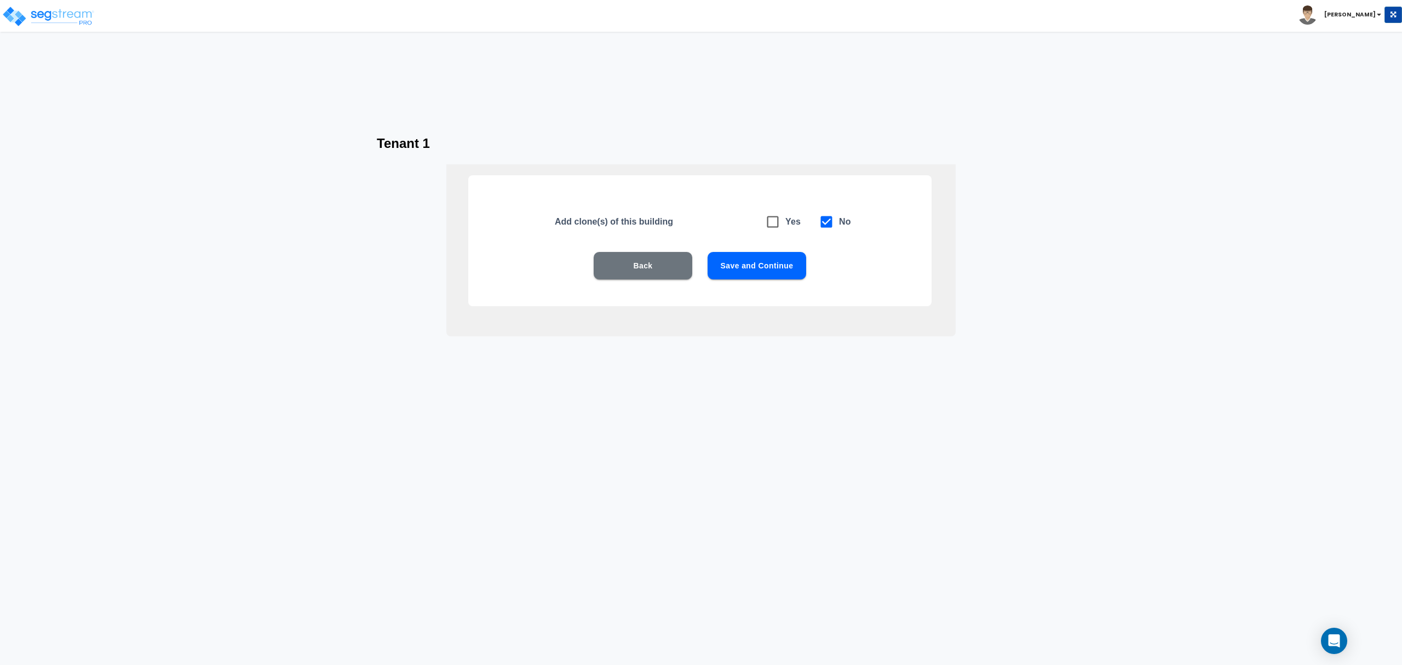
click at [748, 253] on button "Save and Continue" at bounding box center [756, 265] width 99 height 27
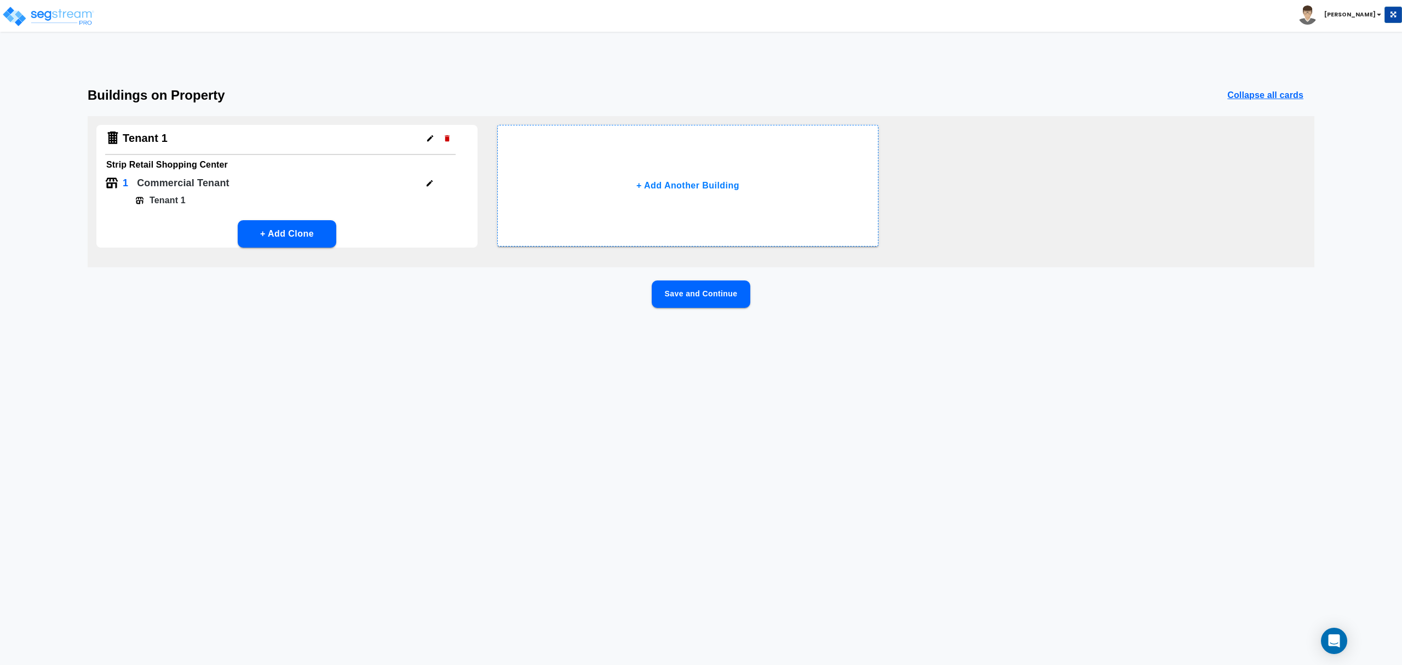
click at [704, 288] on button "Save and Continue" at bounding box center [701, 293] width 99 height 27
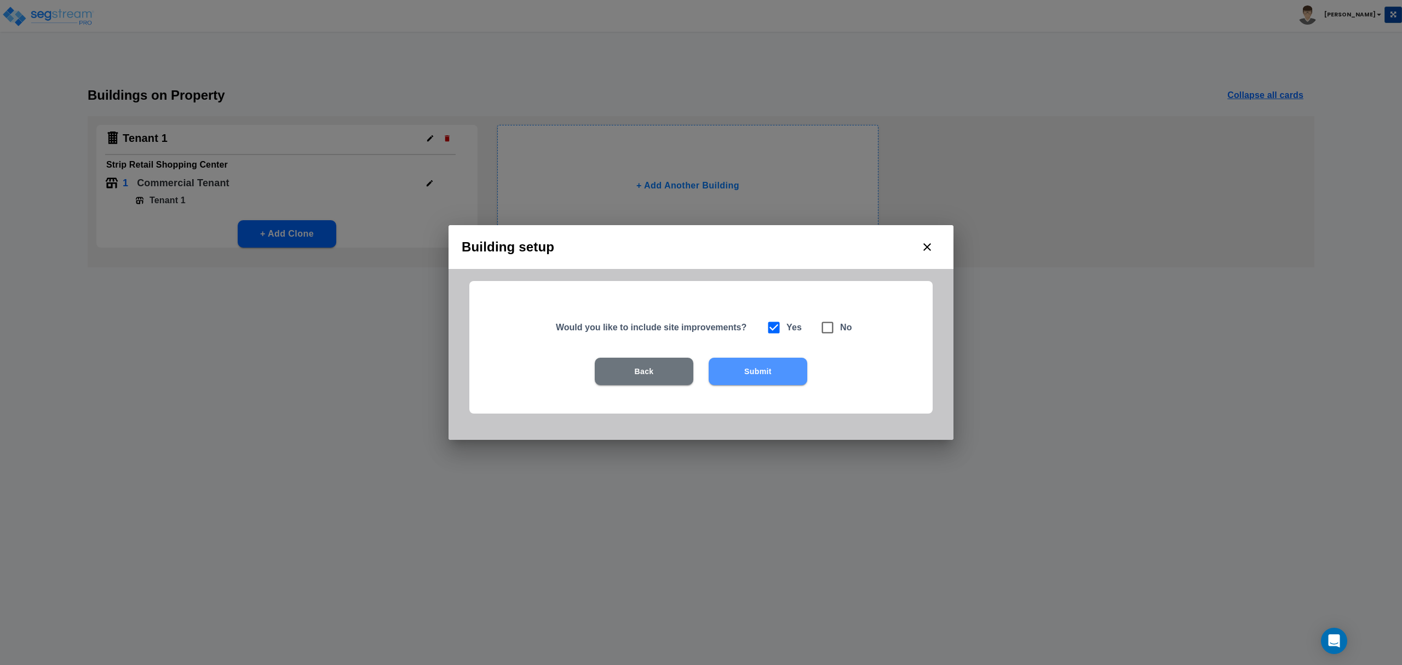
click at [741, 367] on button "Submit" at bounding box center [757, 371] width 99 height 27
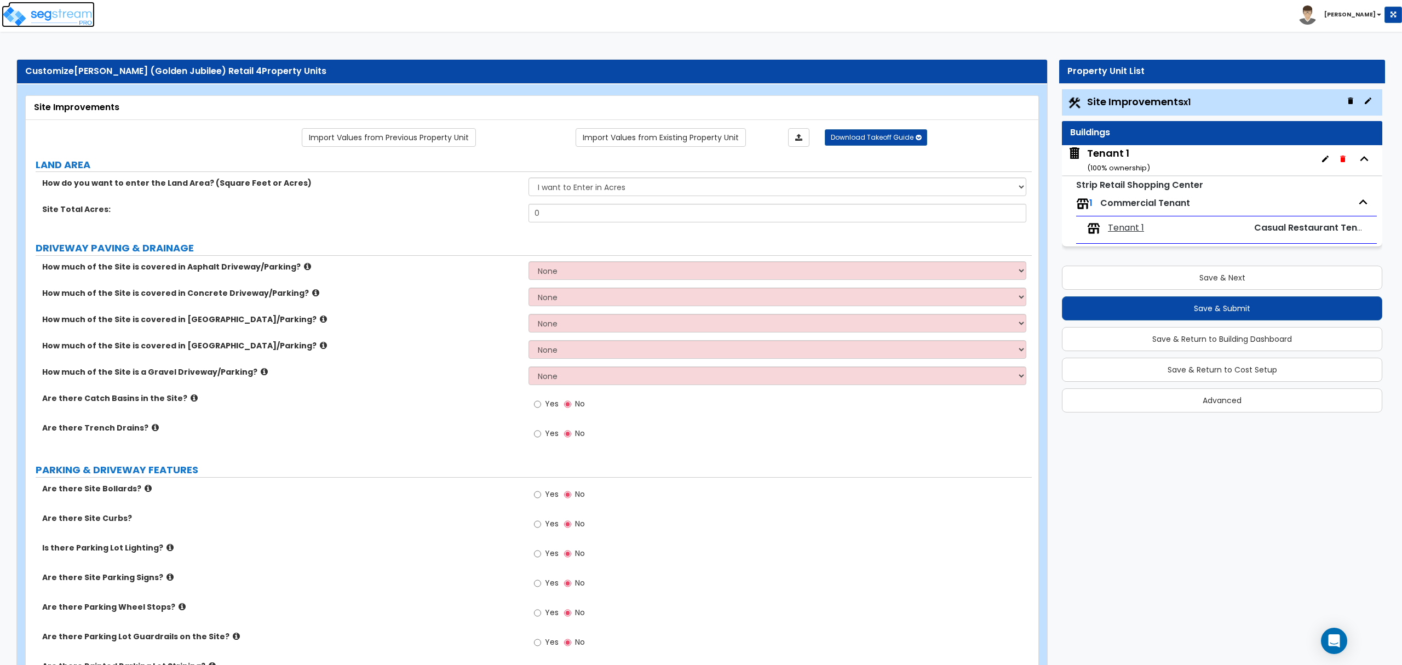
click at [53, 14] on img at bounding box center [48, 16] width 93 height 22
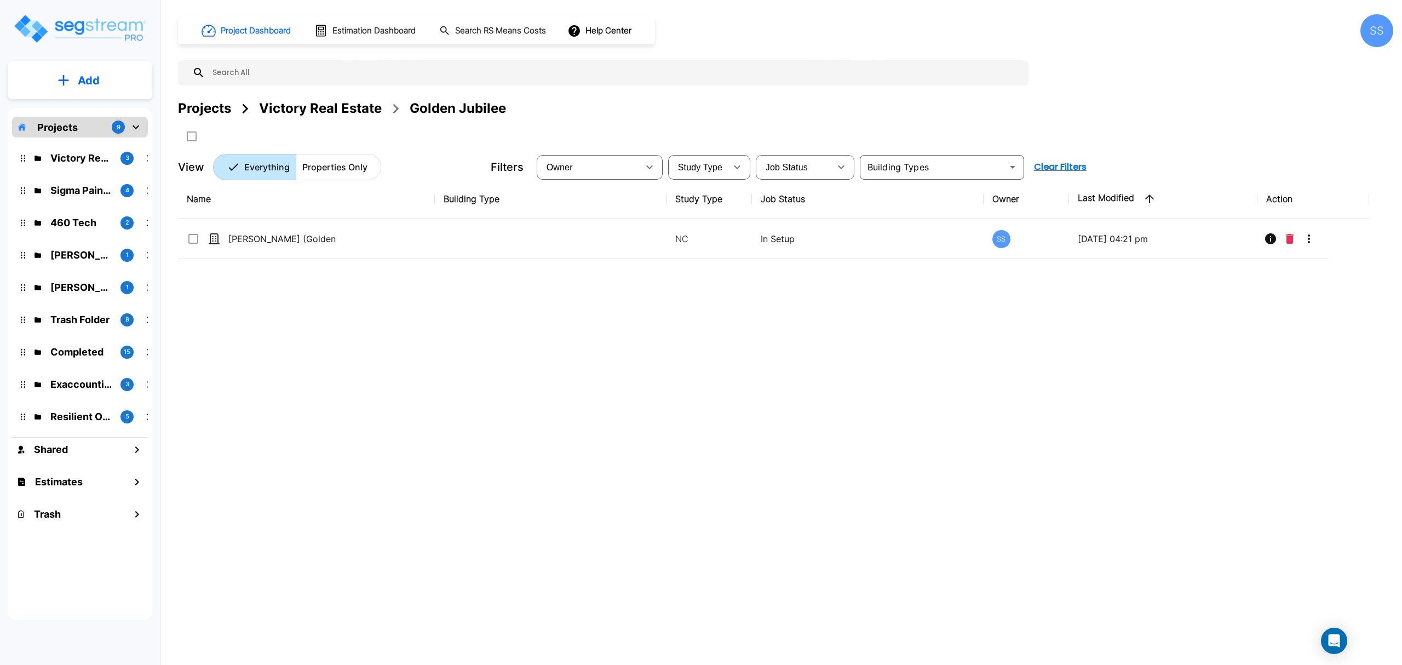
click at [349, 113] on div "Victory Real Estate" at bounding box center [320, 109] width 123 height 20
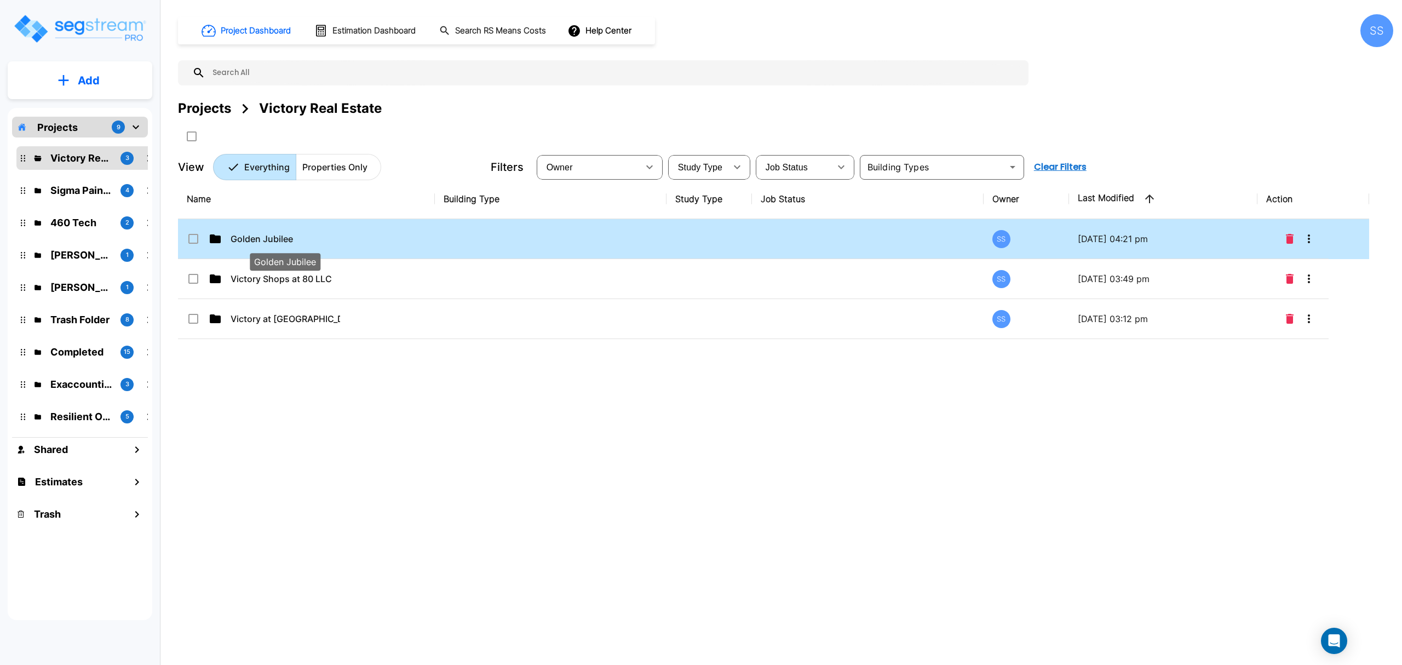
click at [266, 238] on p "Golden Jubilee" at bounding box center [286, 238] width 110 height 13
checkbox input "true"
click at [266, 238] on p "Golden Jubilee" at bounding box center [286, 238] width 110 height 13
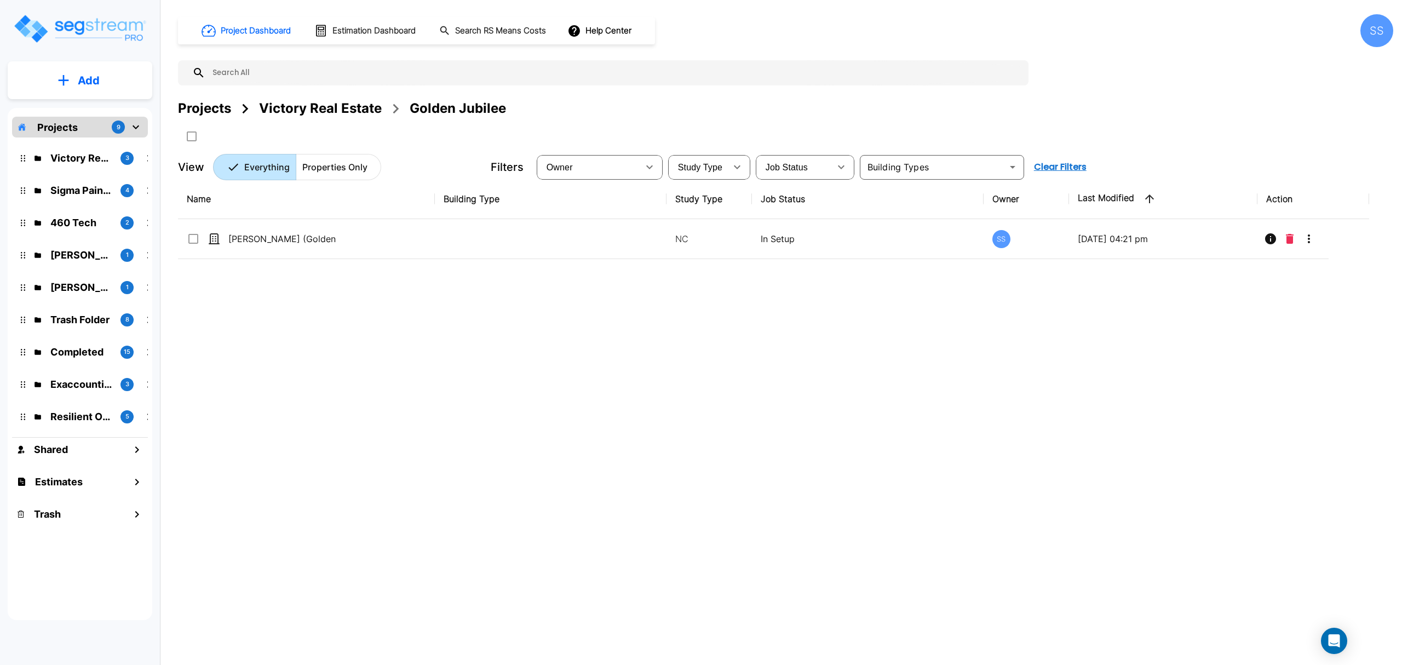
click at [279, 110] on div "Victory Real Estate" at bounding box center [320, 109] width 123 height 20
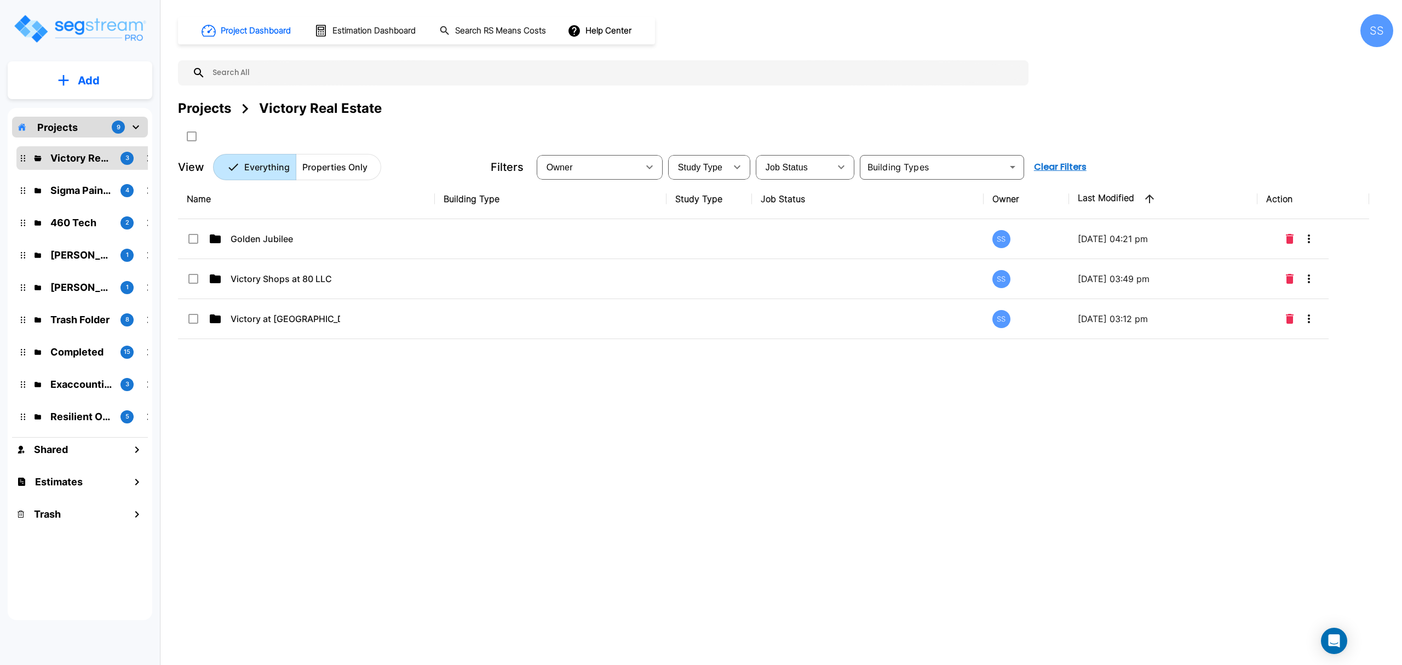
click at [474, 431] on div "Name Building Type Study Type Job Status Owner Last Modified Action Golden Jubi…" at bounding box center [773, 385] width 1191 height 412
click at [594, 96] on div "Project Dashboard Estimation Dashboard Search RS Means Costs Help Center SS Pro…" at bounding box center [785, 97] width 1215 height 166
